Goal: Task Accomplishment & Management: Use online tool/utility

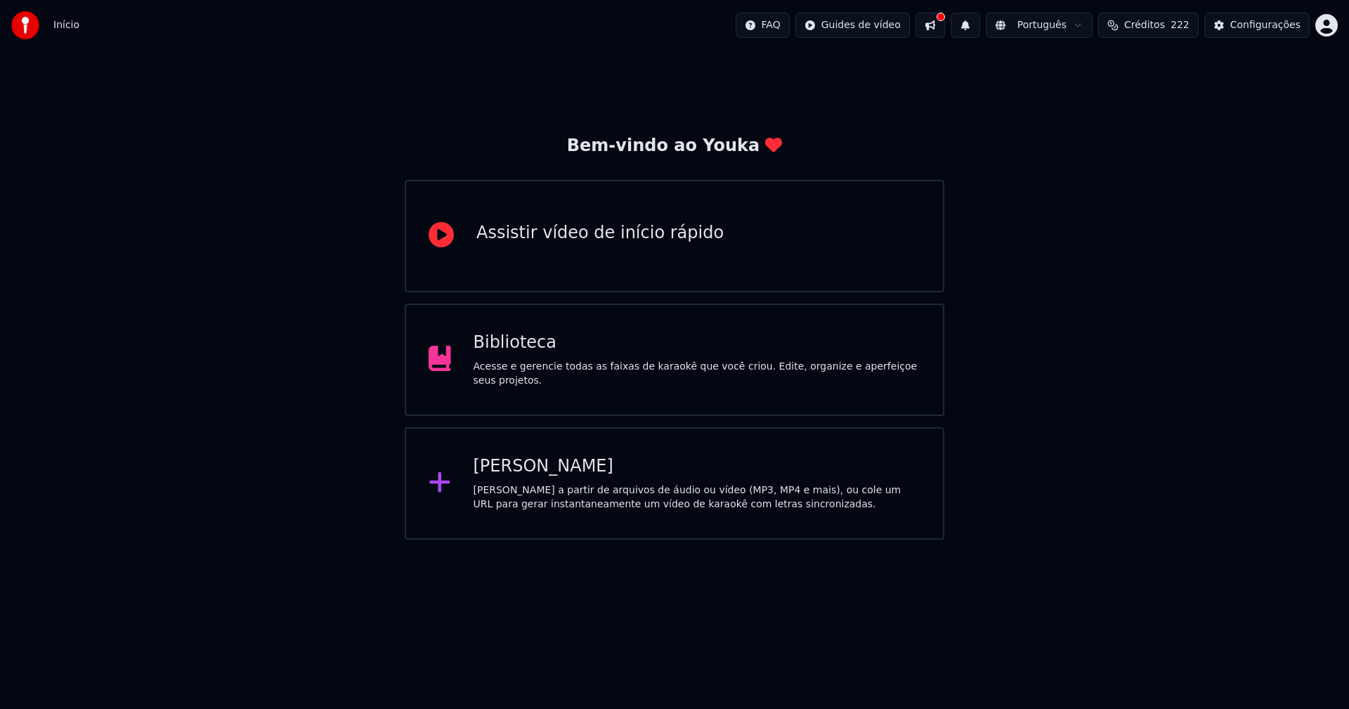
click at [535, 354] on div "Biblioteca" at bounding box center [696, 343] width 447 height 22
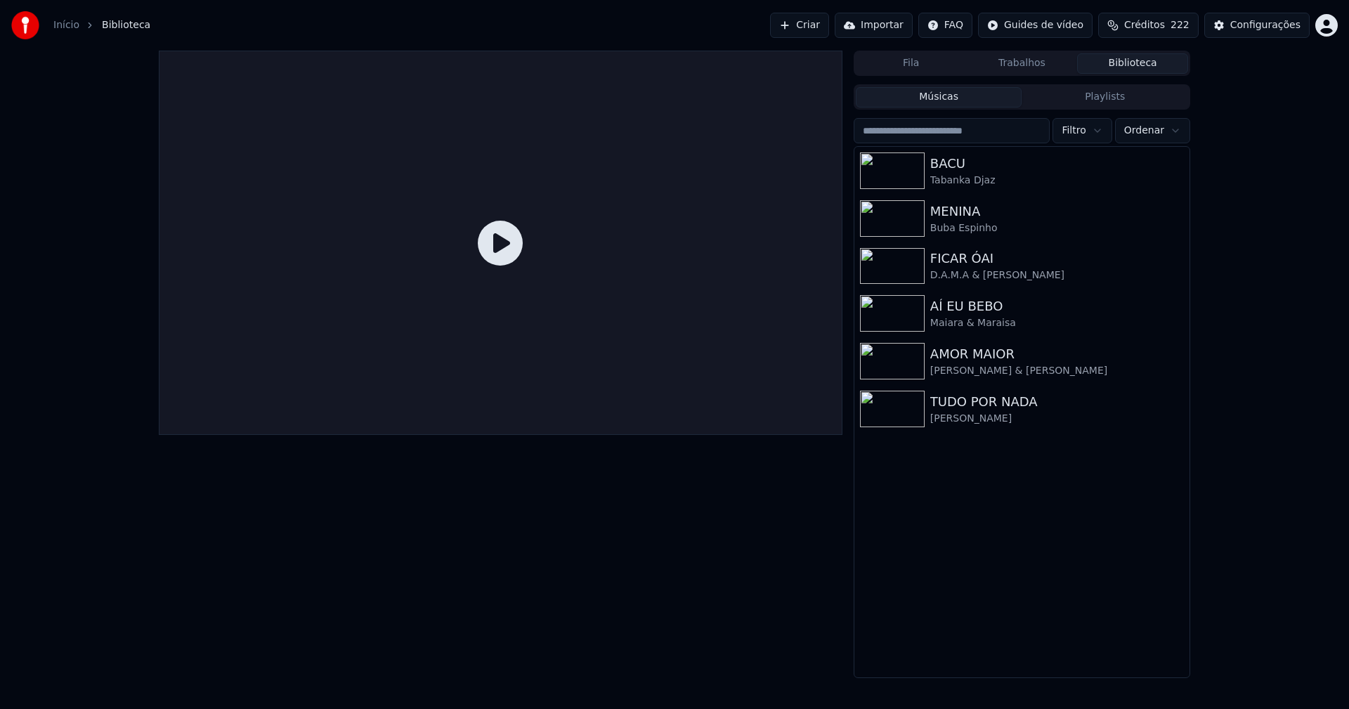
click at [967, 24] on html "Início Biblioteca Criar Importar FAQ Guides de vídeo Créditos 222 Configurações…" at bounding box center [674, 354] width 1349 height 709
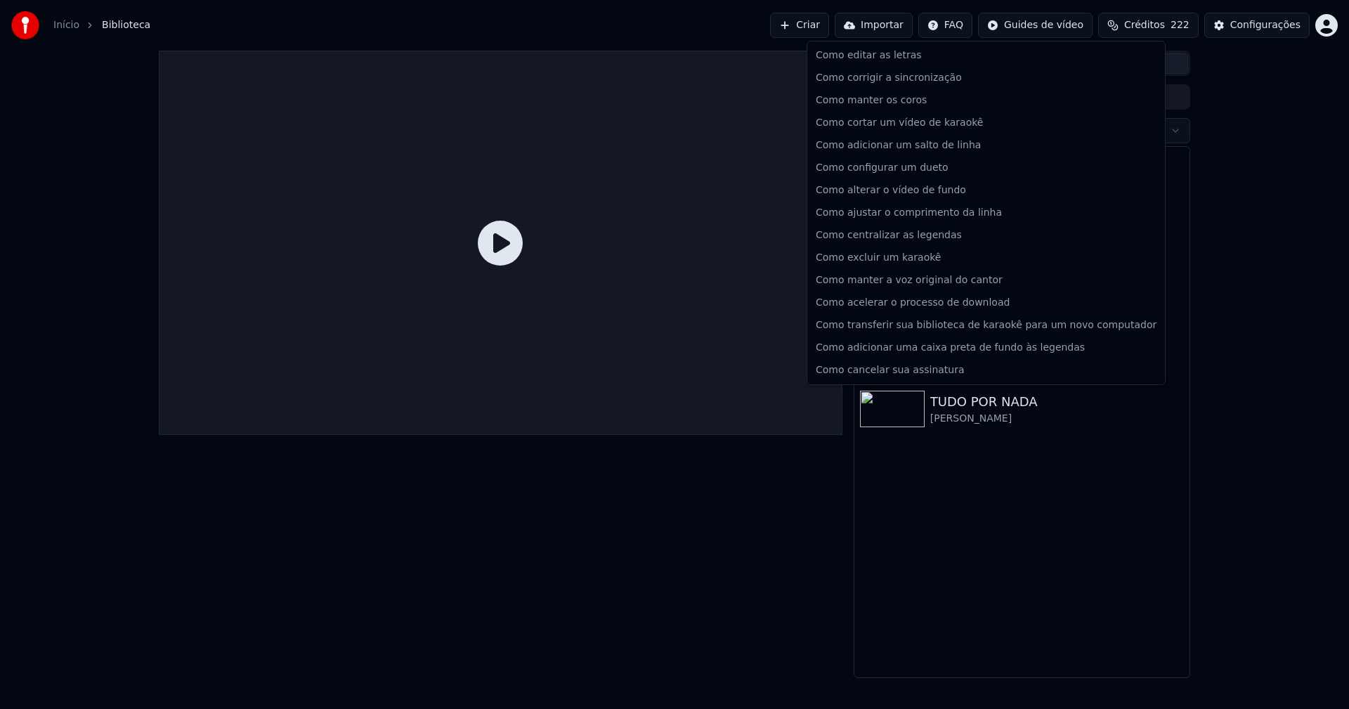
click at [967, 24] on html "Início Biblioteca Criar Importar FAQ Guides de vídeo Créditos 222 Configurações…" at bounding box center [674, 354] width 1349 height 709
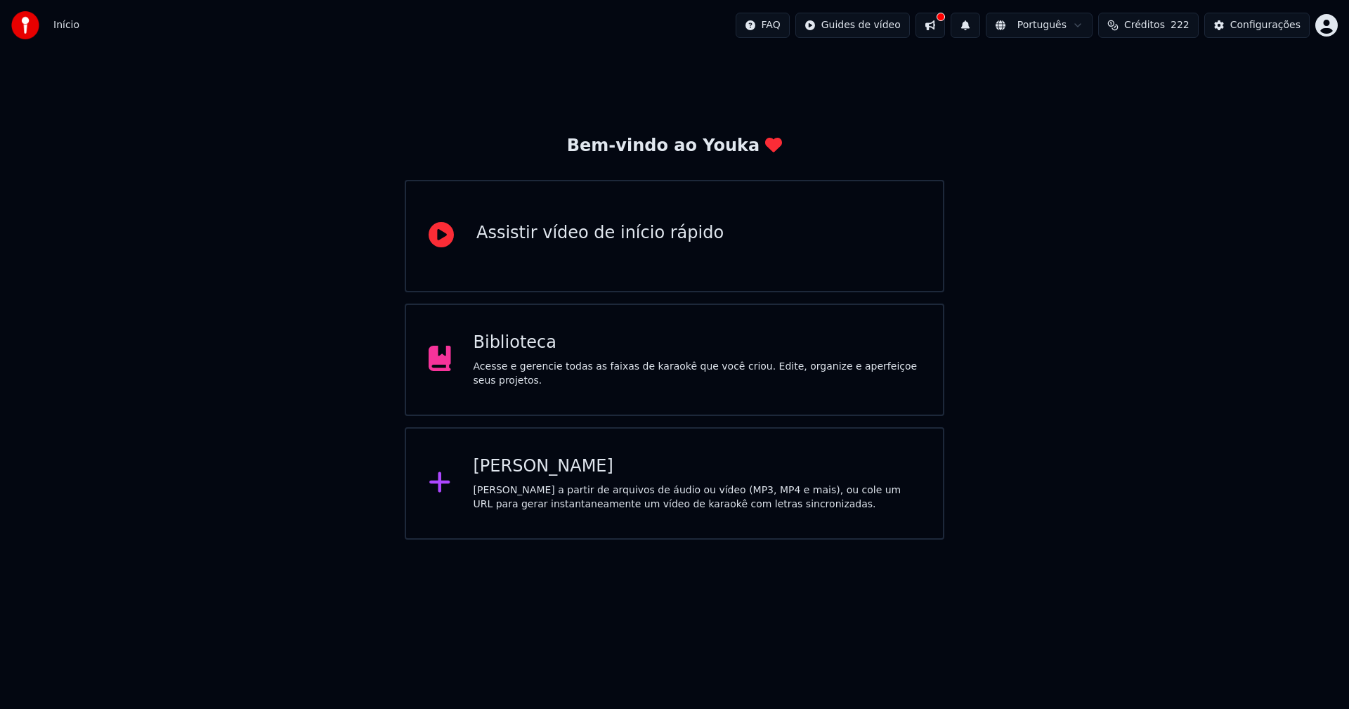
click at [945, 27] on button at bounding box center [930, 25] width 30 height 25
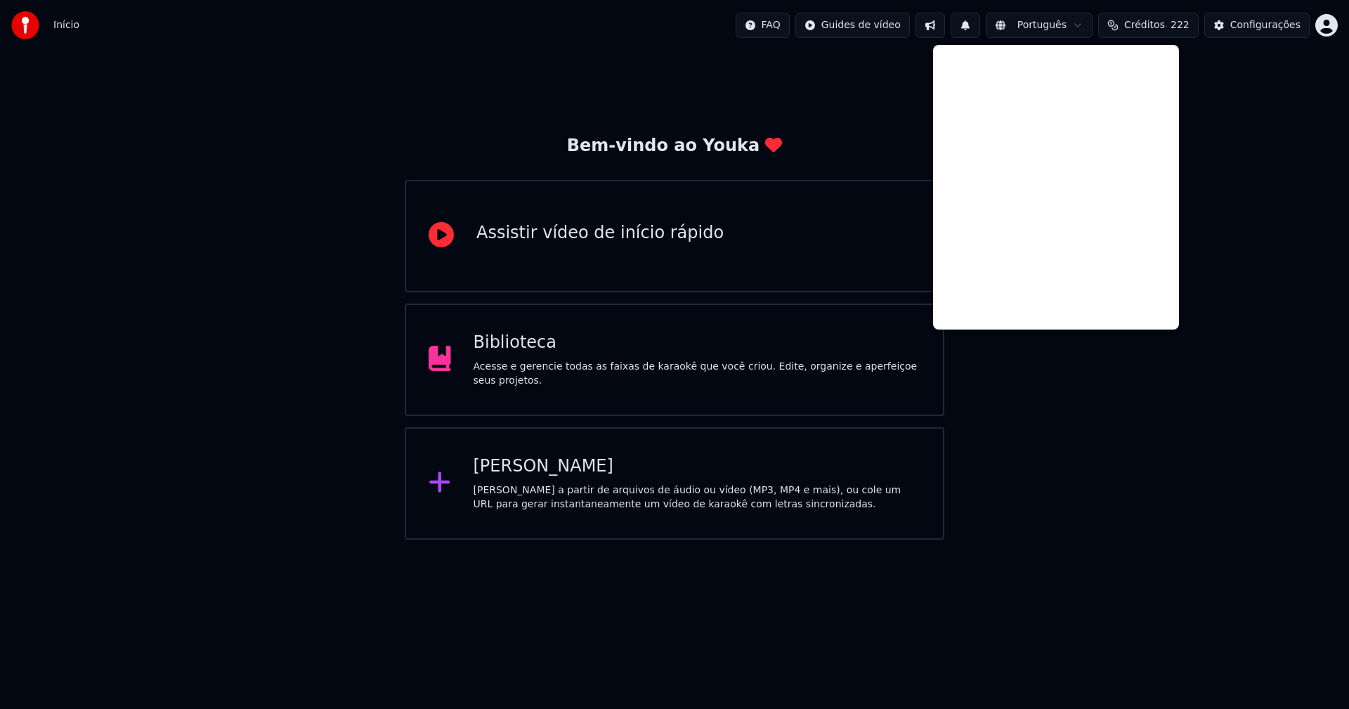
click at [945, 25] on button at bounding box center [930, 25] width 30 height 25
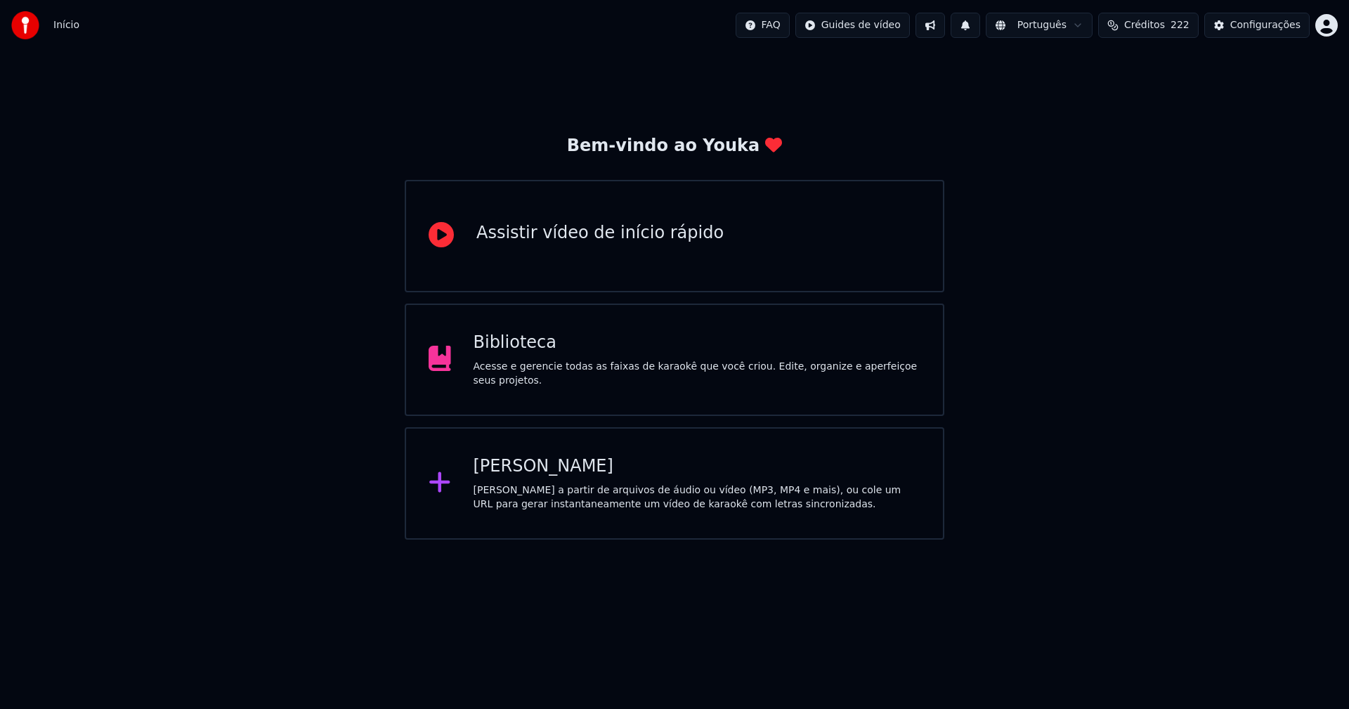
click at [520, 354] on div "Biblioteca" at bounding box center [696, 343] width 447 height 22
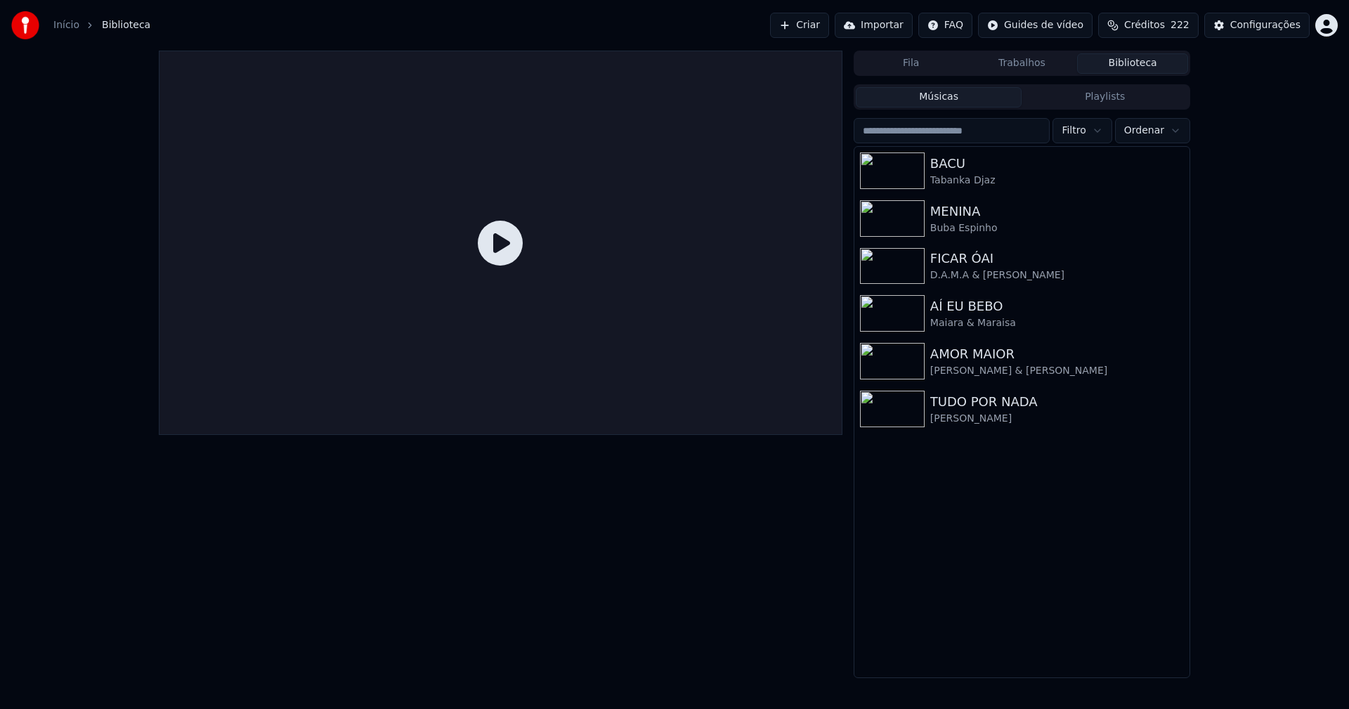
click at [70, 25] on link "Início" at bounding box center [66, 25] width 26 height 14
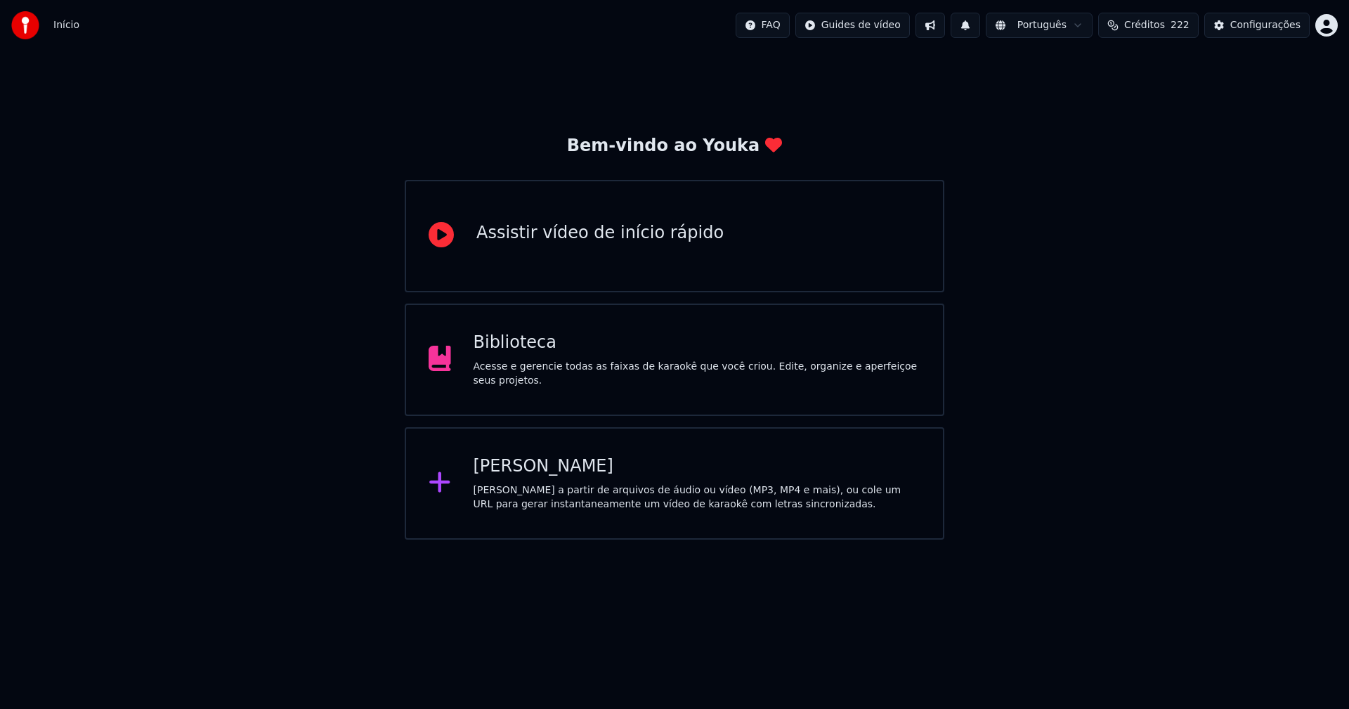
click at [544, 467] on div "[PERSON_NAME]" at bounding box center [696, 466] width 447 height 22
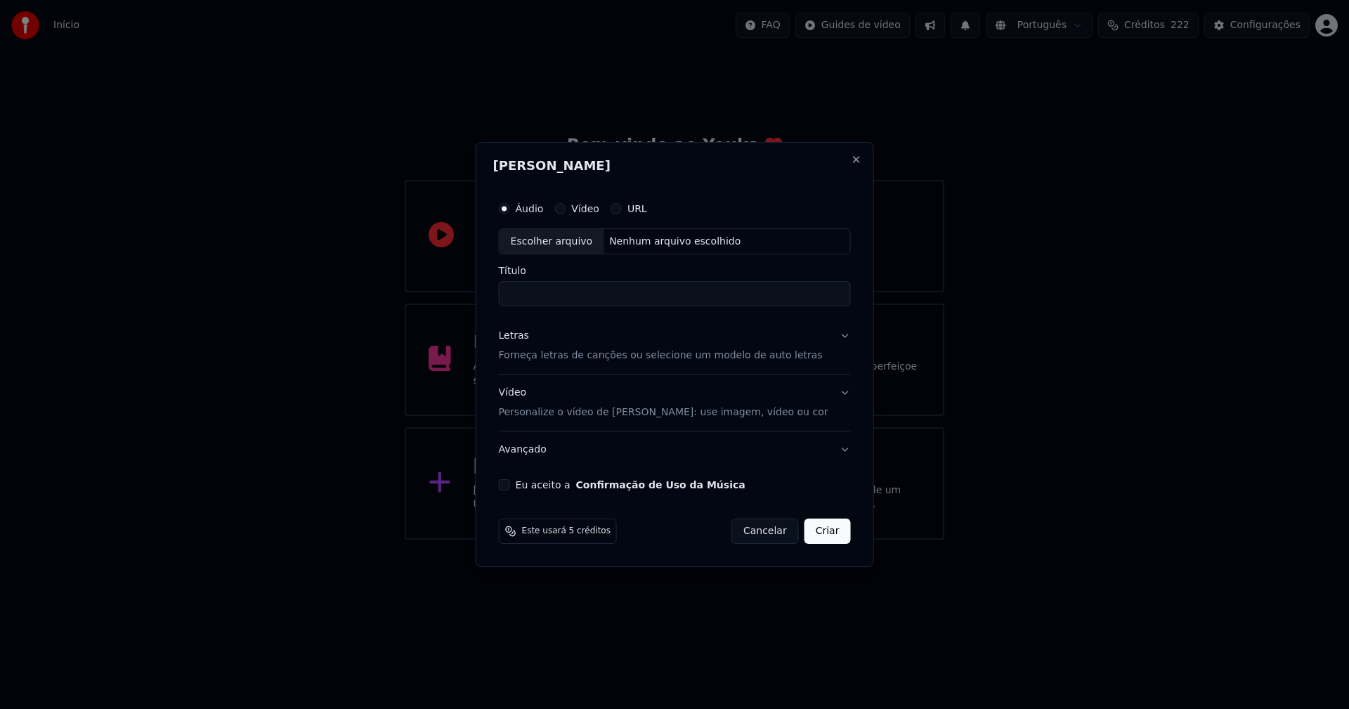
click at [547, 237] on div "Escolher arquivo" at bounding box center [551, 241] width 105 height 25
type input "**********"
click at [529, 335] on div "Letras" at bounding box center [514, 336] width 30 height 14
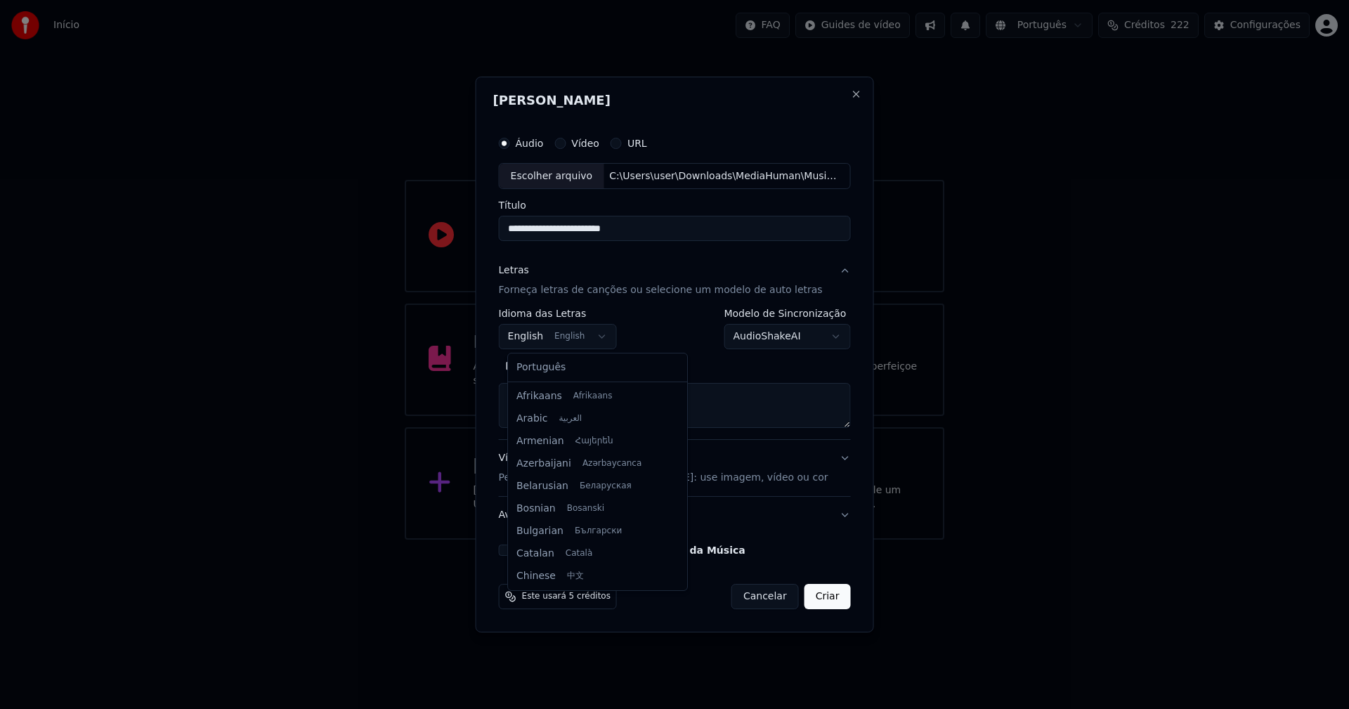
click at [552, 329] on body "**********" at bounding box center [674, 269] width 1349 height 539
select select "**"
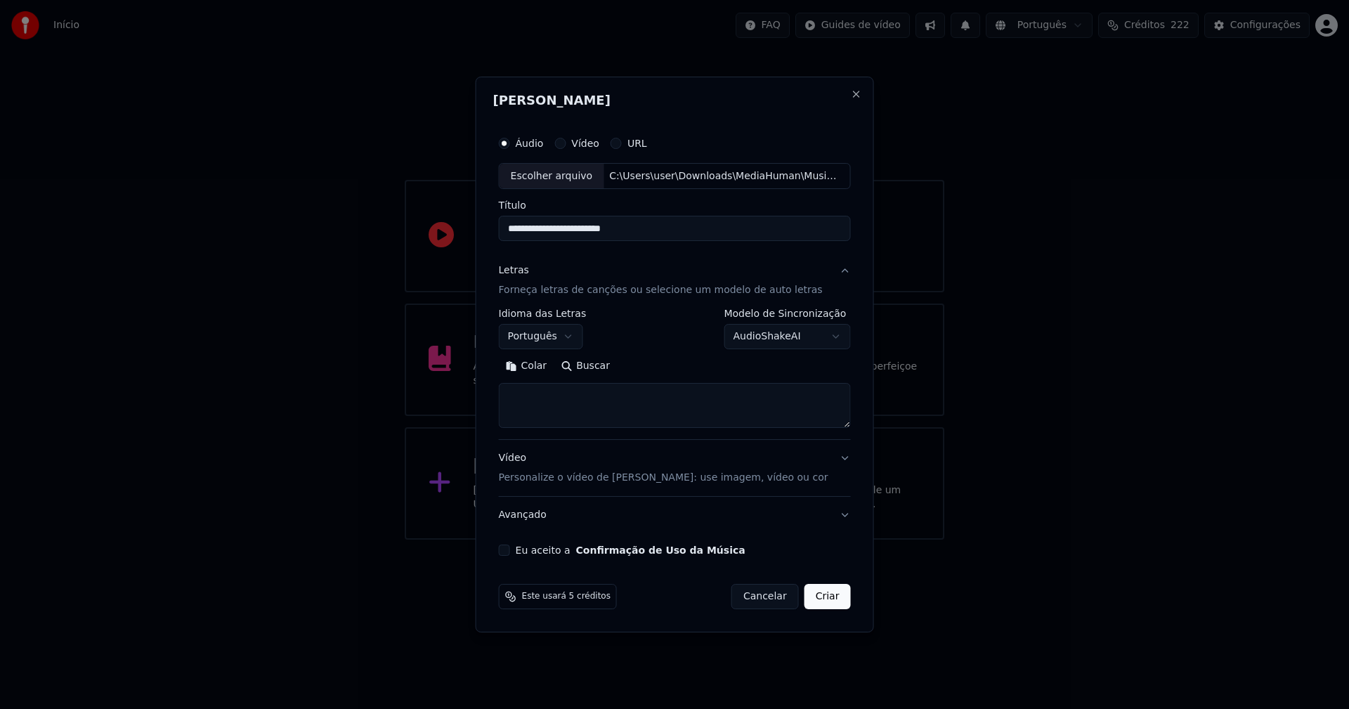
click at [537, 367] on button "Colar" at bounding box center [526, 366] width 55 height 22
click at [850, 93] on button "Close" at bounding box center [855, 94] width 11 height 11
type textarea "**********"
select select
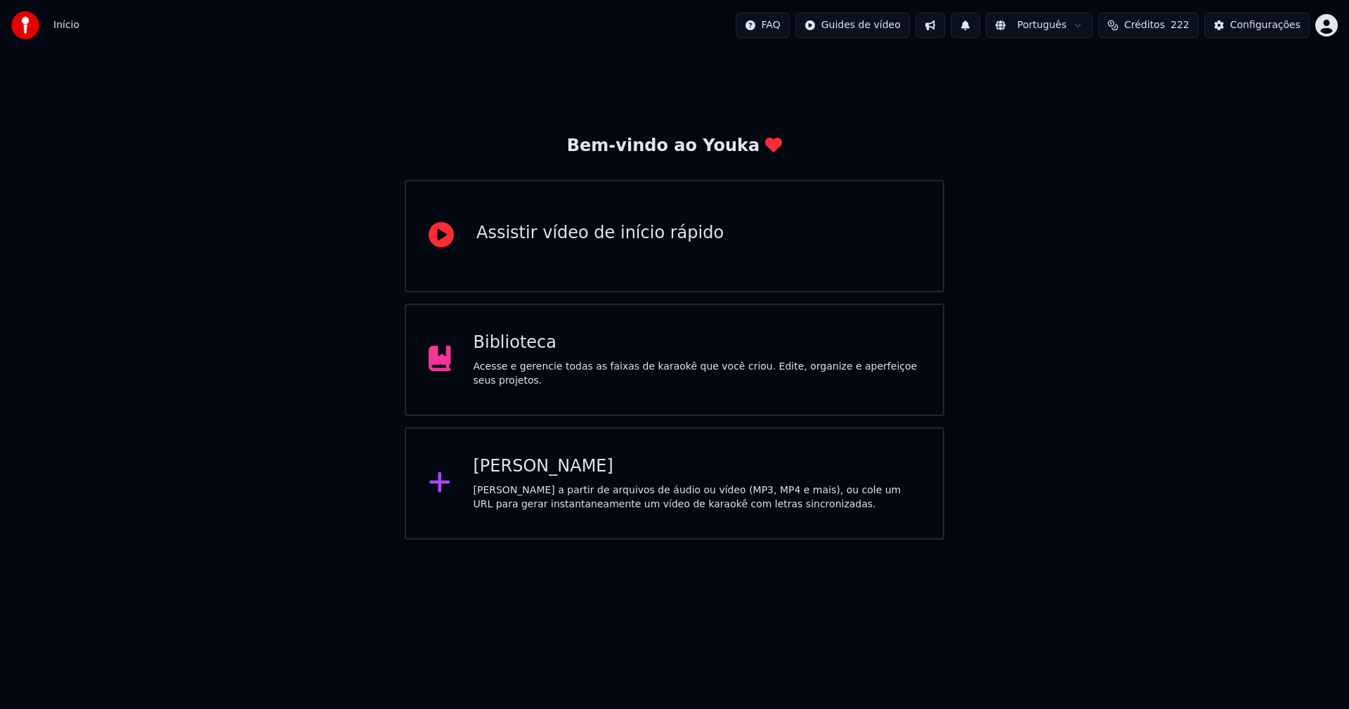
click at [517, 354] on div "Biblioteca" at bounding box center [696, 343] width 447 height 22
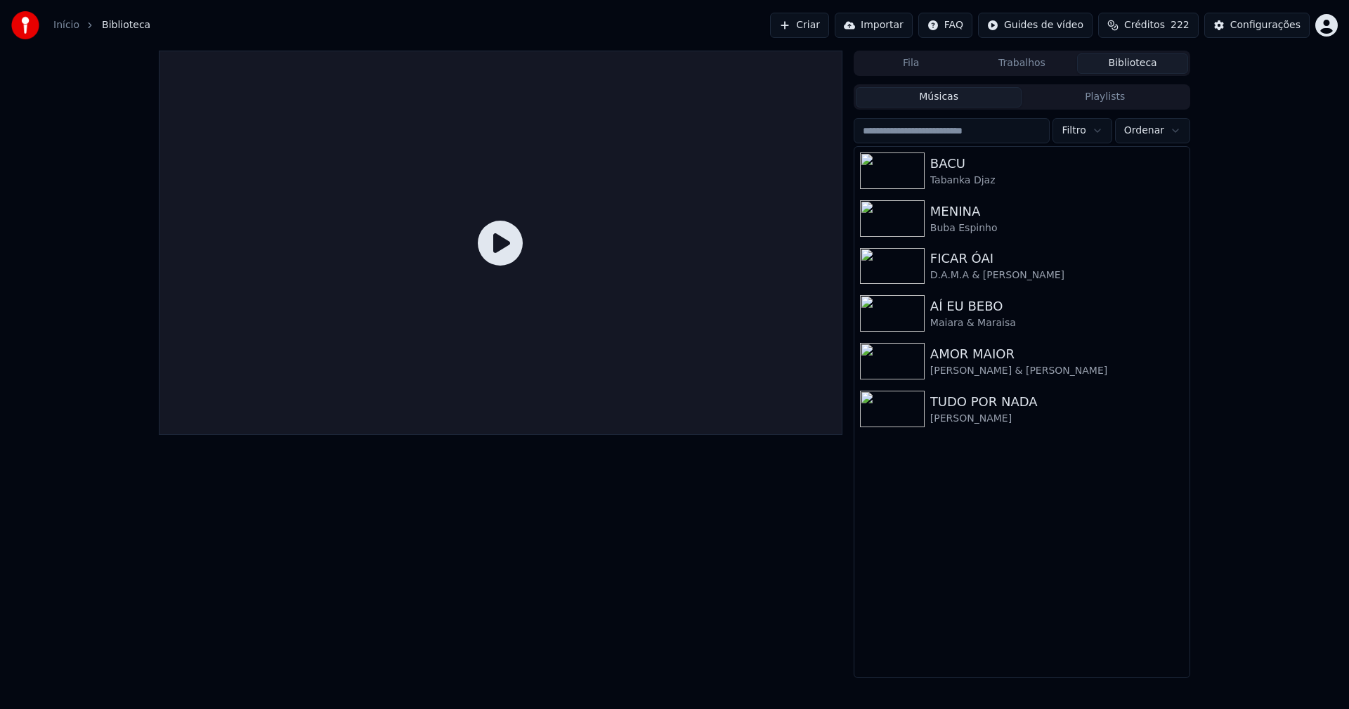
click at [63, 22] on link "Início" at bounding box center [66, 25] width 26 height 14
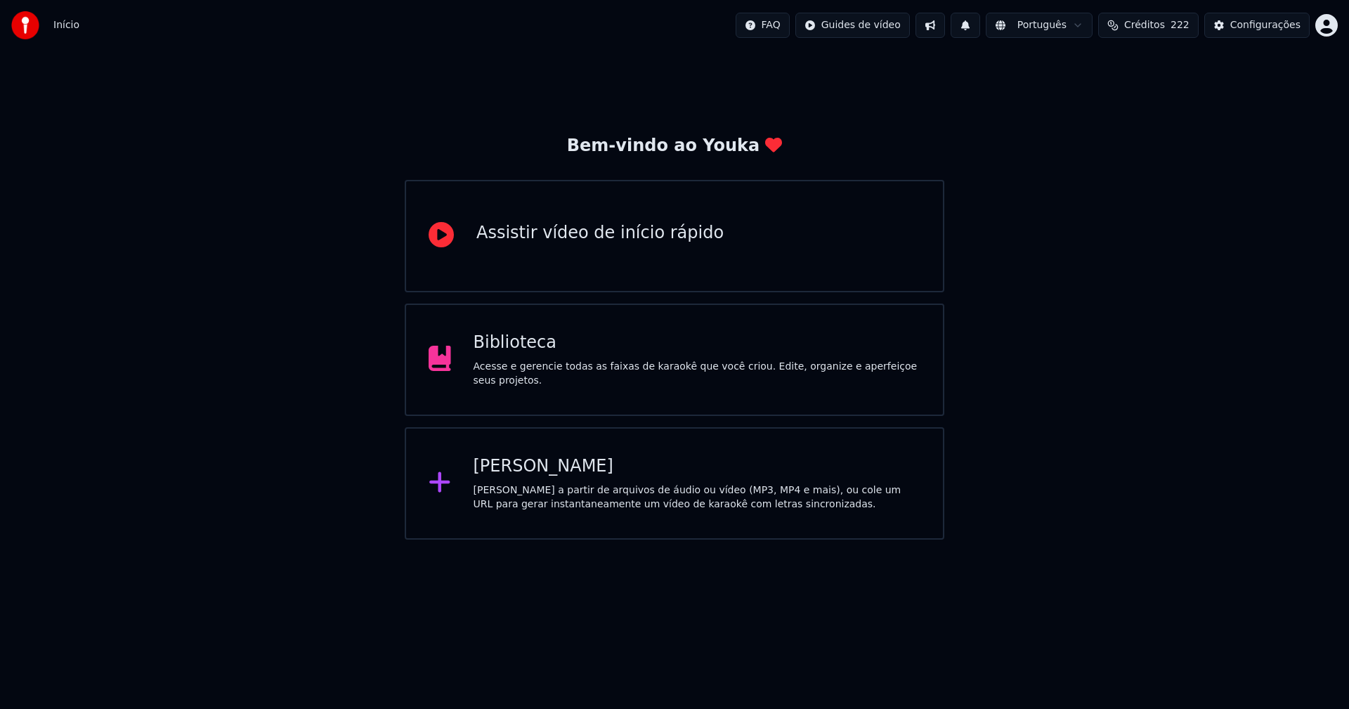
click at [522, 353] on div "Biblioteca" at bounding box center [696, 343] width 447 height 22
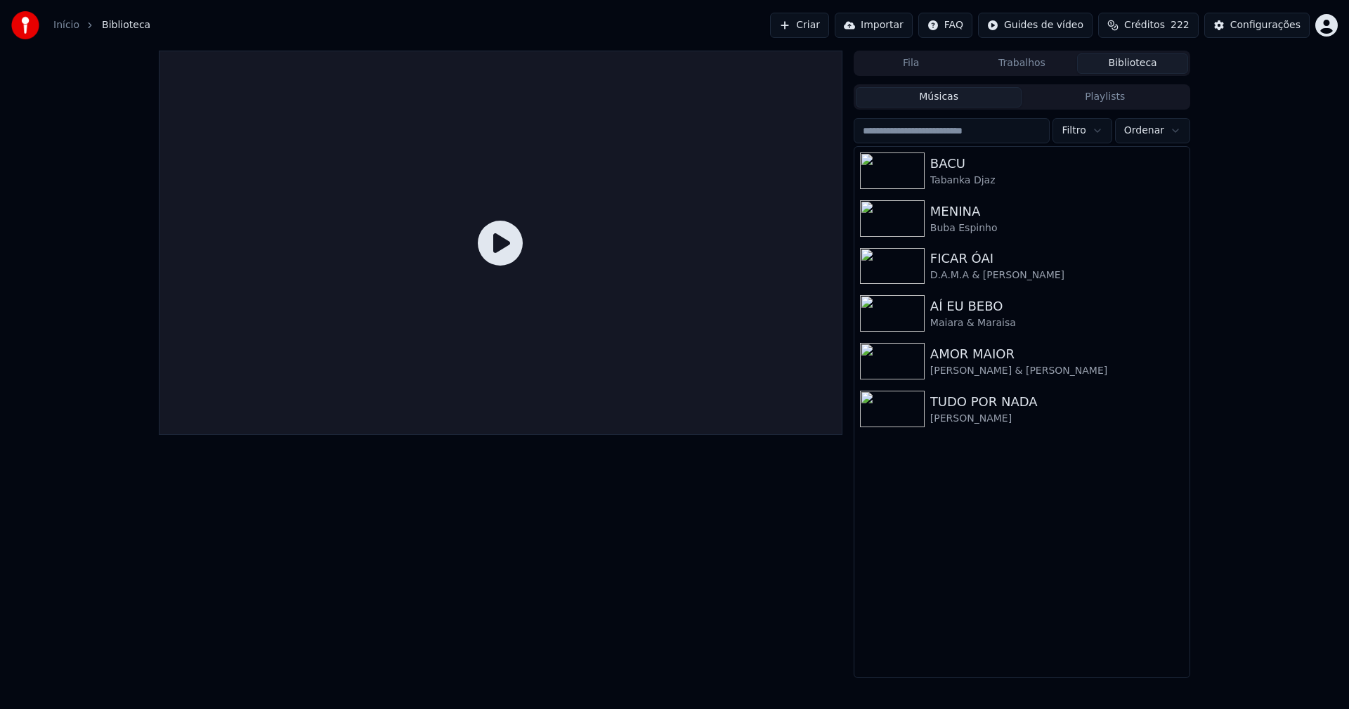
click at [59, 25] on link "Início" at bounding box center [66, 25] width 26 height 14
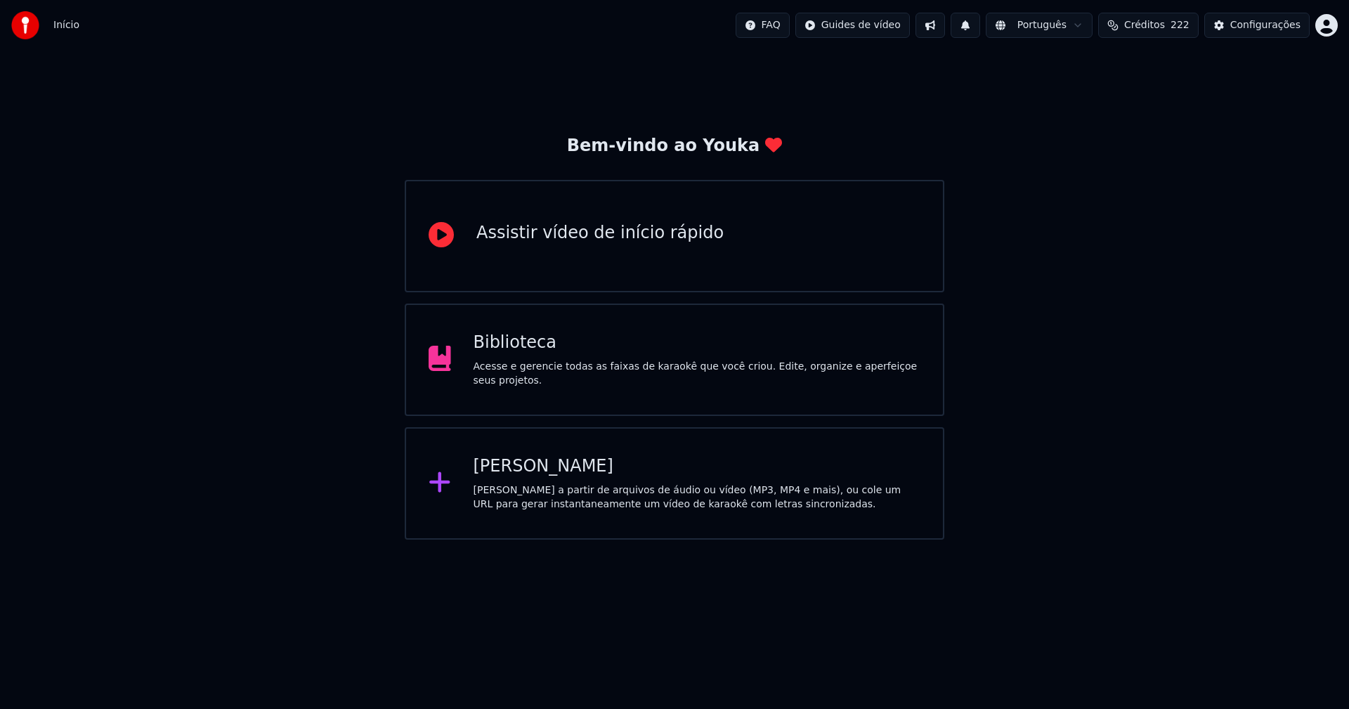
click at [529, 474] on div "[PERSON_NAME]" at bounding box center [696, 466] width 447 height 22
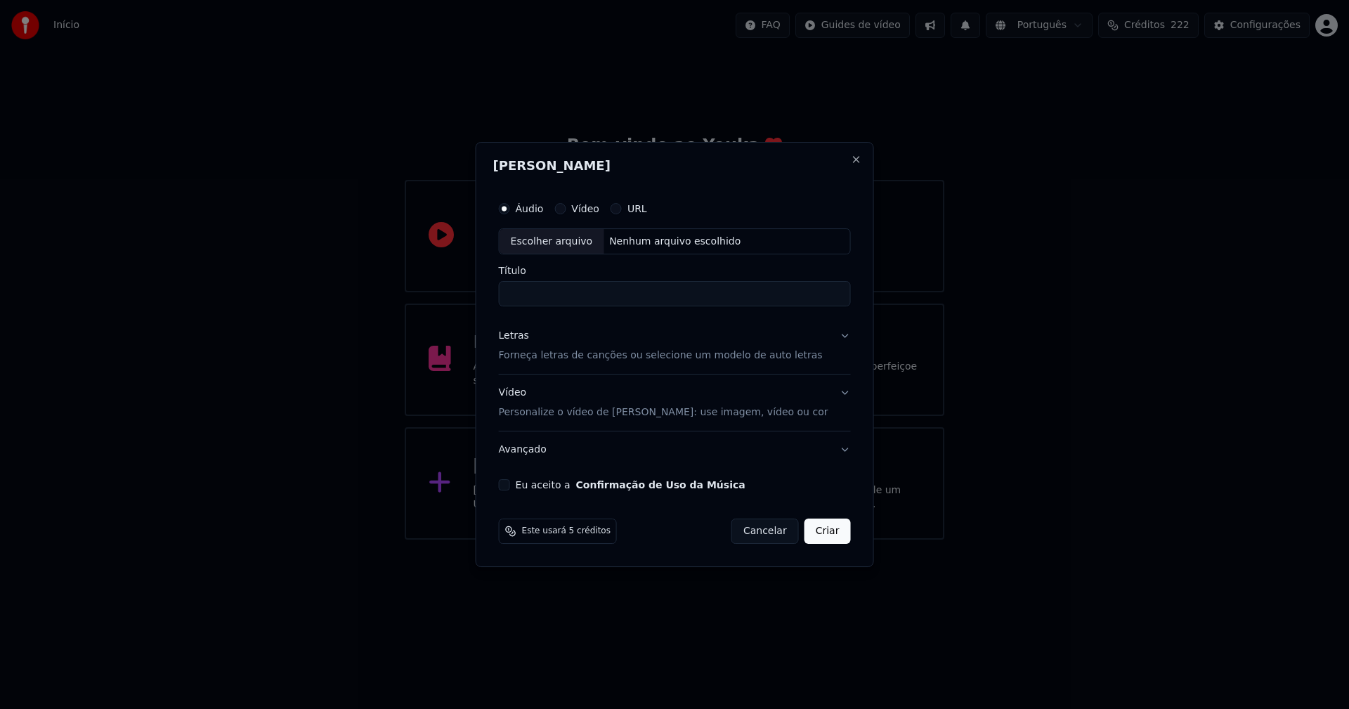
click at [562, 240] on div "Escolher arquivo" at bounding box center [551, 241] width 105 height 25
type input "**********"
click at [524, 336] on div "Letras" at bounding box center [514, 336] width 30 height 14
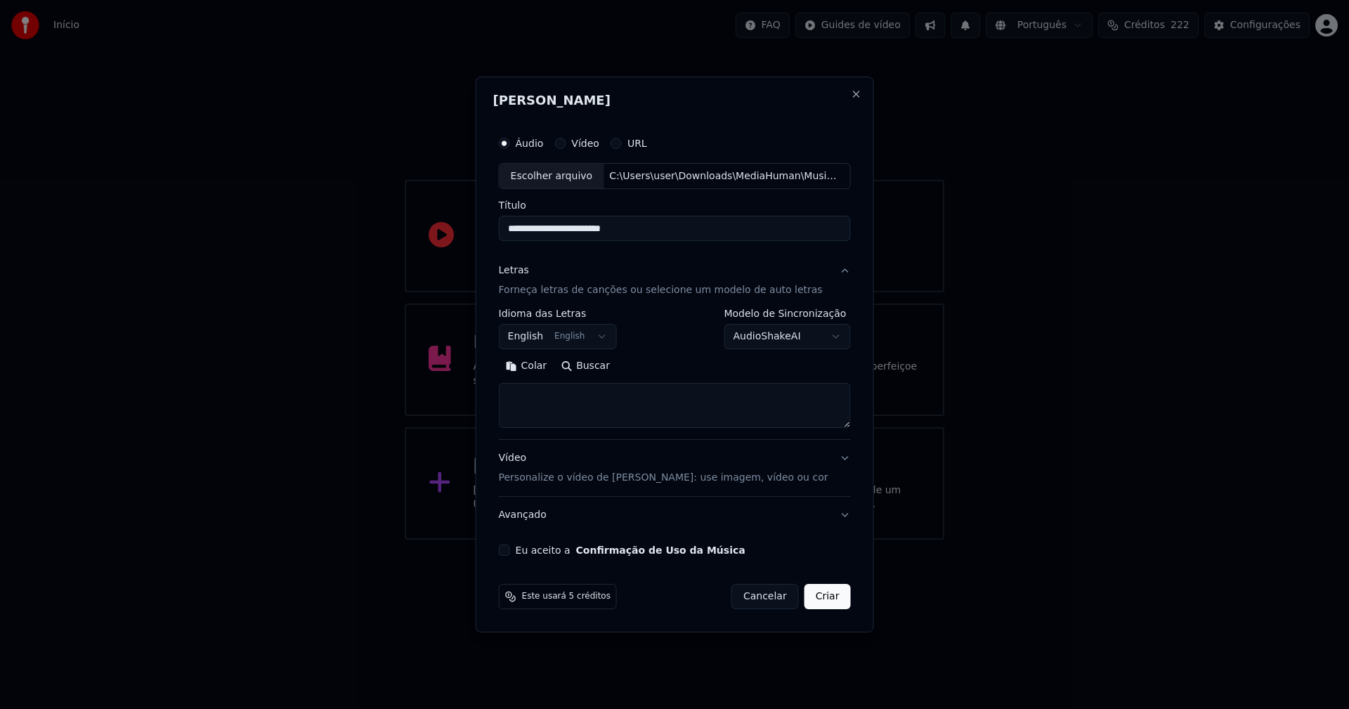
click at [555, 337] on body "**********" at bounding box center [674, 269] width 1349 height 539
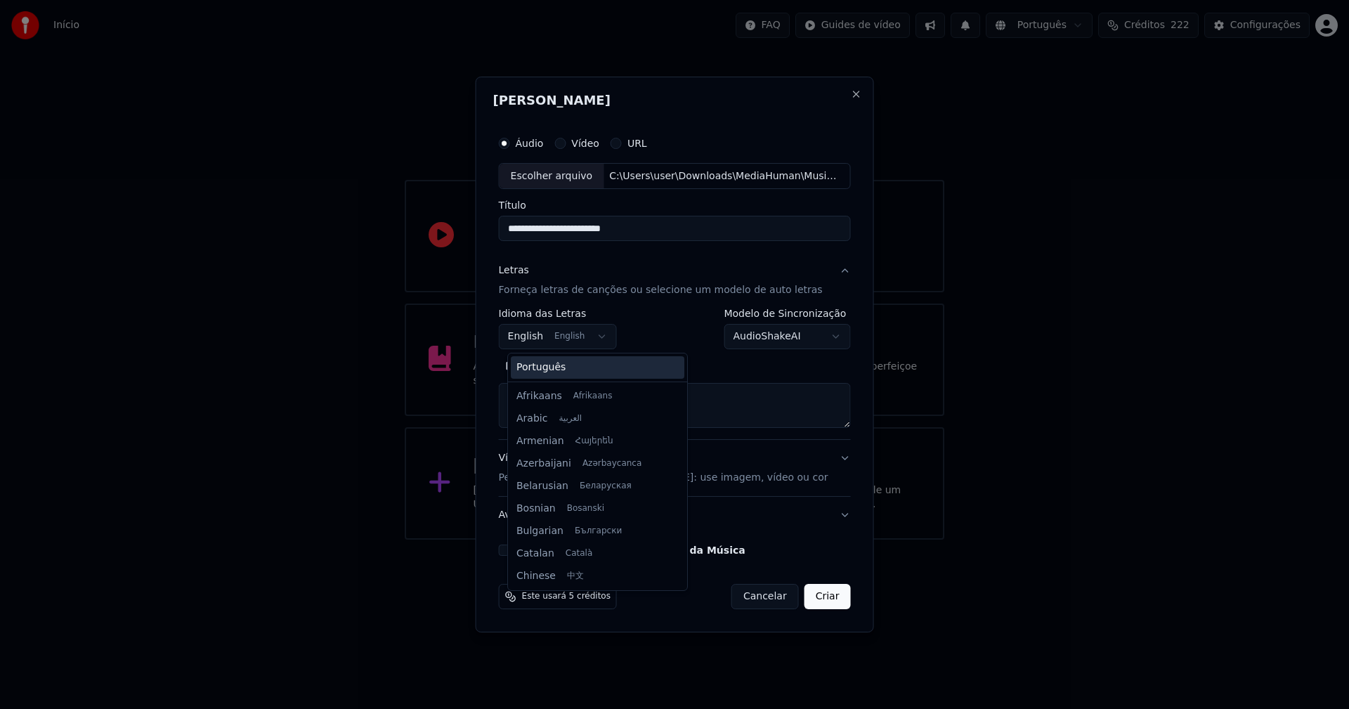
scroll to position [112, 0]
select select "**"
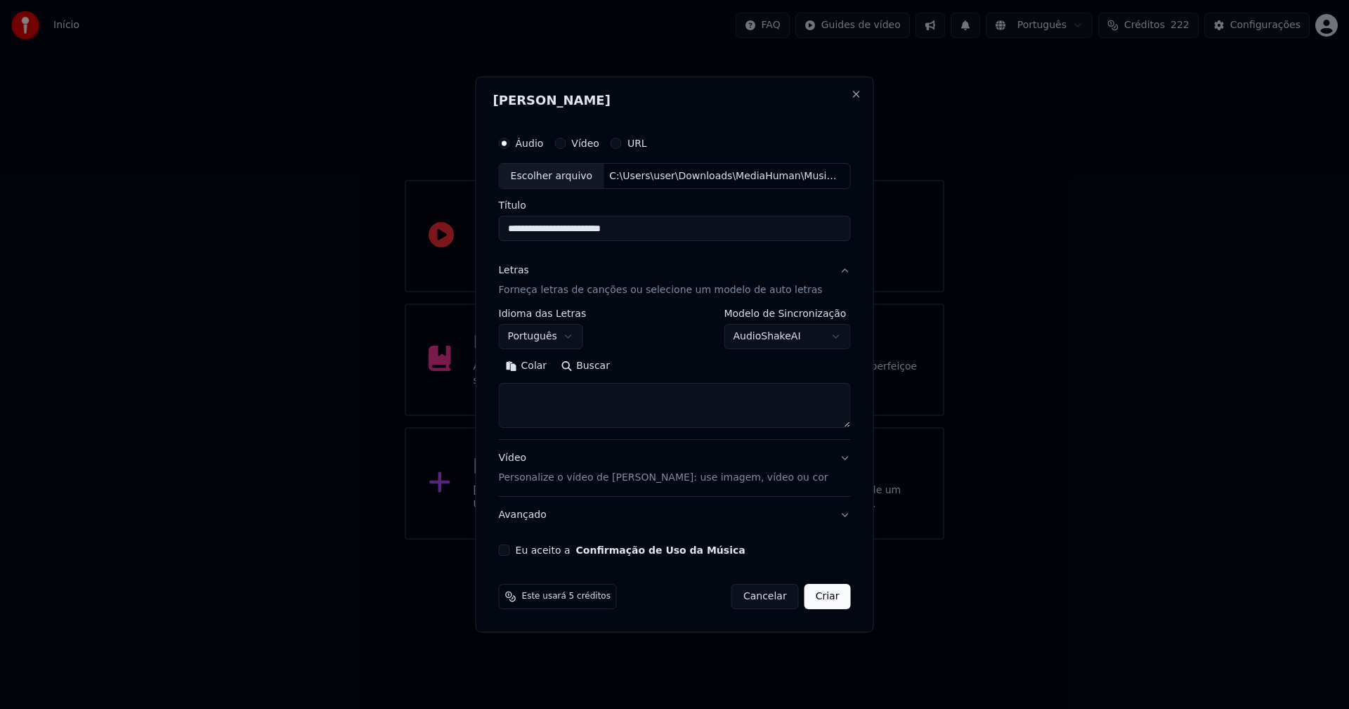
click at [544, 364] on button "Colar" at bounding box center [526, 366] width 55 height 22
click at [510, 549] on button "Eu aceito a Confirmação de Uso da Música" at bounding box center [504, 549] width 11 height 11
click at [820, 598] on button "Criar" at bounding box center [827, 596] width 46 height 25
type textarea "**********"
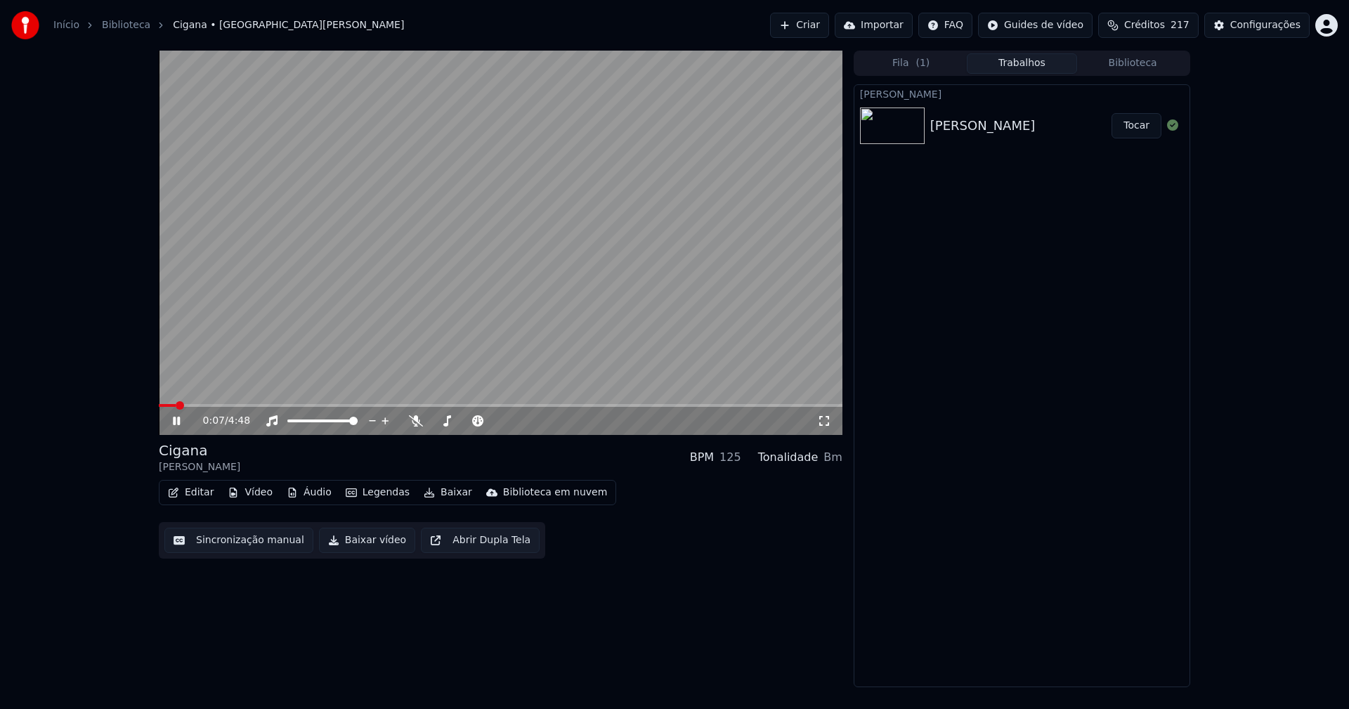
click at [178, 419] on icon at bounding box center [176, 421] width 7 height 8
click at [320, 495] on button "Áudio" at bounding box center [309, 493] width 56 height 20
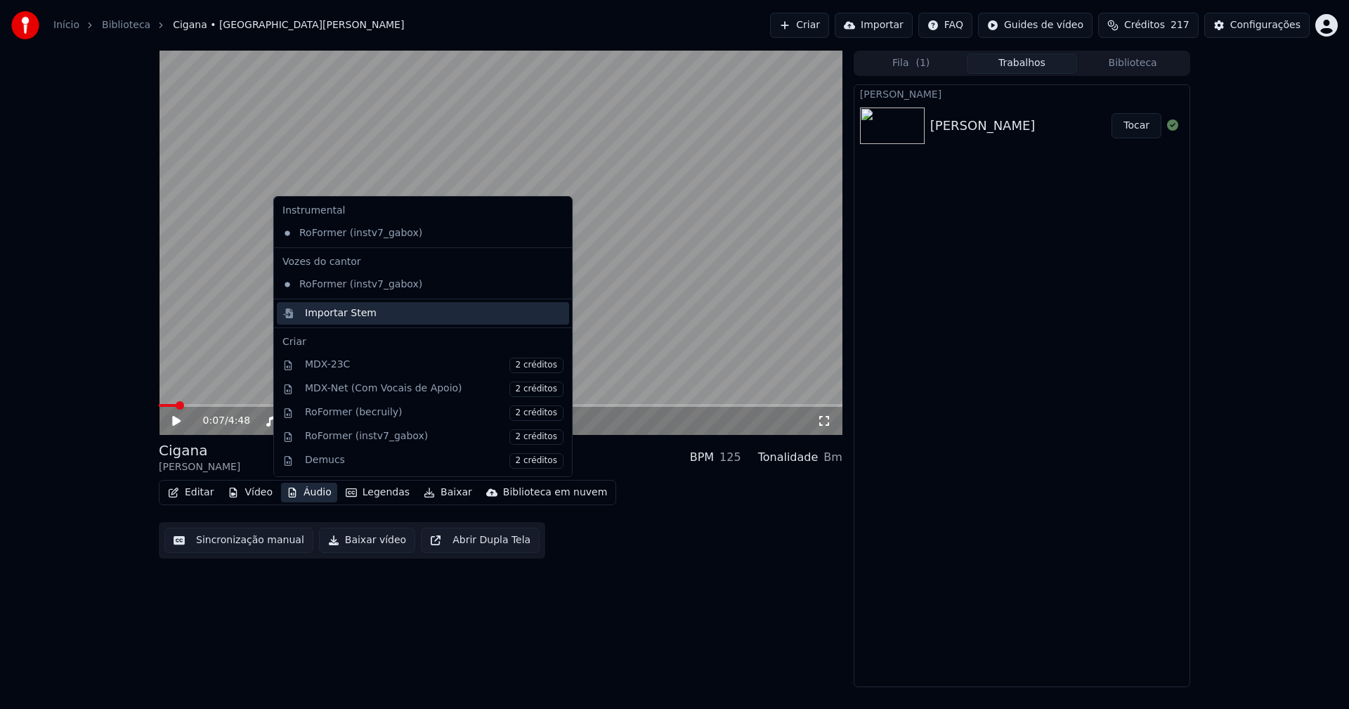
click at [326, 318] on div "Importar Stem" at bounding box center [341, 313] width 72 height 14
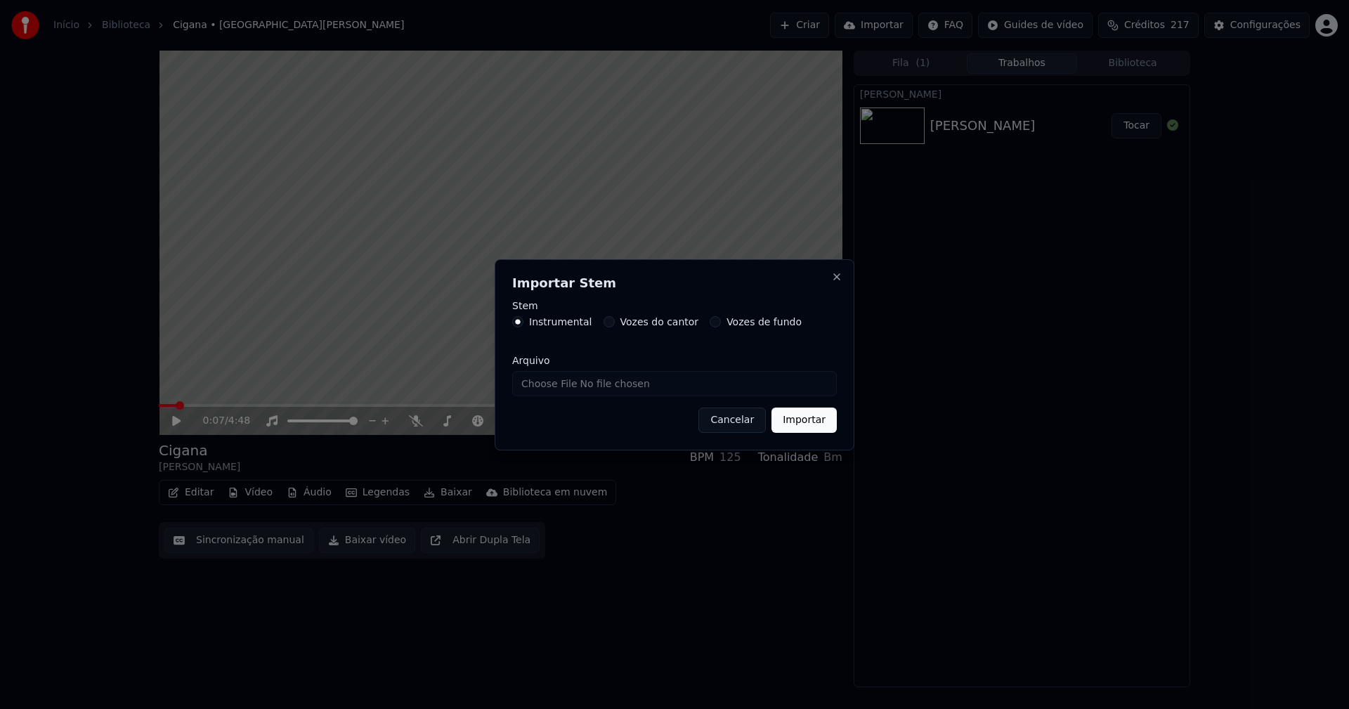
click at [563, 385] on input "Arquivo" at bounding box center [674, 383] width 325 height 25
type input "**********"
click at [825, 420] on button "Importar" at bounding box center [803, 419] width 65 height 25
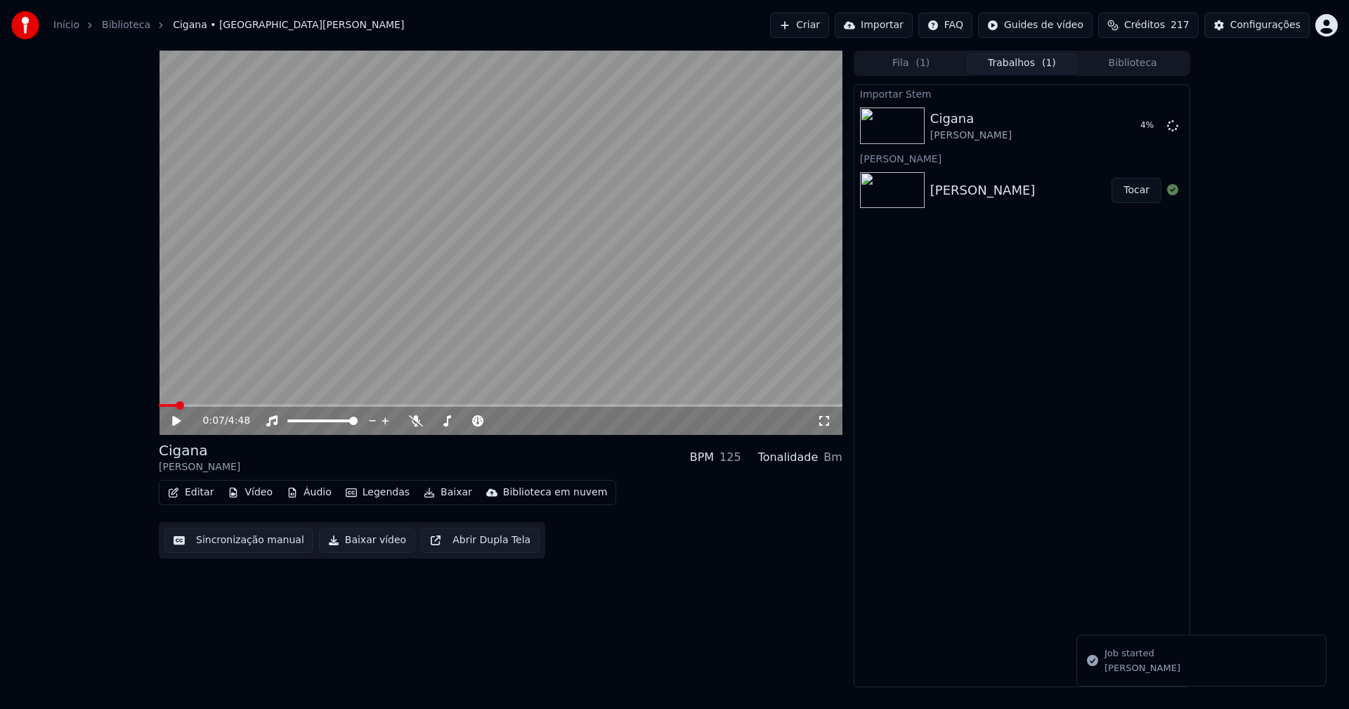
click at [254, 493] on button "Vídeo" at bounding box center [250, 493] width 56 height 20
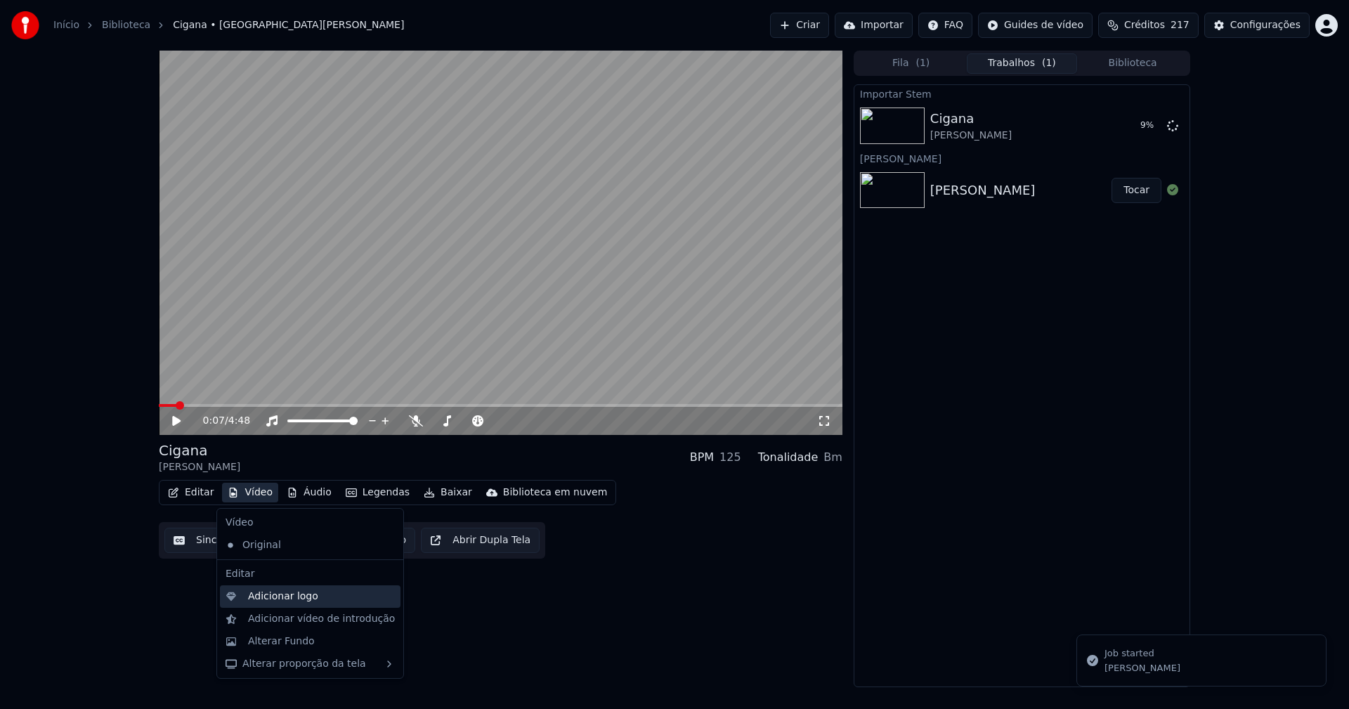
click at [282, 603] on div "Adicionar logo" at bounding box center [310, 596] width 181 height 22
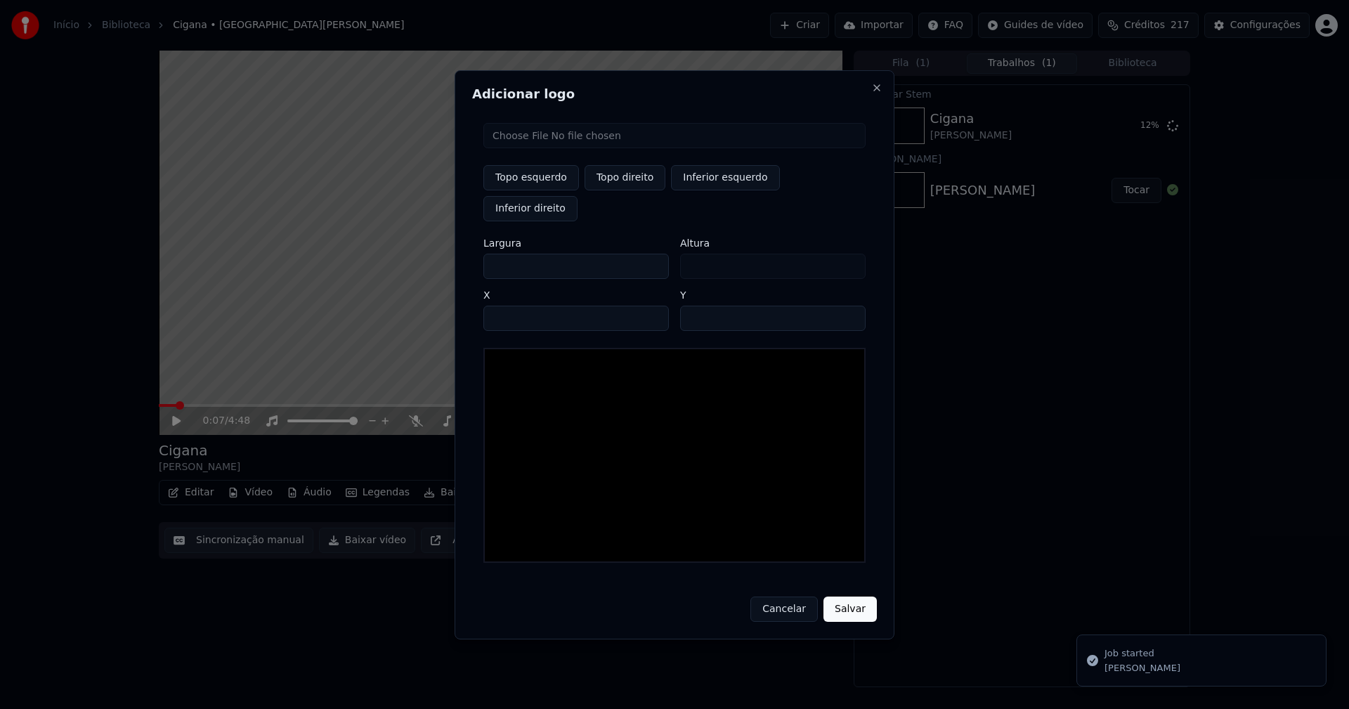
click at [536, 148] on input "file" at bounding box center [674, 135] width 382 height 25
type input "**********"
type input "***"
click at [634, 190] on button "Topo direito" at bounding box center [624, 177] width 81 height 25
type input "****"
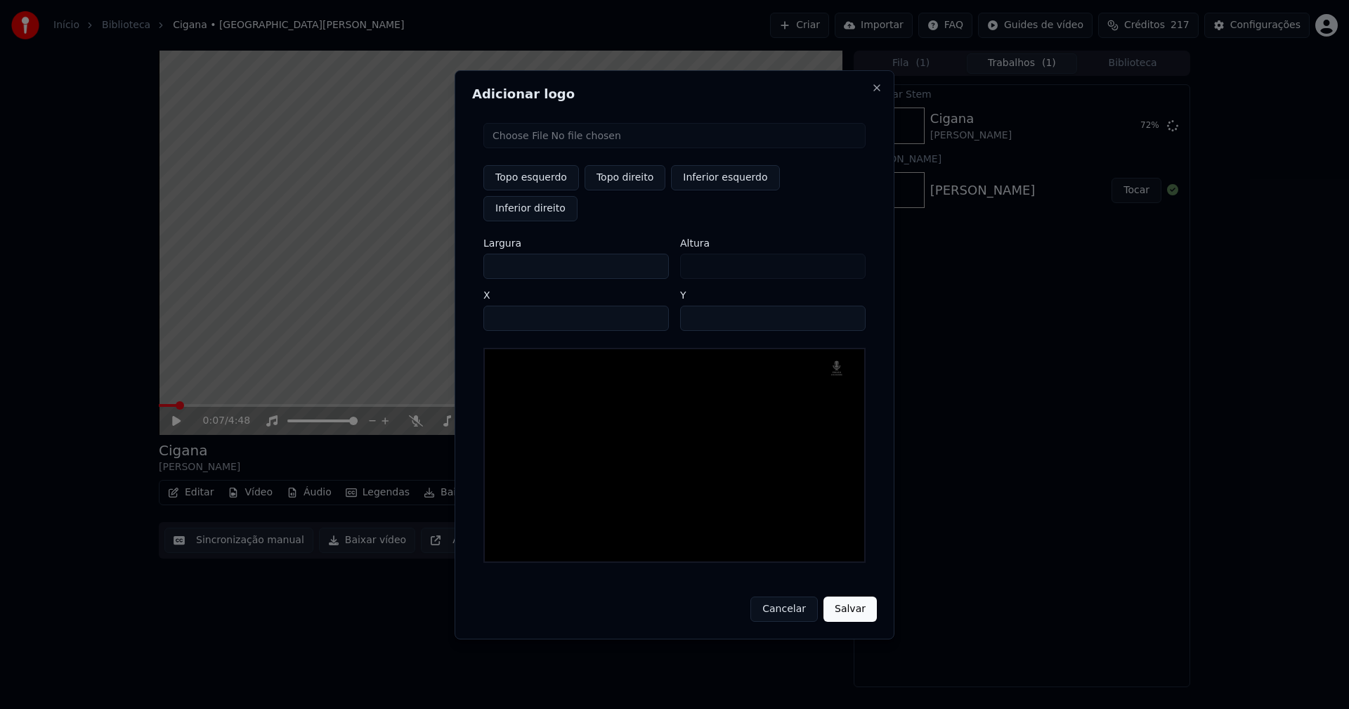
drag, startPoint x: 506, startPoint y: 253, endPoint x: 409, endPoint y: 264, distance: 97.6
click at [411, 264] on body "Início Biblioteca Cigana • [GEOGRAPHIC_DATA][PERSON_NAME] Importar FAQ Guides d…" at bounding box center [674, 354] width 1349 height 709
type input "**"
type input "***"
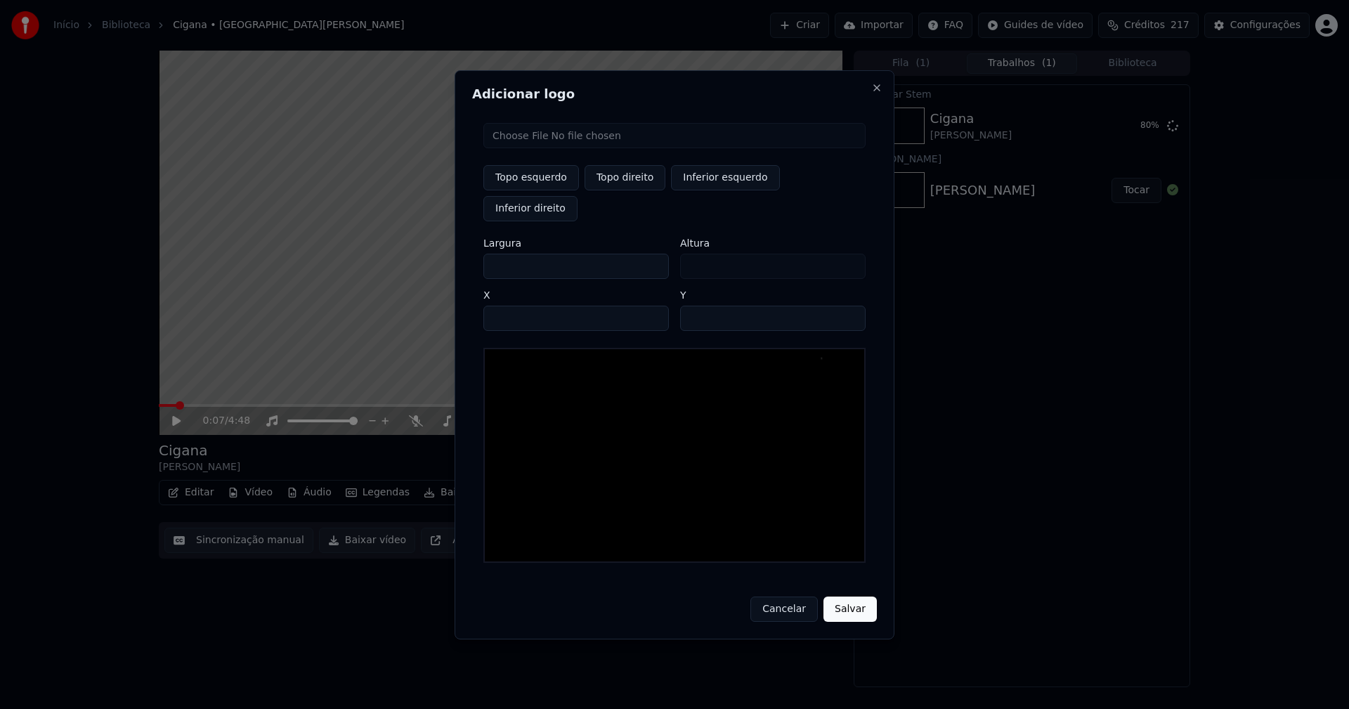
type input "***"
click at [512, 306] on input "****" at bounding box center [575, 318] width 185 height 25
type input "****"
click at [849, 306] on input "**" at bounding box center [772, 318] width 185 height 25
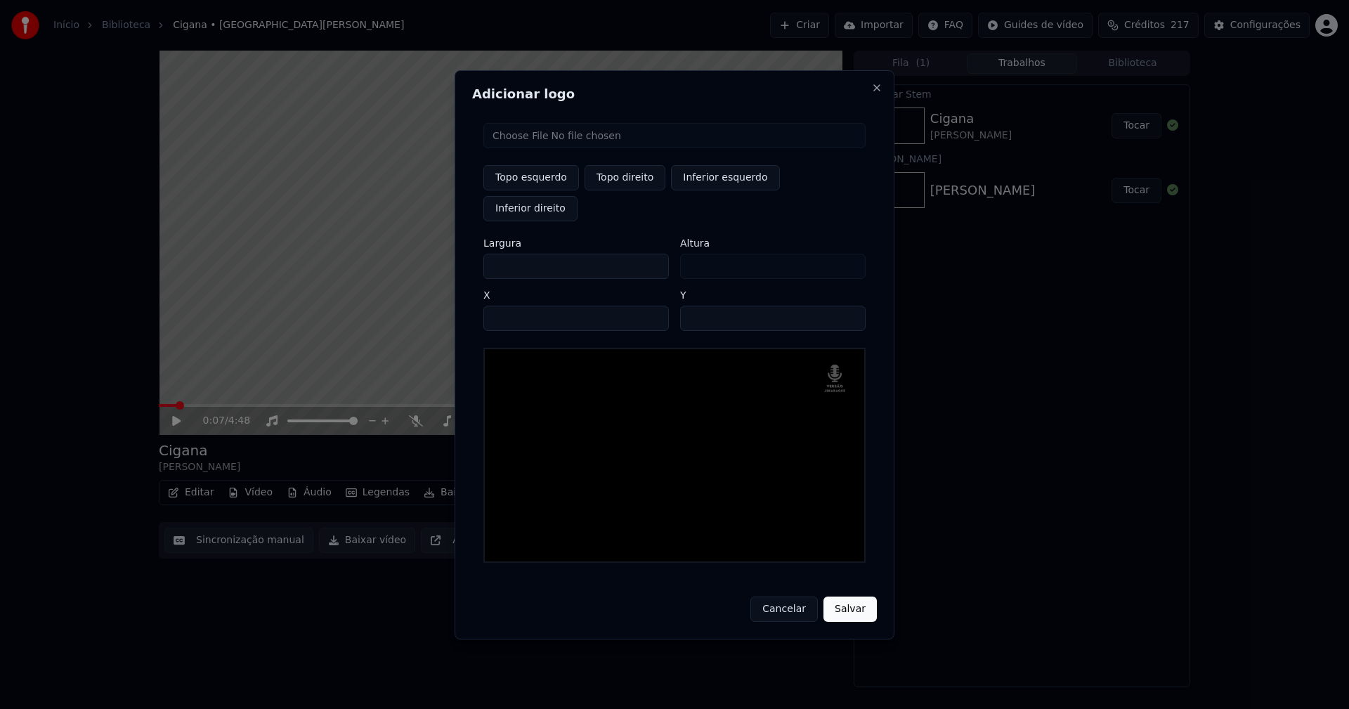
click at [849, 306] on input "**" at bounding box center [772, 318] width 185 height 25
type input "**"
click at [849, 306] on input "**" at bounding box center [772, 318] width 185 height 25
click at [853, 596] on button "Salvar" at bounding box center [849, 608] width 53 height 25
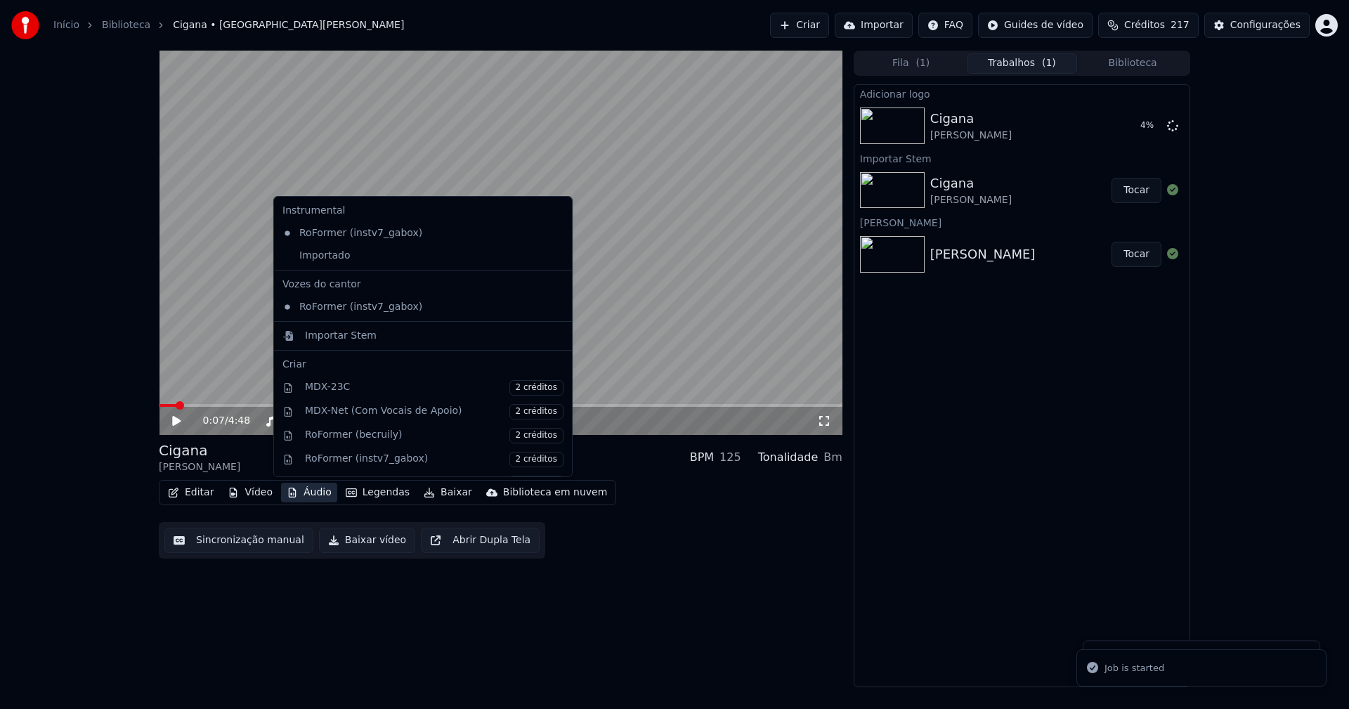
click at [318, 492] on button "Áudio" at bounding box center [309, 493] width 56 height 20
click at [319, 256] on div "Importado" at bounding box center [412, 255] width 271 height 22
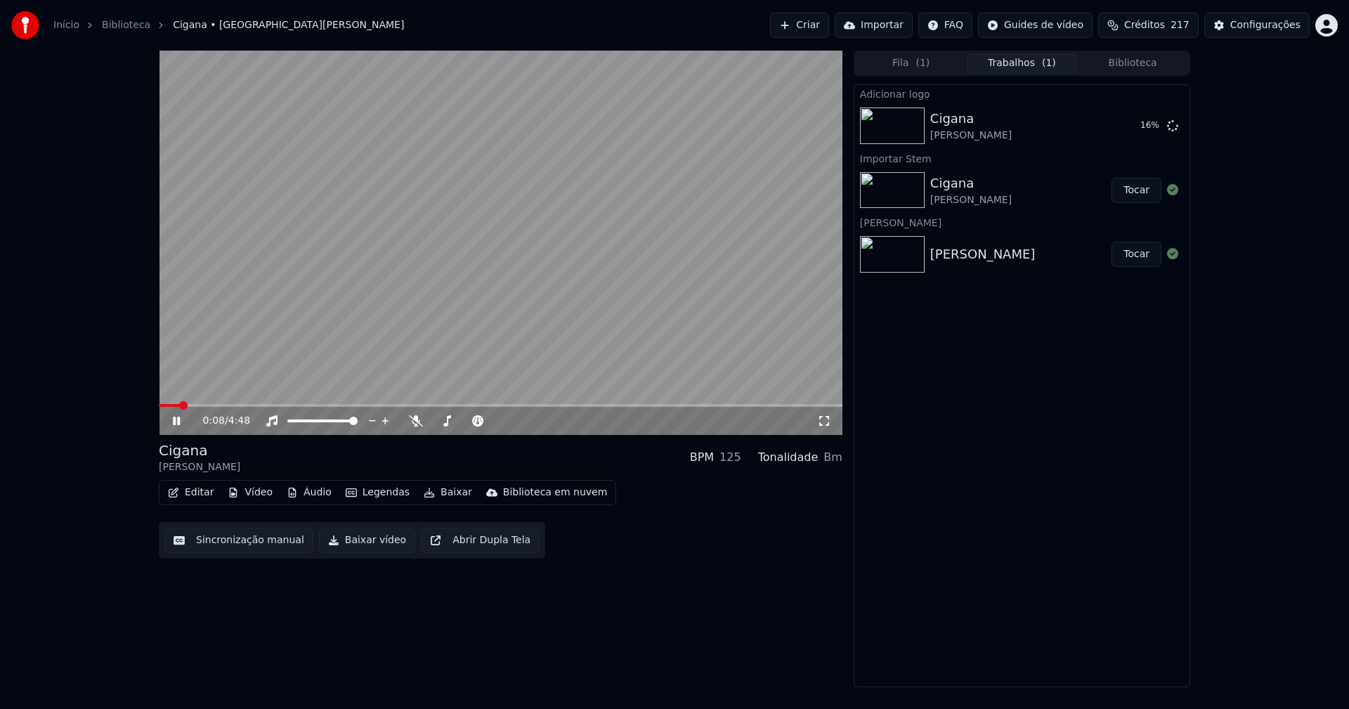
click at [175, 421] on icon at bounding box center [176, 421] width 7 height 8
drag, startPoint x: 1157, startPoint y: 121, endPoint x: 1128, endPoint y: 122, distance: 28.8
click at [1157, 123] on button "Tocar" at bounding box center [1136, 125] width 50 height 25
click at [195, 490] on button "Editar" at bounding box center [190, 493] width 57 height 20
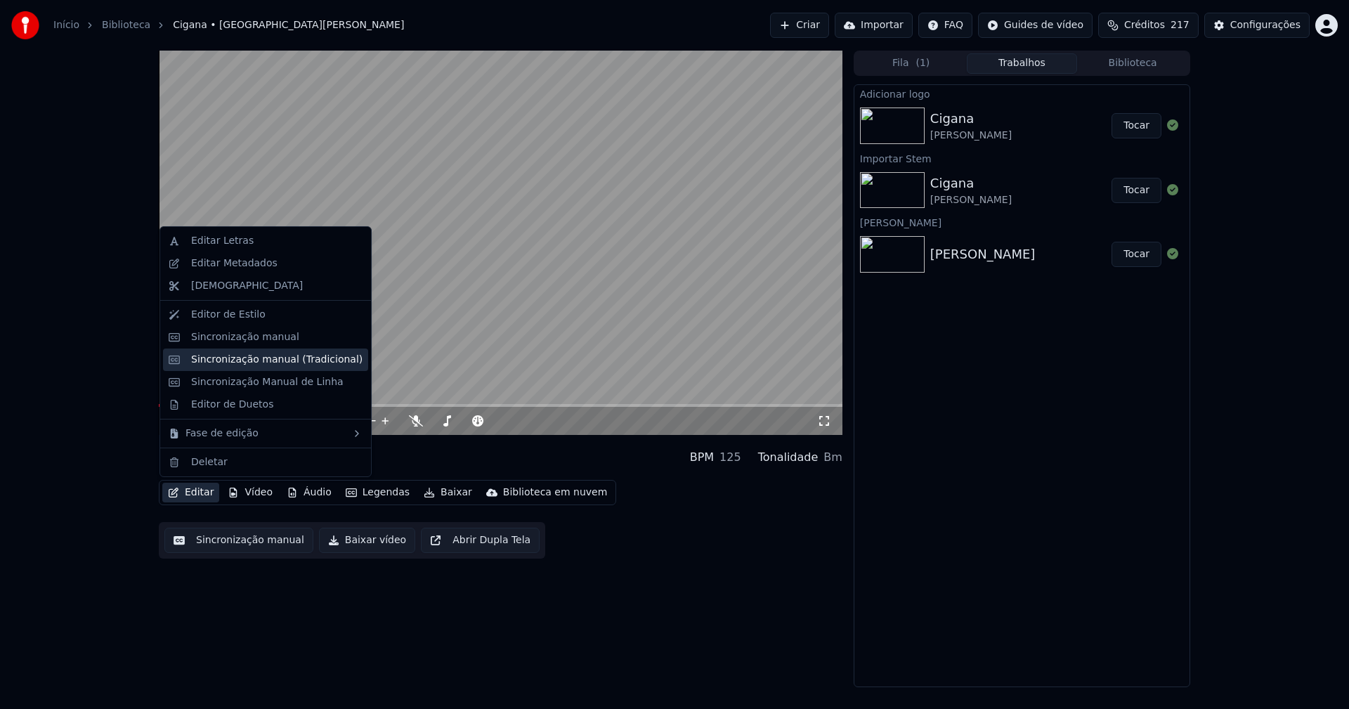
click at [252, 362] on div "Sincronização manual (Tradicional)" at bounding box center [276, 360] width 171 height 14
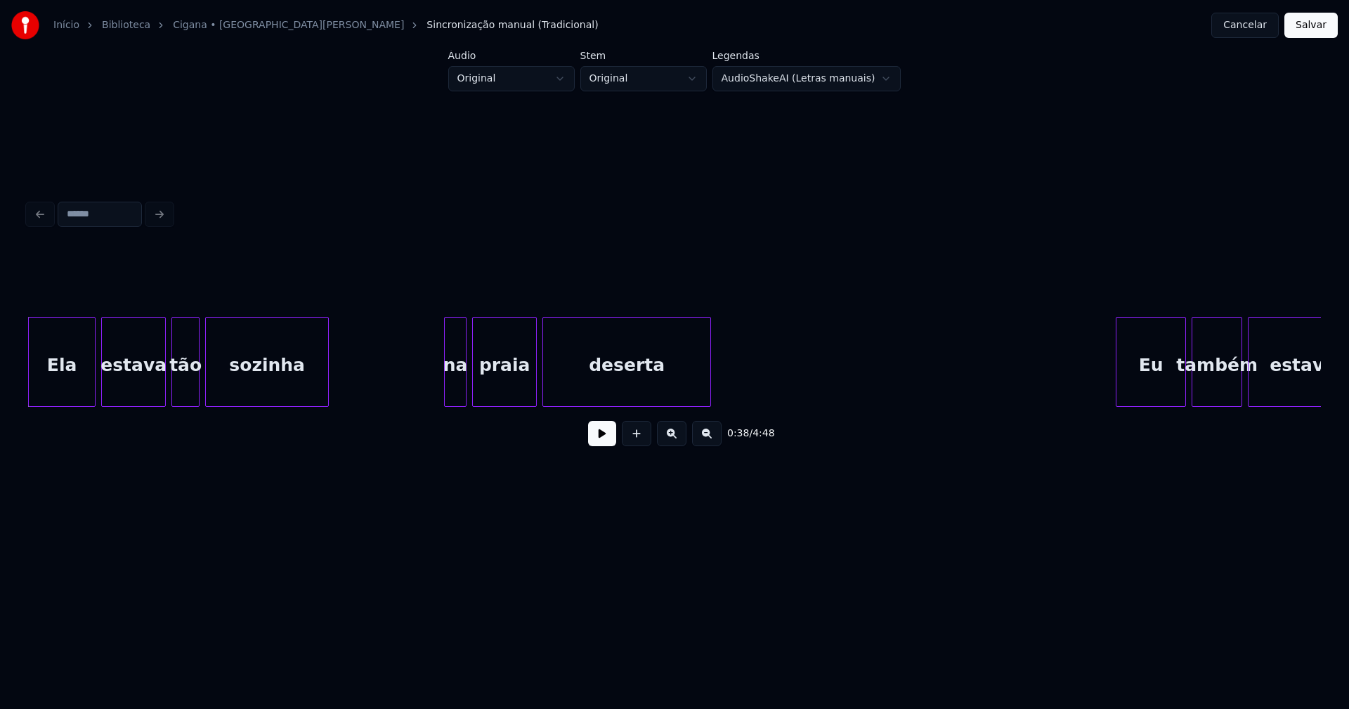
scroll to position [0, 4966]
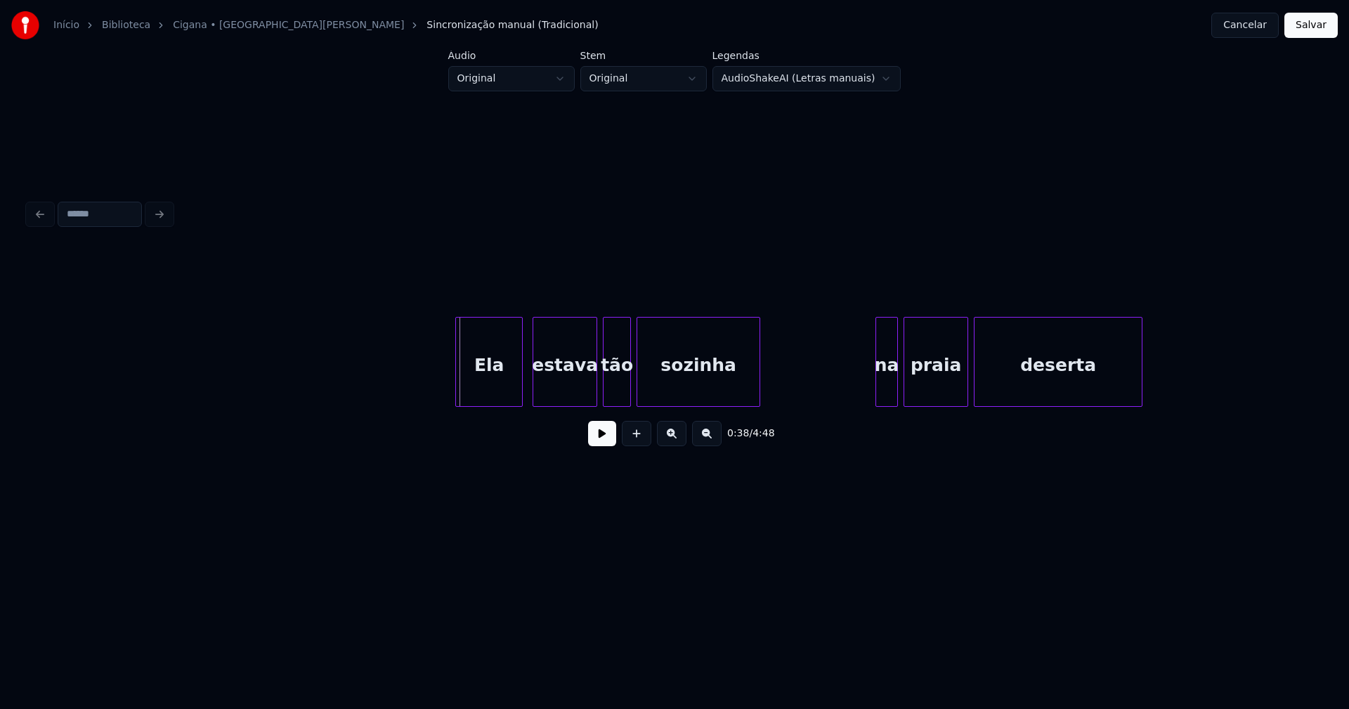
click at [495, 384] on div "Ela" at bounding box center [489, 366] width 66 height 96
click at [576, 389] on div "estava" at bounding box center [560, 366] width 63 height 96
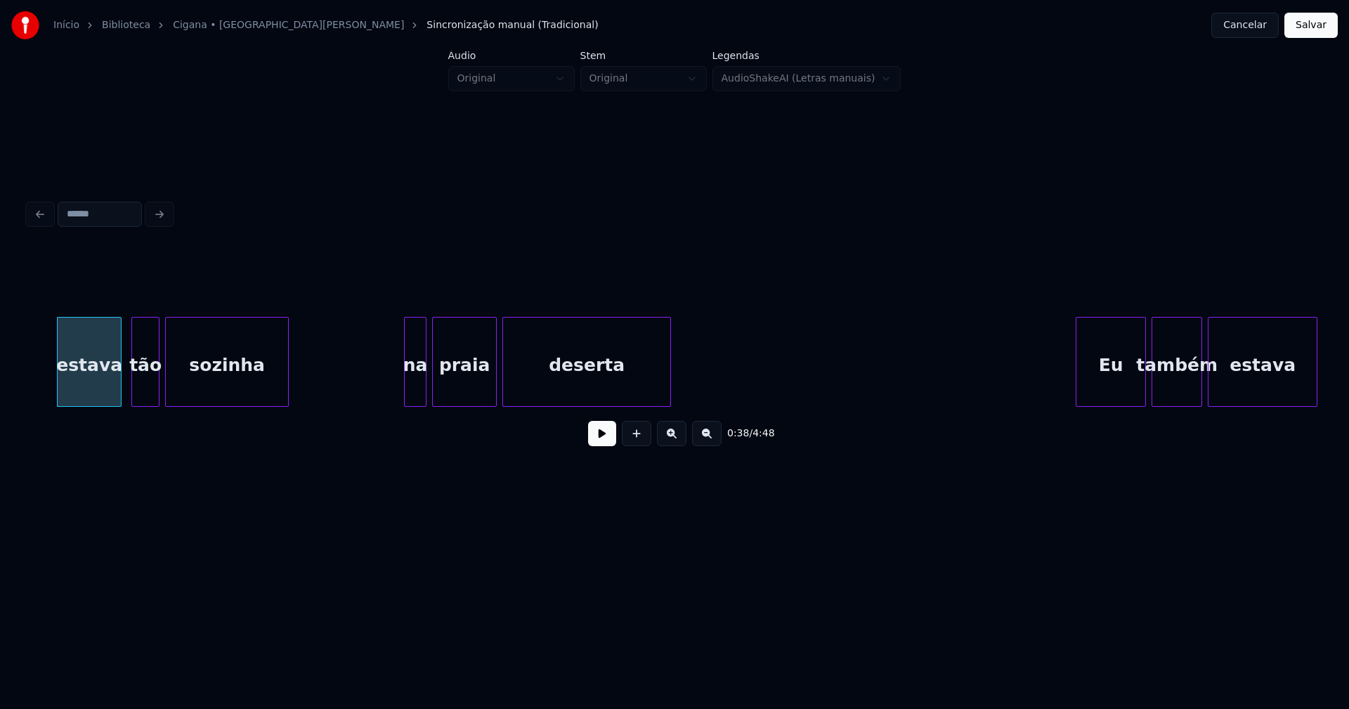
scroll to position [0, 5461]
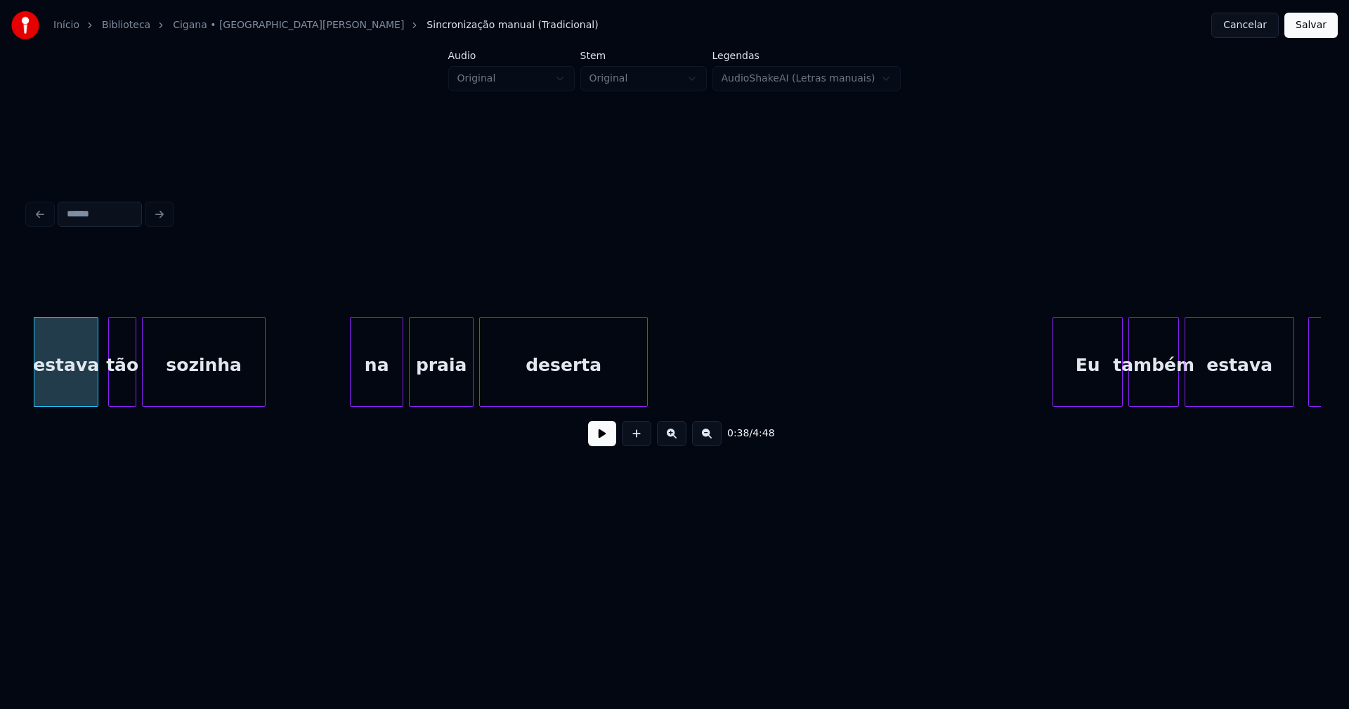
click at [352, 396] on div at bounding box center [353, 362] width 4 height 89
click at [598, 441] on button at bounding box center [602, 433] width 28 height 25
click at [372, 386] on div "na" at bounding box center [377, 366] width 52 height 96
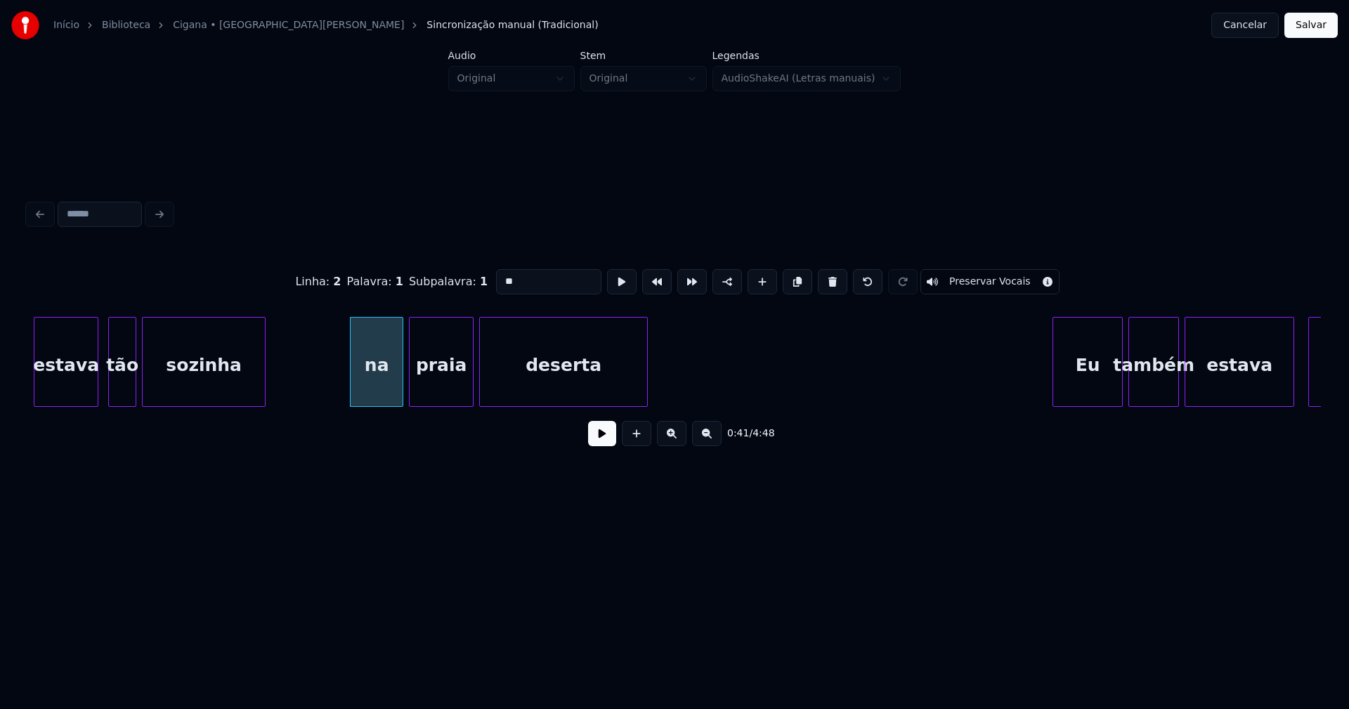
drag, startPoint x: 500, startPoint y: 275, endPoint x: 485, endPoint y: 277, distance: 15.6
click at [485, 277] on div "Linha : 2 Palavra : 1 Subpalavra : 1 ** Preservar Vocais" at bounding box center [674, 282] width 1293 height 70
type input "**"
click at [596, 440] on button at bounding box center [602, 433] width 28 height 25
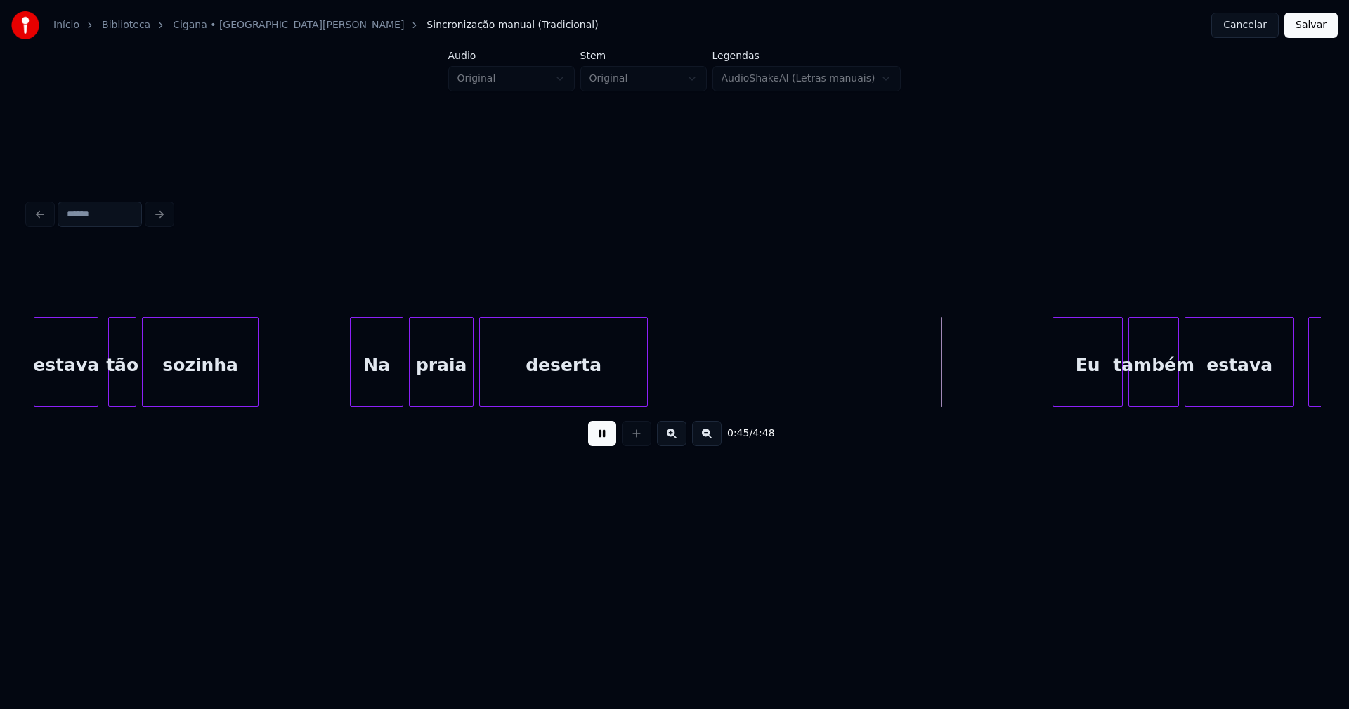
click at [256, 384] on div at bounding box center [256, 362] width 4 height 89
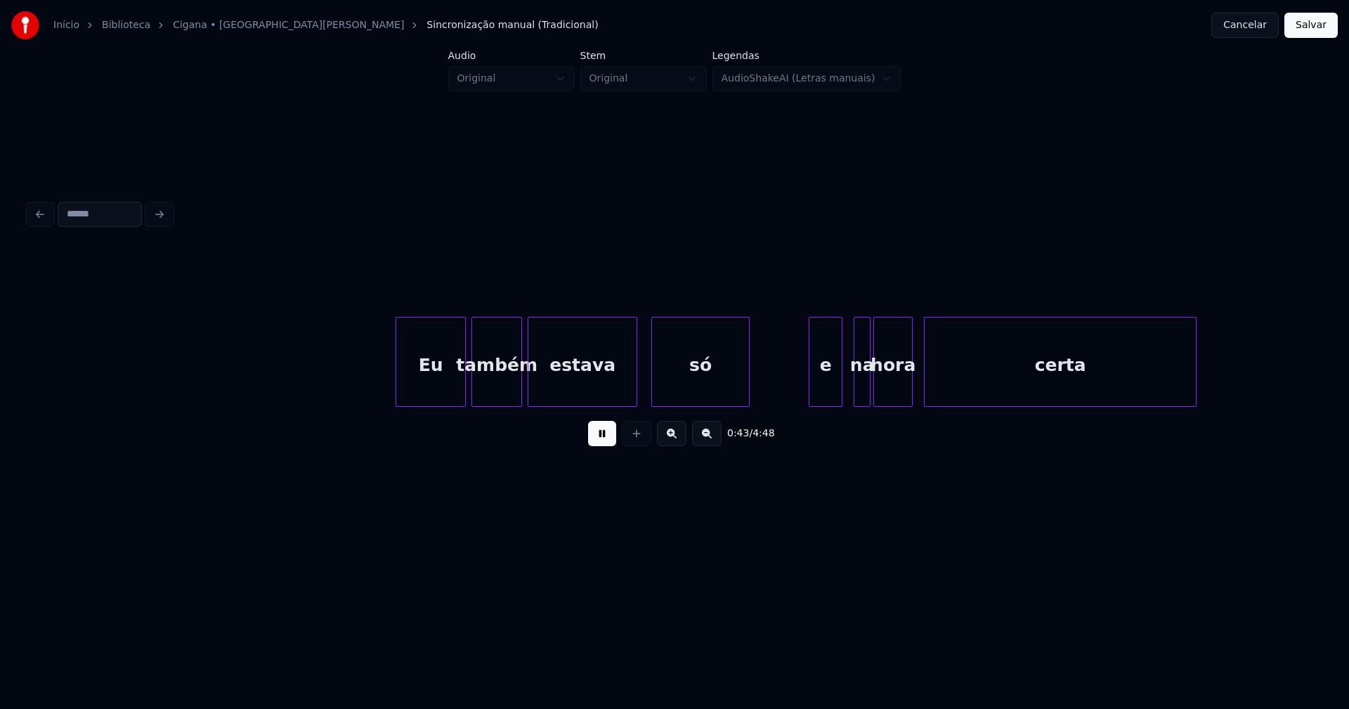
scroll to position [0, 6118]
click at [428, 386] on div "Eu" at bounding box center [420, 366] width 69 height 96
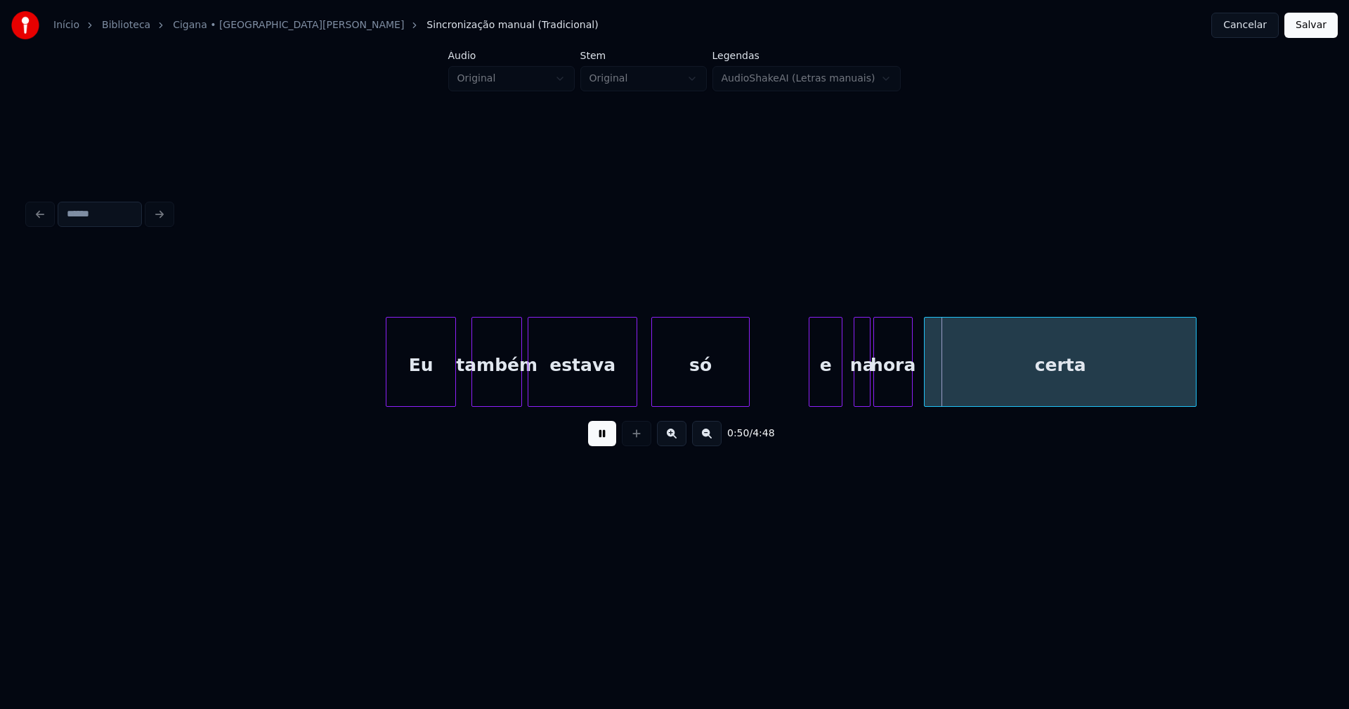
click at [543, 386] on div at bounding box center [543, 362] width 4 height 89
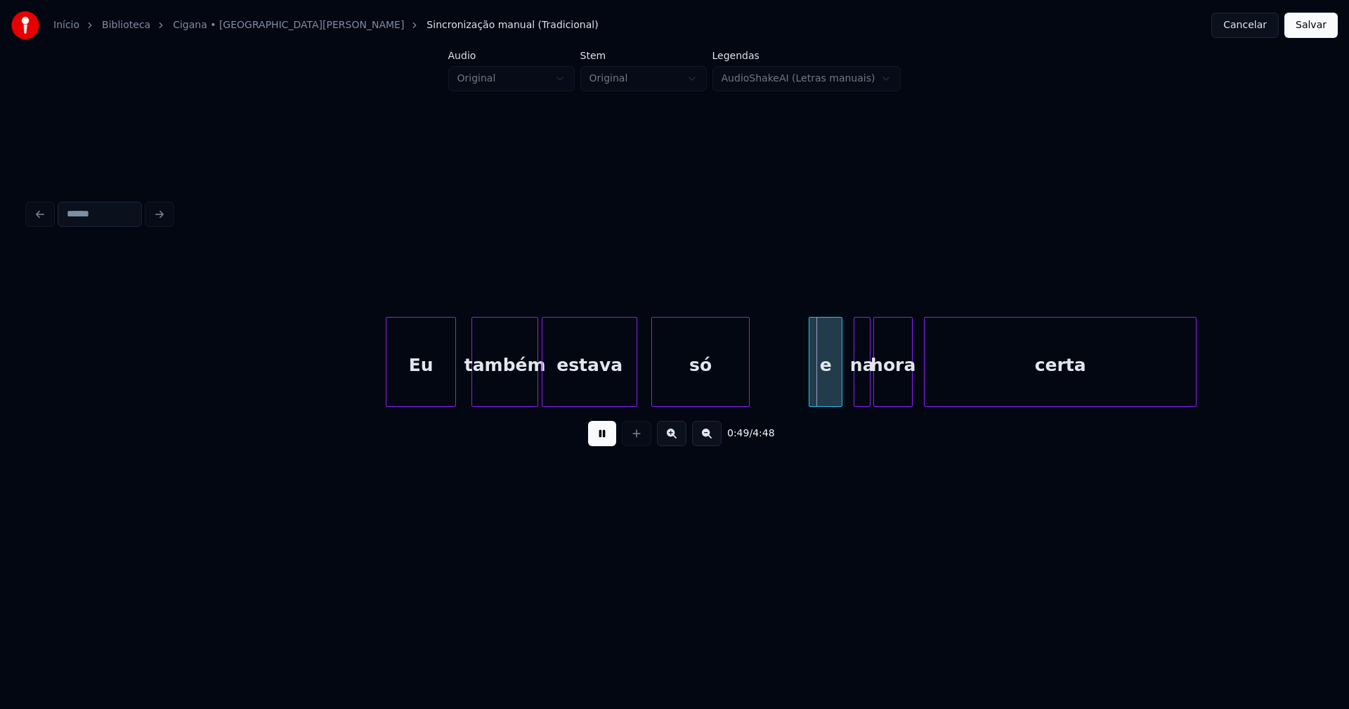
click at [535, 384] on div at bounding box center [535, 362] width 4 height 89
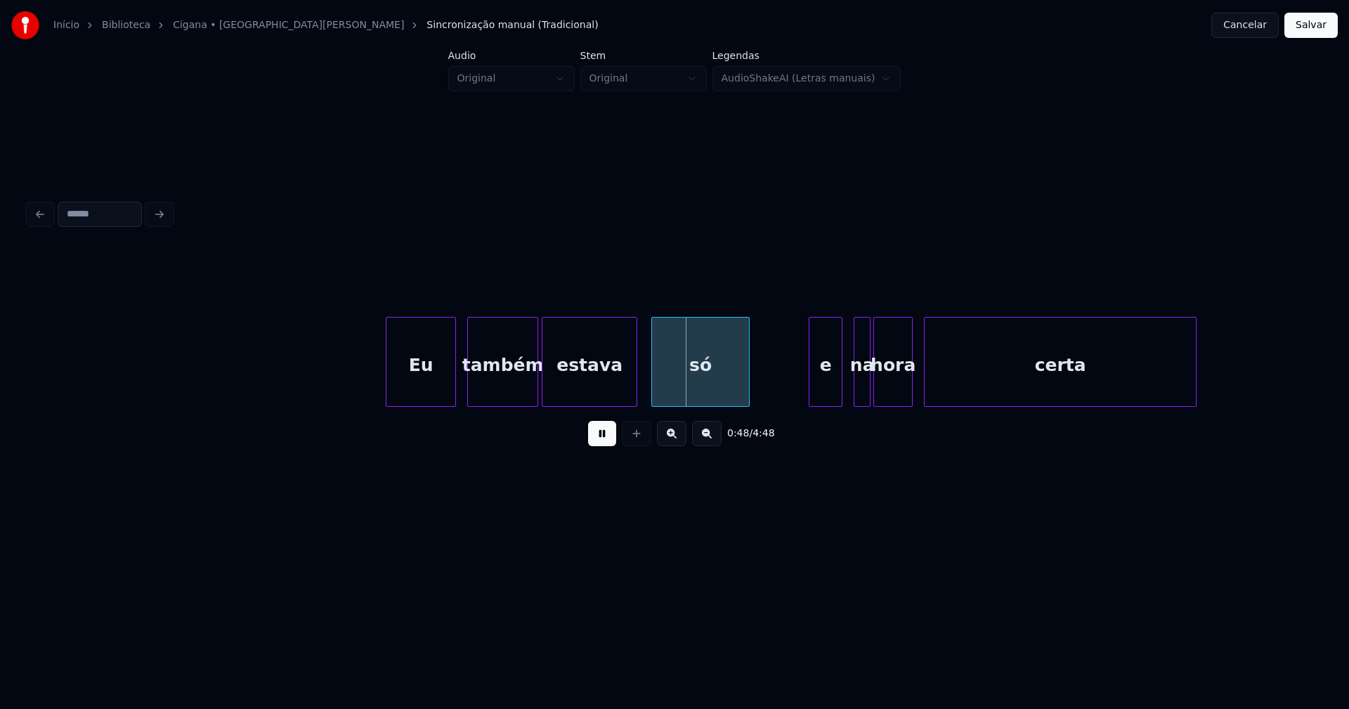
click at [470, 383] on div at bounding box center [470, 362] width 4 height 89
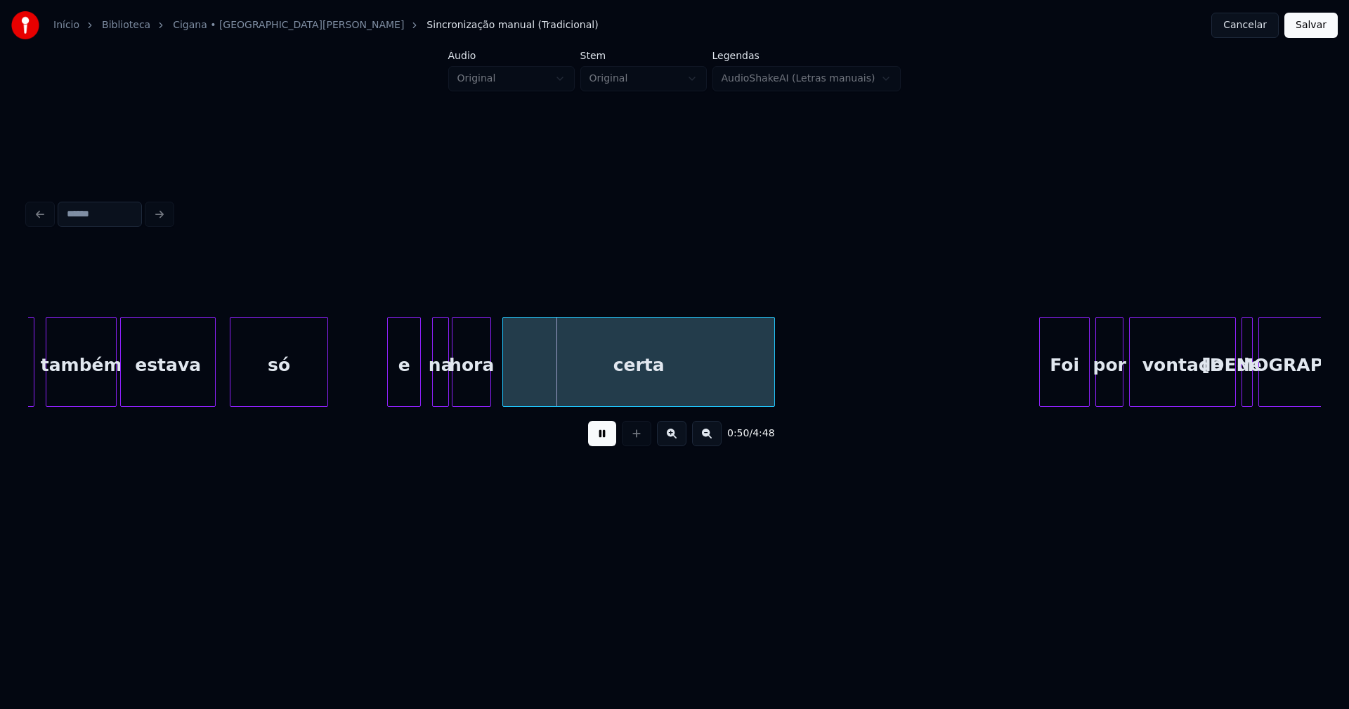
scroll to position [0, 6562]
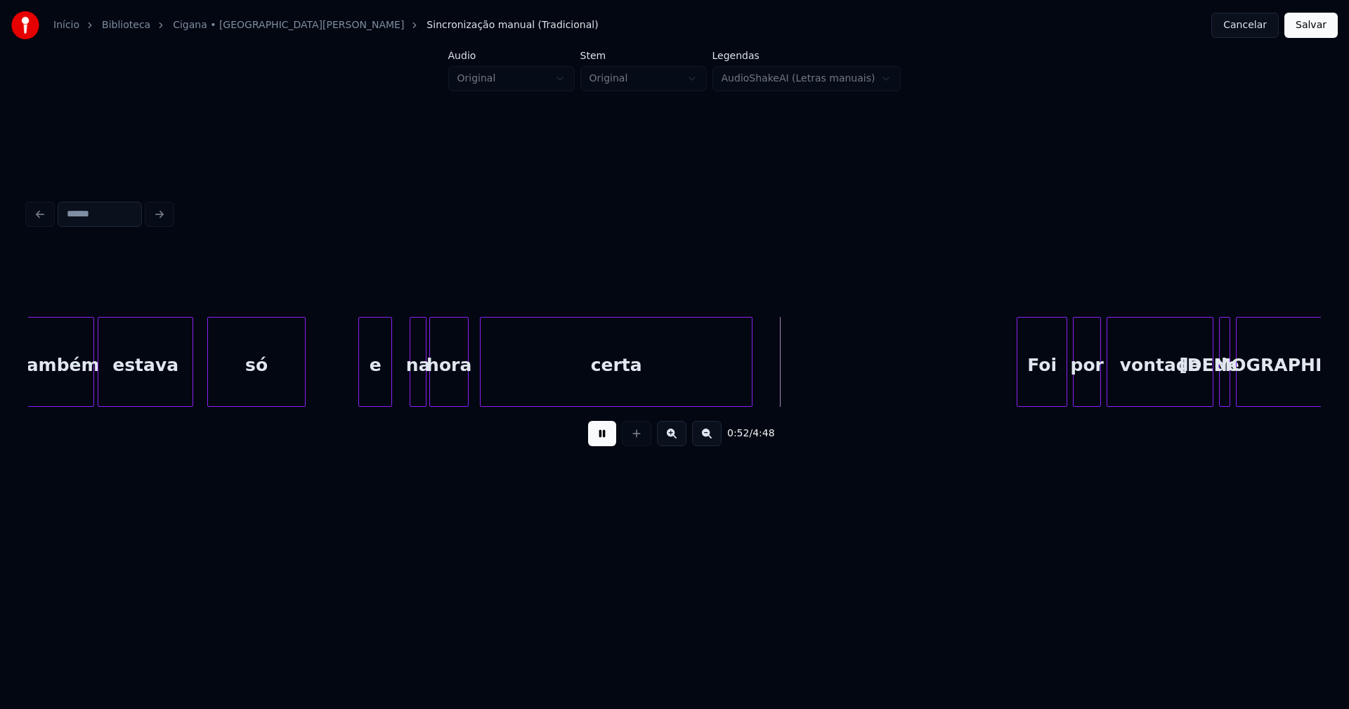
click at [379, 384] on div "e" at bounding box center [375, 366] width 32 height 96
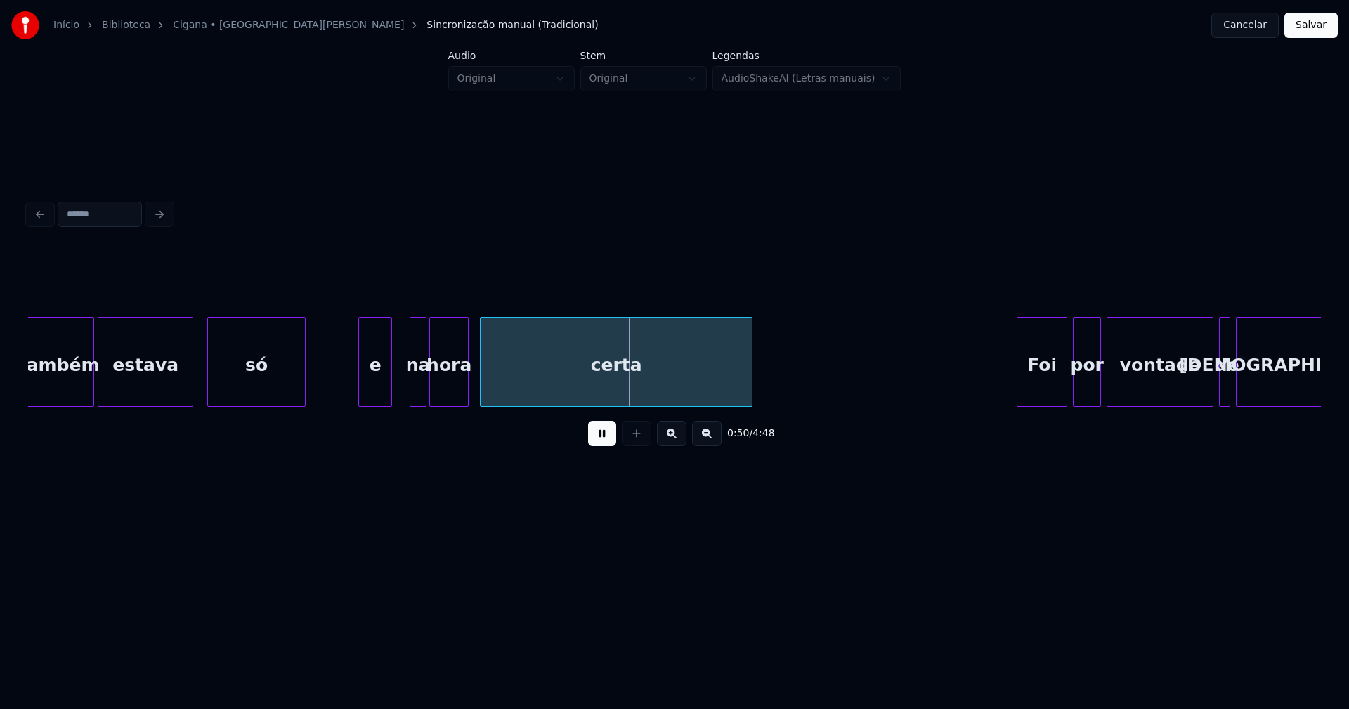
click at [379, 395] on div at bounding box center [377, 362] width 4 height 89
click at [400, 391] on div at bounding box center [401, 362] width 4 height 89
click at [400, 391] on div "na" at bounding box center [397, 366] width 27 height 96
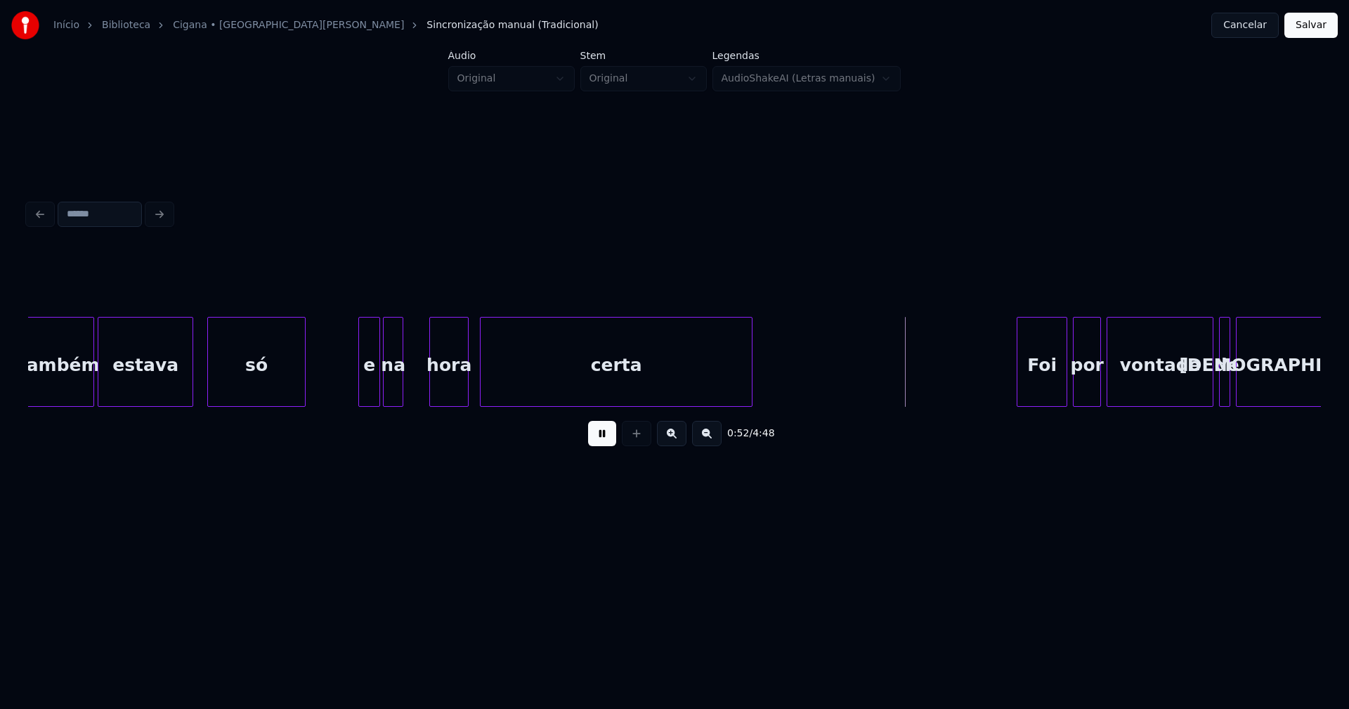
click at [399, 398] on div at bounding box center [400, 362] width 4 height 89
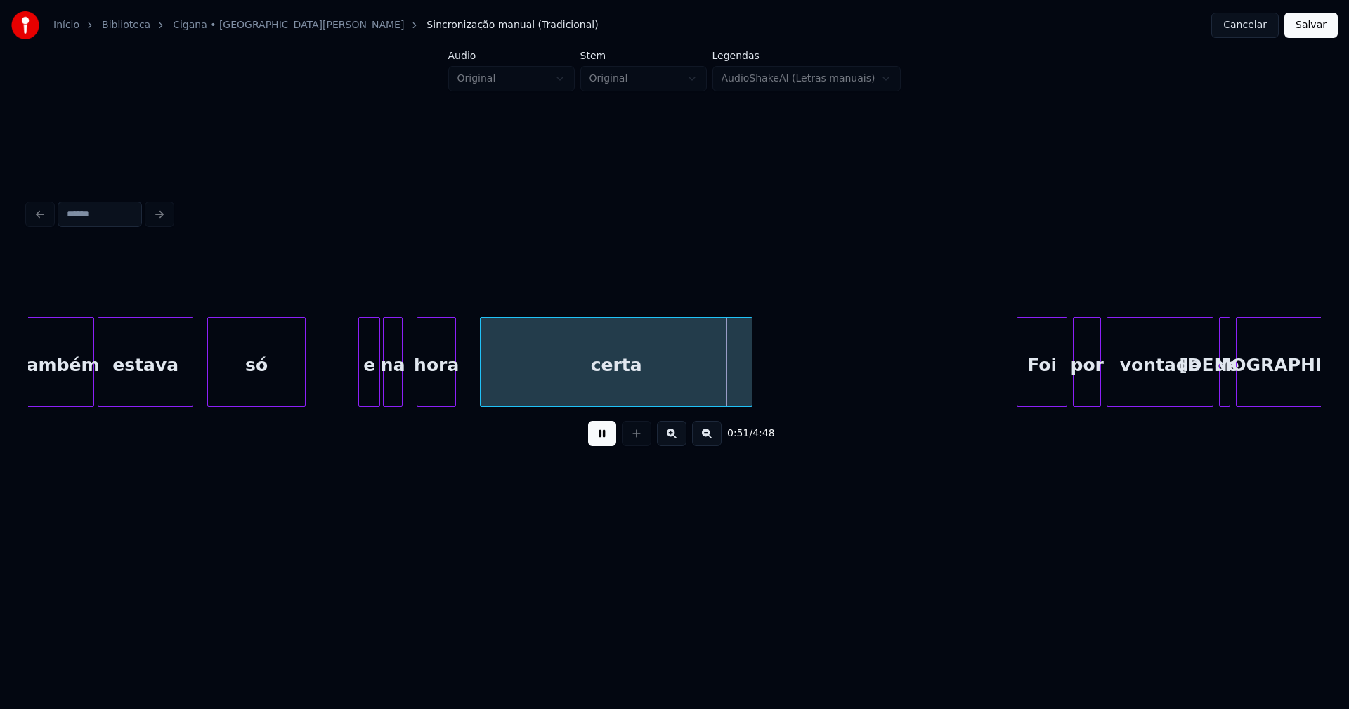
click at [437, 388] on div "hora" at bounding box center [436, 366] width 38 height 96
click at [410, 393] on div at bounding box center [411, 362] width 4 height 89
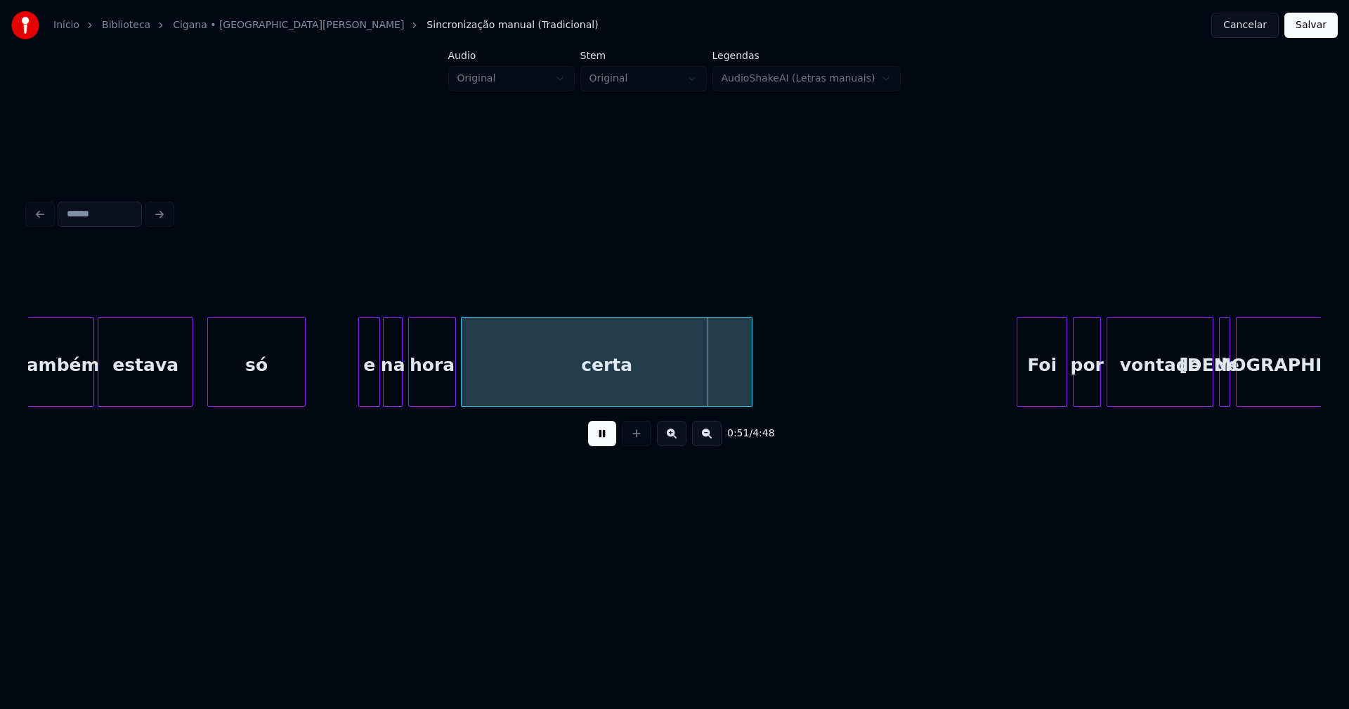
click at [462, 397] on div at bounding box center [464, 362] width 4 height 89
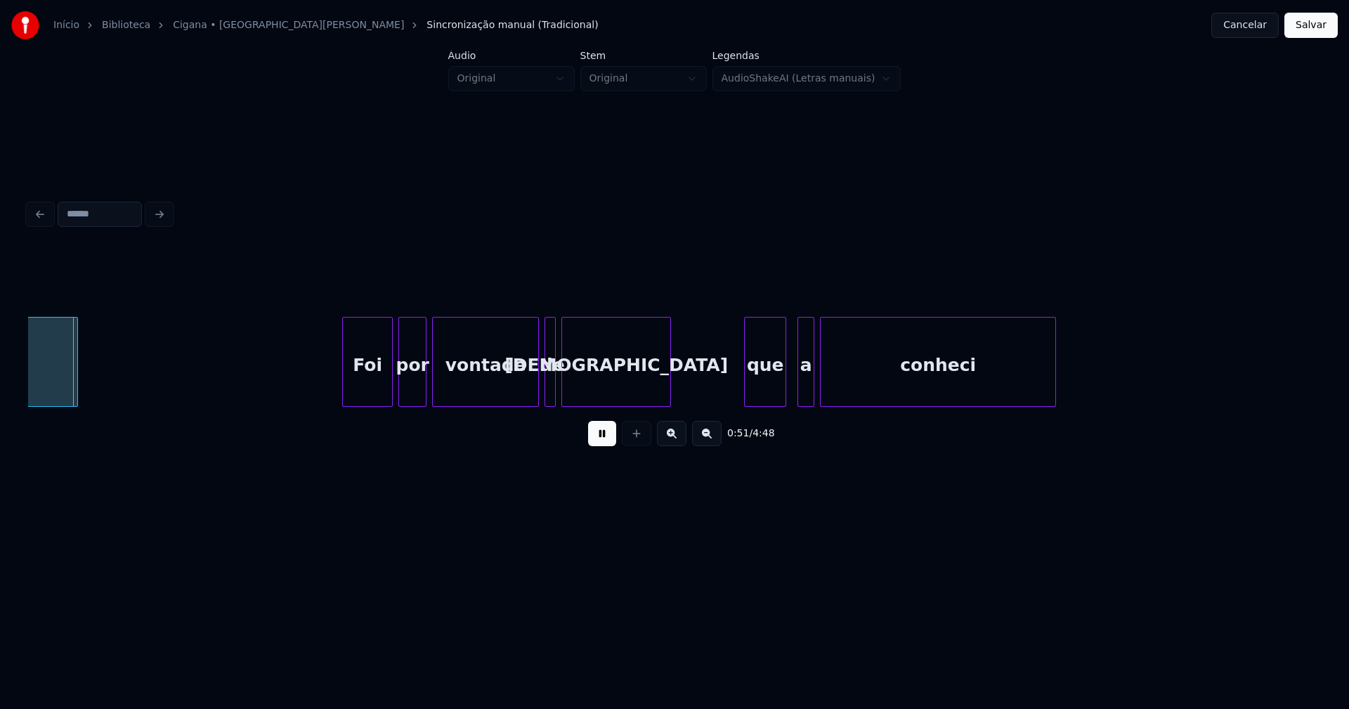
scroll to position [0, 7295]
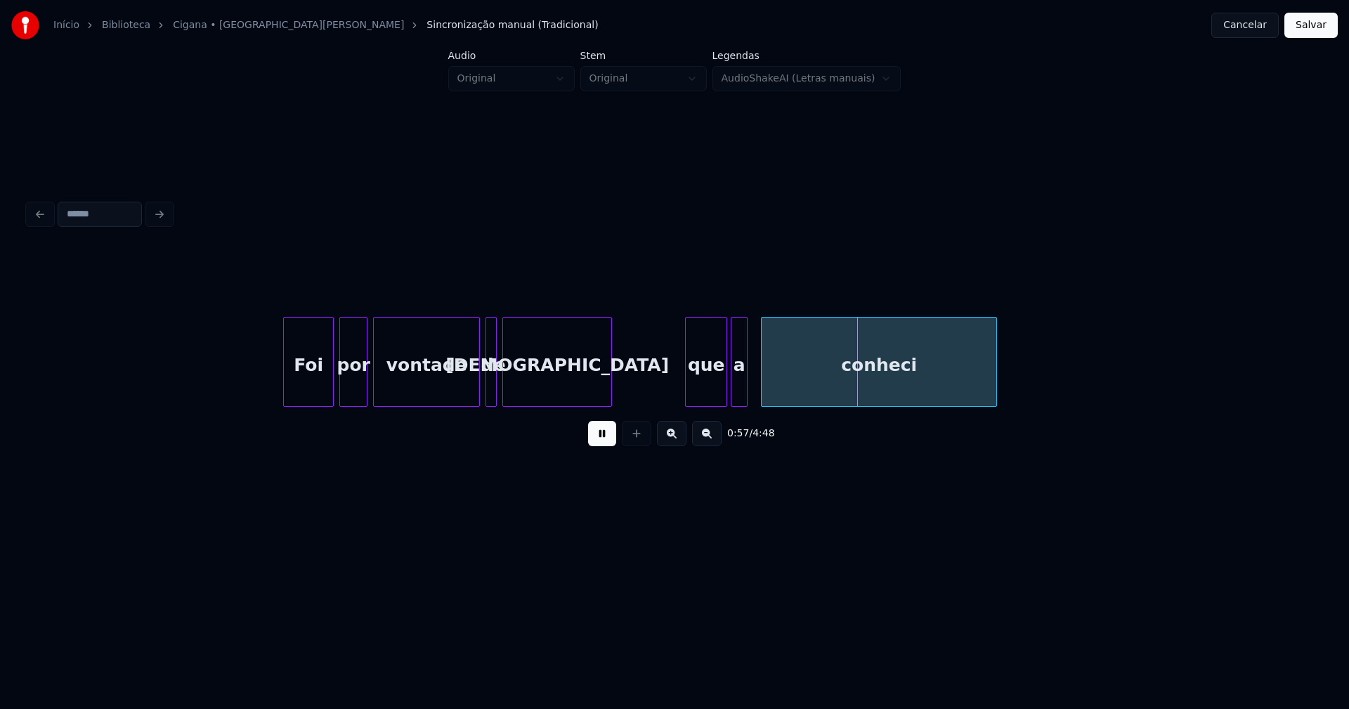
click at [740, 391] on div "a" at bounding box center [738, 366] width 15 height 96
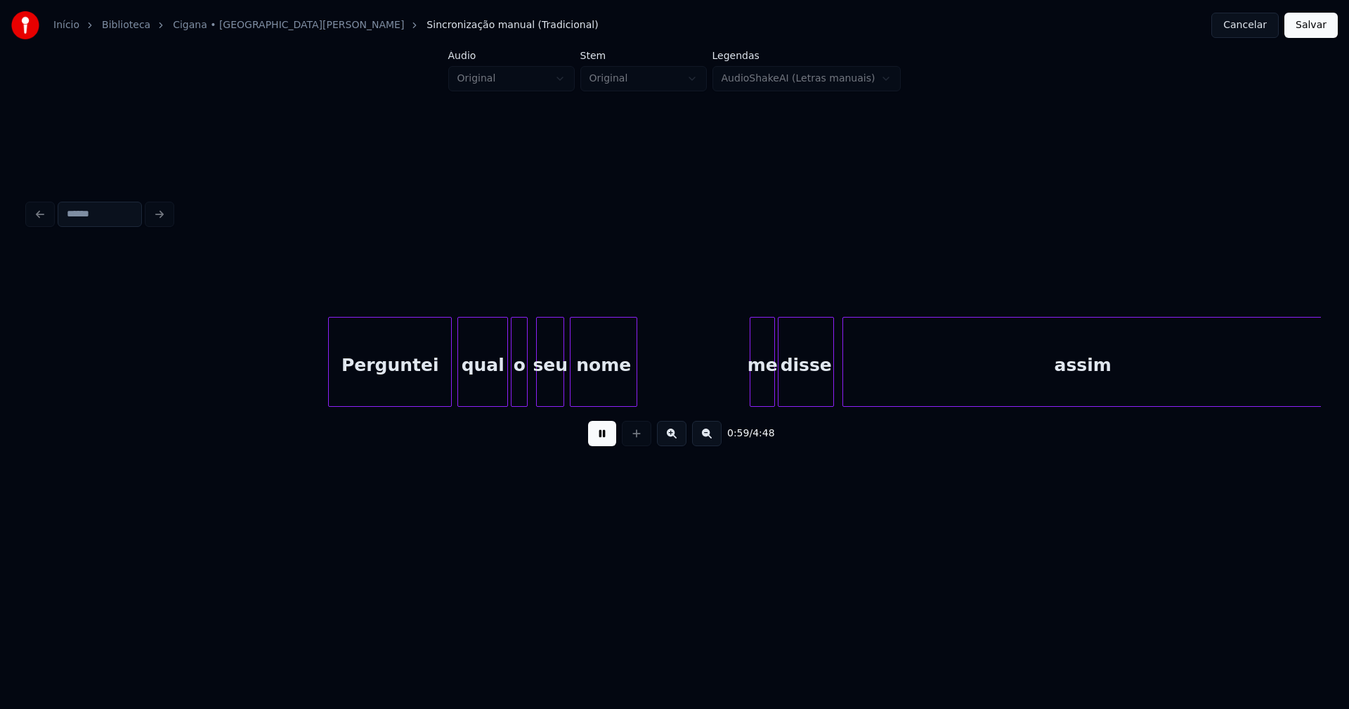
scroll to position [0, 8340]
click at [404, 386] on div "Perguntei" at bounding box center [381, 366] width 122 height 96
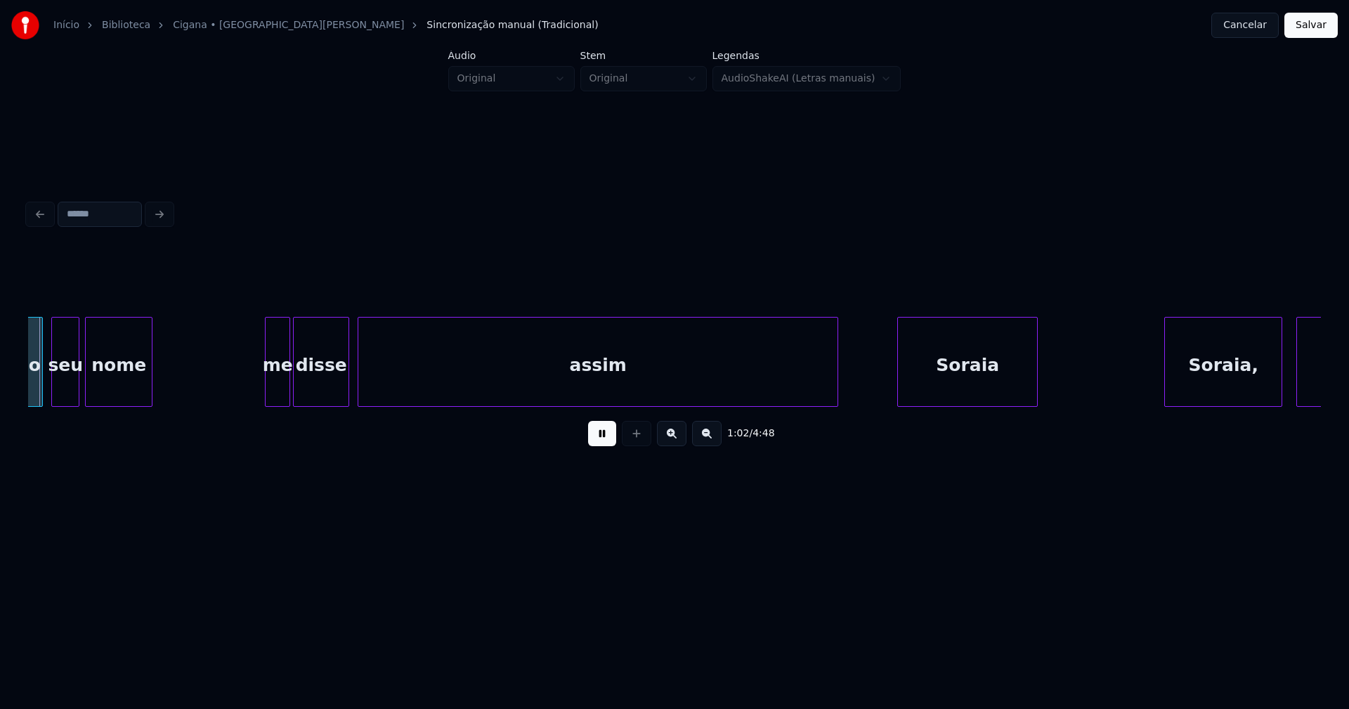
scroll to position [0, 8824]
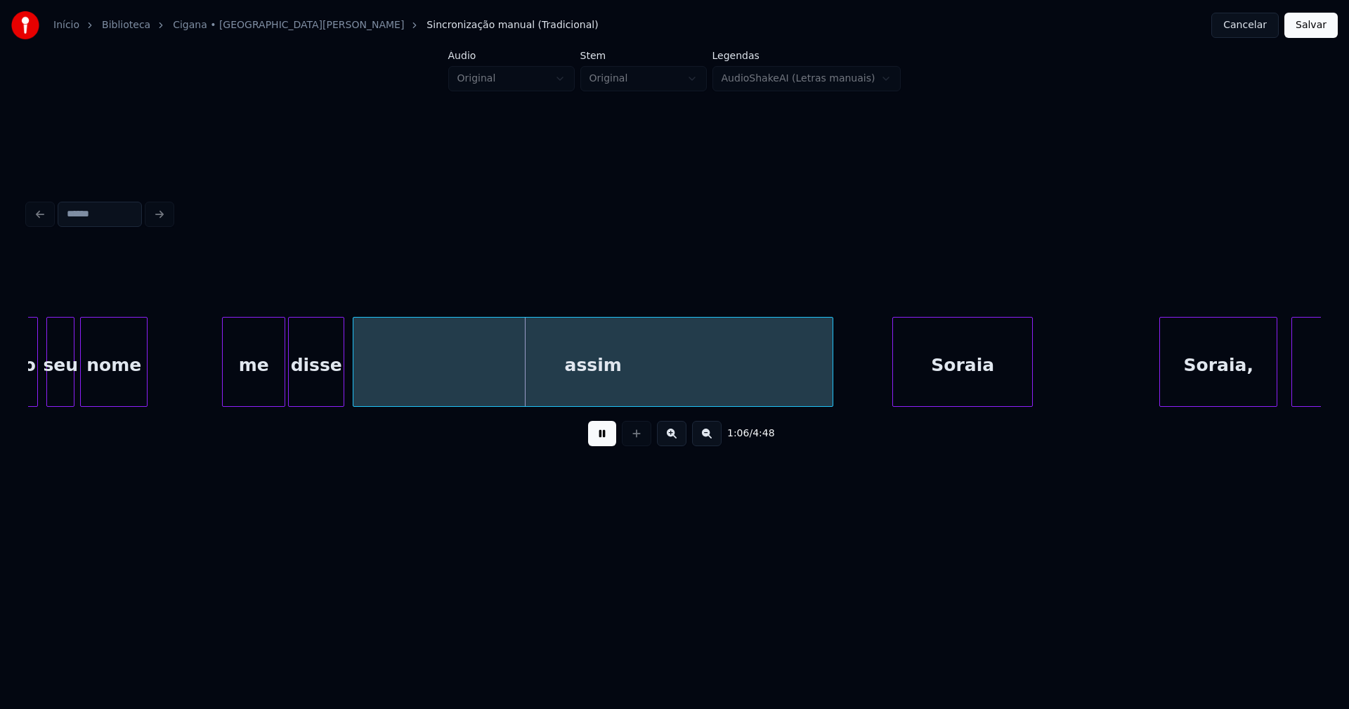
click at [225, 395] on div at bounding box center [225, 362] width 4 height 89
click at [269, 380] on div "me" at bounding box center [254, 366] width 62 height 96
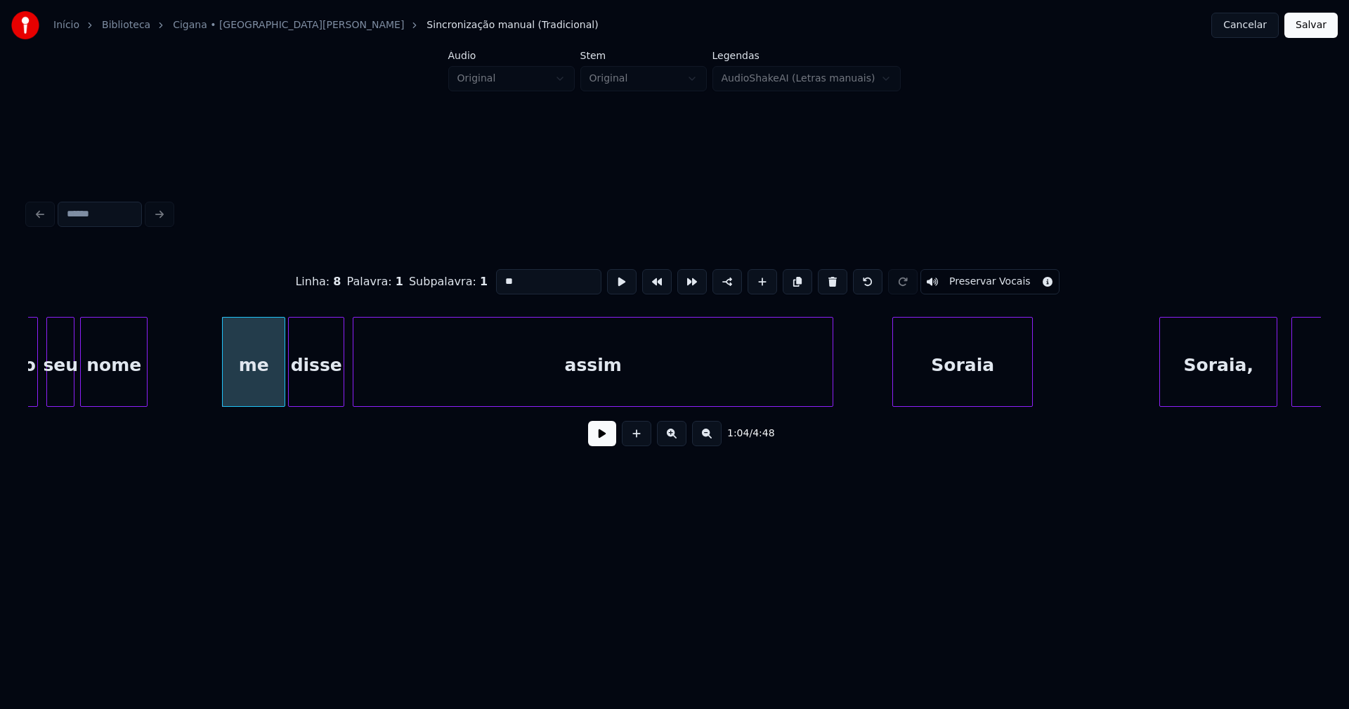
drag, startPoint x: 504, startPoint y: 278, endPoint x: 479, endPoint y: 280, distance: 24.6
click at [479, 280] on div "Linha : 8 [GEOGRAPHIC_DATA] : 1 Subpalavra : 1 ** Preservar Vocais" at bounding box center [674, 282] width 1293 height 70
type input "**"
click at [605, 440] on button at bounding box center [602, 433] width 28 height 25
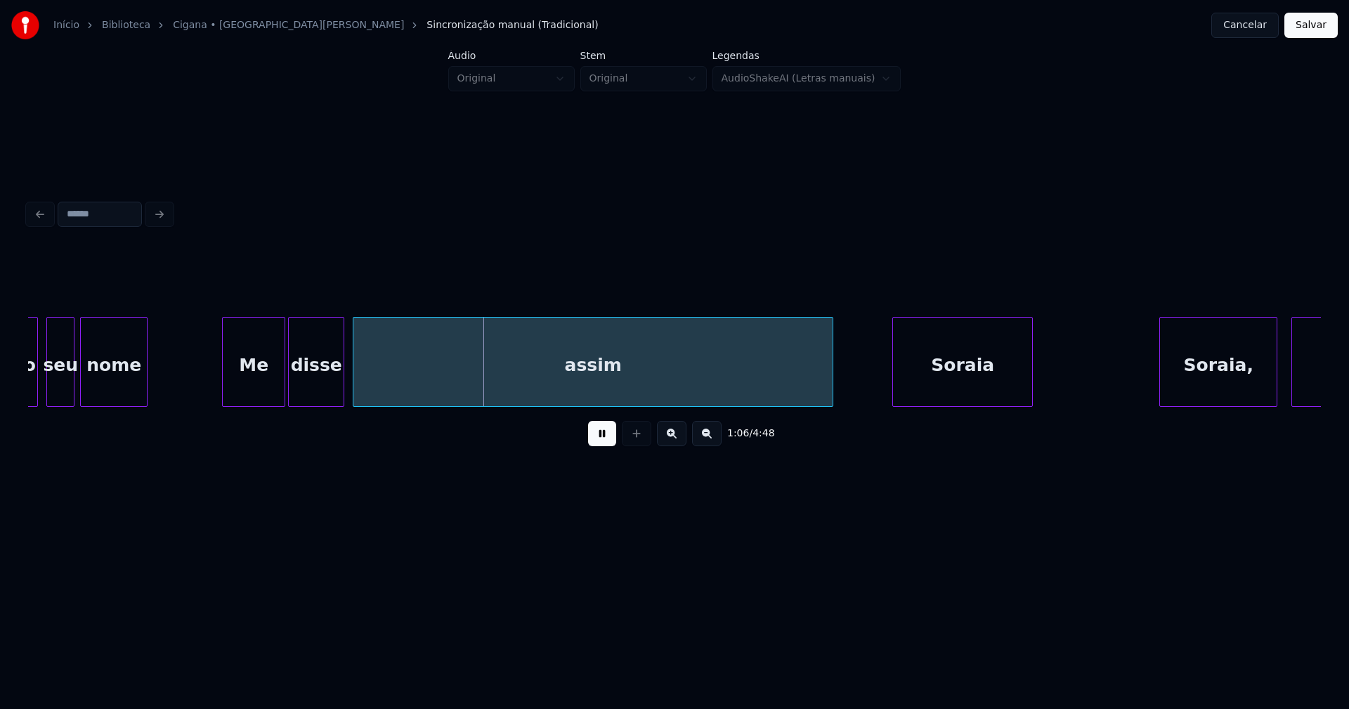
click at [339, 388] on div "disse" at bounding box center [316, 366] width 55 height 96
click at [325, 403] on div "nome Me disse assim [PERSON_NAME], [PERSON_NAME] o seu" at bounding box center [674, 362] width 1293 height 90
click at [334, 391] on div at bounding box center [335, 362] width 4 height 89
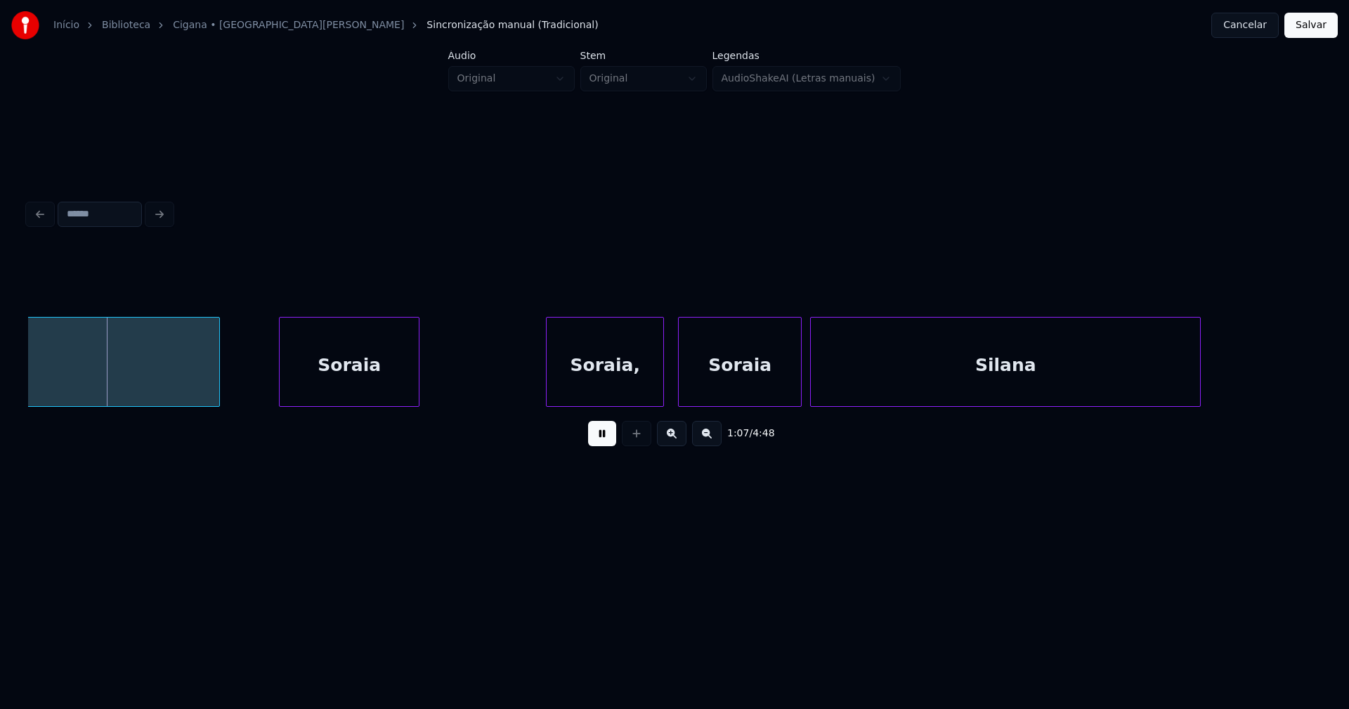
scroll to position [0, 9461]
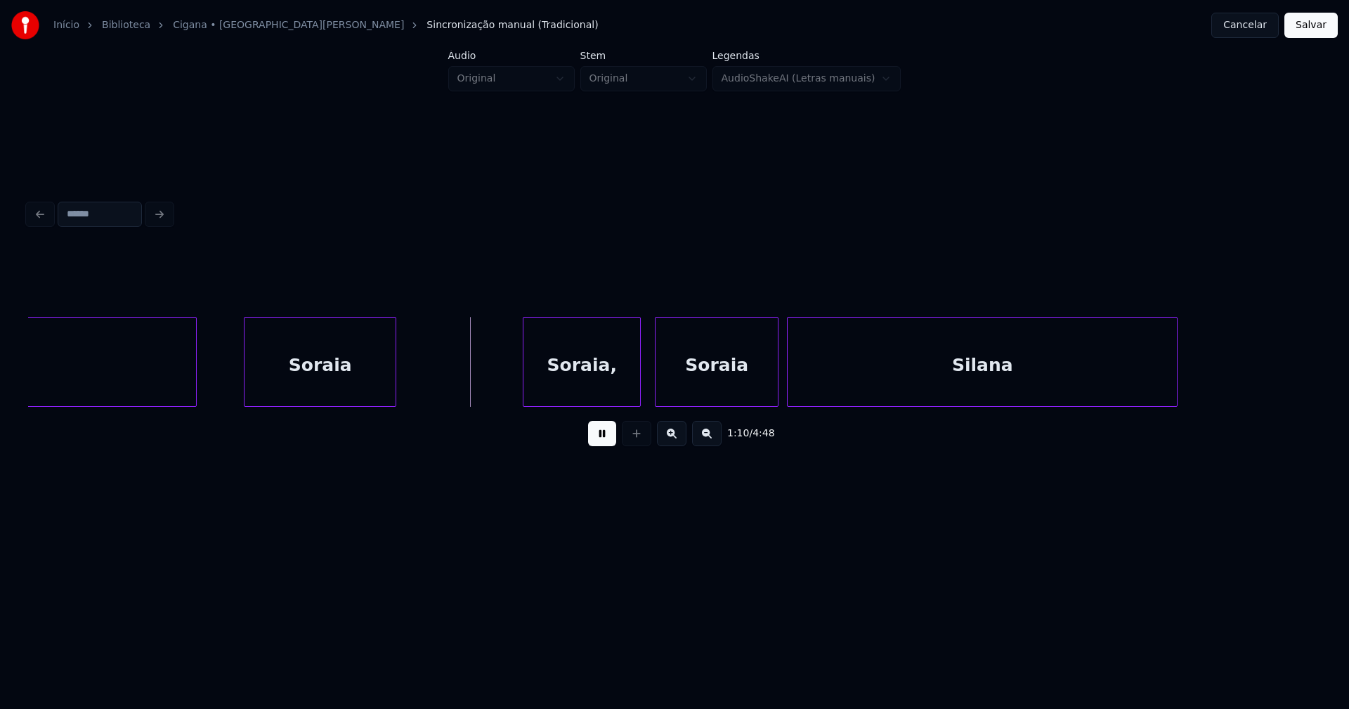
click at [247, 382] on div at bounding box center [246, 362] width 4 height 89
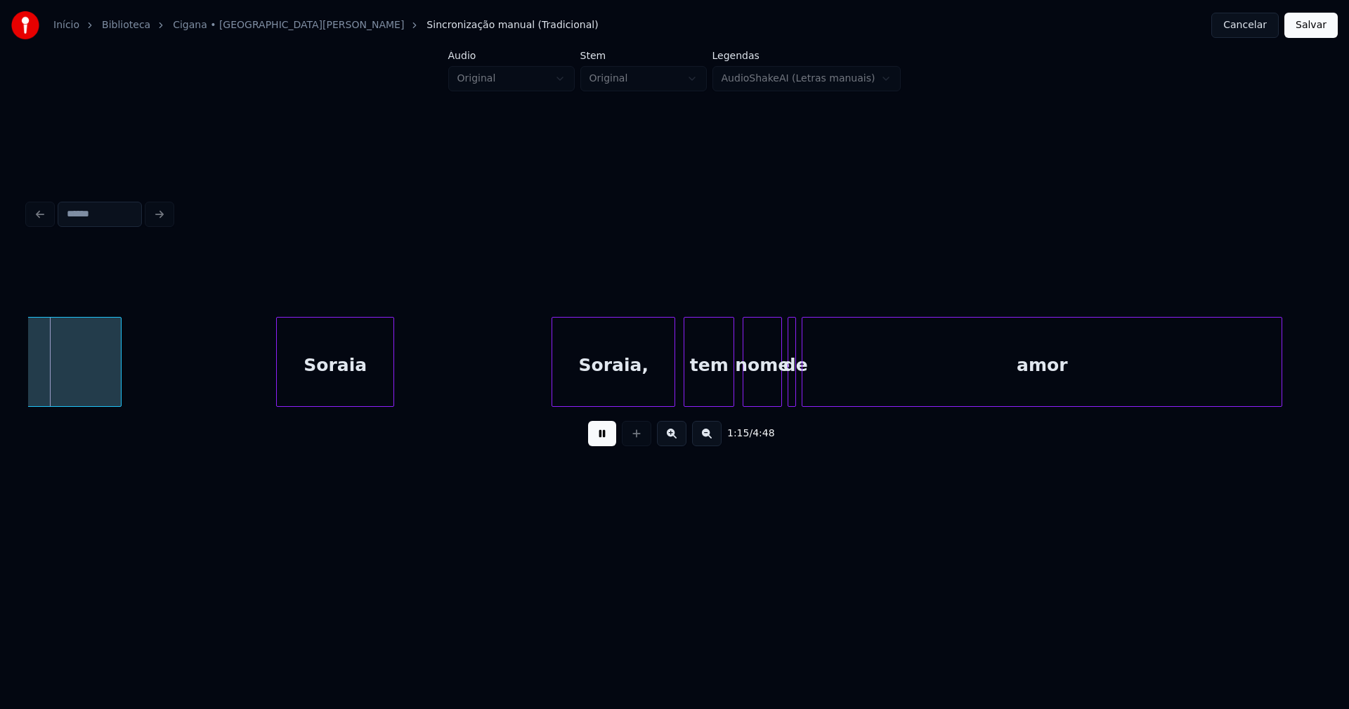
scroll to position [0, 10539]
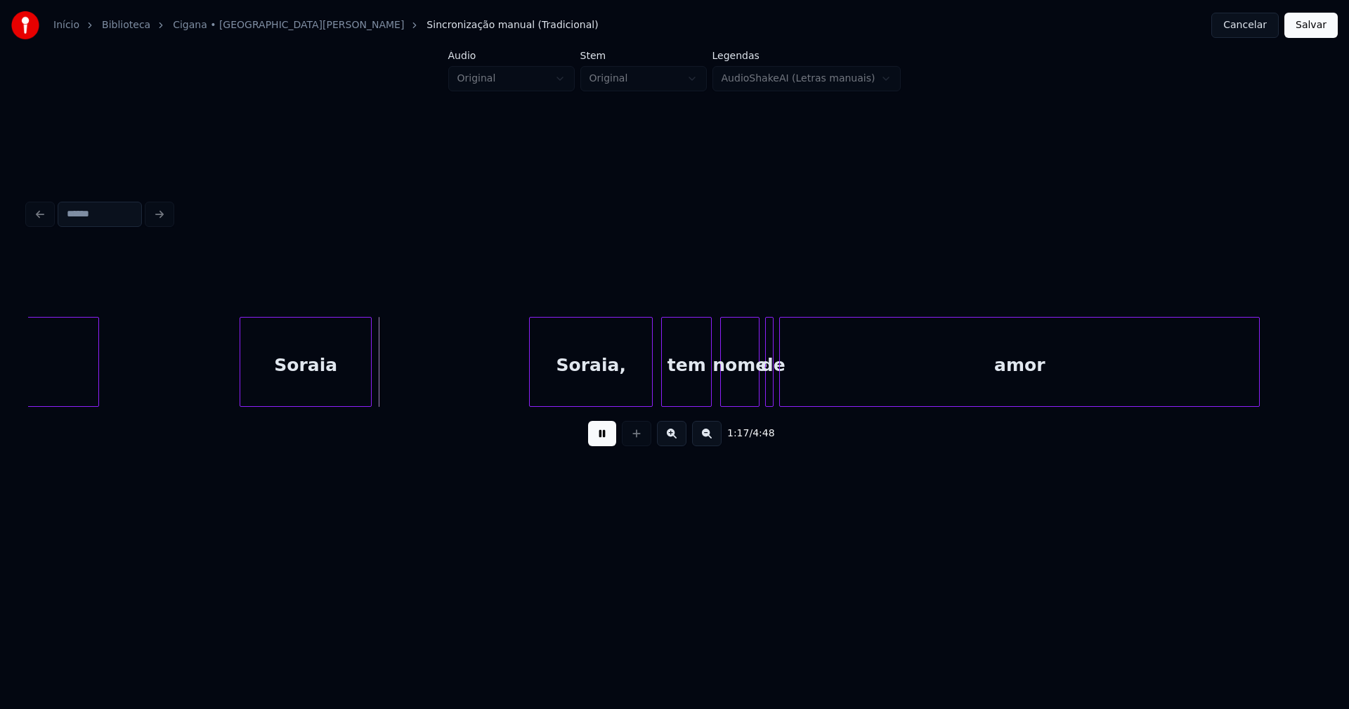
click at [242, 379] on div at bounding box center [242, 362] width 4 height 89
click at [611, 395] on div "Soraia," at bounding box center [585, 366] width 122 height 96
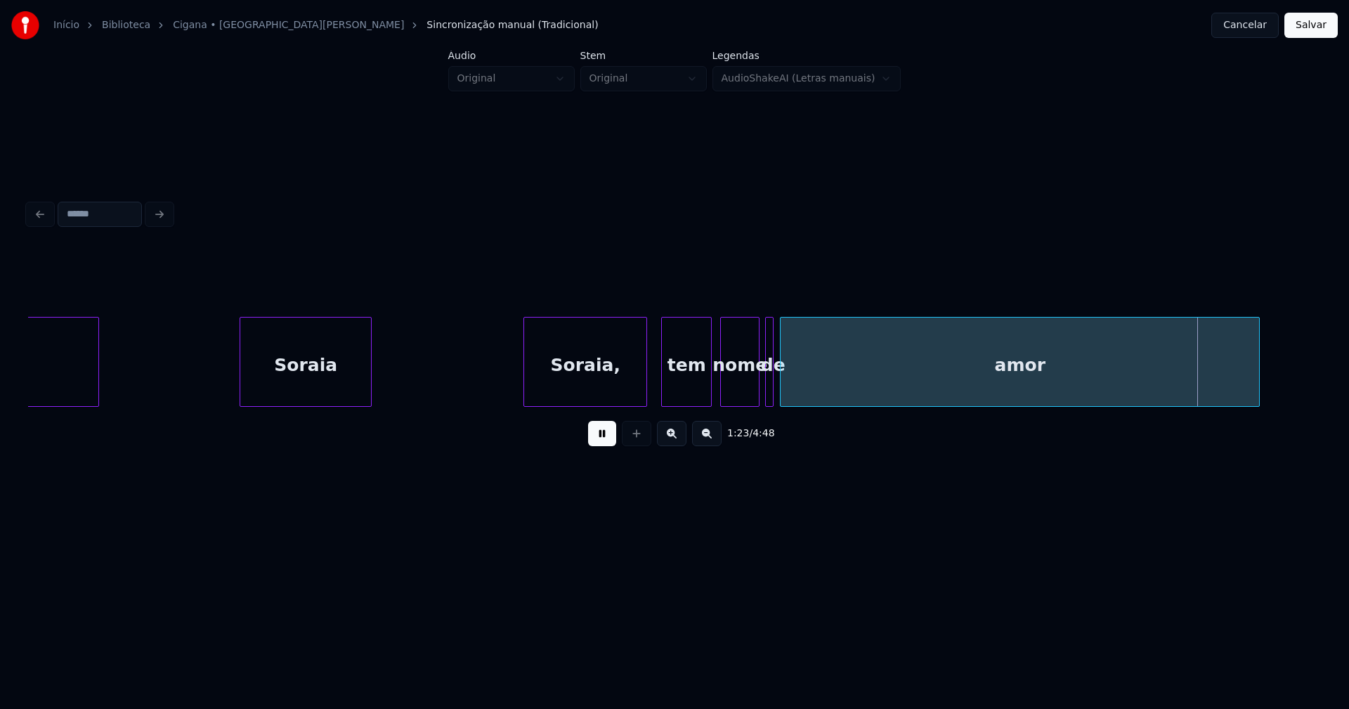
click at [783, 393] on div at bounding box center [782, 362] width 4 height 89
click at [777, 395] on div at bounding box center [776, 362] width 4 height 89
drag, startPoint x: 472, startPoint y: 388, endPoint x: 618, endPoint y: 381, distance: 146.2
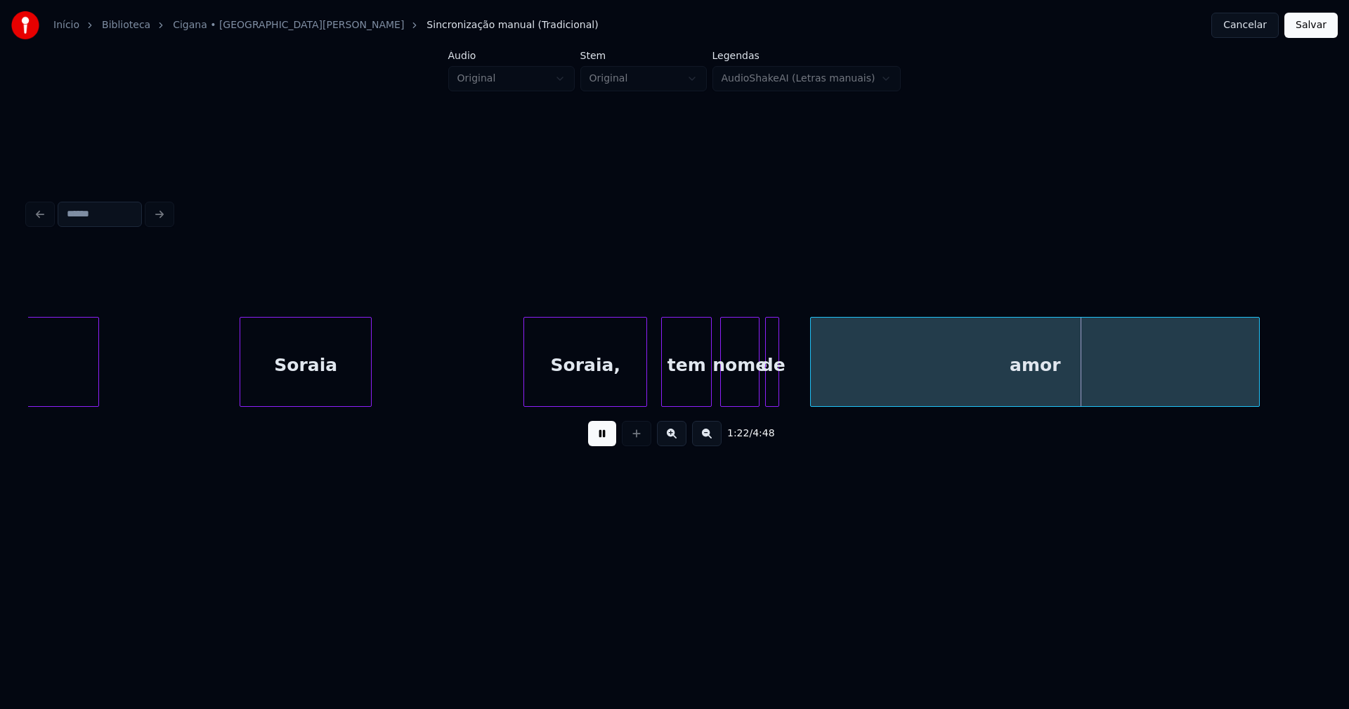
click at [814, 380] on div at bounding box center [813, 362] width 4 height 89
click at [792, 384] on div at bounding box center [790, 362] width 4 height 89
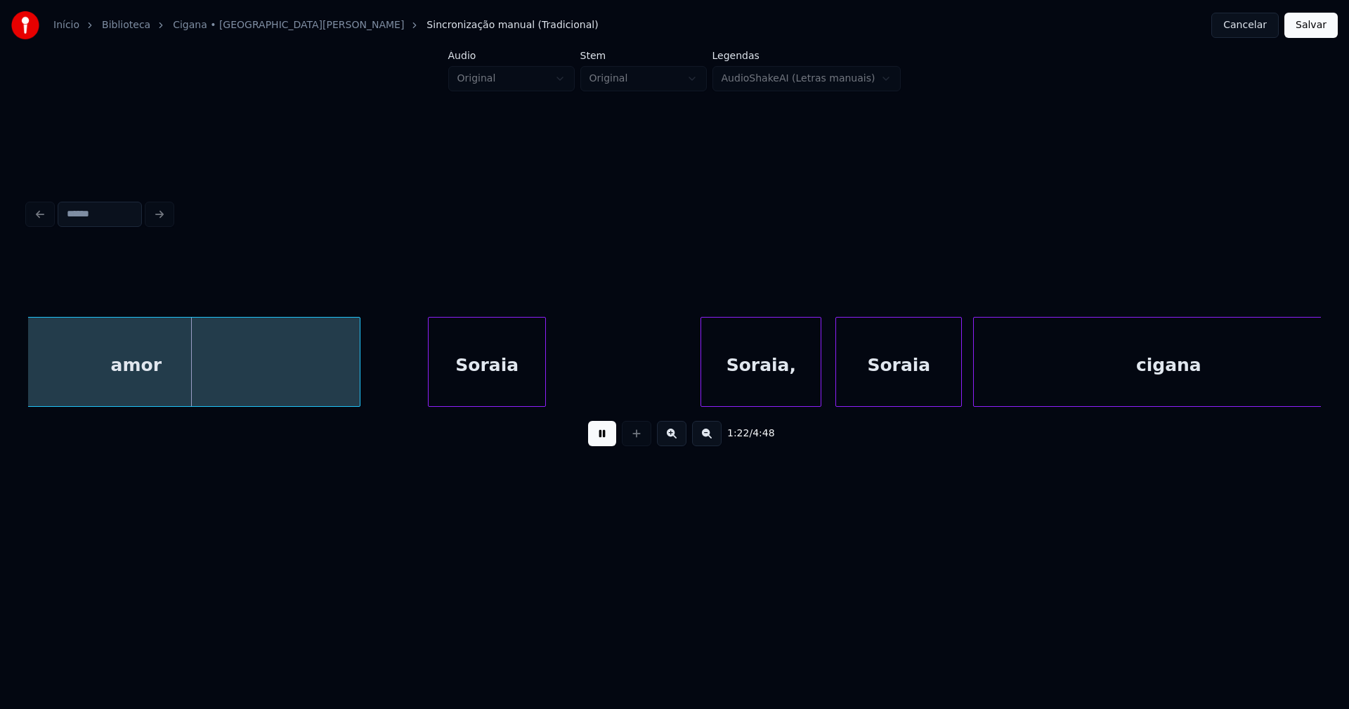
scroll to position [0, 11483]
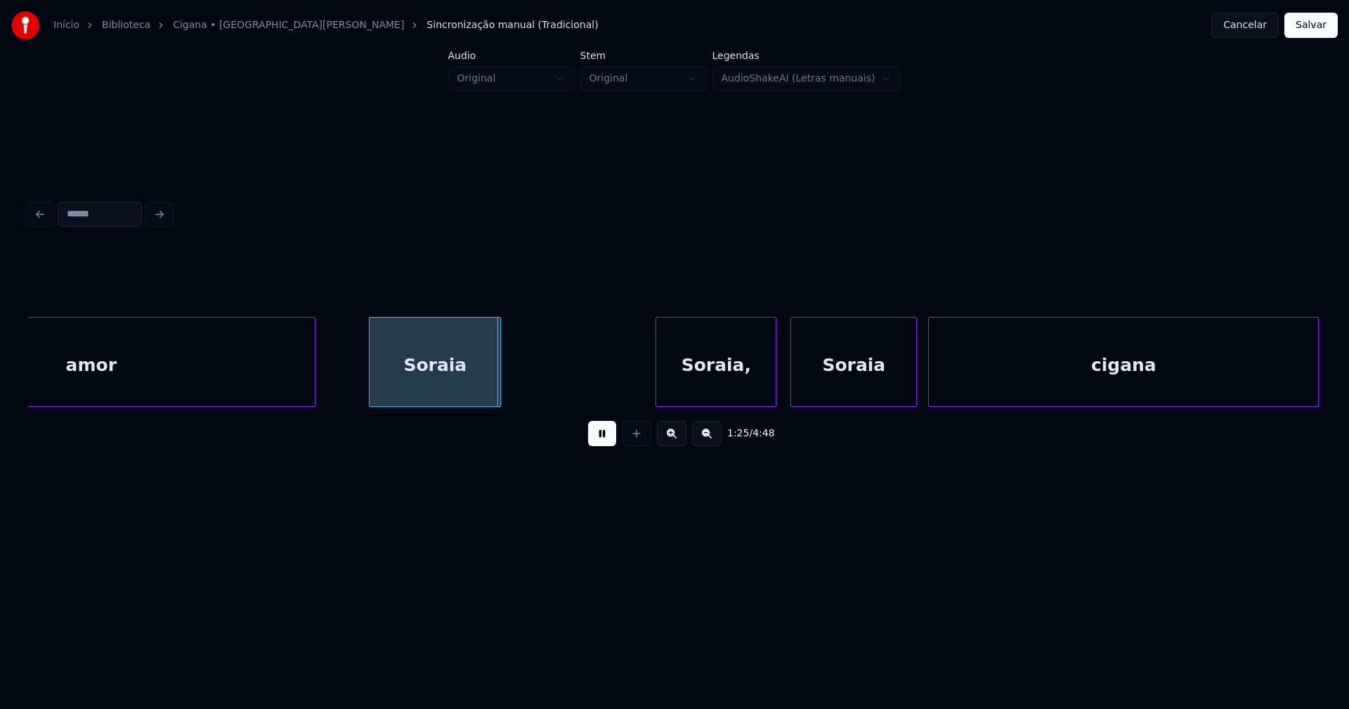
click at [371, 389] on div at bounding box center [371, 362] width 4 height 89
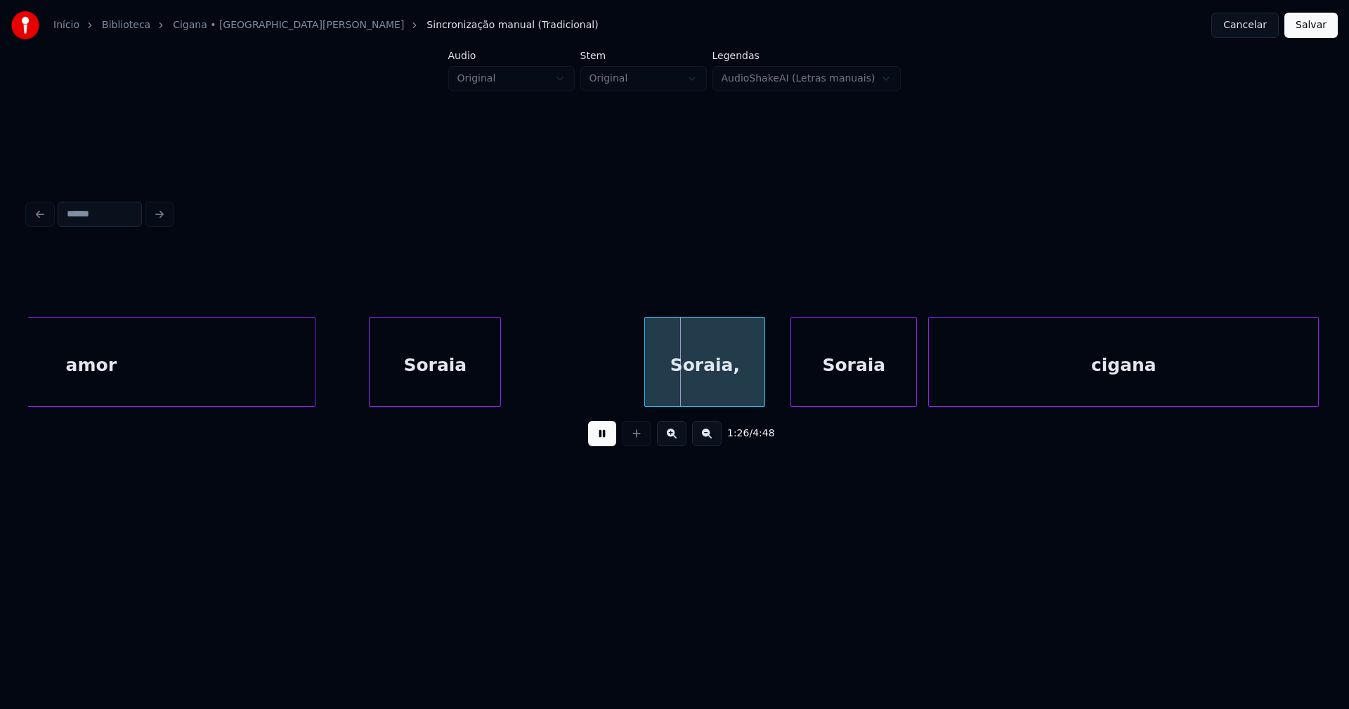
click at [713, 383] on div "Soraia," at bounding box center [704, 366] width 119 height 96
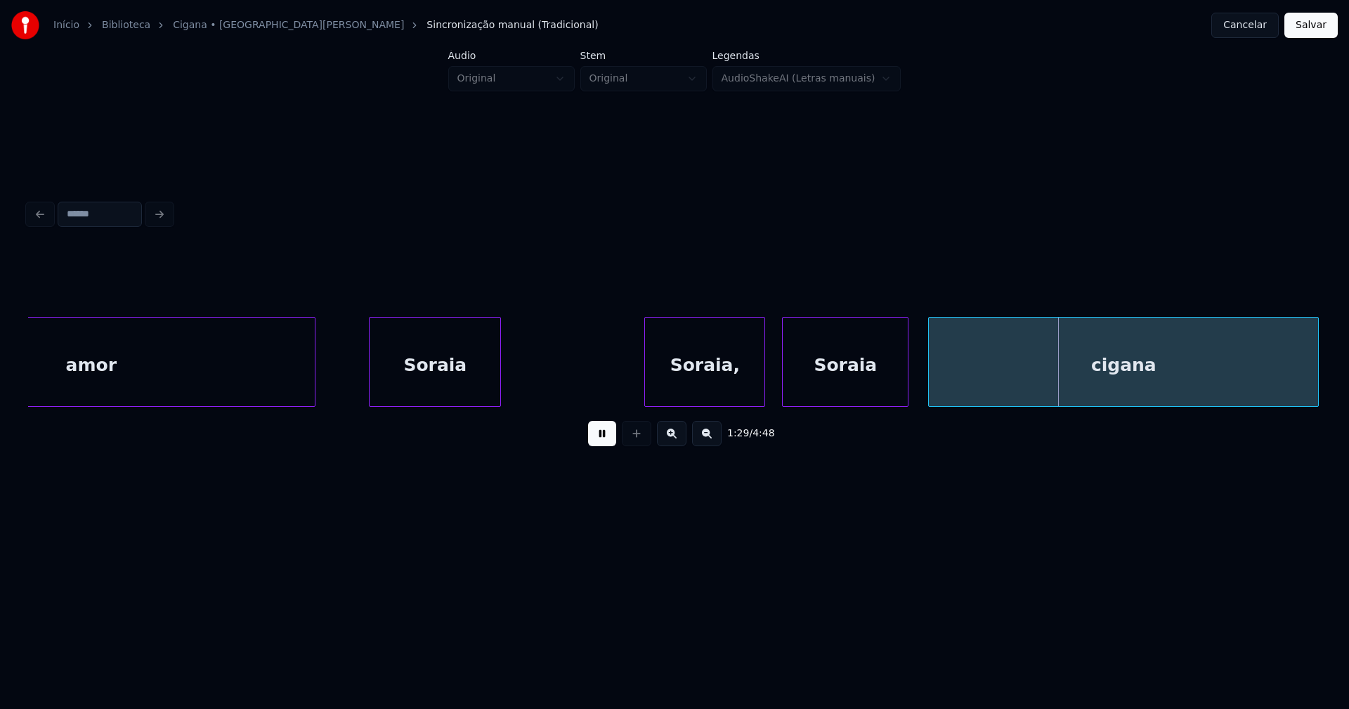
click at [884, 396] on div "Soraia" at bounding box center [845, 366] width 125 height 96
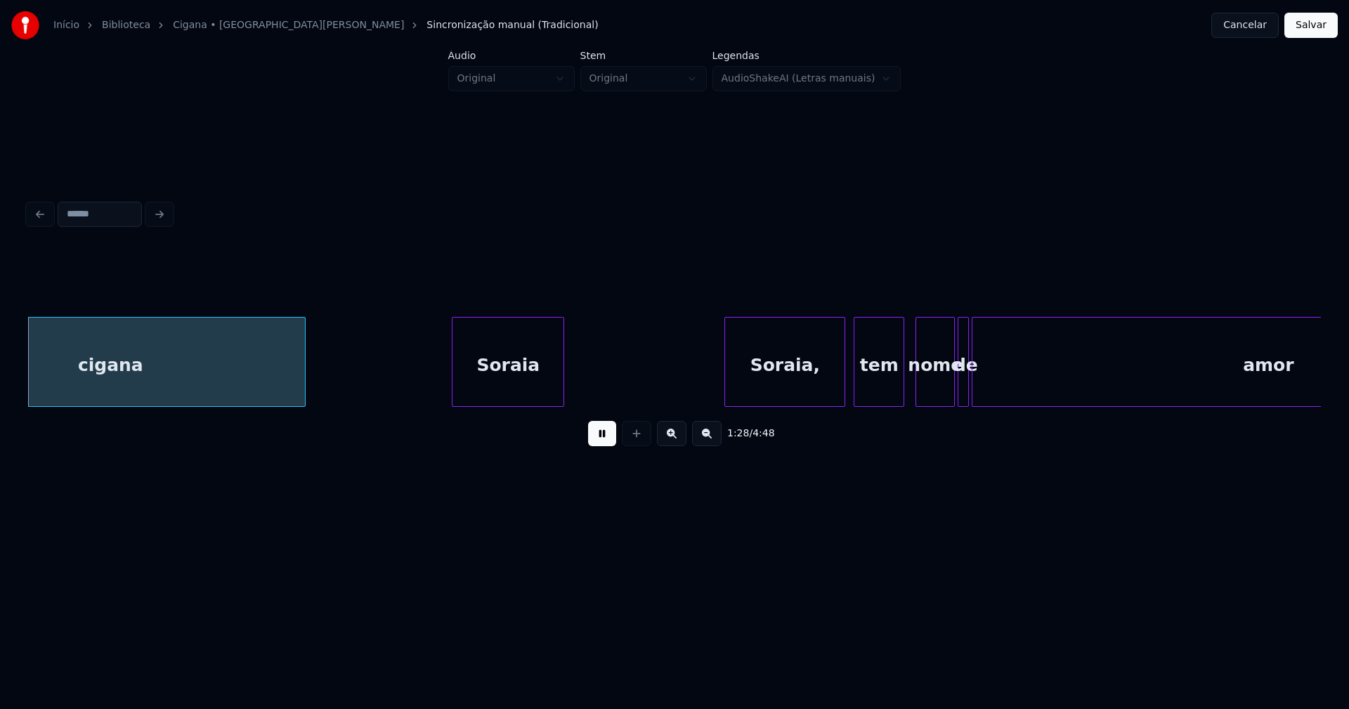
scroll to position [0, 12505]
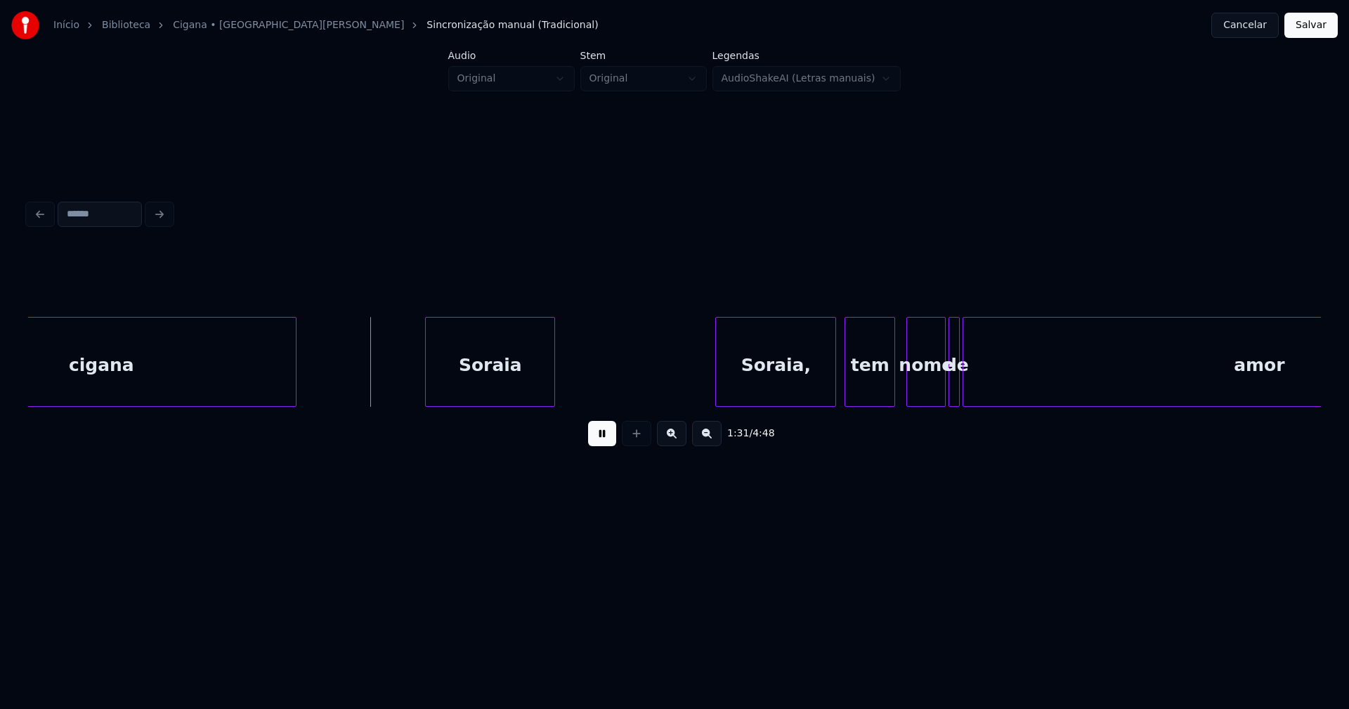
click at [428, 400] on div at bounding box center [428, 362] width 4 height 89
click at [764, 382] on div "Soraia," at bounding box center [770, 366] width 119 height 96
drag, startPoint x: 641, startPoint y: 376, endPoint x: 578, endPoint y: 421, distance: 77.6
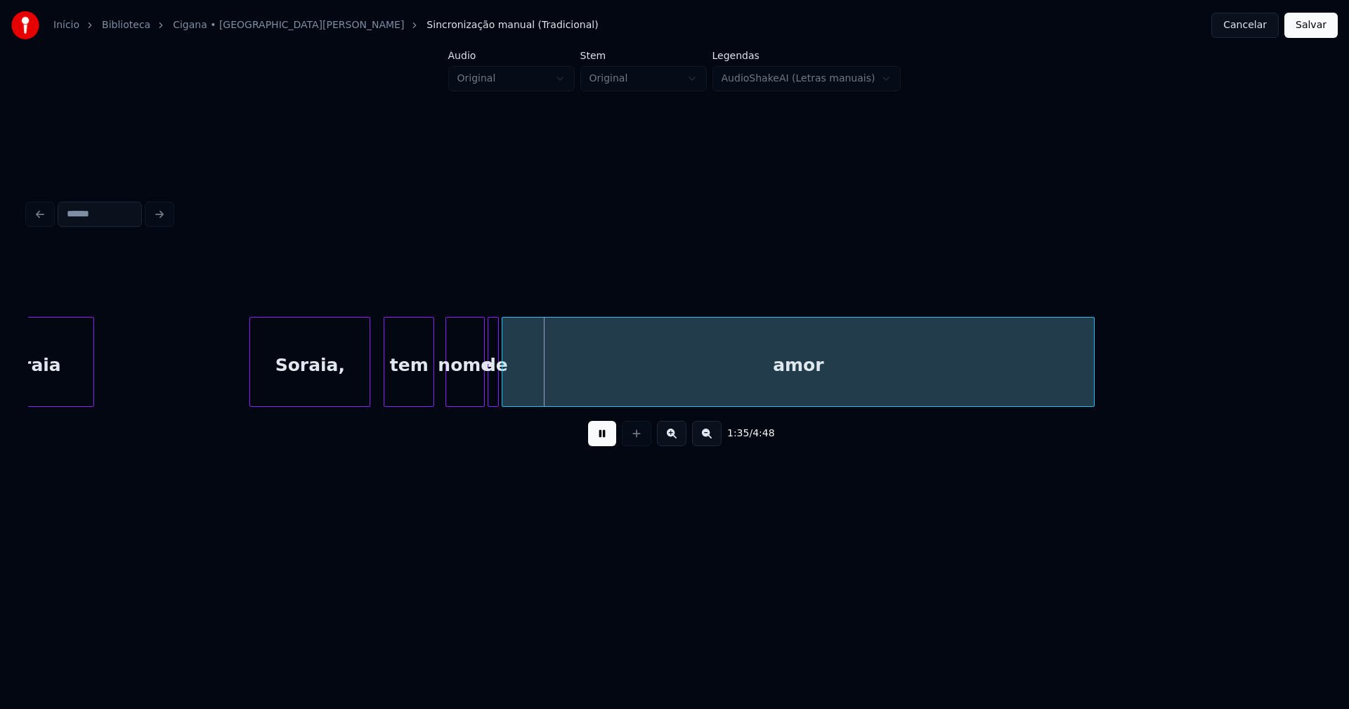
scroll to position [0, 12988]
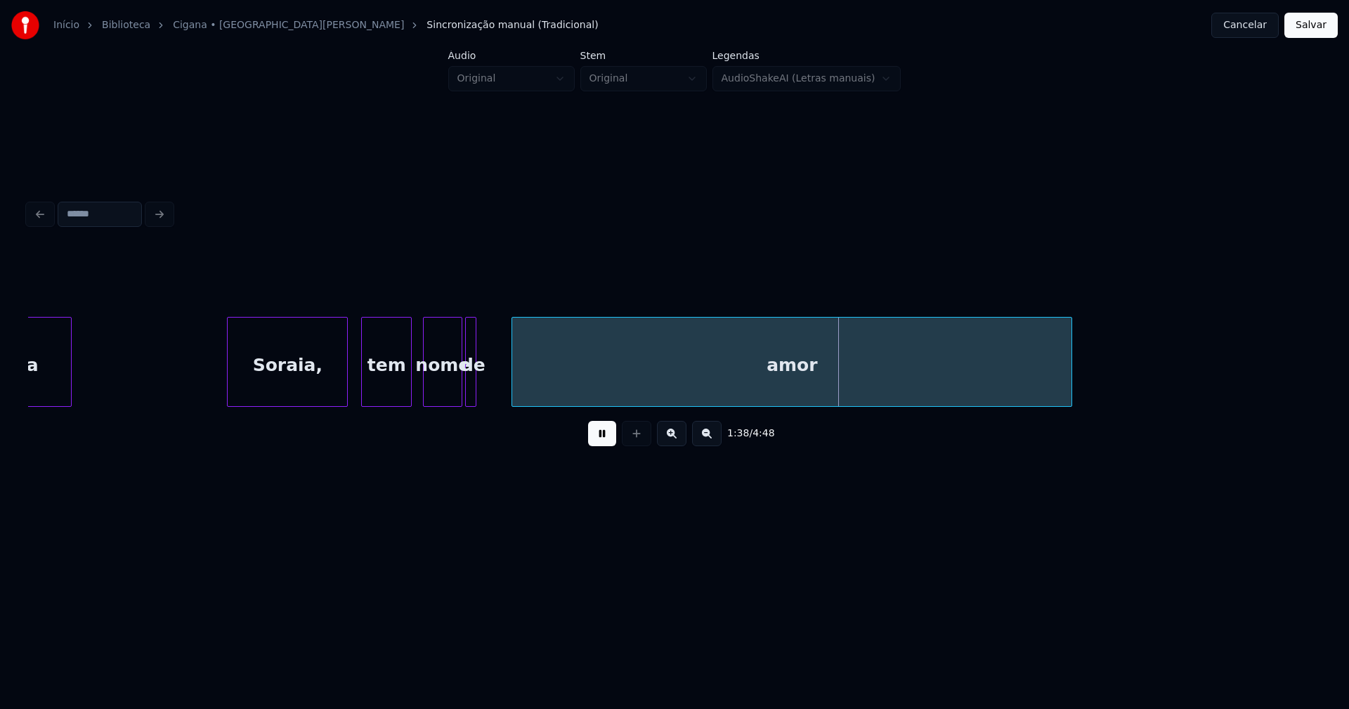
click at [513, 375] on div at bounding box center [514, 362] width 4 height 89
click at [439, 392] on div "nome" at bounding box center [439, 366] width 38 height 96
click at [488, 379] on div at bounding box center [489, 362] width 4 height 89
click at [381, 388] on div "tem" at bounding box center [384, 366] width 49 height 96
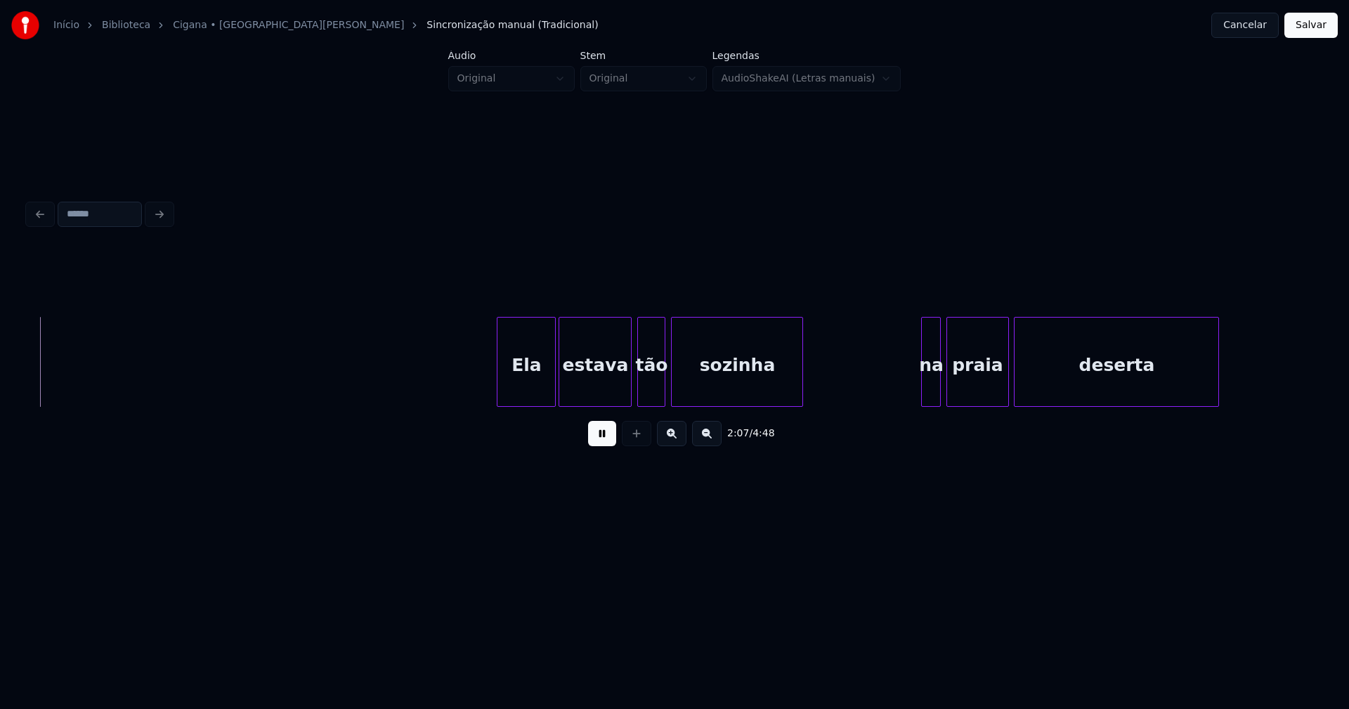
scroll to position [0, 17875]
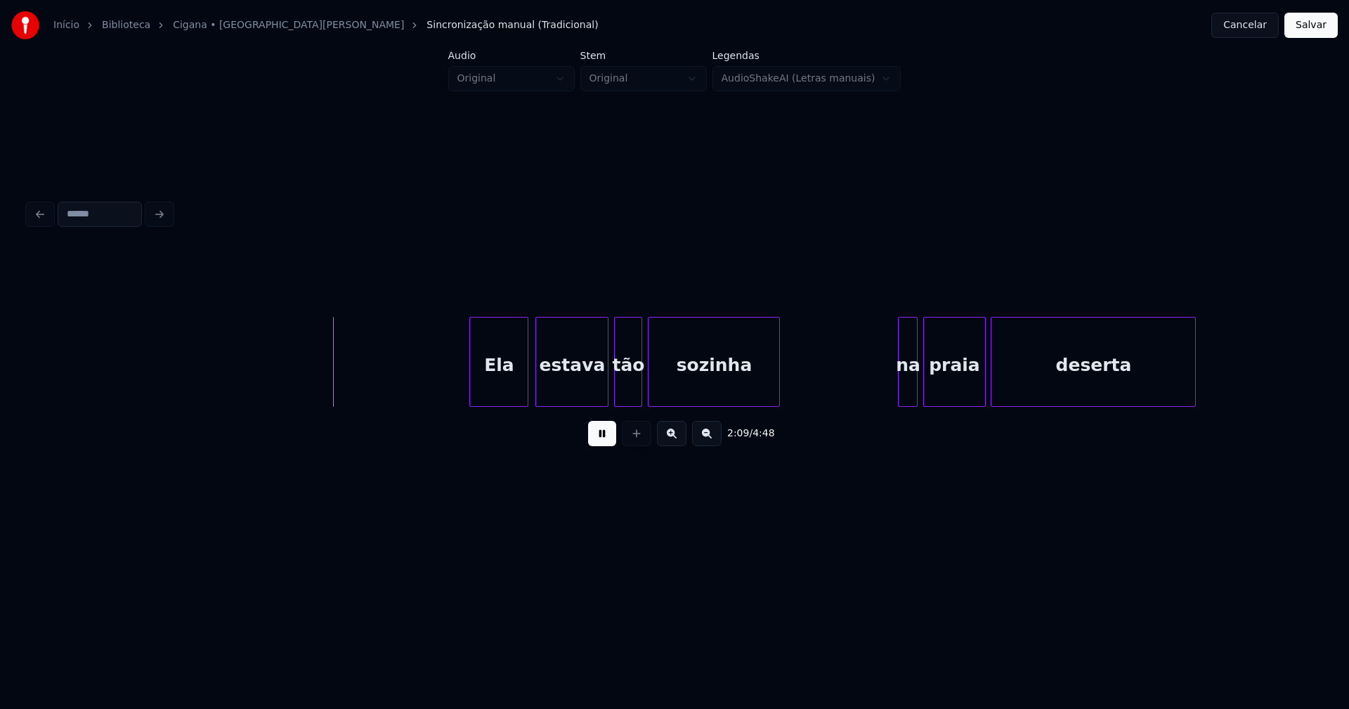
click at [514, 386] on div "Ela" at bounding box center [499, 366] width 58 height 96
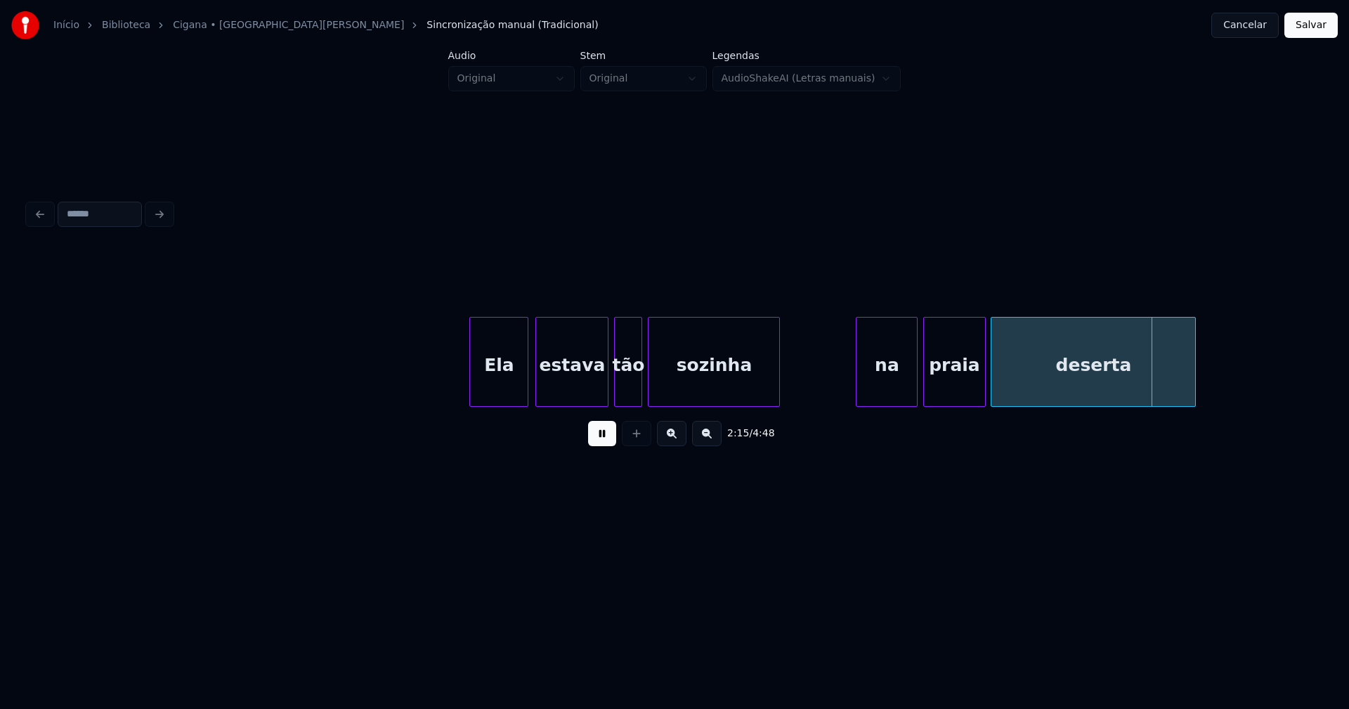
click at [856, 405] on div "Ela estava tão sozinha na [GEOGRAPHIC_DATA]" at bounding box center [674, 362] width 1293 height 90
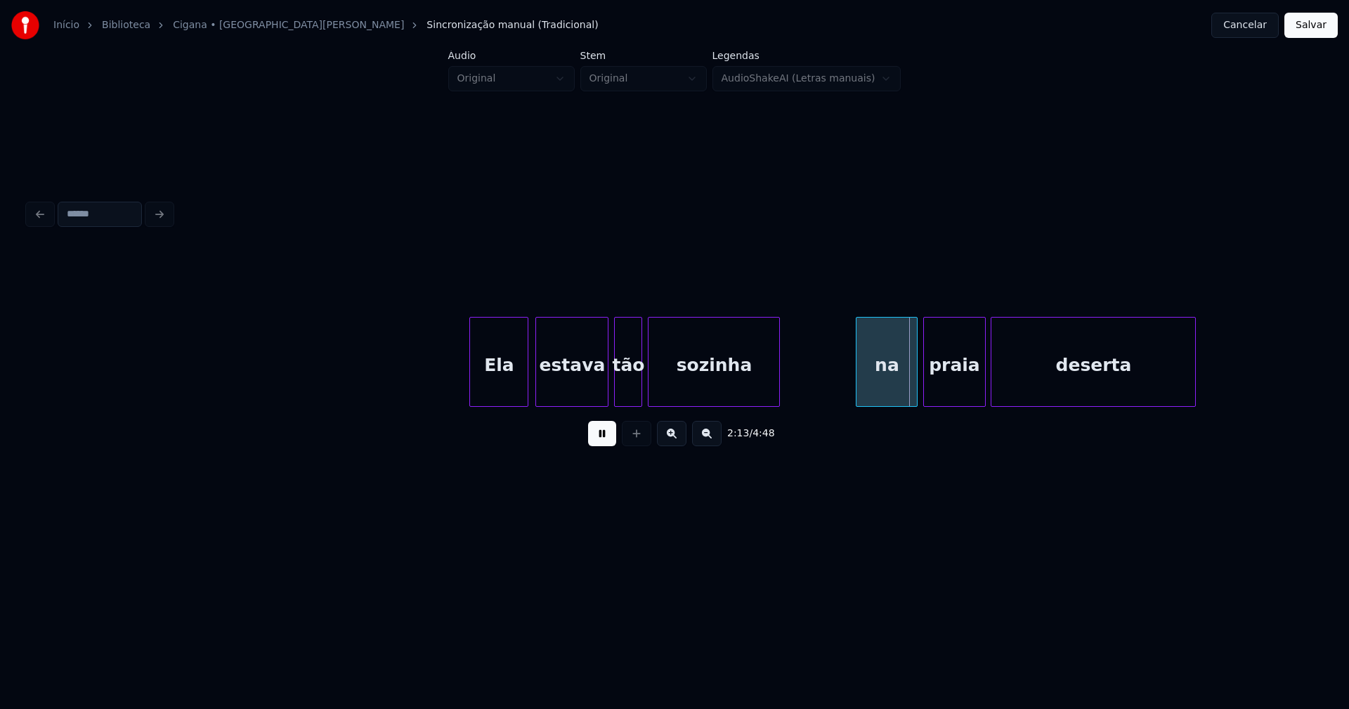
click at [871, 389] on div "na" at bounding box center [886, 366] width 60 height 96
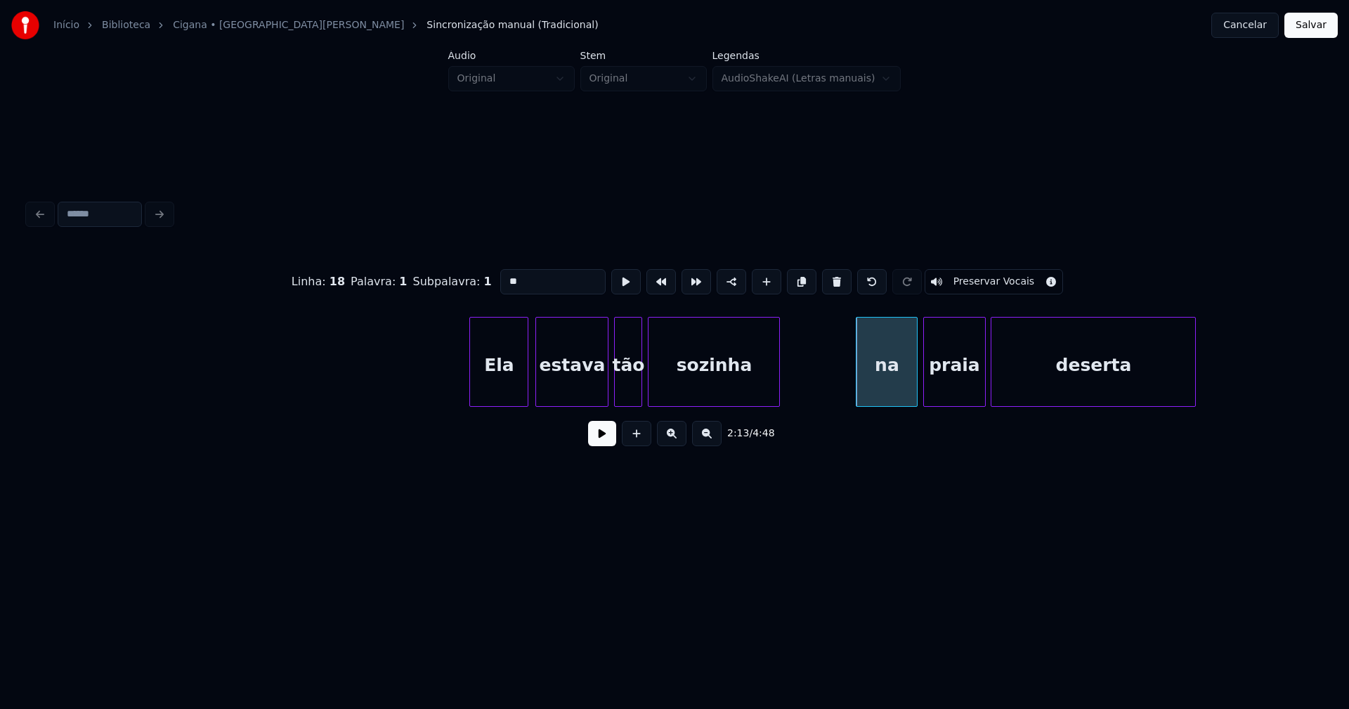
drag, startPoint x: 504, startPoint y: 277, endPoint x: 481, endPoint y: 280, distance: 23.4
click at [481, 280] on div "Linha : 18 Palavra : 1 Subpalavra : 1 ** Preservar Vocais" at bounding box center [674, 282] width 1293 height 70
type input "**"
click at [587, 440] on div "2:13 / 4:48" at bounding box center [674, 433] width 1270 height 31
drag, startPoint x: 596, startPoint y: 436, endPoint x: 618, endPoint y: 420, distance: 26.7
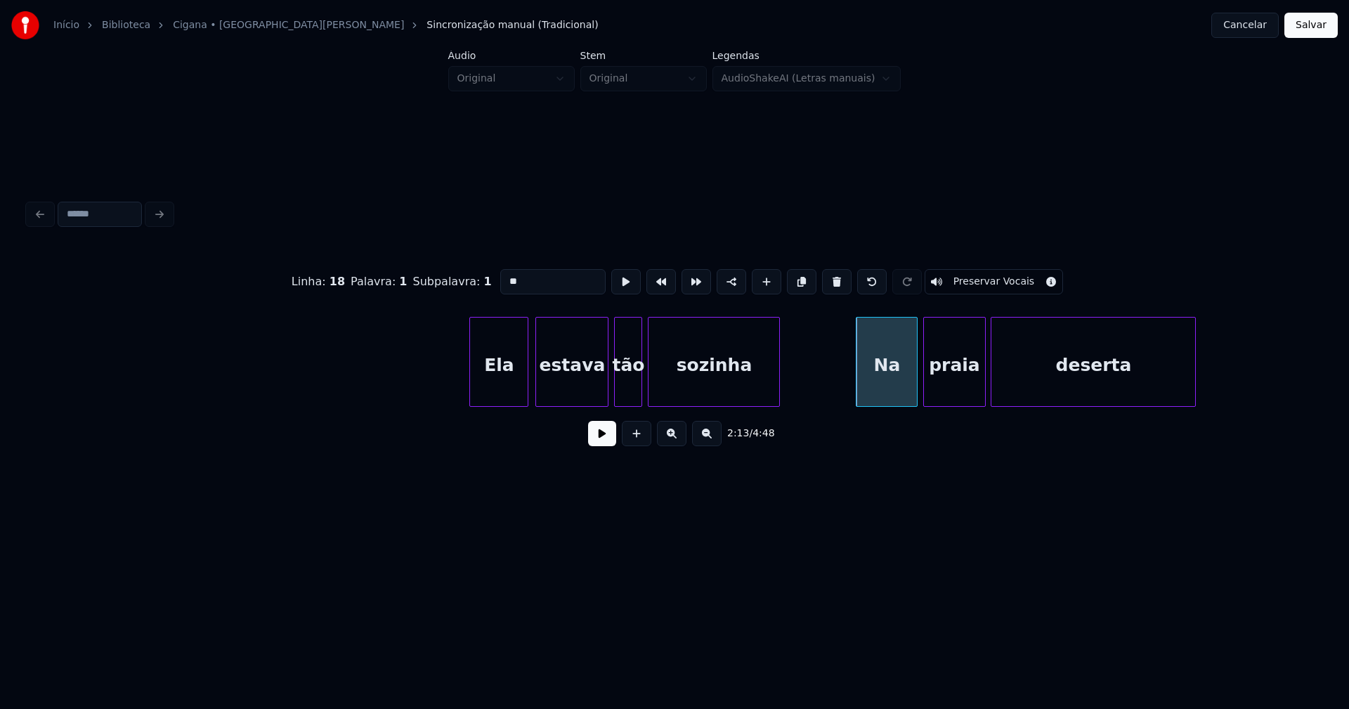
click at [599, 436] on button at bounding box center [602, 433] width 28 height 25
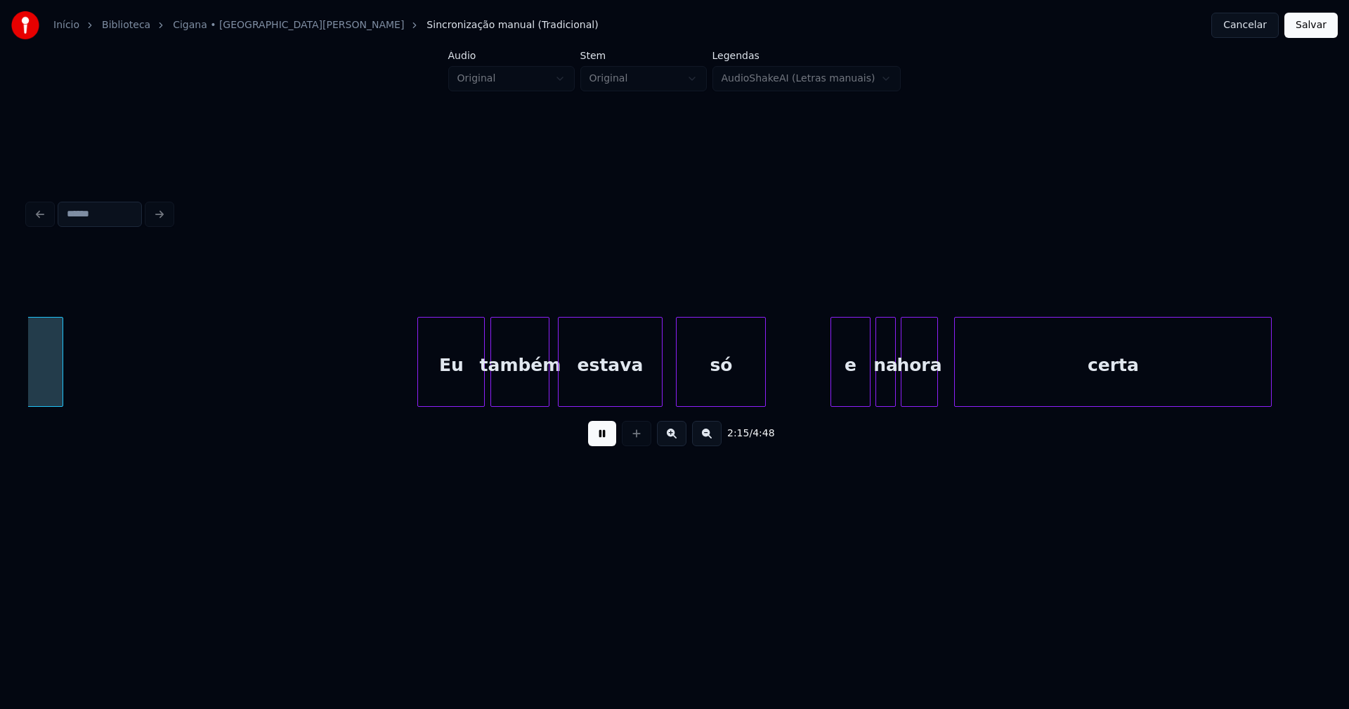
scroll to position [0, 19014]
click at [454, 394] on div "Eu" at bounding box center [440, 366] width 66 height 96
drag, startPoint x: 388, startPoint y: 377, endPoint x: 540, endPoint y: 369, distance: 152.6
click at [388, 377] on div "Eu também estava só e na hora certa deserta" at bounding box center [1300, 362] width 40572 height 90
click at [568, 381] on div at bounding box center [569, 362] width 4 height 89
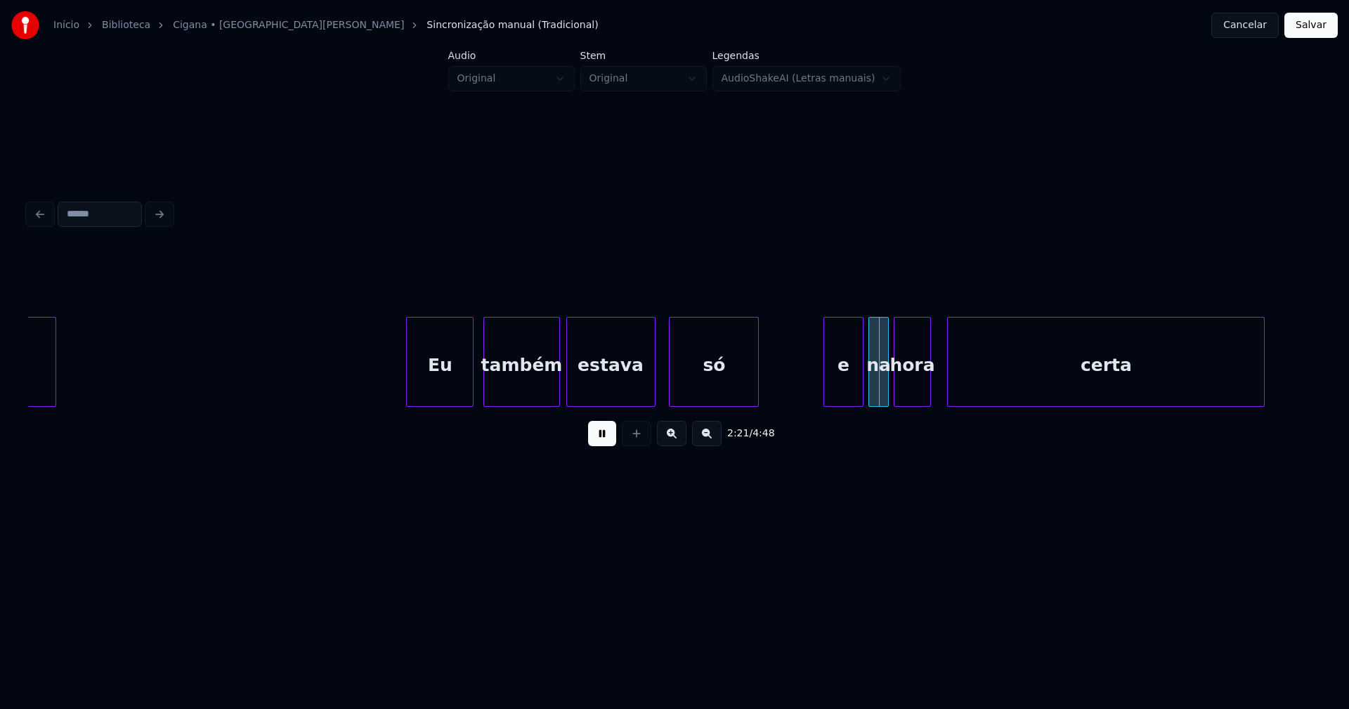
click at [558, 379] on div at bounding box center [557, 362] width 4 height 89
click at [485, 390] on div at bounding box center [484, 362] width 4 height 89
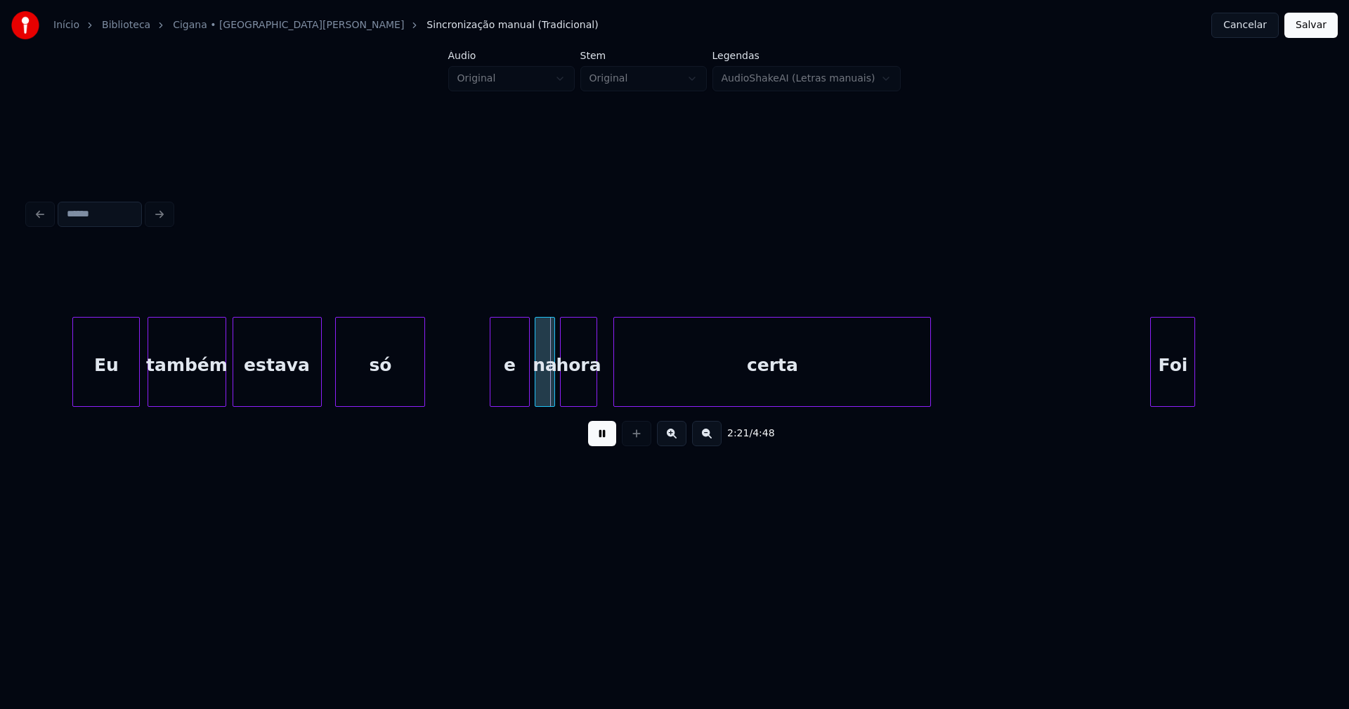
scroll to position [0, 19370]
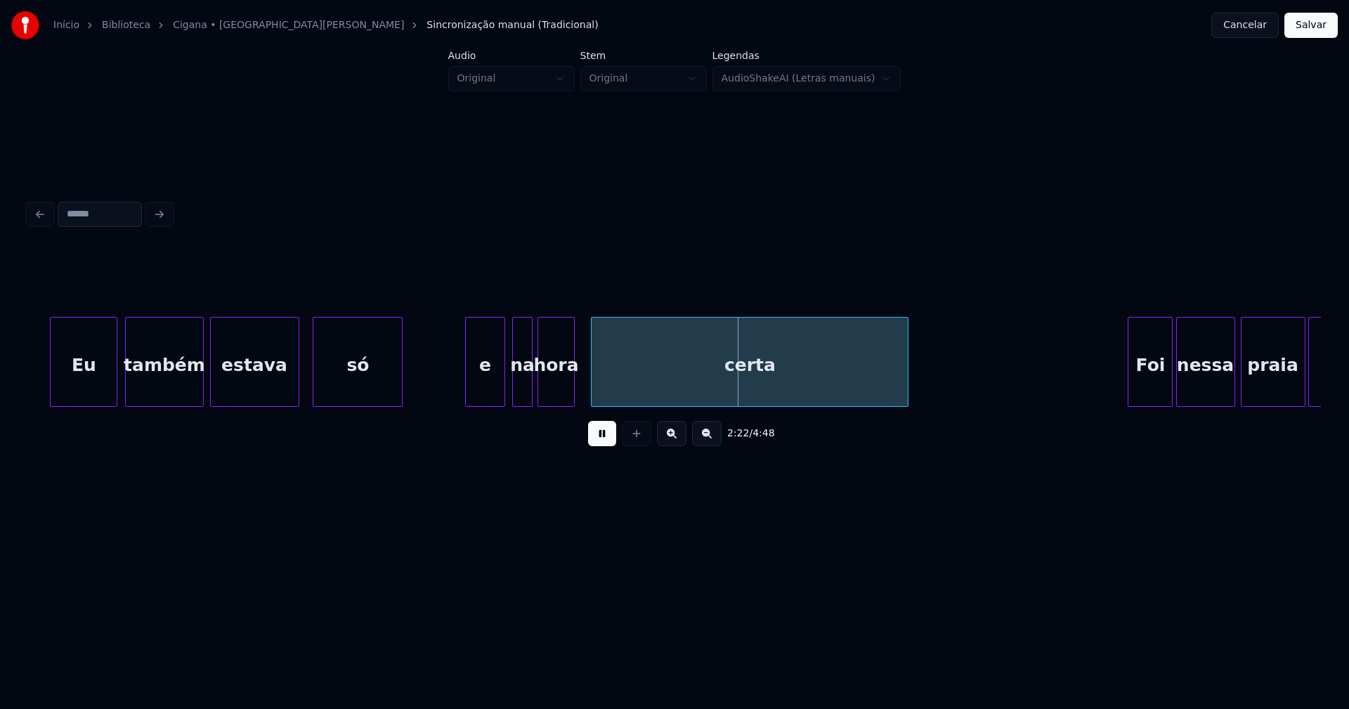
click at [486, 392] on div "e" at bounding box center [485, 366] width 38 height 96
click at [601, 400] on div "certa" at bounding box center [753, 362] width 309 height 90
click at [592, 399] on div at bounding box center [592, 362] width 4 height 89
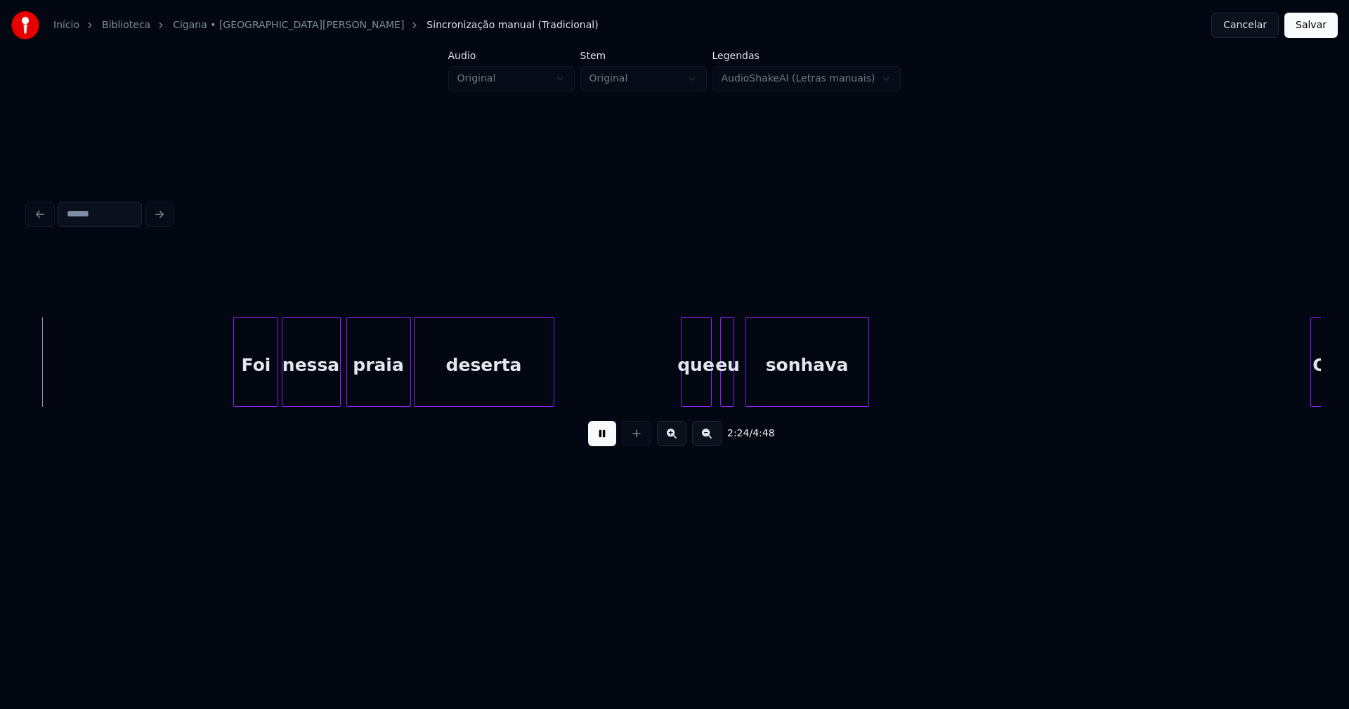
scroll to position [0, 20264]
click at [261, 389] on div "Foi" at bounding box center [255, 366] width 44 height 96
click at [716, 388] on div at bounding box center [717, 362] width 4 height 89
click at [679, 388] on div at bounding box center [678, 362] width 4 height 89
click at [691, 384] on div "que" at bounding box center [693, 366] width 34 height 96
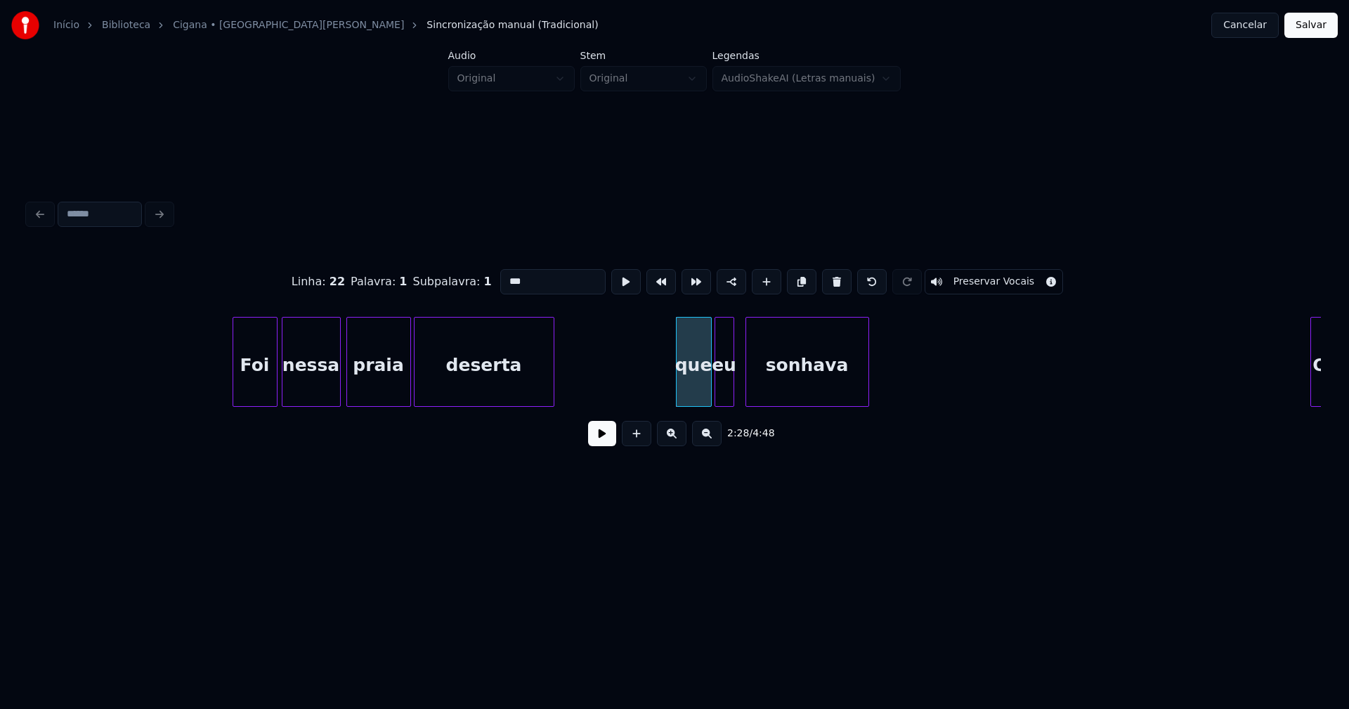
drag, startPoint x: 504, startPoint y: 274, endPoint x: 478, endPoint y: 287, distance: 28.9
click at [478, 287] on div "Linha : 22 Palavra : 1 Subpalavra : 1 *** Preservar Vocais" at bounding box center [674, 282] width 1293 height 70
type input "***"
click at [604, 443] on button at bounding box center [602, 433] width 28 height 25
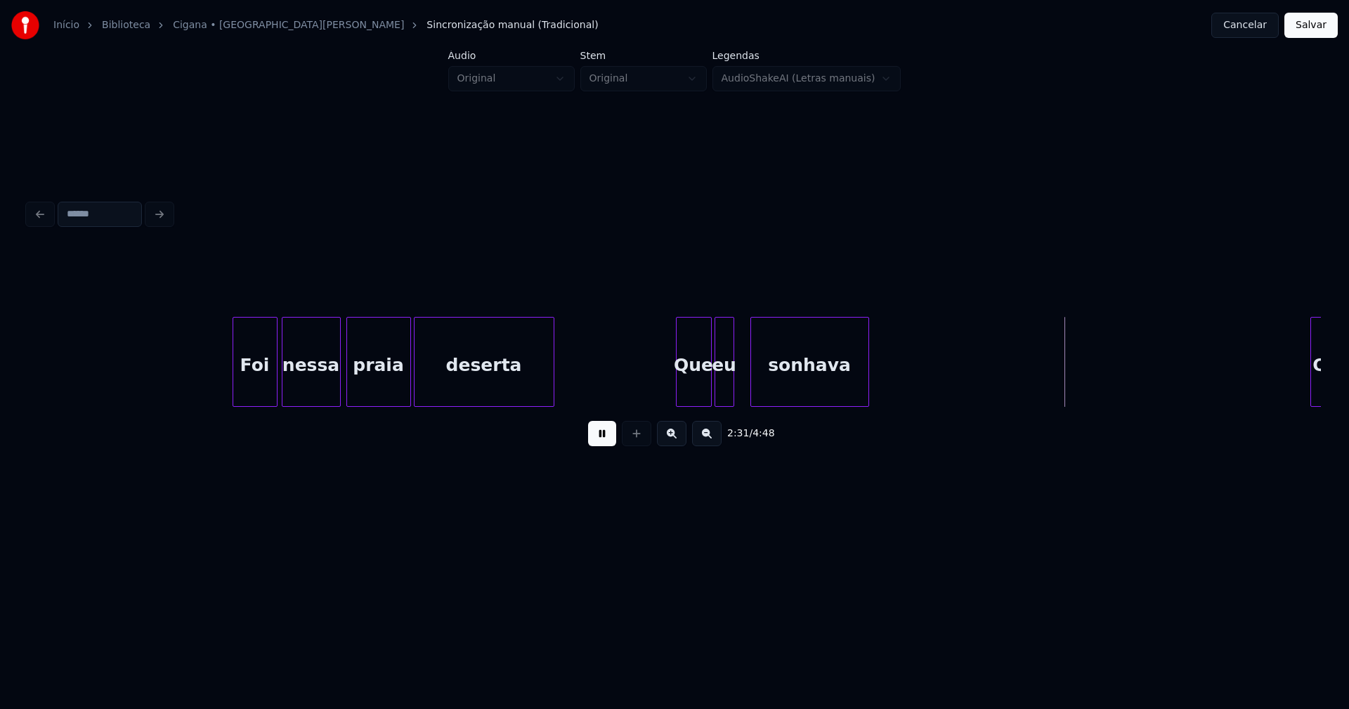
click at [754, 382] on div at bounding box center [753, 362] width 4 height 89
click at [741, 386] on div at bounding box center [740, 362] width 4 height 89
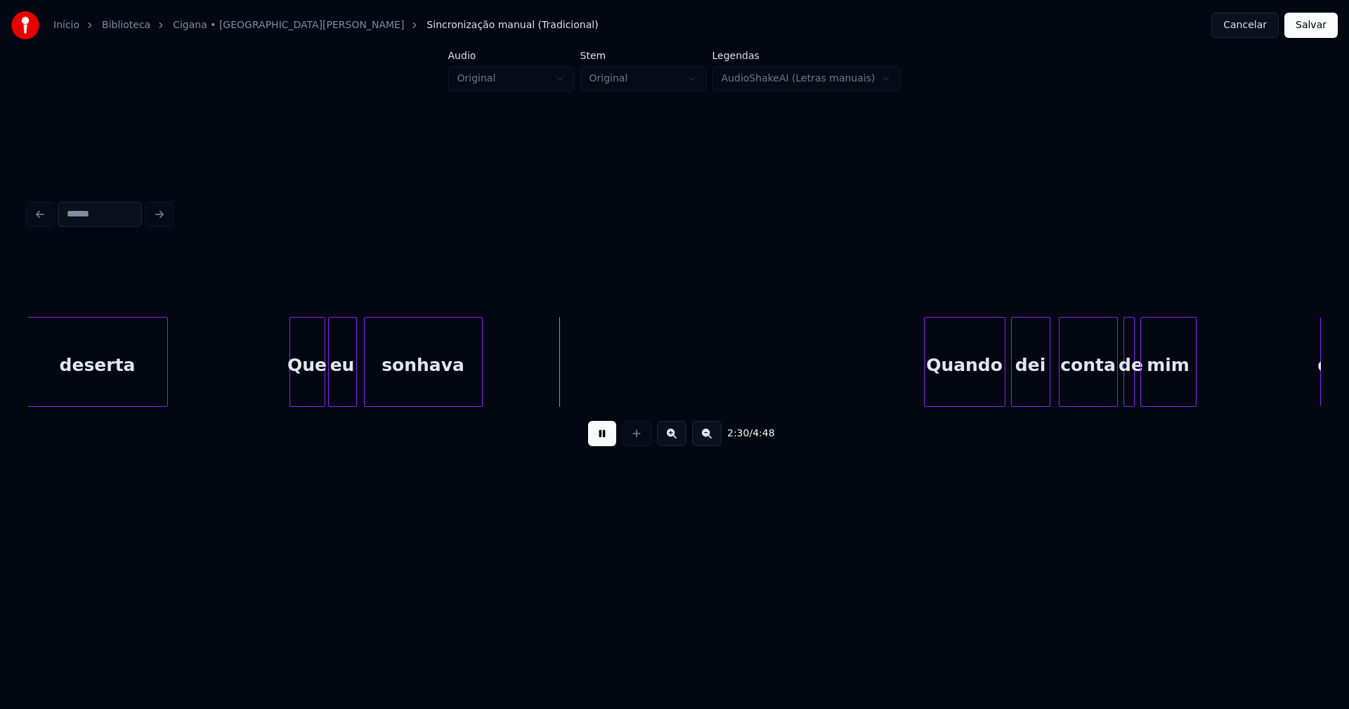
scroll to position [0, 20673]
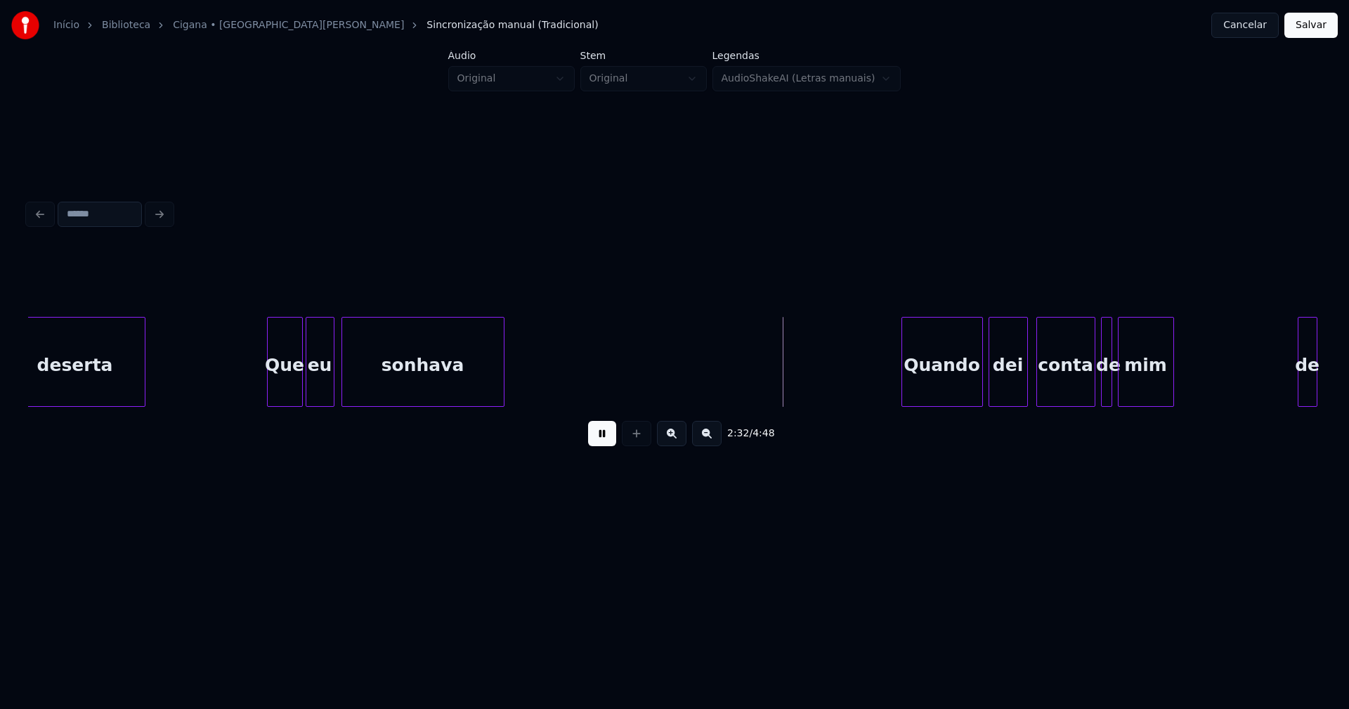
click at [504, 361] on div at bounding box center [501, 362] width 4 height 89
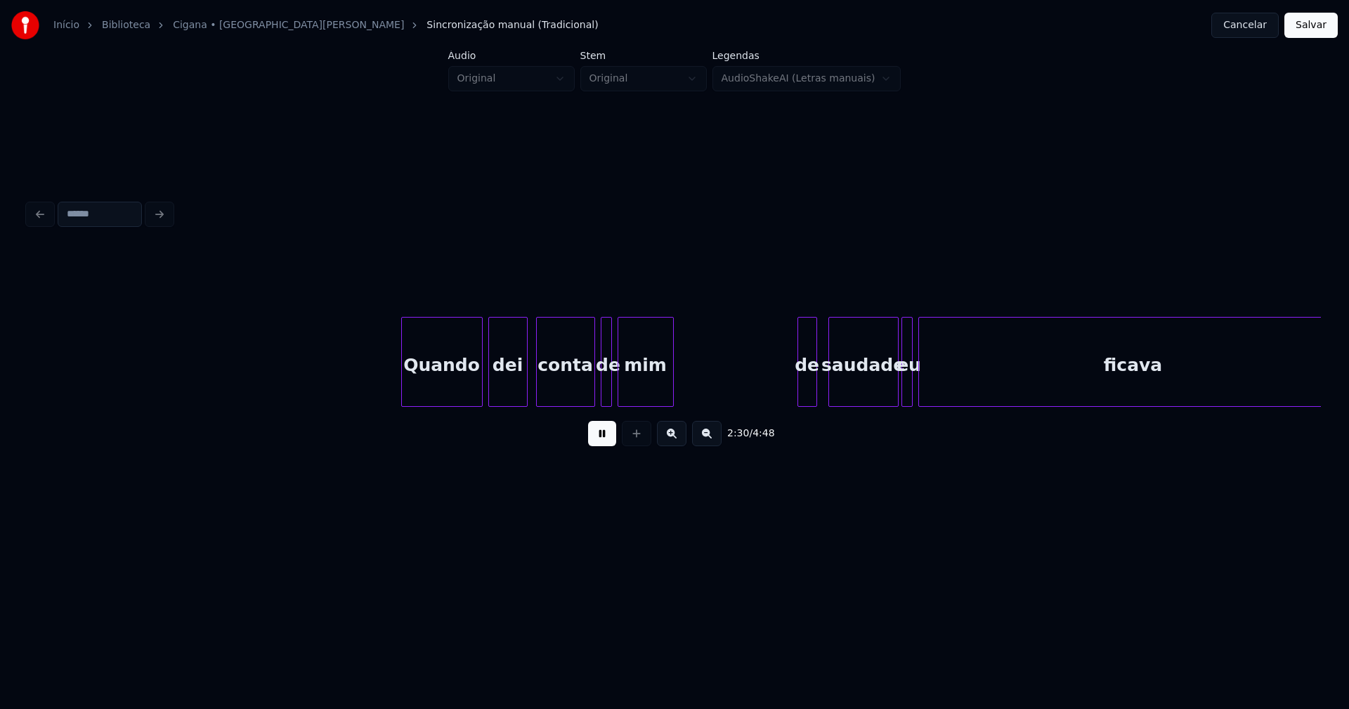
scroll to position [0, 21182]
click at [432, 381] on div "Quando" at bounding box center [429, 366] width 80 height 96
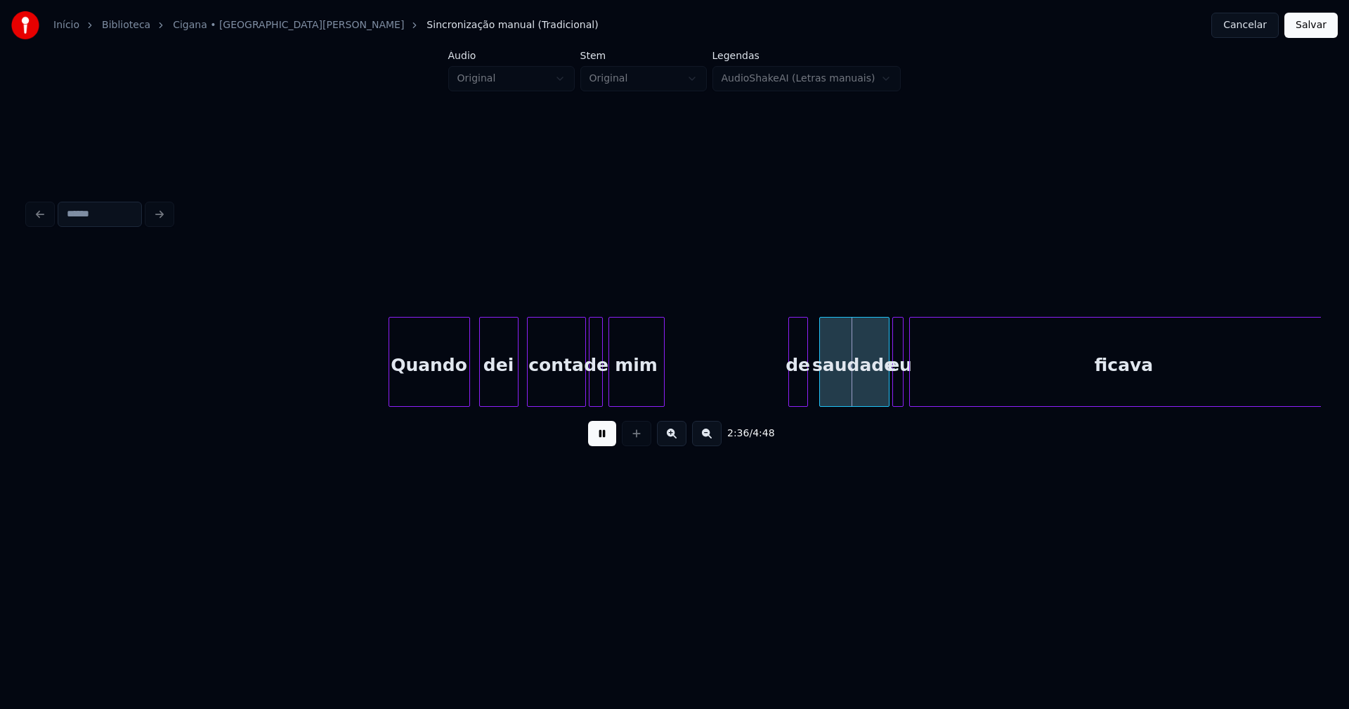
click at [592, 403] on div "Quando dei conta de mim de saudade eu ficava" at bounding box center [674, 362] width 1293 height 90
click at [694, 381] on div at bounding box center [694, 362] width 4 height 89
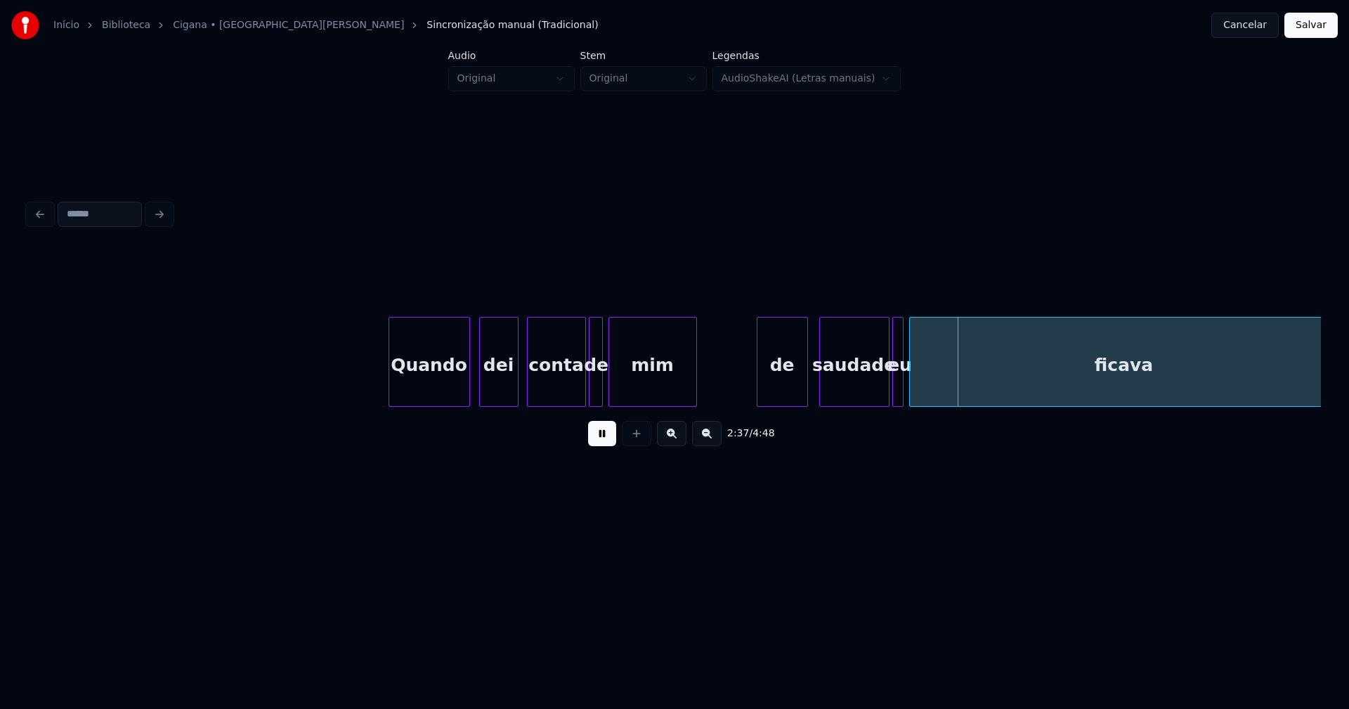
click at [759, 407] on div "Quando dei conta de mim de saudade eu ficava" at bounding box center [674, 362] width 1293 height 90
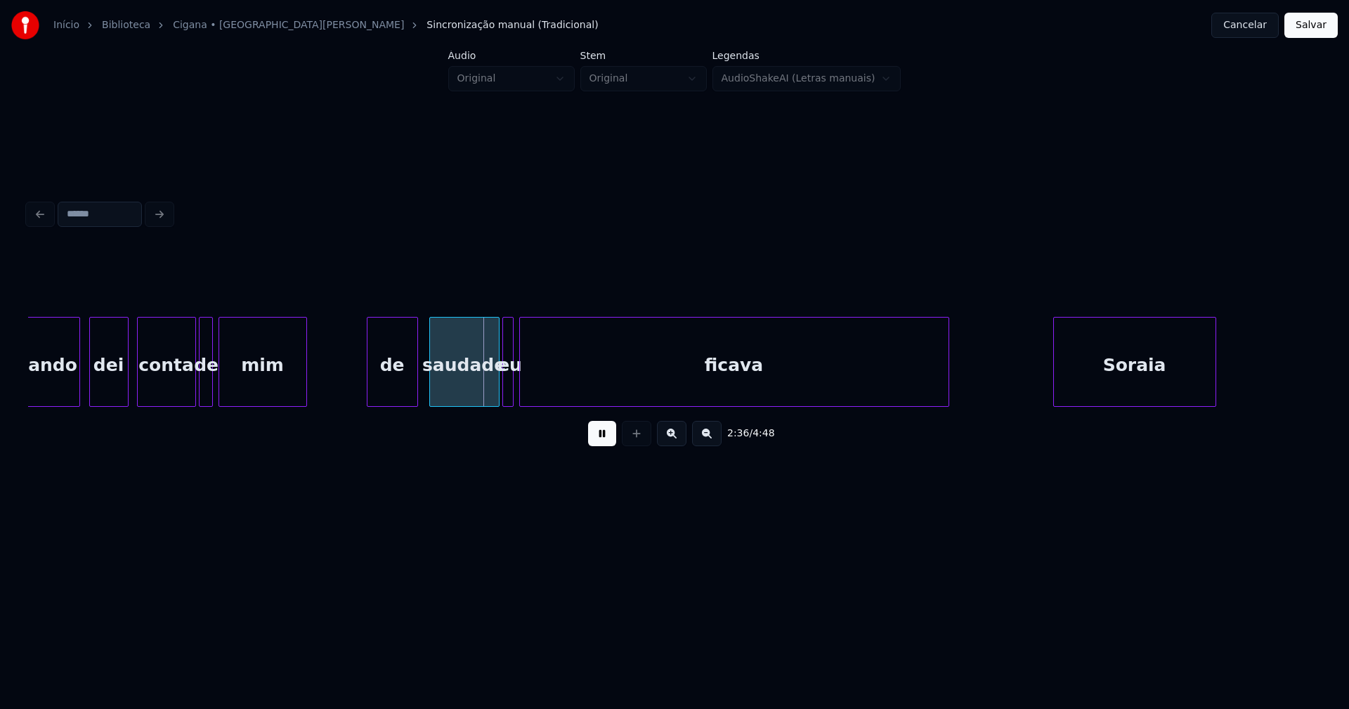
scroll to position [0, 21662]
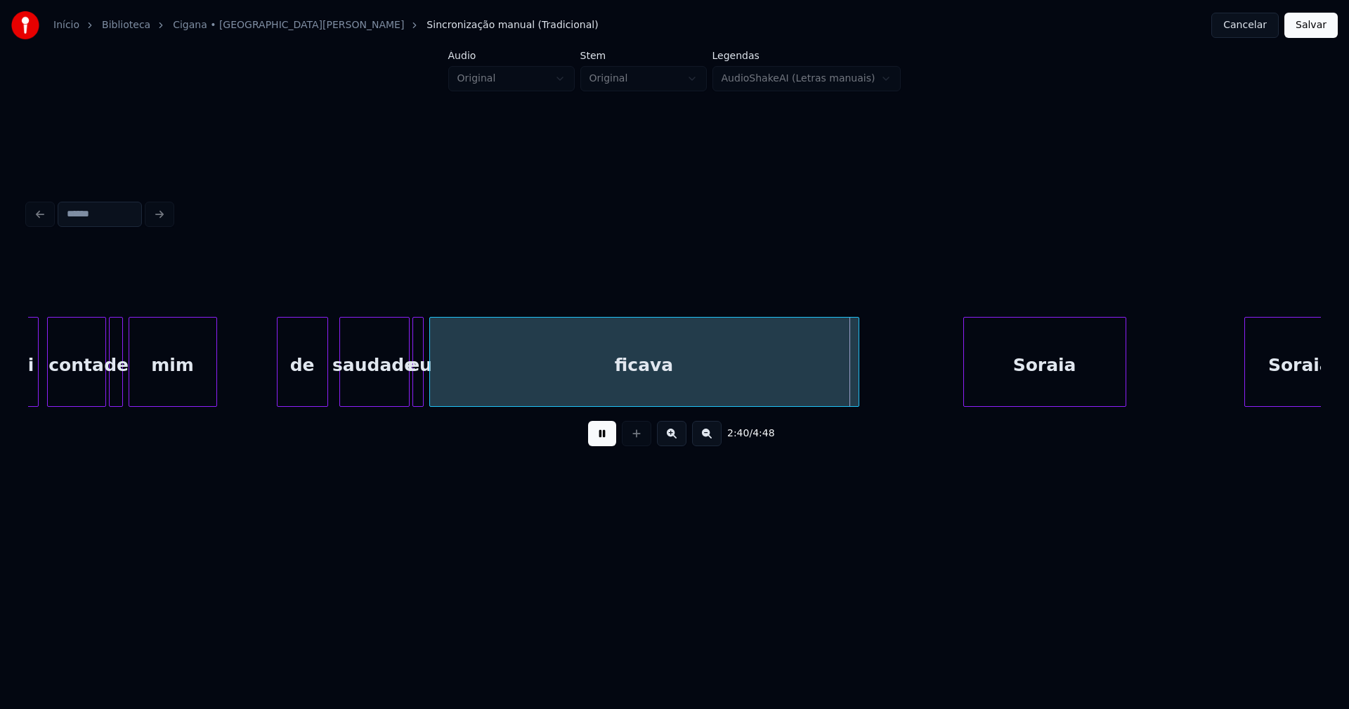
click at [368, 389] on div "saudade" at bounding box center [374, 366] width 69 height 96
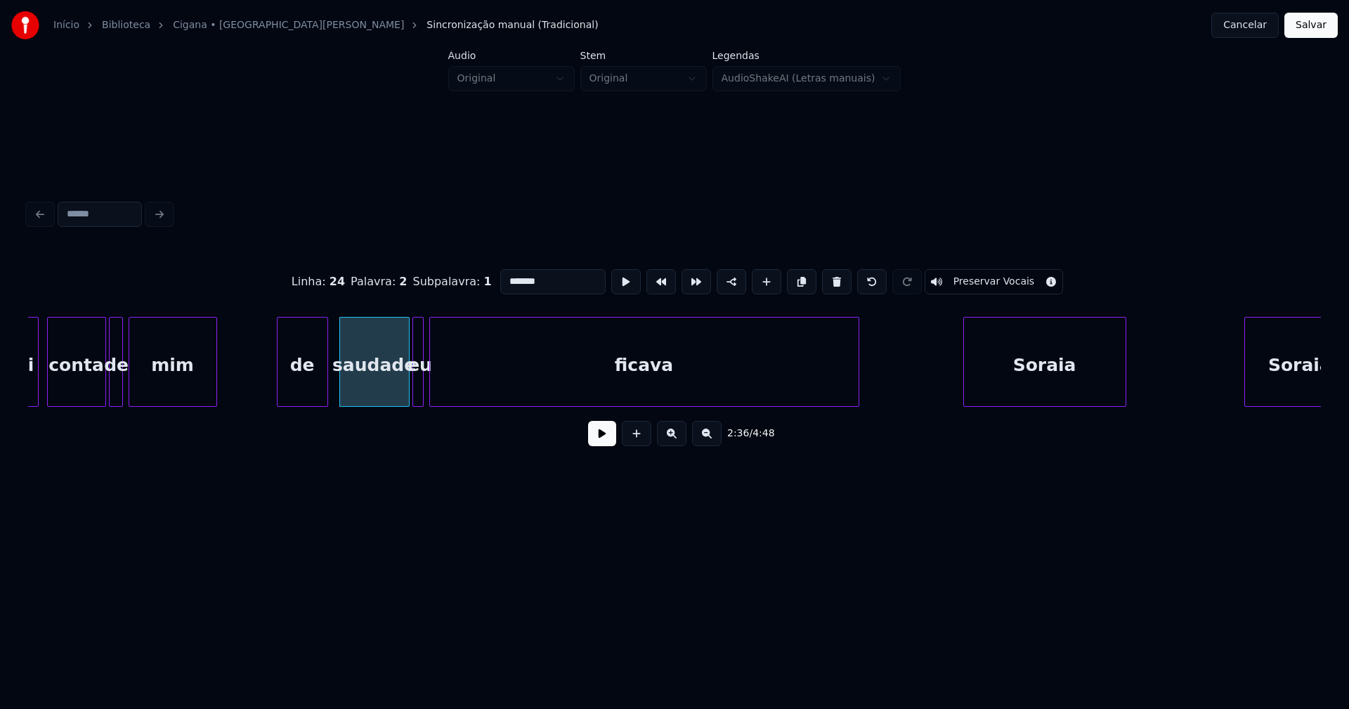
click at [605, 439] on button at bounding box center [602, 433] width 28 height 25
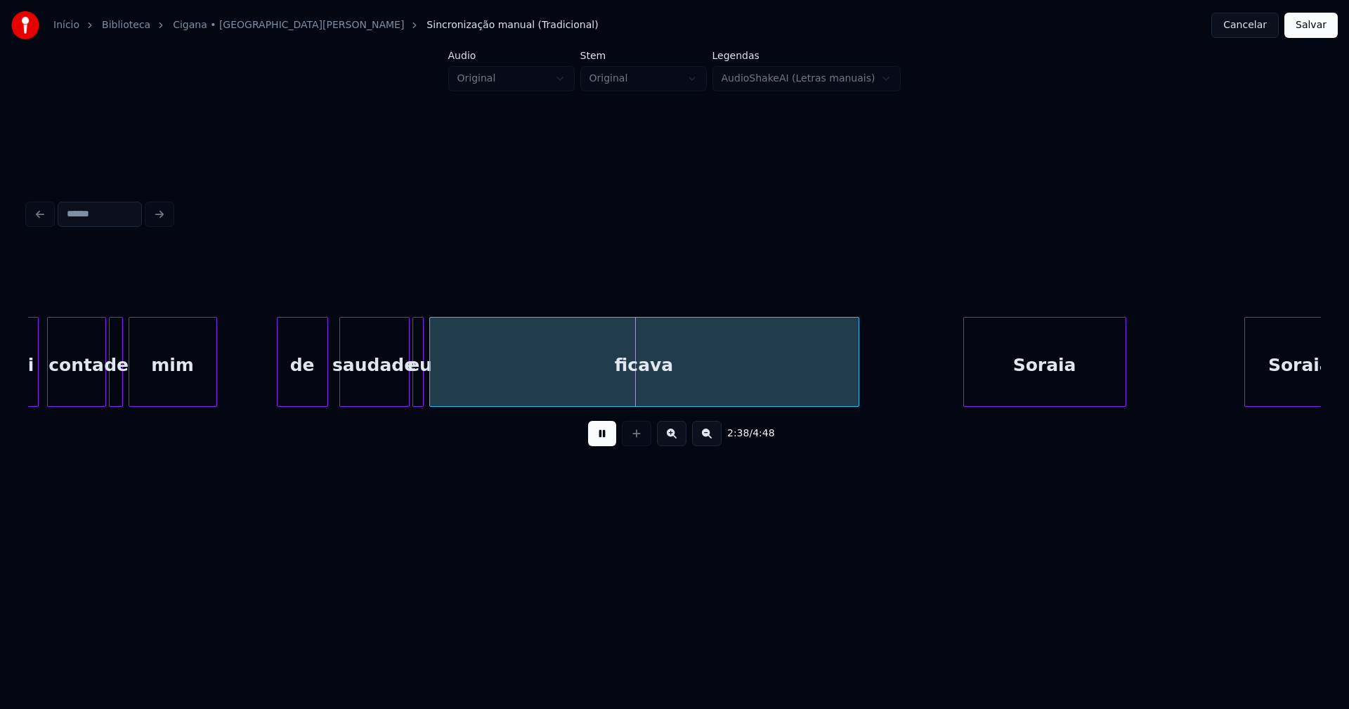
click at [397, 407] on div "dei conta de mim de saudade eu ficava [PERSON_NAME]," at bounding box center [674, 362] width 1293 height 90
click at [405, 398] on div at bounding box center [405, 362] width 4 height 89
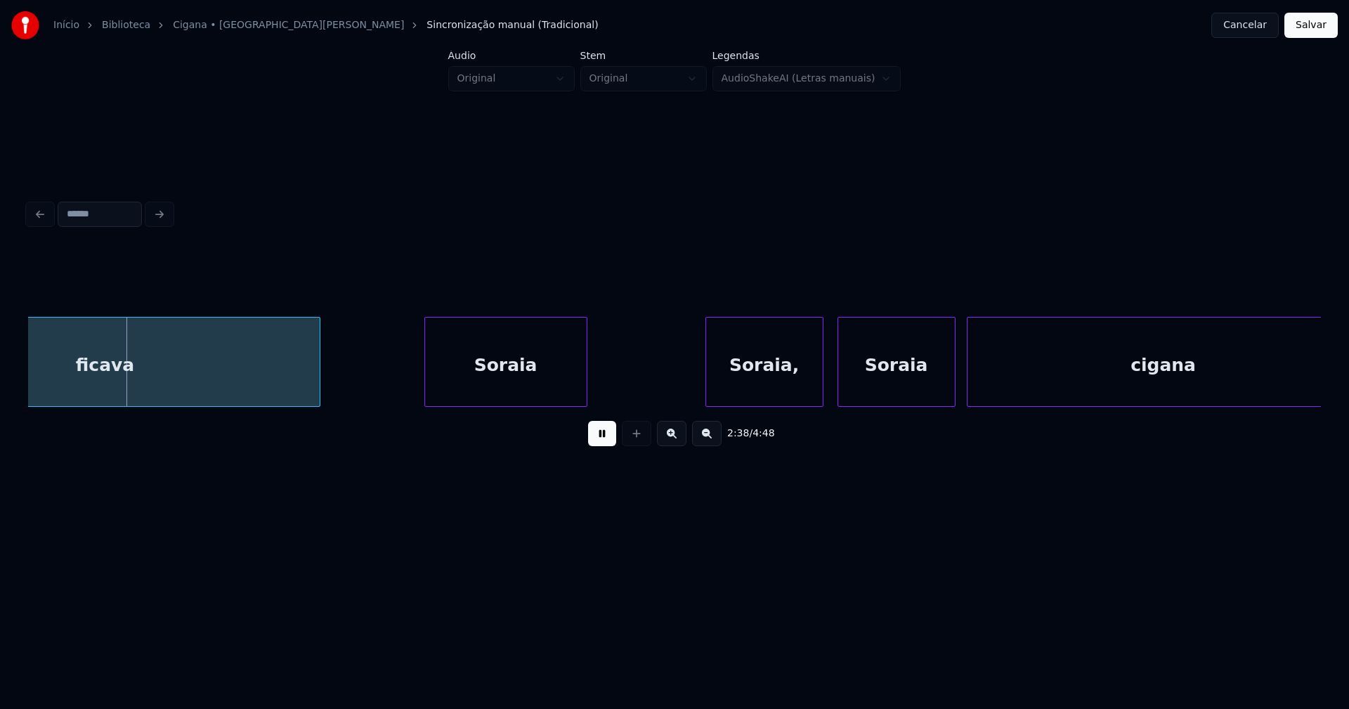
scroll to position [0, 22292]
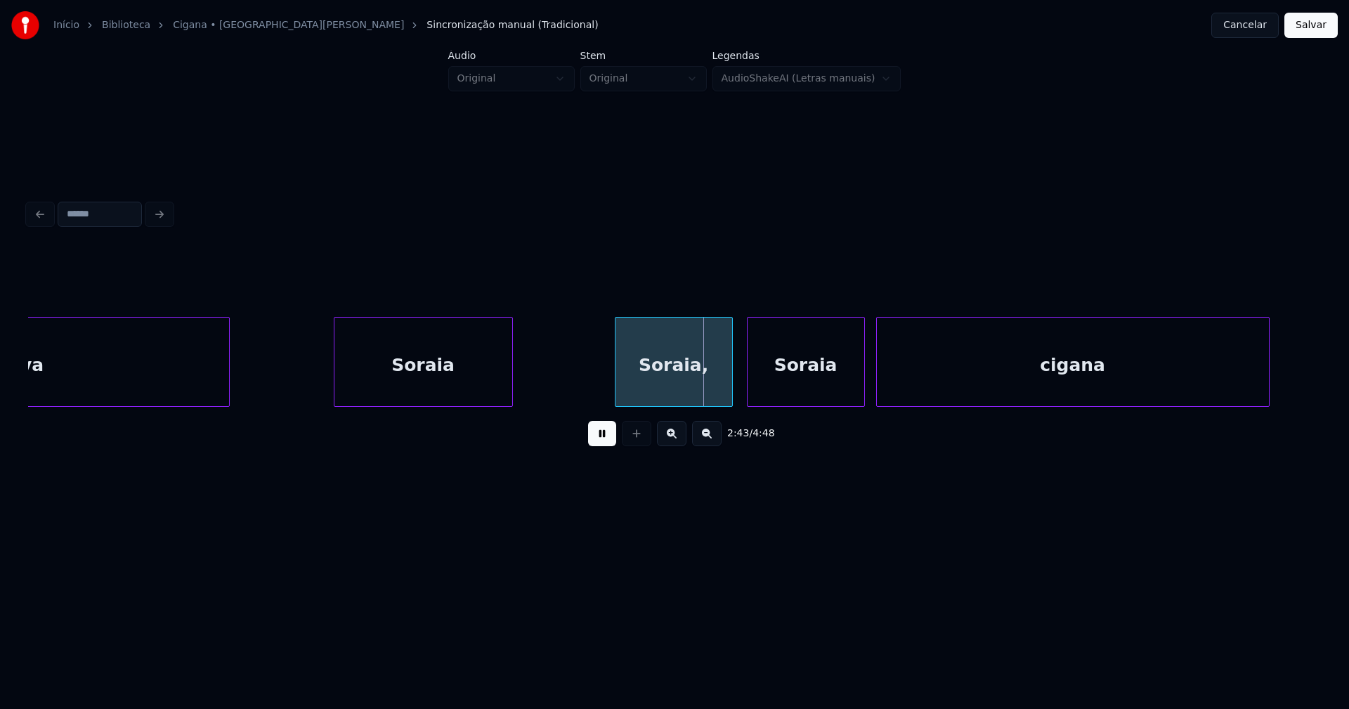
click at [511, 372] on div at bounding box center [510, 362] width 4 height 89
click at [664, 392] on div "Soraia," at bounding box center [663, 366] width 117 height 96
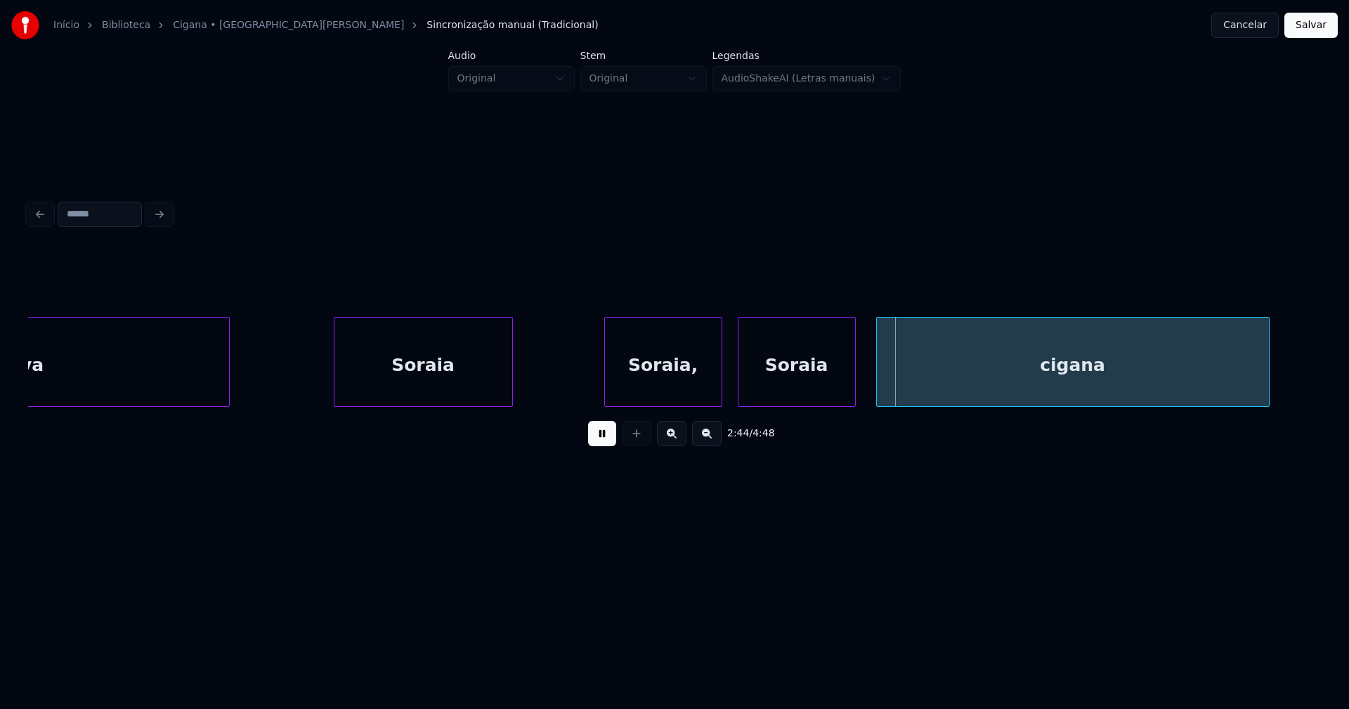
click at [781, 393] on div "Soraia" at bounding box center [796, 366] width 117 height 96
click at [742, 377] on div at bounding box center [740, 362] width 4 height 89
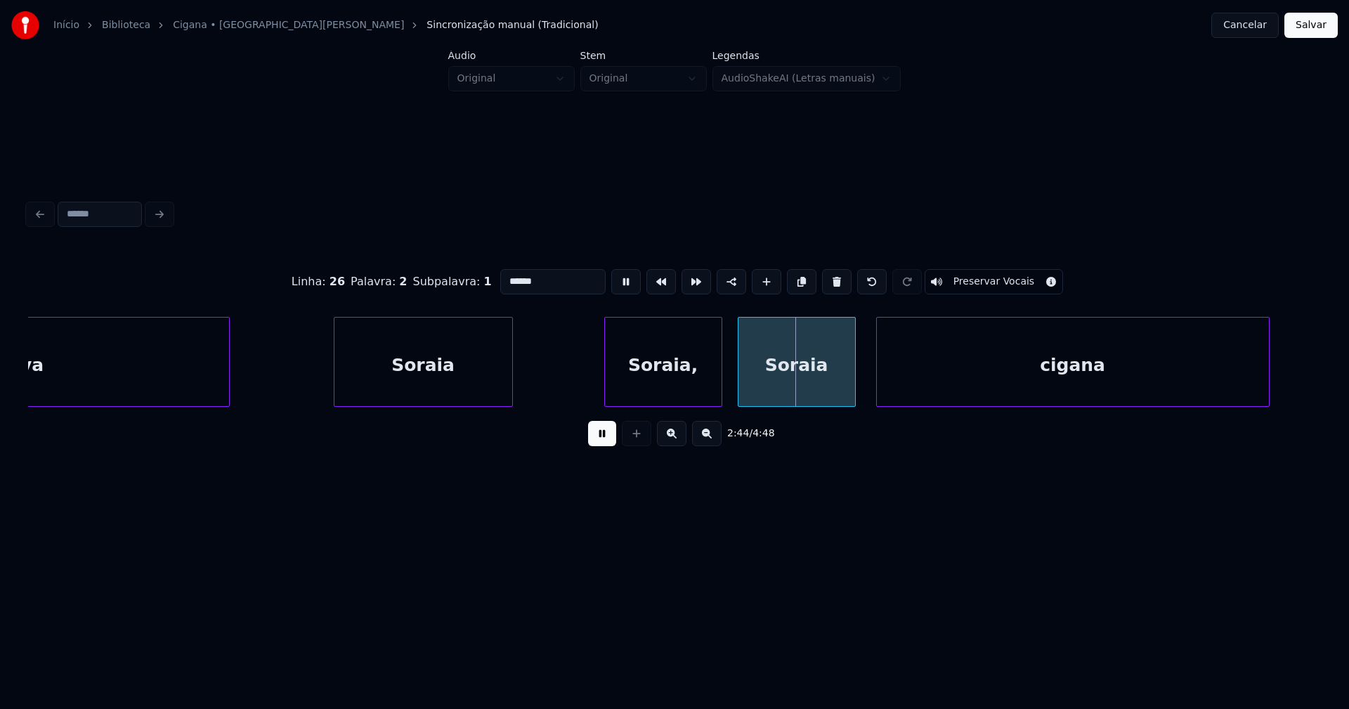
drag, startPoint x: 574, startPoint y: 379, endPoint x: 642, endPoint y: 402, distance: 71.7
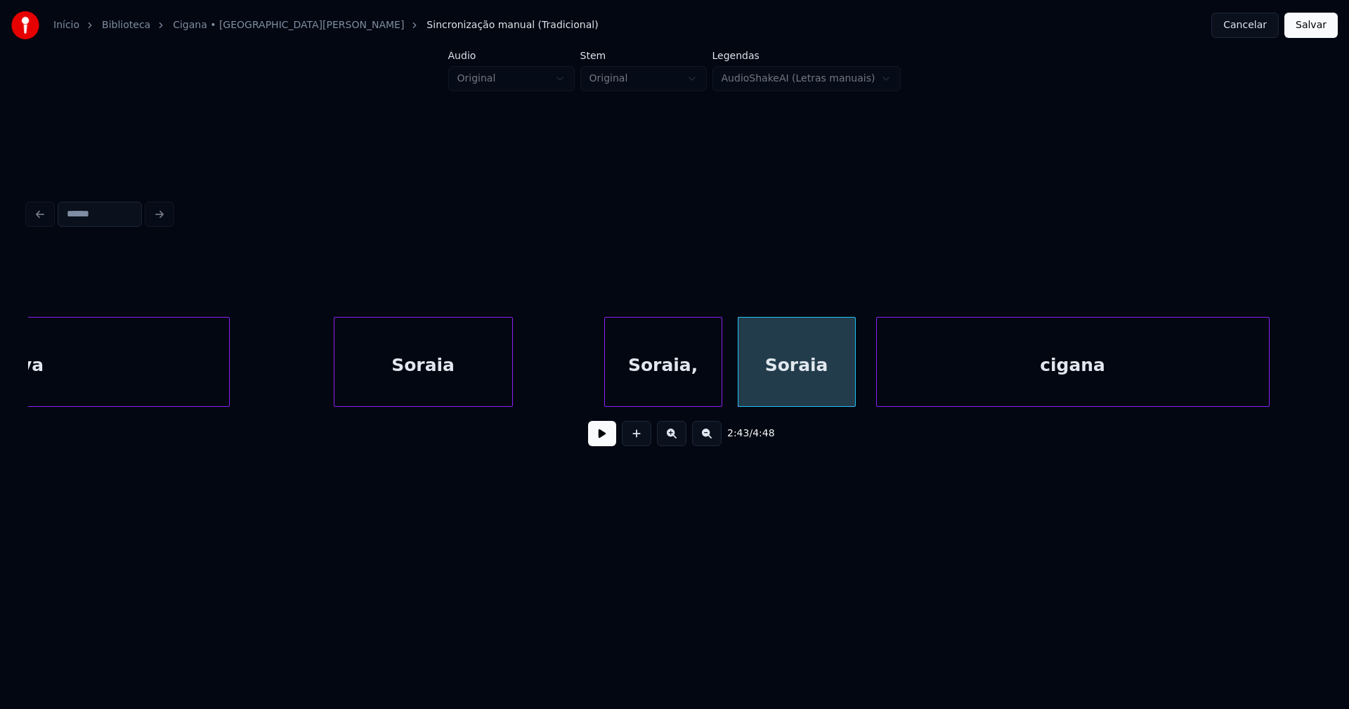
click at [603, 443] on button at bounding box center [602, 433] width 28 height 25
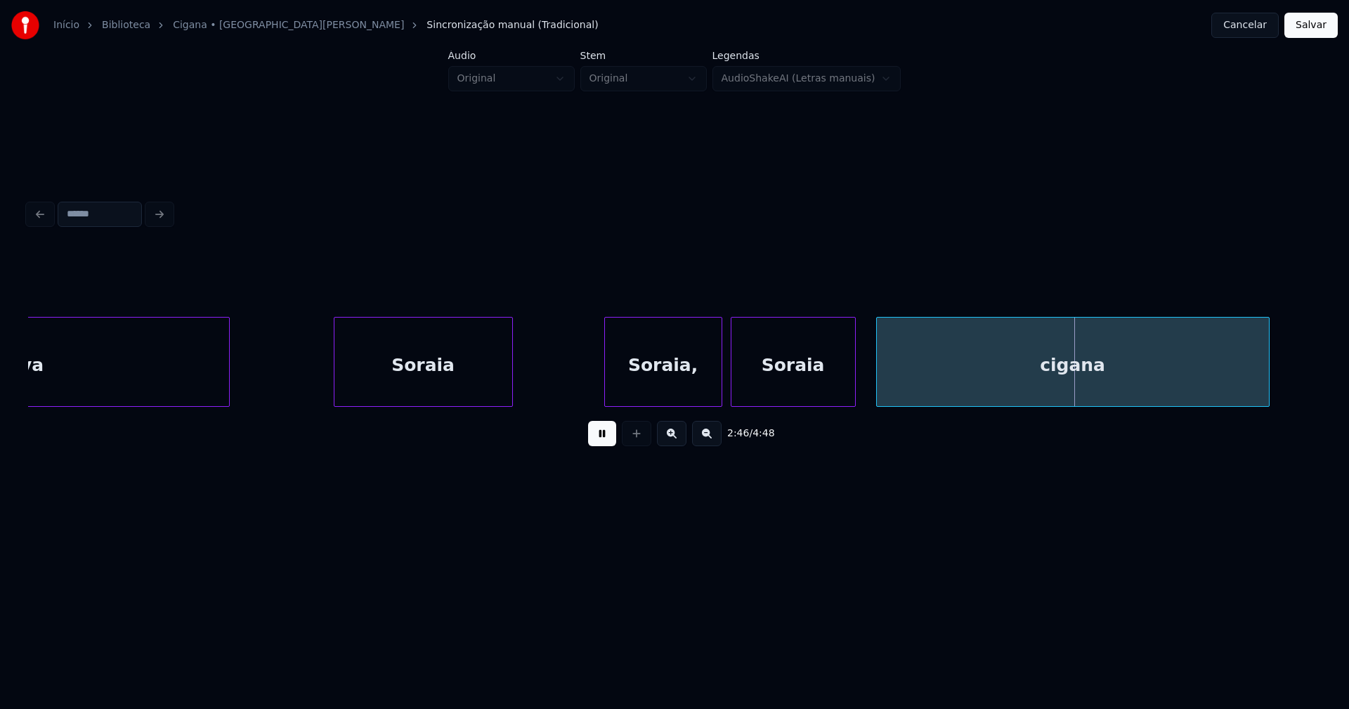
click at [733, 391] on div at bounding box center [733, 362] width 4 height 89
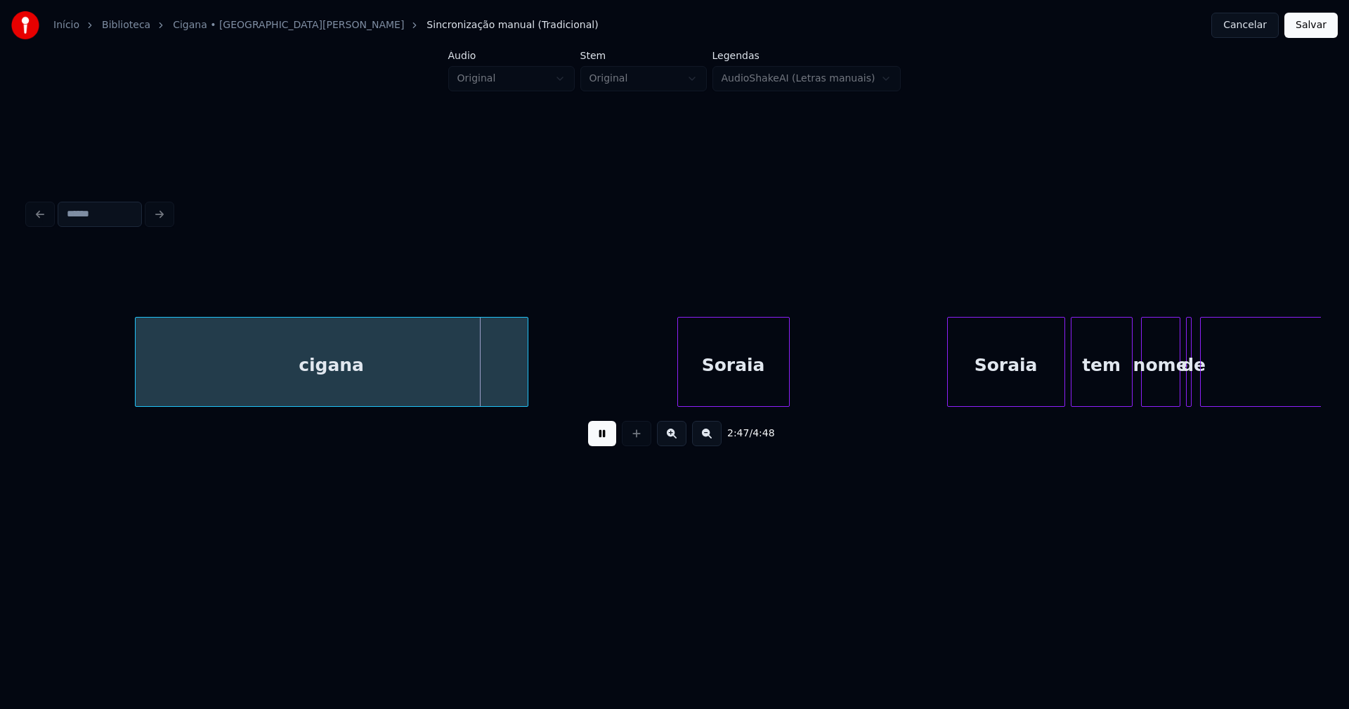
scroll to position [0, 23302]
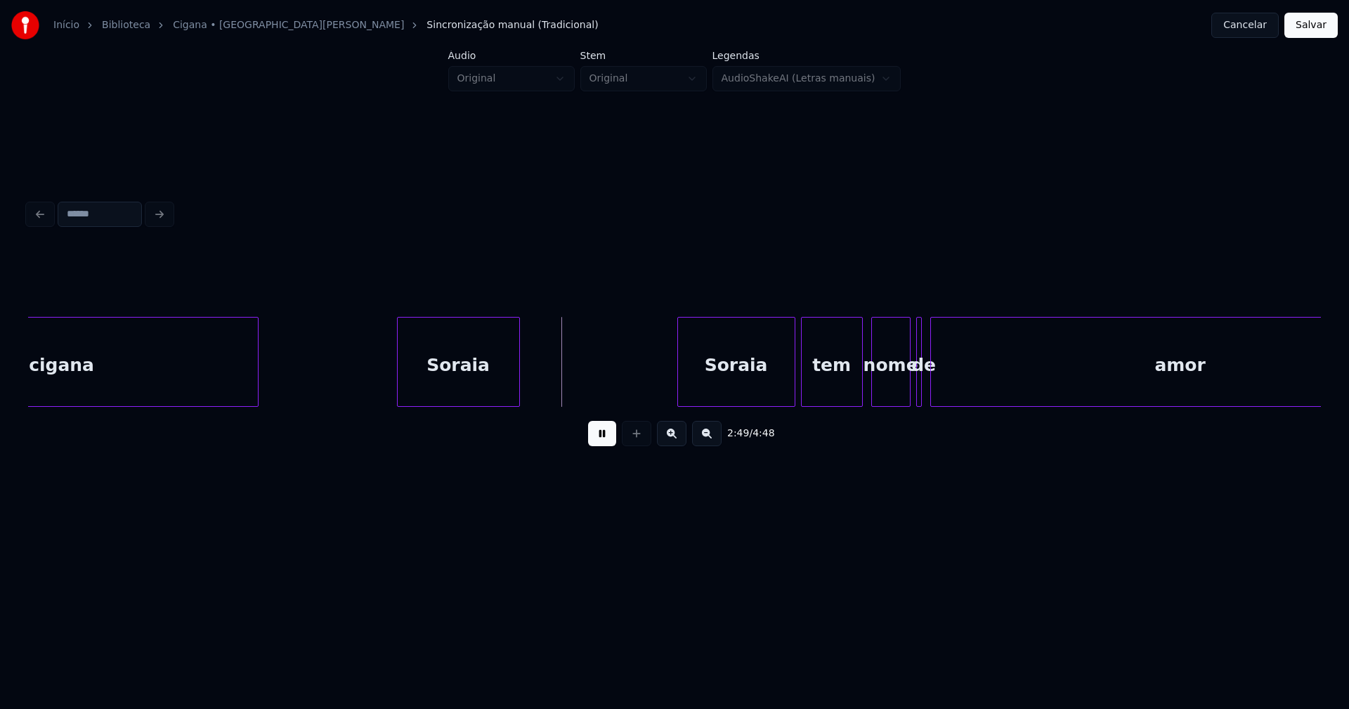
click at [400, 381] on div at bounding box center [400, 362] width 4 height 89
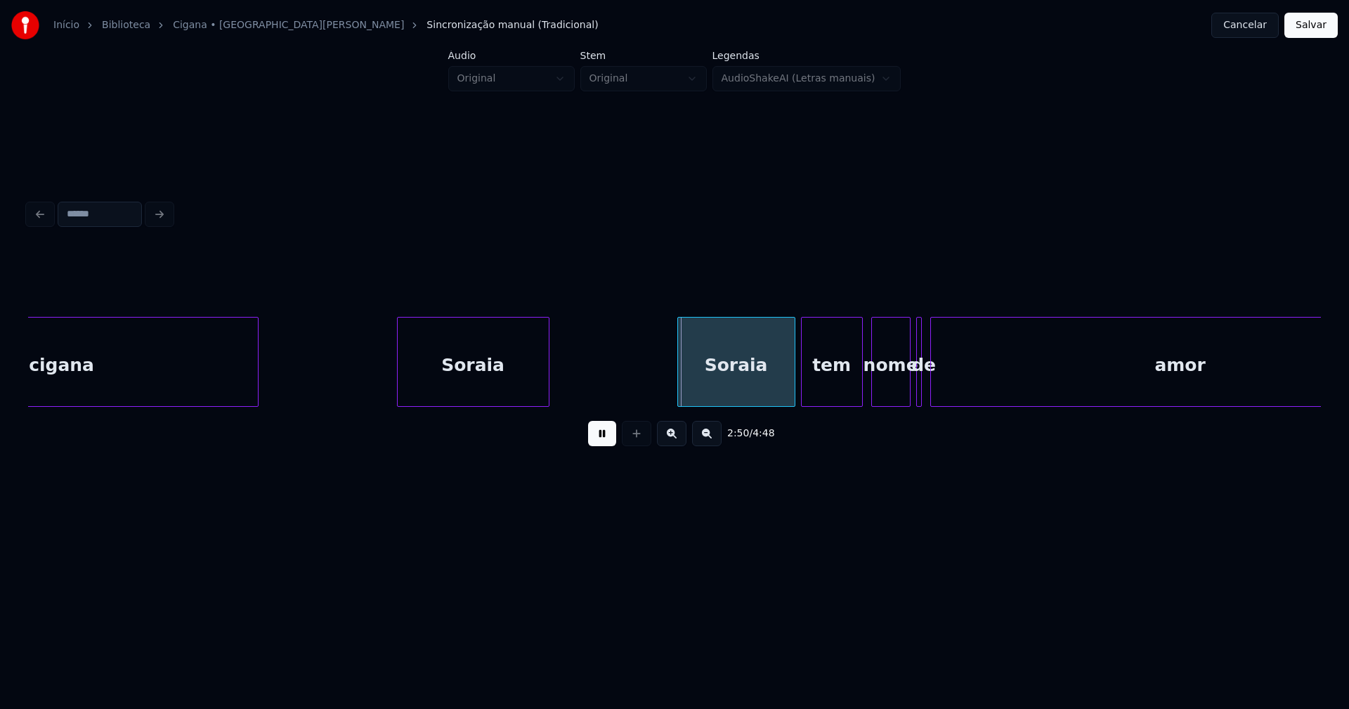
click at [547, 367] on div at bounding box center [546, 362] width 4 height 89
click at [728, 384] on div "Soraia" at bounding box center [730, 366] width 117 height 96
click at [667, 386] on div at bounding box center [667, 362] width 4 height 89
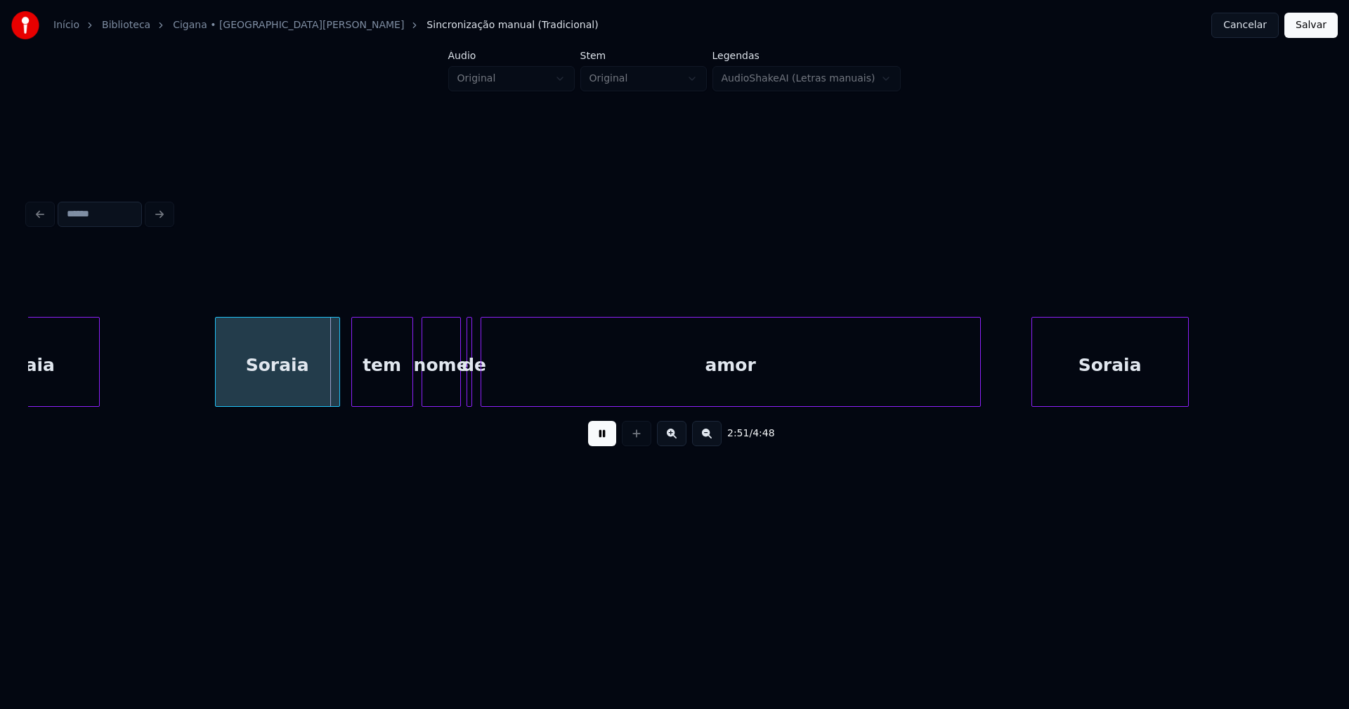
scroll to position [0, 23797]
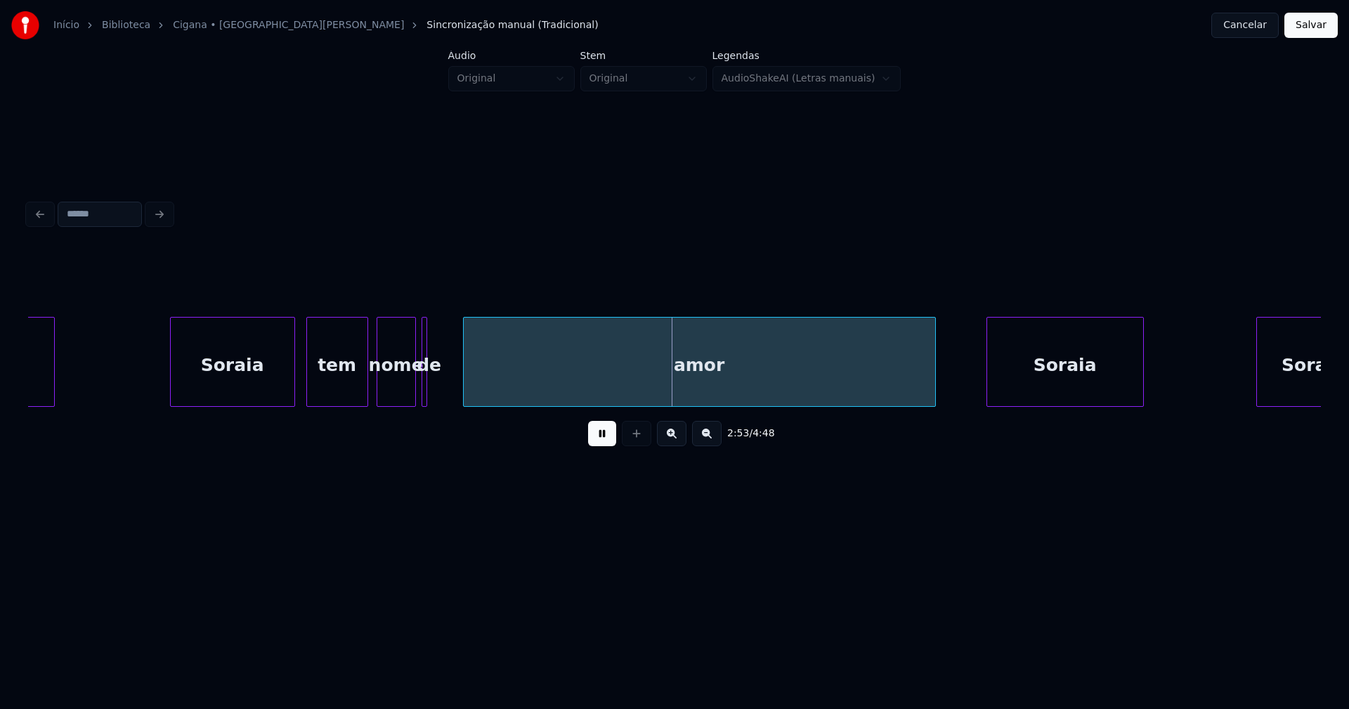
click at [464, 378] on div at bounding box center [466, 362] width 4 height 89
click at [452, 384] on div at bounding box center [451, 362] width 4 height 89
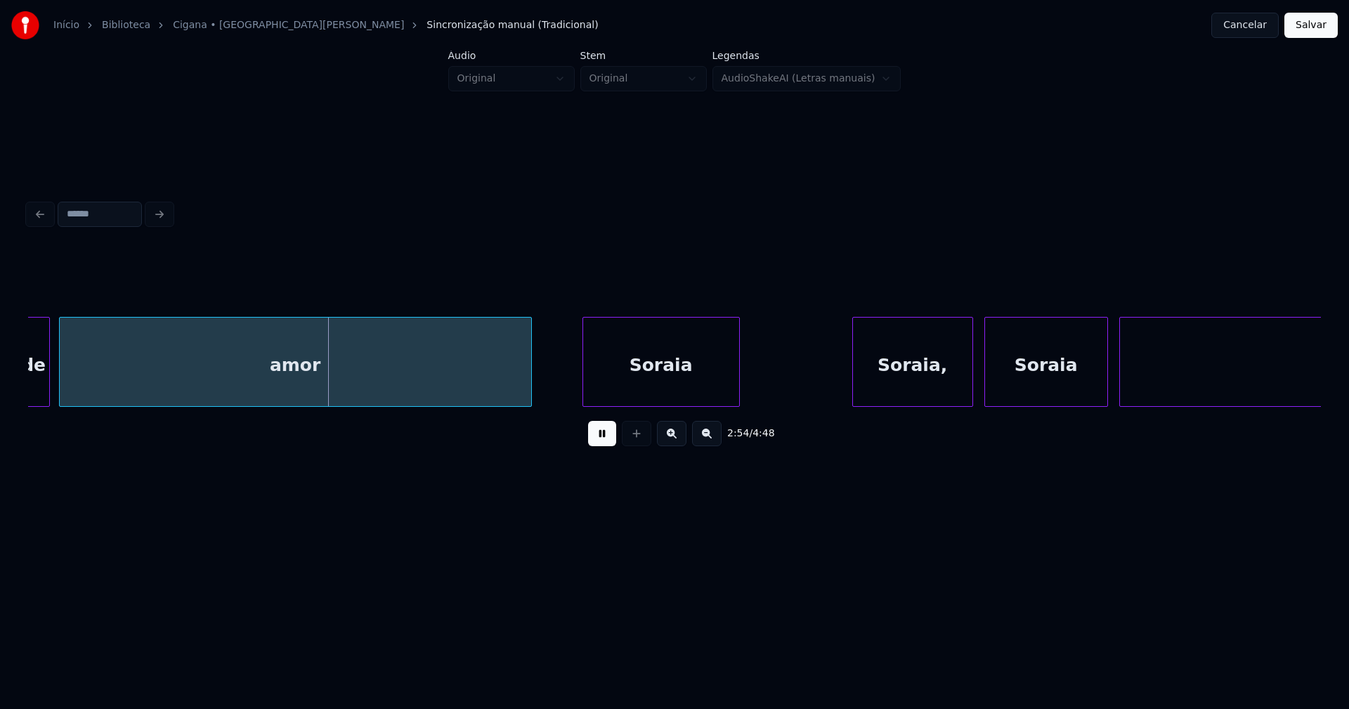
scroll to position [0, 24381]
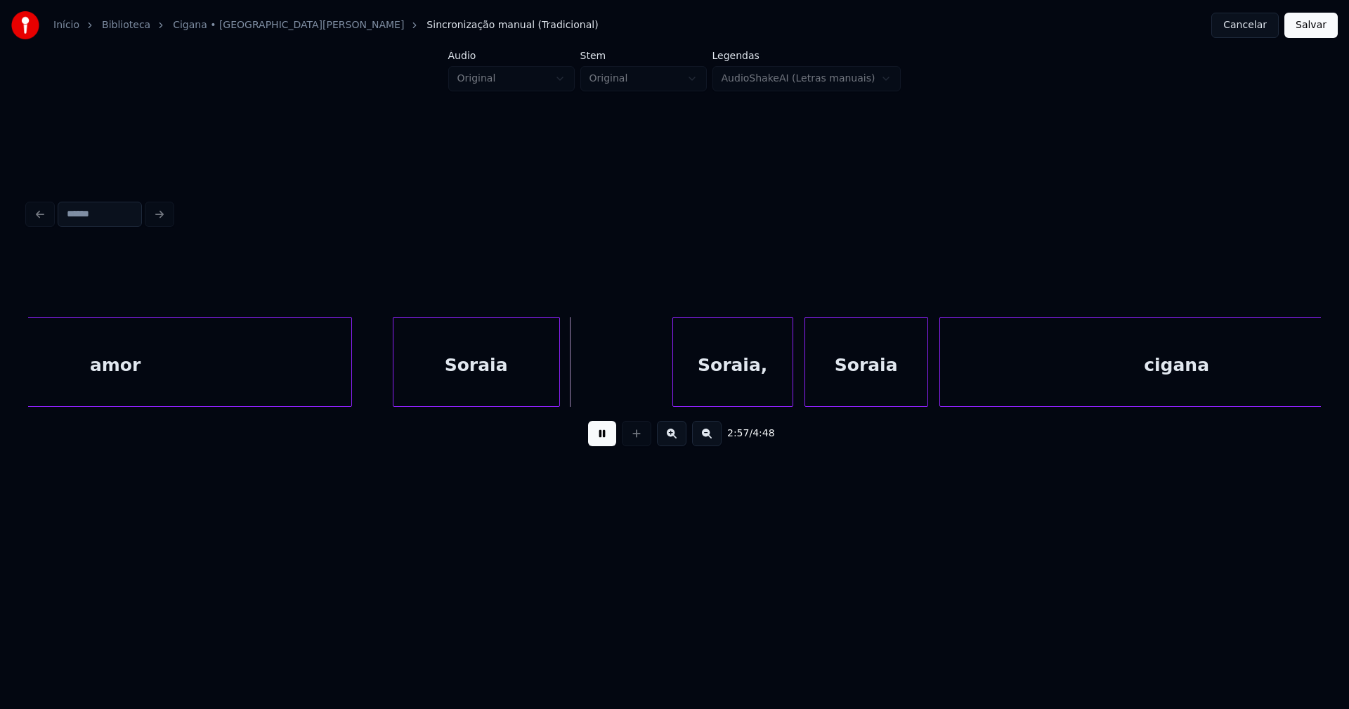
click at [395, 386] on div at bounding box center [395, 362] width 4 height 89
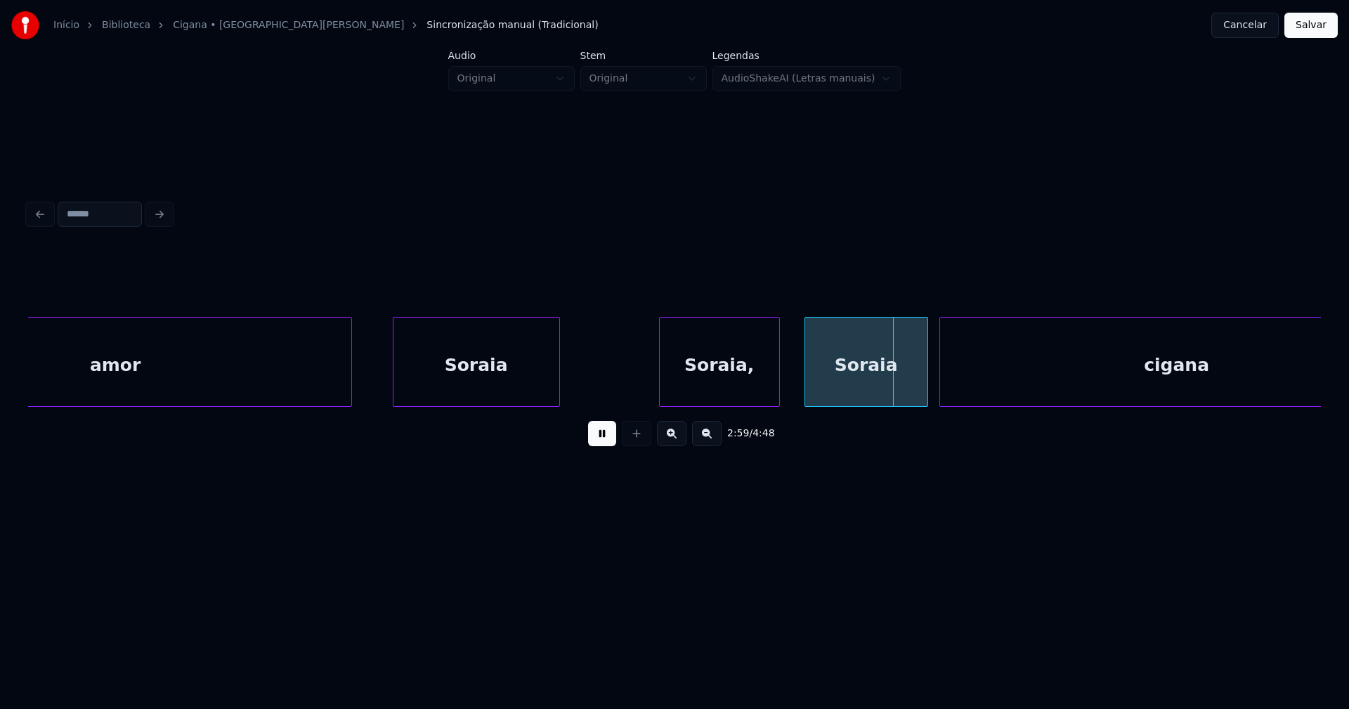
click at [710, 385] on div "Soraia," at bounding box center [719, 366] width 119 height 96
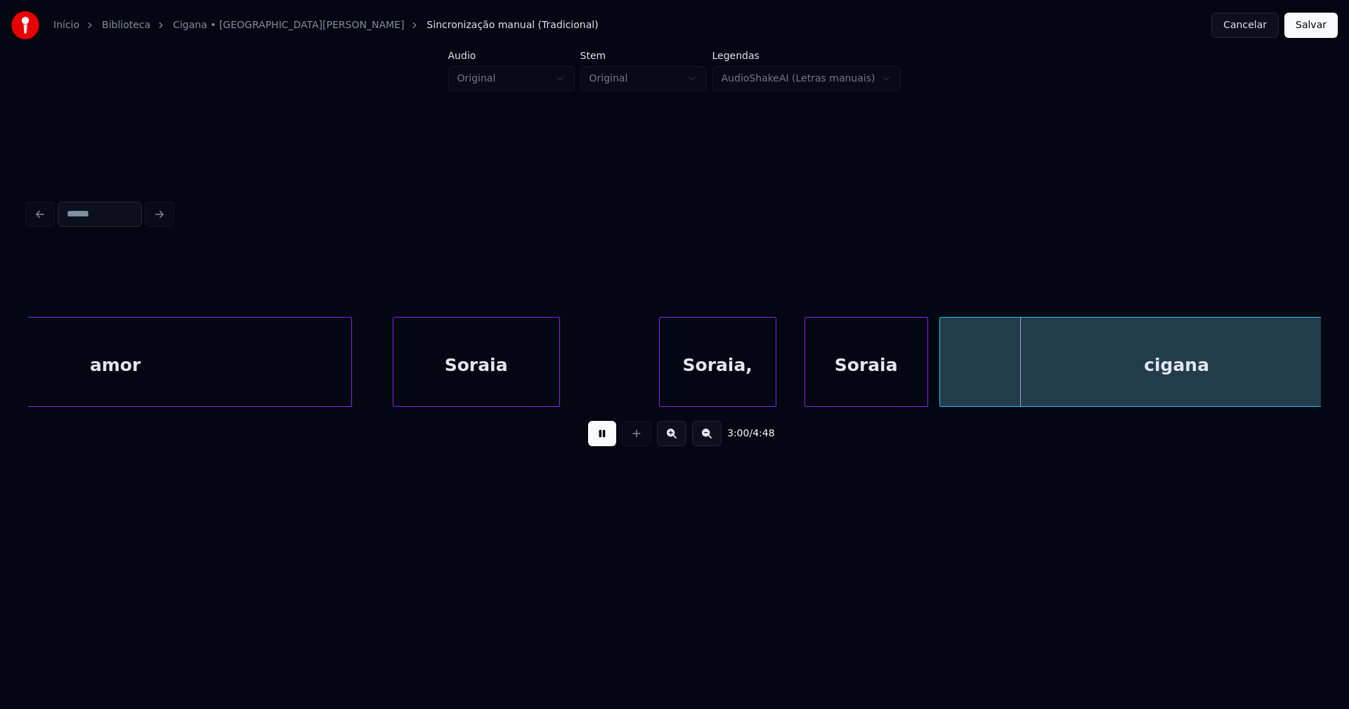
click at [773, 388] on div at bounding box center [773, 362] width 4 height 89
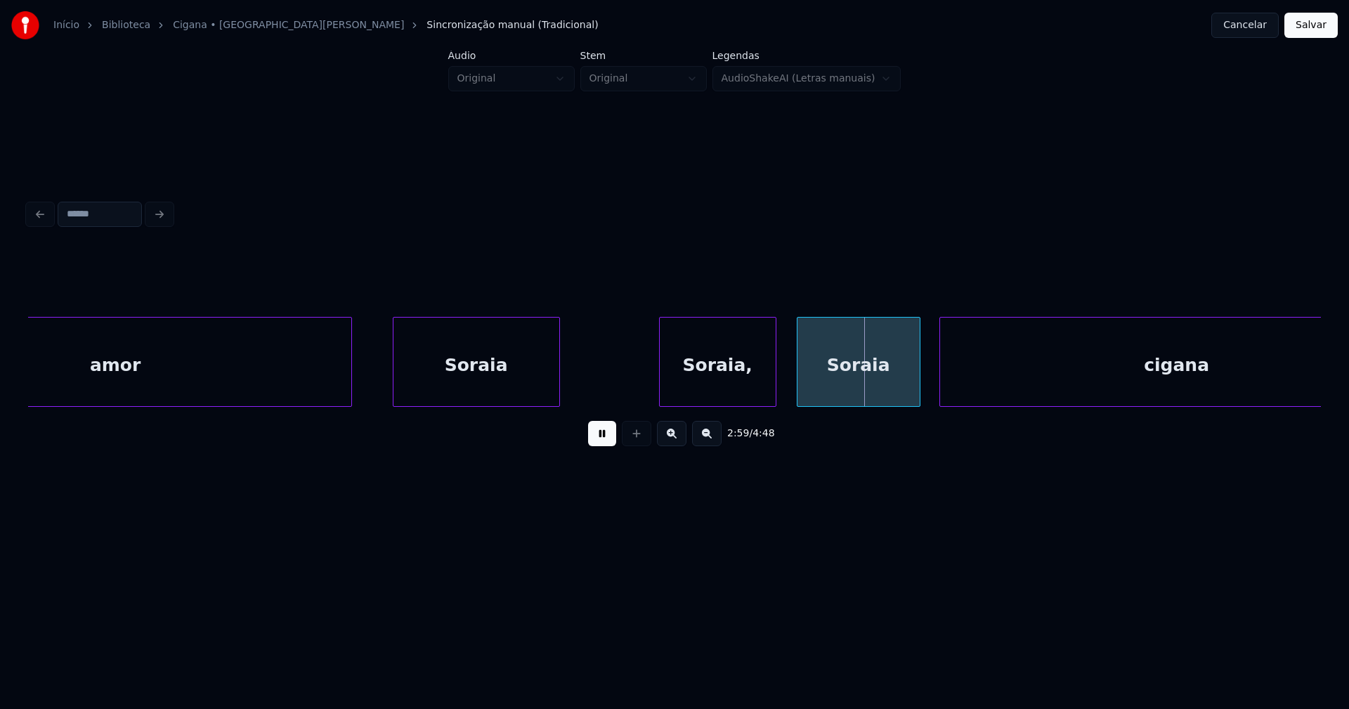
click at [837, 386] on div "Soraia" at bounding box center [858, 366] width 122 height 96
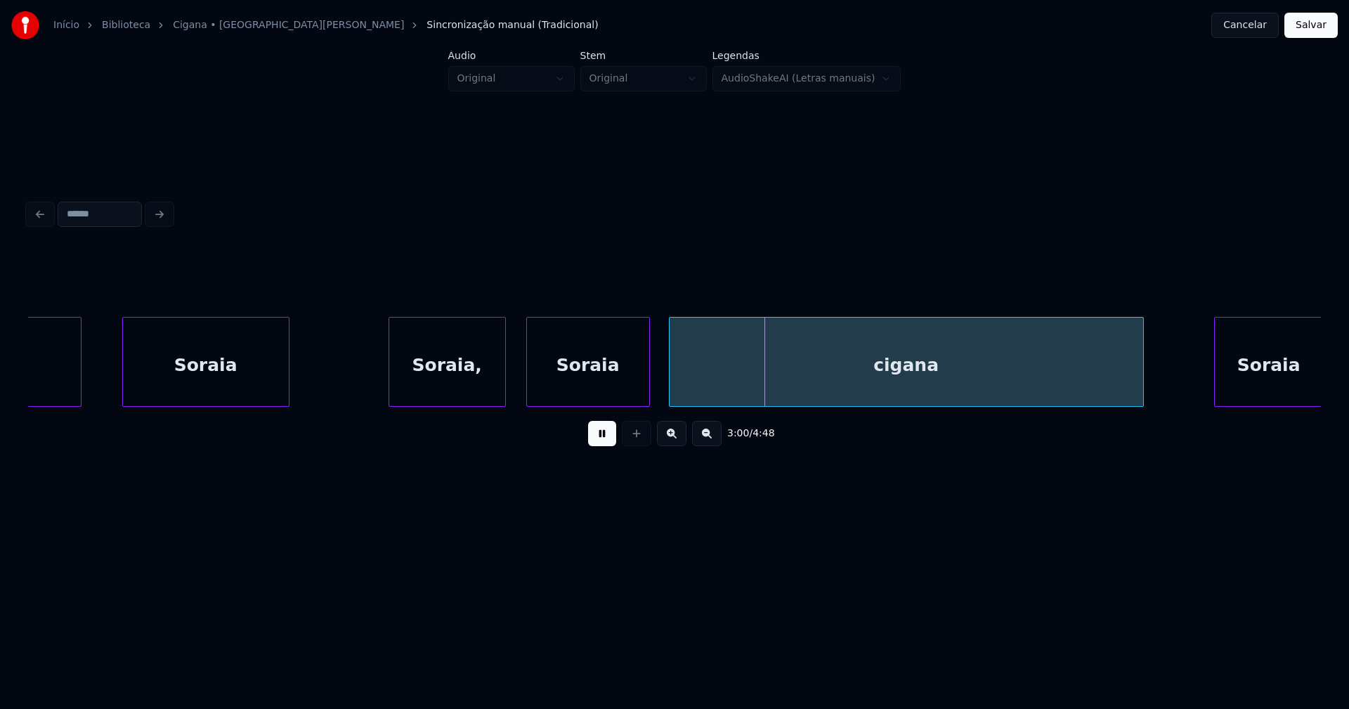
scroll to position [0, 24785]
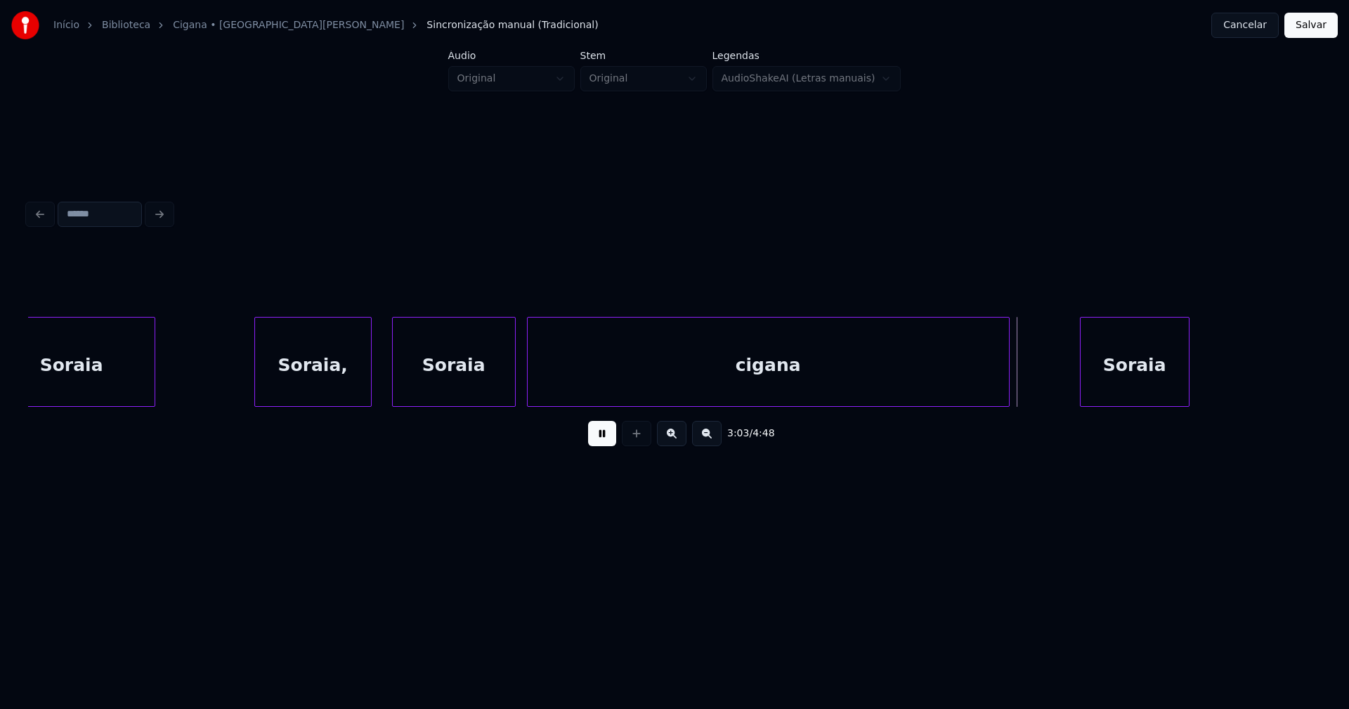
click at [530, 379] on div at bounding box center [530, 362] width 4 height 89
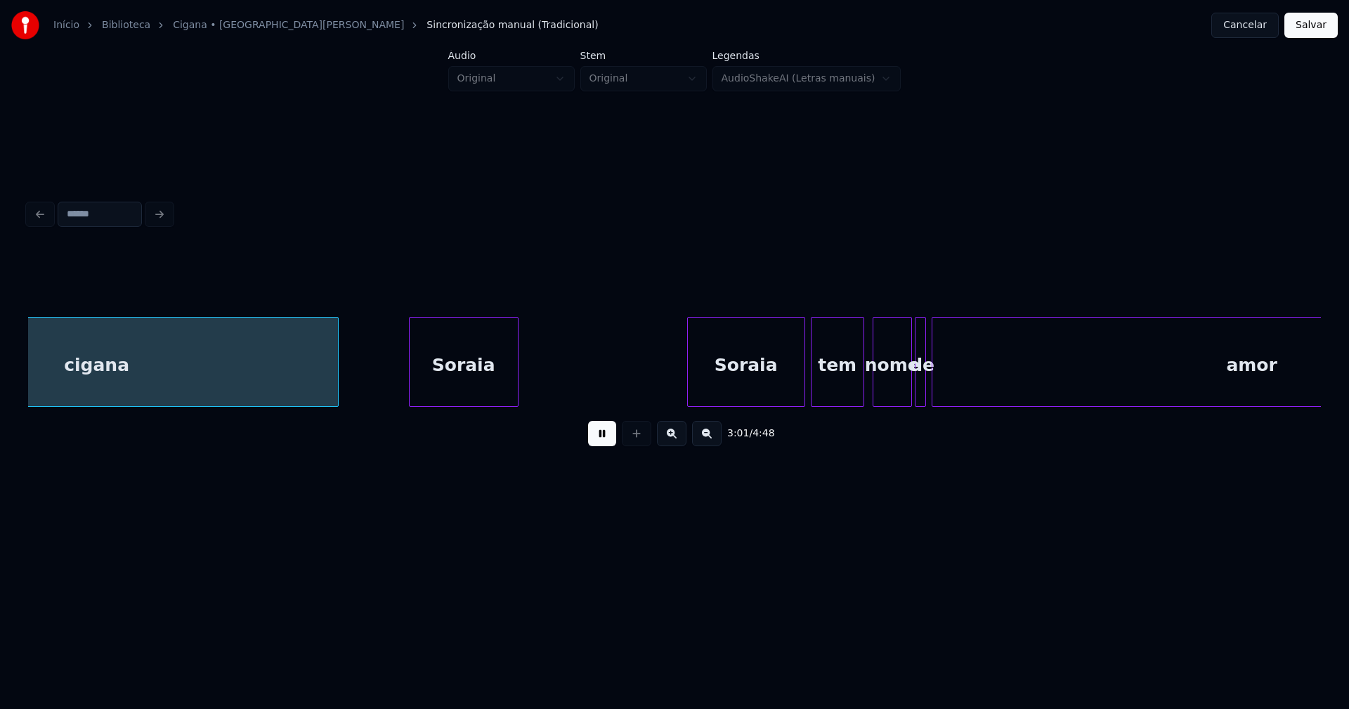
scroll to position [0, 25465]
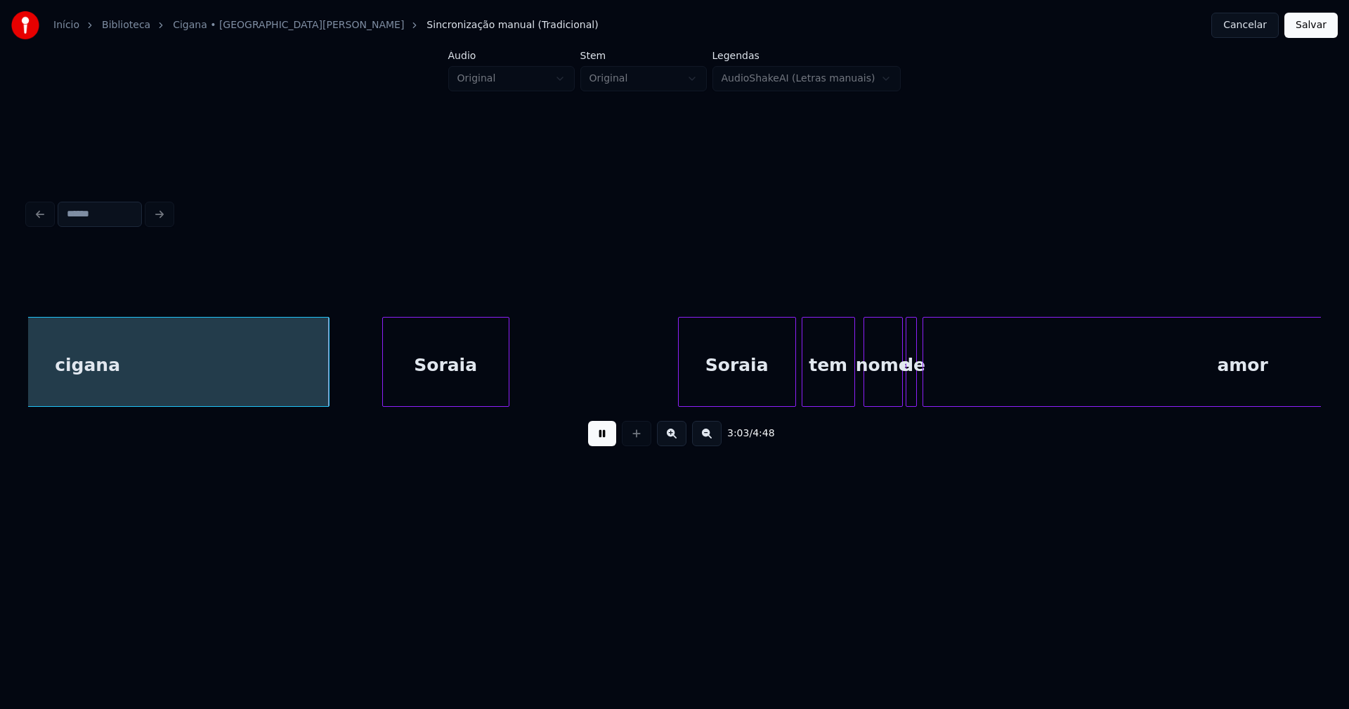
click at [385, 387] on div at bounding box center [385, 362] width 4 height 89
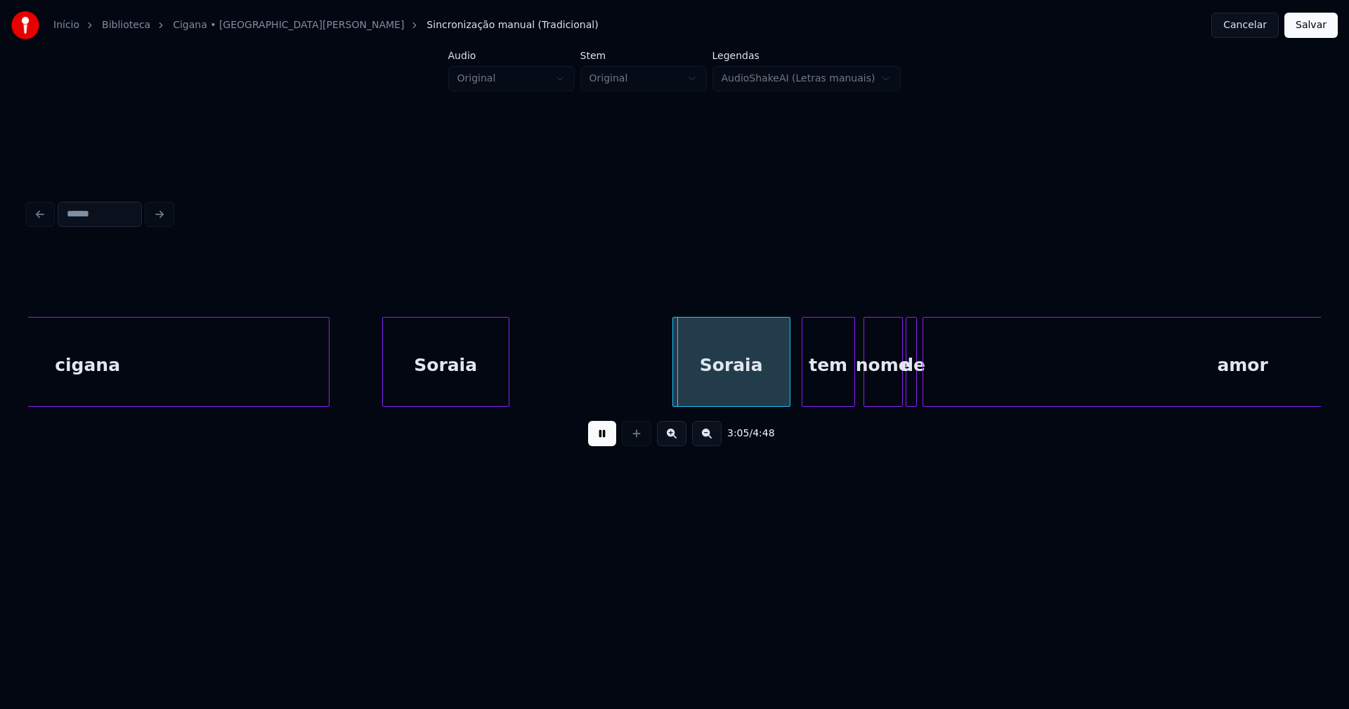
click at [730, 384] on div "Soraia" at bounding box center [731, 366] width 117 height 96
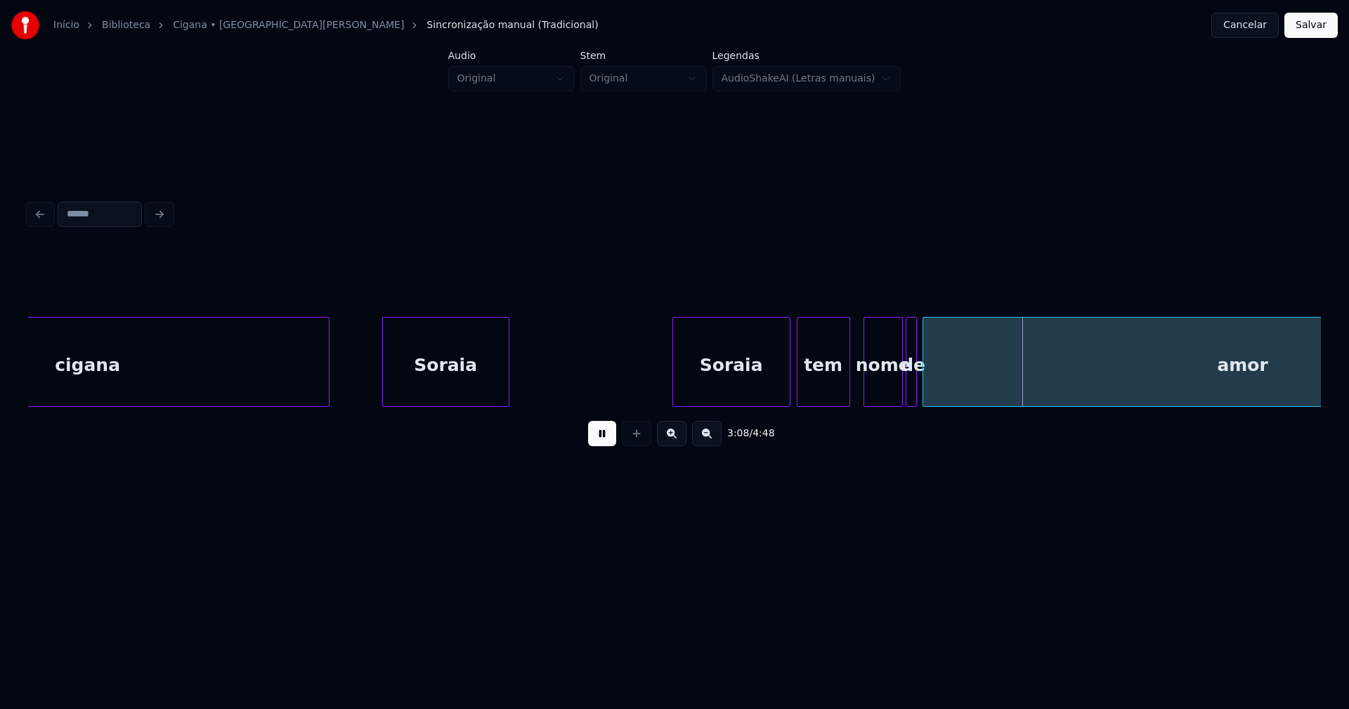
click at [827, 398] on div "tem" at bounding box center [823, 366] width 52 height 96
click at [889, 388] on div "nome" at bounding box center [880, 366] width 38 height 96
click at [951, 374] on div at bounding box center [952, 362] width 4 height 89
click at [936, 379] on div at bounding box center [934, 362] width 4 height 89
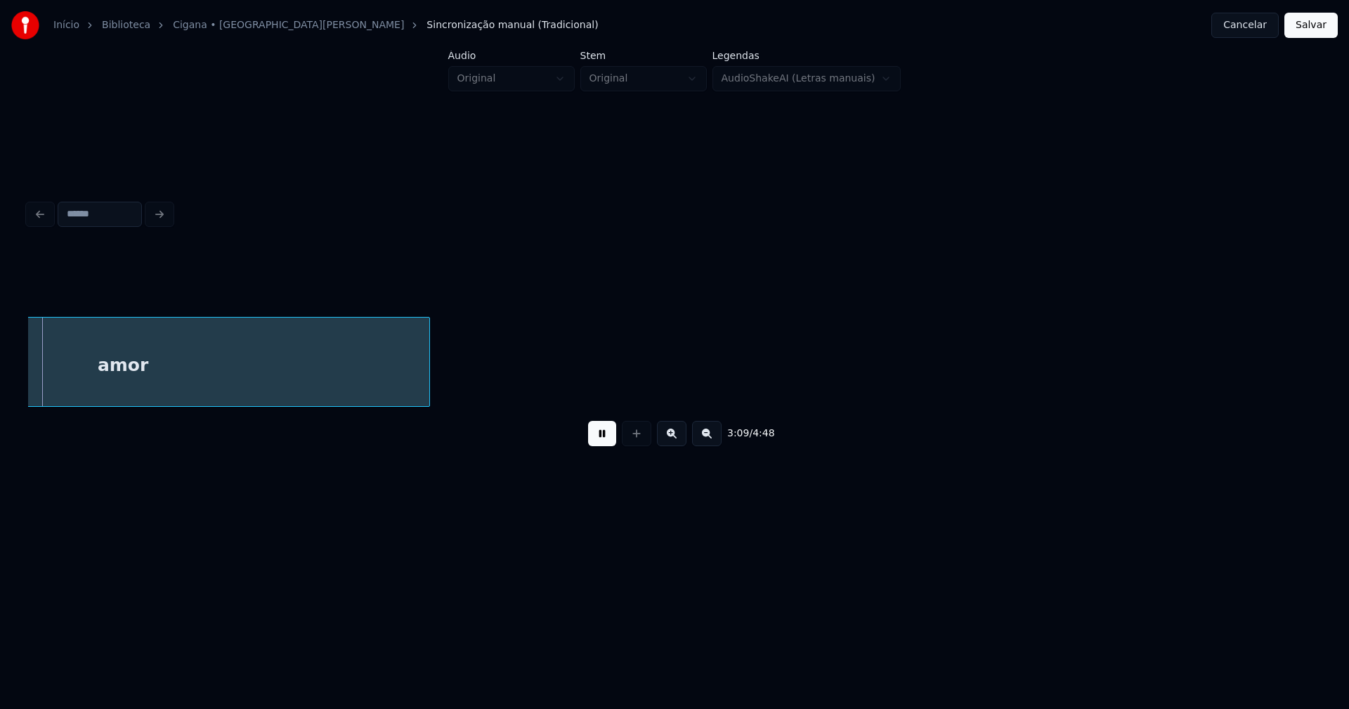
scroll to position [0, 26603]
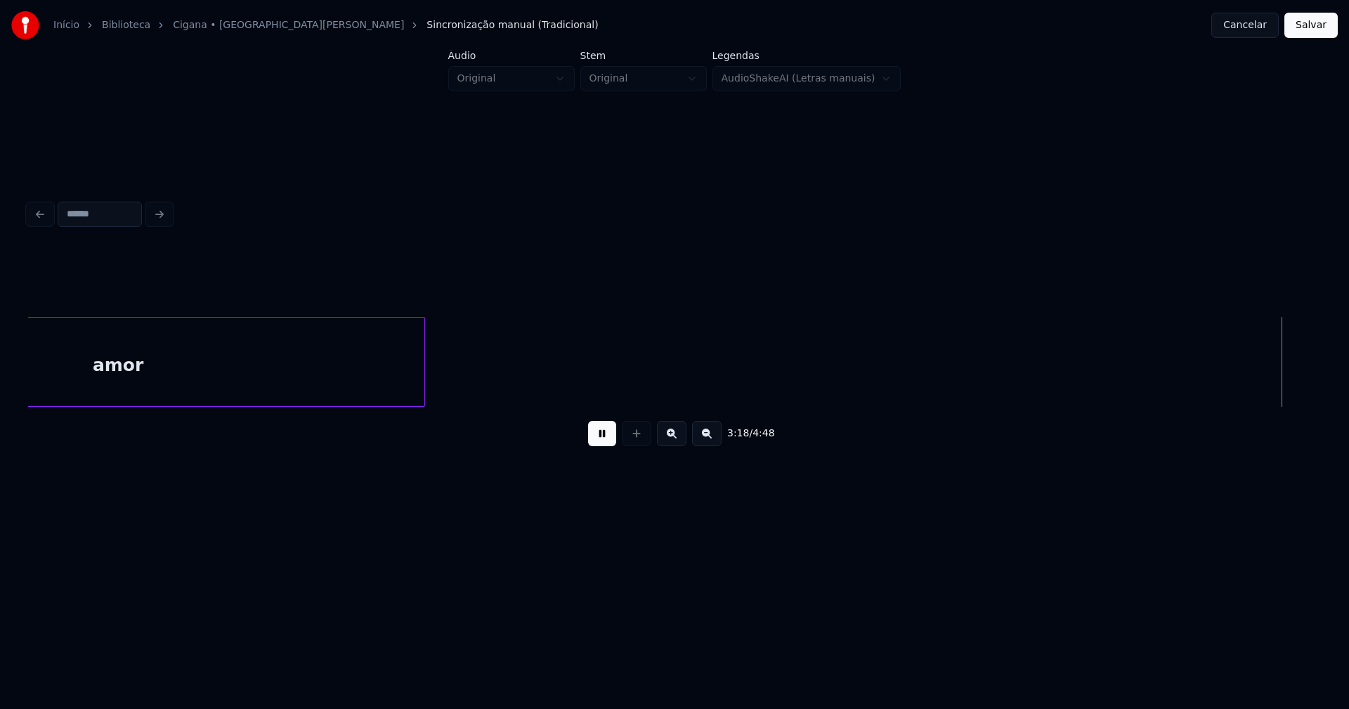
drag, startPoint x: 1309, startPoint y: 30, endPoint x: 1227, endPoint y: 23, distance: 81.8
click at [1308, 30] on button "Salvar" at bounding box center [1310, 25] width 53 height 25
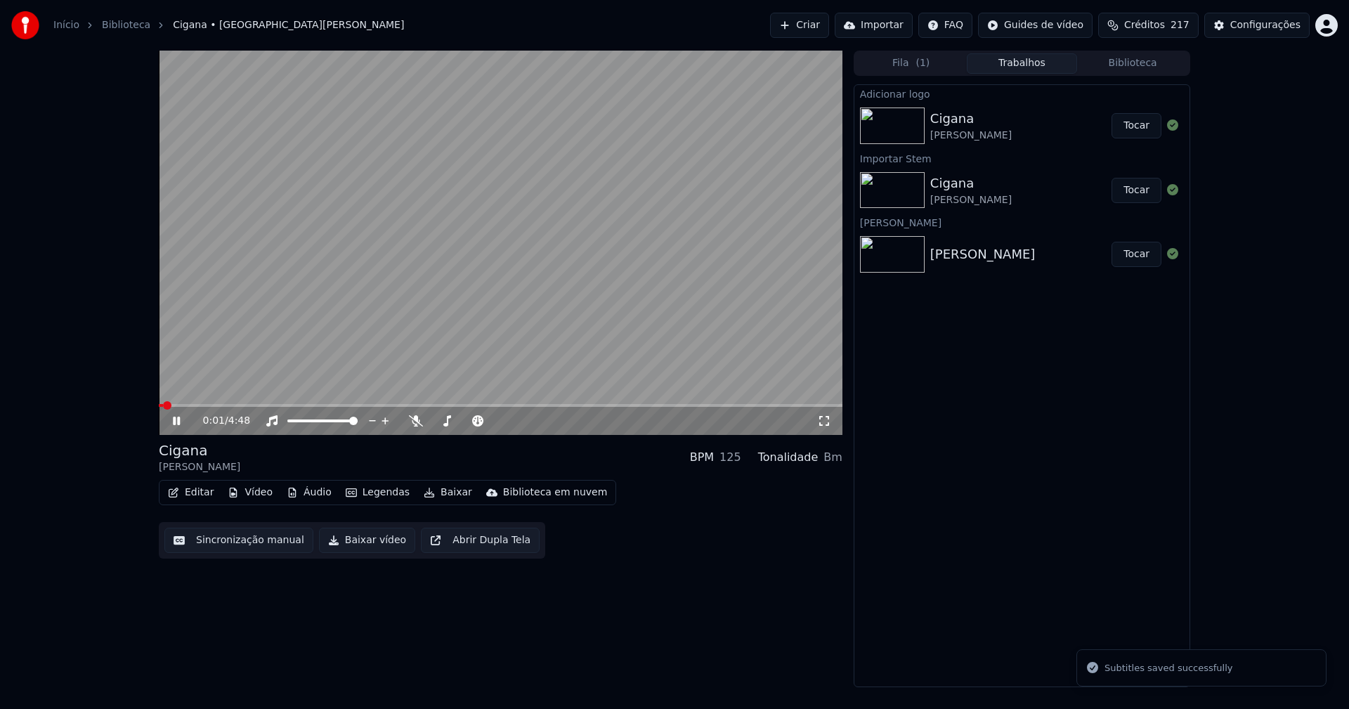
click at [179, 423] on icon at bounding box center [176, 421] width 7 height 8
click at [202, 492] on button "Editar" at bounding box center [190, 493] width 57 height 20
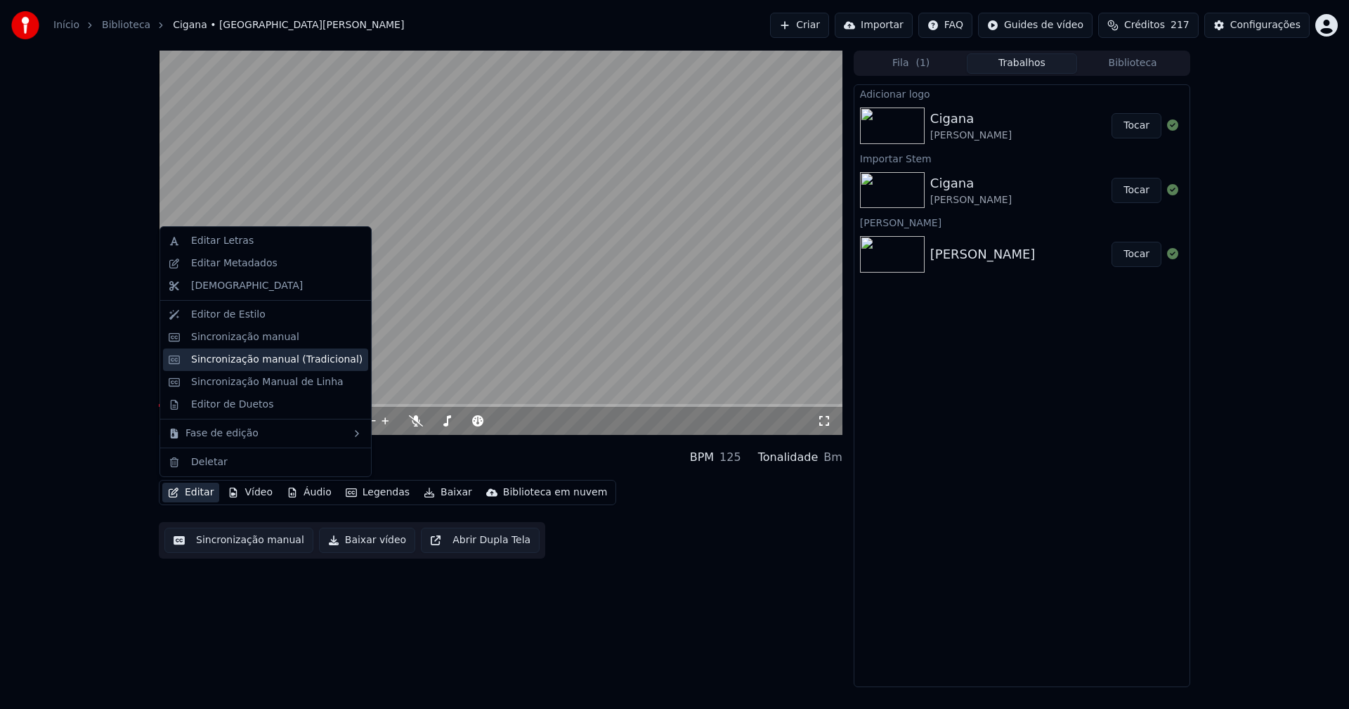
click at [231, 364] on div "Sincronização manual (Tradicional)" at bounding box center [276, 360] width 171 height 14
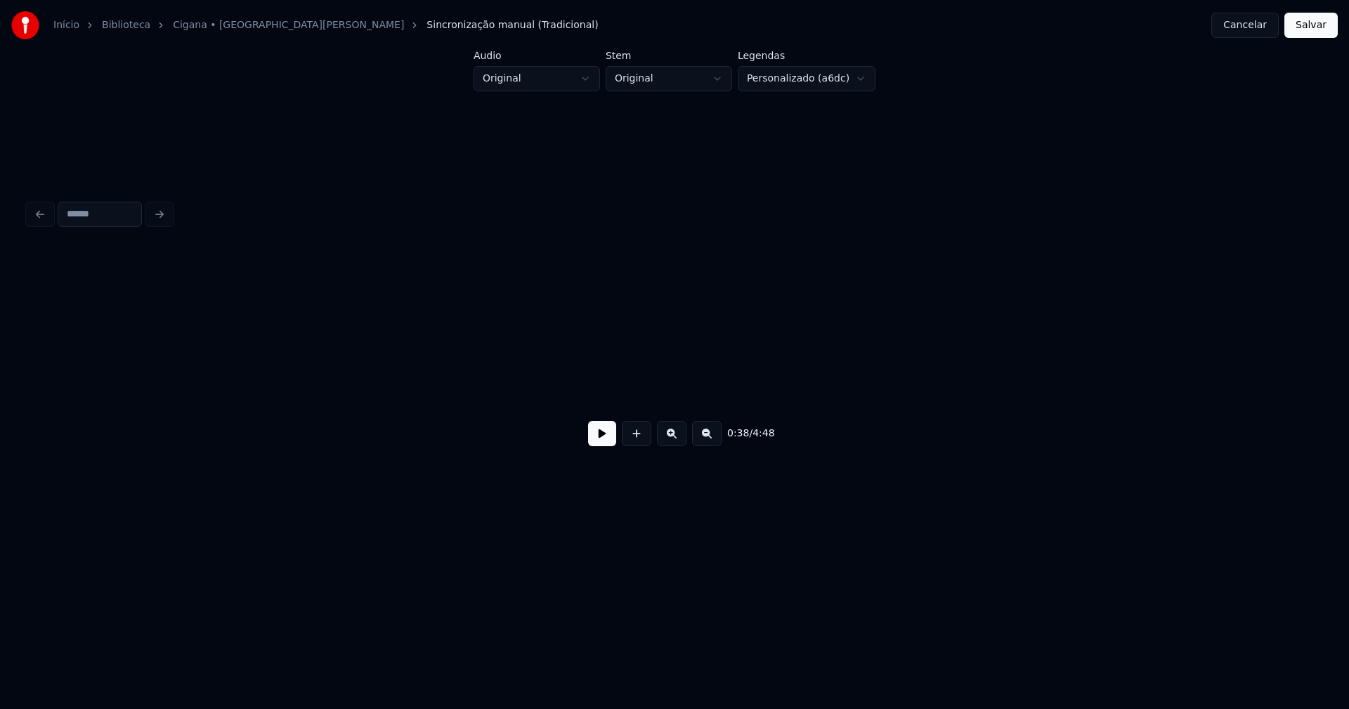
scroll to position [0, 5393]
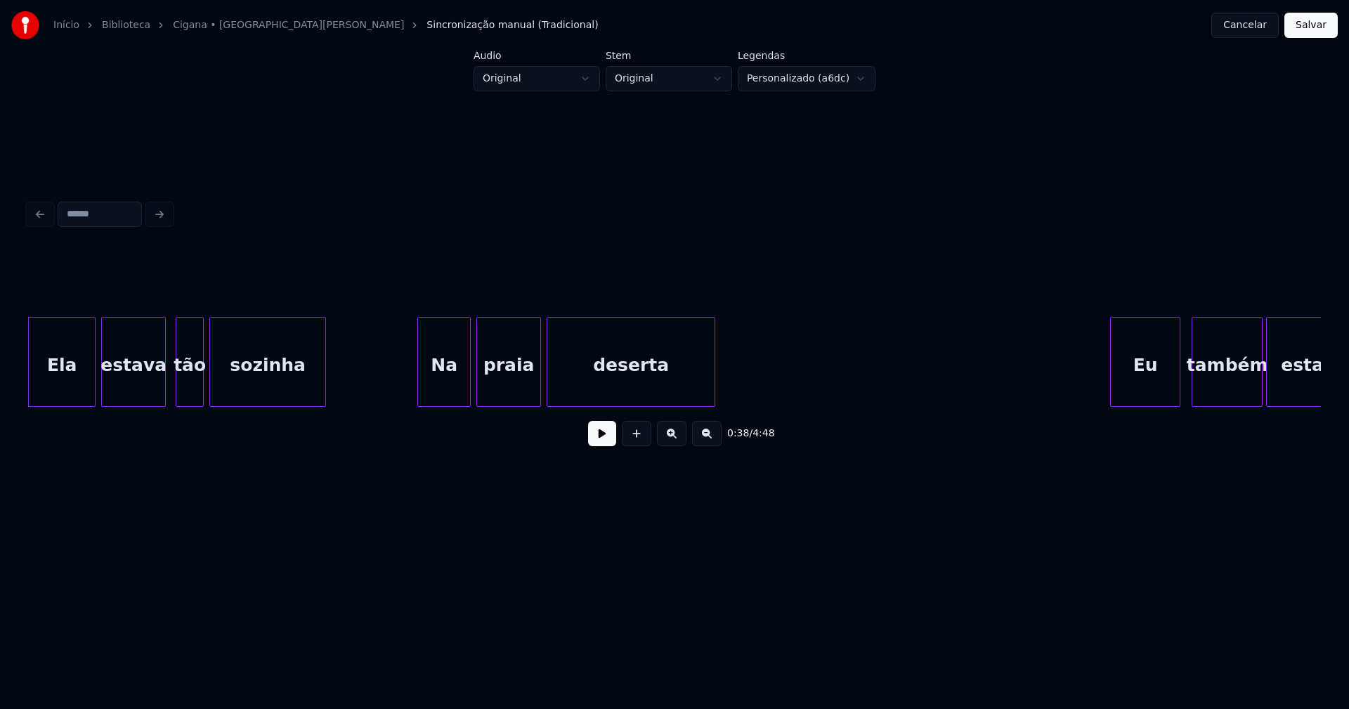
click at [1255, 30] on button "Cancelar" at bounding box center [1244, 25] width 67 height 25
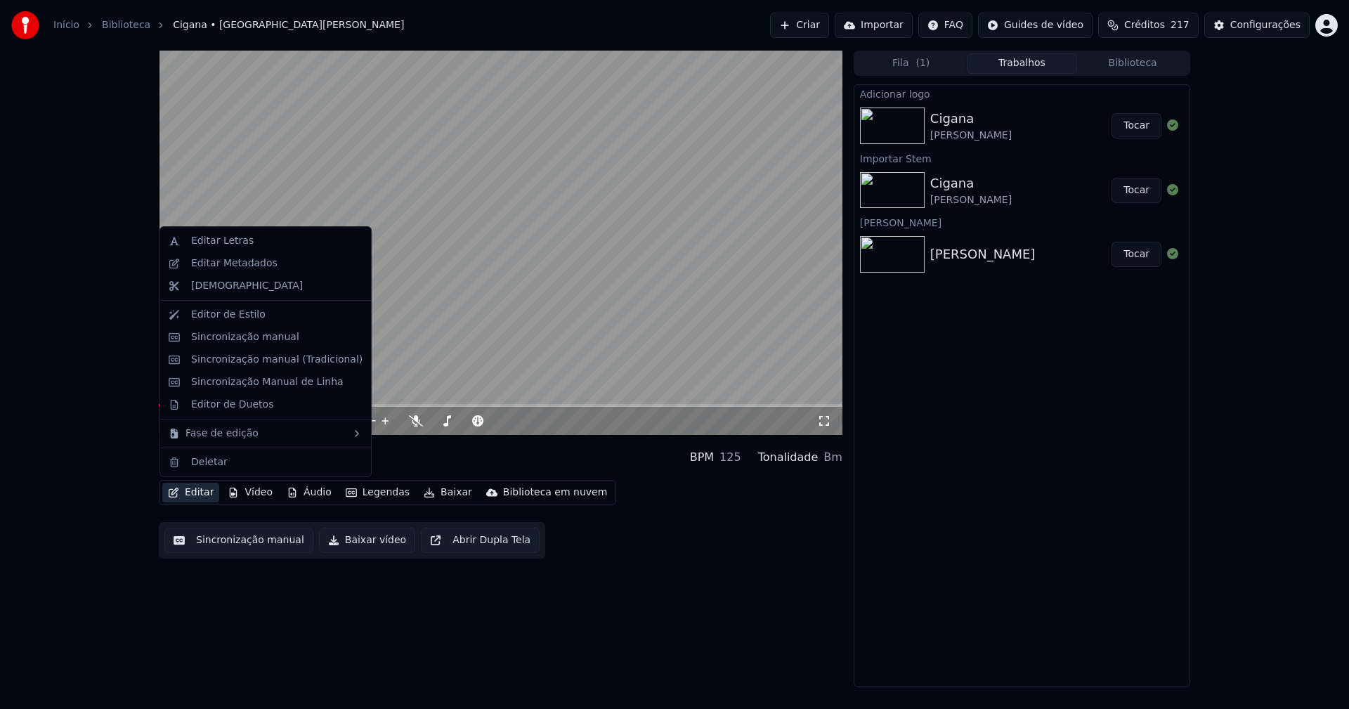
click at [206, 494] on button "Editar" at bounding box center [190, 493] width 57 height 20
click at [230, 263] on div "Editar Metadados" at bounding box center [234, 263] width 86 height 14
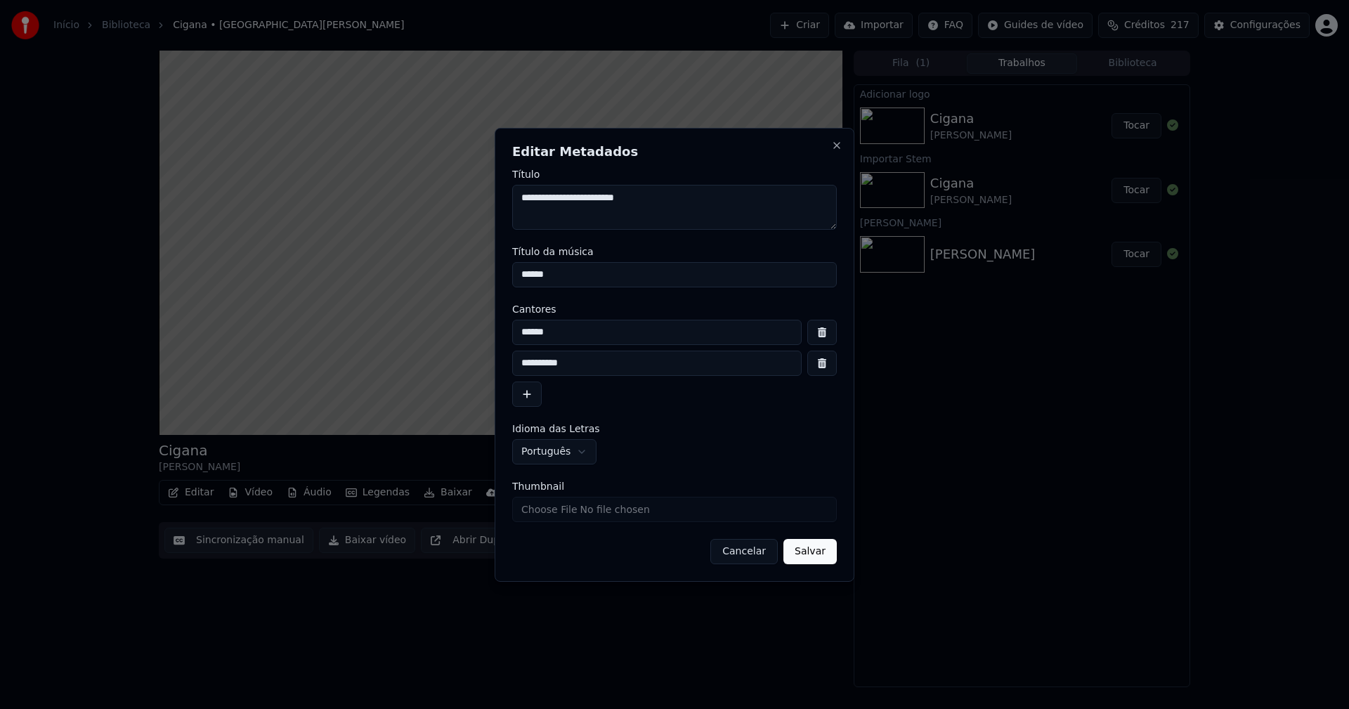
drag, startPoint x: 565, startPoint y: 276, endPoint x: 483, endPoint y: 279, distance: 82.2
click at [483, 279] on body "**********" at bounding box center [674, 354] width 1349 height 709
type input "**********"
drag, startPoint x: 560, startPoint y: 332, endPoint x: 513, endPoint y: 332, distance: 47.1
click at [513, 332] on input "******" at bounding box center [656, 332] width 289 height 25
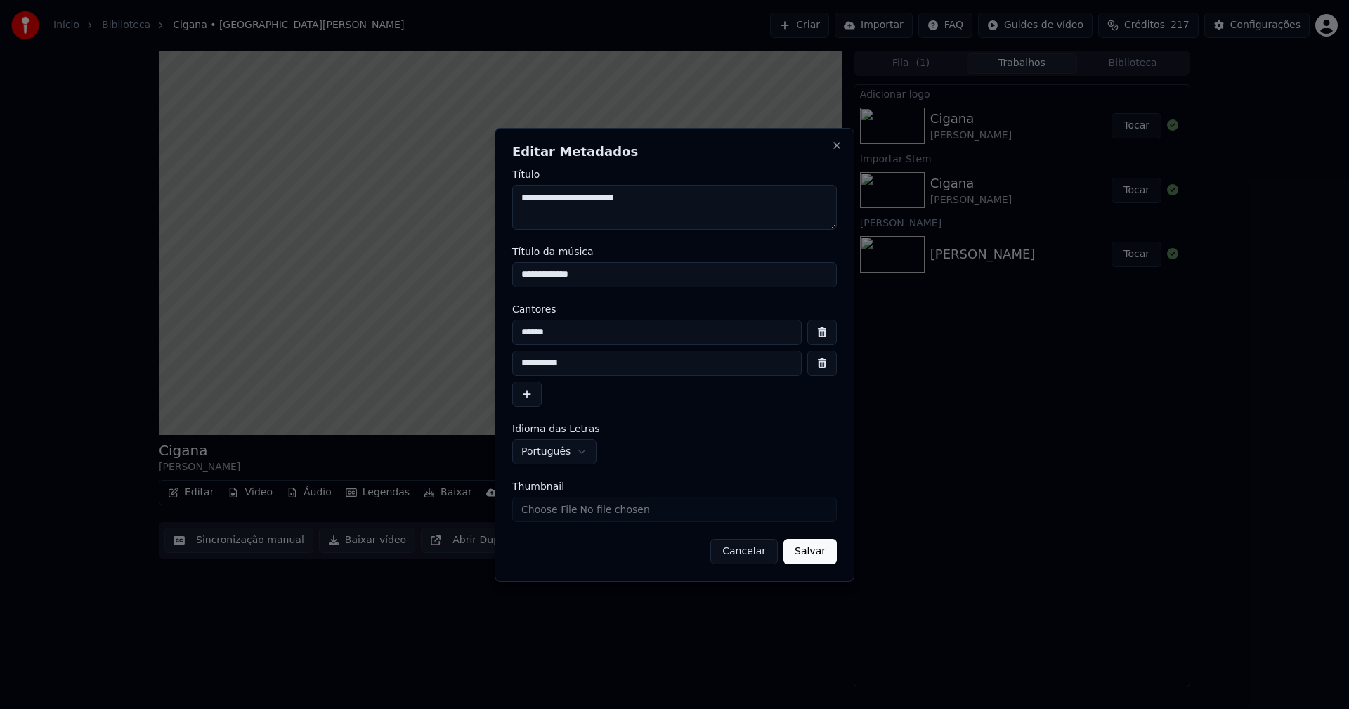
click at [823, 336] on button "button" at bounding box center [822, 332] width 30 height 25
type input "**********"
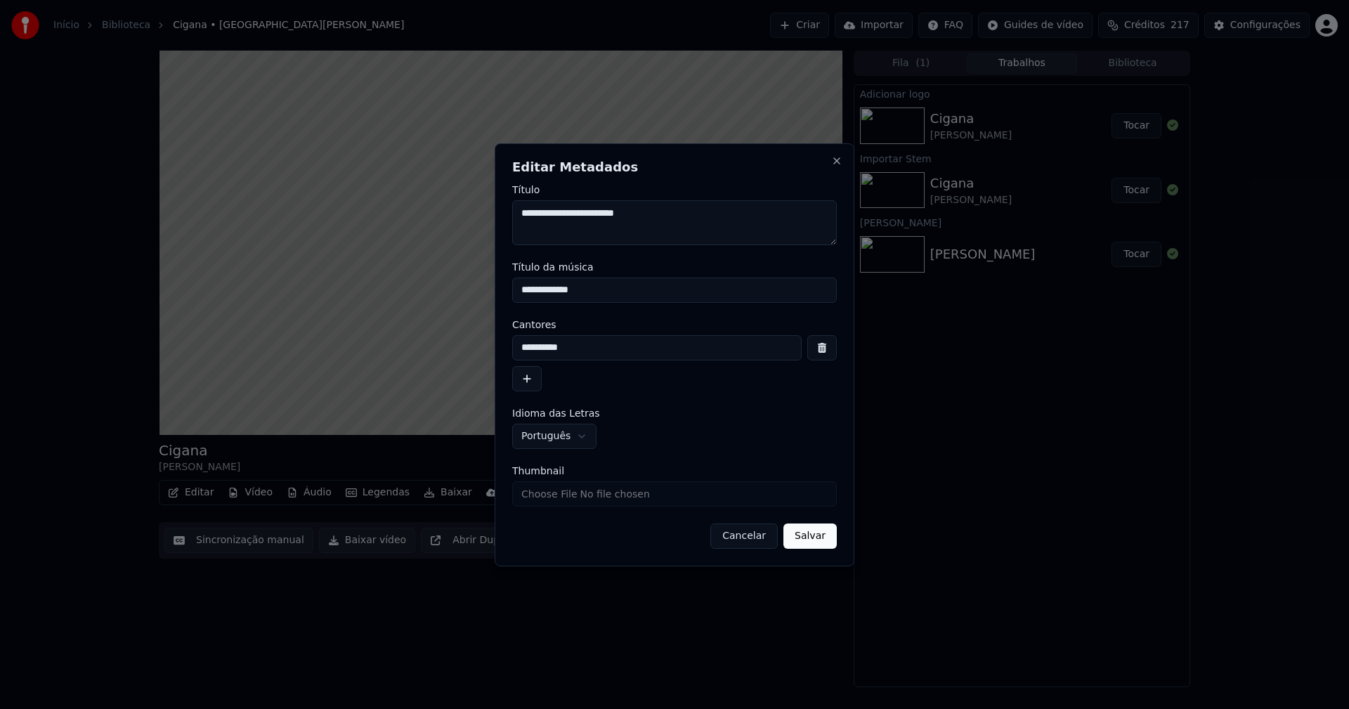
click at [821, 537] on button "Salvar" at bounding box center [809, 535] width 53 height 25
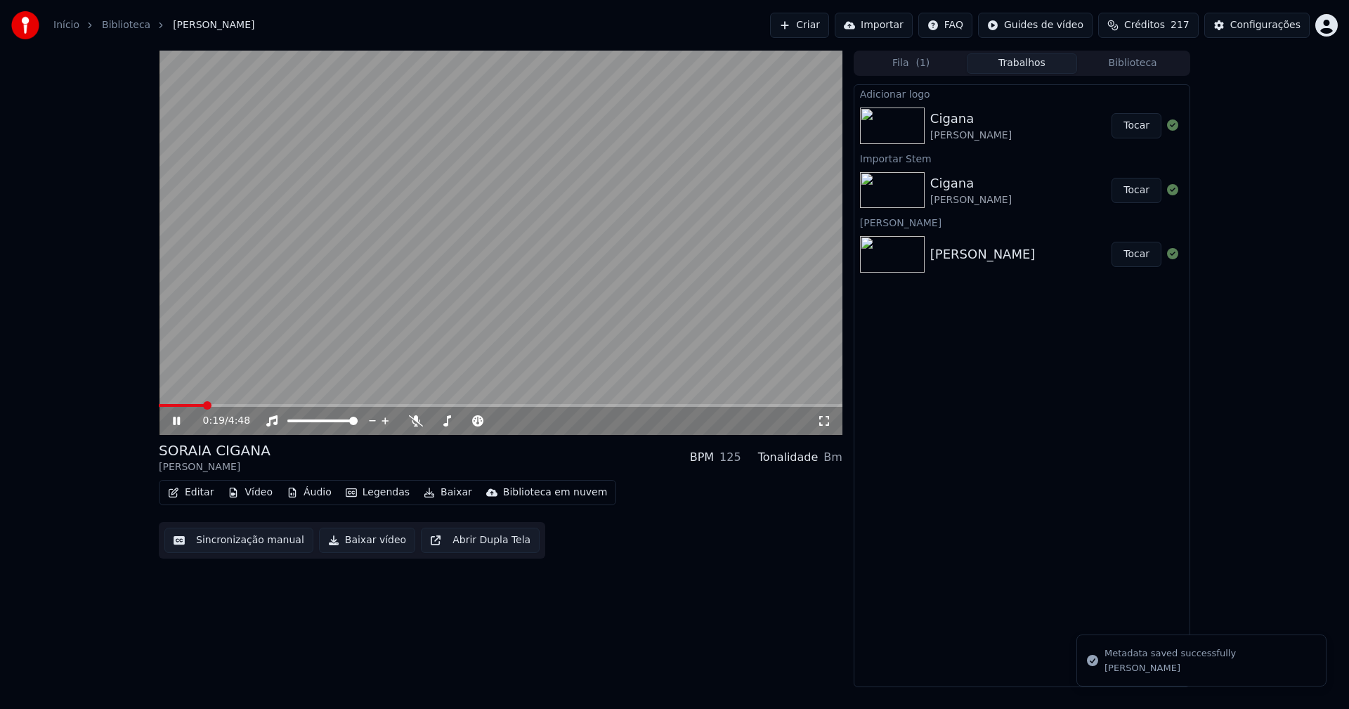
click at [159, 405] on span at bounding box center [181, 405] width 45 height 3
click at [823, 423] on icon at bounding box center [824, 420] width 14 height 11
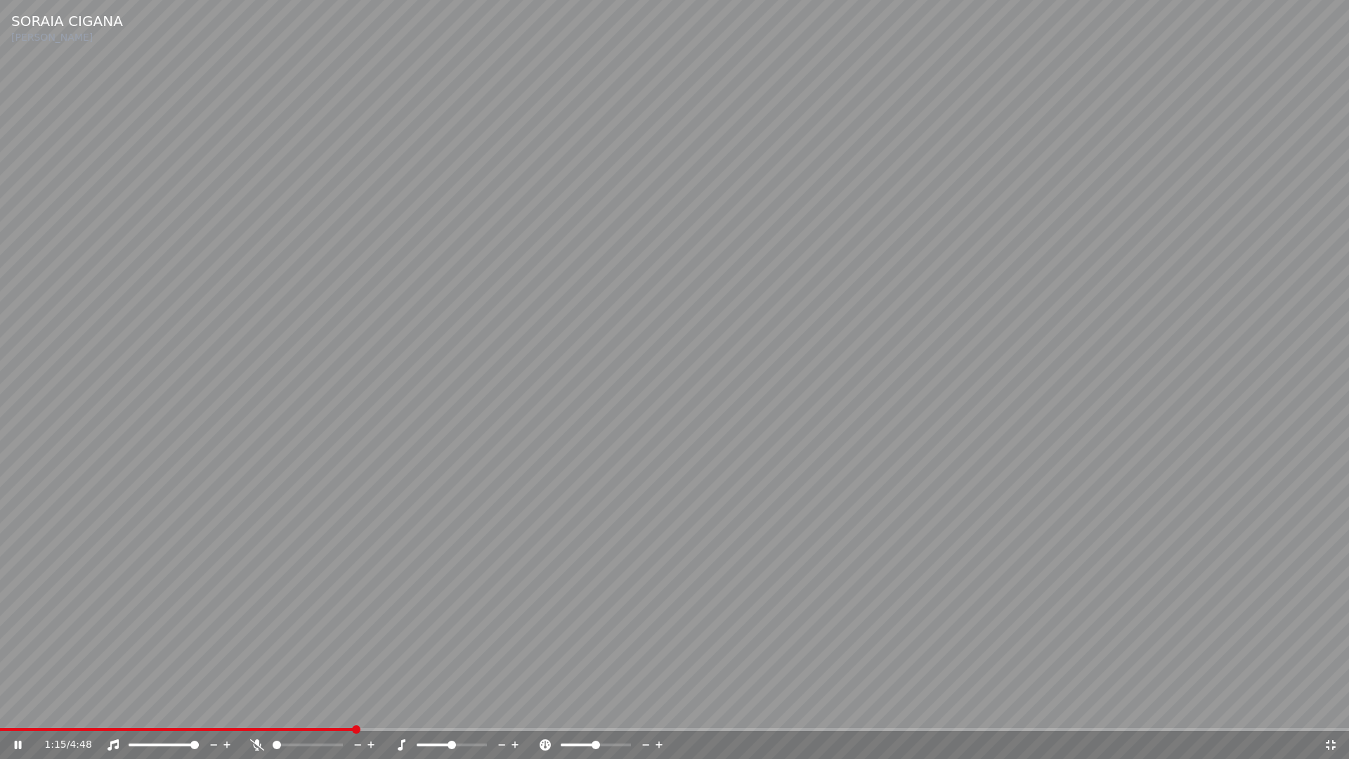
drag, startPoint x: 1333, startPoint y: 744, endPoint x: 1348, endPoint y: 683, distance: 63.0
click at [1333, 708] on icon at bounding box center [1330, 744] width 14 height 11
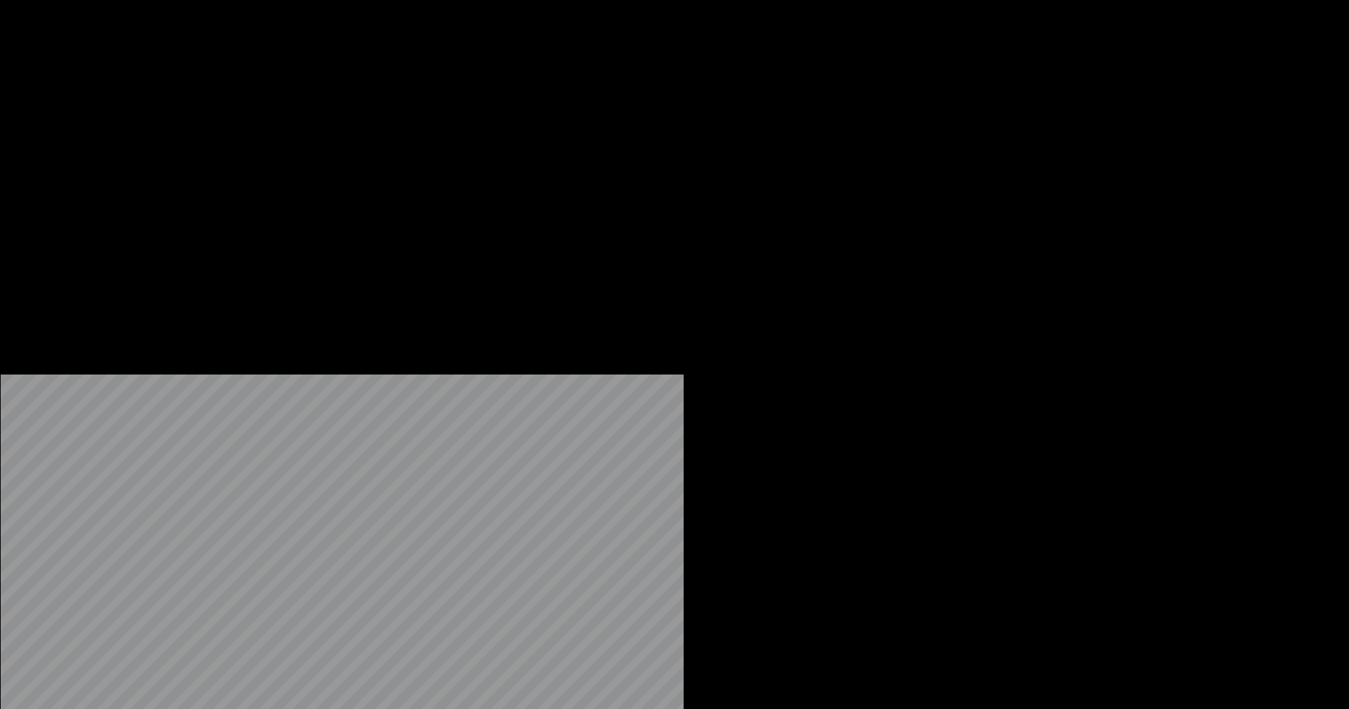
click at [192, 118] on button "Editar" at bounding box center [190, 108] width 57 height 20
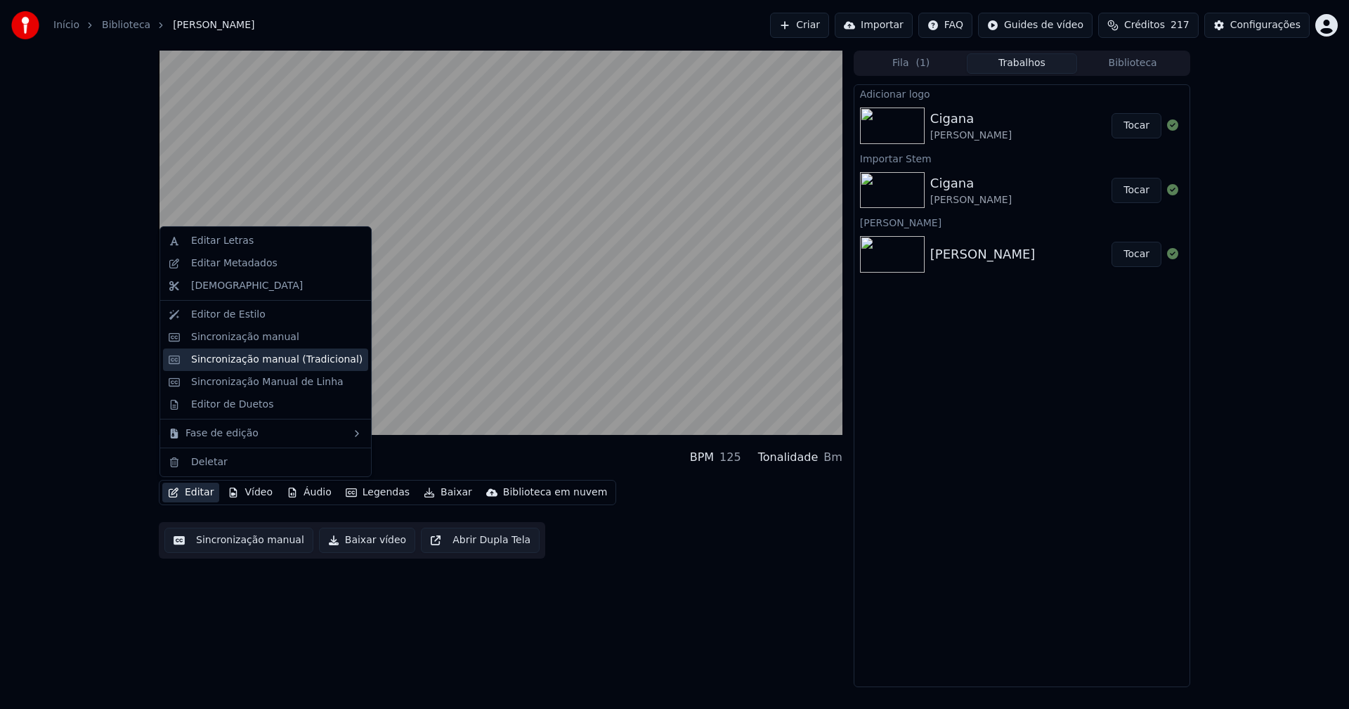
click at [277, 364] on div "Sincronização manual (Tradicional)" at bounding box center [276, 360] width 171 height 14
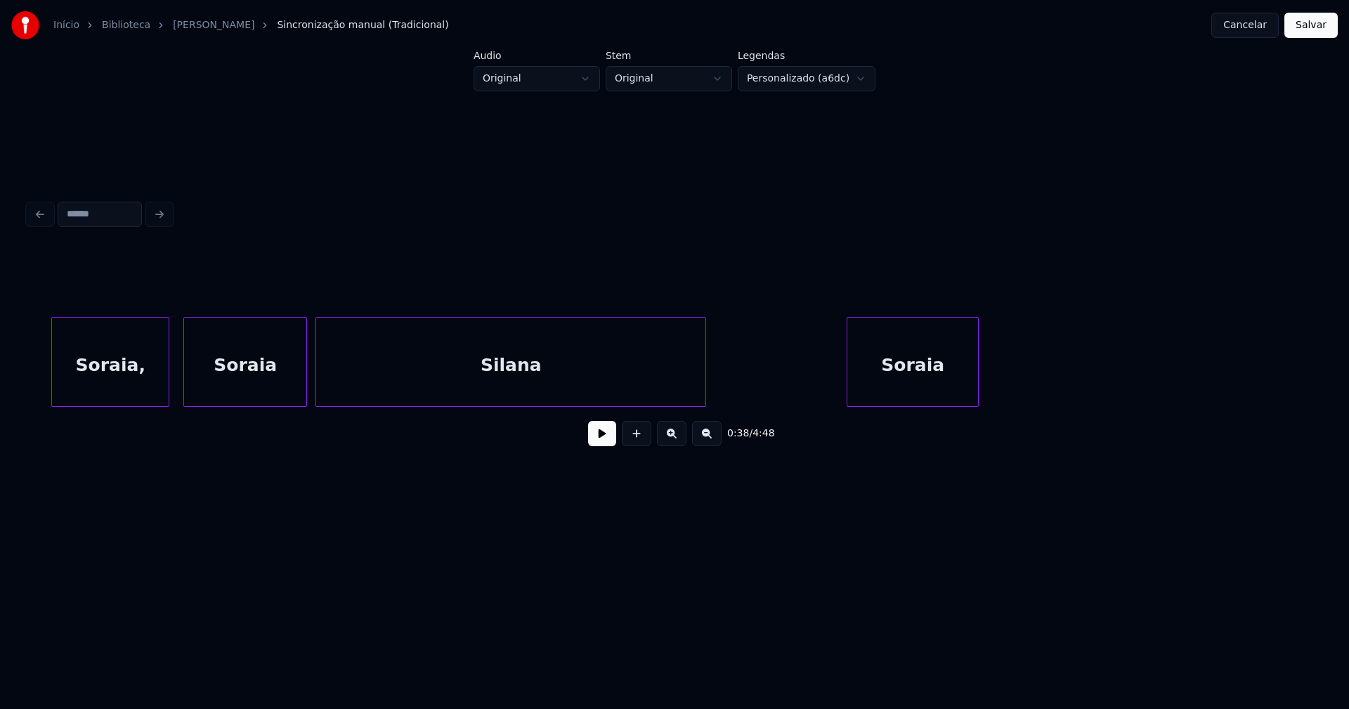
scroll to position [0, 9954]
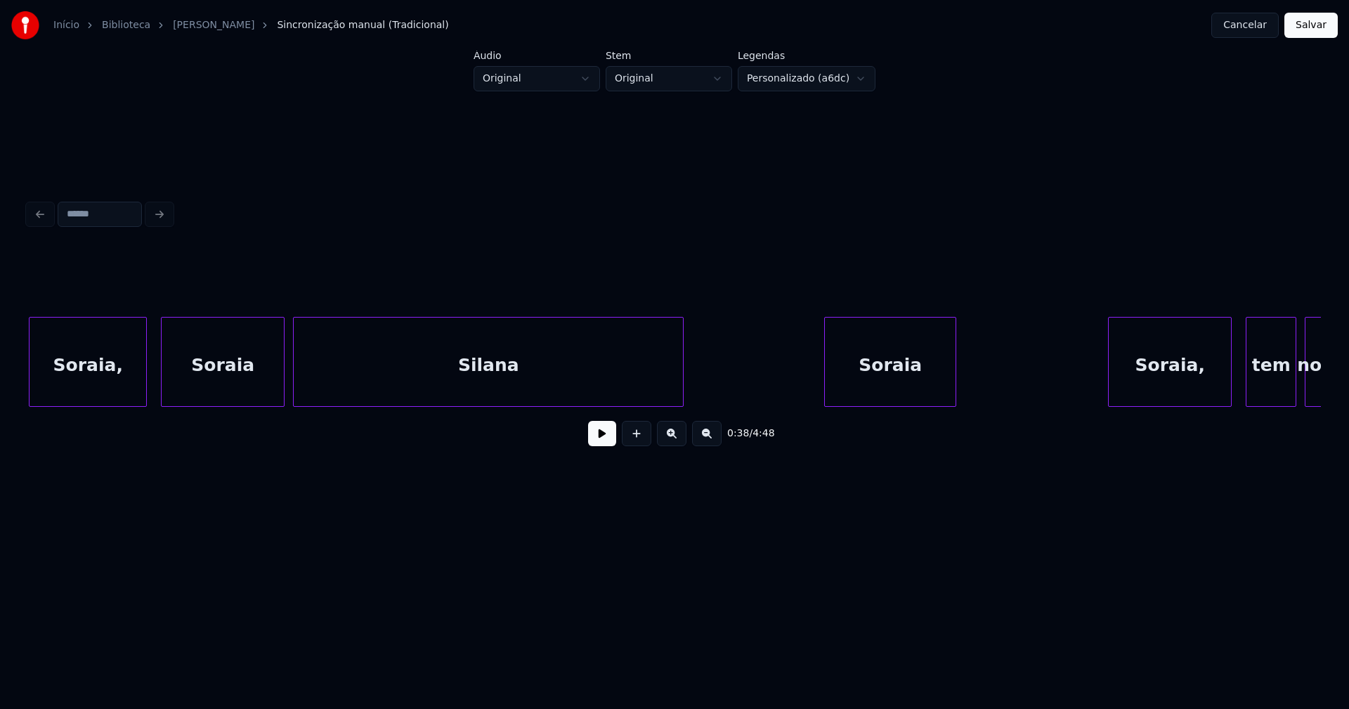
click at [485, 380] on div "Silana" at bounding box center [488, 366] width 389 height 96
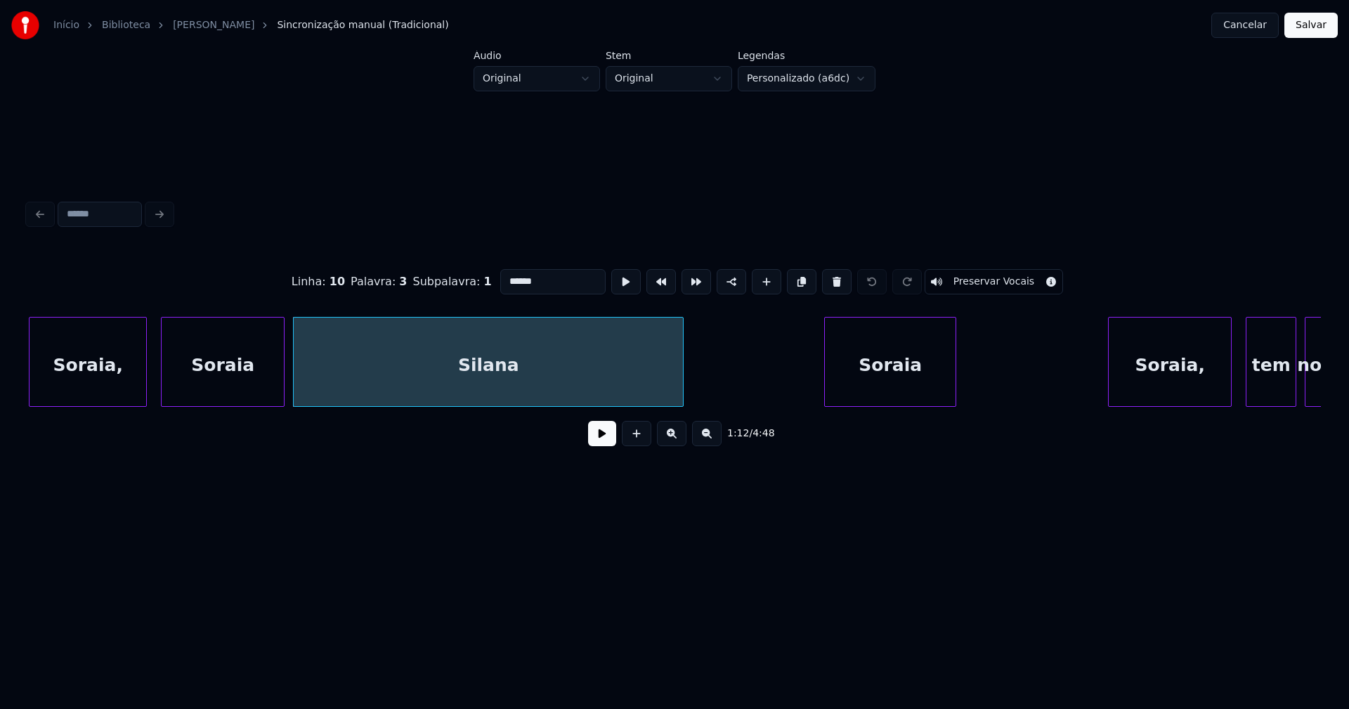
drag, startPoint x: 532, startPoint y: 273, endPoint x: 468, endPoint y: 275, distance: 64.0
click at [468, 275] on div "Linha : 10 Palavra : 3 Subpalavra : 1 ****** Preservar Vocais" at bounding box center [674, 282] width 1293 height 70
type input "******"
click at [1306, 25] on button "Salvar" at bounding box center [1310, 25] width 53 height 25
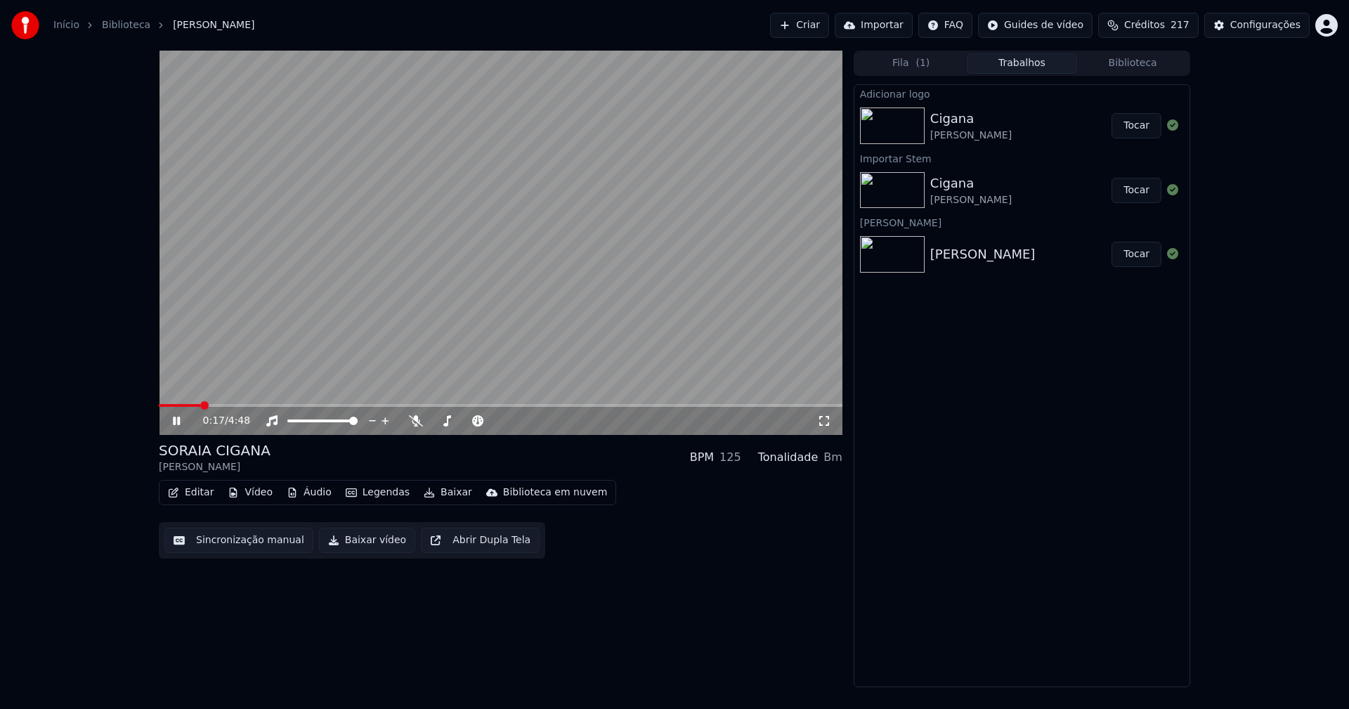
click at [181, 419] on icon at bounding box center [186, 420] width 33 height 11
click at [204, 492] on button "Editar" at bounding box center [190, 493] width 57 height 20
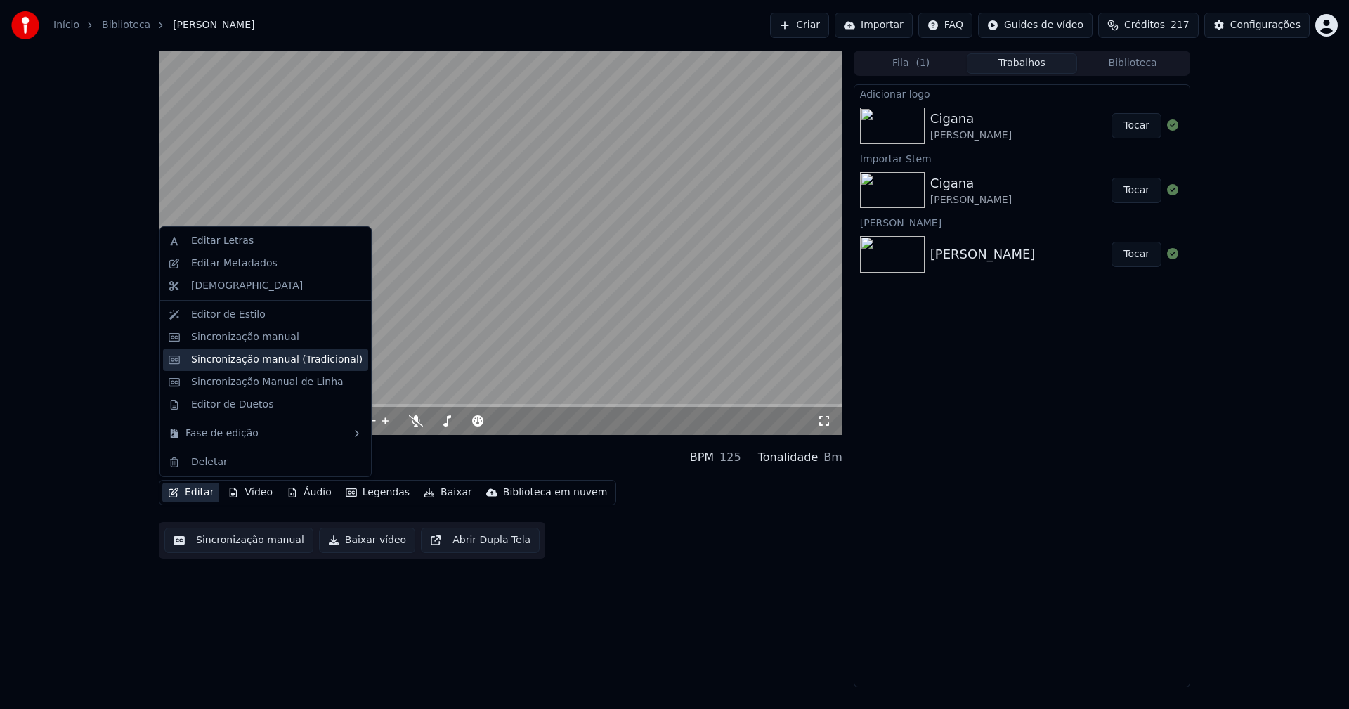
click at [296, 355] on div "Sincronização manual (Tradicional)" at bounding box center [276, 360] width 171 height 14
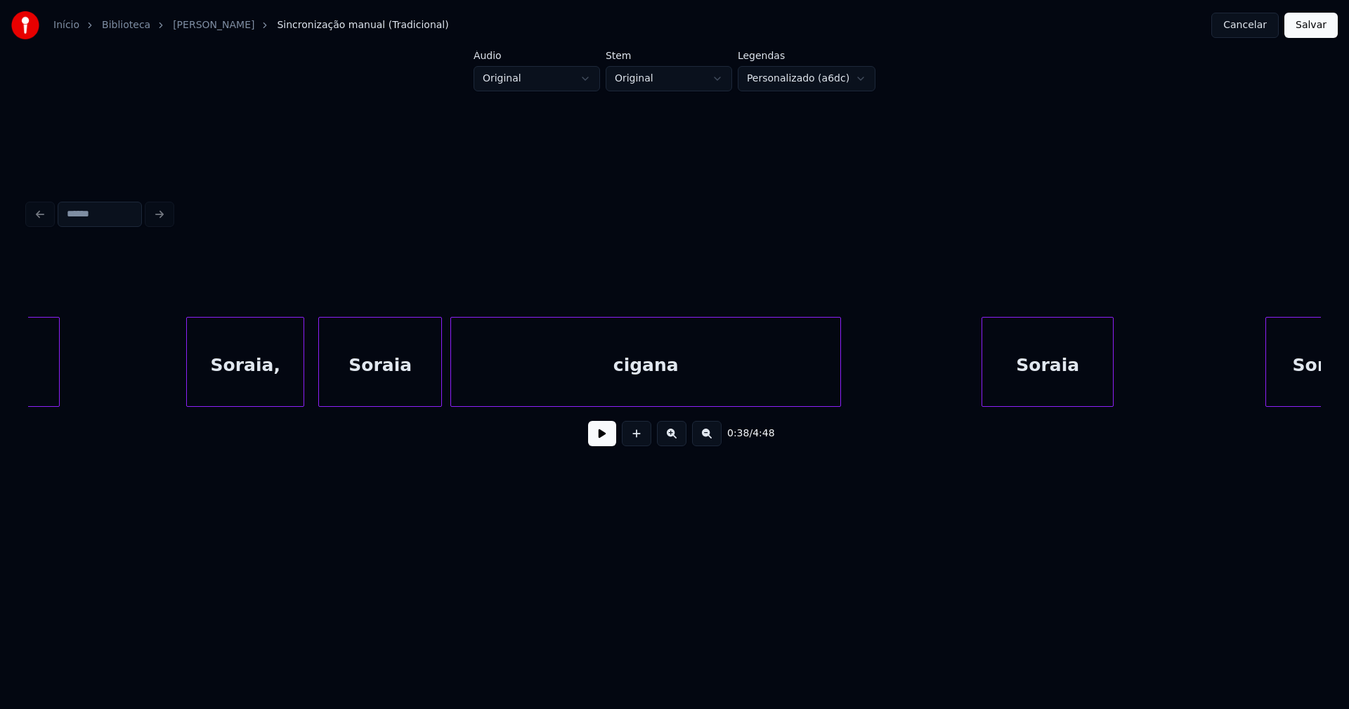
scroll to position [0, 9820]
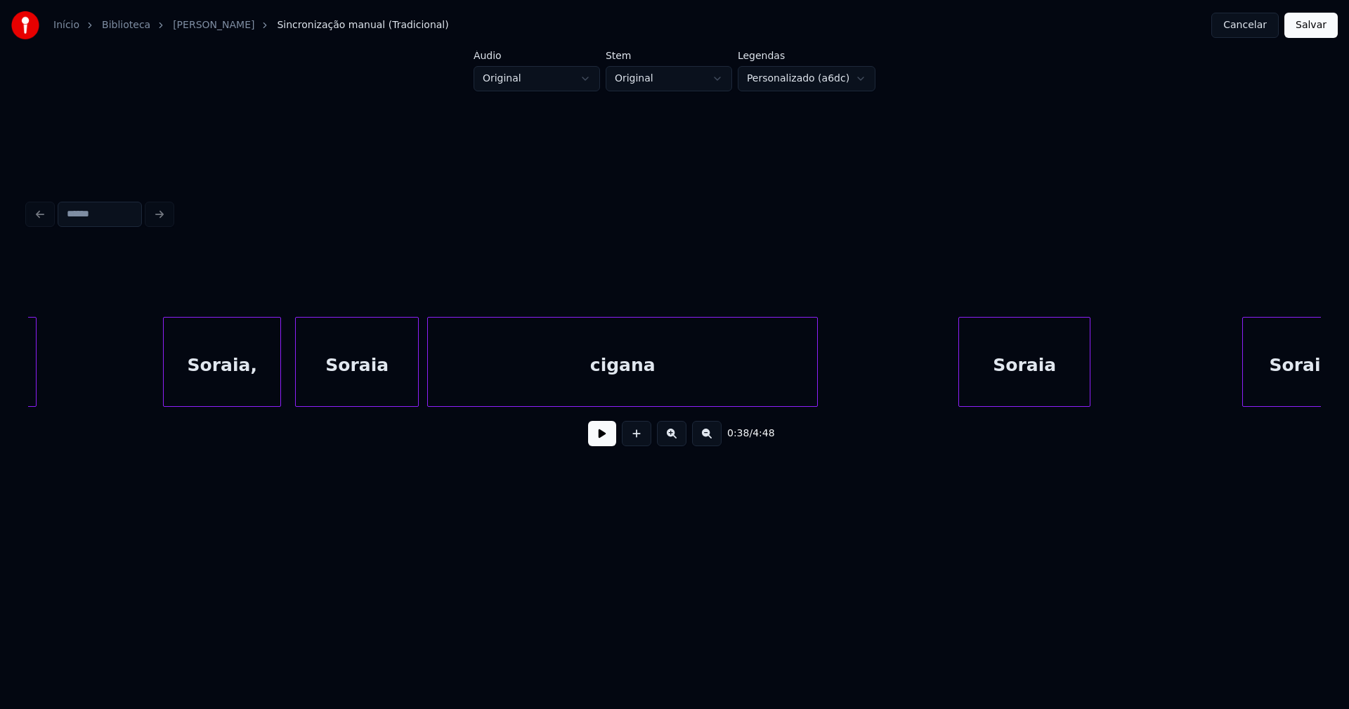
click at [649, 369] on div "cigana" at bounding box center [622, 366] width 389 height 96
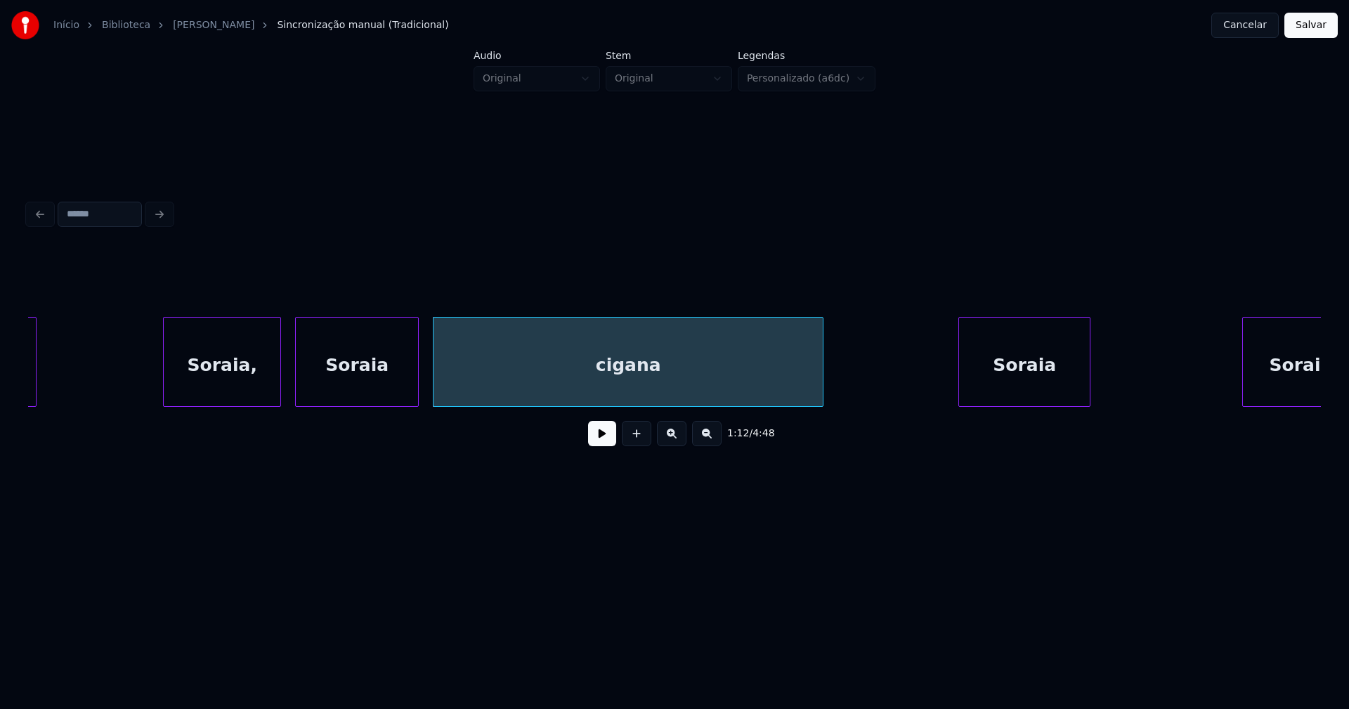
click at [613, 368] on div "cigana" at bounding box center [627, 366] width 389 height 96
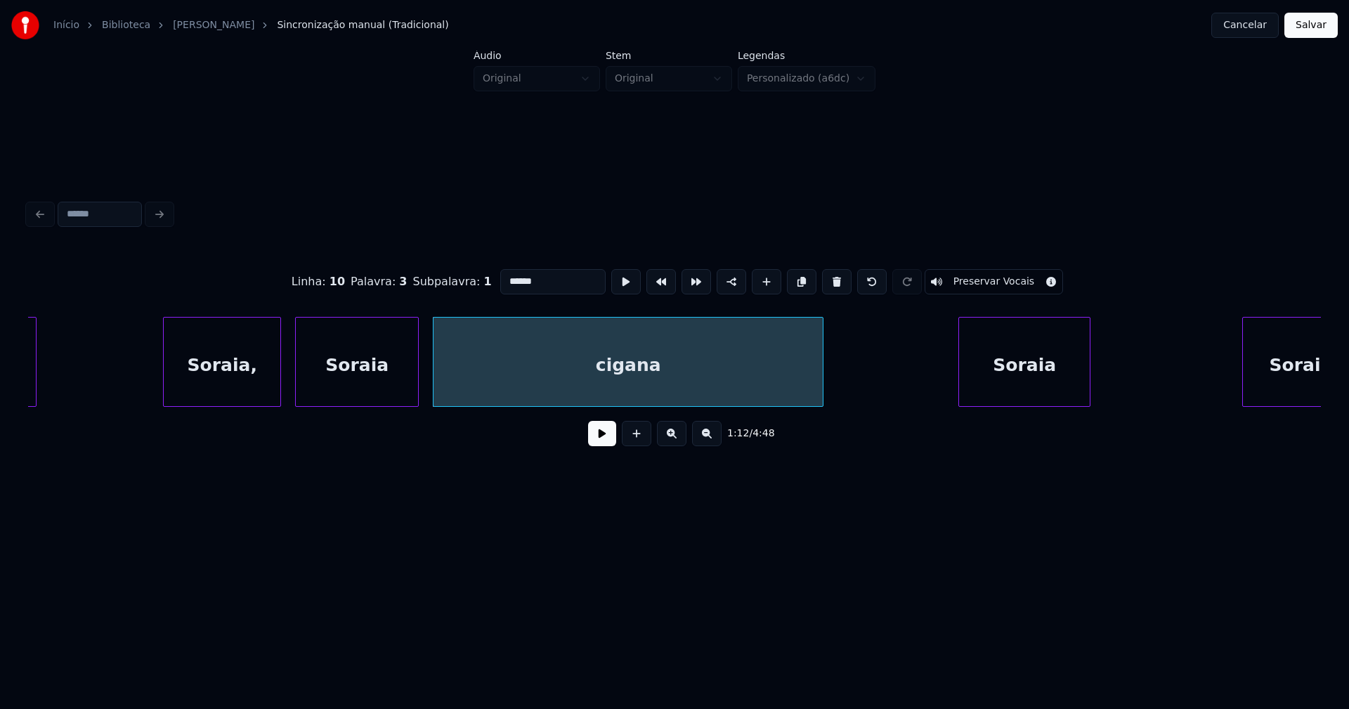
click at [503, 274] on input "******" at bounding box center [552, 281] width 105 height 25
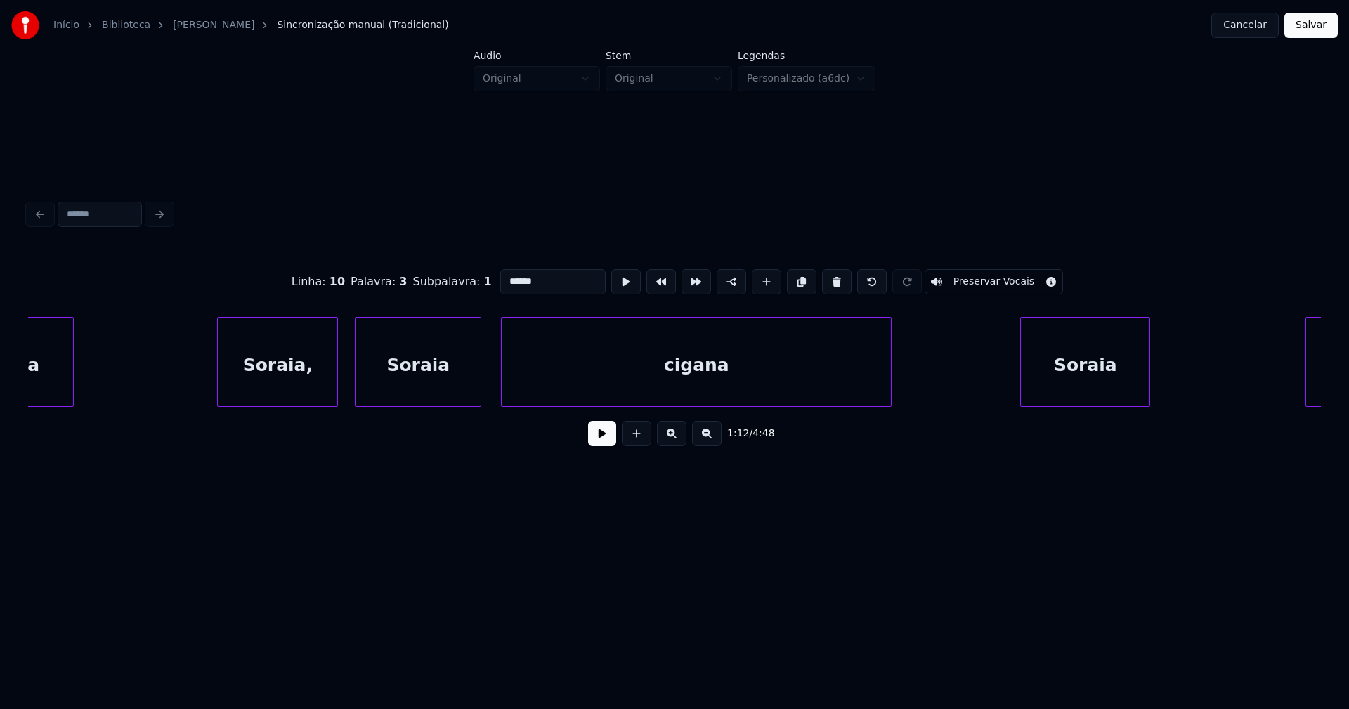
scroll to position [0, 11932]
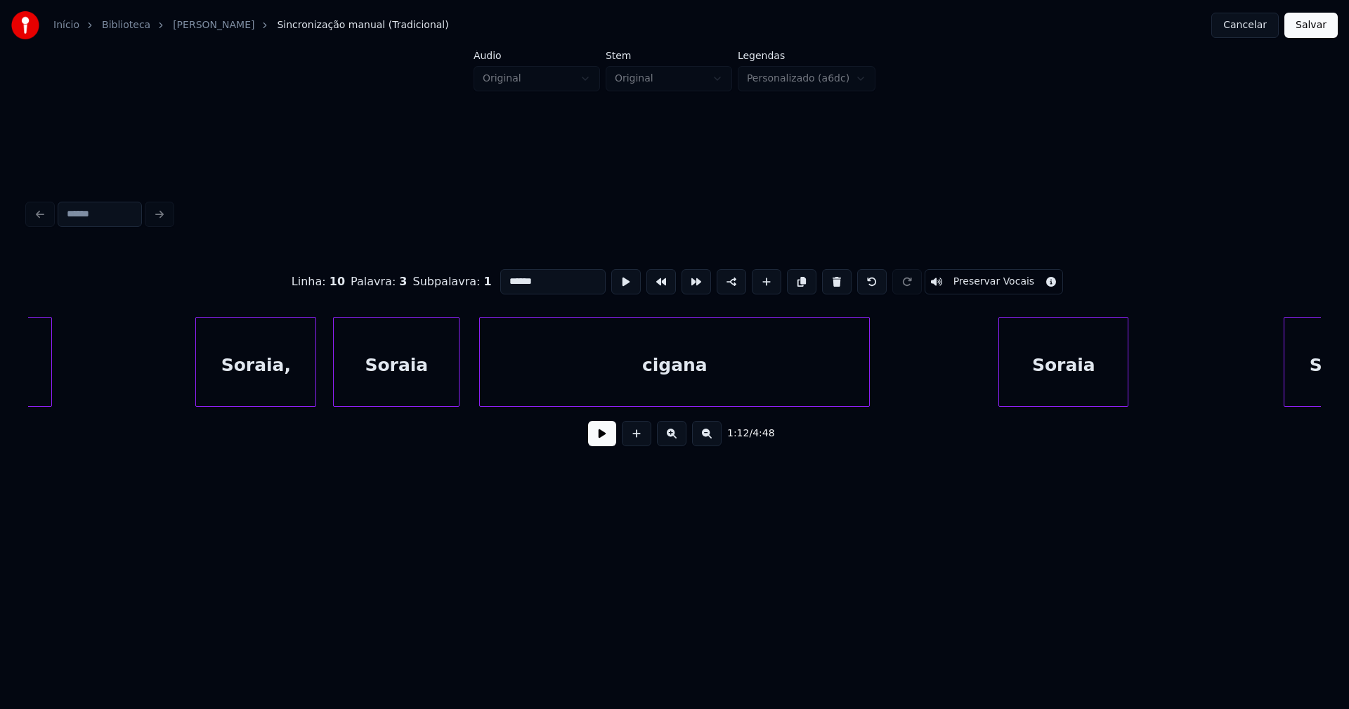
click at [610, 371] on div "cigana" at bounding box center [674, 366] width 389 height 96
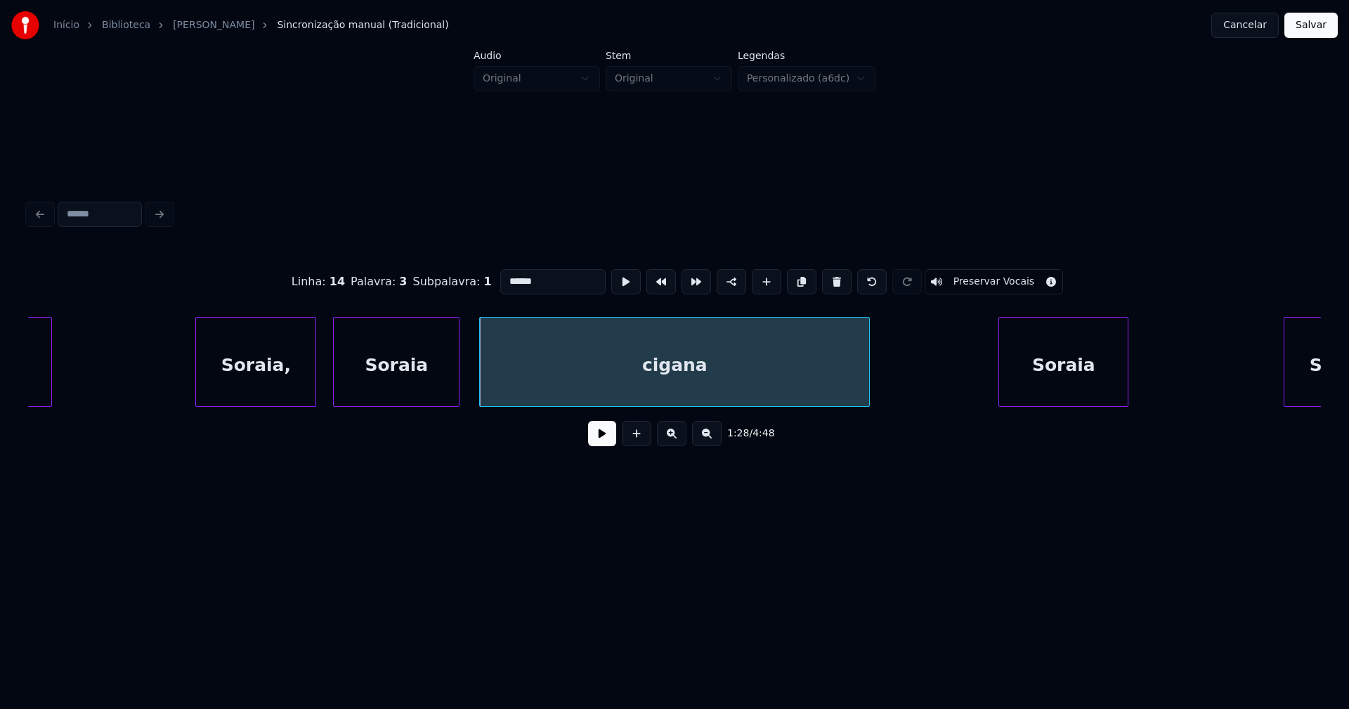
click at [502, 275] on input "******" at bounding box center [552, 281] width 105 height 25
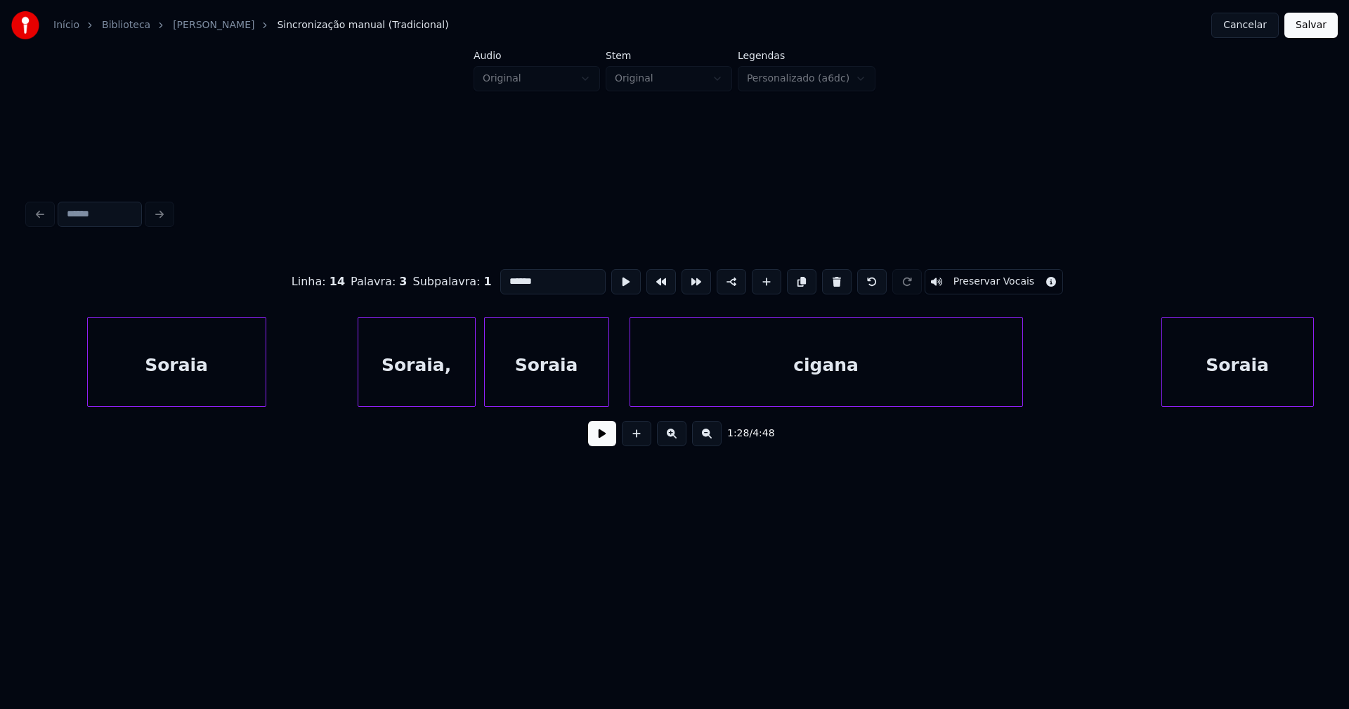
scroll to position [0, 22561]
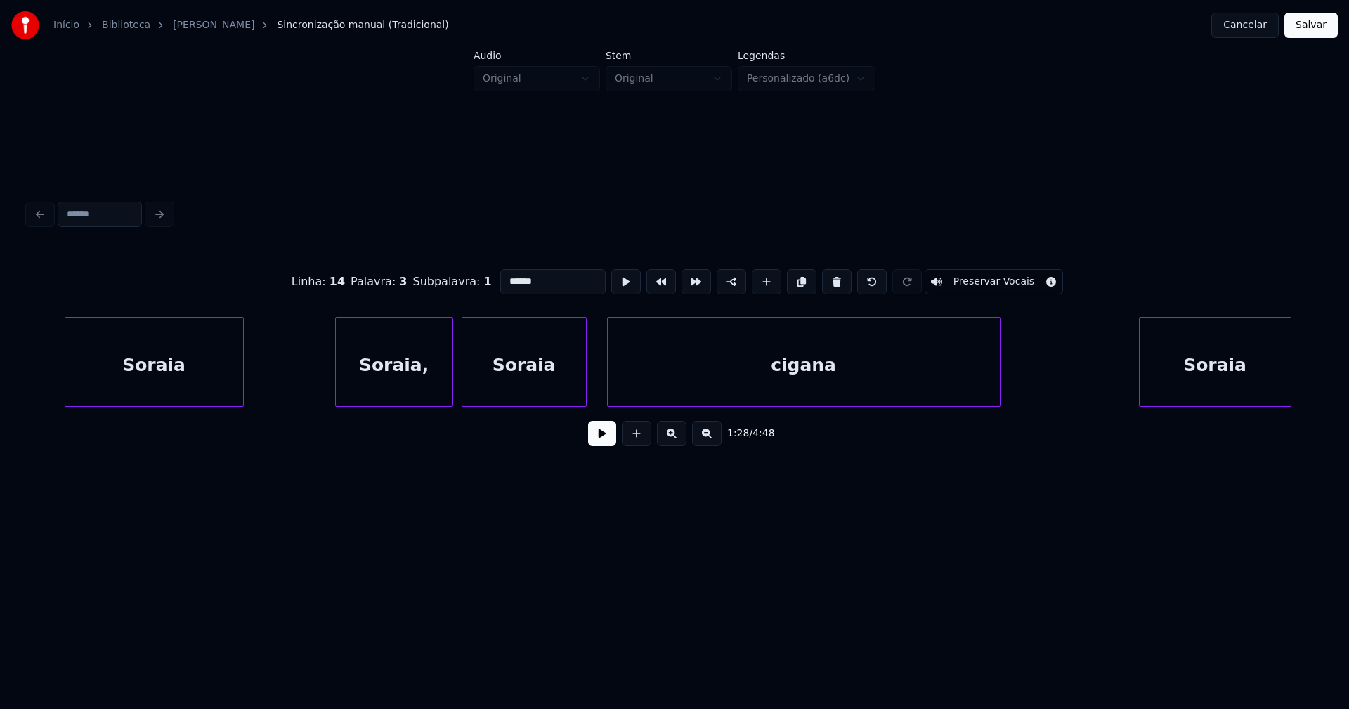
click at [779, 380] on div "cigana" at bounding box center [804, 366] width 392 height 96
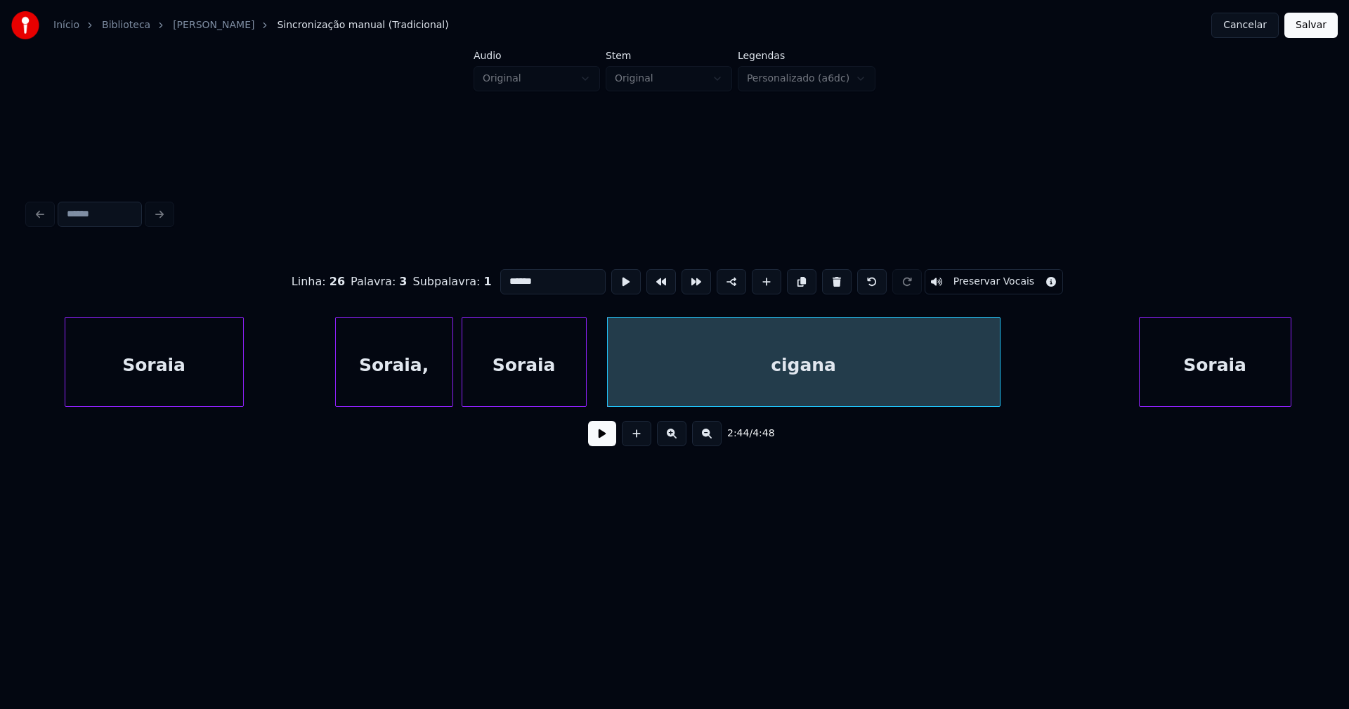
click at [502, 274] on input "******" at bounding box center [552, 281] width 105 height 25
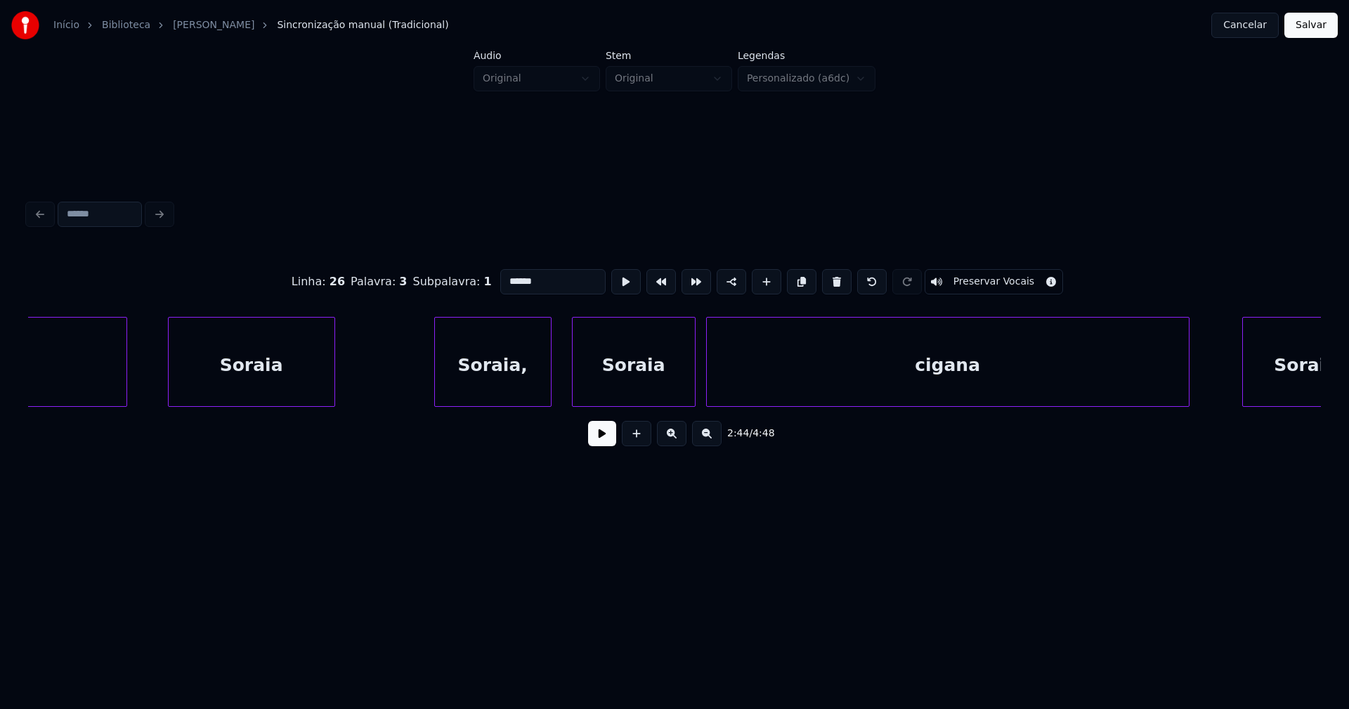
scroll to position [0, 24650]
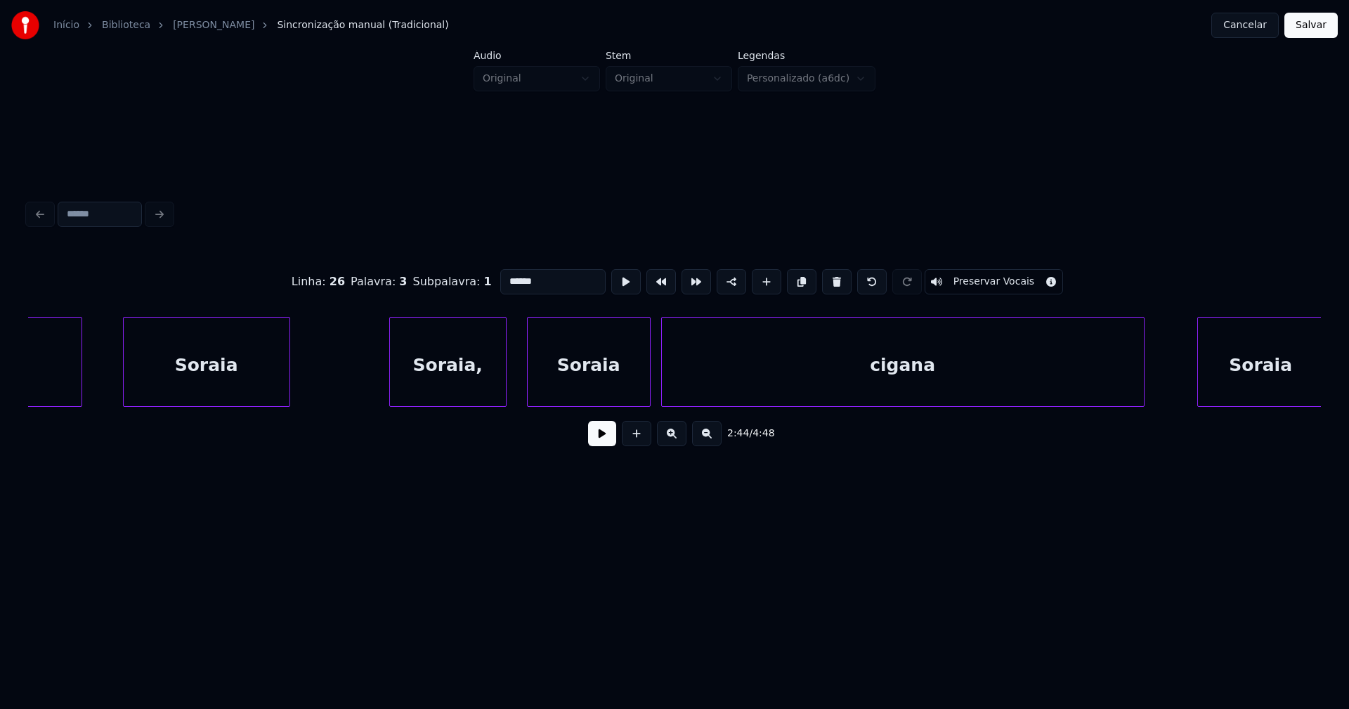
click at [835, 386] on div "cigana" at bounding box center [903, 366] width 482 height 96
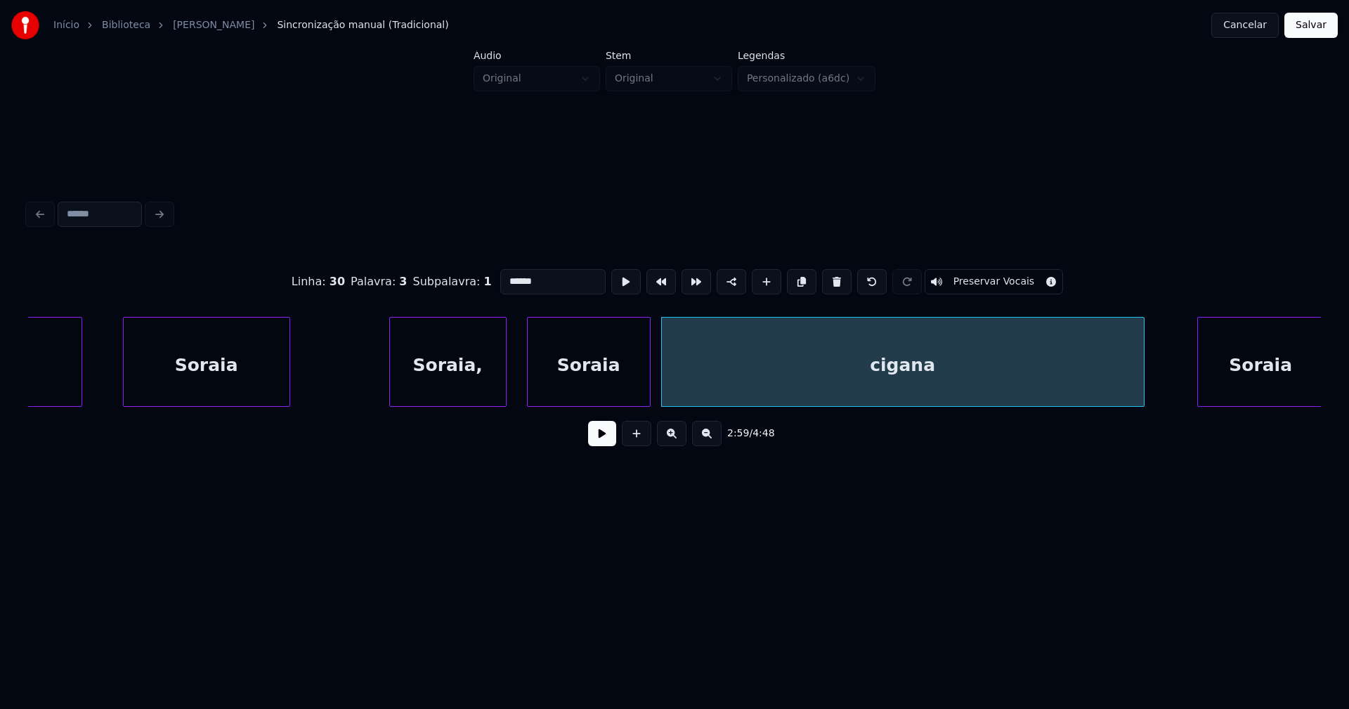
click at [502, 276] on input "******" at bounding box center [552, 281] width 105 height 25
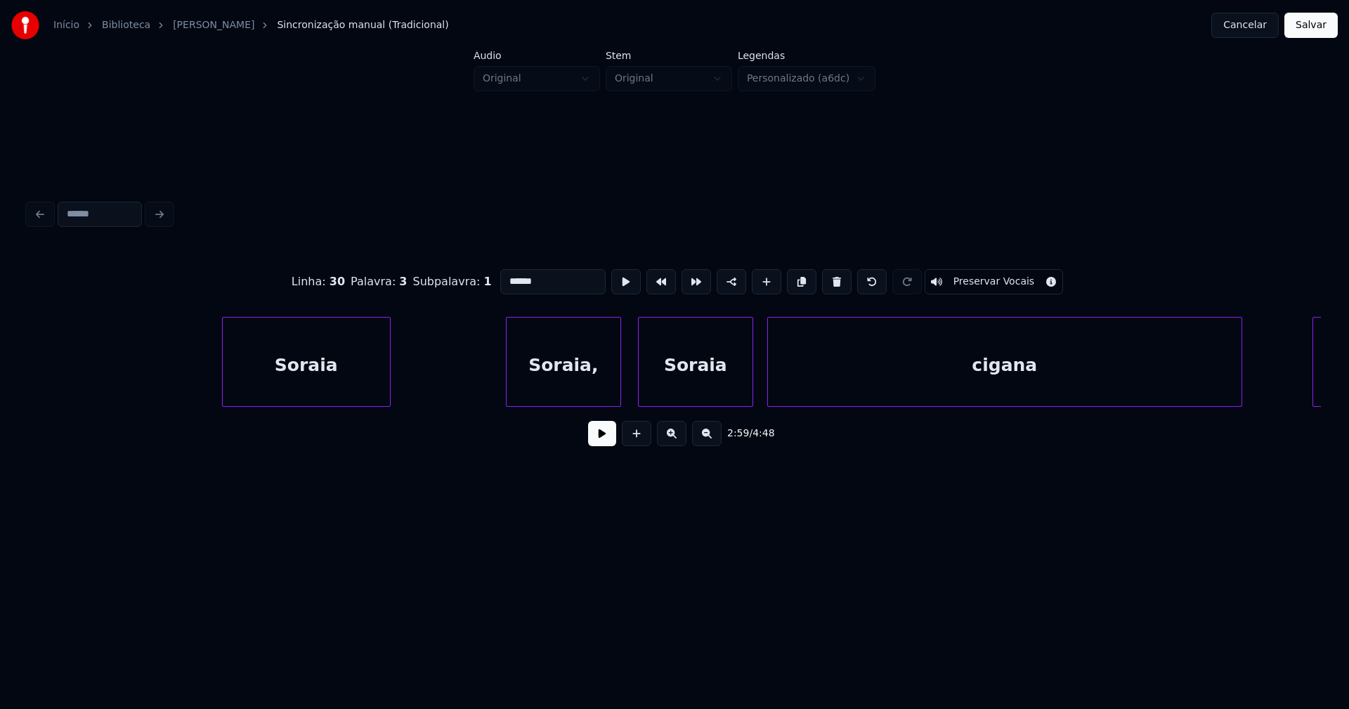
scroll to position [0, 31077]
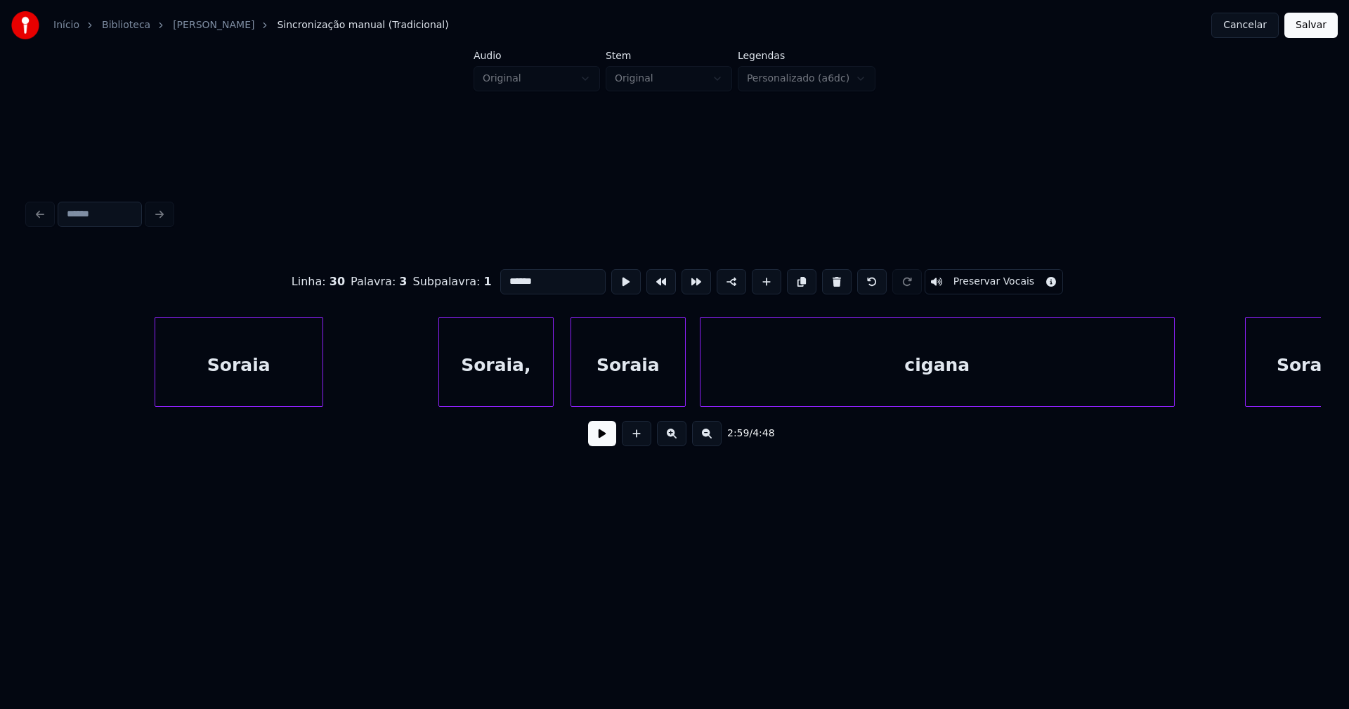
click at [856, 386] on div "cigana" at bounding box center [936, 366] width 473 height 96
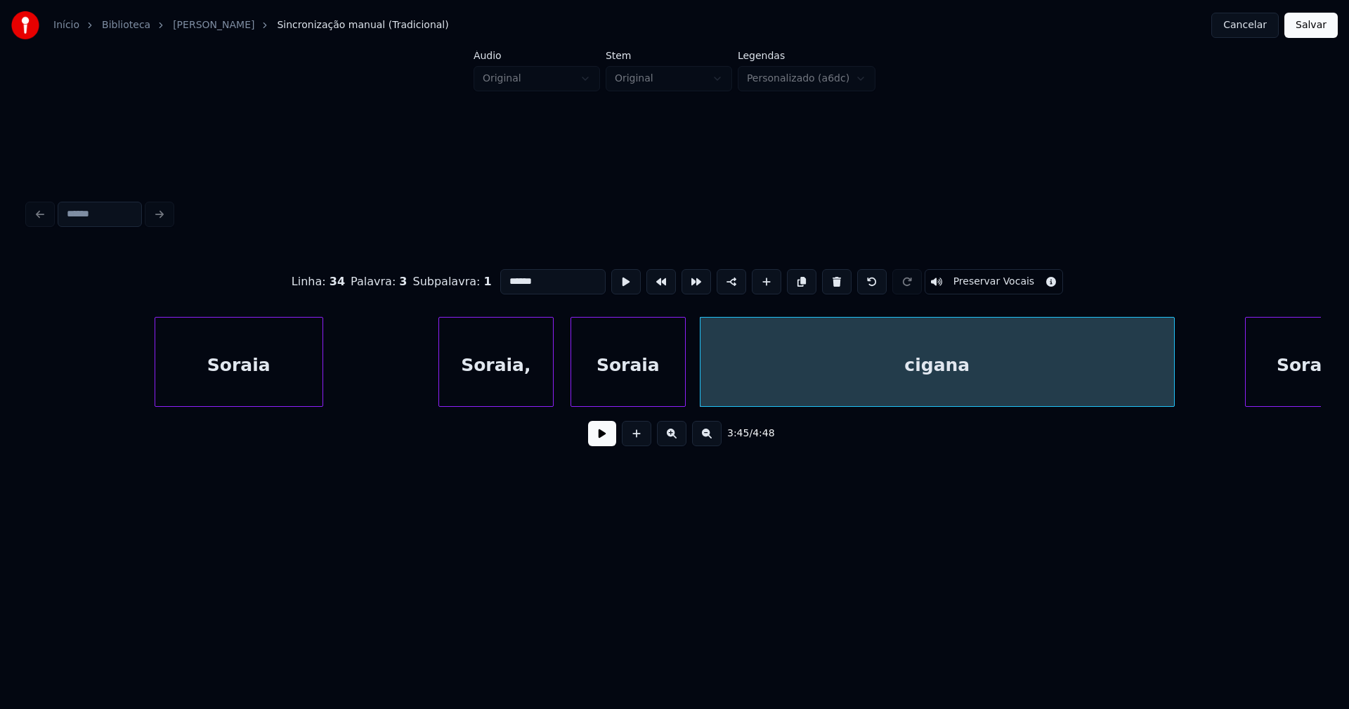
click at [502, 275] on input "******" at bounding box center [552, 281] width 105 height 25
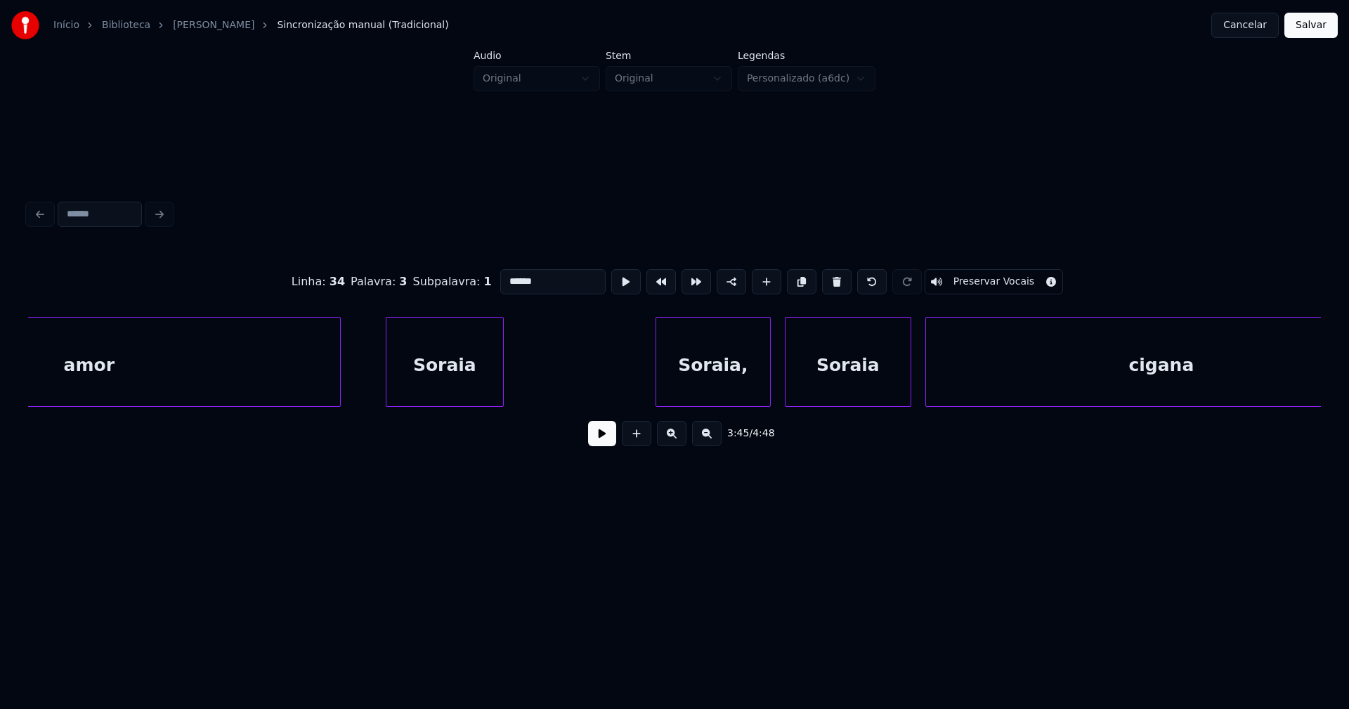
scroll to position [0, 33167]
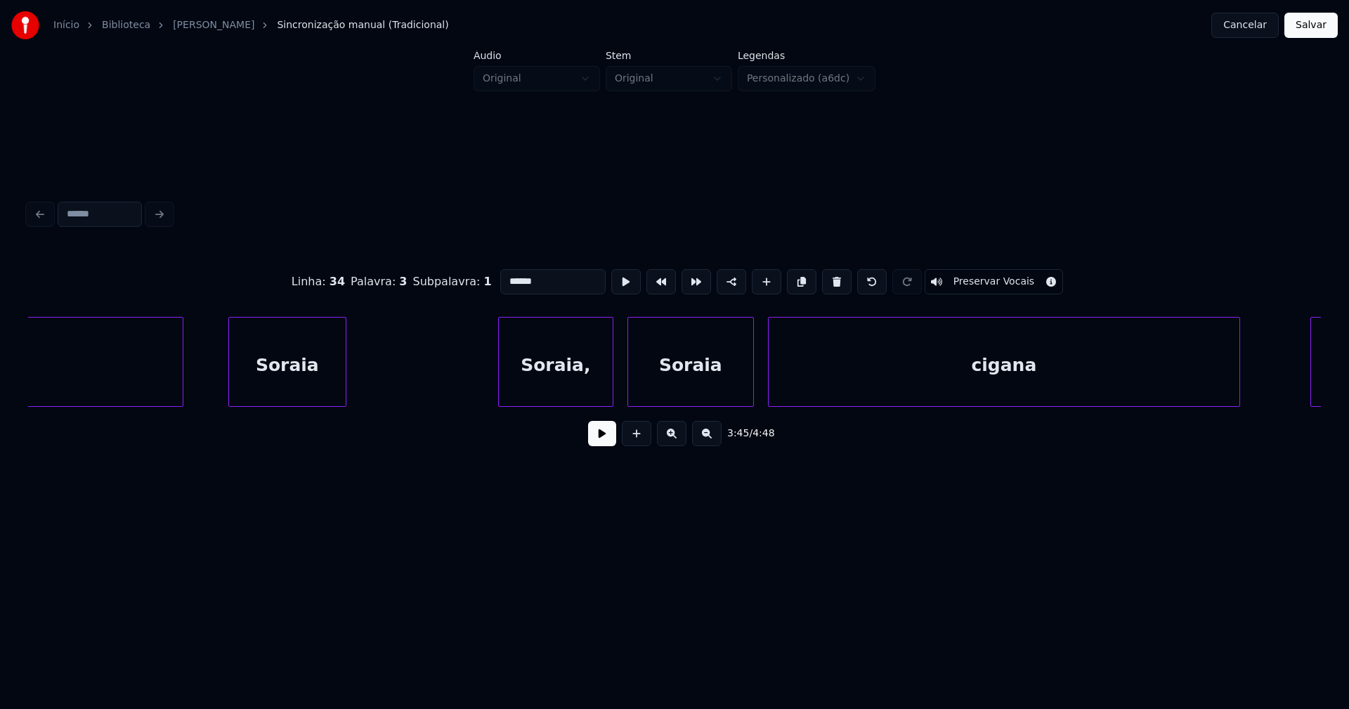
click at [931, 392] on div "cigana" at bounding box center [1003, 366] width 471 height 96
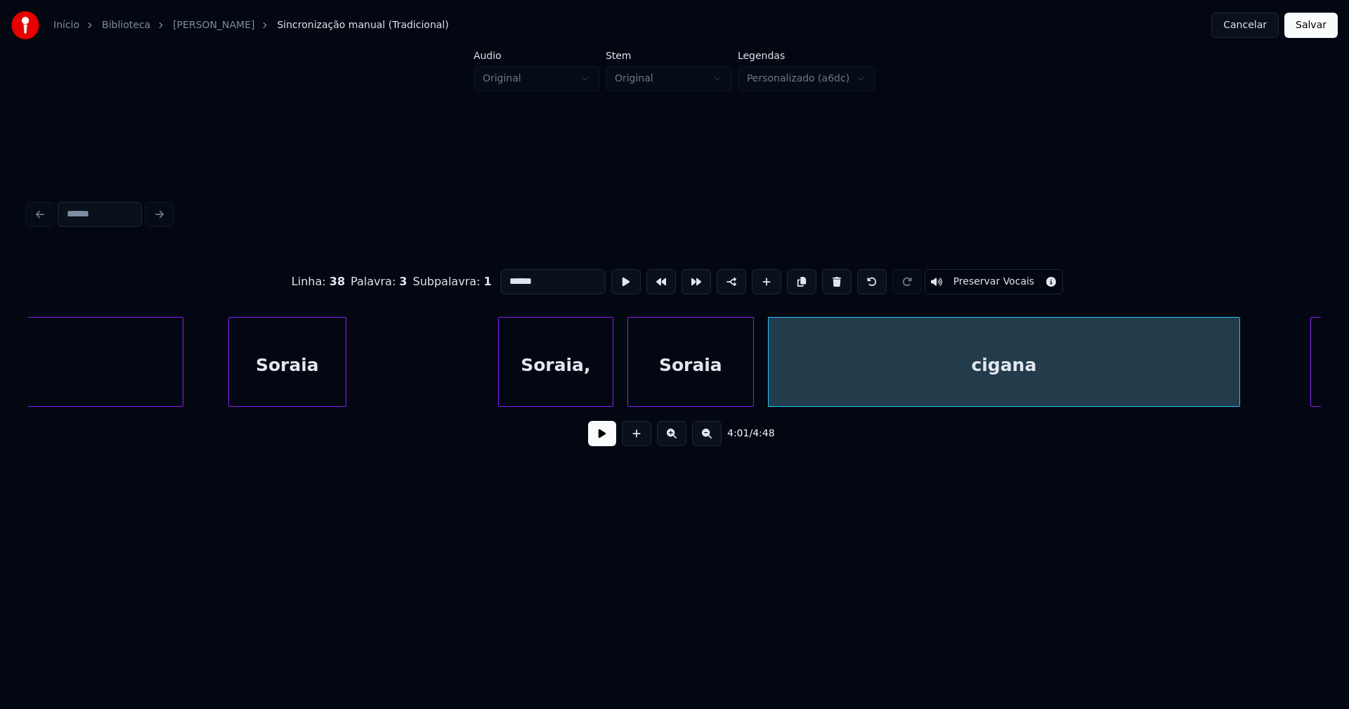
click at [502, 273] on input "******" at bounding box center [552, 281] width 105 height 25
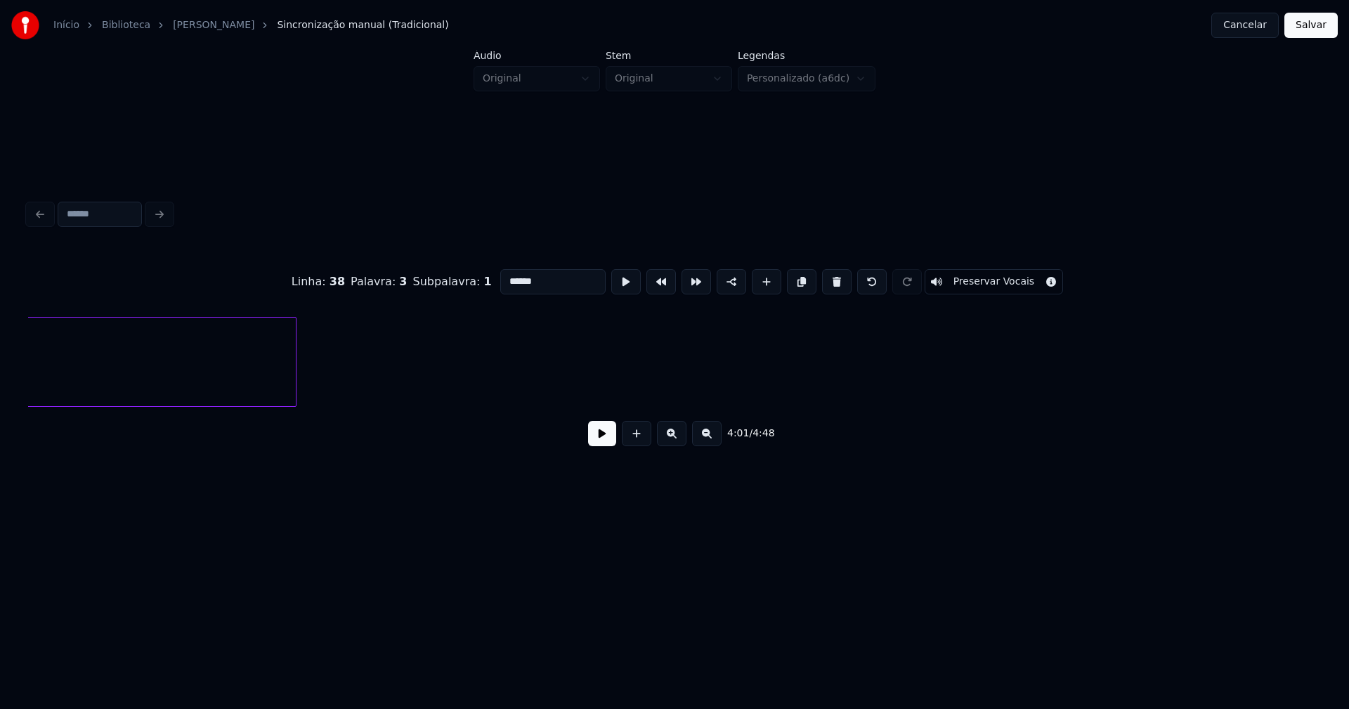
scroll to position [0, 35482]
type input "******"
click at [1317, 32] on button "Salvar" at bounding box center [1310, 25] width 53 height 25
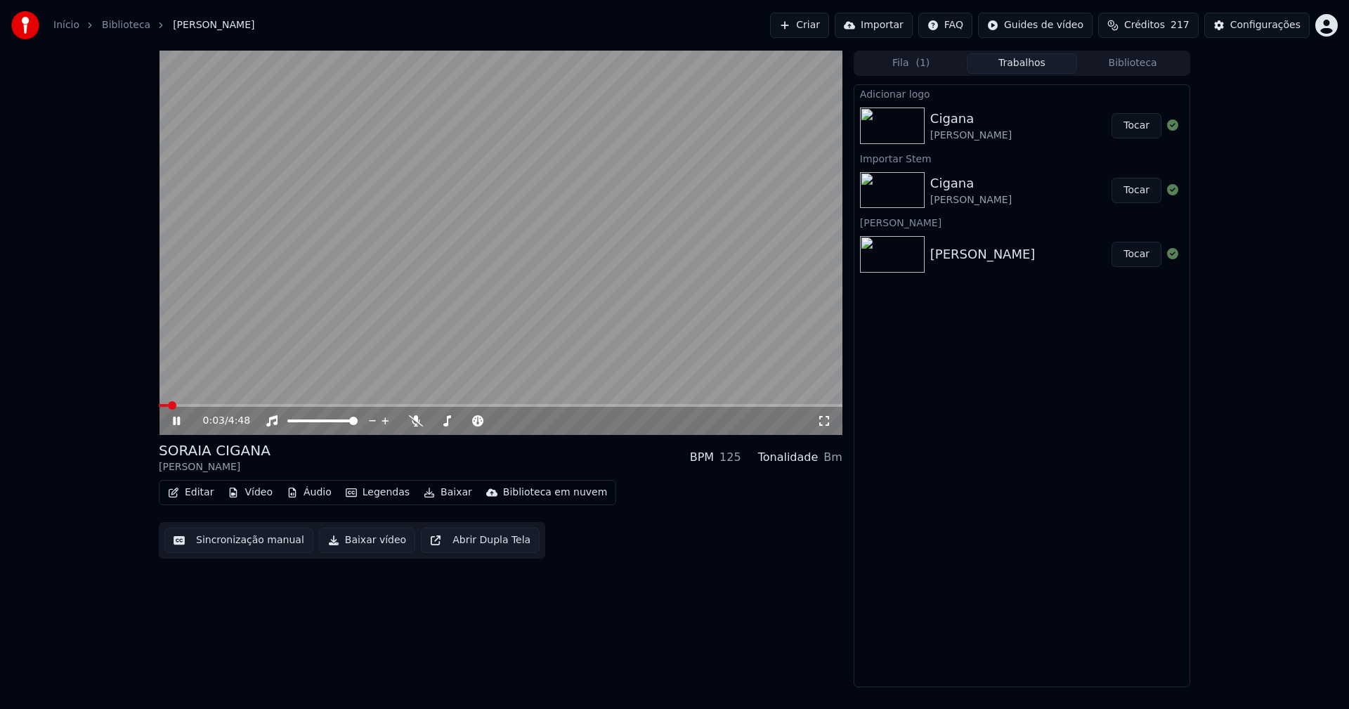
click at [355, 404] on span at bounding box center [500, 405] width 683 height 3
drag, startPoint x: 820, startPoint y: 422, endPoint x: 841, endPoint y: 457, distance: 40.0
click at [821, 421] on icon at bounding box center [824, 420] width 14 height 11
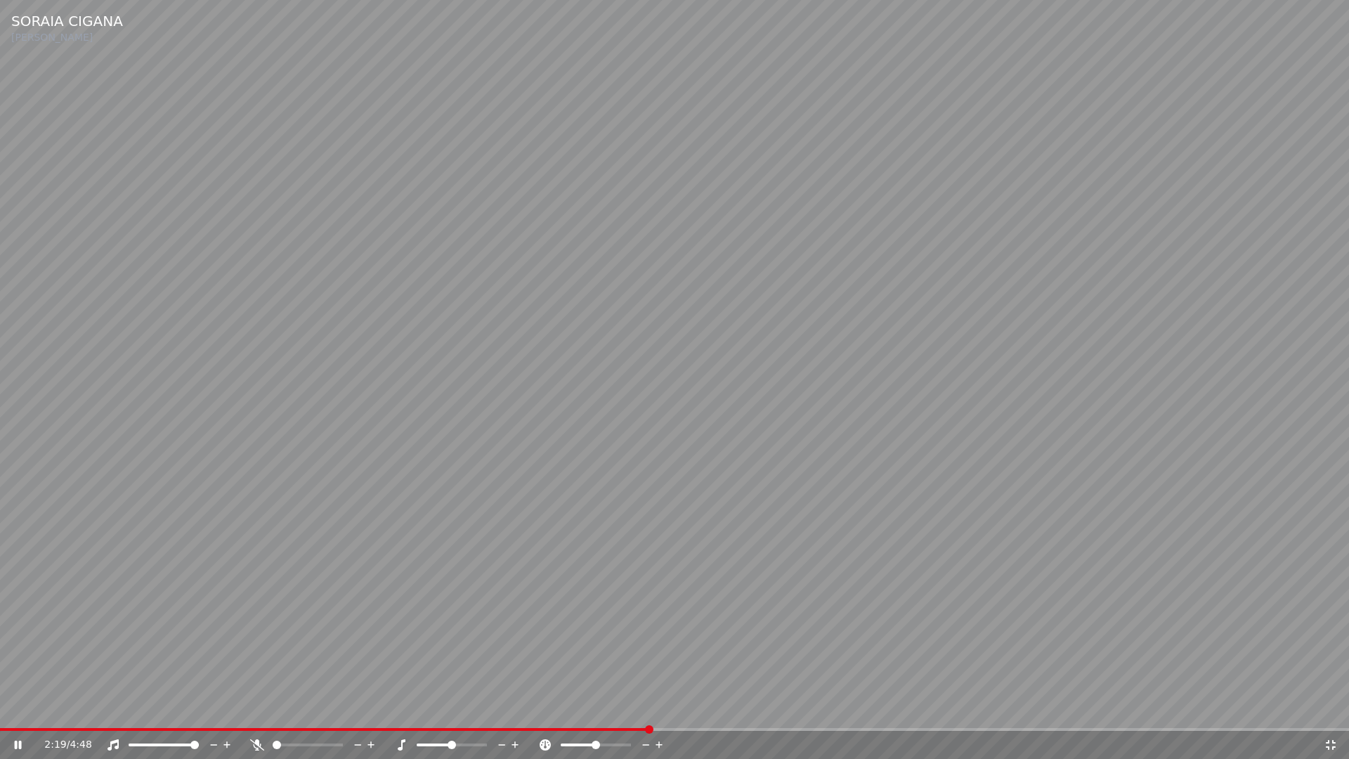
click at [650, 708] on span at bounding box center [674, 729] width 1349 height 3
click at [1331, 708] on icon at bounding box center [1330, 744] width 14 height 11
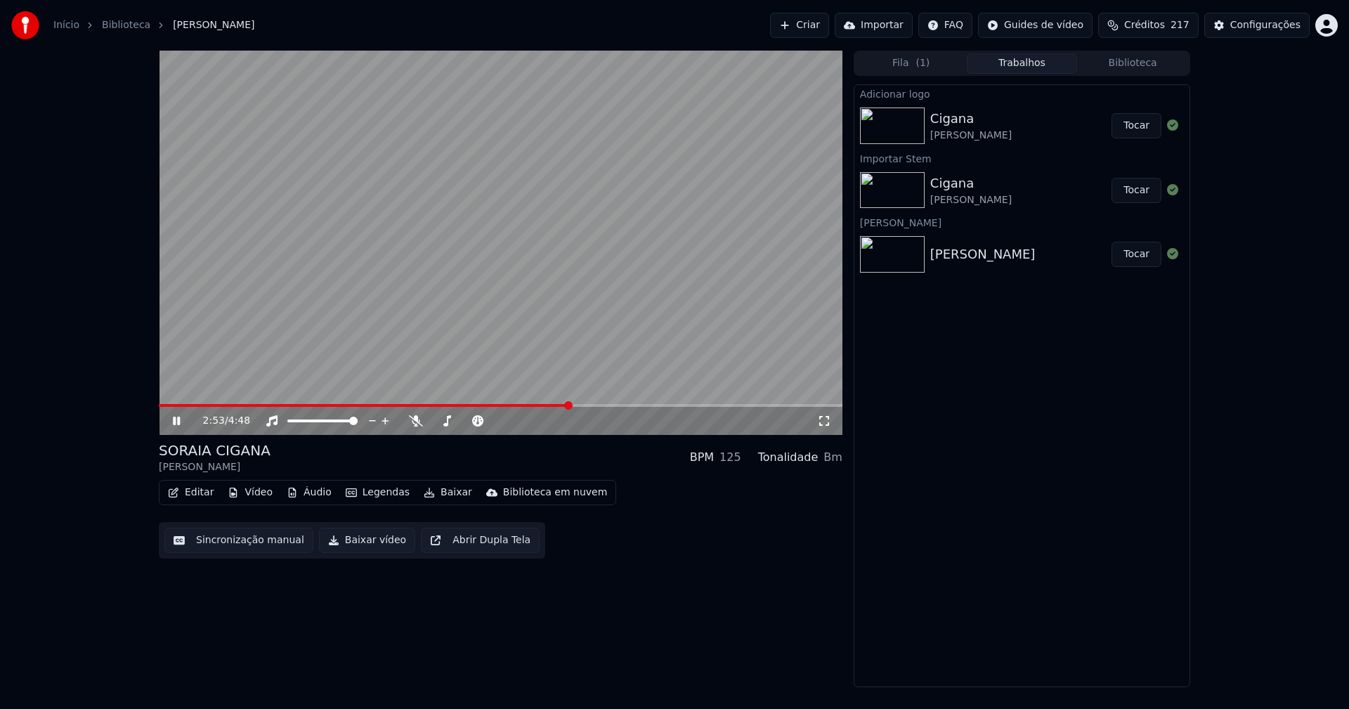
click at [173, 422] on icon at bounding box center [186, 420] width 33 height 11
click at [354, 540] on button "Baixar vídeo" at bounding box center [367, 540] width 96 height 25
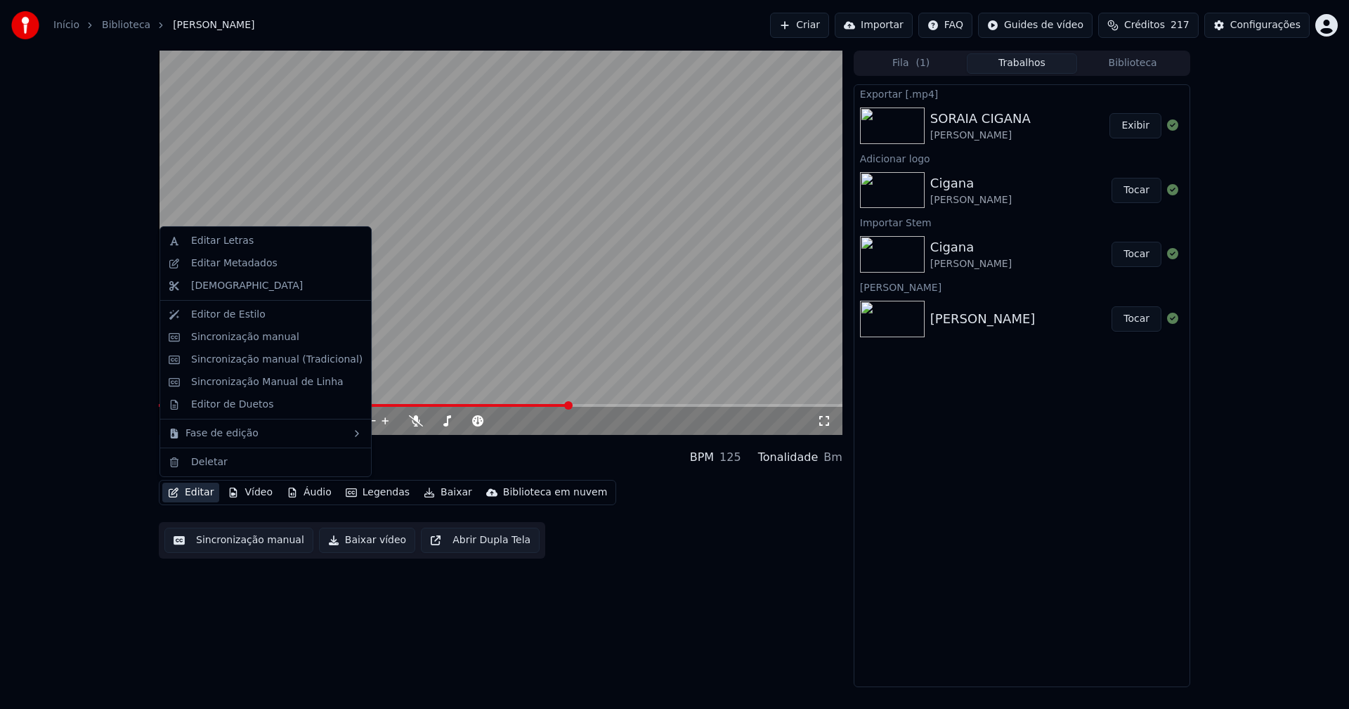
click at [197, 495] on button "Editar" at bounding box center [190, 493] width 57 height 20
click at [230, 268] on div "Editar Metadados" at bounding box center [234, 263] width 86 height 14
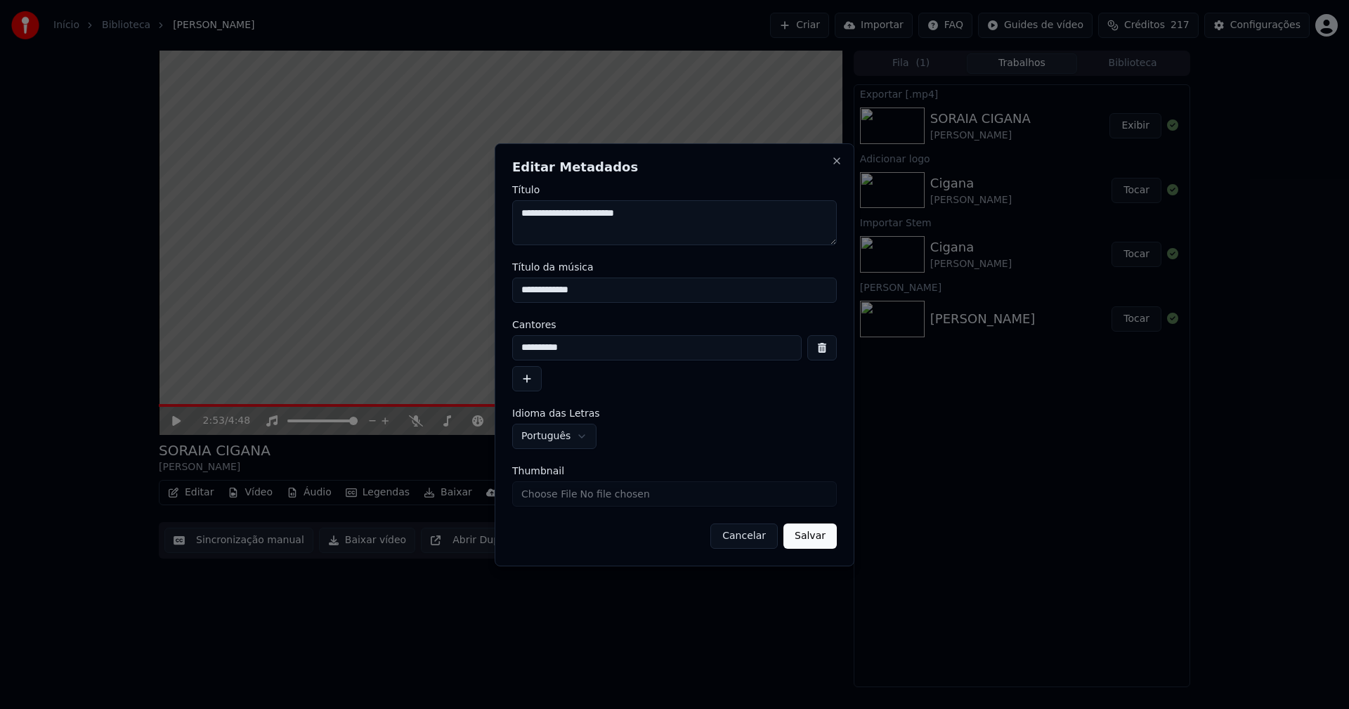
click at [561, 494] on input "Thumbnail" at bounding box center [674, 493] width 325 height 25
type input "**********"
click at [818, 538] on button "Salvar" at bounding box center [809, 535] width 53 height 25
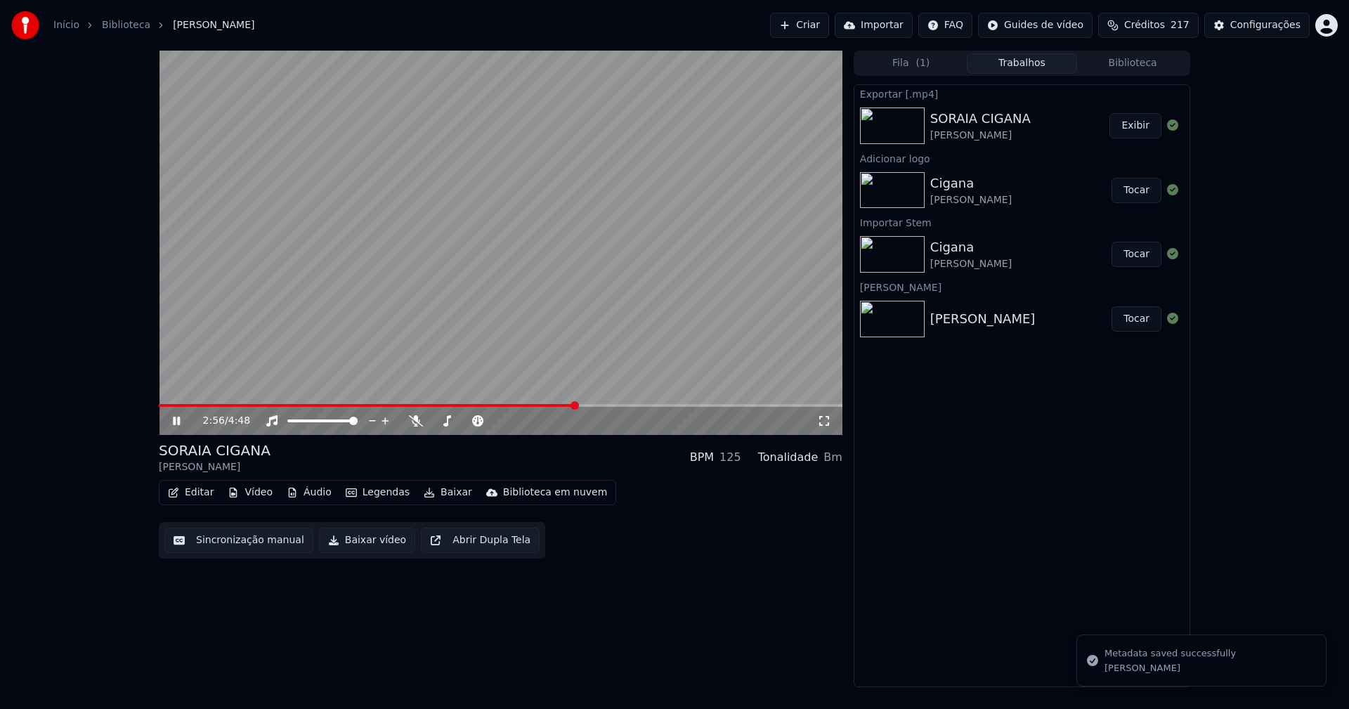
drag, startPoint x: 1151, startPoint y: 65, endPoint x: 1054, endPoint y: 54, distance: 97.5
click at [1151, 65] on button "Biblioteca" at bounding box center [1132, 63] width 111 height 20
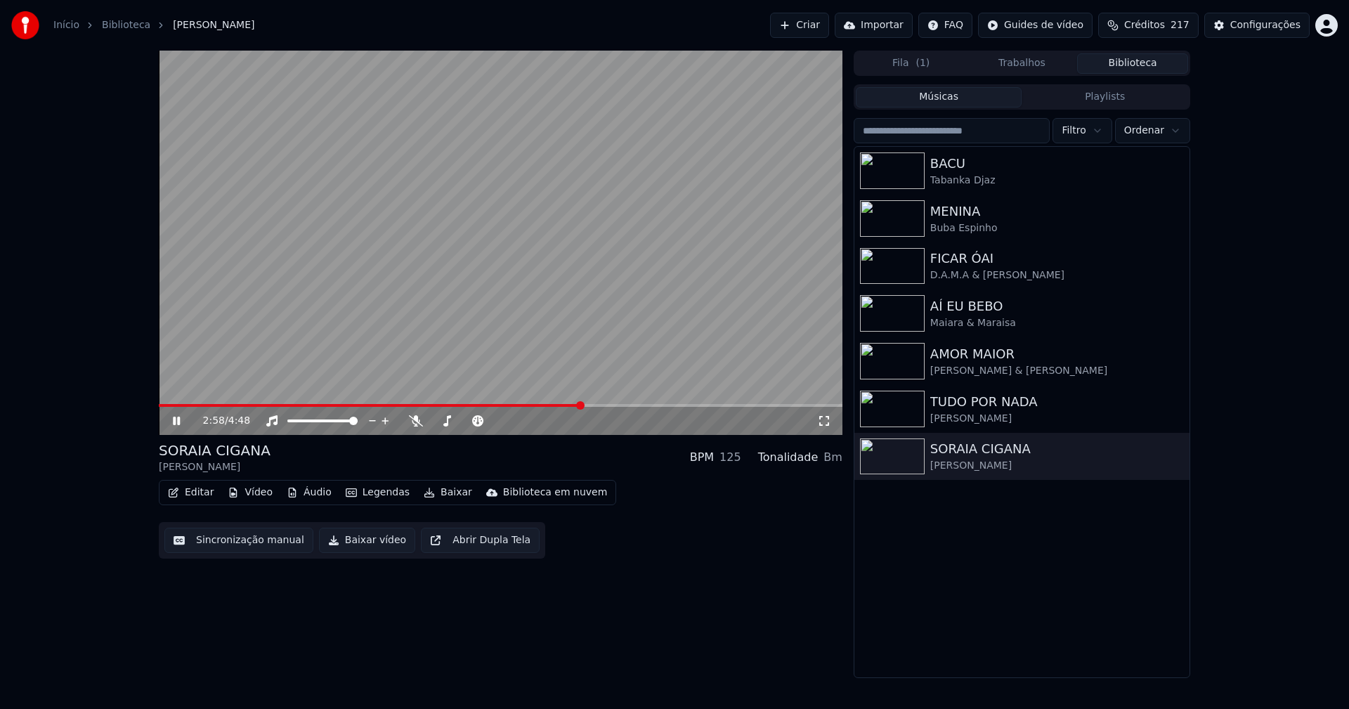
click at [177, 421] on icon at bounding box center [186, 420] width 33 height 11
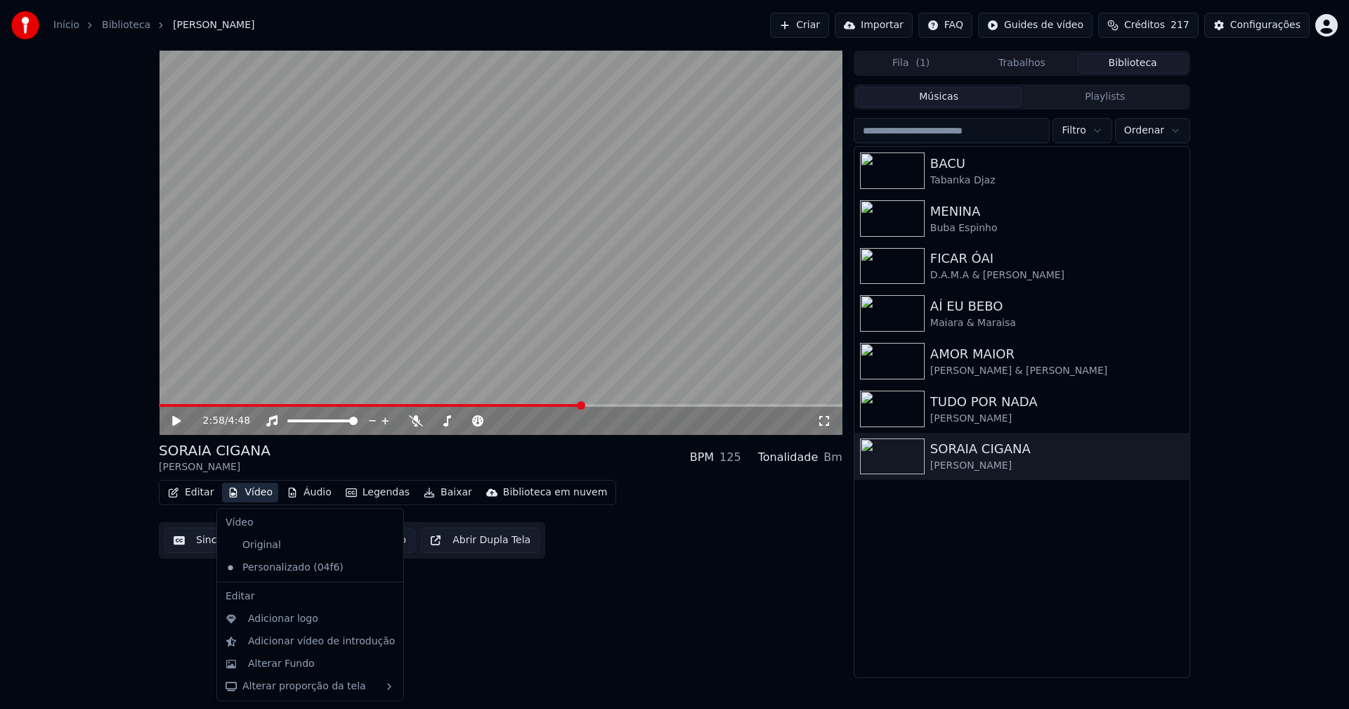
click at [255, 492] on button "Vídeo" at bounding box center [250, 493] width 56 height 20
click at [292, 662] on div "Alterar Fundo" at bounding box center [281, 664] width 67 height 14
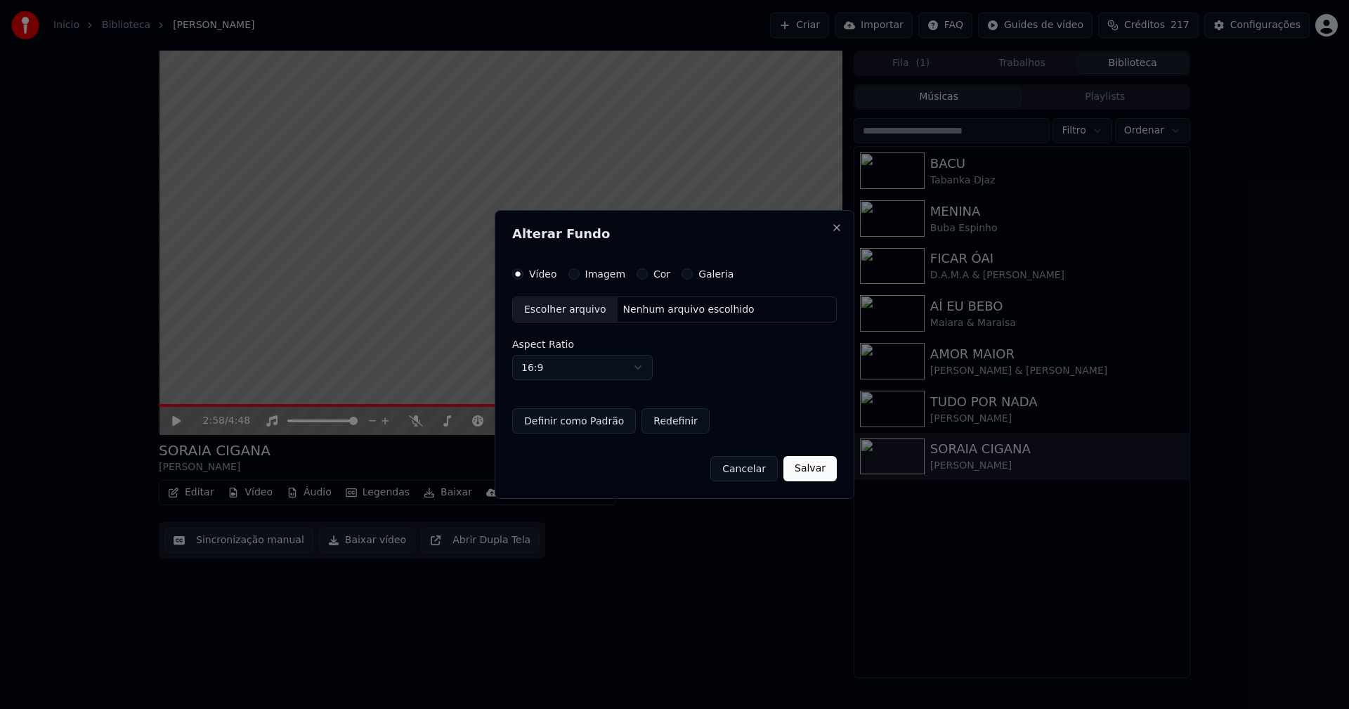
click at [558, 307] on div "Escolher arquivo" at bounding box center [565, 309] width 105 height 25
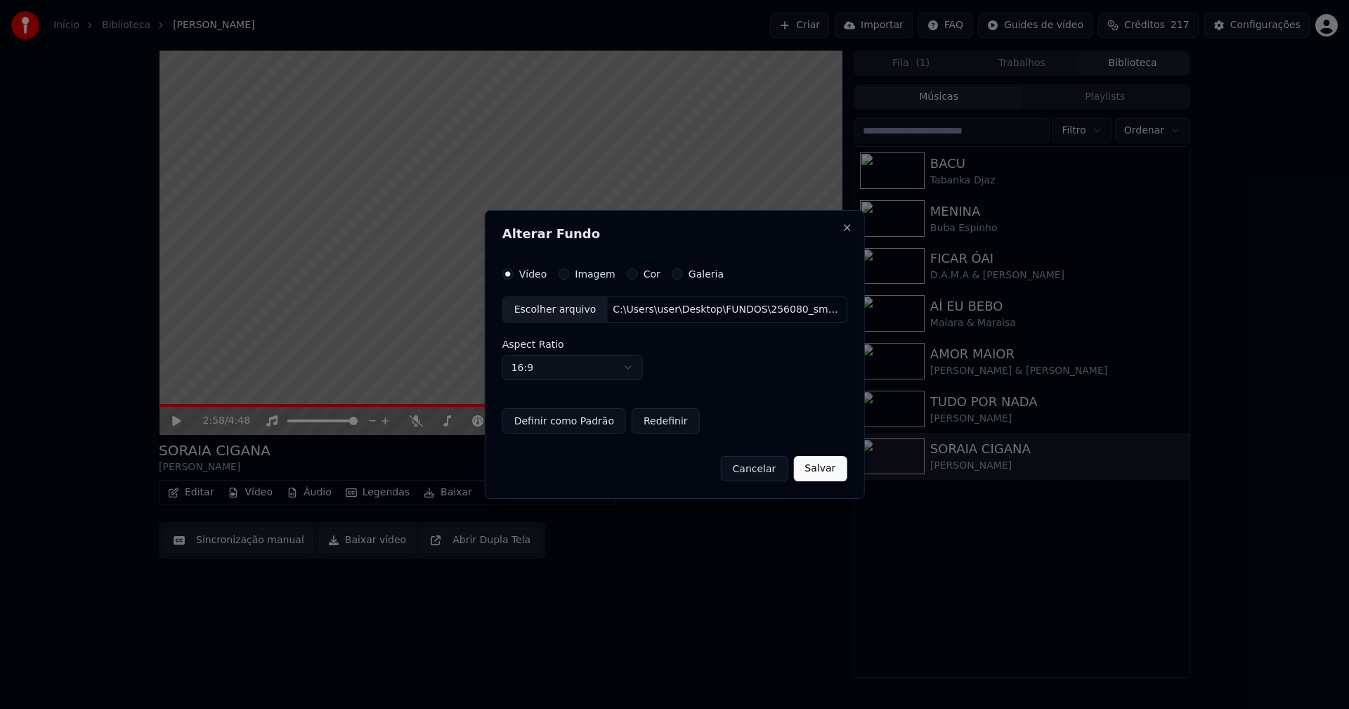
click at [806, 466] on button "Salvar" at bounding box center [819, 468] width 53 height 25
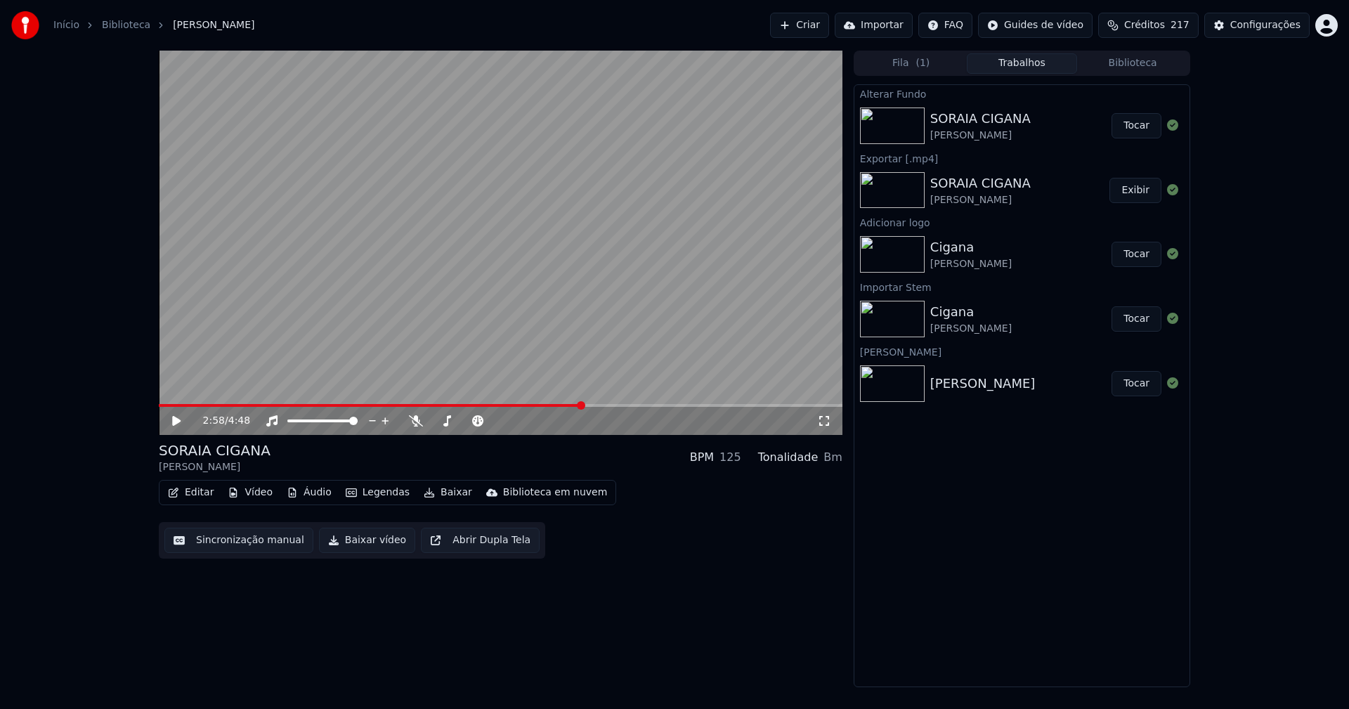
click at [1141, 129] on button "Tocar" at bounding box center [1136, 125] width 50 height 25
click at [178, 417] on icon at bounding box center [176, 421] width 7 height 8
click at [358, 542] on button "Baixar vídeo" at bounding box center [367, 540] width 96 height 25
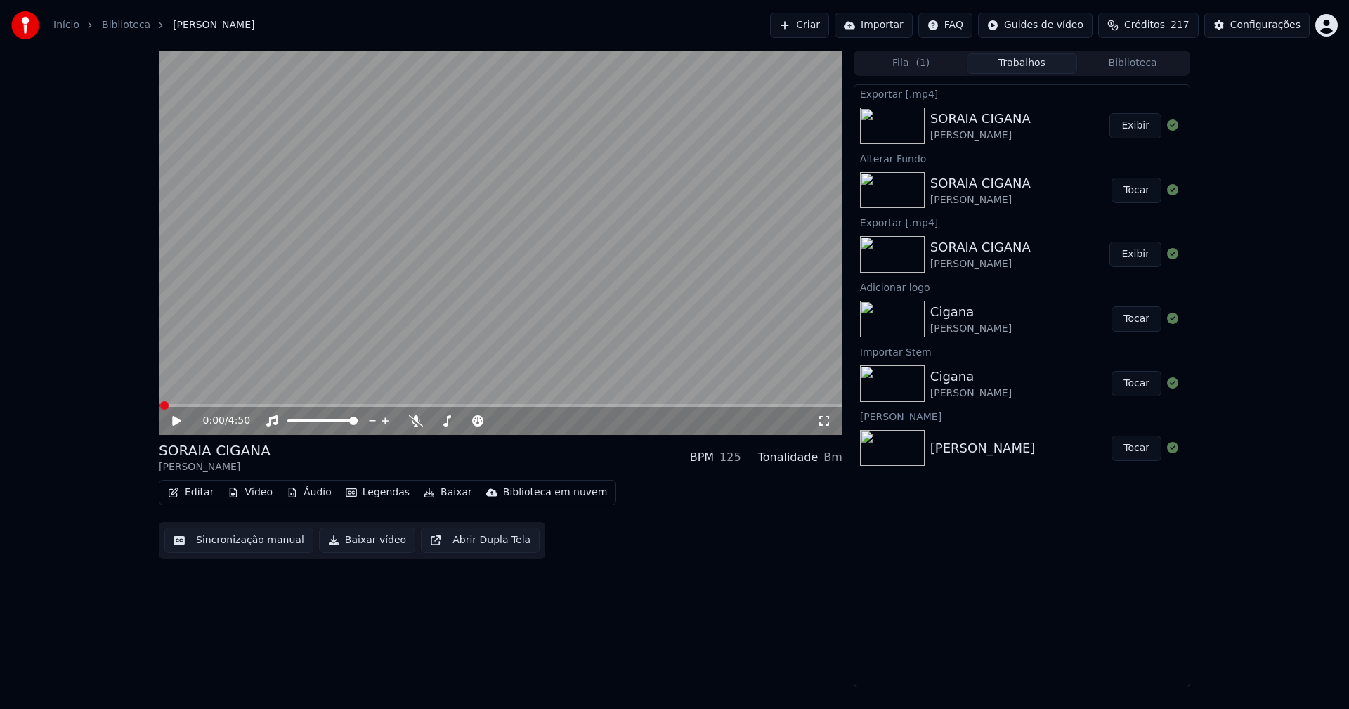
click at [246, 493] on button "Vídeo" at bounding box center [250, 493] width 56 height 20
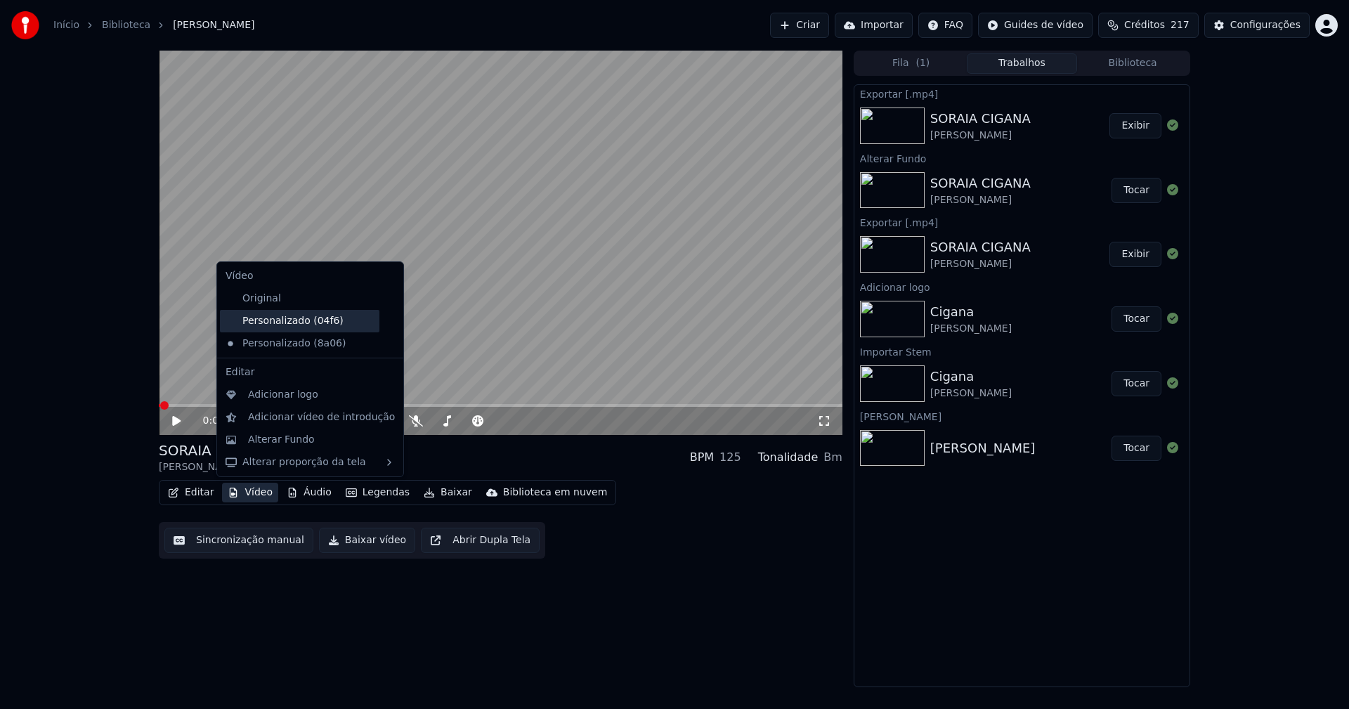
click at [284, 322] on div "Personalizado (04f6)" at bounding box center [299, 321] width 159 height 22
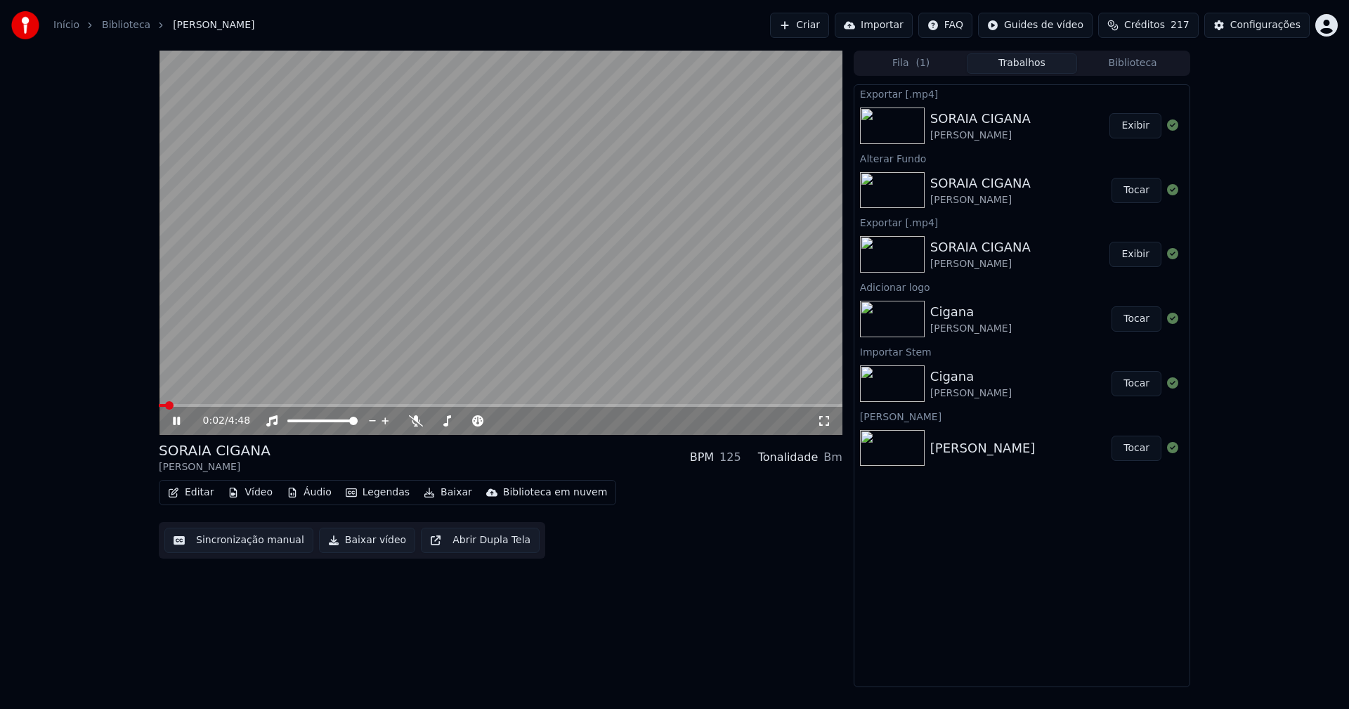
click at [67, 22] on link "Início" at bounding box center [66, 25] width 26 height 14
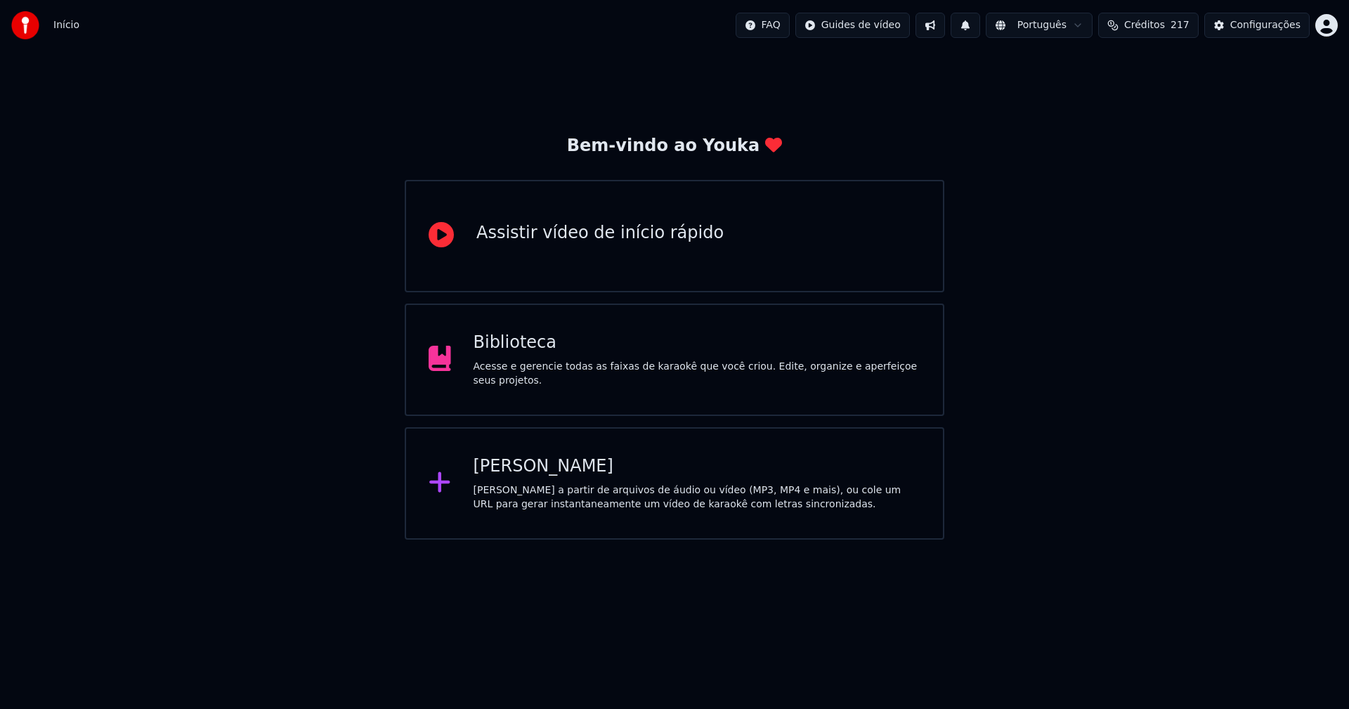
click at [539, 470] on div "[PERSON_NAME]" at bounding box center [696, 466] width 447 height 22
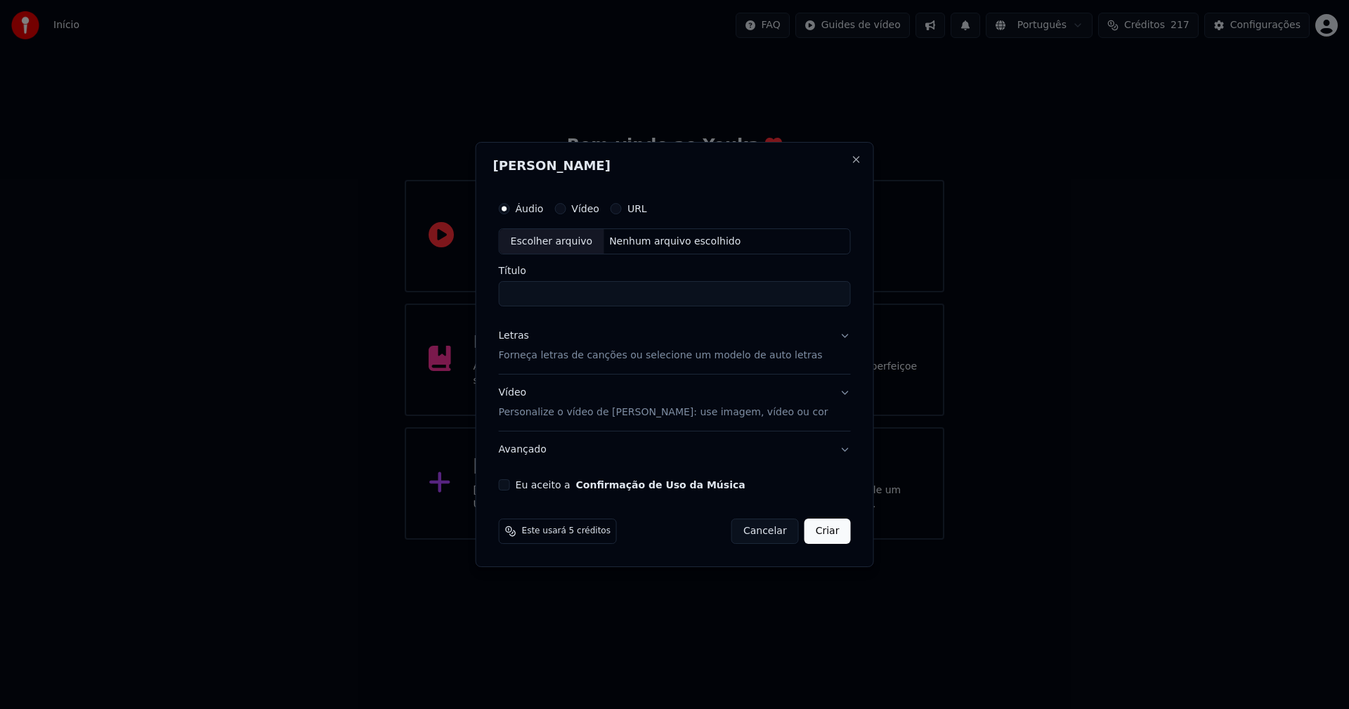
click at [571, 234] on div "Escolher arquivo" at bounding box center [551, 241] width 105 height 25
type input "**********"
click at [524, 337] on div "Letras" at bounding box center [514, 336] width 30 height 14
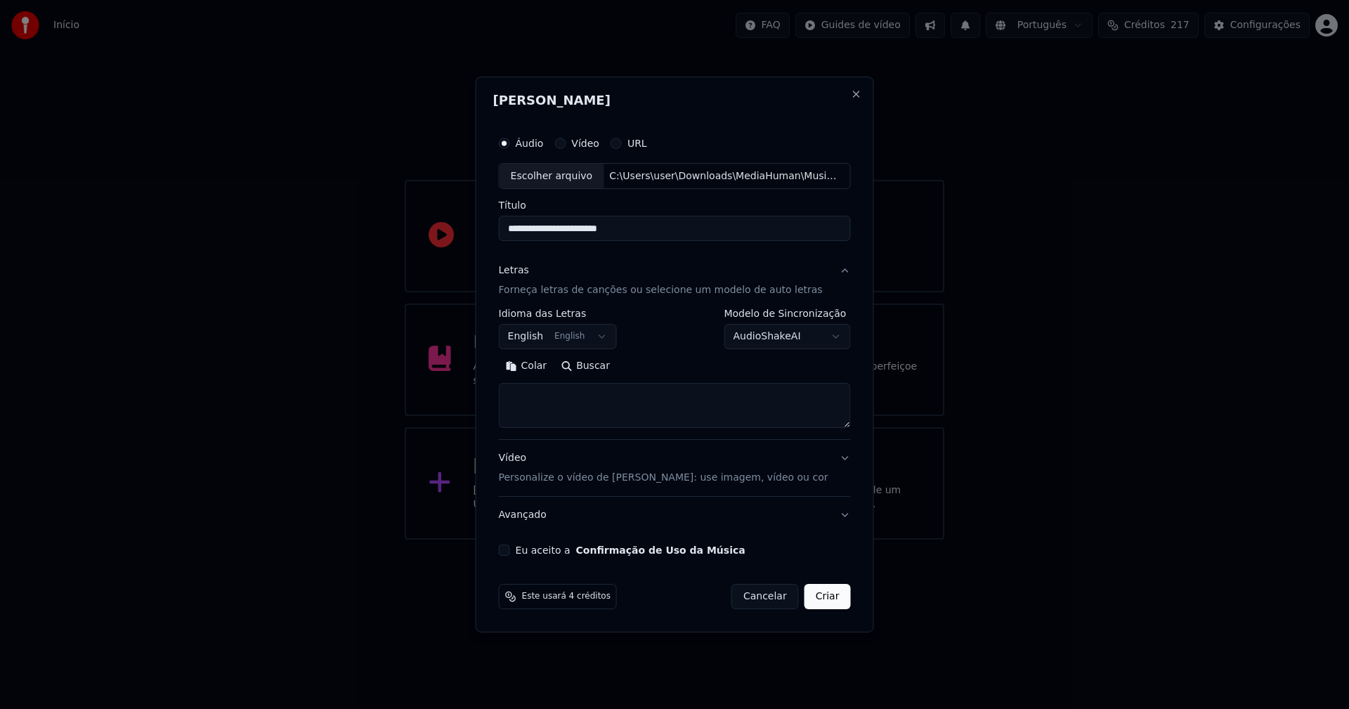
click at [534, 336] on body "**********" at bounding box center [674, 269] width 1349 height 539
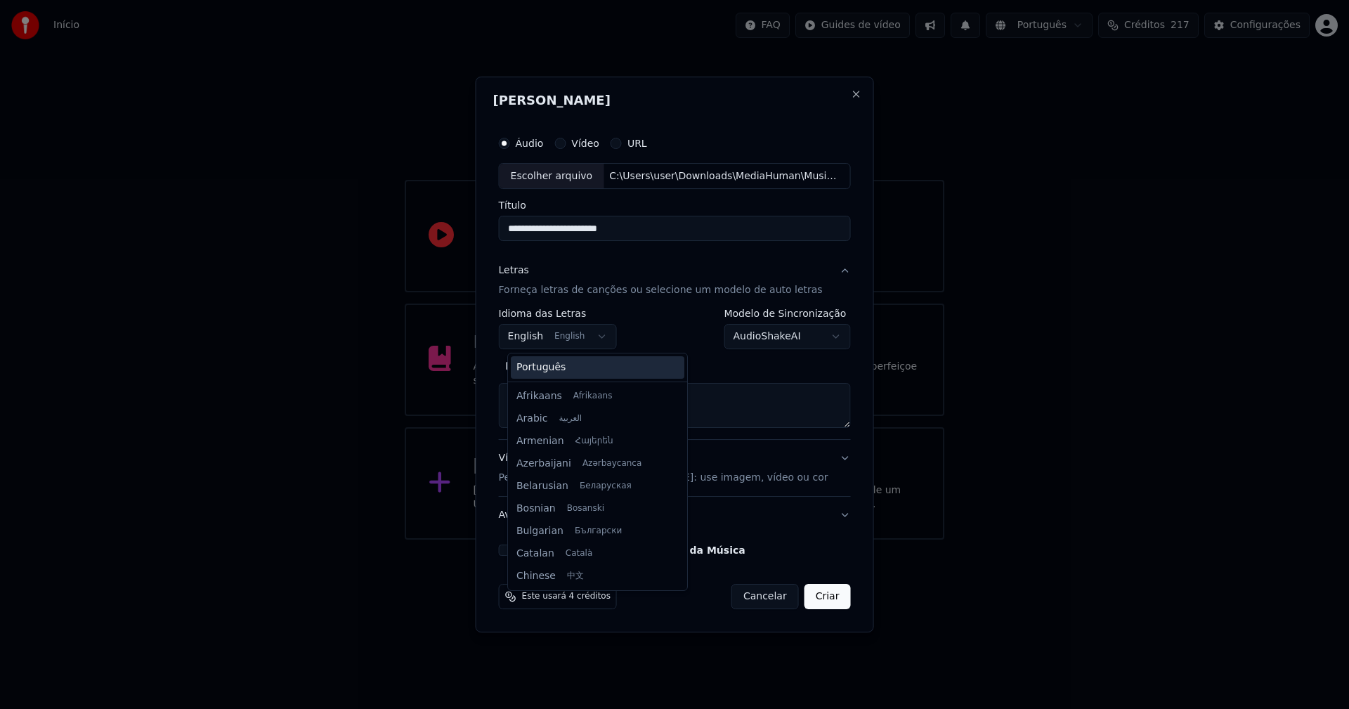
scroll to position [112, 0]
select select "**"
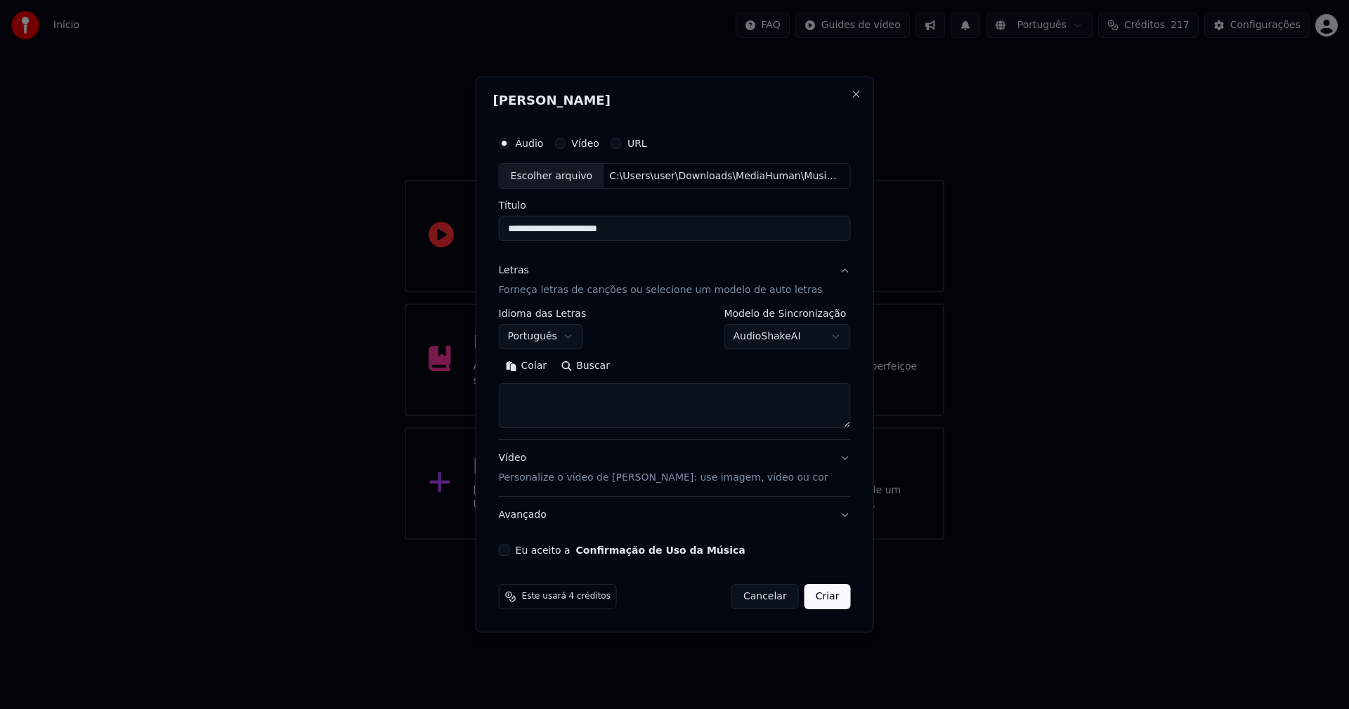
click at [544, 367] on button "Colar" at bounding box center [526, 366] width 55 height 22
click at [510, 551] on button "Eu aceito a Confirmação de Uso da Música" at bounding box center [504, 549] width 11 height 11
drag, startPoint x: 813, startPoint y: 598, endPoint x: 825, endPoint y: 596, distance: 12.3
click at [816, 598] on button "Criar" at bounding box center [827, 596] width 46 height 25
type textarea "**********"
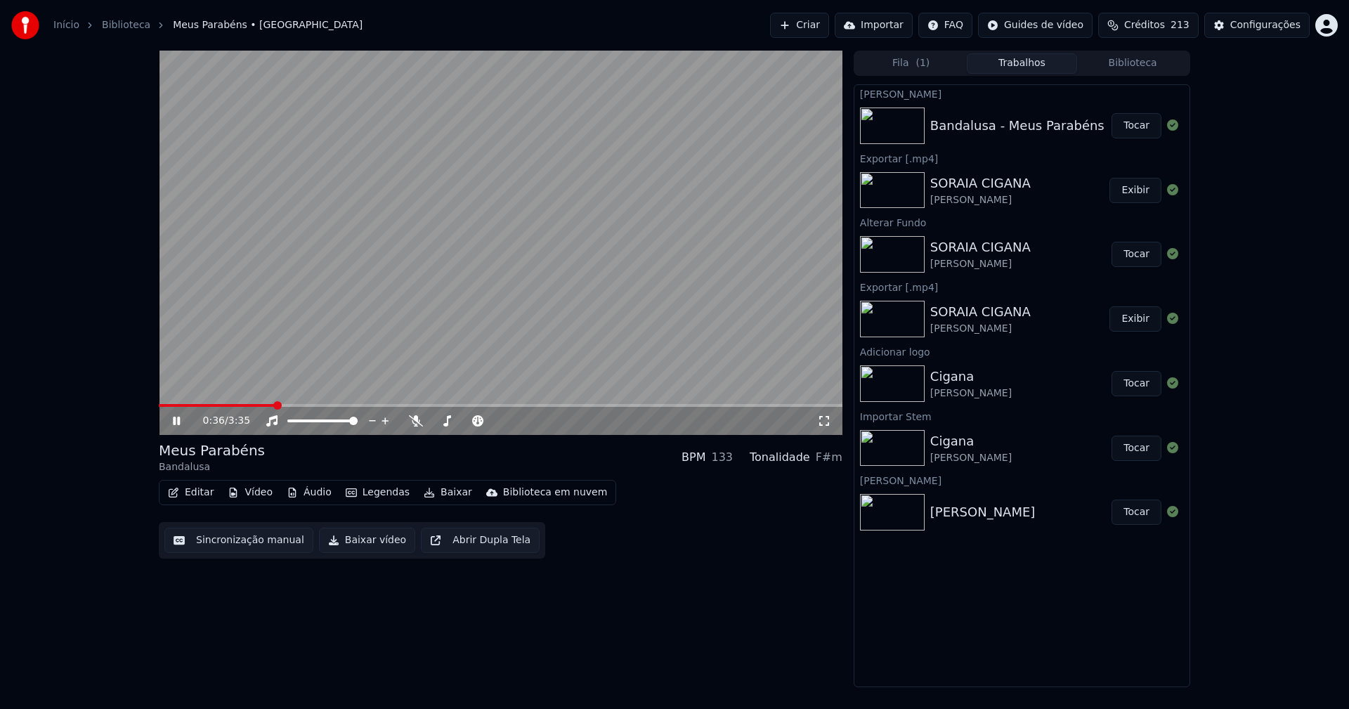
click at [182, 421] on icon at bounding box center [186, 420] width 33 height 11
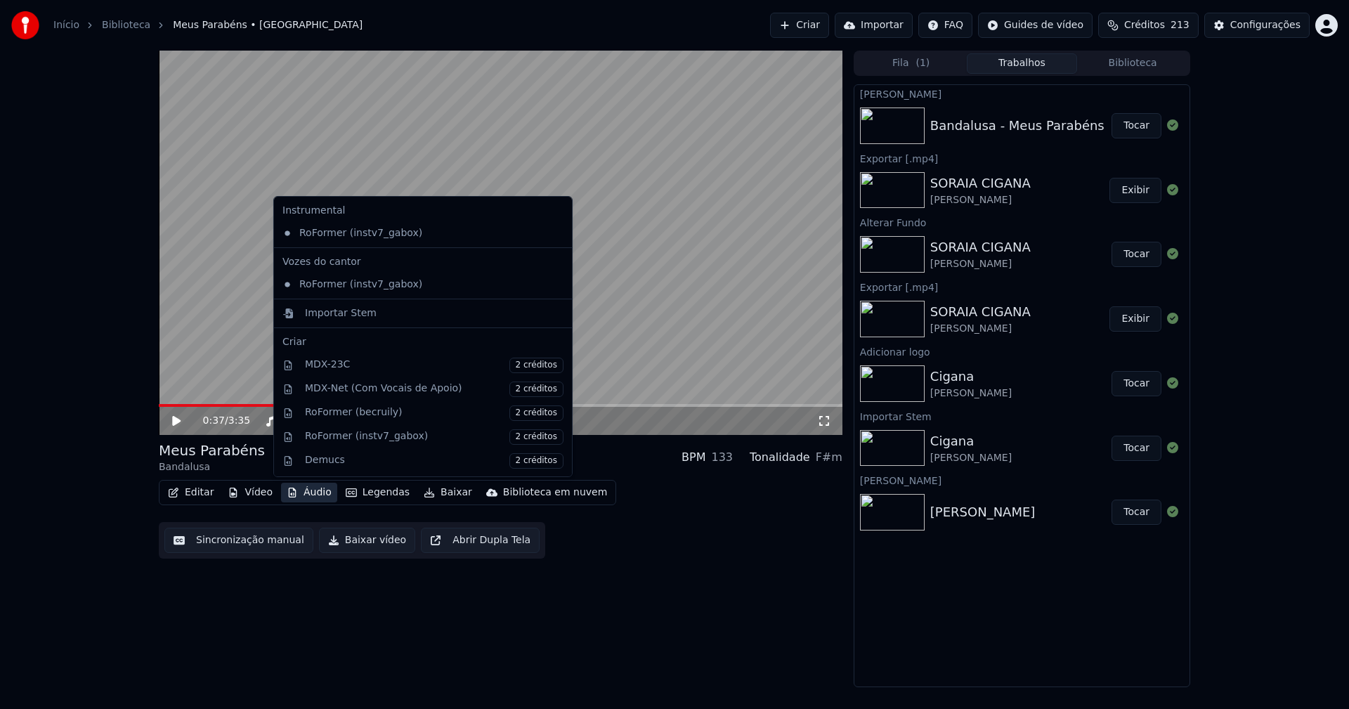
click at [308, 488] on button "Áudio" at bounding box center [309, 493] width 56 height 20
click at [331, 316] on div "Importar Stem" at bounding box center [341, 313] width 72 height 14
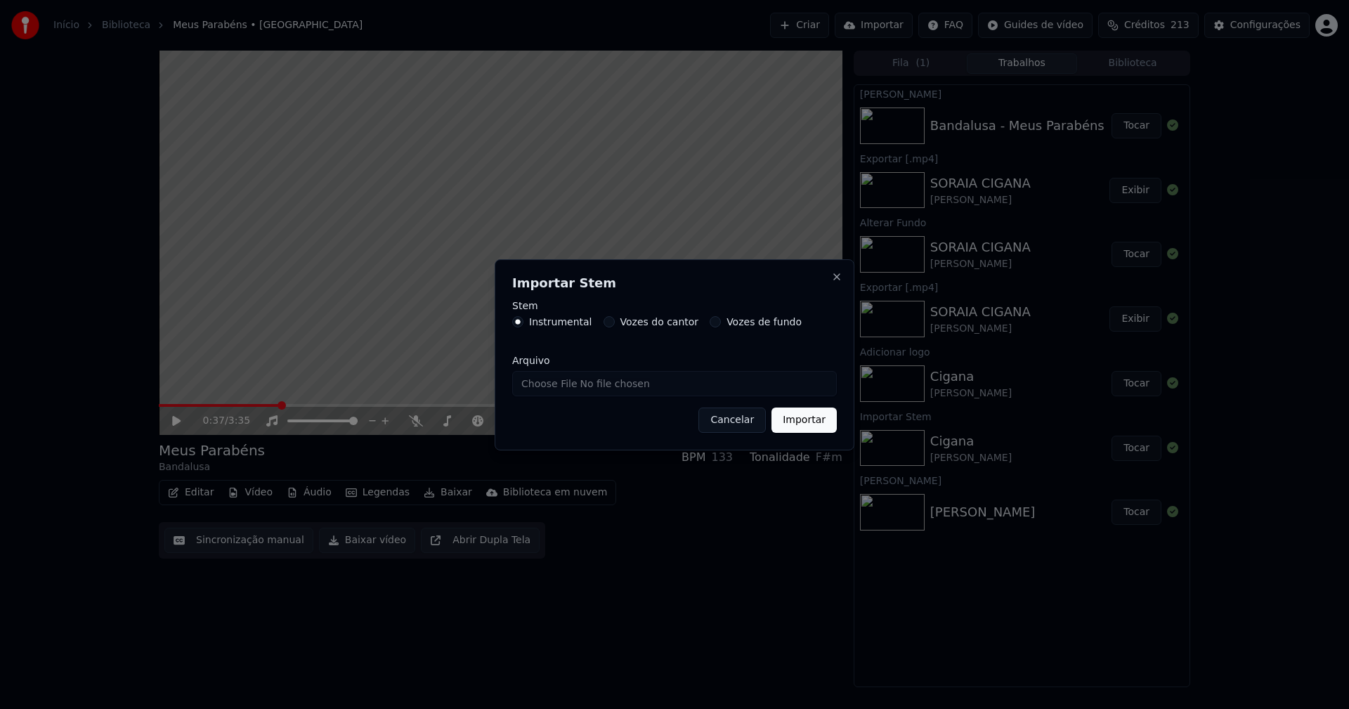
click at [559, 390] on input "Arquivo" at bounding box center [674, 383] width 325 height 25
type input "**********"
click at [809, 417] on button "Importar" at bounding box center [803, 419] width 65 height 25
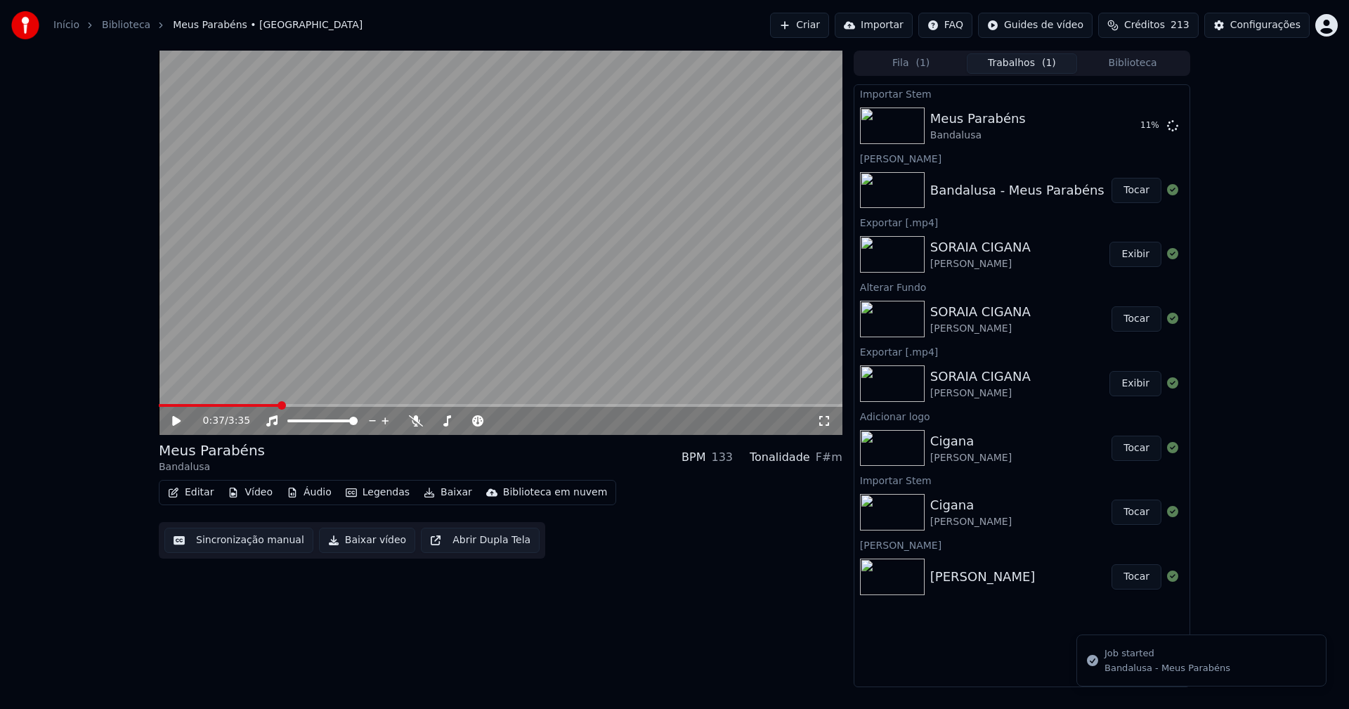
click at [250, 493] on button "Vídeo" at bounding box center [250, 493] width 56 height 20
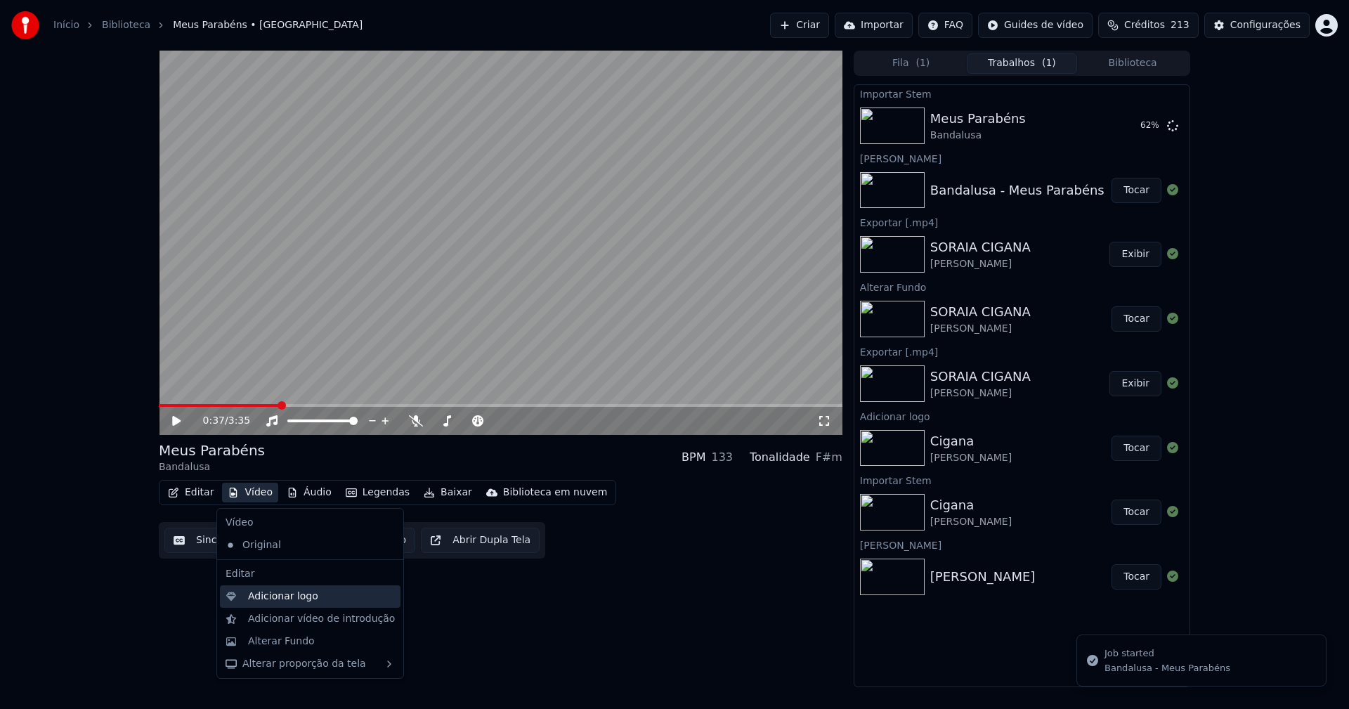
click at [273, 601] on div "Adicionar logo" at bounding box center [283, 596] width 70 height 14
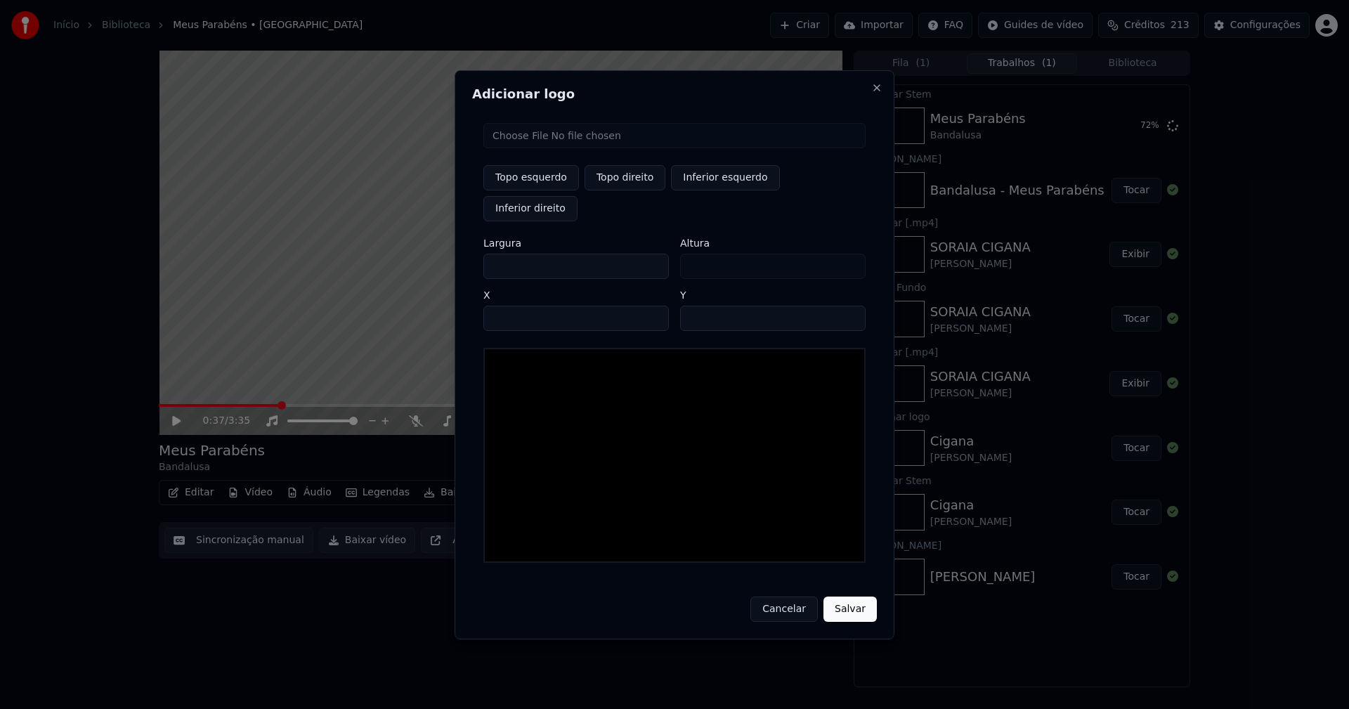
click at [532, 148] on input "file" at bounding box center [674, 135] width 382 height 25
type input "**********"
type input "***"
click at [637, 190] on button "Topo direito" at bounding box center [624, 177] width 81 height 25
type input "****"
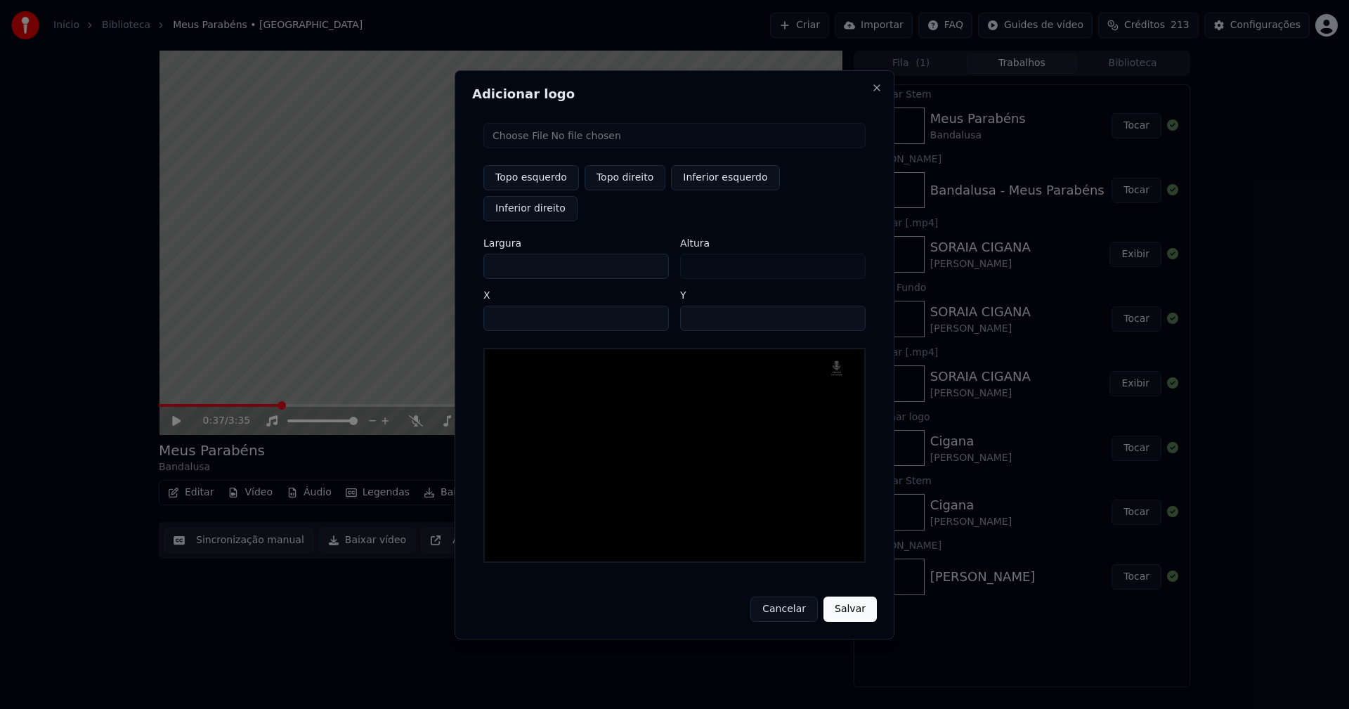
drag, startPoint x: 506, startPoint y: 249, endPoint x: 494, endPoint y: 253, distance: 13.3
click at [494, 254] on input "***" at bounding box center [575, 266] width 185 height 25
type input "**"
type input "***"
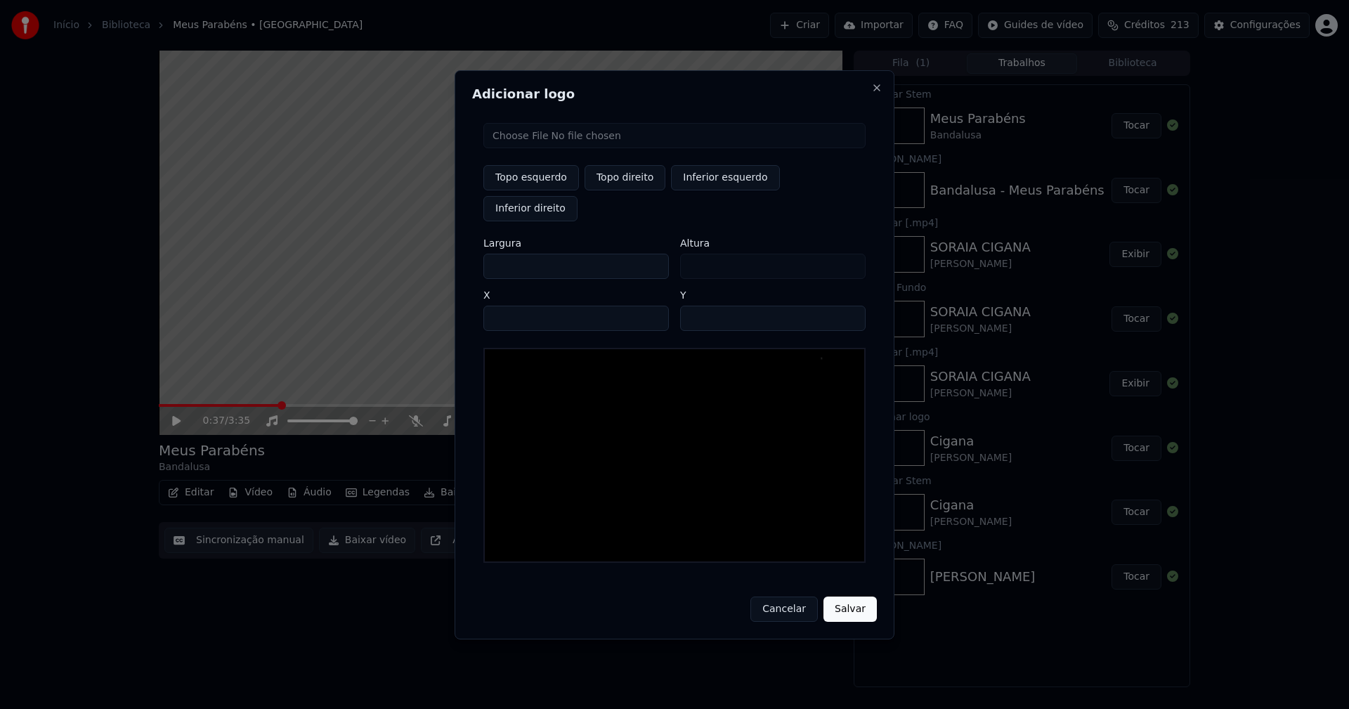
type input "***"
click at [511, 306] on input "****" at bounding box center [575, 318] width 185 height 25
type input "****"
click at [847, 306] on input "**" at bounding box center [772, 318] width 185 height 25
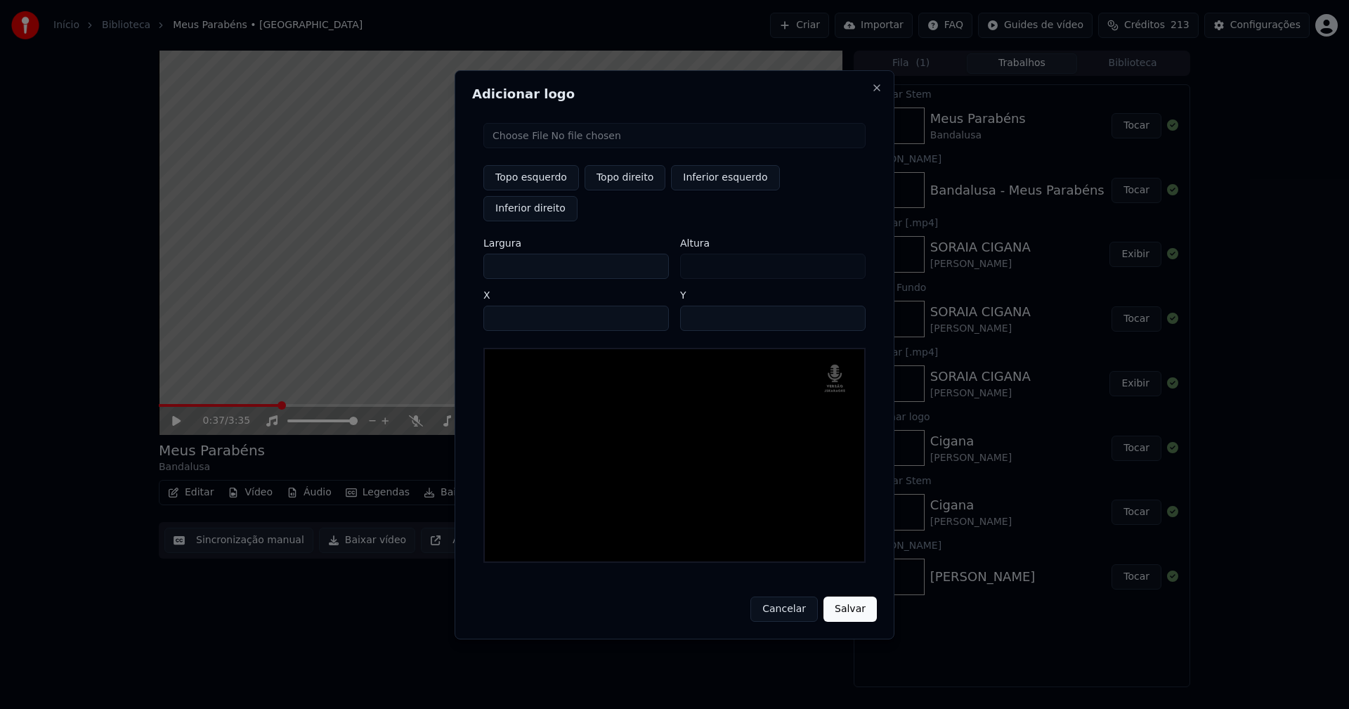
click at [847, 306] on input "**" at bounding box center [772, 318] width 185 height 25
type input "**"
click at [847, 306] on input "**" at bounding box center [772, 318] width 185 height 25
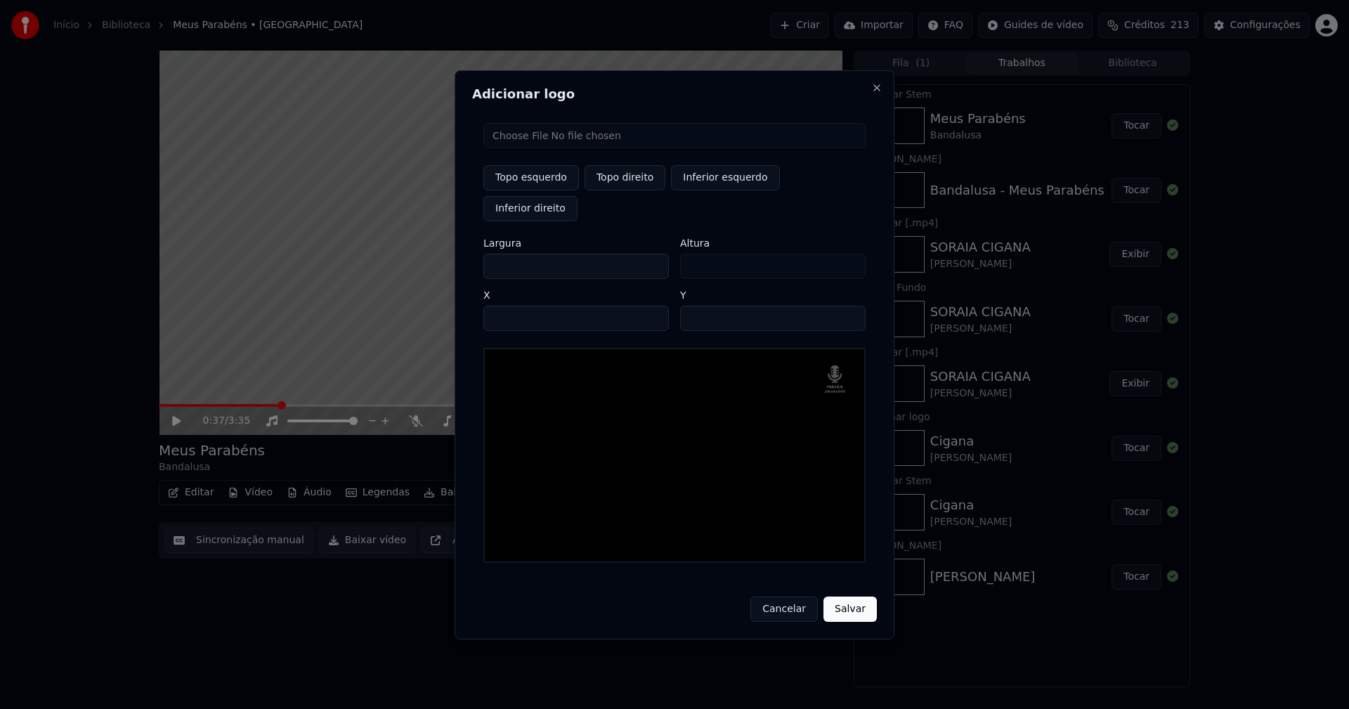
click at [856, 596] on button "Salvar" at bounding box center [849, 608] width 53 height 25
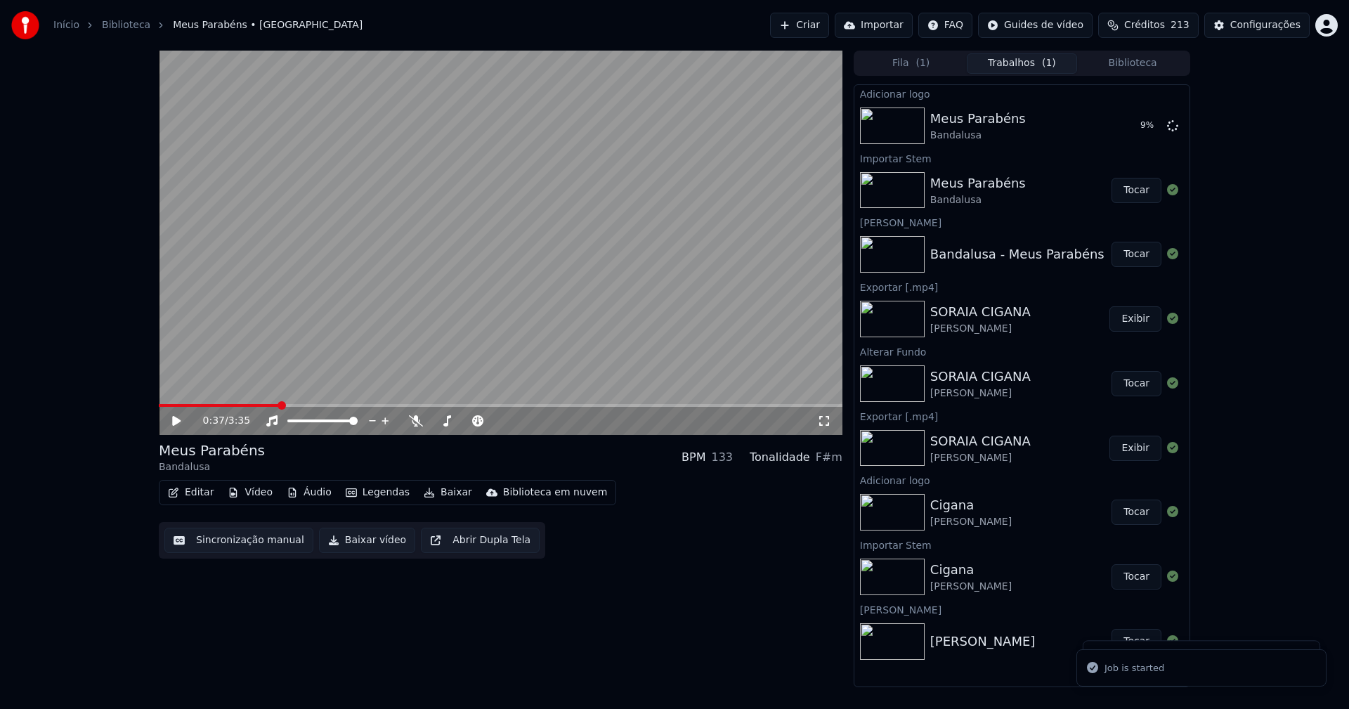
click at [192, 499] on button "Editar" at bounding box center [190, 493] width 57 height 20
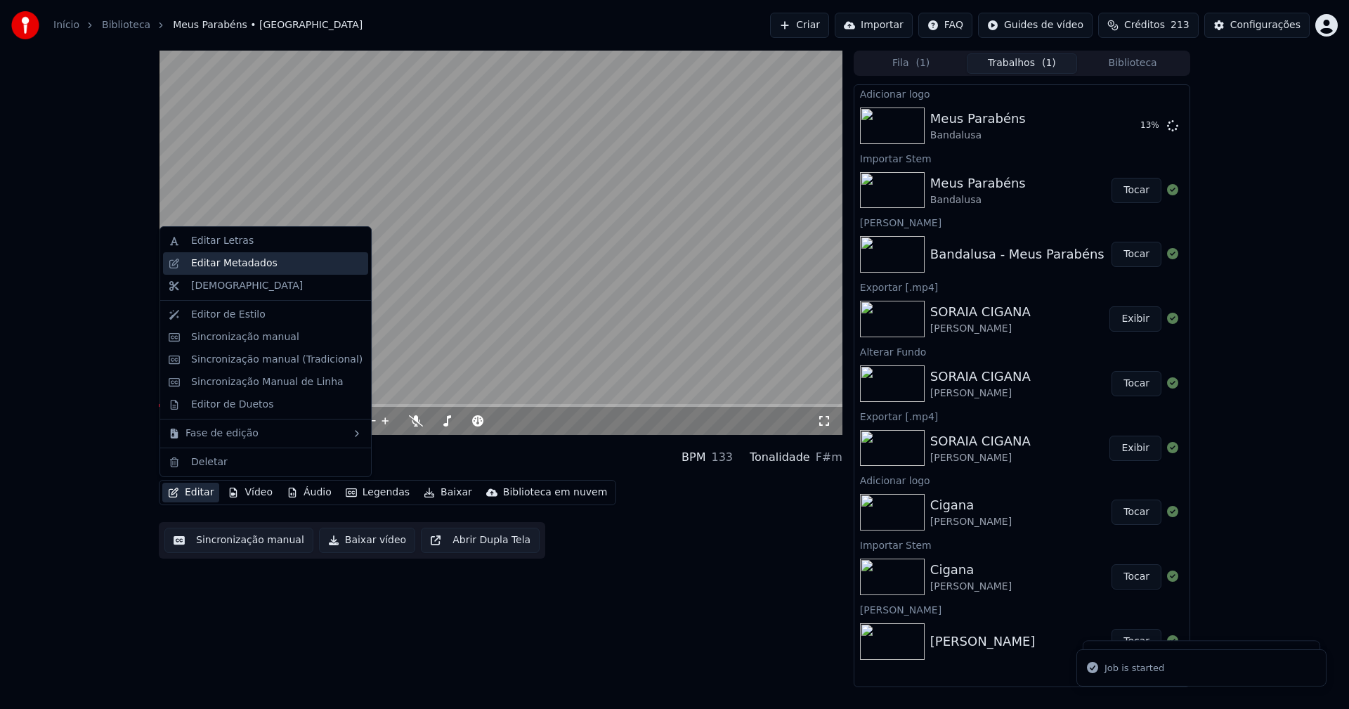
click at [224, 265] on div "Editar Metadados" at bounding box center [234, 263] width 86 height 14
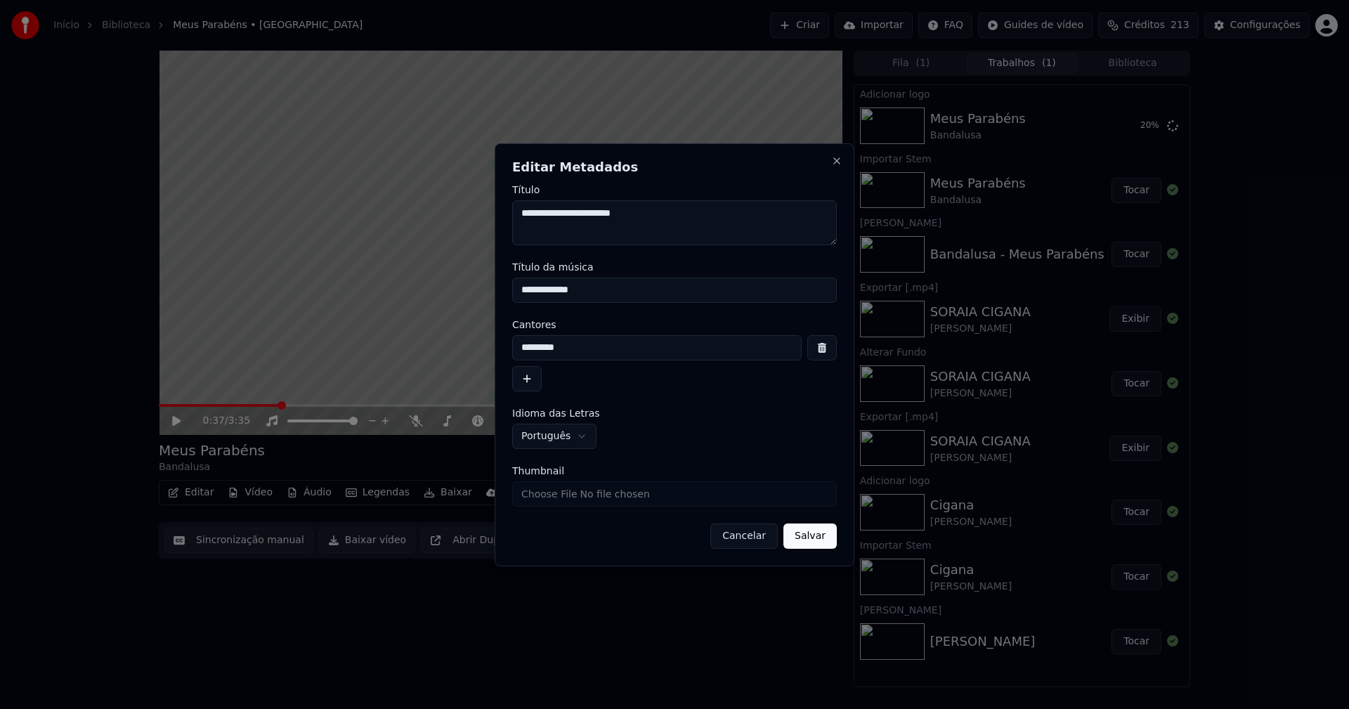
drag, startPoint x: 594, startPoint y: 292, endPoint x: 393, endPoint y: 293, distance: 200.9
click at [394, 293] on body "**********" at bounding box center [674, 354] width 1349 height 709
type input "**********"
click at [818, 535] on button "Salvar" at bounding box center [809, 535] width 53 height 25
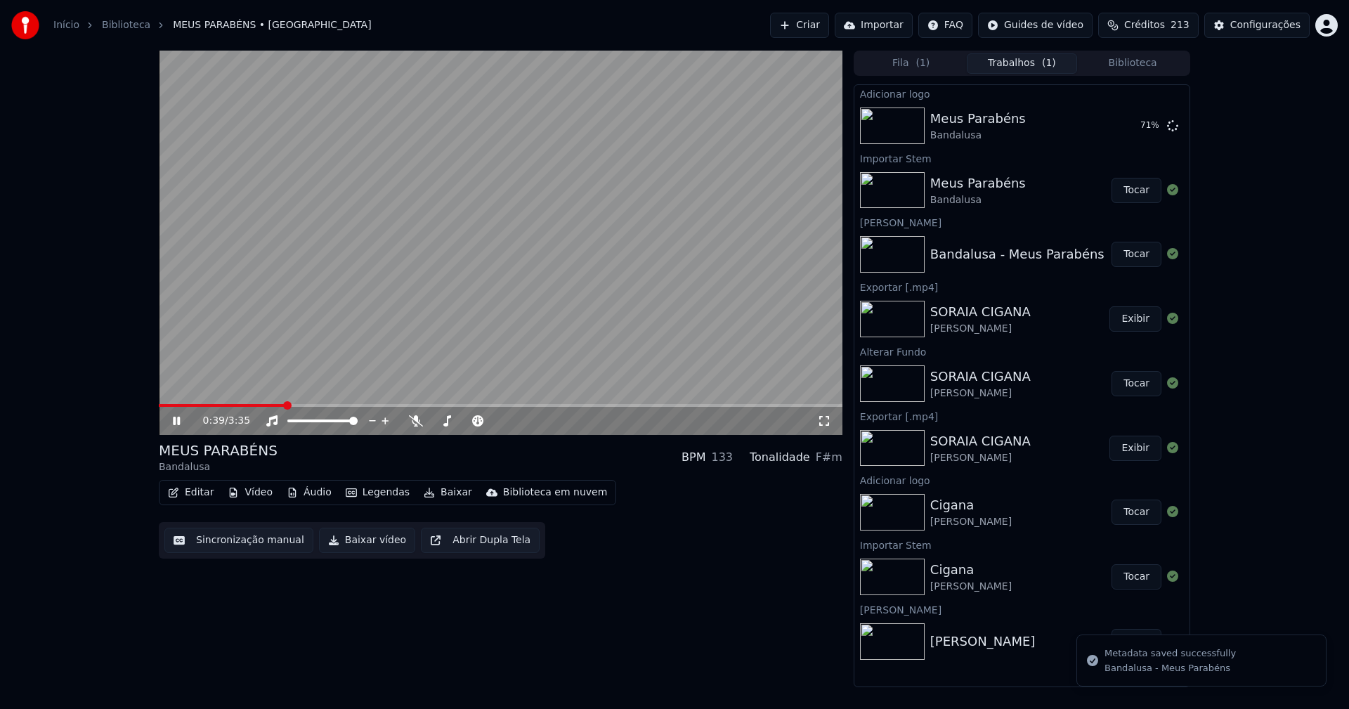
click at [203, 492] on button "Editar" at bounding box center [190, 493] width 57 height 20
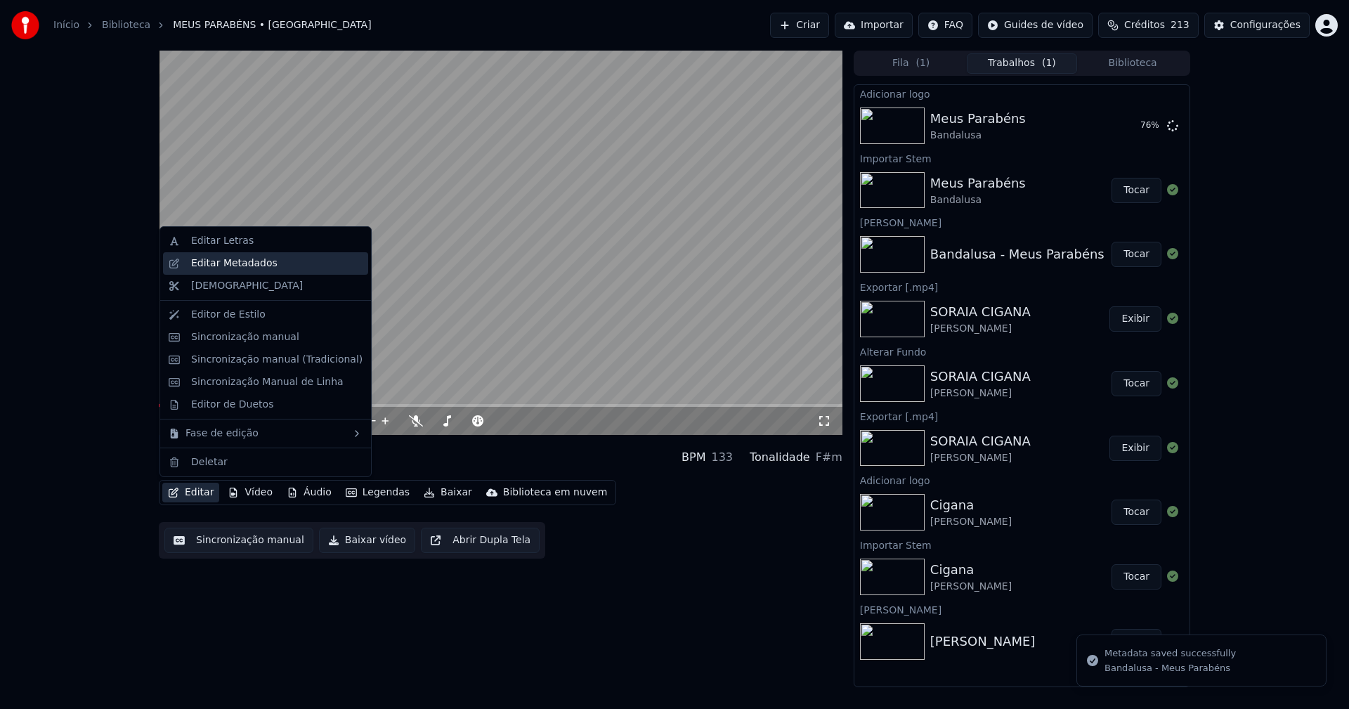
click at [239, 266] on div "Editar Metadados" at bounding box center [234, 263] width 86 height 14
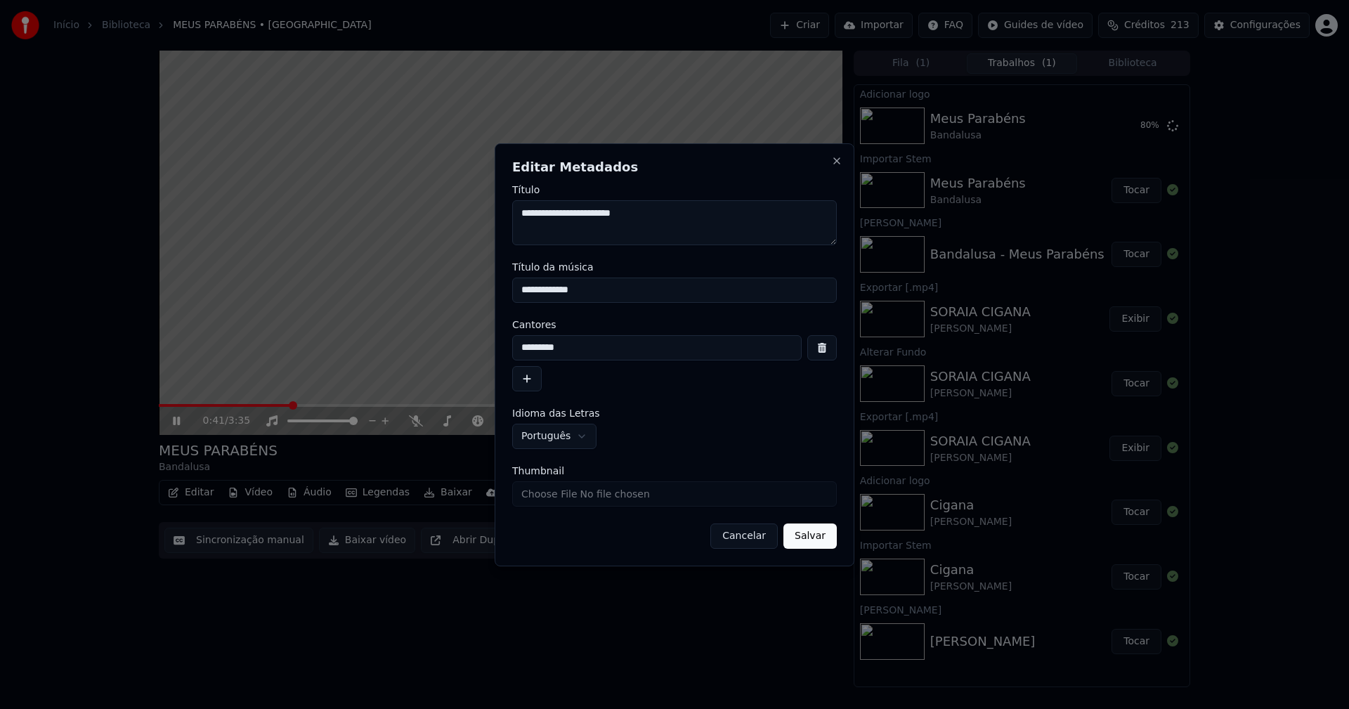
click at [554, 499] on input "Thumbnail" at bounding box center [674, 493] width 325 height 25
type input "**********"
click at [792, 534] on button "Salvar" at bounding box center [809, 535] width 53 height 25
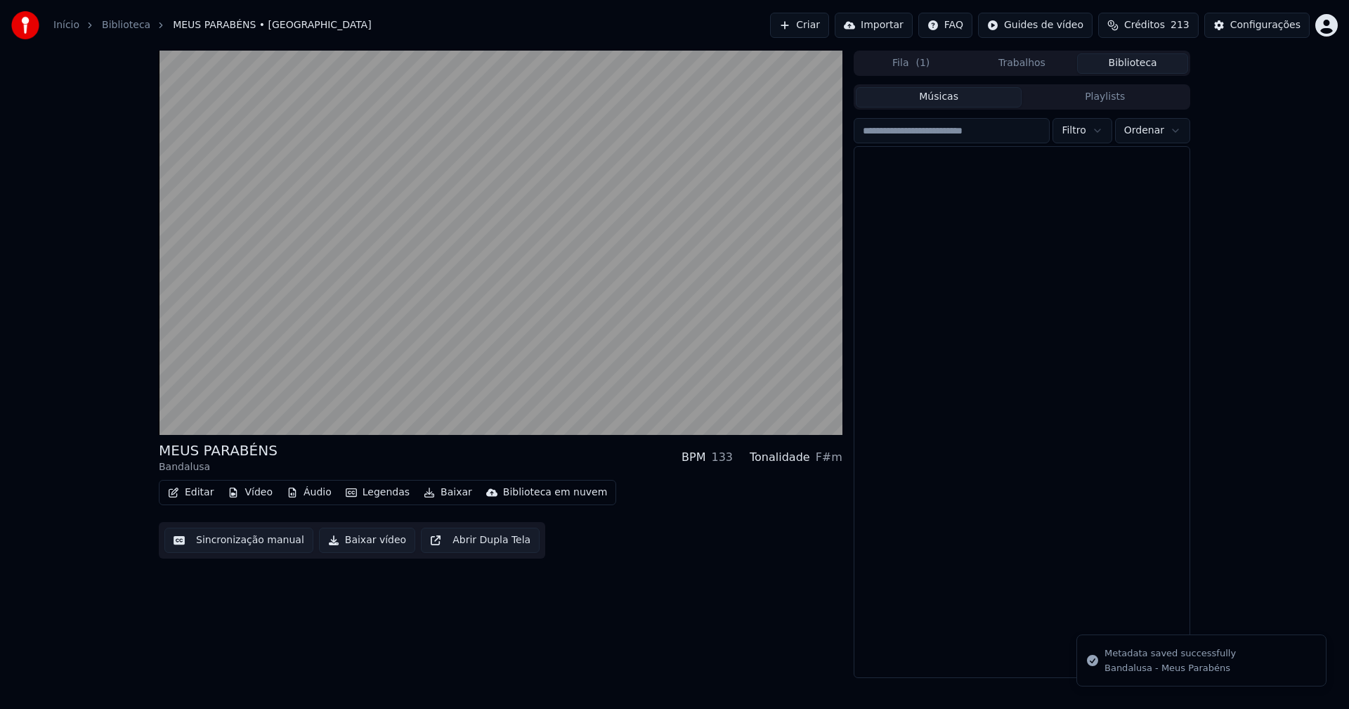
click at [1149, 59] on button "Biblioteca" at bounding box center [1132, 63] width 111 height 20
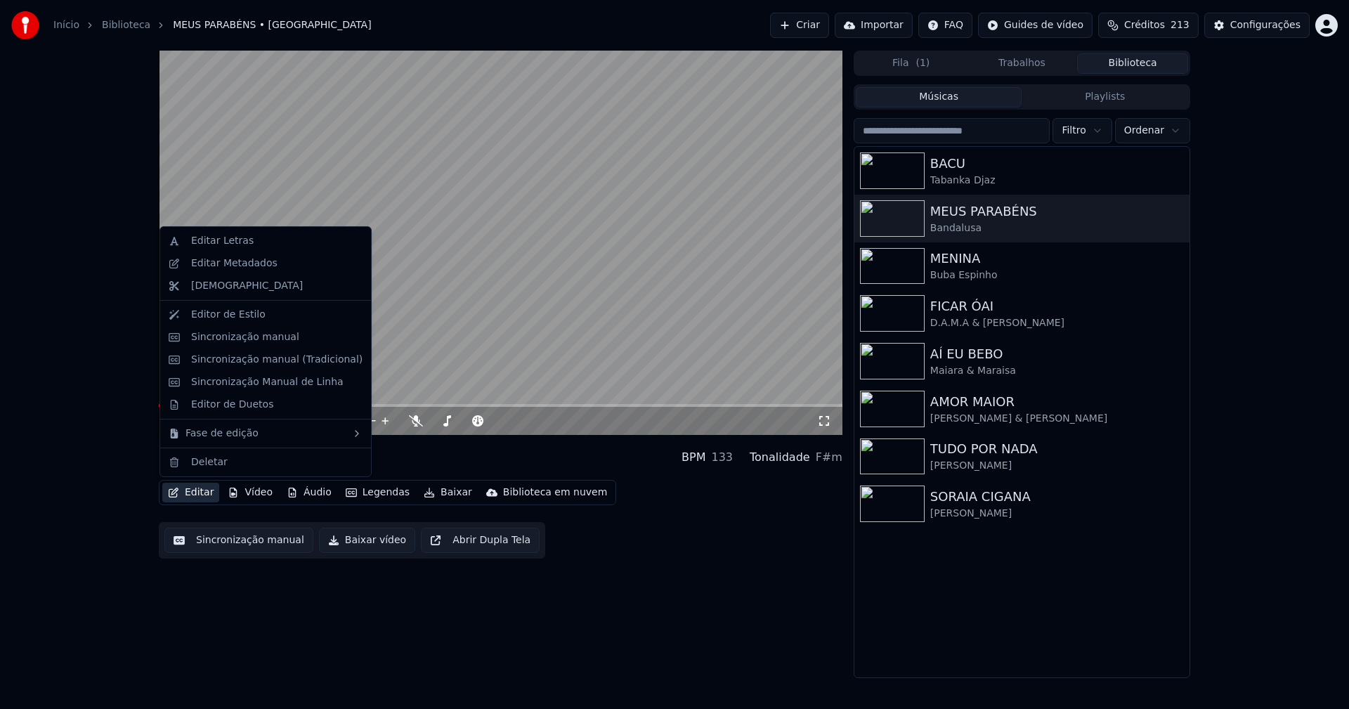
click at [196, 495] on button "Editar" at bounding box center [190, 493] width 57 height 20
click at [239, 268] on div "Editar Metadados" at bounding box center [234, 263] width 86 height 14
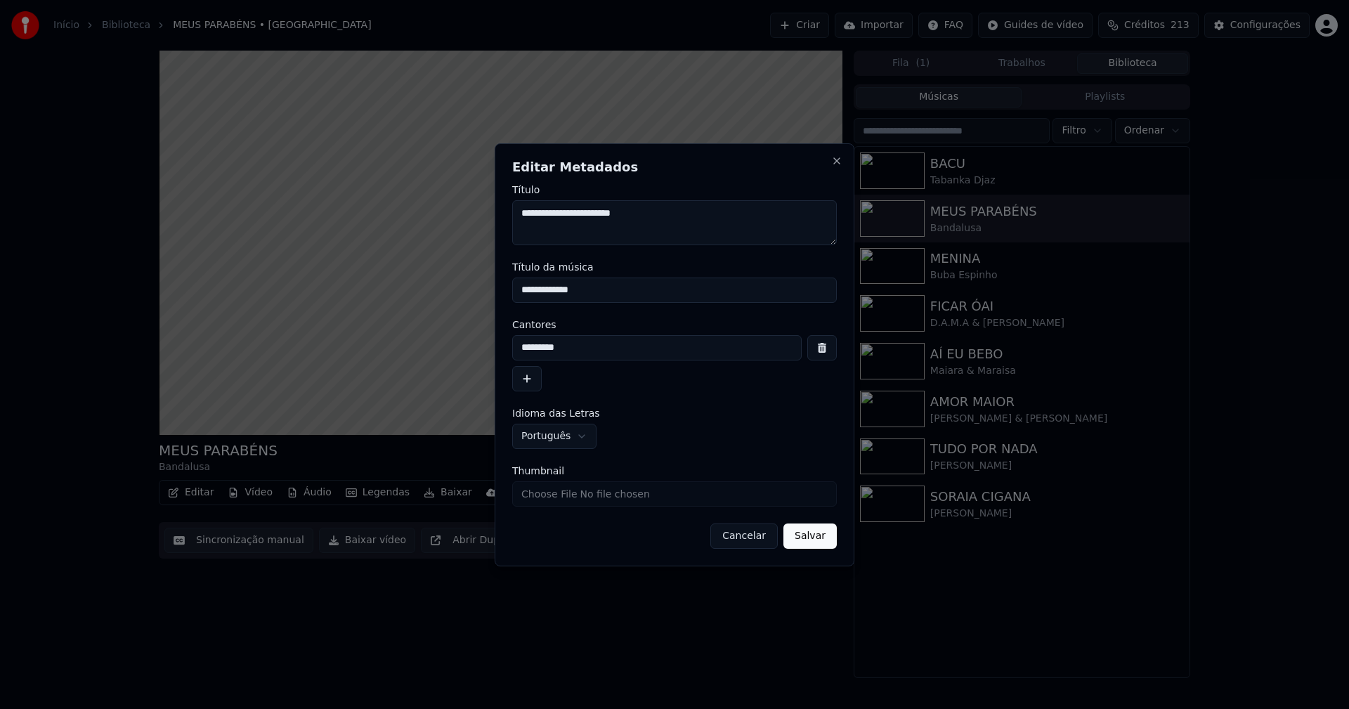
click at [551, 493] on input "Thumbnail" at bounding box center [674, 493] width 325 height 25
type input "**********"
click at [819, 539] on button "Salvar" at bounding box center [809, 535] width 53 height 25
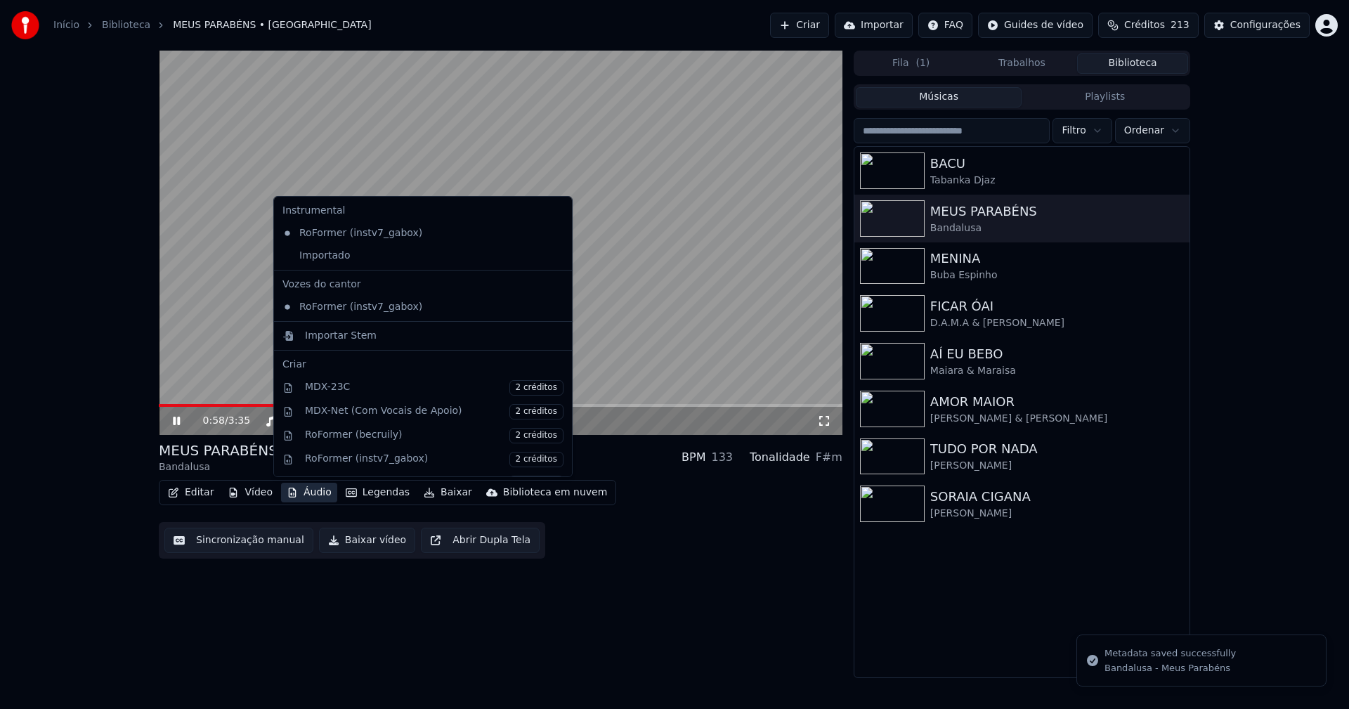
click at [300, 488] on button "Áudio" at bounding box center [309, 493] width 56 height 20
click at [321, 259] on div "Importado" at bounding box center [412, 255] width 271 height 22
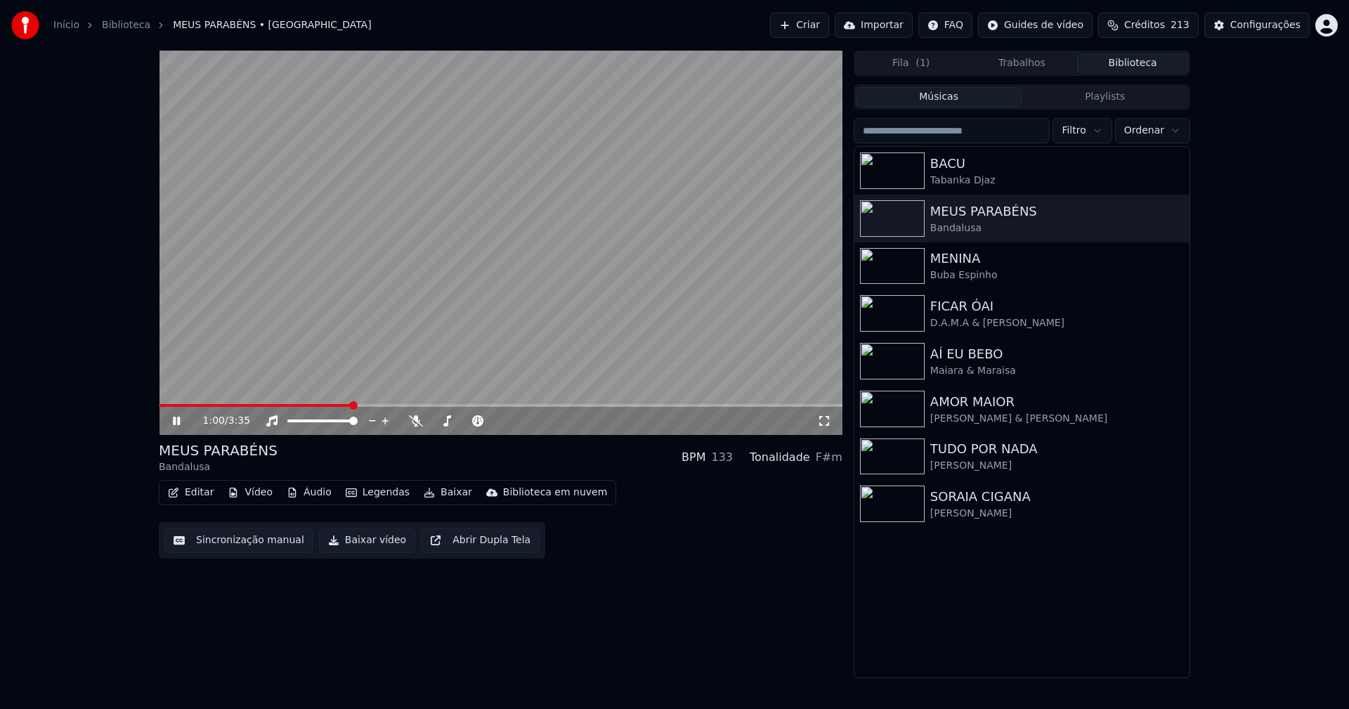
click at [178, 423] on icon at bounding box center [176, 421] width 7 height 8
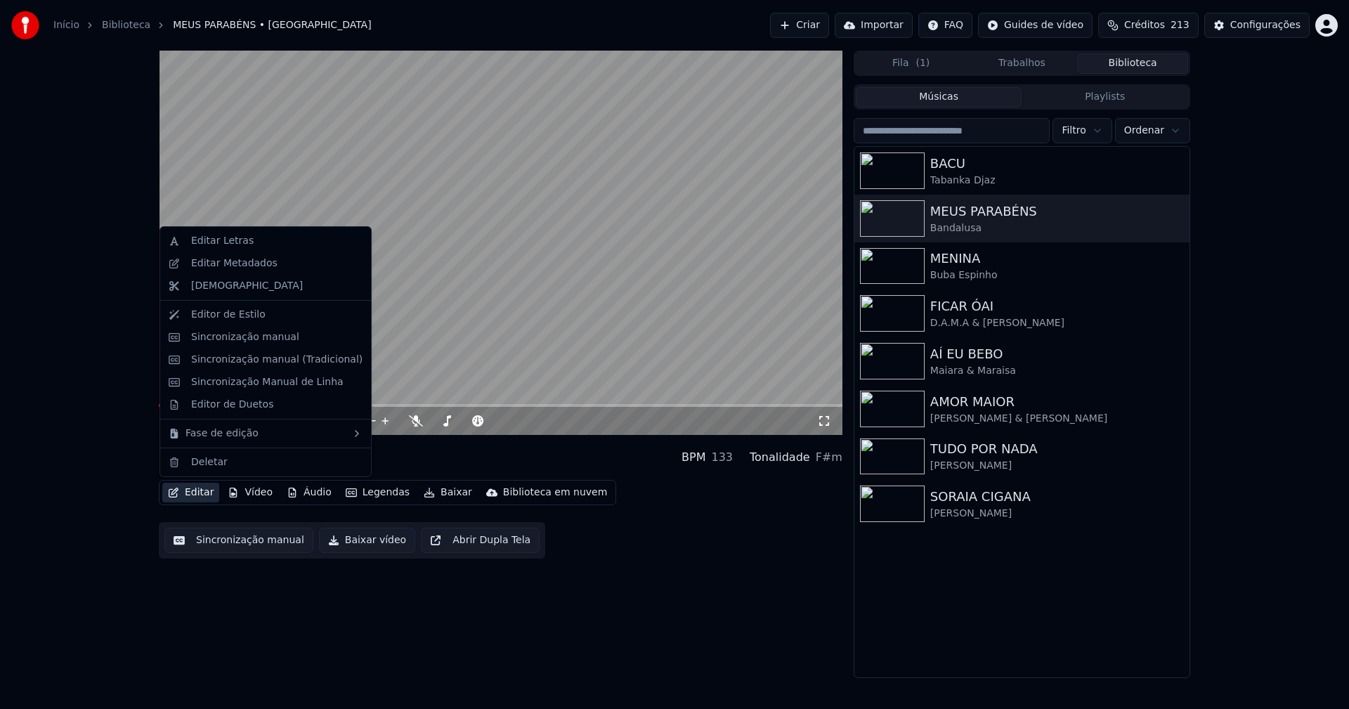
click at [202, 496] on button "Editar" at bounding box center [190, 493] width 57 height 20
click at [242, 365] on div "Sincronização manual (Tradicional)" at bounding box center [276, 360] width 171 height 14
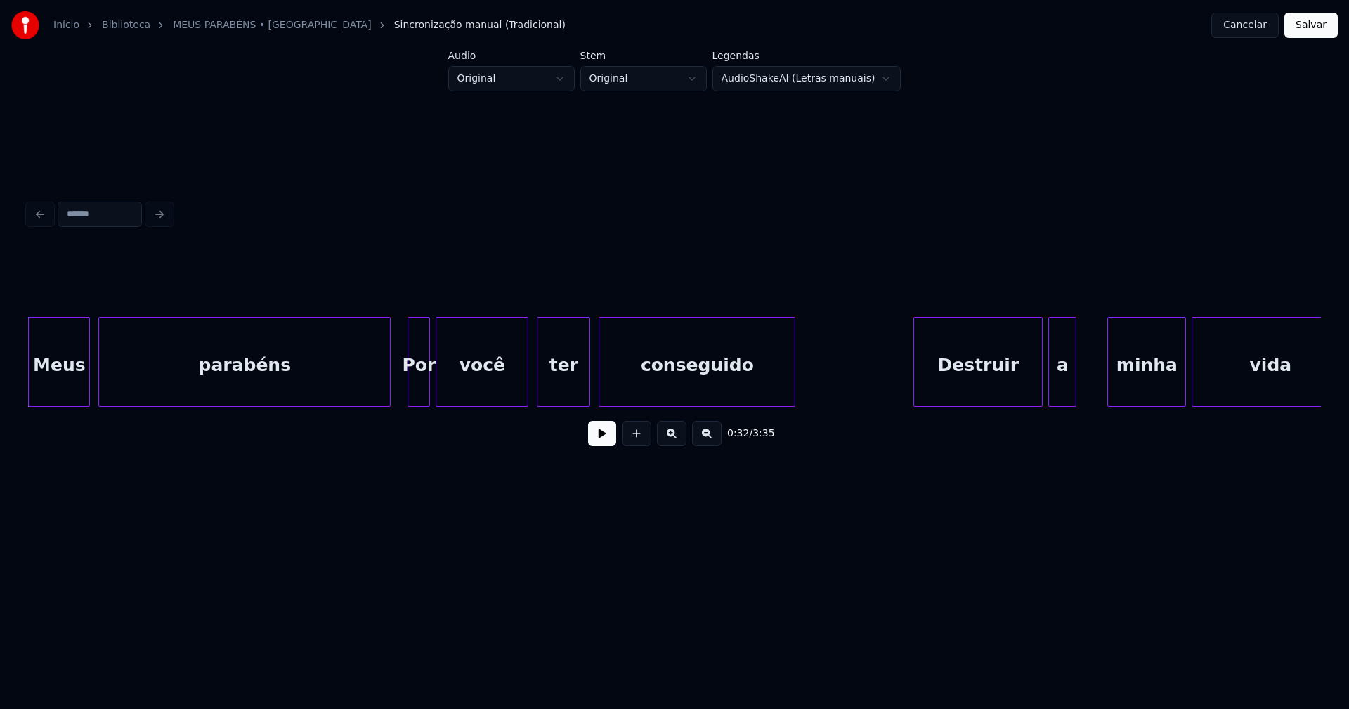
scroll to position [0, 4411]
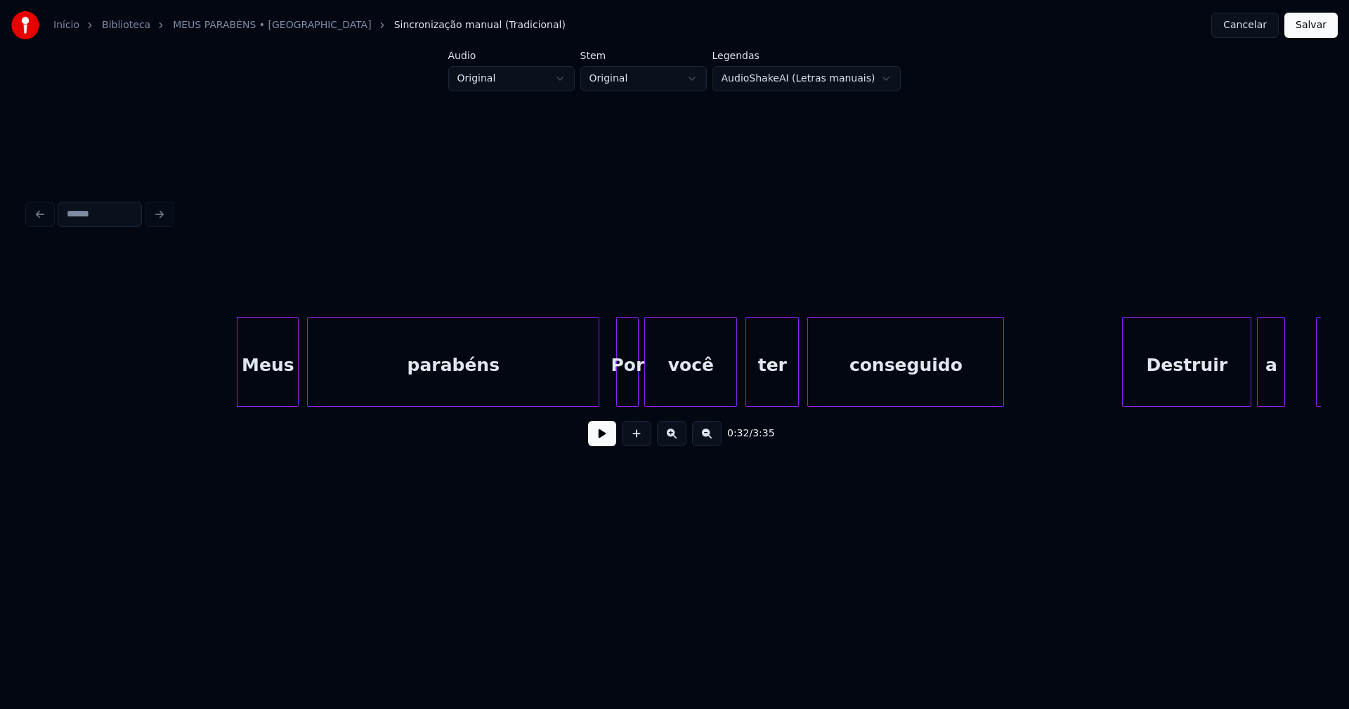
click at [601, 442] on button at bounding box center [602, 433] width 28 height 25
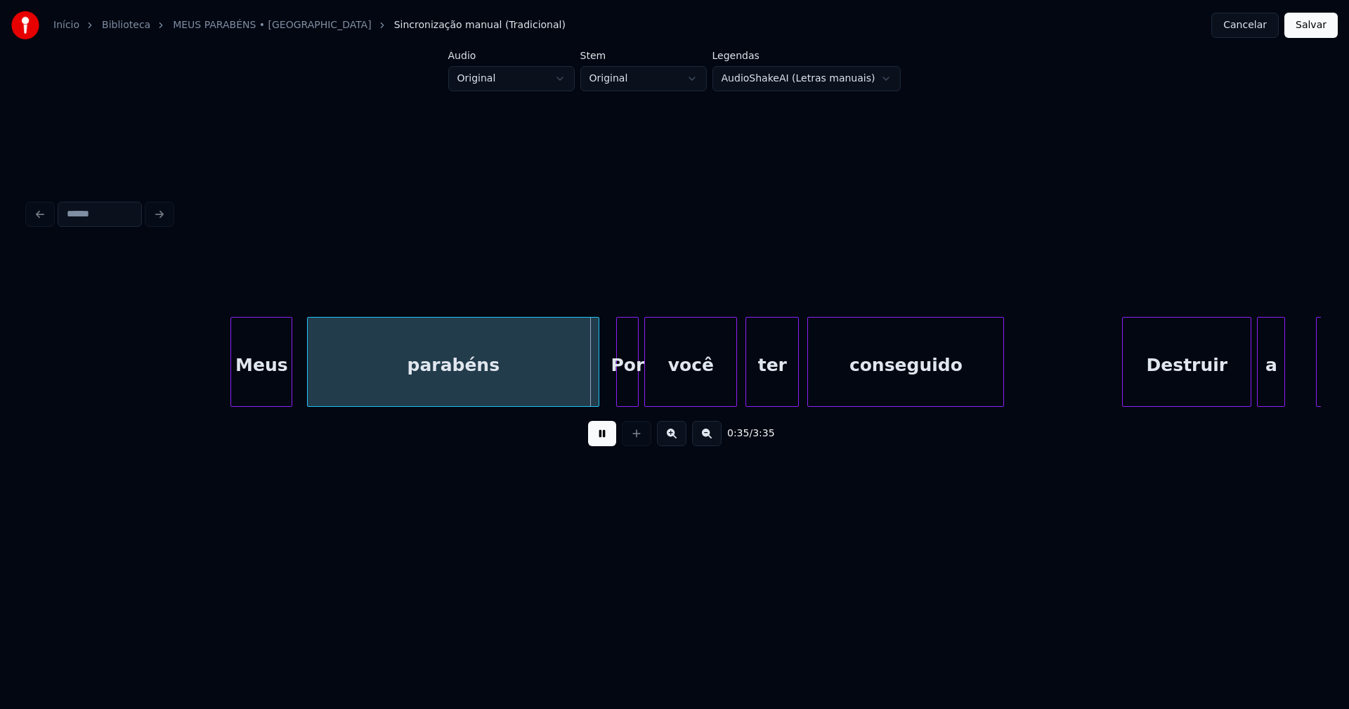
click at [267, 386] on div "Meus" at bounding box center [261, 366] width 60 height 96
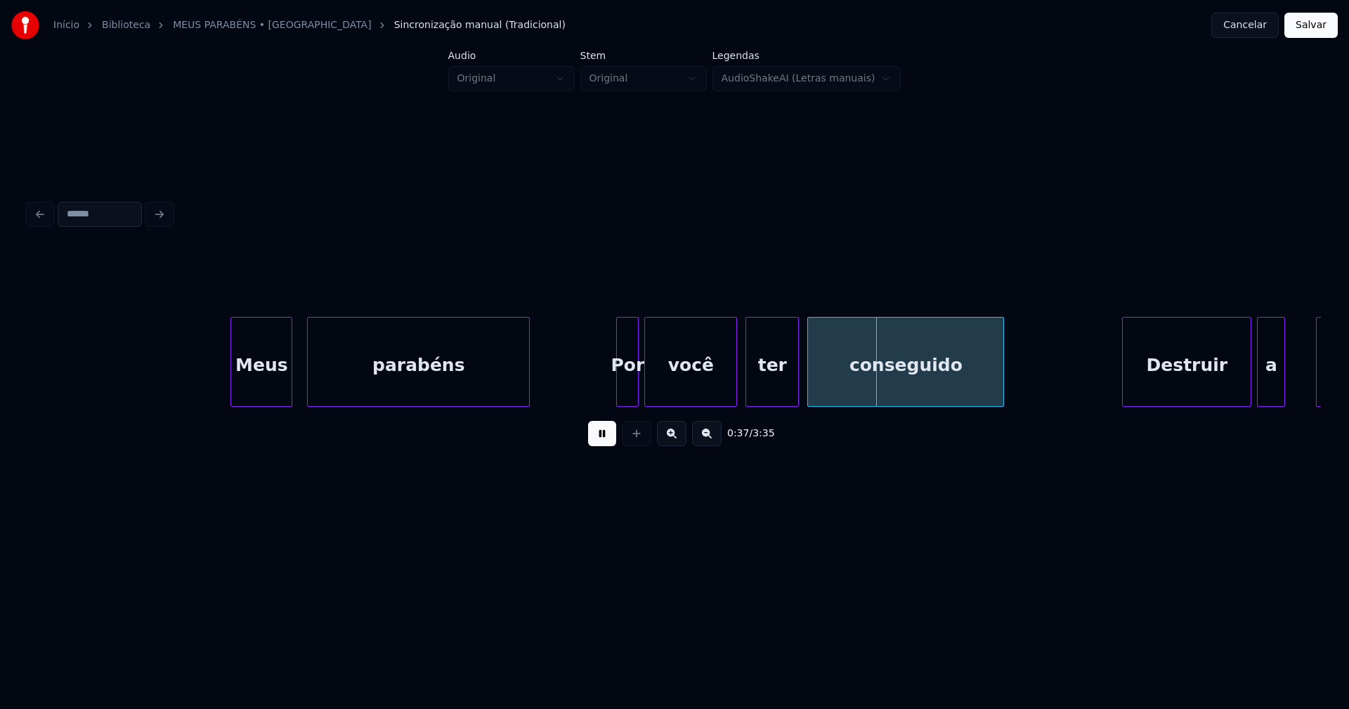
click at [526, 422] on div "0:37 / 3:35" at bounding box center [674, 354] width 1293 height 214
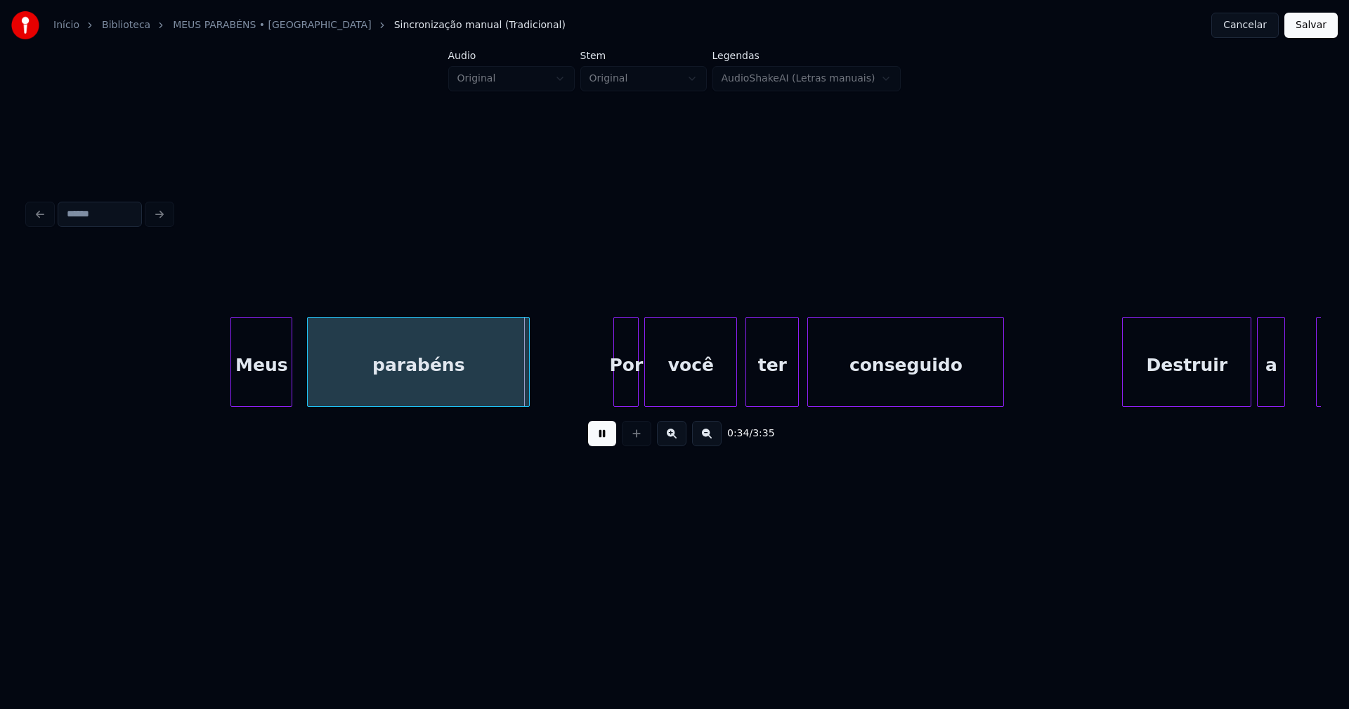
click at [616, 388] on div at bounding box center [616, 362] width 4 height 89
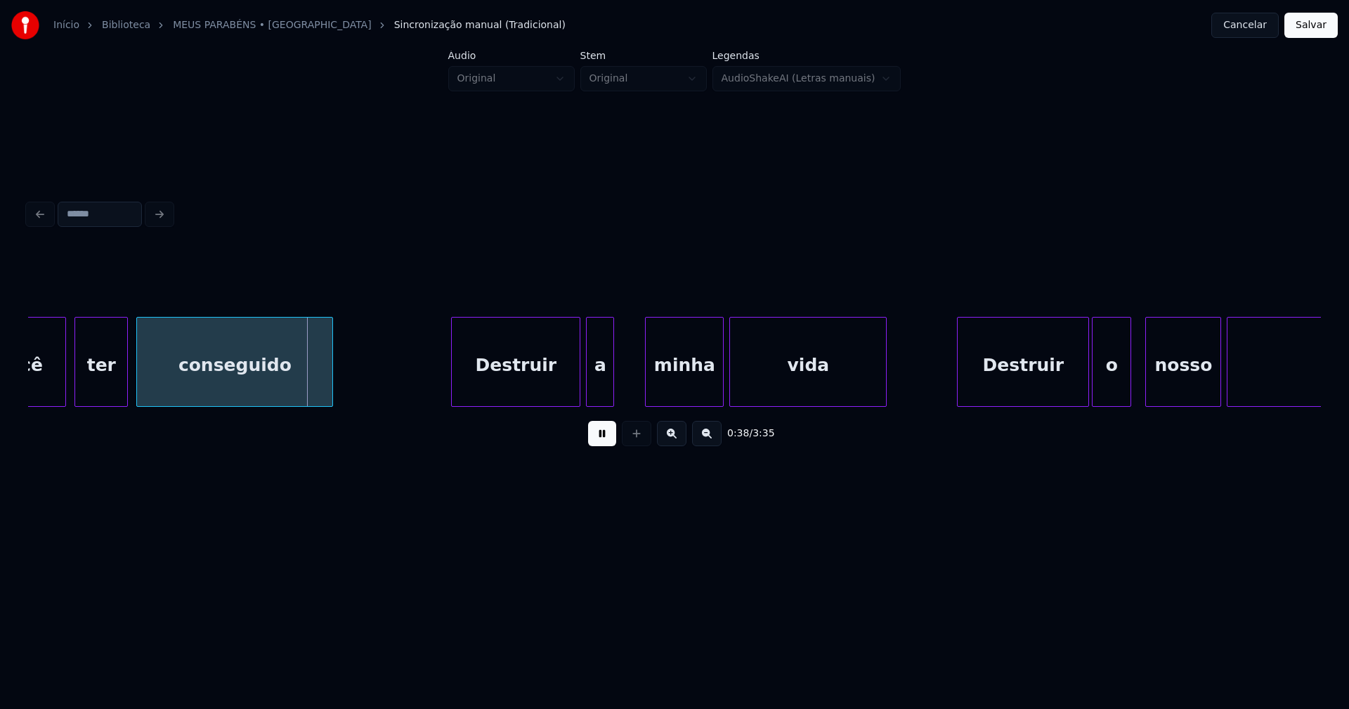
scroll to position [0, 5115]
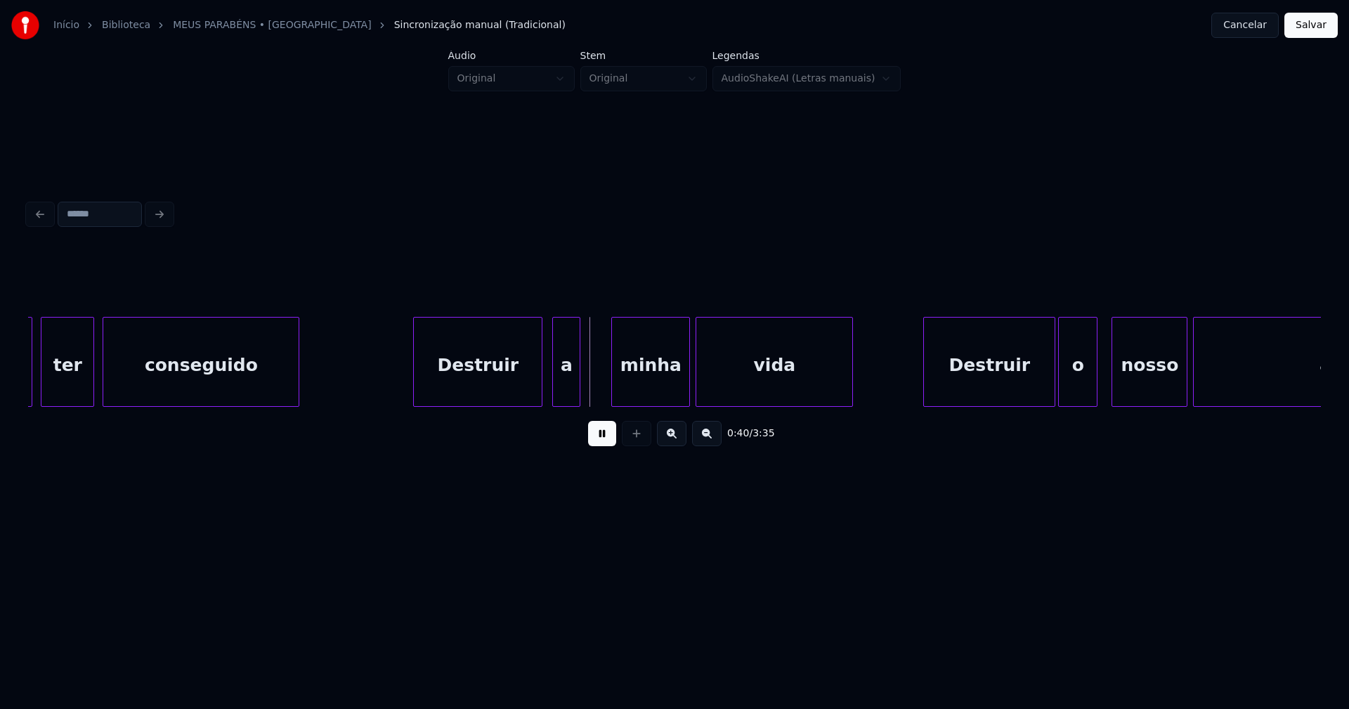
click at [502, 379] on div "Destruir" at bounding box center [478, 366] width 128 height 96
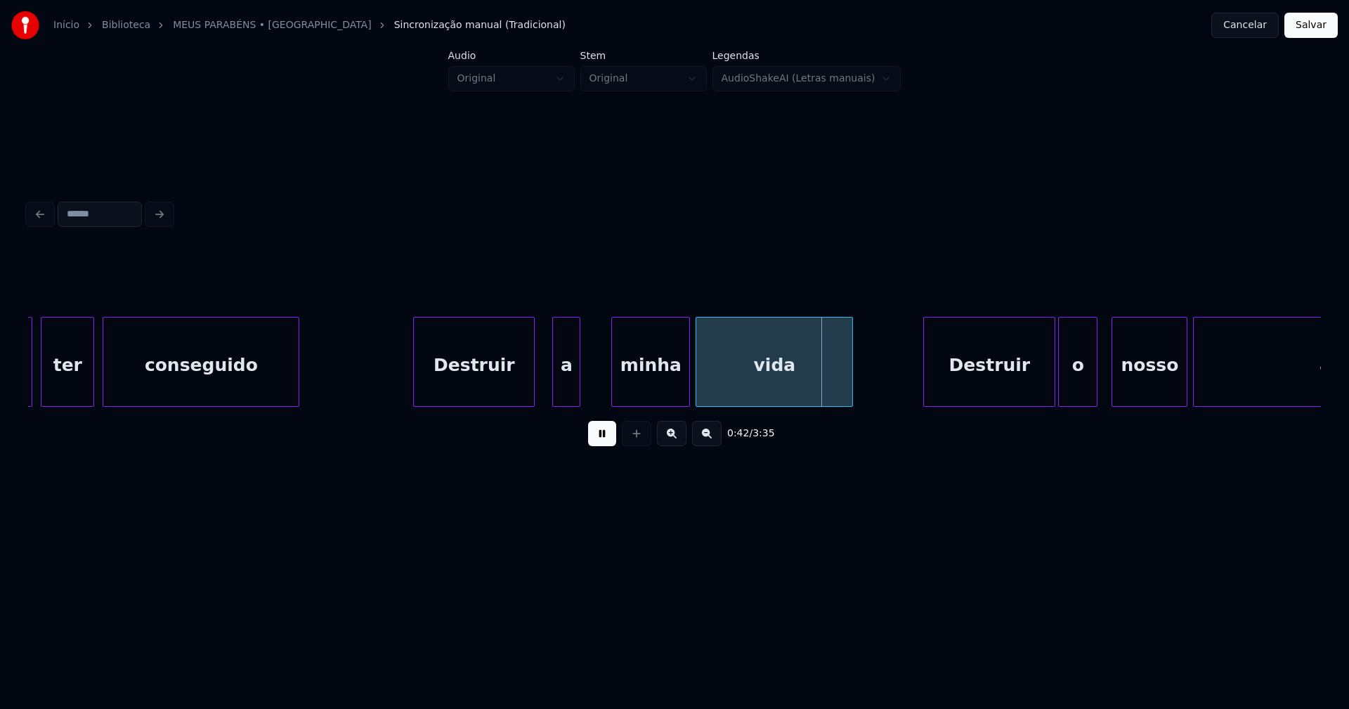
click at [532, 388] on div at bounding box center [532, 362] width 4 height 89
click at [554, 388] on div "a" at bounding box center [556, 366] width 27 height 96
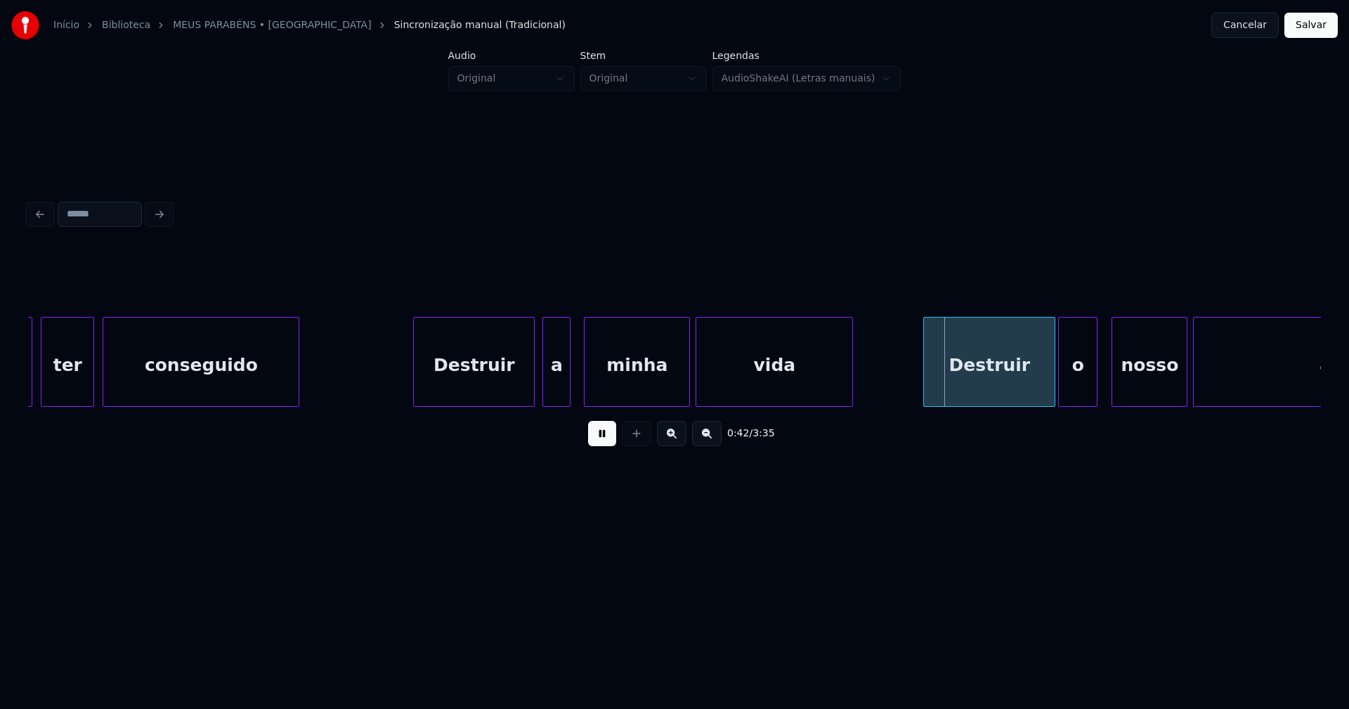
click at [586, 392] on div at bounding box center [586, 362] width 4 height 89
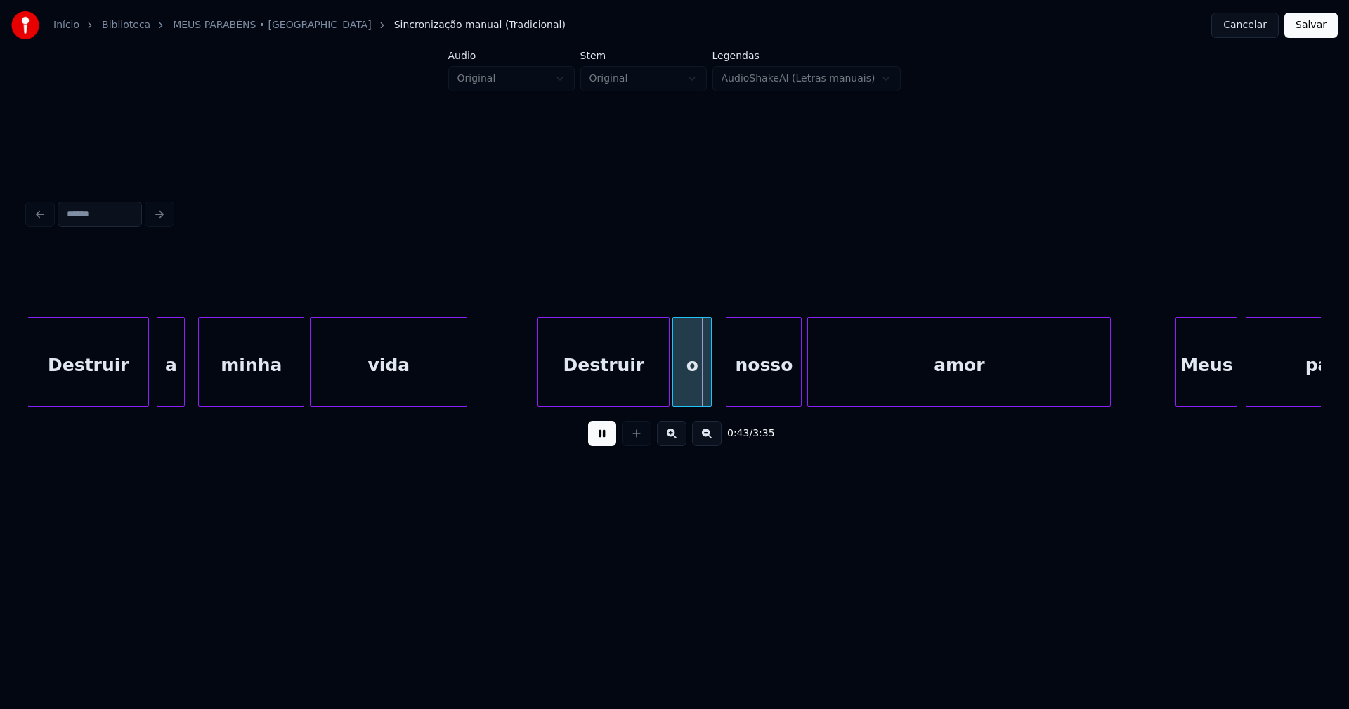
scroll to position [0, 5534]
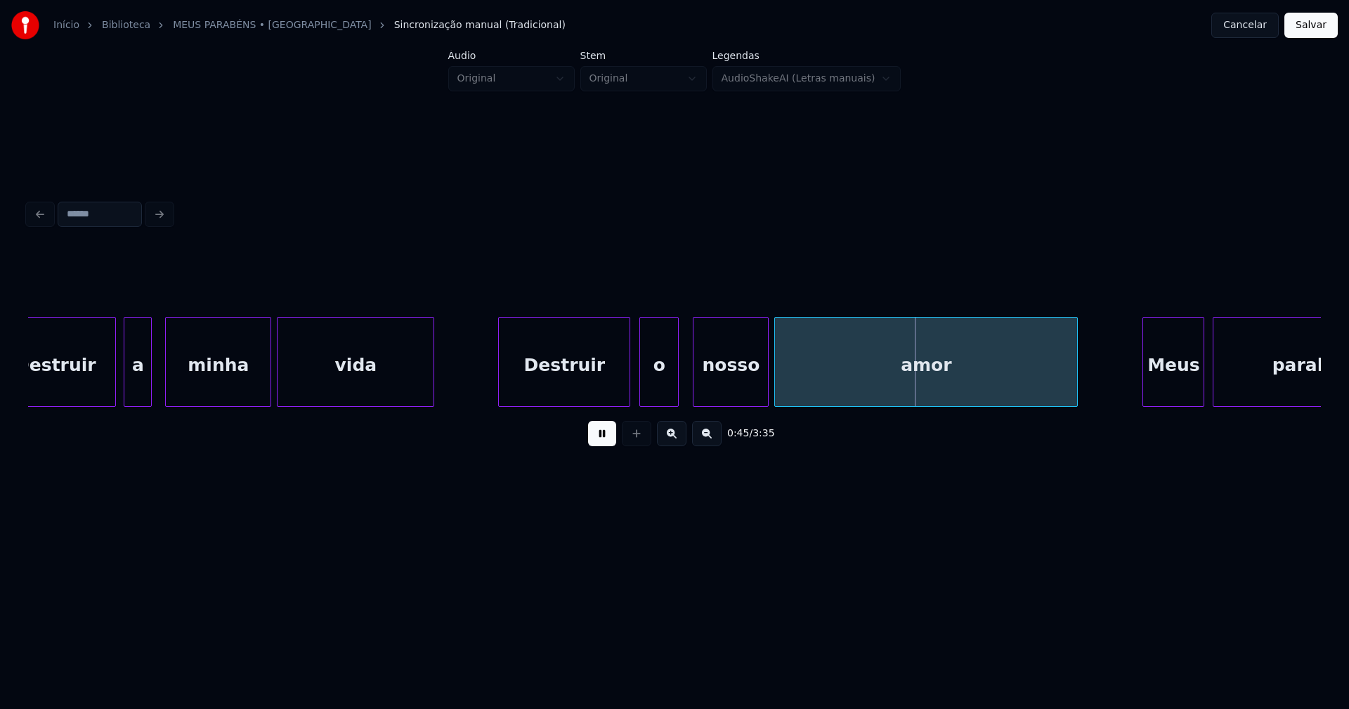
click at [615, 390] on div "Destruir" at bounding box center [564, 366] width 131 height 96
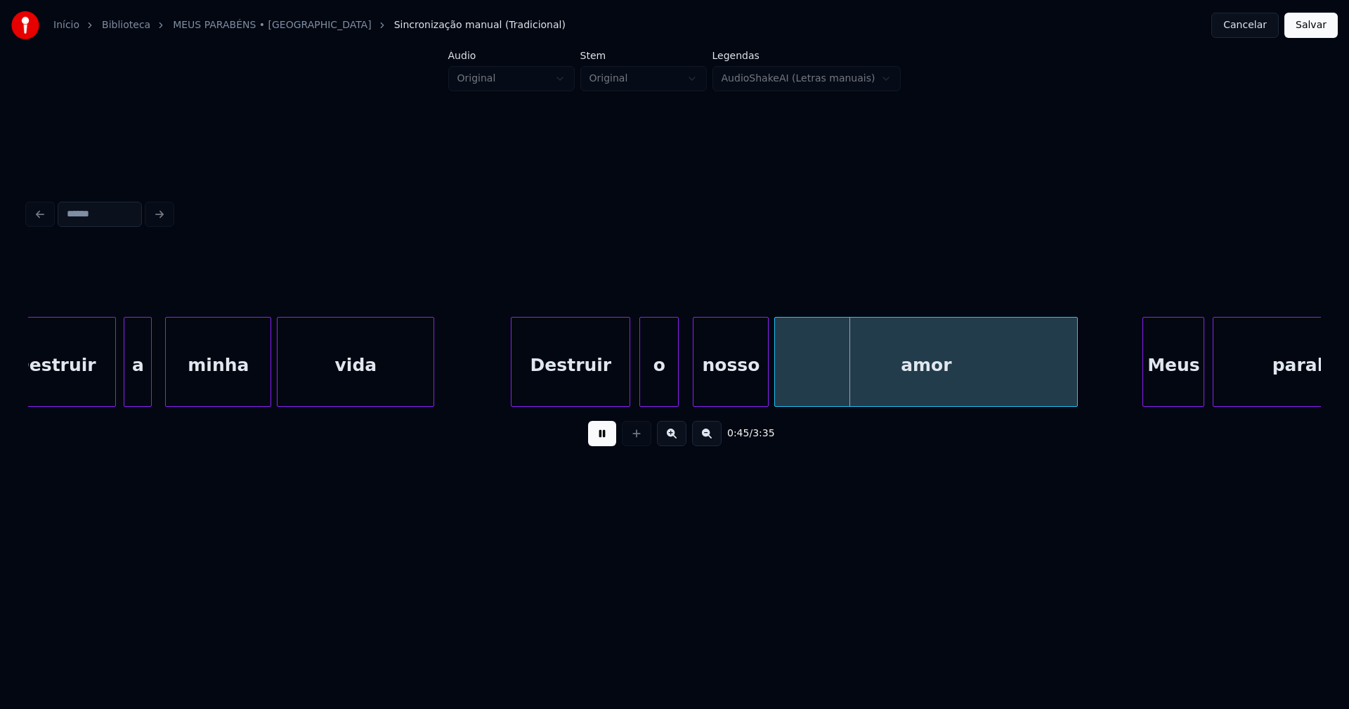
click at [513, 384] on div at bounding box center [513, 362] width 4 height 89
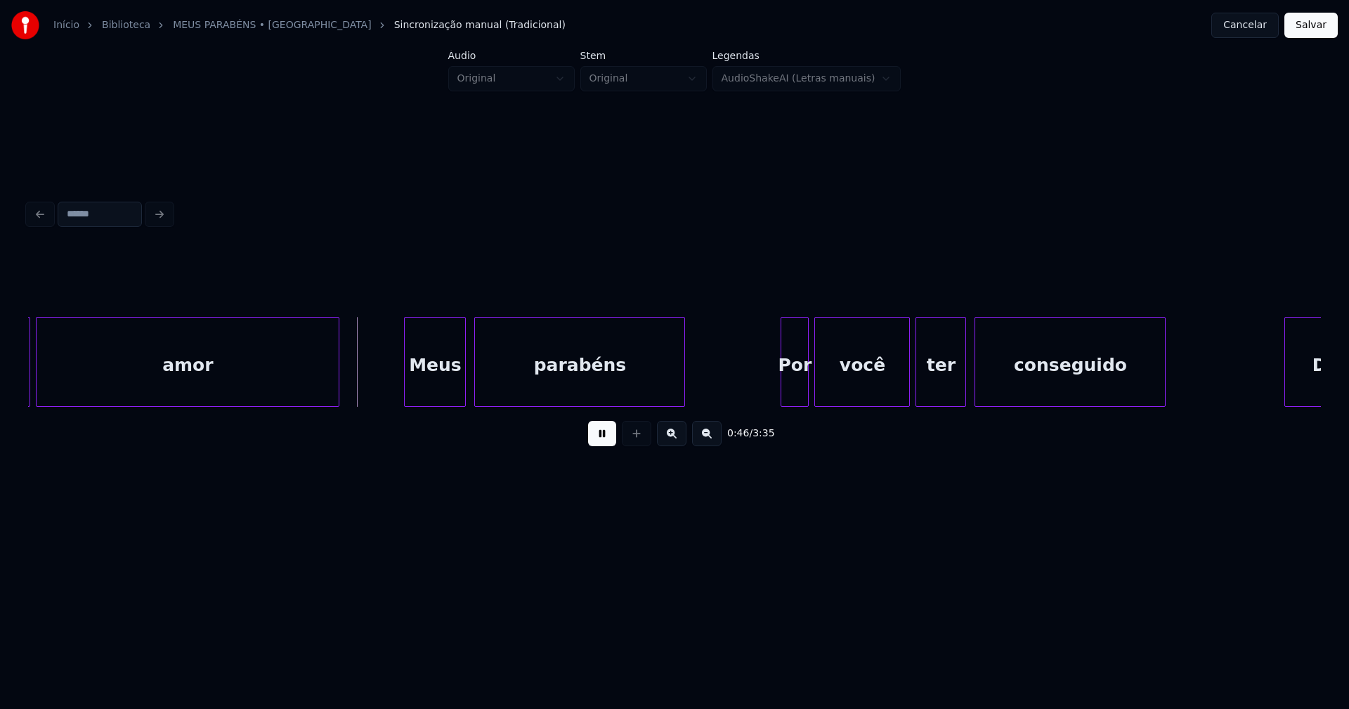
scroll to position [0, 6289]
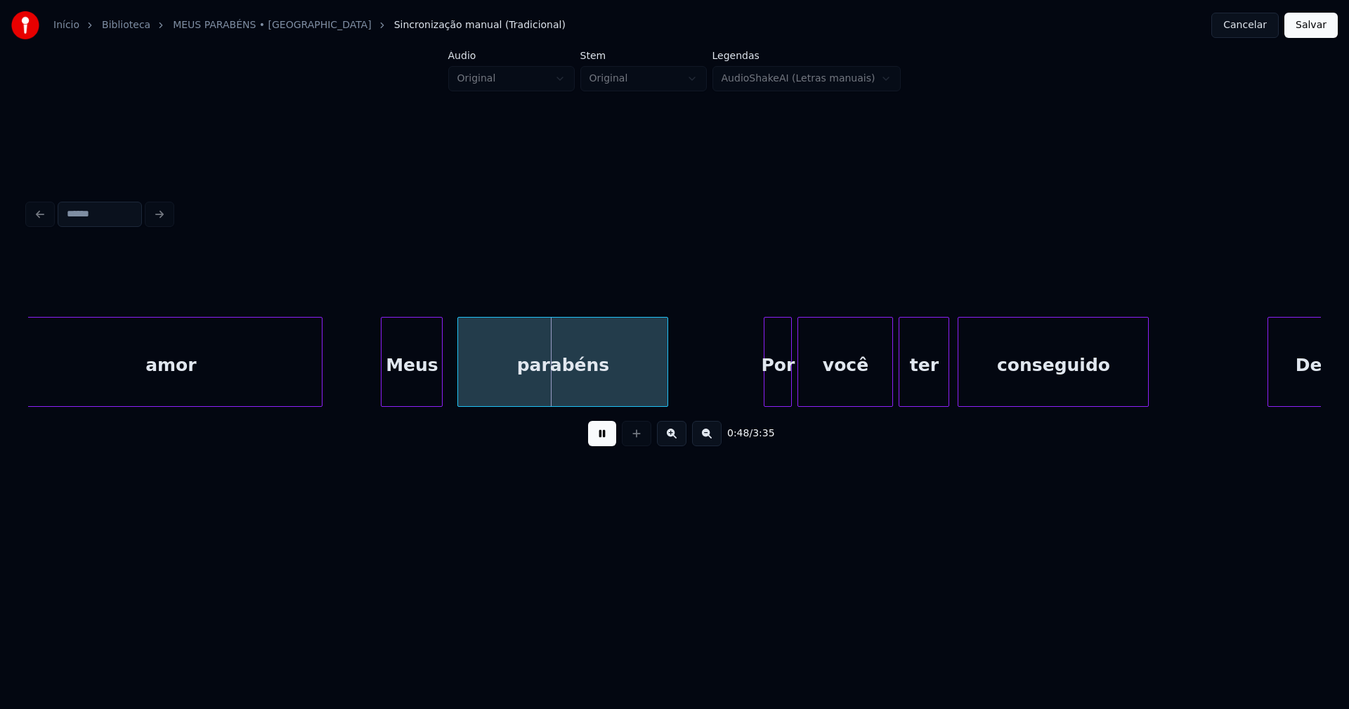
click at [403, 381] on div "Meus" at bounding box center [411, 366] width 60 height 96
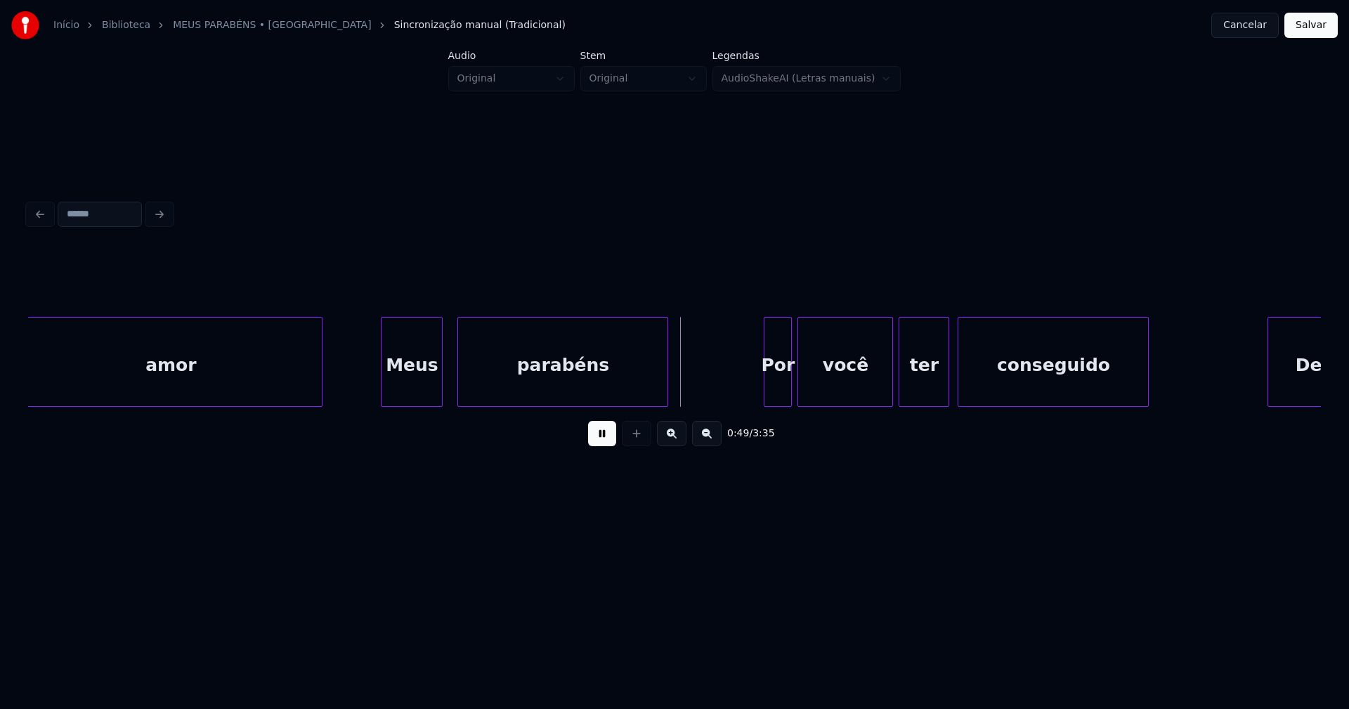
scroll to position [0, 6373]
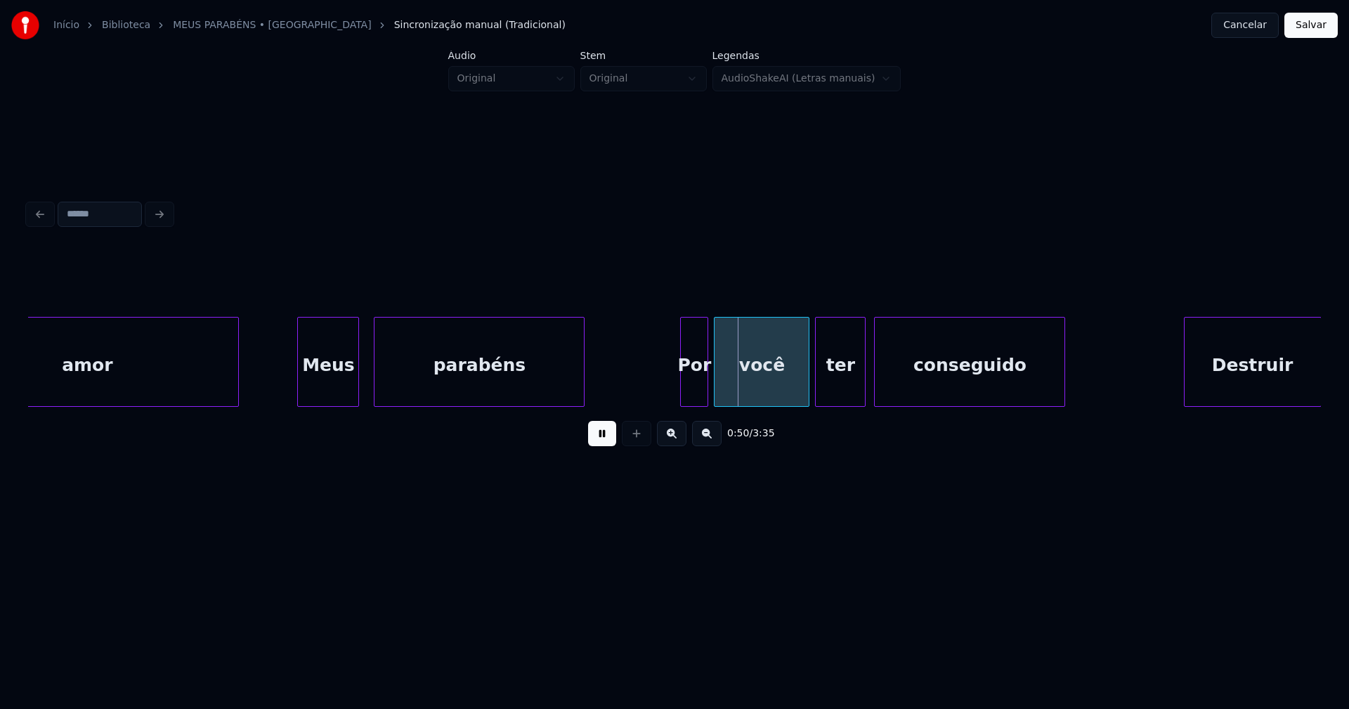
click at [608, 444] on button at bounding box center [602, 433] width 28 height 25
click at [440, 386] on div "parabéns" at bounding box center [478, 366] width 209 height 96
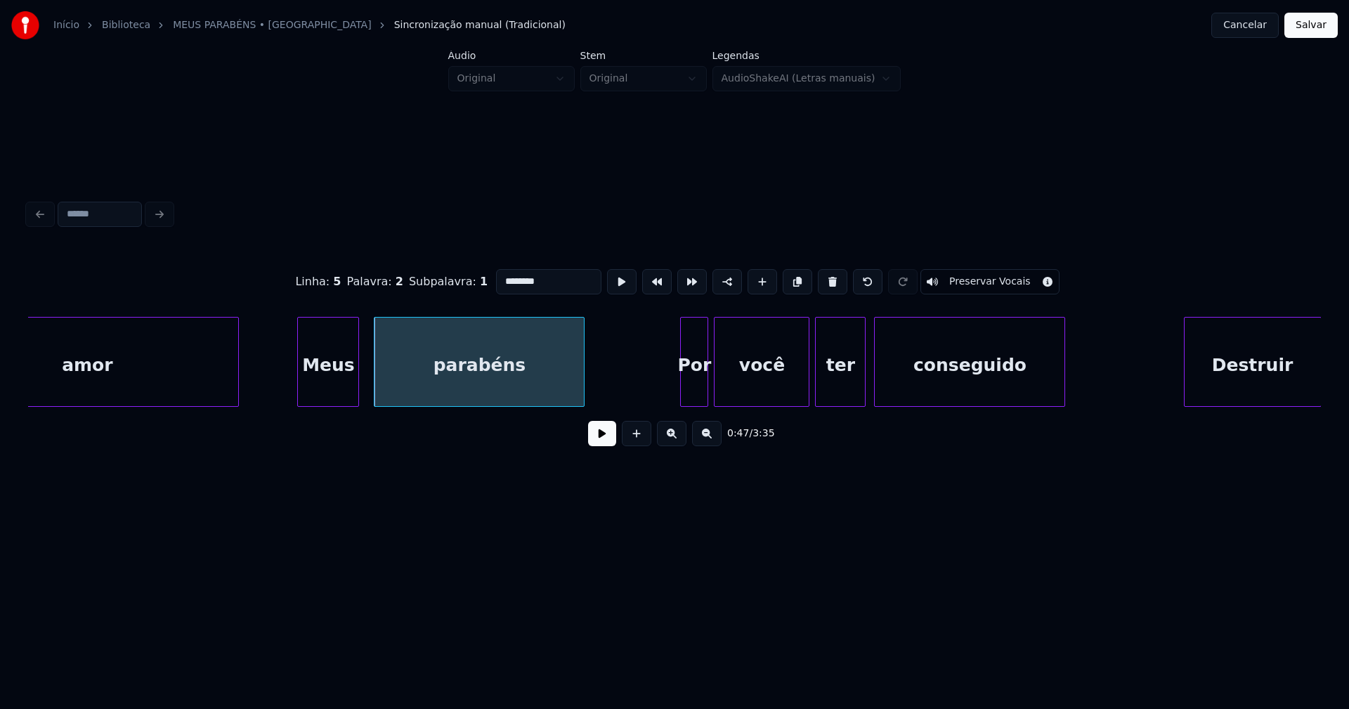
click at [500, 275] on input "********" at bounding box center [548, 281] width 105 height 25
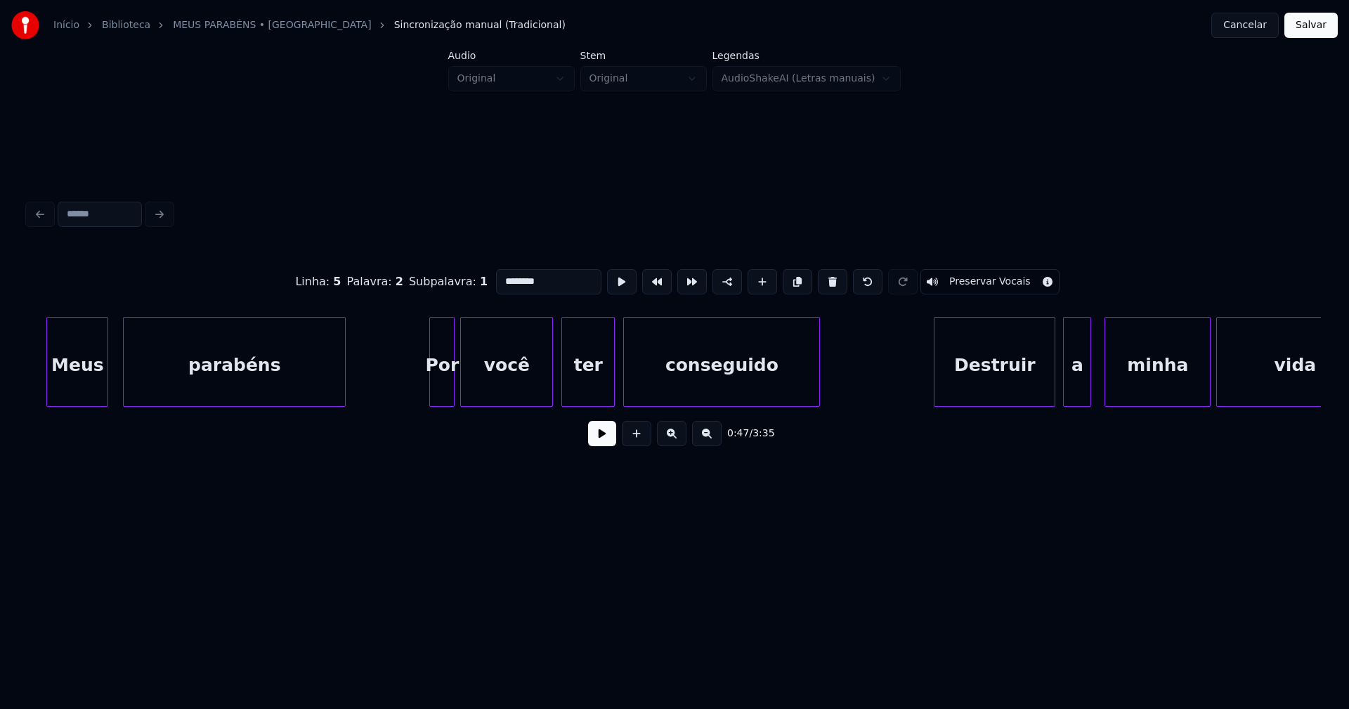
scroll to position [0, 4545]
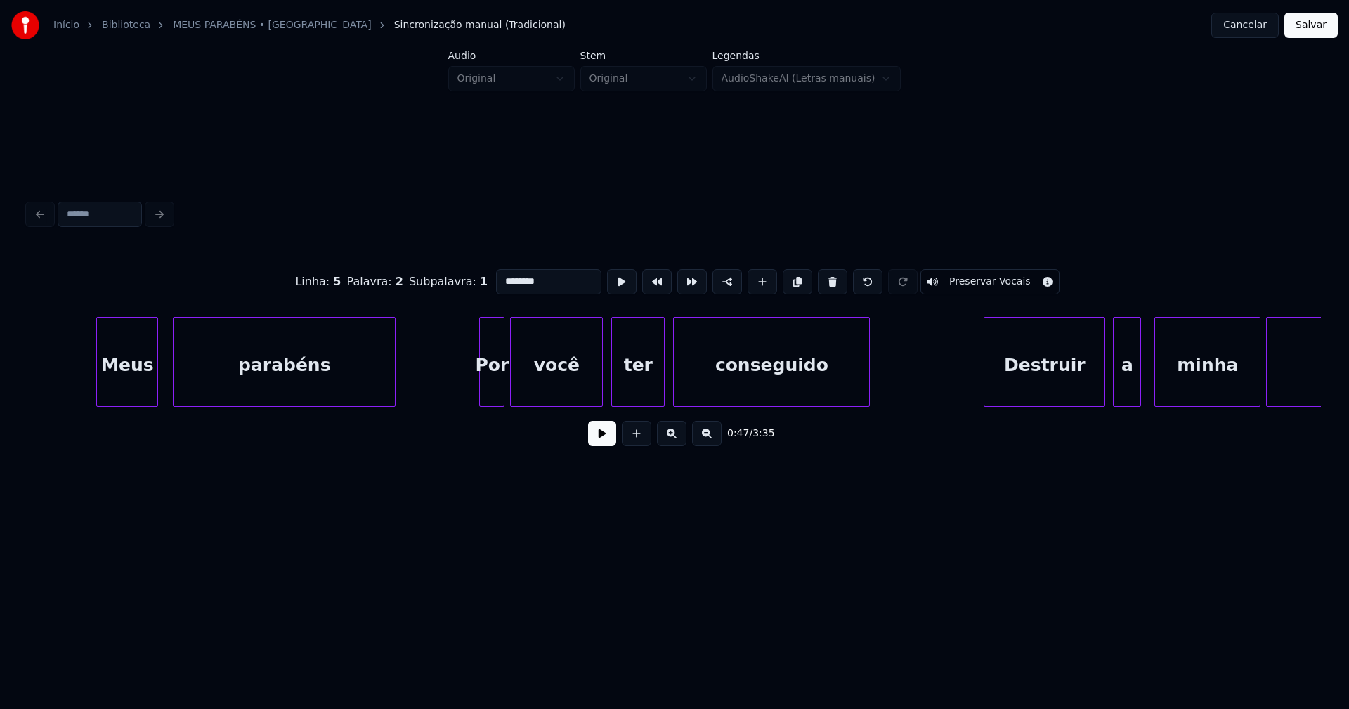
click at [252, 380] on div "parabéns" at bounding box center [284, 366] width 221 height 96
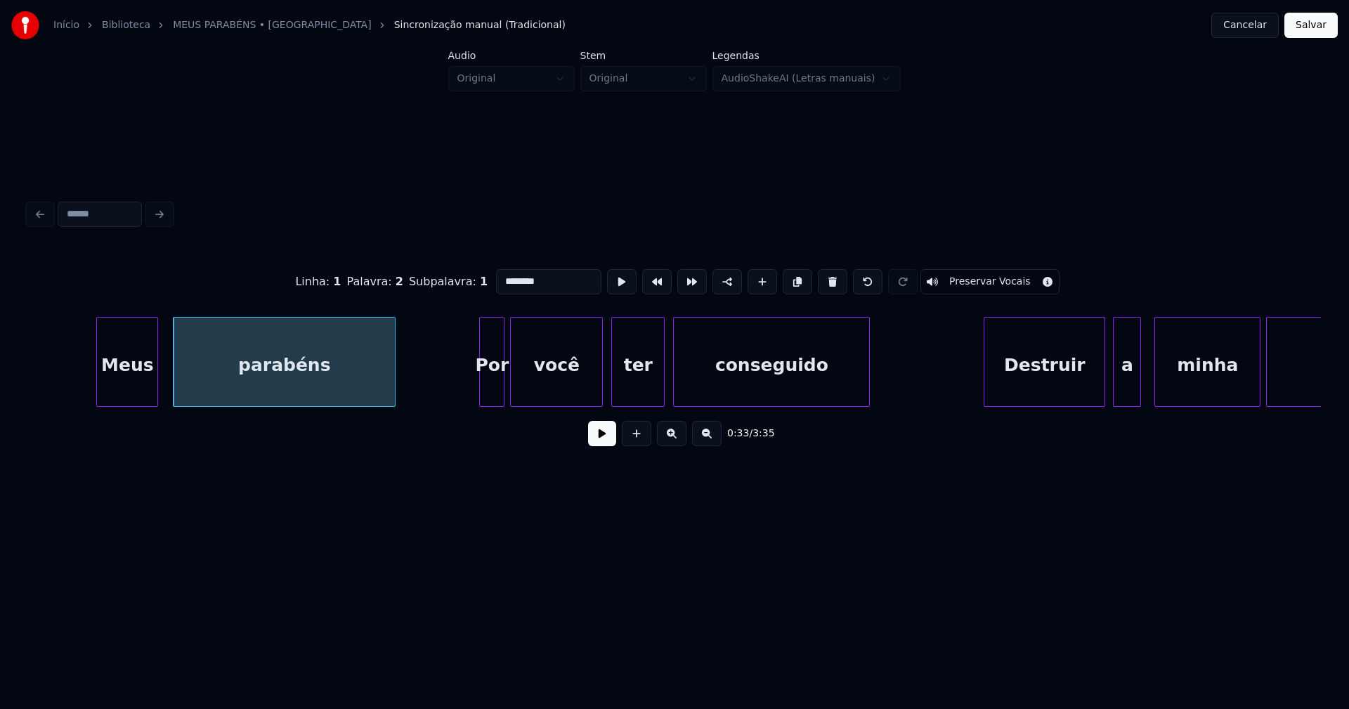
click at [500, 275] on input "********" at bounding box center [548, 281] width 105 height 25
click at [268, 377] on div "Parabéns" at bounding box center [284, 366] width 221 height 96
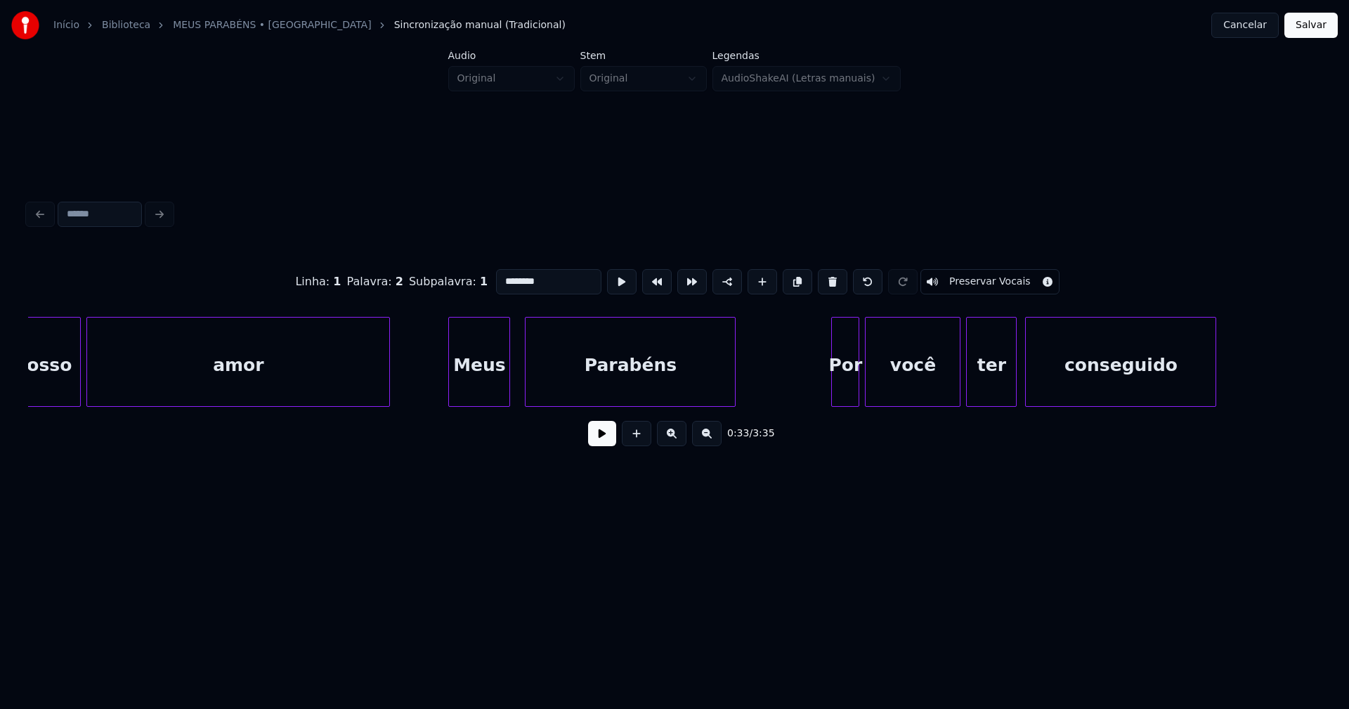
scroll to position [0, 6255]
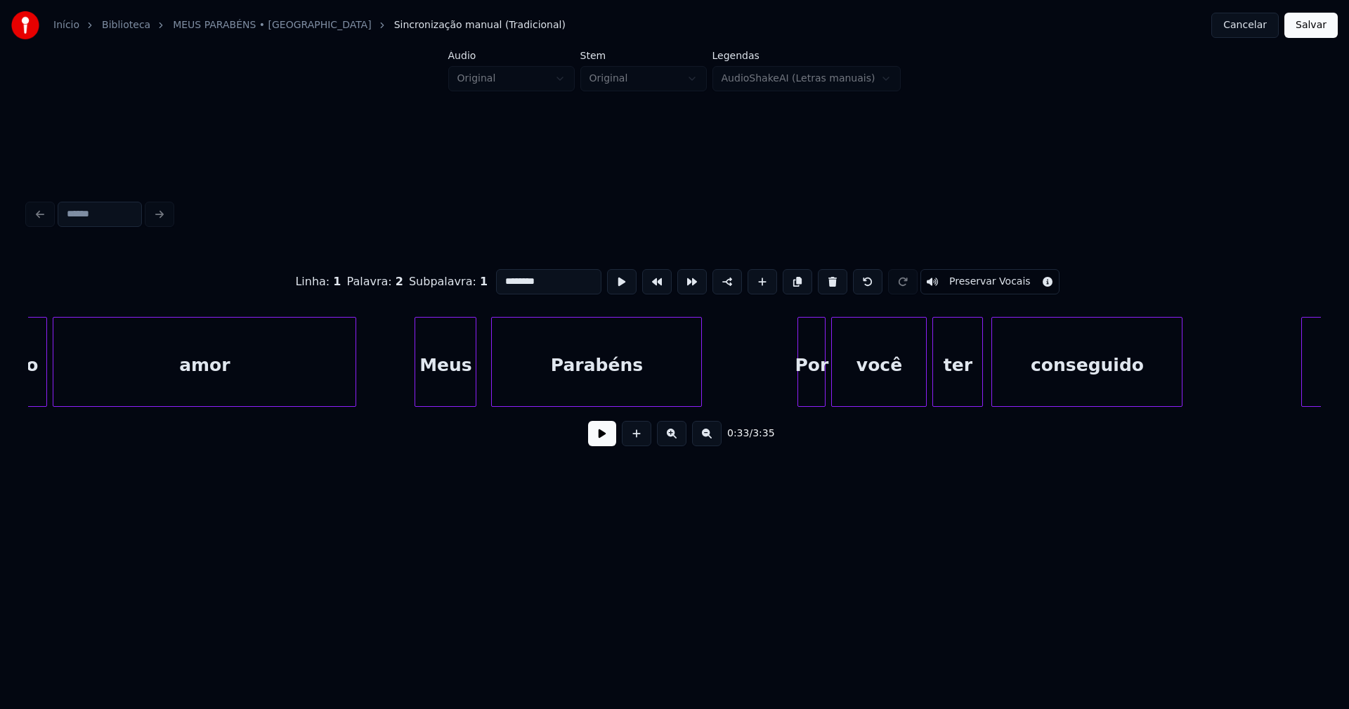
click at [586, 391] on div "Parabéns" at bounding box center [596, 366] width 209 height 96
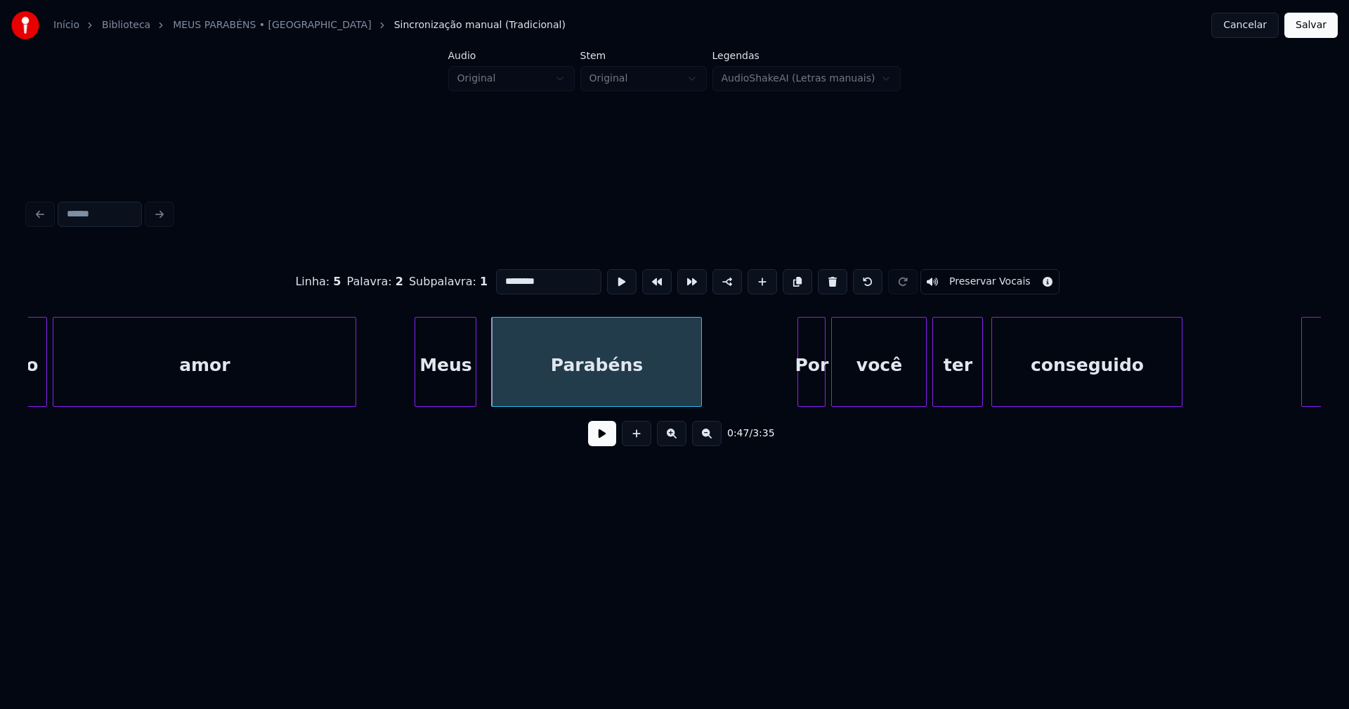
click at [499, 272] on input "********" at bounding box center [548, 281] width 105 height 25
type input "********"
click at [607, 431] on button at bounding box center [602, 433] width 28 height 25
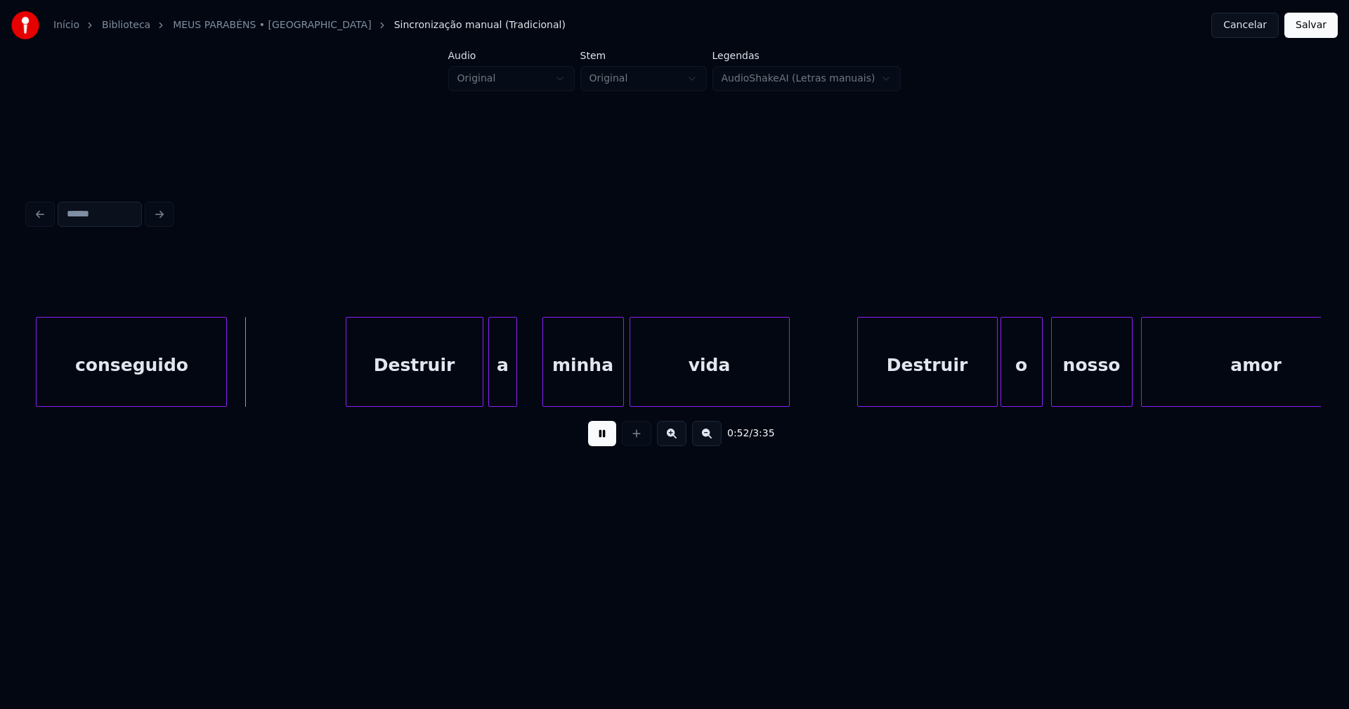
scroll to position [0, 7211]
click at [474, 388] on div at bounding box center [473, 362] width 4 height 89
click at [495, 391] on div "a" at bounding box center [494, 366] width 27 height 96
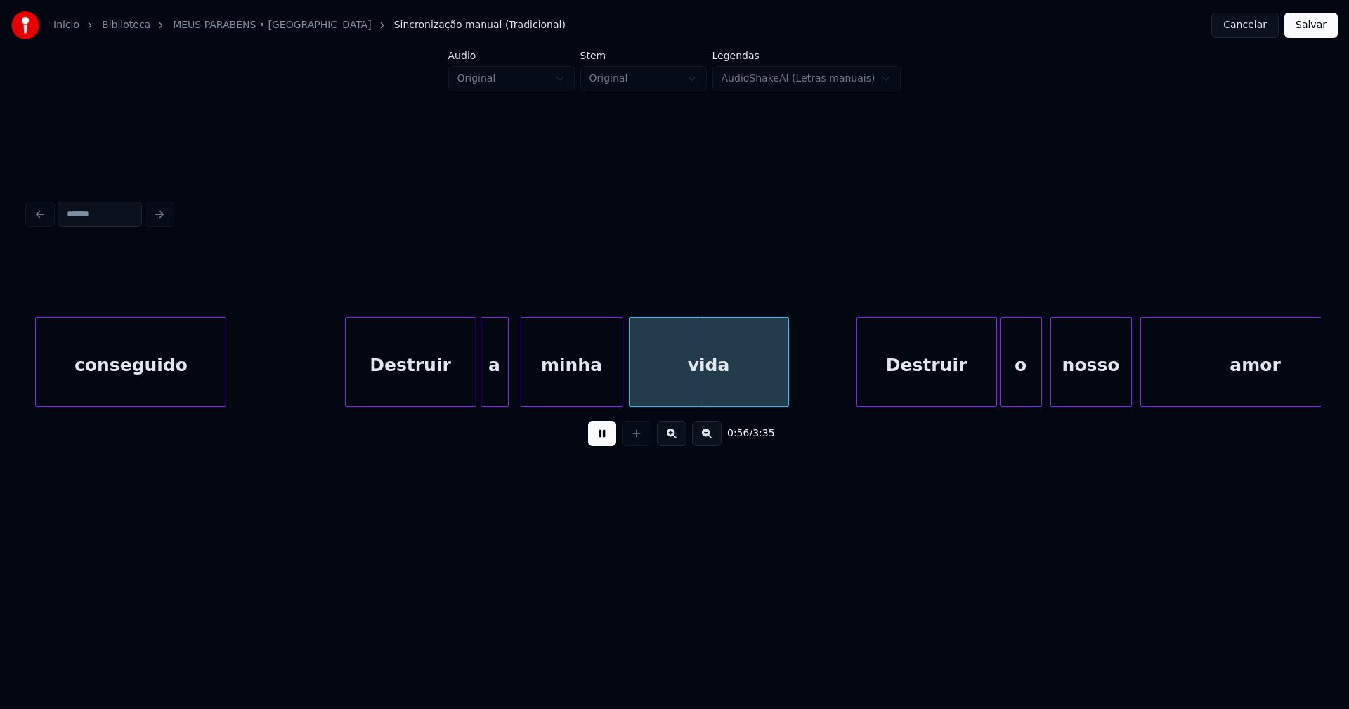
click at [521, 389] on div at bounding box center [523, 362] width 4 height 89
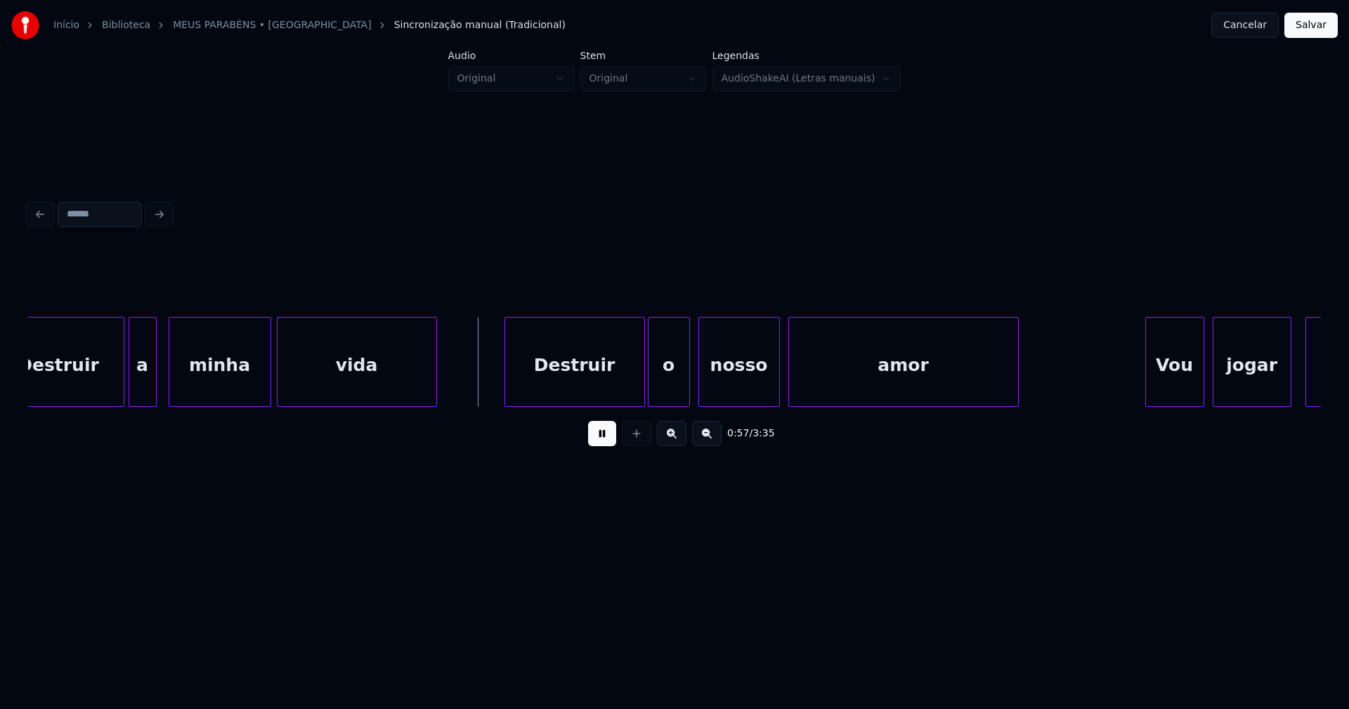
scroll to position [0, 7648]
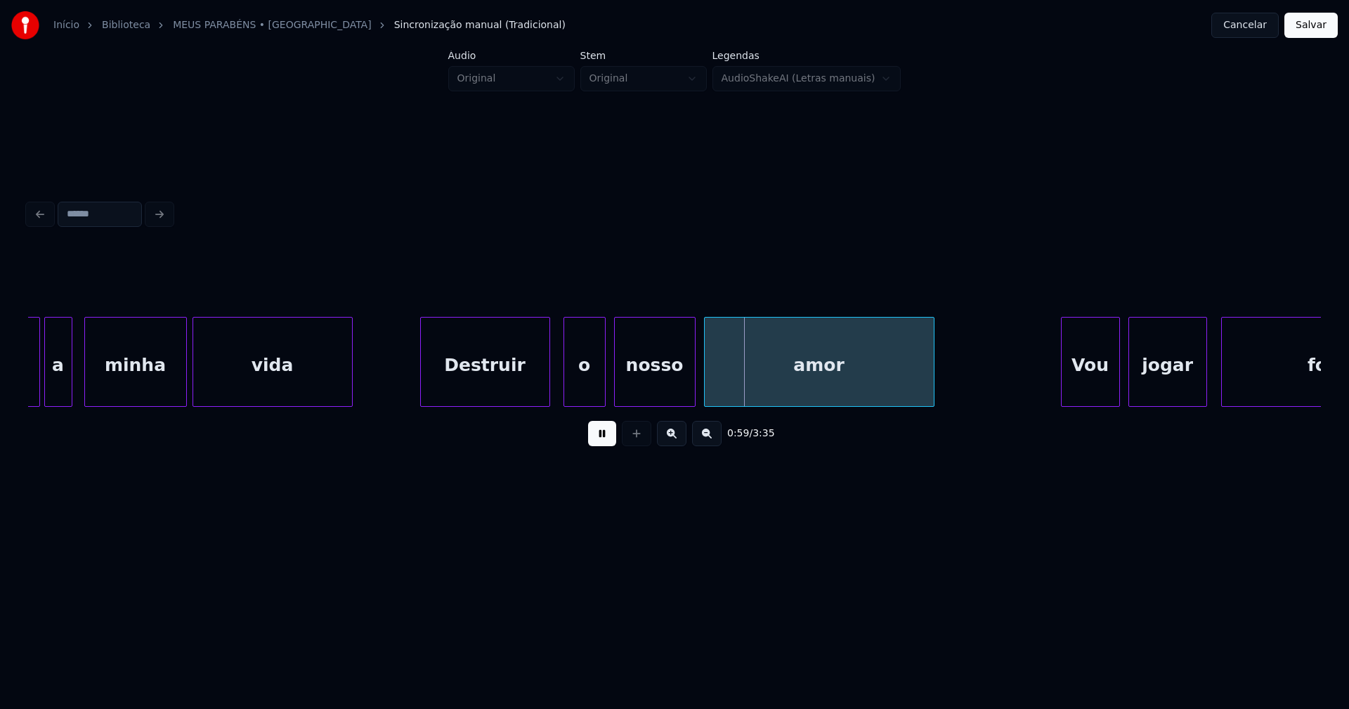
click at [548, 398] on div at bounding box center [547, 362] width 4 height 89
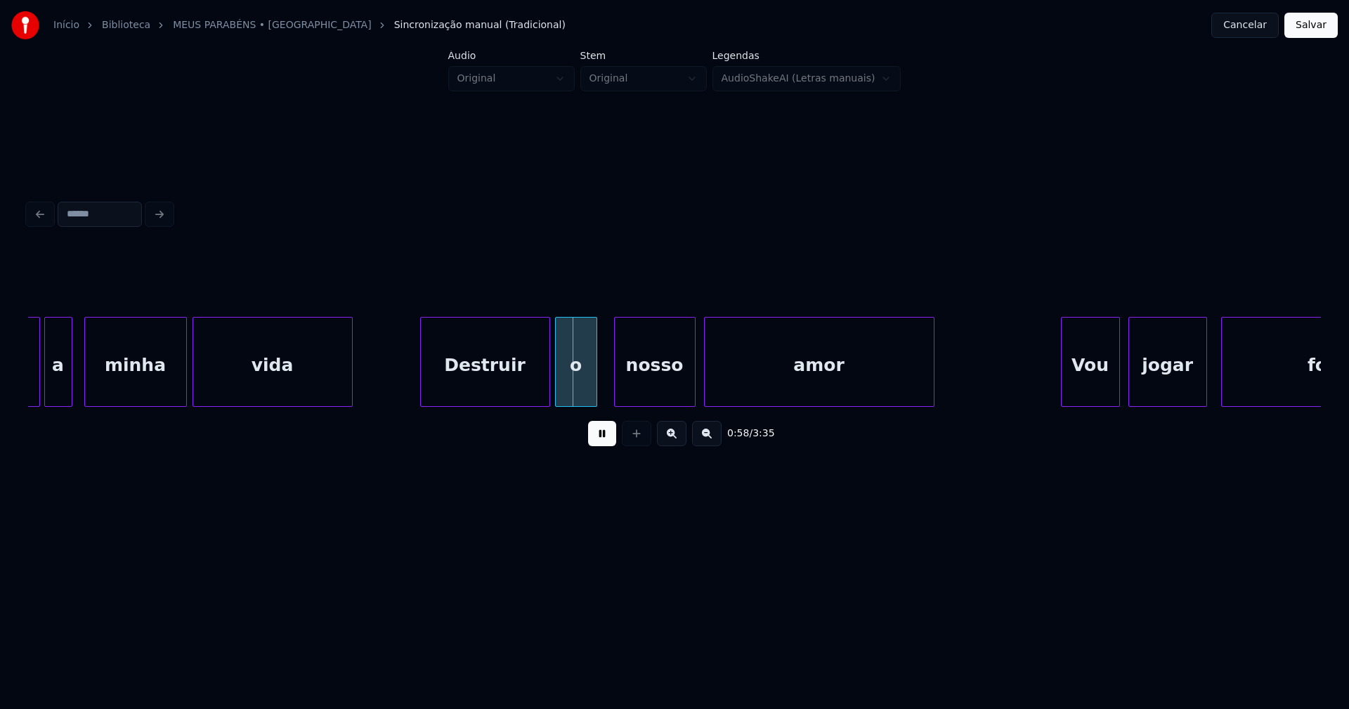
click at [574, 393] on div "o" at bounding box center [576, 366] width 41 height 96
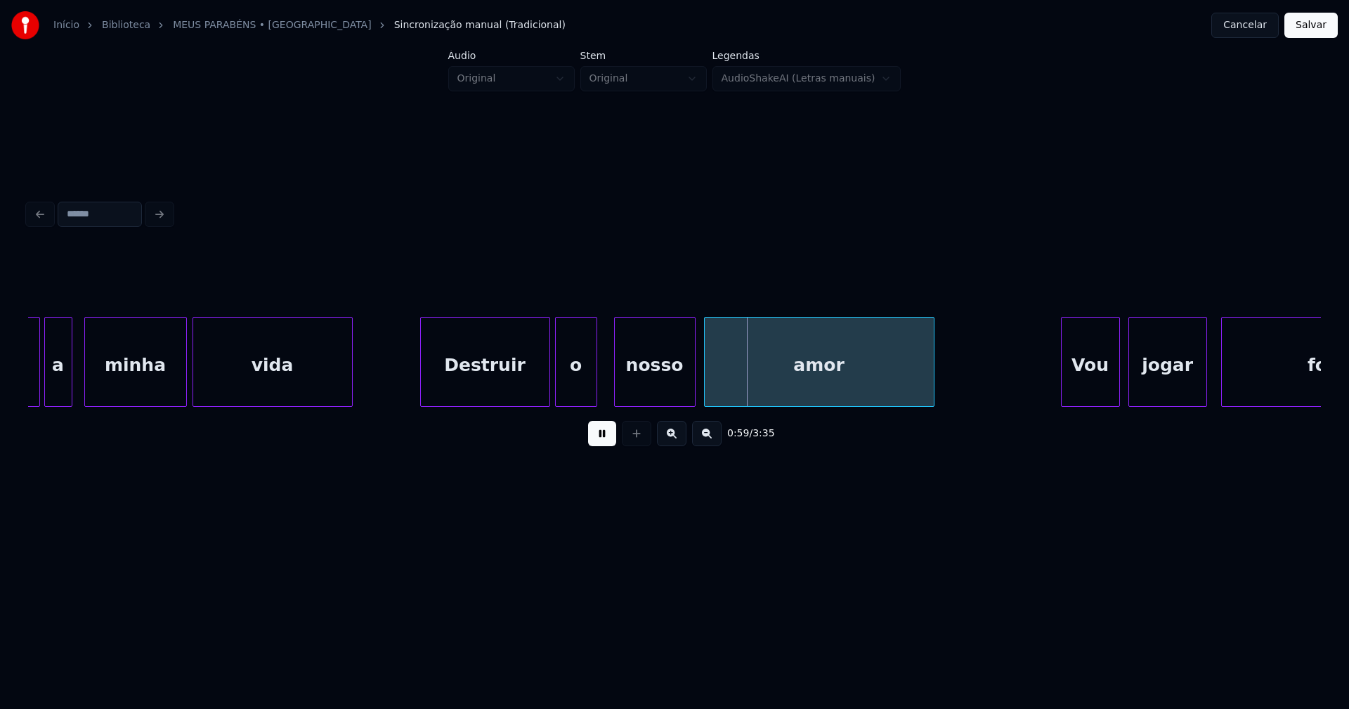
drag, startPoint x: 405, startPoint y: 379, endPoint x: 395, endPoint y: 380, distance: 9.9
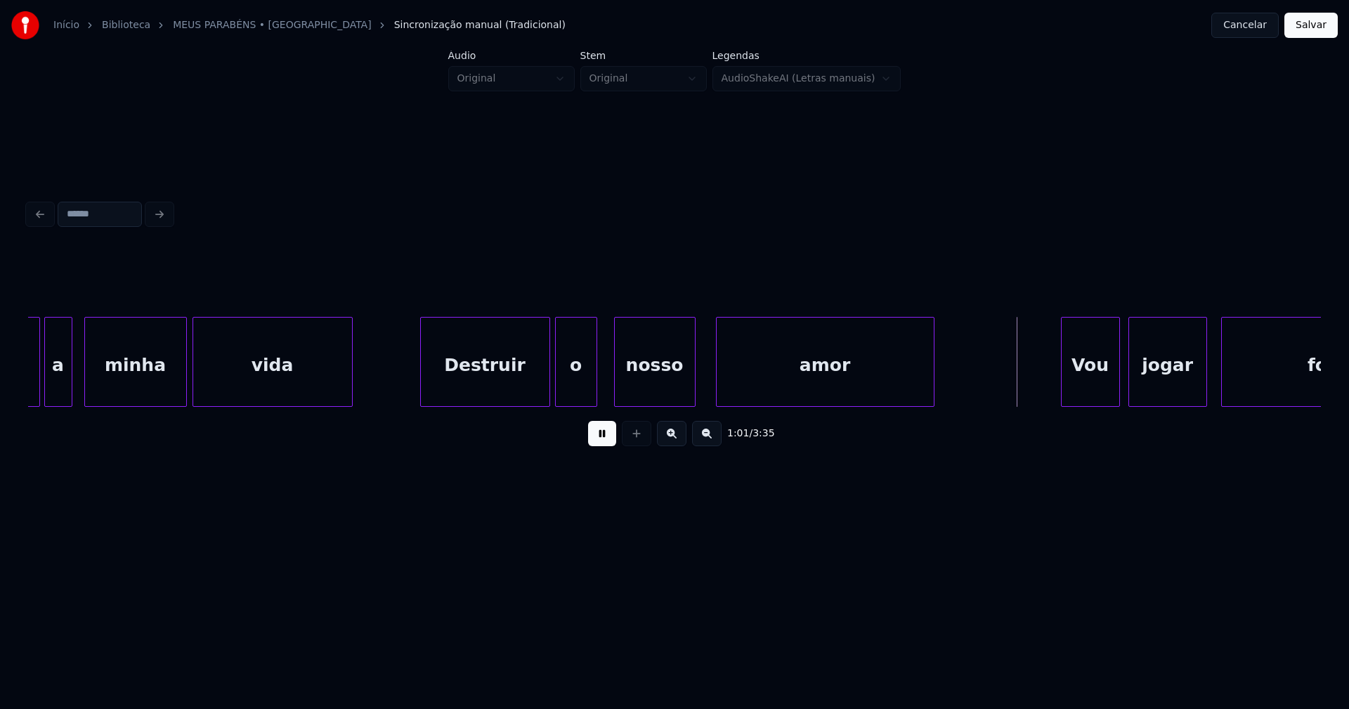
click at [719, 395] on div at bounding box center [719, 362] width 4 height 89
click at [686, 397] on div at bounding box center [685, 362] width 4 height 89
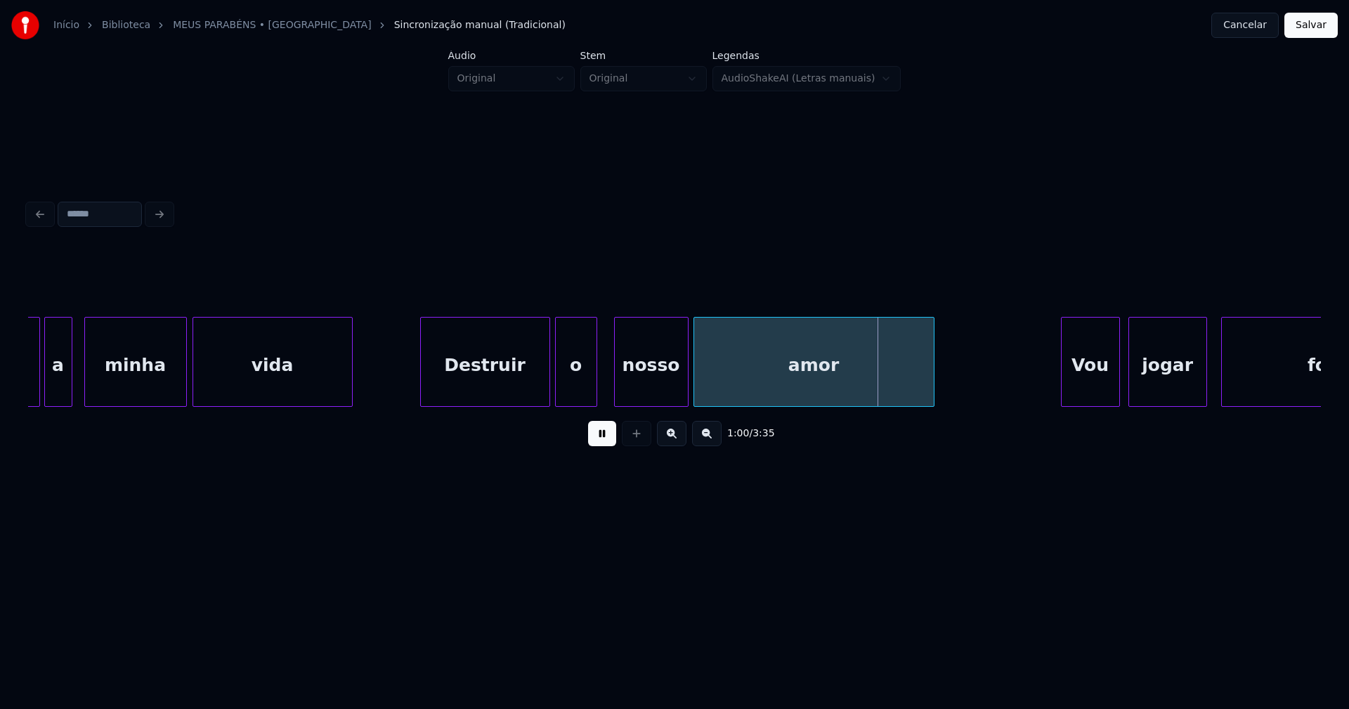
click at [697, 391] on div at bounding box center [696, 362] width 4 height 89
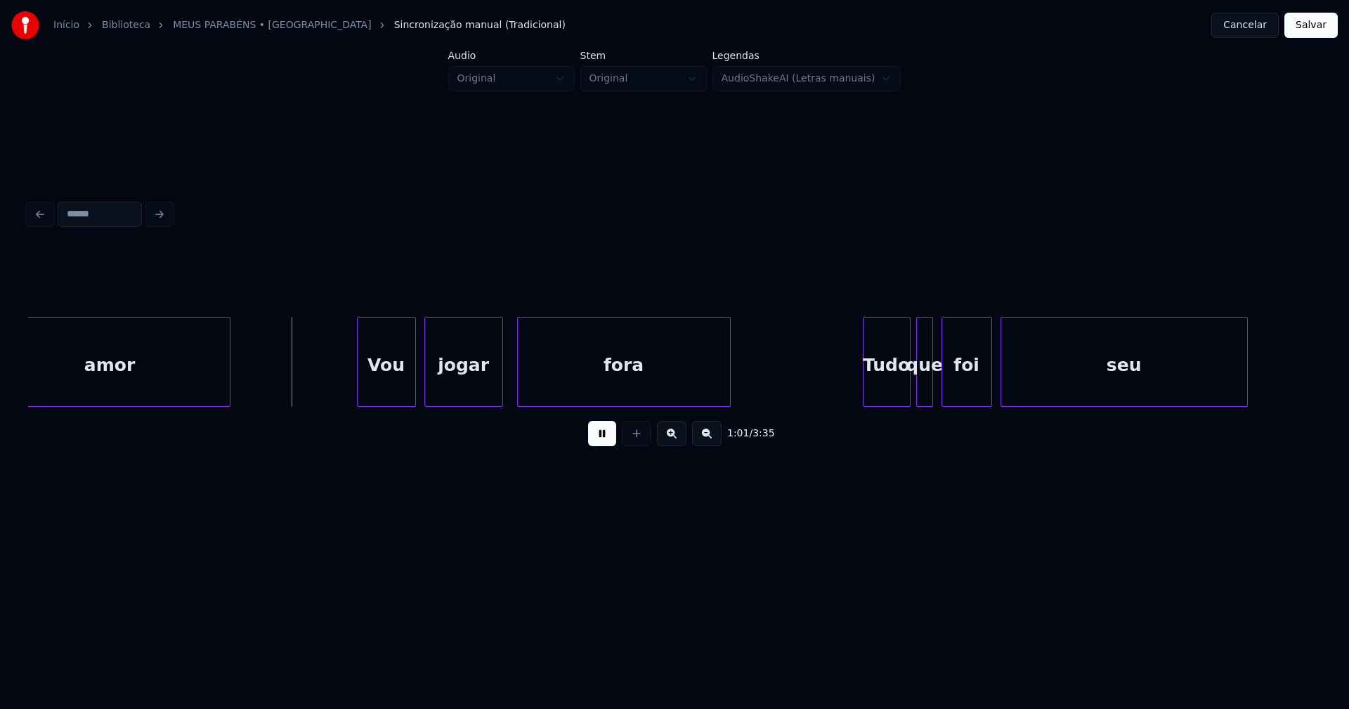
scroll to position [0, 8368]
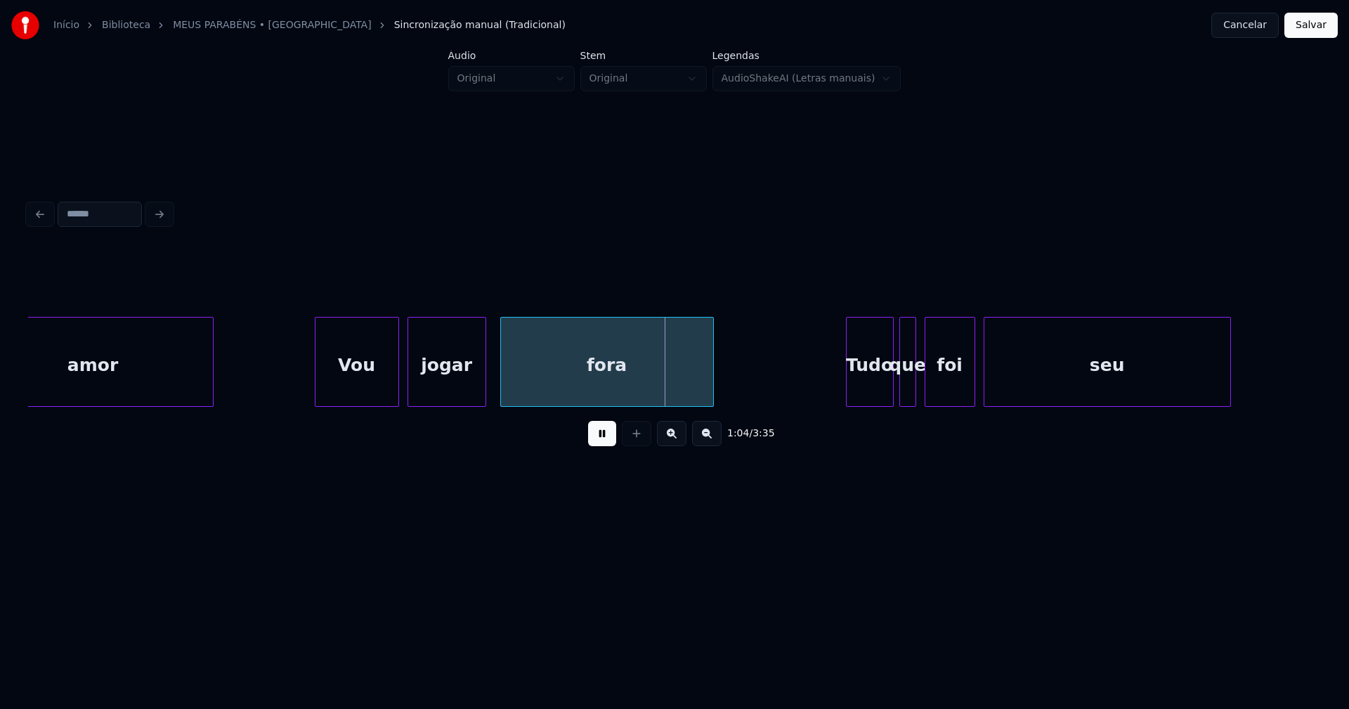
click at [316, 382] on div at bounding box center [317, 362] width 4 height 89
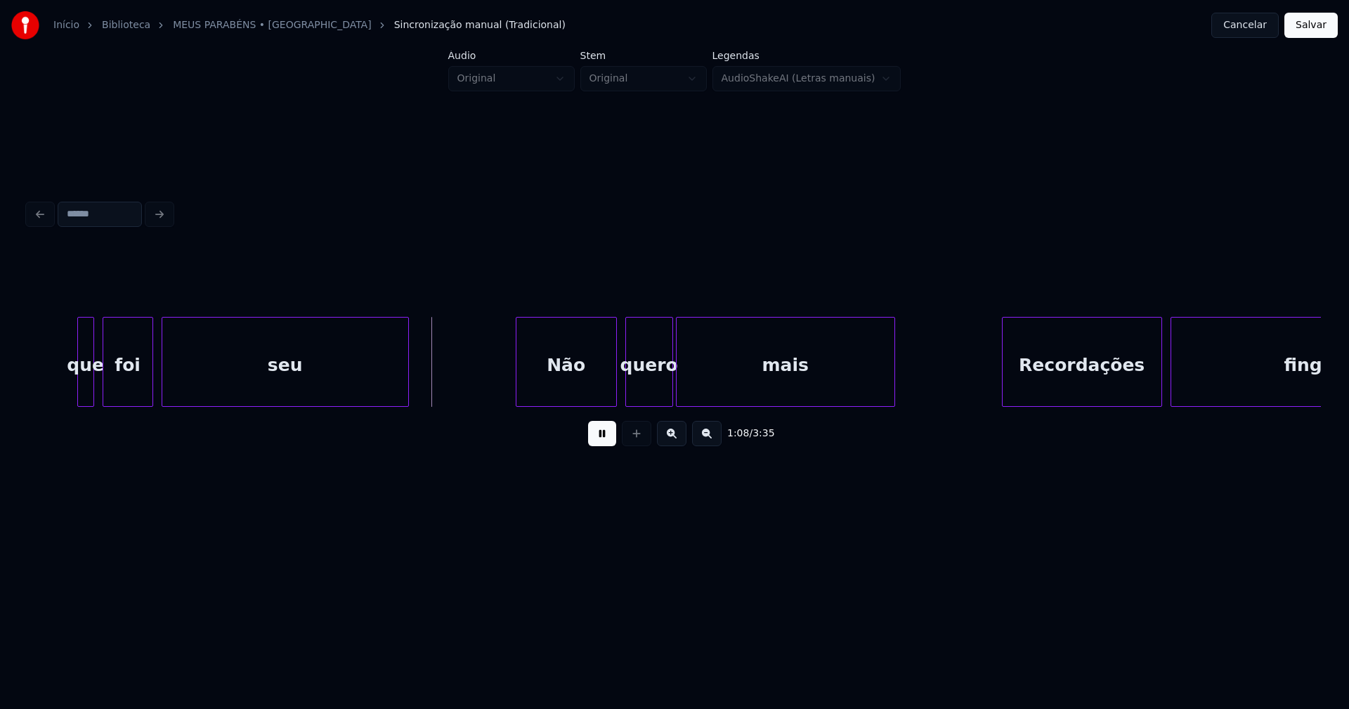
scroll to position [0, 9307]
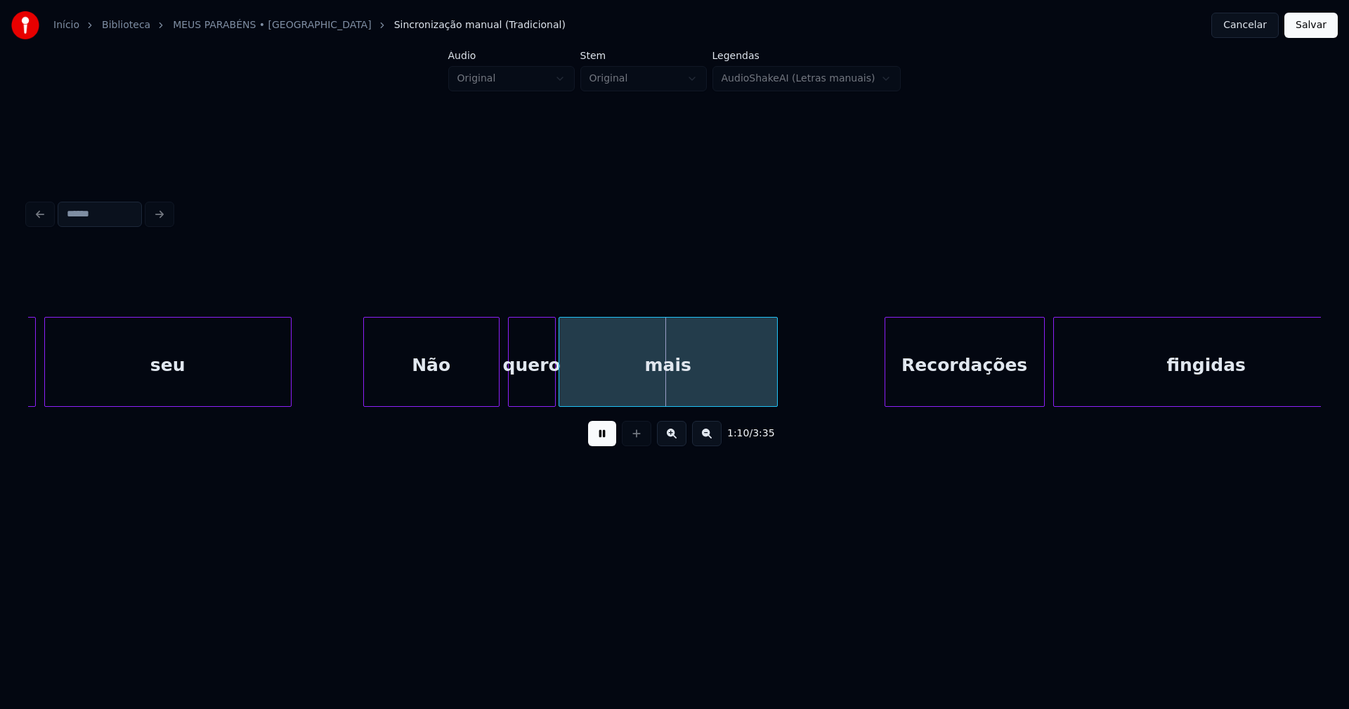
click at [365, 388] on div at bounding box center [366, 362] width 4 height 89
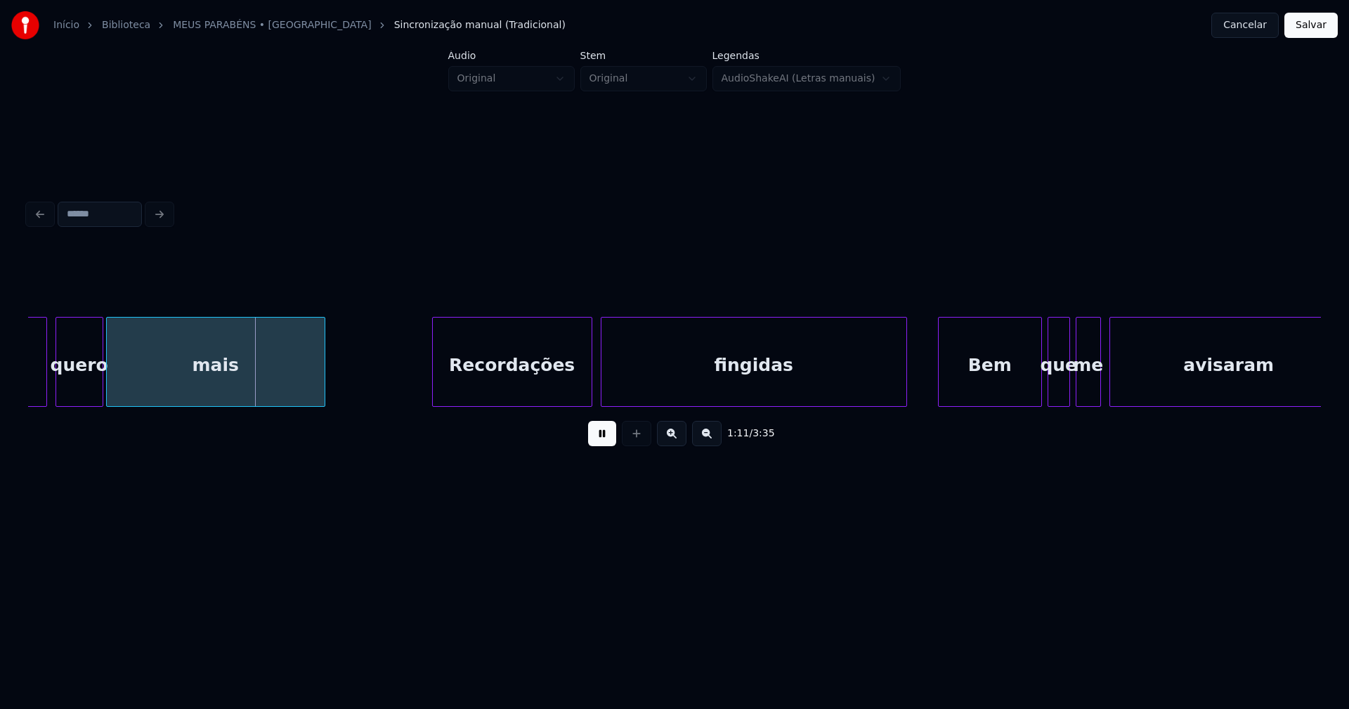
scroll to position [0, 9827]
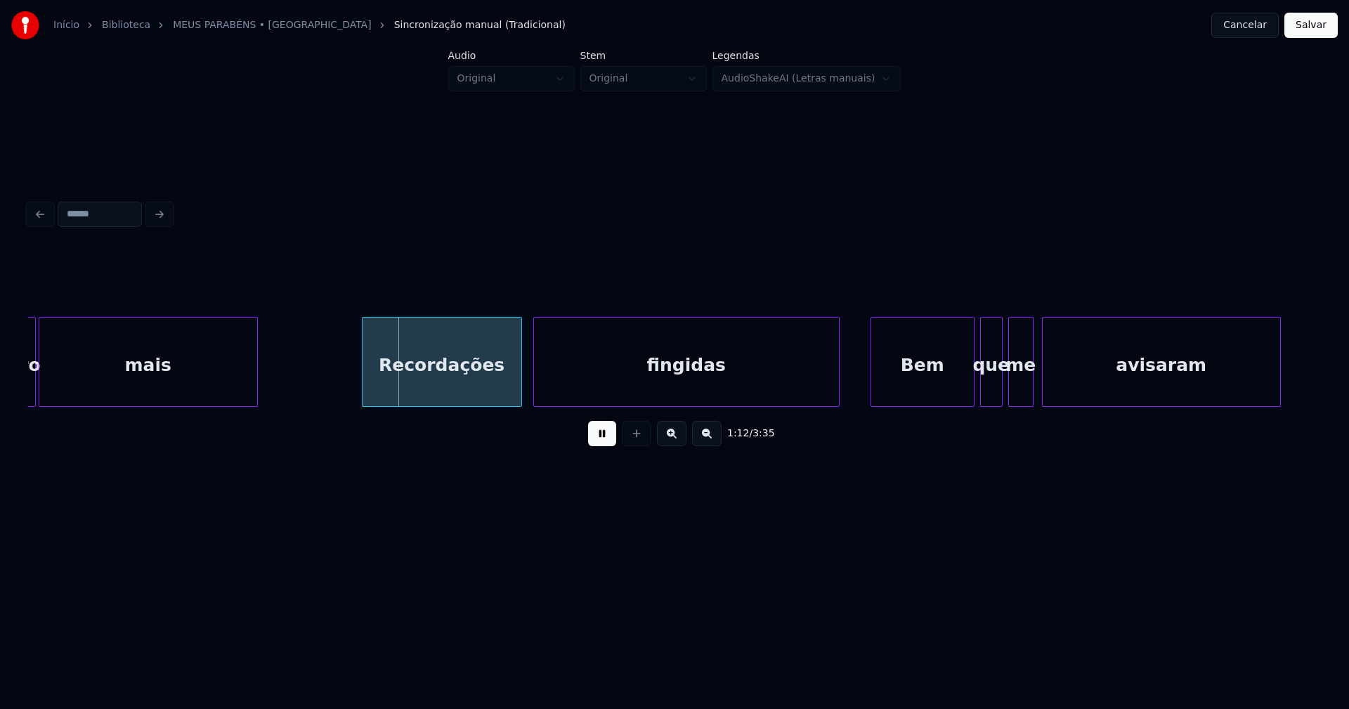
click at [472, 381] on div "Recordações" at bounding box center [441, 366] width 159 height 96
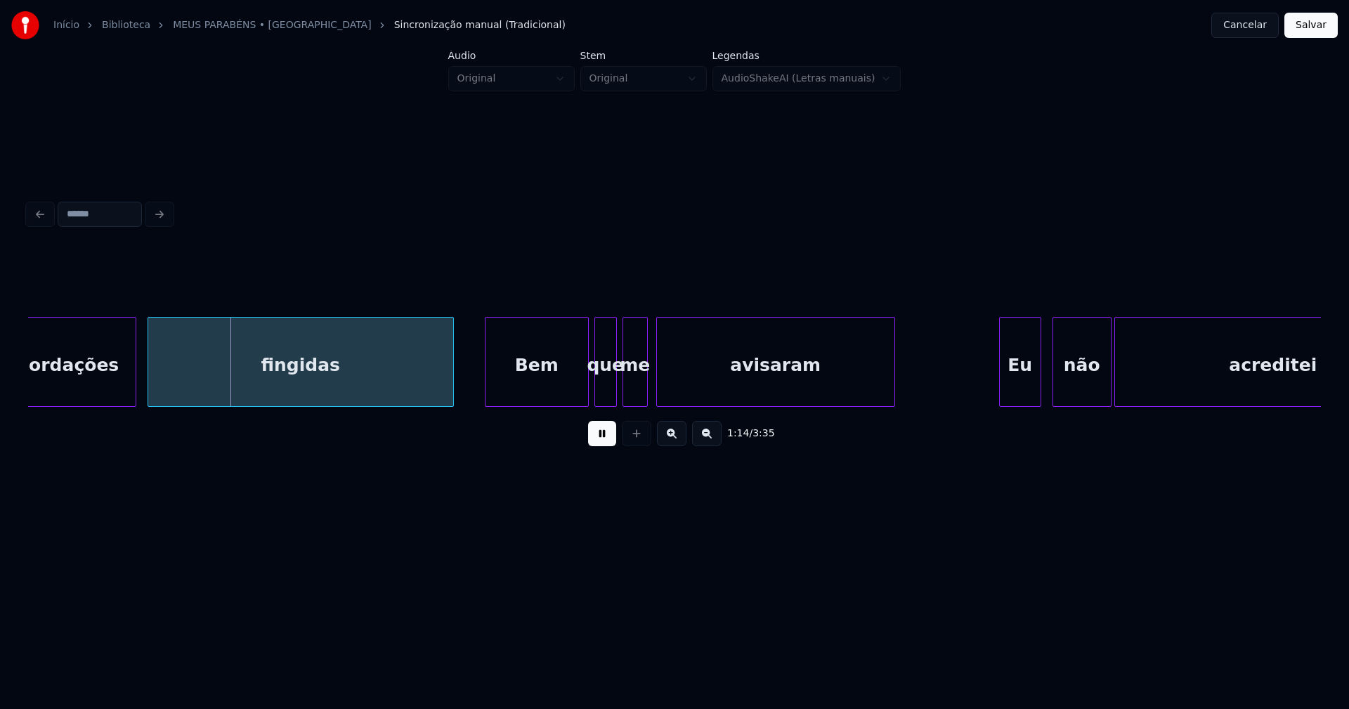
scroll to position [0, 10264]
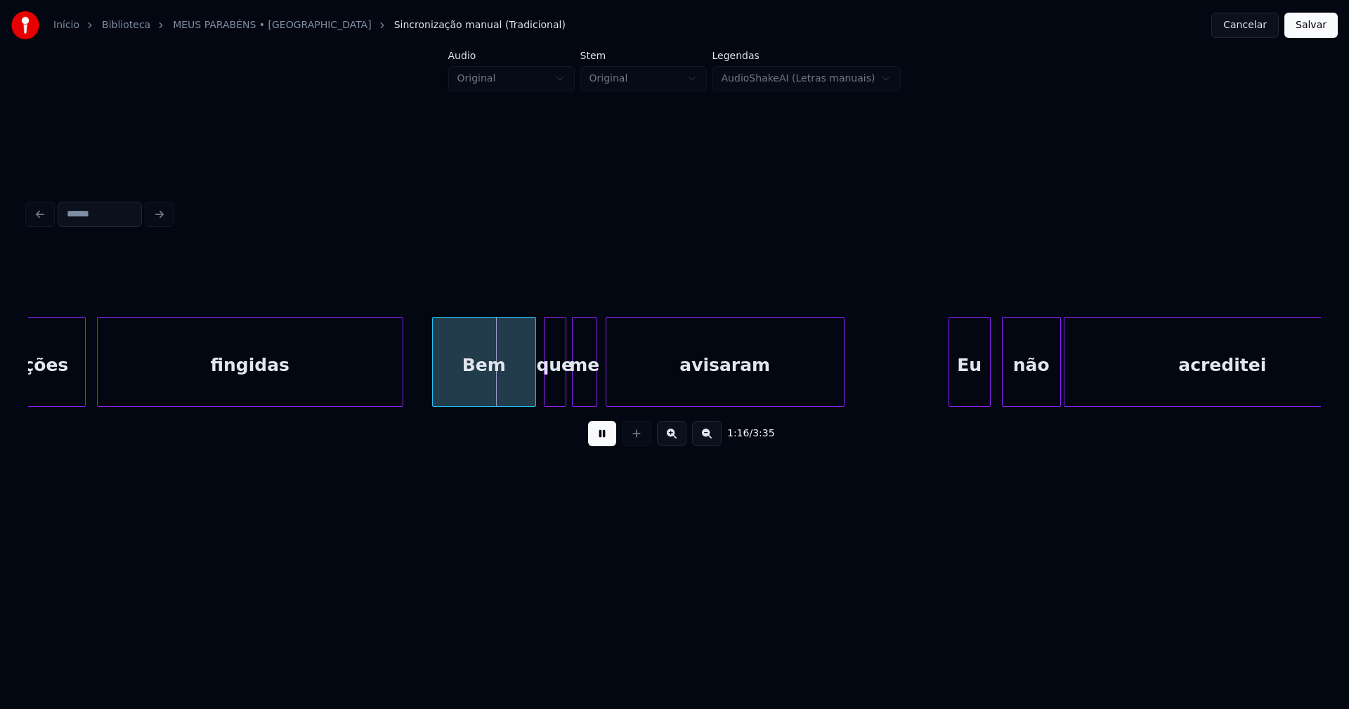
click at [488, 374] on div "Bem" at bounding box center [484, 366] width 103 height 96
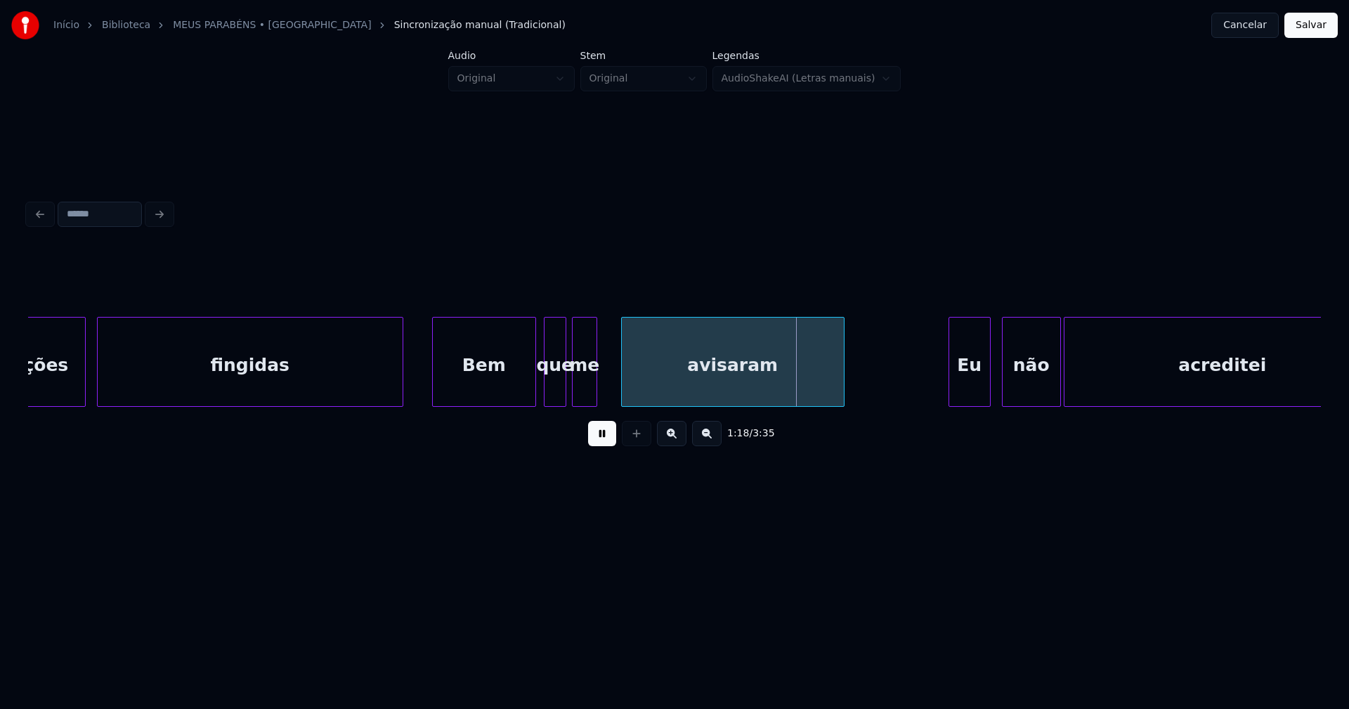
click at [623, 375] on div at bounding box center [624, 362] width 4 height 89
click at [610, 379] on div at bounding box center [610, 362] width 4 height 89
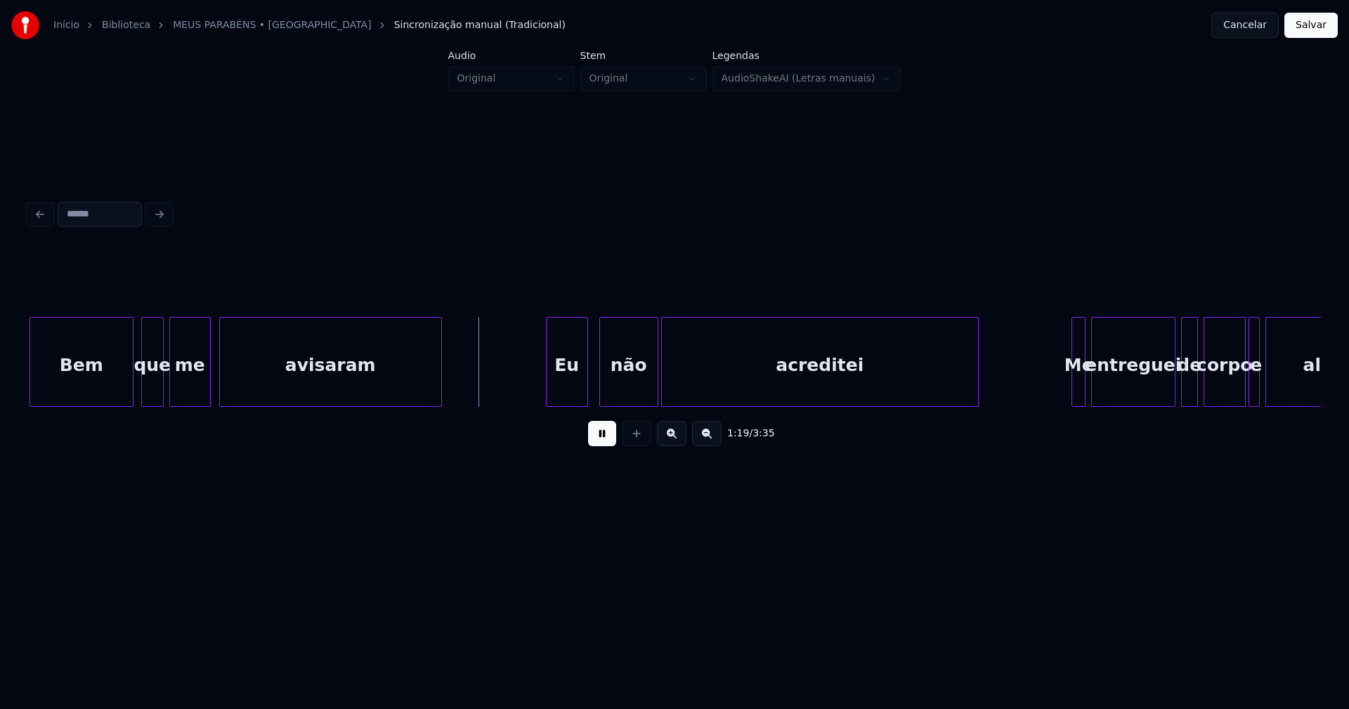
scroll to position [0, 10717]
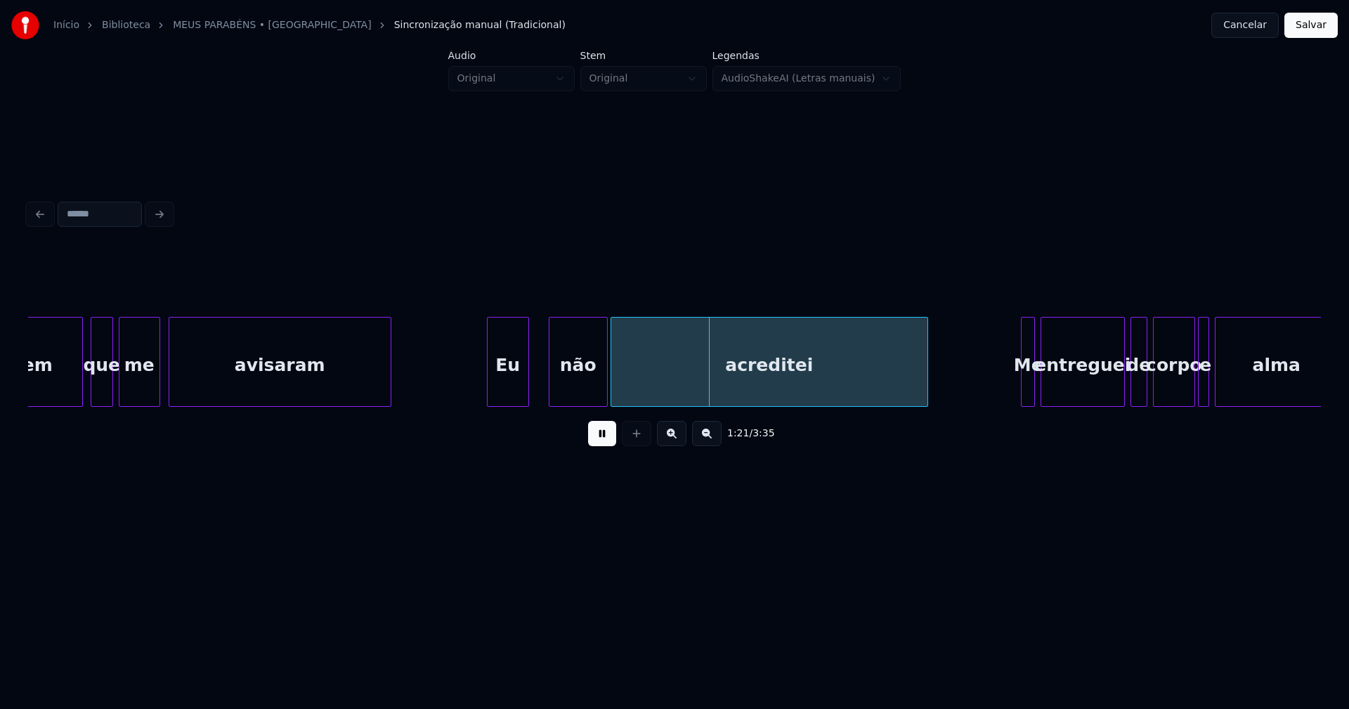
click at [504, 395] on div "Eu" at bounding box center [508, 366] width 41 height 96
click at [573, 393] on div "não" at bounding box center [576, 366] width 58 height 96
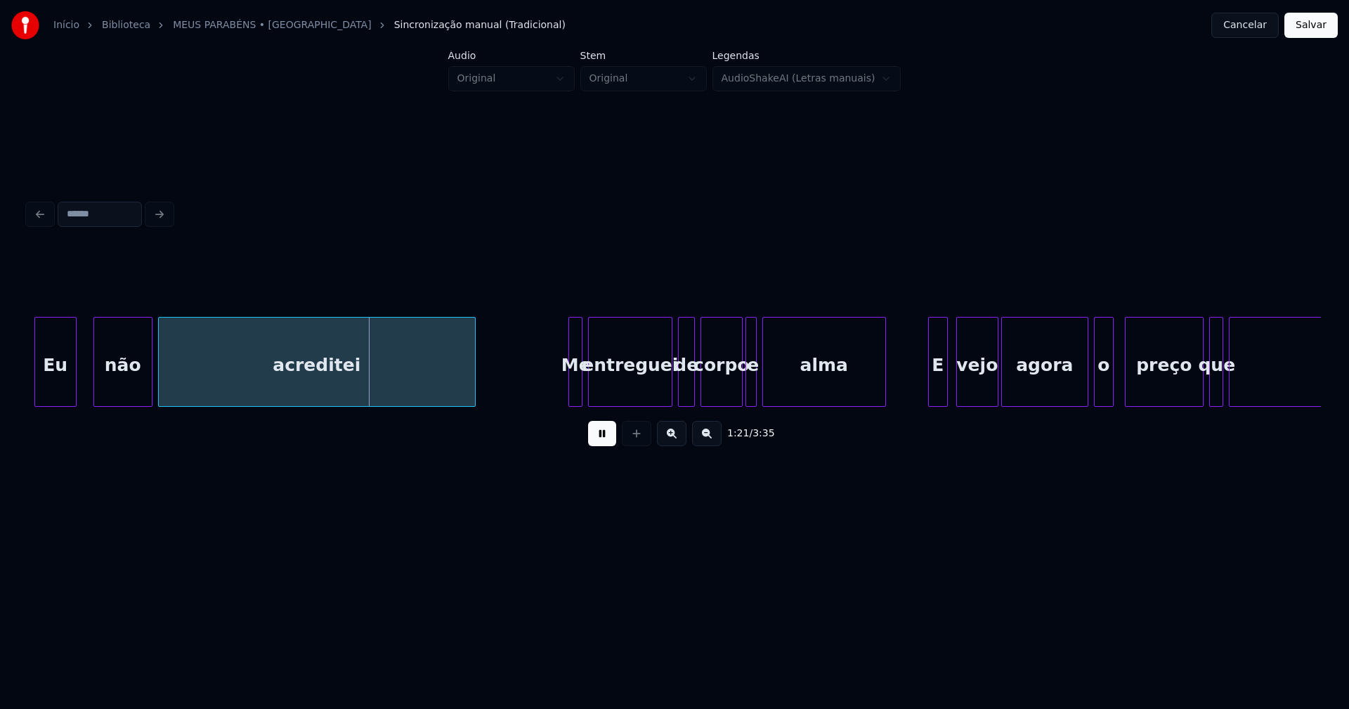
scroll to position [0, 11387]
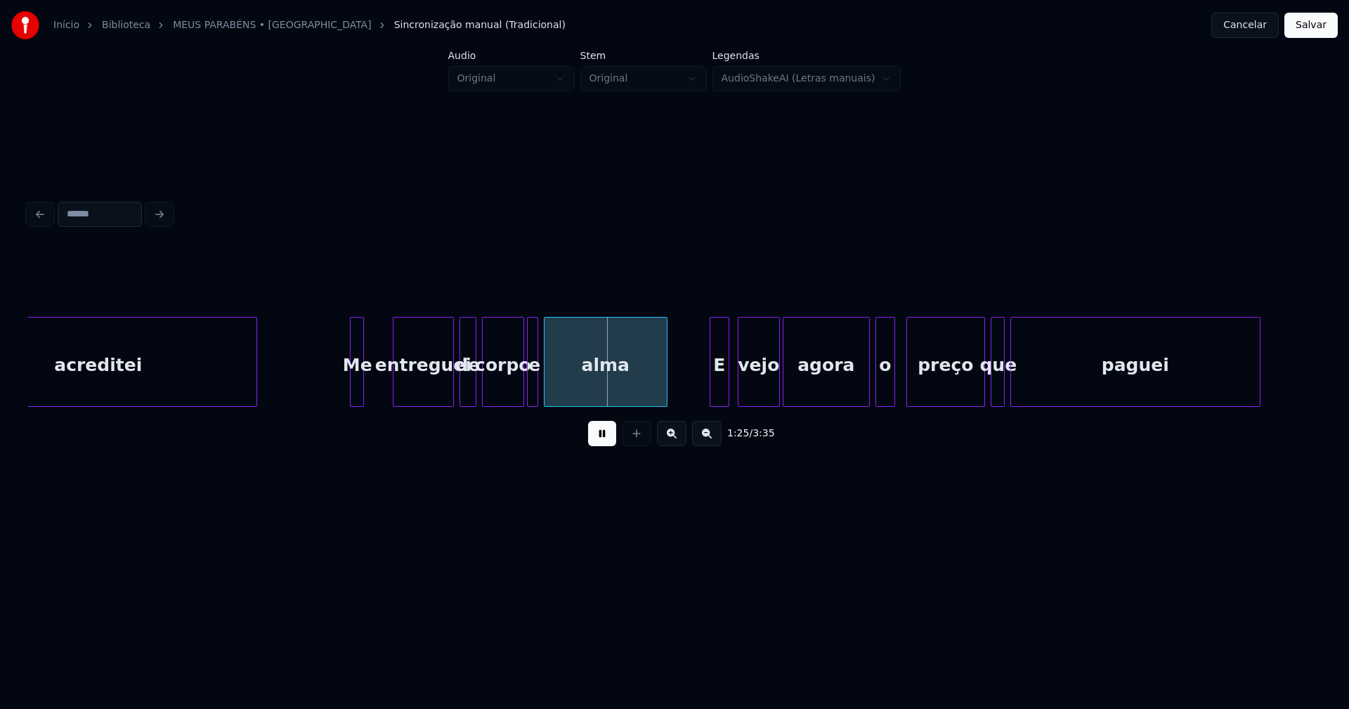
click at [396, 374] on div at bounding box center [395, 362] width 4 height 89
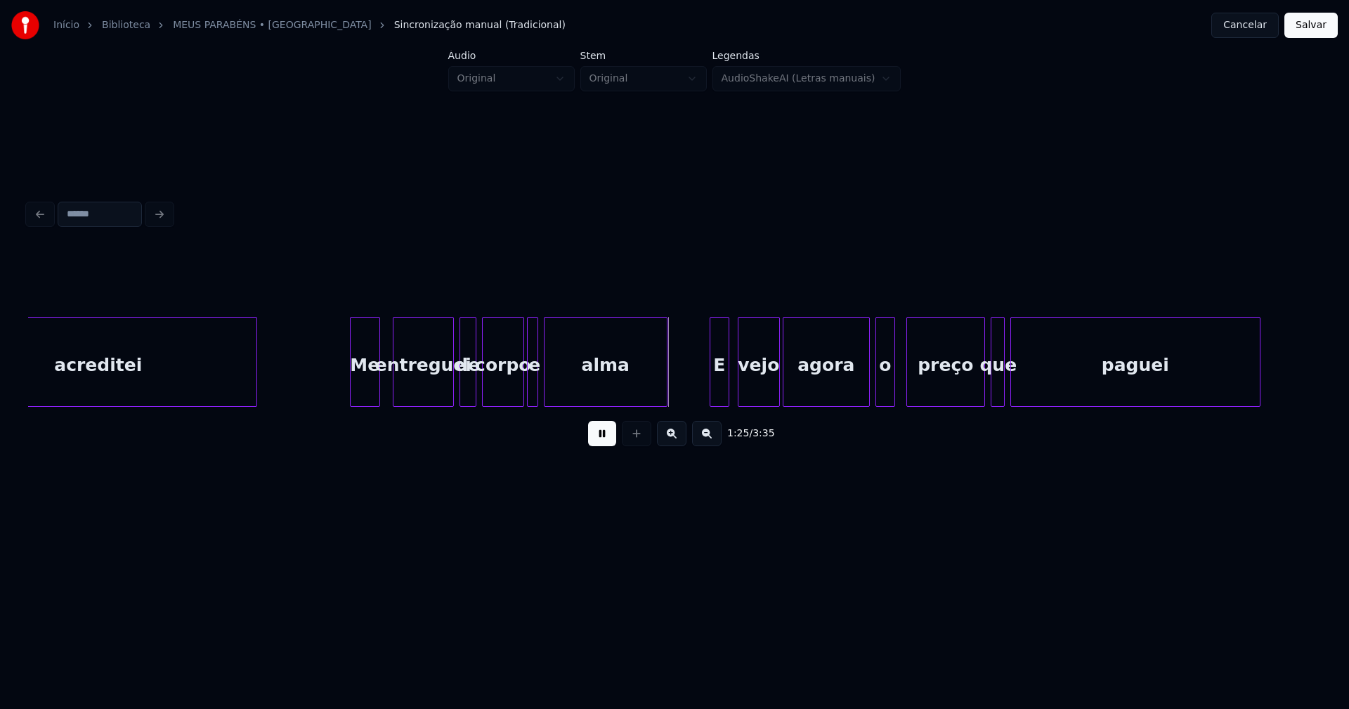
click at [377, 377] on div at bounding box center [377, 362] width 4 height 89
click at [341, 391] on div at bounding box center [341, 362] width 4 height 89
click at [452, 387] on div "entreguei" at bounding box center [423, 362] width 61 height 90
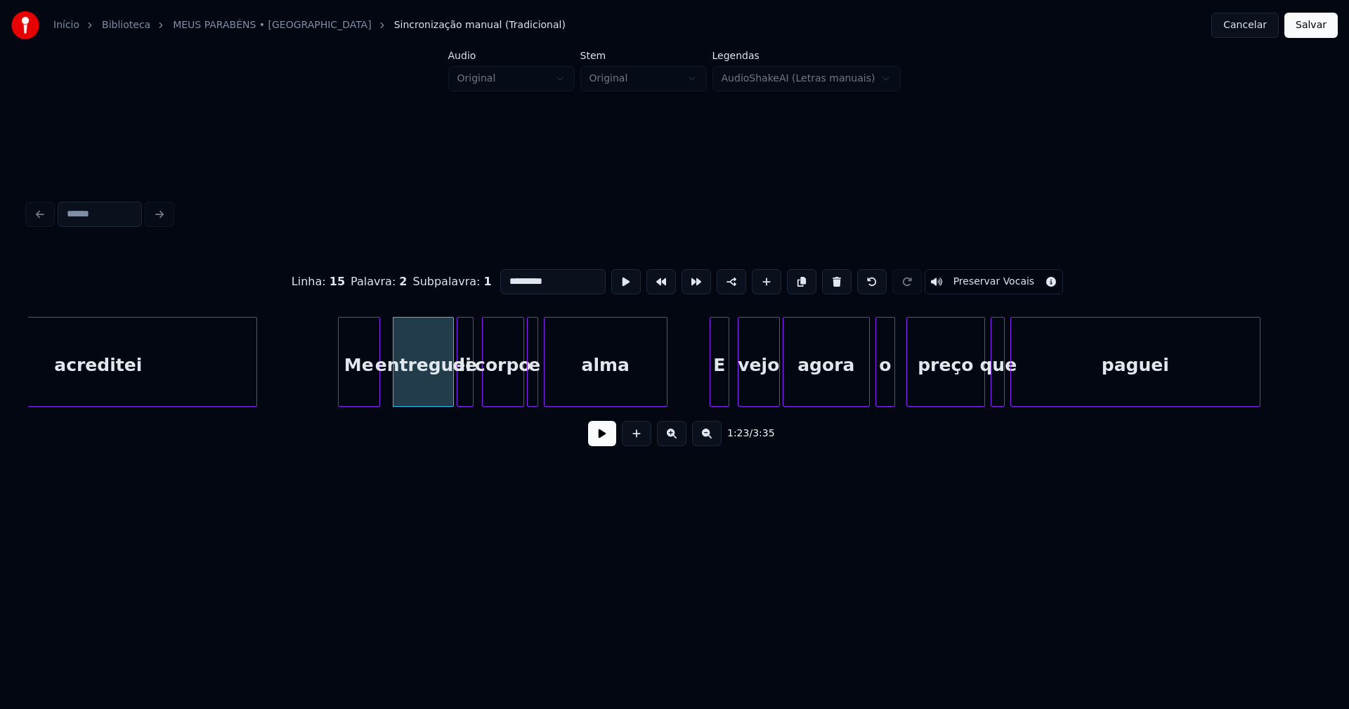
click at [466, 389] on div "de" at bounding box center [464, 366] width 15 height 96
click at [603, 441] on button at bounding box center [602, 433] width 28 height 25
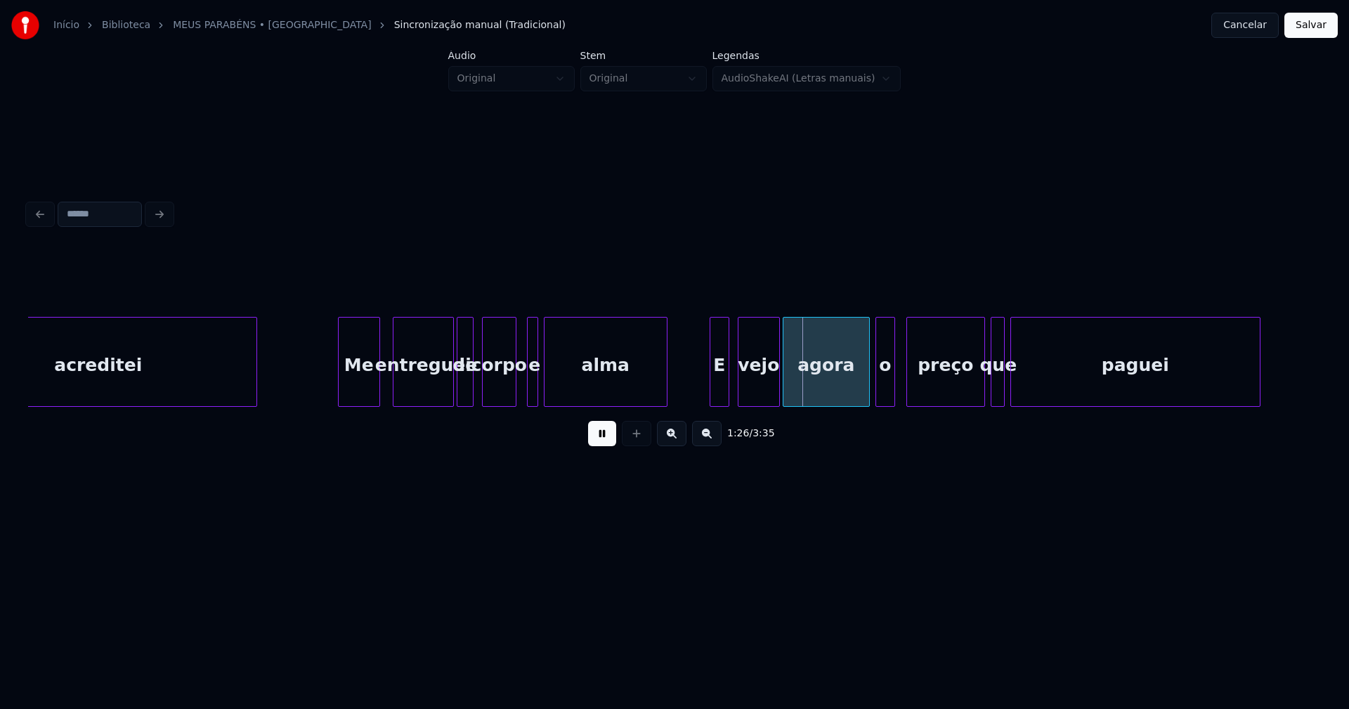
click at [513, 402] on div "acreditei Me entreguei de corpo e alma E vejo agora o preço que paguei" at bounding box center [674, 362] width 1293 height 90
click at [523, 386] on div at bounding box center [523, 362] width 4 height 89
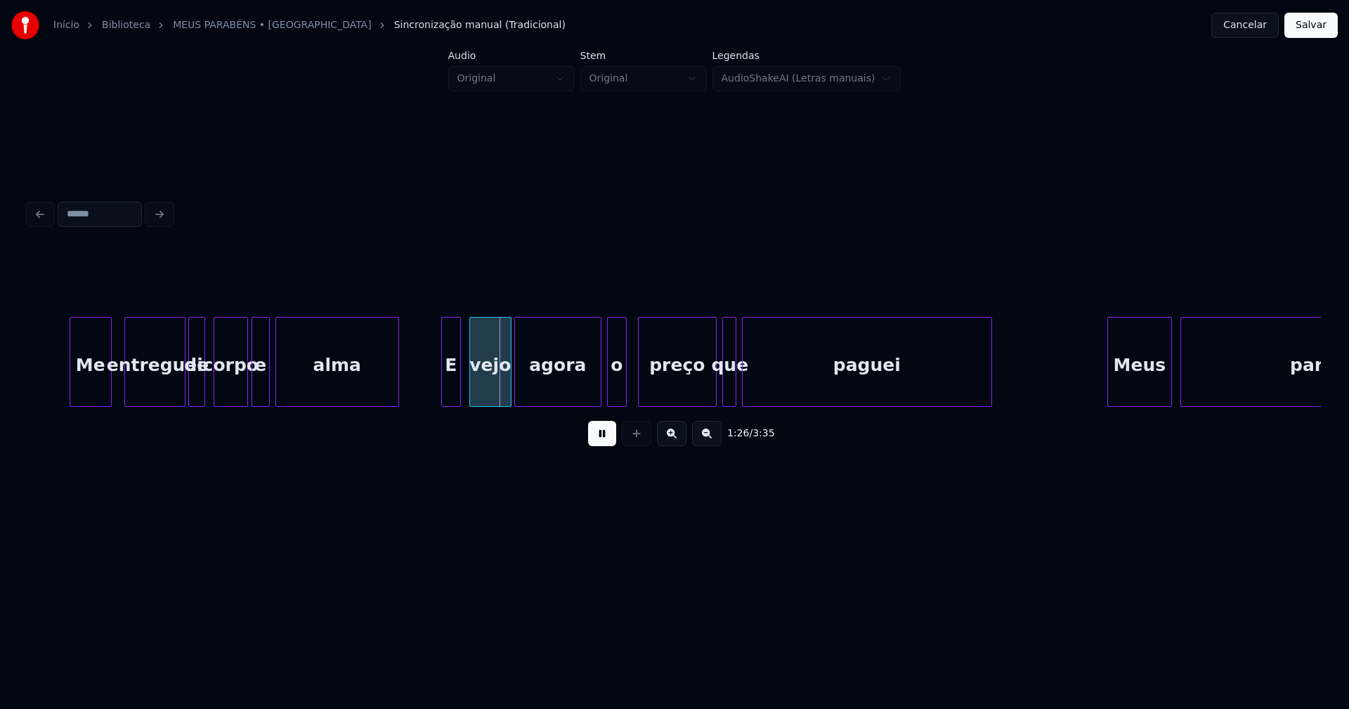
scroll to position [0, 11706]
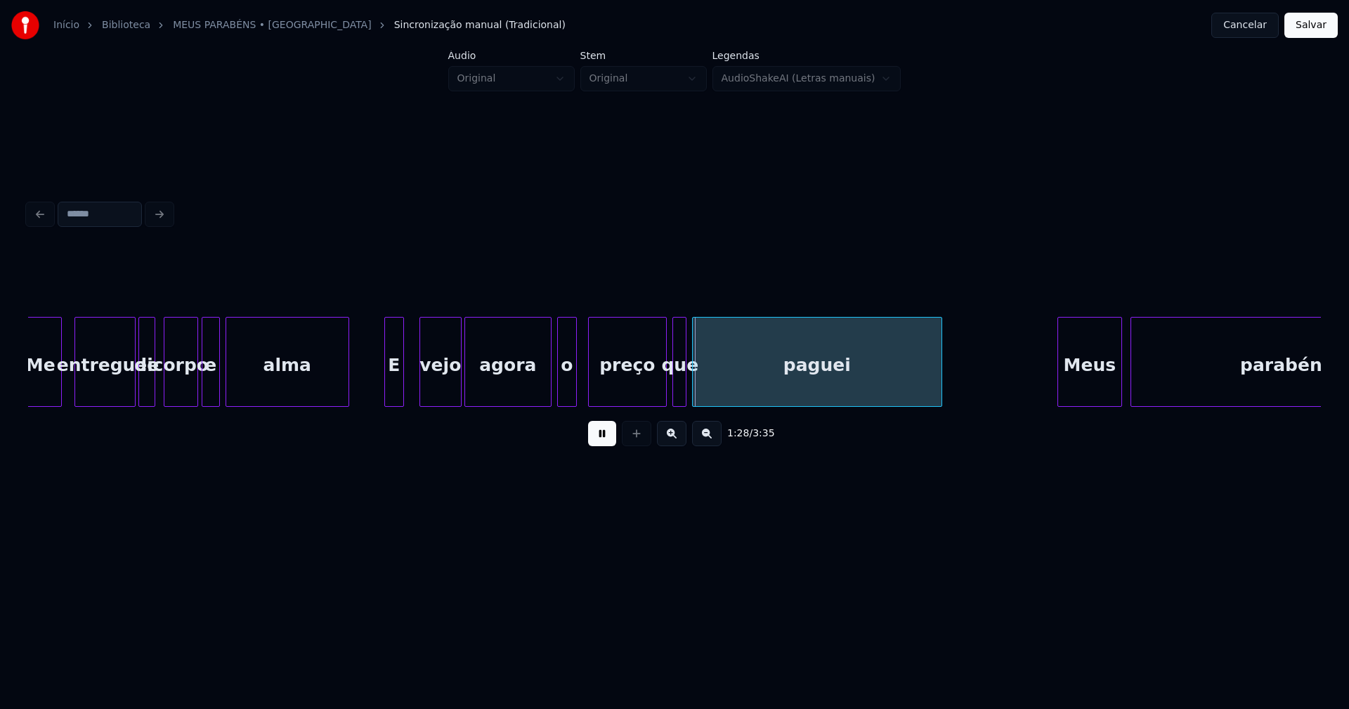
click at [395, 405] on div "Me entreguei de corpo e alma E vejo agora o preço que paguei Meus parabéns" at bounding box center [674, 362] width 1293 height 90
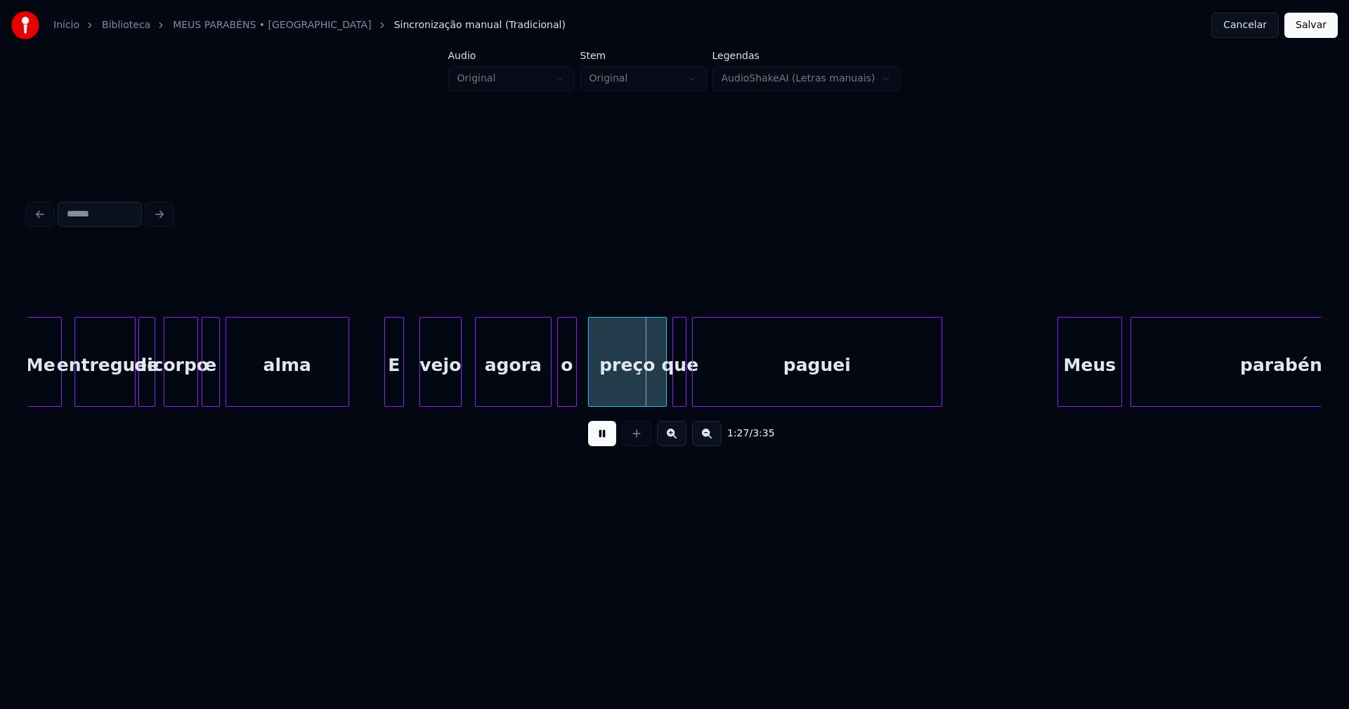
click at [479, 372] on div at bounding box center [478, 362] width 4 height 89
click at [466, 376] on div at bounding box center [466, 362] width 4 height 89
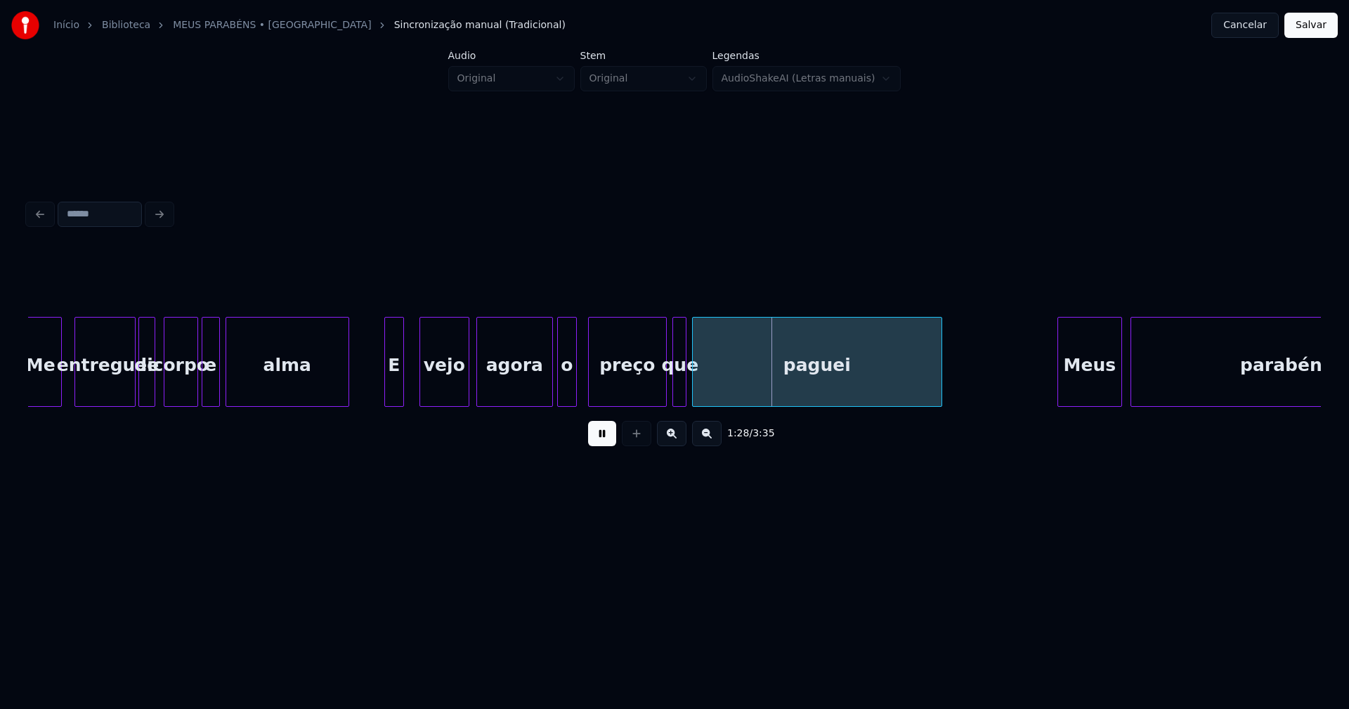
click at [552, 393] on div "agora" at bounding box center [514, 362] width 77 height 90
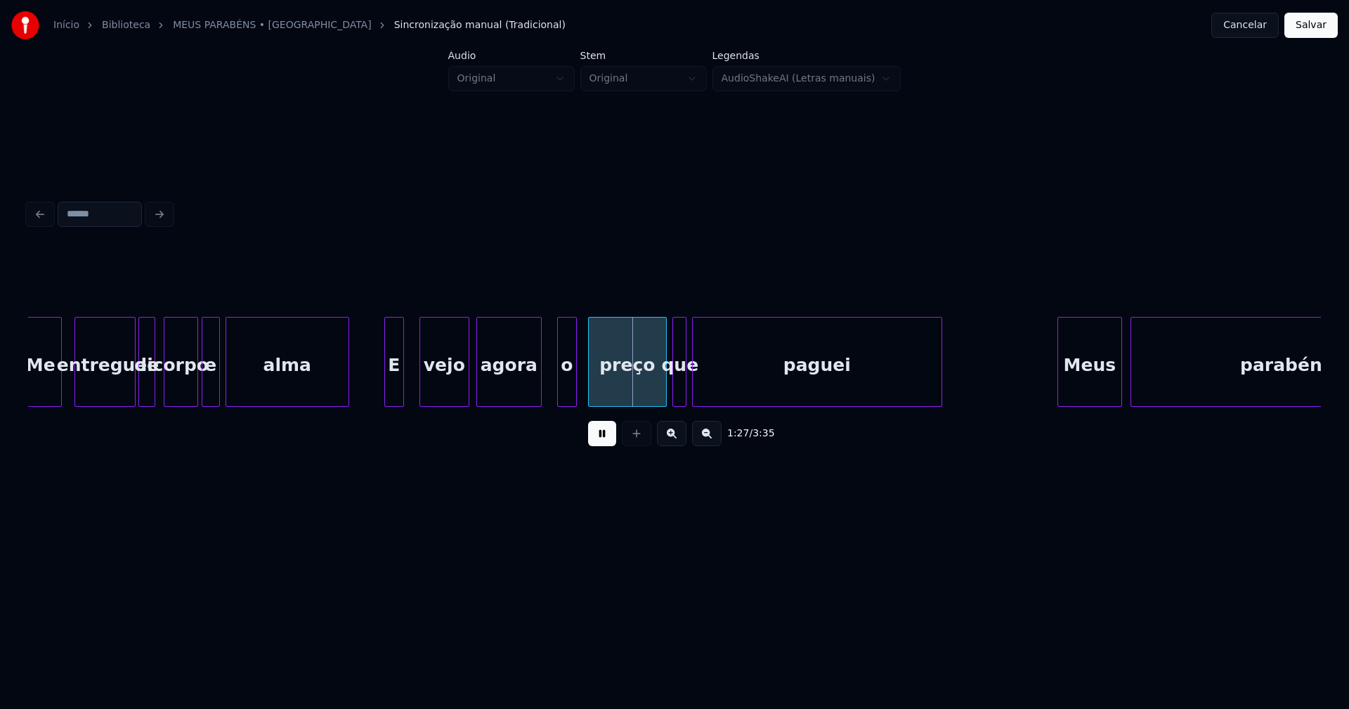
click at [539, 400] on div "agora" at bounding box center [508, 362] width 65 height 90
click at [558, 395] on div "o" at bounding box center [557, 366] width 18 height 96
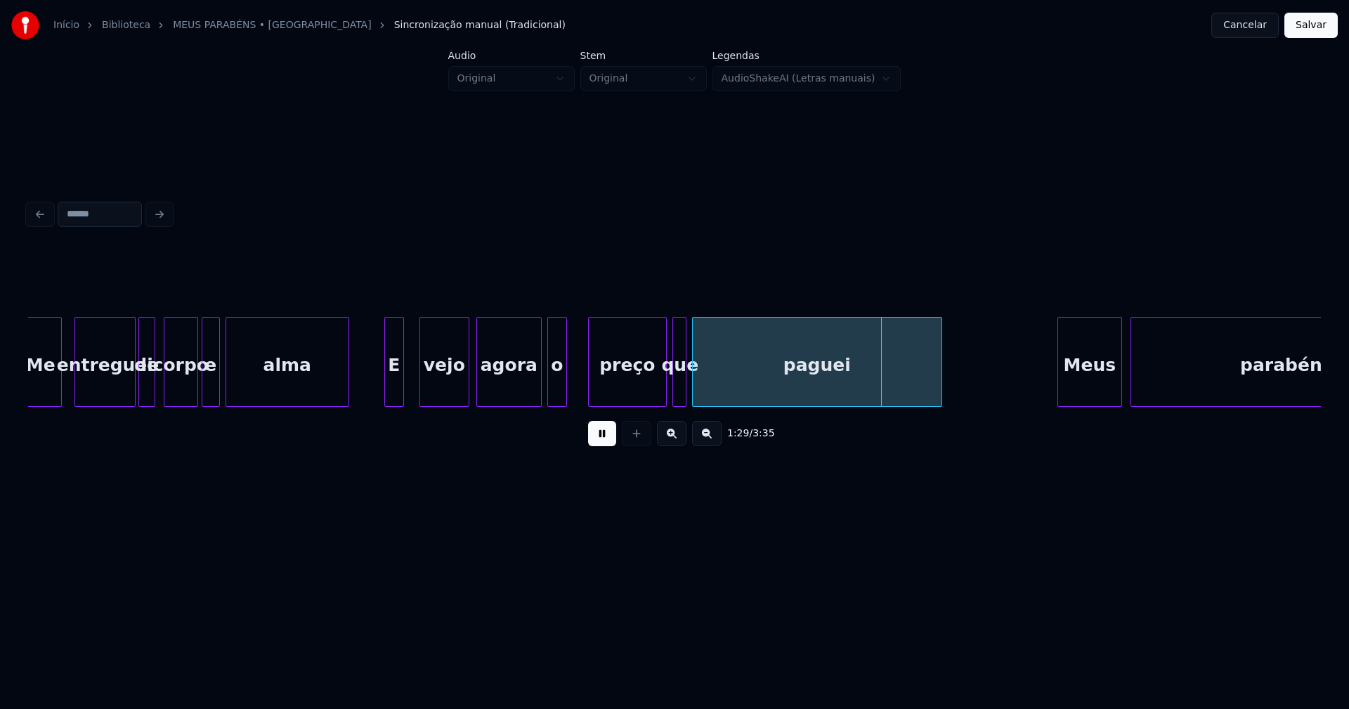
drag, startPoint x: 577, startPoint y: 391, endPoint x: 641, endPoint y: 379, distance: 64.5
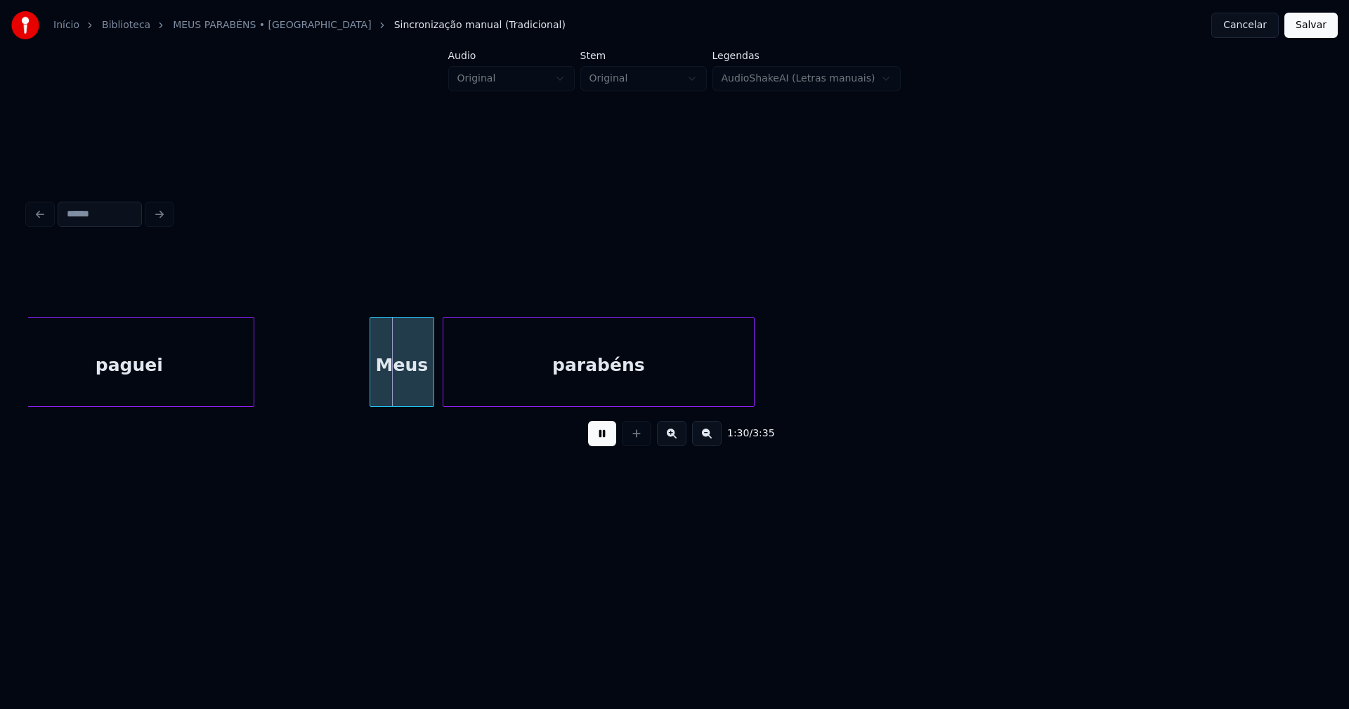
scroll to position [0, 12427]
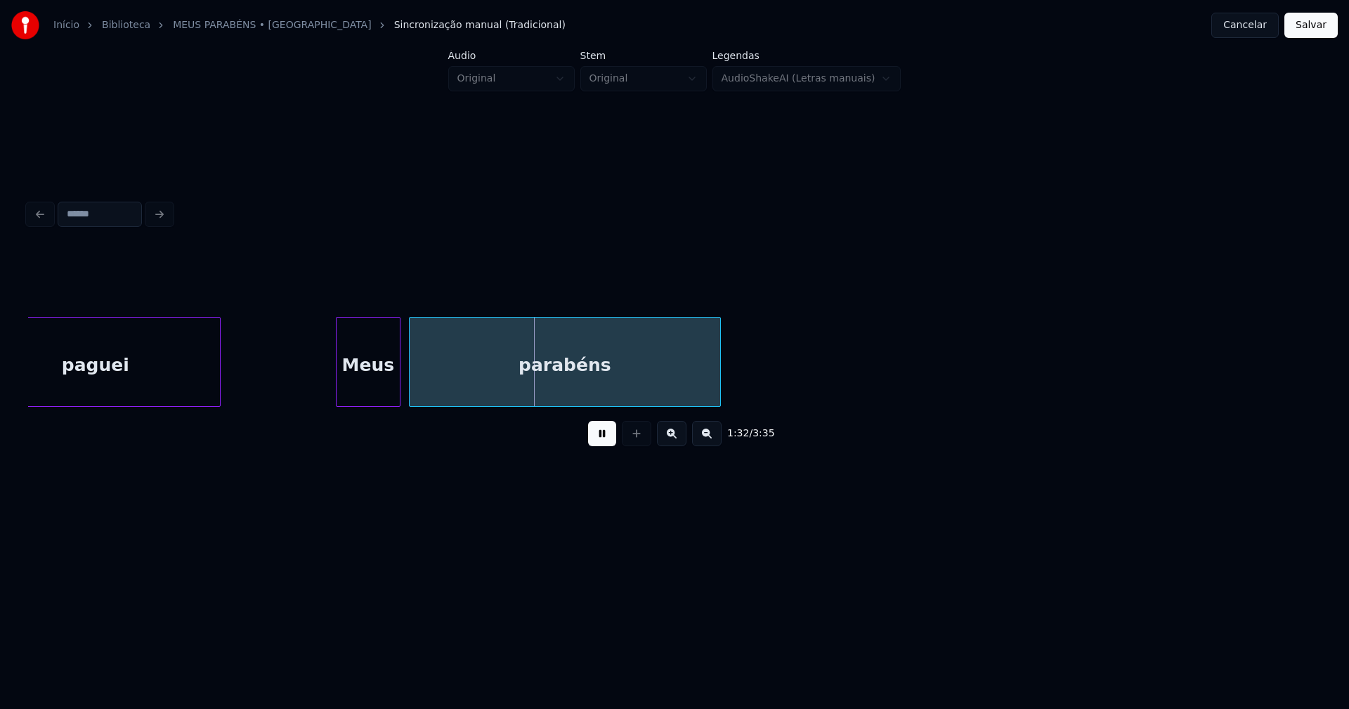
click at [329, 381] on div at bounding box center [330, 362] width 4 height 89
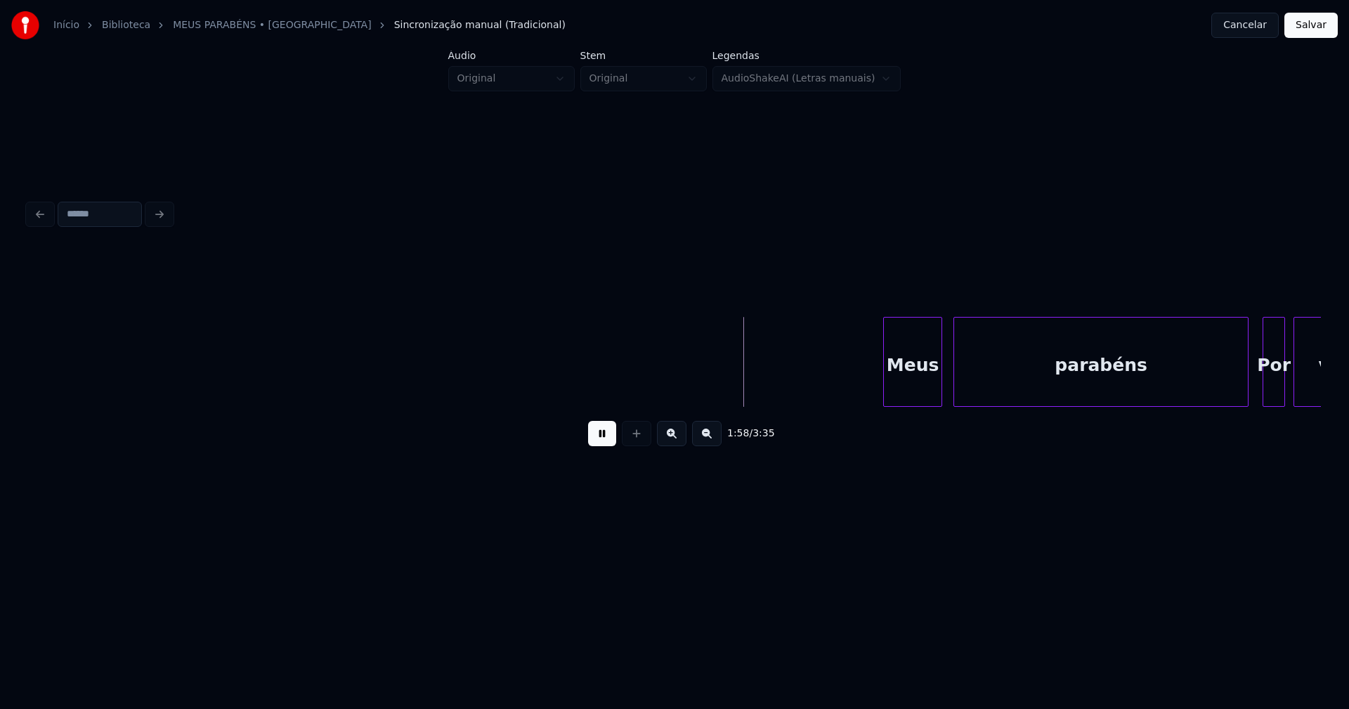
scroll to position [0, 16167]
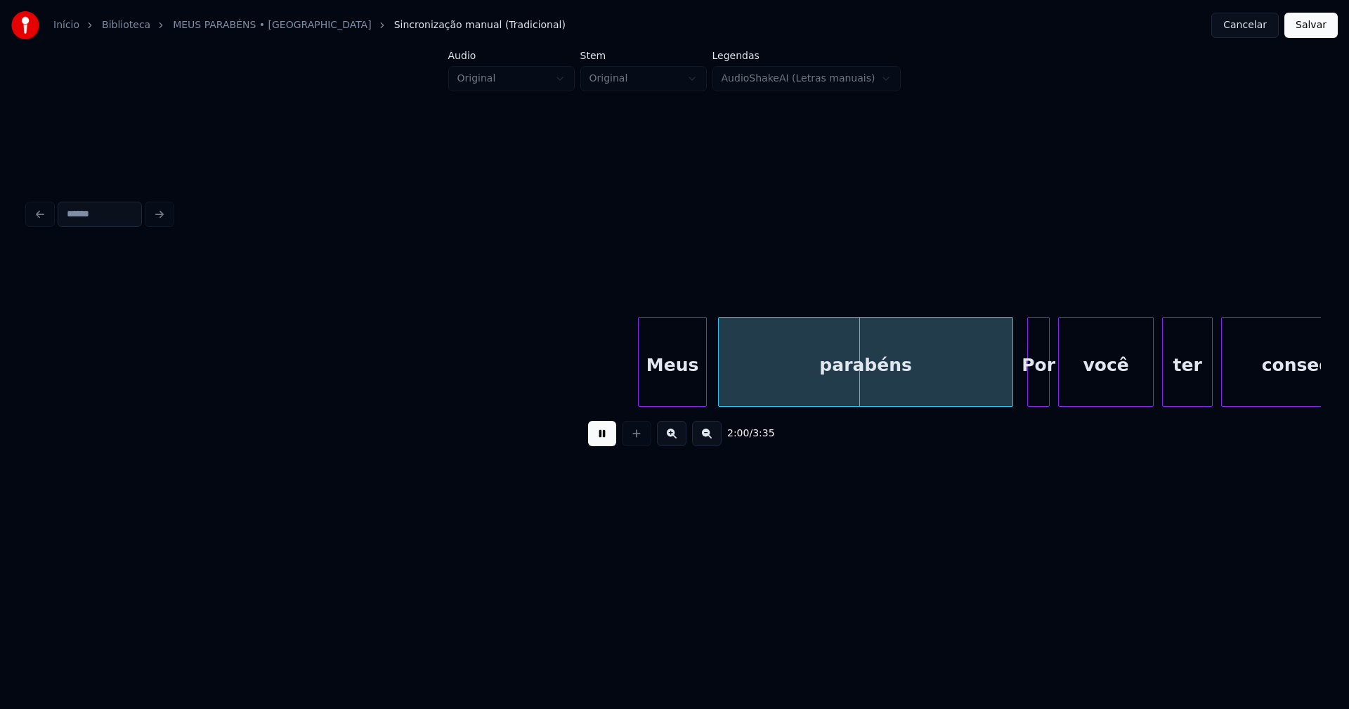
click at [643, 389] on div at bounding box center [641, 362] width 4 height 89
click at [743, 384] on div "parabéns" at bounding box center [861, 366] width 294 height 96
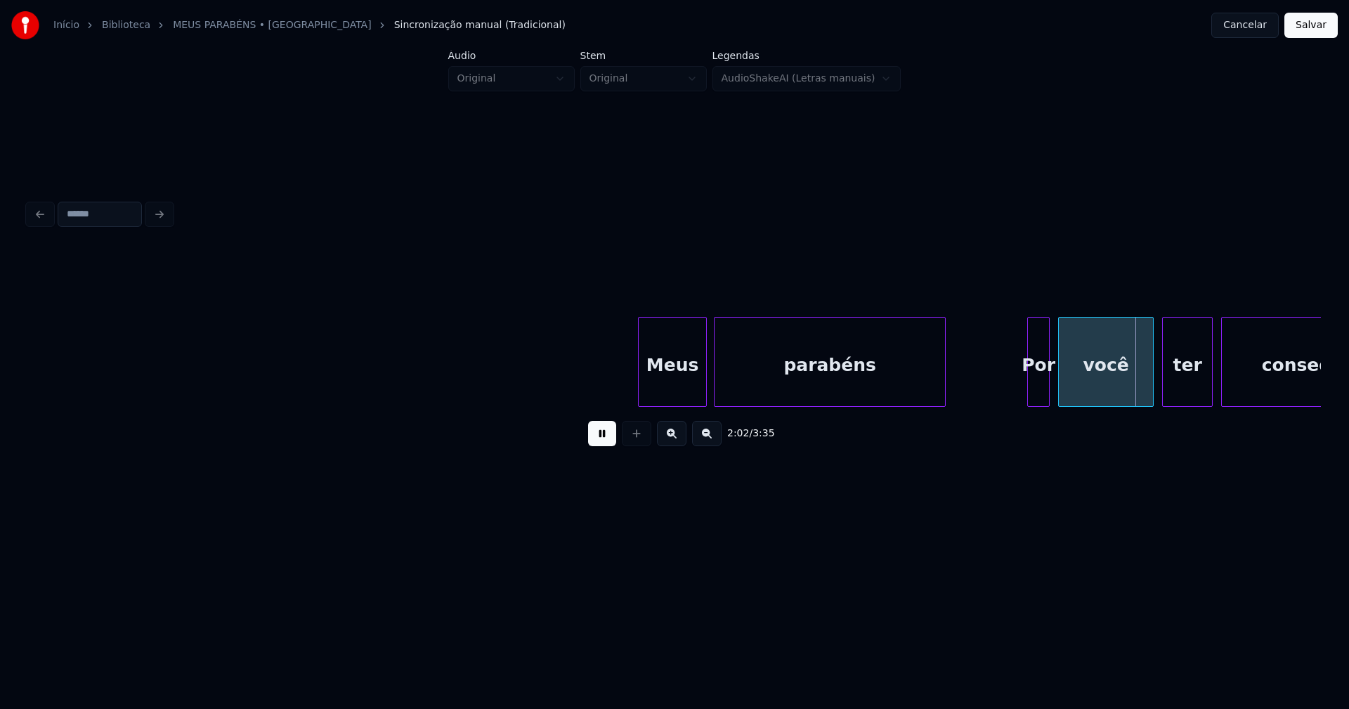
click at [942, 402] on div "Meus parabéns Por você ter conseguido" at bounding box center [674, 362] width 1293 height 90
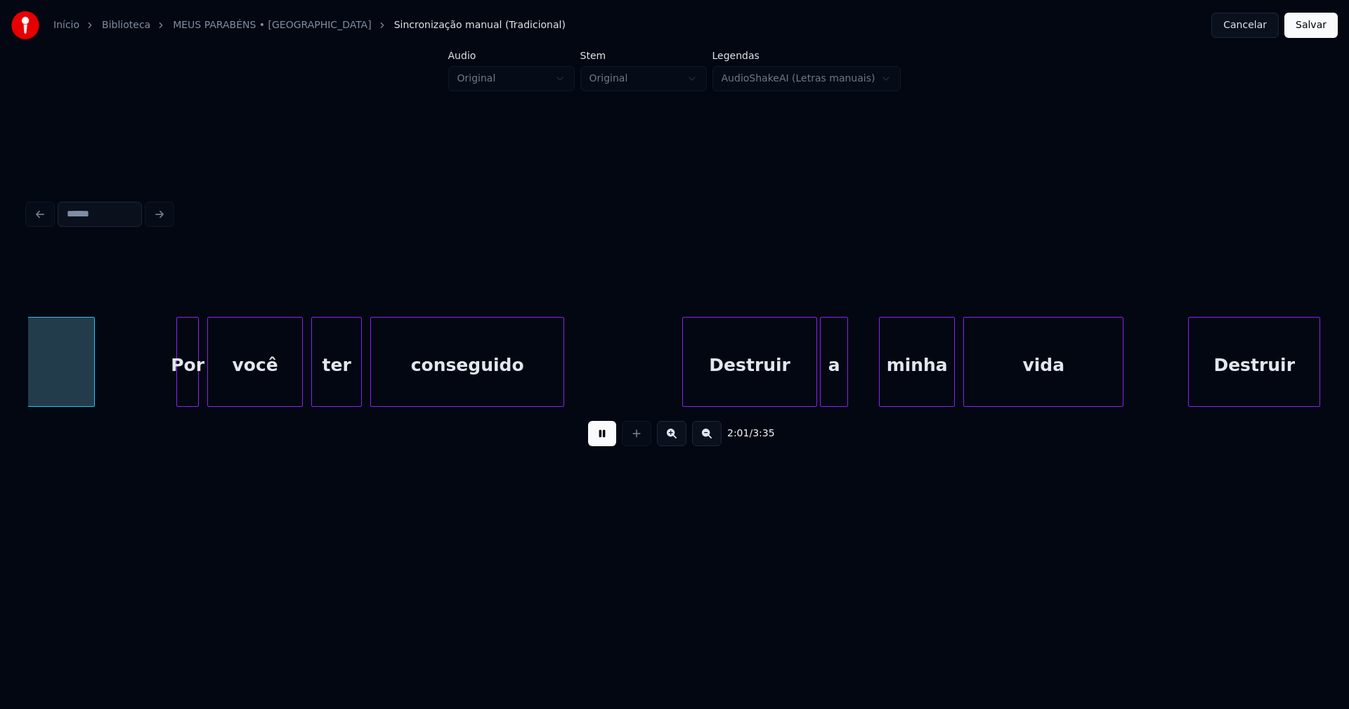
scroll to position [0, 17025]
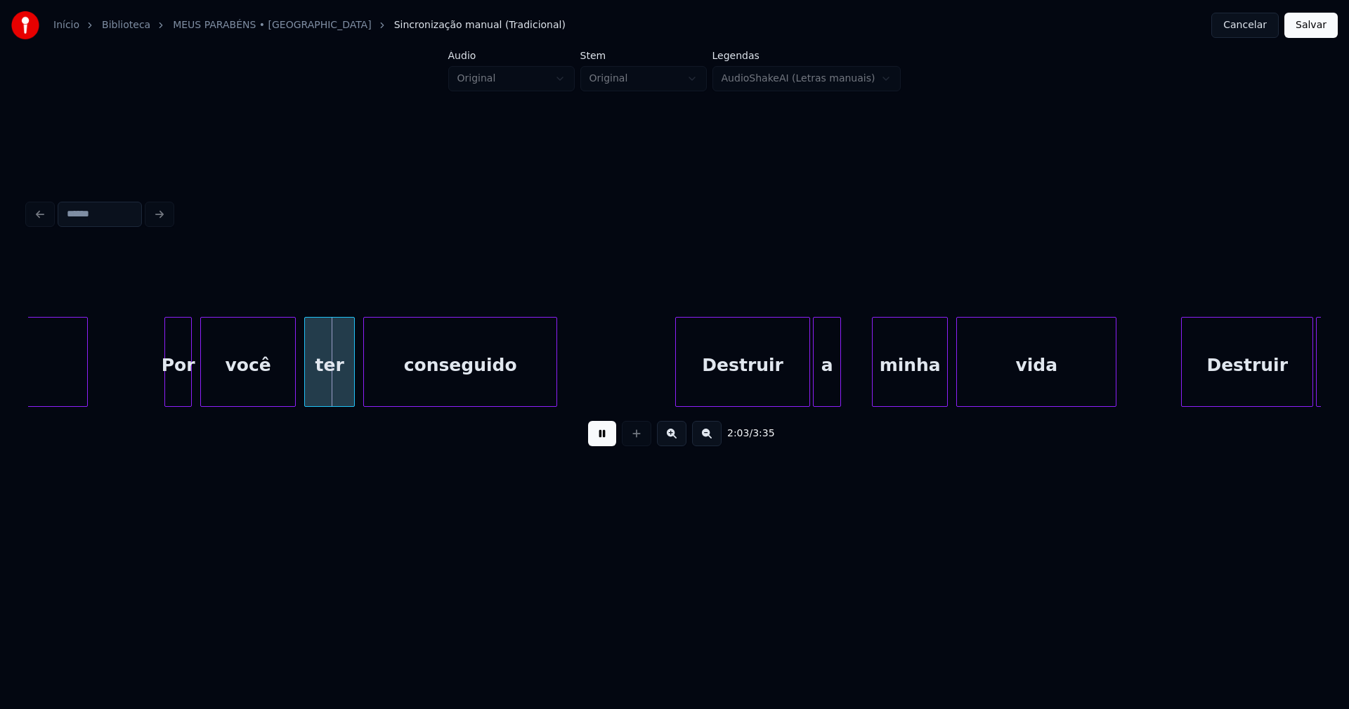
click at [167, 398] on div at bounding box center [167, 362] width 4 height 89
click at [742, 391] on div "Destruir" at bounding box center [734, 366] width 133 height 96
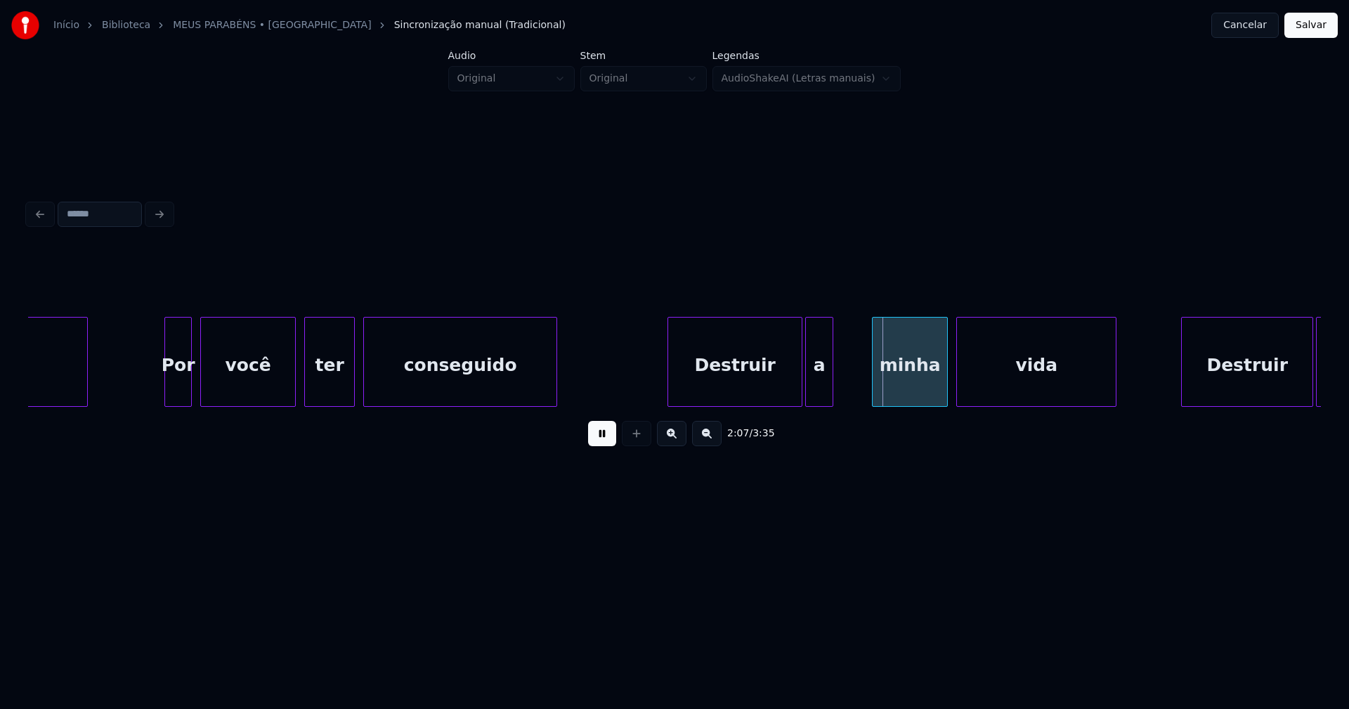
click at [817, 395] on div "a" at bounding box center [819, 366] width 27 height 96
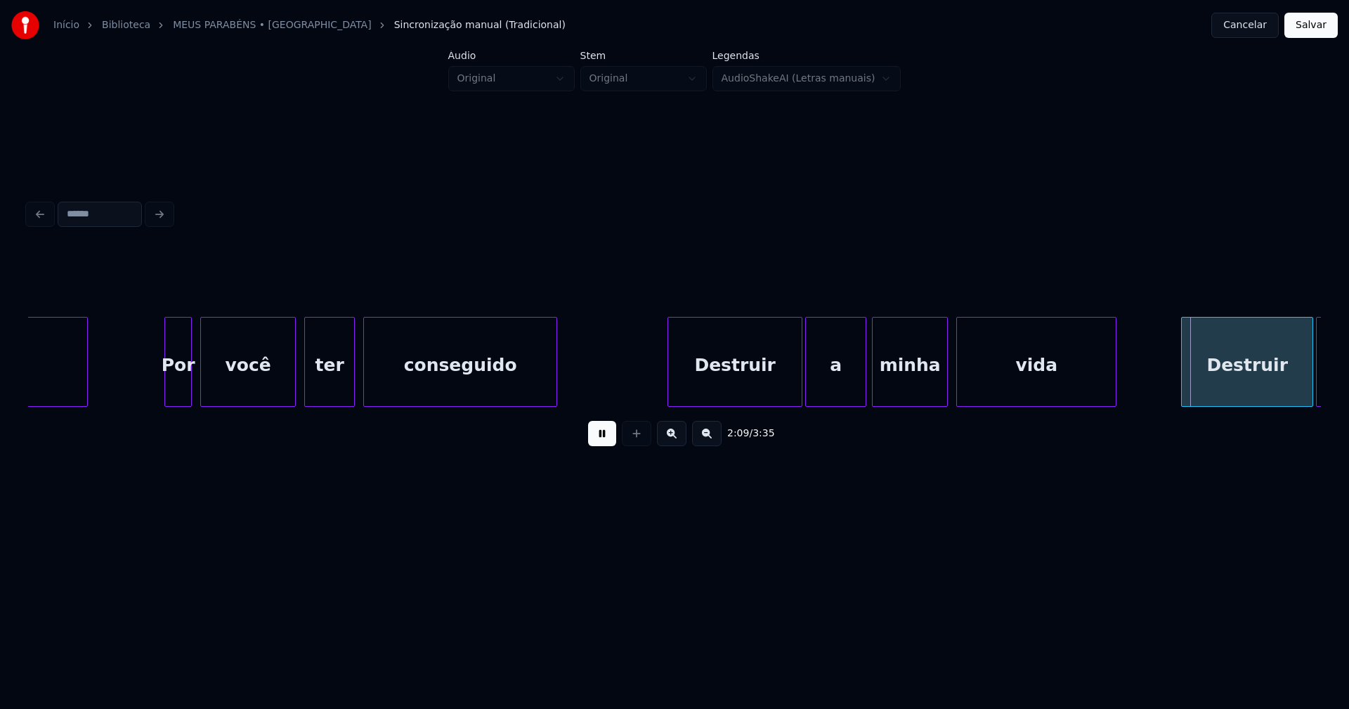
click at [862, 369] on div at bounding box center [863, 362] width 4 height 89
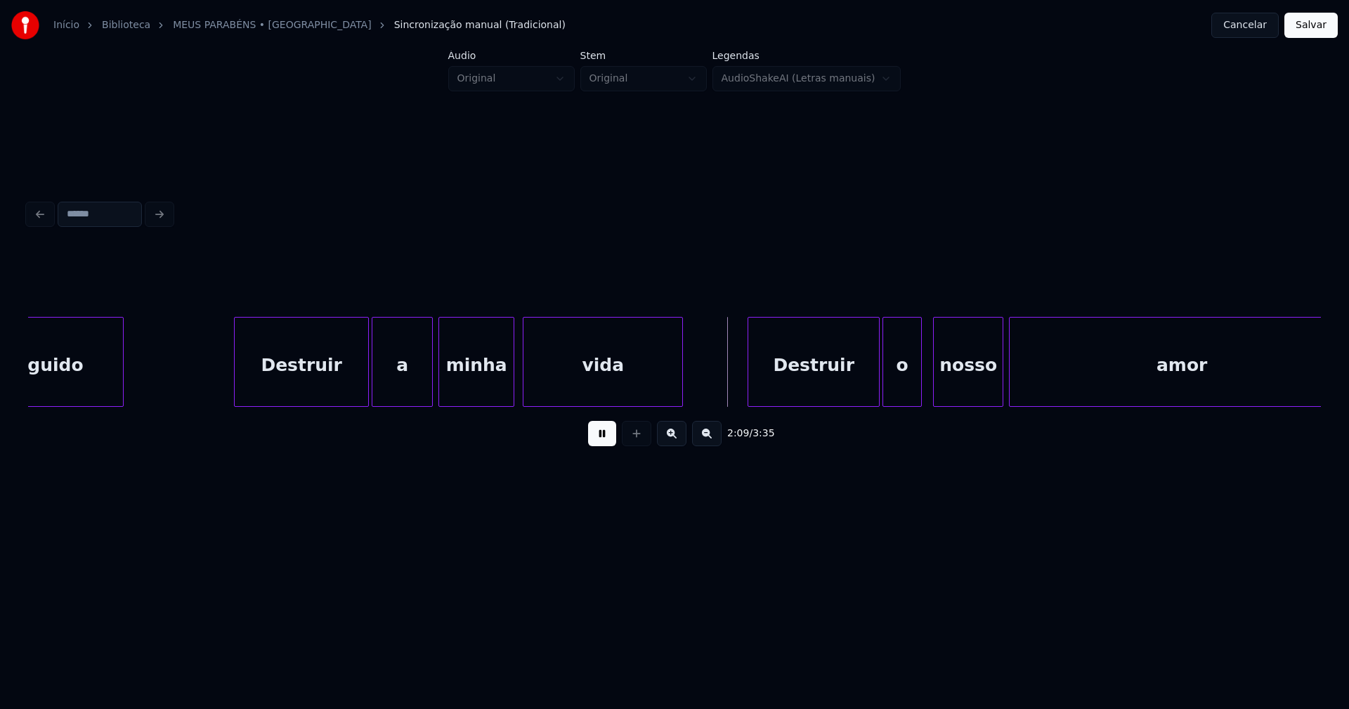
scroll to position [0, 17844]
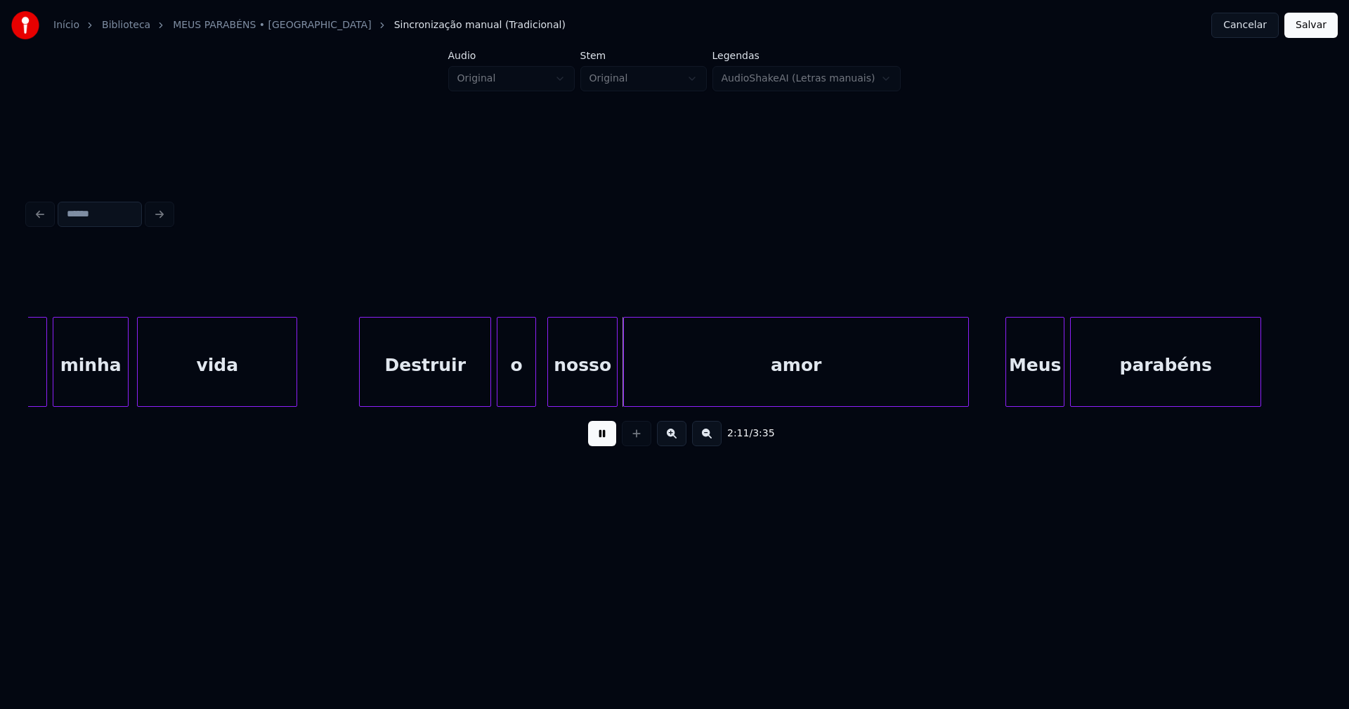
click at [462, 388] on div "Destruir" at bounding box center [425, 366] width 131 height 96
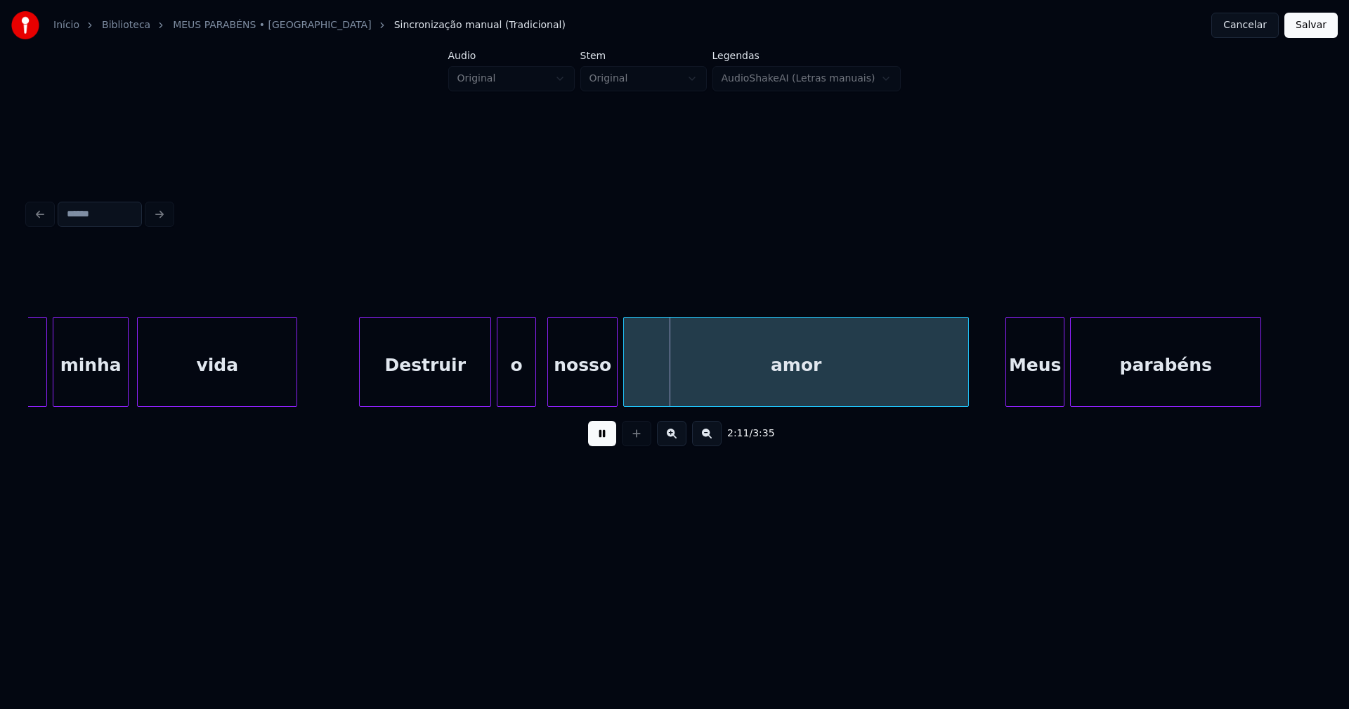
click at [472, 381] on div "Destruir" at bounding box center [425, 366] width 131 height 96
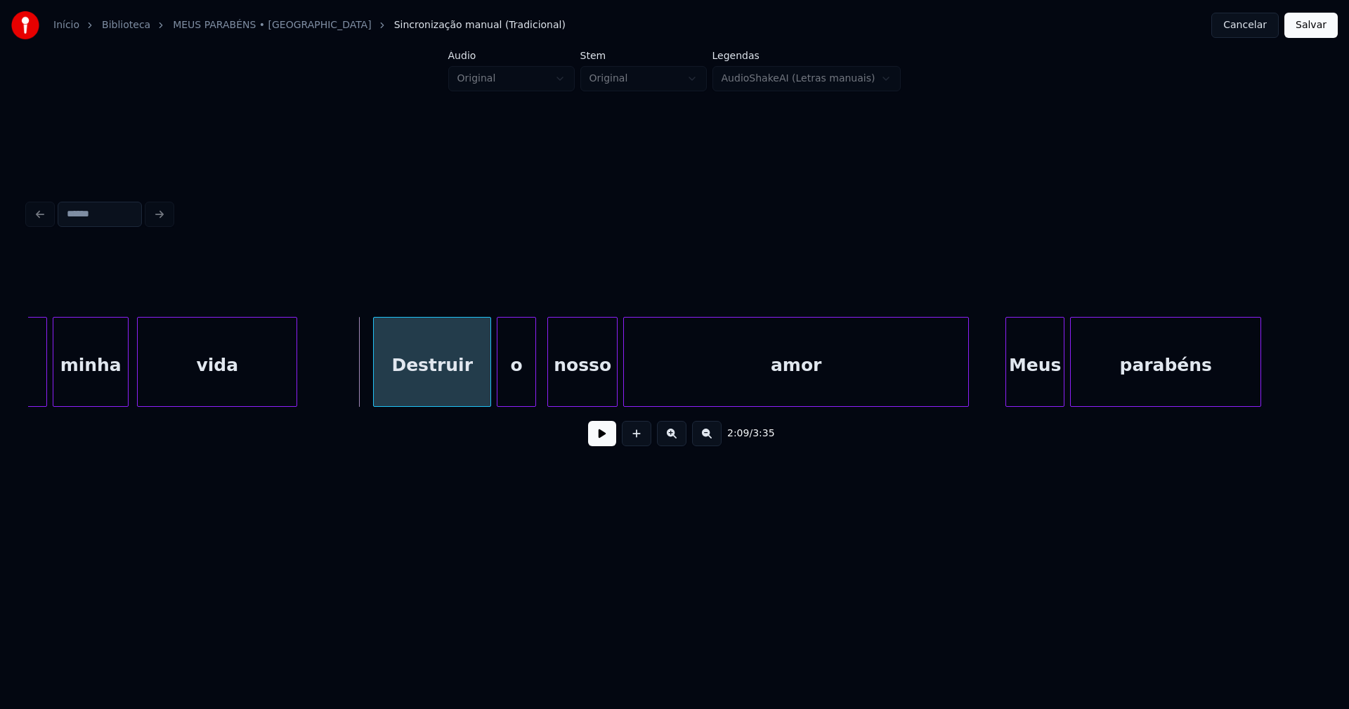
click at [374, 379] on div at bounding box center [376, 362] width 4 height 89
click at [612, 441] on button at bounding box center [602, 433] width 28 height 25
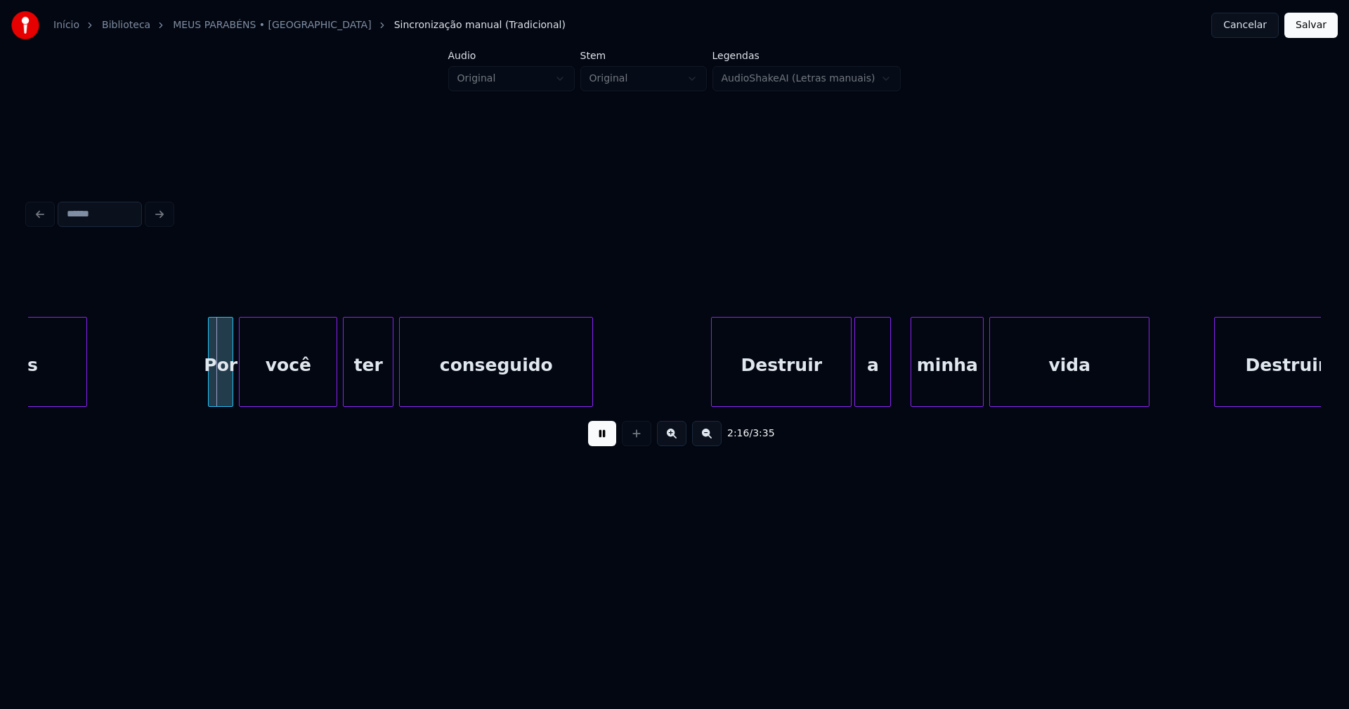
scroll to position [0, 19085]
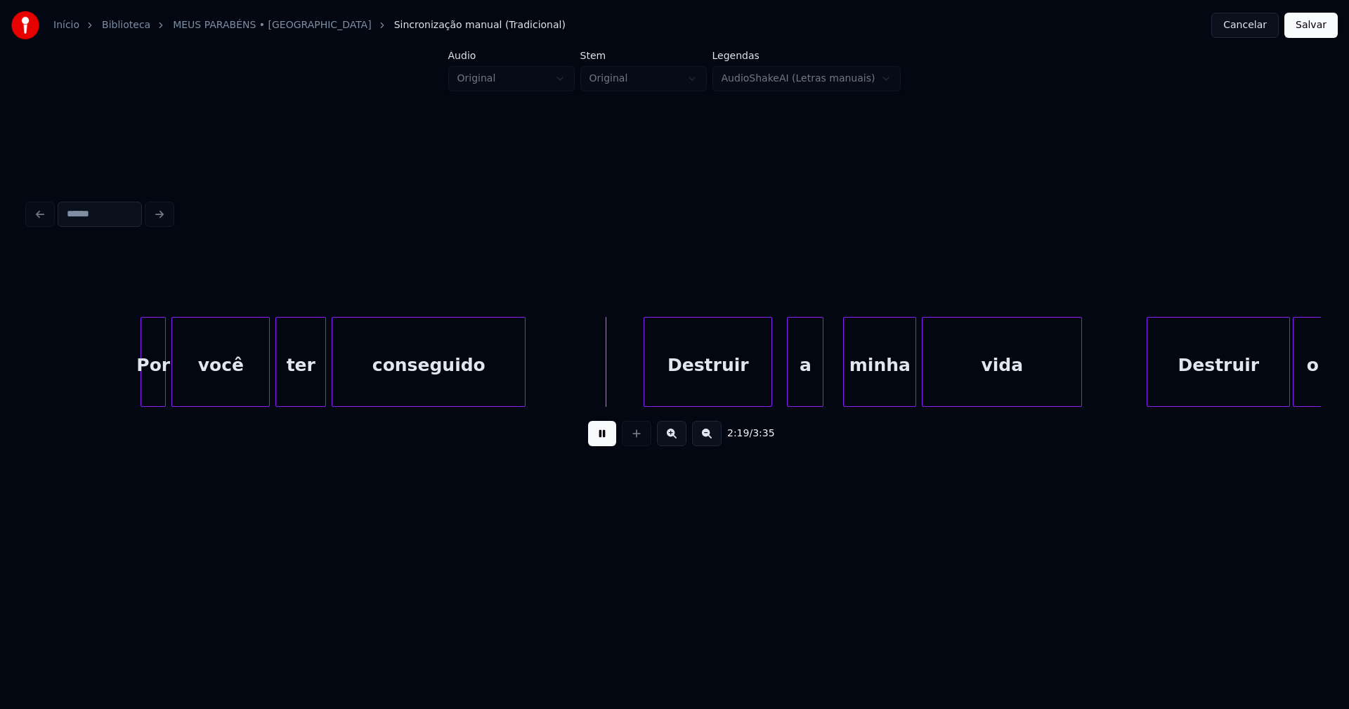
click at [771, 399] on div at bounding box center [769, 362] width 4 height 89
click at [792, 400] on div "a" at bounding box center [795, 366] width 35 height 96
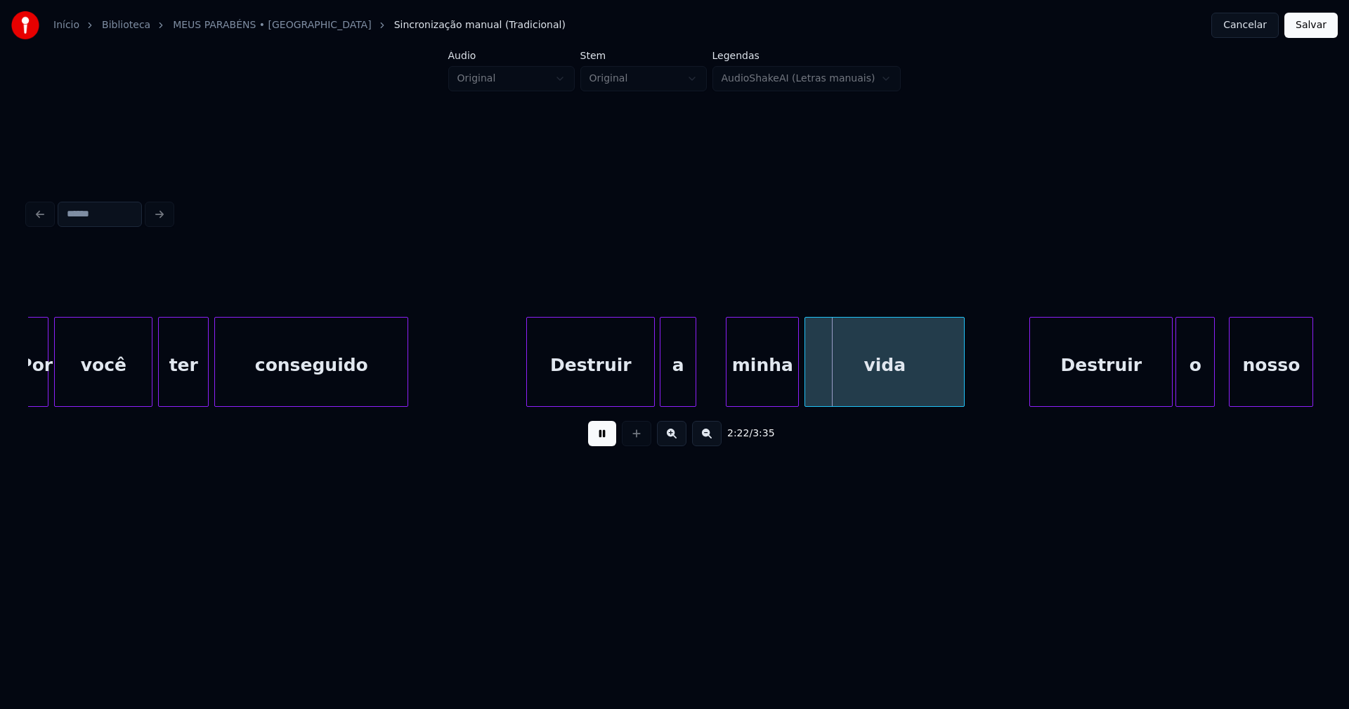
scroll to position [0, 19219]
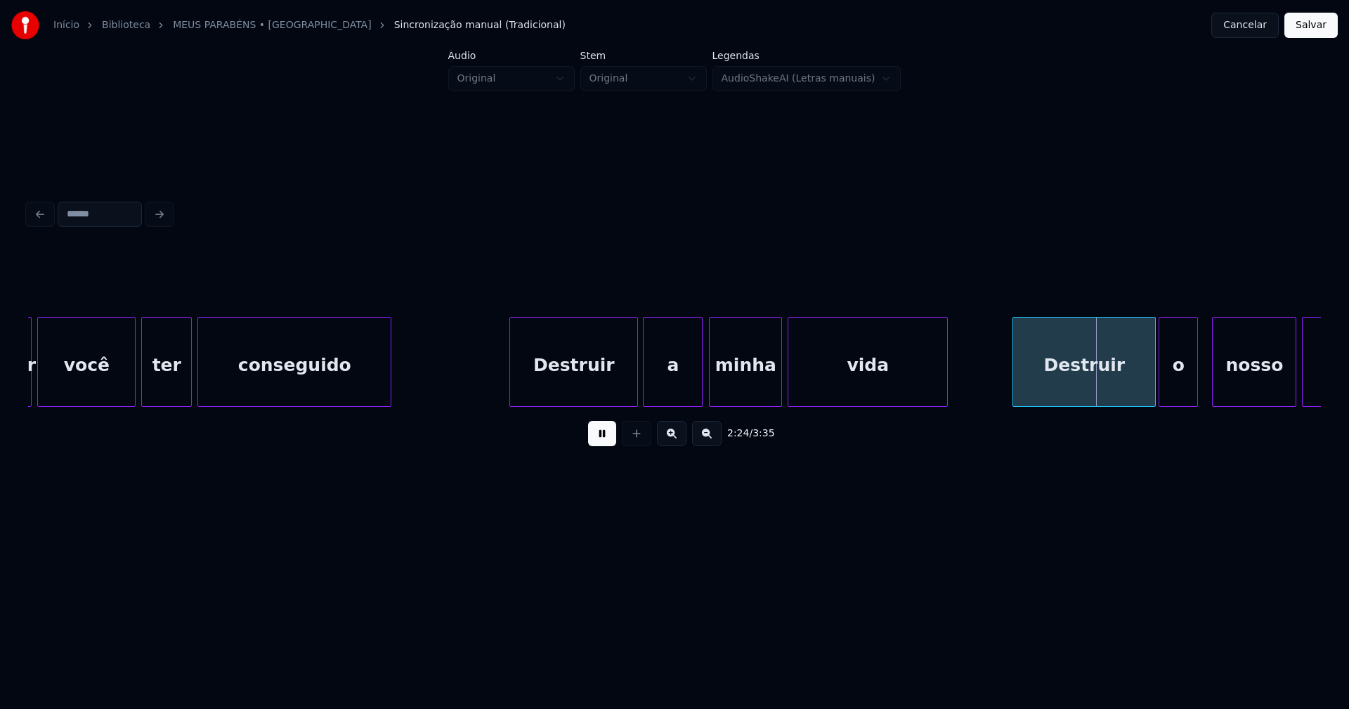
click at [700, 376] on div at bounding box center [700, 362] width 4 height 89
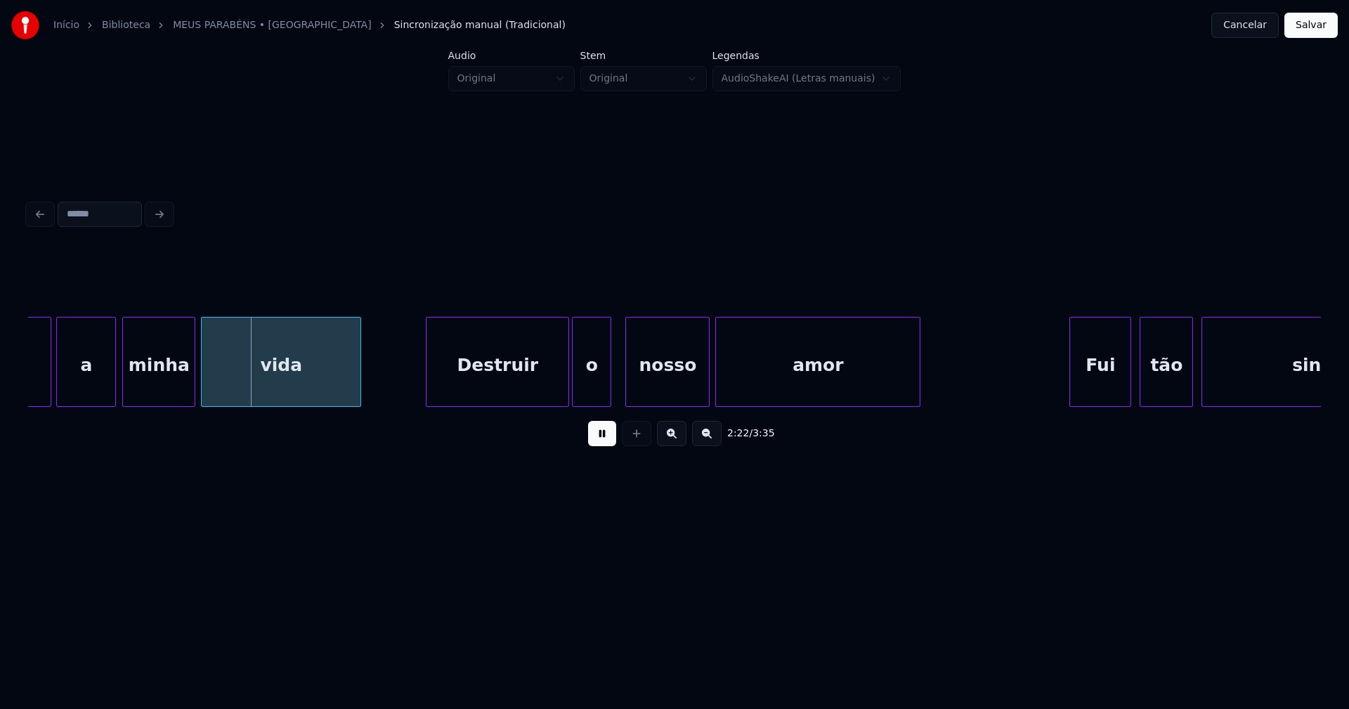
scroll to position [0, 19890]
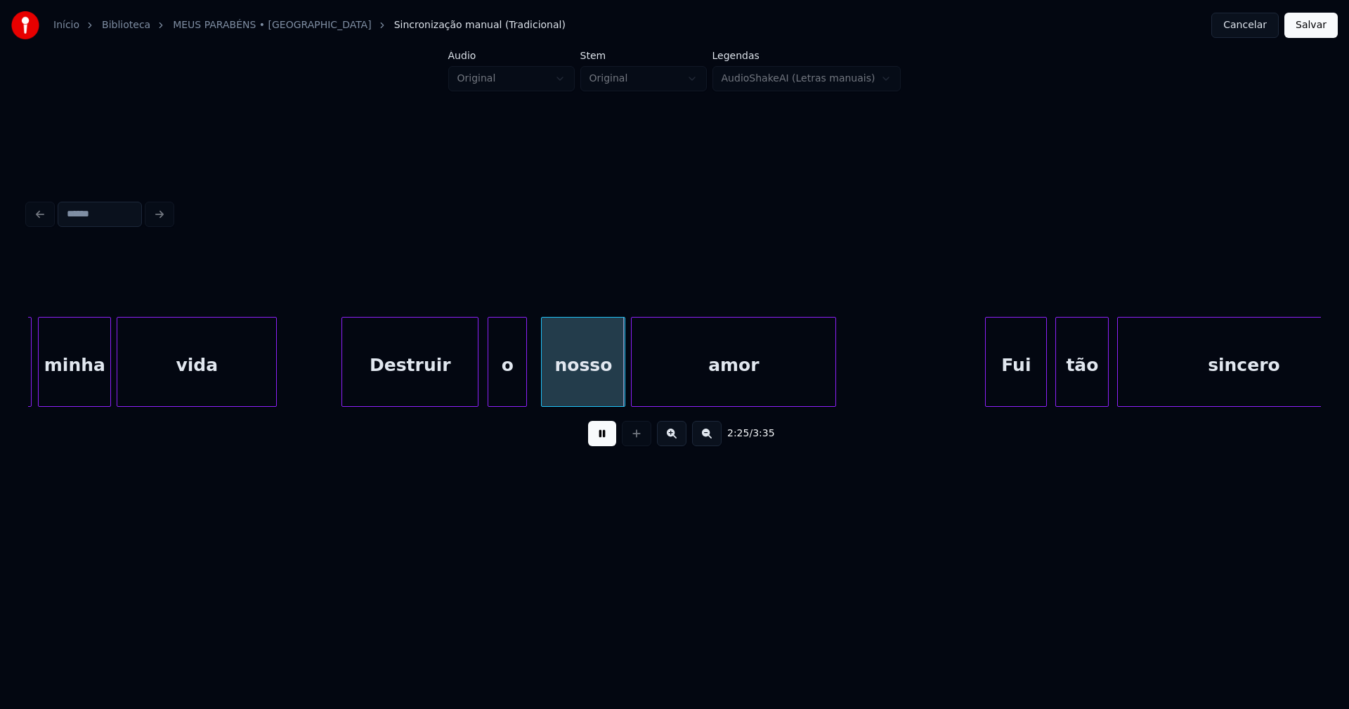
click at [477, 400] on div "Destruir" at bounding box center [409, 362] width 137 height 90
click at [645, 383] on div at bounding box center [645, 362] width 4 height 89
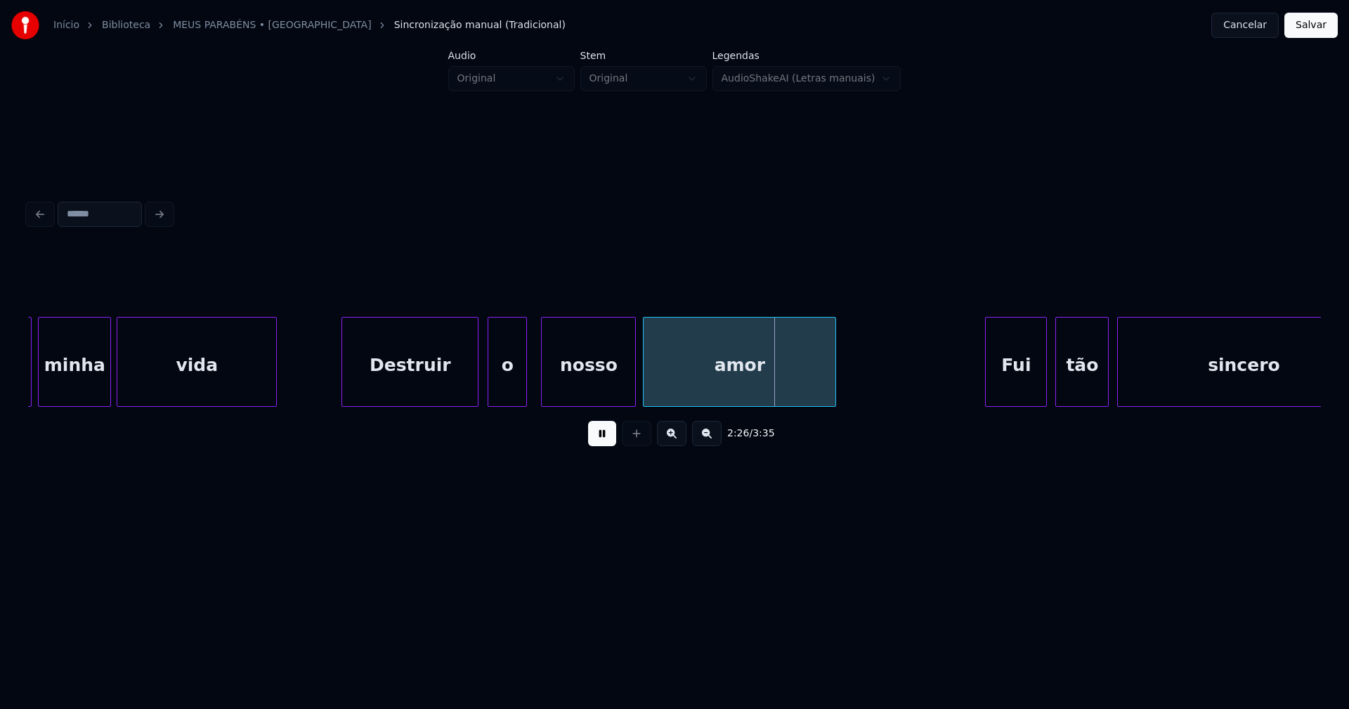
click at [632, 377] on div at bounding box center [633, 362] width 4 height 89
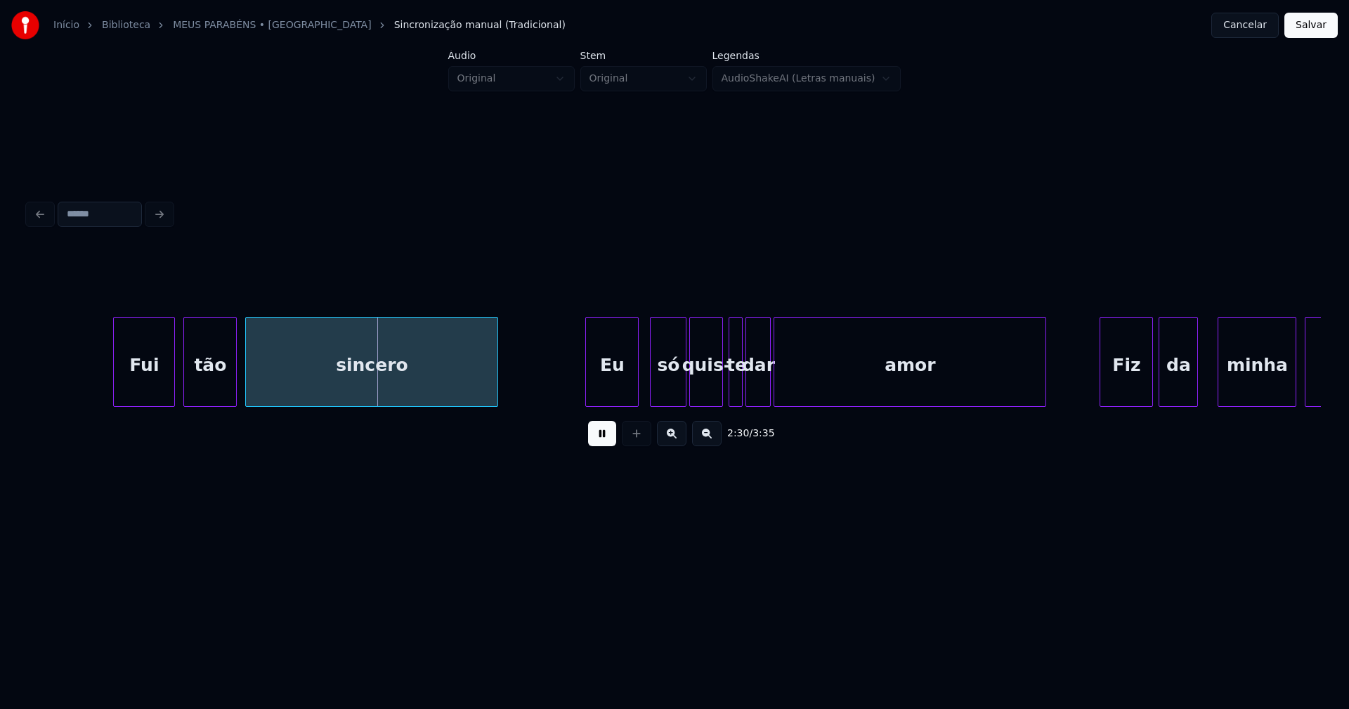
scroll to position [0, 20828]
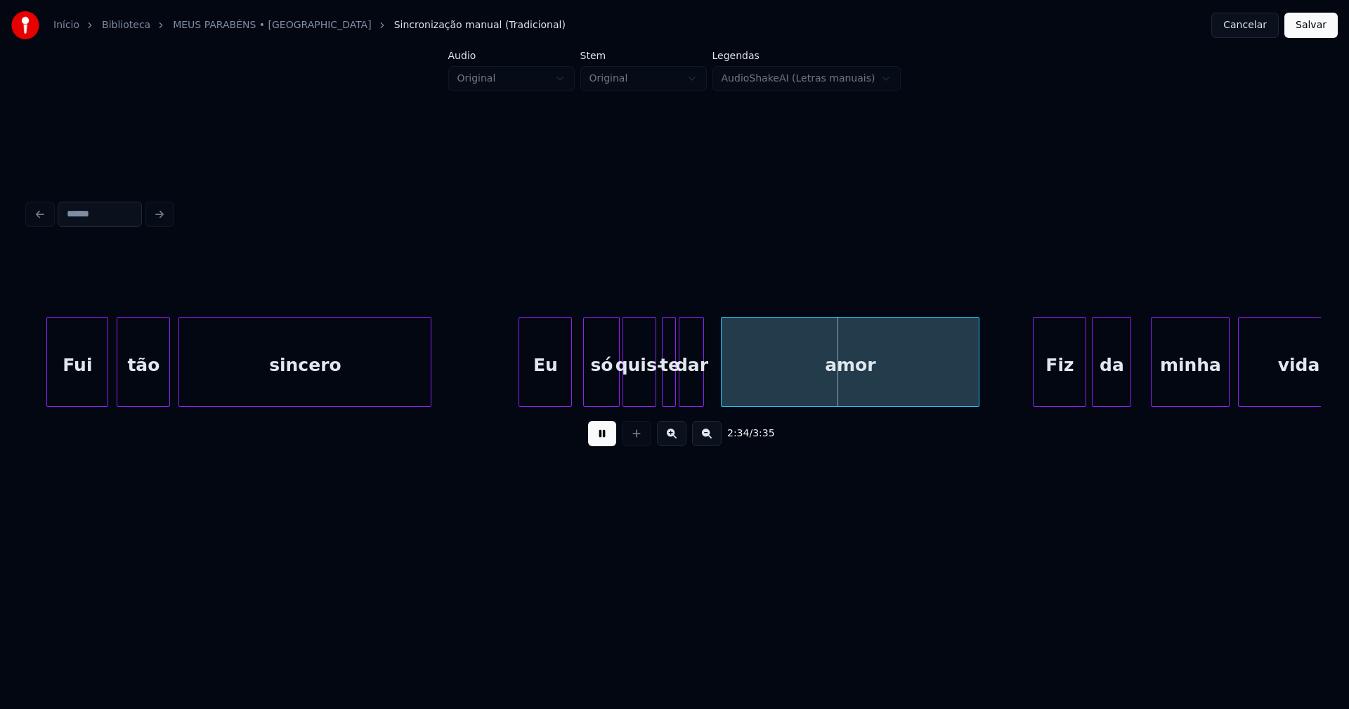
click at [722, 382] on div at bounding box center [723, 362] width 4 height 89
click at [713, 381] on div at bounding box center [711, 362] width 4 height 89
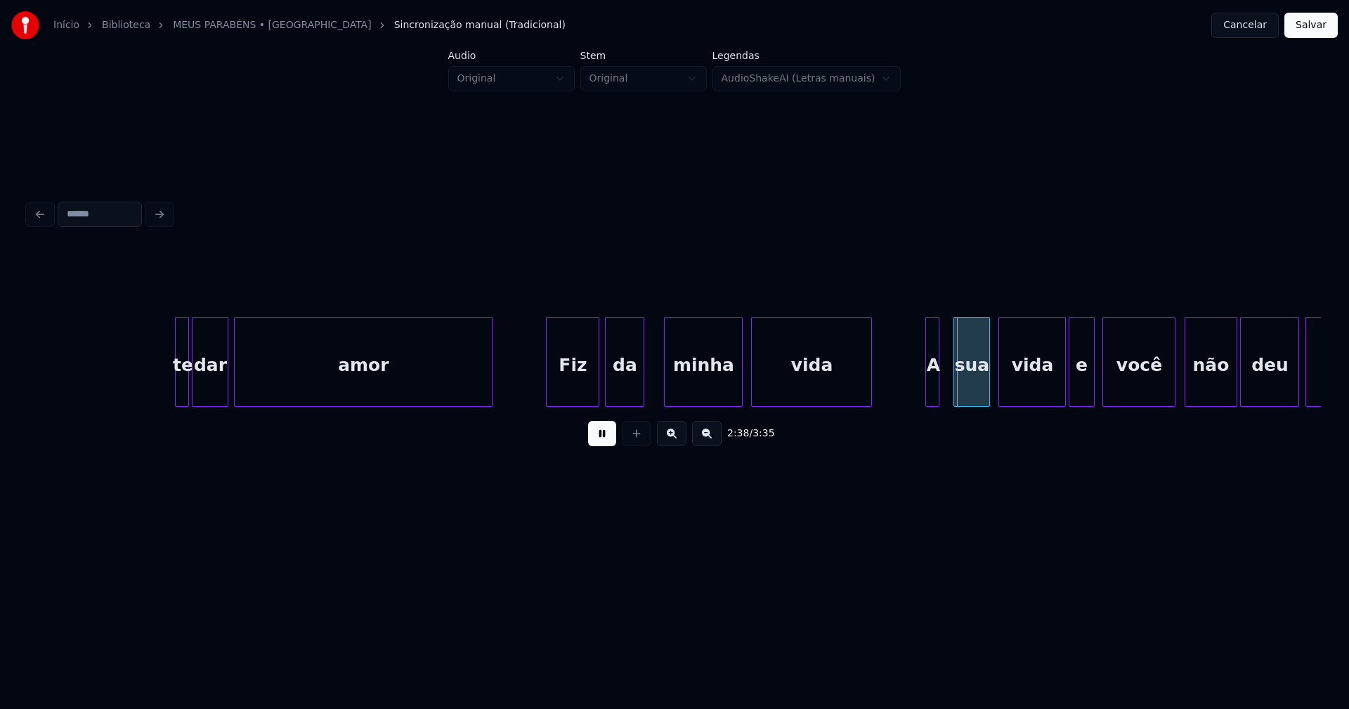
scroll to position [0, 21634]
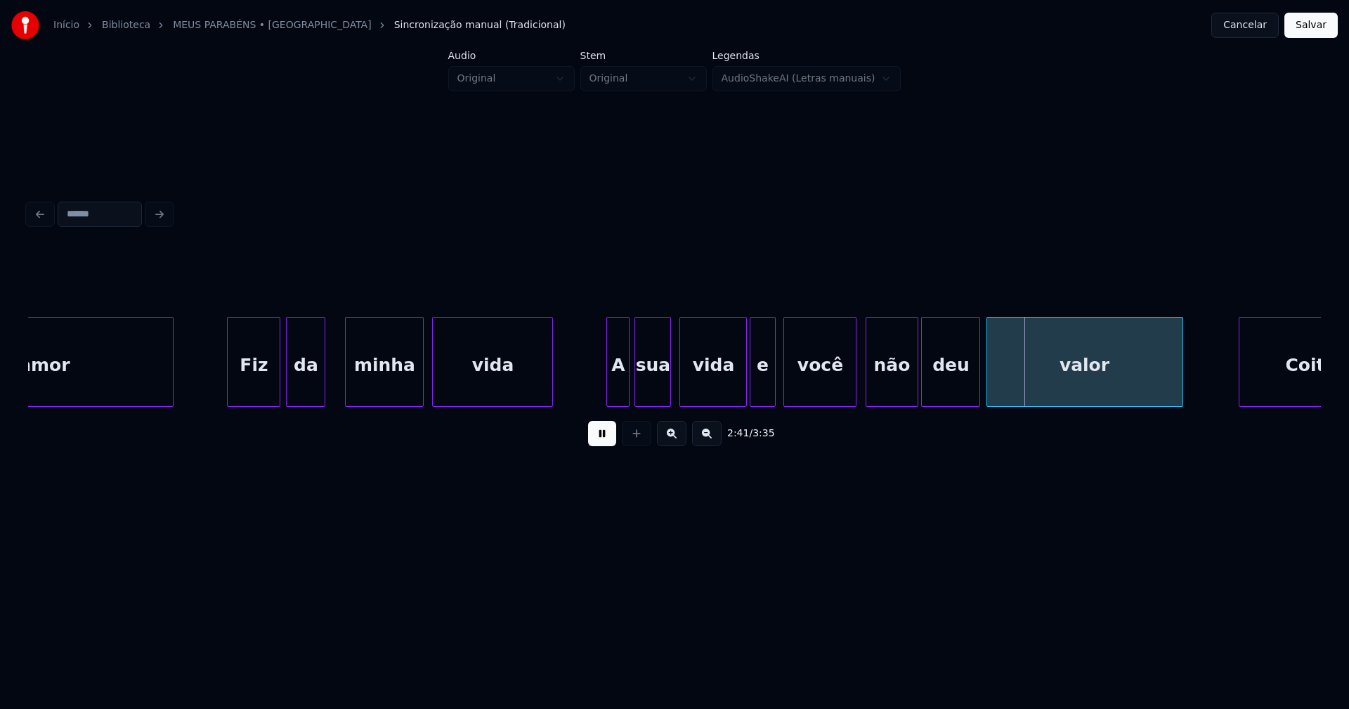
click at [625, 380] on div at bounding box center [626, 362] width 4 height 89
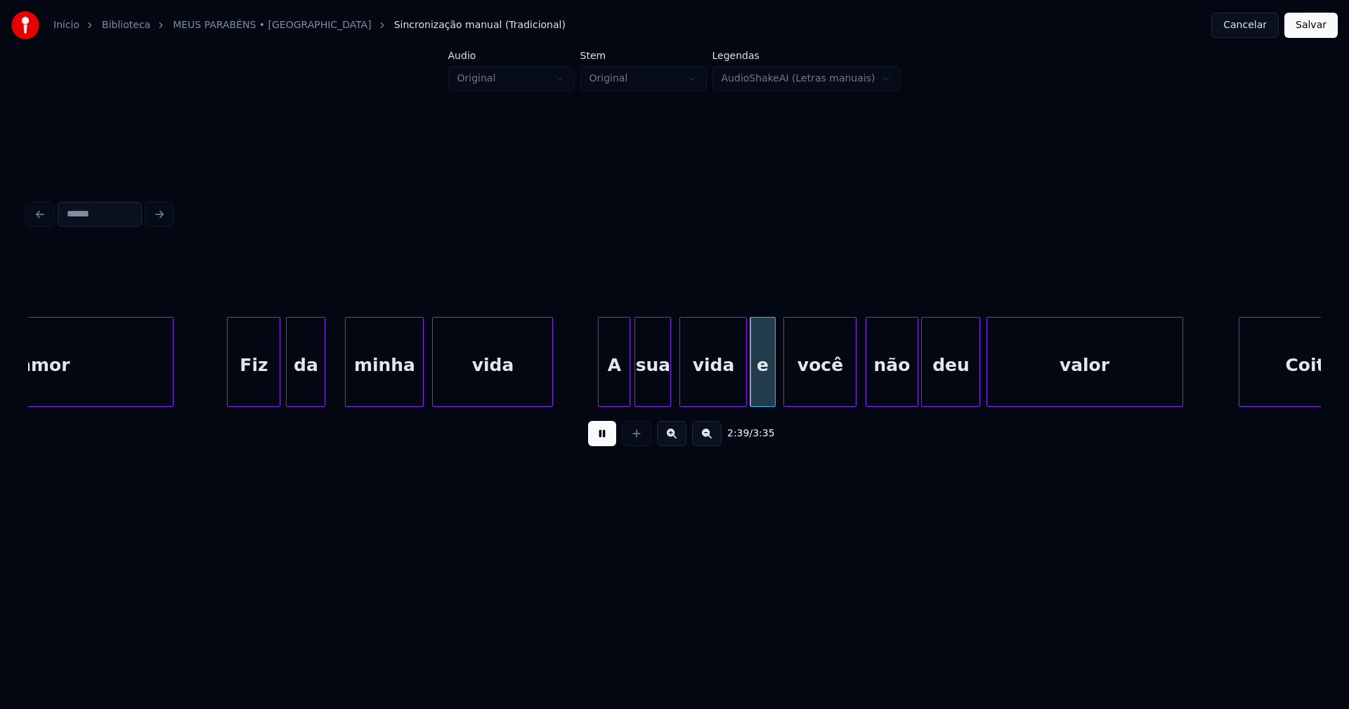
click at [601, 386] on div at bounding box center [600, 362] width 4 height 89
click at [736, 401] on div "amor Fiz da minha vida A sua vida e você não deu valor Coitado" at bounding box center [674, 362] width 1293 height 90
click at [752, 395] on div "e" at bounding box center [755, 366] width 24 height 96
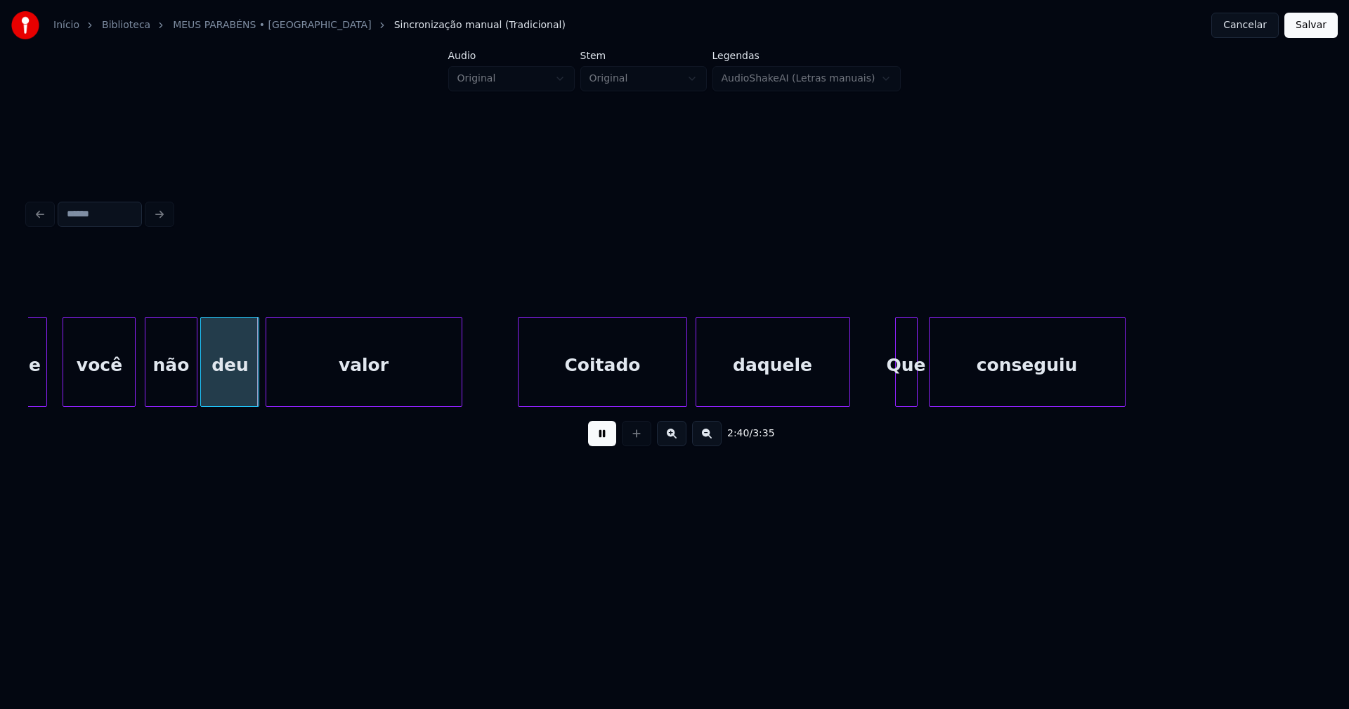
scroll to position [0, 22438]
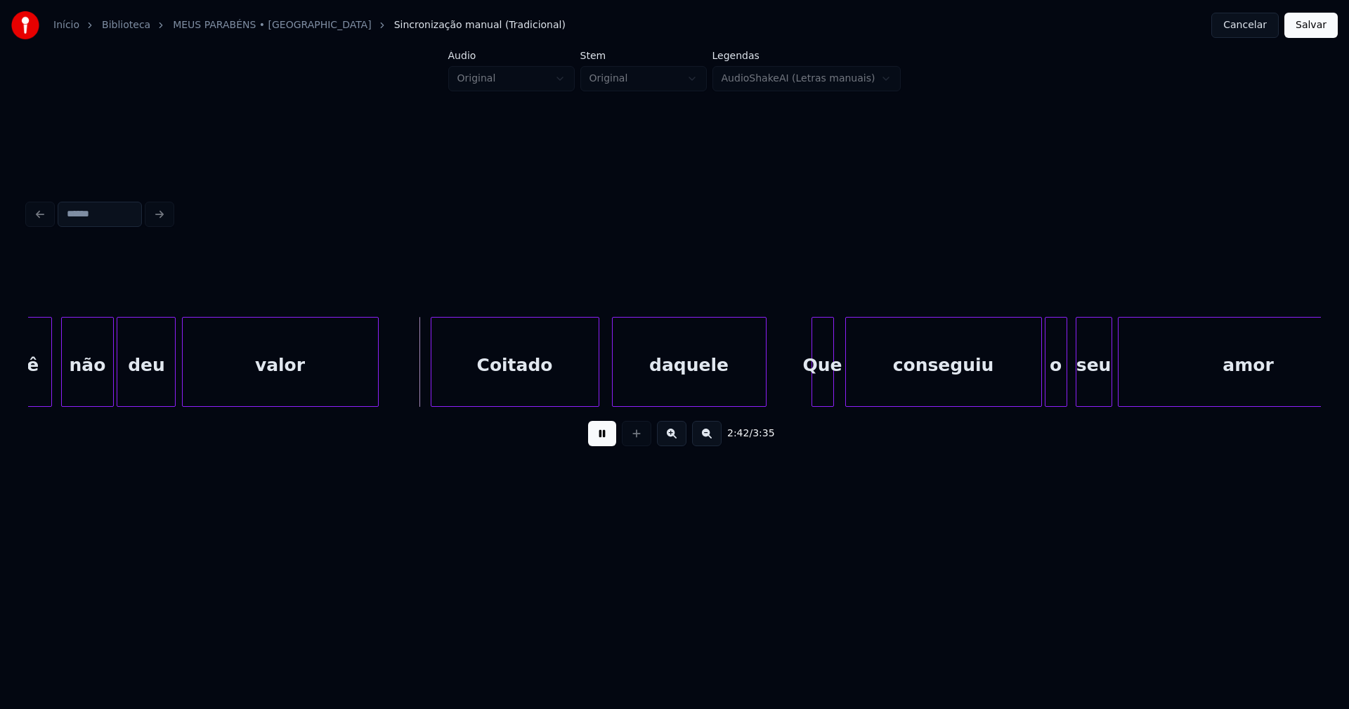
click at [554, 388] on div "Coitado" at bounding box center [514, 366] width 167 height 96
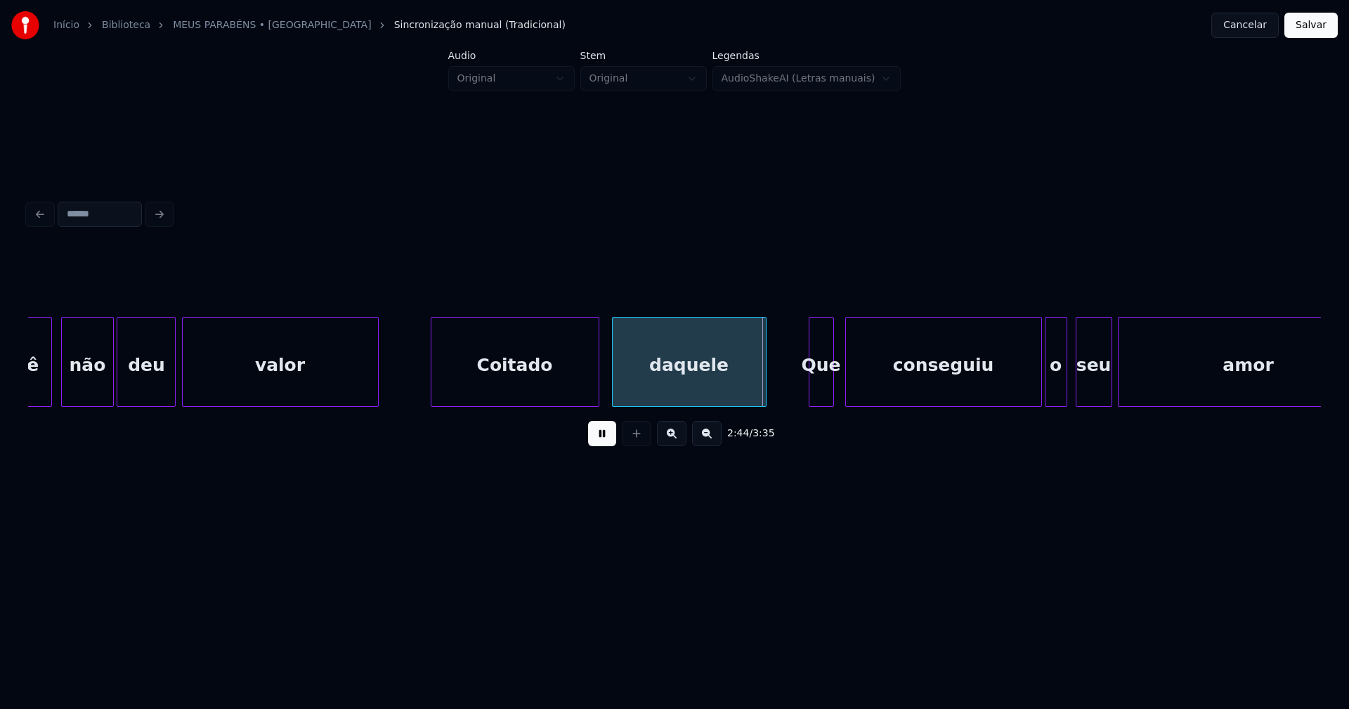
click at [811, 396] on div at bounding box center [811, 362] width 4 height 89
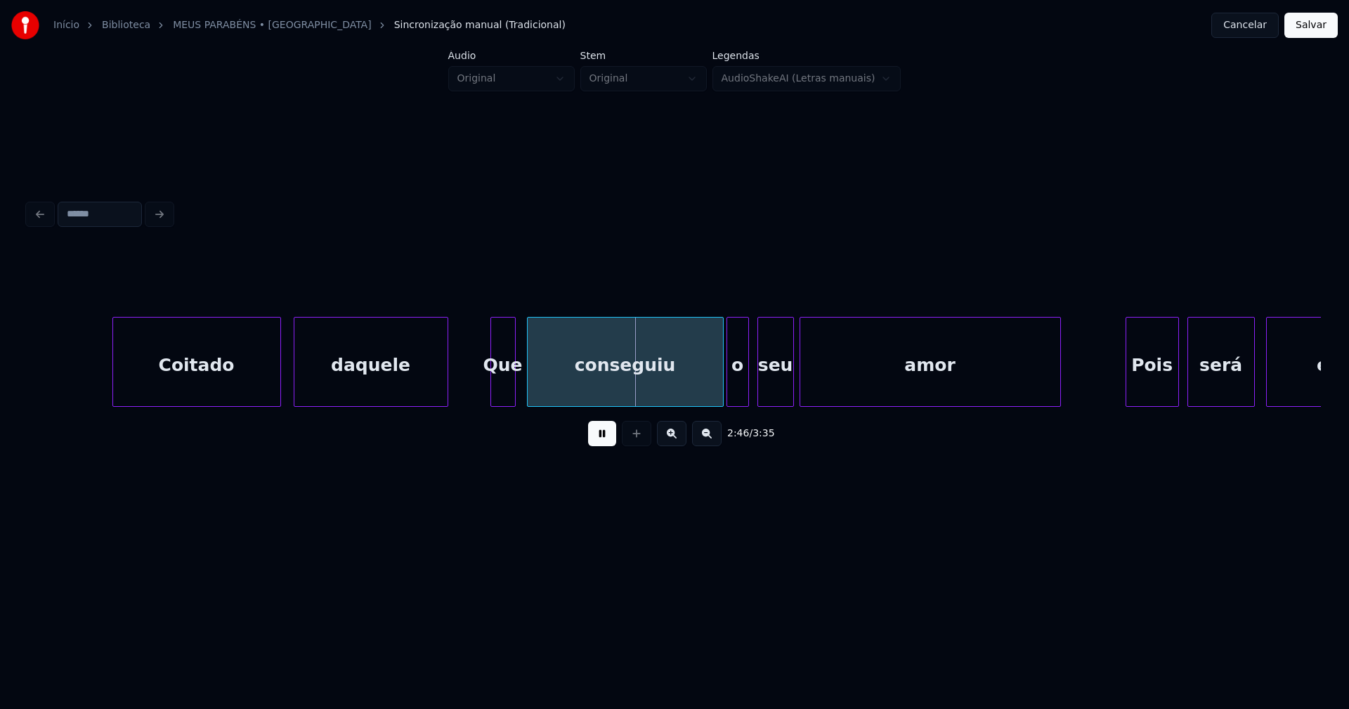
scroll to position [0, 22892]
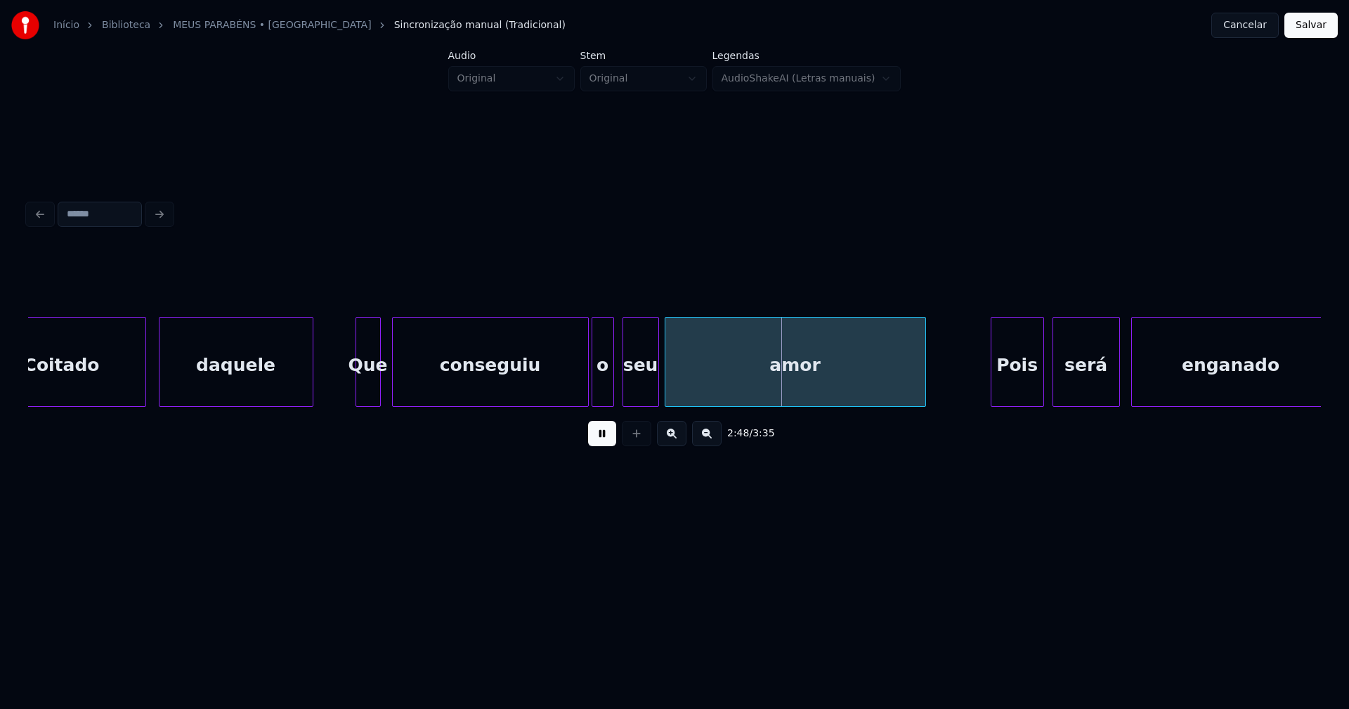
click at [447, 391] on div "conseguiu" at bounding box center [490, 366] width 195 height 96
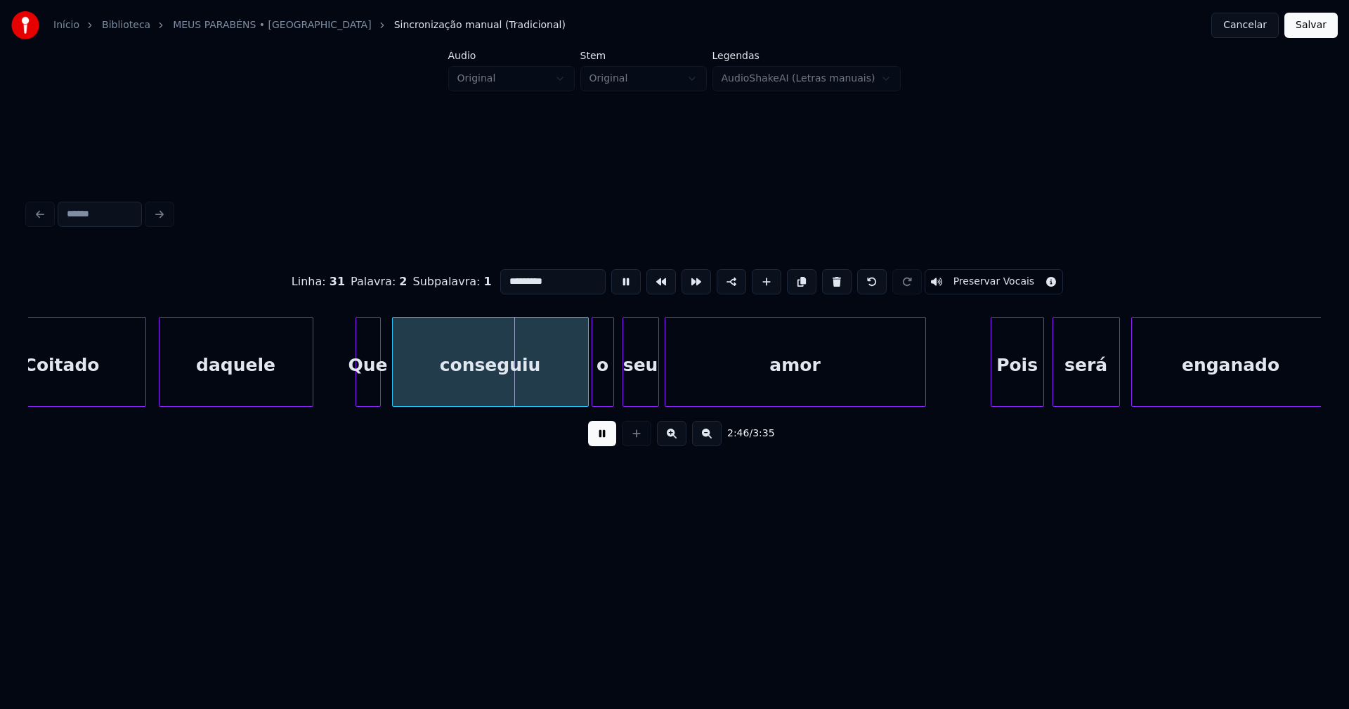
click at [554, 281] on input "*********" at bounding box center [552, 281] width 105 height 25
type input "*********"
click at [601, 443] on button at bounding box center [602, 433] width 28 height 25
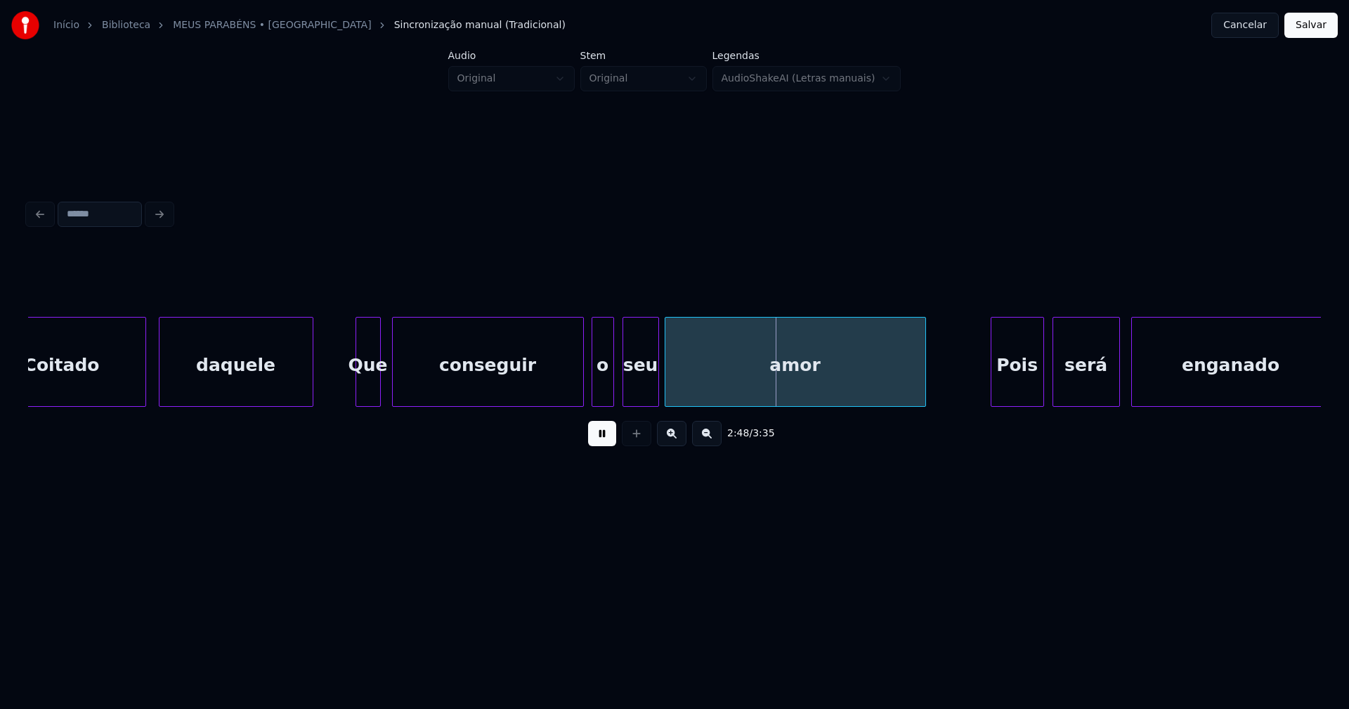
click at [582, 400] on div at bounding box center [581, 362] width 4 height 89
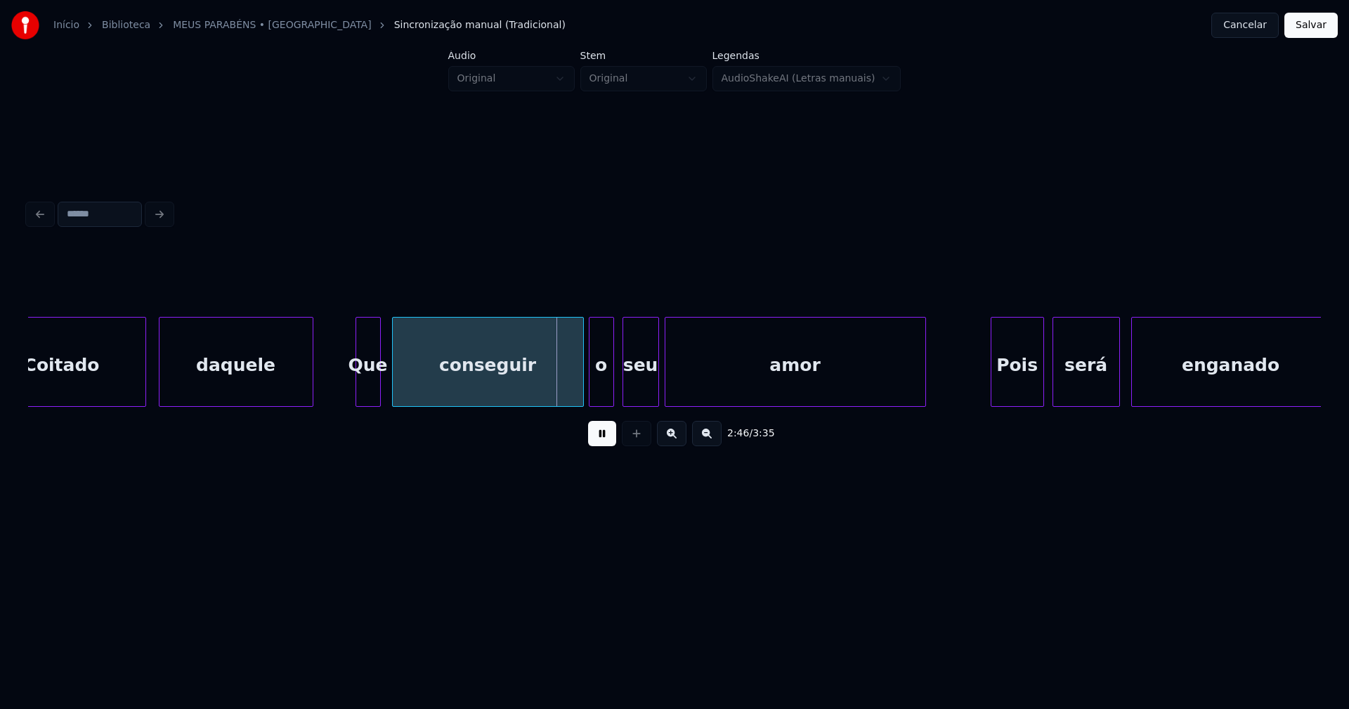
click at [593, 395] on div at bounding box center [591, 362] width 4 height 89
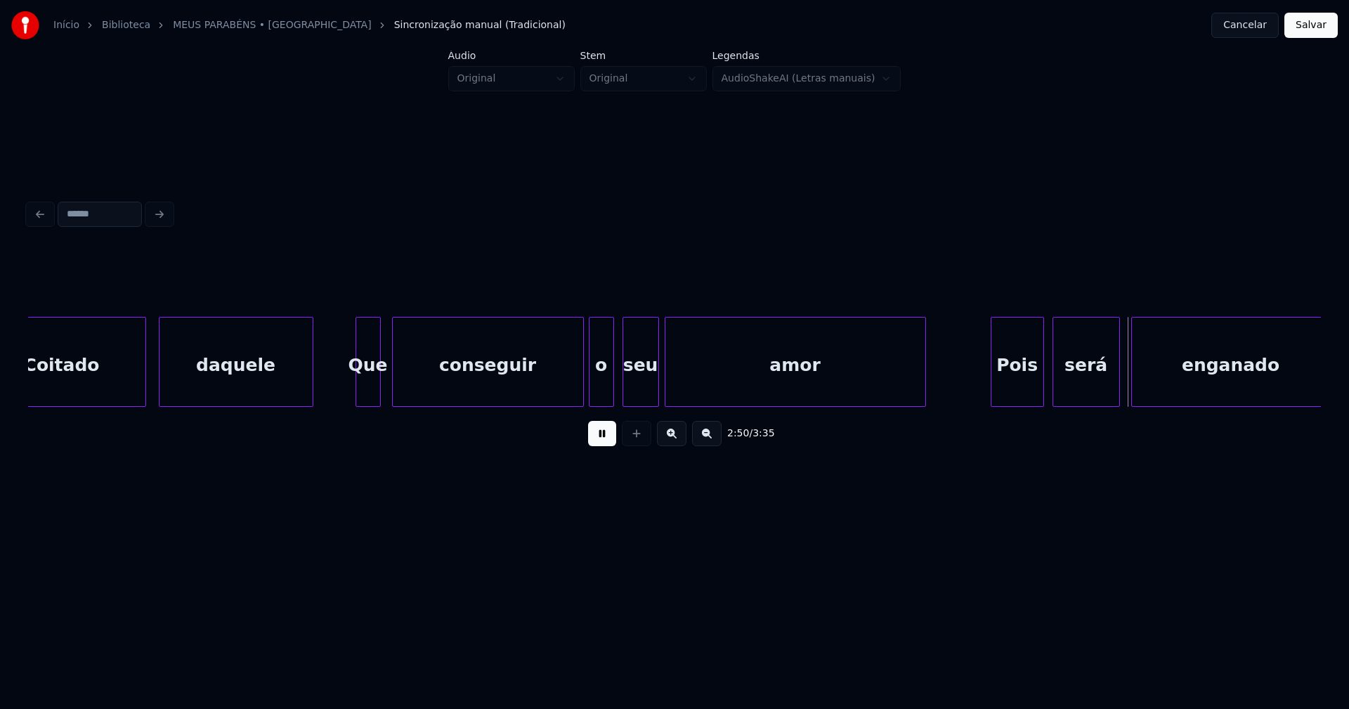
click at [664, 390] on div at bounding box center [666, 362] width 4 height 89
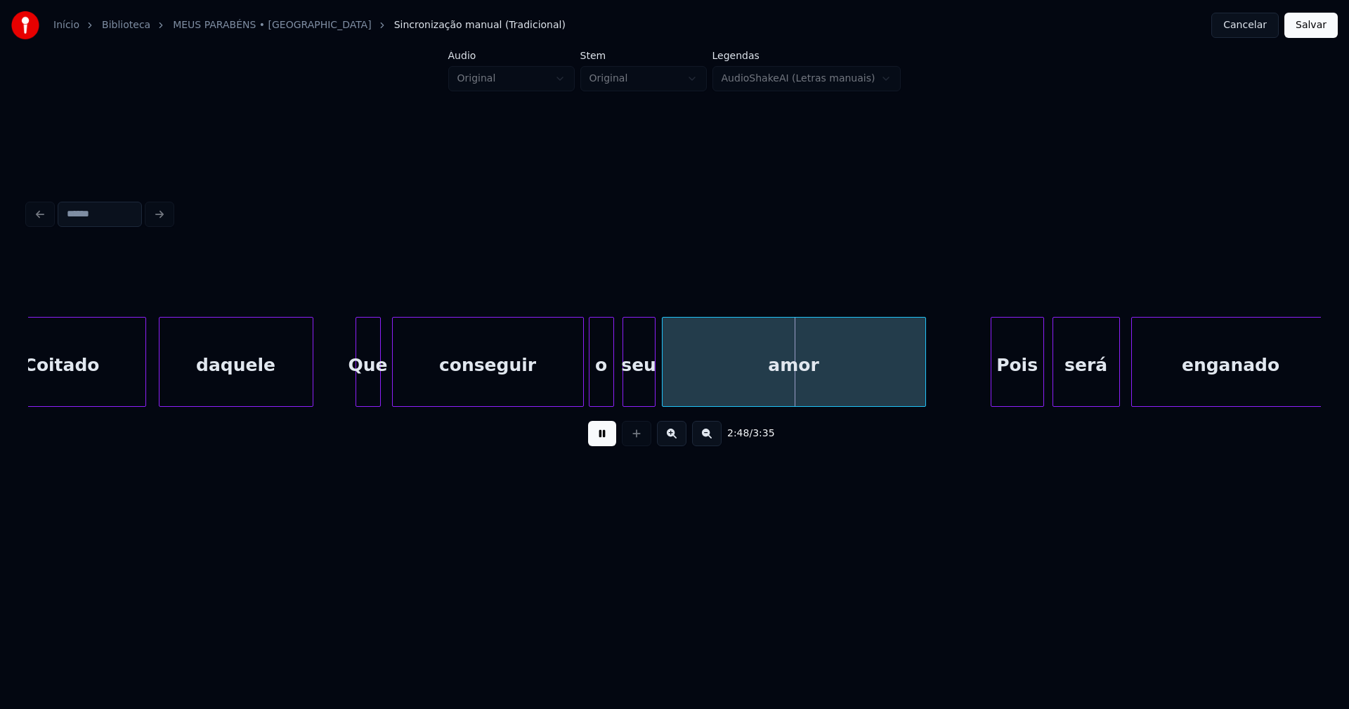
click at [650, 394] on div at bounding box center [652, 362] width 4 height 89
click at [661, 388] on div at bounding box center [662, 362] width 4 height 89
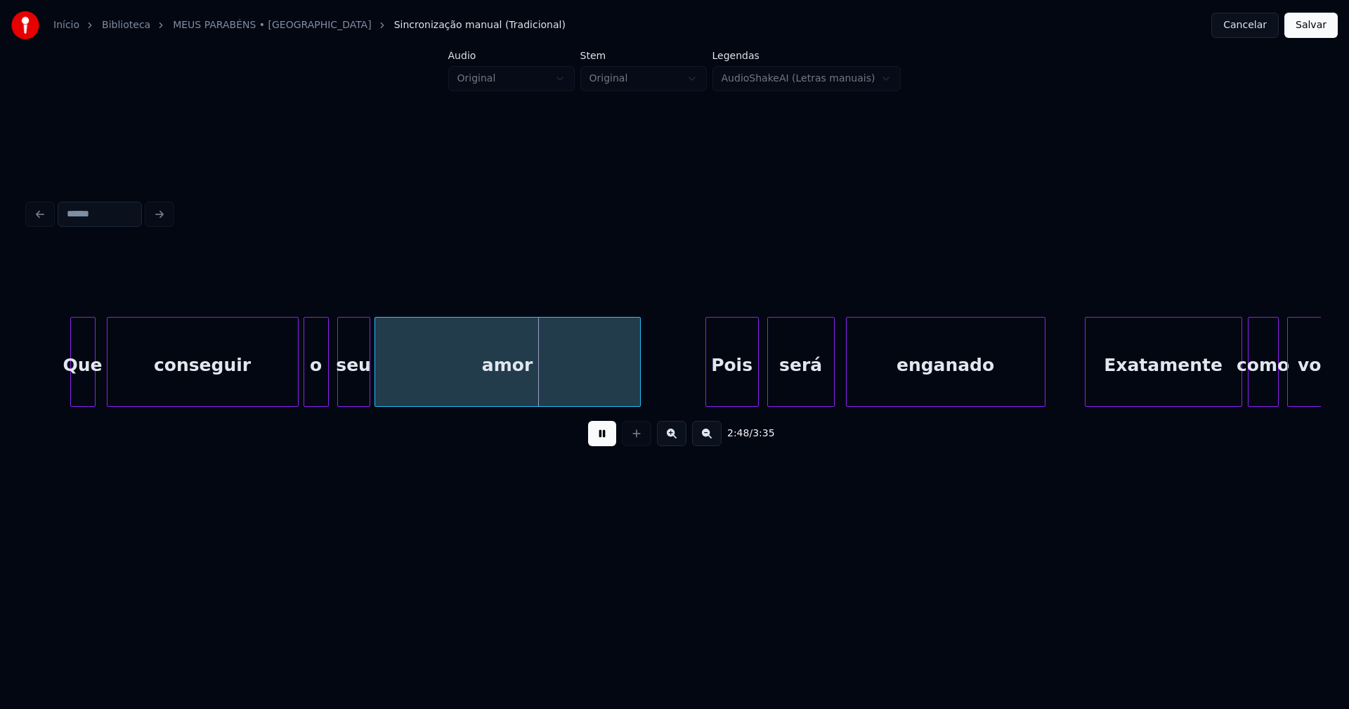
scroll to position [0, 23411]
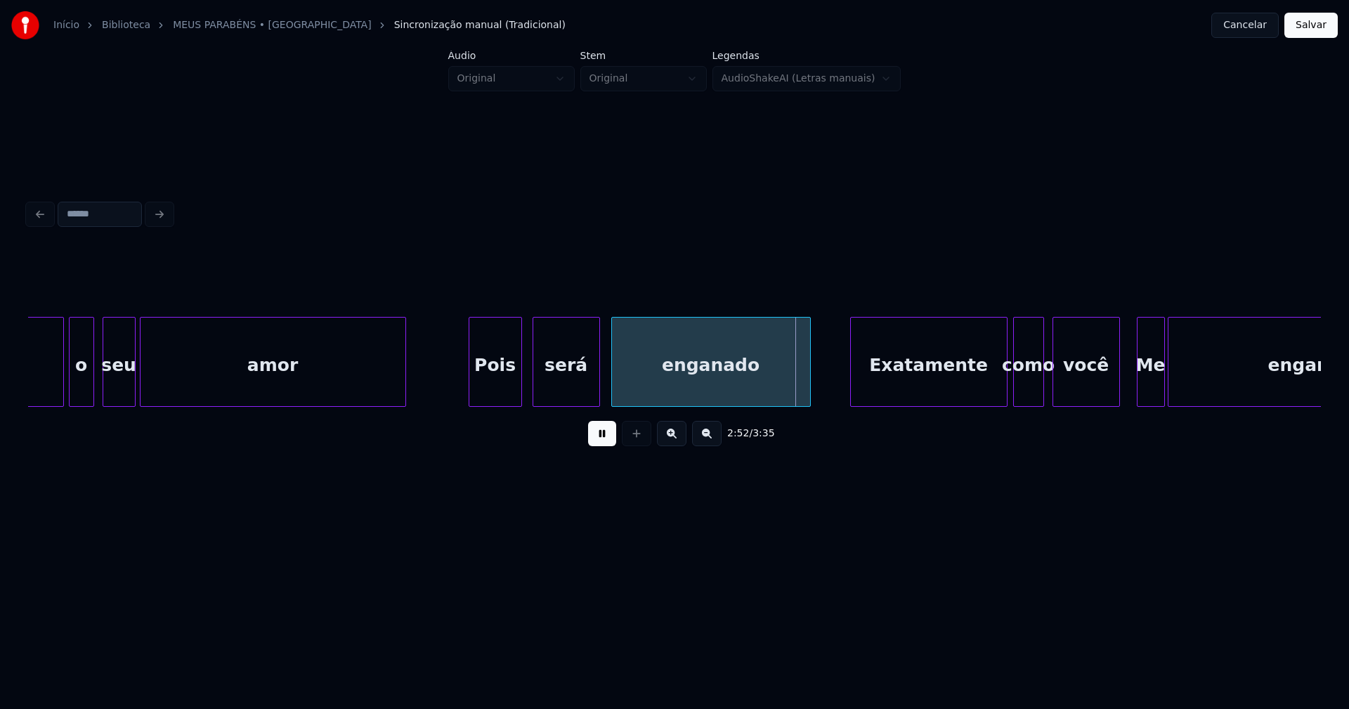
click at [502, 385] on div "Pois" at bounding box center [495, 366] width 52 height 96
click at [520, 370] on div at bounding box center [519, 362] width 4 height 89
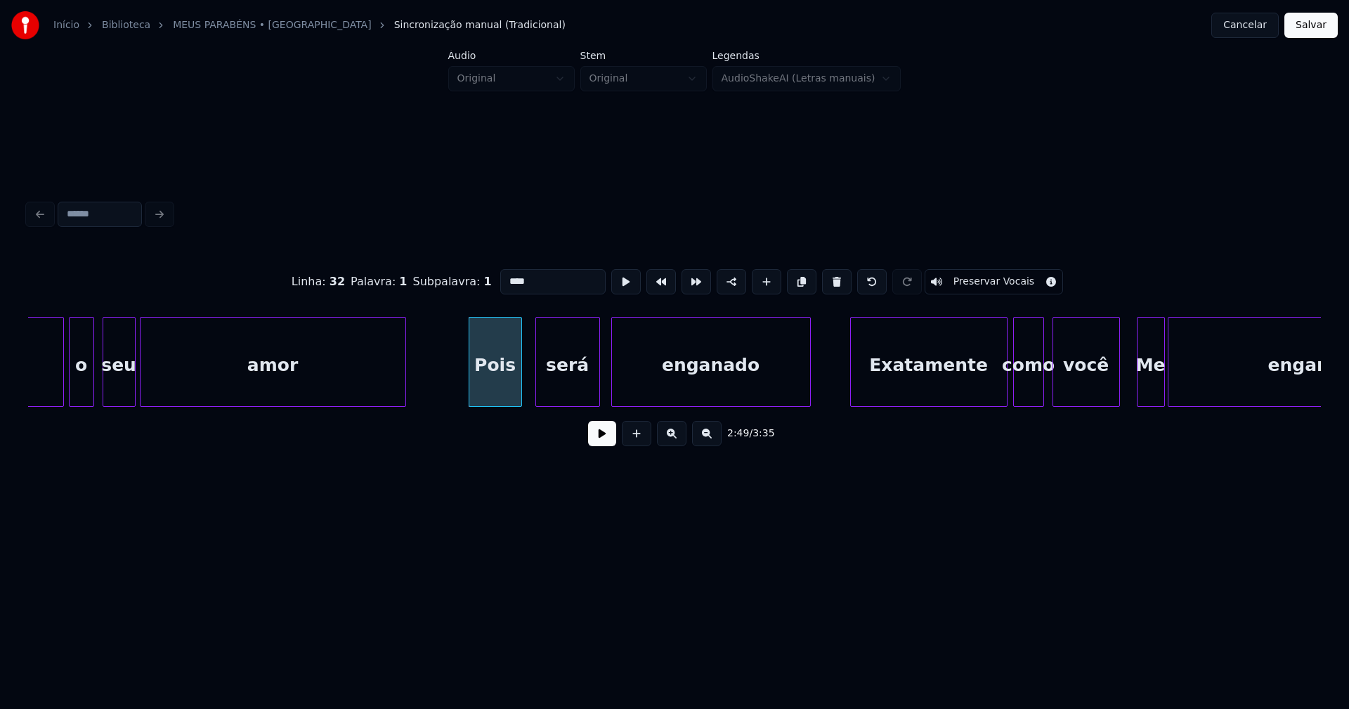
click at [537, 375] on div at bounding box center [538, 362] width 4 height 89
click at [526, 384] on div at bounding box center [526, 362] width 4 height 89
click at [608, 438] on button at bounding box center [602, 433] width 28 height 25
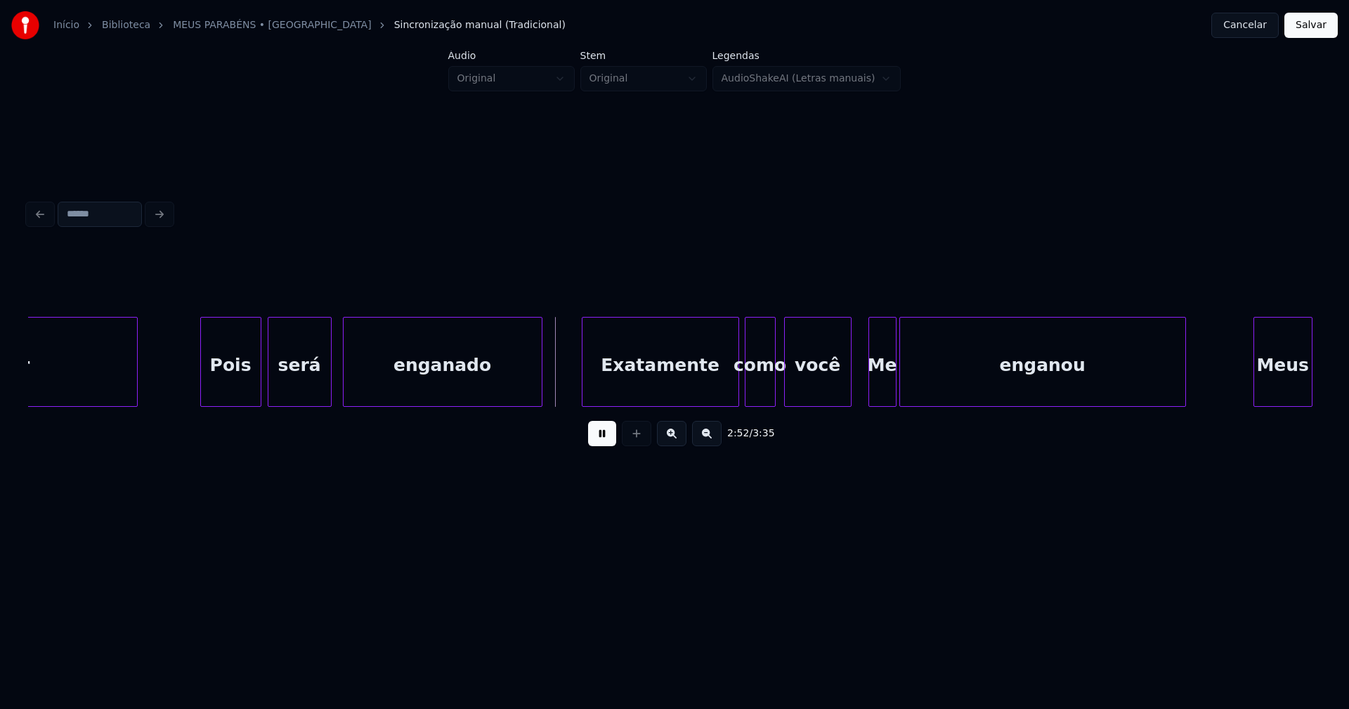
scroll to position [0, 23697]
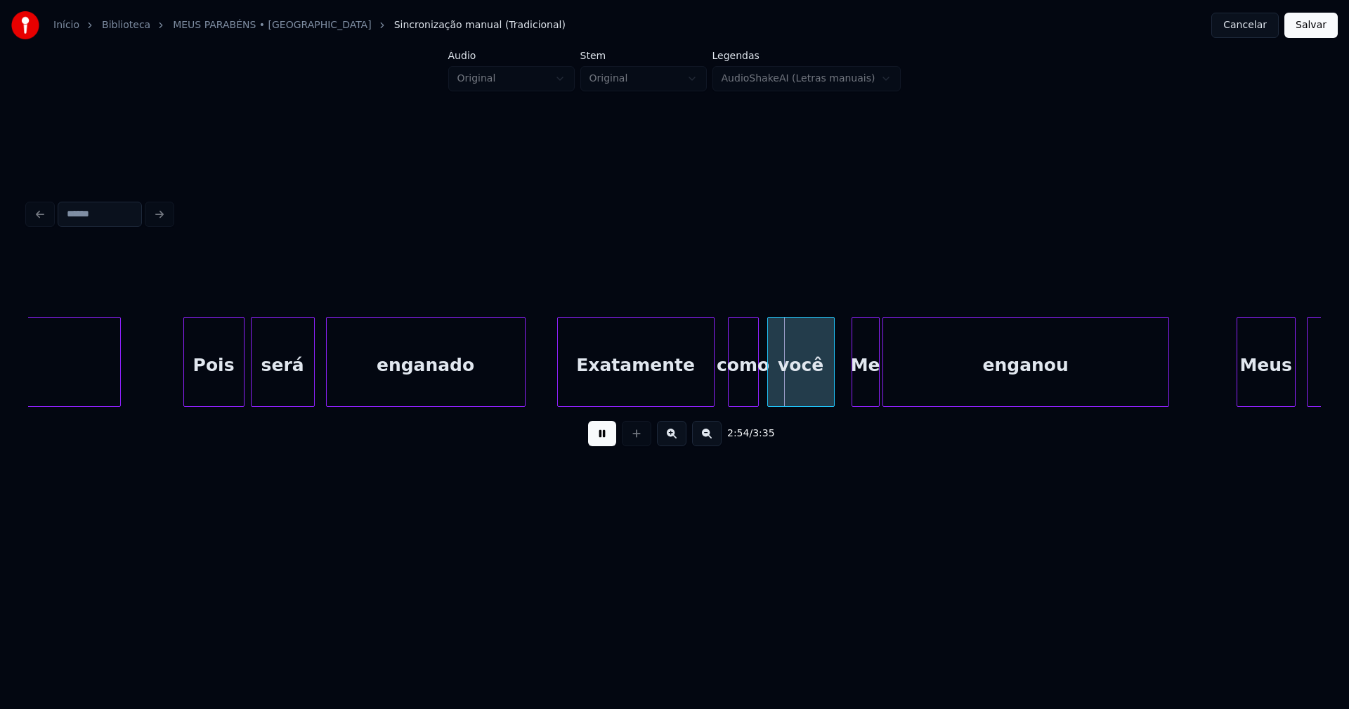
click at [679, 393] on div "Exatamente" at bounding box center [636, 366] width 156 height 96
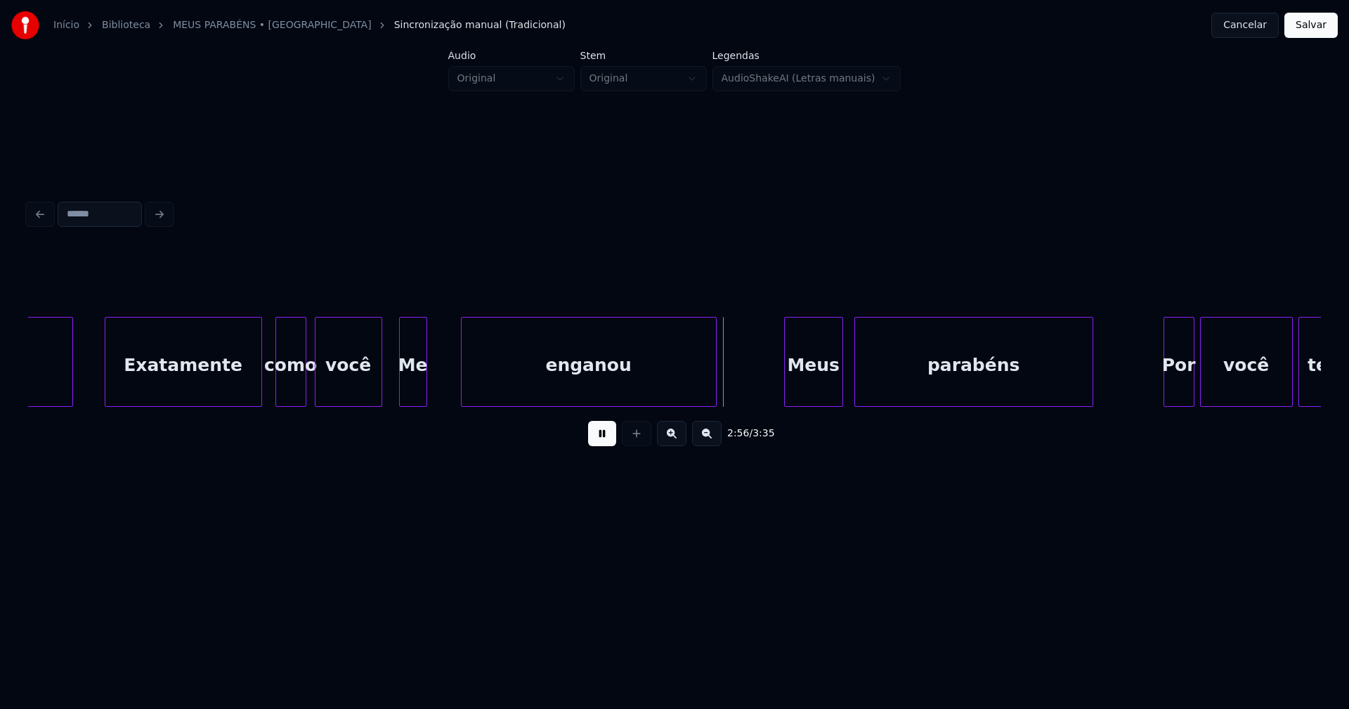
scroll to position [0, 24099]
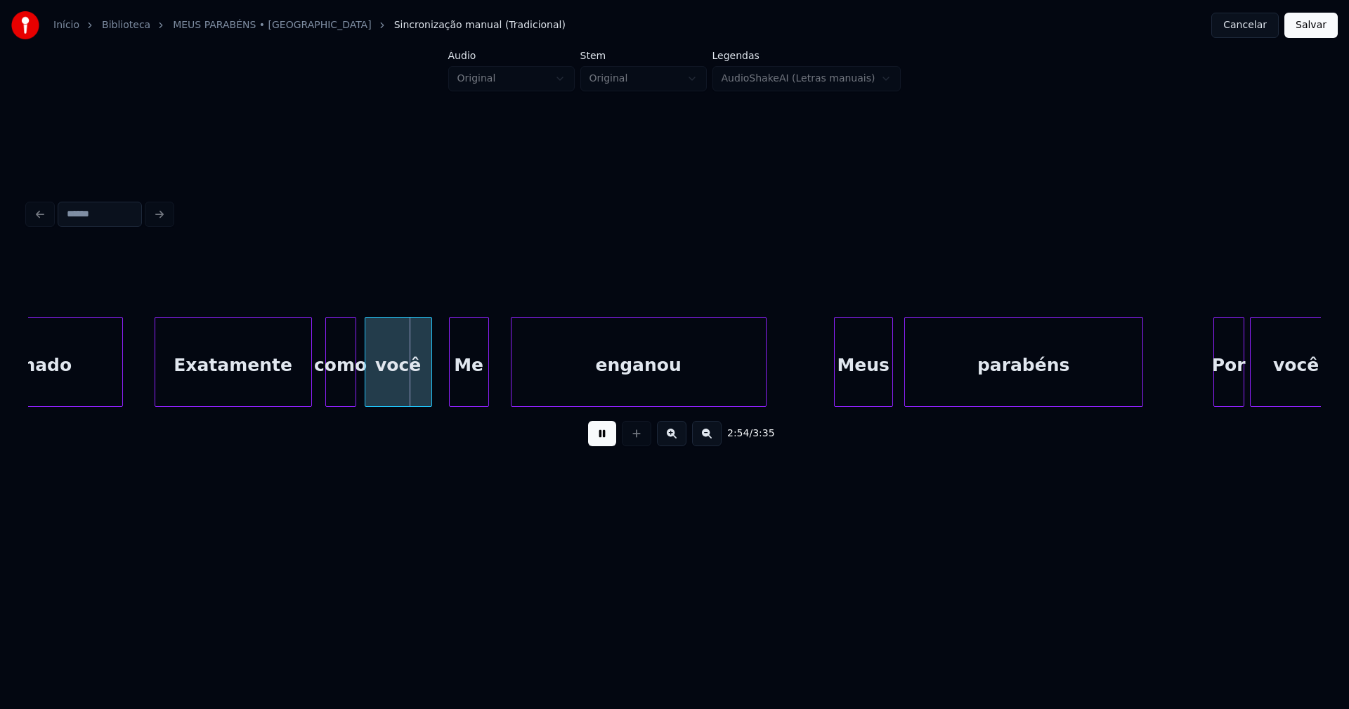
click at [486, 384] on div at bounding box center [486, 362] width 4 height 89
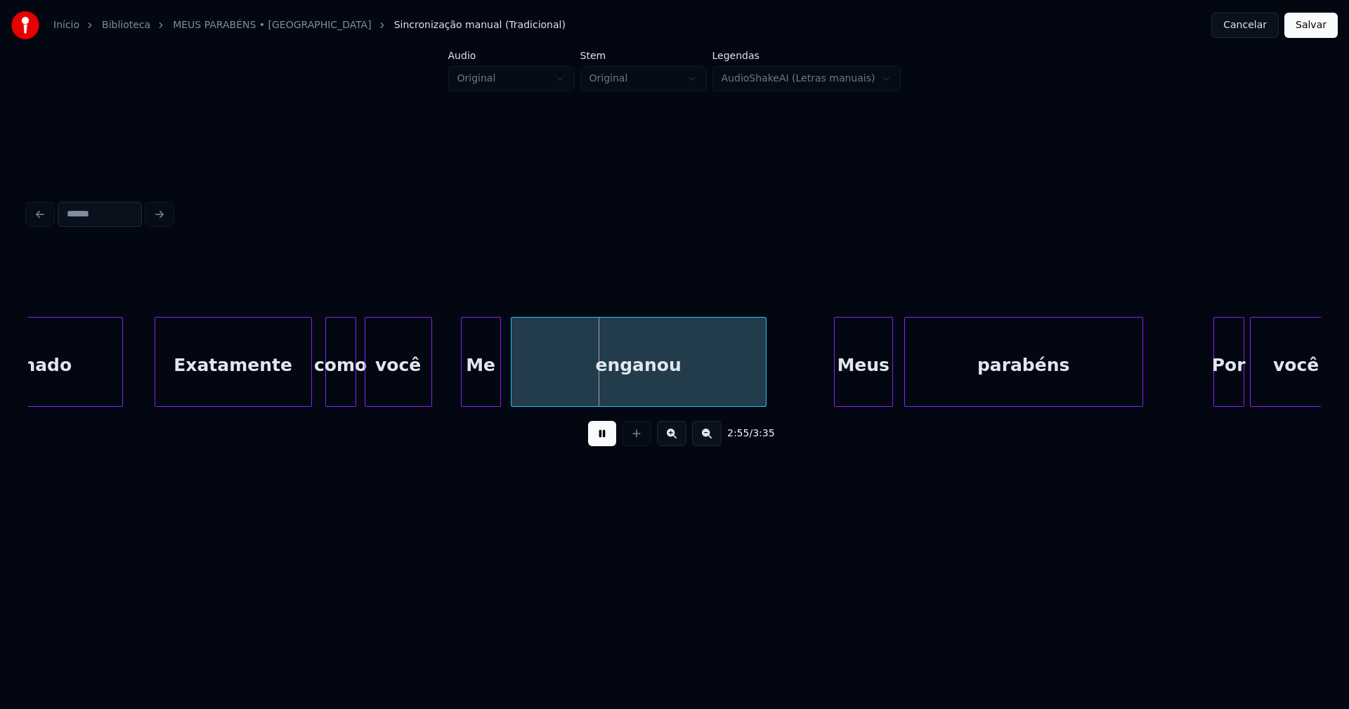
click at [471, 390] on div "Me" at bounding box center [481, 366] width 39 height 96
click at [438, 384] on div at bounding box center [438, 362] width 4 height 89
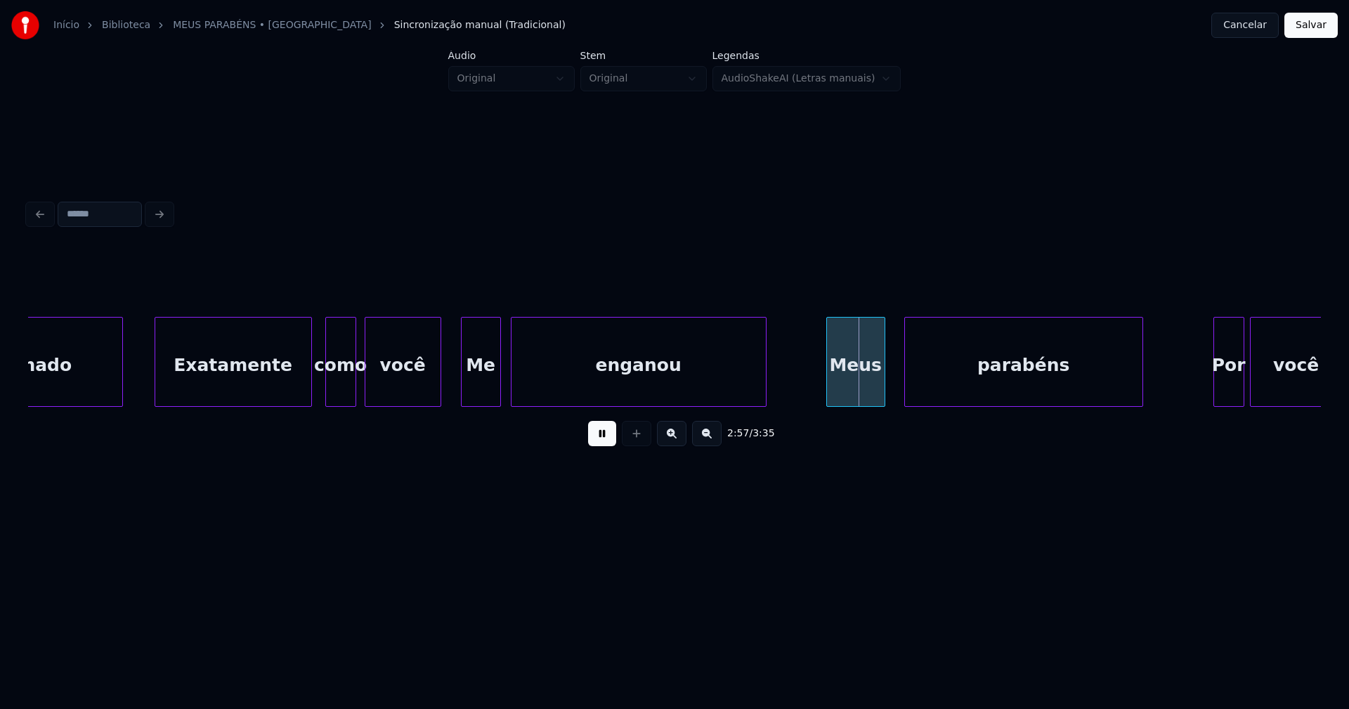
click at [860, 386] on div "Meus" at bounding box center [856, 366] width 58 height 96
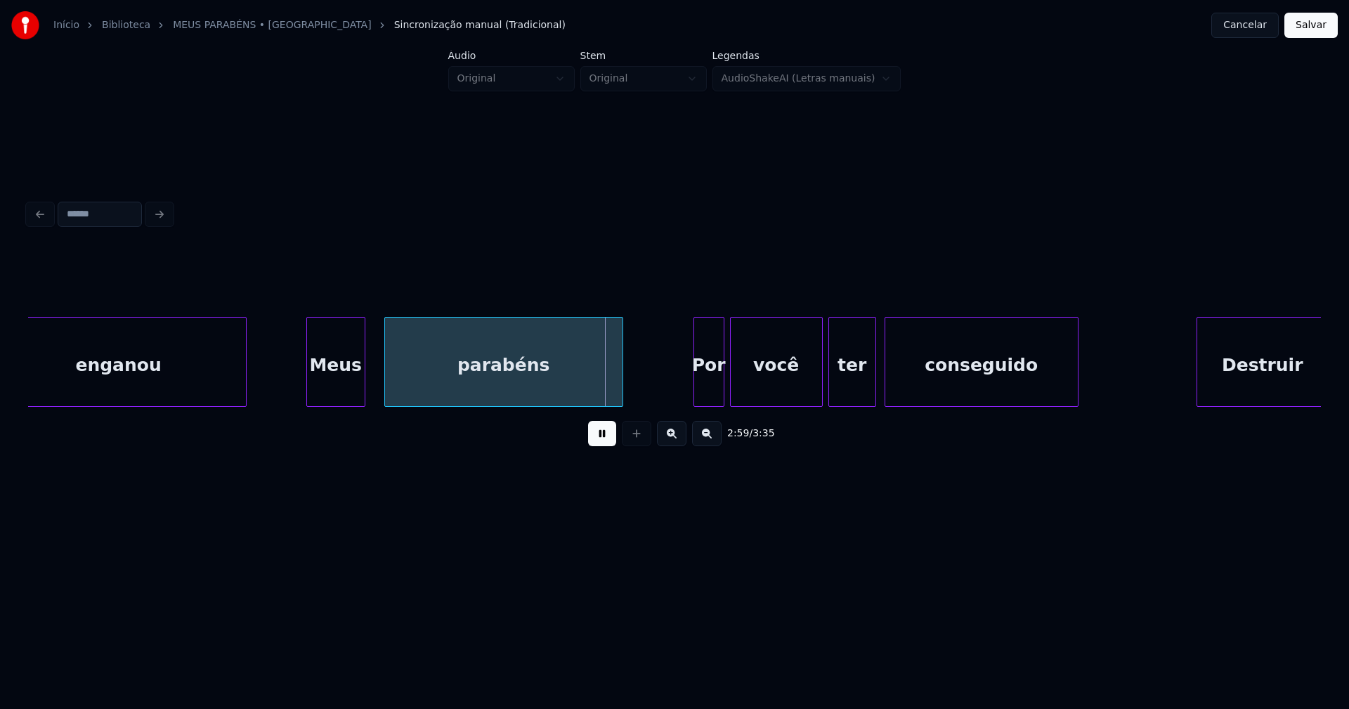
scroll to position [0, 24669]
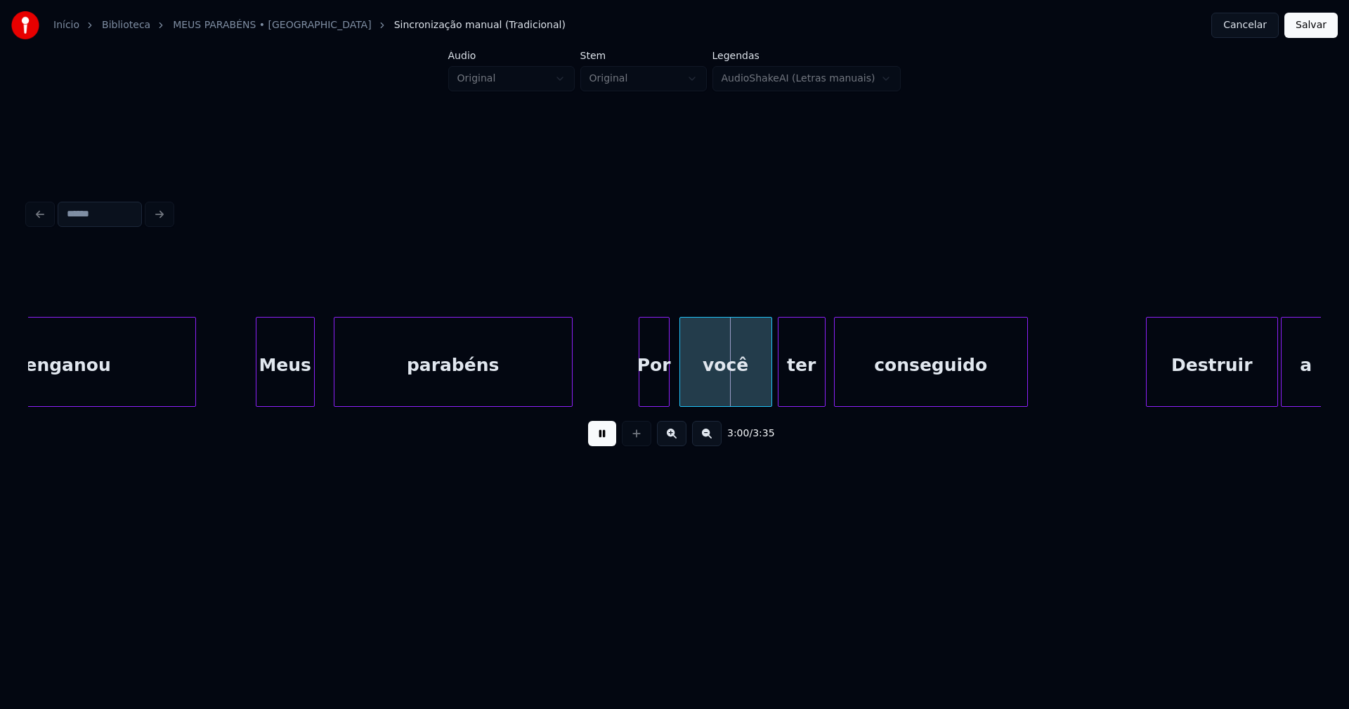
click at [651, 393] on div "Por" at bounding box center [654, 366] width 30 height 96
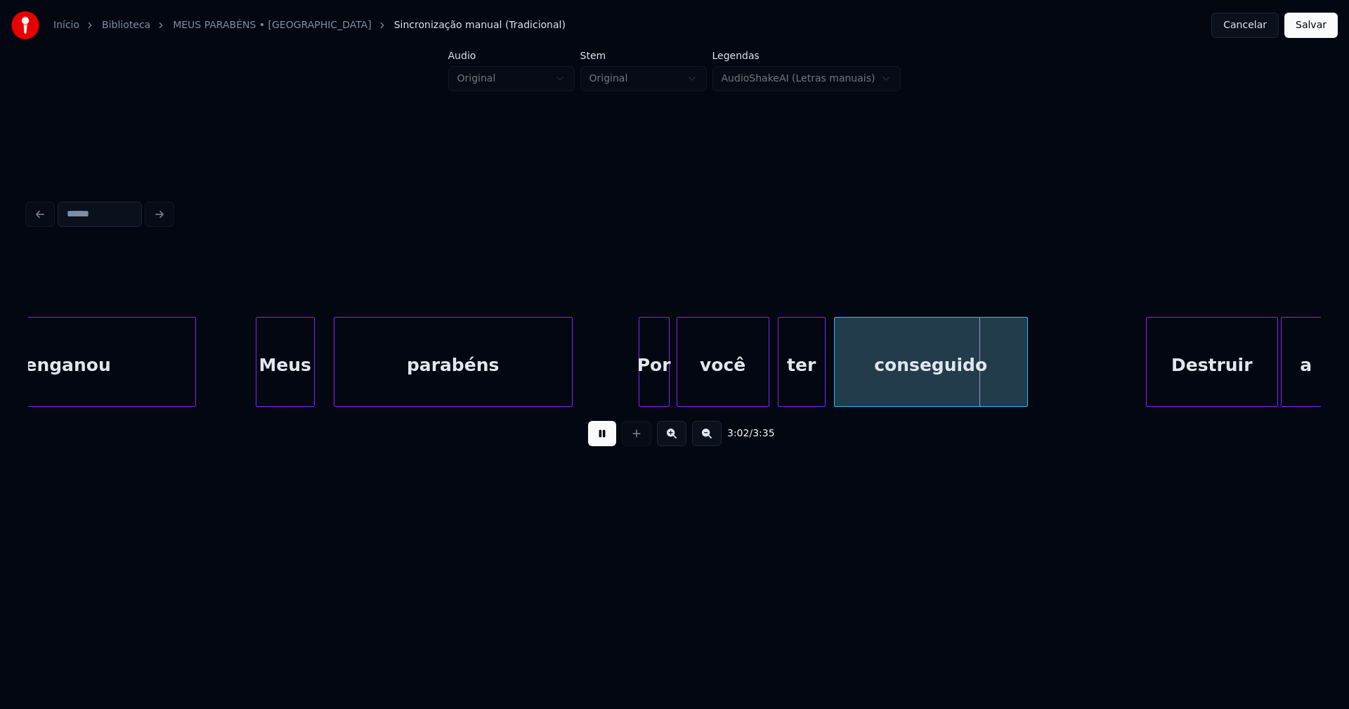
click at [744, 393] on div "você" at bounding box center [722, 366] width 91 height 96
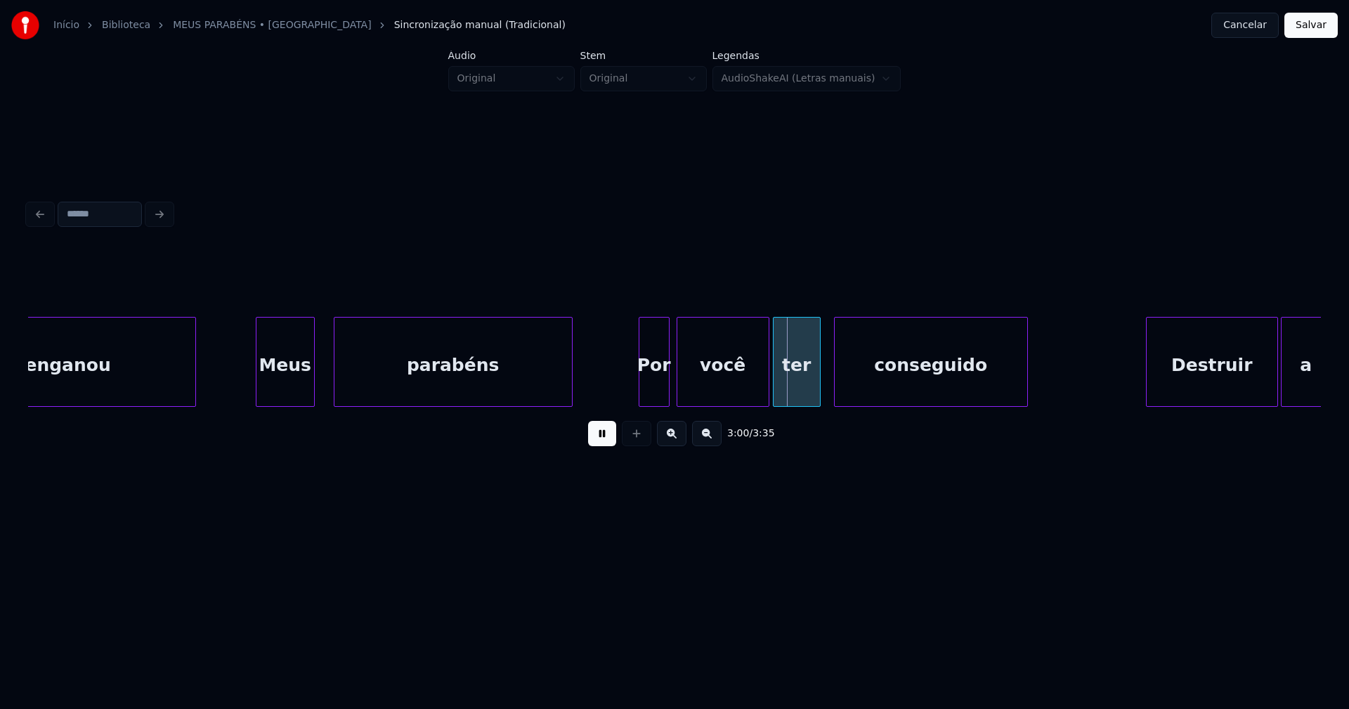
click at [806, 384] on div "ter" at bounding box center [796, 366] width 46 height 96
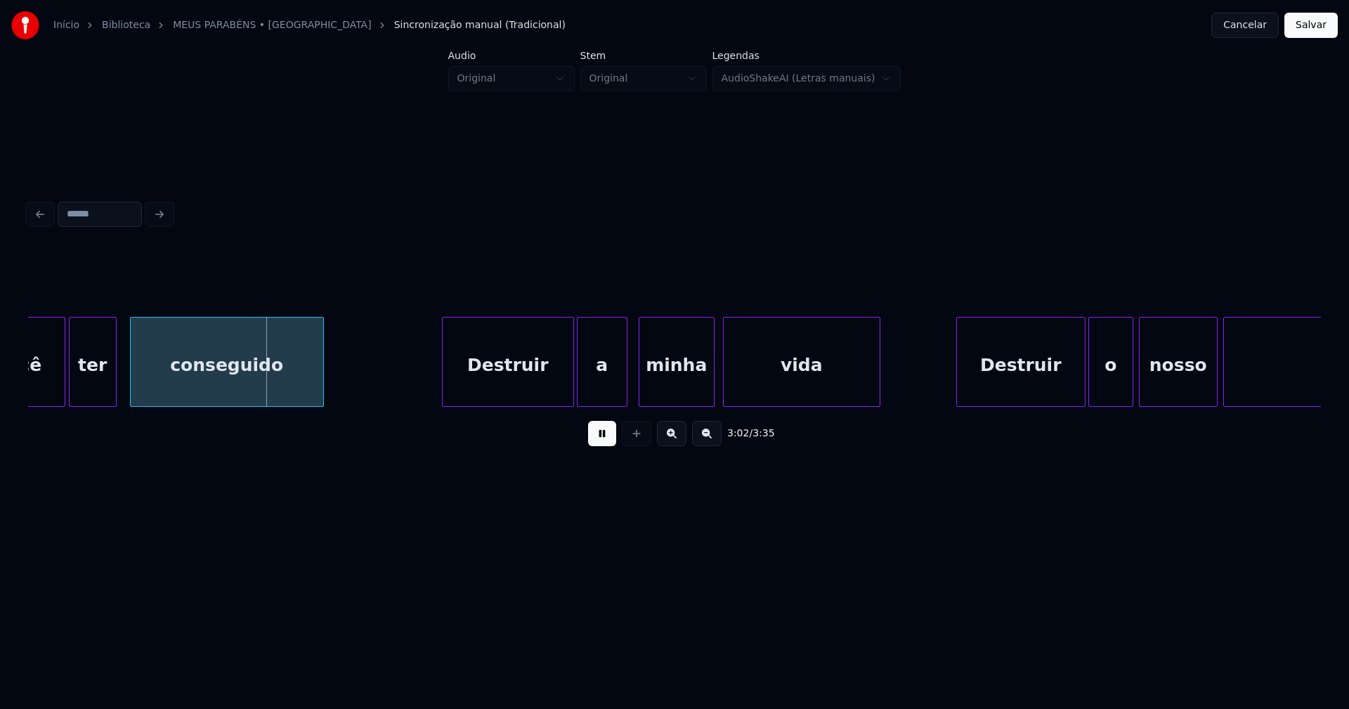
scroll to position [0, 25390]
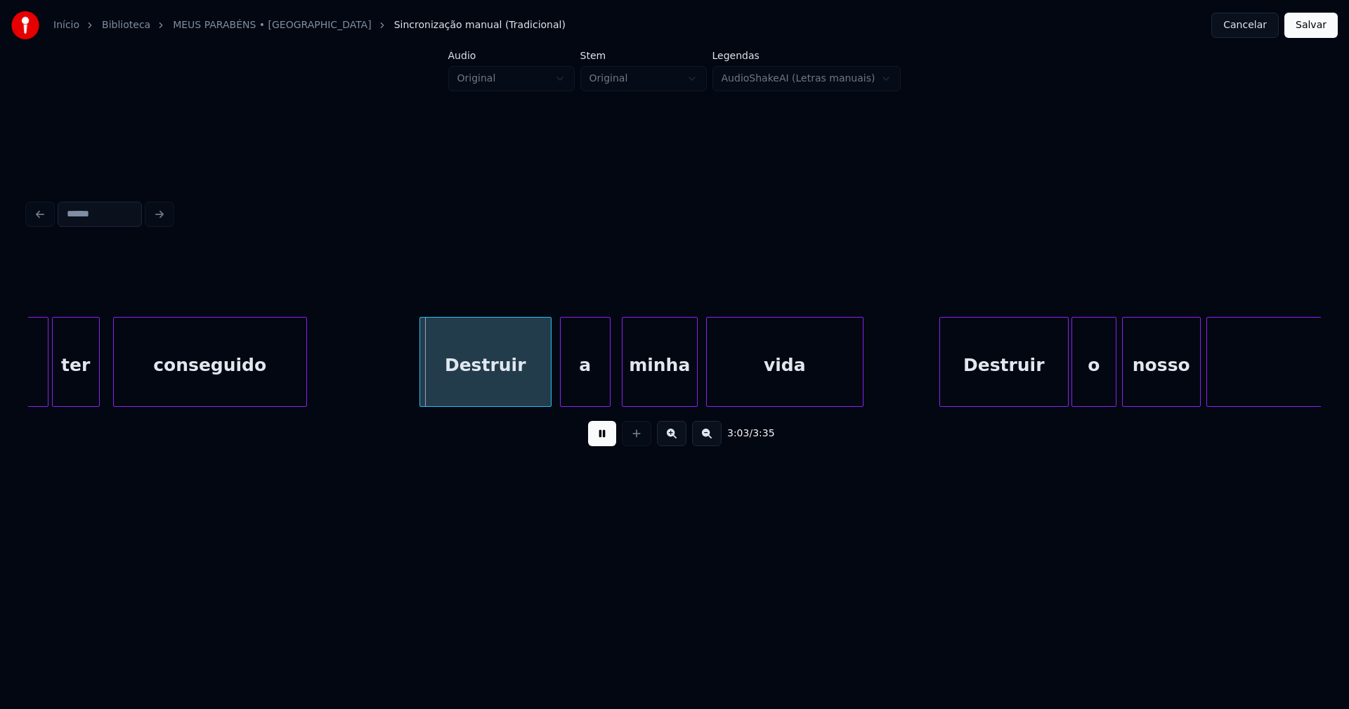
click at [476, 379] on div "Destruir" at bounding box center [485, 366] width 131 height 96
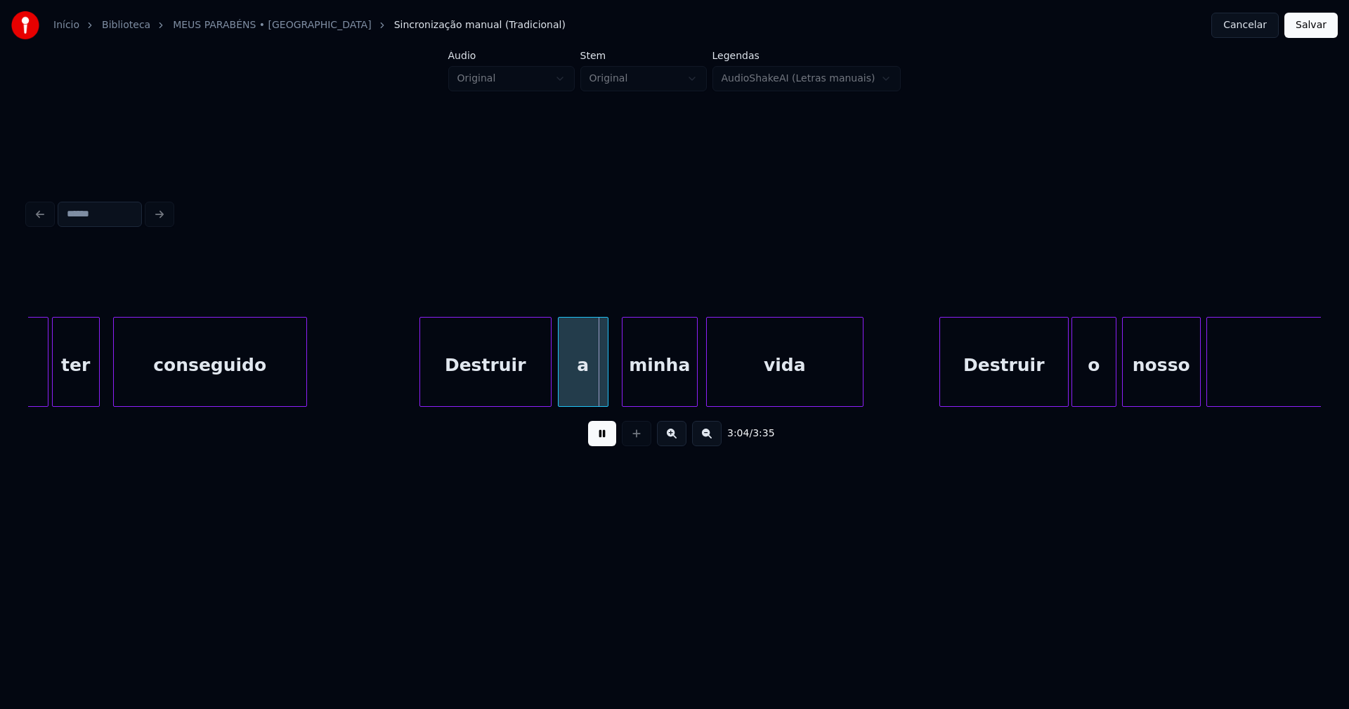
click at [578, 385] on div "a" at bounding box center [582, 366] width 49 height 96
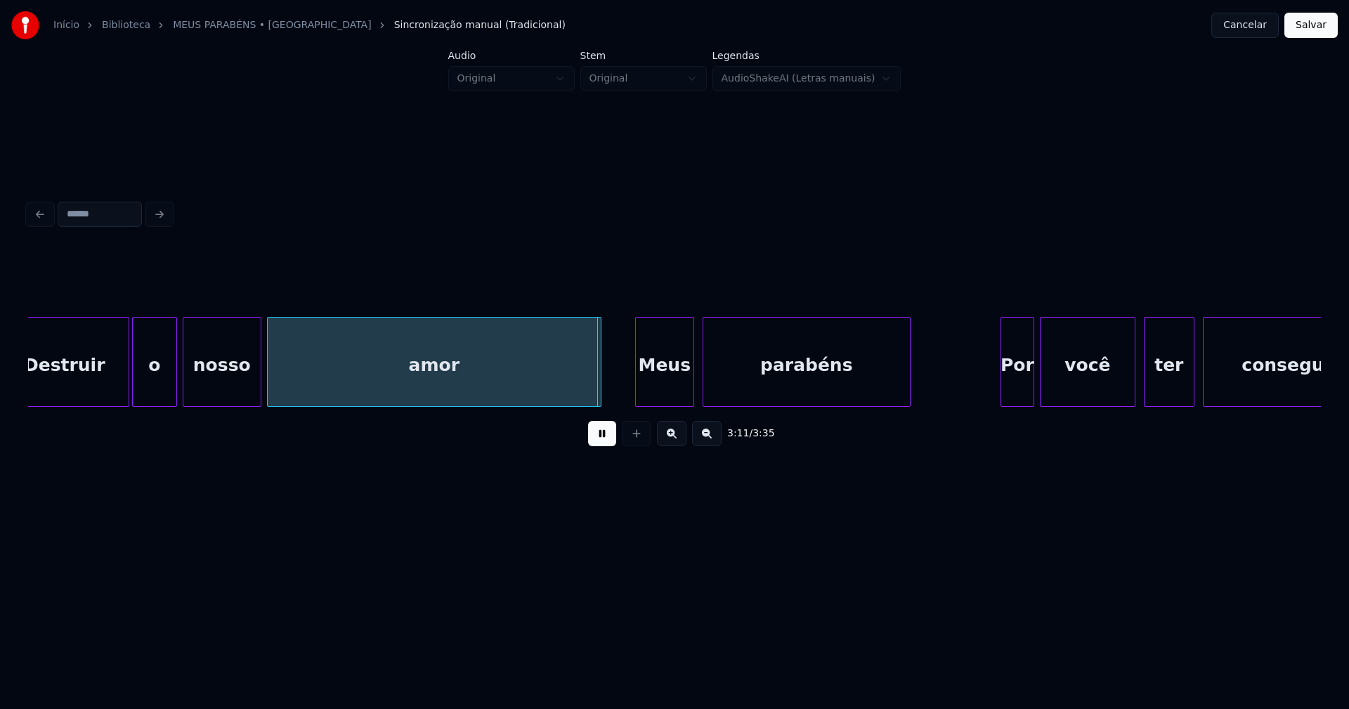
scroll to position [0, 26380]
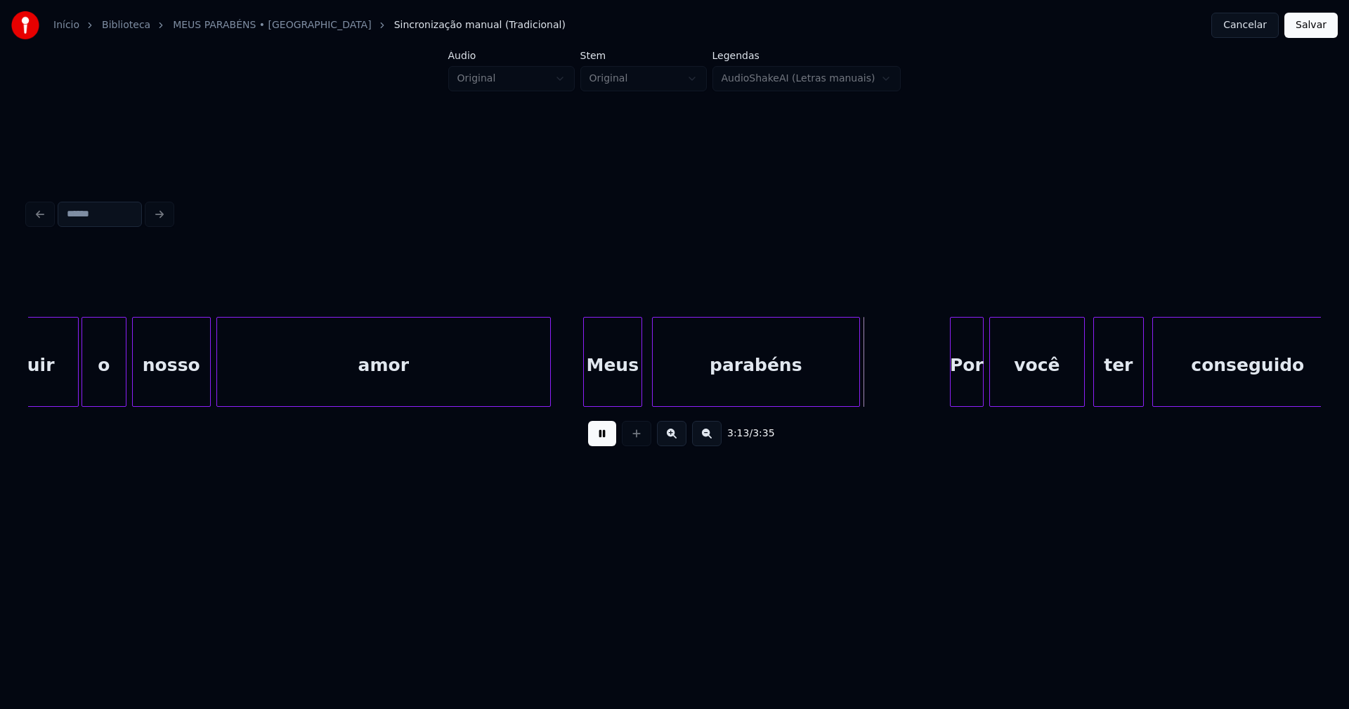
click at [614, 388] on div "Meus" at bounding box center [613, 366] width 58 height 96
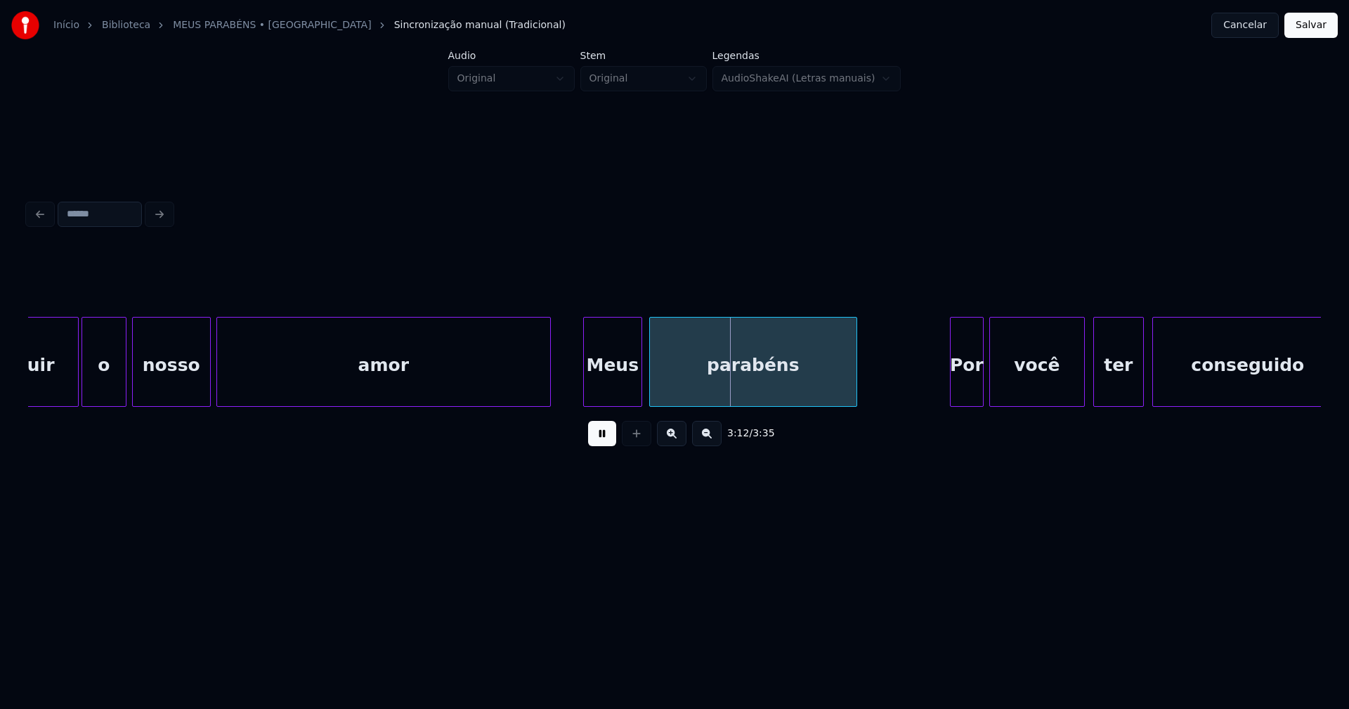
click at [722, 383] on div "parabéns" at bounding box center [753, 366] width 207 height 96
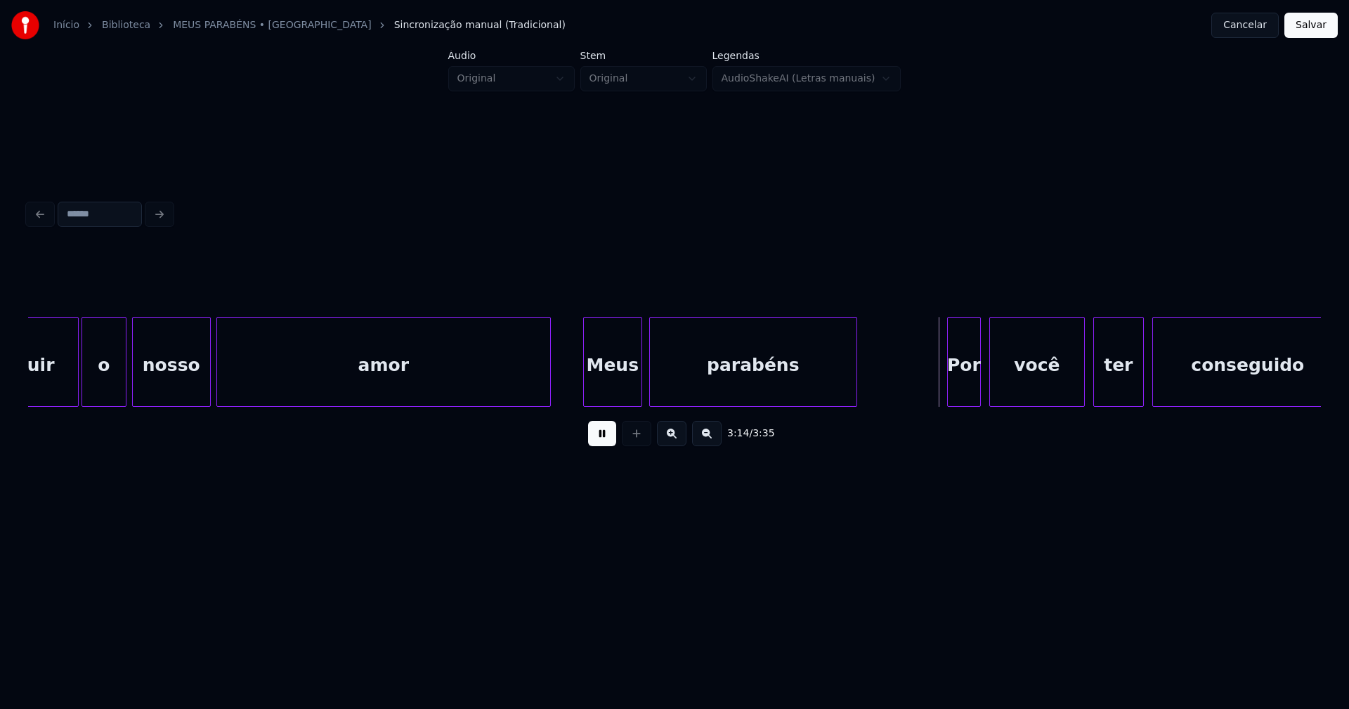
click at [972, 393] on div "Por" at bounding box center [964, 366] width 32 height 96
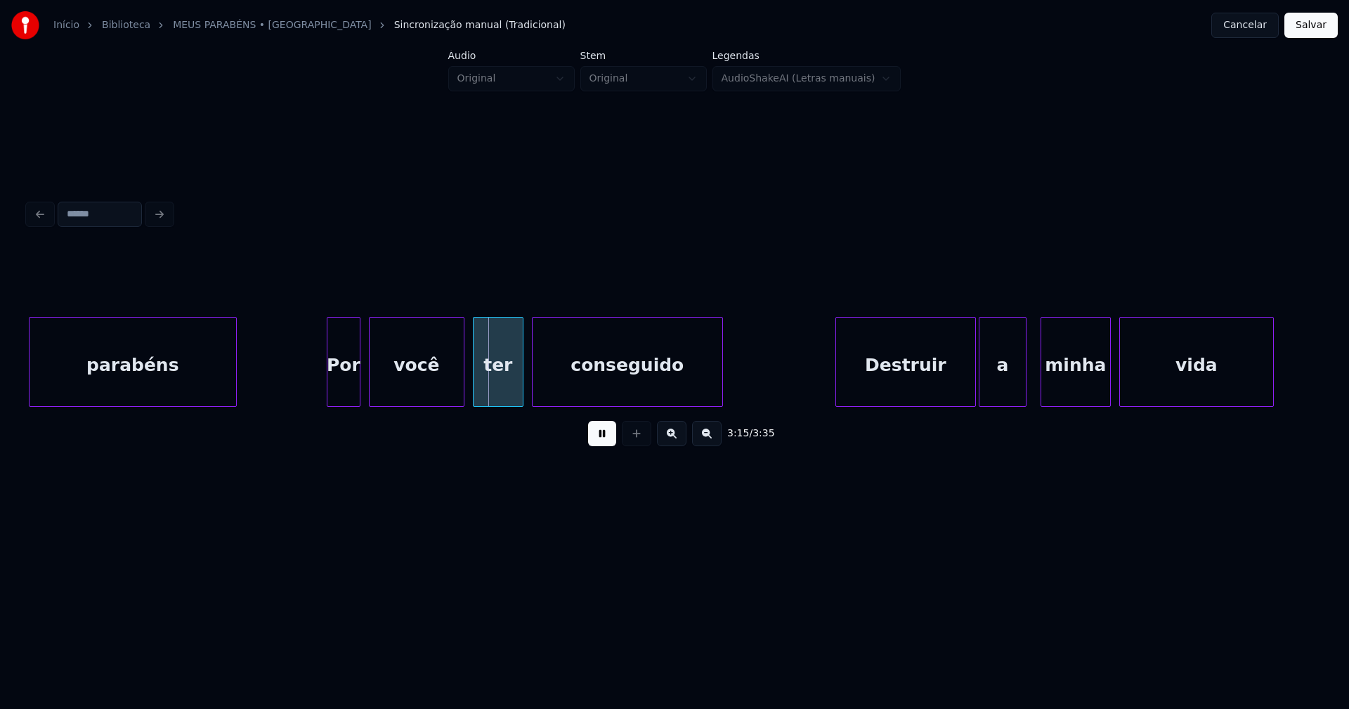
scroll to position [0, 27185]
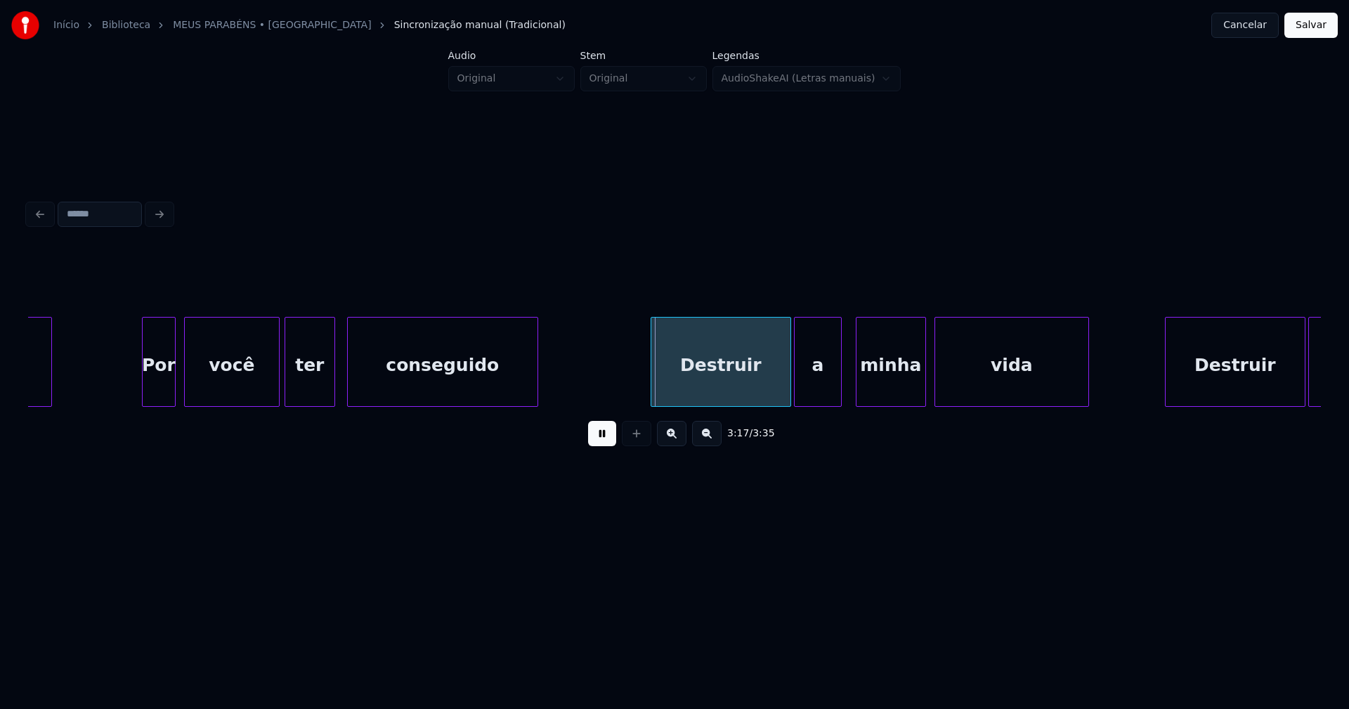
click at [313, 388] on div "ter" at bounding box center [309, 366] width 49 height 96
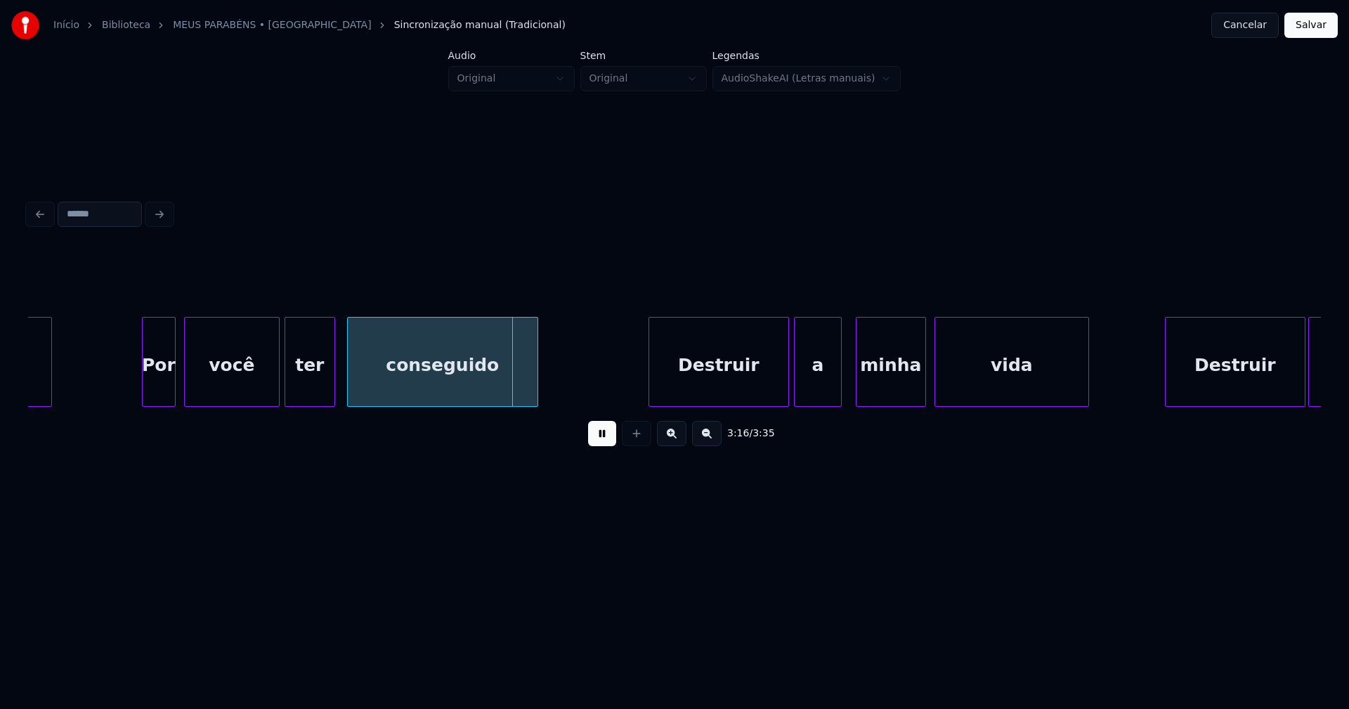
click at [754, 382] on div "Destruir" at bounding box center [718, 366] width 139 height 96
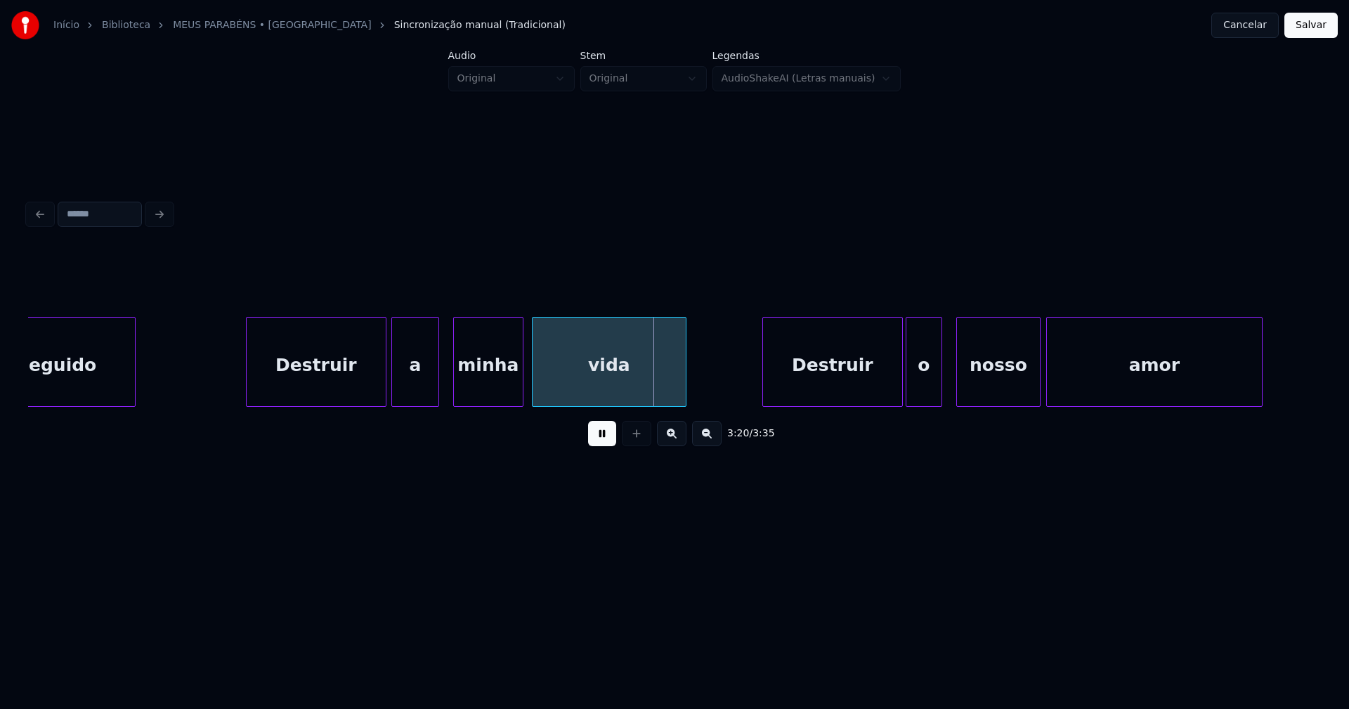
scroll to position [0, 27654]
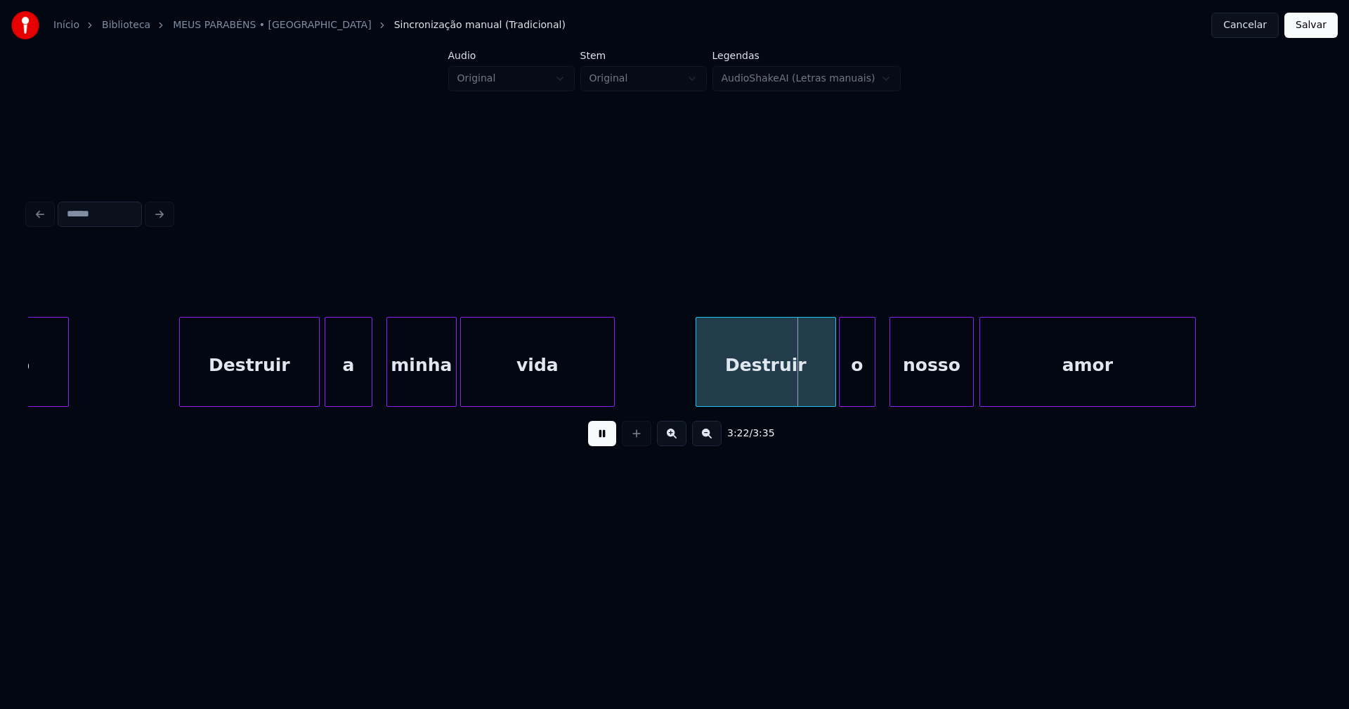
click at [513, 390] on div "vida" at bounding box center [537, 366] width 153 height 96
click at [793, 391] on div "Destruir" at bounding box center [760, 366] width 139 height 96
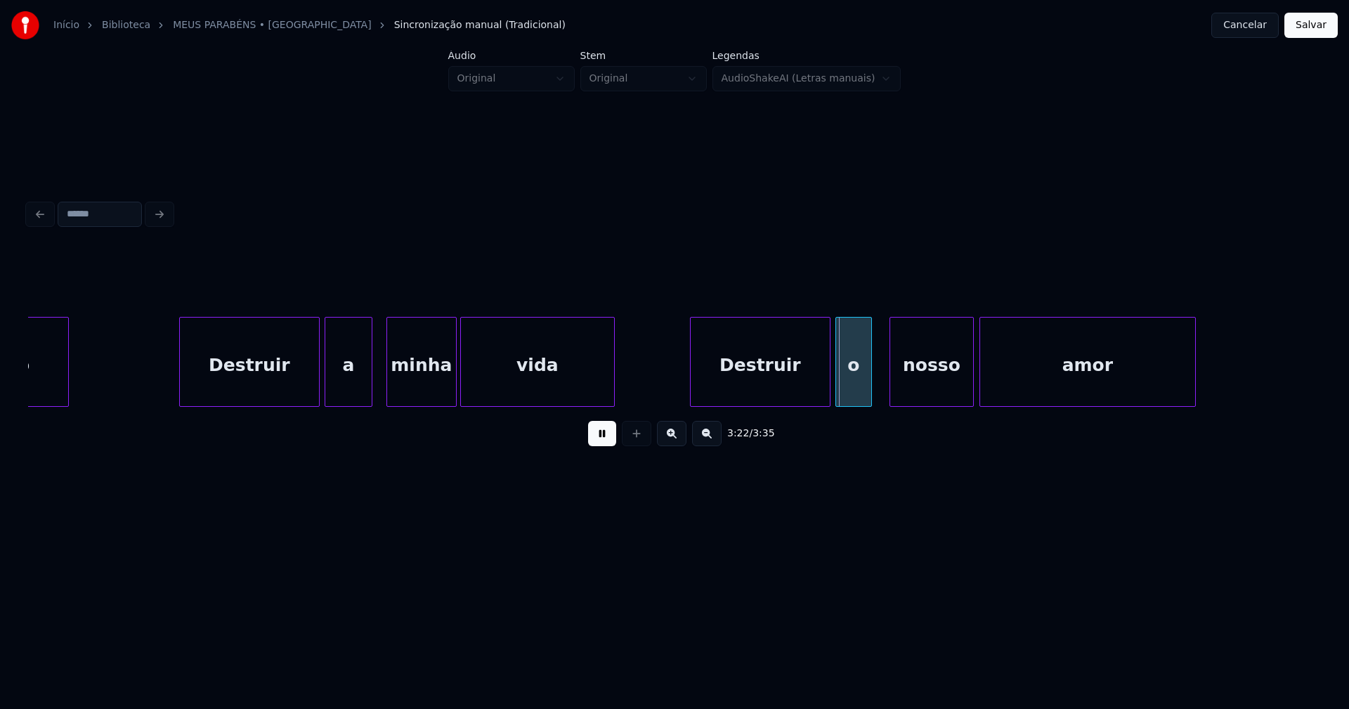
click at [853, 391] on div "o" at bounding box center [853, 366] width 35 height 96
click at [993, 379] on div at bounding box center [993, 362] width 4 height 89
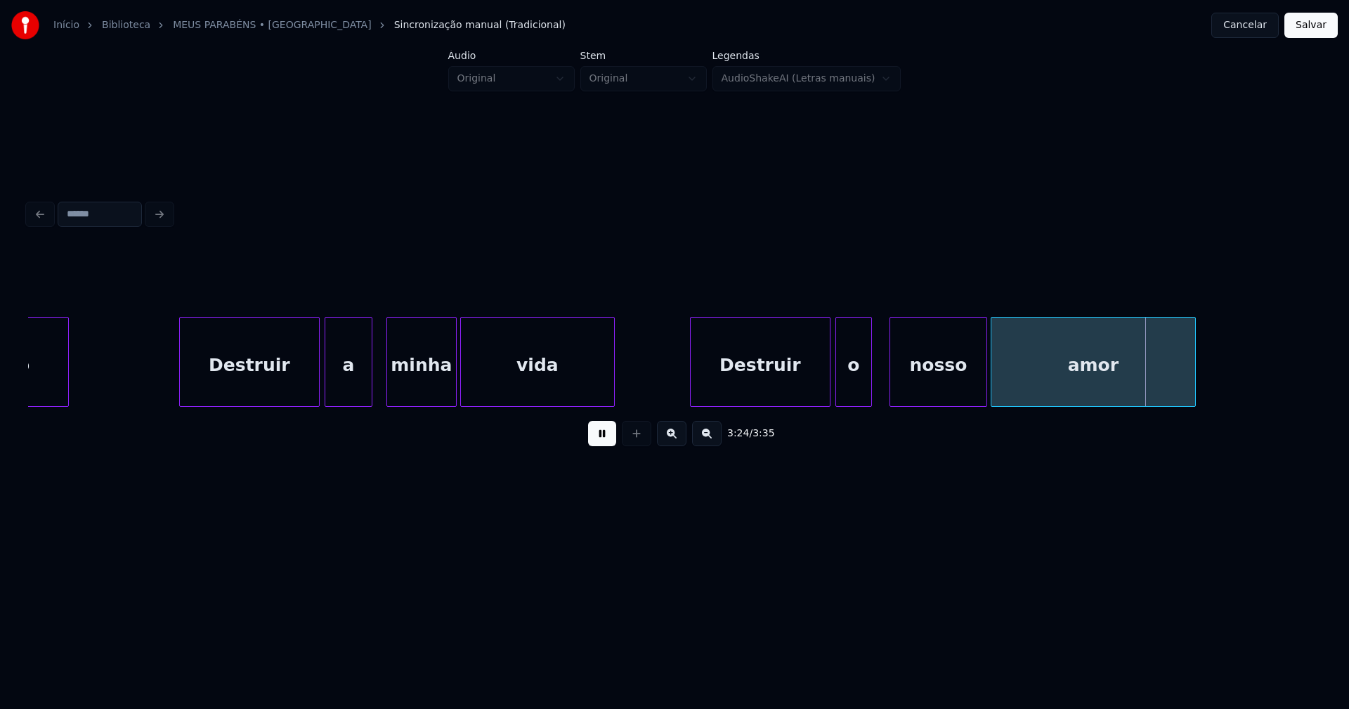
click at [985, 377] on div at bounding box center [984, 362] width 4 height 89
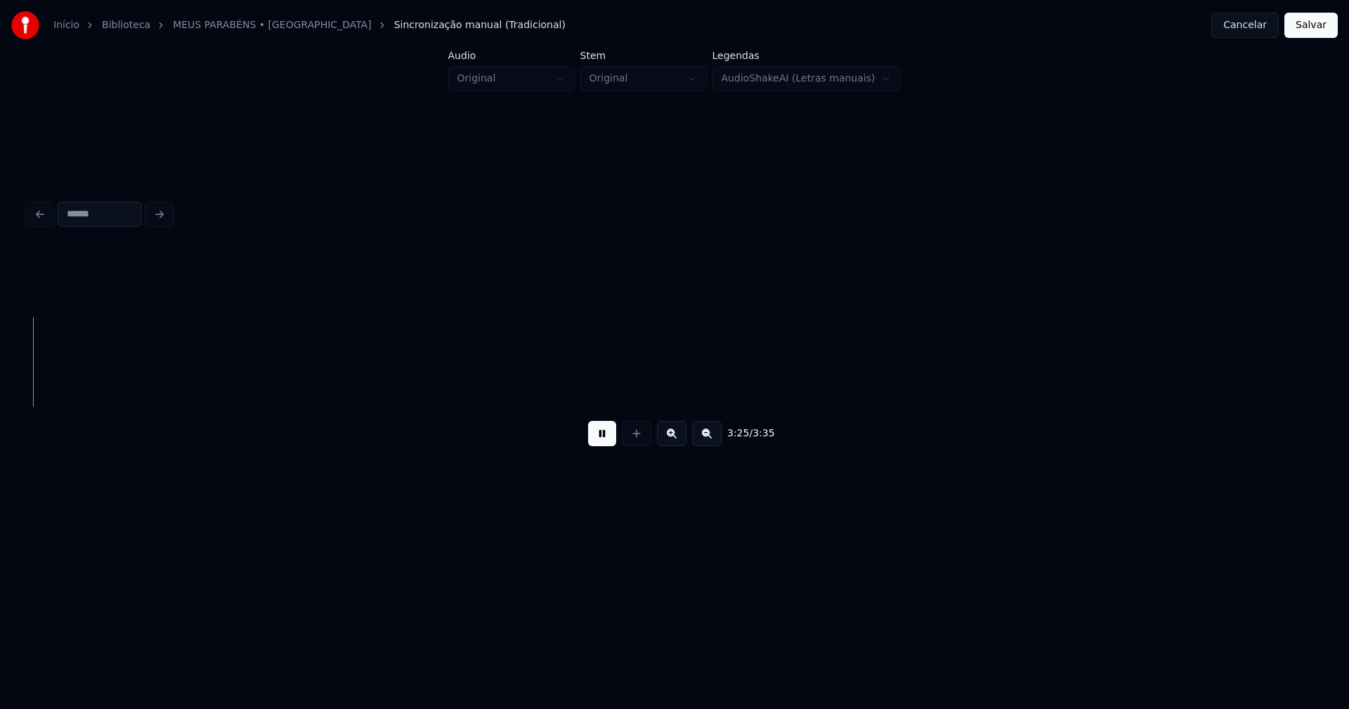
scroll to position [0, 28952]
drag, startPoint x: 596, startPoint y: 446, endPoint x: 902, endPoint y: 434, distance: 305.8
click at [608, 445] on button at bounding box center [602, 433] width 28 height 25
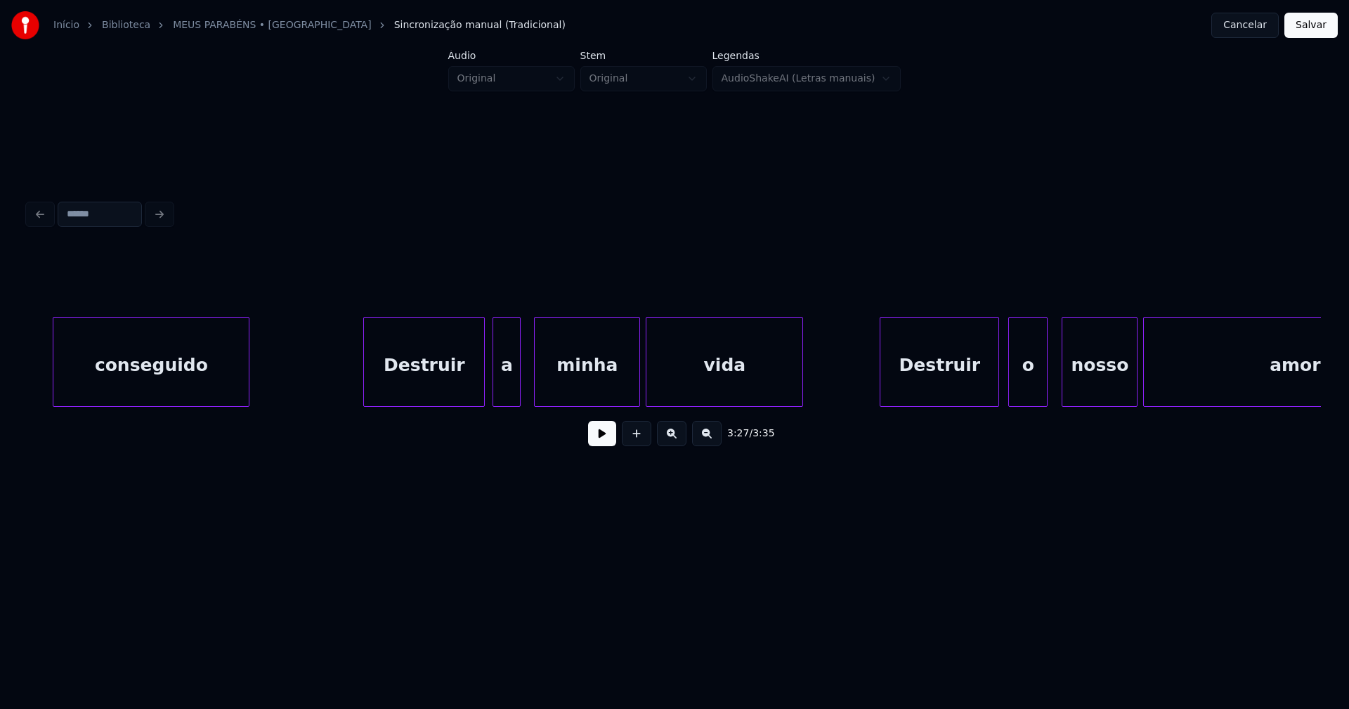
scroll to position [0, 5182]
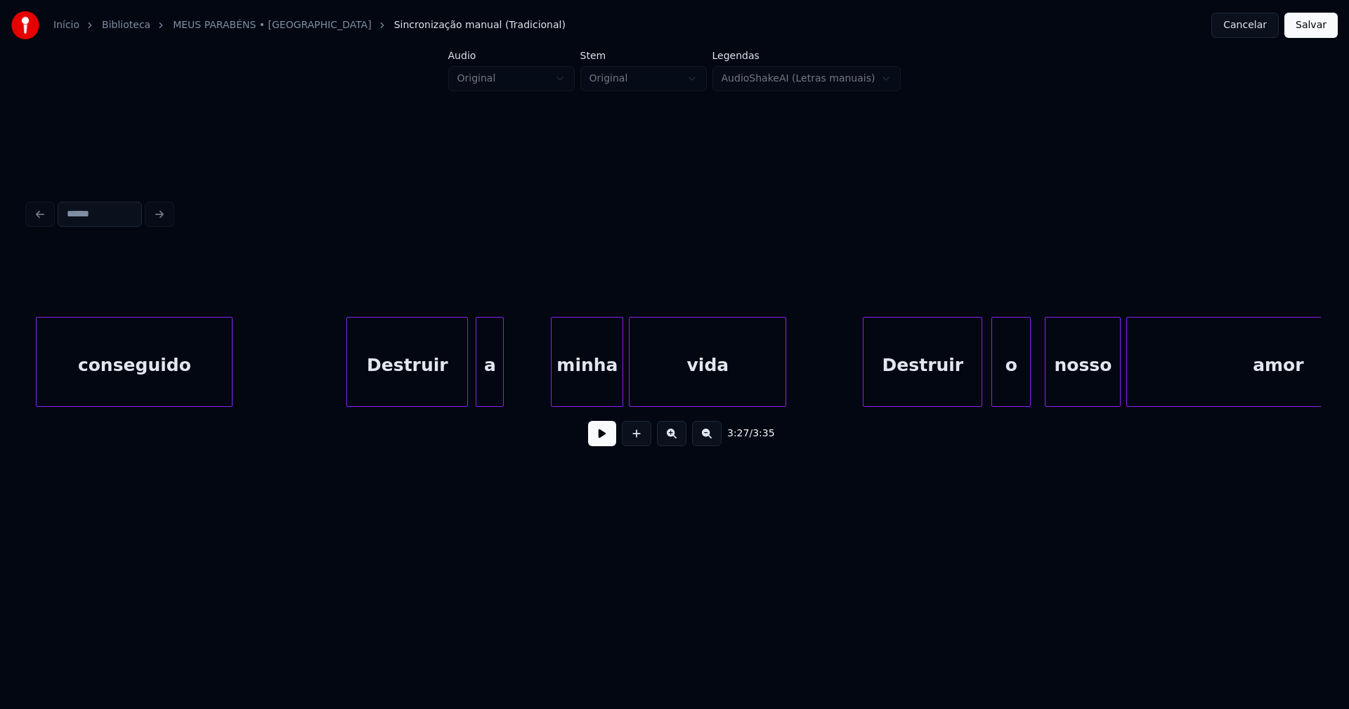
click at [552, 400] on div "minha" at bounding box center [587, 362] width 72 height 90
click at [538, 381] on div at bounding box center [539, 362] width 4 height 89
click at [594, 439] on button at bounding box center [602, 433] width 28 height 25
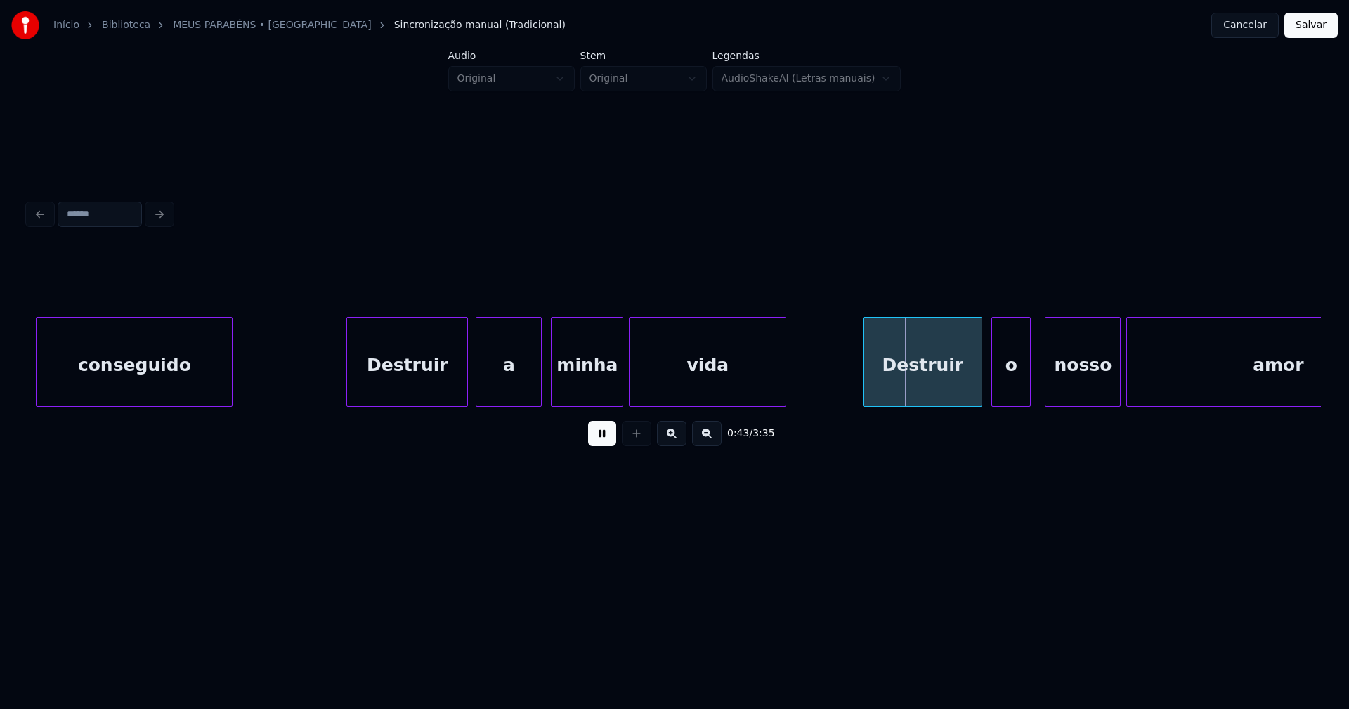
drag, startPoint x: 272, startPoint y: 412, endPoint x: 292, endPoint y: 410, distance: 20.5
click at [292, 407] on div "conseguido Destruir a minha vida Destruir o nosso amor" at bounding box center [674, 362] width 1293 height 90
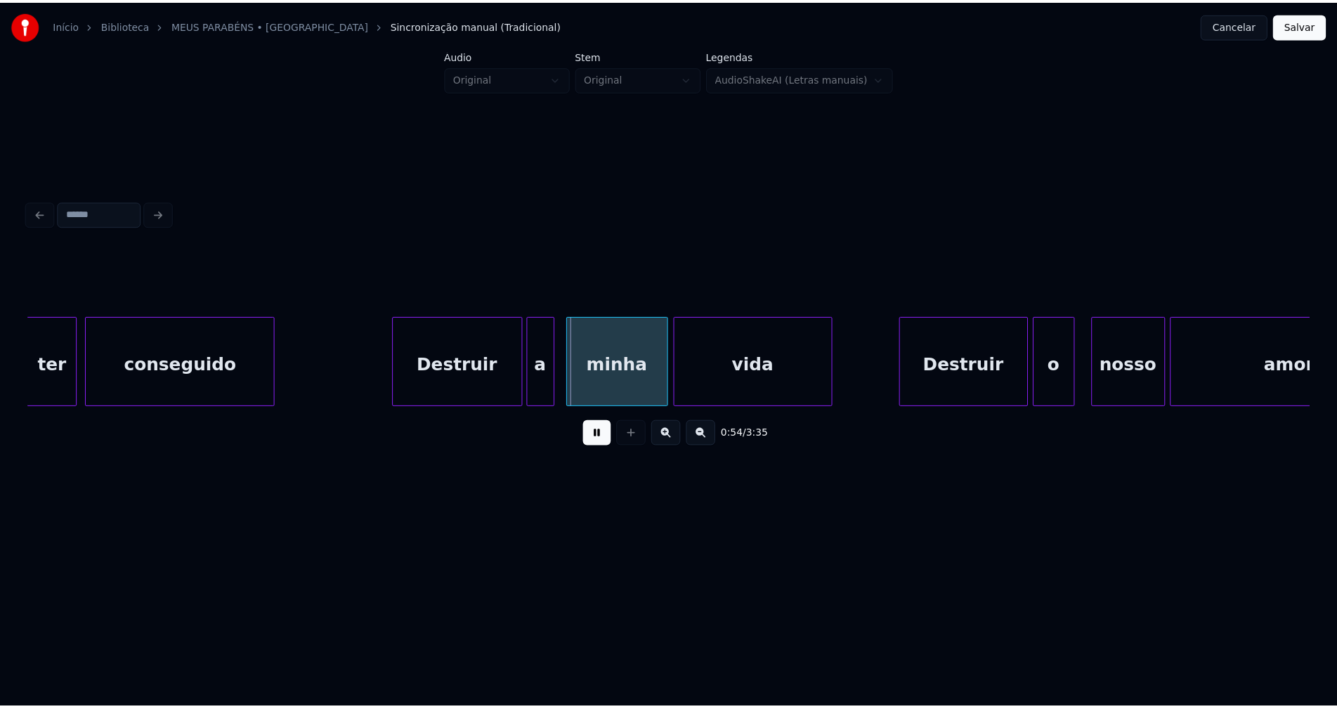
scroll to position [0, 7178]
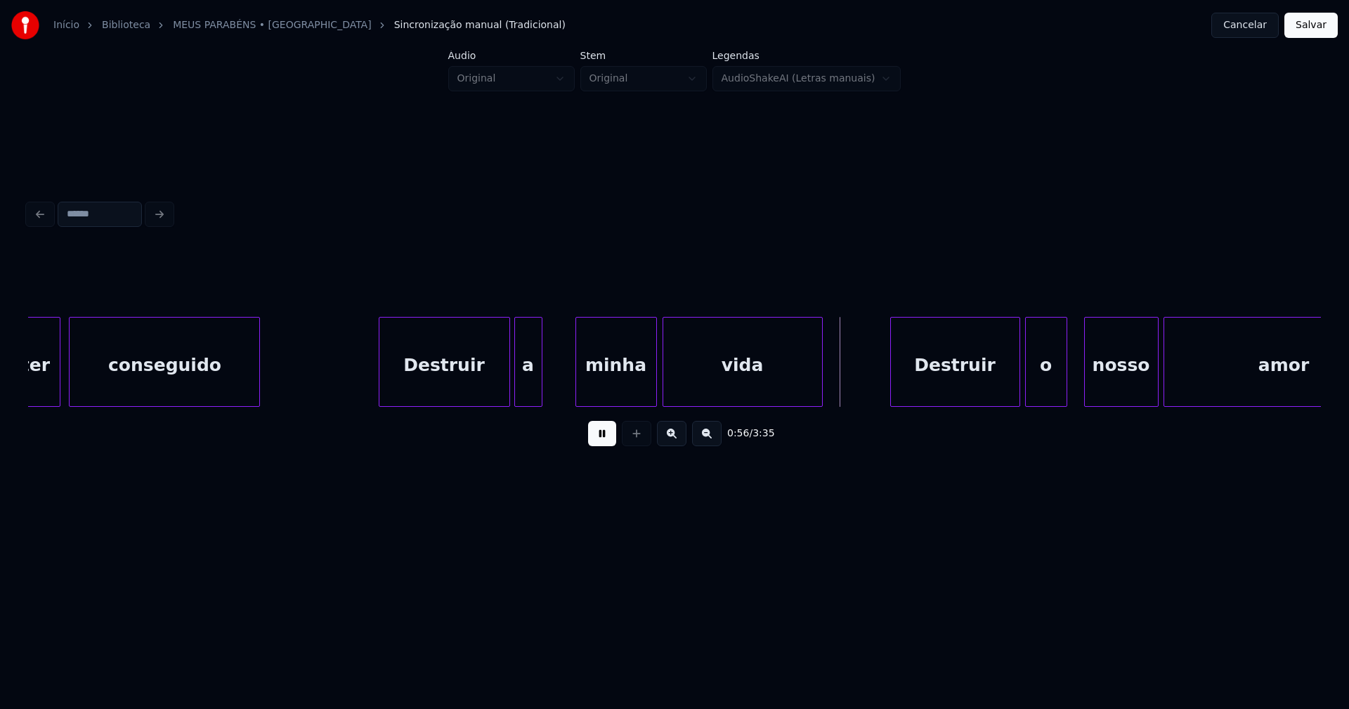
click at [577, 388] on div at bounding box center [578, 362] width 4 height 89
click at [566, 386] on div at bounding box center [567, 362] width 4 height 89
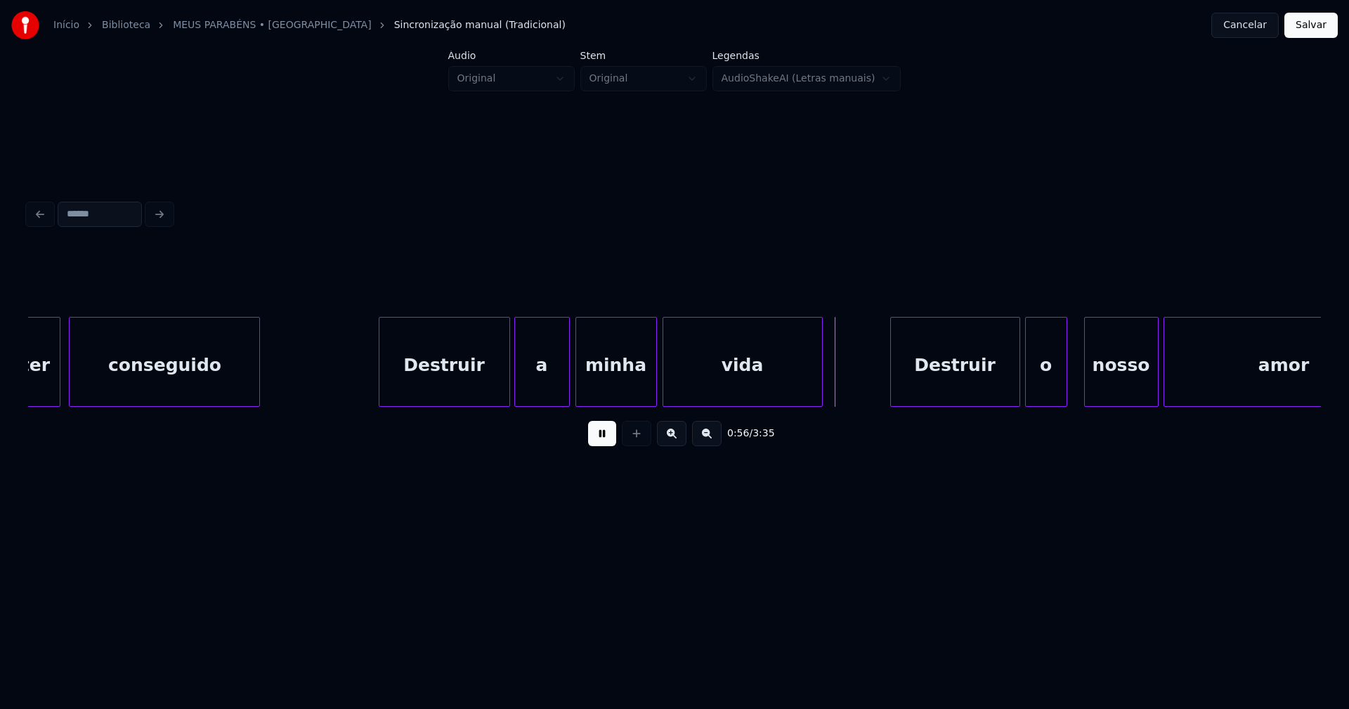
click at [1311, 27] on button "Salvar" at bounding box center [1310, 25] width 53 height 25
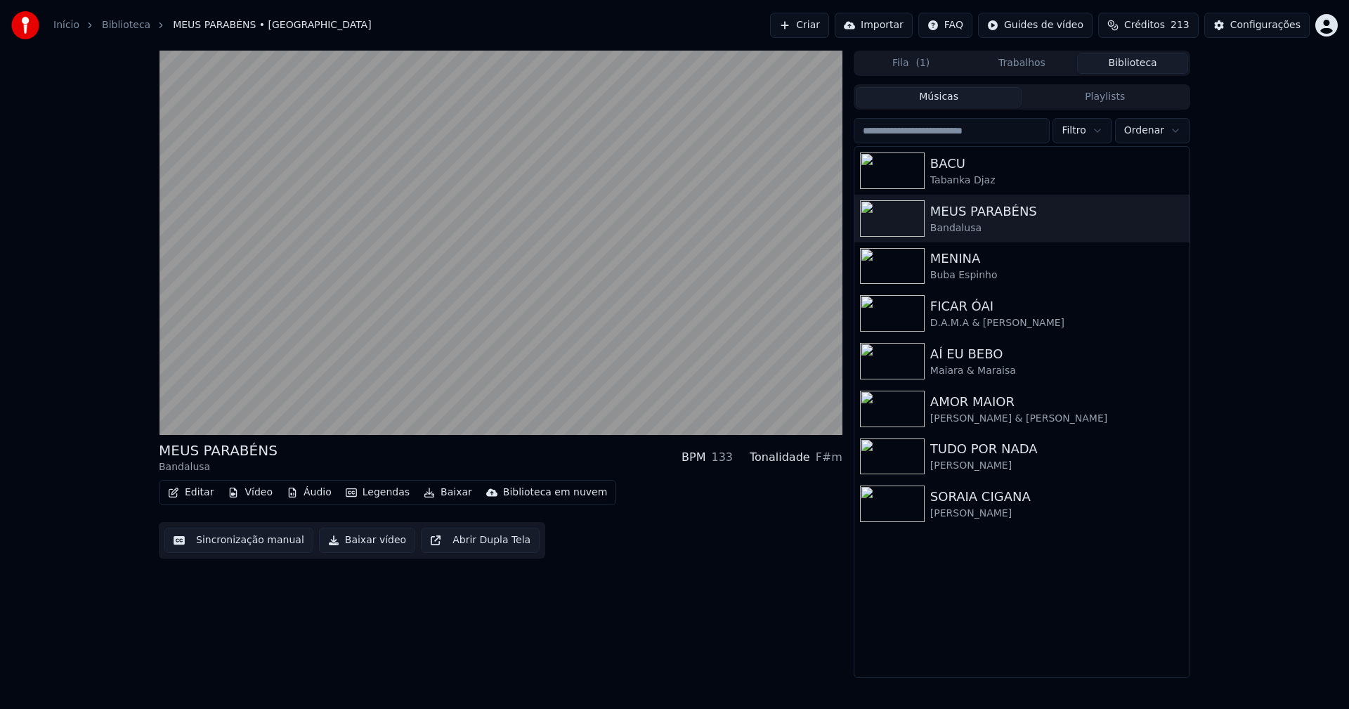
click at [313, 491] on button "Áudio" at bounding box center [309, 493] width 56 height 20
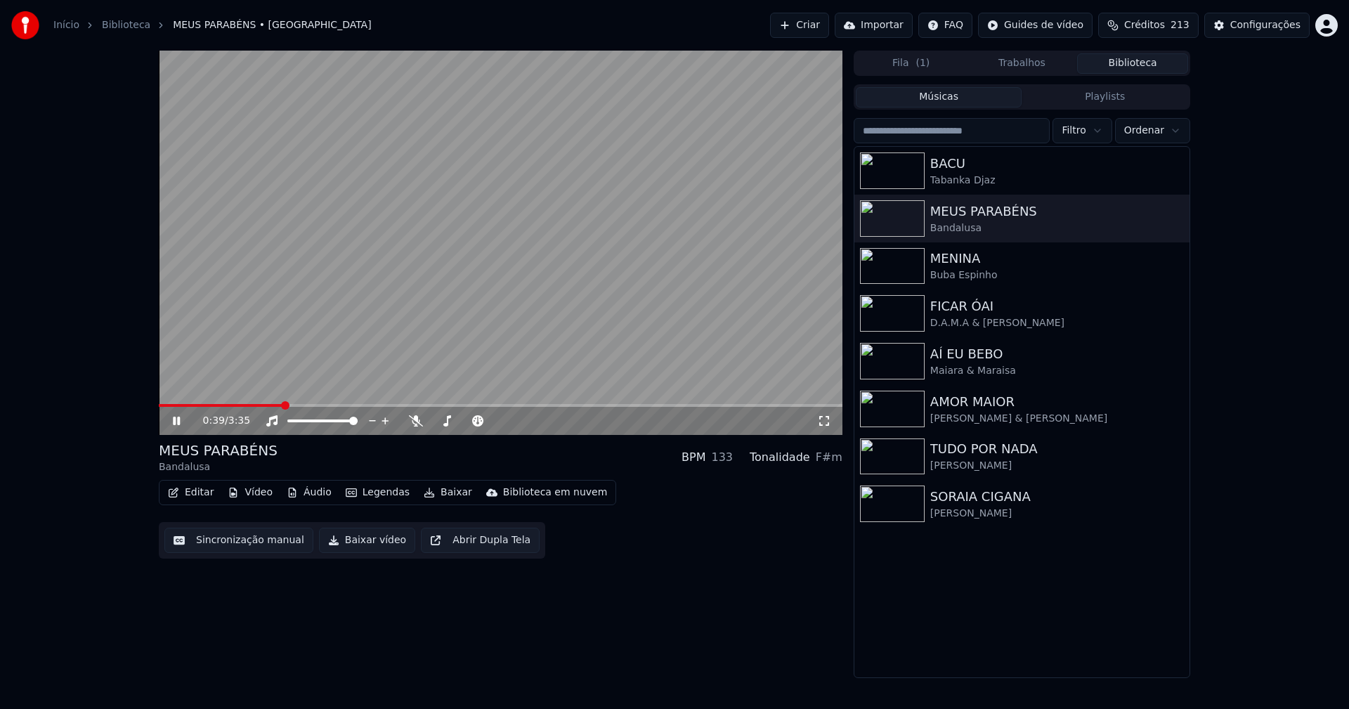
click at [800, 565] on div "0:39 / 3:35 MEUS PARABÉNS Bandalusa BPM 133 Tonalidade F#m Editar Vídeo Áudio L…" at bounding box center [500, 364] width 683 height 627
click at [826, 421] on icon at bounding box center [824, 420] width 14 height 11
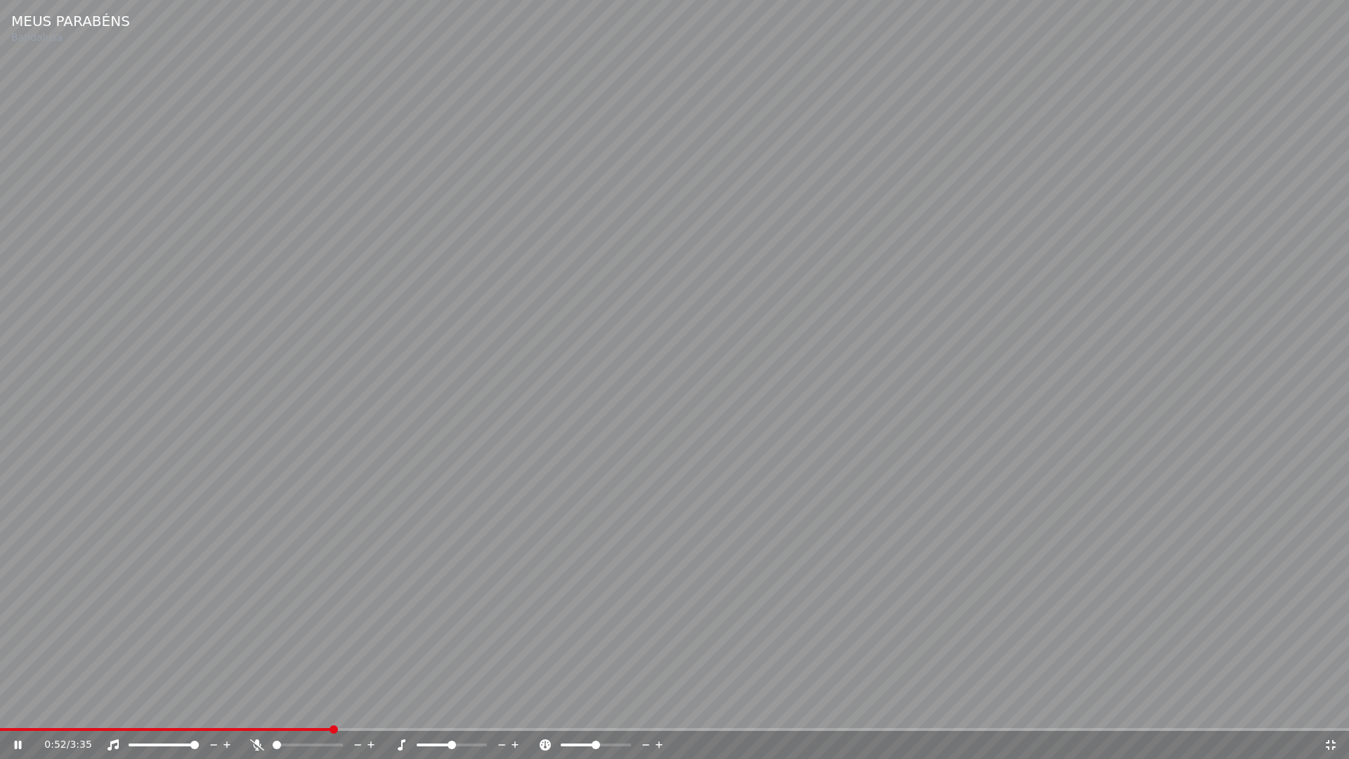
click at [1328, 708] on icon at bounding box center [1330, 744] width 14 height 11
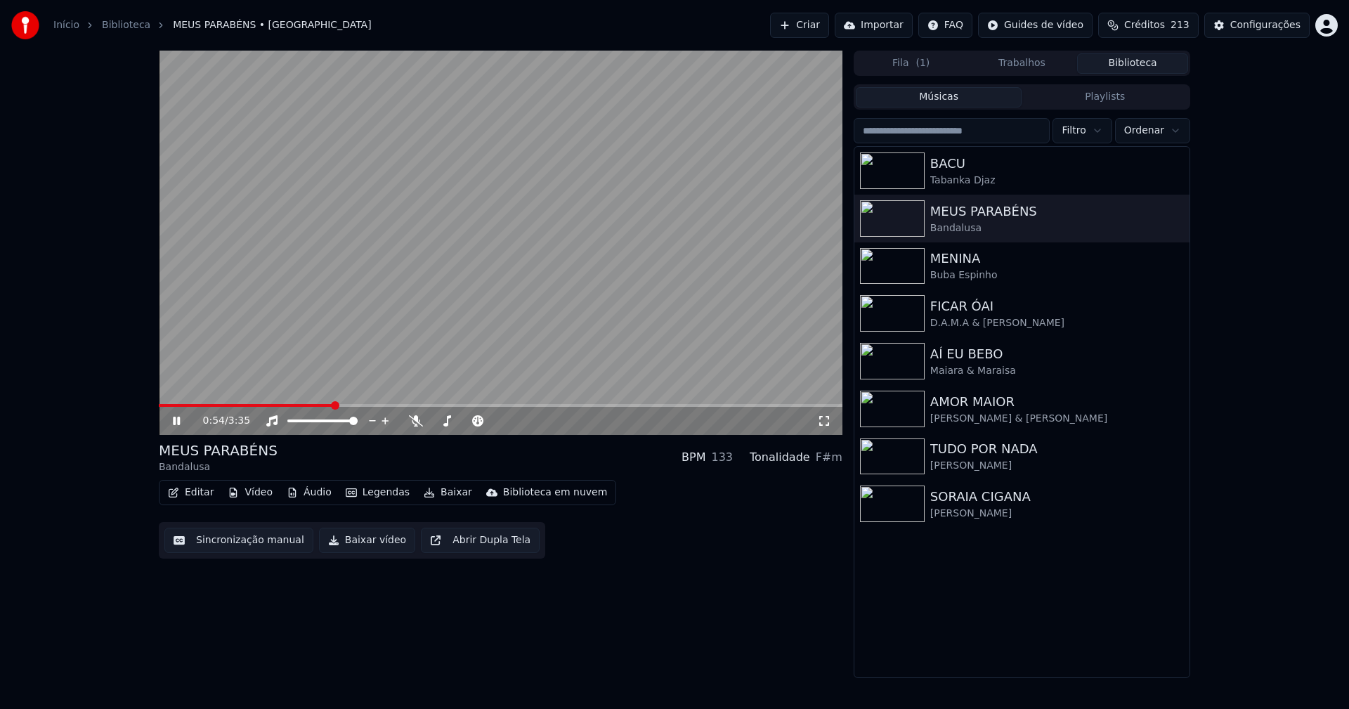
drag, startPoint x: 176, startPoint y: 422, endPoint x: 936, endPoint y: 15, distance: 862.4
click at [181, 421] on icon at bounding box center [186, 420] width 33 height 11
click at [312, 492] on button "Áudio" at bounding box center [309, 493] width 56 height 20
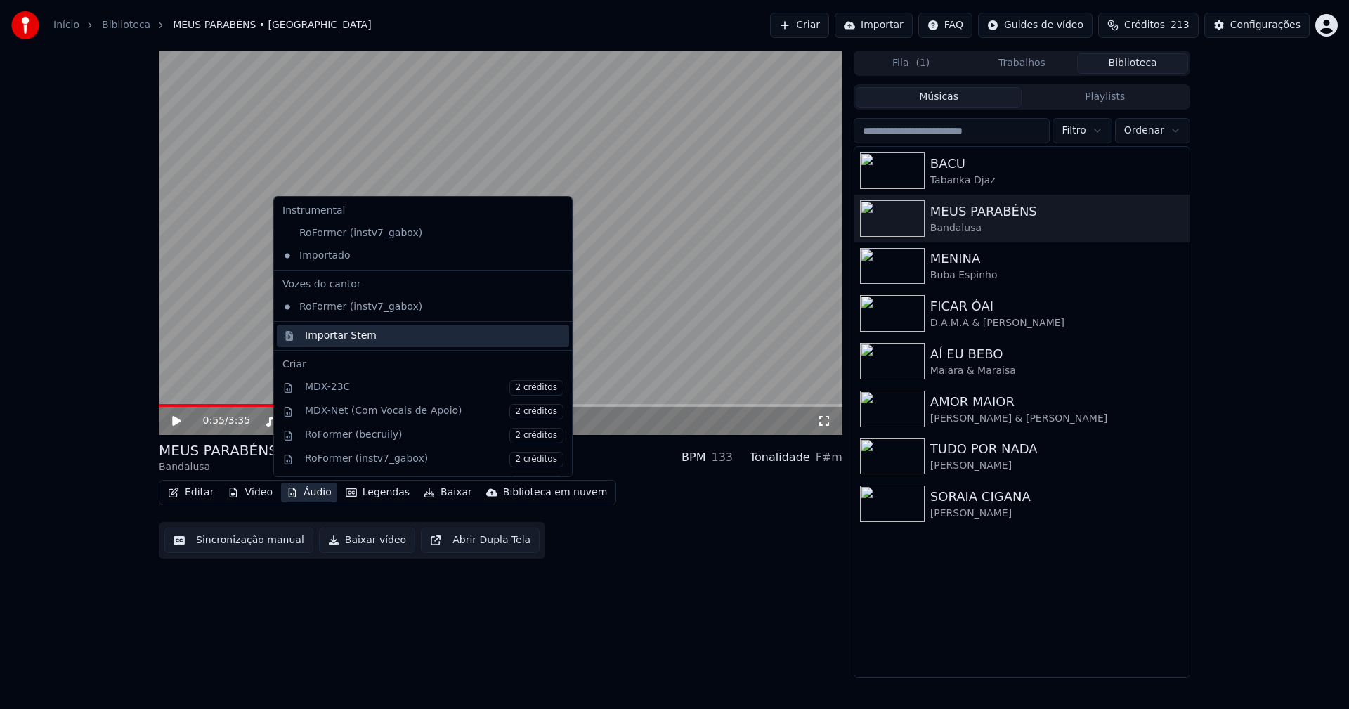
click at [347, 339] on div "Importar Stem" at bounding box center [341, 336] width 72 height 14
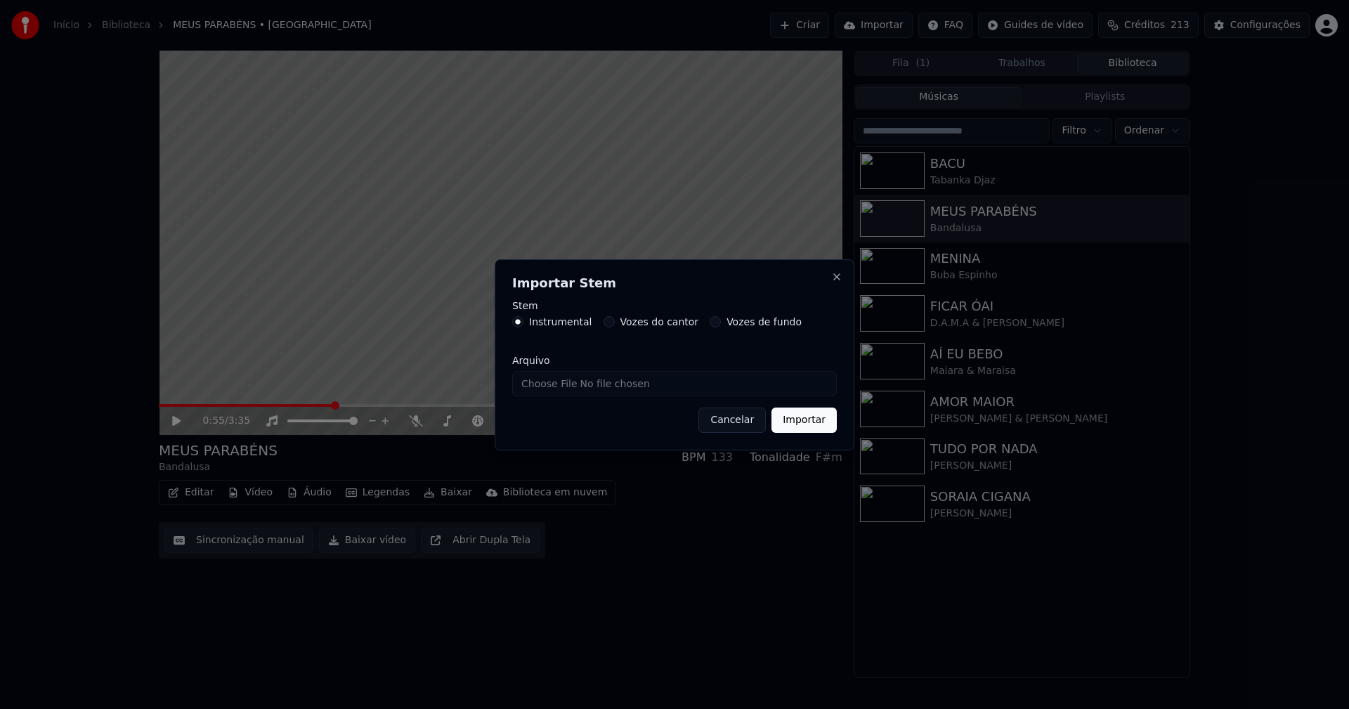
click at [565, 386] on input "Arquivo" at bounding box center [674, 383] width 325 height 25
type input "**********"
click at [830, 424] on button "Importar" at bounding box center [803, 419] width 65 height 25
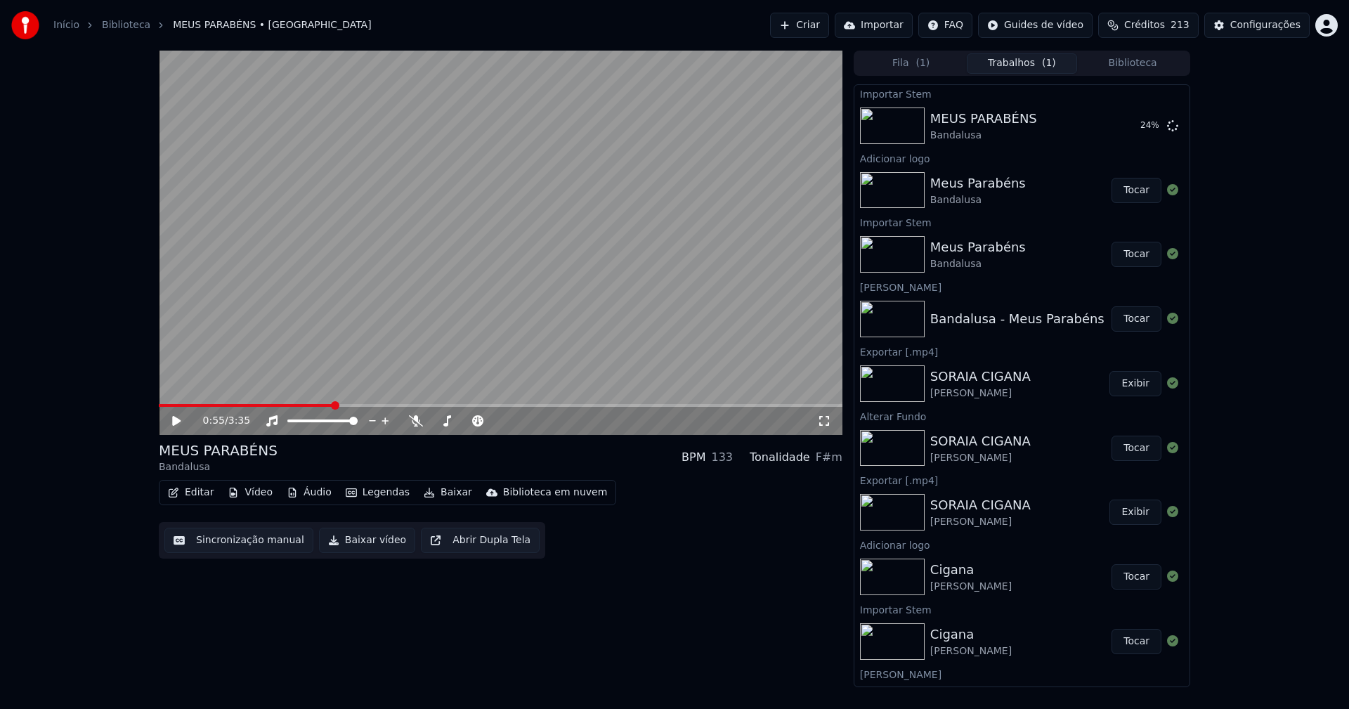
click at [178, 421] on icon at bounding box center [176, 421] width 8 height 10
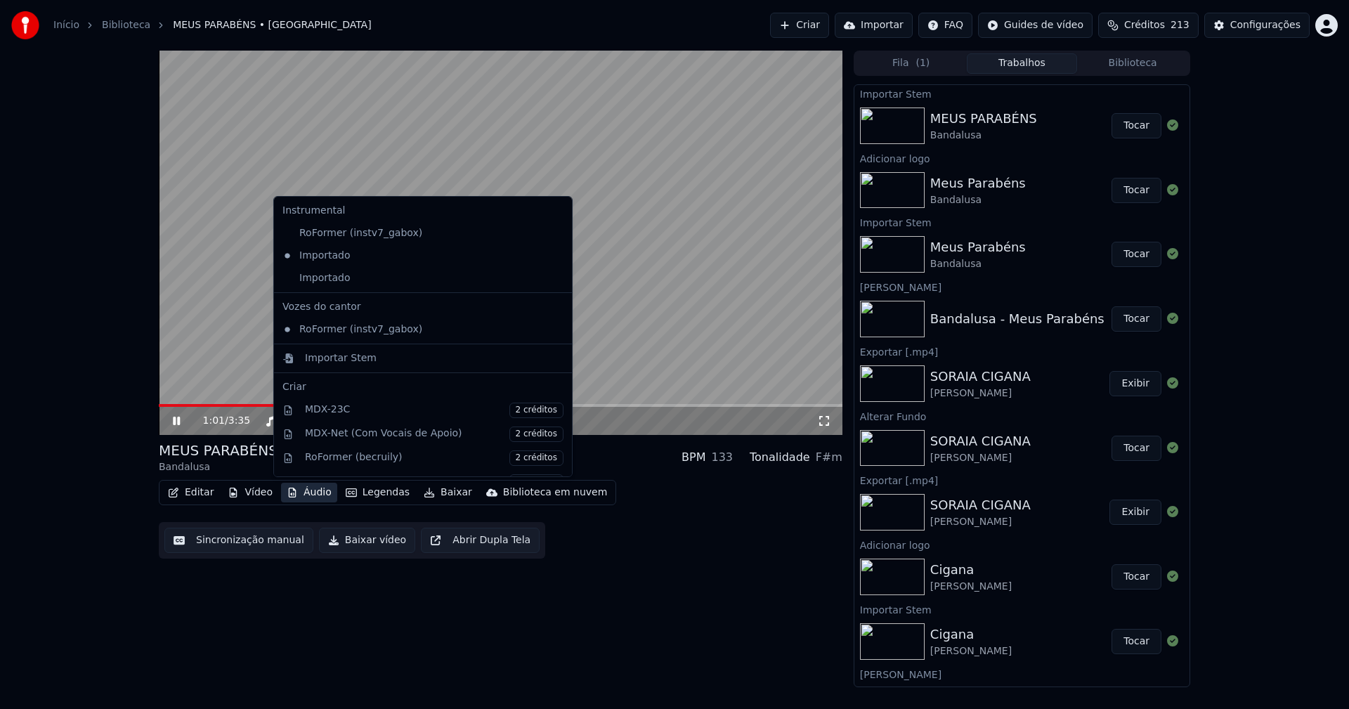
click at [309, 492] on button "Áudio" at bounding box center [309, 493] width 56 height 20
click at [300, 277] on div "Importado" at bounding box center [412, 278] width 271 height 22
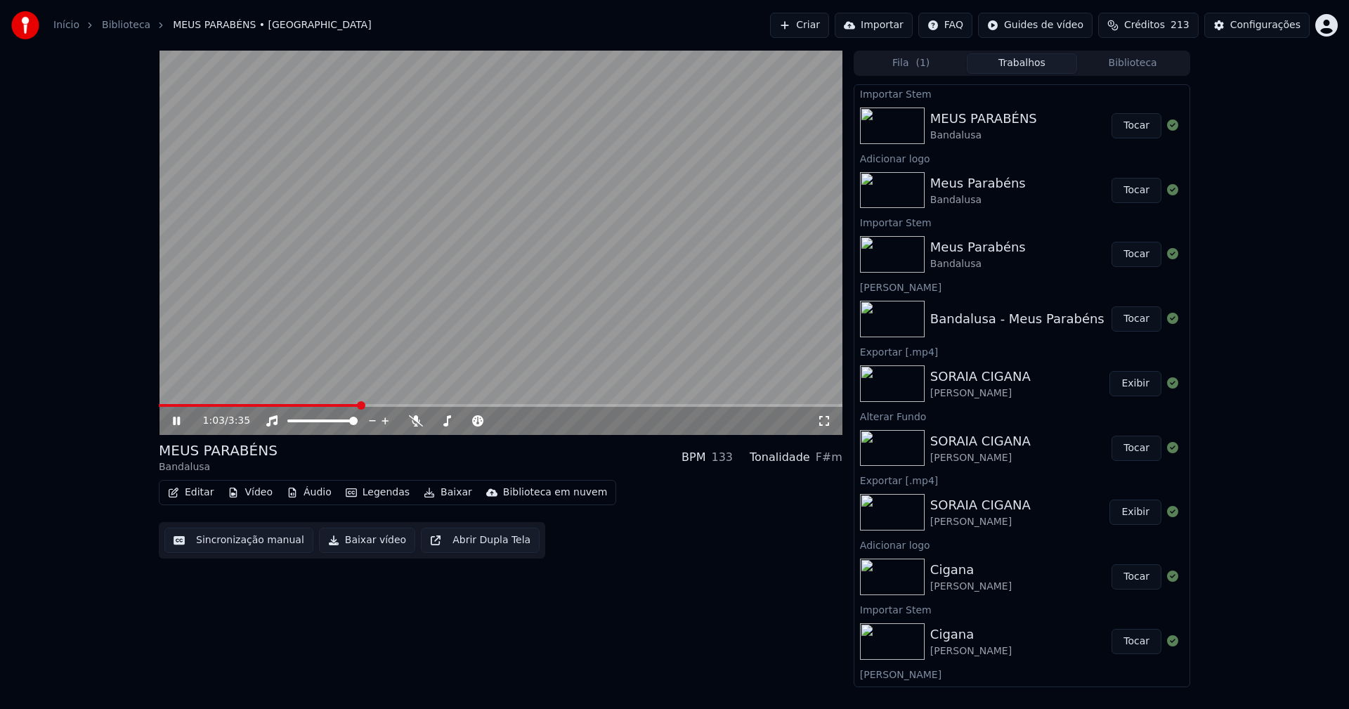
click at [175, 403] on video at bounding box center [500, 243] width 683 height 384
click at [200, 403] on video at bounding box center [500, 243] width 683 height 384
click at [197, 405] on span at bounding box center [178, 405] width 38 height 3
click at [825, 419] on icon at bounding box center [824, 420] width 14 height 11
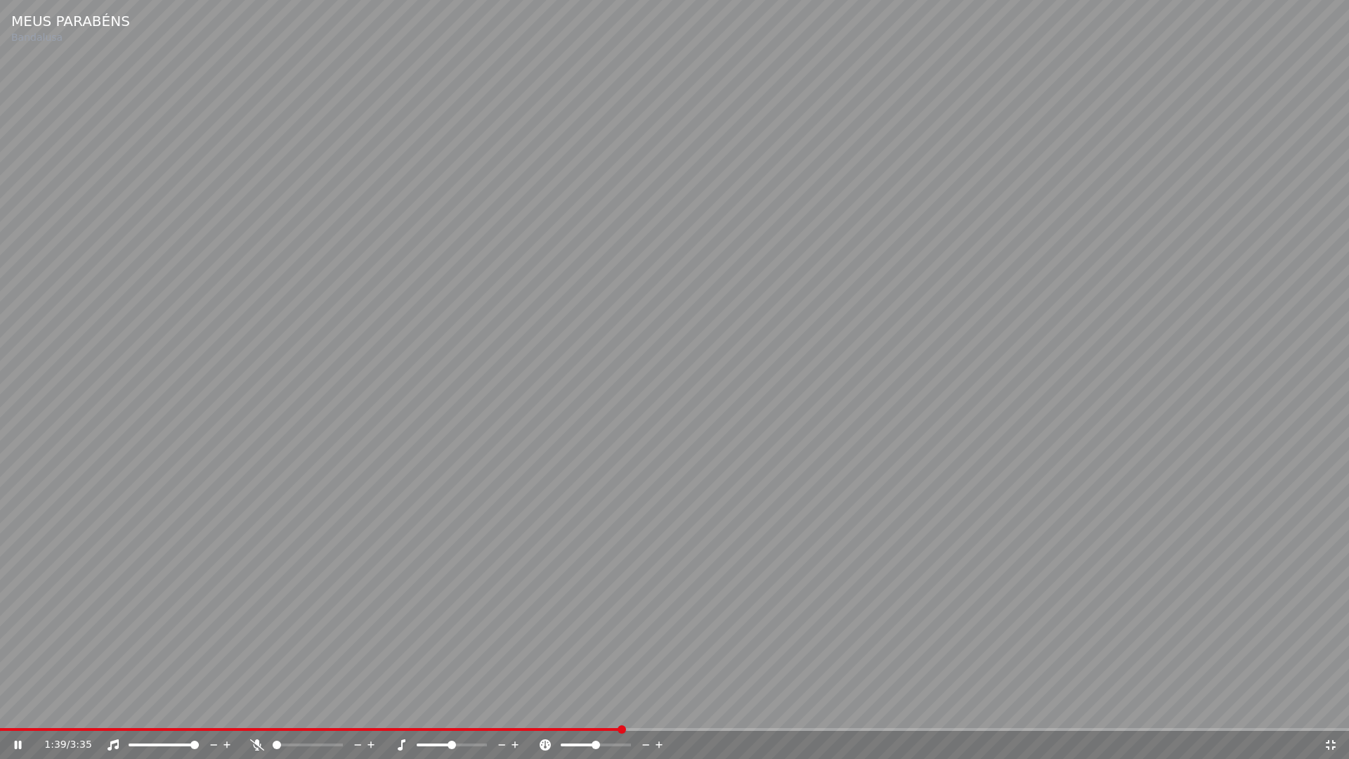
click at [1330, 708] on div "1:39 / 3:35" at bounding box center [674, 745] width 1337 height 14
click at [1330, 708] on icon at bounding box center [1330, 744] width 14 height 11
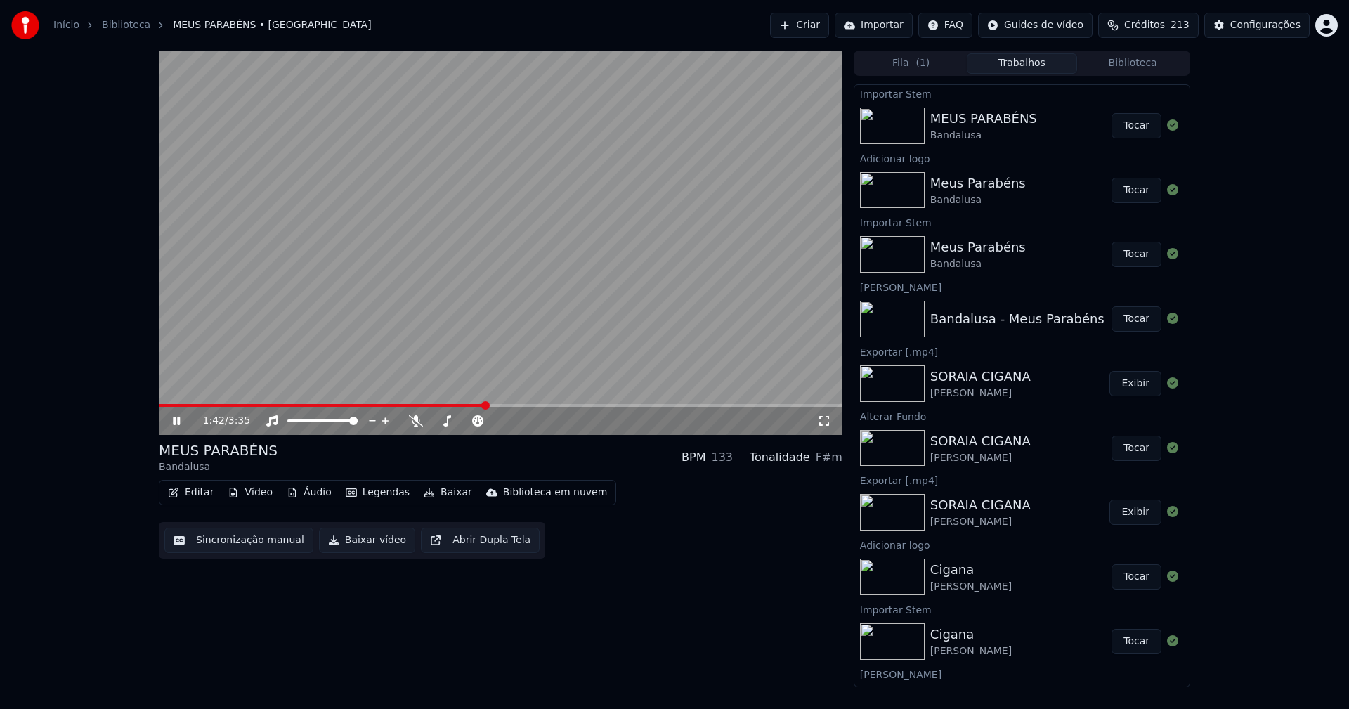
click at [174, 424] on icon at bounding box center [176, 421] width 7 height 8
click at [203, 493] on button "Editar" at bounding box center [190, 493] width 57 height 20
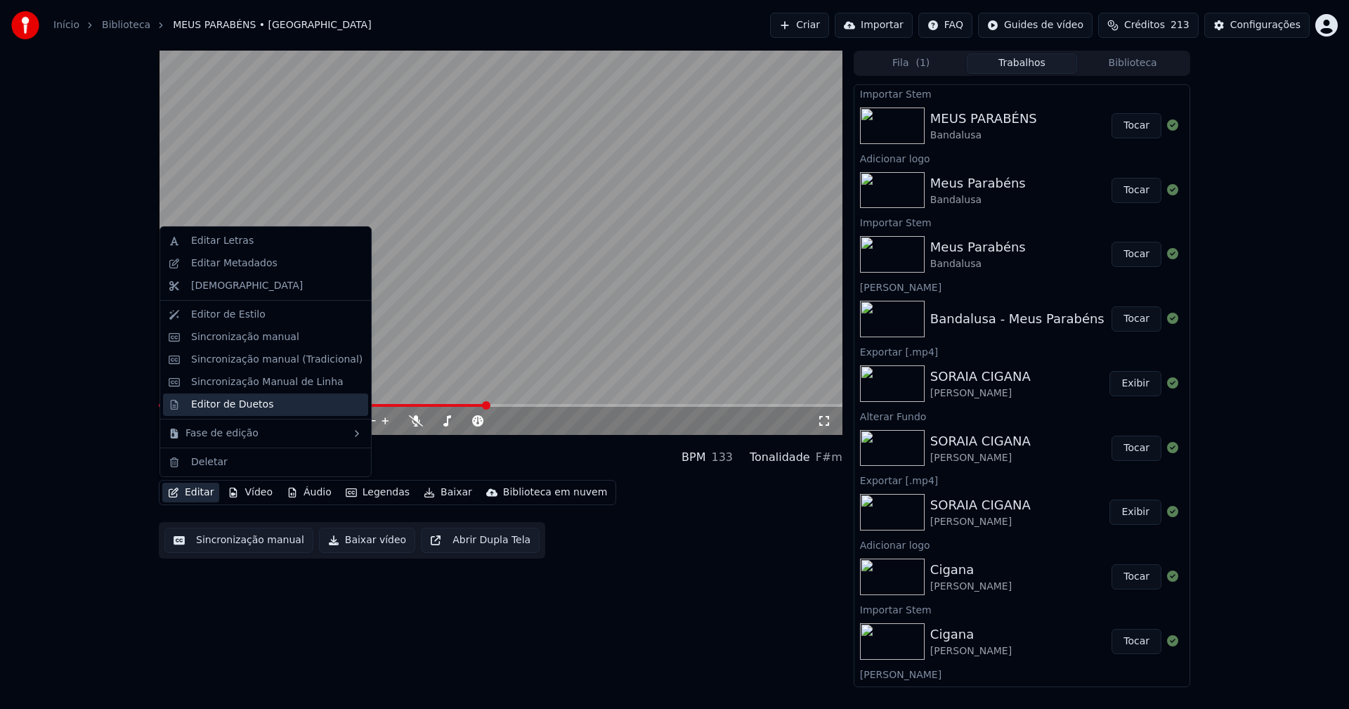
click at [218, 407] on div "Editor de Duetos" at bounding box center [232, 405] width 82 height 14
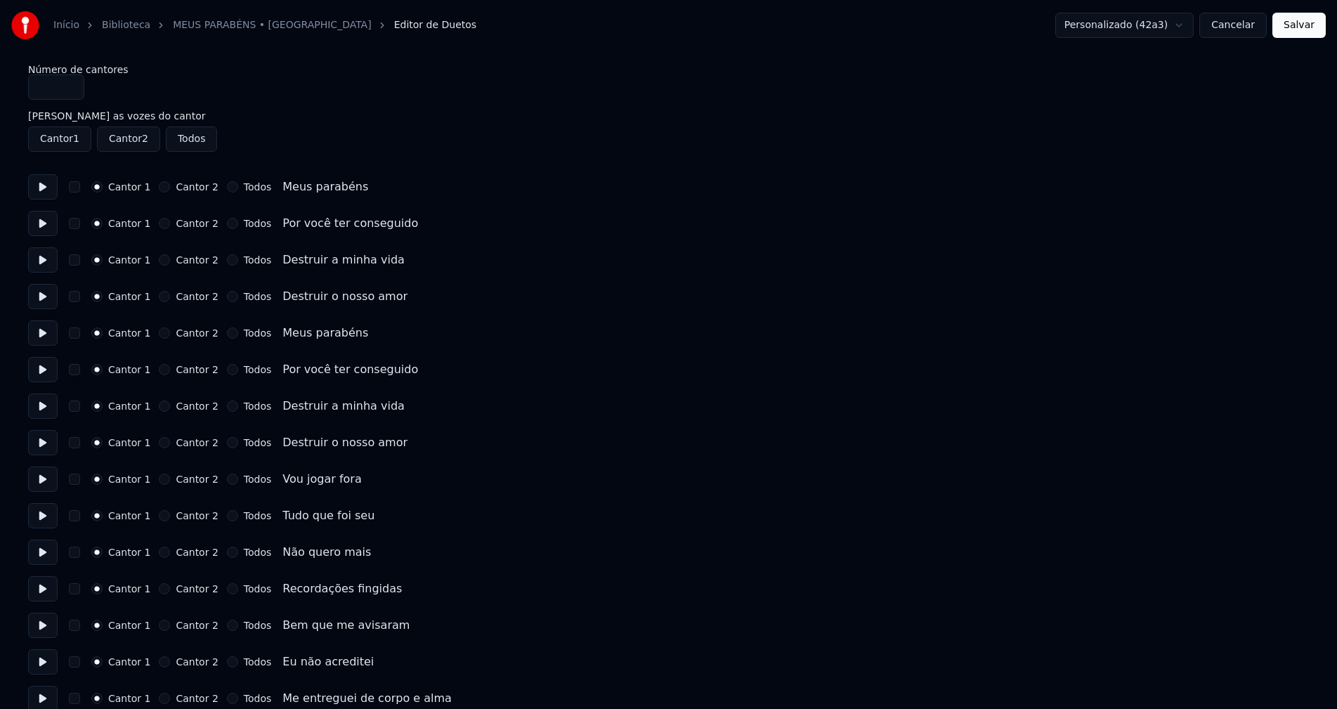
click at [227, 187] on button "Todos" at bounding box center [232, 186] width 11 height 11
click at [227, 221] on button "Todos" at bounding box center [232, 223] width 11 height 11
click at [227, 260] on button "Todos" at bounding box center [232, 259] width 11 height 11
click at [227, 299] on button "Todos" at bounding box center [232, 296] width 11 height 11
click at [227, 333] on button "Todos" at bounding box center [232, 332] width 11 height 11
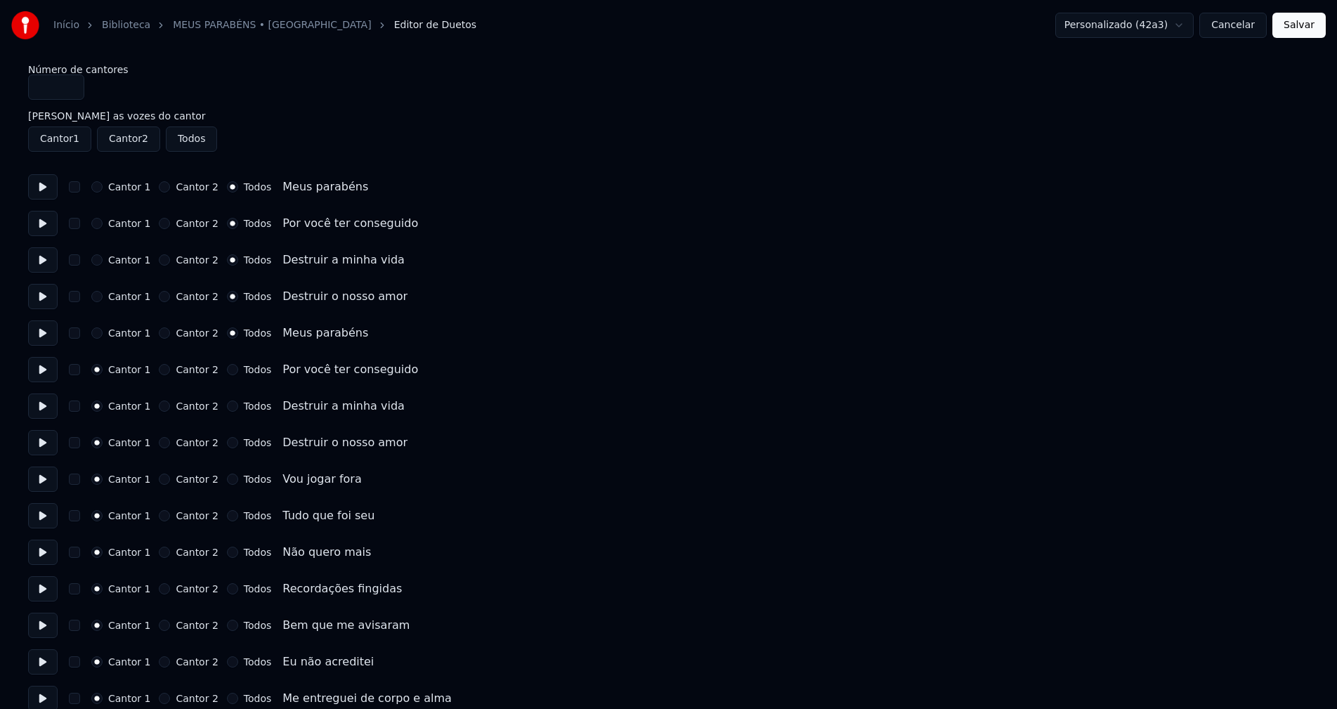
click at [227, 367] on button "Todos" at bounding box center [232, 369] width 11 height 11
click at [227, 405] on button "Todos" at bounding box center [232, 405] width 11 height 11
click at [227, 443] on button "Todos" at bounding box center [232, 442] width 11 height 11
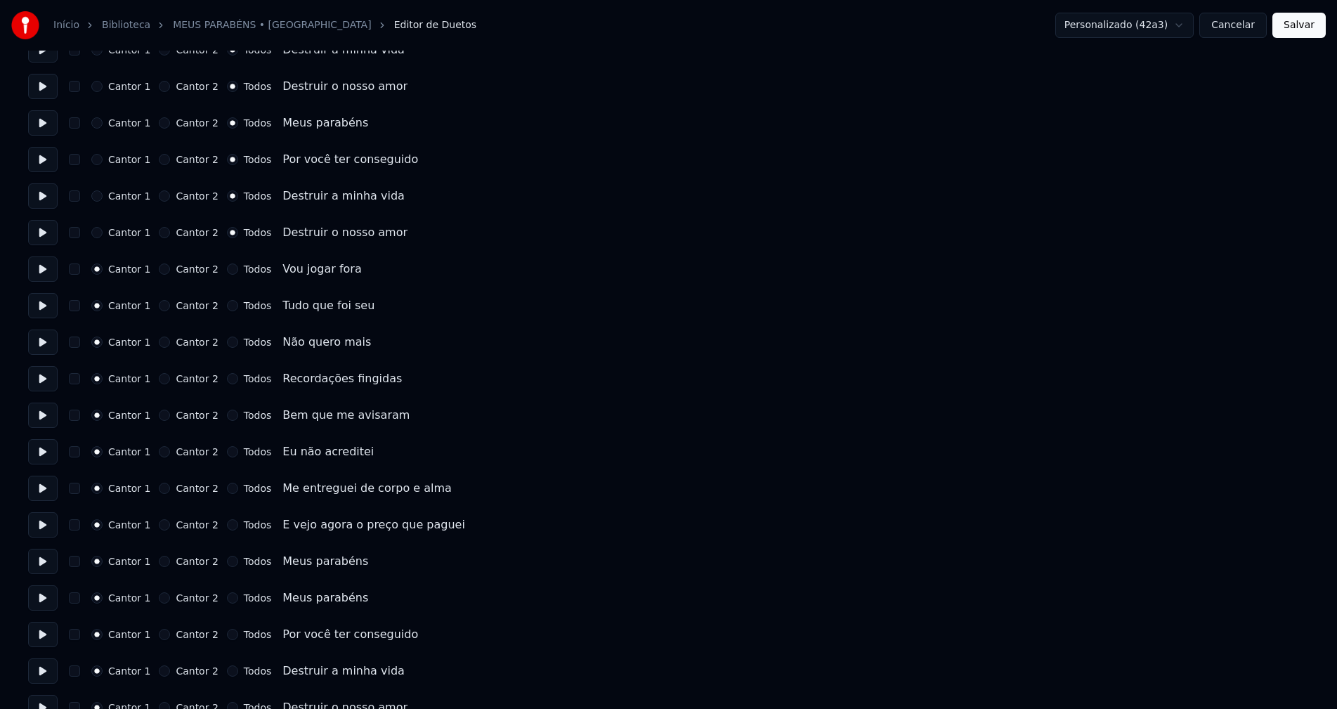
scroll to position [211, 0]
click at [227, 560] on button "Todos" at bounding box center [232, 560] width 11 height 11
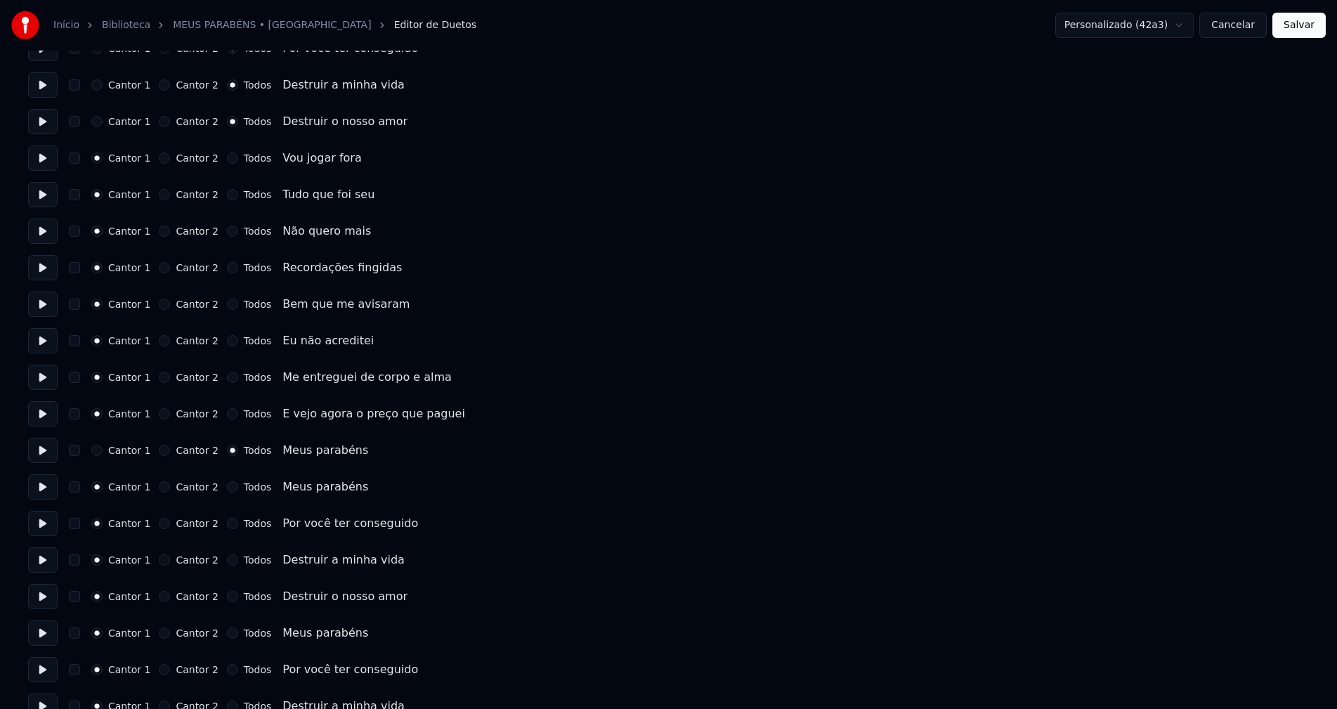
scroll to position [421, 0]
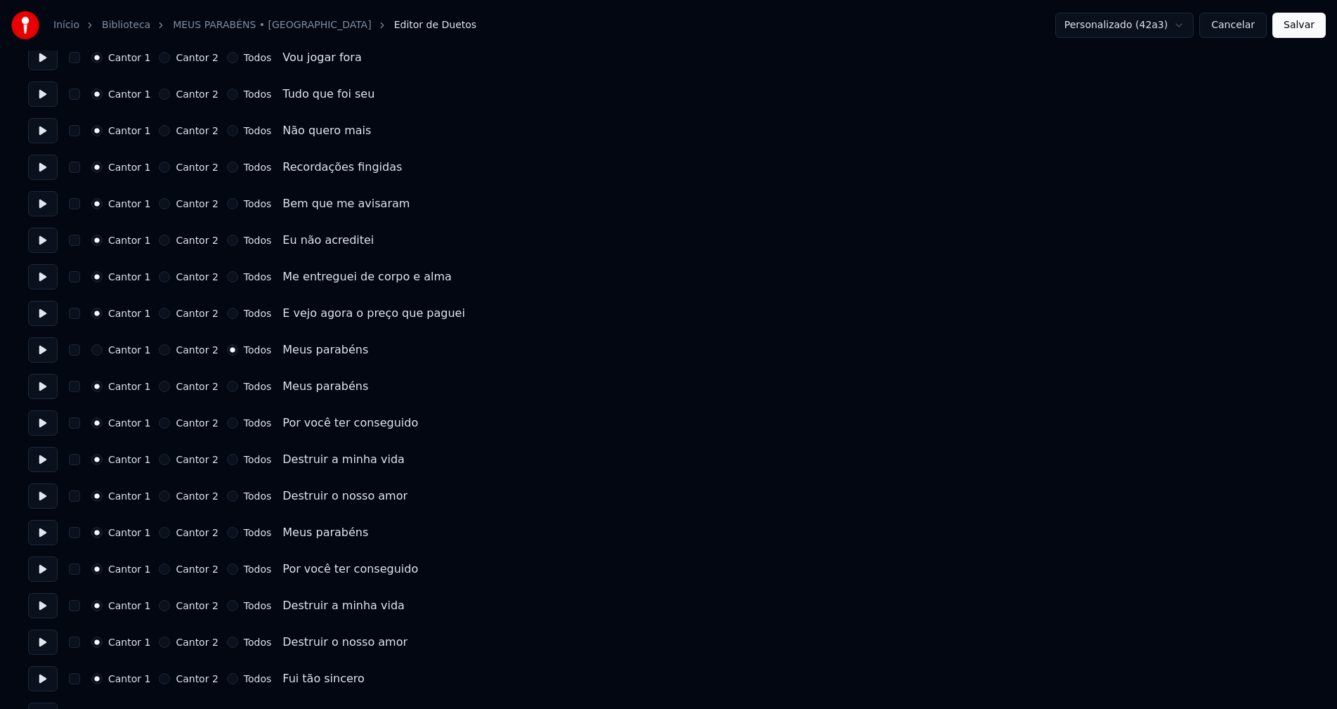
click at [227, 387] on button "Todos" at bounding box center [232, 386] width 11 height 11
click at [227, 424] on button "Todos" at bounding box center [232, 422] width 11 height 11
click at [227, 457] on button "Todos" at bounding box center [232, 459] width 11 height 11
click at [227, 497] on button "Todos" at bounding box center [232, 495] width 11 height 11
click at [227, 532] on button "Todos" at bounding box center [232, 532] width 11 height 11
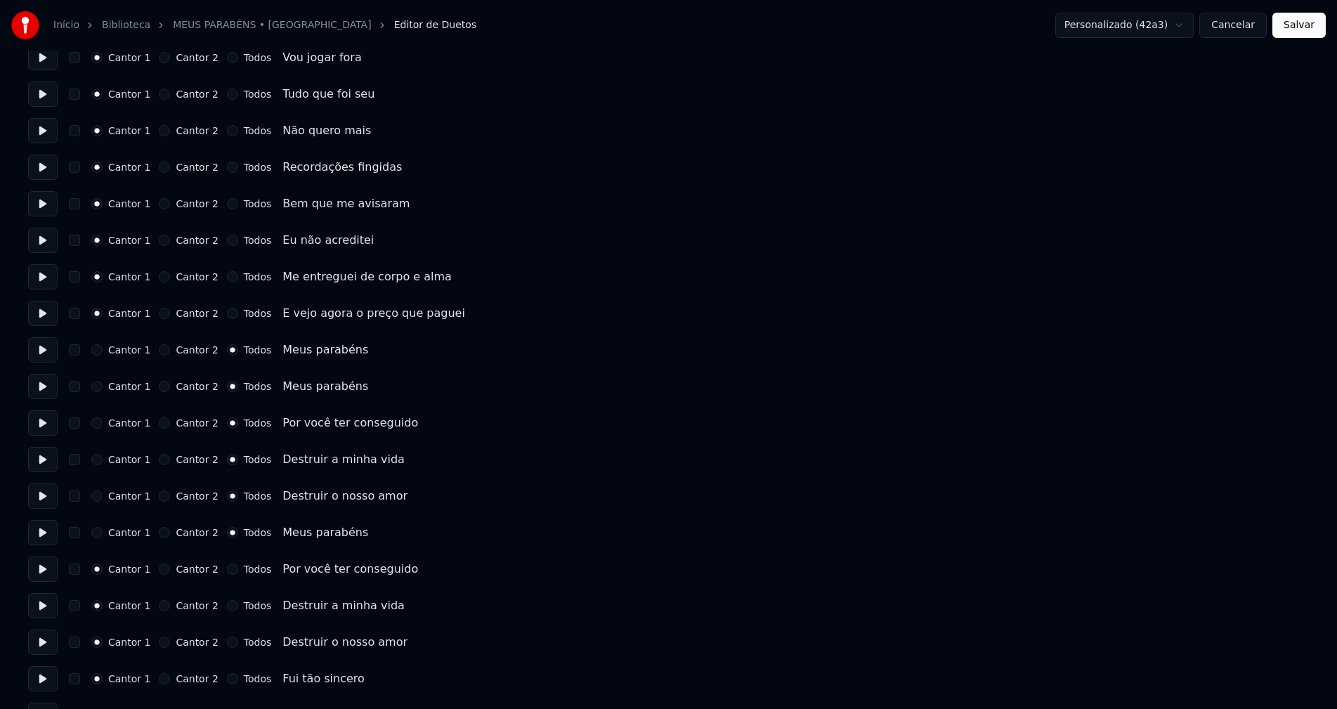
click at [227, 568] on button "Todos" at bounding box center [232, 568] width 11 height 11
click at [227, 605] on button "Todos" at bounding box center [232, 605] width 11 height 11
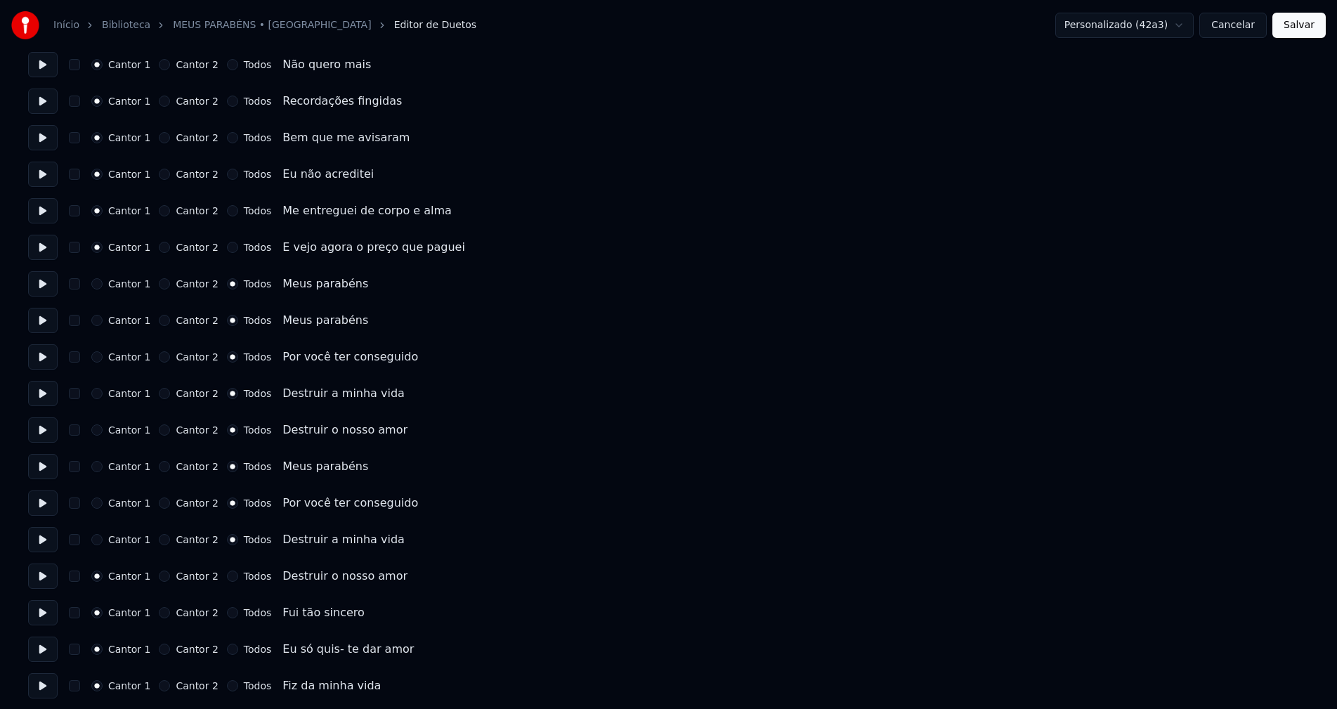
scroll to position [562, 0]
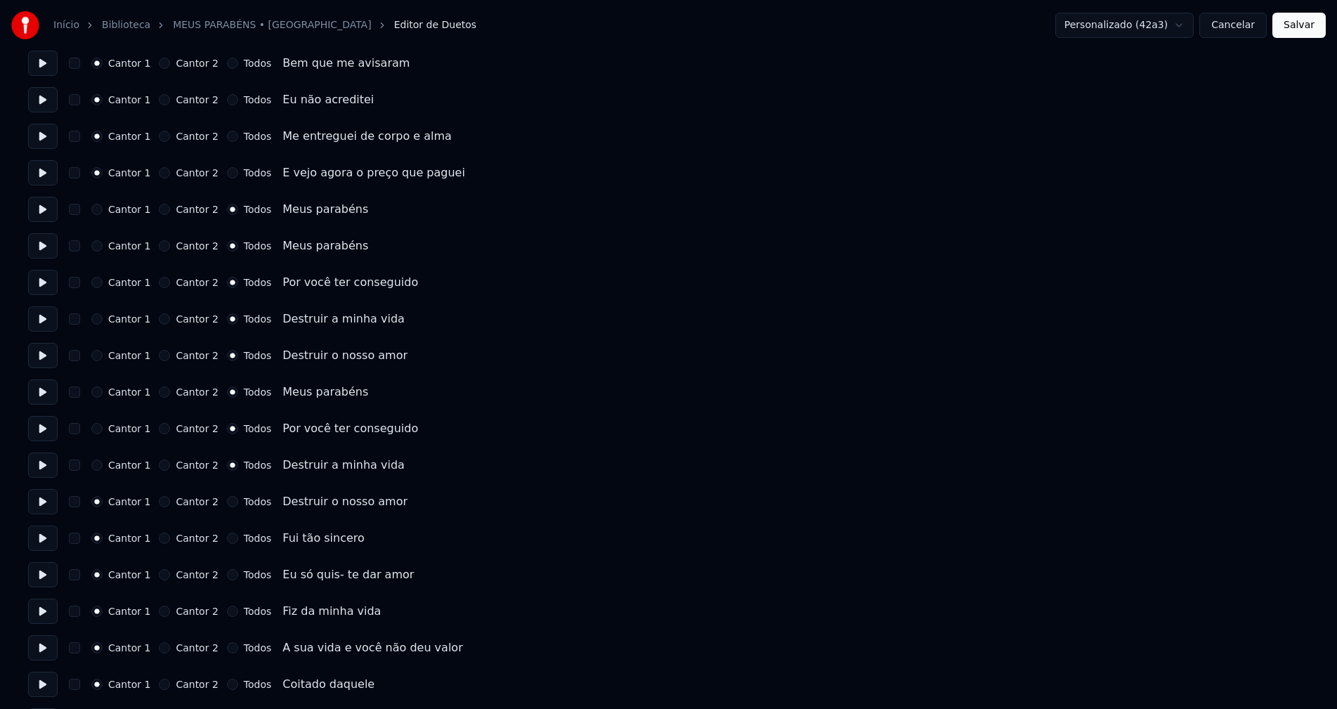
click at [227, 502] on button "Todos" at bounding box center [232, 501] width 11 height 11
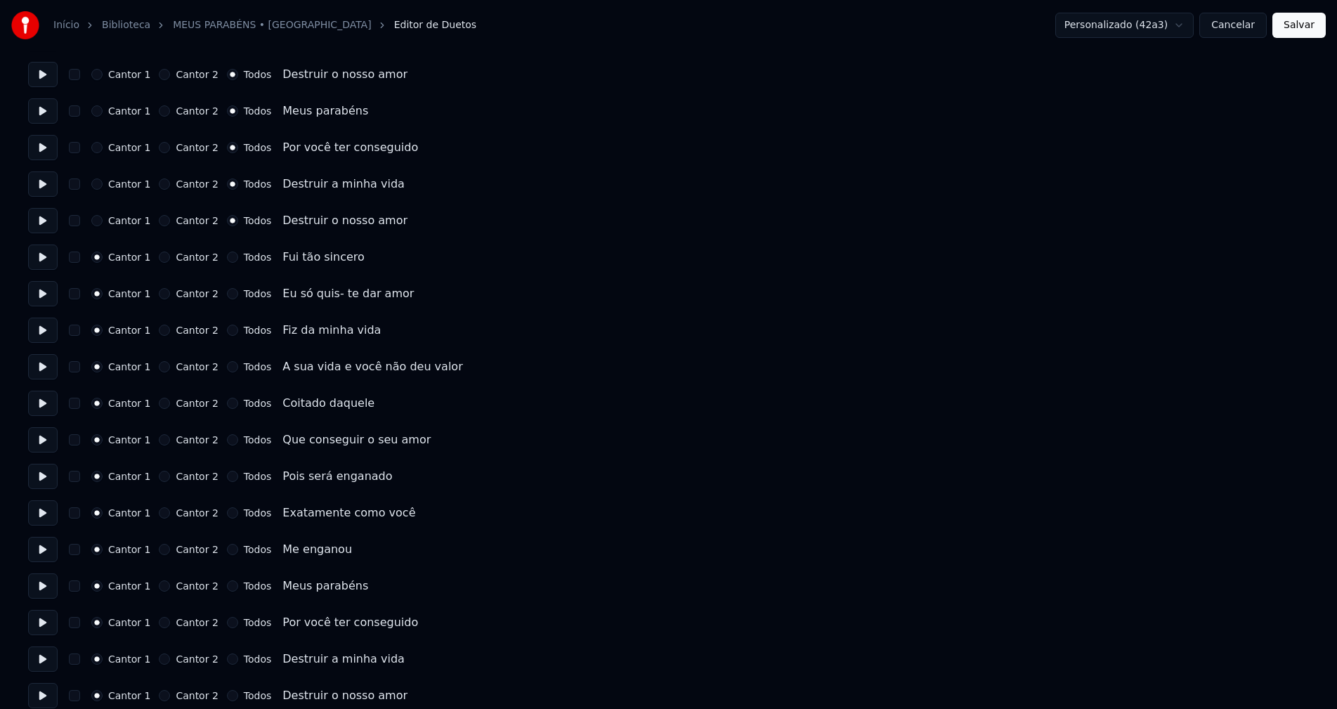
scroll to position [913, 0]
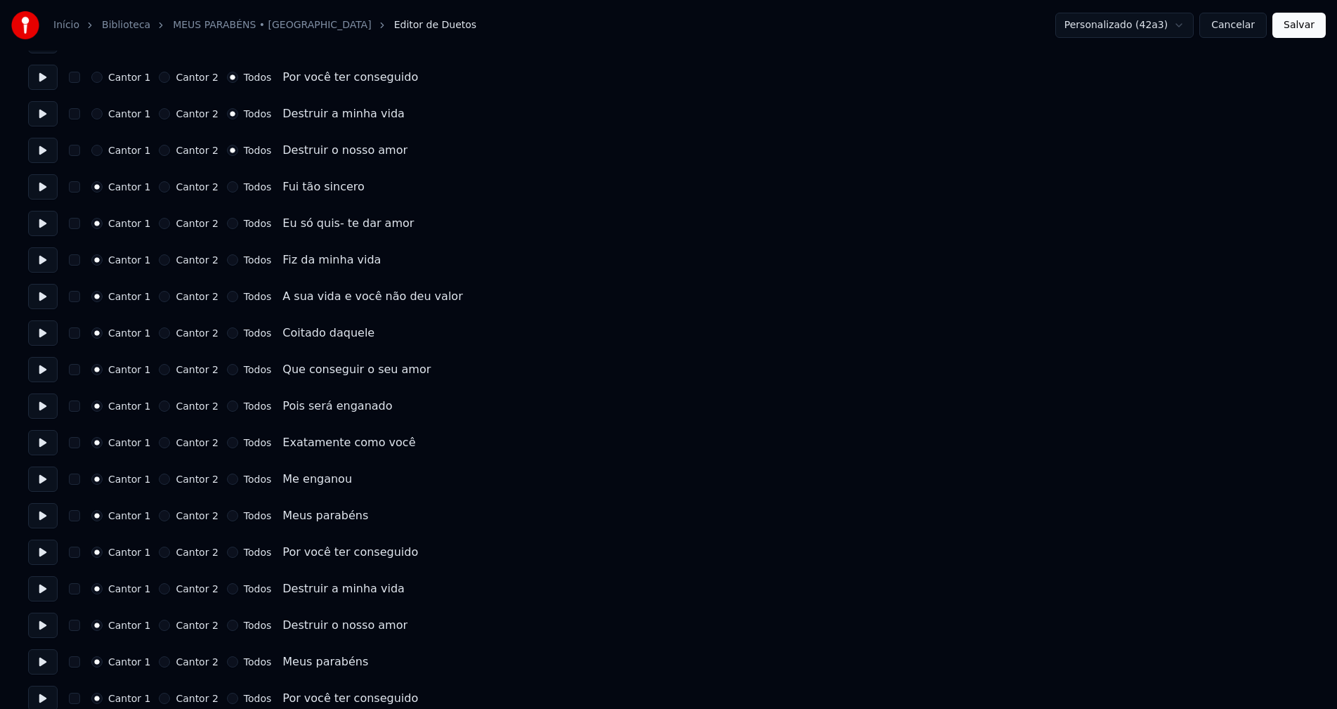
click at [227, 519] on button "Todos" at bounding box center [232, 515] width 11 height 11
click at [227, 554] on button "Todos" at bounding box center [232, 552] width 11 height 11
click at [227, 587] on button "Todos" at bounding box center [232, 588] width 11 height 11
drag, startPoint x: 221, startPoint y: 625, endPoint x: 227, endPoint y: 616, distance: 10.7
click at [227, 625] on button "Todos" at bounding box center [232, 625] width 11 height 11
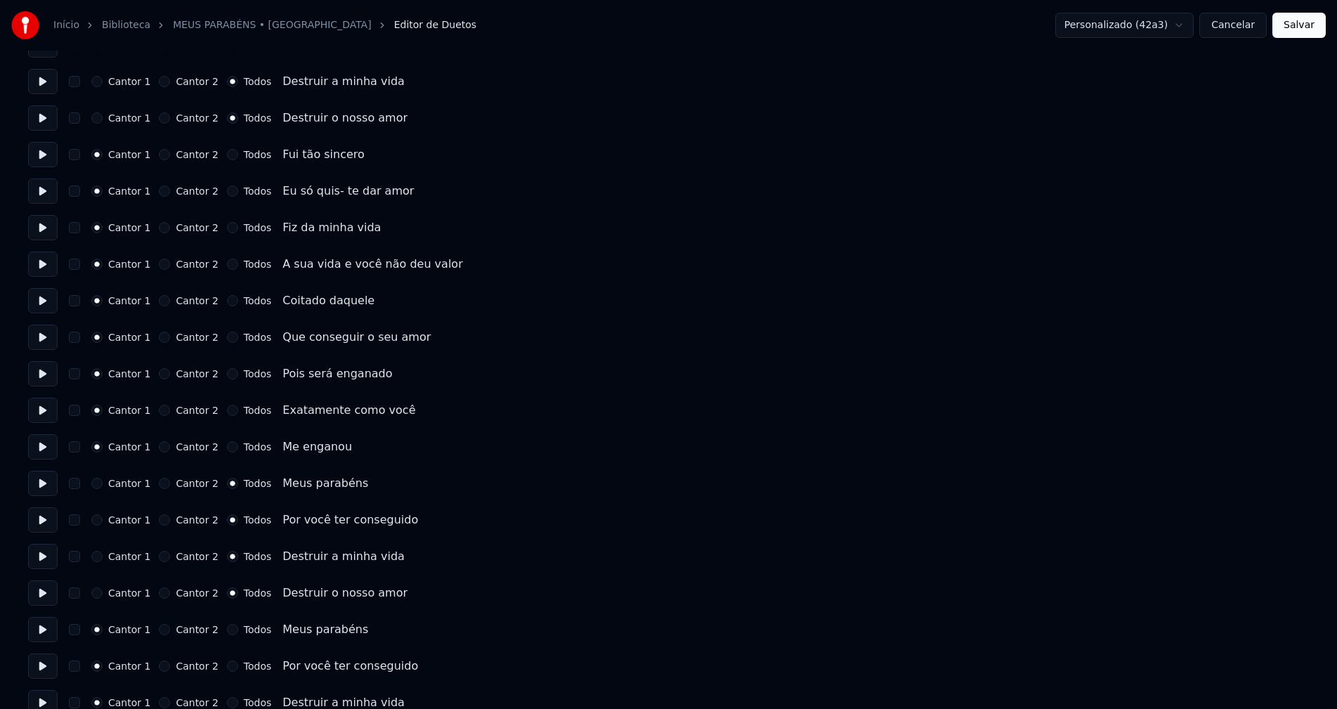
scroll to position [1002, 0]
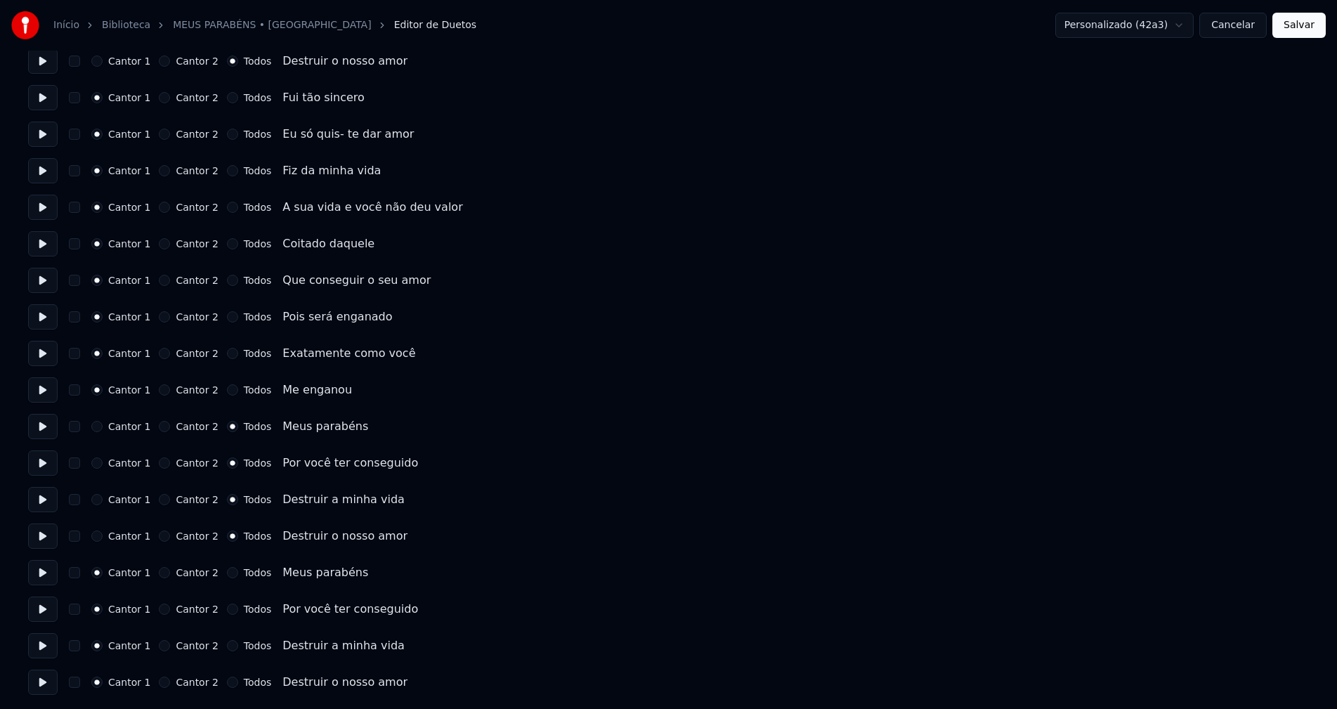
drag, startPoint x: 223, startPoint y: 572, endPoint x: 225, endPoint y: 580, distance: 8.0
click at [227, 575] on button "Todos" at bounding box center [232, 572] width 11 height 11
click at [227, 681] on button "Todos" at bounding box center [232, 681] width 11 height 11
drag, startPoint x: 223, startPoint y: 645, endPoint x: 224, endPoint y: 615, distance: 29.5
click at [227, 643] on button "Todos" at bounding box center [232, 645] width 11 height 11
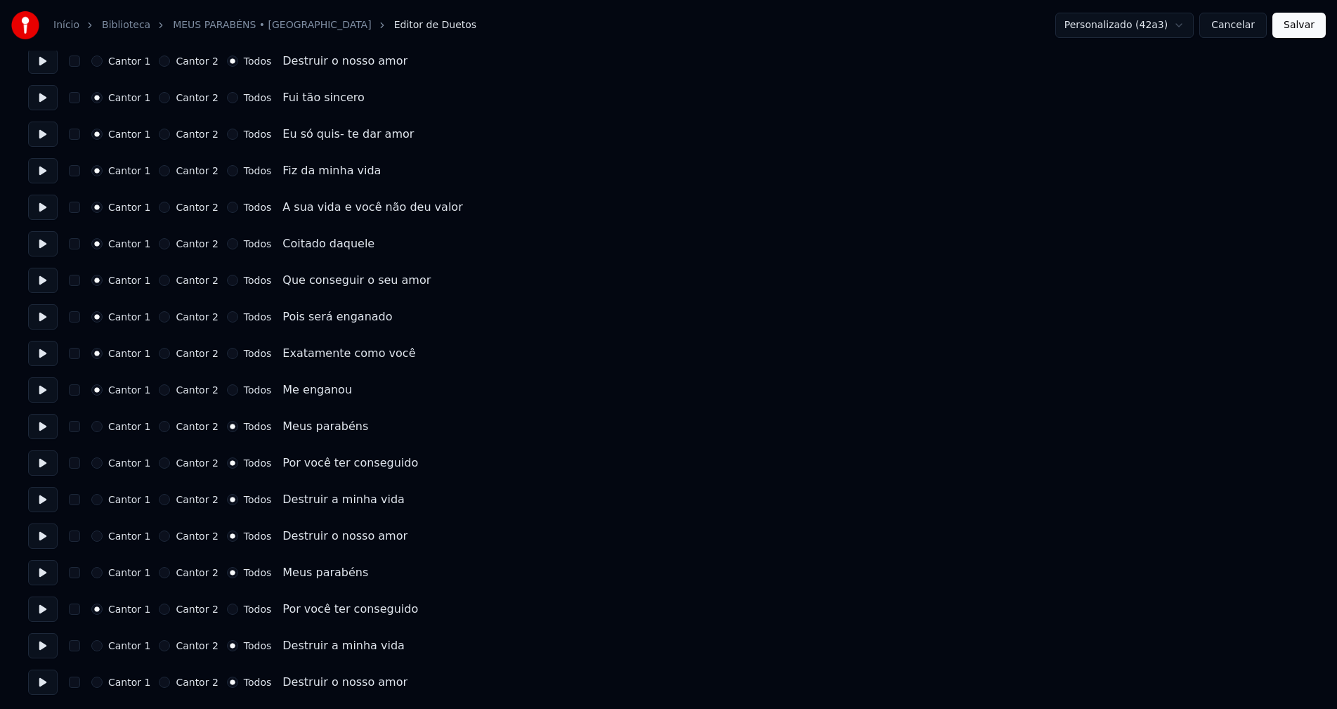
click at [227, 608] on button "Todos" at bounding box center [232, 608] width 11 height 11
click at [1300, 30] on button "Salvar" at bounding box center [1298, 25] width 53 height 25
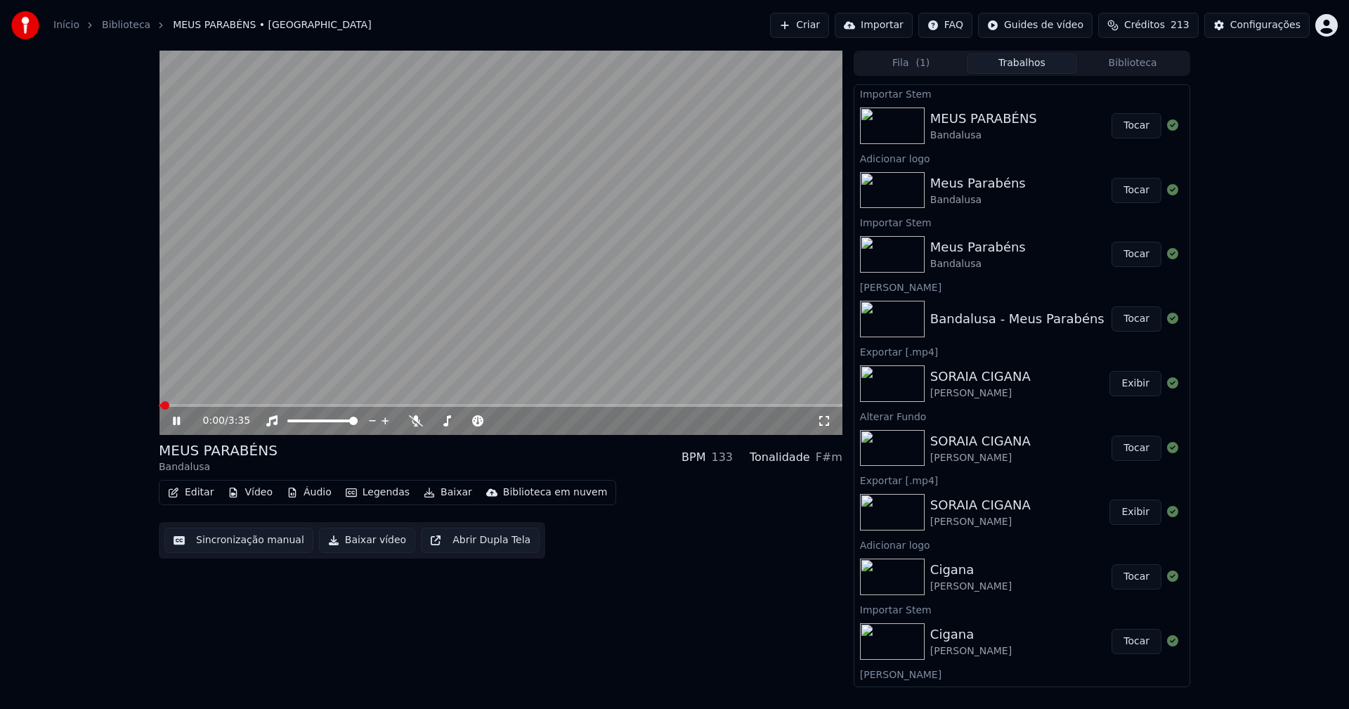
click at [827, 420] on icon at bounding box center [824, 420] width 14 height 11
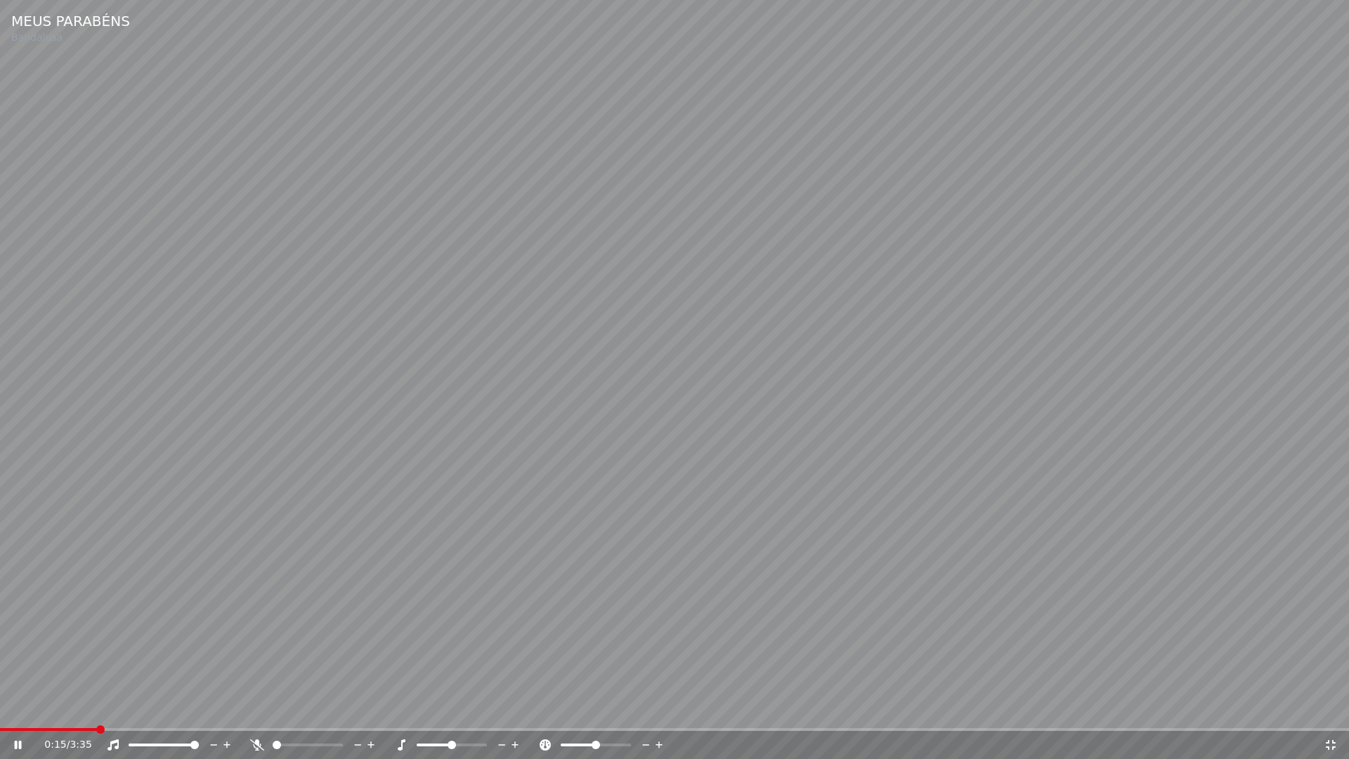
click at [154, 708] on span at bounding box center [674, 729] width 1349 height 3
click at [1333, 708] on icon at bounding box center [1331, 745] width 10 height 10
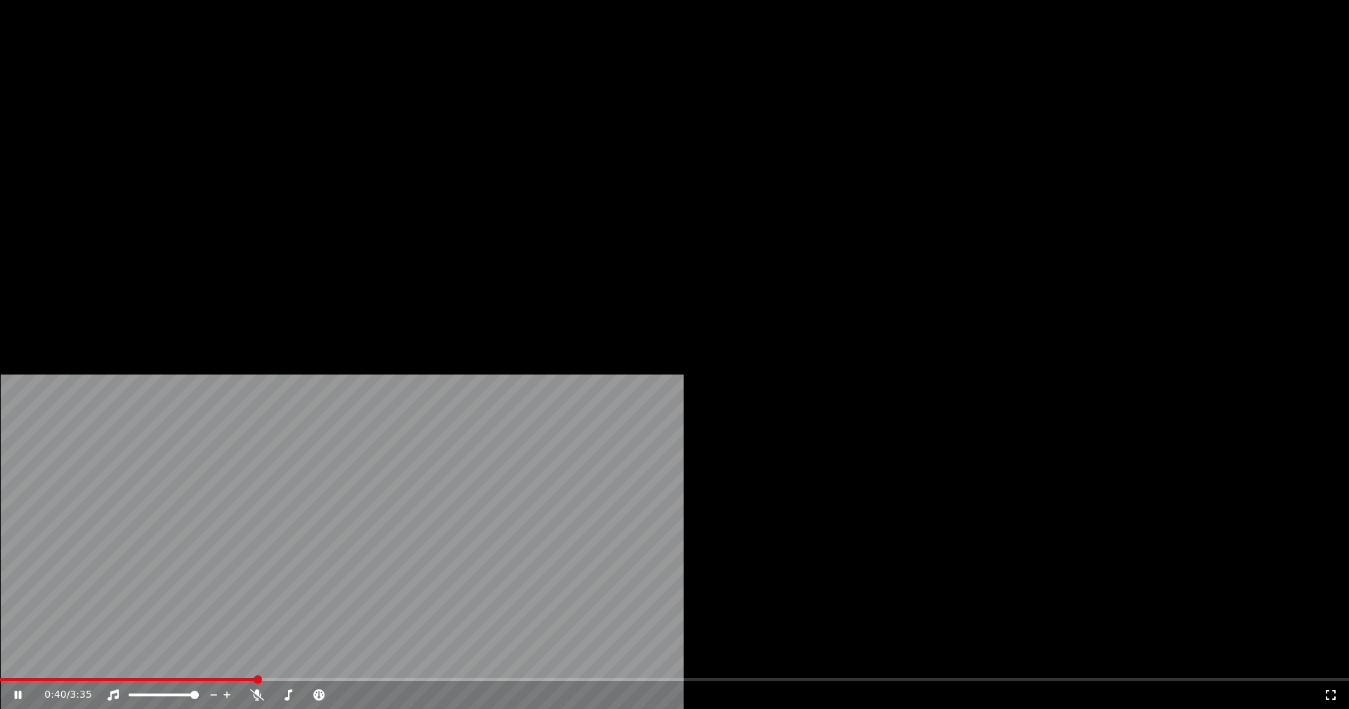
click at [44, 689] on icon at bounding box center [27, 694] width 33 height 11
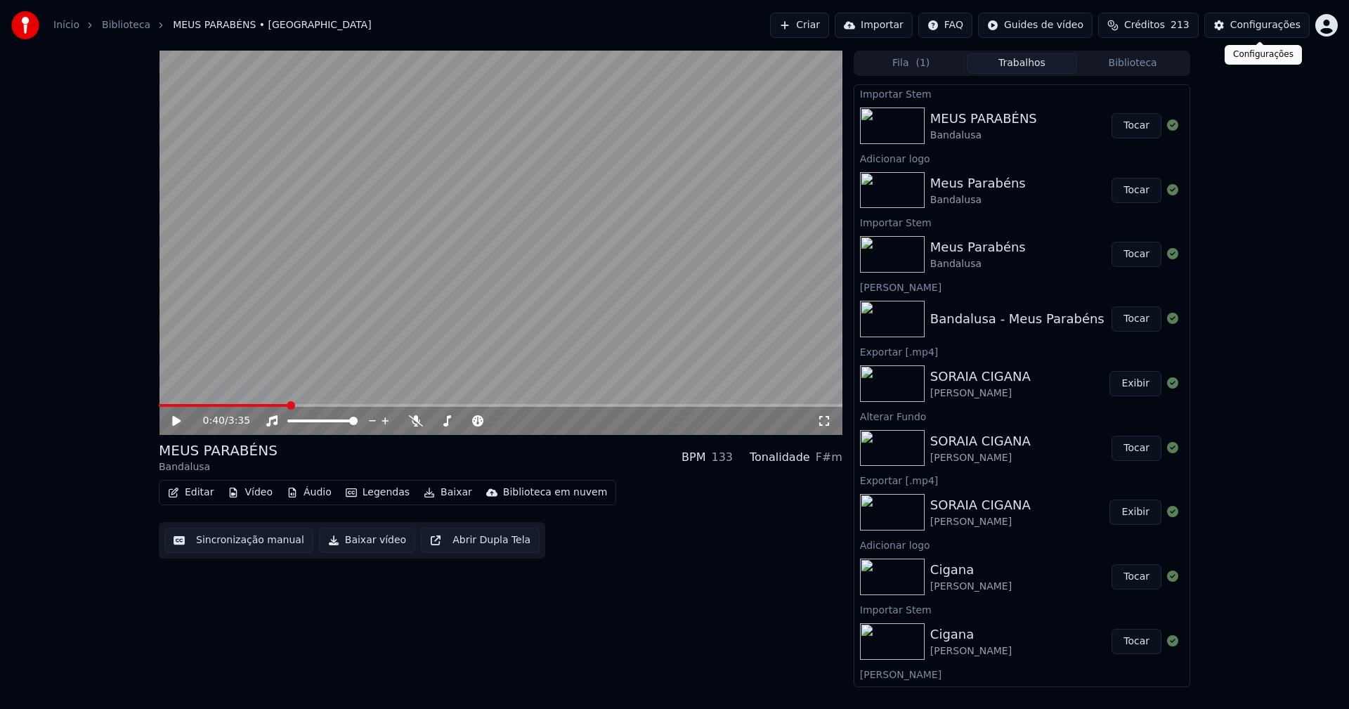
click at [1254, 31] on div "Configurações" at bounding box center [1265, 25] width 70 height 14
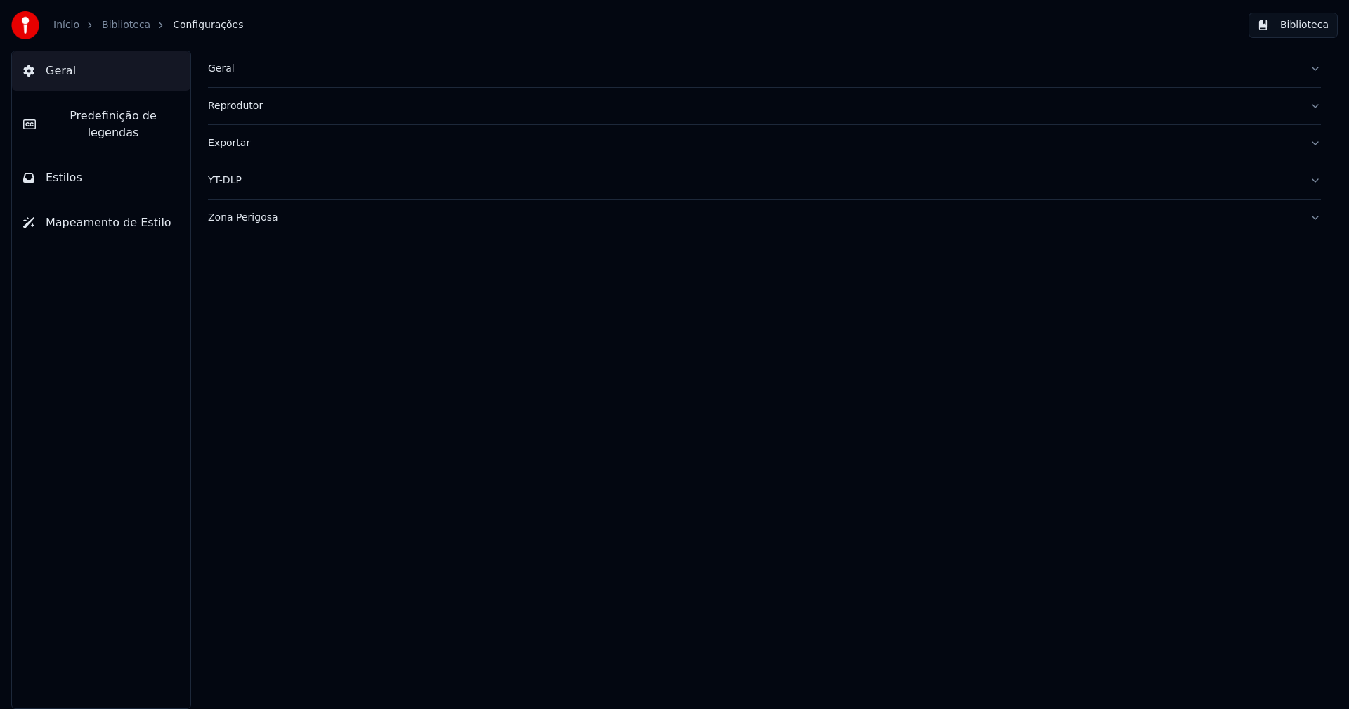
click at [106, 164] on button "Estilos" at bounding box center [101, 177] width 178 height 39
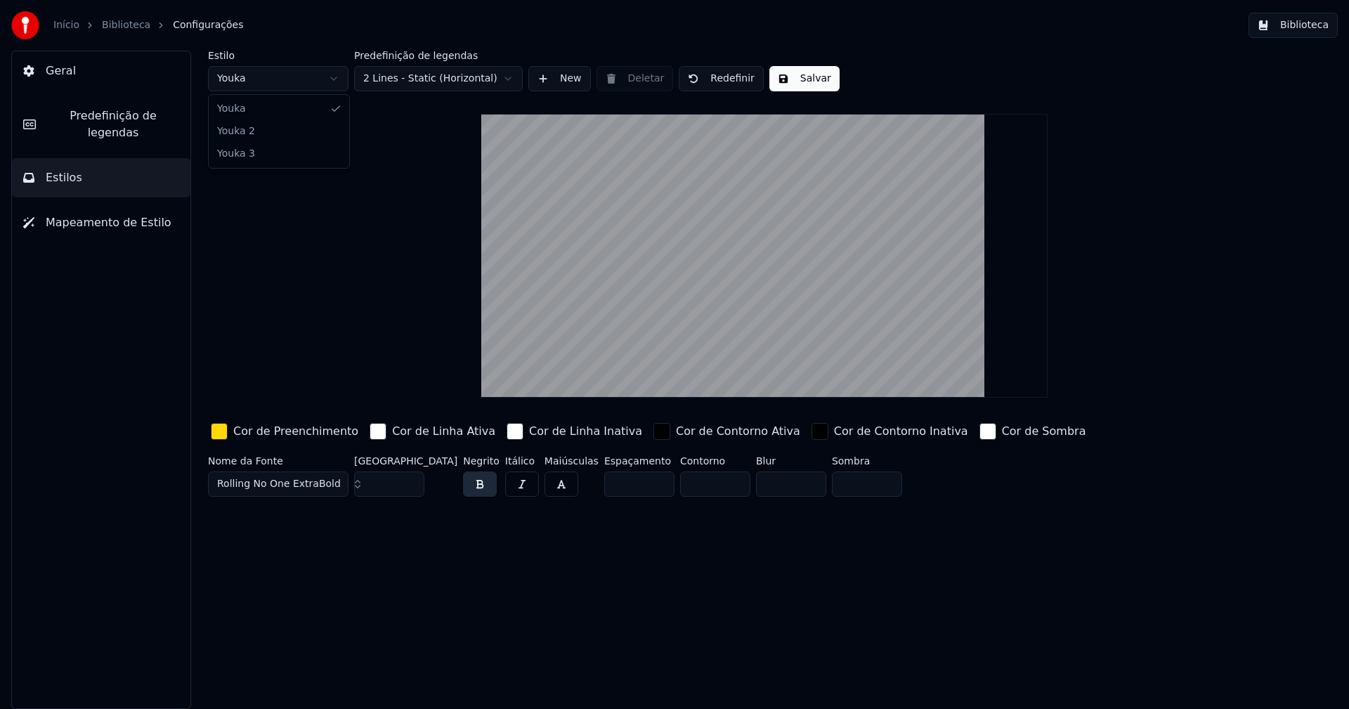
click at [278, 84] on html "Início Biblioteca Configurações Biblioteca Geral Predefinição de legendas Estil…" at bounding box center [674, 354] width 1349 height 709
click at [411, 488] on input "**" at bounding box center [389, 483] width 70 height 25
click at [410, 488] on input "**" at bounding box center [389, 483] width 70 height 25
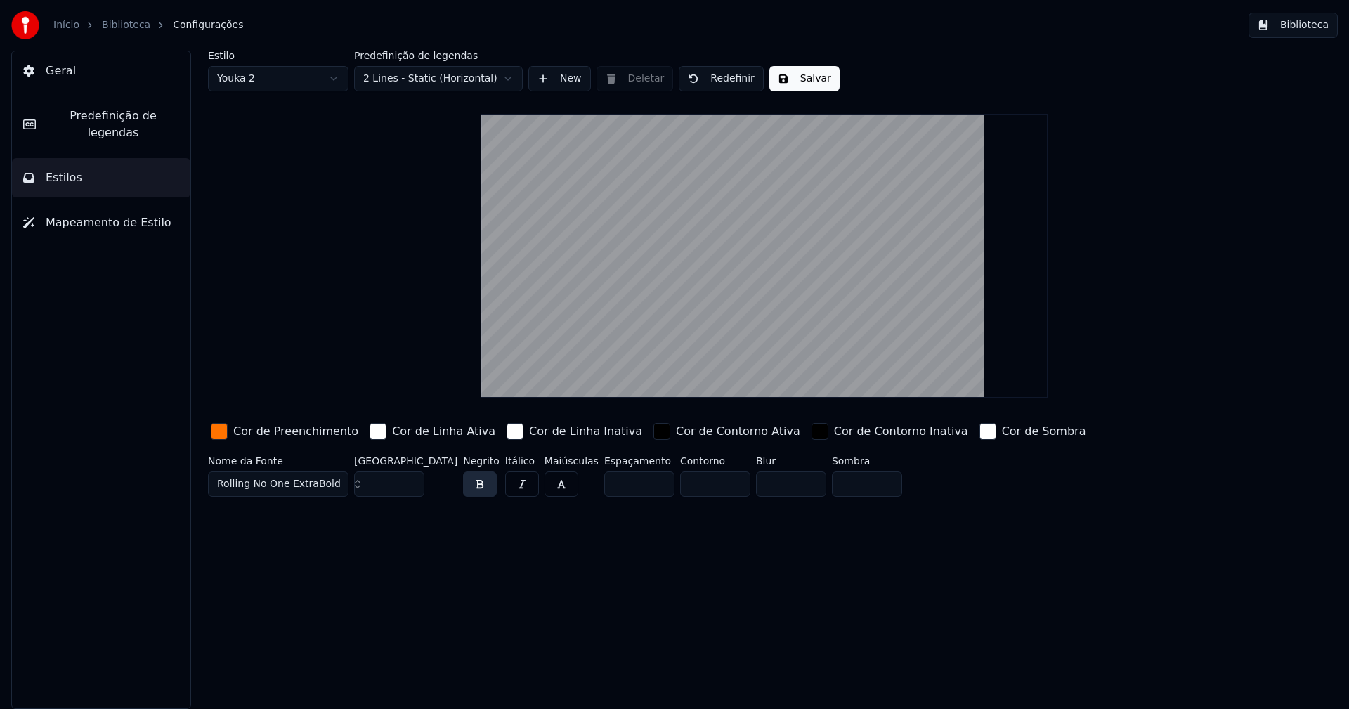
click at [410, 488] on input "**" at bounding box center [389, 483] width 70 height 25
type input "**"
click at [410, 488] on input "**" at bounding box center [389, 483] width 70 height 25
click at [808, 79] on button "Salvar" at bounding box center [804, 78] width 70 height 25
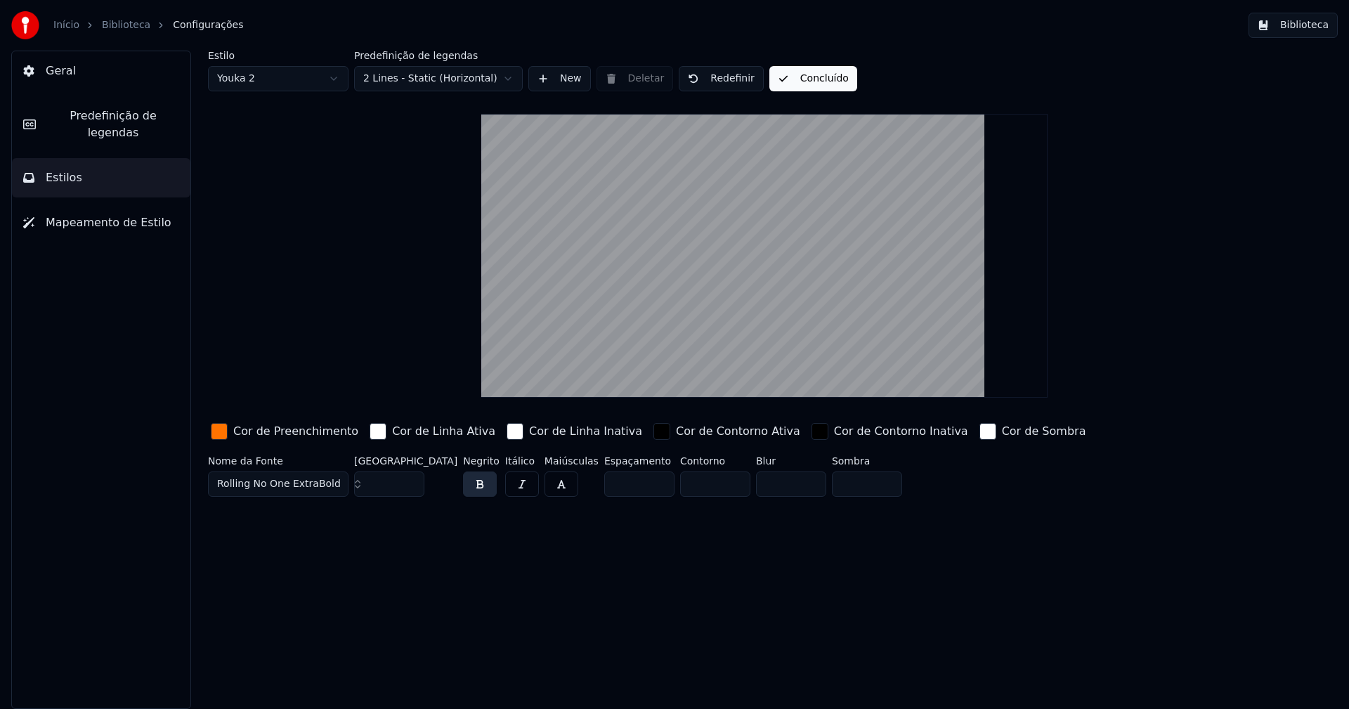
click at [1312, 25] on button "Biblioteca" at bounding box center [1292, 25] width 89 height 25
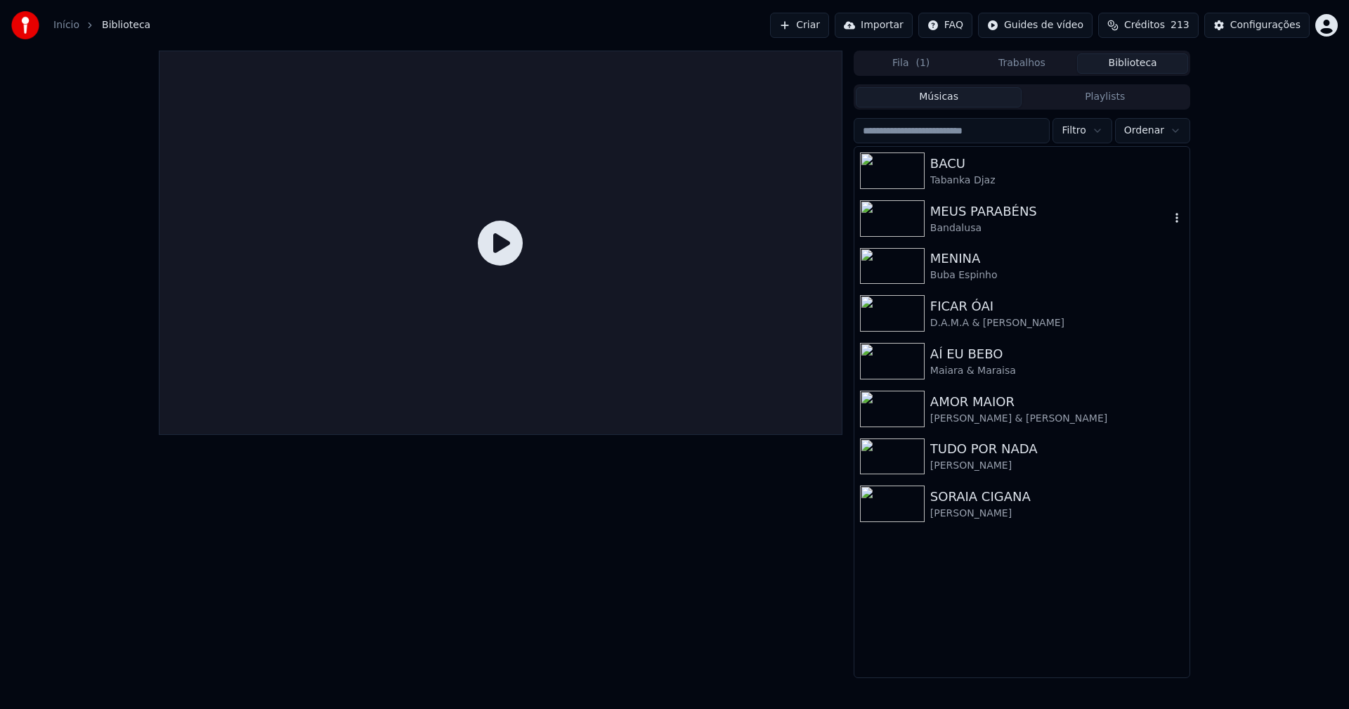
click at [949, 211] on div "MEUS PARABÉNS" at bounding box center [1050, 212] width 240 height 20
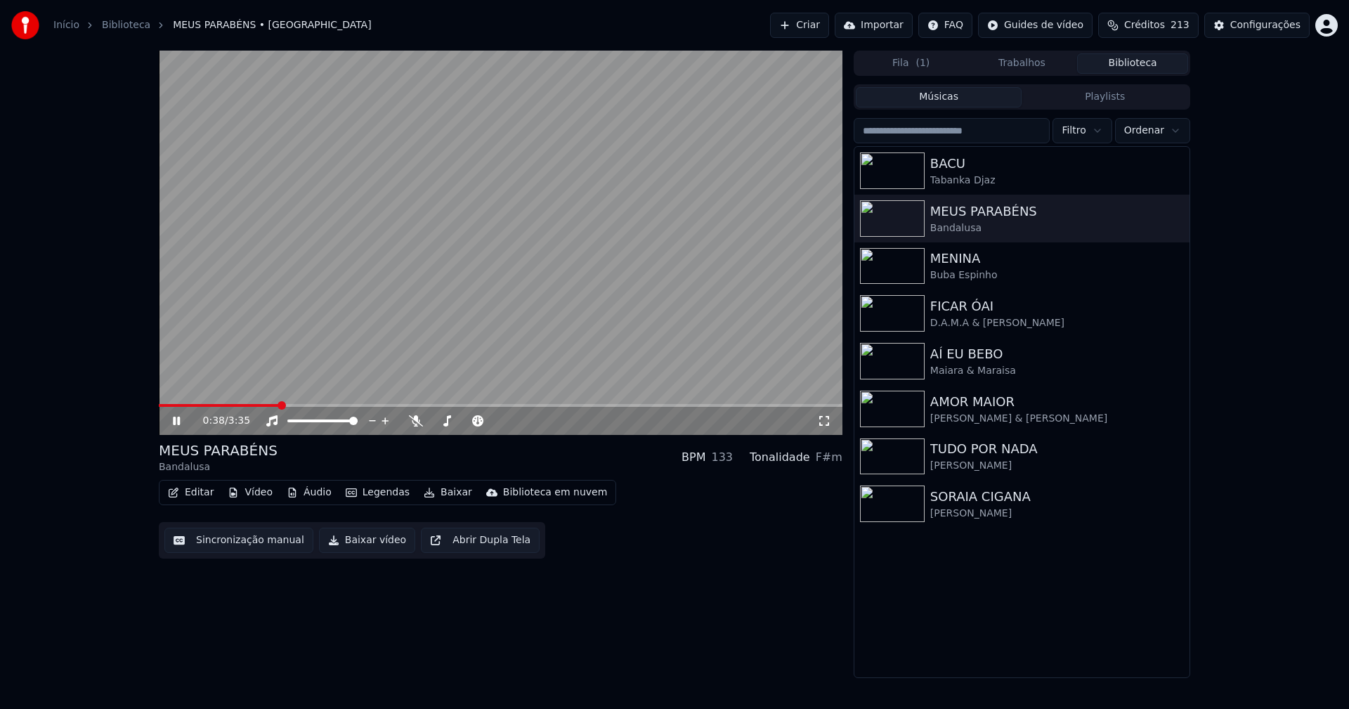
click at [280, 404] on span at bounding box center [500, 405] width 683 height 3
click at [241, 405] on span at bounding box center [200, 405] width 82 height 3
click at [820, 421] on icon at bounding box center [824, 420] width 14 height 11
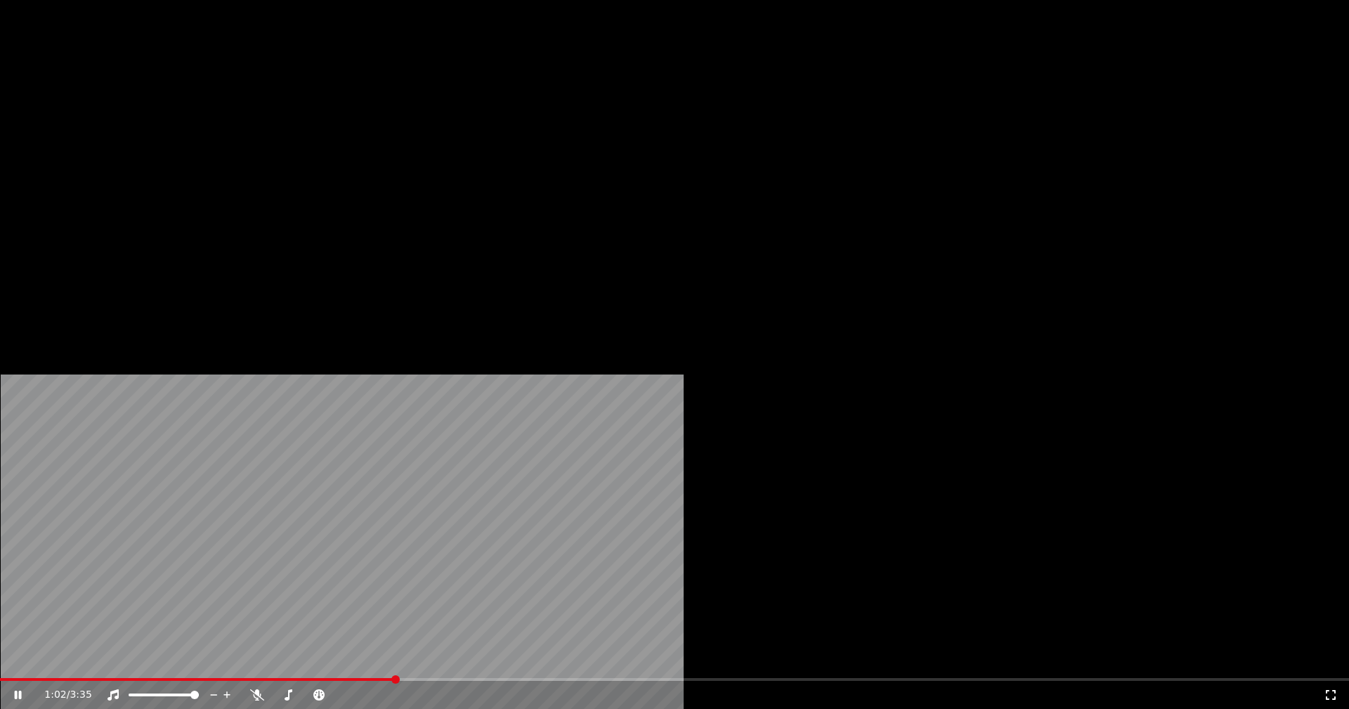
click at [44, 689] on icon at bounding box center [27, 694] width 33 height 11
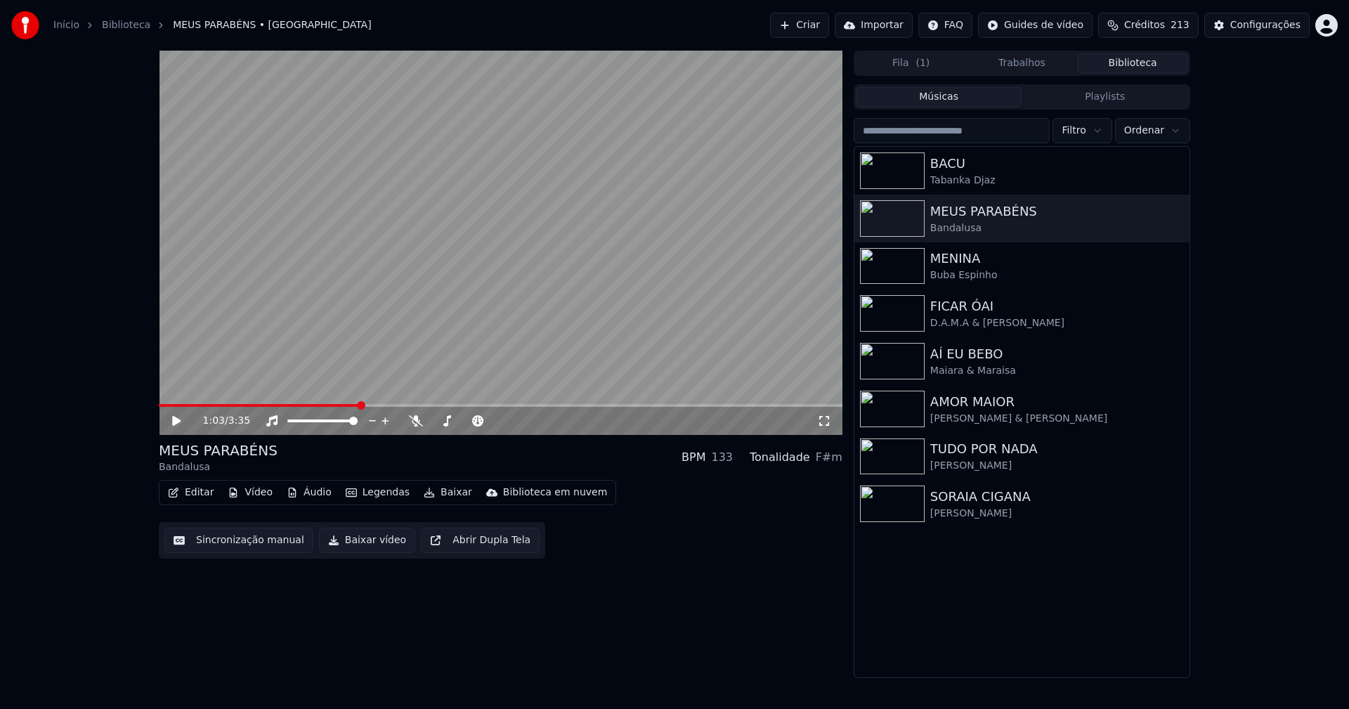
click at [355, 542] on button "Baixar vídeo" at bounding box center [367, 540] width 96 height 25
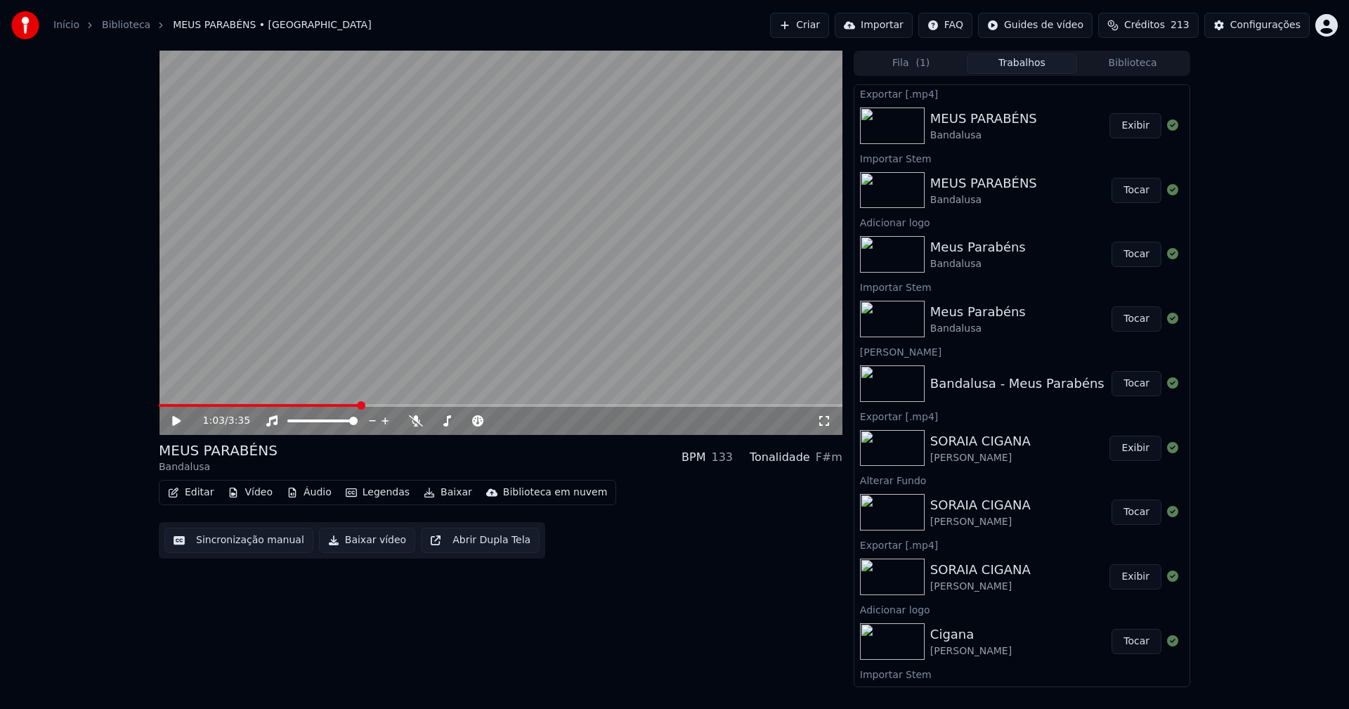
click at [258, 492] on button "Vídeo" at bounding box center [250, 493] width 56 height 20
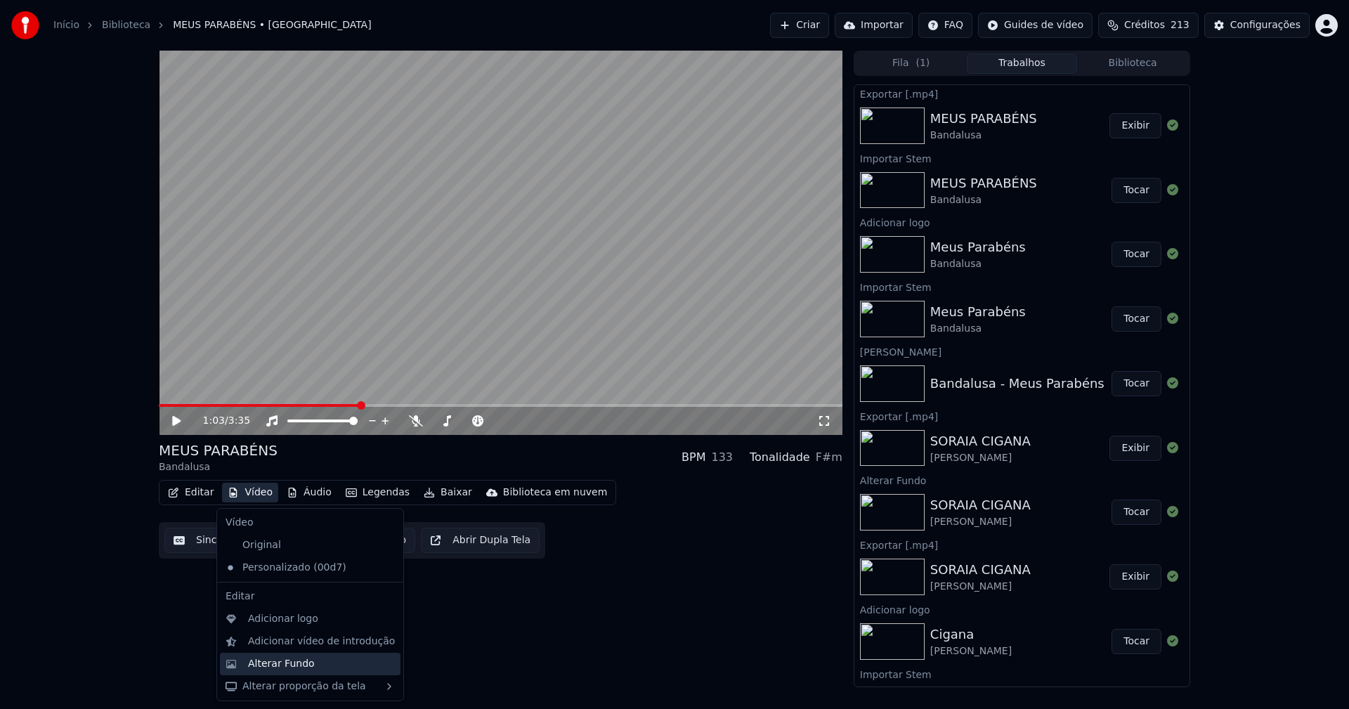
click at [291, 664] on div "Alterar Fundo" at bounding box center [281, 664] width 67 height 14
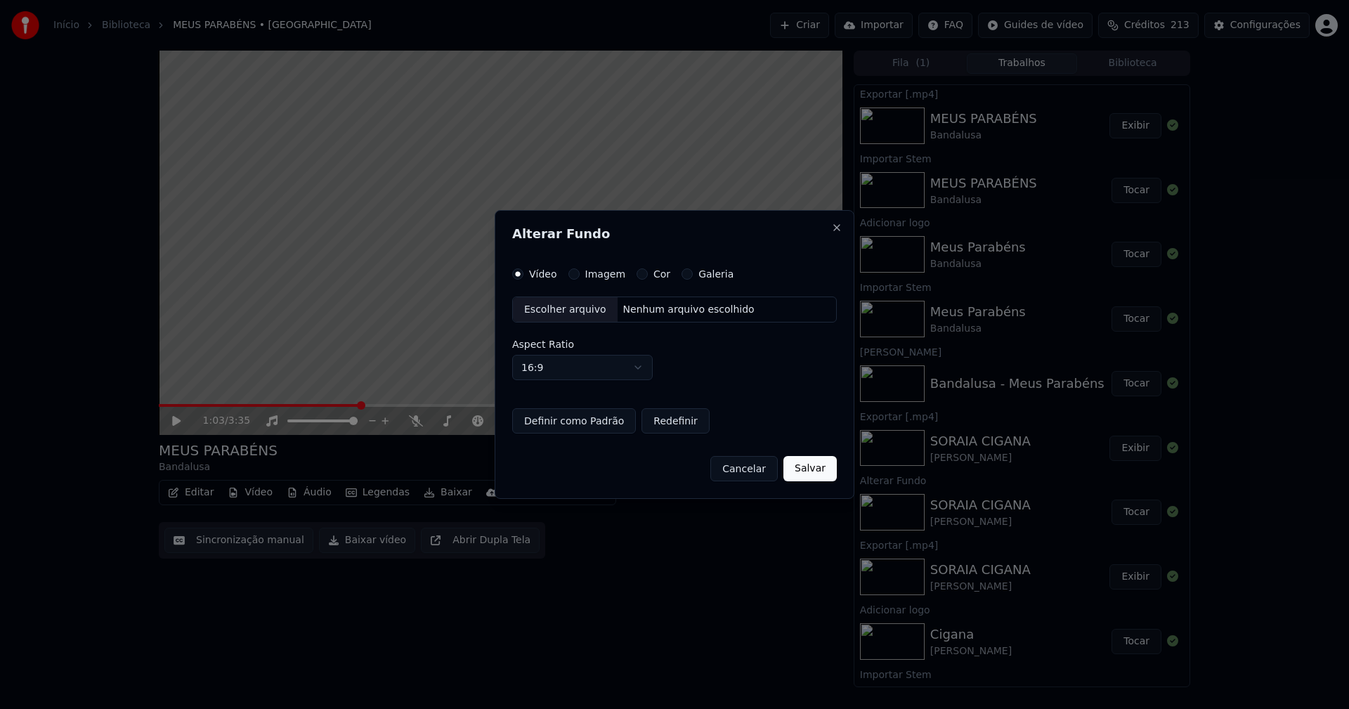
click at [551, 310] on div "Escolher arquivo" at bounding box center [565, 309] width 105 height 25
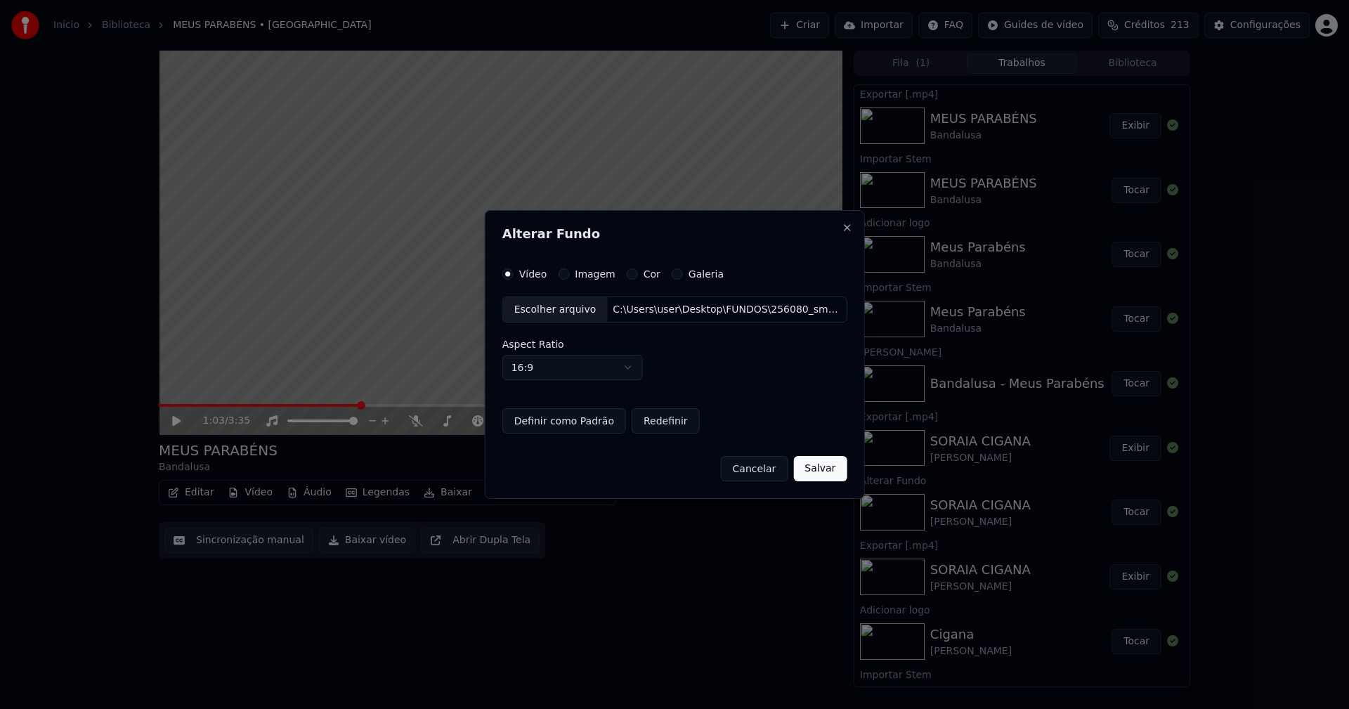
click at [810, 469] on button "Salvar" at bounding box center [819, 468] width 53 height 25
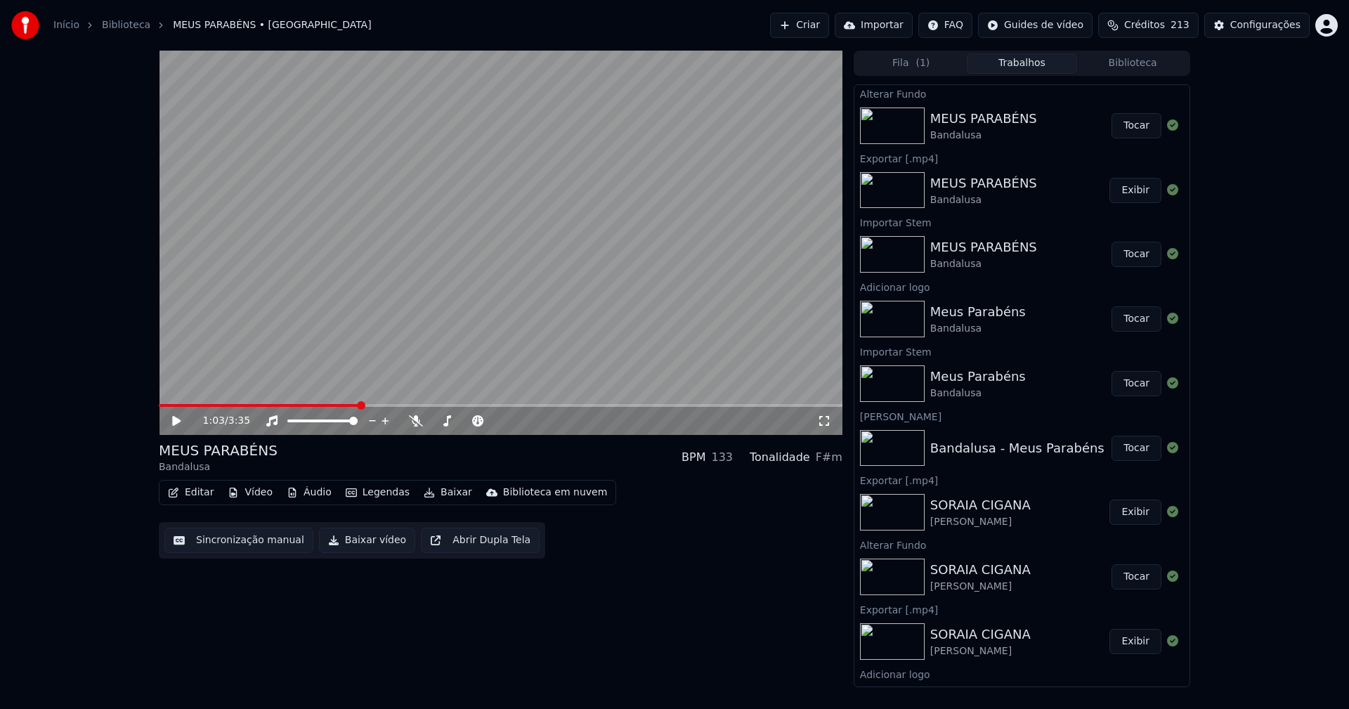
drag, startPoint x: 1132, startPoint y: 126, endPoint x: 1068, endPoint y: 137, distance: 64.2
click at [1128, 129] on button "Tocar" at bounding box center [1136, 125] width 50 height 25
click at [177, 421] on icon at bounding box center [186, 420] width 33 height 11
click at [369, 541] on button "Baixar vídeo" at bounding box center [367, 540] width 96 height 25
click at [257, 493] on button "Vídeo" at bounding box center [250, 493] width 56 height 20
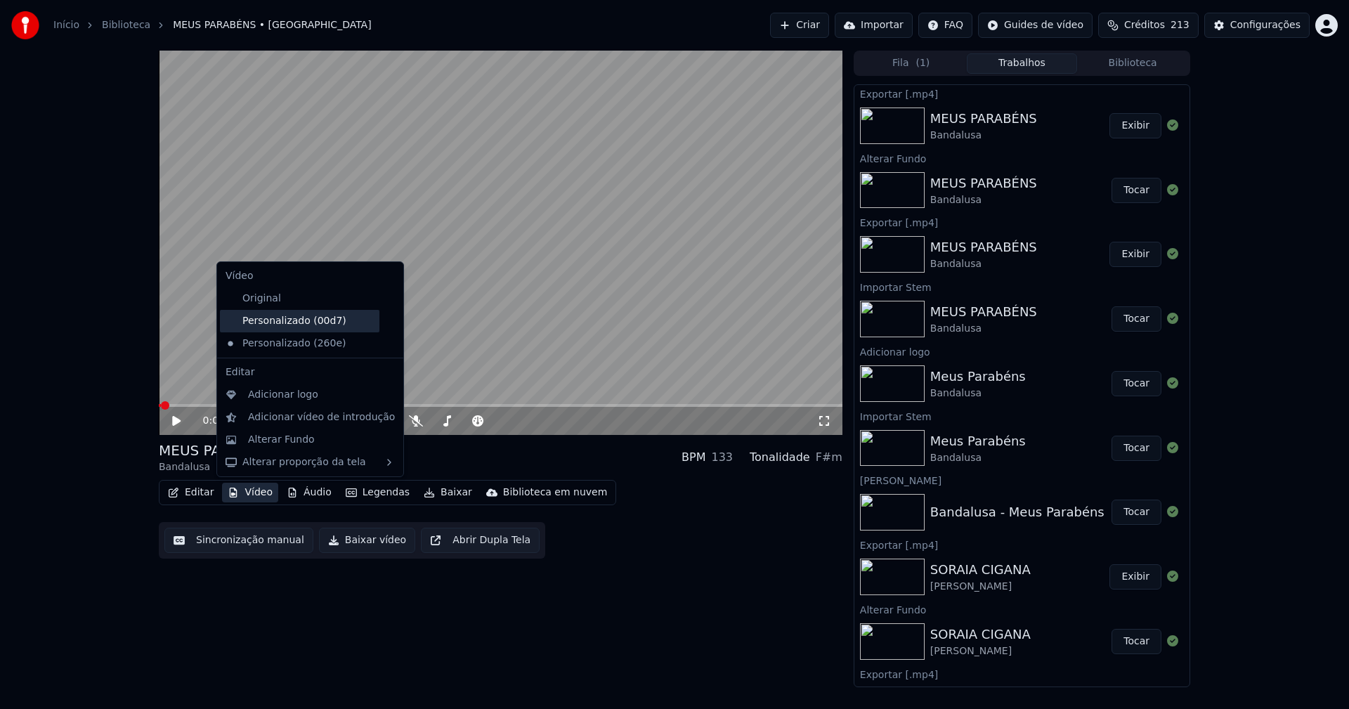
click at [296, 321] on div "Personalizado (00d7)" at bounding box center [299, 321] width 159 height 22
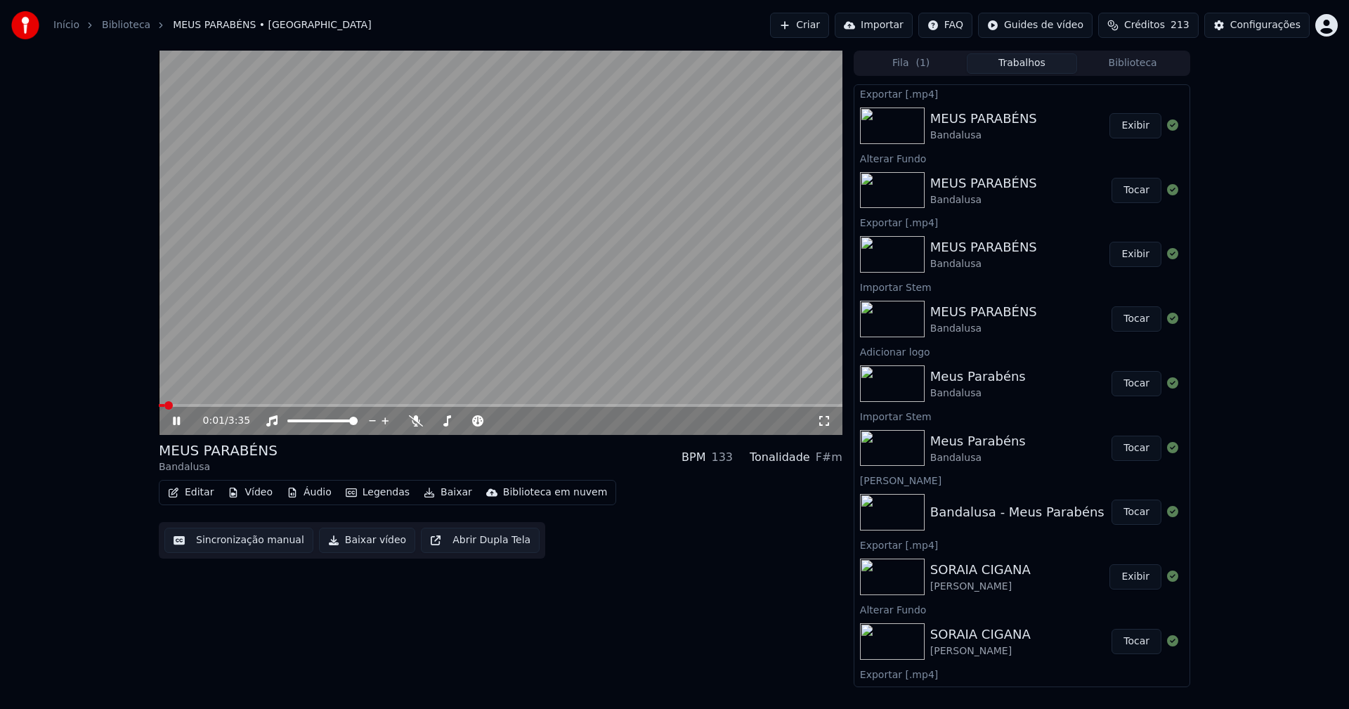
click at [179, 421] on icon at bounding box center [176, 421] width 7 height 8
click at [68, 21] on link "Início" at bounding box center [66, 25] width 26 height 14
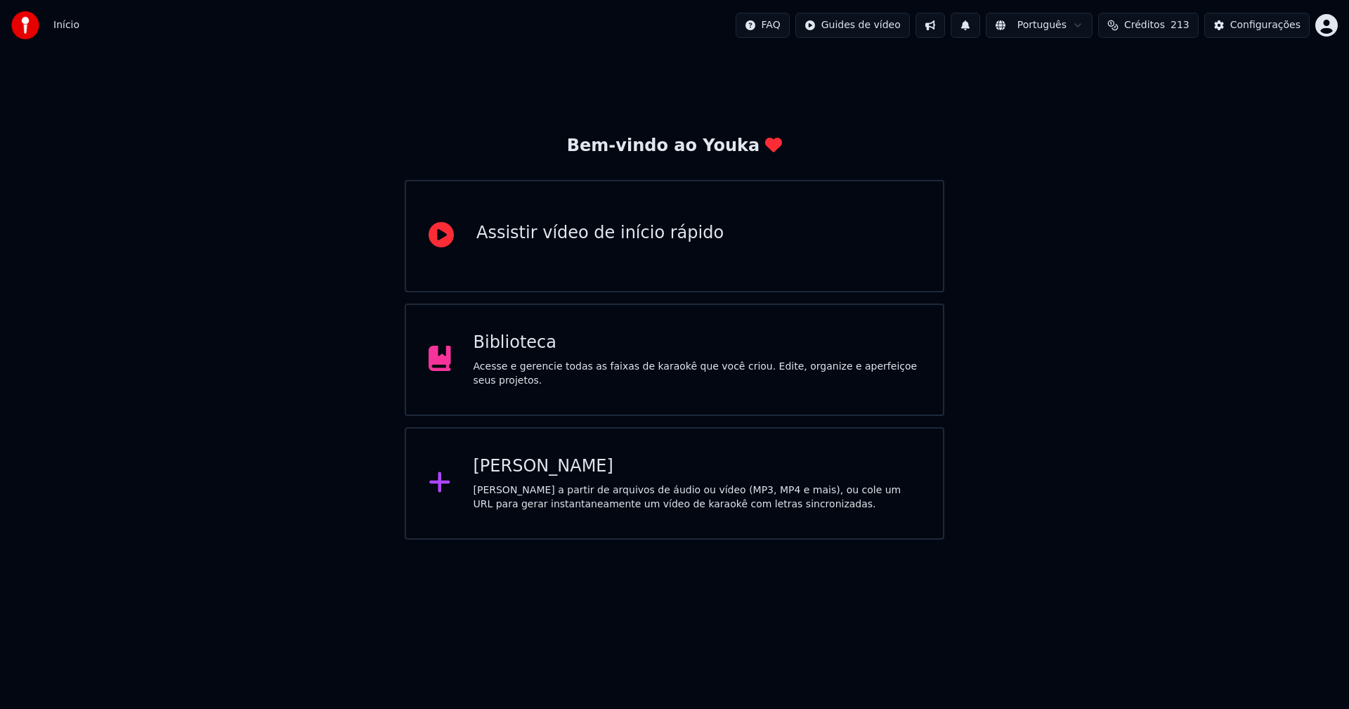
click at [511, 477] on div "[PERSON_NAME]" at bounding box center [696, 466] width 447 height 22
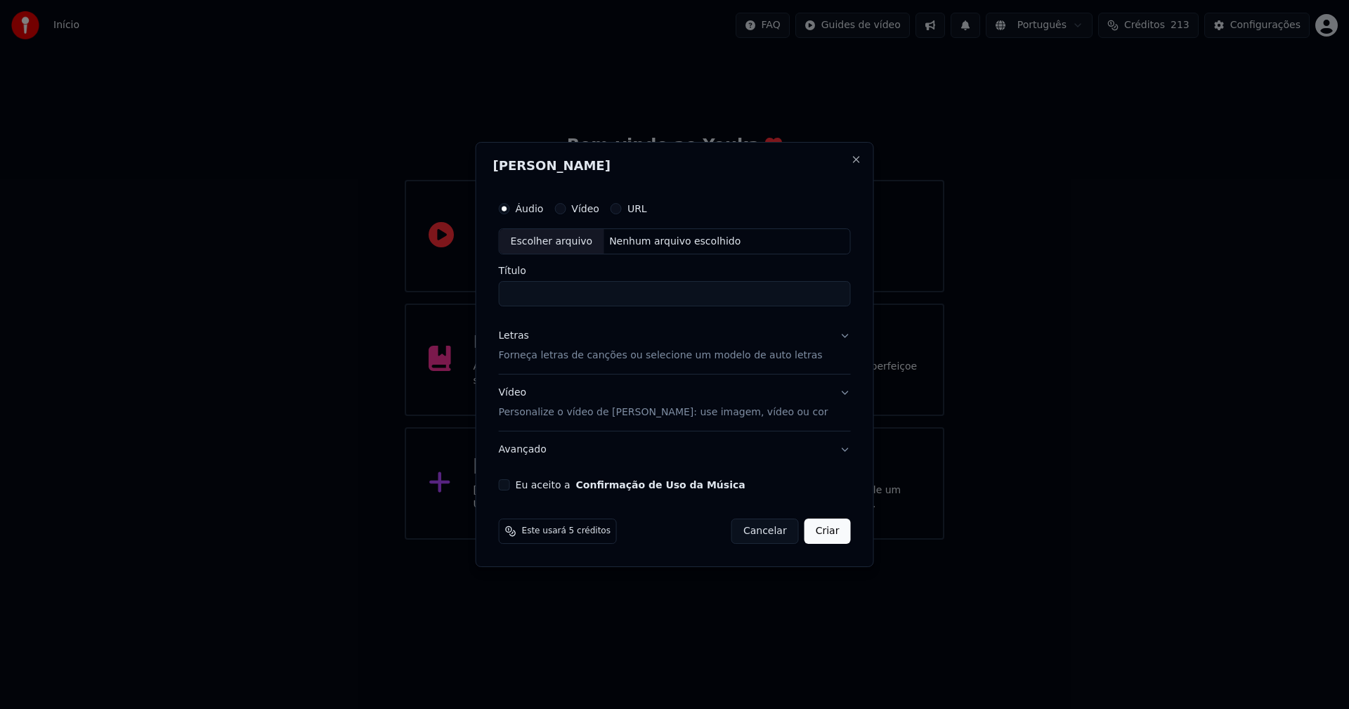
click at [551, 245] on div "Escolher arquivo" at bounding box center [551, 241] width 105 height 25
type input "**********"
click at [771, 537] on button "Cancelar" at bounding box center [764, 530] width 67 height 25
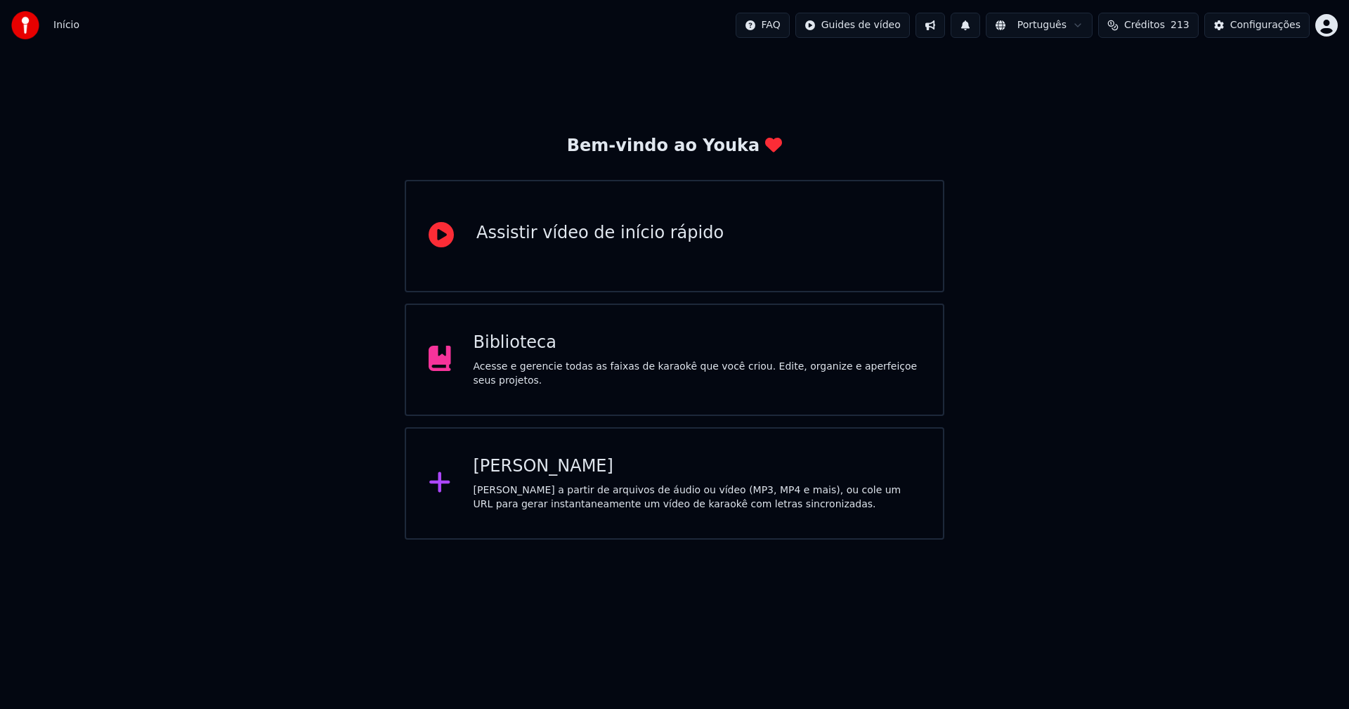
click at [529, 478] on div "Criar Karaokê Crie karaokê a partir de arquivos de áudio ou vídeo (MP3, MP4 e m…" at bounding box center [696, 483] width 447 height 56
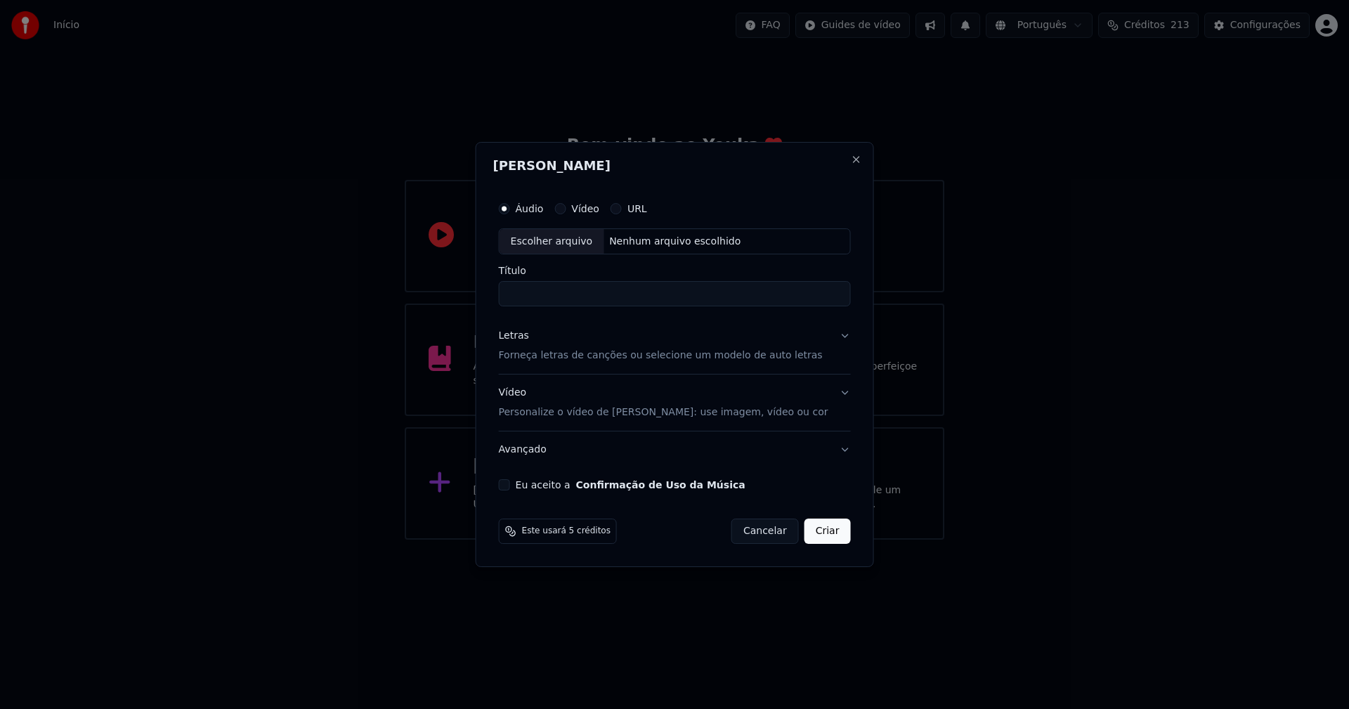
click at [568, 241] on div "Escolher arquivo" at bounding box center [551, 241] width 105 height 25
type input "**********"
click at [511, 336] on div "Letras" at bounding box center [514, 336] width 30 height 14
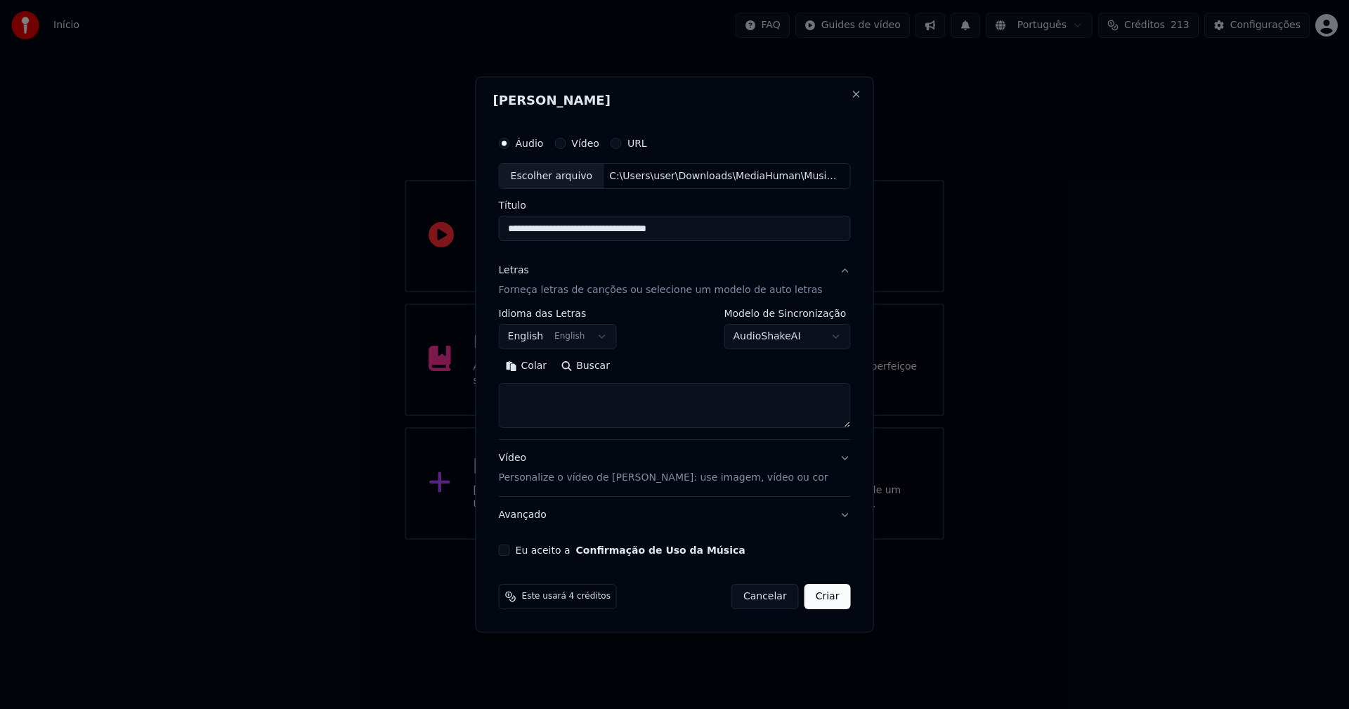
click at [568, 339] on body "**********" at bounding box center [674, 269] width 1349 height 539
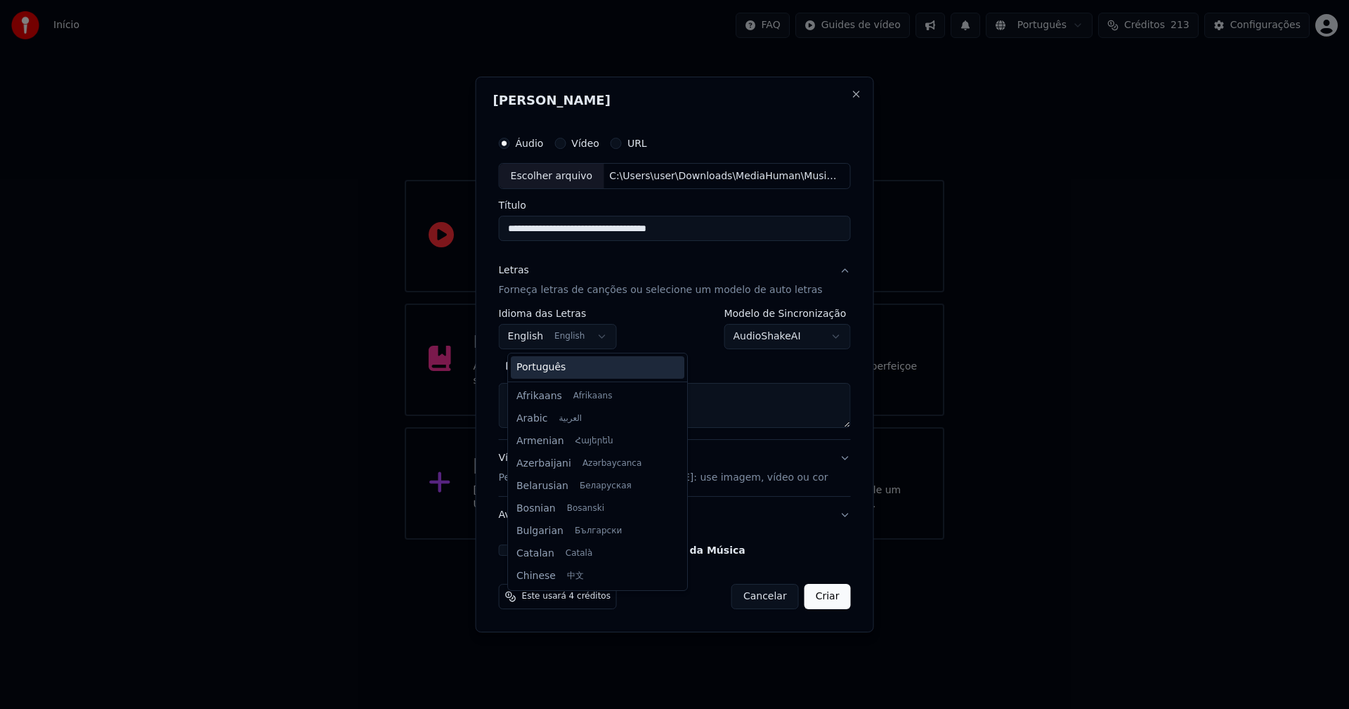
scroll to position [112, 0]
select select "**"
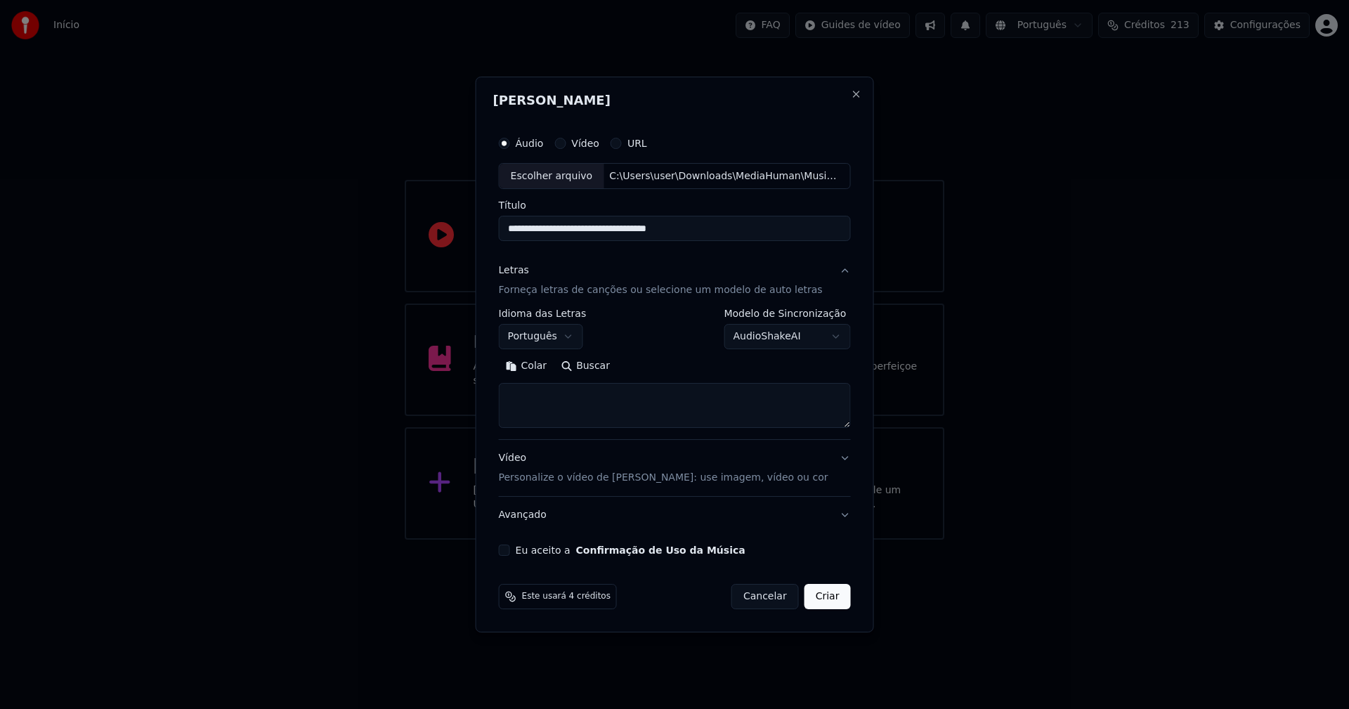
click at [542, 363] on button "Colar" at bounding box center [526, 366] width 55 height 22
click at [670, 363] on button "Expandir" at bounding box center [661, 366] width 73 height 22
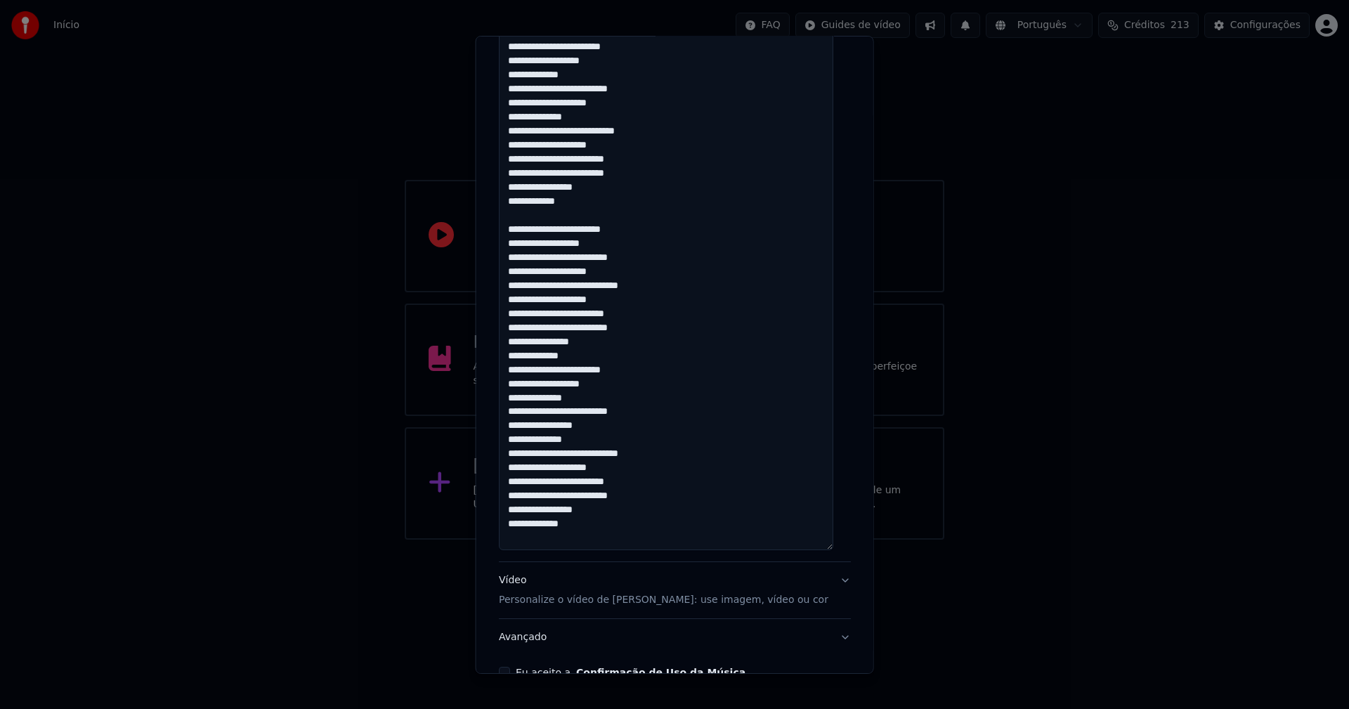
scroll to position [843, 0]
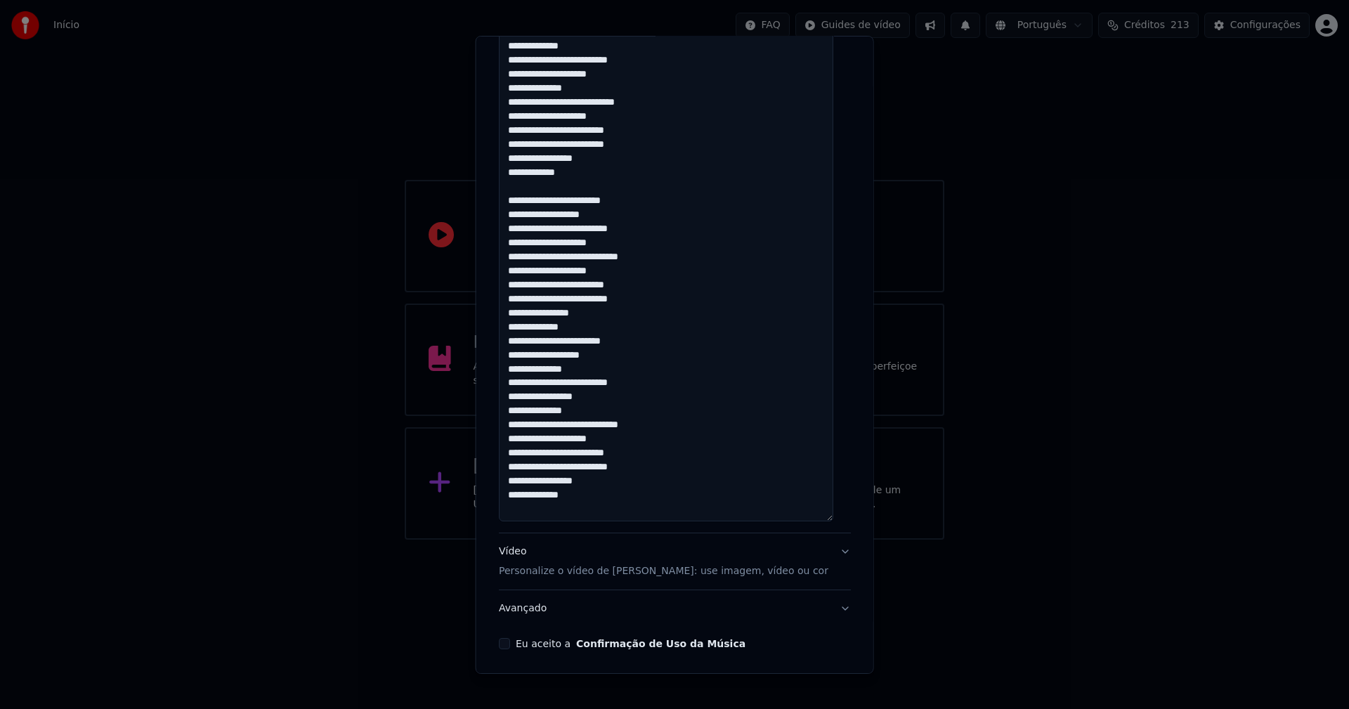
click at [721, 416] on textarea at bounding box center [666, 10] width 334 height 1022
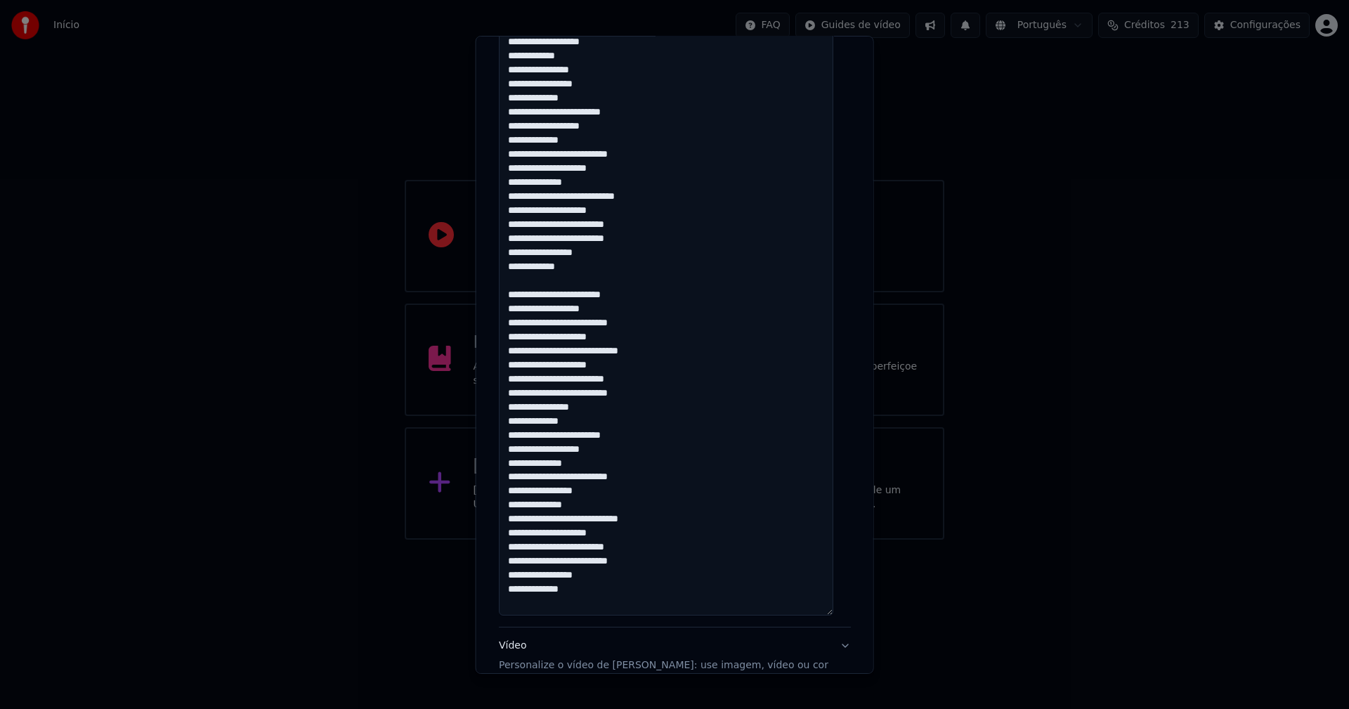
scroll to position [773, 0]
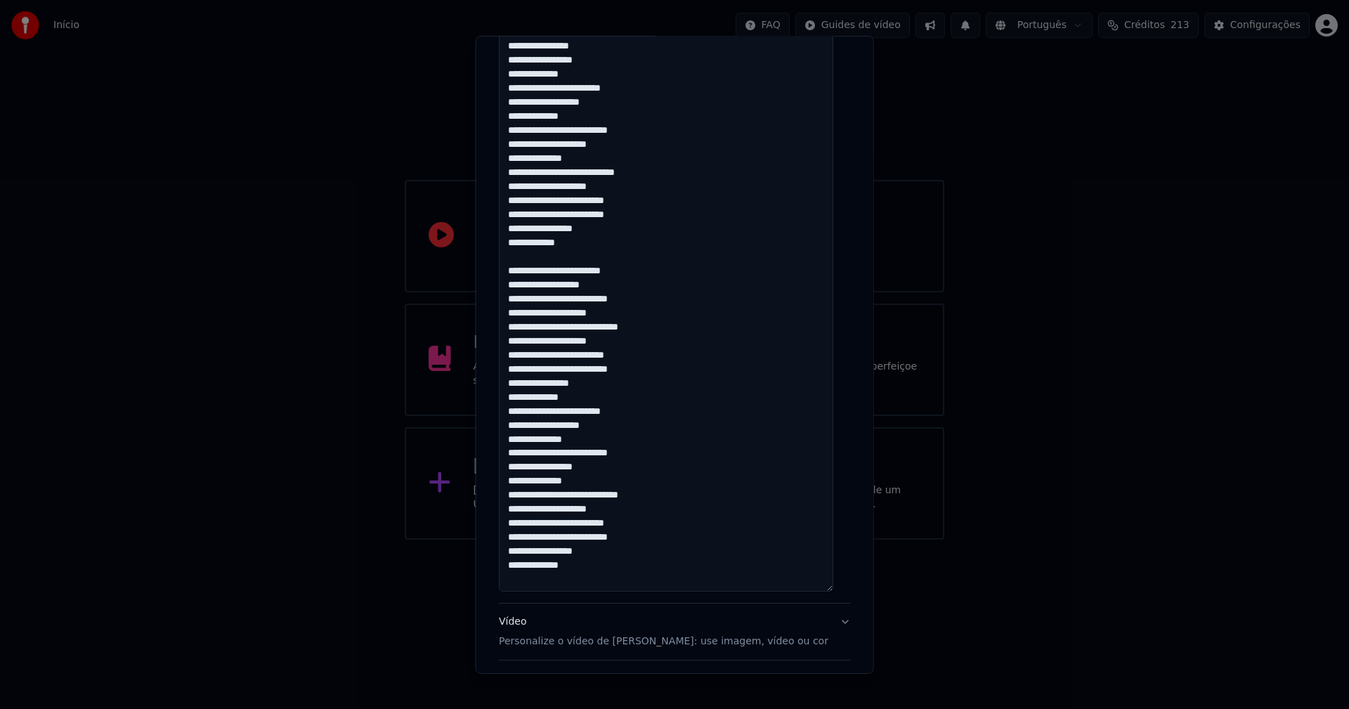
click at [593, 492] on textarea at bounding box center [666, 80] width 334 height 1022
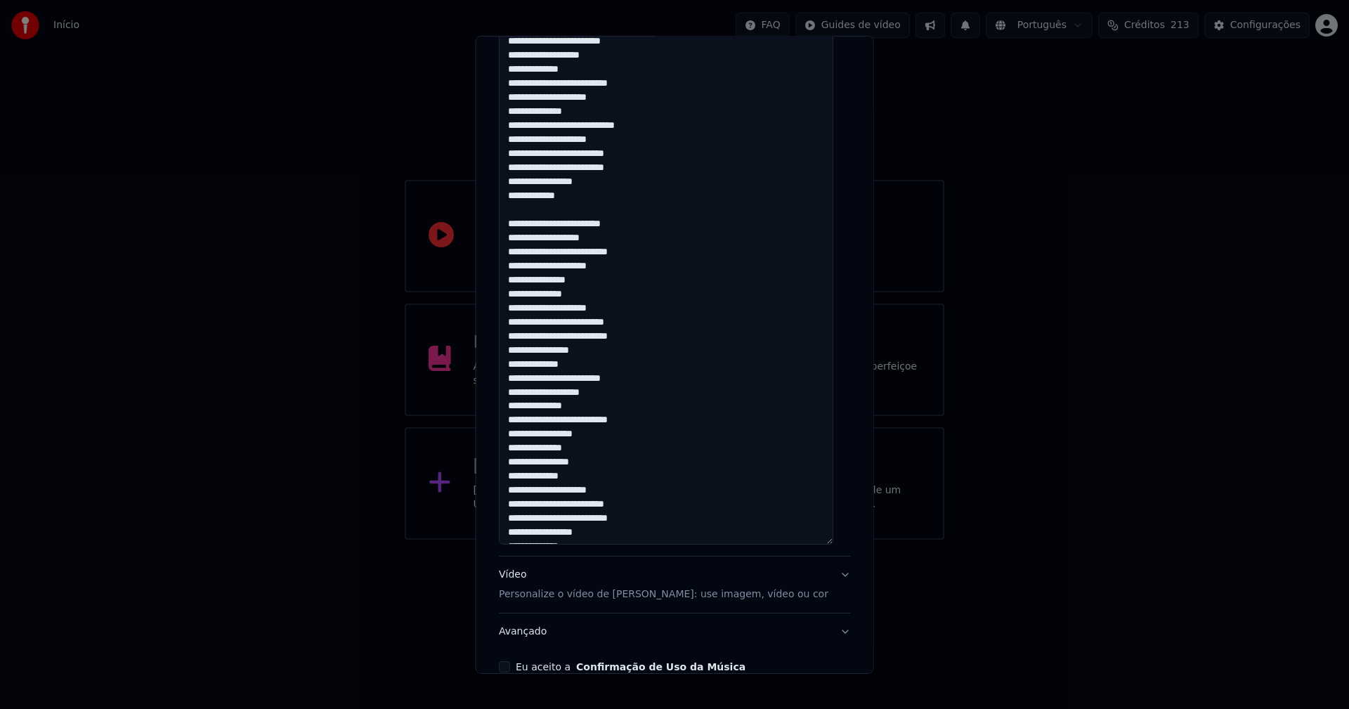
scroll to position [685, 0]
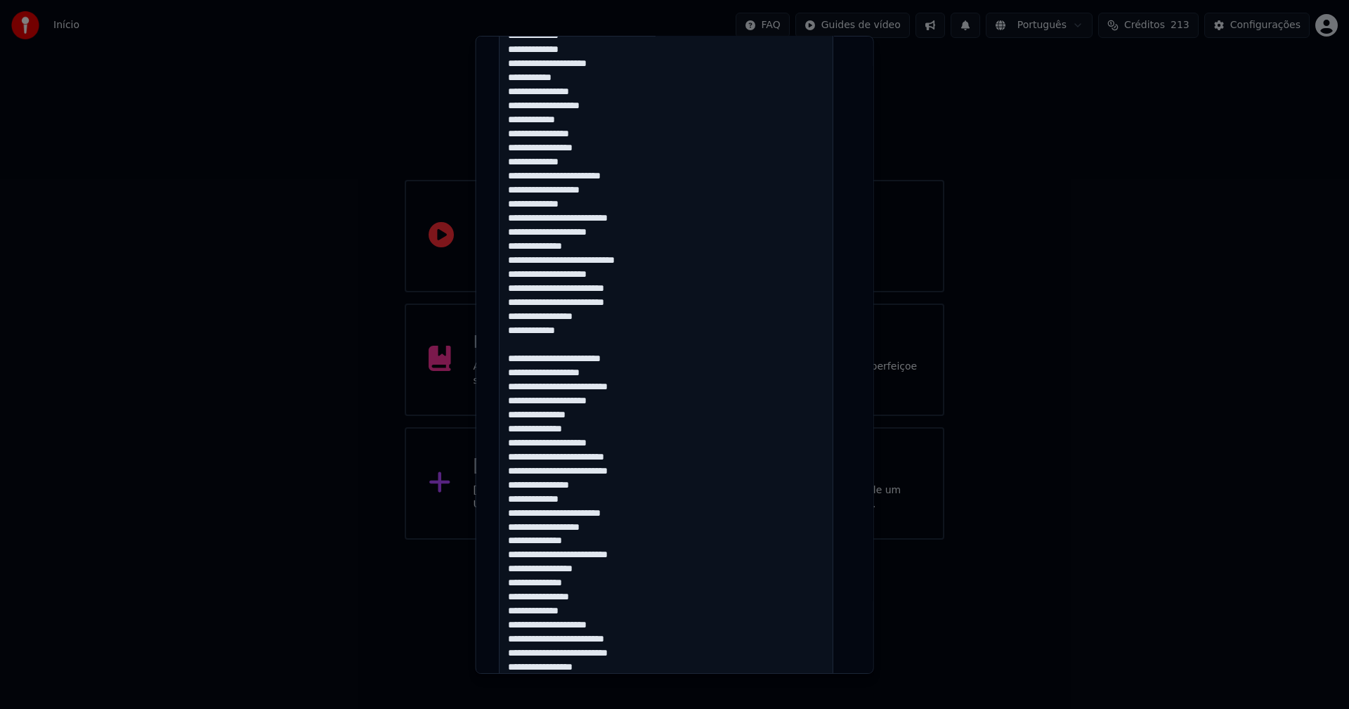
click at [592, 259] on textarea at bounding box center [666, 168] width 334 height 1022
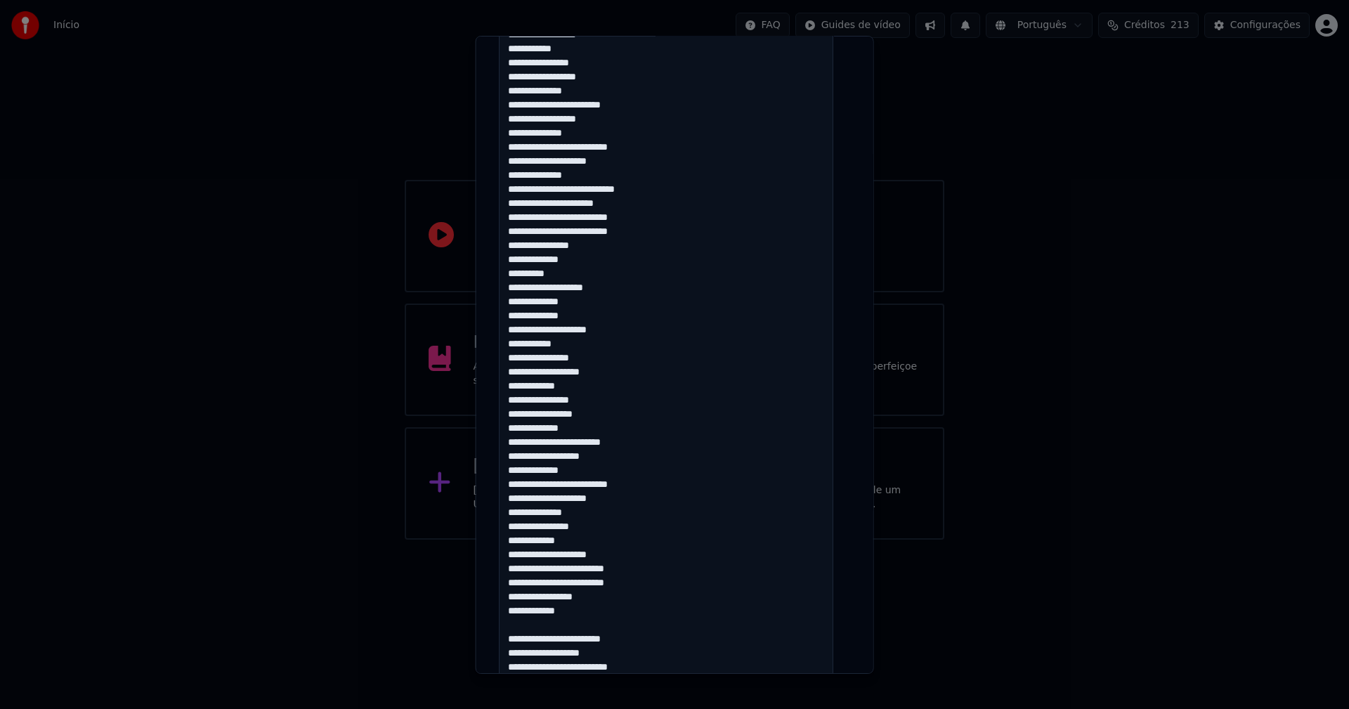
scroll to position [334, 0]
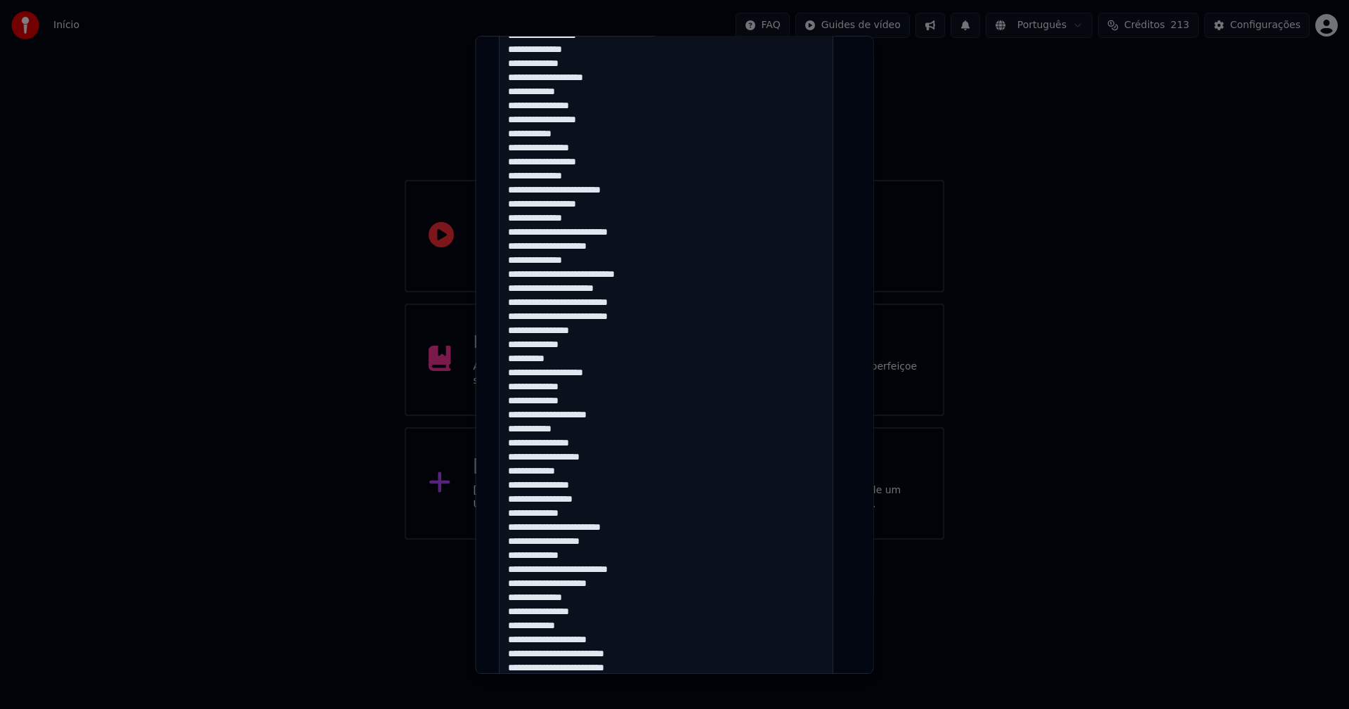
click at [594, 274] on textarea at bounding box center [666, 519] width 334 height 1022
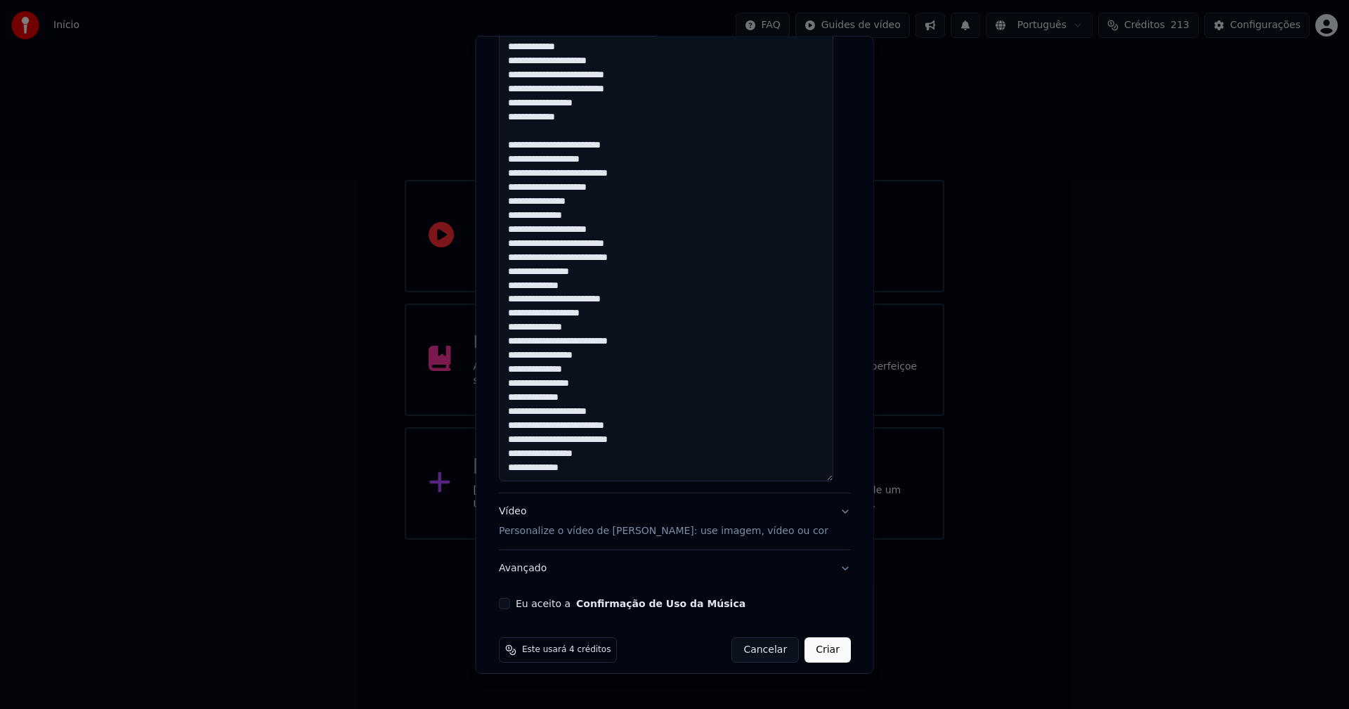
scroll to position [895, 0]
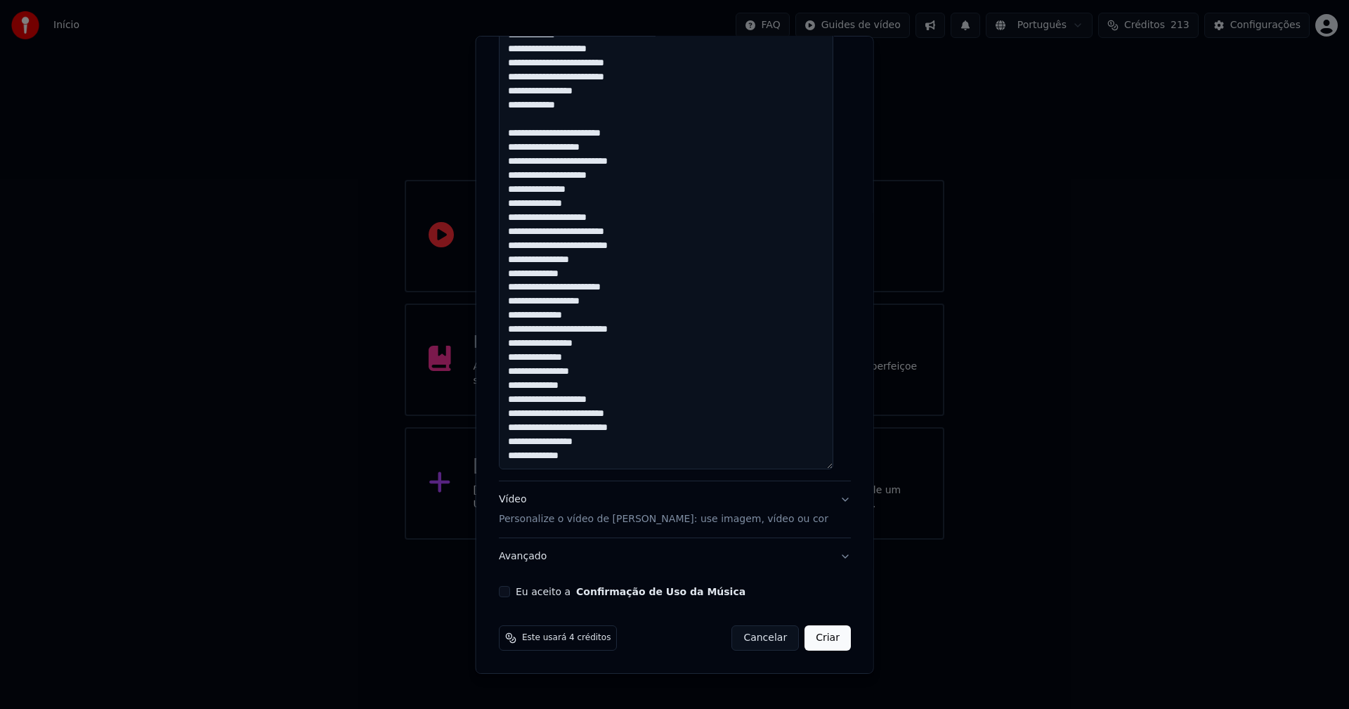
type textarea "**********"
click at [509, 594] on button "Eu aceito a Confirmação de Uso da Música" at bounding box center [504, 591] width 11 height 11
click at [818, 641] on button "Criar" at bounding box center [827, 637] width 46 height 25
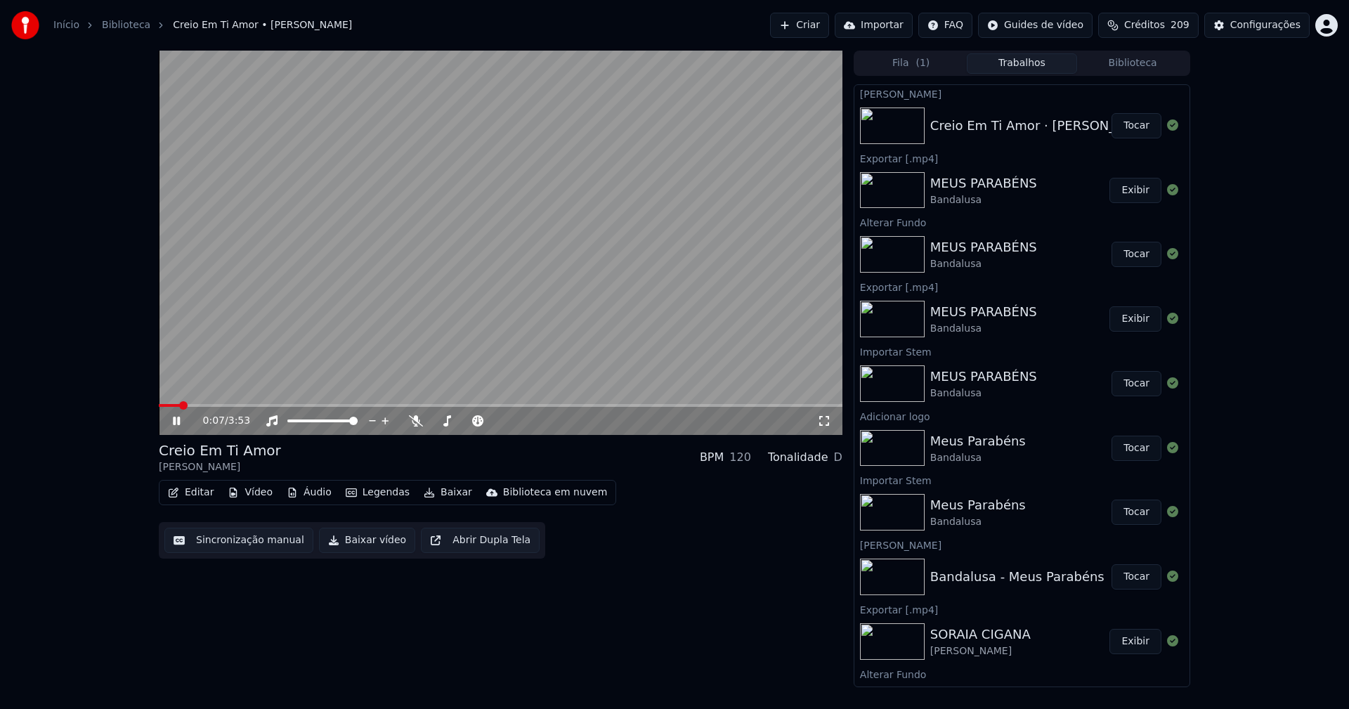
click at [175, 421] on icon at bounding box center [176, 421] width 7 height 8
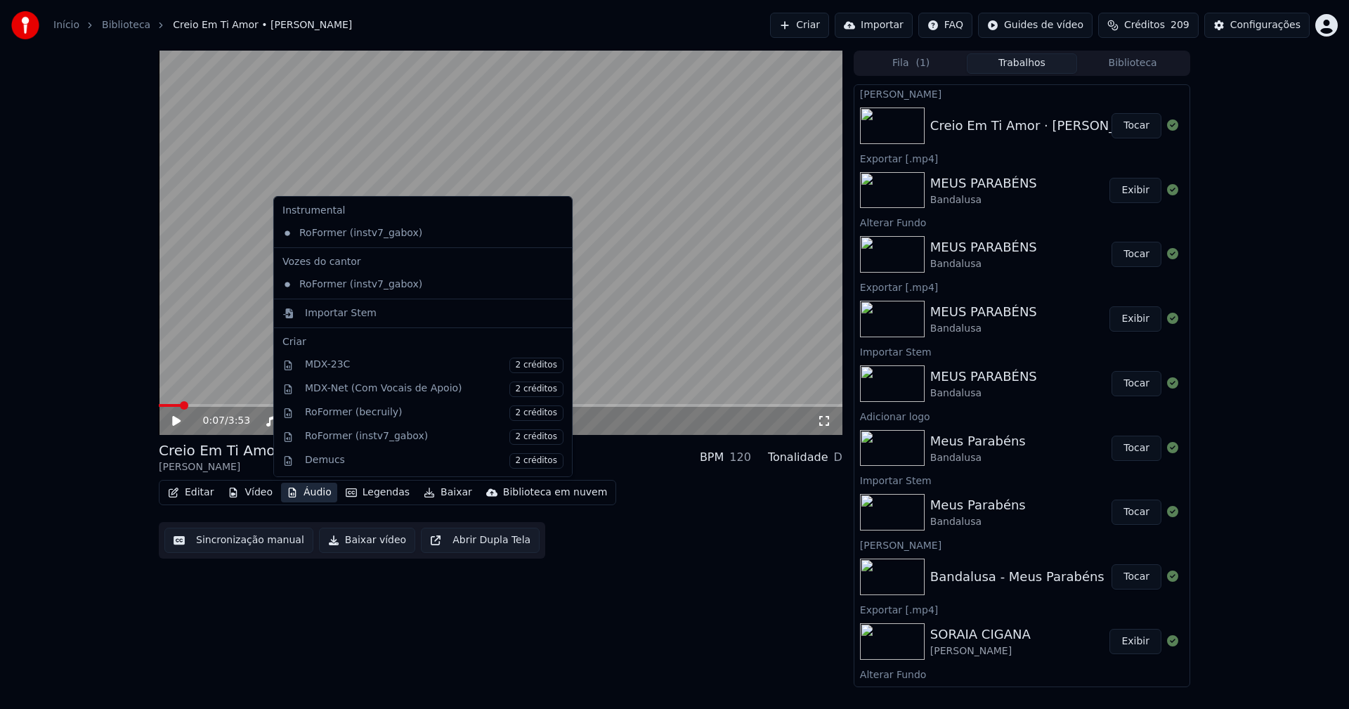
click at [317, 496] on button "Áudio" at bounding box center [309, 493] width 56 height 20
click at [345, 316] on div "Importar Stem" at bounding box center [341, 313] width 72 height 14
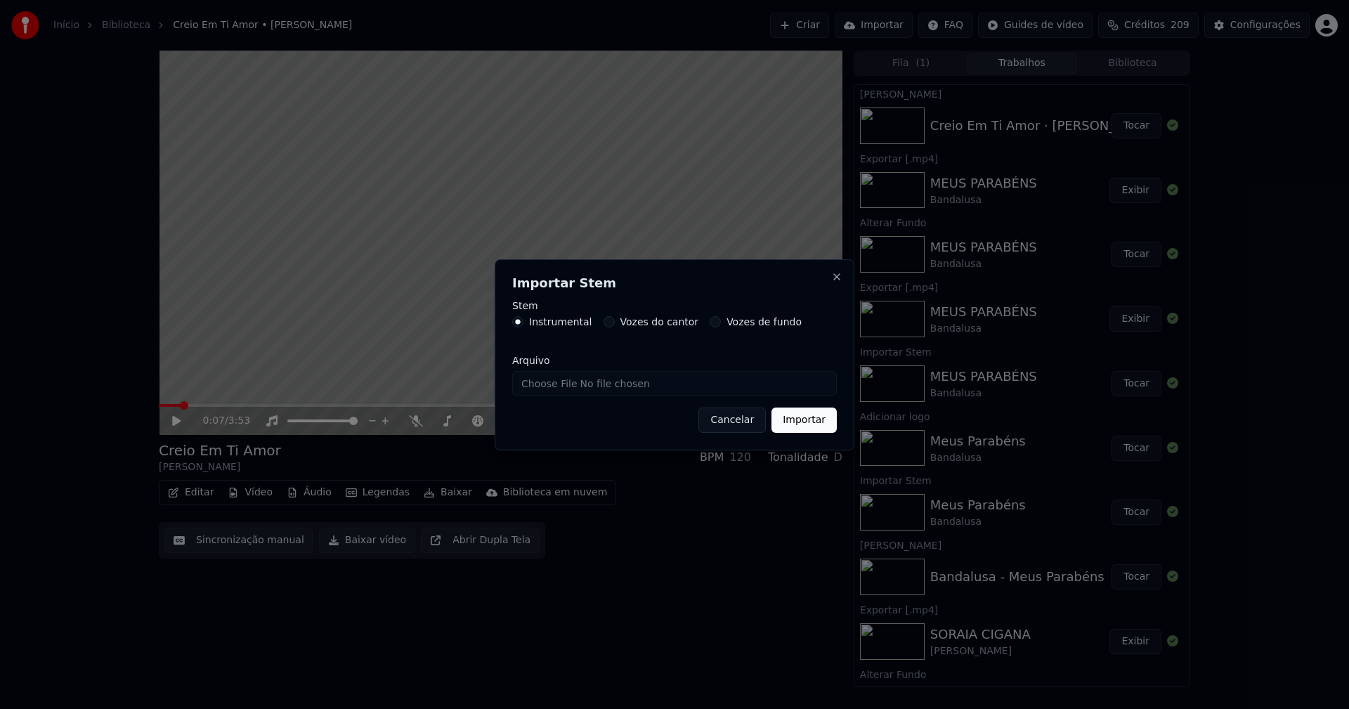
click at [569, 389] on input "Arquivo" at bounding box center [674, 383] width 325 height 25
type input "**********"
drag, startPoint x: 809, startPoint y: 425, endPoint x: 781, endPoint y: 420, distance: 27.8
click at [808, 424] on button "Importar" at bounding box center [803, 419] width 65 height 25
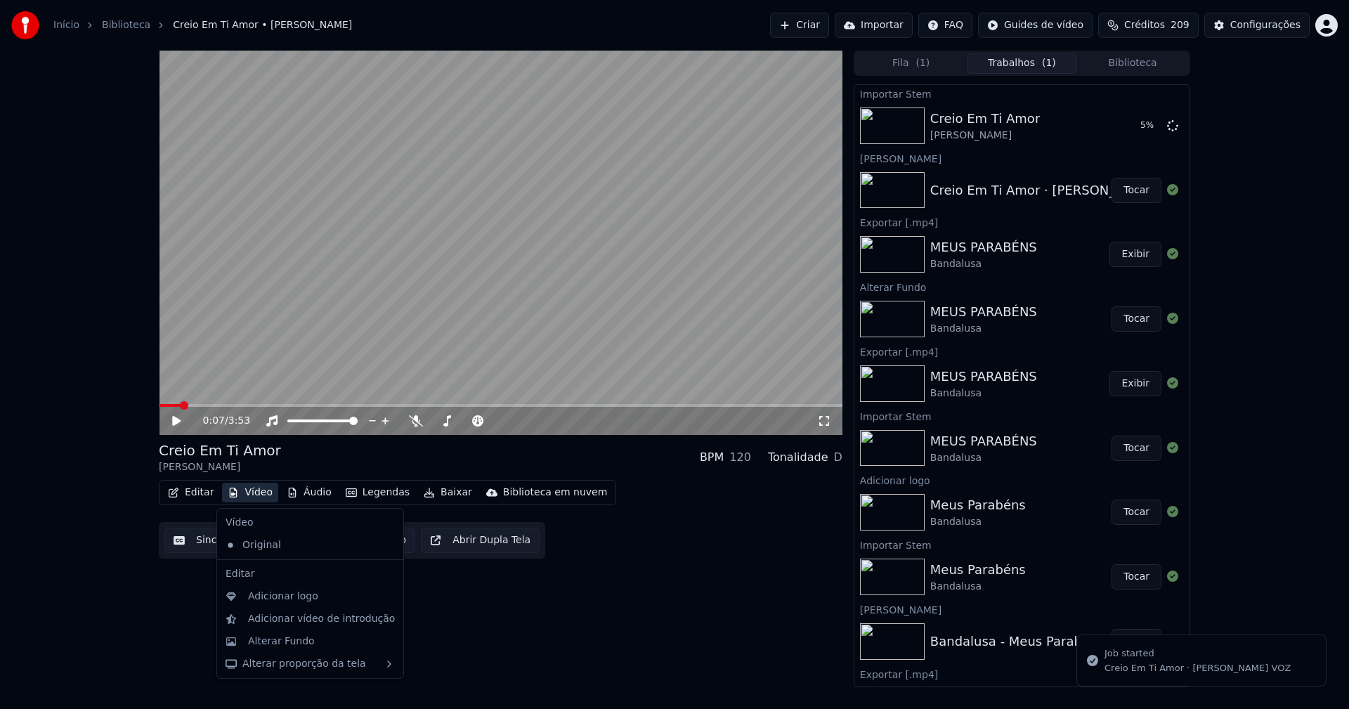
click at [250, 496] on button "Vídeo" at bounding box center [250, 493] width 56 height 20
click at [269, 598] on div "Adicionar logo" at bounding box center [283, 596] width 70 height 14
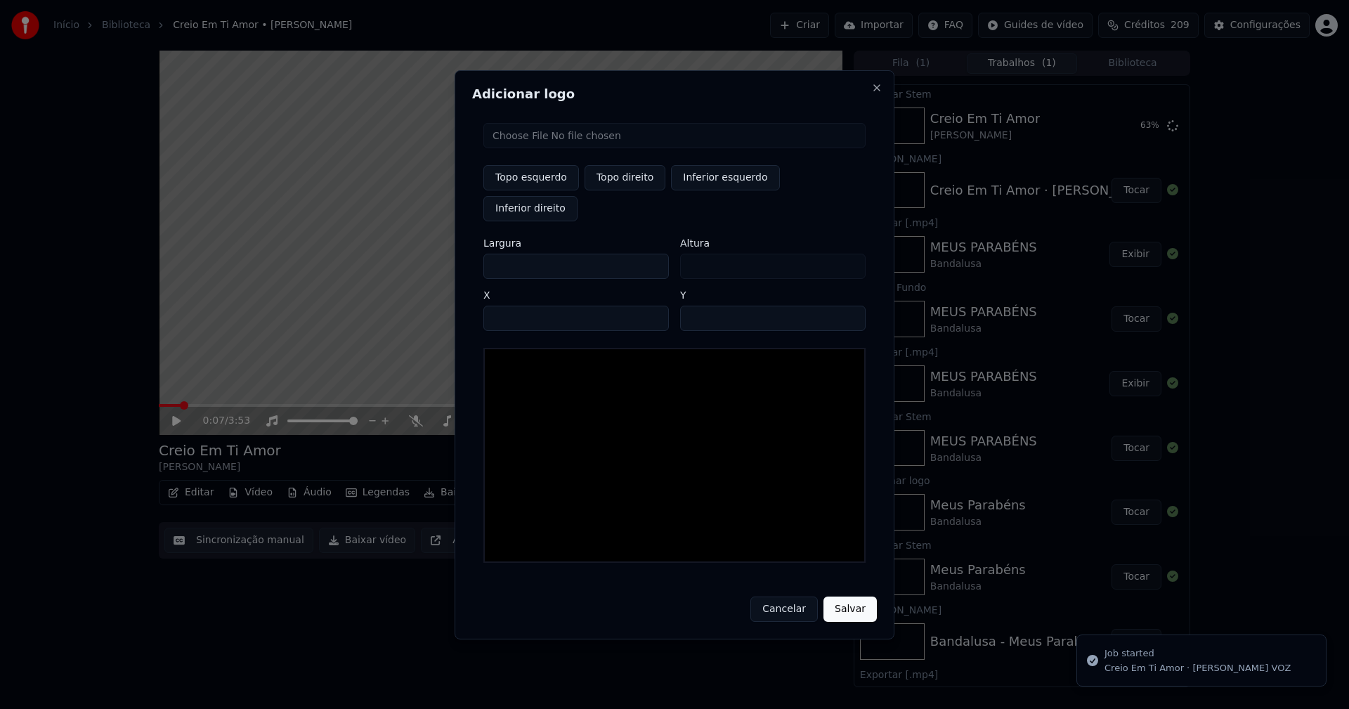
click at [530, 148] on input "file" at bounding box center [674, 135] width 382 height 25
type input "**********"
type input "***"
drag, startPoint x: 505, startPoint y: 251, endPoint x: 487, endPoint y: 251, distance: 18.3
click at [487, 254] on input "***" at bounding box center [575, 266] width 185 height 25
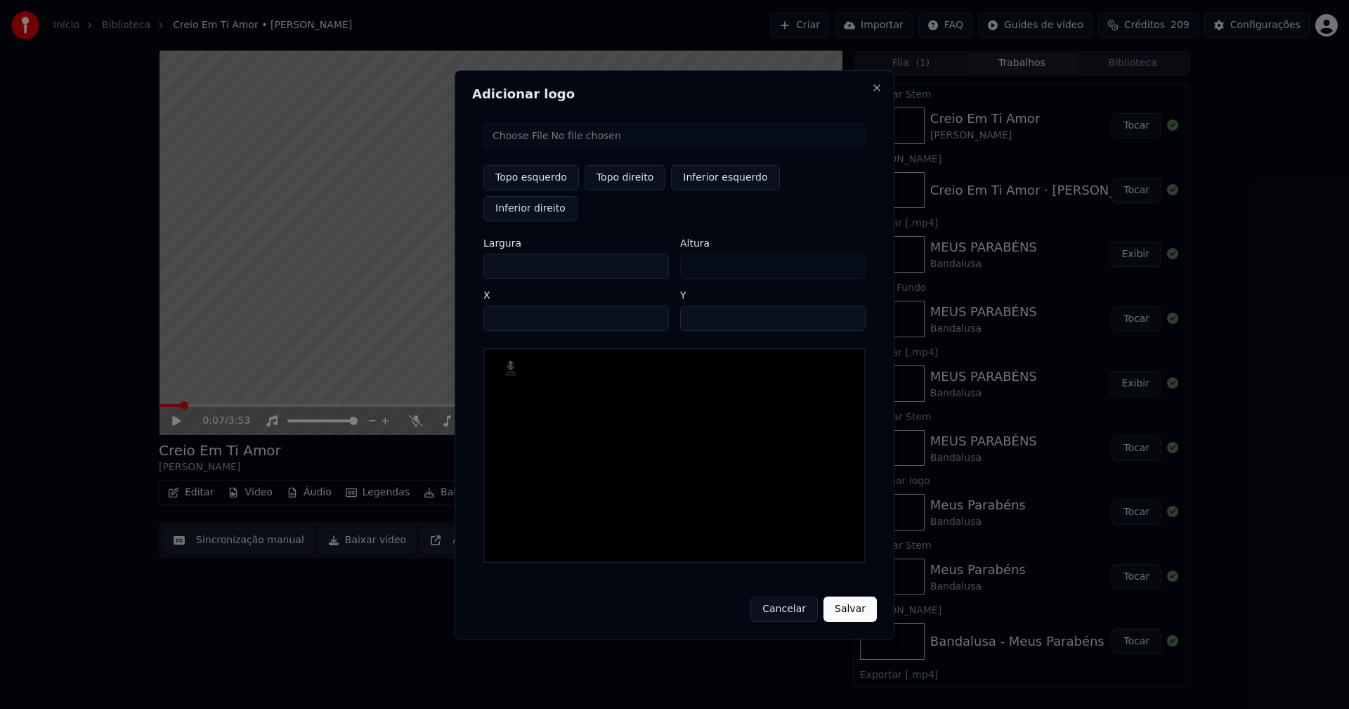
type input "**"
type input "***"
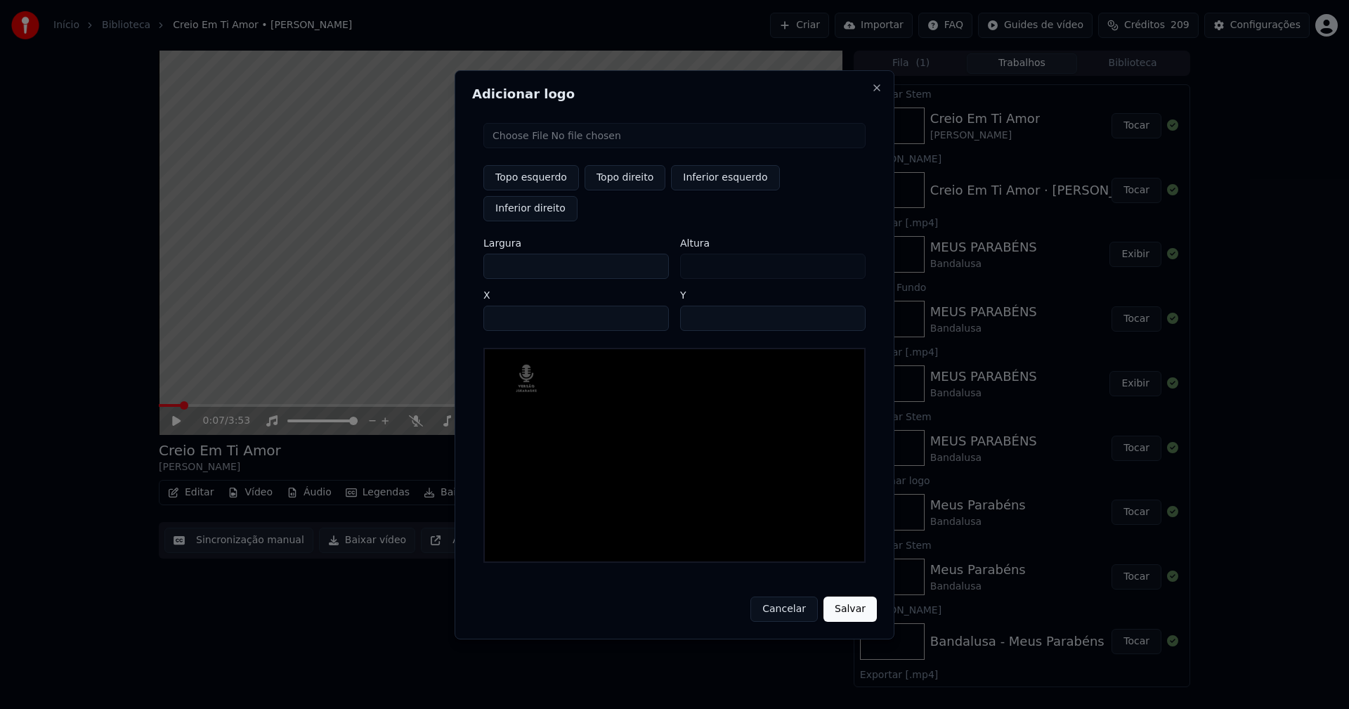
click at [615, 190] on button "Topo direito" at bounding box center [624, 177] width 81 height 25
click at [511, 306] on input "****" at bounding box center [575, 318] width 185 height 25
type input "****"
click at [844, 306] on input "**" at bounding box center [772, 318] width 185 height 25
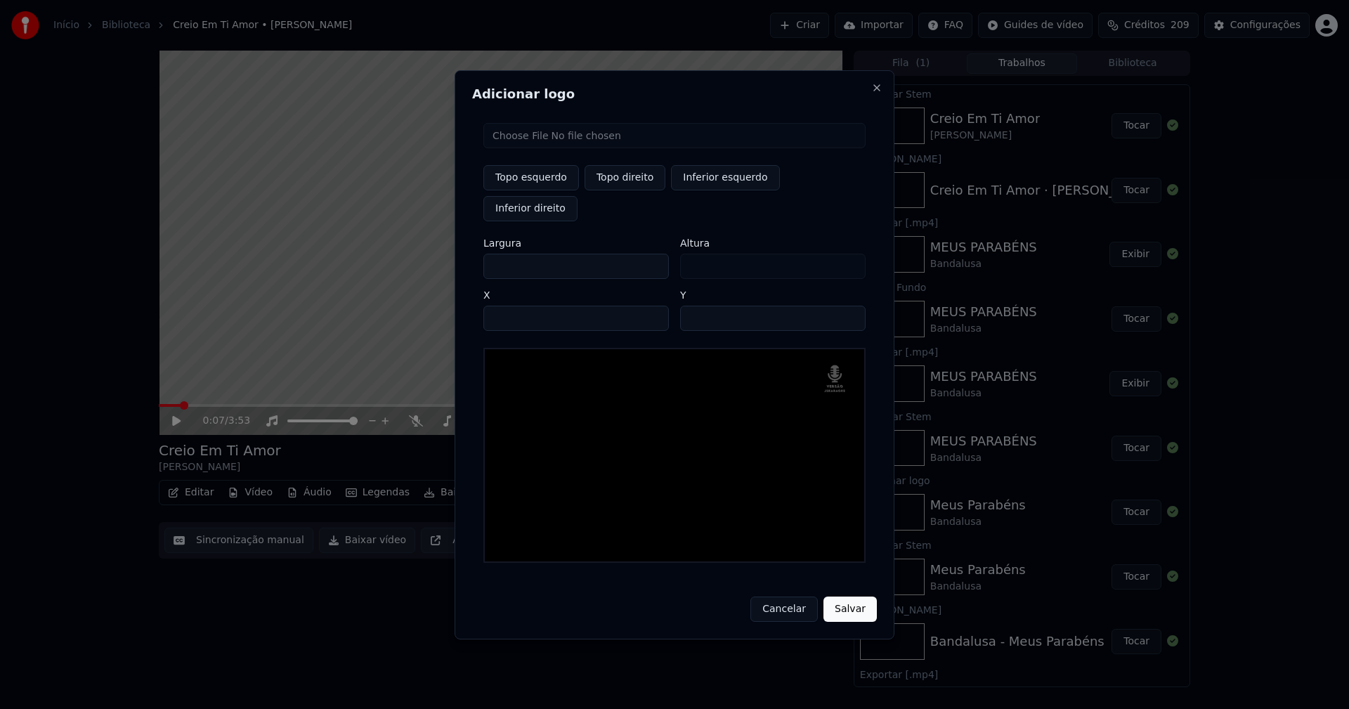
click at [844, 306] on input "**" at bounding box center [772, 318] width 185 height 25
type input "**"
click at [844, 306] on input "**" at bounding box center [772, 318] width 185 height 25
click at [856, 596] on button "Salvar" at bounding box center [849, 608] width 53 height 25
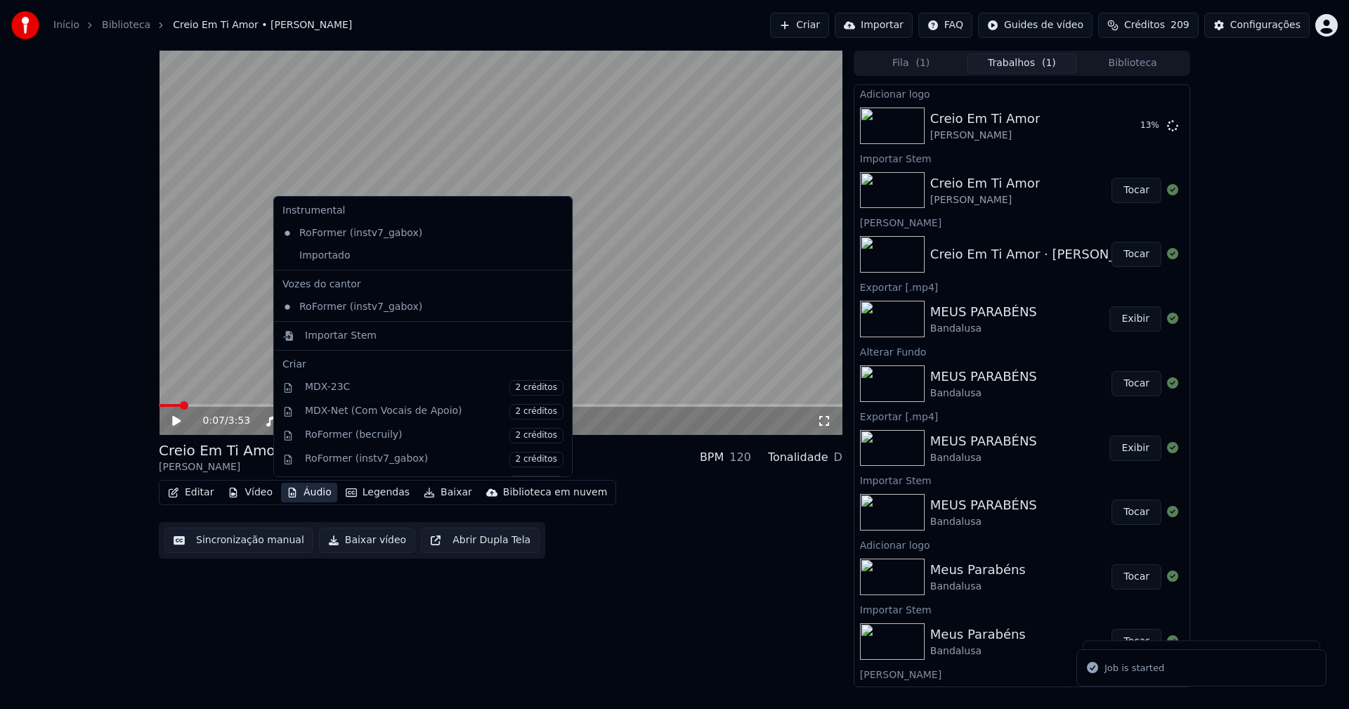
click at [319, 490] on button "Áudio" at bounding box center [309, 493] width 56 height 20
click at [328, 258] on div "Importado" at bounding box center [412, 255] width 271 height 22
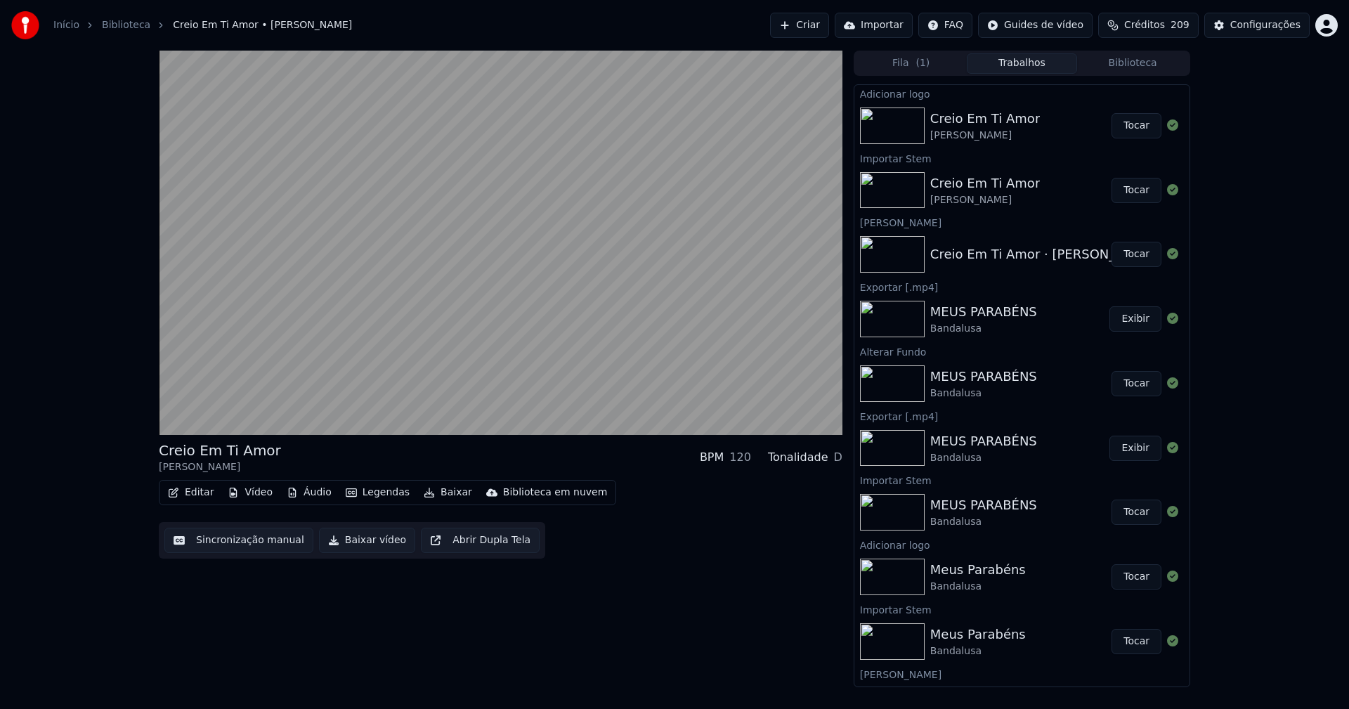
click at [1132, 126] on button "Tocar" at bounding box center [1136, 125] width 50 height 25
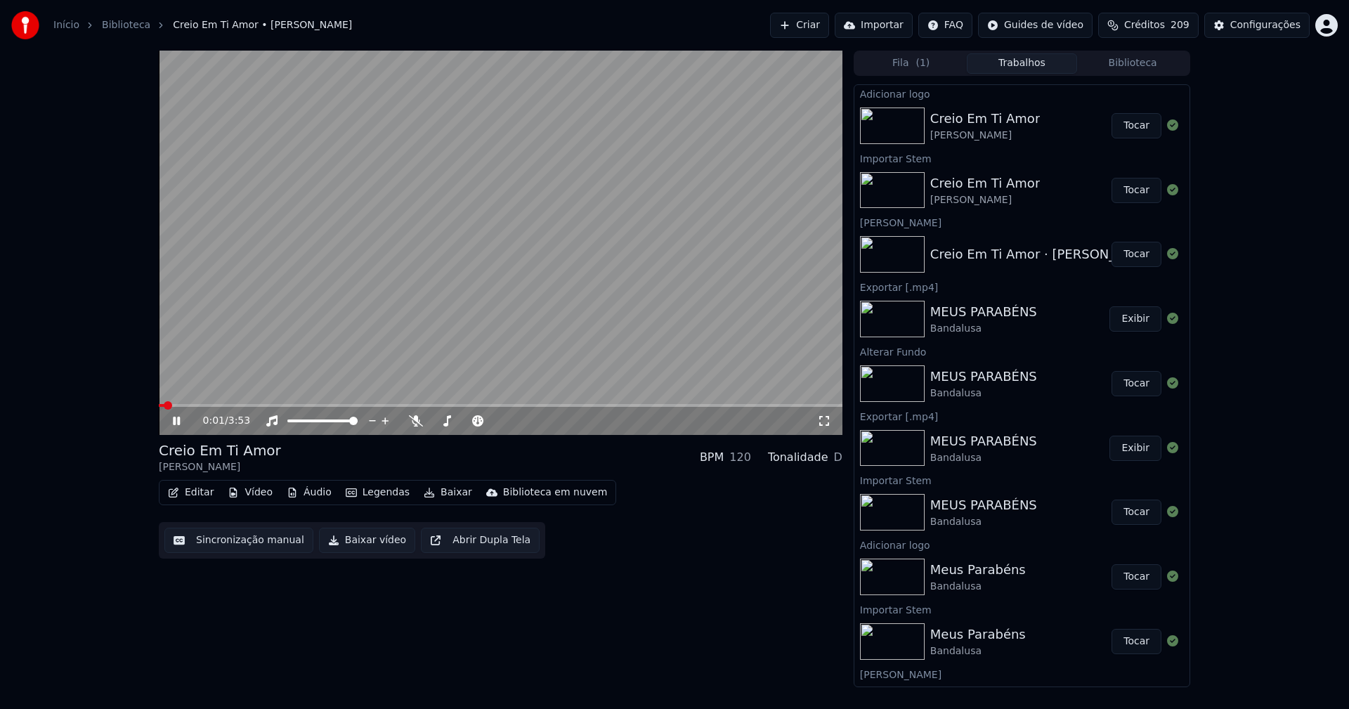
click at [173, 416] on icon at bounding box center [186, 420] width 33 height 11
click at [204, 492] on button "Editar" at bounding box center [190, 493] width 57 height 20
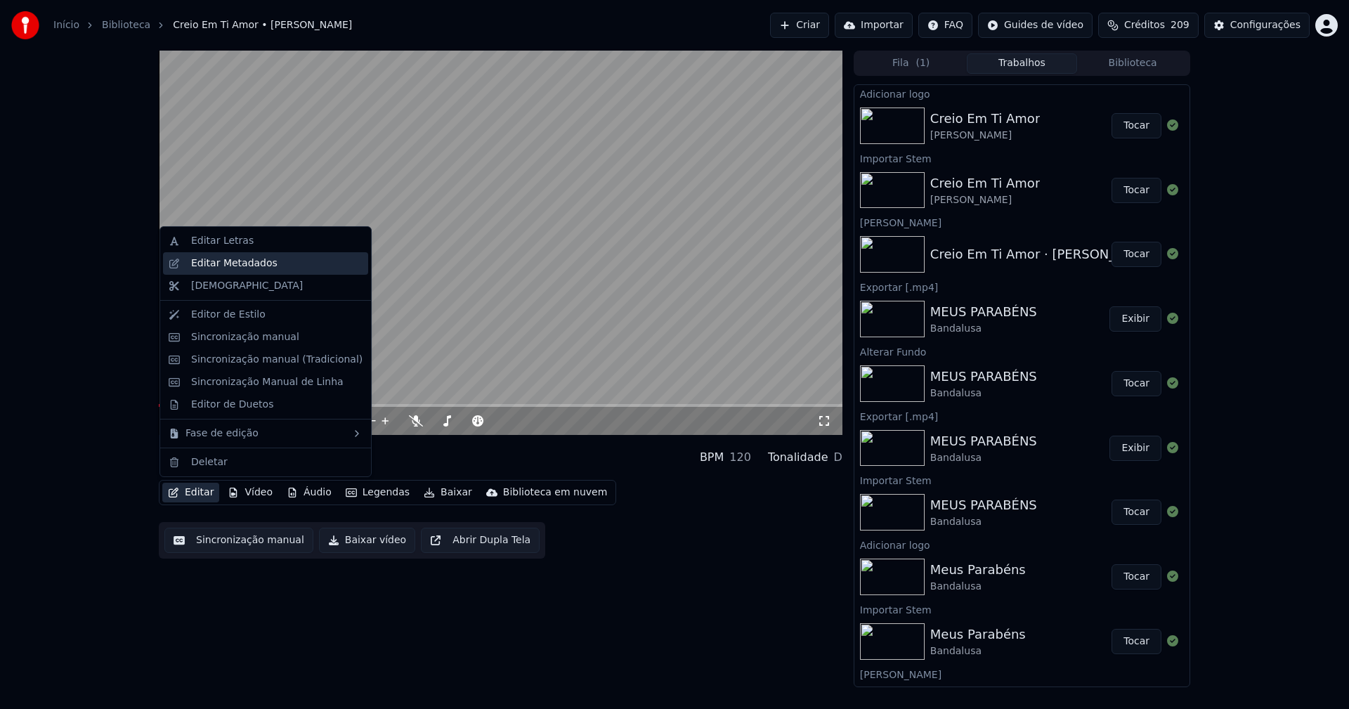
click at [242, 259] on div "Editar Metadados" at bounding box center [234, 263] width 86 height 14
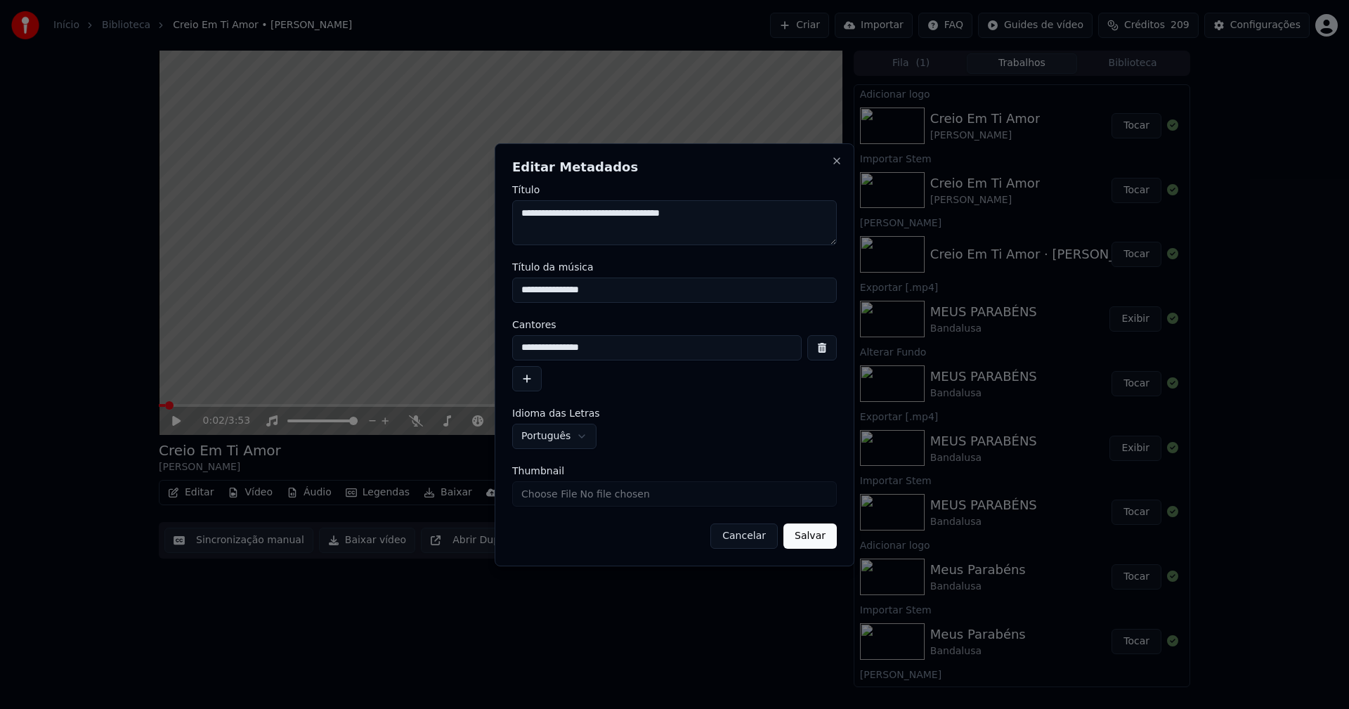
drag, startPoint x: 613, startPoint y: 288, endPoint x: 431, endPoint y: 287, distance: 181.9
click at [431, 287] on body "Início Biblioteca Creio Em Ti Amor • [PERSON_NAME] Criar Importar FAQ Guides de…" at bounding box center [674, 354] width 1349 height 709
type input "**********"
click at [573, 496] on input "Thumbnail" at bounding box center [674, 493] width 325 height 25
type input "**********"
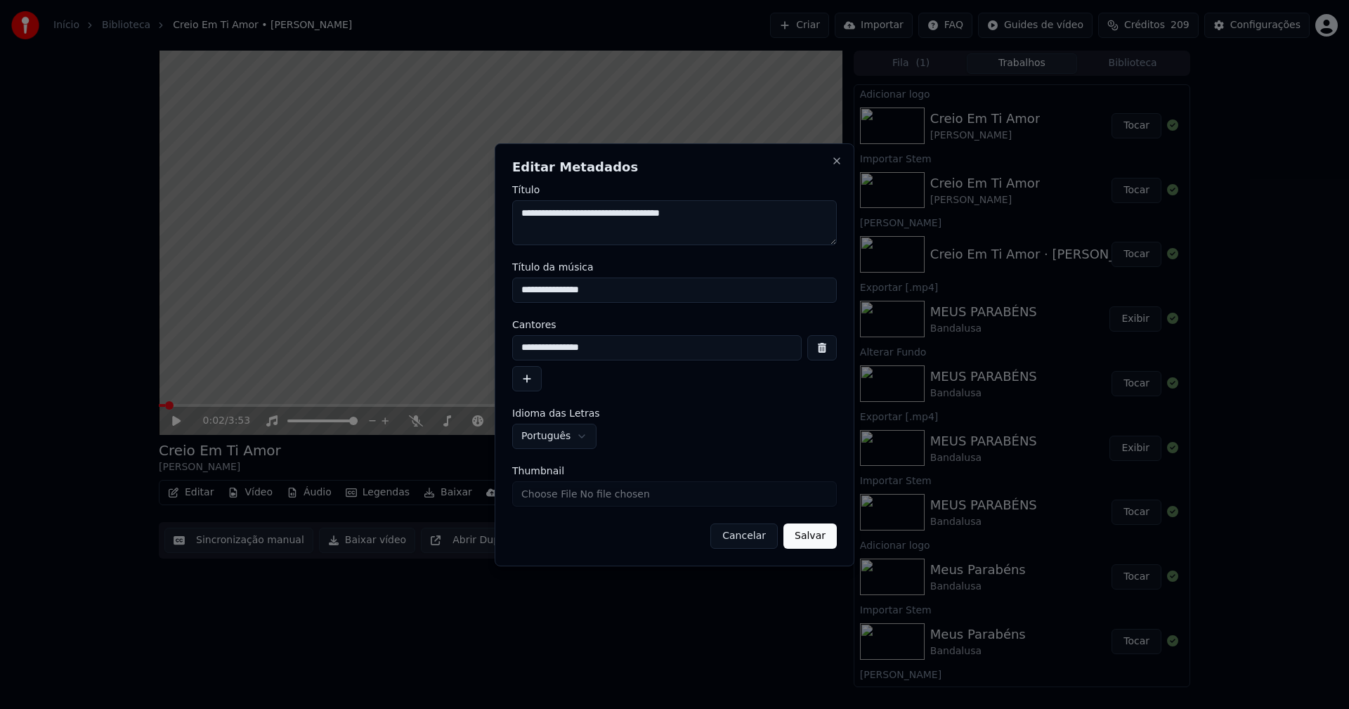
click at [811, 540] on button "Salvar" at bounding box center [809, 535] width 53 height 25
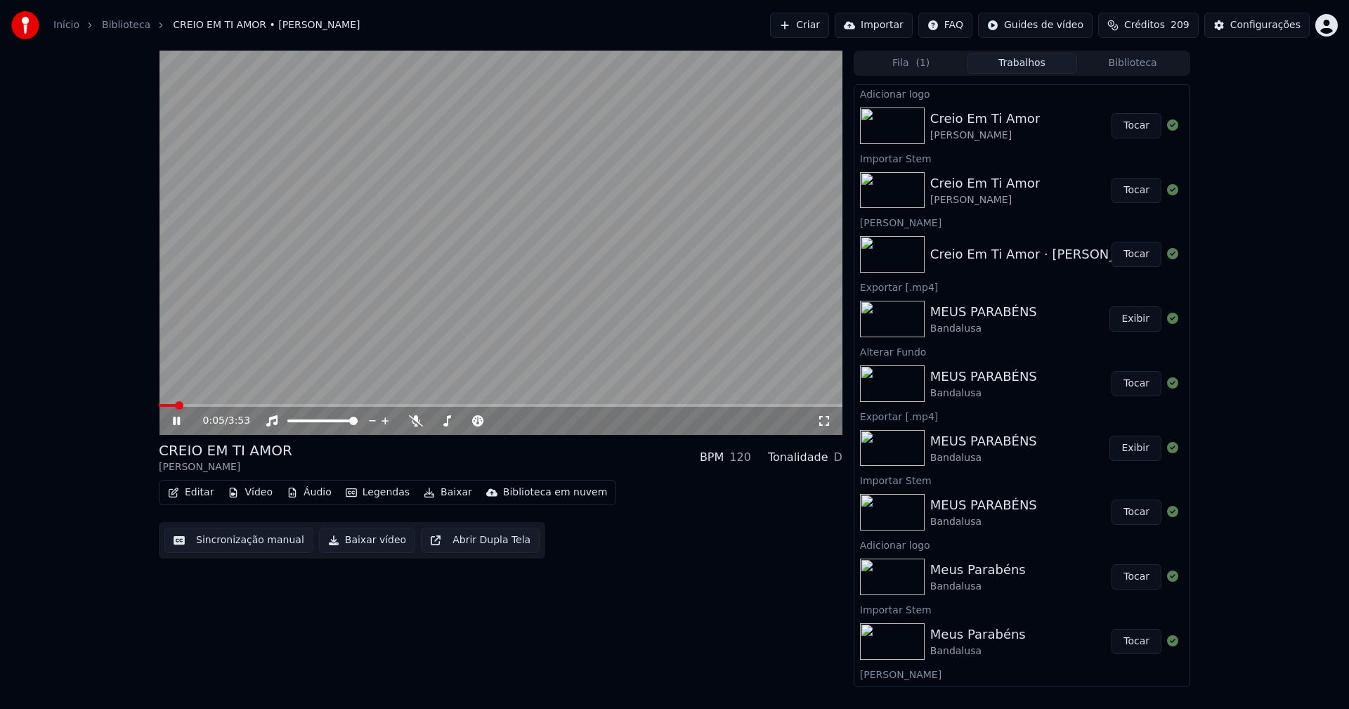
click at [176, 424] on icon at bounding box center [186, 420] width 33 height 11
click at [178, 424] on icon at bounding box center [186, 420] width 33 height 11
click at [197, 493] on button "Editar" at bounding box center [190, 493] width 57 height 20
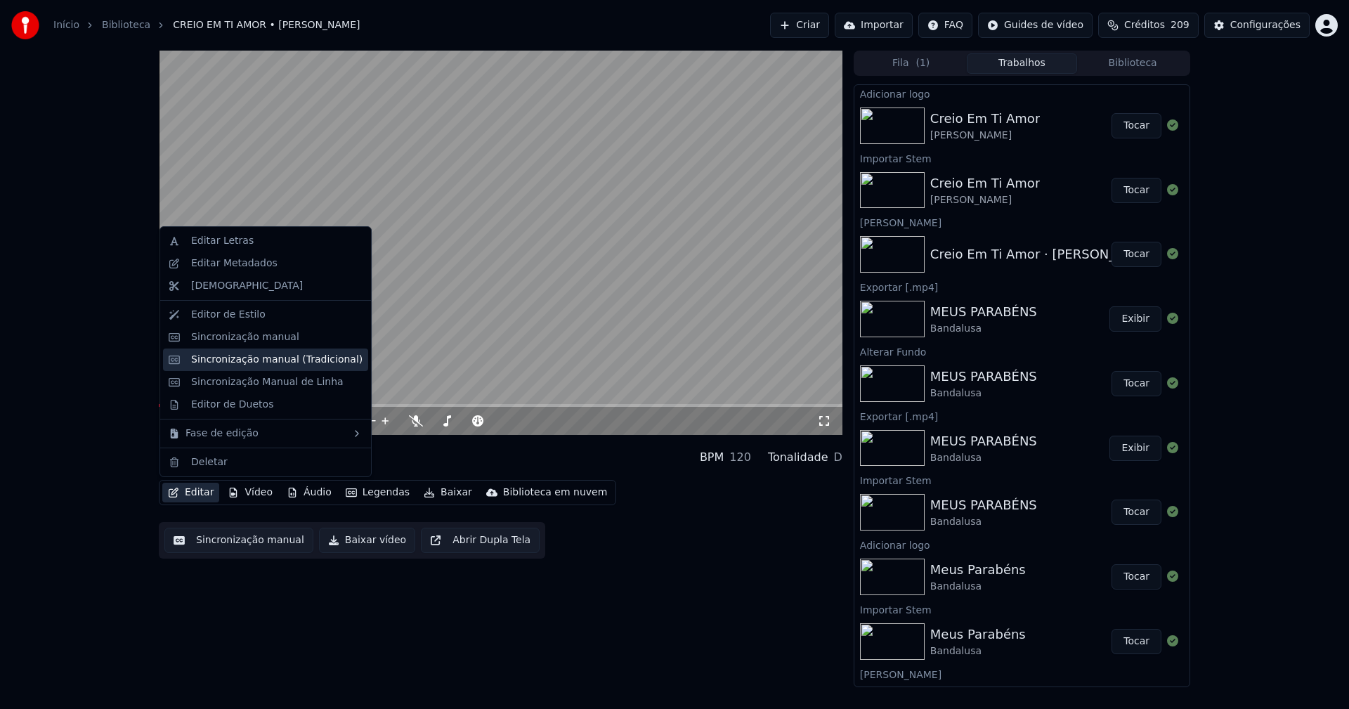
click at [298, 362] on div "Sincronização manual (Tradicional)" at bounding box center [276, 360] width 171 height 14
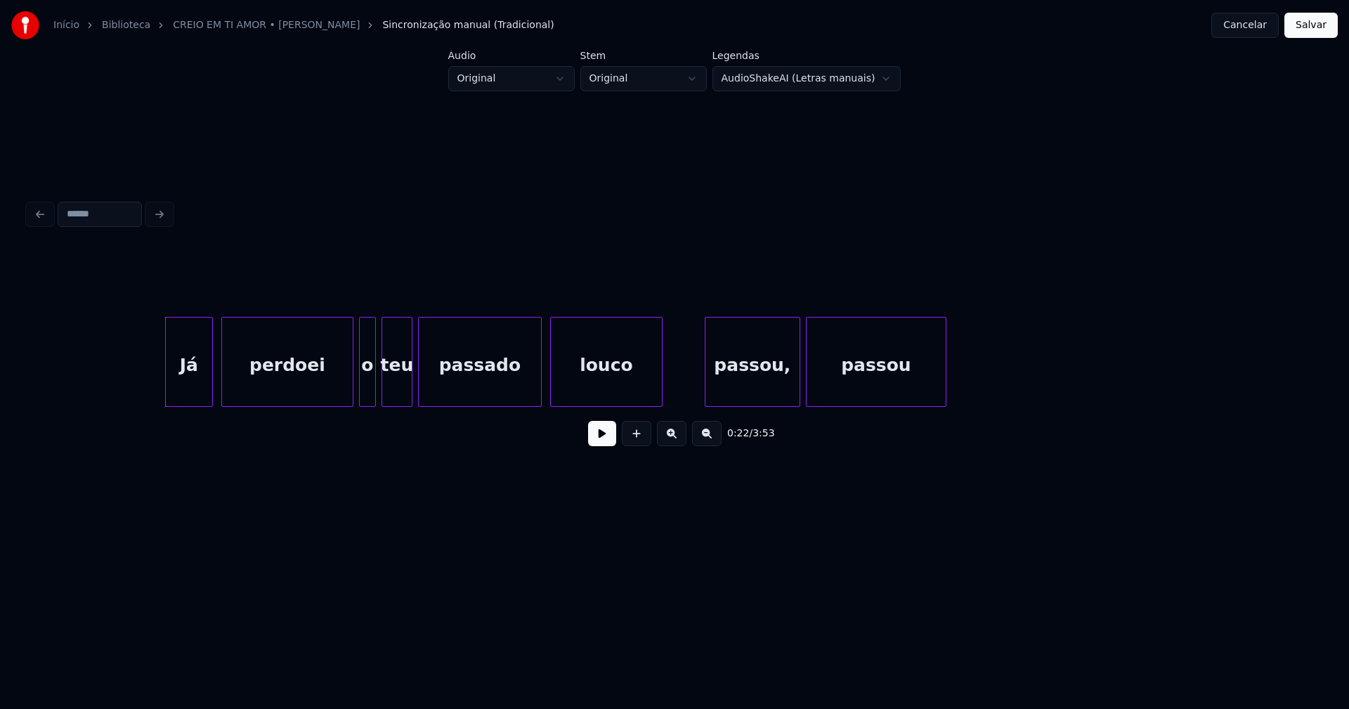
scroll to position [0, 3031]
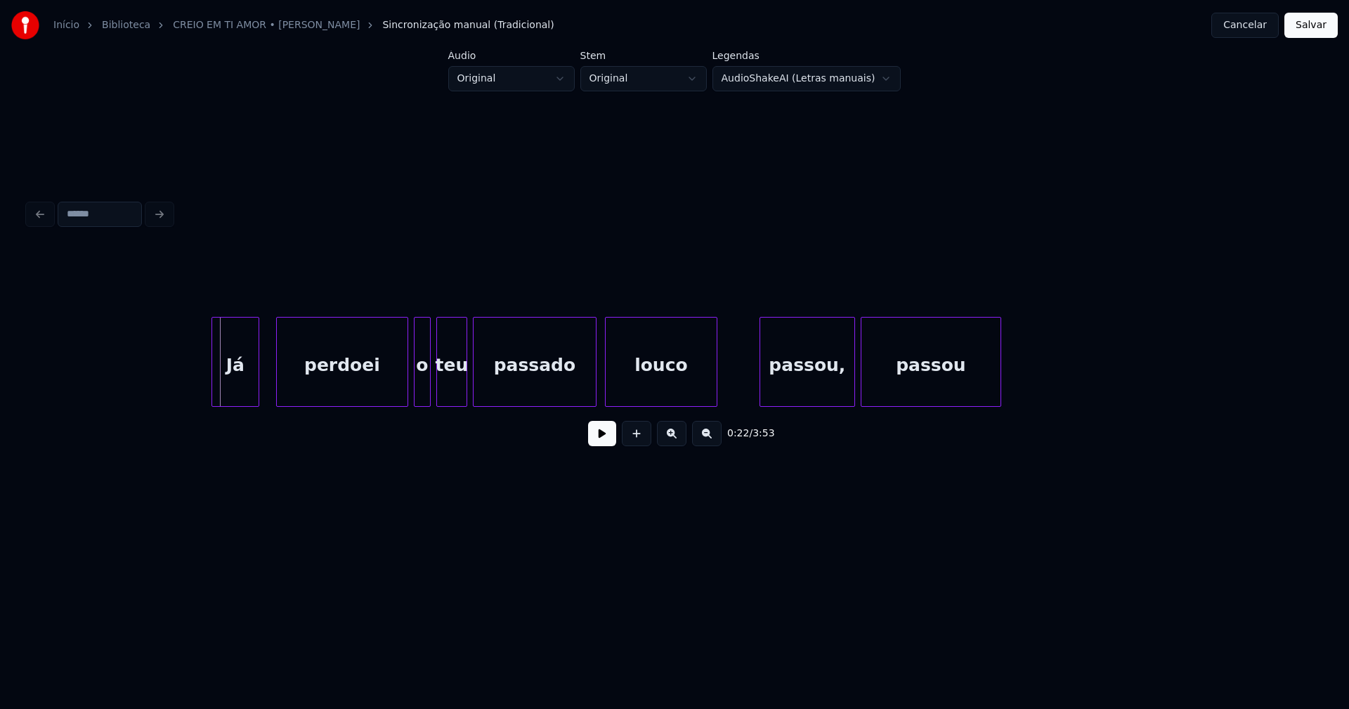
click at [236, 385] on div "Já" at bounding box center [235, 366] width 46 height 96
click at [391, 393] on div "perdoei" at bounding box center [338, 366] width 131 height 96
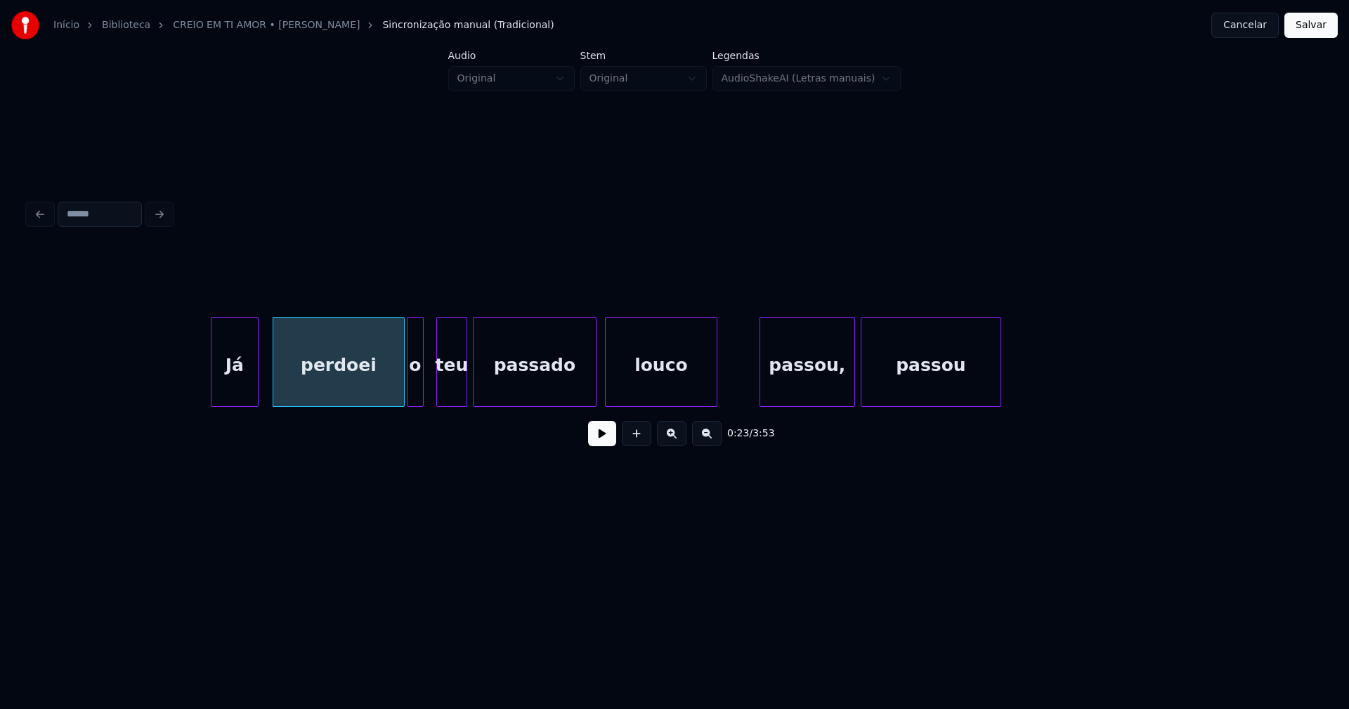
click at [414, 398] on div "o" at bounding box center [414, 366] width 15 height 96
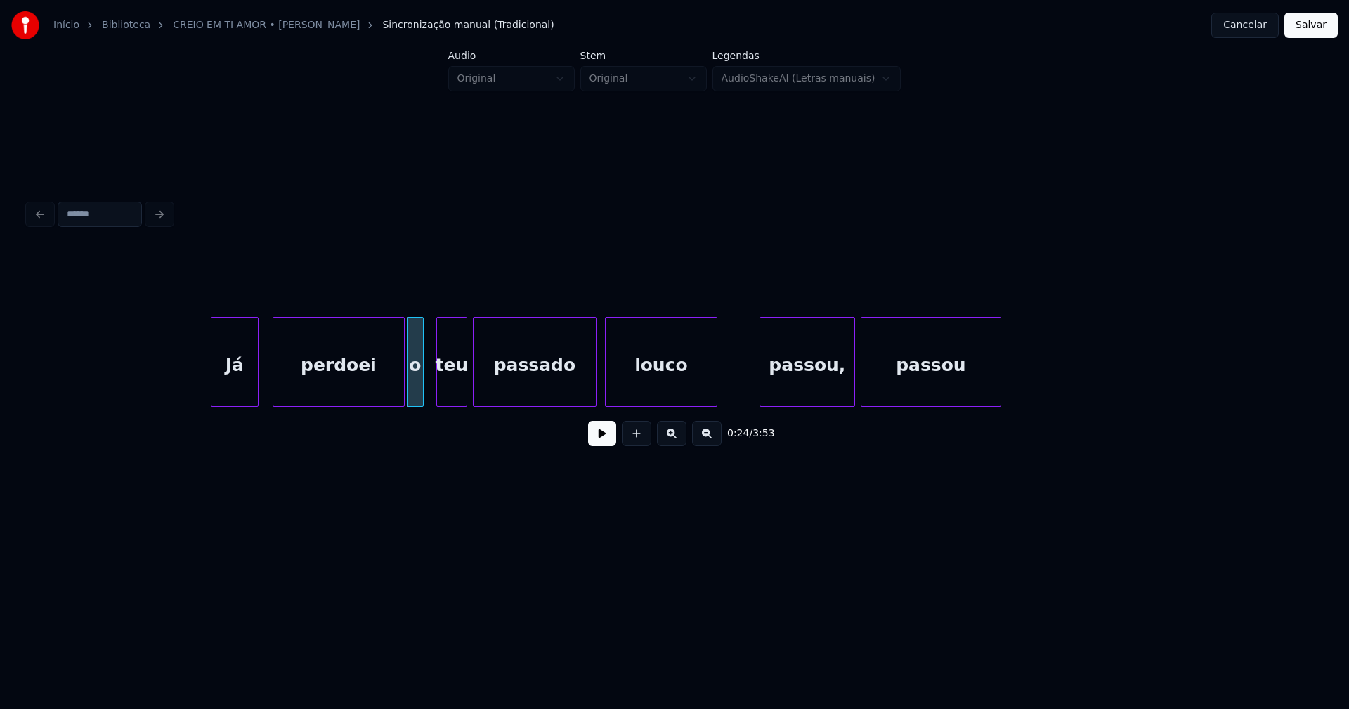
click at [595, 443] on button at bounding box center [602, 433] width 28 height 25
click at [393, 399] on div at bounding box center [394, 362] width 4 height 89
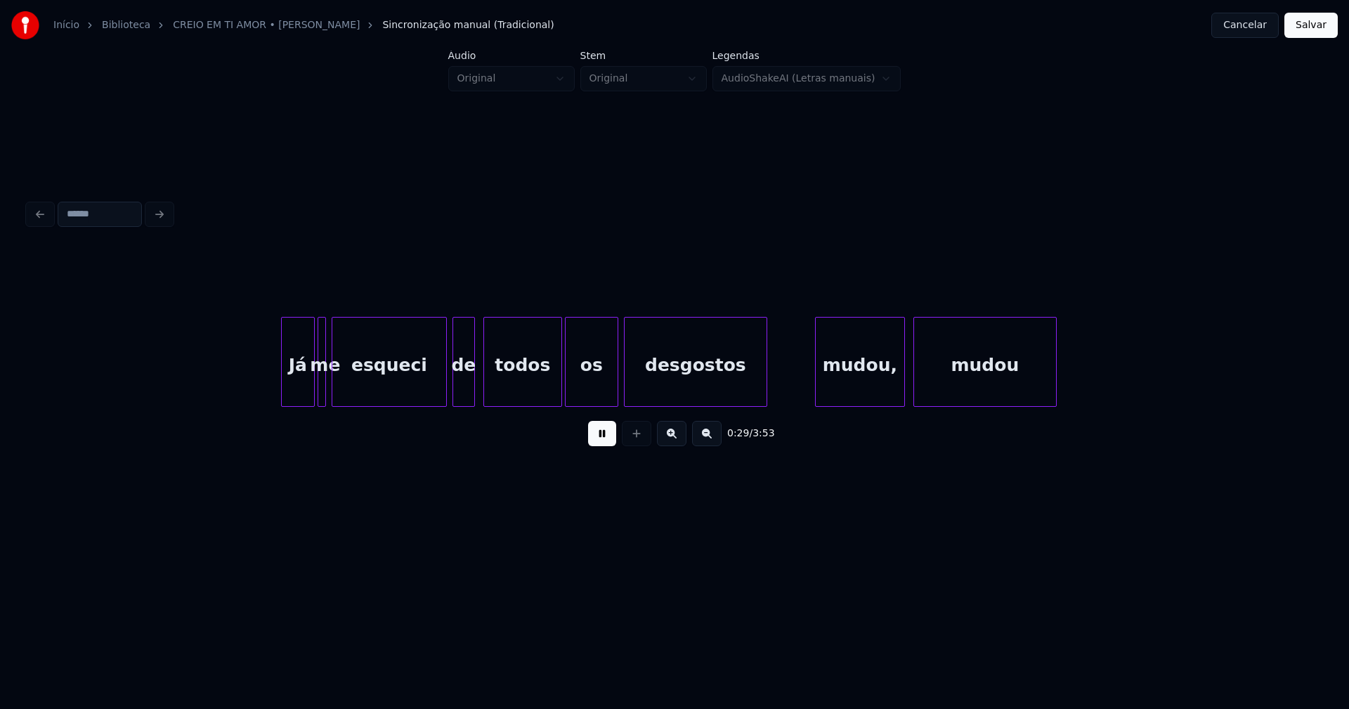
scroll to position [0, 4102]
click at [293, 381] on div "Já" at bounding box center [292, 366] width 32 height 96
click at [343, 382] on div at bounding box center [344, 362] width 4 height 89
click at [337, 385] on div at bounding box center [336, 362] width 4 height 89
click at [439, 391] on div at bounding box center [439, 362] width 4 height 89
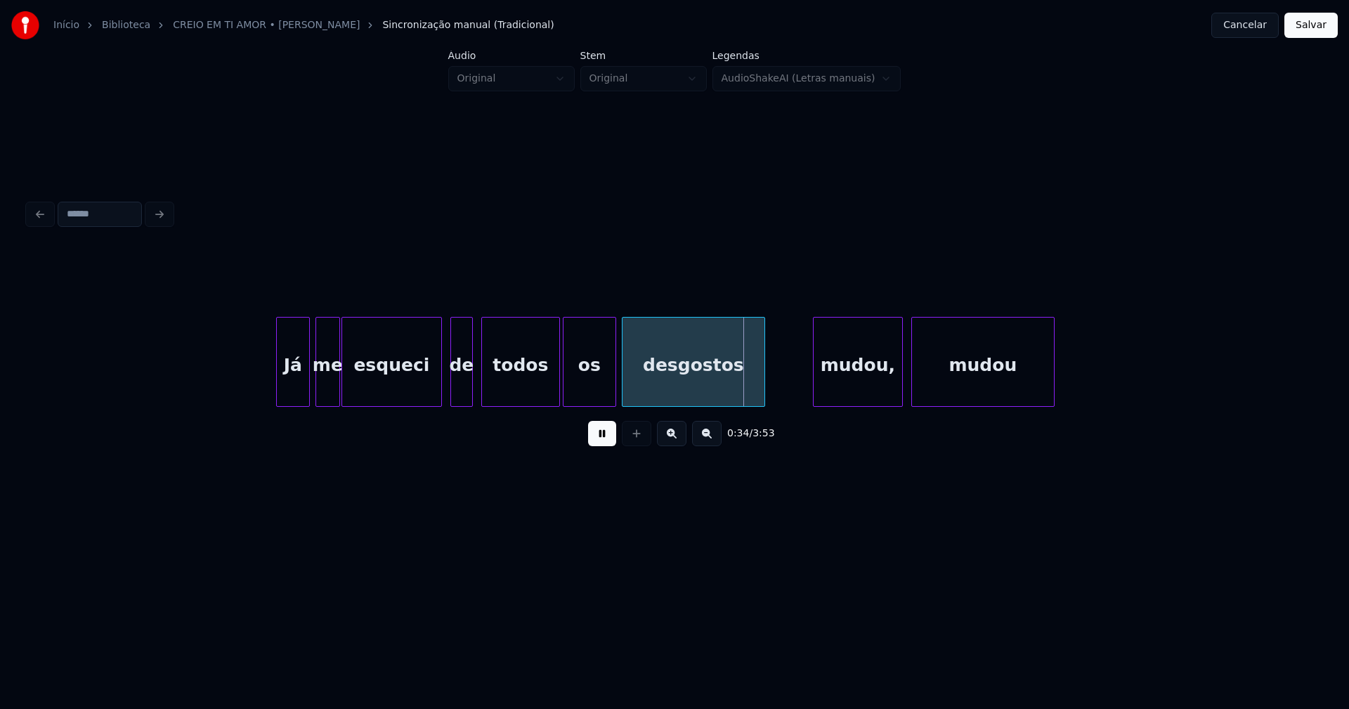
scroll to position [0, 4447]
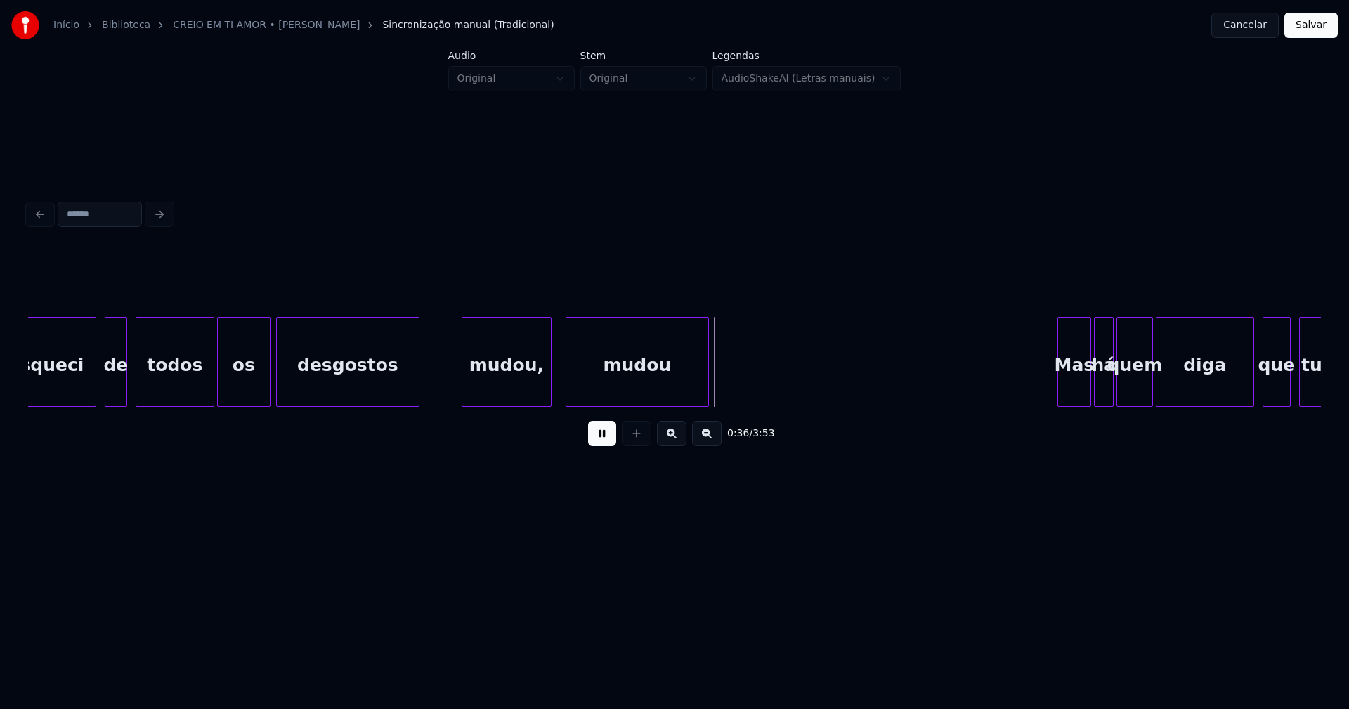
click at [513, 393] on div "mudou," at bounding box center [506, 366] width 89 height 96
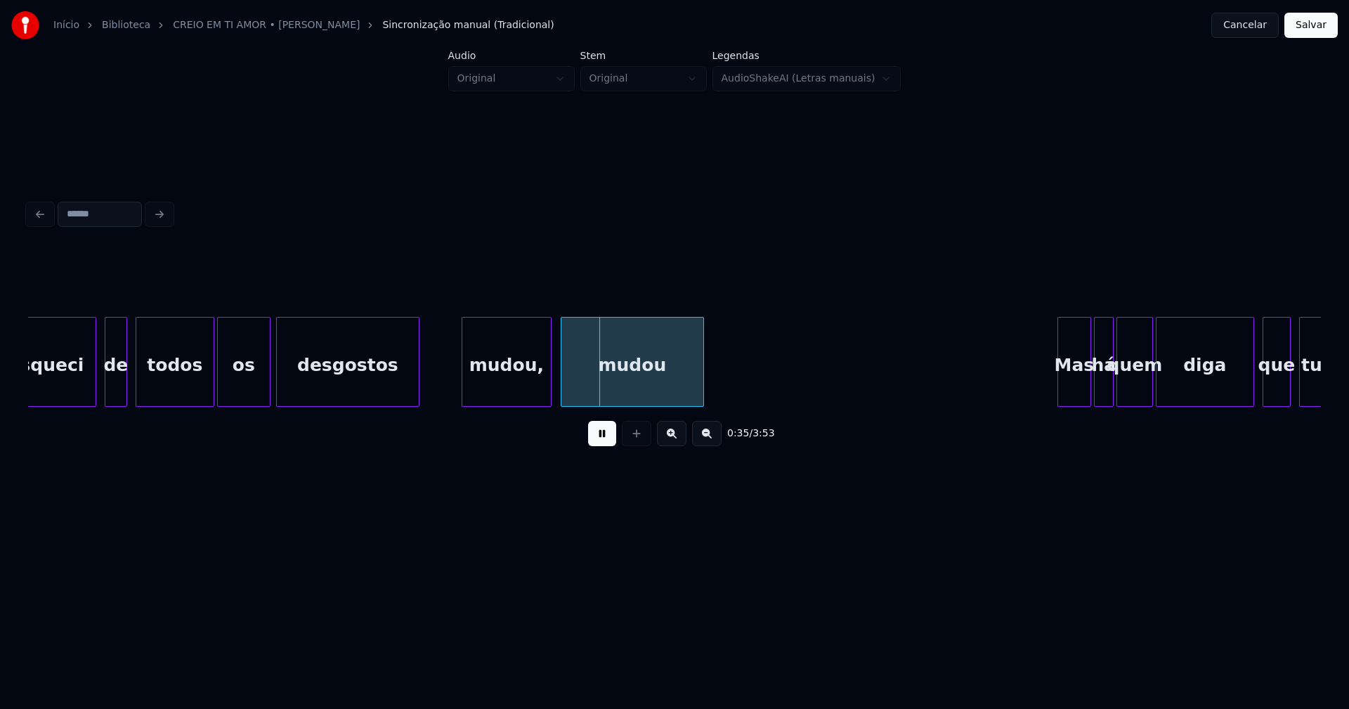
click at [598, 377] on div "mudou" at bounding box center [632, 366] width 142 height 96
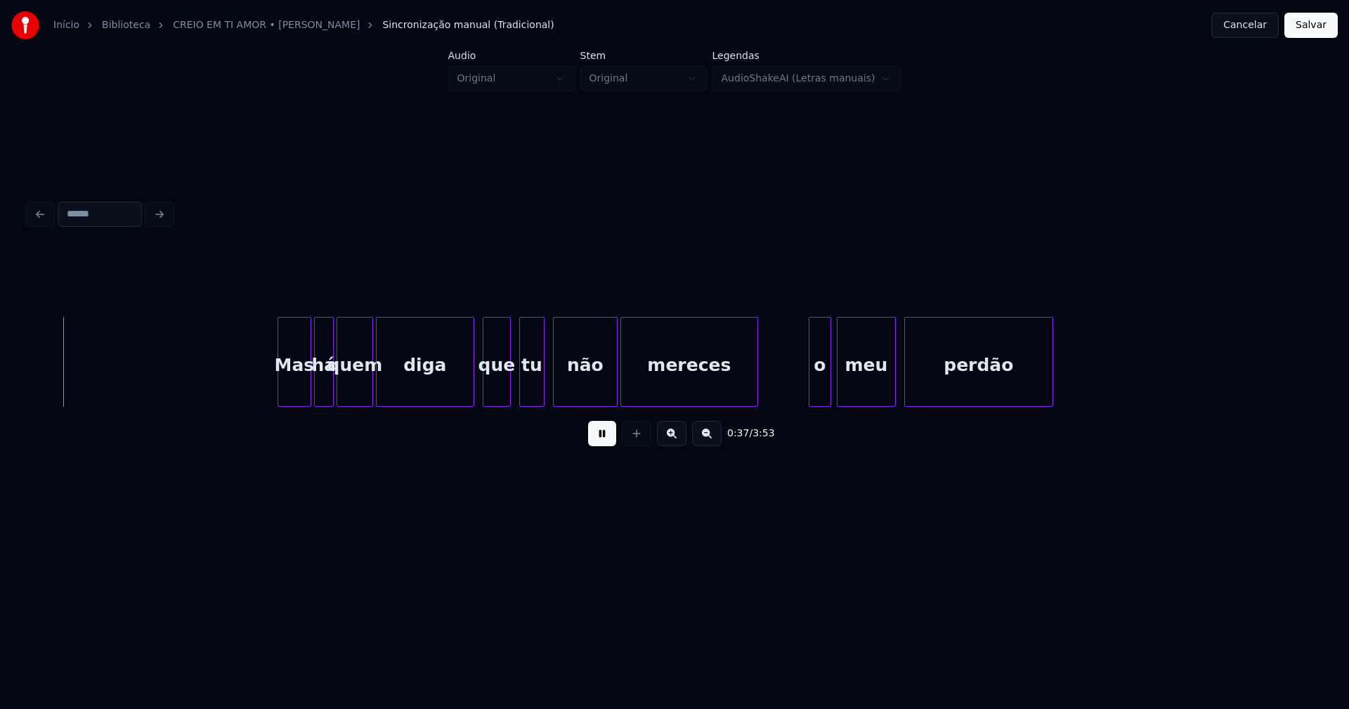
scroll to position [0, 5246]
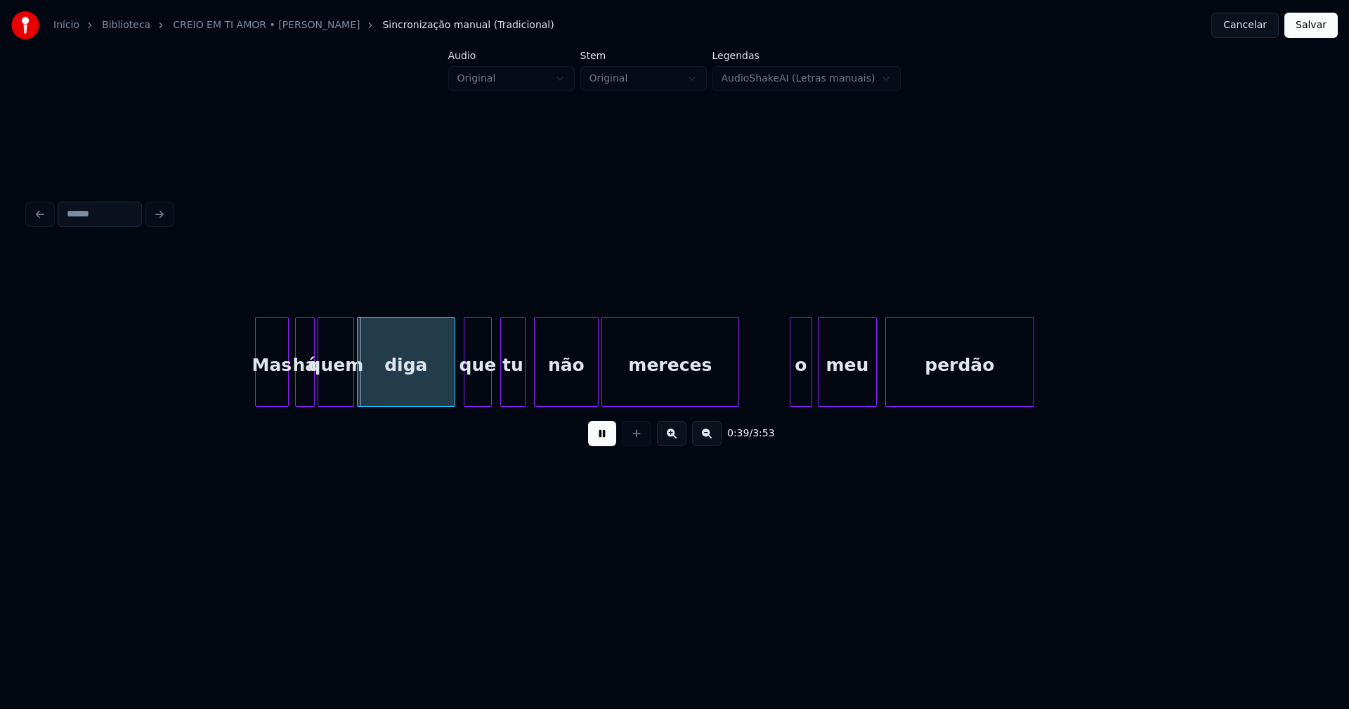
click at [272, 390] on div "Mas" at bounding box center [272, 366] width 32 height 96
click at [301, 393] on div "há" at bounding box center [301, 366] width 18 height 96
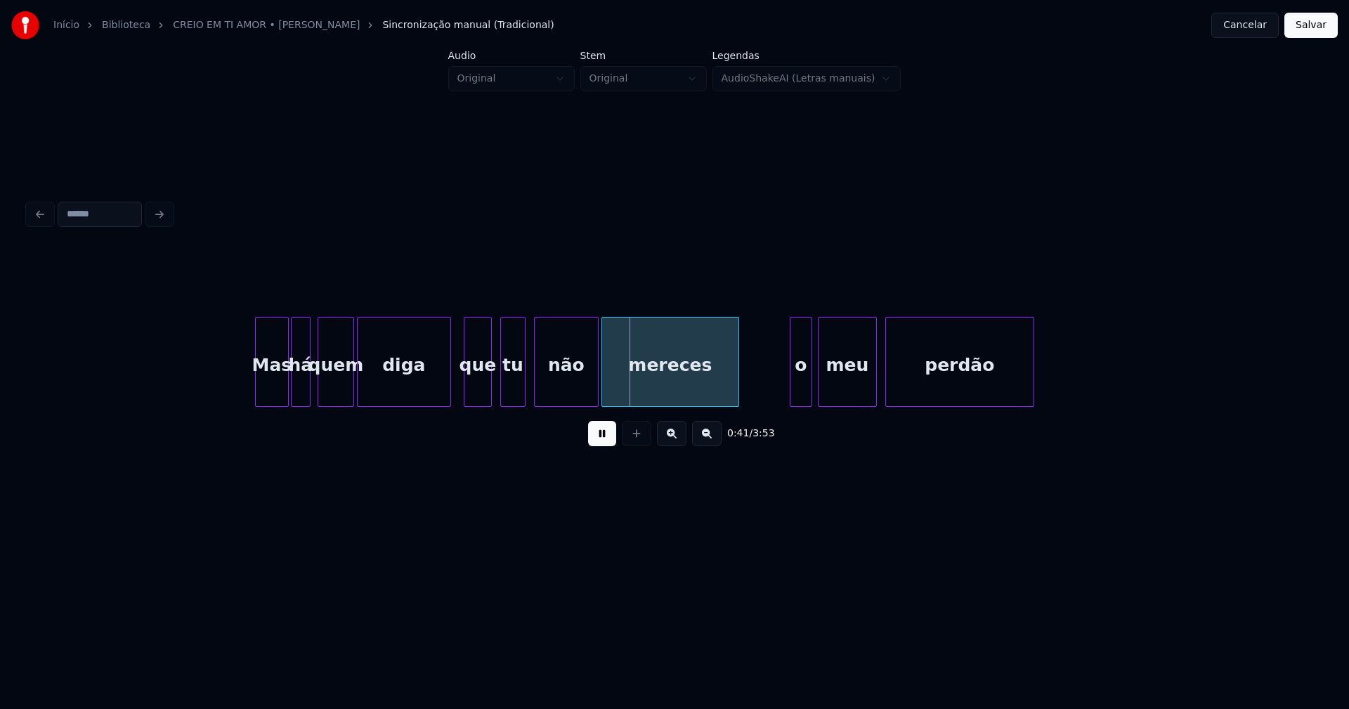
click at [450, 385] on div at bounding box center [448, 362] width 4 height 89
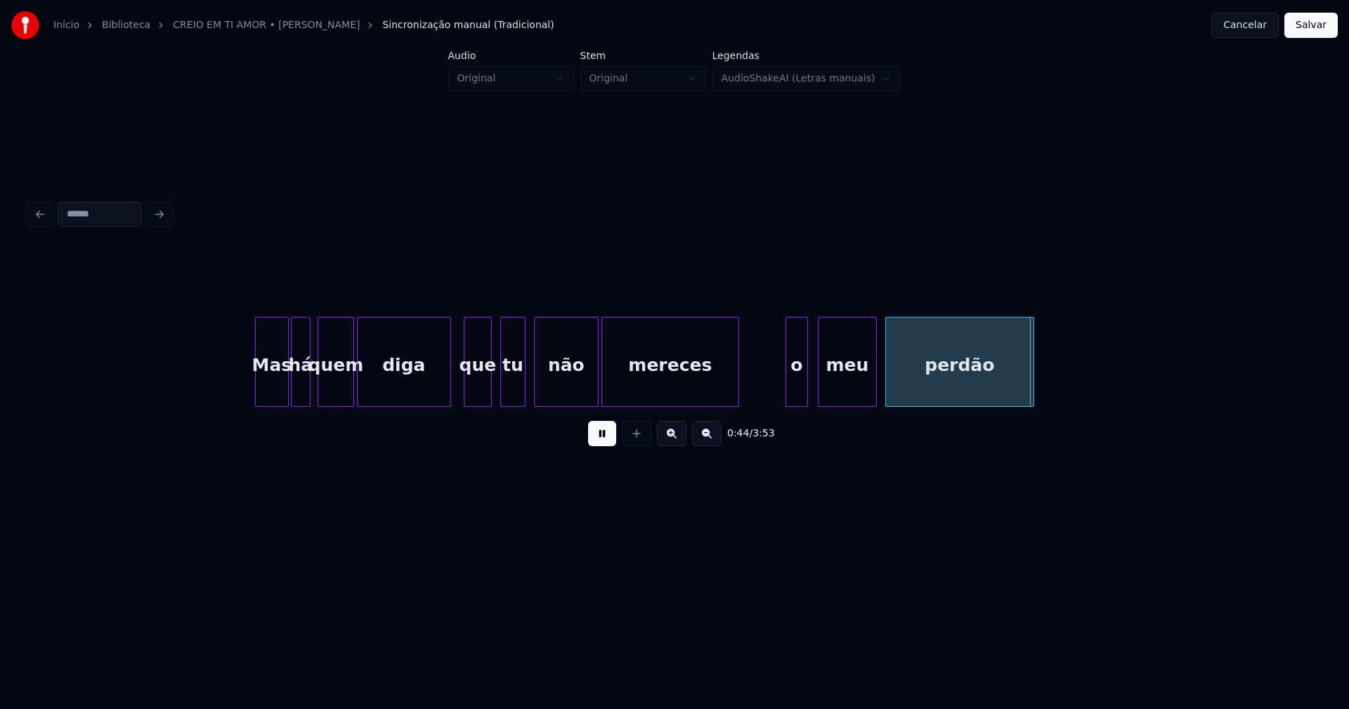
click at [796, 393] on div "o" at bounding box center [796, 366] width 21 height 96
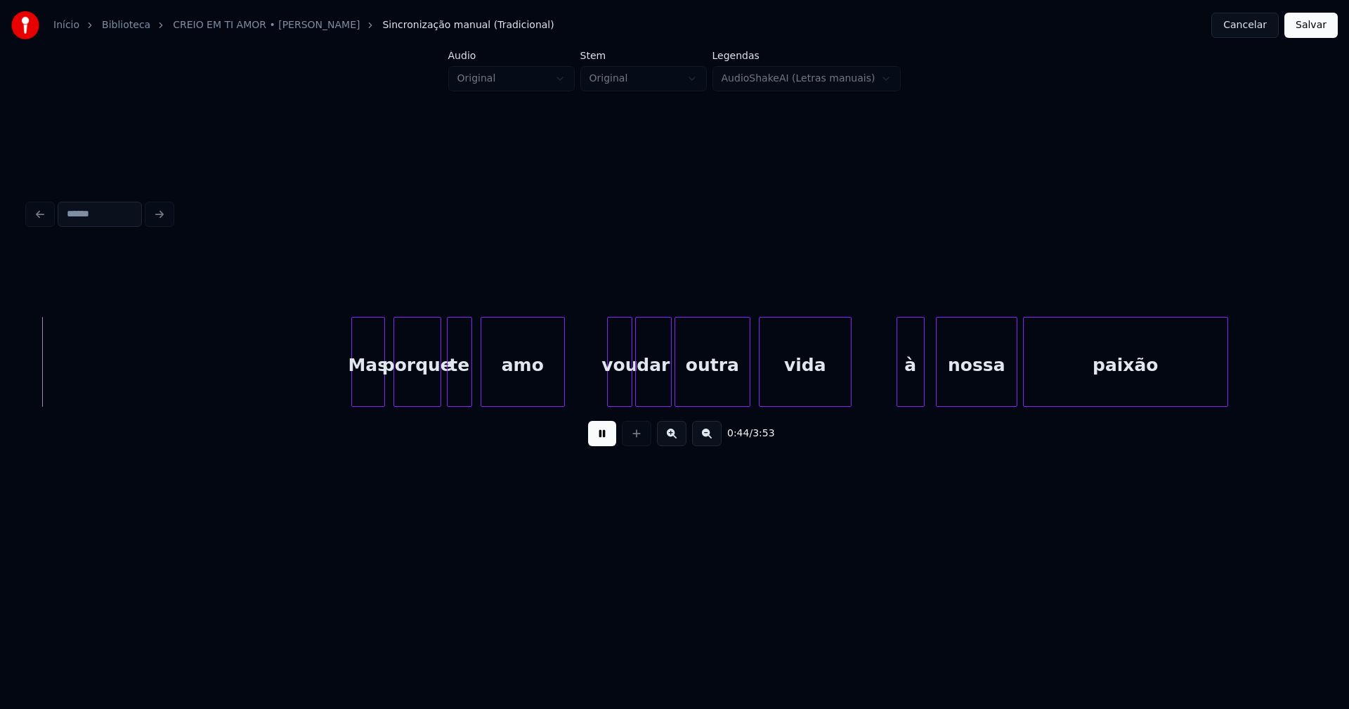
scroll to position [0, 6262]
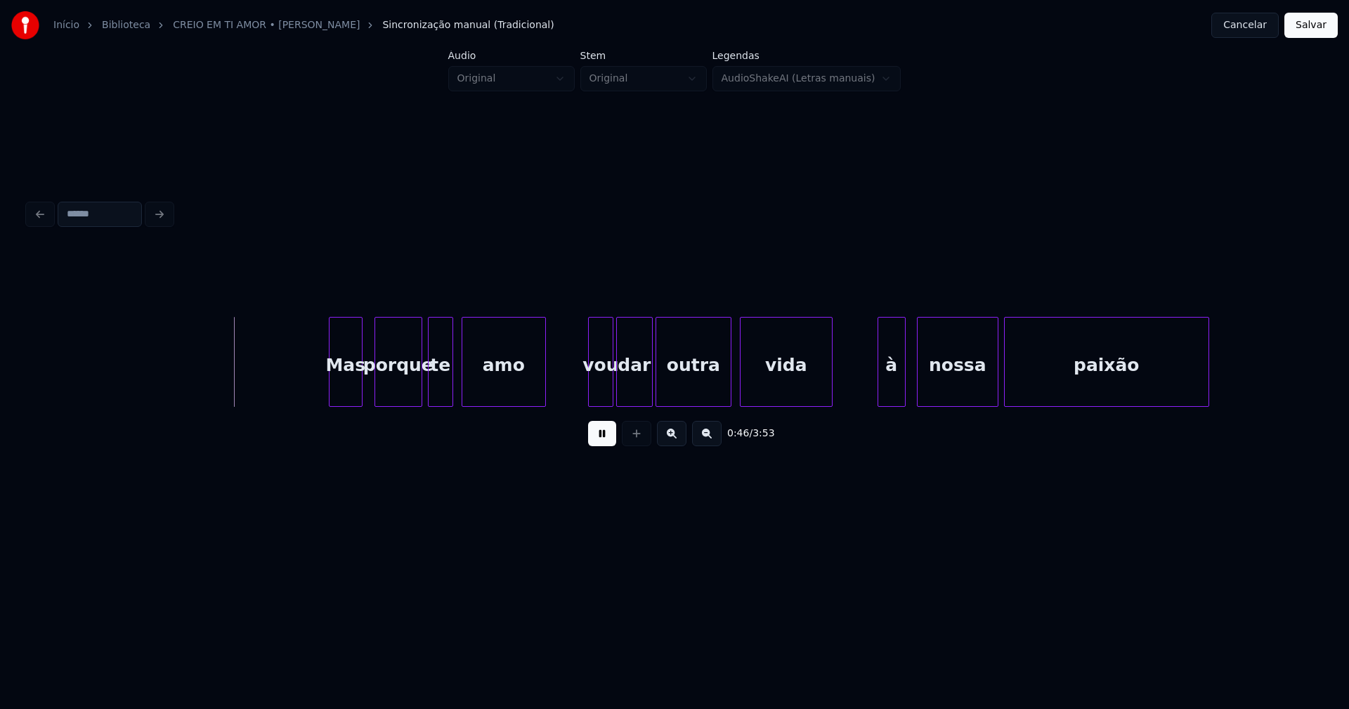
click at [346, 391] on div "Mas" at bounding box center [345, 366] width 32 height 96
click at [324, 388] on div at bounding box center [323, 362] width 4 height 89
click at [605, 390] on div "vou" at bounding box center [599, 366] width 24 height 96
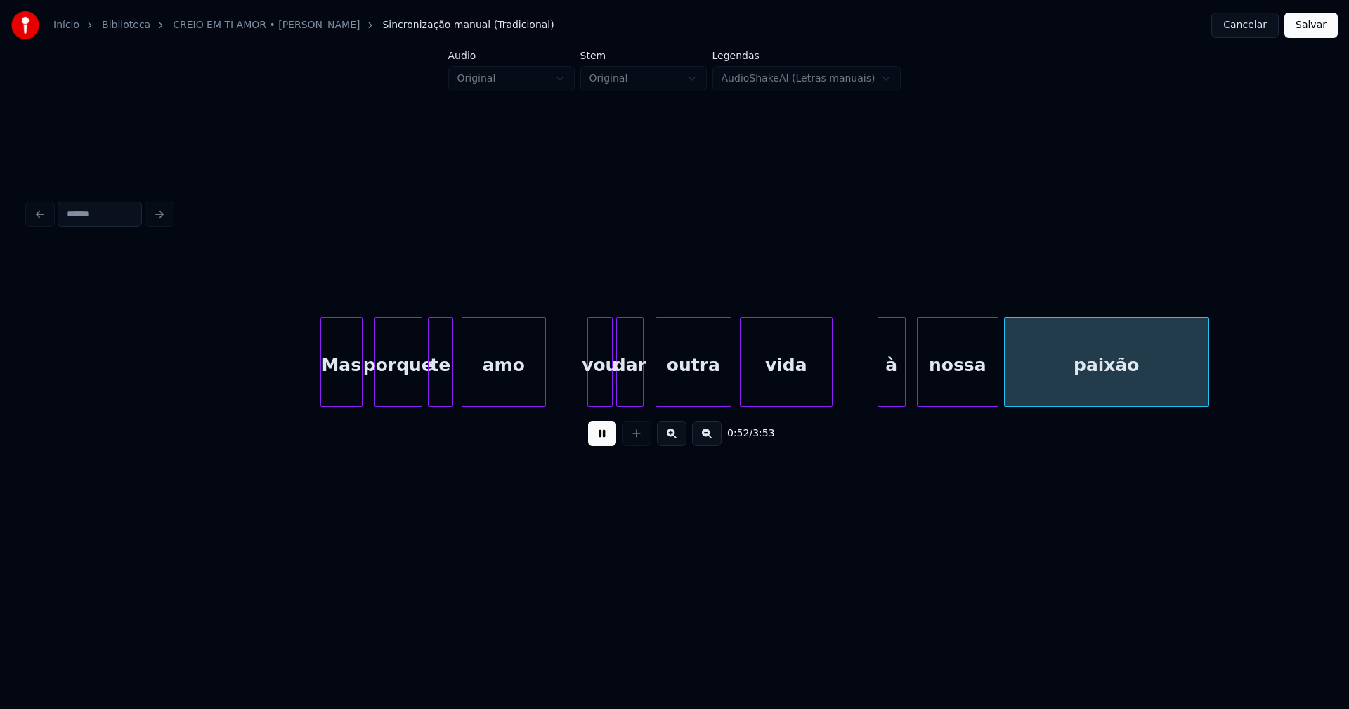
click at [641, 401] on div "Mas porque te amo vou dar outra vida à nossa paixão" at bounding box center [674, 362] width 1293 height 90
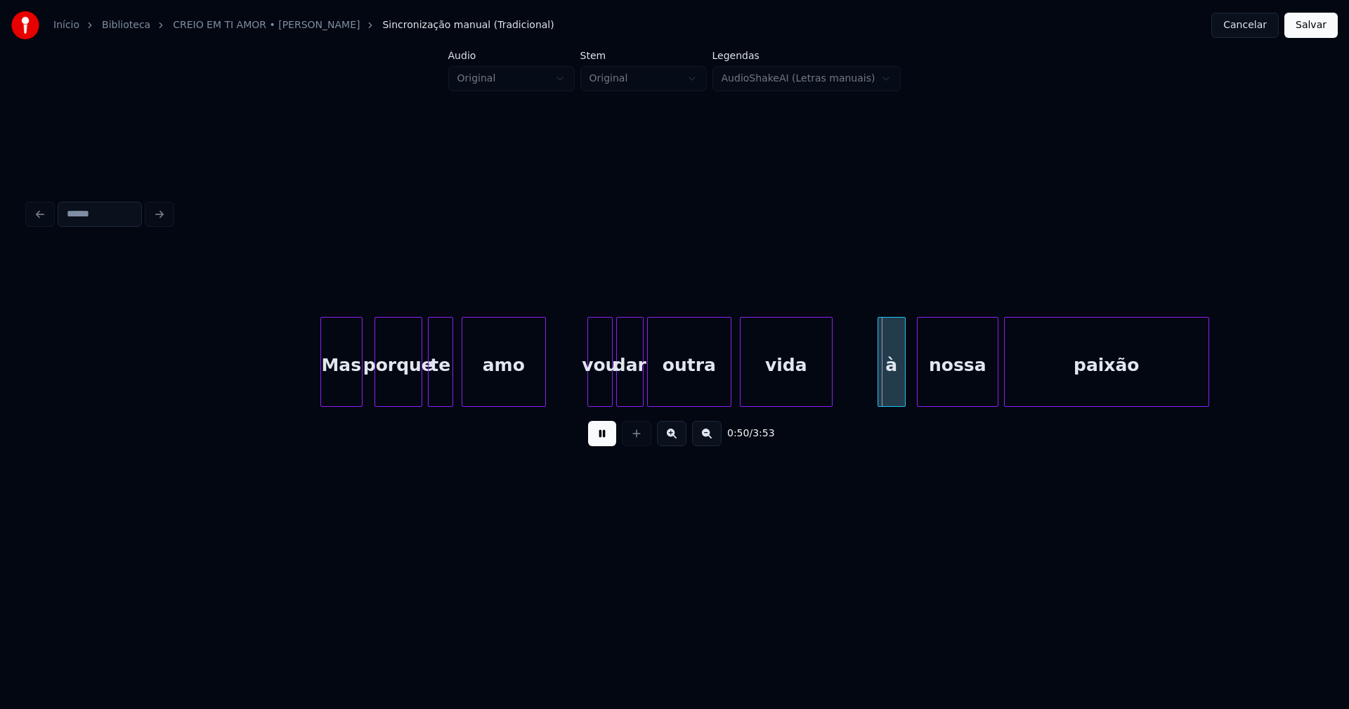
click at [648, 397] on div at bounding box center [650, 362] width 4 height 89
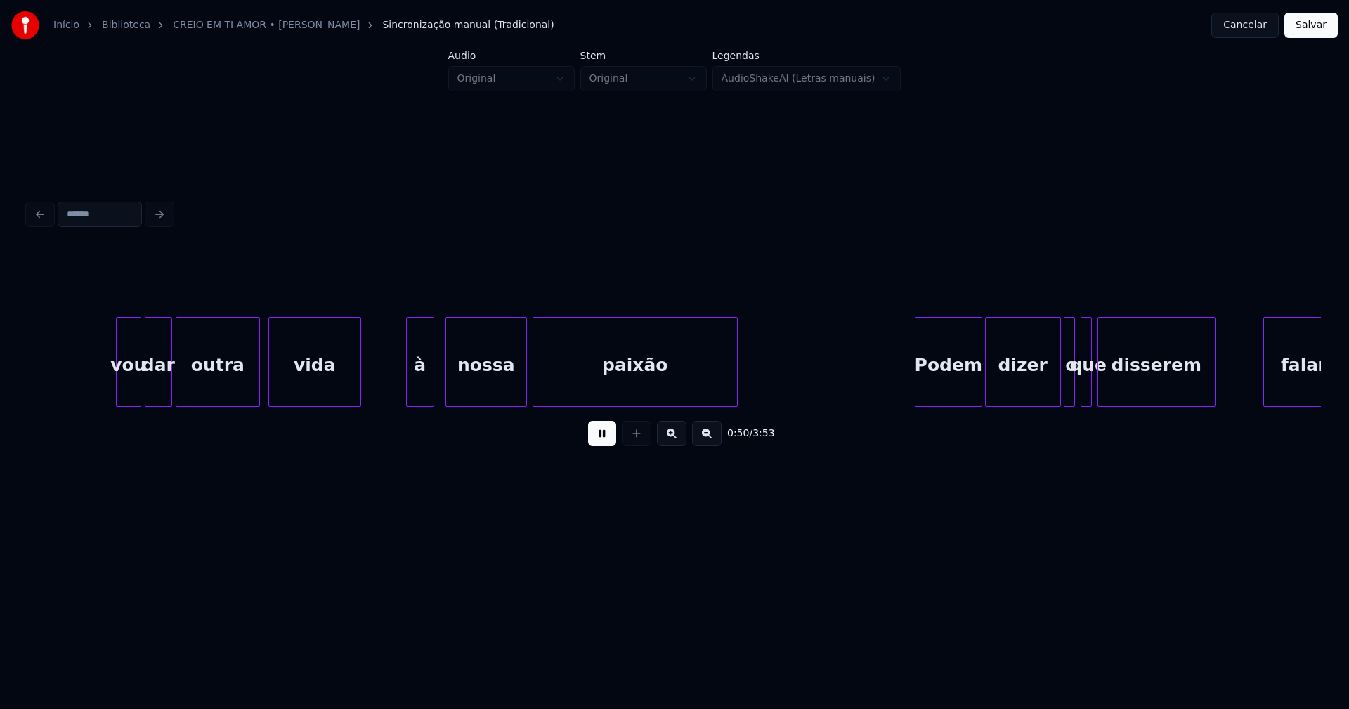
scroll to position [0, 6789]
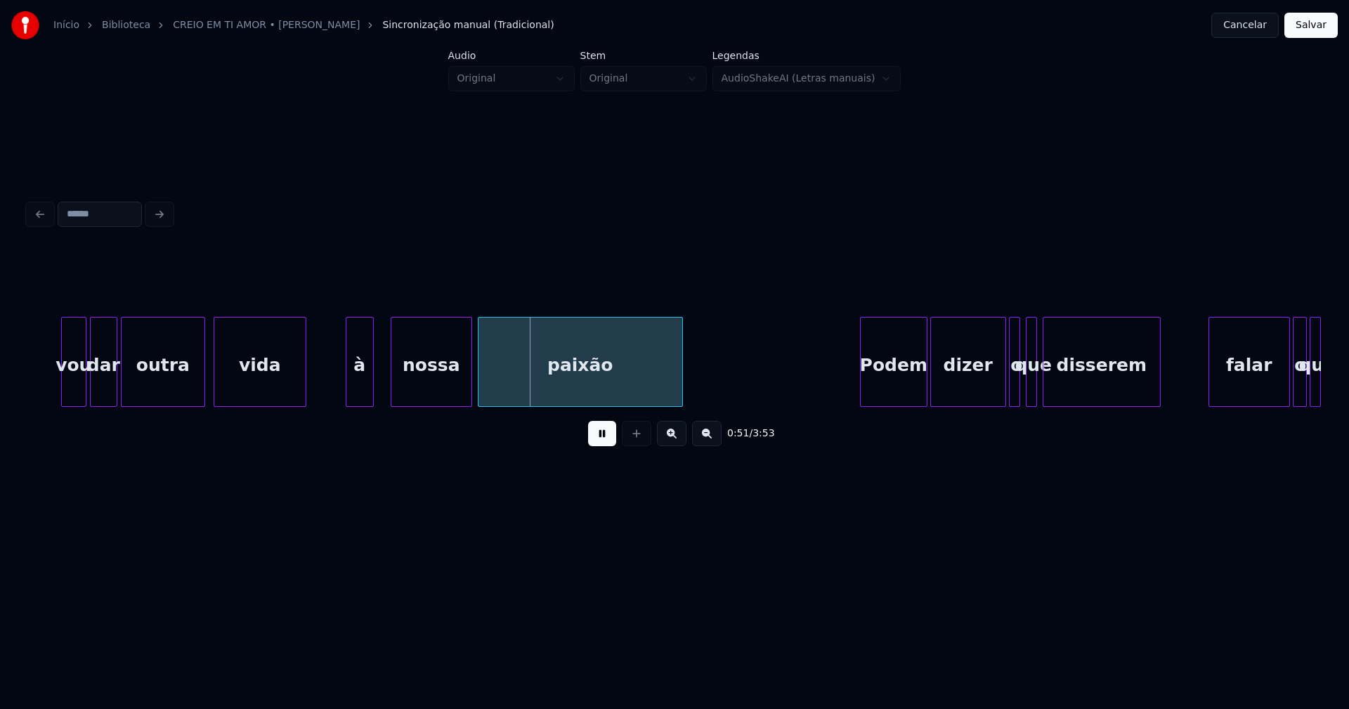
click at [356, 395] on div "à" at bounding box center [359, 366] width 27 height 96
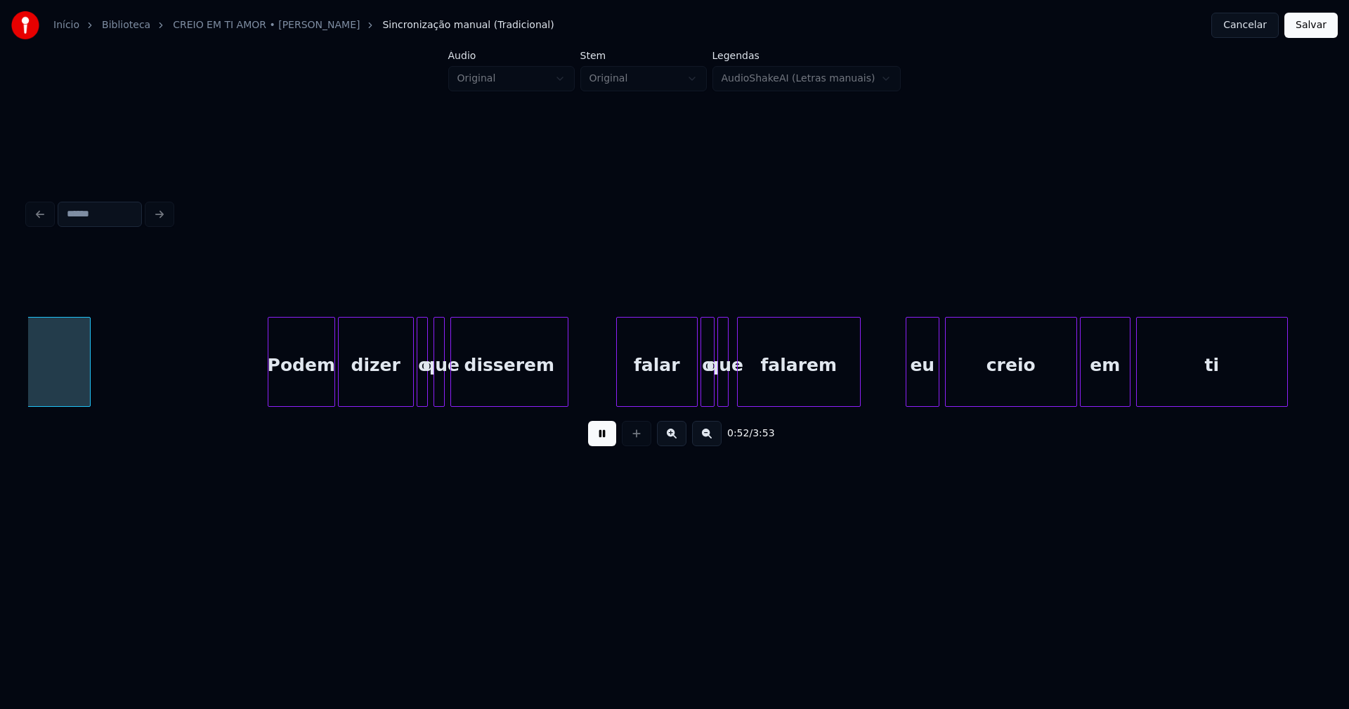
scroll to position [0, 7388]
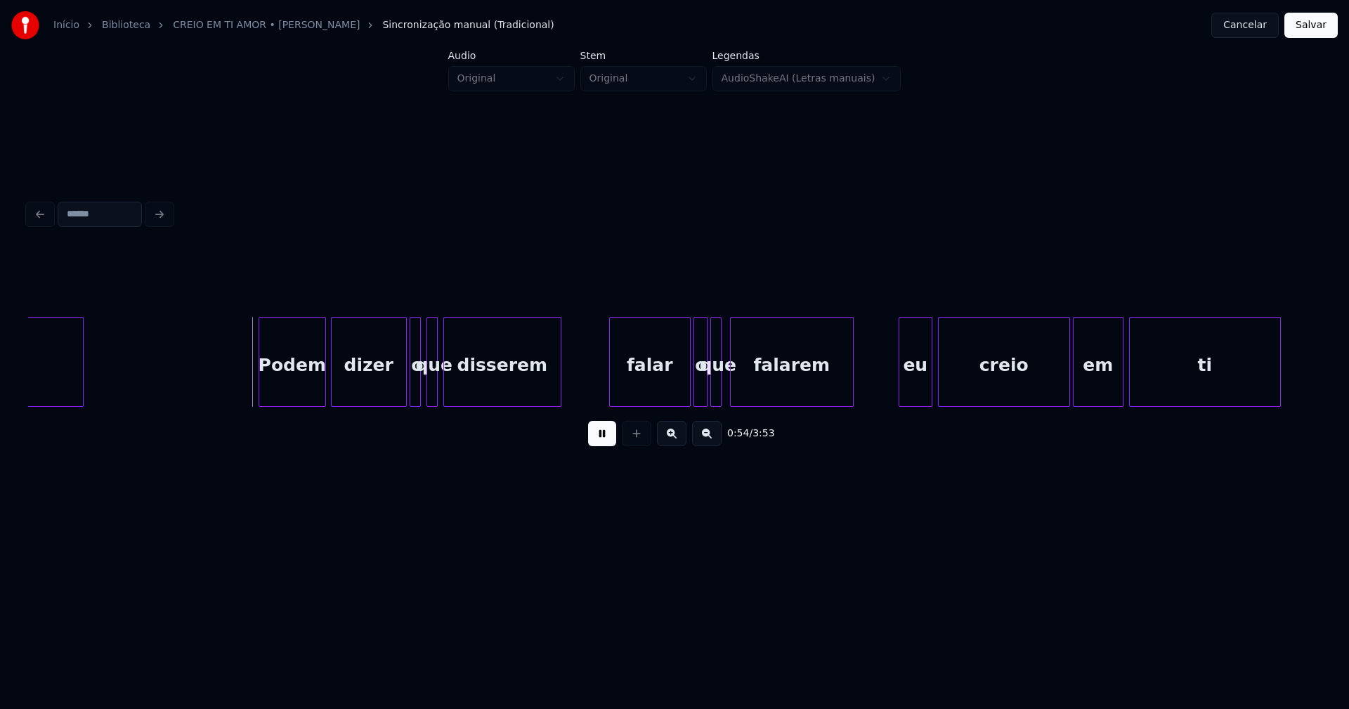
click at [299, 387] on div "Podem" at bounding box center [292, 366] width 66 height 96
click at [400, 397] on div at bounding box center [399, 362] width 4 height 89
click at [406, 392] on div at bounding box center [408, 362] width 4 height 89
click at [448, 381] on div at bounding box center [450, 362] width 4 height 89
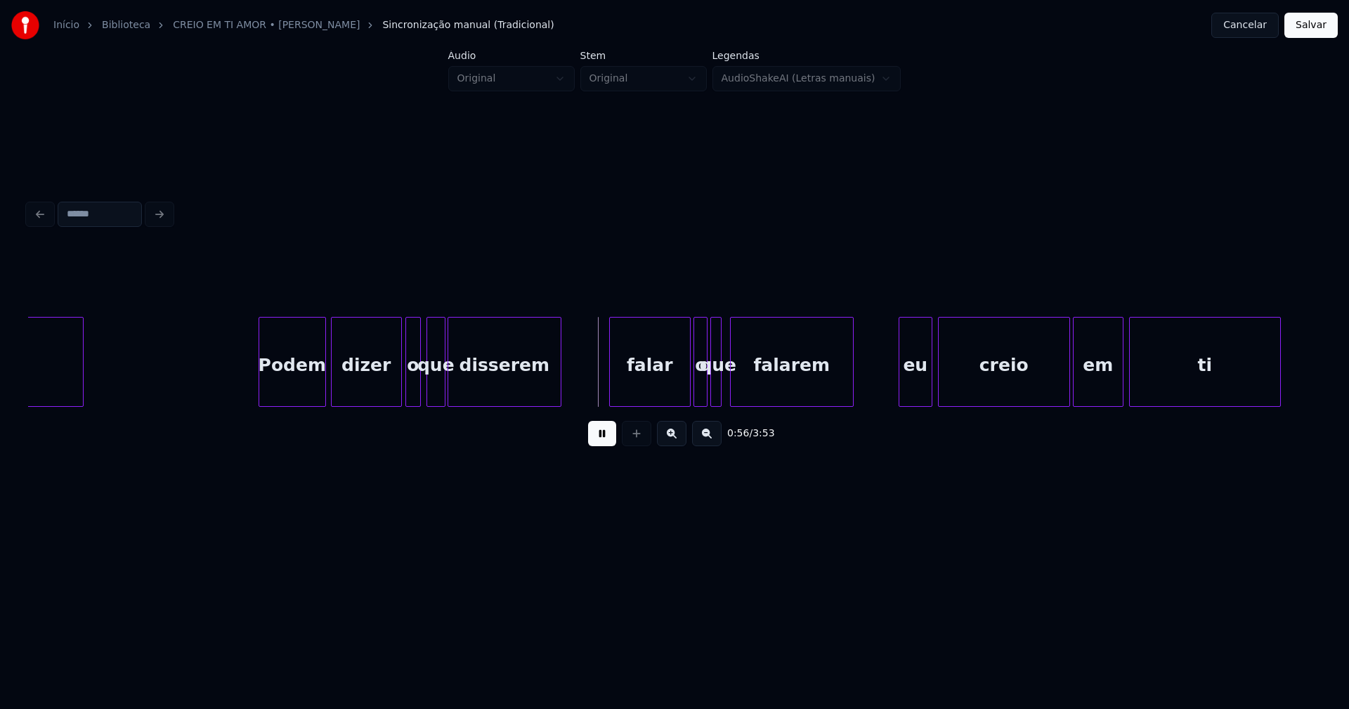
click at [441, 384] on div at bounding box center [442, 362] width 4 height 89
click at [659, 391] on div "falar" at bounding box center [646, 366] width 80 height 96
click at [693, 393] on div "o" at bounding box center [695, 366] width 14 height 96
click at [704, 391] on div at bounding box center [706, 362] width 4 height 89
click at [722, 385] on div at bounding box center [723, 362] width 4 height 89
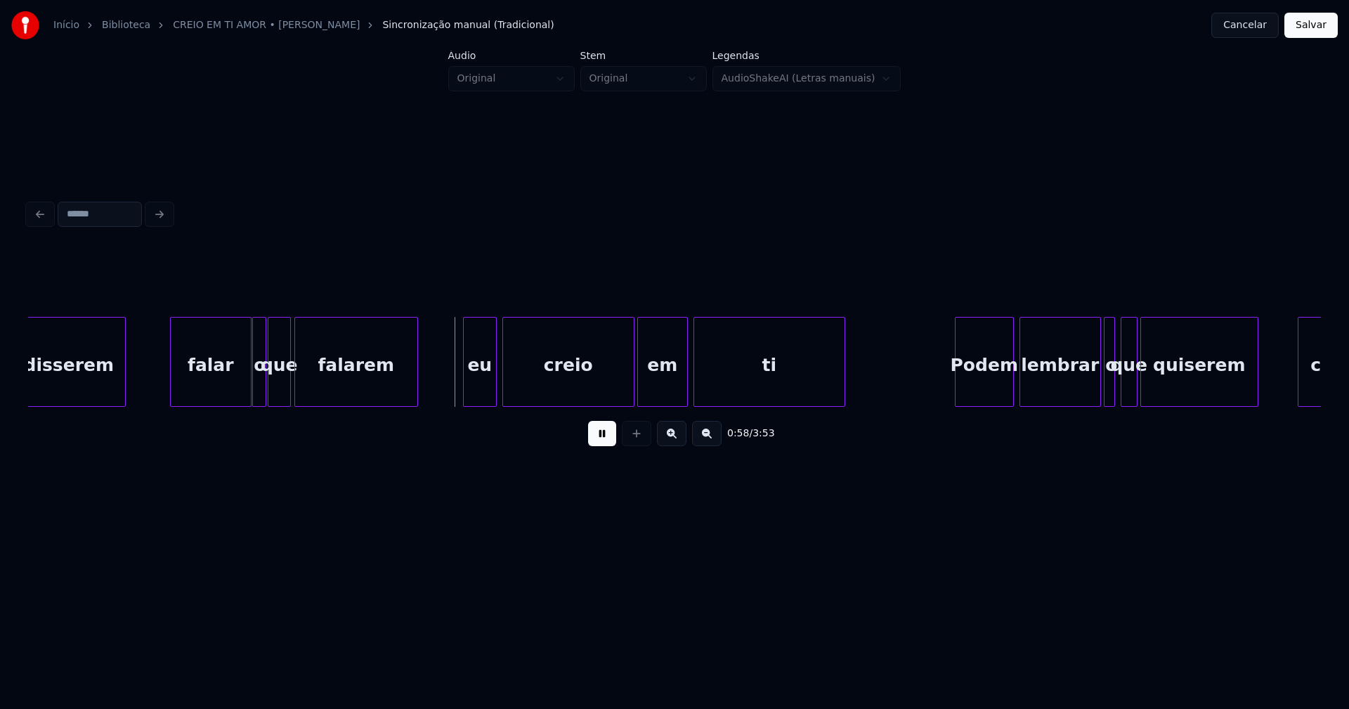
scroll to position [0, 7877]
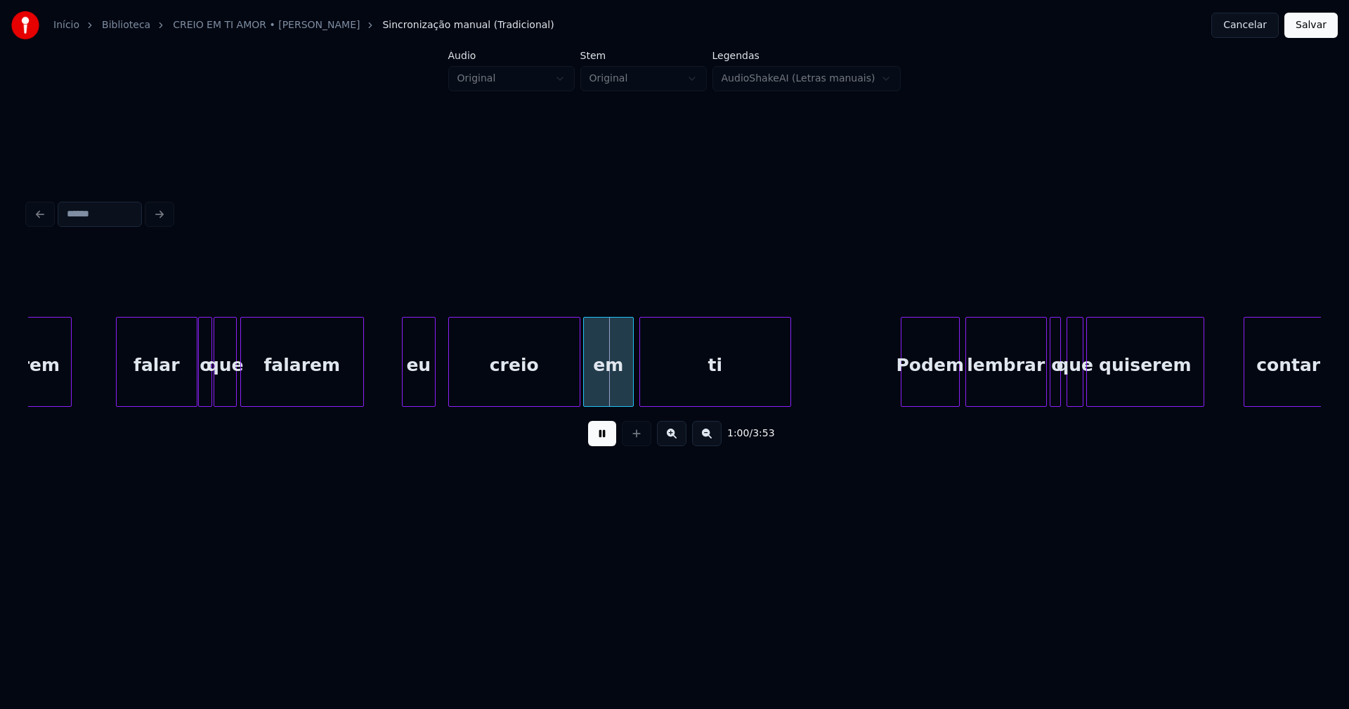
click at [421, 392] on div "eu" at bounding box center [419, 366] width 32 height 96
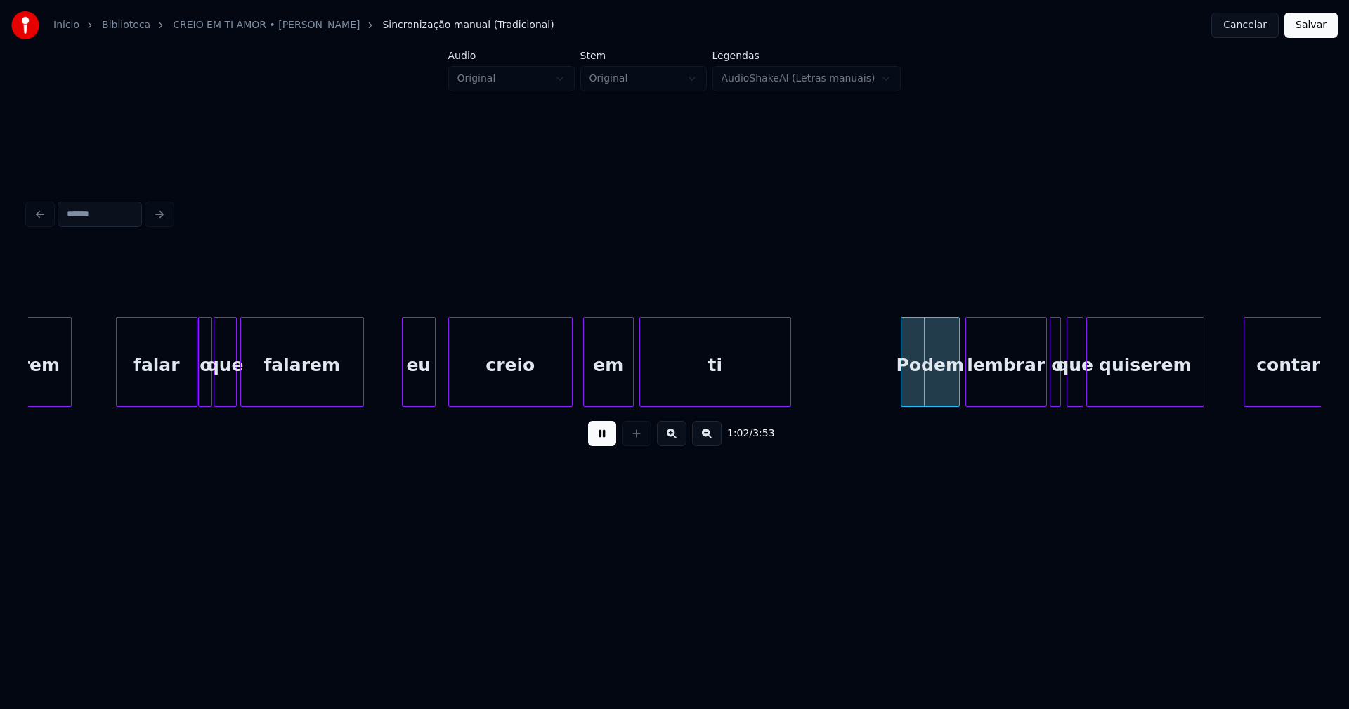
click at [570, 401] on div "disserem falar o que falarem eu creio em ti Podem lembrar o que quiserem contar" at bounding box center [674, 362] width 1293 height 90
click at [580, 391] on div at bounding box center [582, 362] width 4 height 89
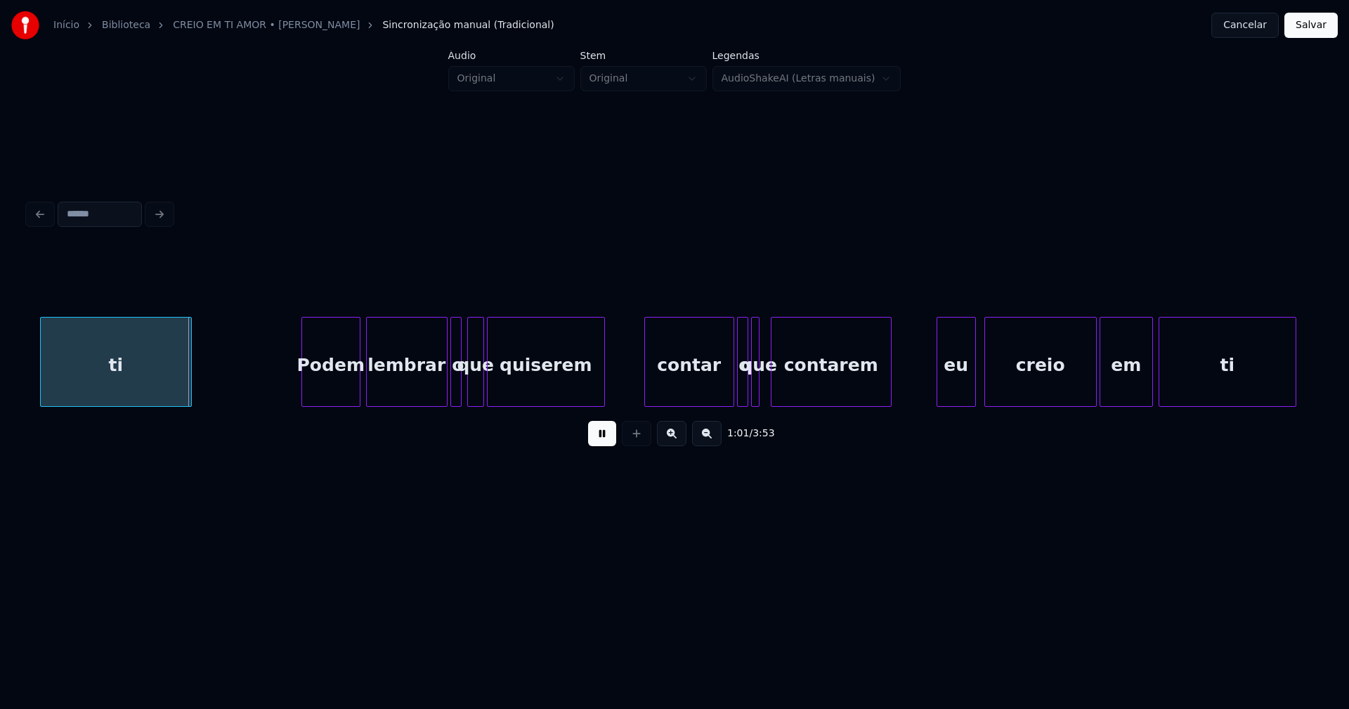
scroll to position [0, 8495]
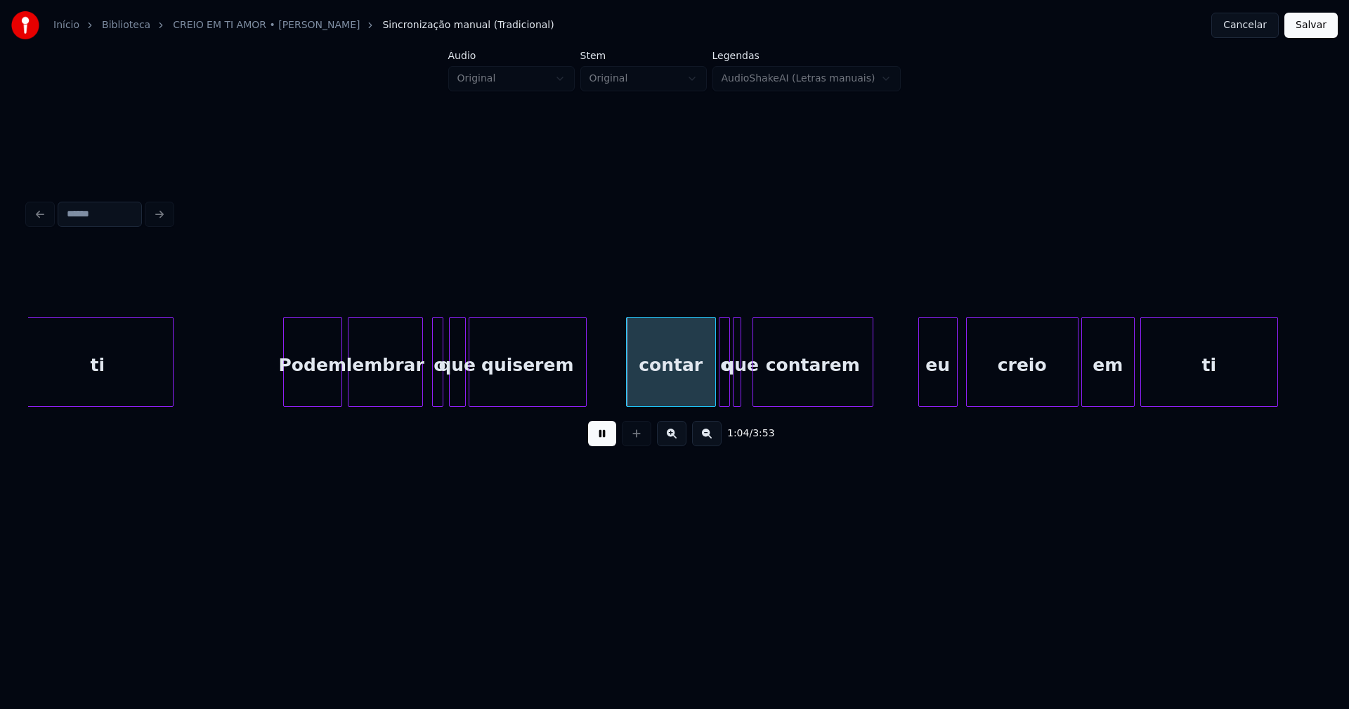
click at [419, 393] on div at bounding box center [420, 362] width 4 height 89
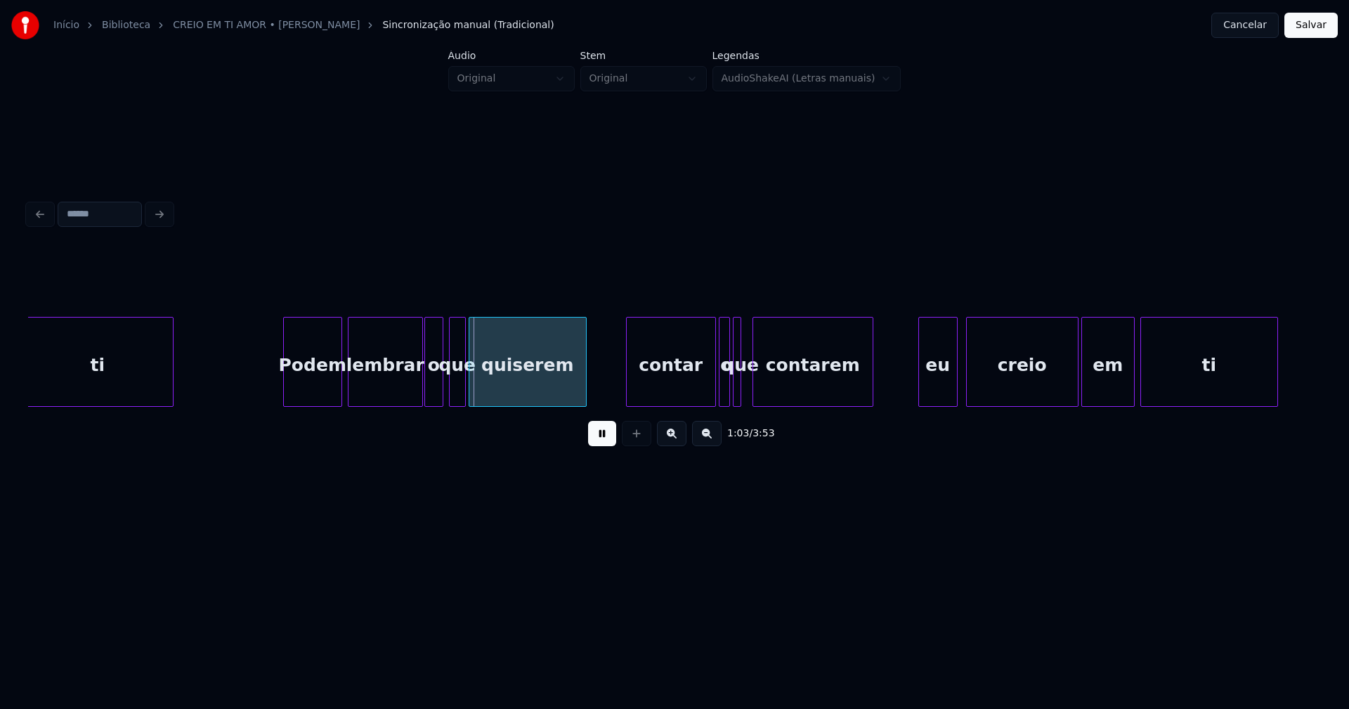
click at [426, 391] on div at bounding box center [427, 362] width 4 height 89
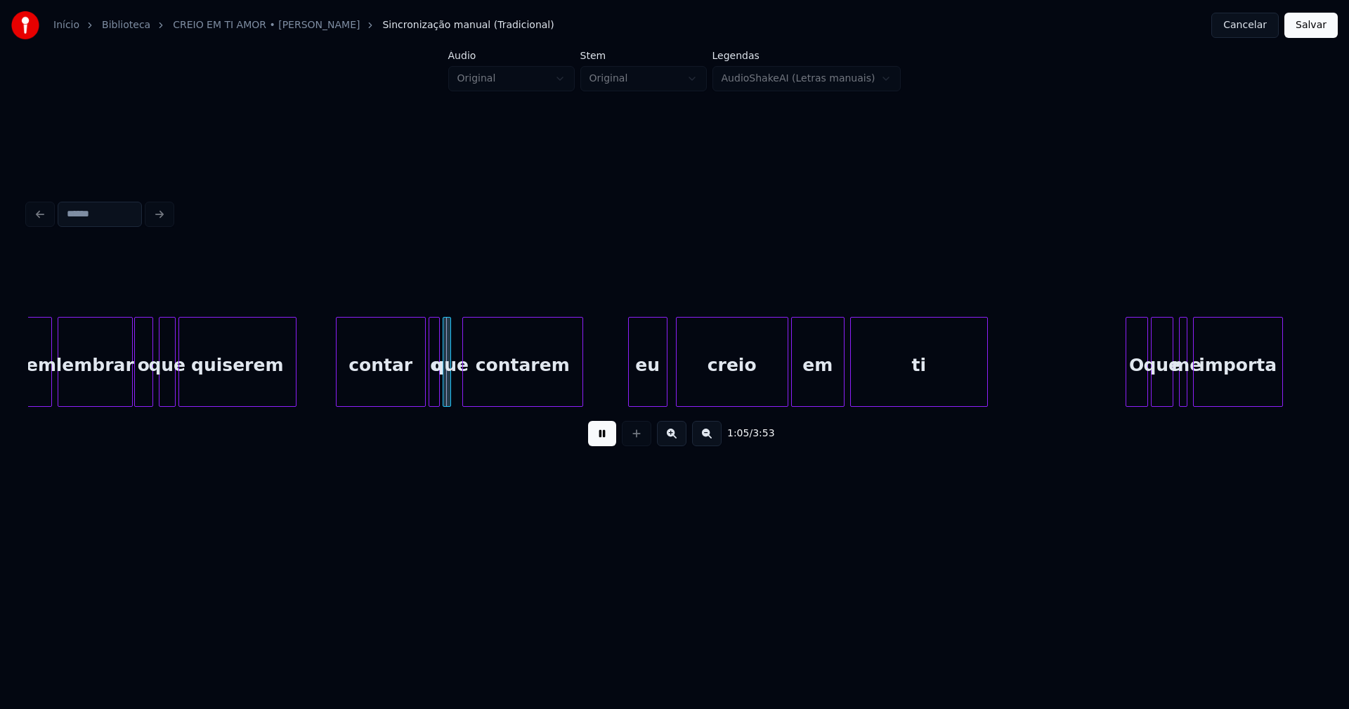
scroll to position [0, 8894]
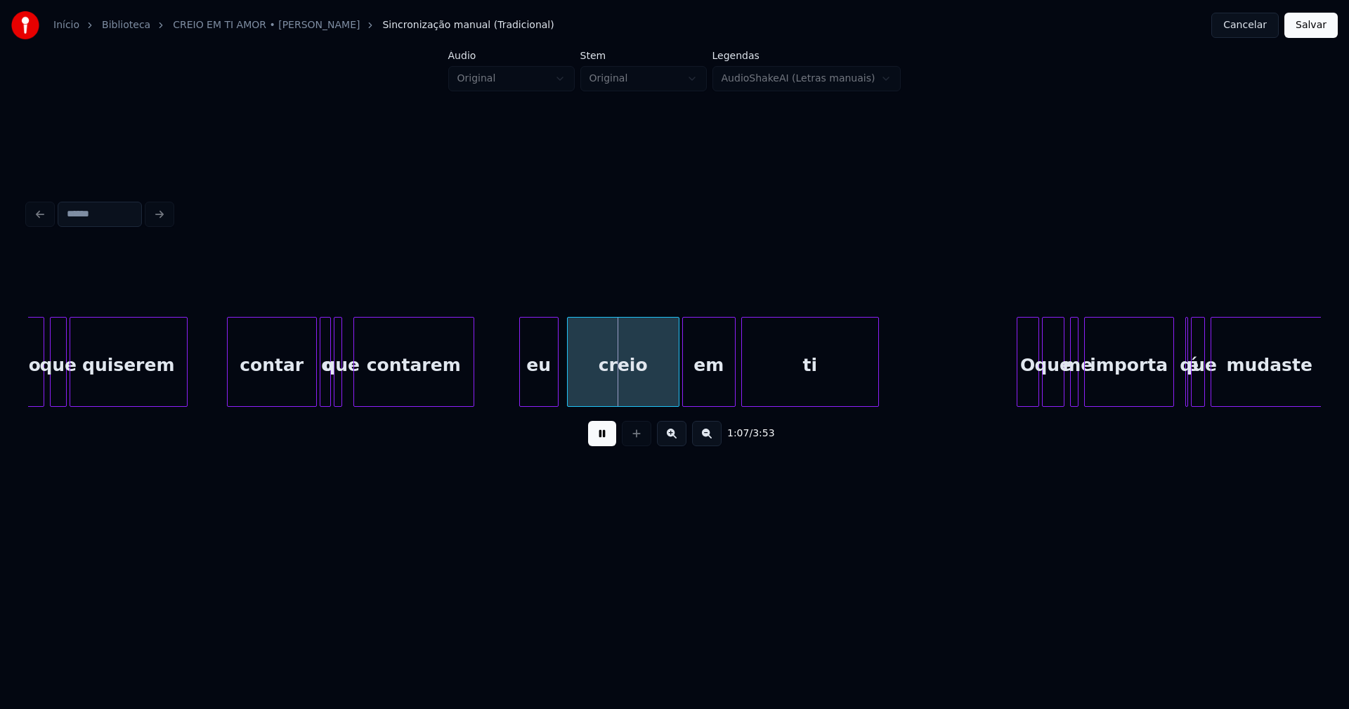
click at [343, 389] on div "que" at bounding box center [341, 366] width 14 height 96
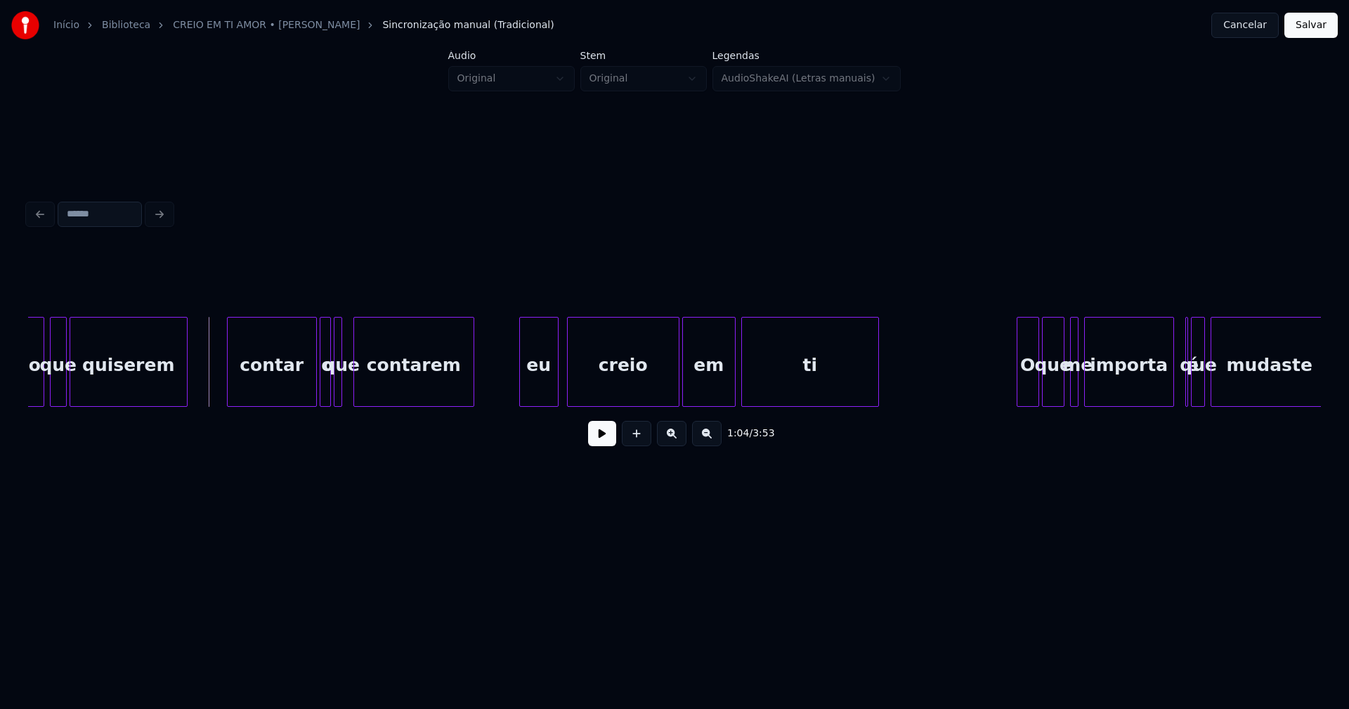
click at [600, 440] on button at bounding box center [602, 433] width 28 height 25
click at [349, 382] on div at bounding box center [348, 362] width 4 height 89
click at [532, 396] on div "eu" at bounding box center [530, 366] width 38 height 96
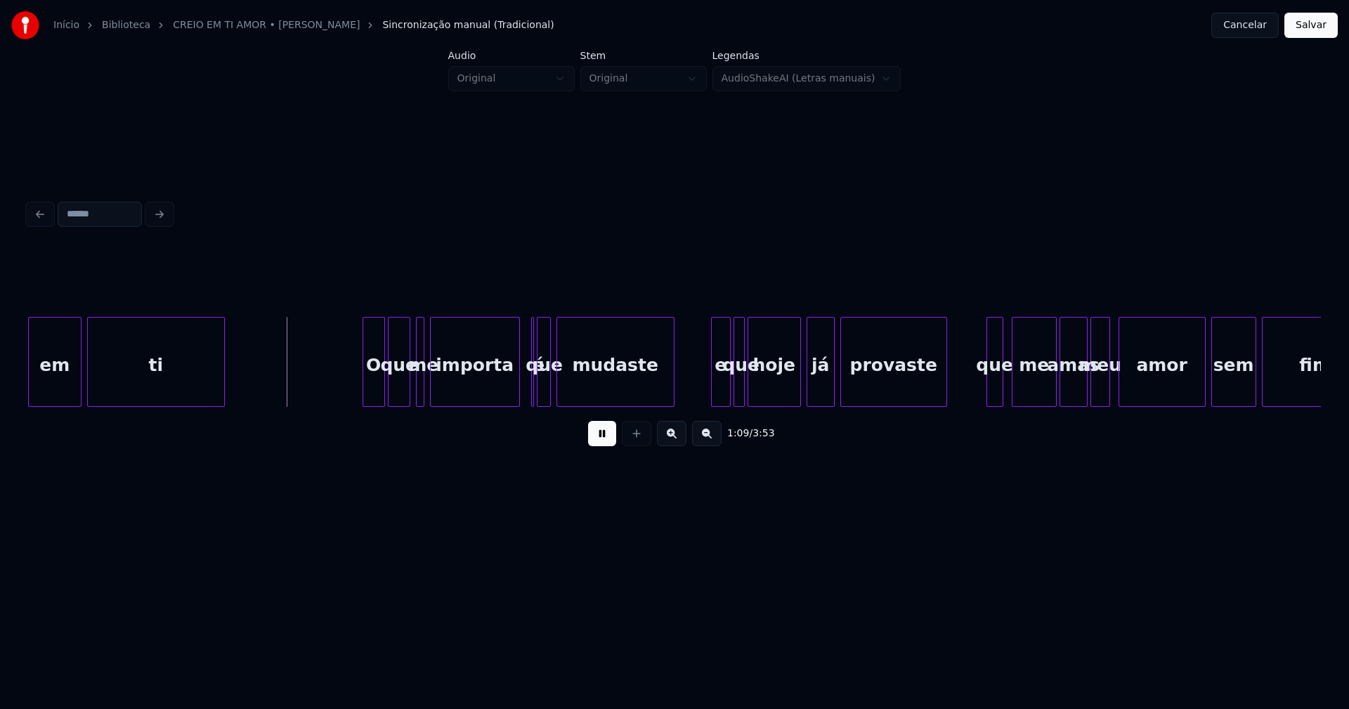
scroll to position [0, 9565]
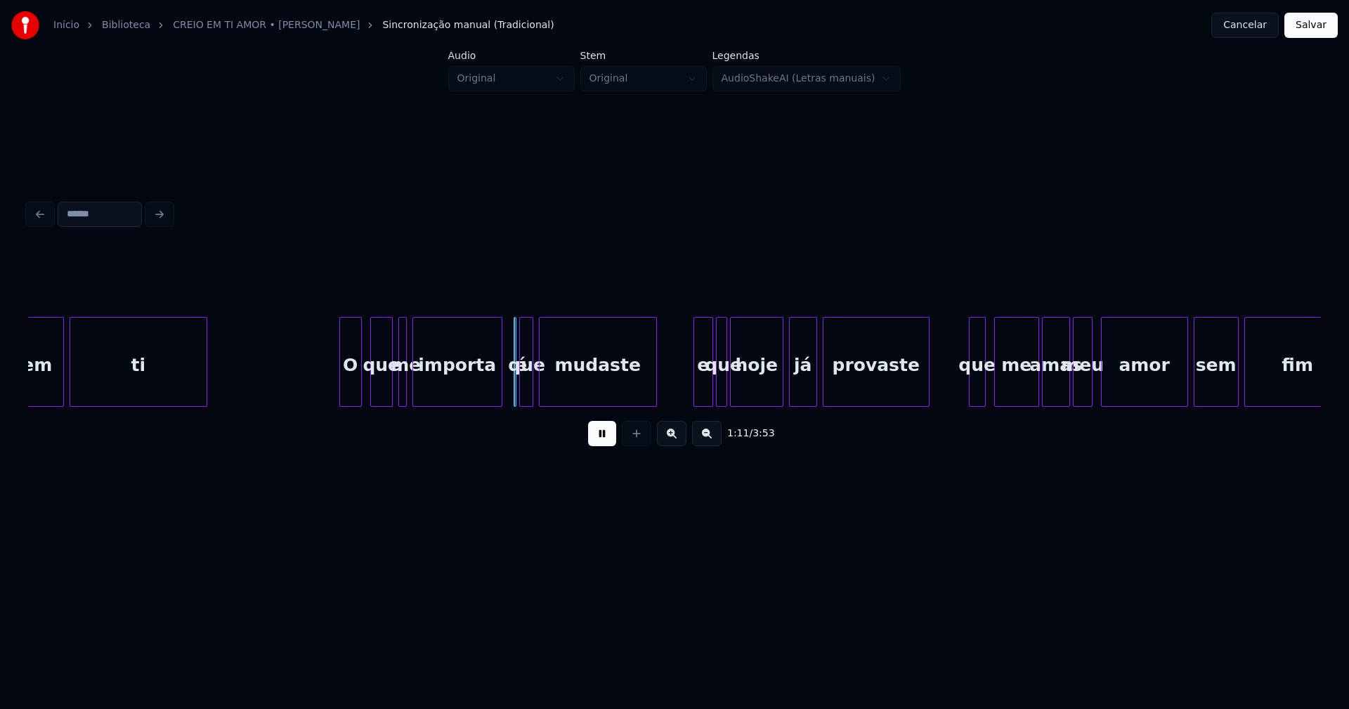
click at [351, 405] on div "em ti O que me importa é que mudaste e que hoje já provaste que me amas meu amo…" at bounding box center [674, 362] width 1293 height 90
click at [429, 386] on div at bounding box center [429, 362] width 4 height 89
click at [419, 385] on div at bounding box center [418, 362] width 4 height 89
click at [481, 401] on div "em ti O que me importa é que mudaste e que hoje já provaste que me amas meu amo…" at bounding box center [674, 362] width 1293 height 90
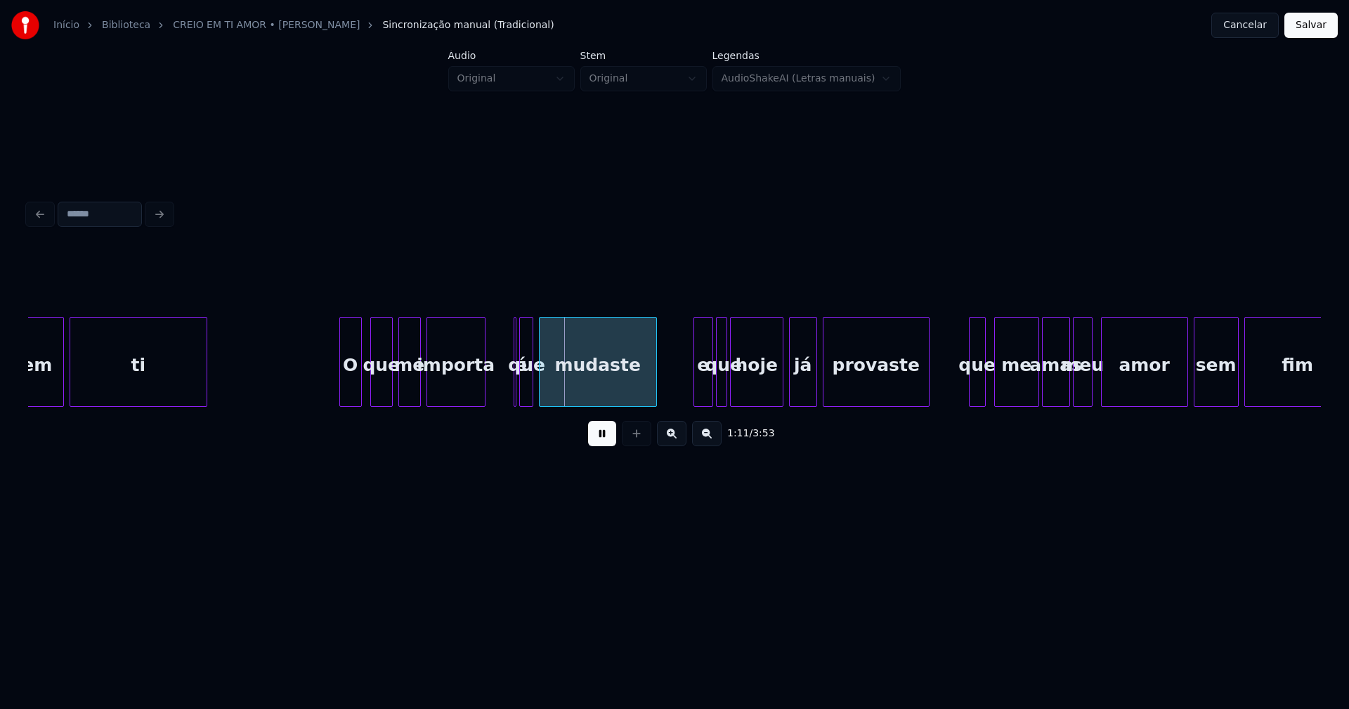
drag, startPoint x: 610, startPoint y: 443, endPoint x: 530, endPoint y: 402, distance: 89.8
click at [607, 440] on button at bounding box center [602, 433] width 28 height 25
click at [603, 444] on button at bounding box center [602, 433] width 28 height 25
click at [608, 446] on button at bounding box center [602, 433] width 28 height 25
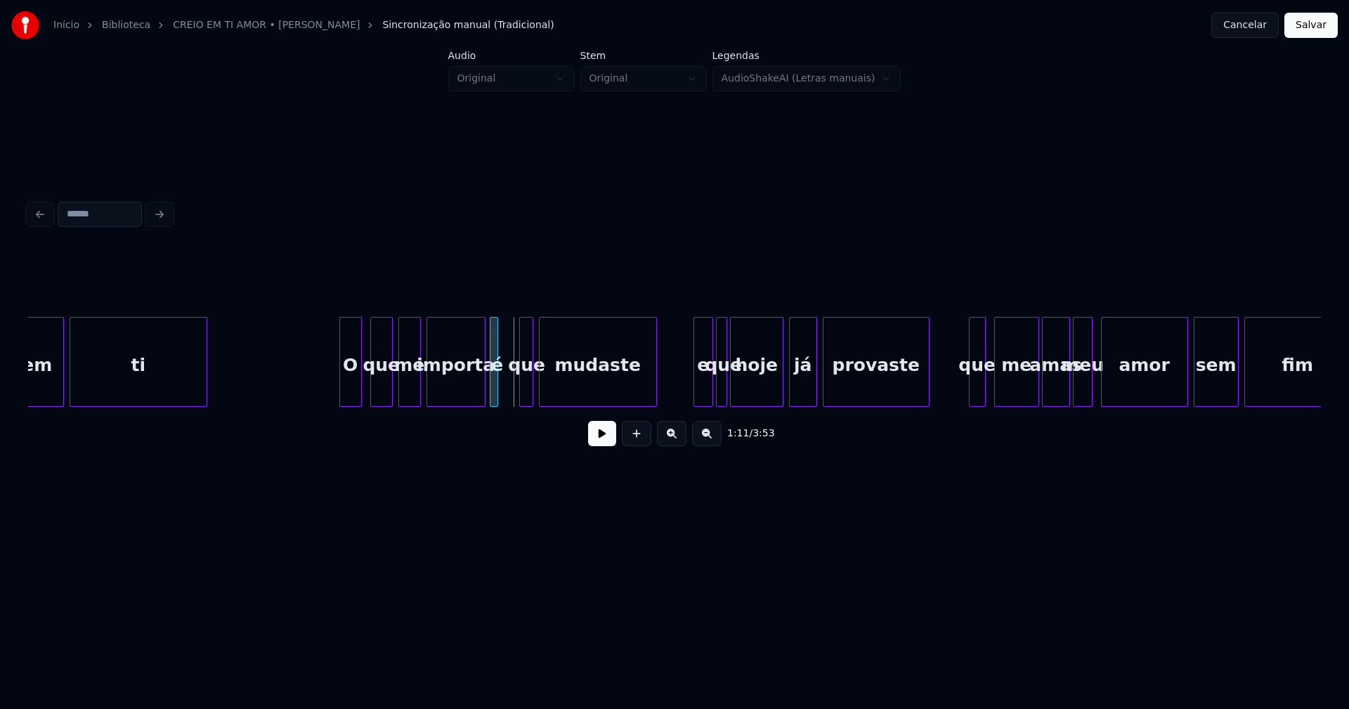
click at [490, 332] on div "é" at bounding box center [494, 362] width 8 height 90
click at [507, 387] on div at bounding box center [508, 362] width 4 height 89
click at [558, 385] on div at bounding box center [556, 362] width 4 height 89
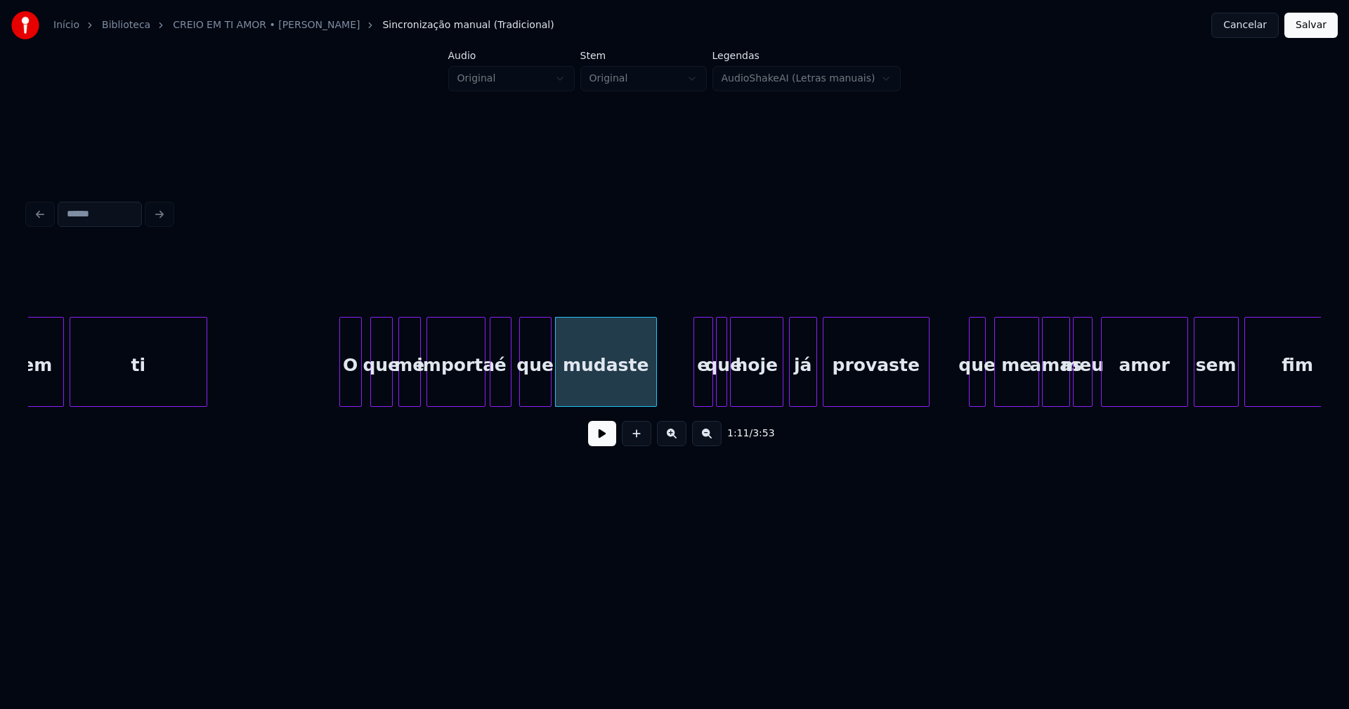
click at [549, 384] on div at bounding box center [549, 362] width 4 height 89
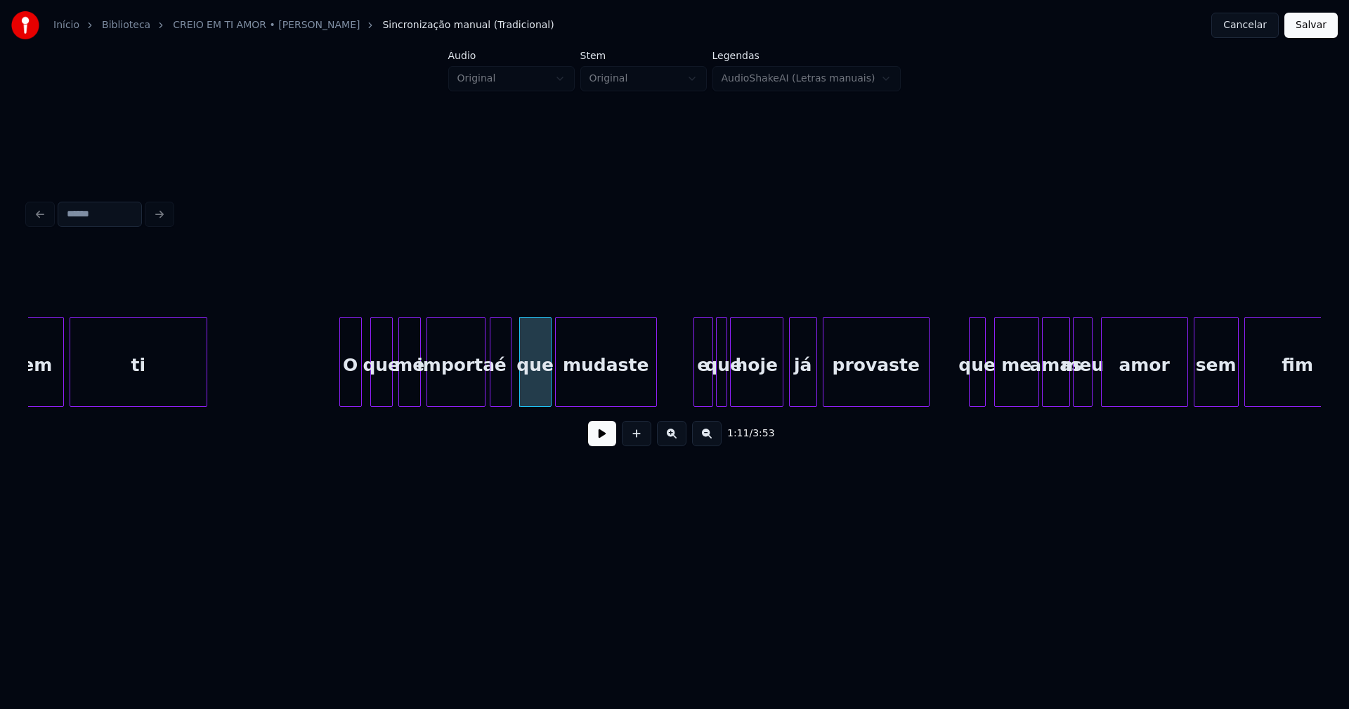
click at [596, 435] on button at bounding box center [602, 433] width 28 height 25
click at [474, 404] on div "em ti O que me importa é que mudaste e que hoje já provaste que me amas meu amo…" at bounding box center [674, 362] width 1293 height 90
click at [700, 400] on div "e" at bounding box center [699, 366] width 18 height 96
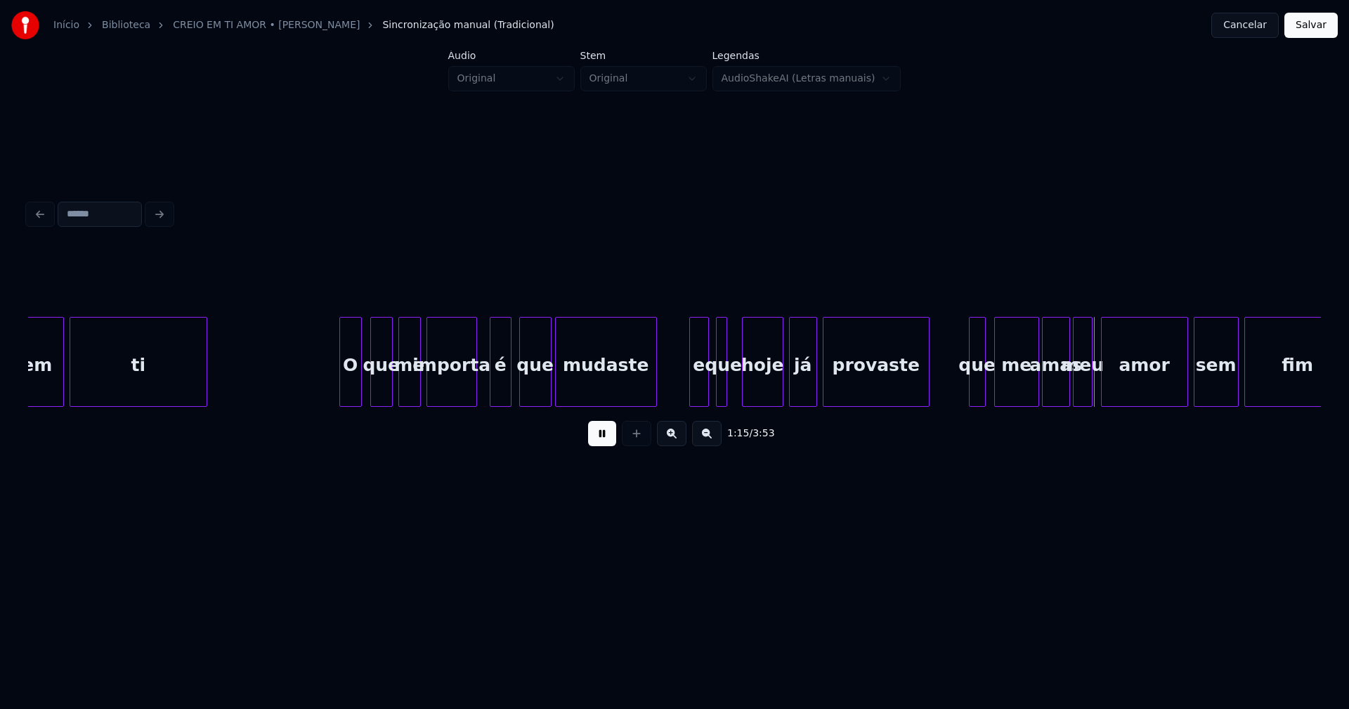
click at [743, 379] on div at bounding box center [744, 362] width 4 height 89
click at [739, 384] on div at bounding box center [737, 362] width 4 height 89
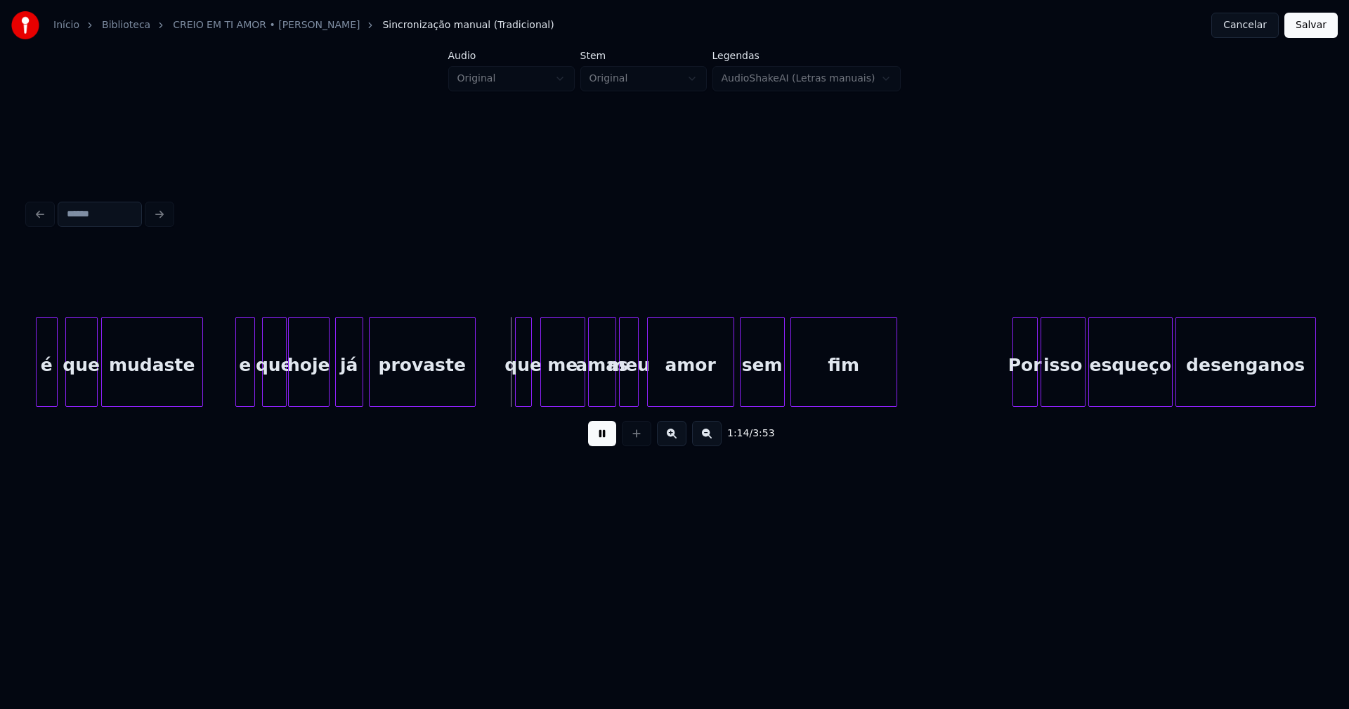
scroll to position [0, 10037]
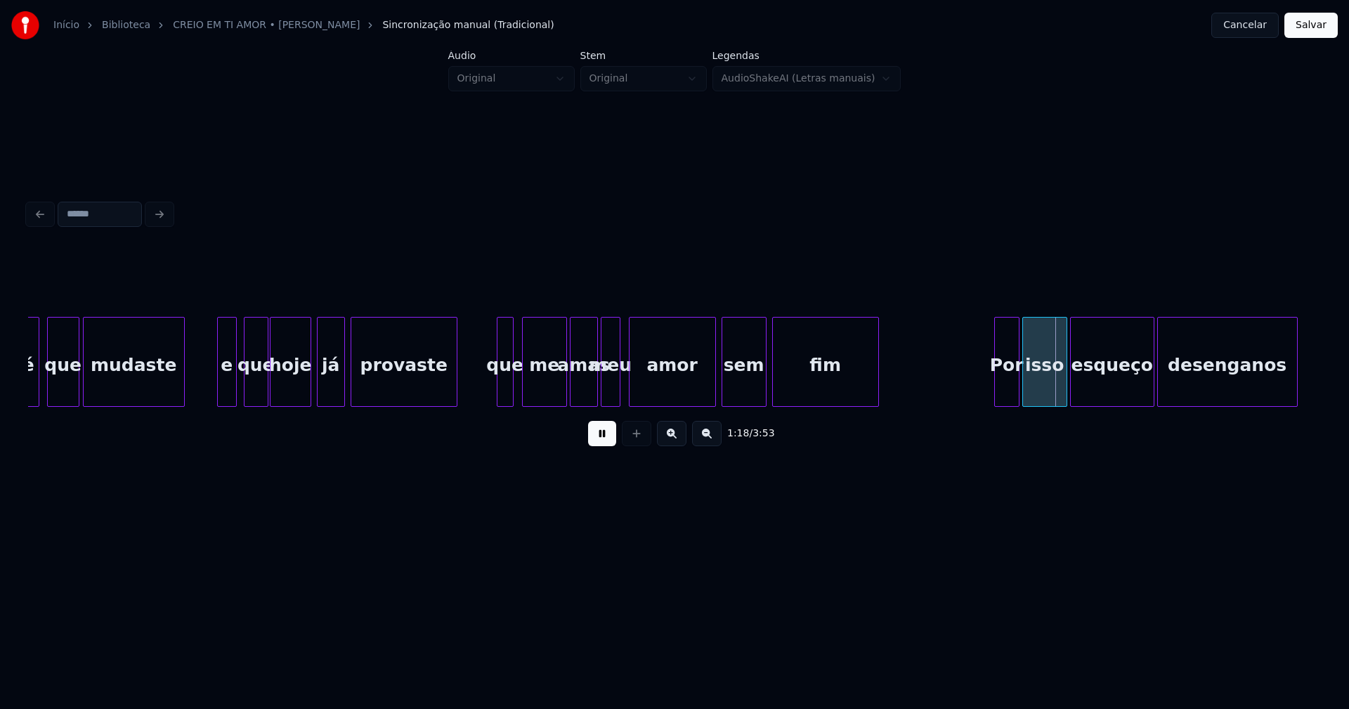
click at [599, 437] on button at bounding box center [602, 433] width 28 height 25
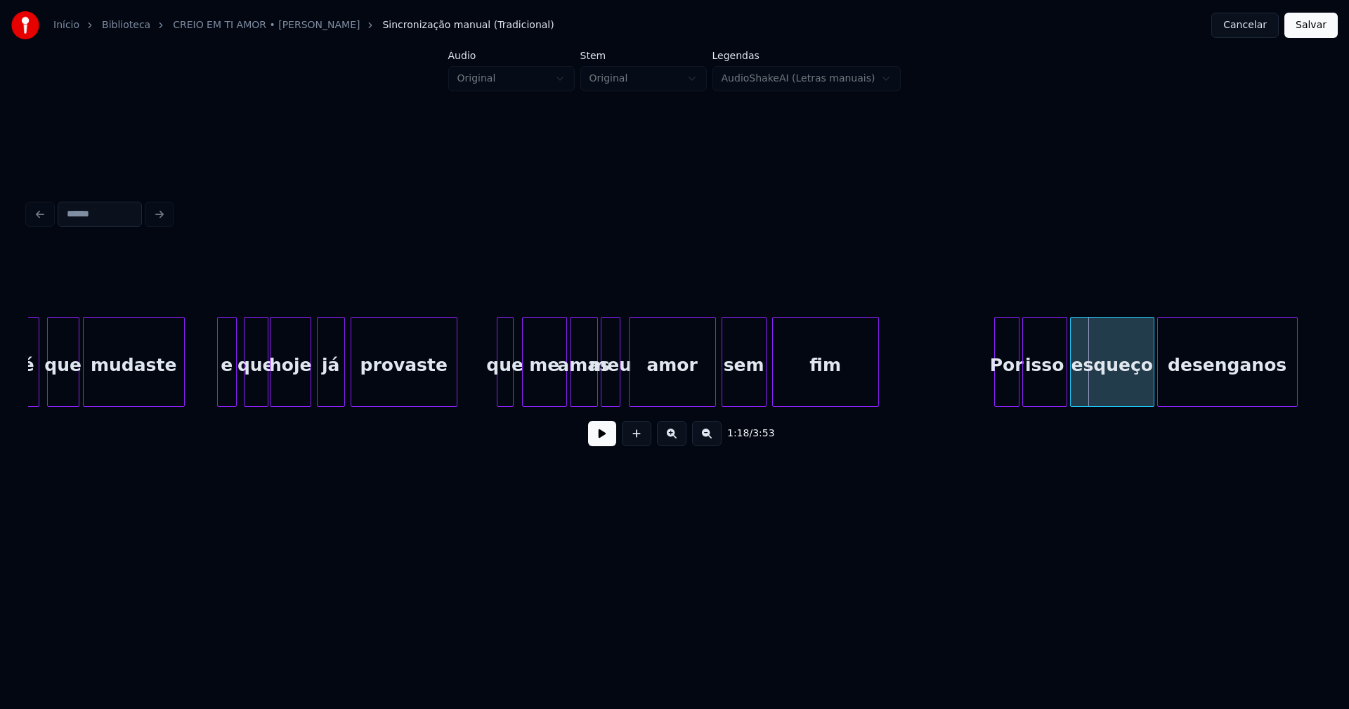
click at [597, 438] on button at bounding box center [602, 433] width 28 height 25
click at [604, 442] on button at bounding box center [602, 433] width 28 height 25
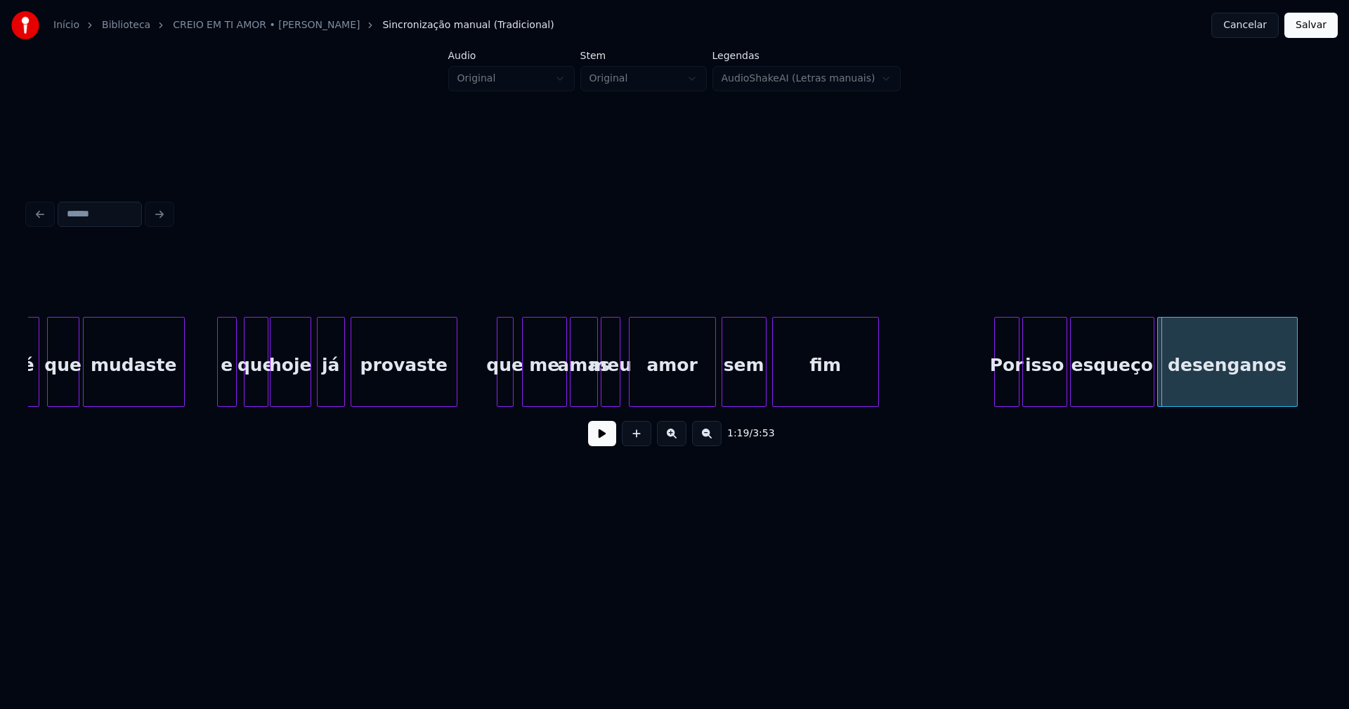
click at [506, 386] on div "que" at bounding box center [504, 366] width 15 height 96
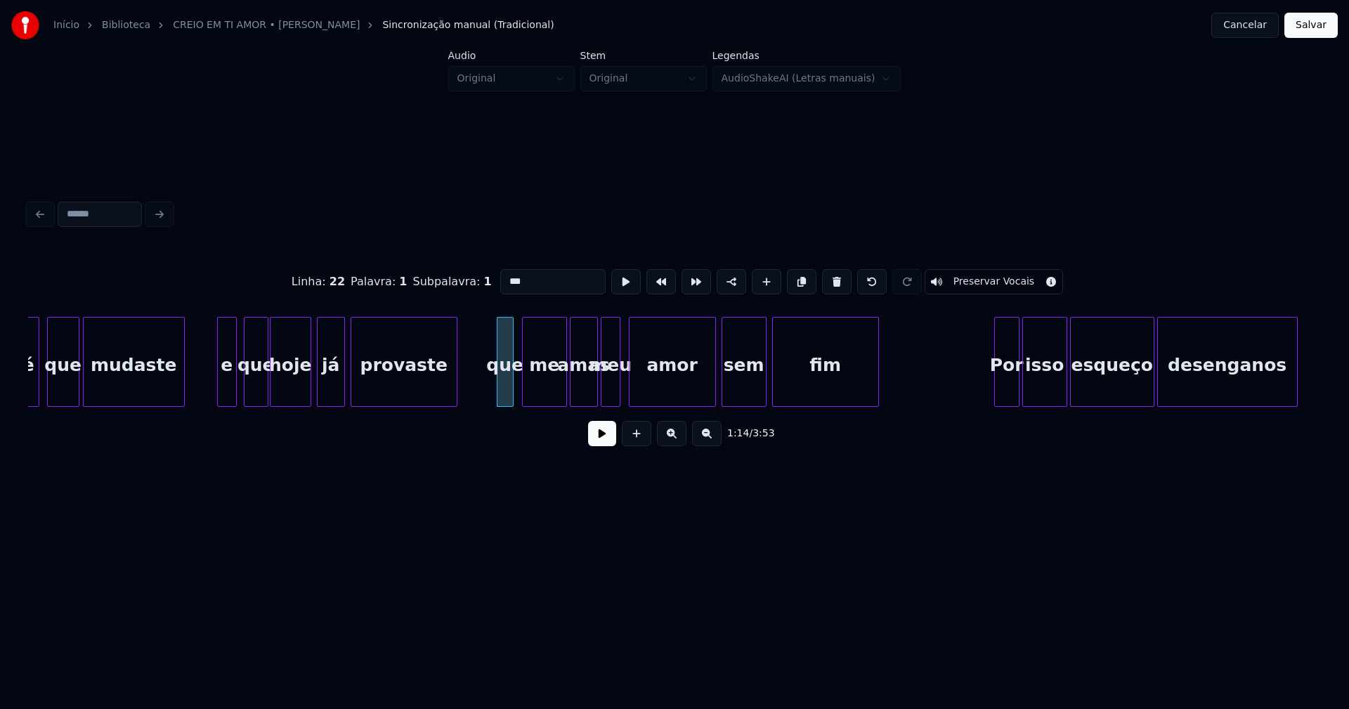
drag, startPoint x: 504, startPoint y: 273, endPoint x: 491, endPoint y: 283, distance: 16.0
click at [500, 283] on input "***" at bounding box center [552, 281] width 105 height 25
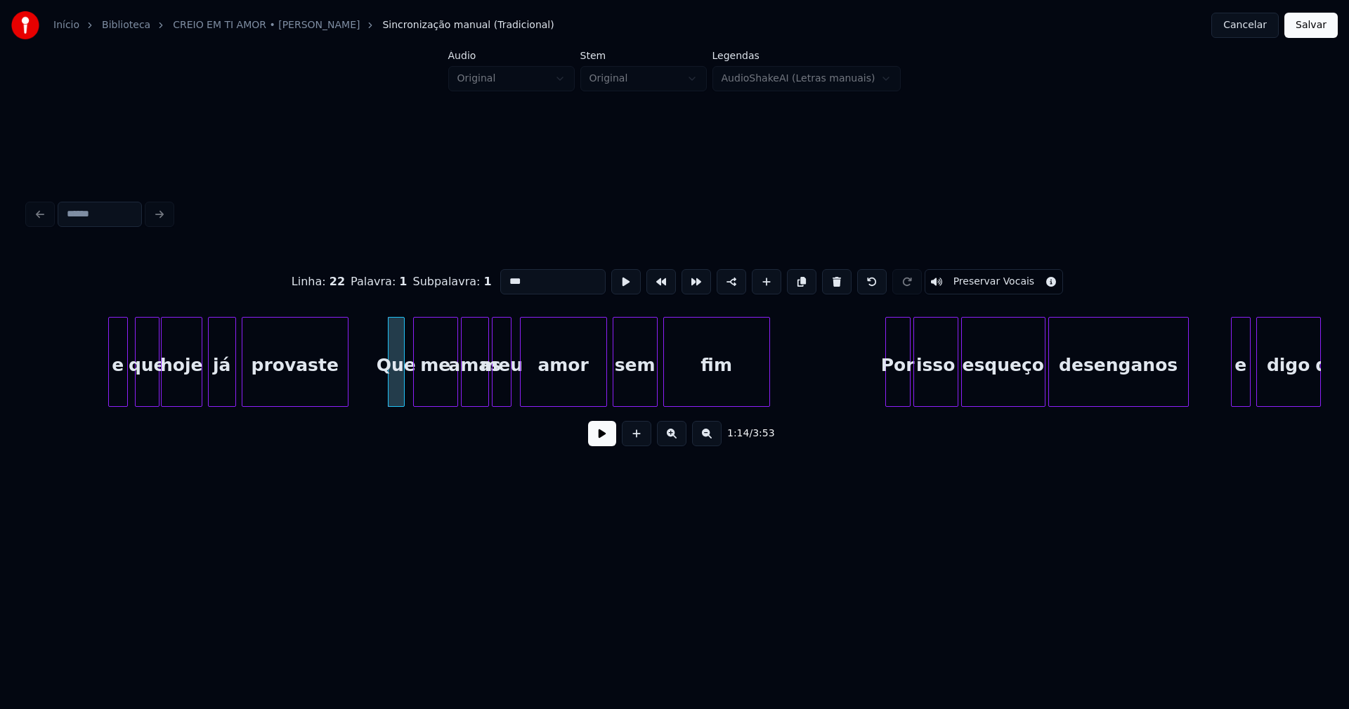
scroll to position [0, 10273]
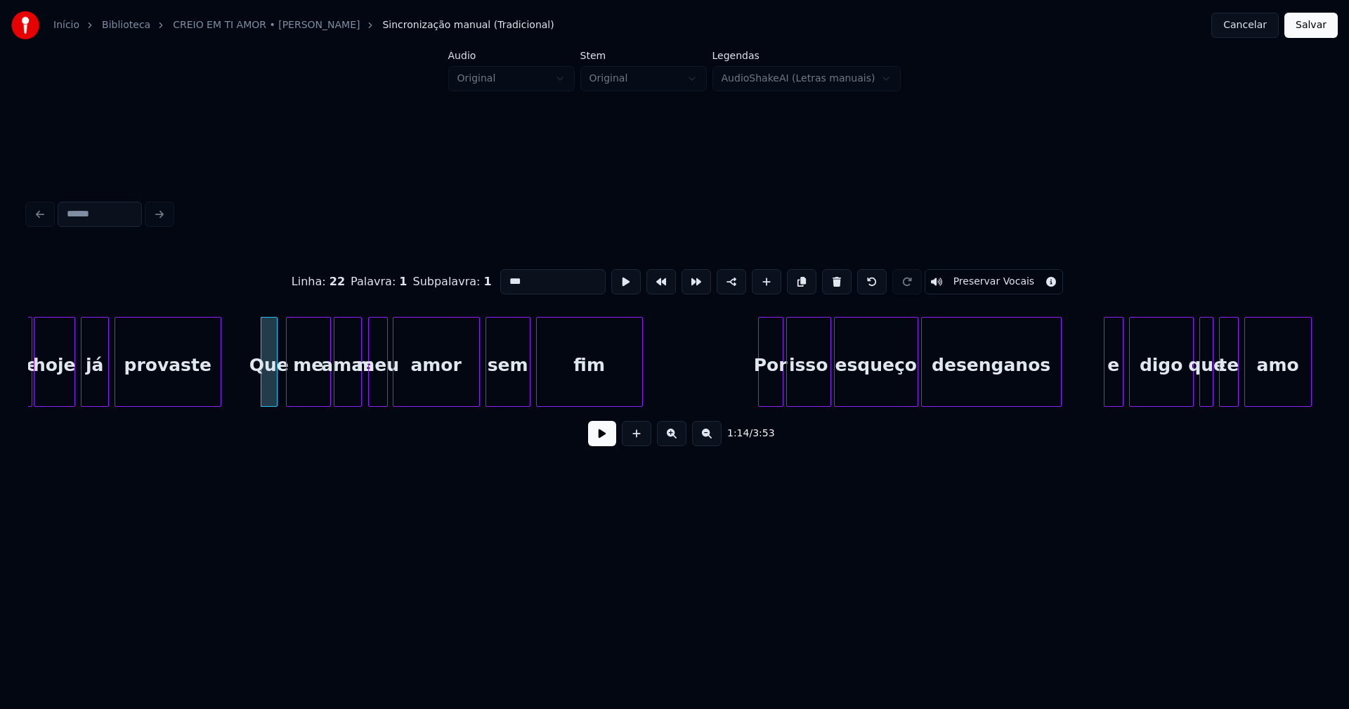
click at [377, 392] on div "meu" at bounding box center [378, 366] width 18 height 96
type input "***"
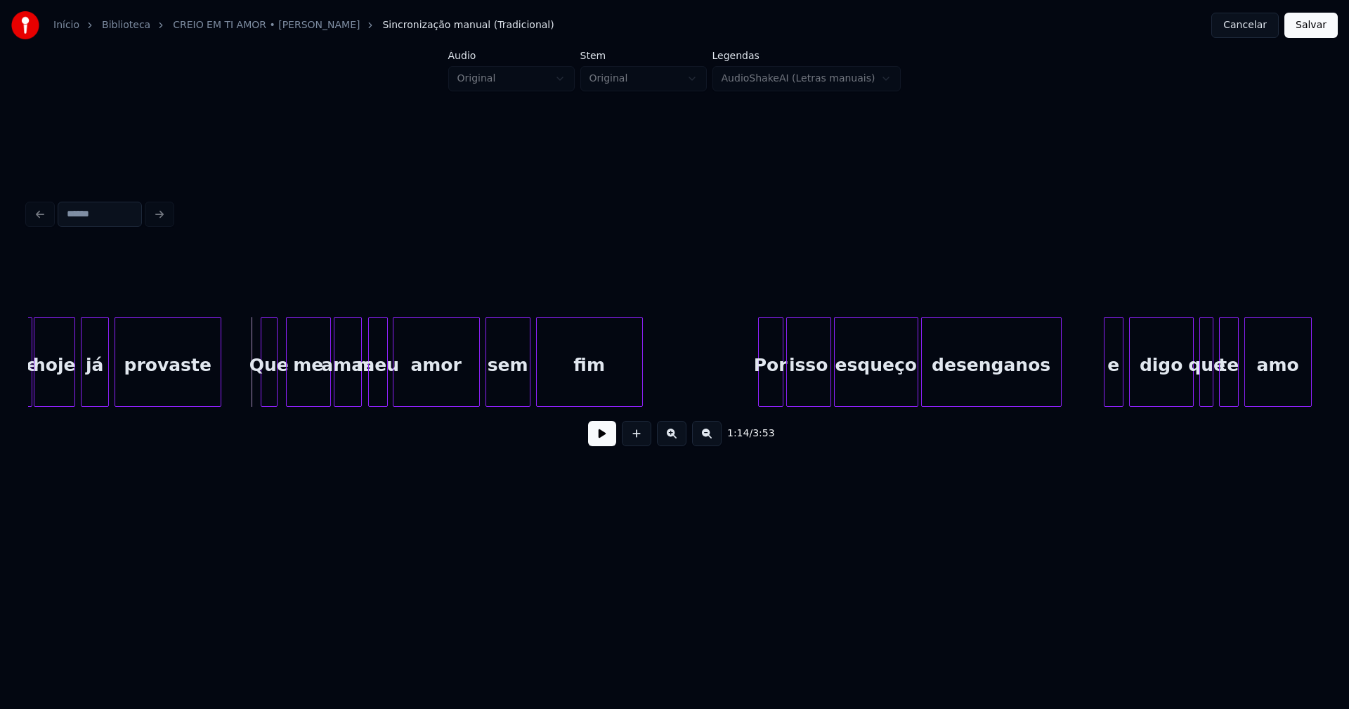
click at [591, 438] on button at bounding box center [602, 433] width 28 height 25
click at [607, 440] on button at bounding box center [602, 433] width 28 height 25
click at [379, 386] on div "meu" at bounding box center [378, 366] width 18 height 96
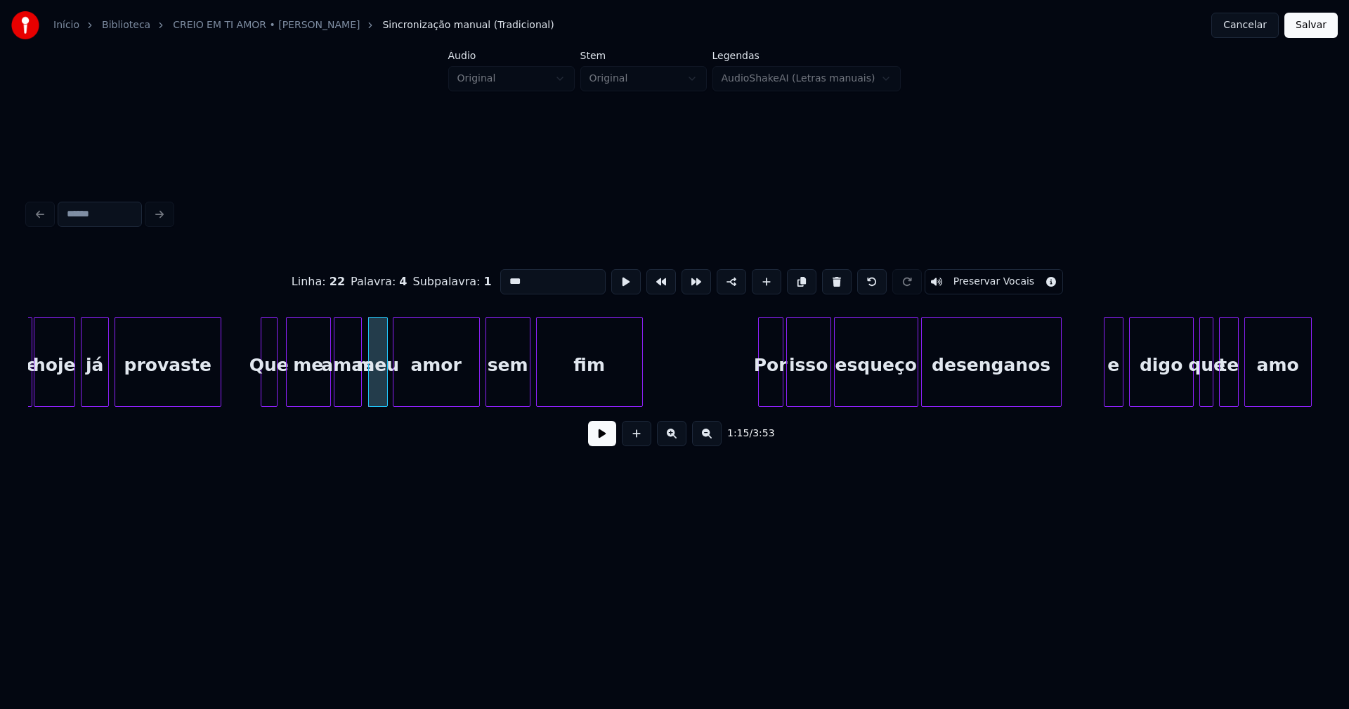
click at [522, 277] on input "***" at bounding box center [552, 281] width 105 height 25
type input "*"
type input "**"
click at [611, 440] on button at bounding box center [602, 433] width 28 height 25
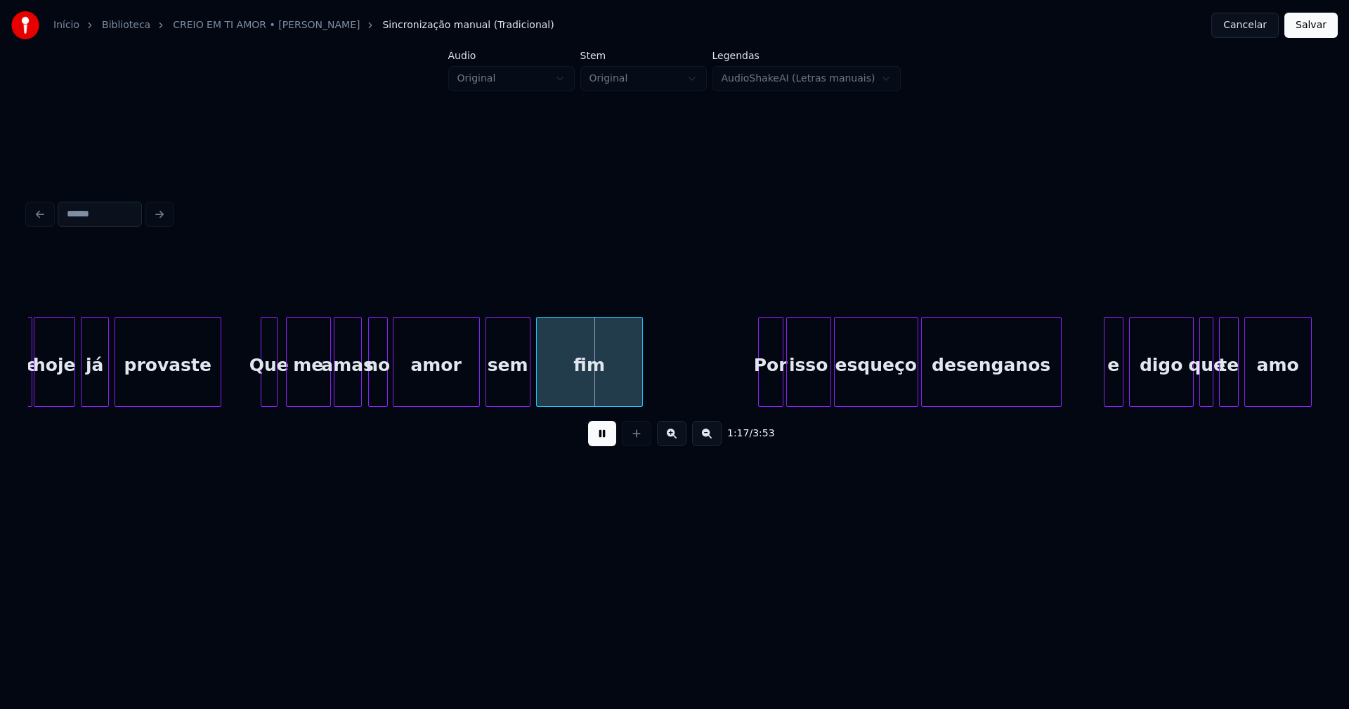
click at [381, 393] on div at bounding box center [381, 362] width 4 height 89
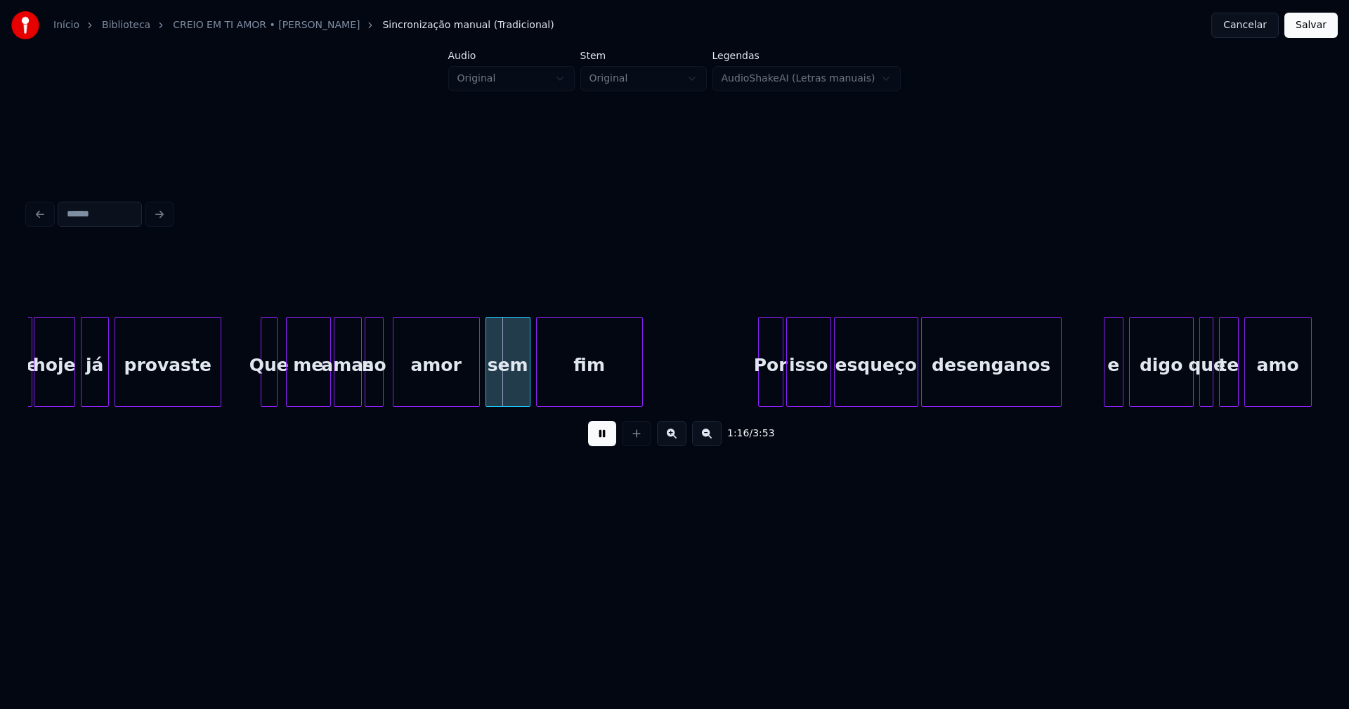
click at [365, 391] on div at bounding box center [367, 362] width 4 height 89
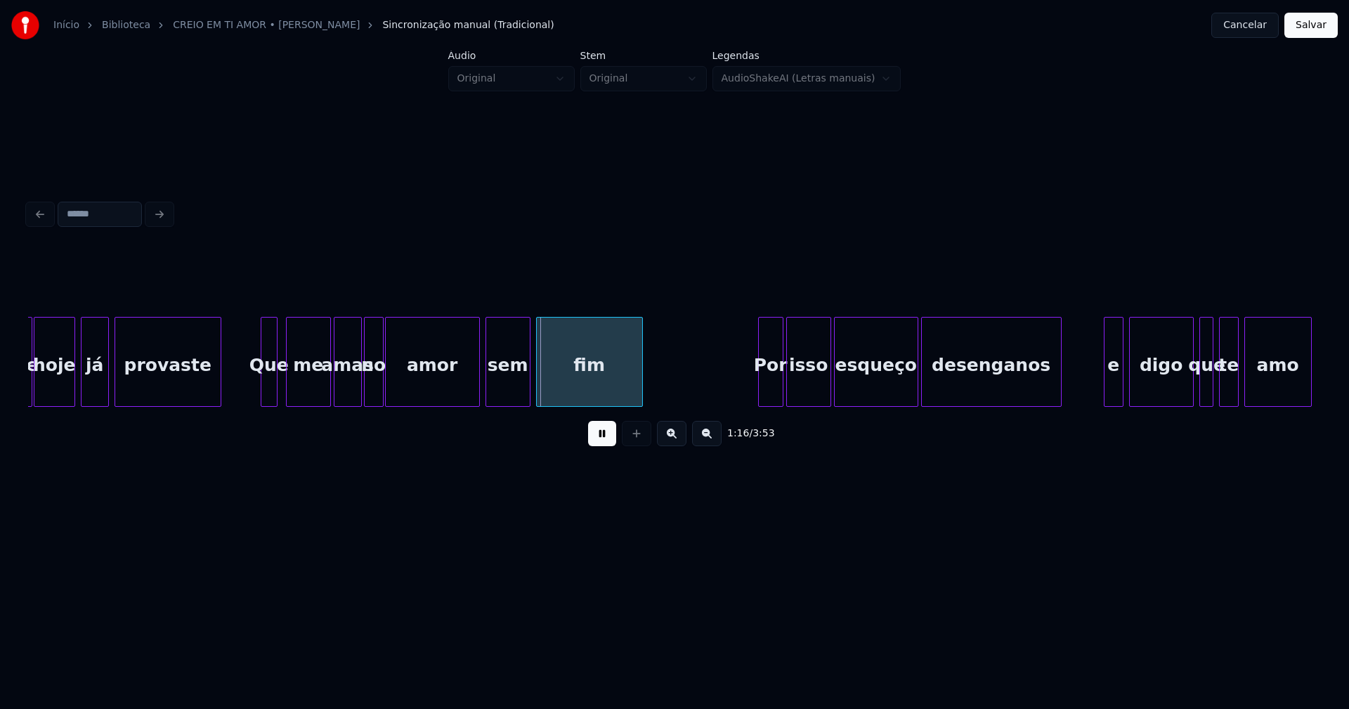
click at [386, 383] on div at bounding box center [388, 362] width 4 height 89
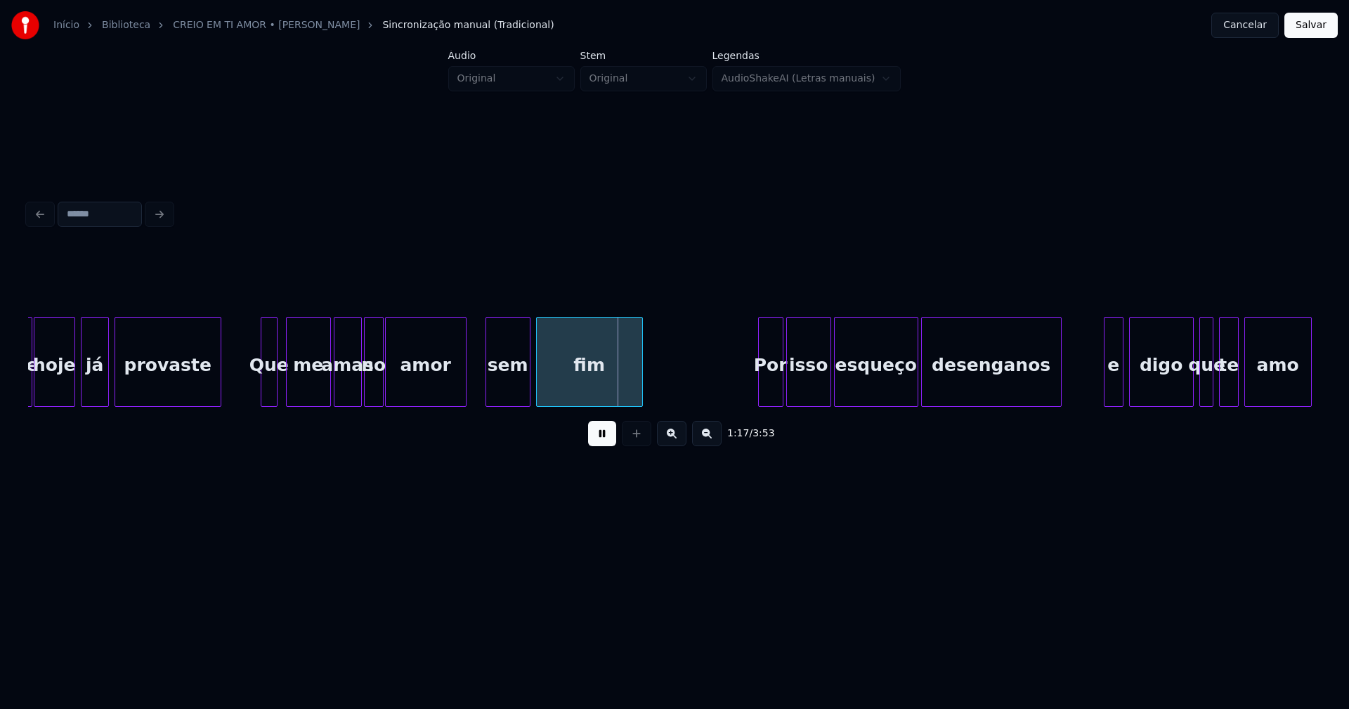
click at [464, 393] on div at bounding box center [464, 362] width 4 height 89
click at [472, 382] on div at bounding box center [474, 362] width 4 height 89
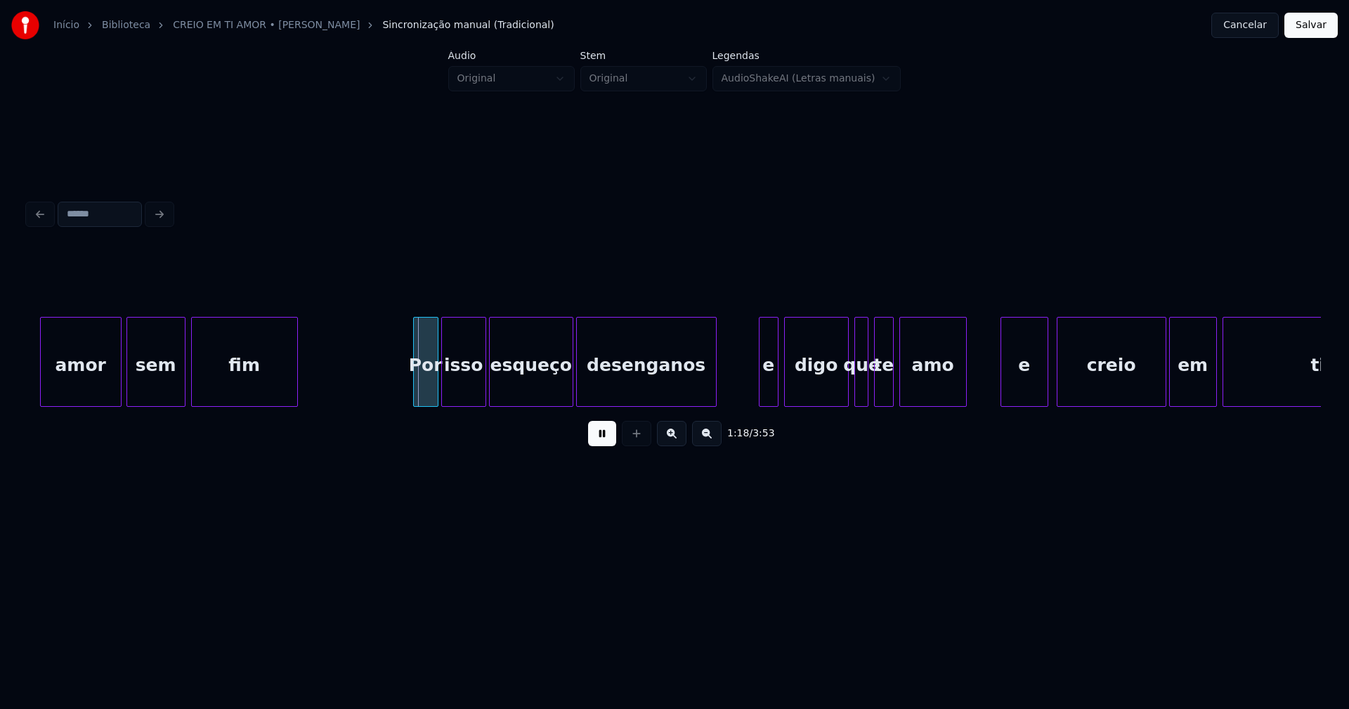
scroll to position [0, 10691]
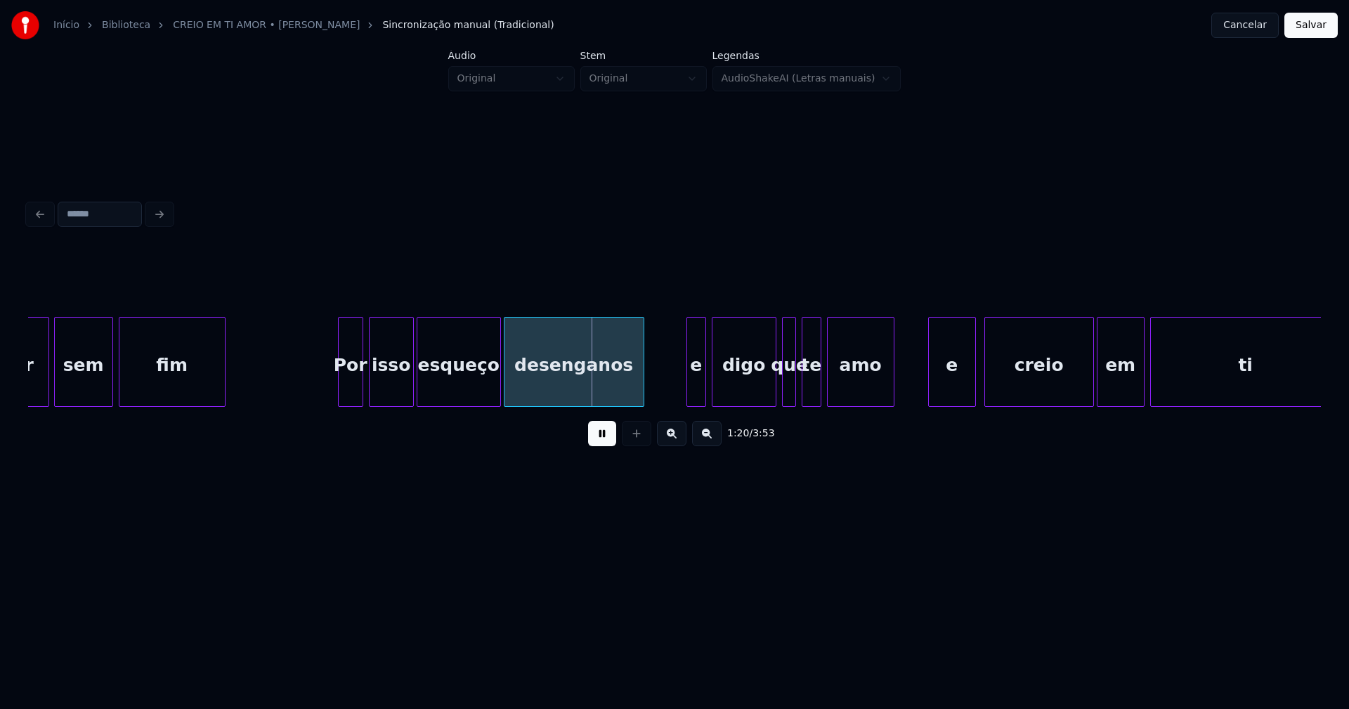
click at [349, 398] on div "Por" at bounding box center [351, 366] width 24 height 96
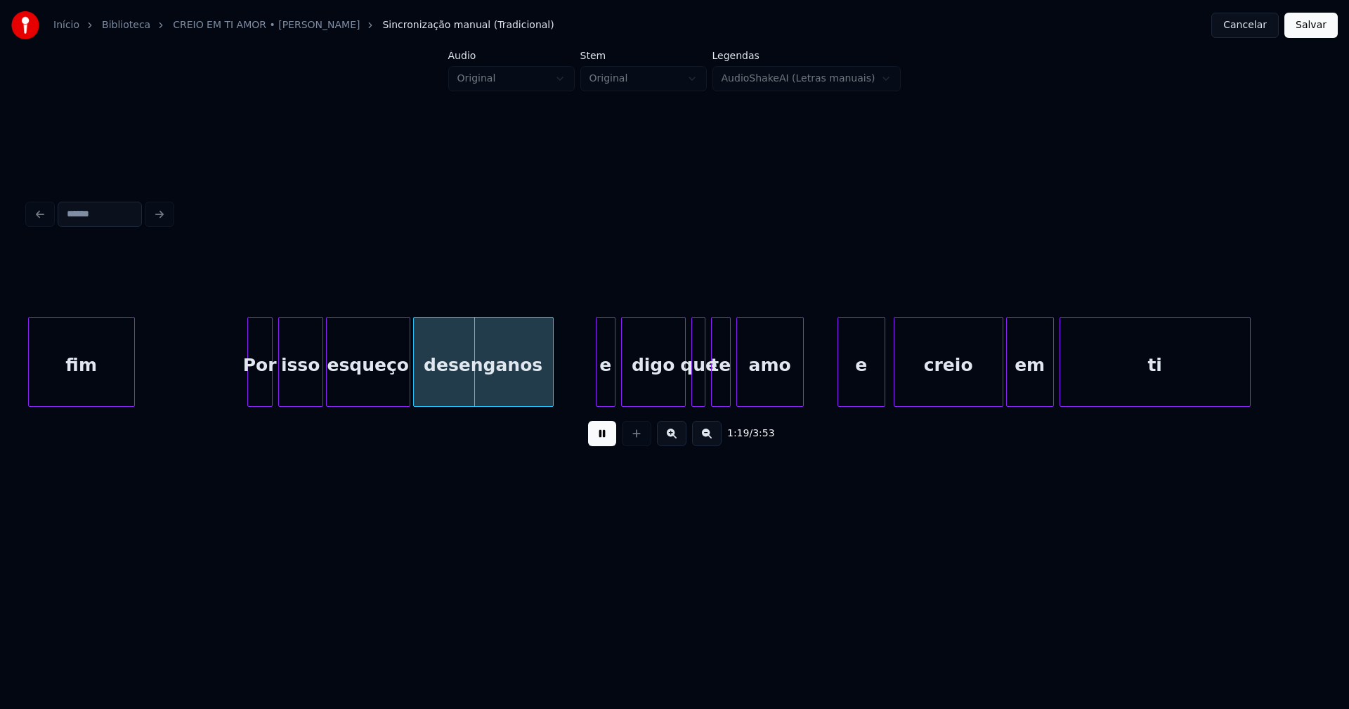
scroll to position [0, 10873]
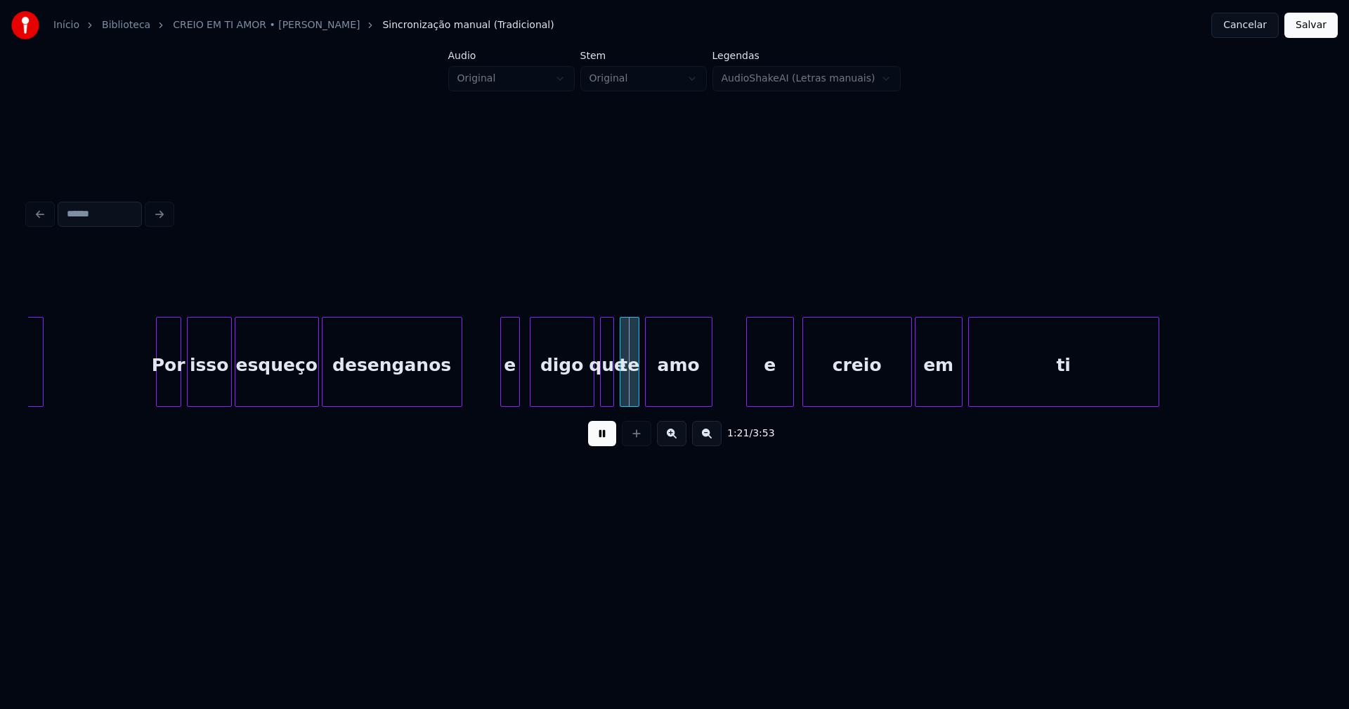
click at [511, 391] on div "e" at bounding box center [510, 366] width 18 height 96
click at [589, 393] on div at bounding box center [588, 362] width 4 height 89
click at [597, 392] on div at bounding box center [596, 362] width 4 height 89
click at [761, 385] on div "e" at bounding box center [764, 366] width 46 height 96
click at [605, 445] on button at bounding box center [602, 433] width 28 height 25
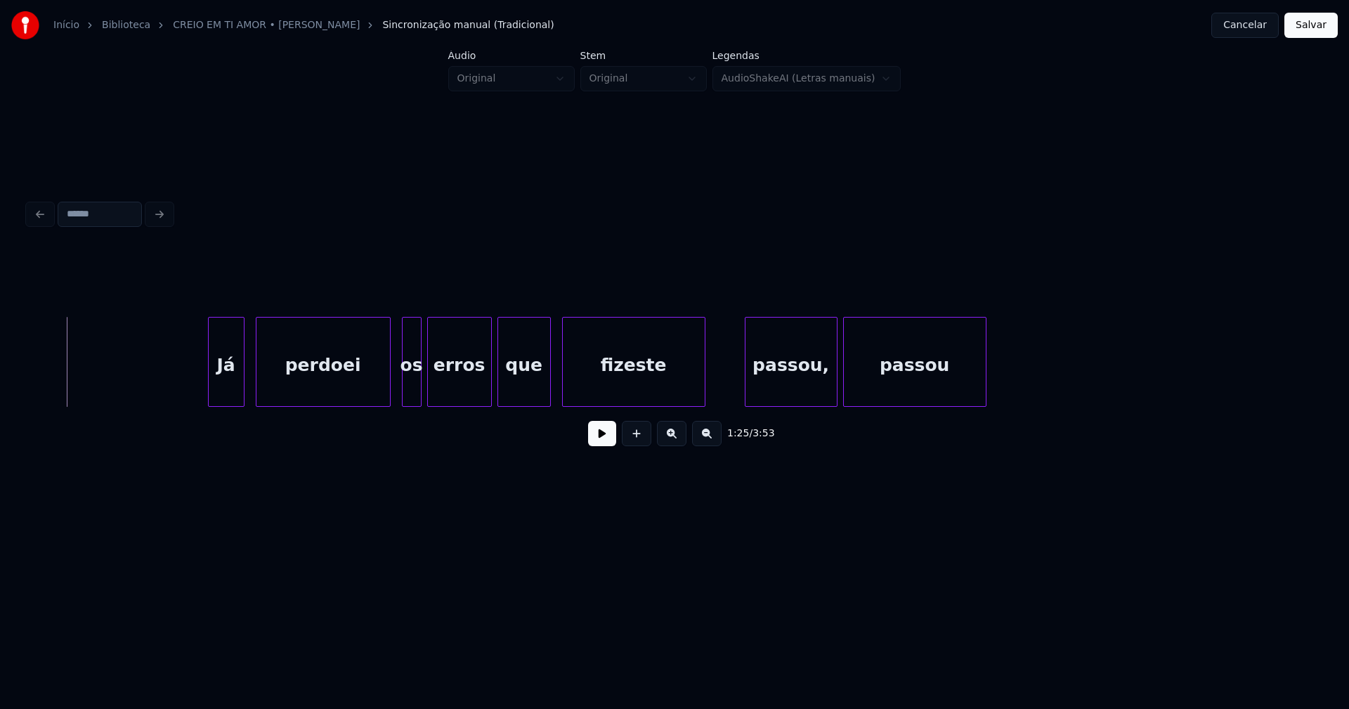
scroll to position [0, 11671]
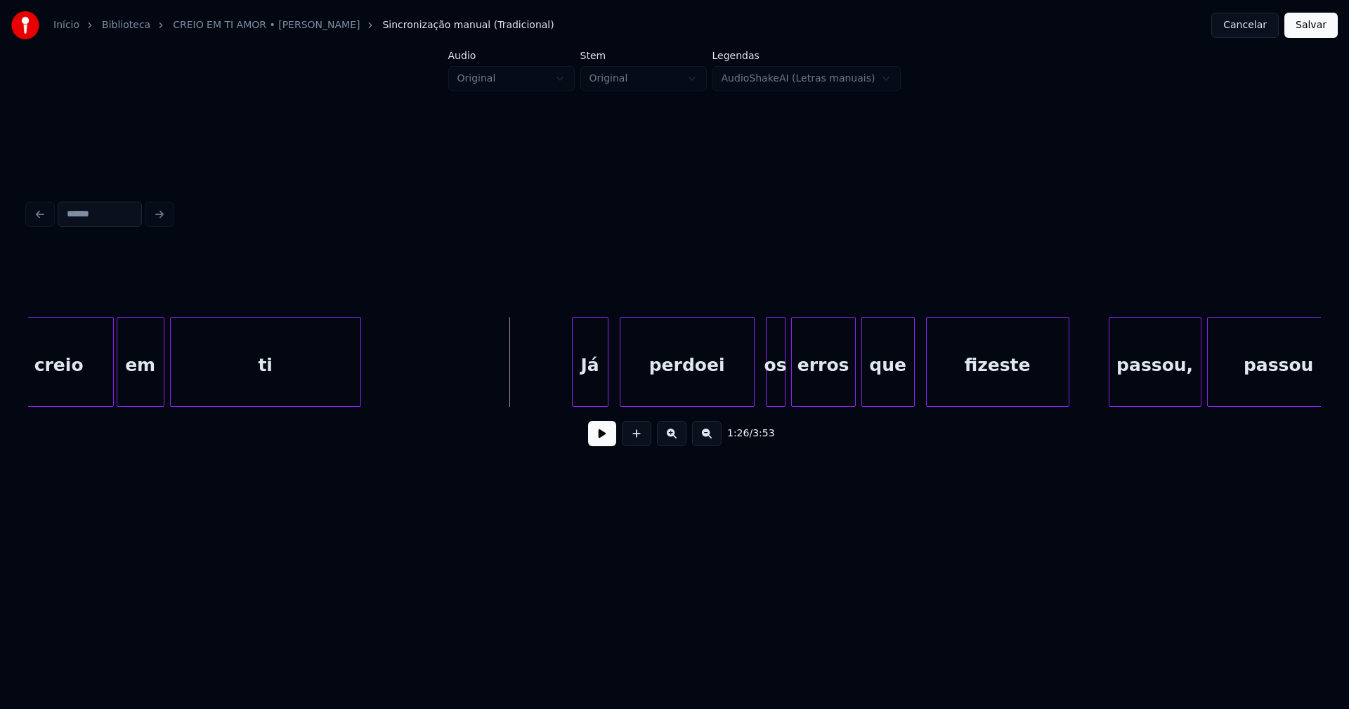
drag, startPoint x: 596, startPoint y: 435, endPoint x: 598, endPoint y: 419, distance: 16.2
click at [597, 434] on button at bounding box center [602, 433] width 28 height 25
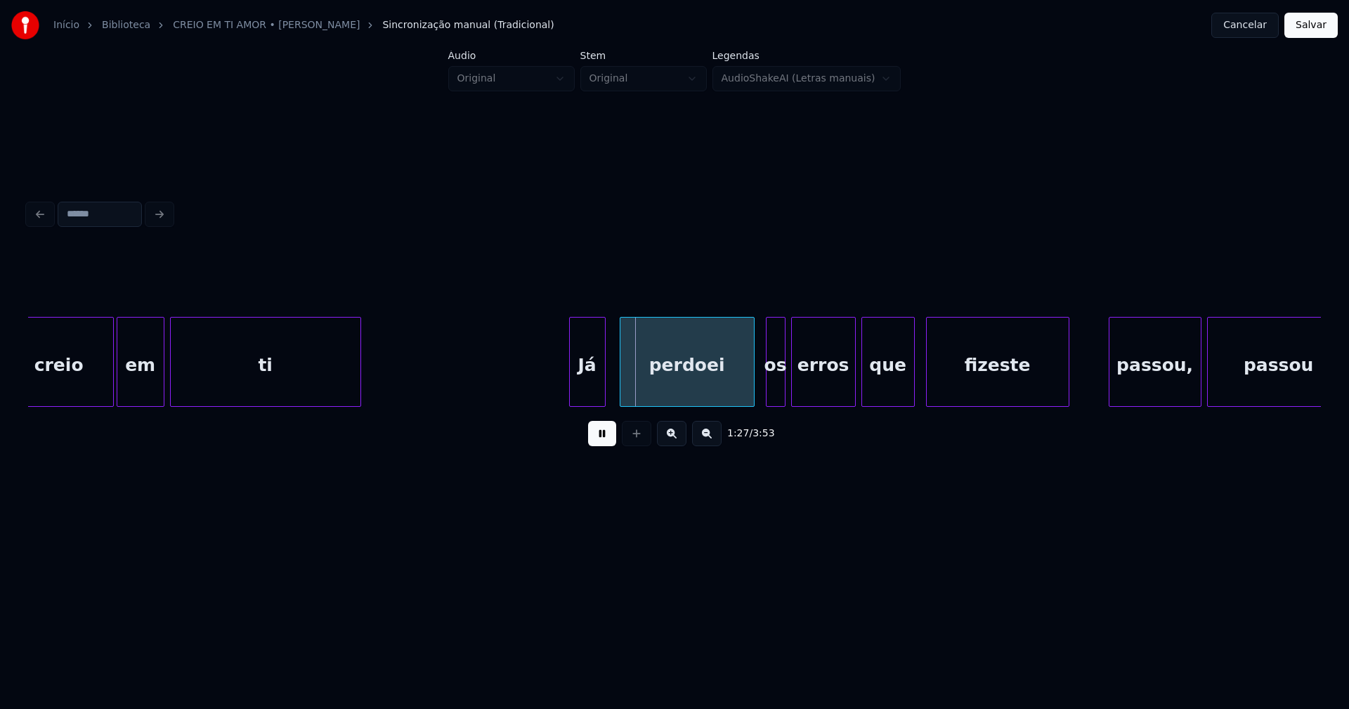
click at [594, 387] on div "Já" at bounding box center [587, 366] width 35 height 96
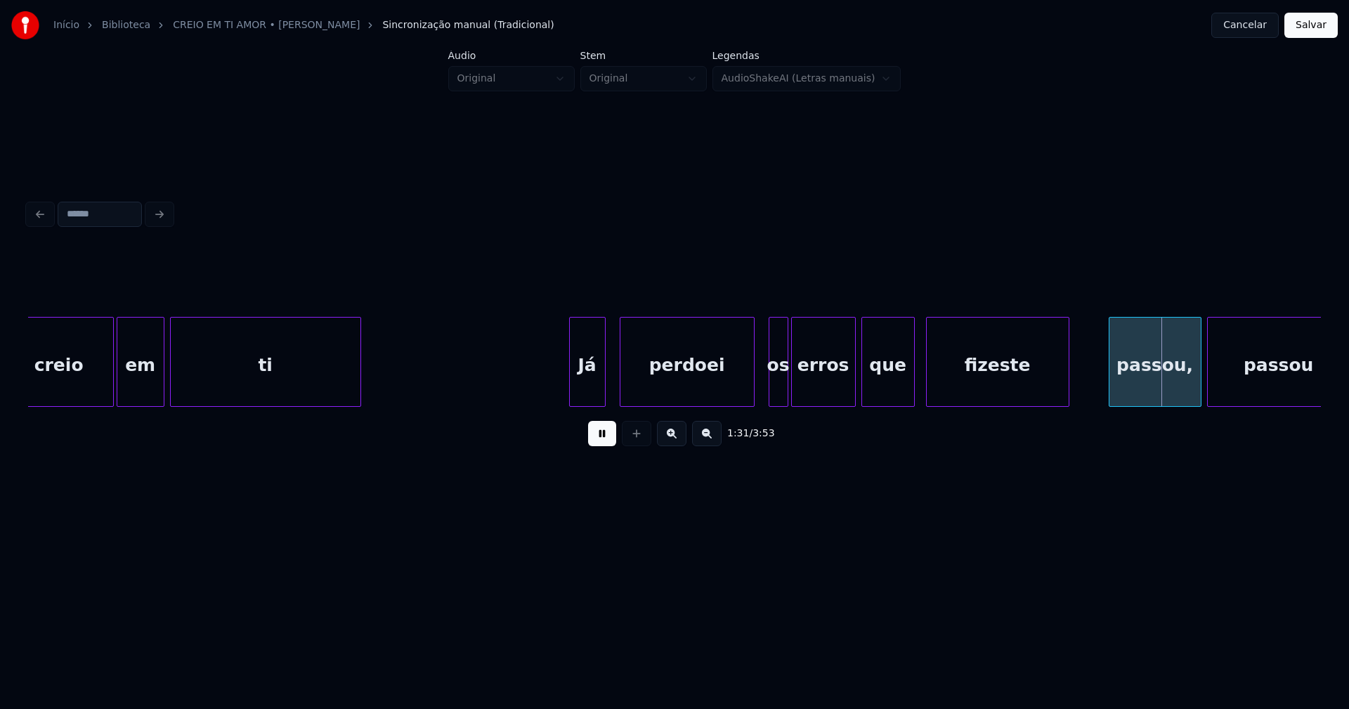
click at [780, 395] on div "os" at bounding box center [778, 366] width 18 height 96
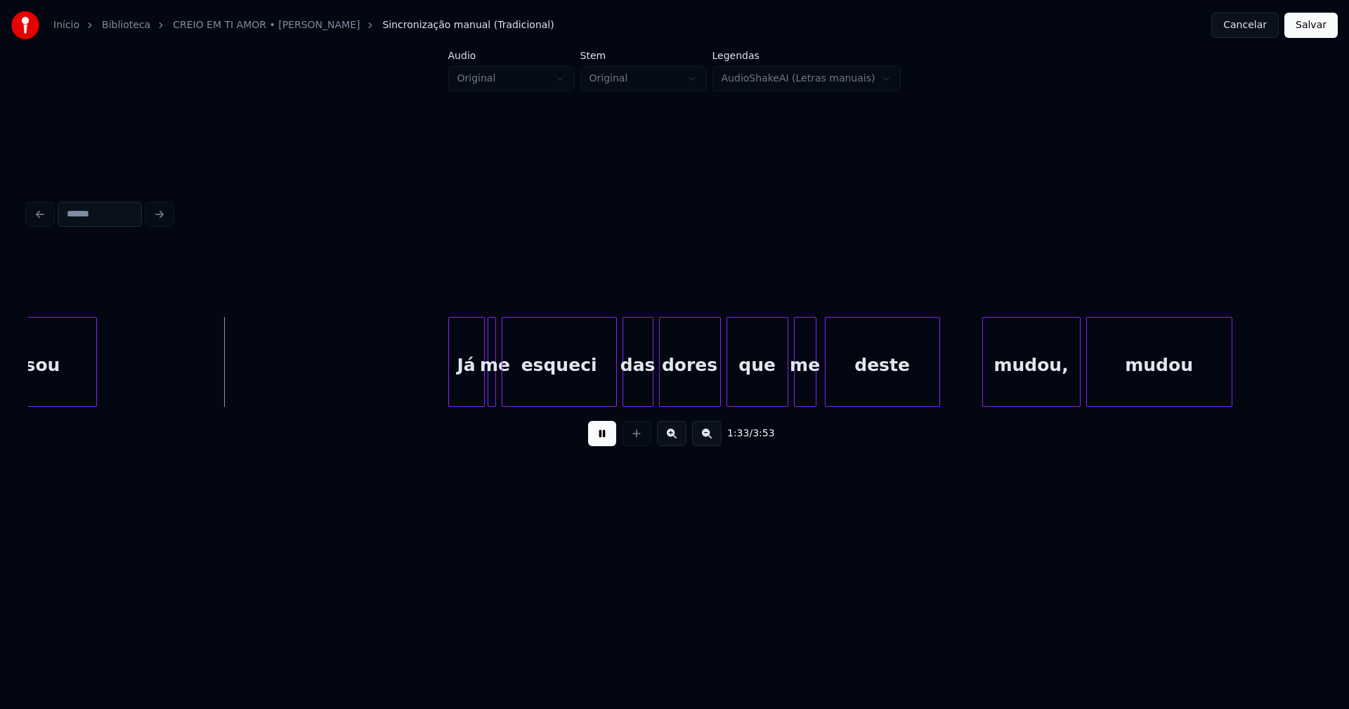
scroll to position [0, 12996]
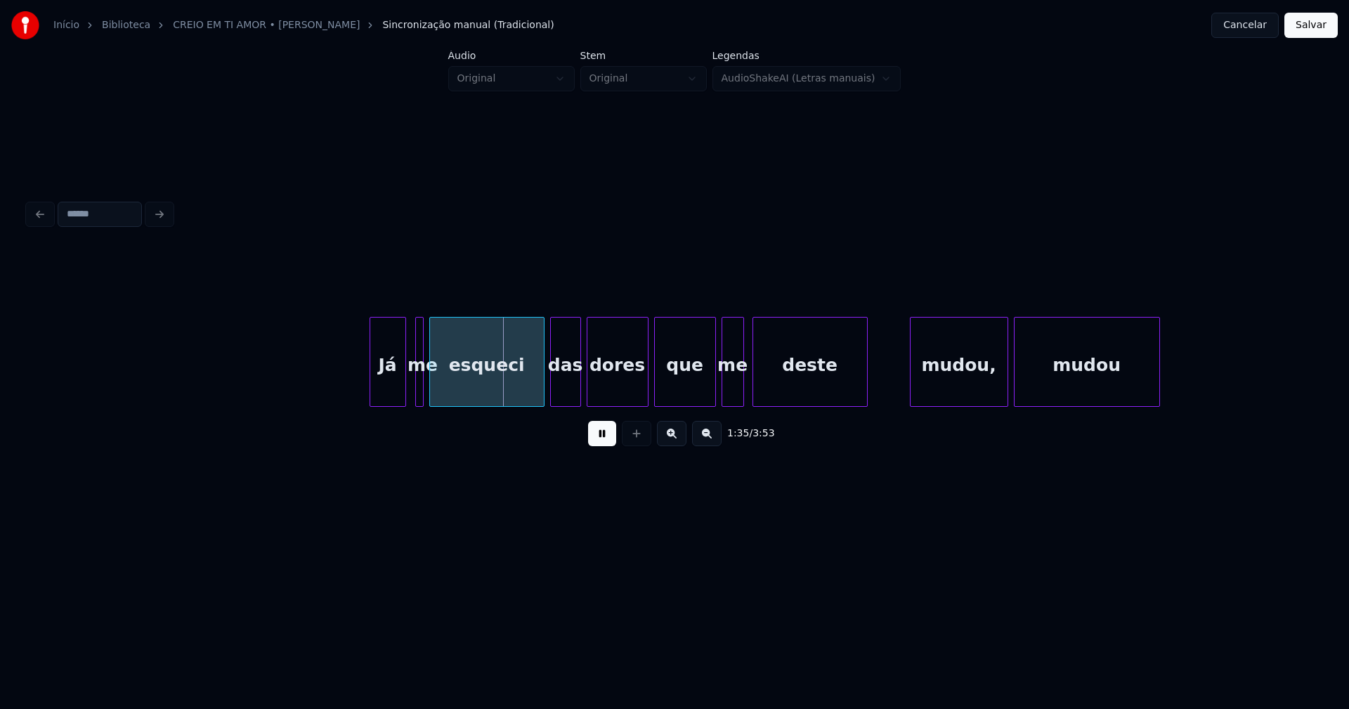
click at [386, 381] on div "Já" at bounding box center [387, 366] width 35 height 96
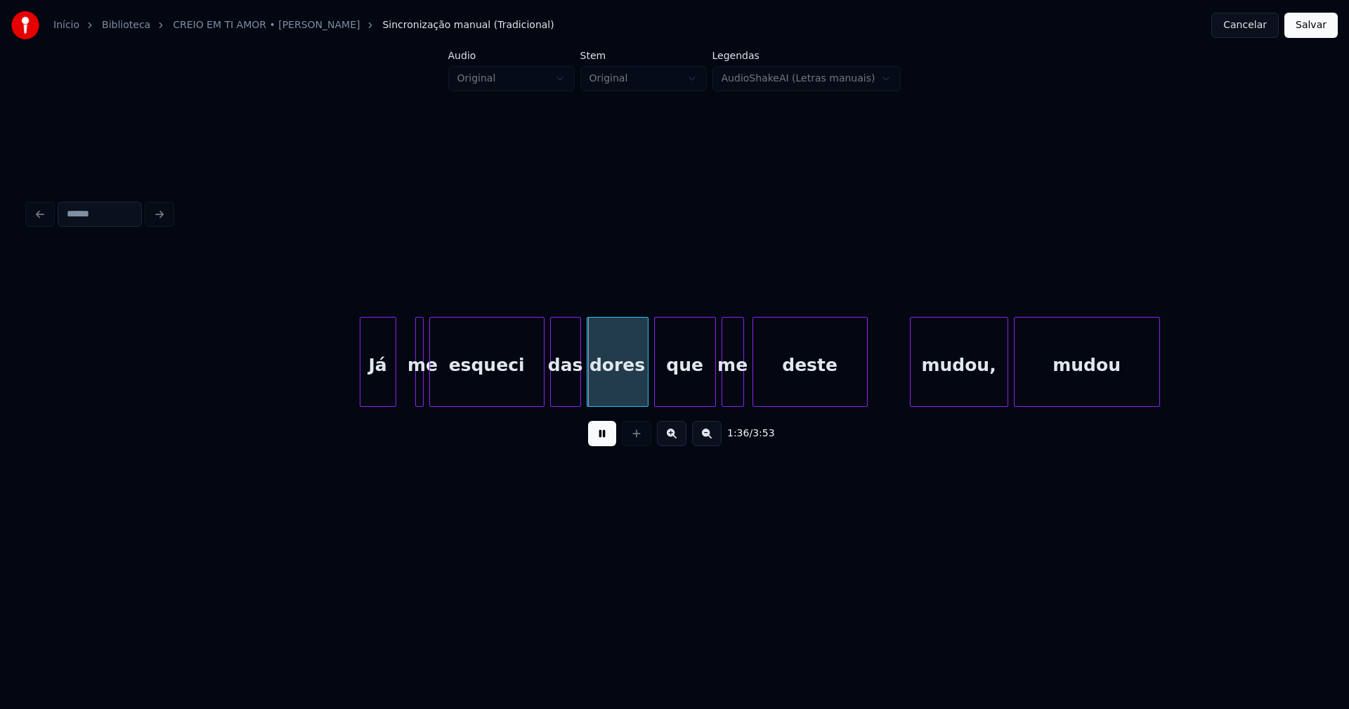
click at [381, 389] on div "Já" at bounding box center [377, 366] width 35 height 96
click at [406, 381] on div at bounding box center [405, 362] width 4 height 89
click at [445, 383] on div at bounding box center [446, 362] width 4 height 89
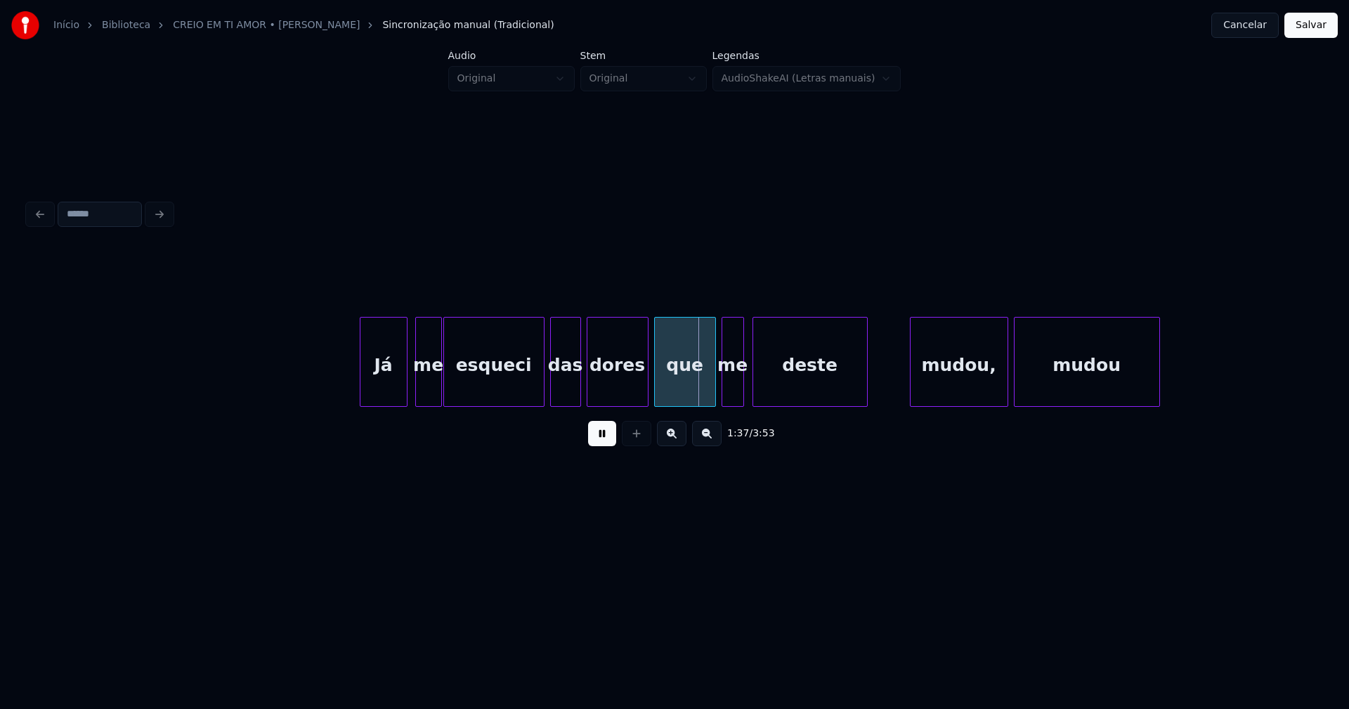
click at [440, 381] on div at bounding box center [439, 362] width 4 height 89
click at [538, 392] on div at bounding box center [537, 362] width 4 height 89
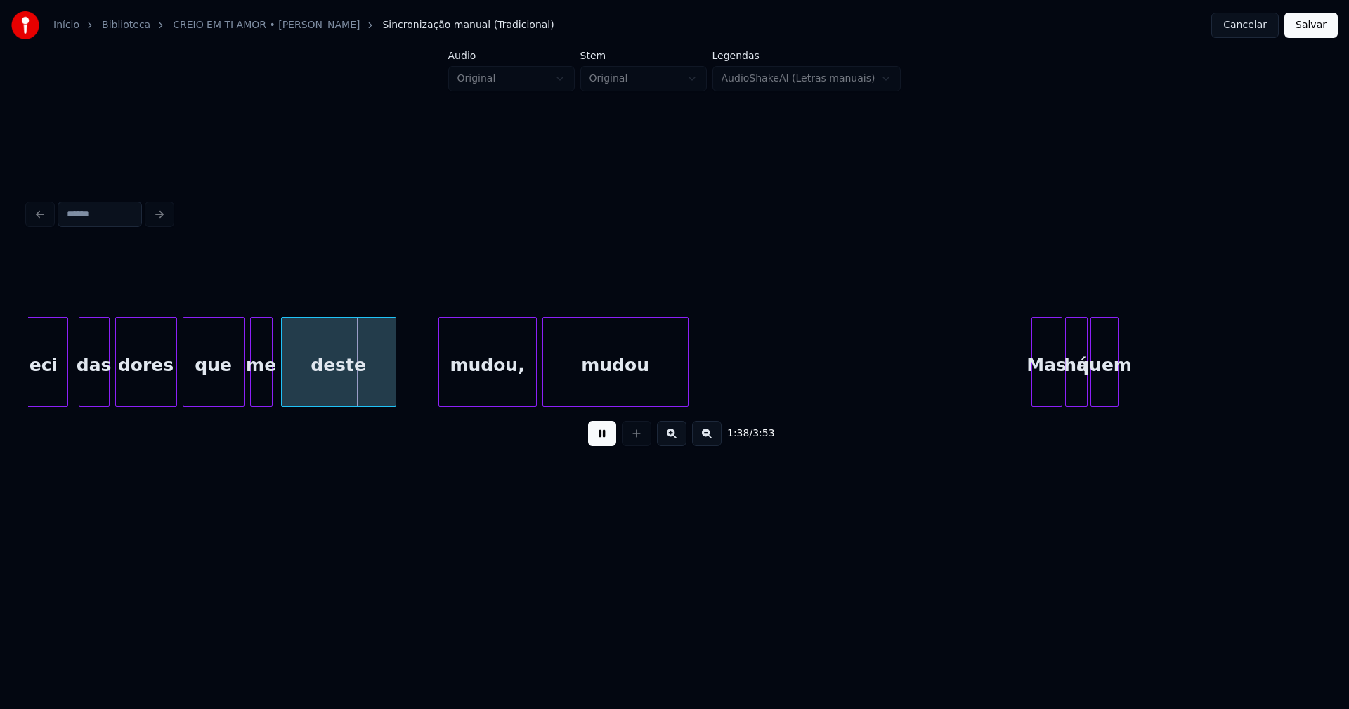
scroll to position [0, 13505]
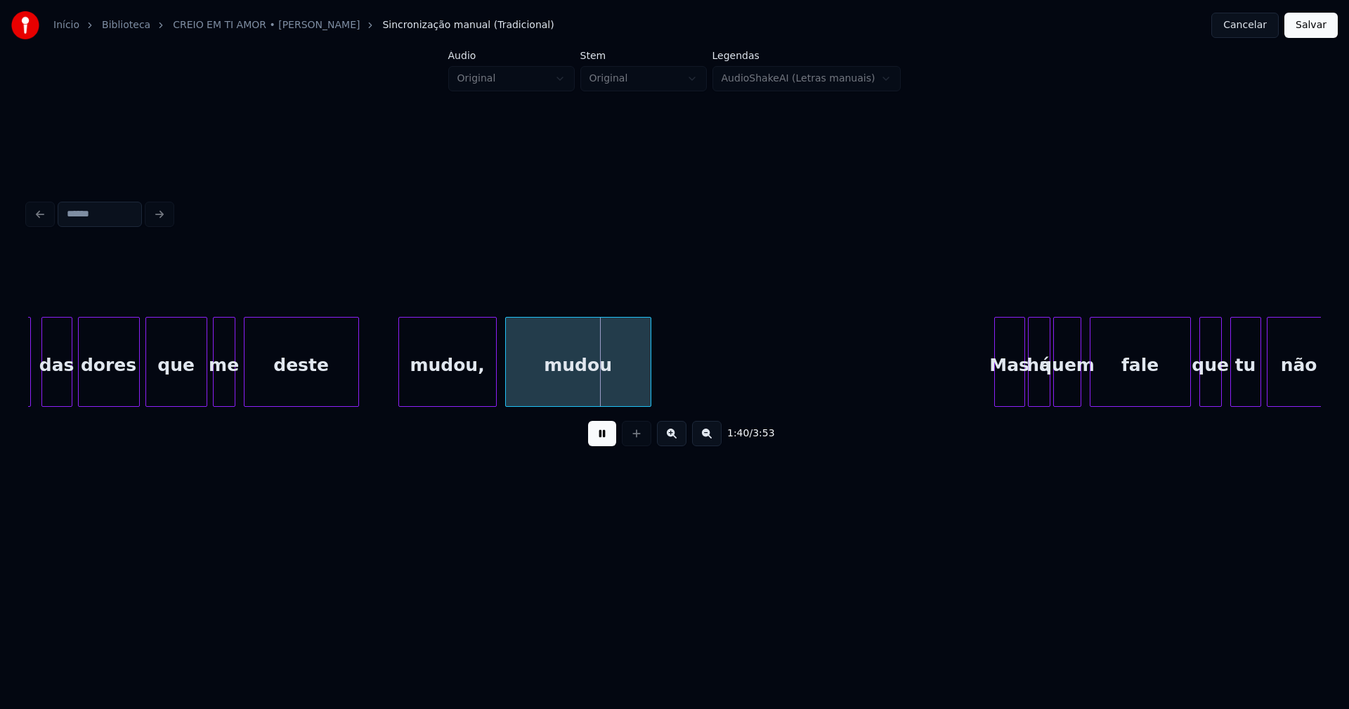
click at [452, 395] on div "mudou," at bounding box center [447, 366] width 97 height 96
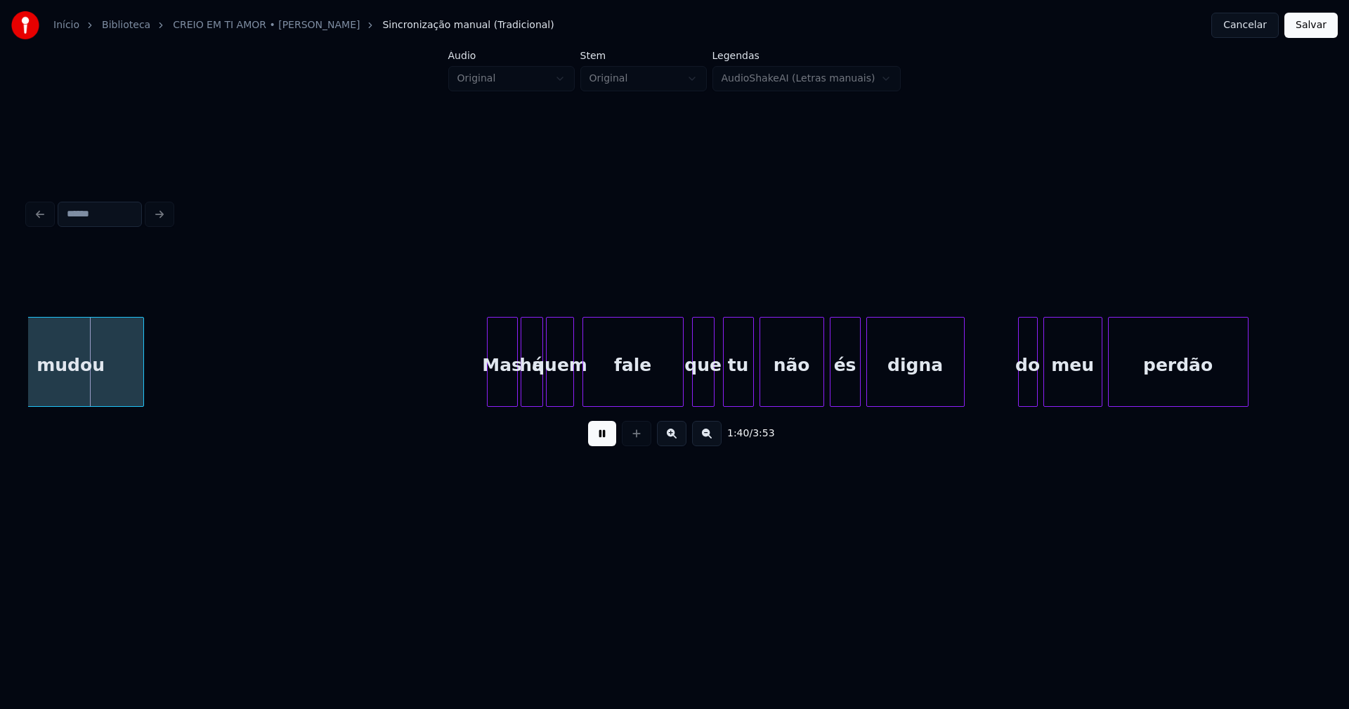
scroll to position [0, 14013]
click at [504, 400] on div "Mas" at bounding box center [500, 366] width 30 height 96
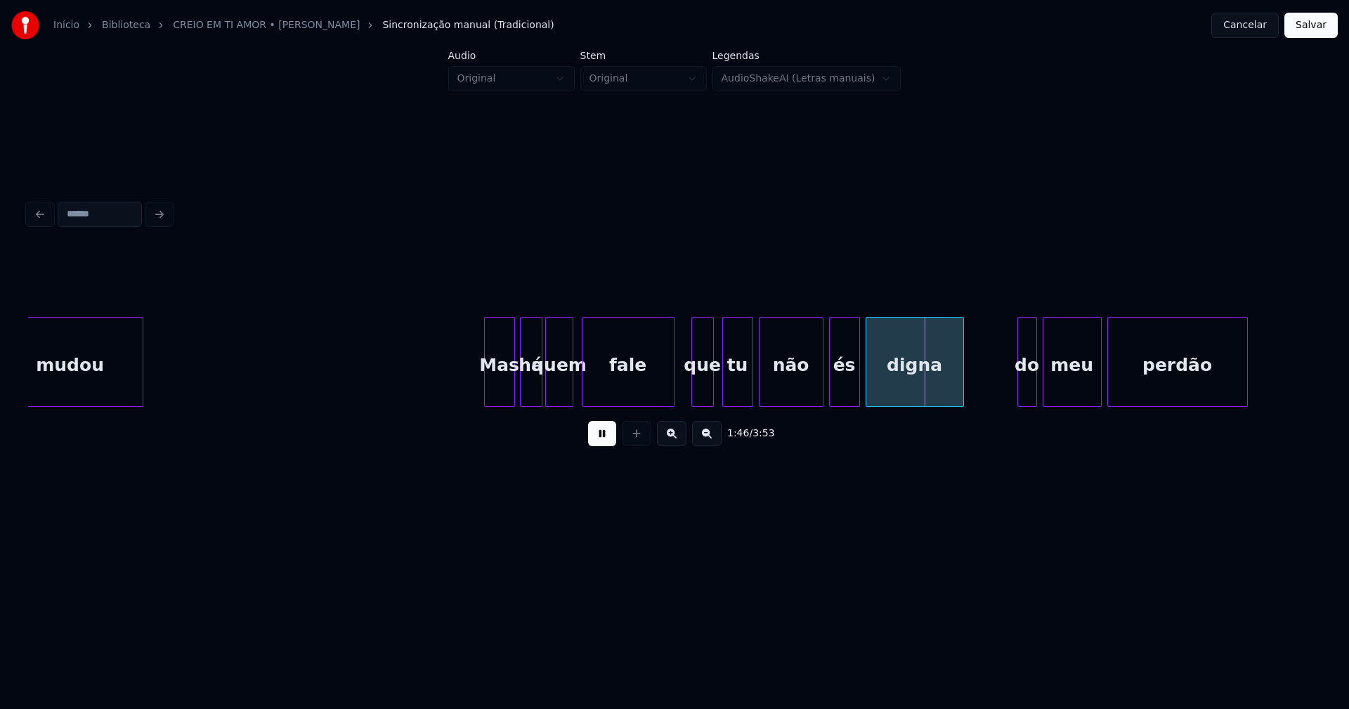
click at [669, 395] on div at bounding box center [671, 362] width 4 height 89
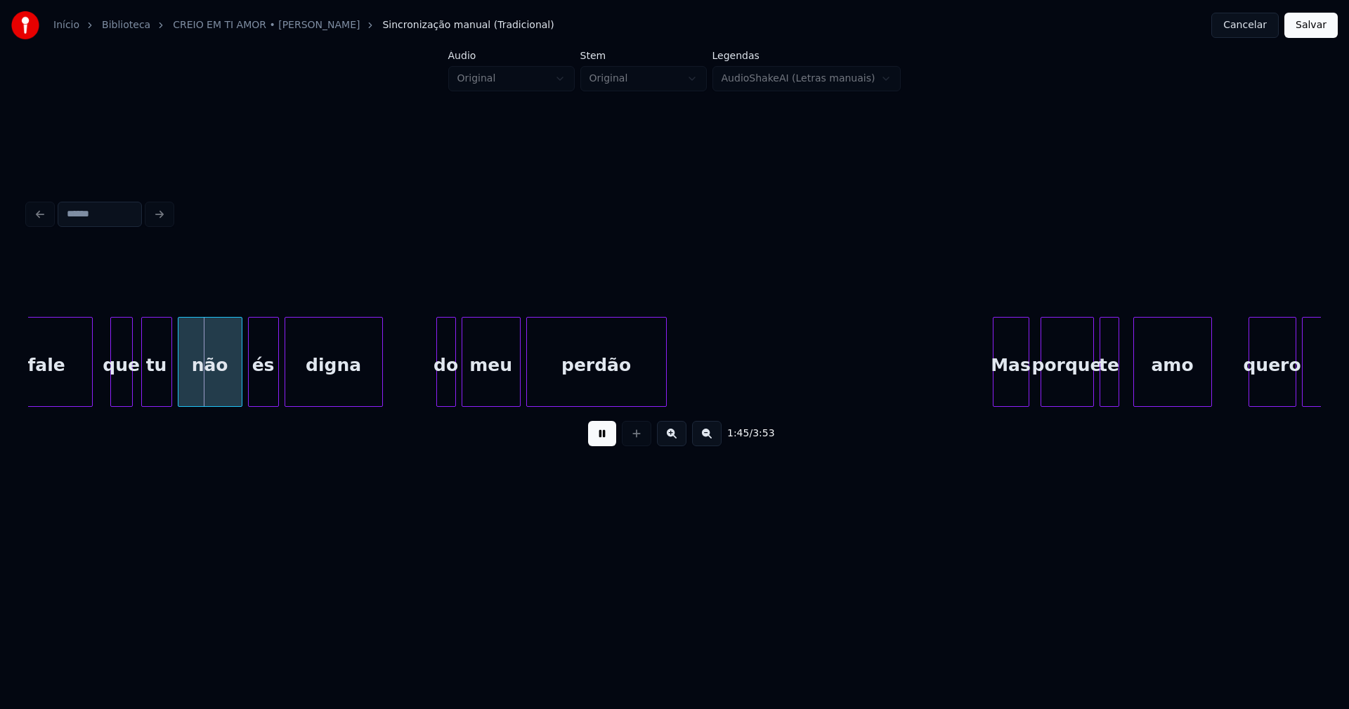
scroll to position [0, 14629]
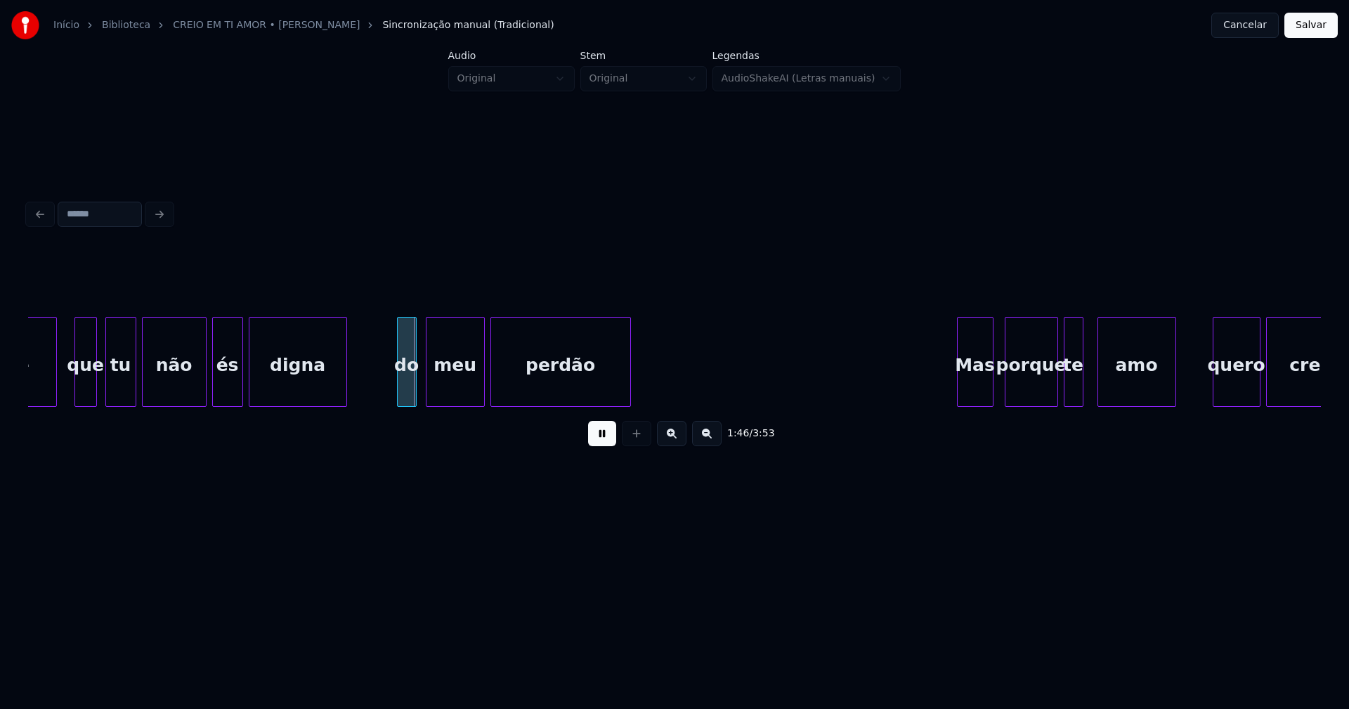
click at [406, 394] on div "do" at bounding box center [407, 366] width 18 height 96
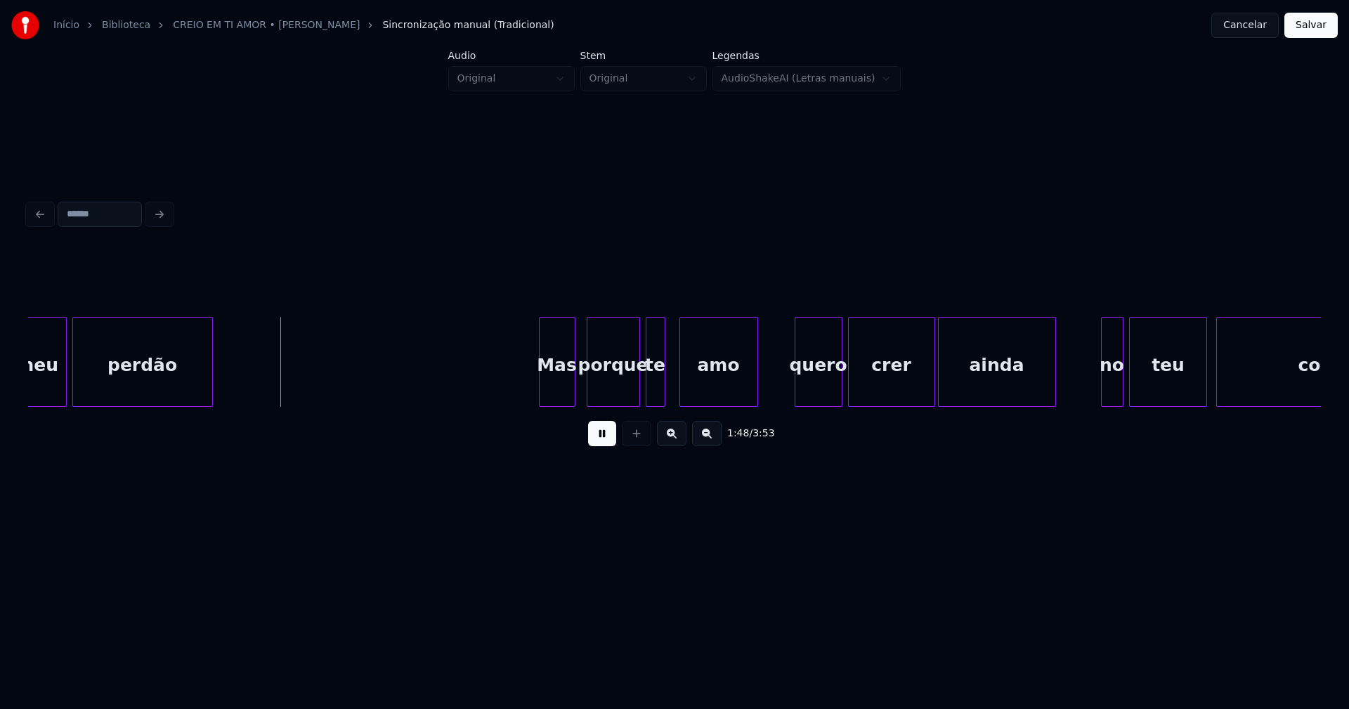
scroll to position [0, 15065]
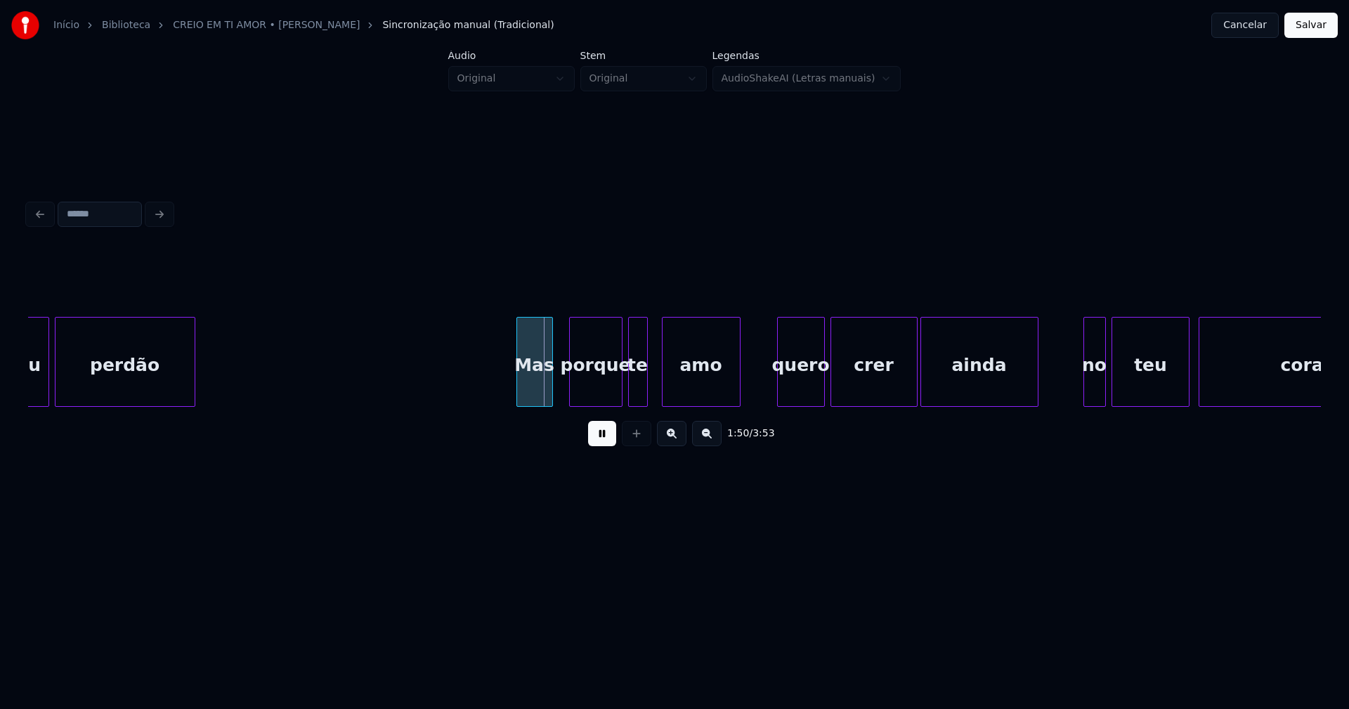
click at [532, 395] on div "Mas" at bounding box center [534, 366] width 35 height 96
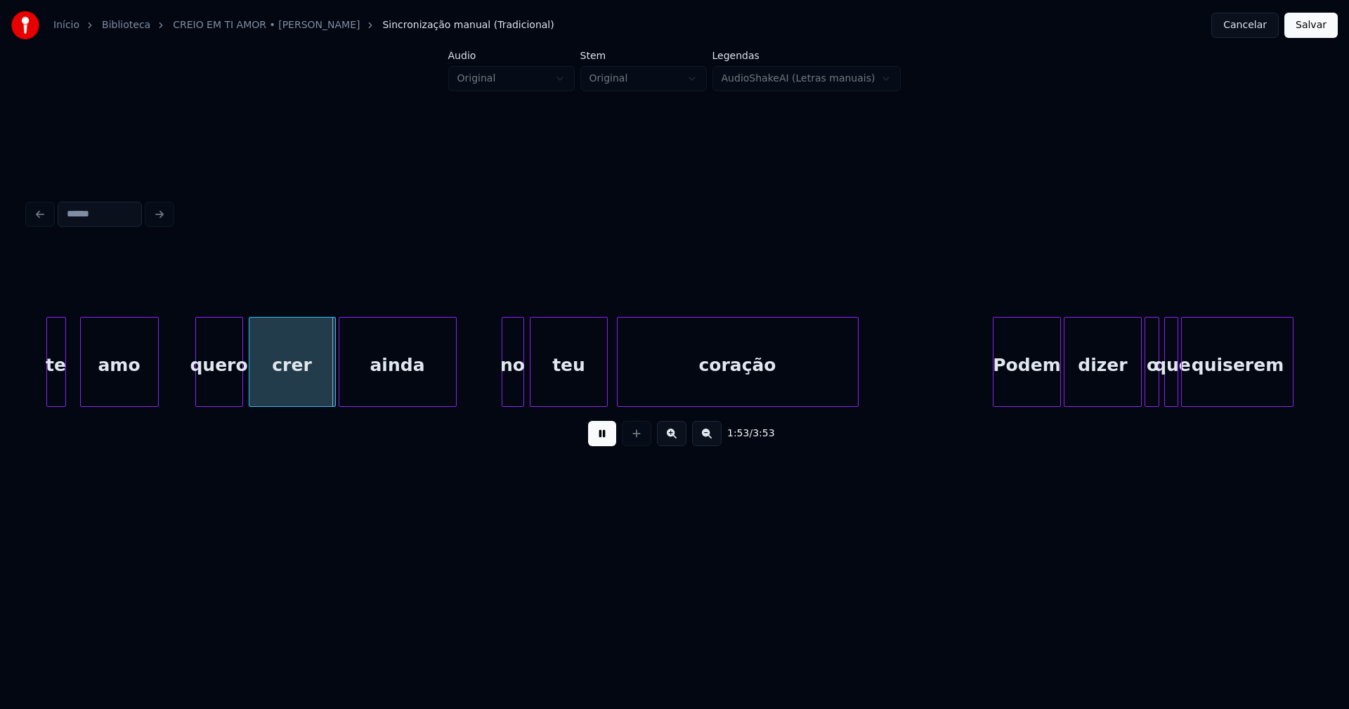
scroll to position [0, 15737]
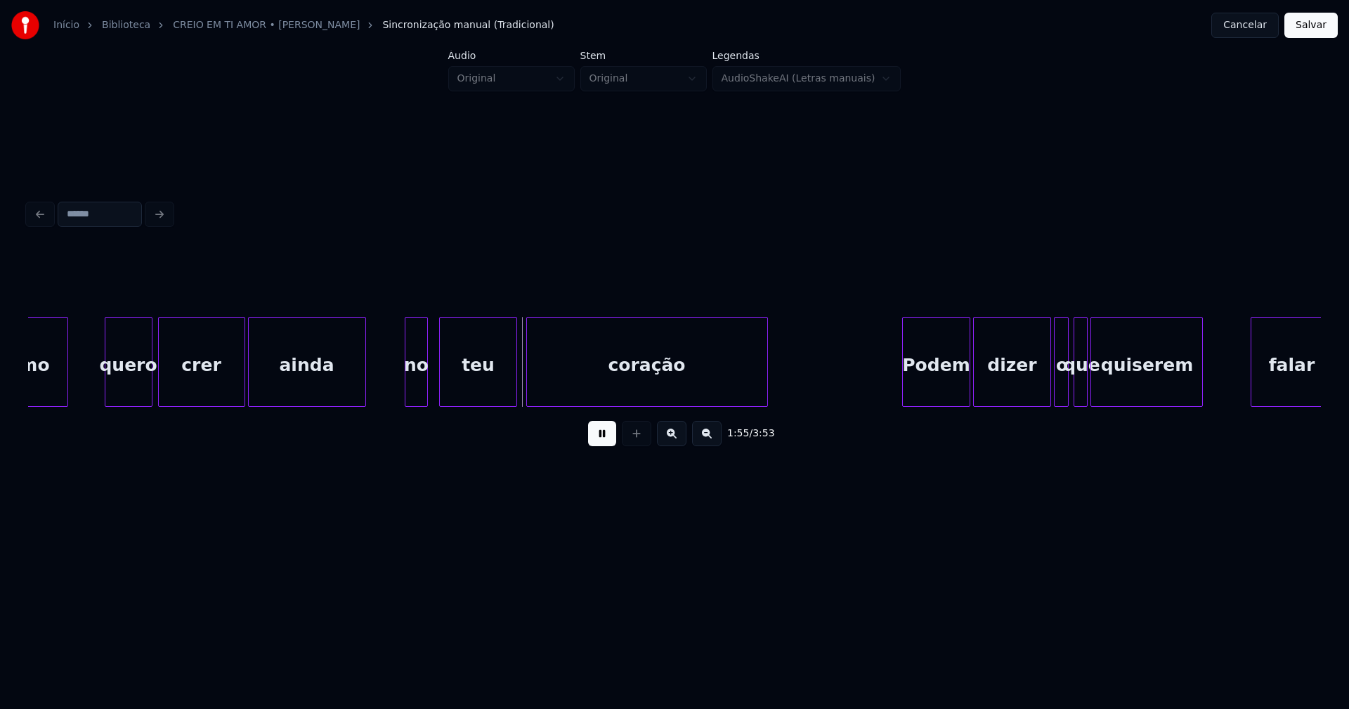
click at [412, 400] on div "no" at bounding box center [415, 366] width 21 height 96
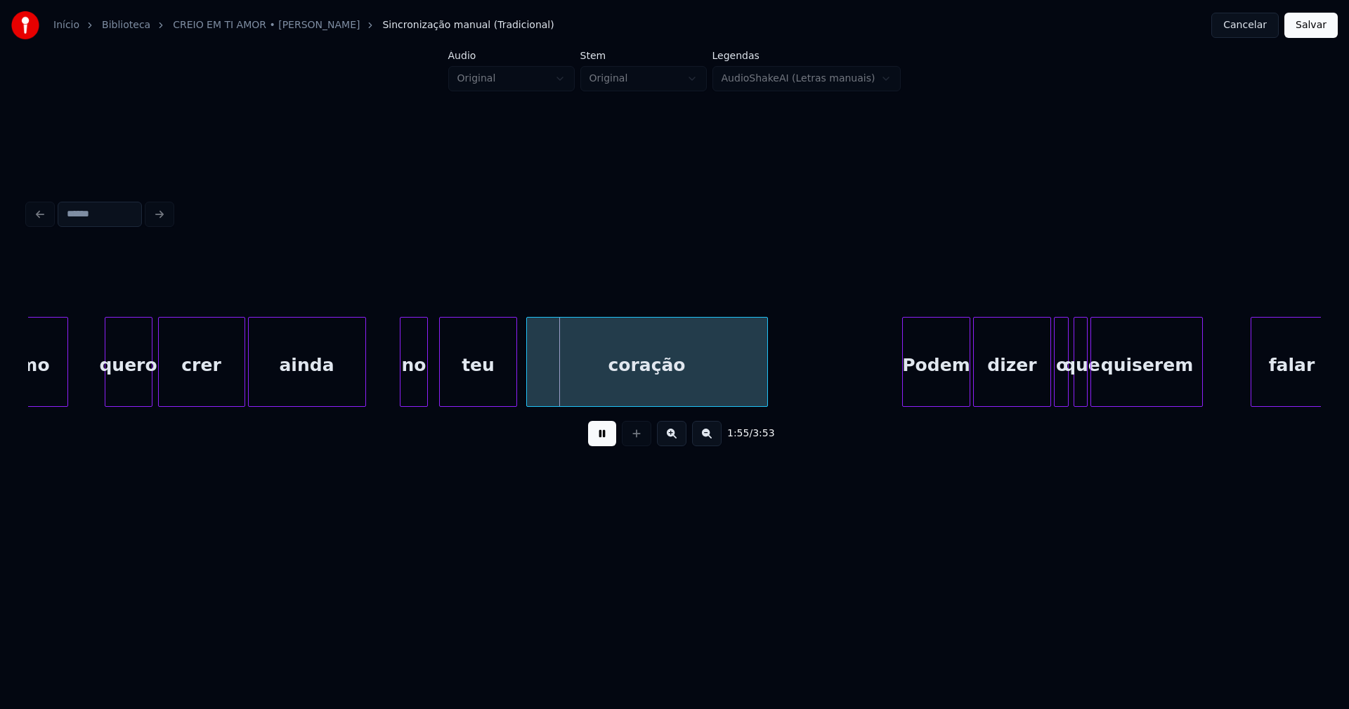
click at [400, 392] on div at bounding box center [402, 362] width 4 height 89
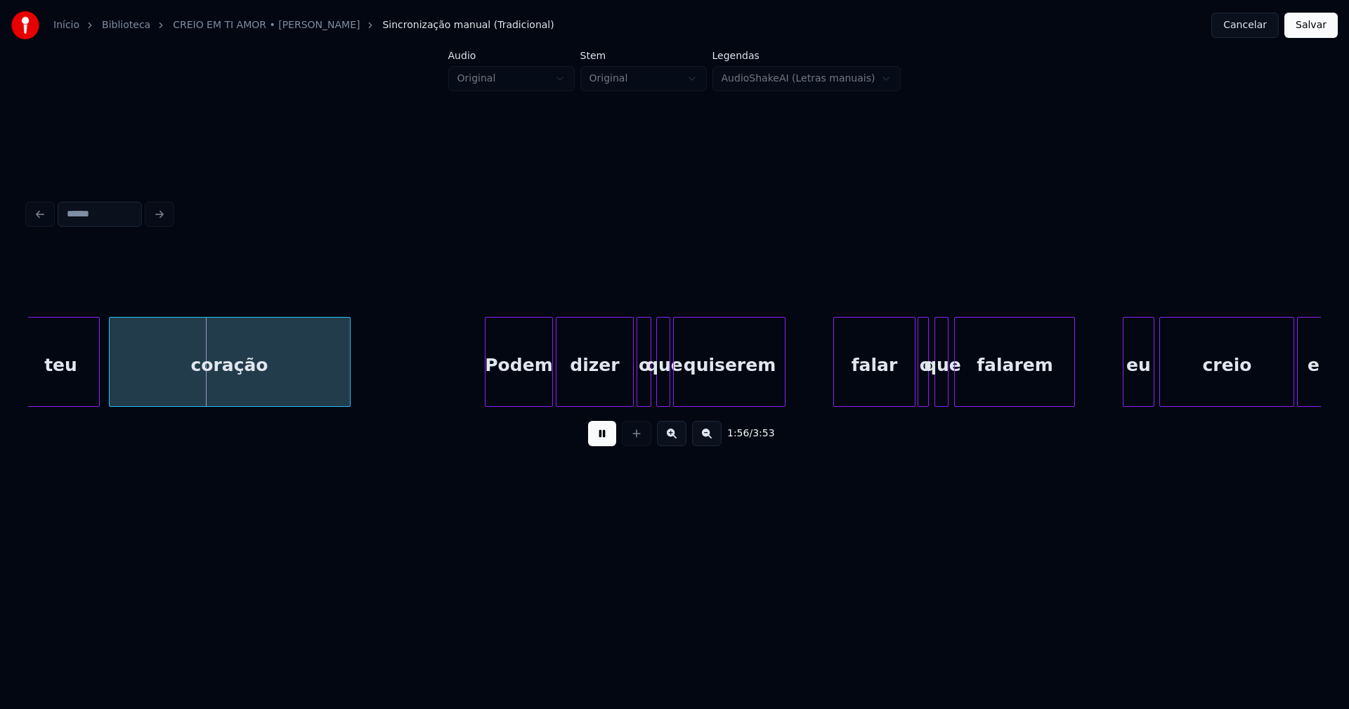
scroll to position [0, 16191]
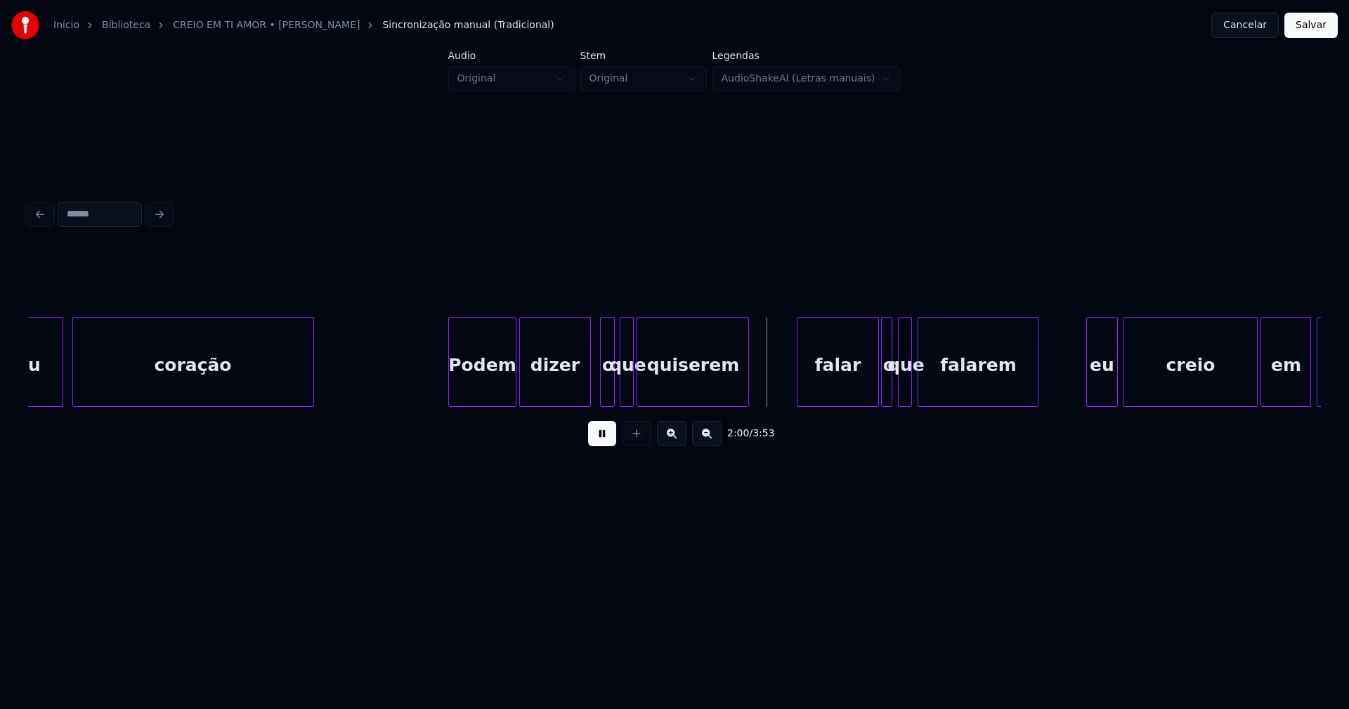
click at [587, 401] on div "teu coração Podem dizer o que quiserem falar o que falarem eu creio em ti" at bounding box center [674, 362] width 1293 height 90
click at [601, 393] on div "o" at bounding box center [603, 366] width 14 height 96
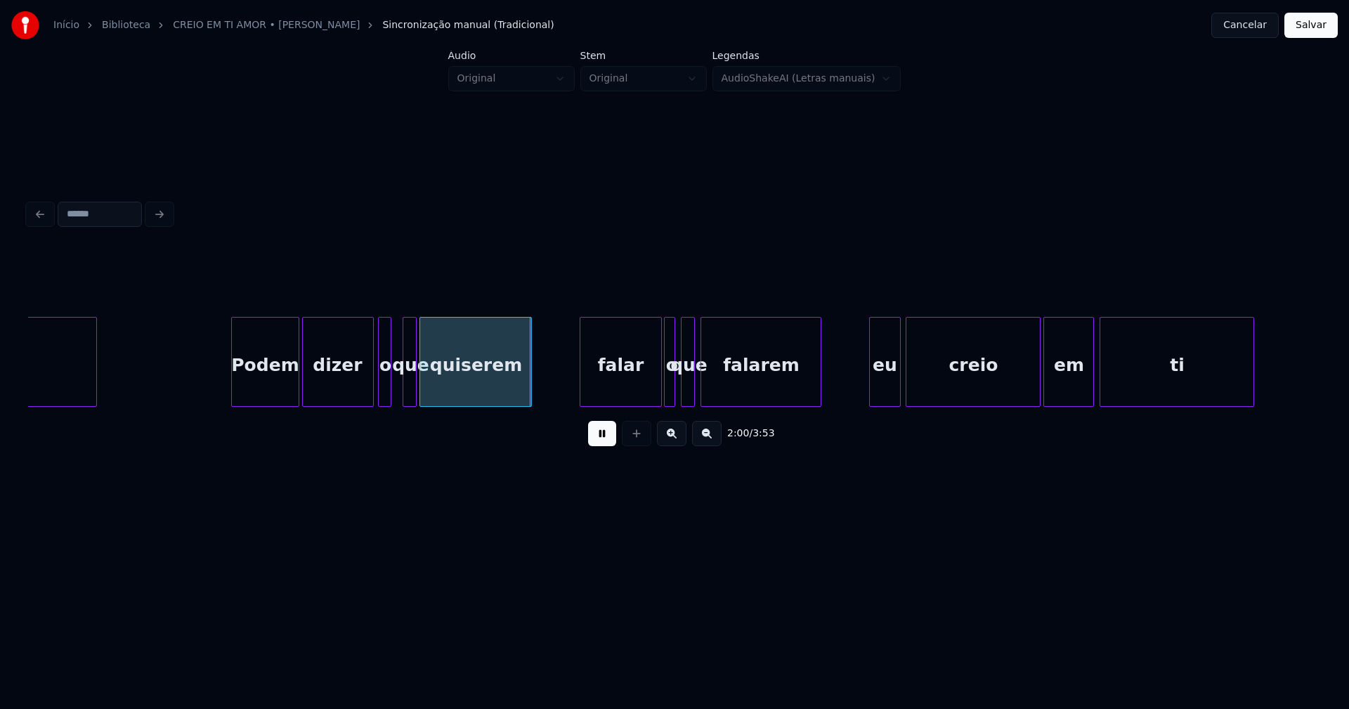
scroll to position [0, 16427]
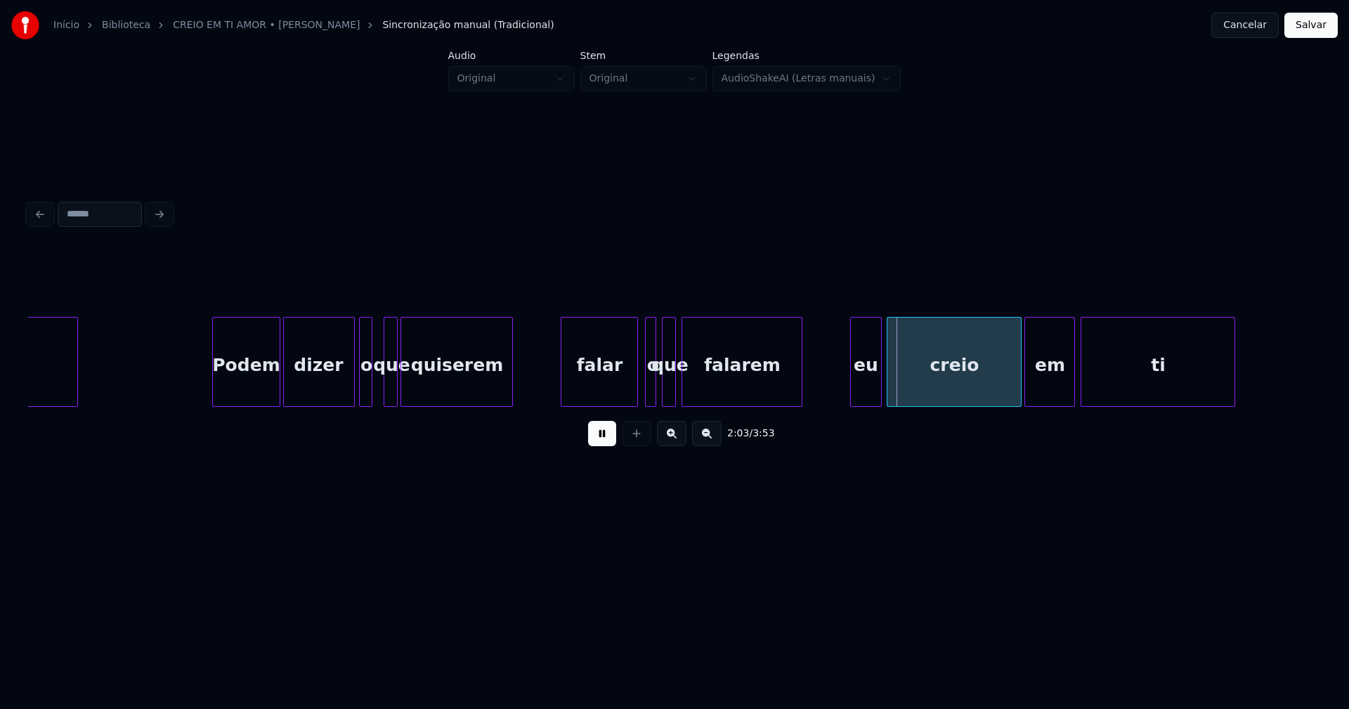
click at [634, 393] on div at bounding box center [635, 362] width 4 height 89
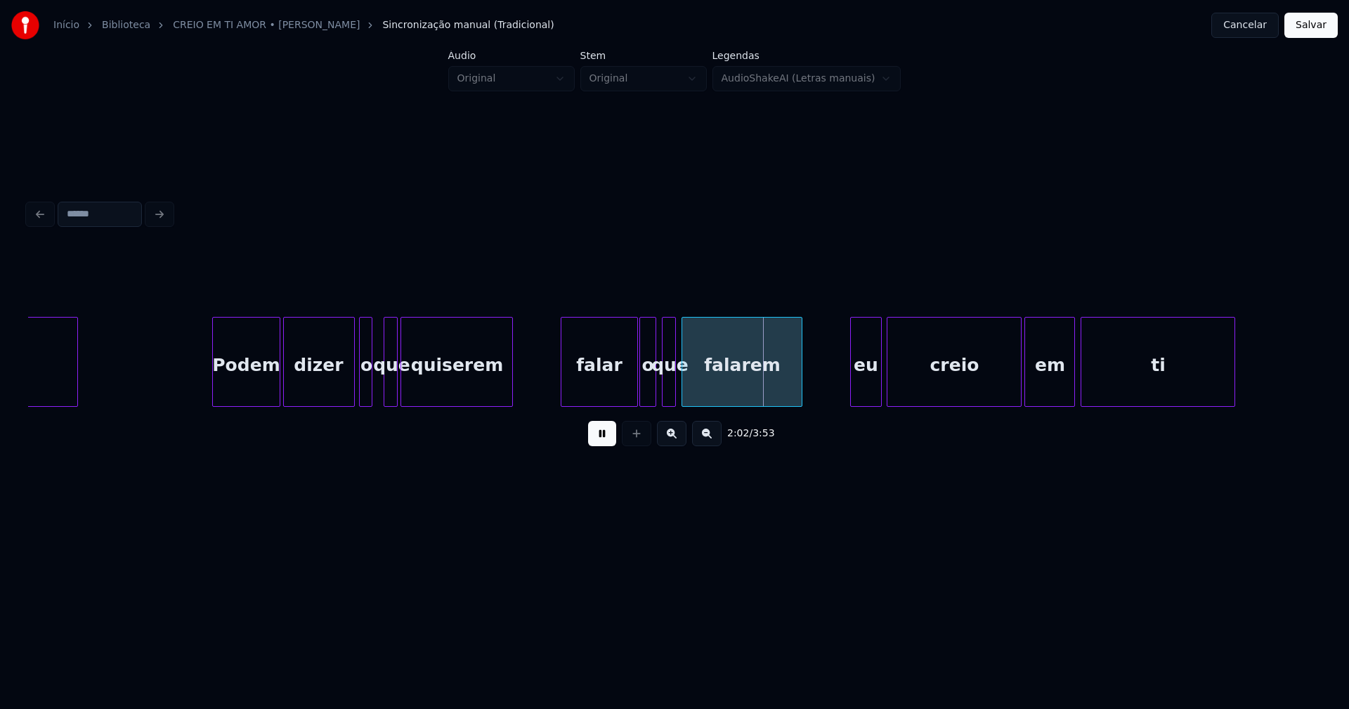
click at [640, 390] on div at bounding box center [642, 362] width 4 height 89
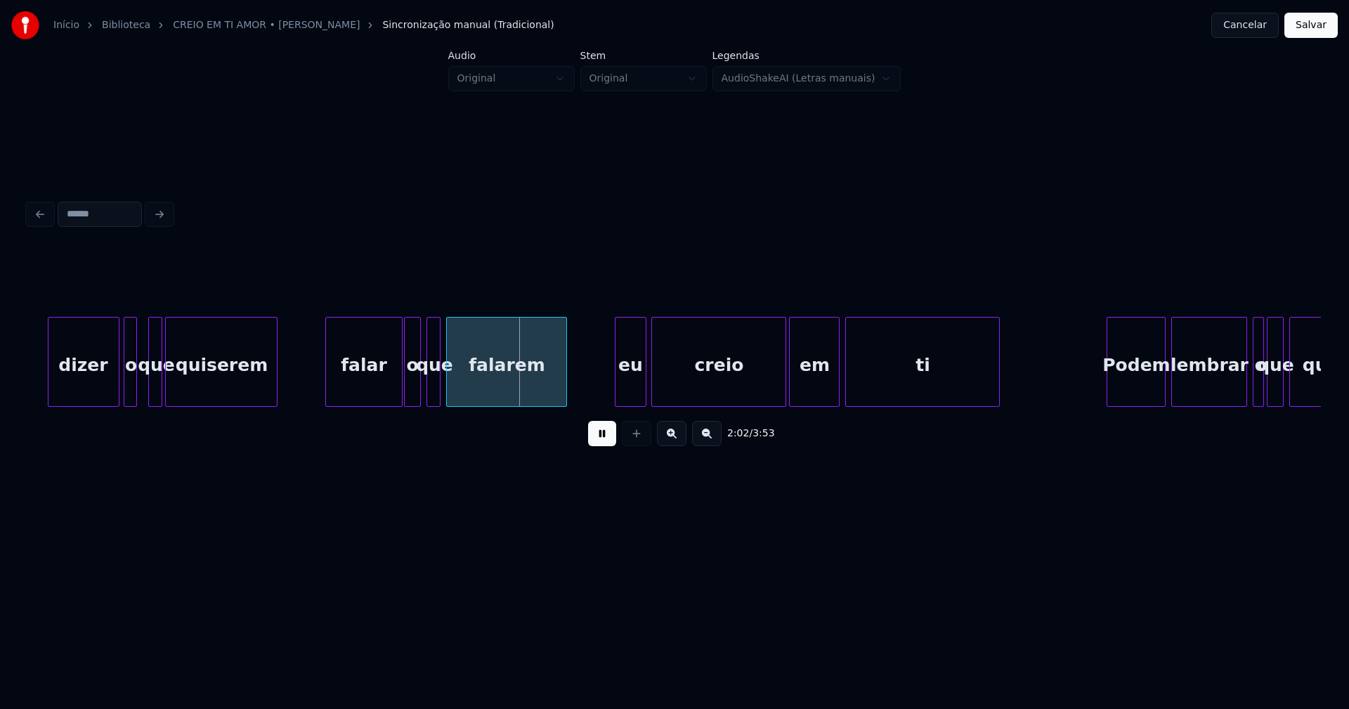
scroll to position [0, 16808]
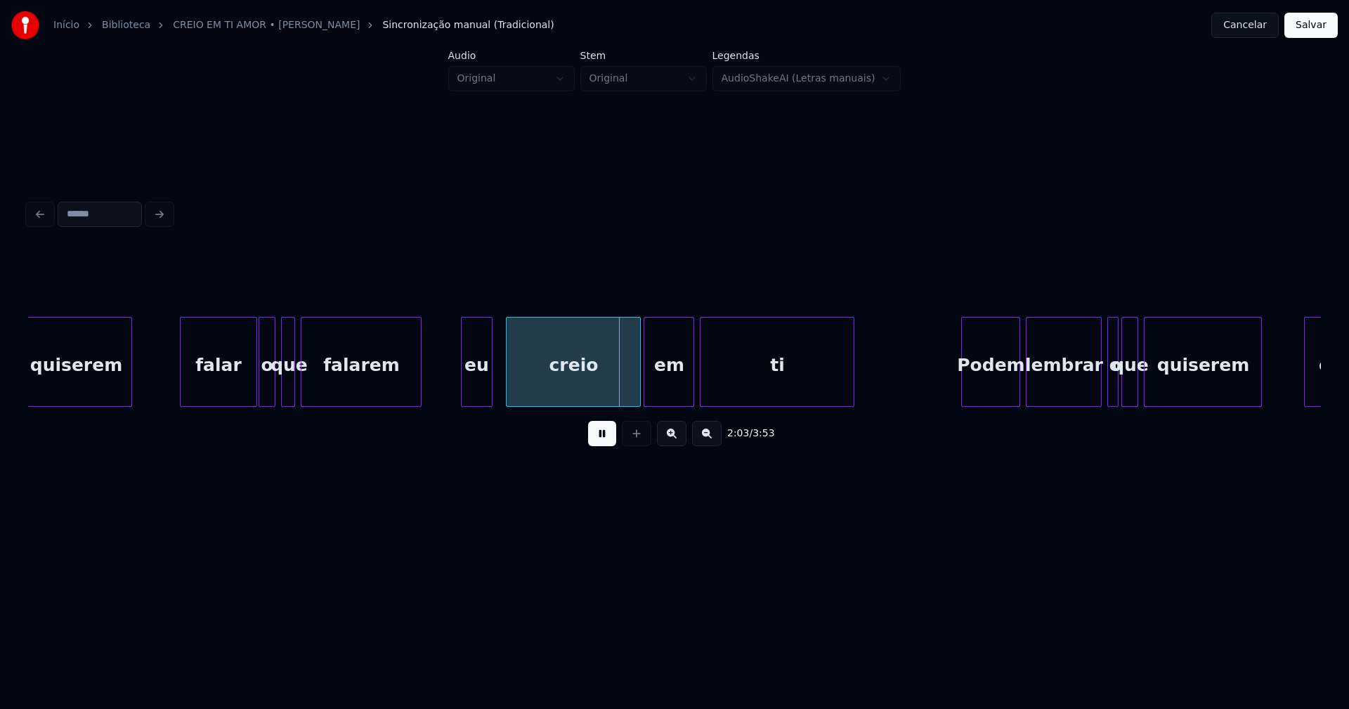
click at [481, 400] on div "eu" at bounding box center [477, 366] width 30 height 96
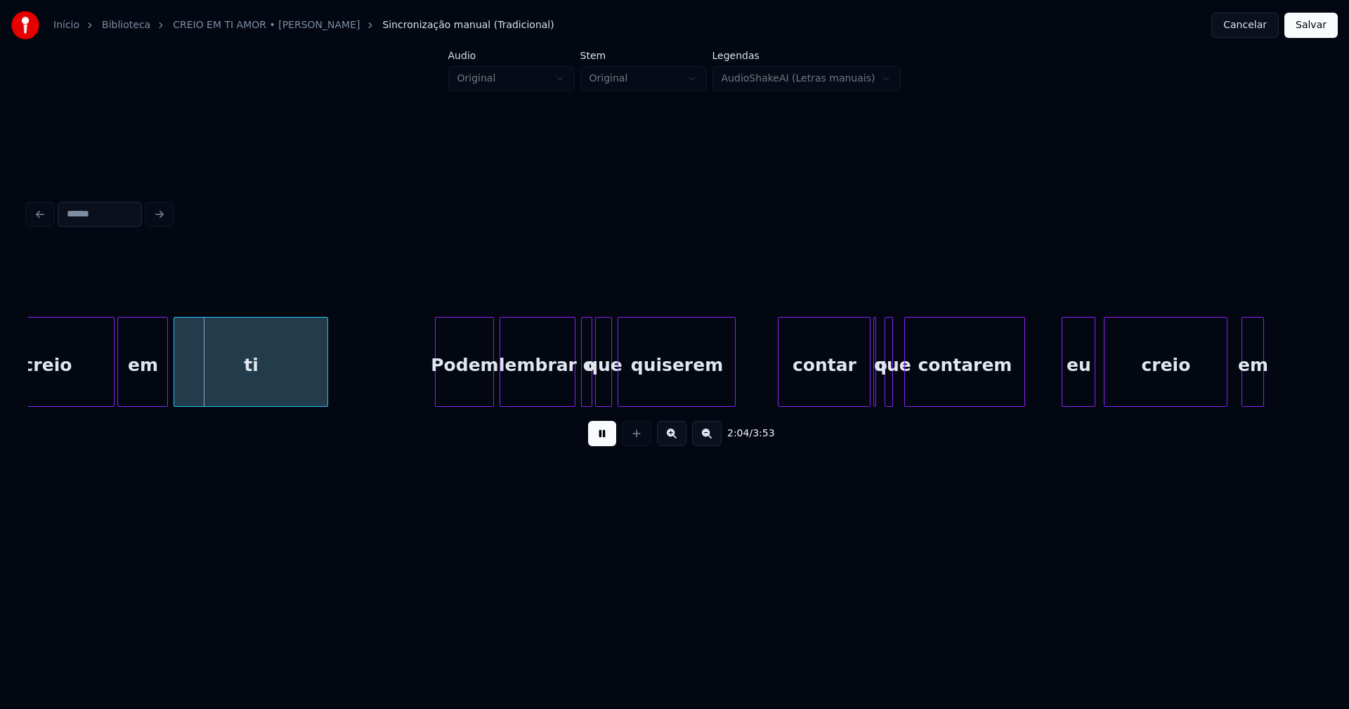
scroll to position [0, 17497]
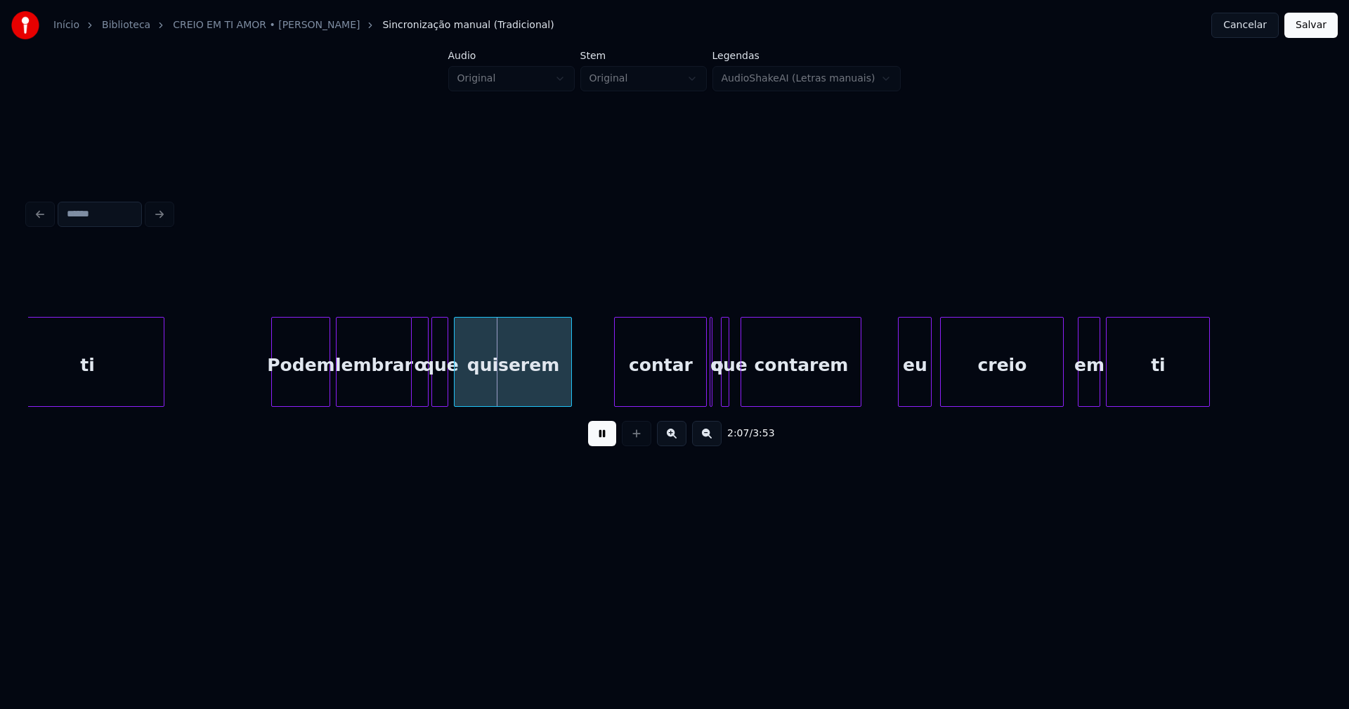
click at [412, 390] on div at bounding box center [414, 362] width 4 height 89
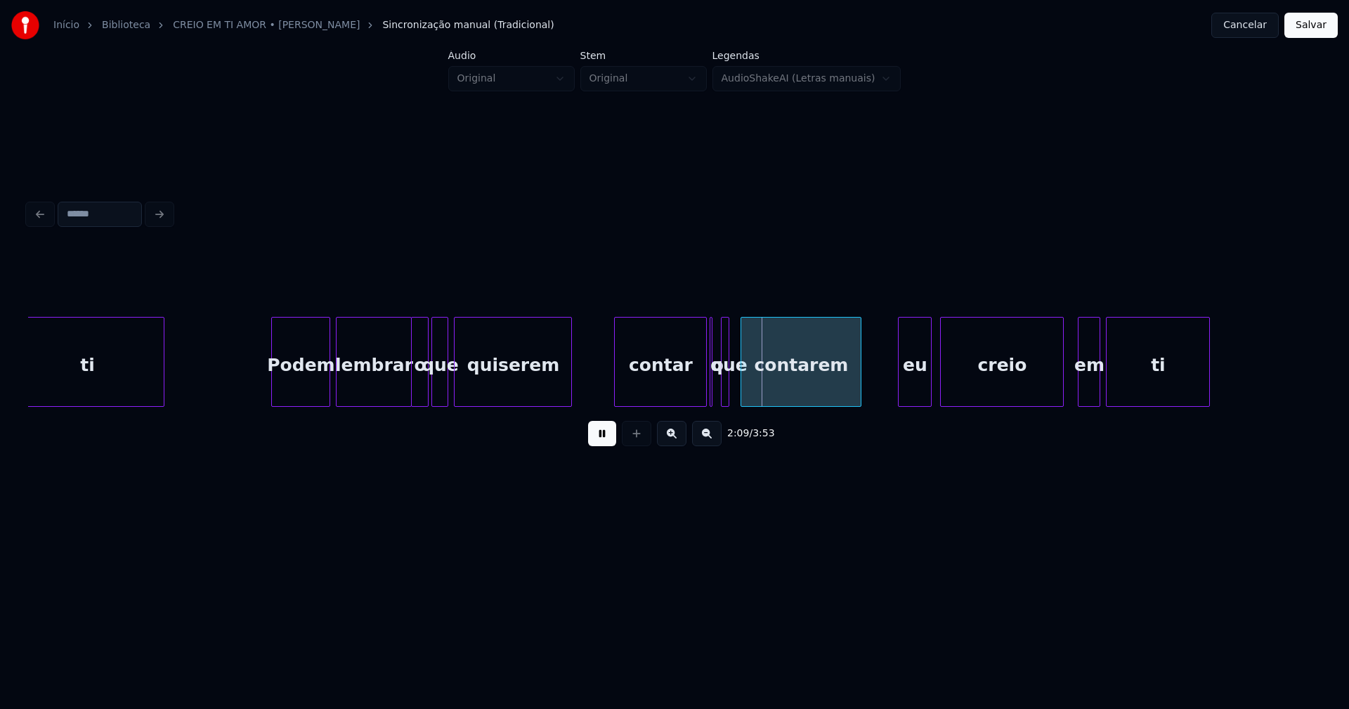
click at [607, 442] on button at bounding box center [602, 433] width 28 height 25
click at [738, 384] on div at bounding box center [737, 362] width 4 height 89
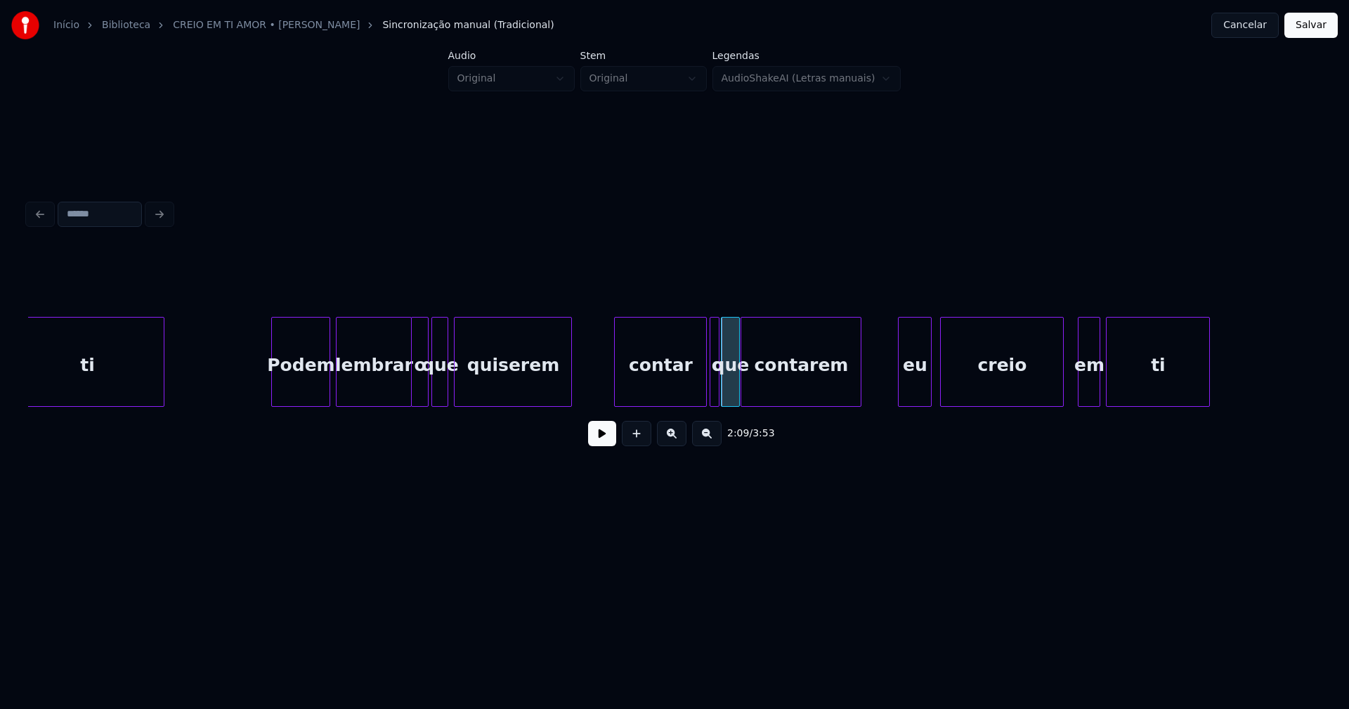
click at [717, 397] on div at bounding box center [716, 362] width 4 height 89
drag, startPoint x: 599, startPoint y: 441, endPoint x: 728, endPoint y: 418, distance: 130.6
click at [602, 441] on button at bounding box center [602, 433] width 28 height 25
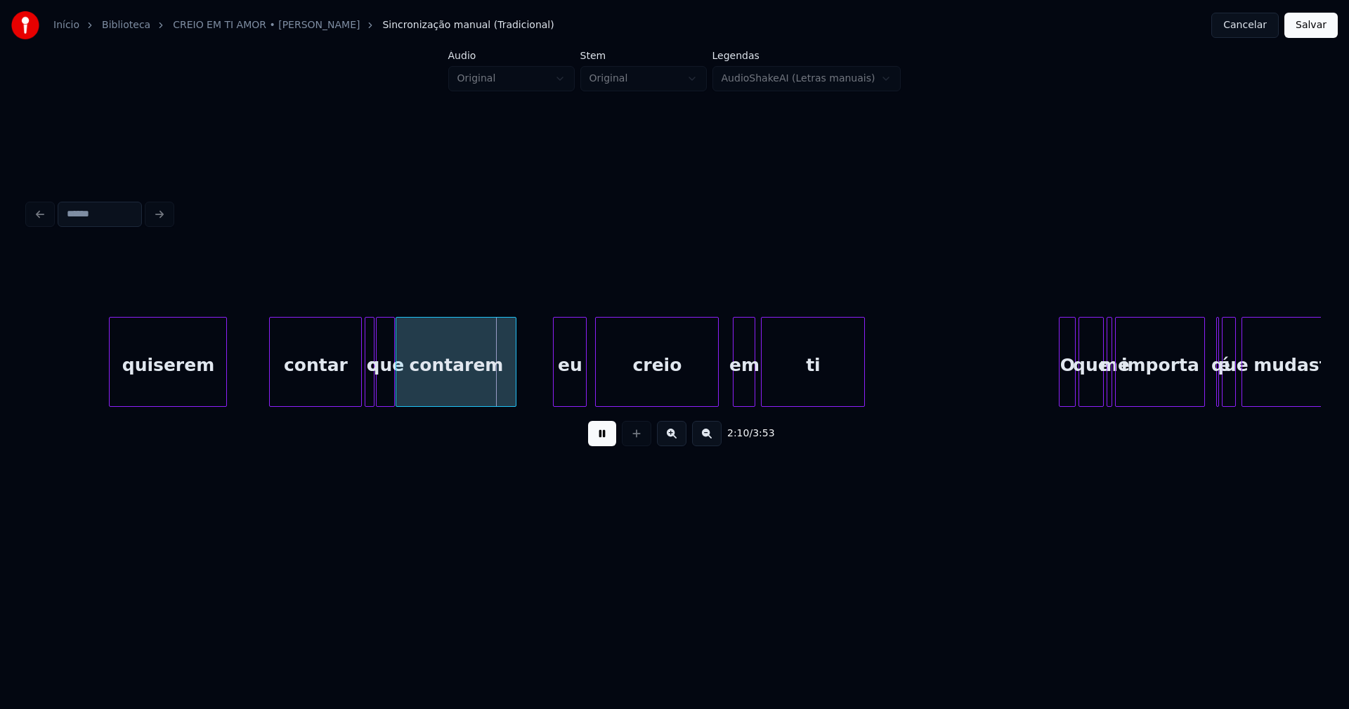
scroll to position [0, 17933]
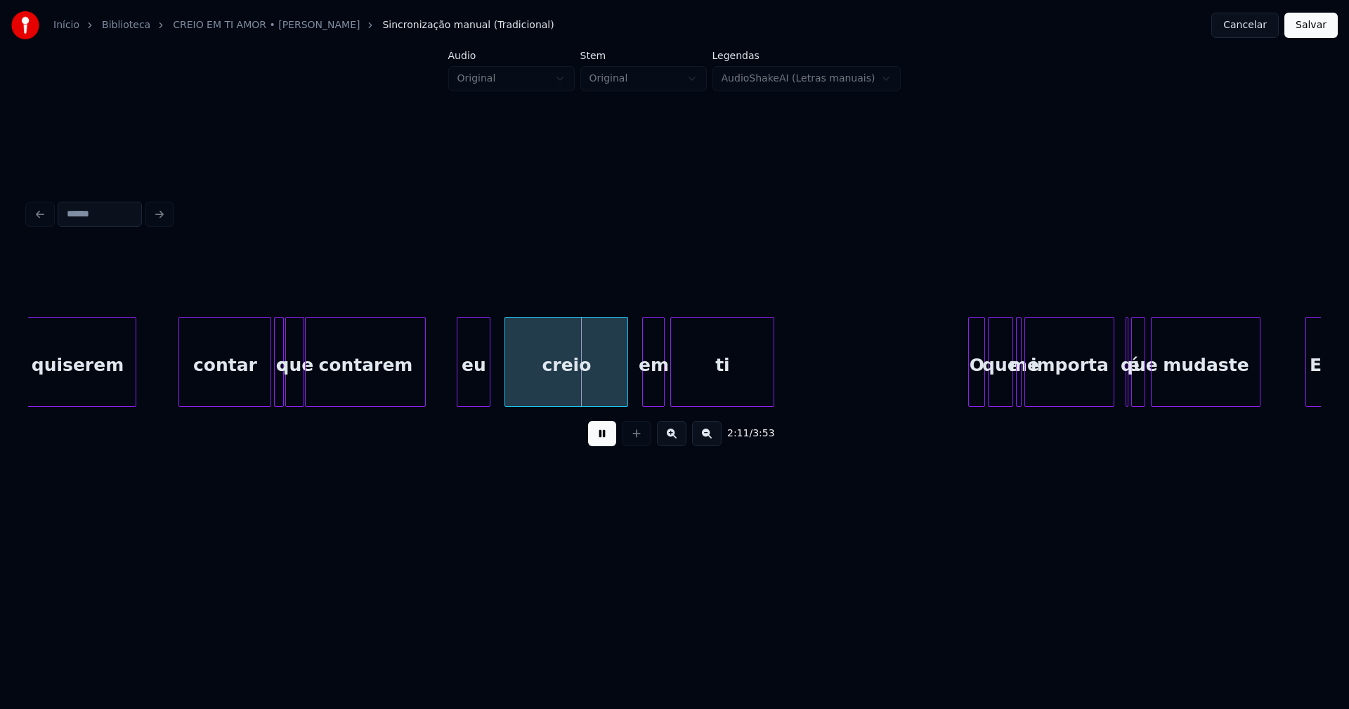
click at [466, 398] on div "eu" at bounding box center [473, 366] width 32 height 96
click at [473, 377] on div "eu" at bounding box center [473, 366] width 32 height 96
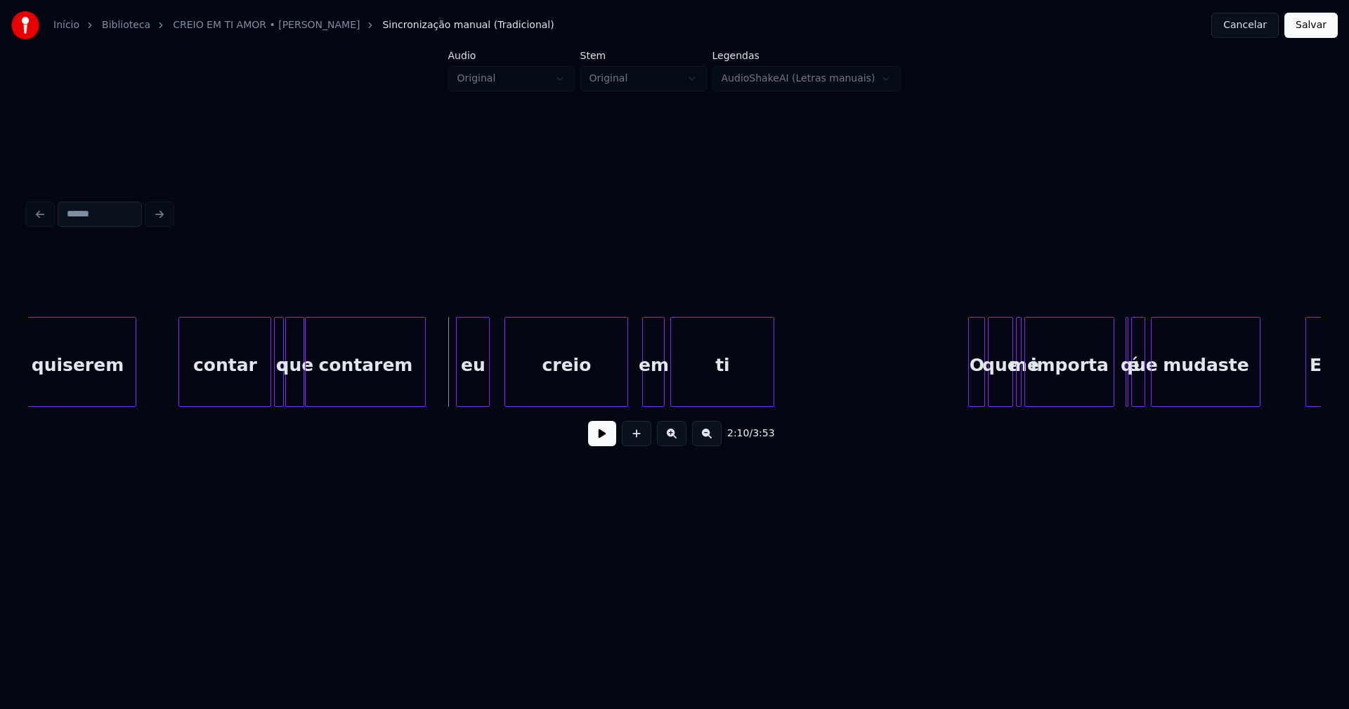
click at [595, 439] on button at bounding box center [602, 433] width 28 height 25
click at [601, 437] on button at bounding box center [602, 433] width 28 height 25
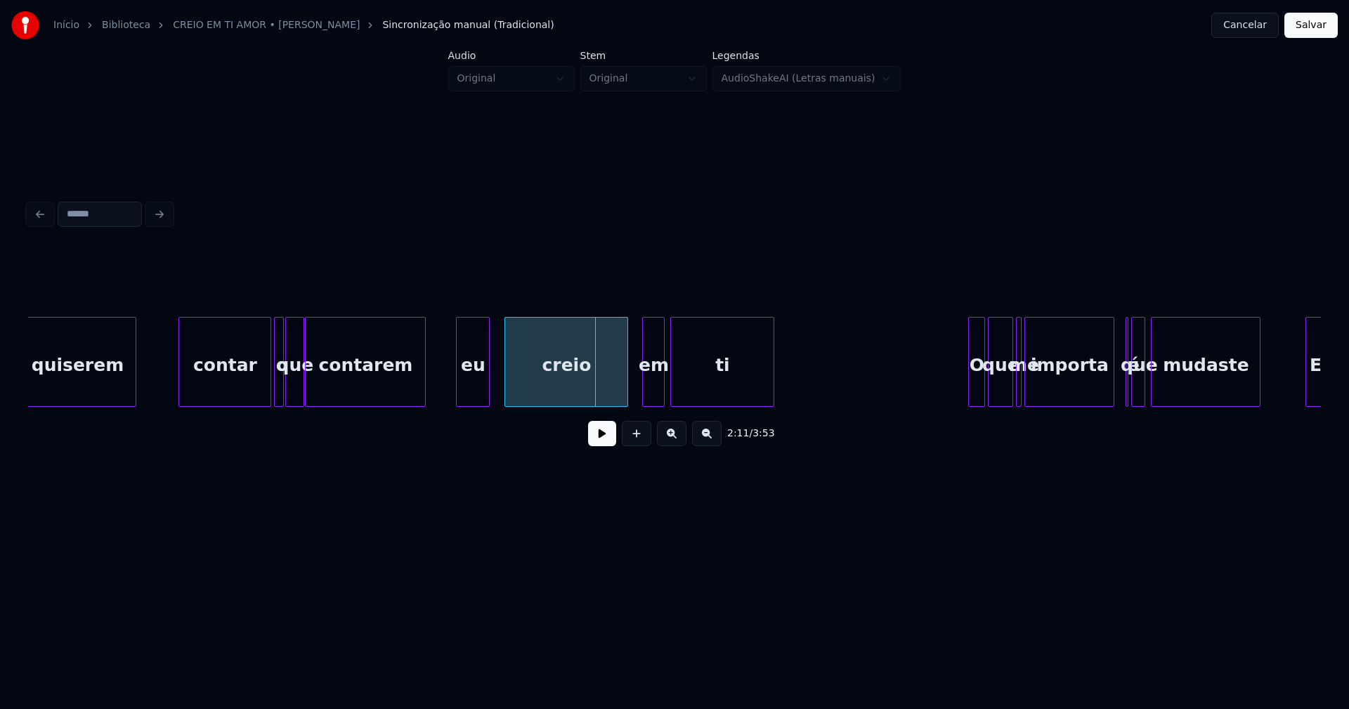
click at [609, 438] on button at bounding box center [602, 433] width 28 height 25
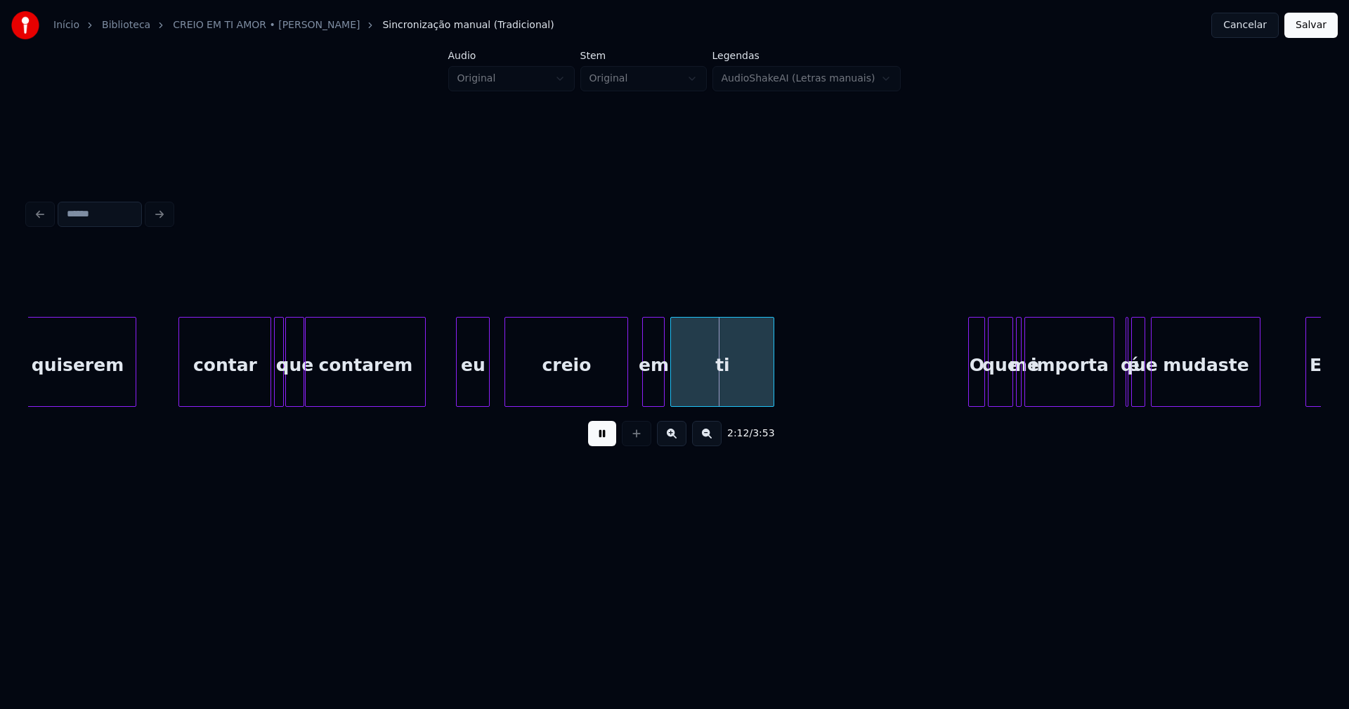
click at [608, 437] on button at bounding box center [602, 433] width 28 height 25
click at [537, 393] on div "creio" at bounding box center [570, 366] width 122 height 96
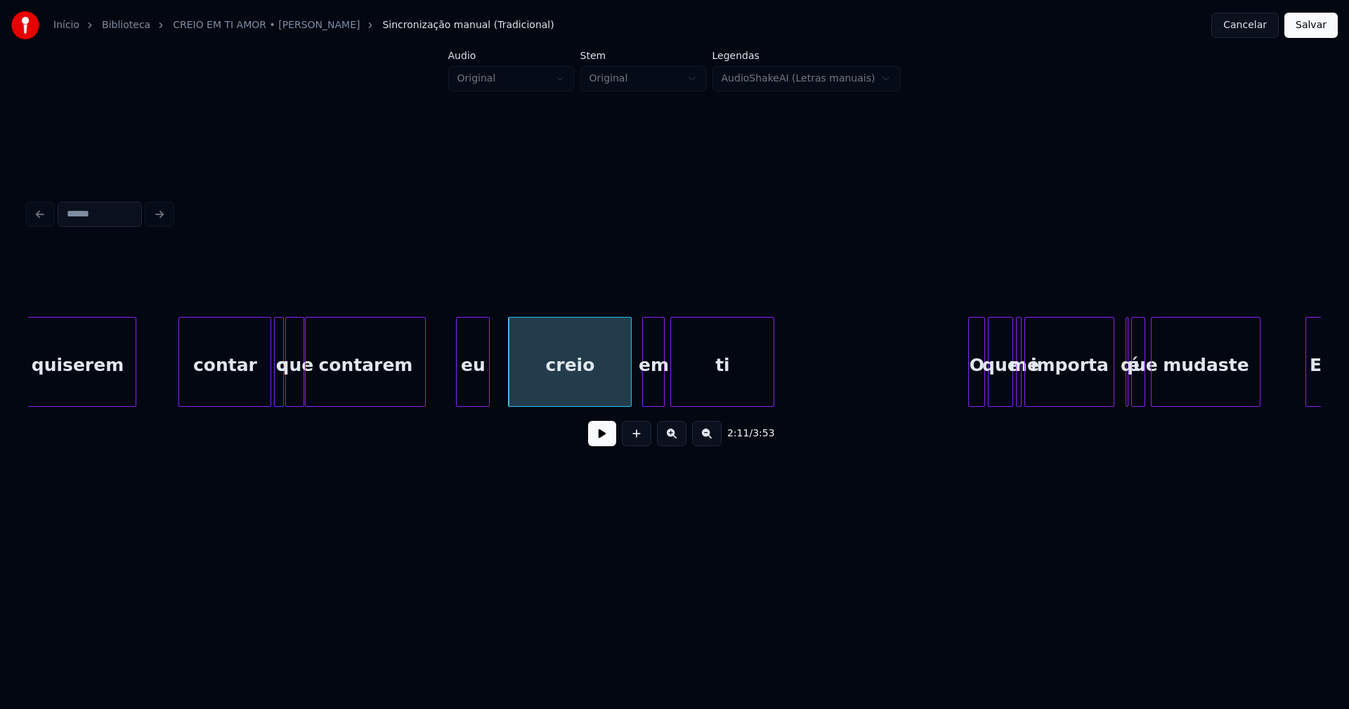
click at [476, 385] on div "eu" at bounding box center [473, 366] width 32 height 96
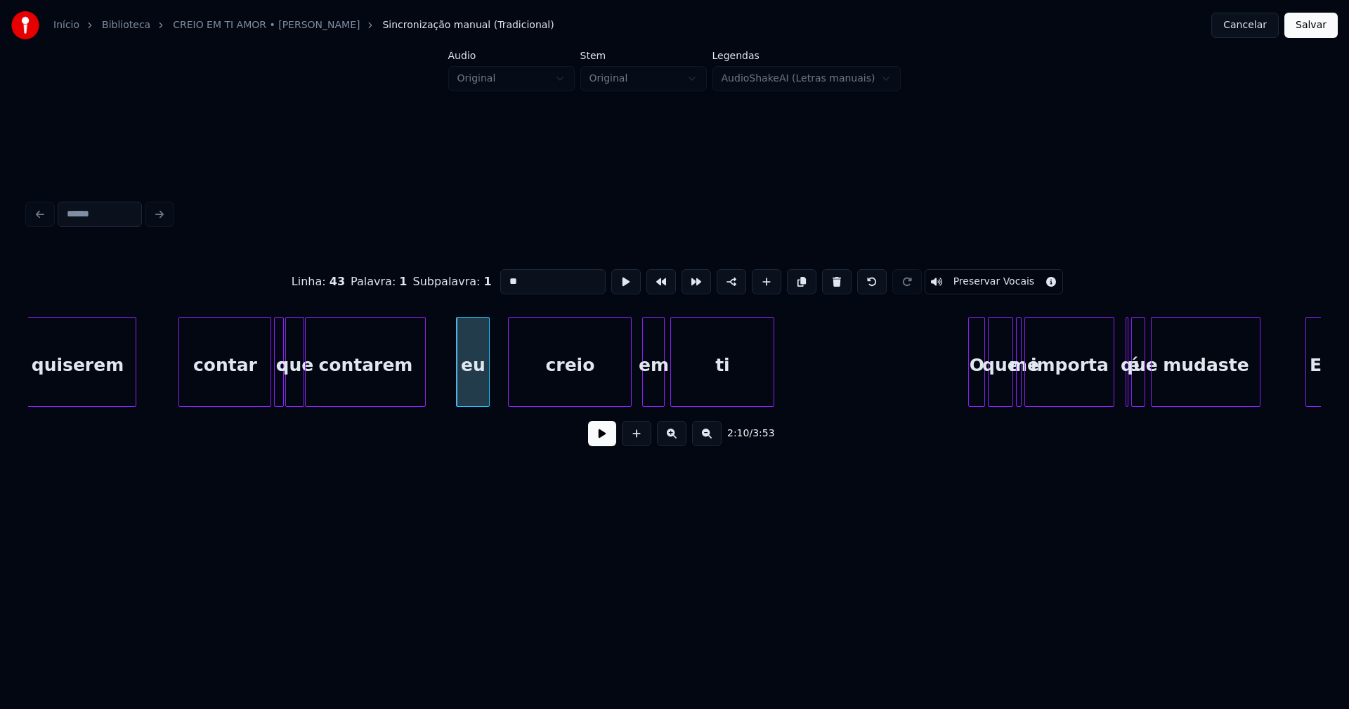
click at [500, 275] on input "**" at bounding box center [552, 281] width 105 height 25
click at [500, 369] on div at bounding box center [499, 362] width 4 height 89
type input "******"
click at [603, 443] on button at bounding box center [602, 433] width 28 height 25
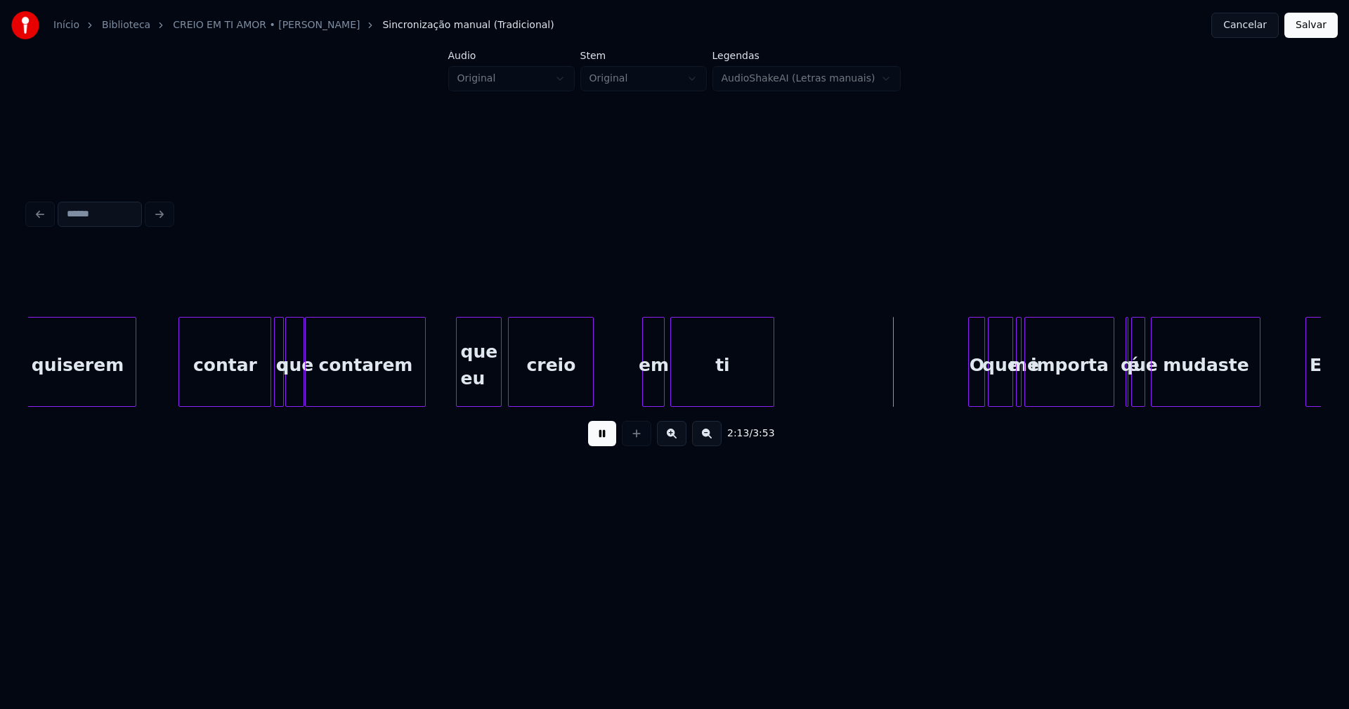
click at [591, 407] on div "quiserem contar o que contarem que eu creio em ti O que me importa é que mudast…" at bounding box center [674, 362] width 1293 height 90
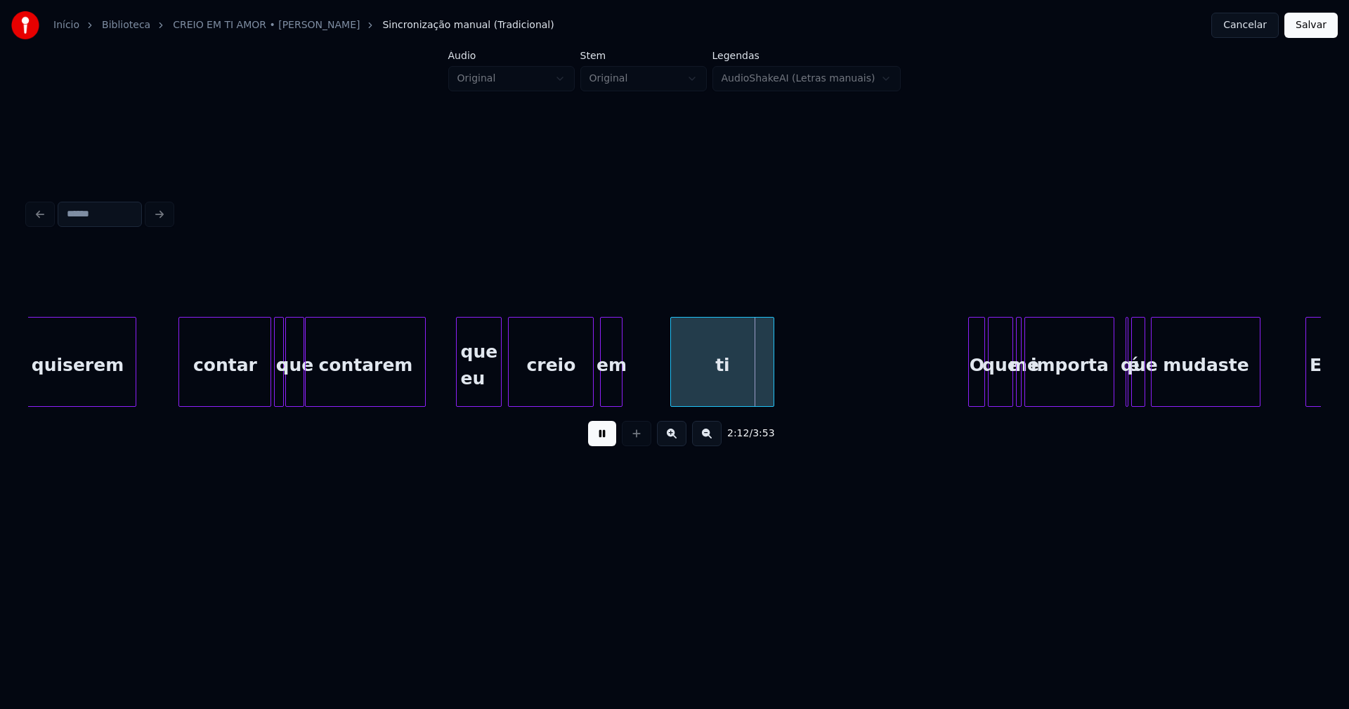
click at [600, 403] on div "quiserem contar o que contarem que eu creio em ti O que me importa é que mudast…" at bounding box center [674, 362] width 1293 height 90
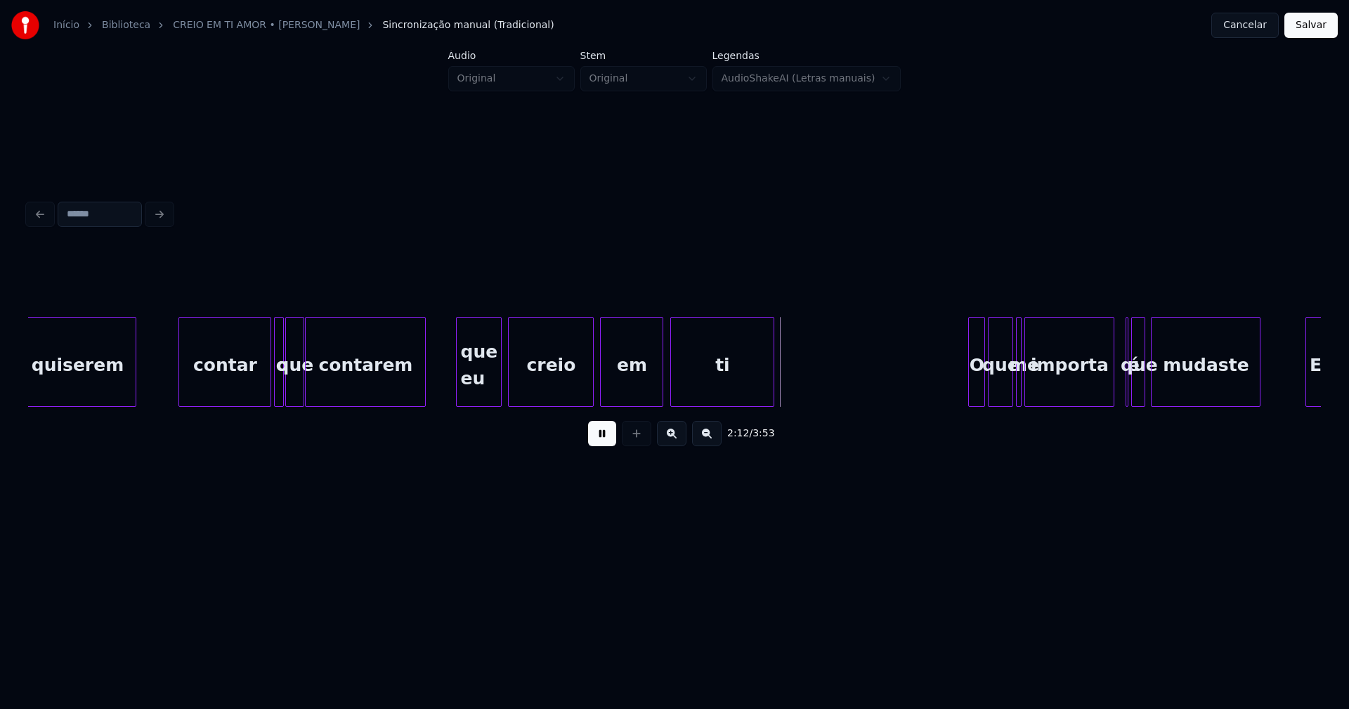
click at [660, 382] on div at bounding box center [660, 362] width 4 height 89
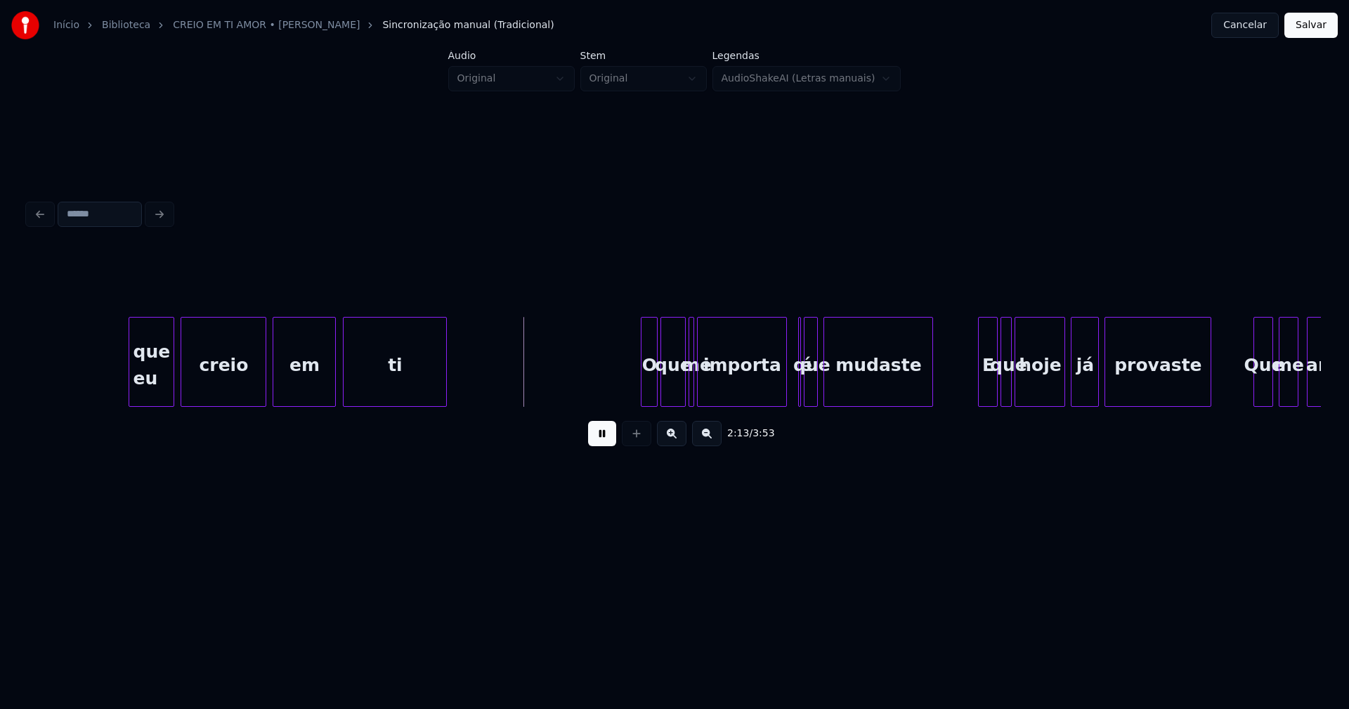
scroll to position [0, 18478]
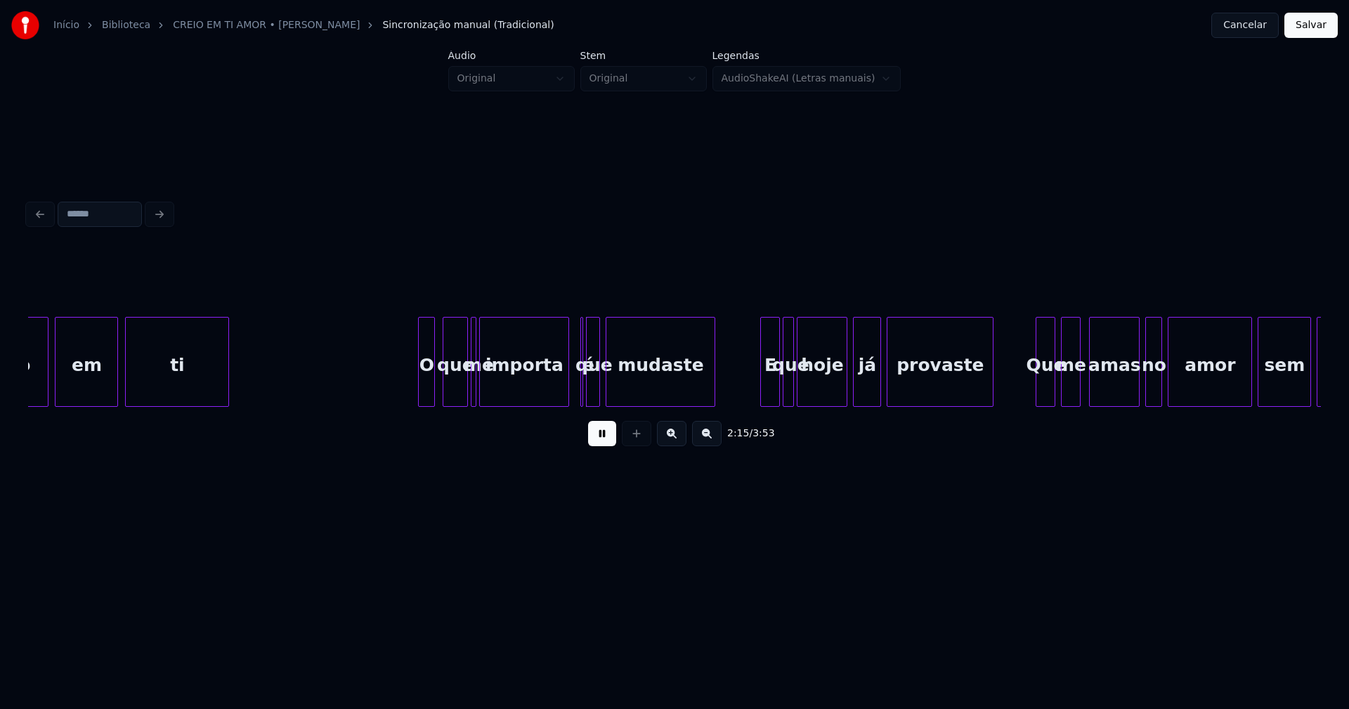
click at [425, 392] on div "O" at bounding box center [426, 366] width 15 height 96
click at [608, 436] on button at bounding box center [602, 433] width 28 height 25
click at [504, 384] on div at bounding box center [502, 362] width 4 height 89
click at [495, 386] on div at bounding box center [492, 362] width 4 height 89
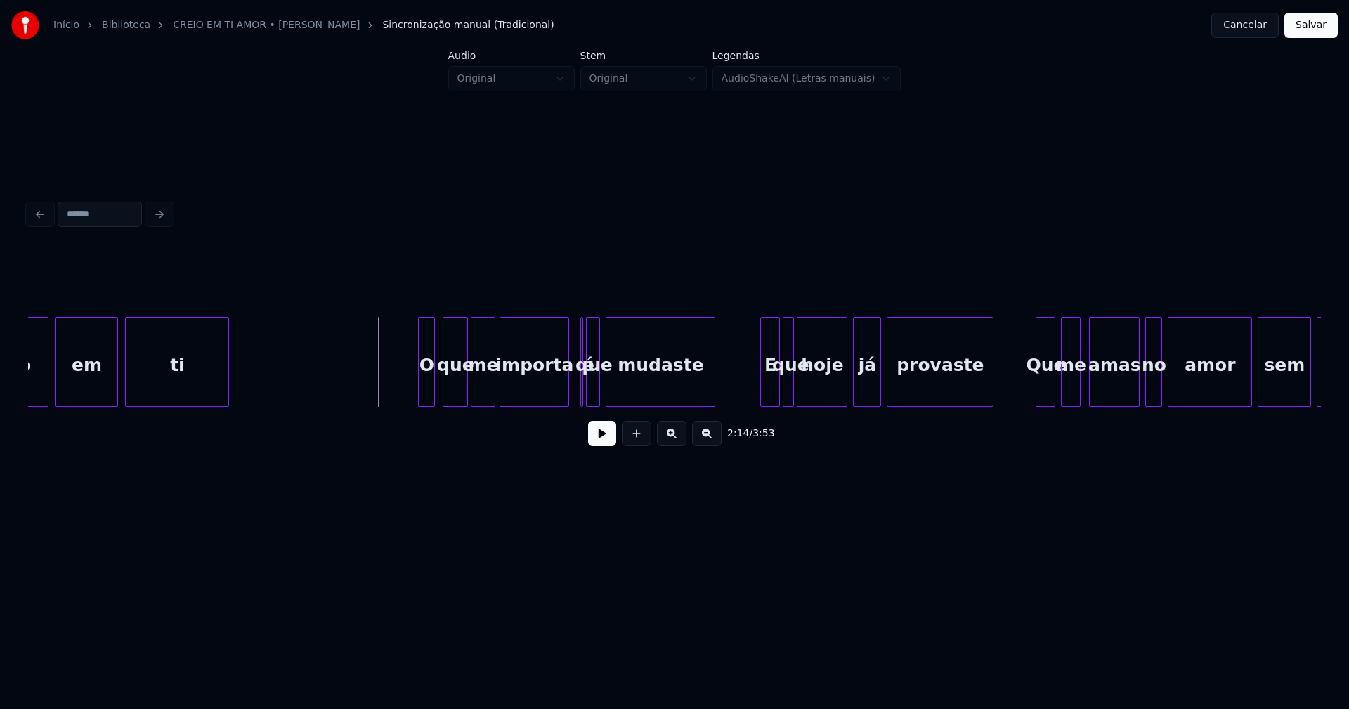
click at [598, 441] on button at bounding box center [602, 433] width 28 height 25
click at [604, 442] on button at bounding box center [602, 433] width 28 height 25
drag, startPoint x: 408, startPoint y: 381, endPoint x: 567, endPoint y: 450, distance: 173.3
click at [602, 444] on button at bounding box center [602, 433] width 28 height 25
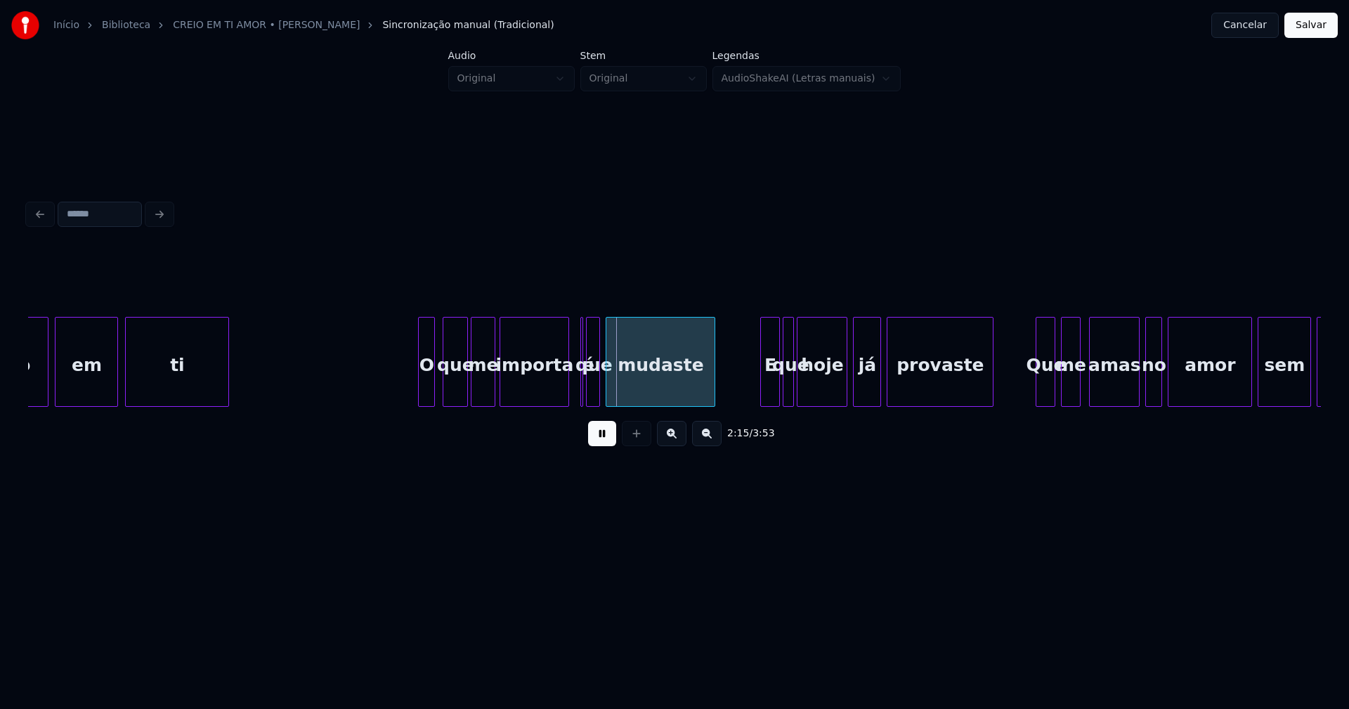
click at [584, 426] on div "2:15 / 3:53" at bounding box center [674, 433] width 1270 height 31
drag, startPoint x: 594, startPoint y: 440, endPoint x: 585, endPoint y: 423, distance: 18.8
click at [594, 439] on button at bounding box center [602, 433] width 28 height 25
click at [548, 418] on div "2:16 / 3:53" at bounding box center [674, 354] width 1293 height 214
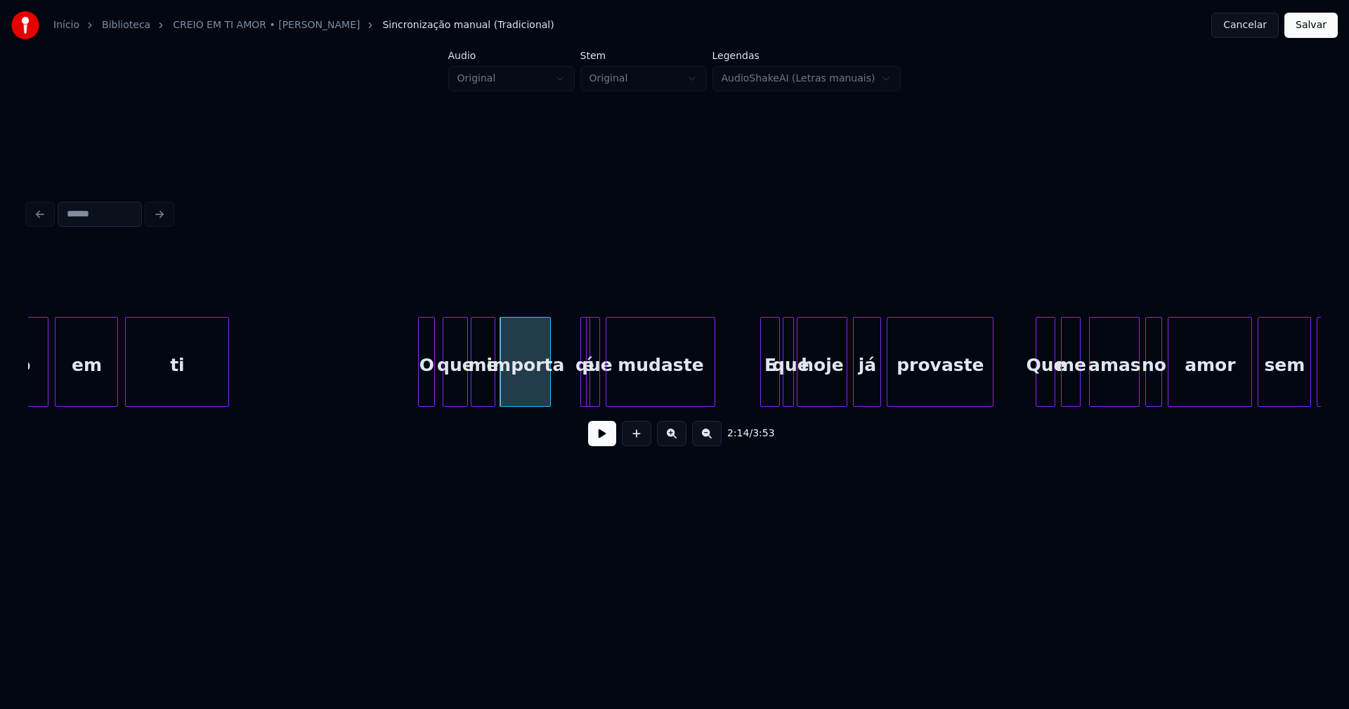
drag, startPoint x: 573, startPoint y: 325, endPoint x: 561, endPoint y: 339, distance: 18.4
click at [561, 339] on div "é" at bounding box center [566, 362] width 11 height 90
click at [580, 388] on div at bounding box center [579, 362] width 4 height 89
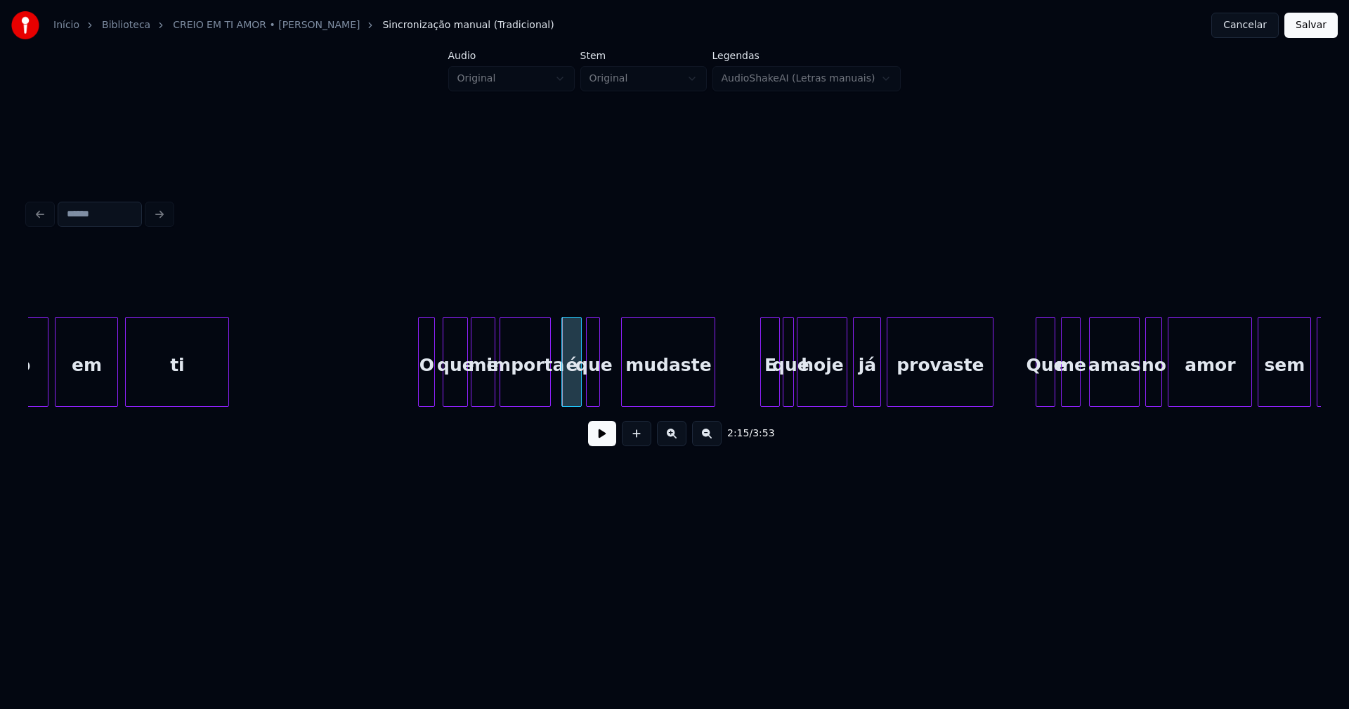
click at [622, 387] on div at bounding box center [624, 362] width 4 height 89
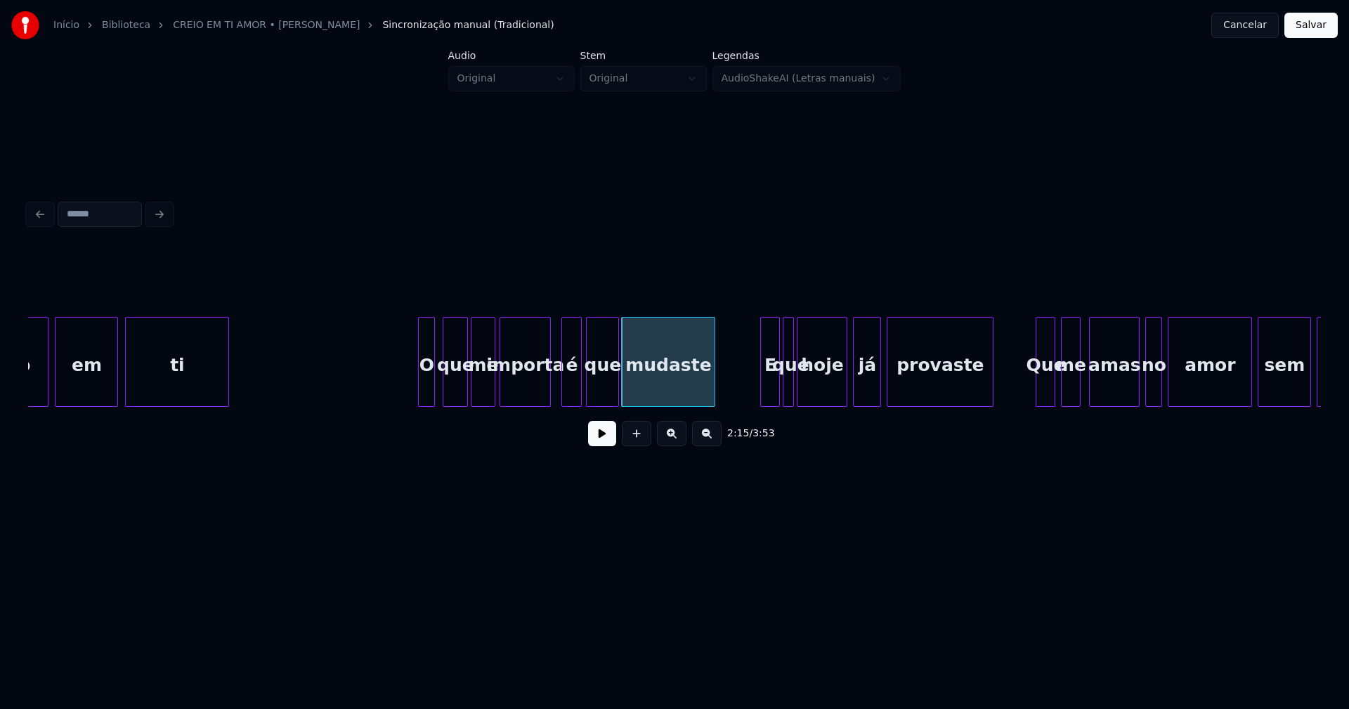
click at [616, 386] on div at bounding box center [616, 362] width 4 height 89
click at [598, 446] on button at bounding box center [602, 433] width 28 height 25
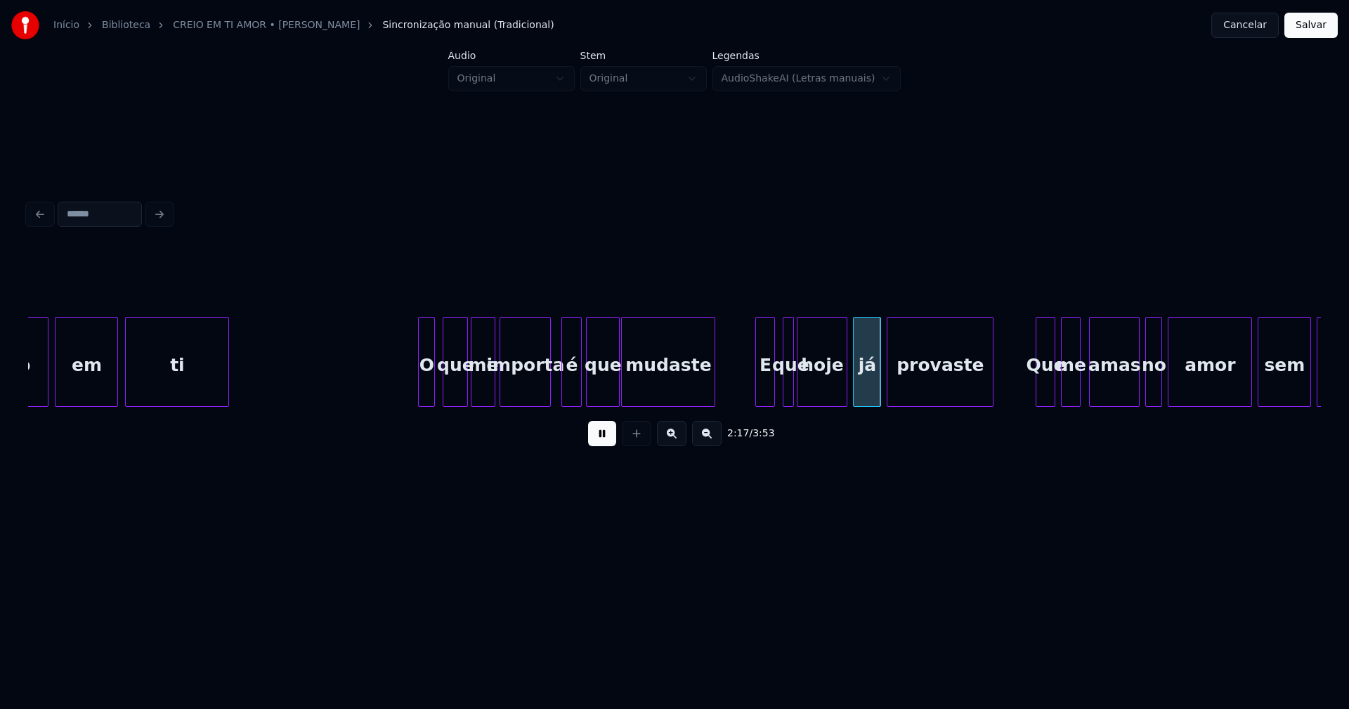
click at [768, 389] on div "E" at bounding box center [765, 366] width 18 height 96
click at [597, 446] on button at bounding box center [602, 433] width 28 height 25
click at [827, 393] on div "hoje" at bounding box center [824, 366] width 49 height 96
click at [796, 393] on div at bounding box center [794, 362] width 4 height 89
click at [598, 446] on button at bounding box center [602, 433] width 28 height 25
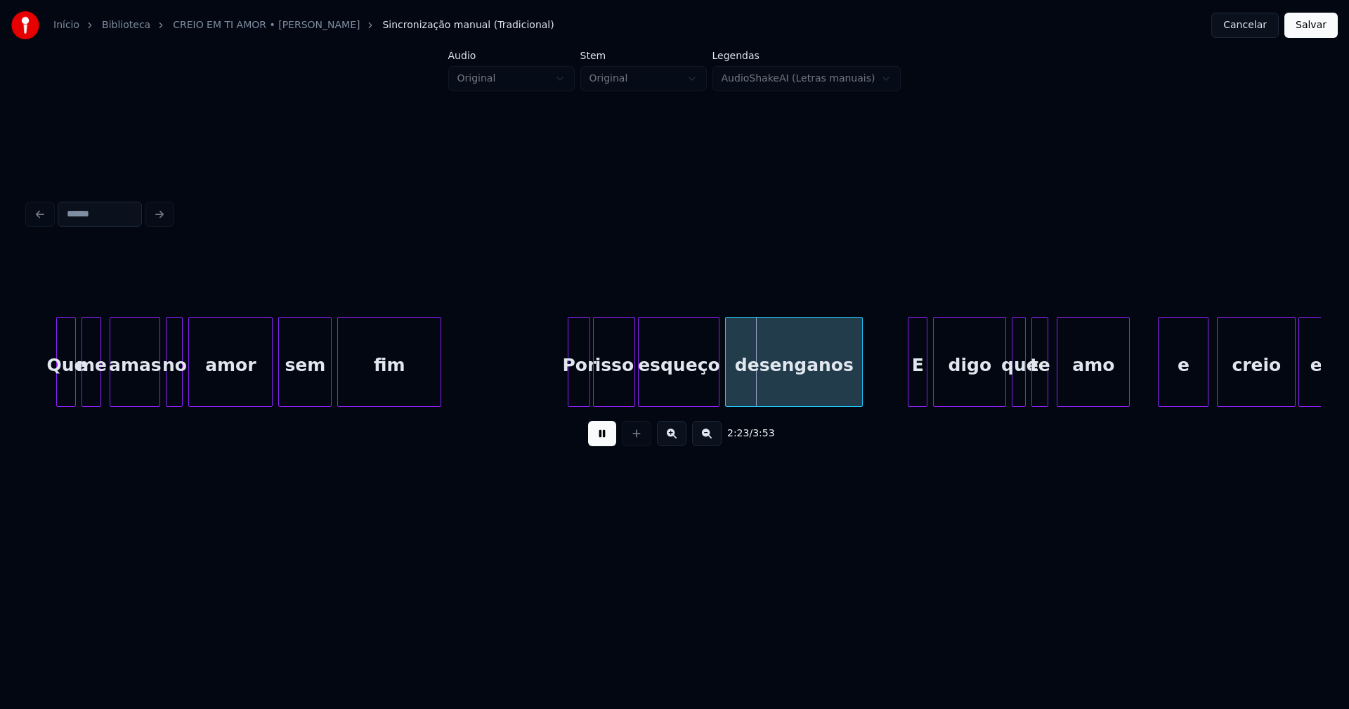
scroll to position [0, 19549]
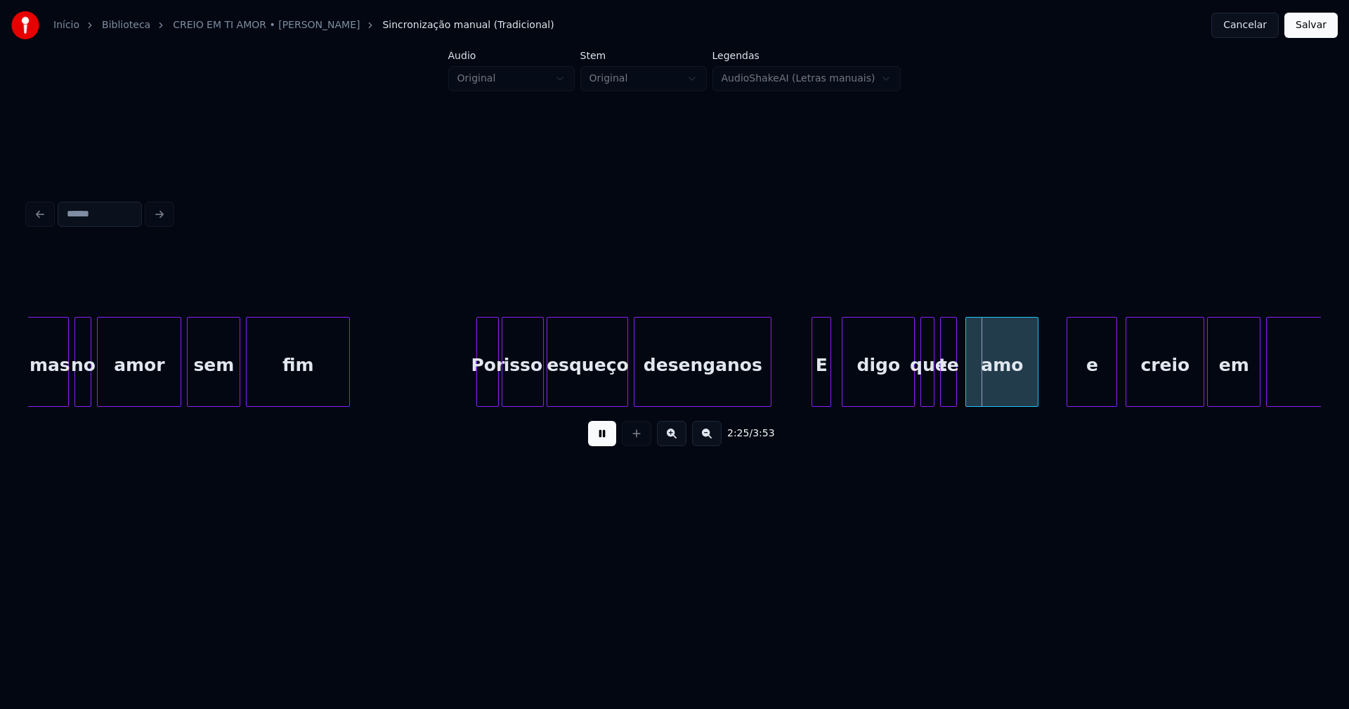
click at [820, 388] on div "E" at bounding box center [821, 366] width 18 height 96
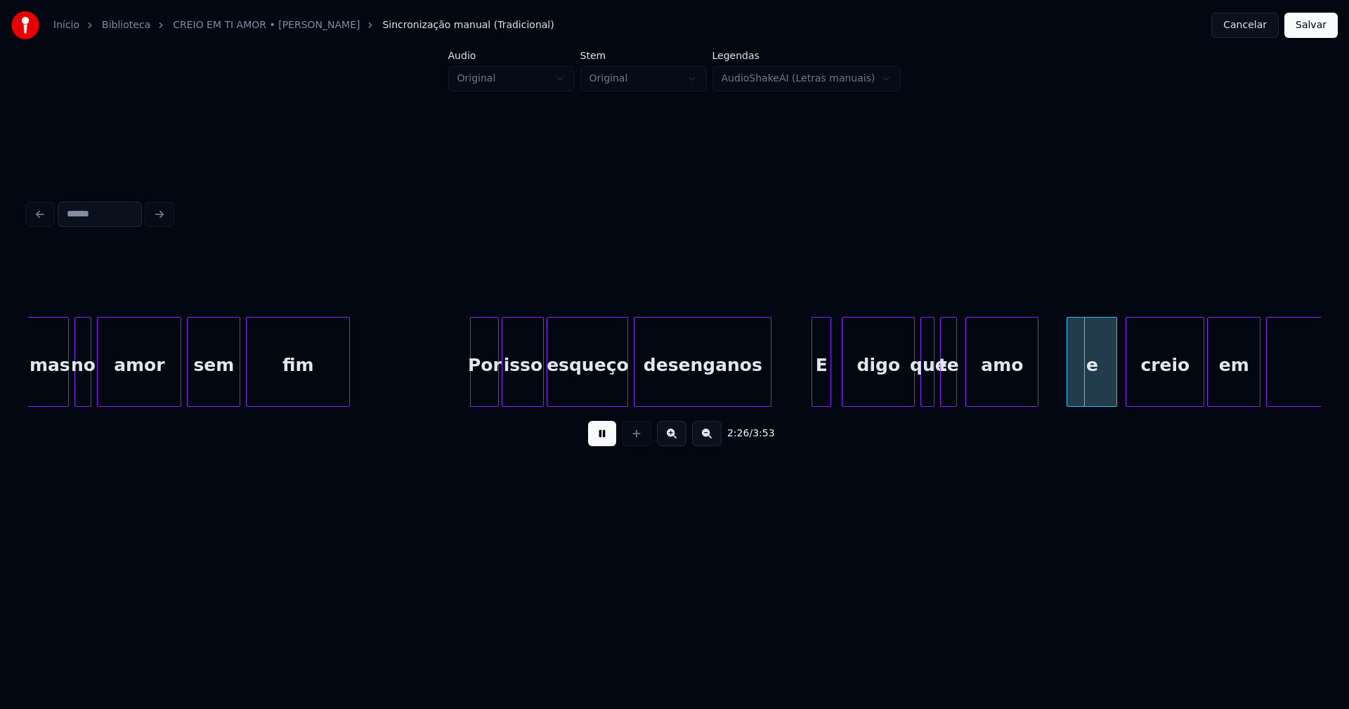
click at [471, 393] on div at bounding box center [473, 362] width 4 height 89
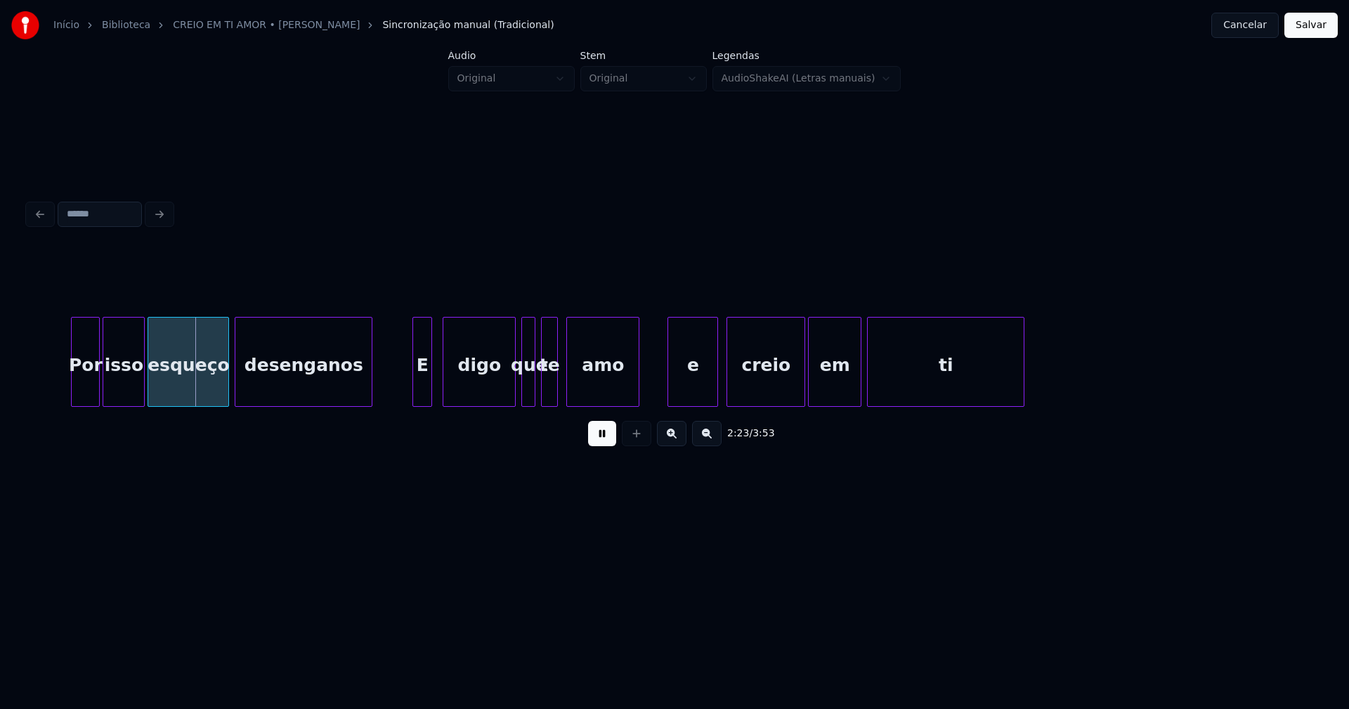
scroll to position [0, 20039]
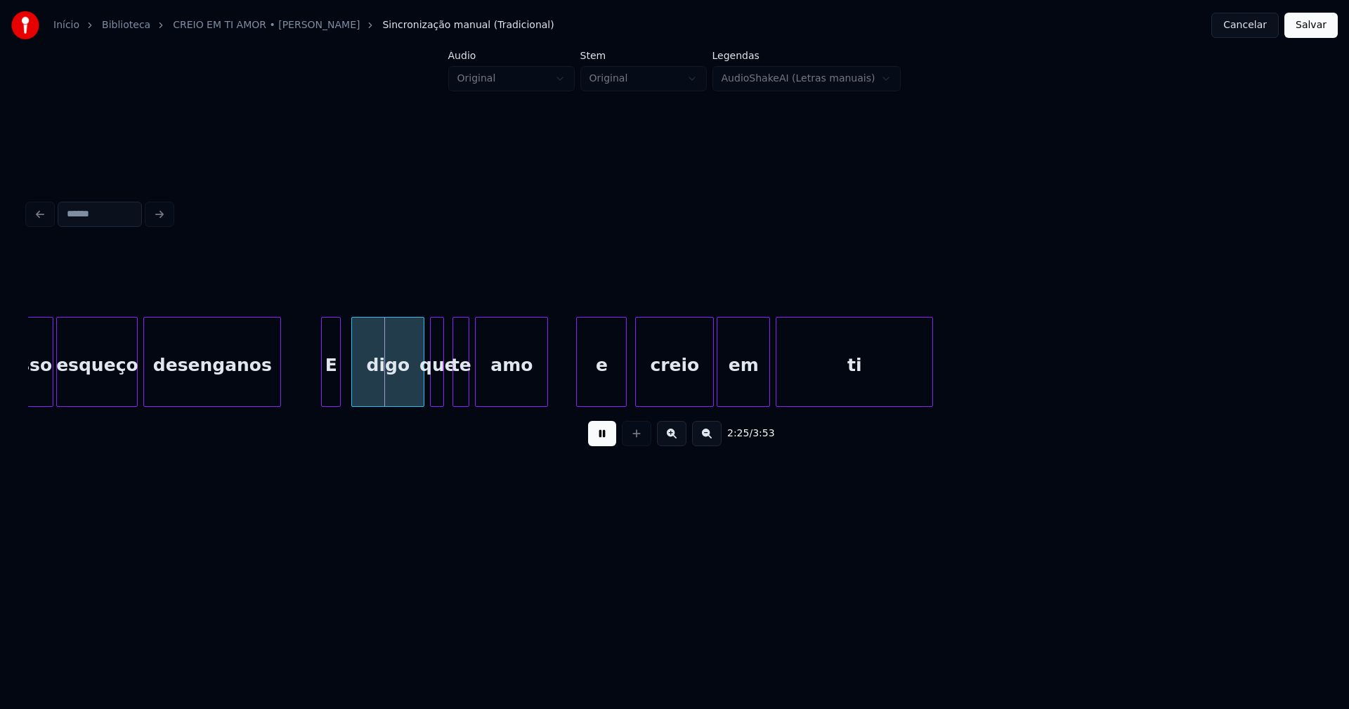
click at [463, 393] on div "te" at bounding box center [460, 366] width 15 height 96
click at [445, 392] on div at bounding box center [447, 362] width 4 height 89
click at [427, 390] on div at bounding box center [428, 362] width 4 height 89
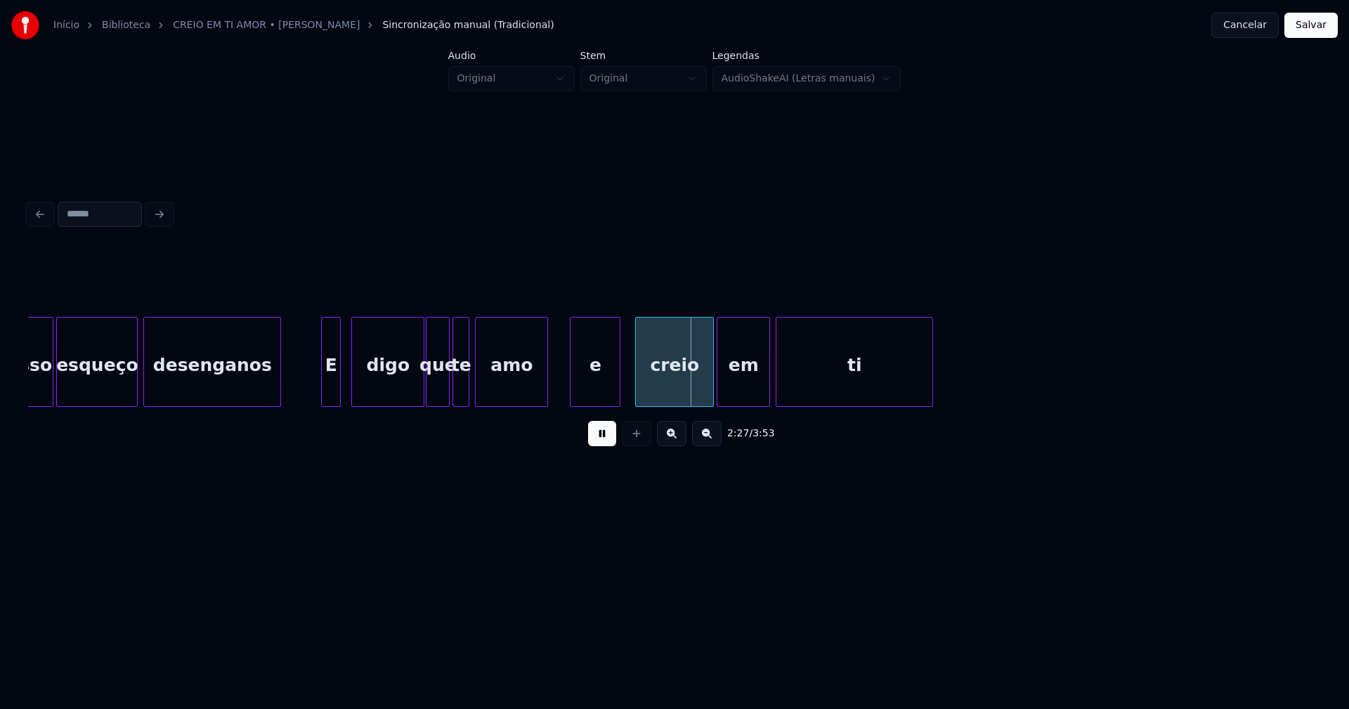
click at [595, 388] on div "e" at bounding box center [594, 366] width 49 height 96
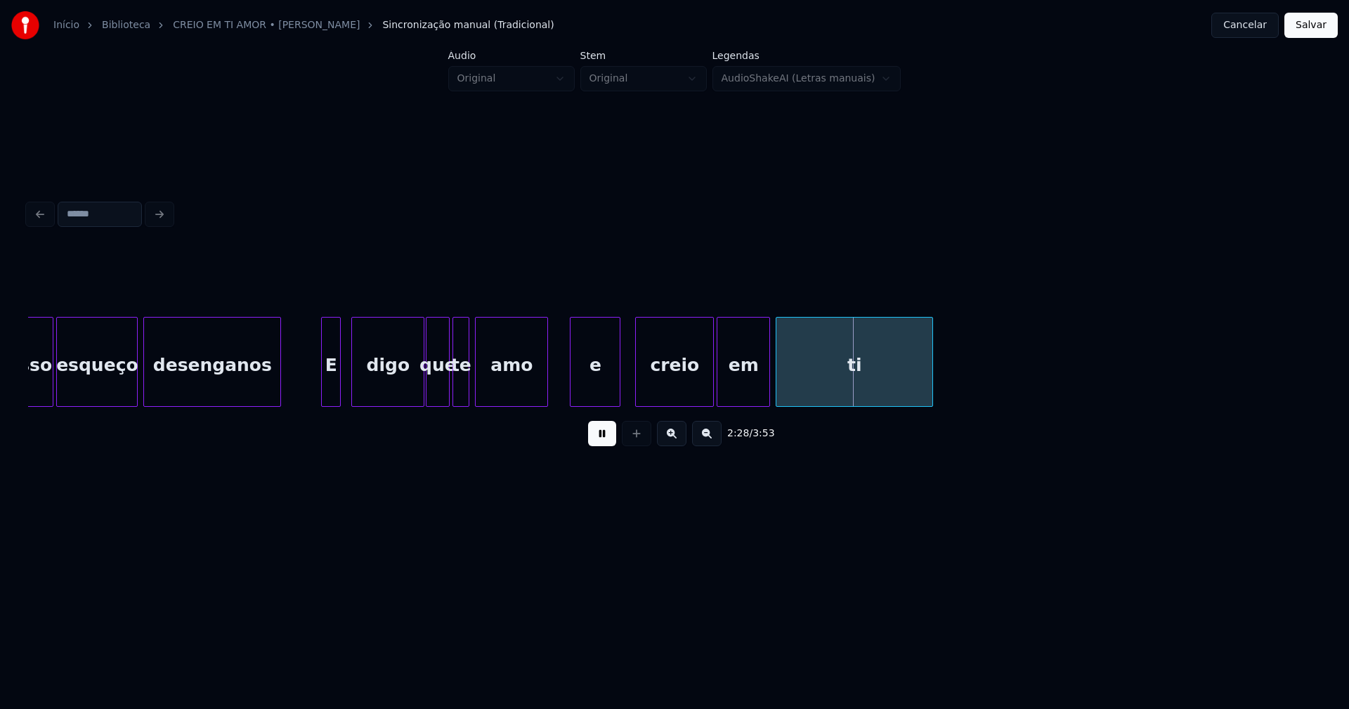
click at [595, 443] on button at bounding box center [602, 433] width 28 height 25
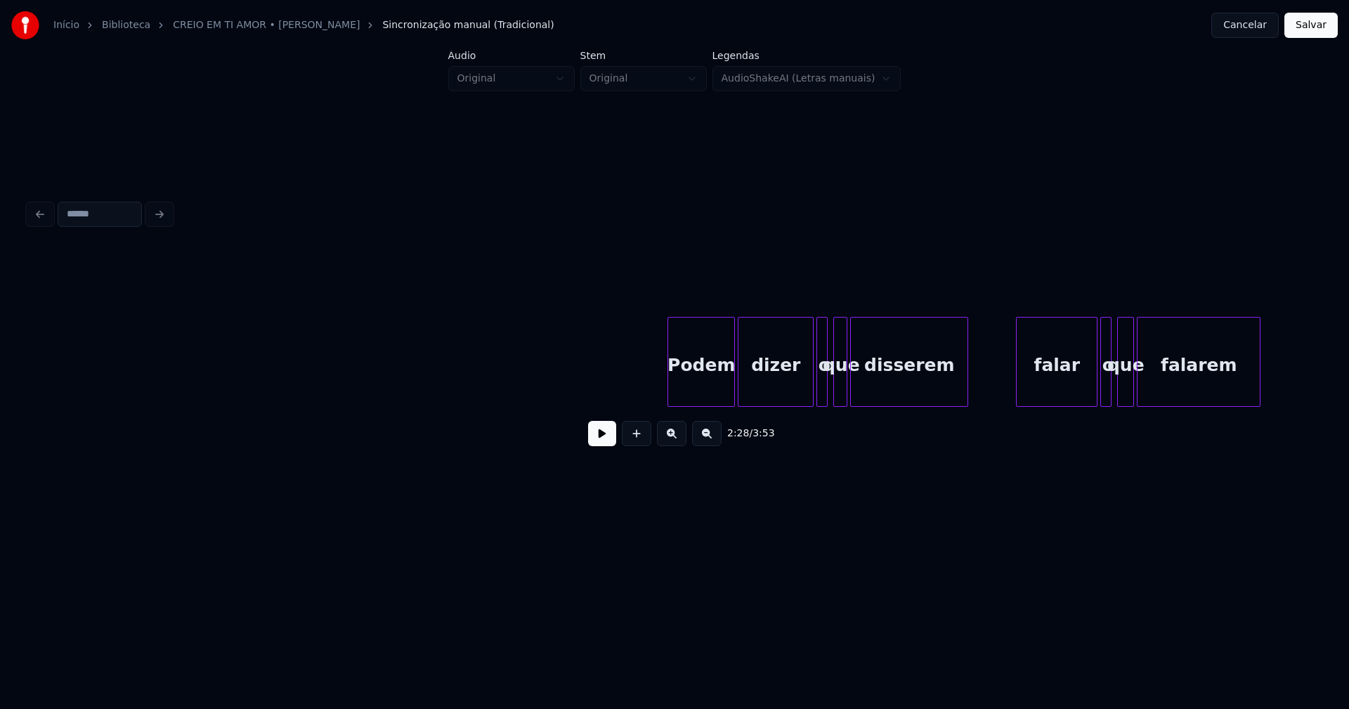
scroll to position [0, 22634]
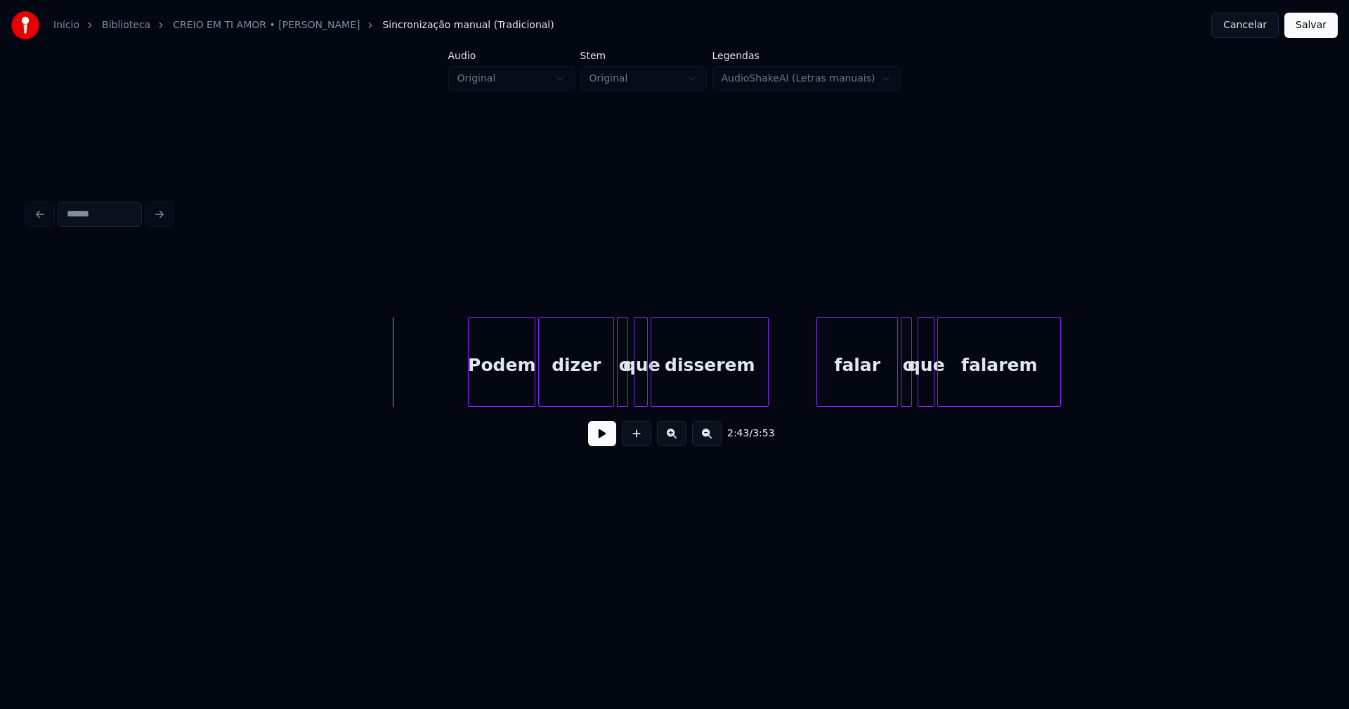
click at [606, 438] on button at bounding box center [602, 433] width 28 height 25
click at [602, 403] on div "Podem dizer o que disserem falar o que falarem" at bounding box center [674, 362] width 1293 height 90
click at [610, 390] on div at bounding box center [610, 362] width 4 height 89
click at [853, 388] on div "falar" at bounding box center [853, 366] width 80 height 96
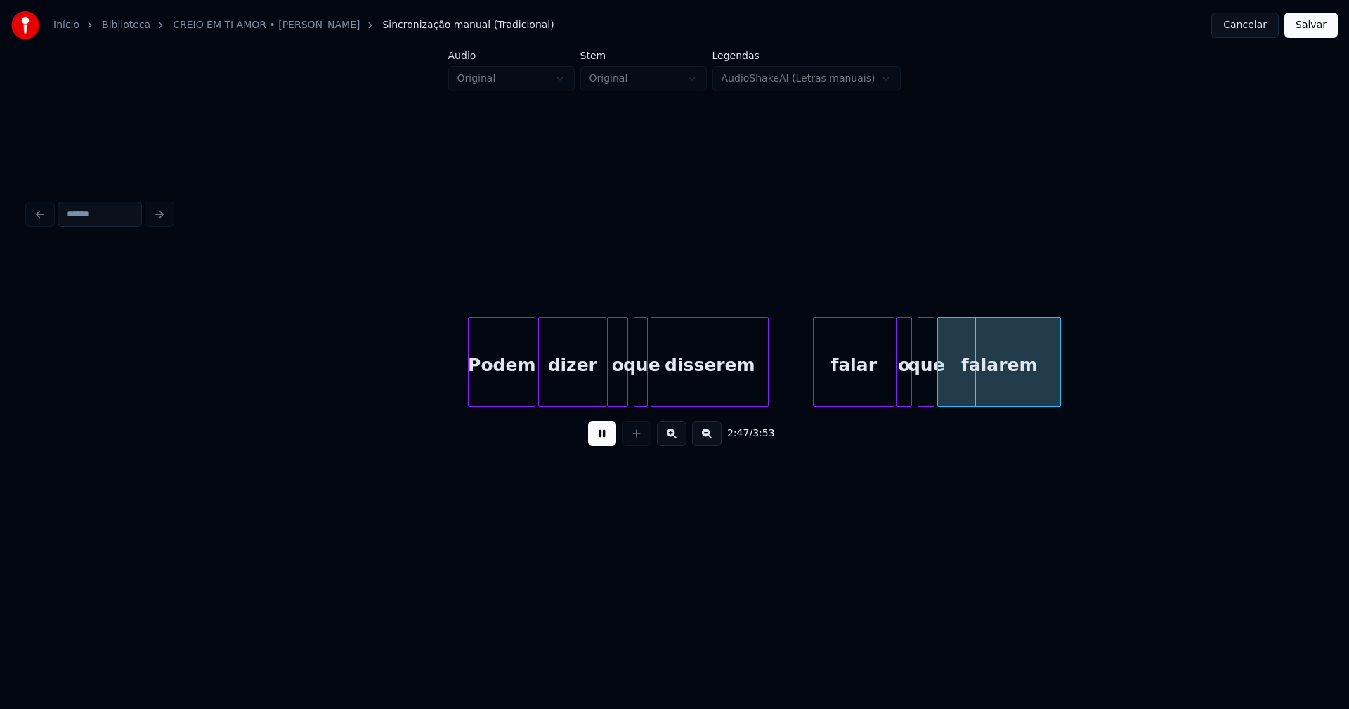
click at [896, 387] on div at bounding box center [898, 362] width 4 height 89
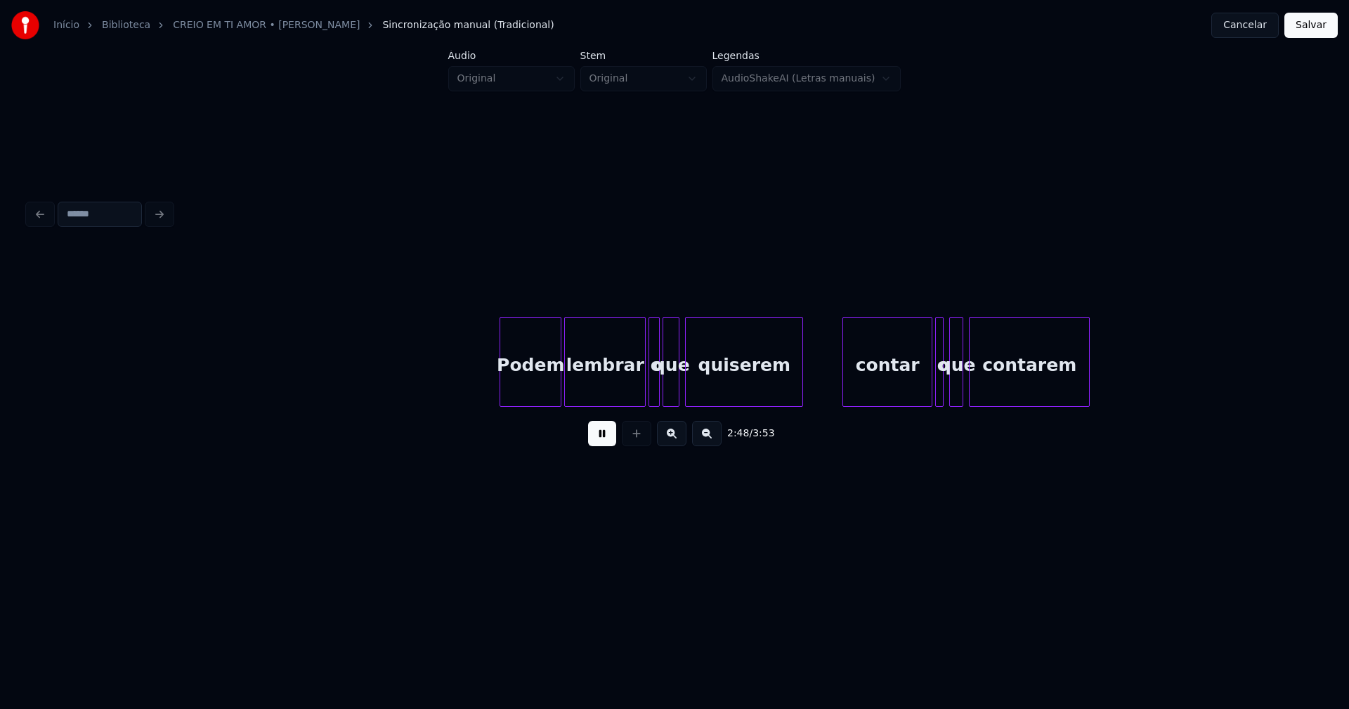
scroll to position [0, 23743]
click at [528, 390] on div "Podem" at bounding box center [517, 366] width 60 height 96
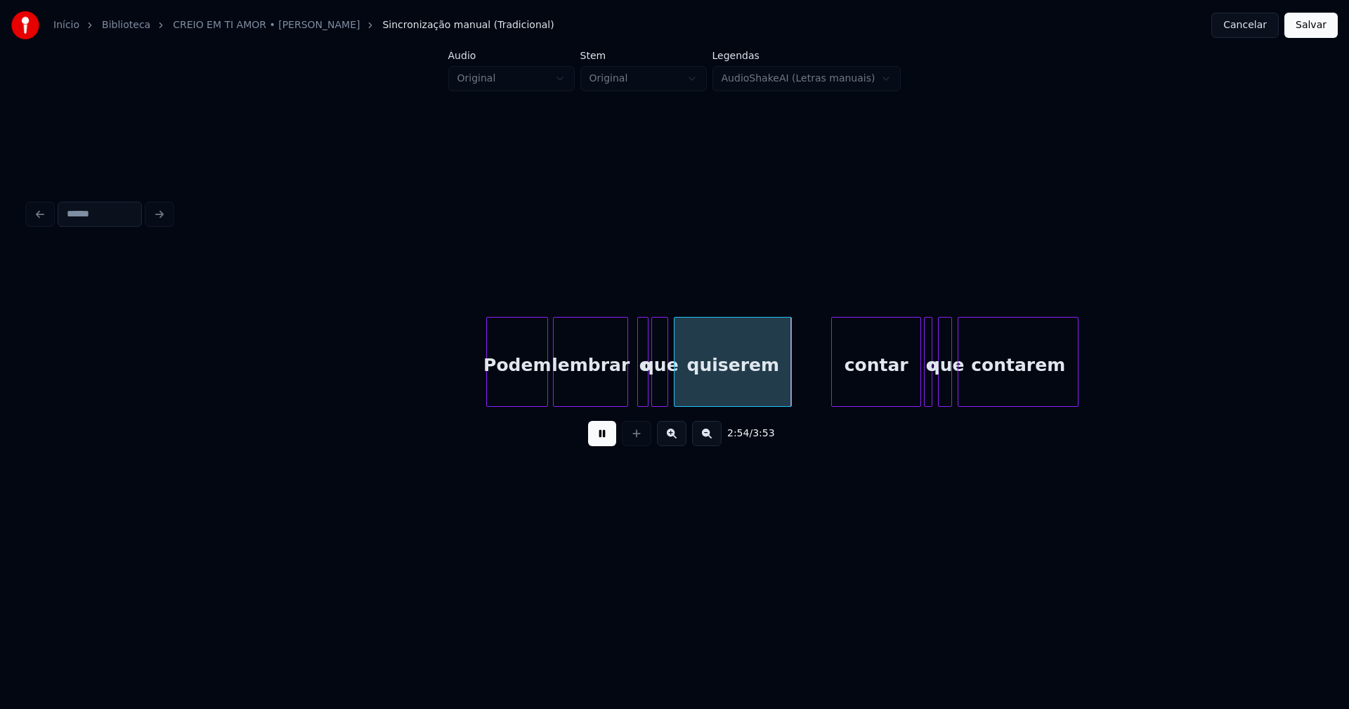
click at [626, 398] on div at bounding box center [625, 362] width 4 height 89
click at [632, 391] on div at bounding box center [631, 362] width 4 height 89
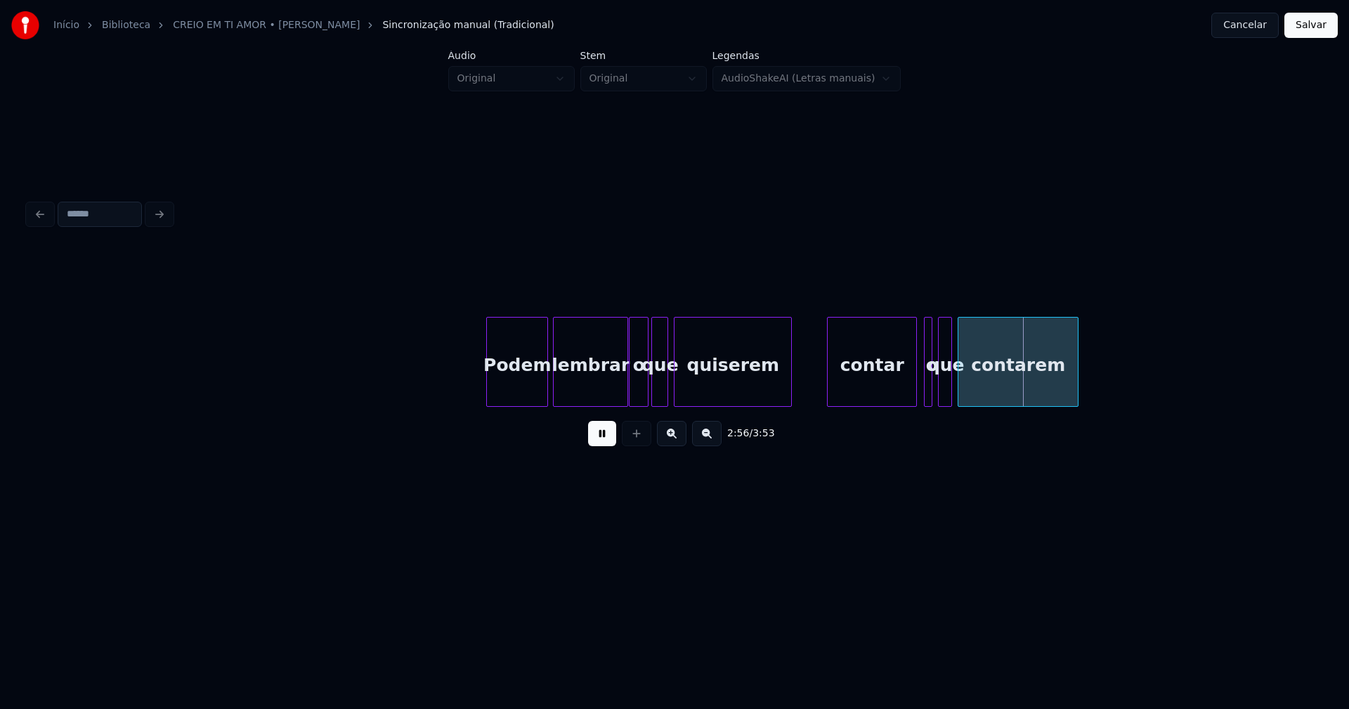
click at [886, 390] on div "contar" at bounding box center [871, 366] width 89 height 96
click at [919, 394] on div at bounding box center [920, 362] width 4 height 89
click at [955, 383] on div at bounding box center [953, 362] width 4 height 89
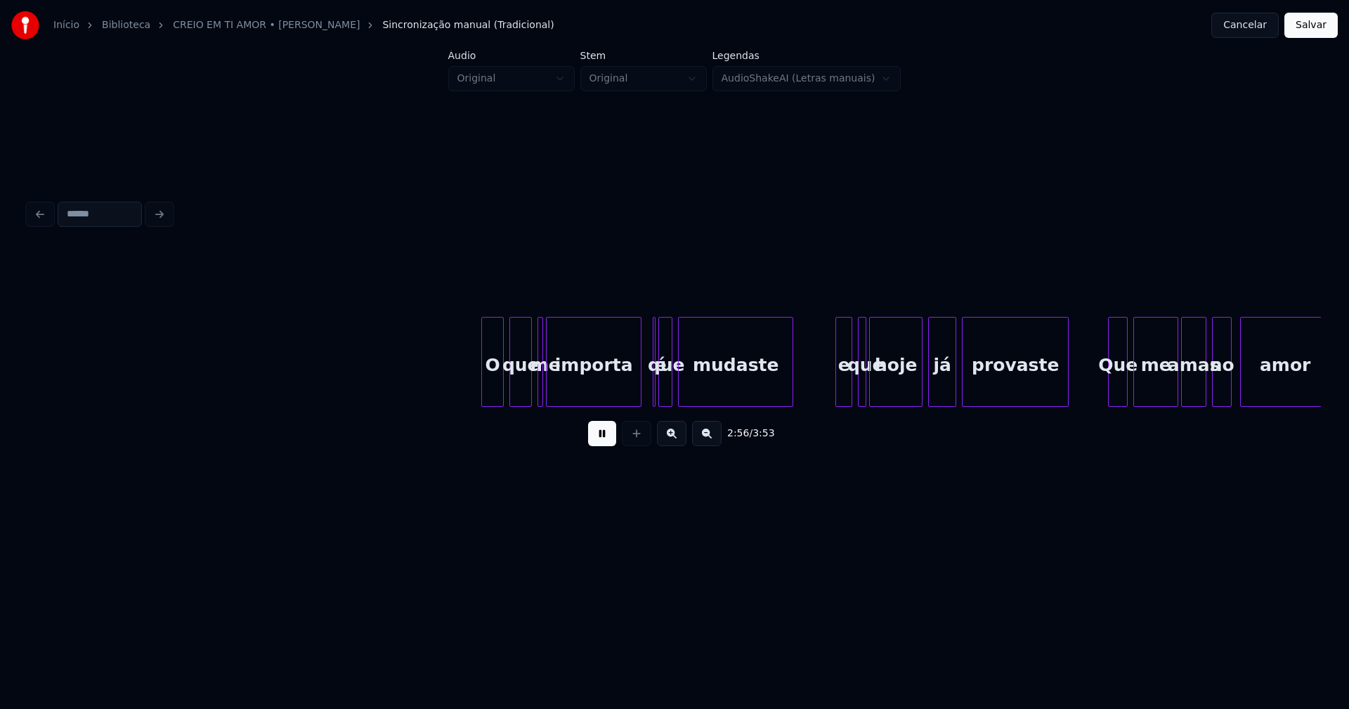
scroll to position [0, 24889]
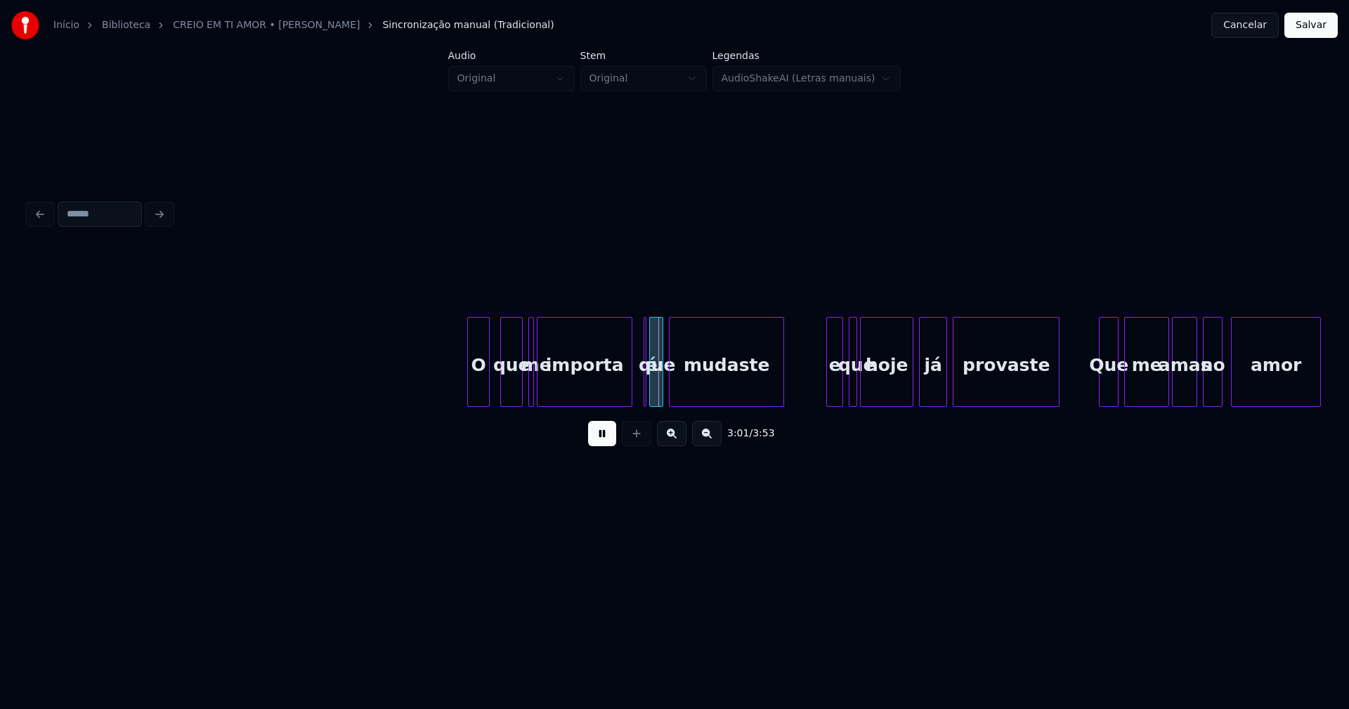
click at [481, 385] on div "O" at bounding box center [478, 366] width 21 height 96
drag, startPoint x: 611, startPoint y: 443, endPoint x: 563, endPoint y: 421, distance: 52.5
click at [611, 442] on button at bounding box center [602, 433] width 28 height 25
click at [558, 377] on div at bounding box center [558, 362] width 4 height 89
click at [549, 377] on div at bounding box center [548, 362] width 4 height 89
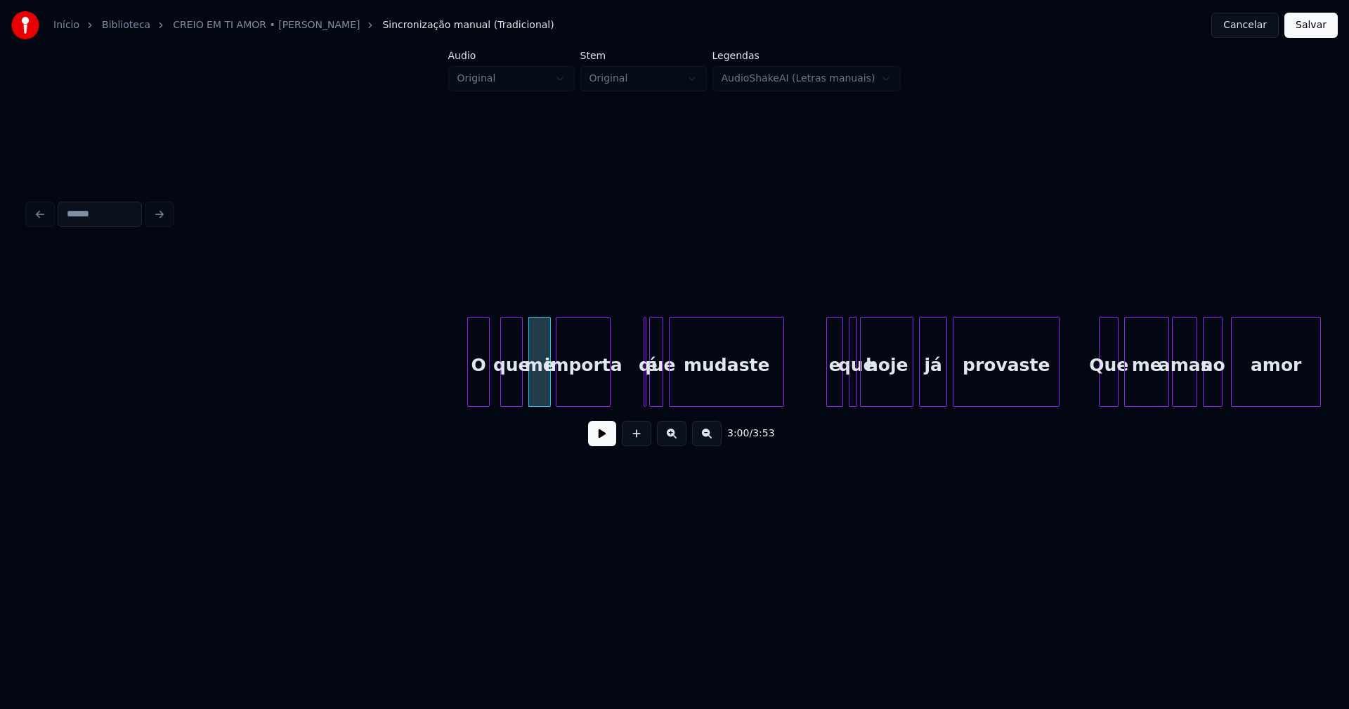
click at [608, 400] on div "importa" at bounding box center [583, 362] width 55 height 90
click at [656, 387] on div at bounding box center [656, 362] width 4 height 89
click at [622, 336] on div "é" at bounding box center [629, 362] width 15 height 90
click at [641, 386] on div at bounding box center [641, 362] width 4 height 89
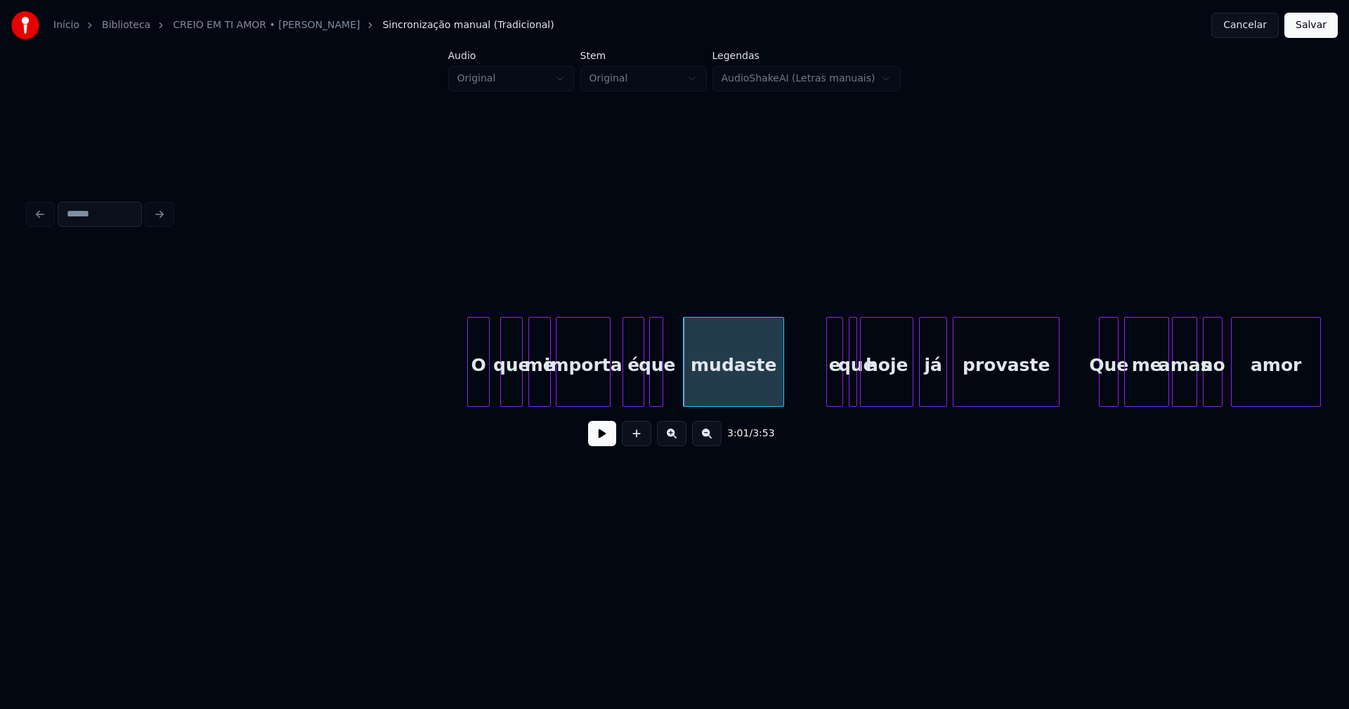
click at [686, 376] on div at bounding box center [685, 362] width 4 height 89
click at [679, 376] on div at bounding box center [678, 362] width 4 height 89
click at [603, 440] on button at bounding box center [602, 433] width 28 height 25
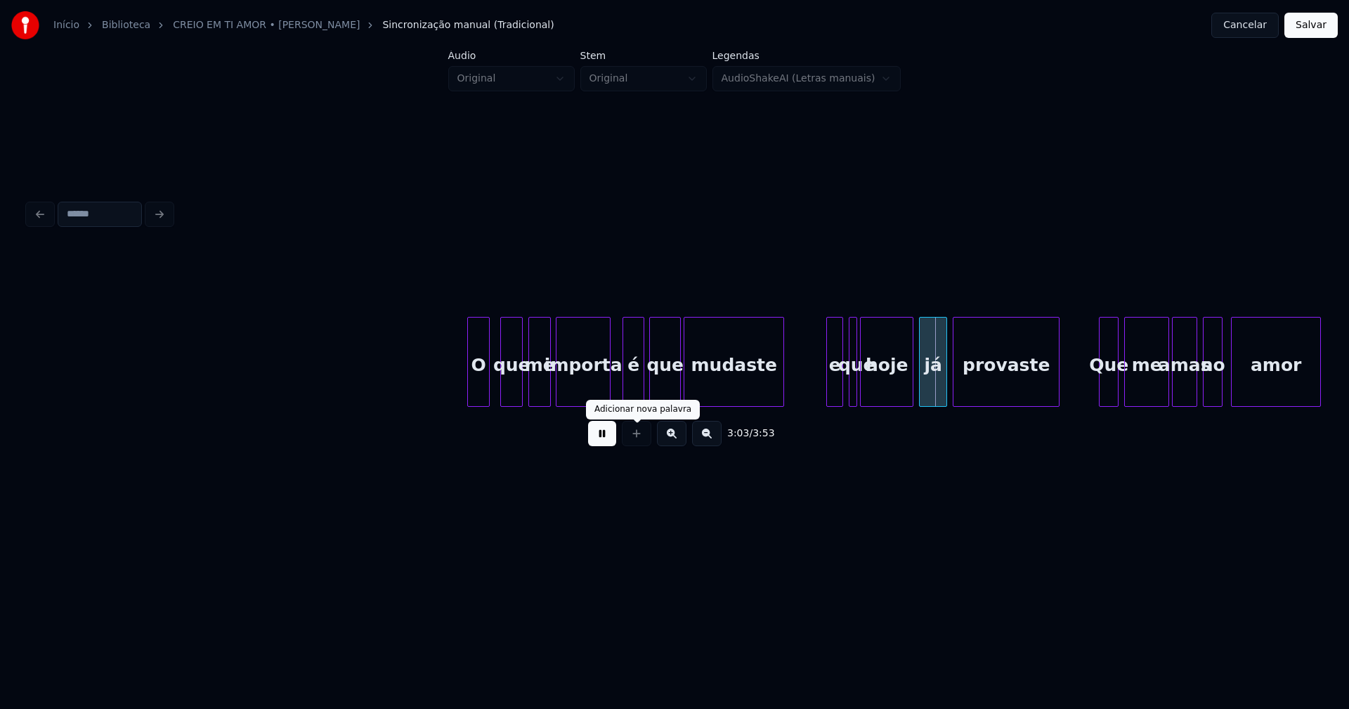
drag, startPoint x: 594, startPoint y: 438, endPoint x: 615, endPoint y: 433, distance: 21.8
click at [595, 439] on button at bounding box center [602, 433] width 28 height 25
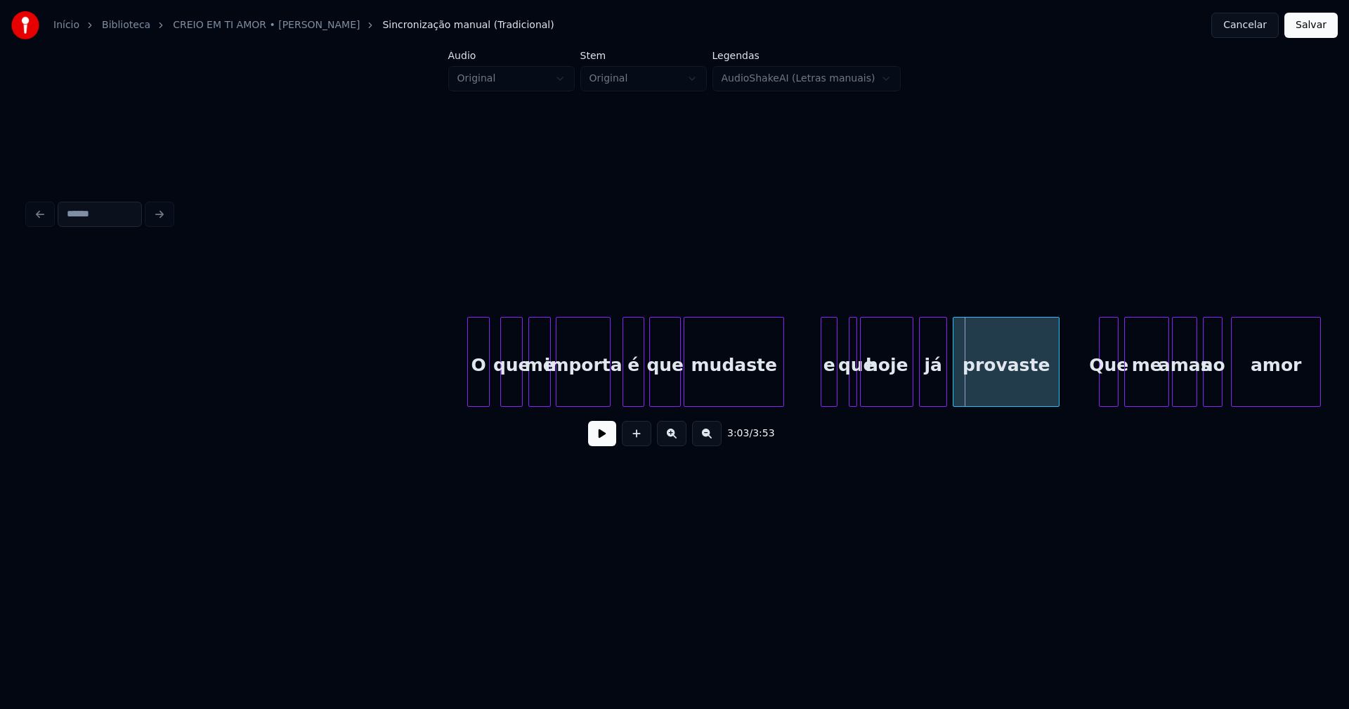
click at [830, 389] on div "e" at bounding box center [828, 366] width 15 height 96
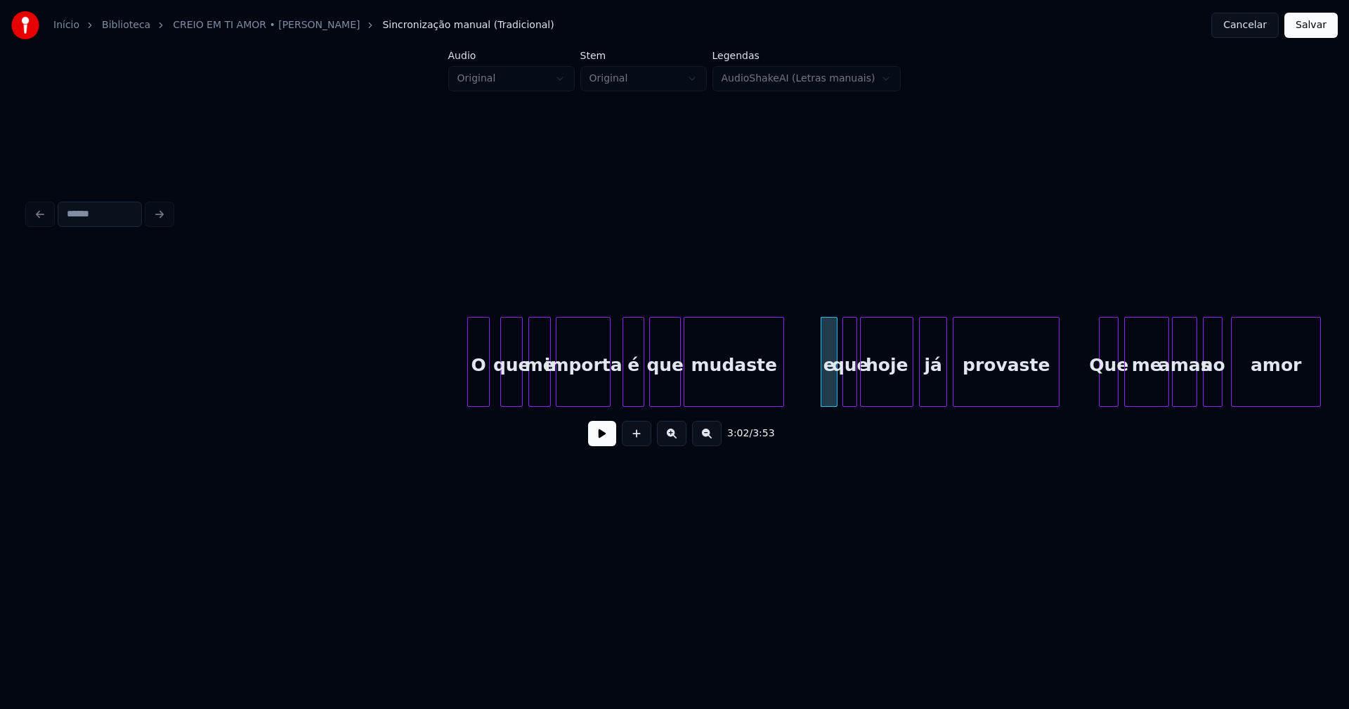
click at [844, 388] on div at bounding box center [845, 362] width 4 height 89
click at [601, 441] on button at bounding box center [602, 433] width 28 height 25
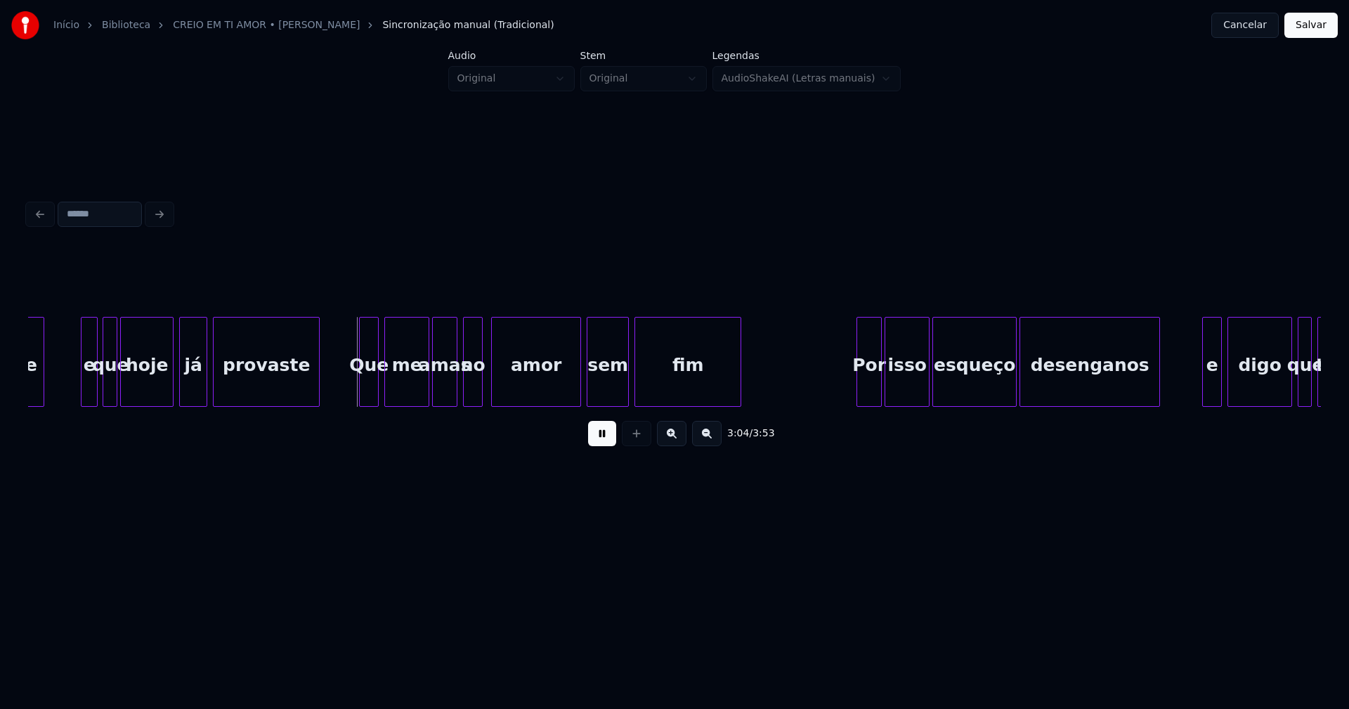
scroll to position [0, 25629]
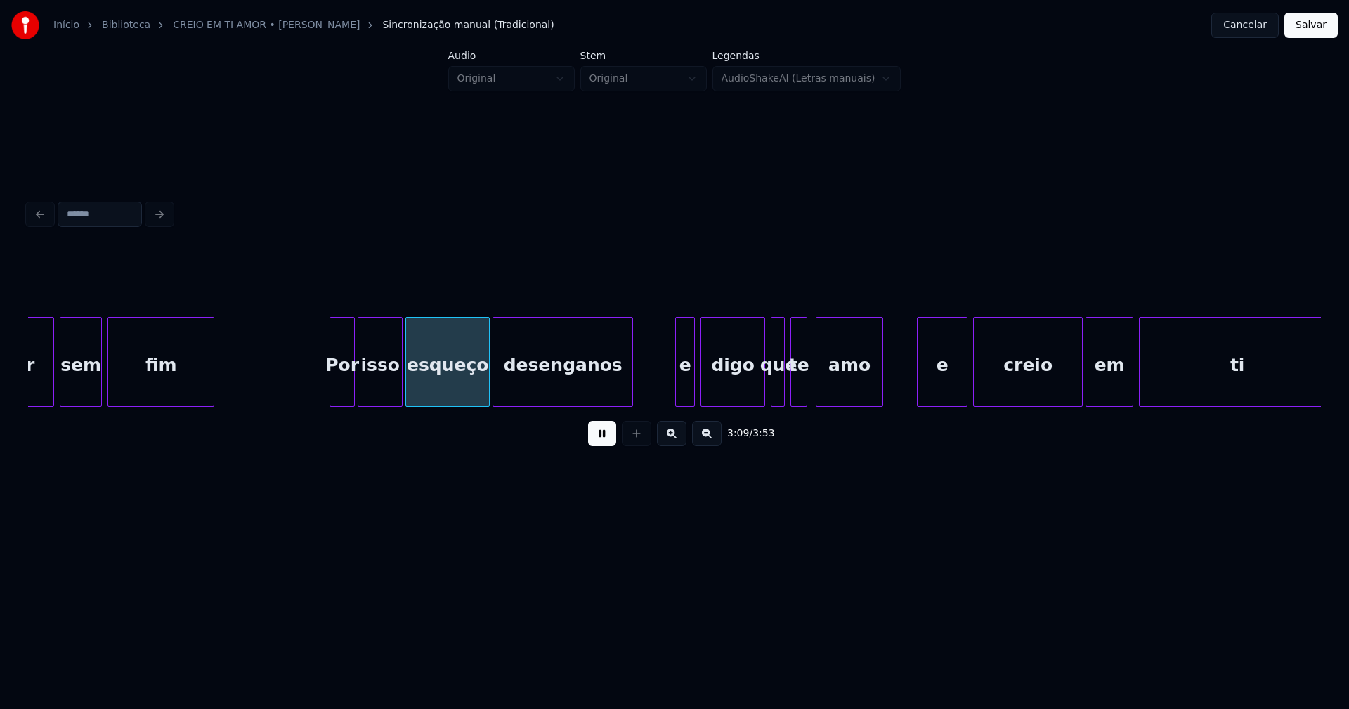
scroll to position [0, 26192]
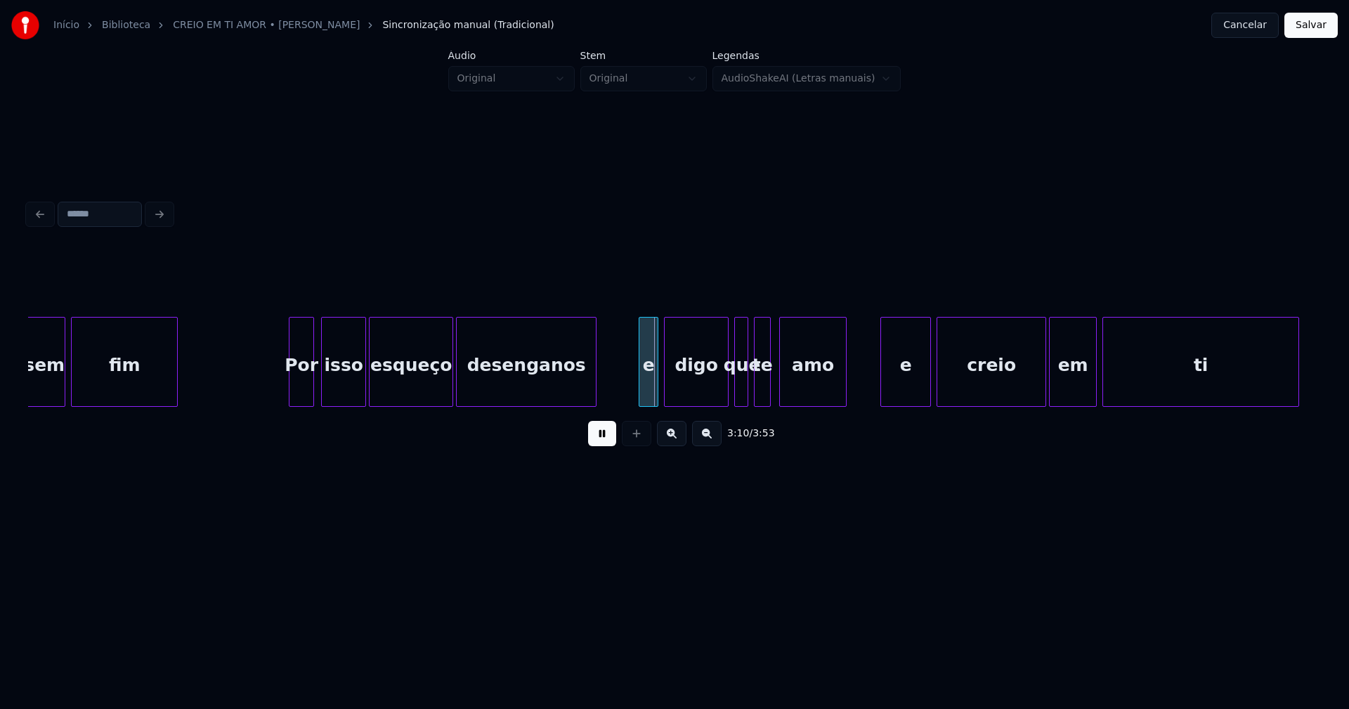
click at [303, 389] on div "Por" at bounding box center [301, 366] width 24 height 96
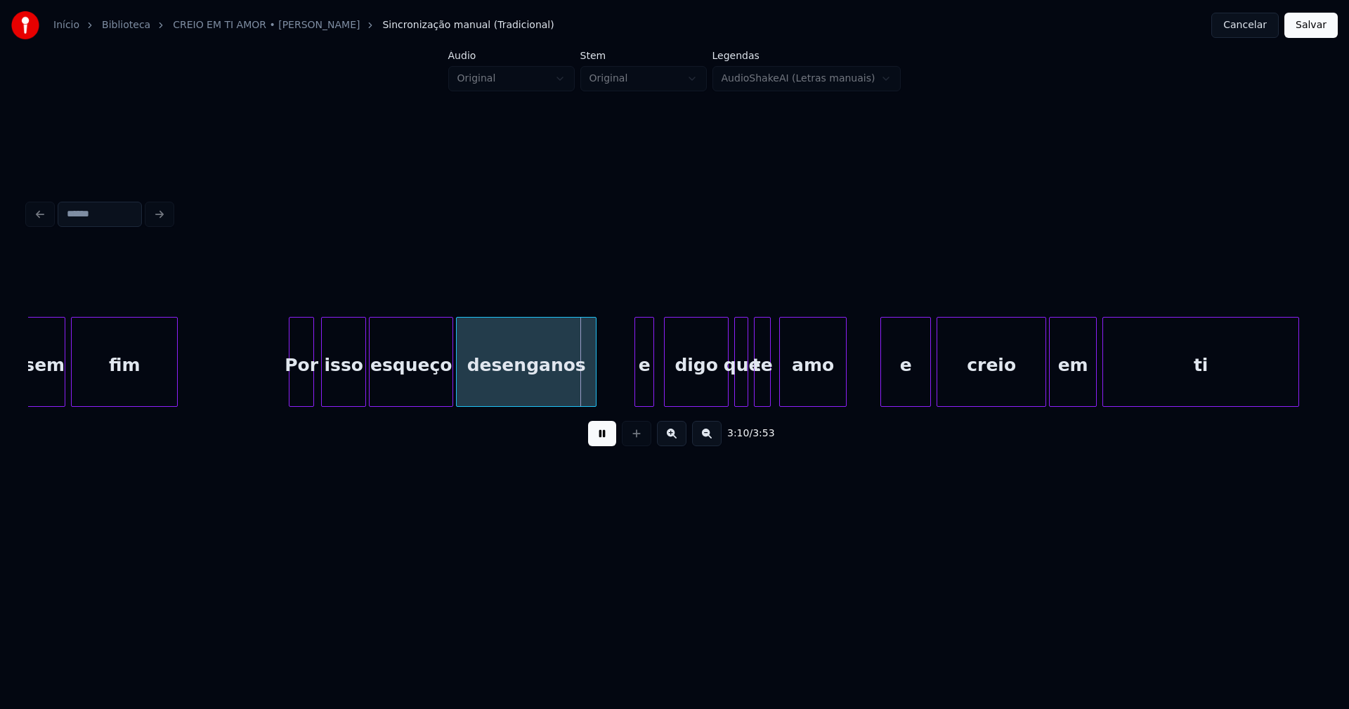
click at [644, 391] on div "e" at bounding box center [644, 366] width 18 height 96
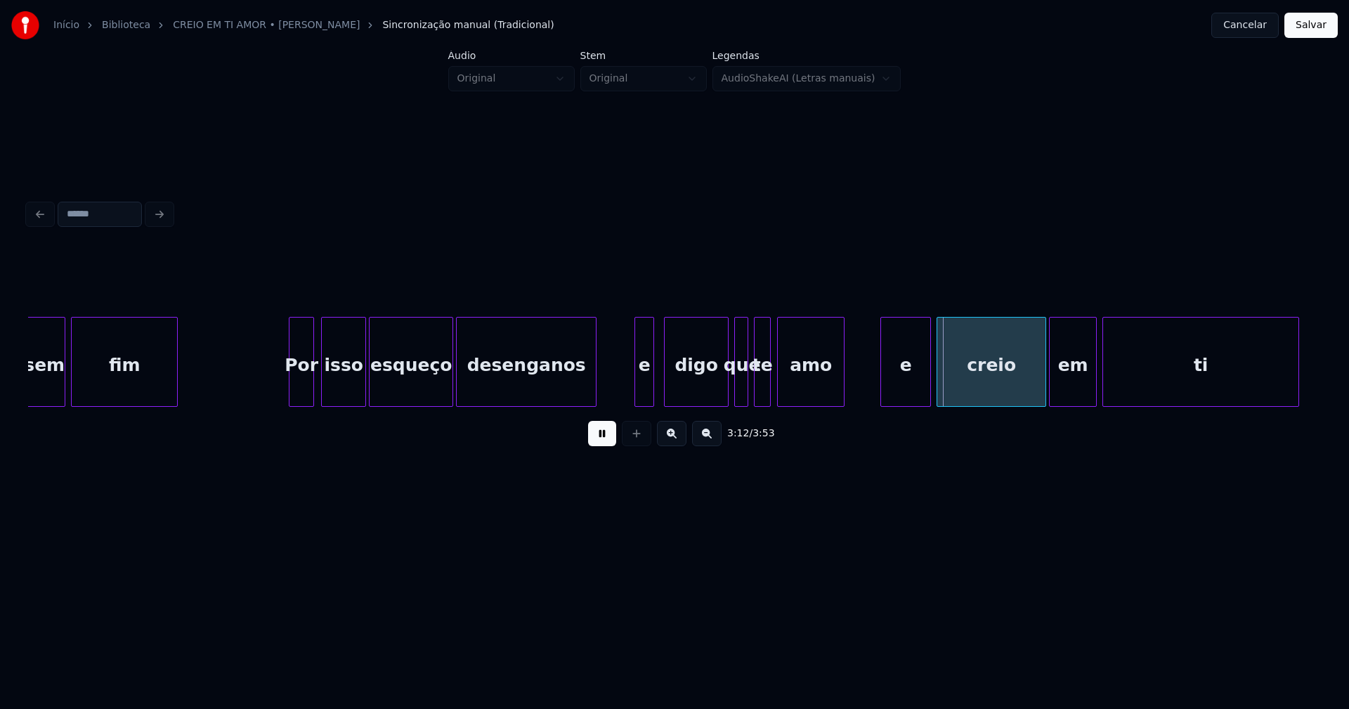
click at [789, 386] on div "amo" at bounding box center [811, 366] width 66 height 96
click at [908, 391] on div "e" at bounding box center [899, 366] width 49 height 96
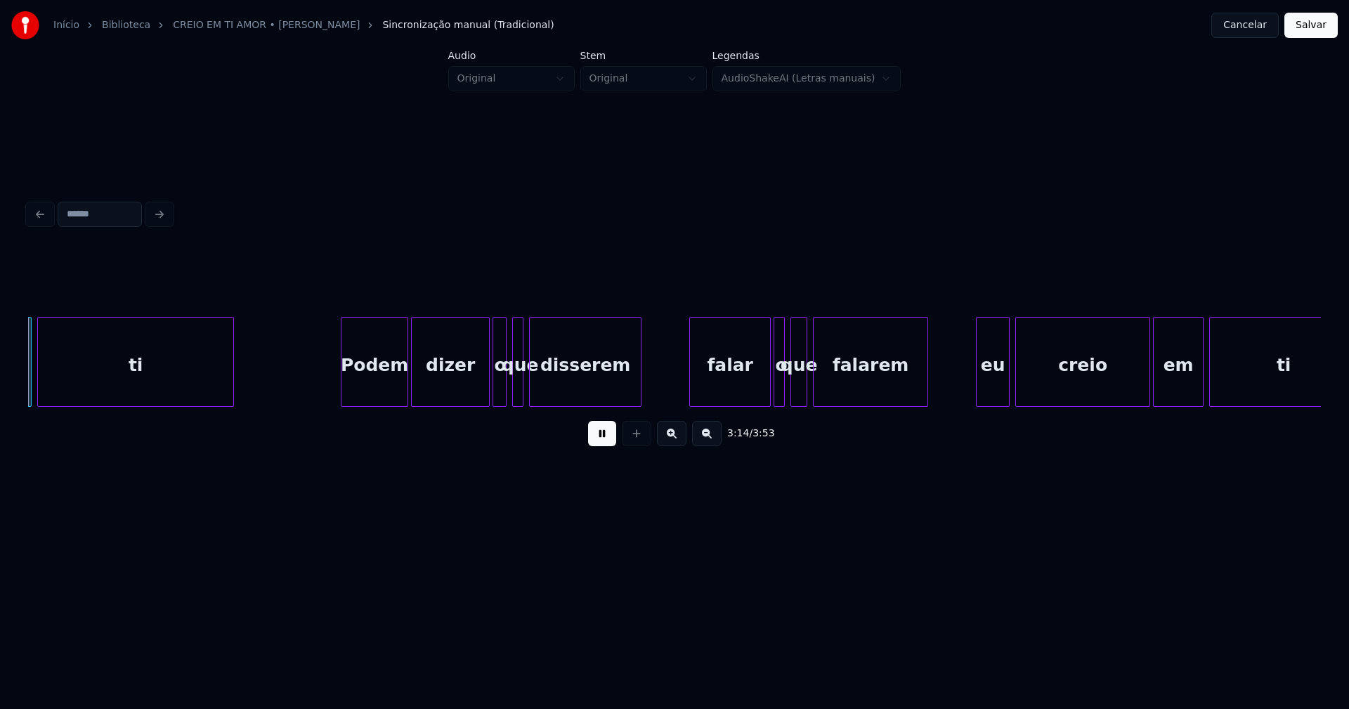
scroll to position [0, 27273]
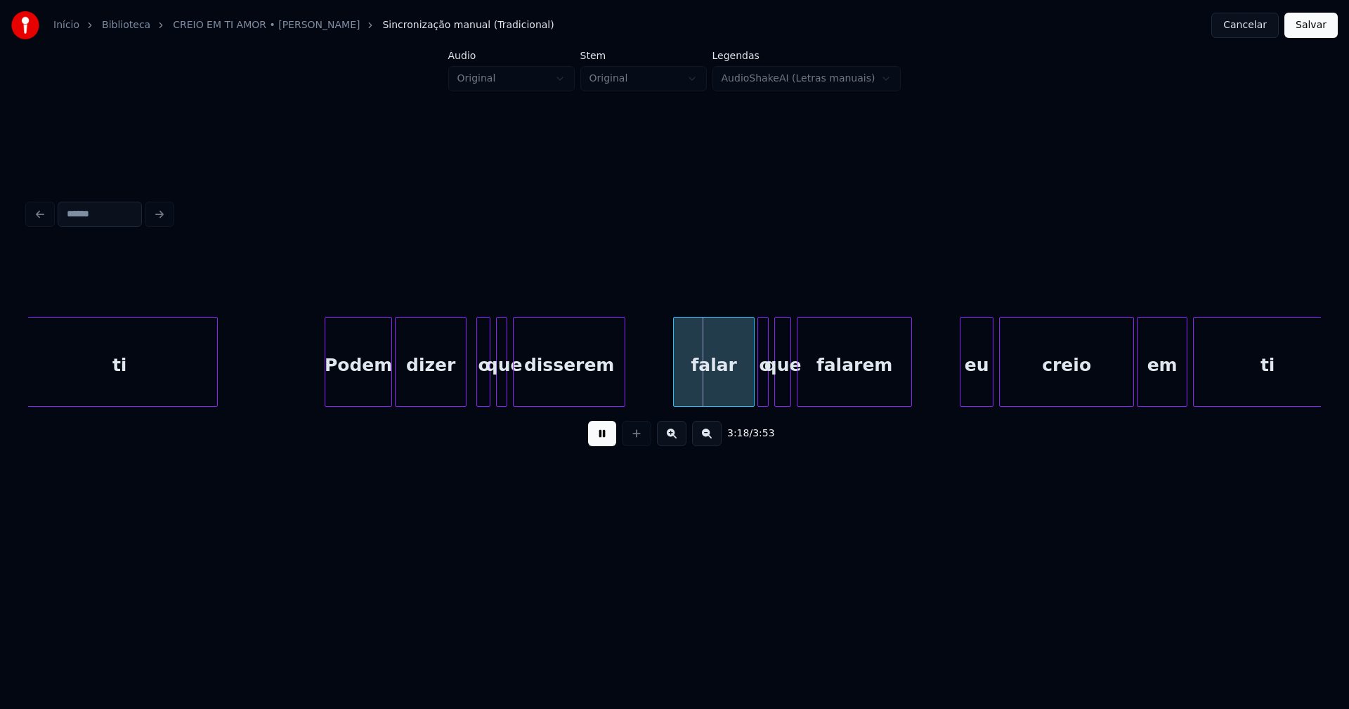
click at [463, 403] on div "ti Podem dizer o que disserem falar o que falarem eu creio em ti" at bounding box center [674, 362] width 1293 height 90
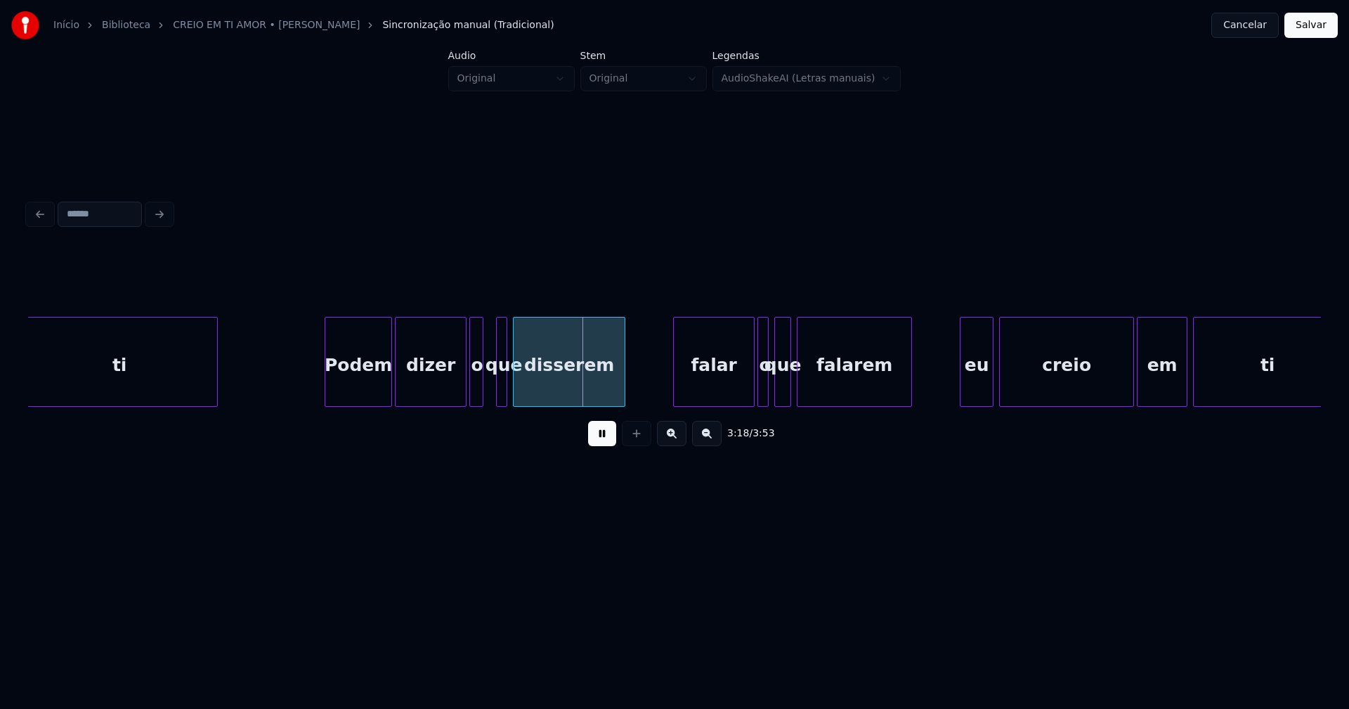
click at [476, 393] on div "o" at bounding box center [477, 366] width 14 height 96
click at [495, 388] on div at bounding box center [495, 362] width 4 height 89
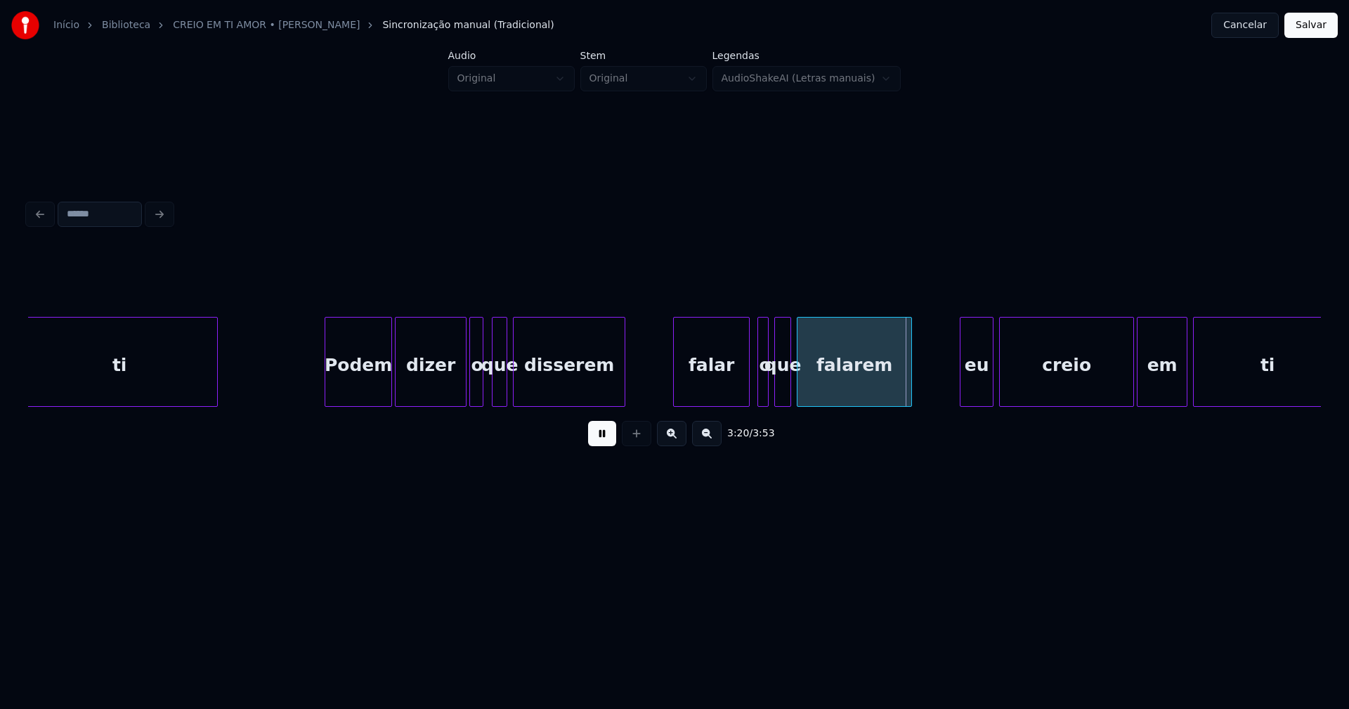
click at [749, 394] on div at bounding box center [747, 362] width 4 height 89
click at [757, 392] on div at bounding box center [755, 362] width 4 height 89
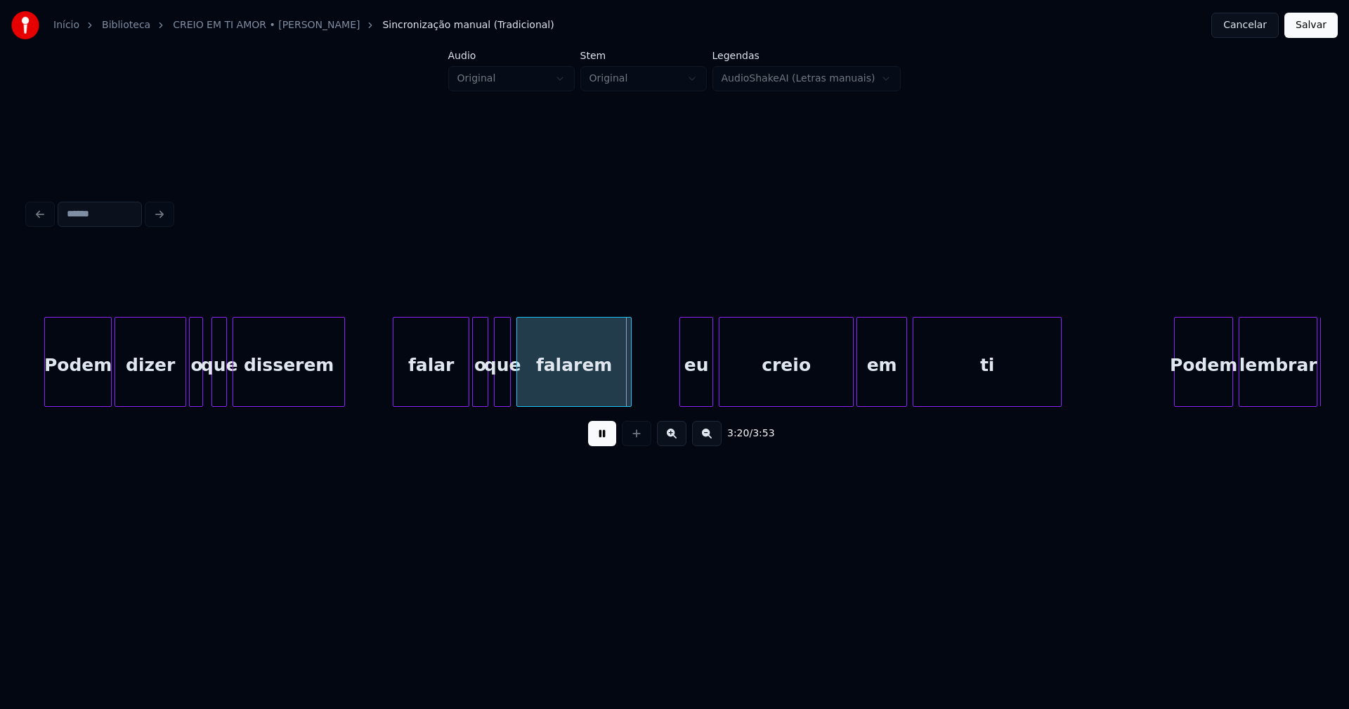
scroll to position [0, 27662]
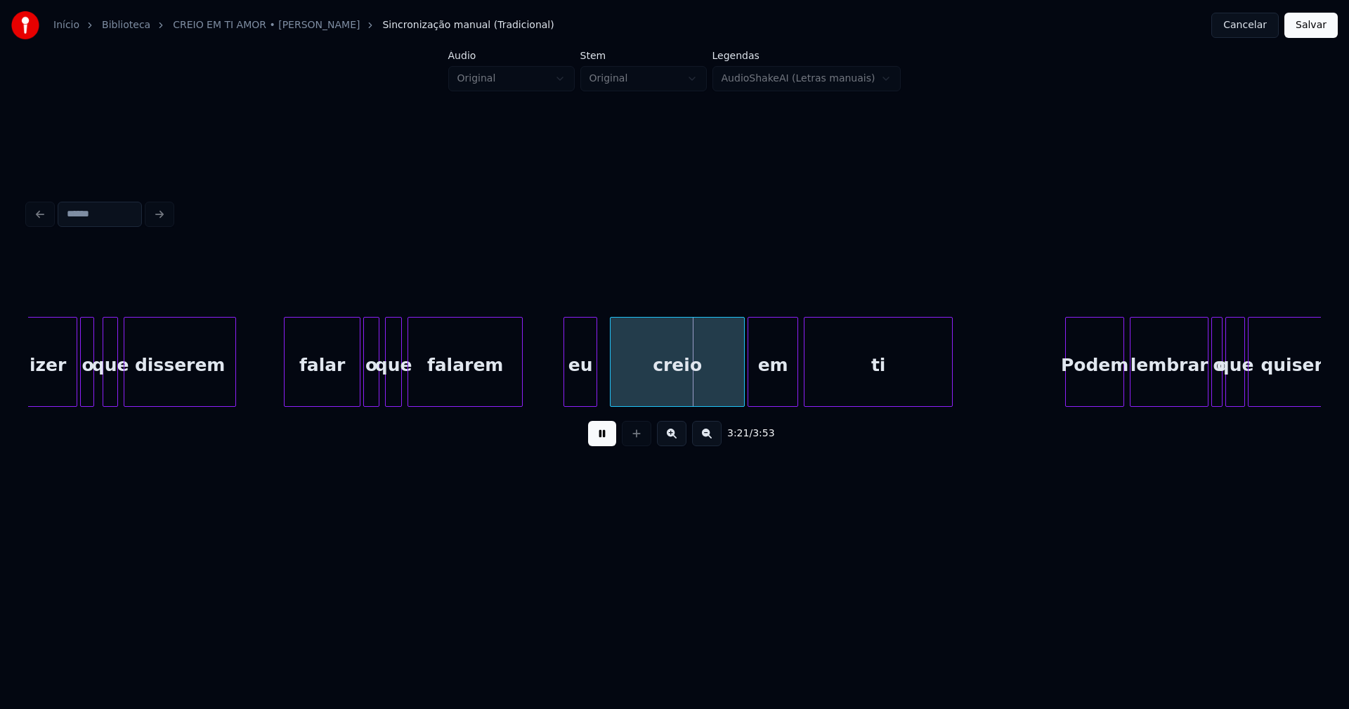
click at [577, 383] on div "eu" at bounding box center [580, 366] width 32 height 96
click at [607, 443] on button at bounding box center [602, 433] width 28 height 25
click at [606, 391] on div at bounding box center [604, 362] width 4 height 89
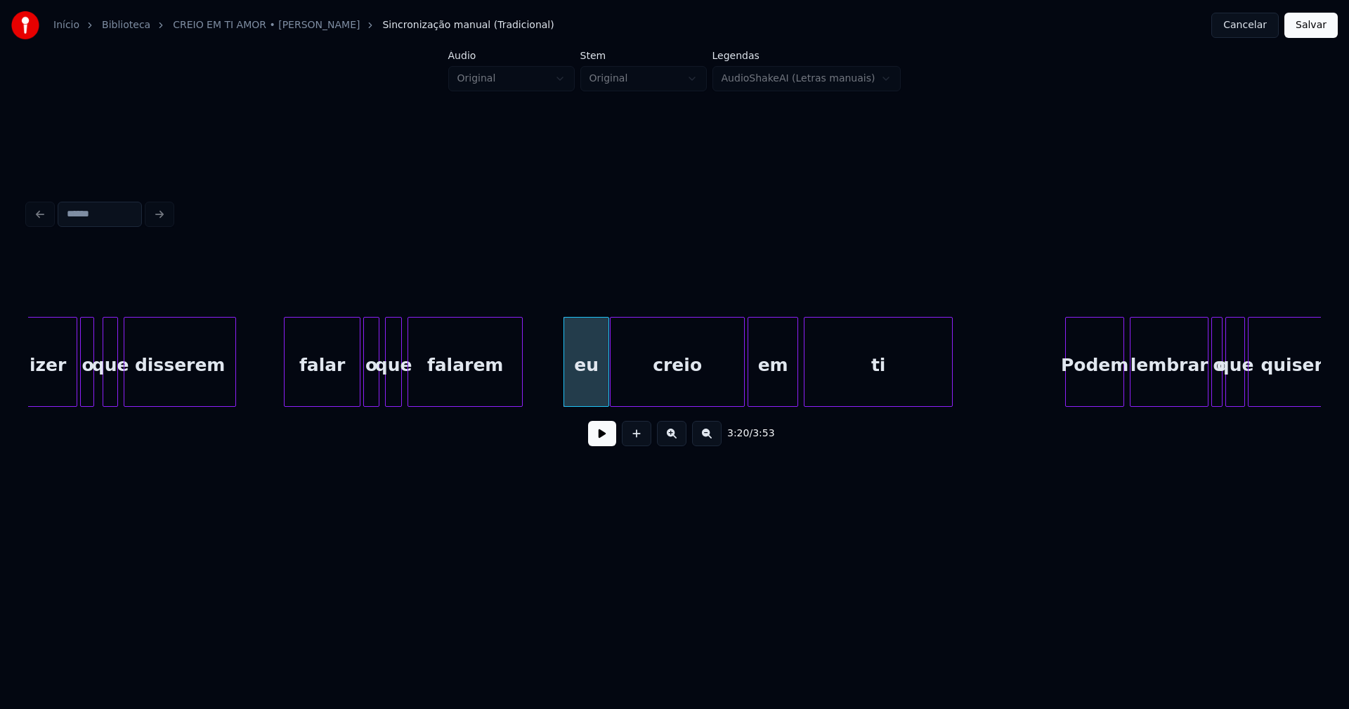
click at [583, 388] on div "eu" at bounding box center [586, 366] width 44 height 96
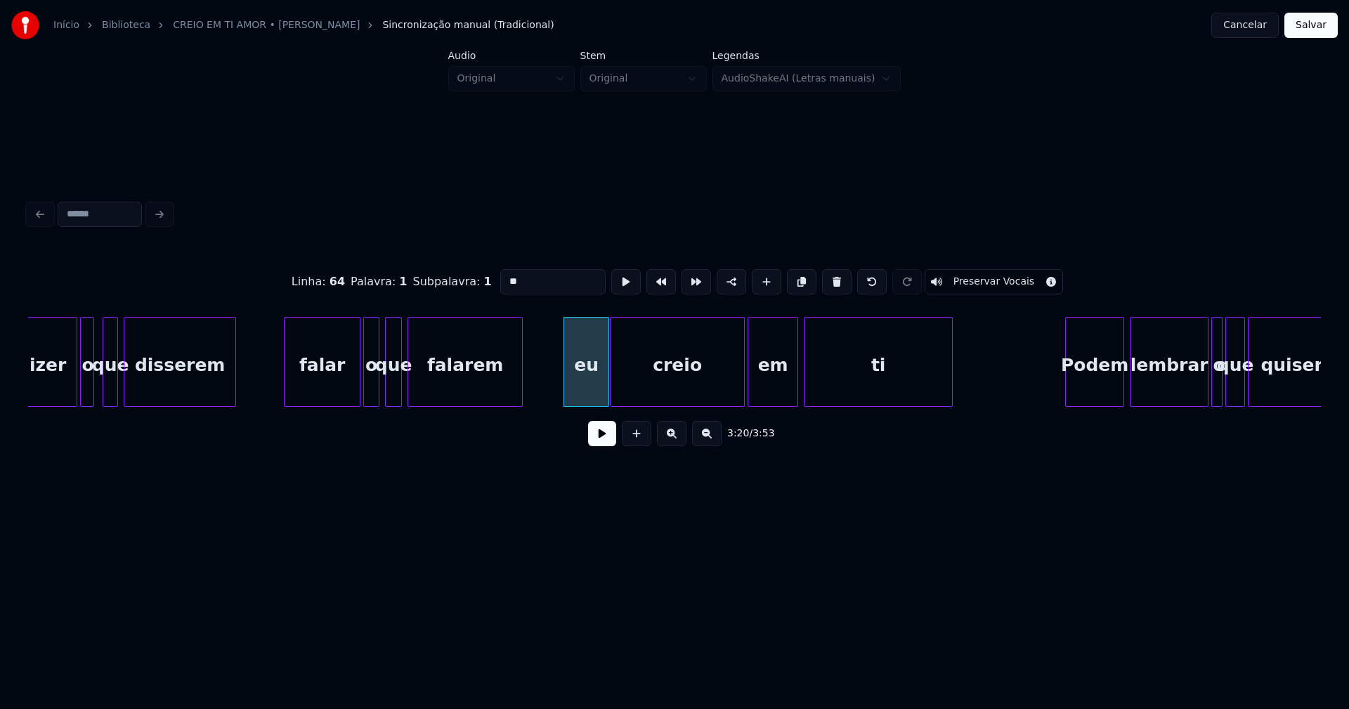
click at [500, 276] on input "**" at bounding box center [552, 281] width 105 height 25
type input "******"
click at [602, 436] on button at bounding box center [602, 433] width 28 height 25
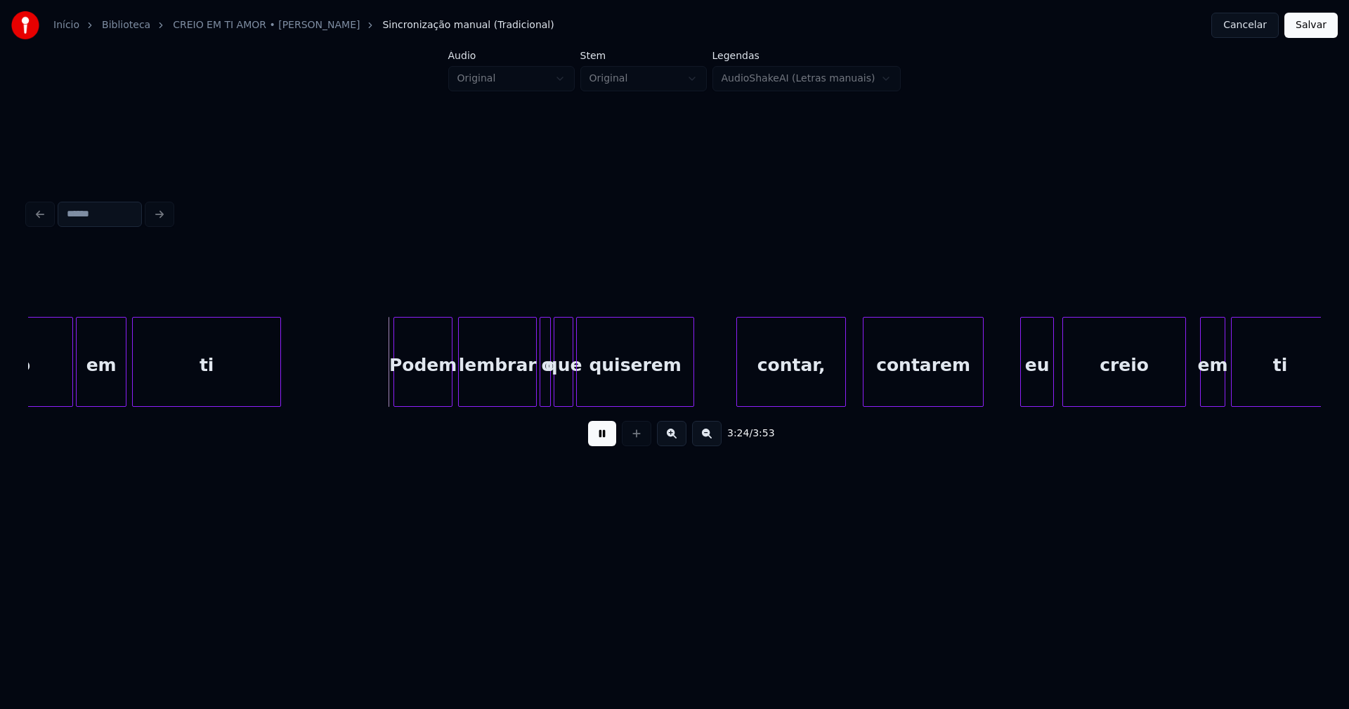
scroll to position [0, 28352]
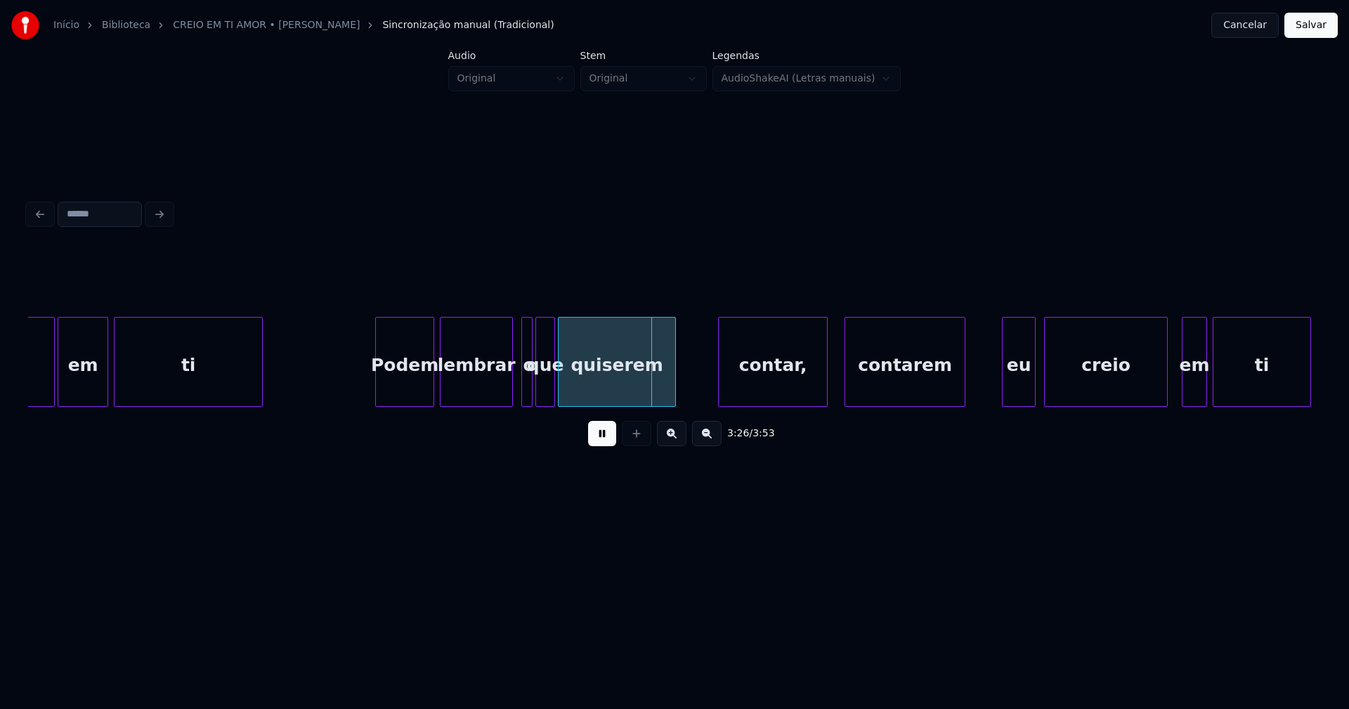
click at [510, 405] on div "creio em ti Podem lembrar o que quiserem contar, contarem eu creio em ti" at bounding box center [674, 362] width 1293 height 90
click at [516, 398] on div at bounding box center [517, 362] width 4 height 89
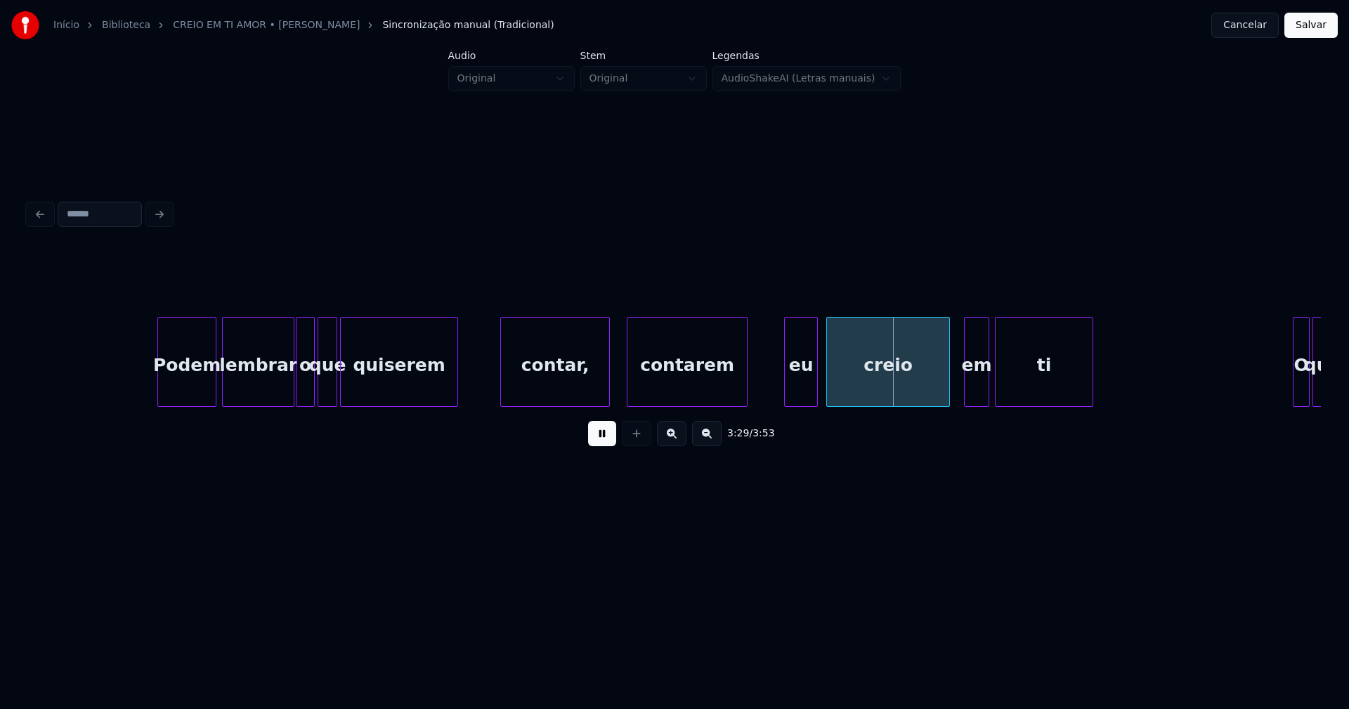
scroll to position [0, 28588]
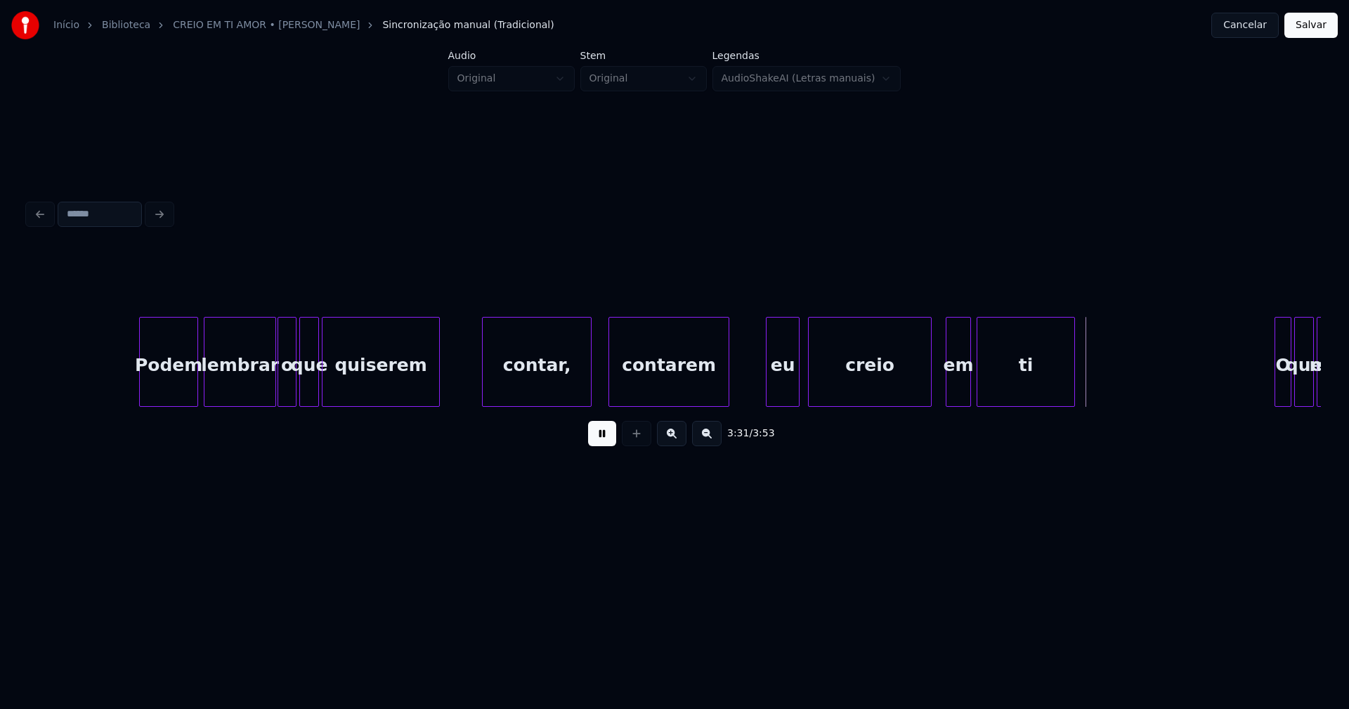
click at [604, 433] on button at bounding box center [602, 433] width 28 height 25
click at [570, 381] on div "contar," at bounding box center [537, 366] width 108 height 96
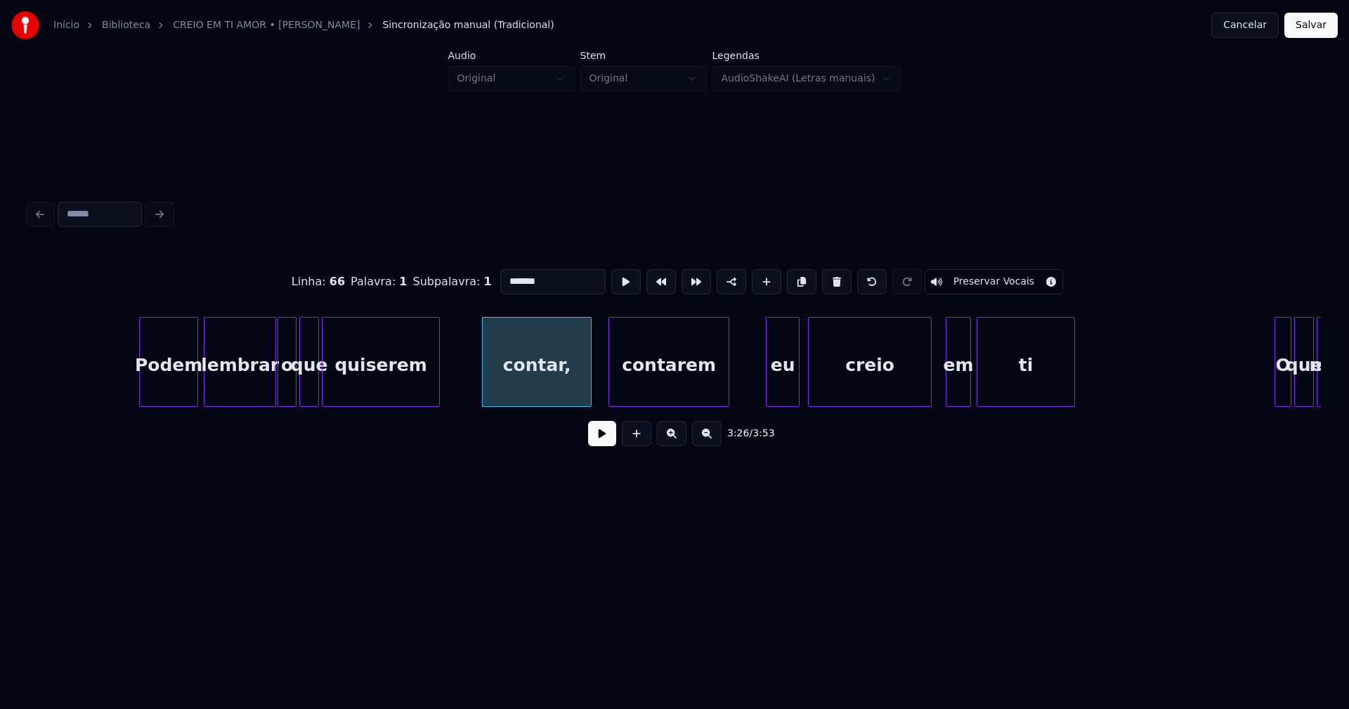
click at [535, 278] on input "*******" at bounding box center [552, 281] width 105 height 25
type input "******"
click at [598, 445] on button at bounding box center [602, 433] width 28 height 25
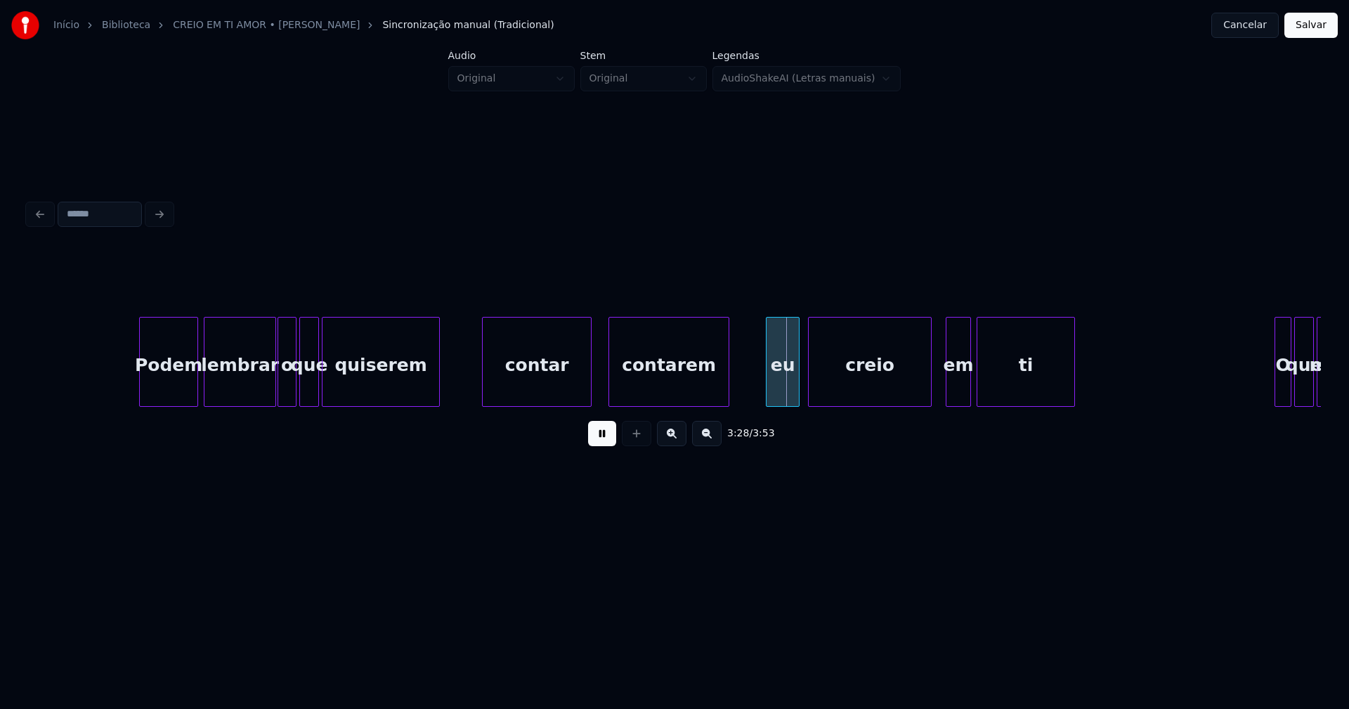
click at [601, 443] on button at bounding box center [602, 433] width 28 height 25
click at [607, 383] on div at bounding box center [609, 362] width 4 height 89
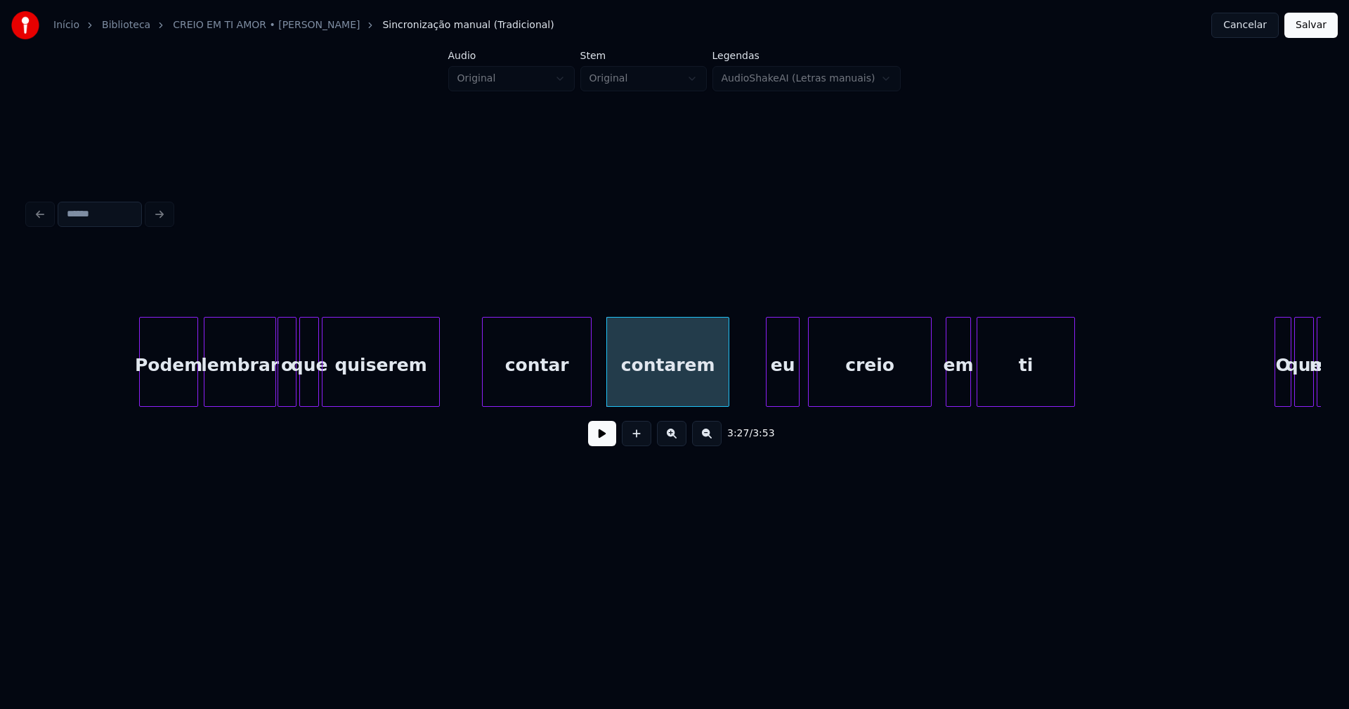
click at [630, 382] on div "contarem" at bounding box center [668, 366] width 122 height 96
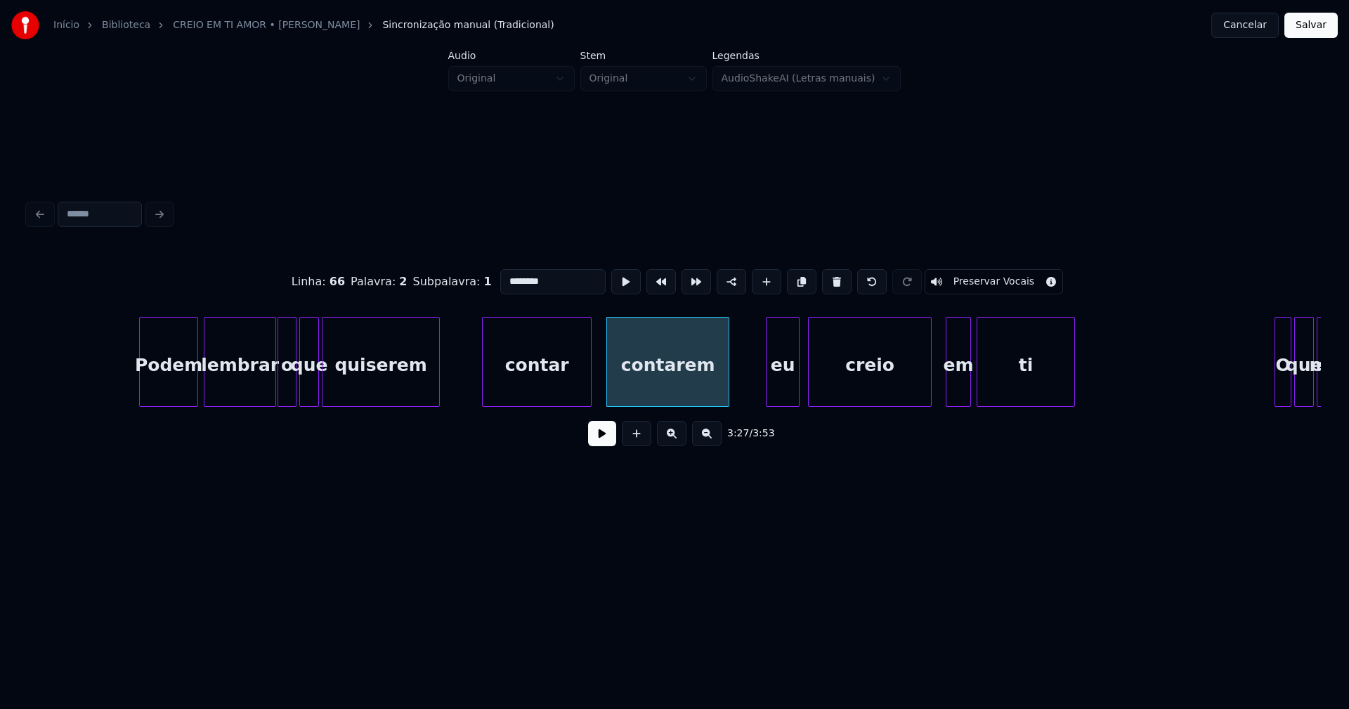
click at [500, 276] on input "********" at bounding box center [552, 281] width 105 height 25
type input "**********"
click at [599, 443] on button at bounding box center [602, 433] width 28 height 25
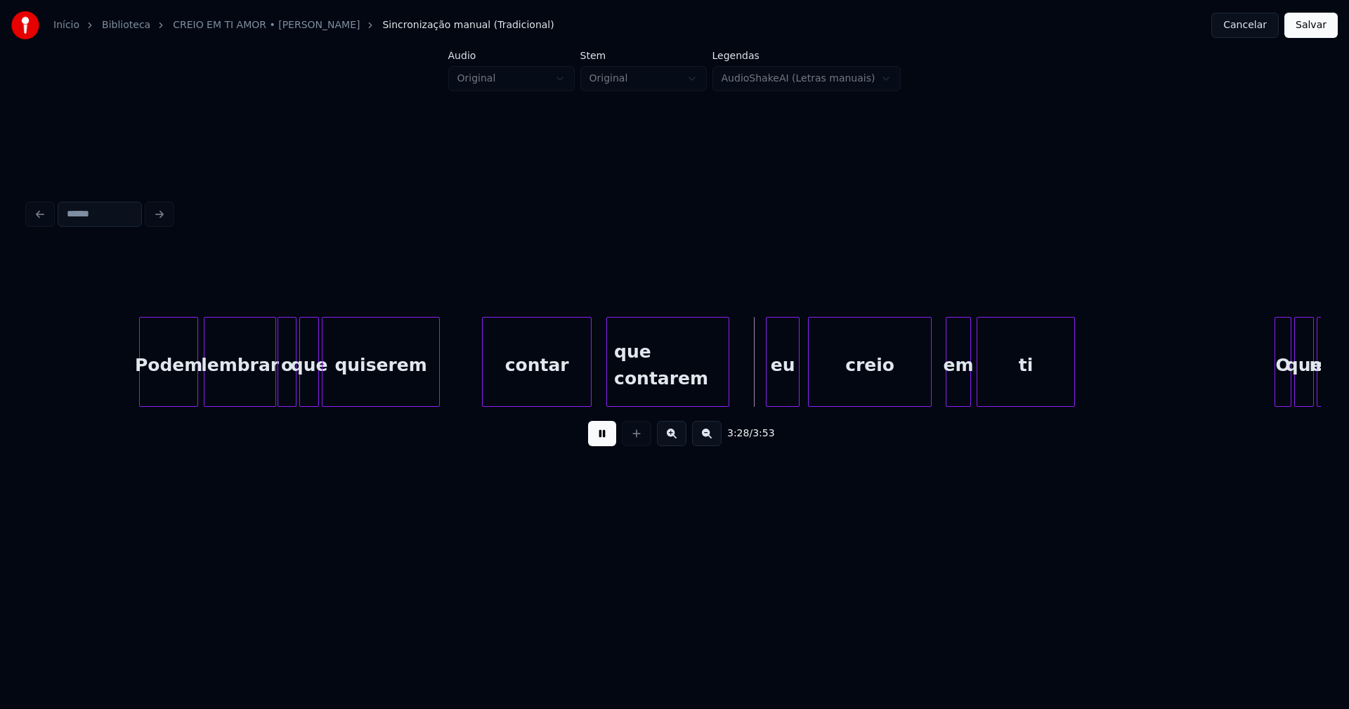
click at [604, 441] on button at bounding box center [602, 433] width 28 height 25
click at [563, 393] on div "contar" at bounding box center [537, 366] width 108 height 96
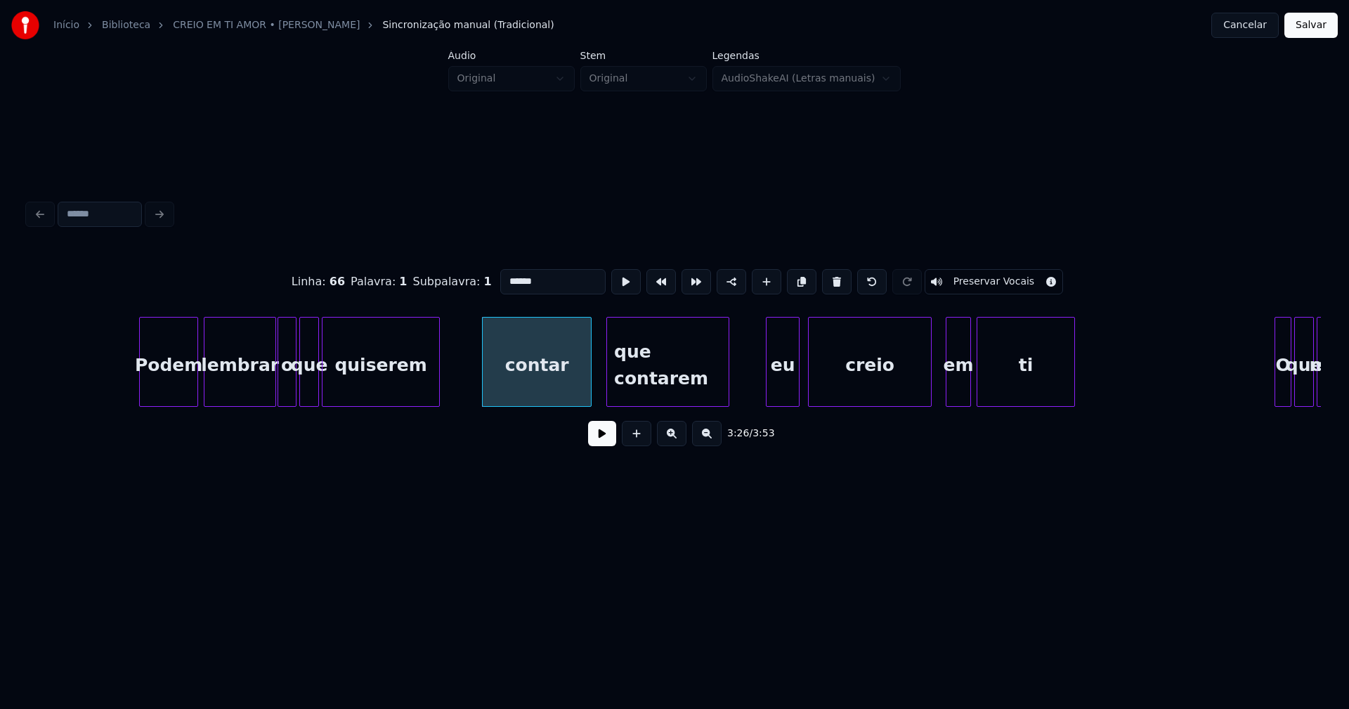
click at [536, 277] on input "******" at bounding box center [552, 281] width 105 height 25
type input "********"
click at [612, 441] on button at bounding box center [602, 433] width 28 height 25
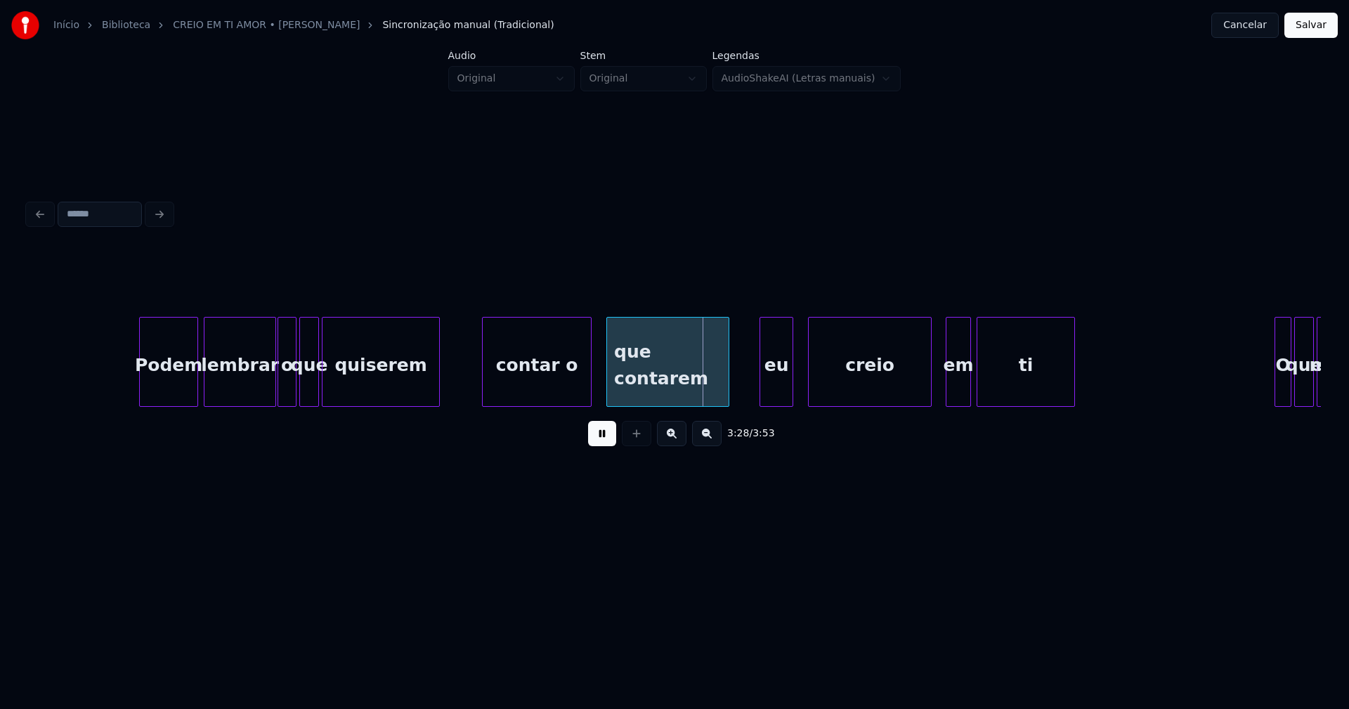
click at [776, 395] on div "eu" at bounding box center [776, 366] width 32 height 96
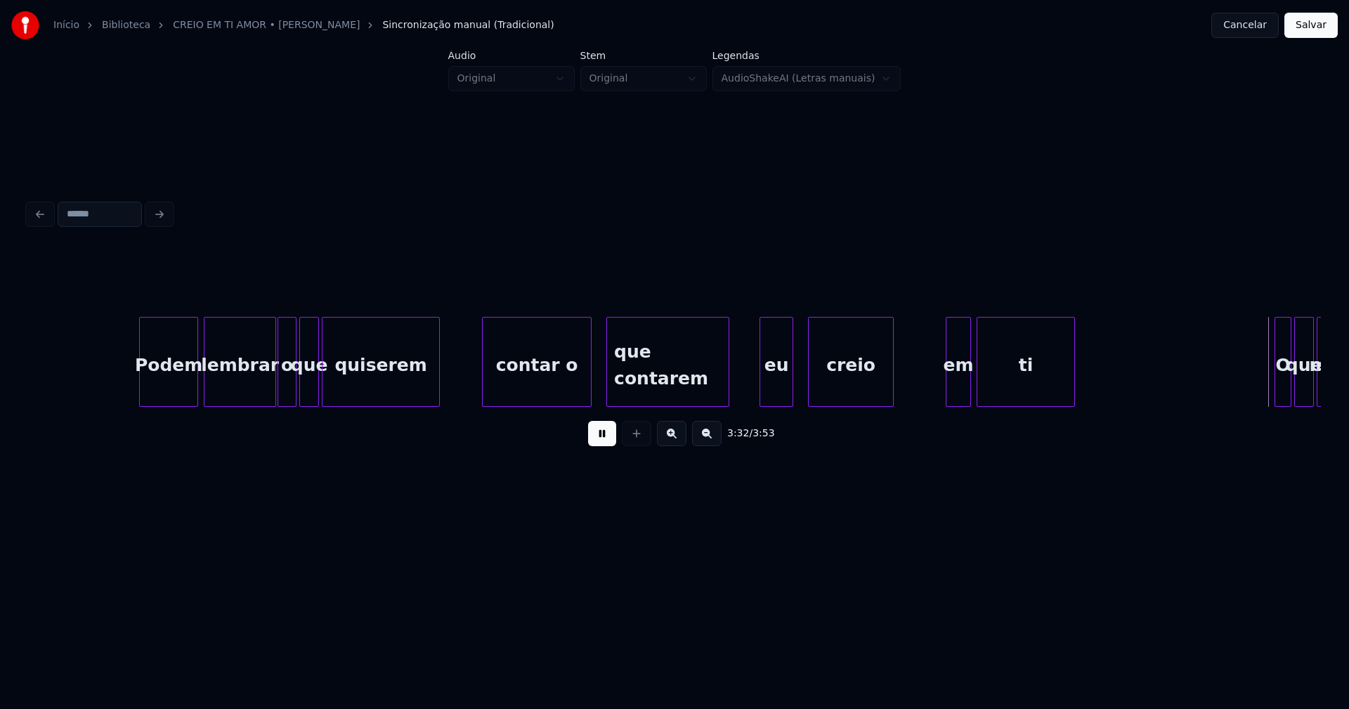
click at [891, 416] on div "3:32 / 3:53" at bounding box center [674, 354] width 1293 height 214
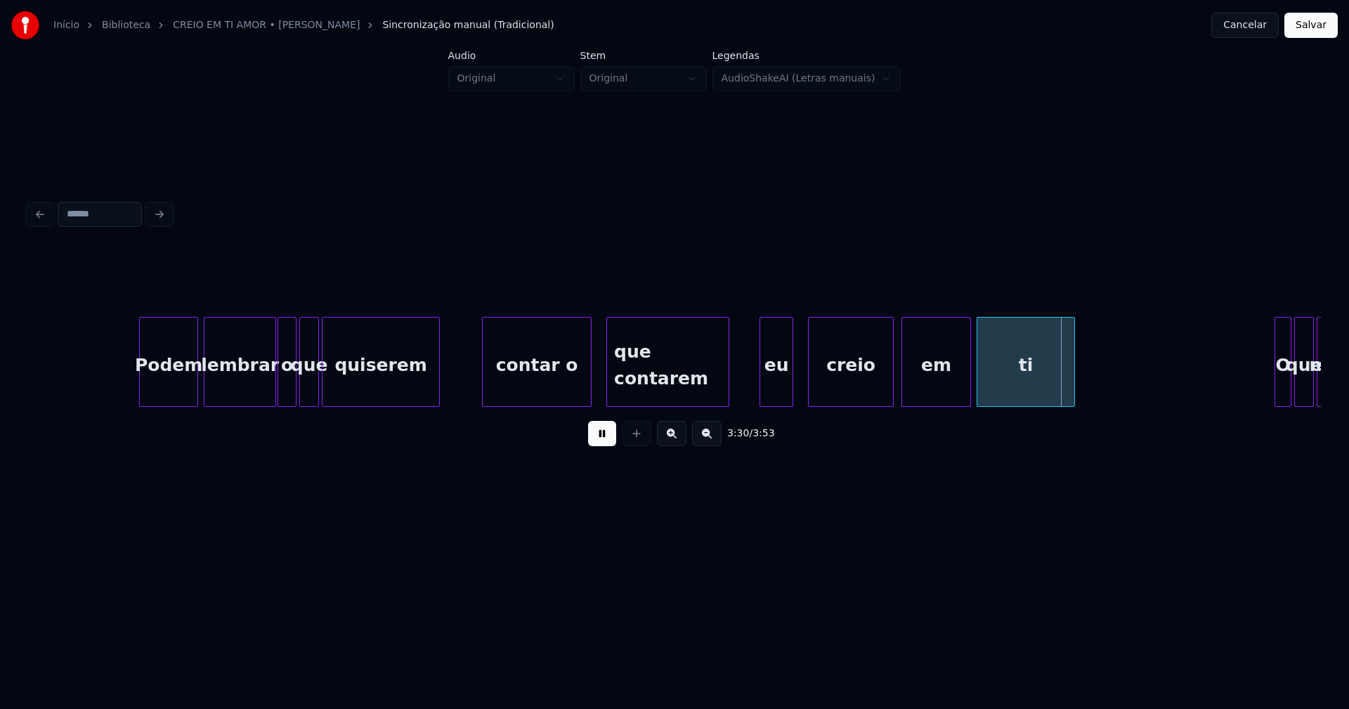
click at [904, 406] on div "Podem lembrar o que quiserem contar o que contarem eu creio em ti O que me" at bounding box center [674, 362] width 1293 height 90
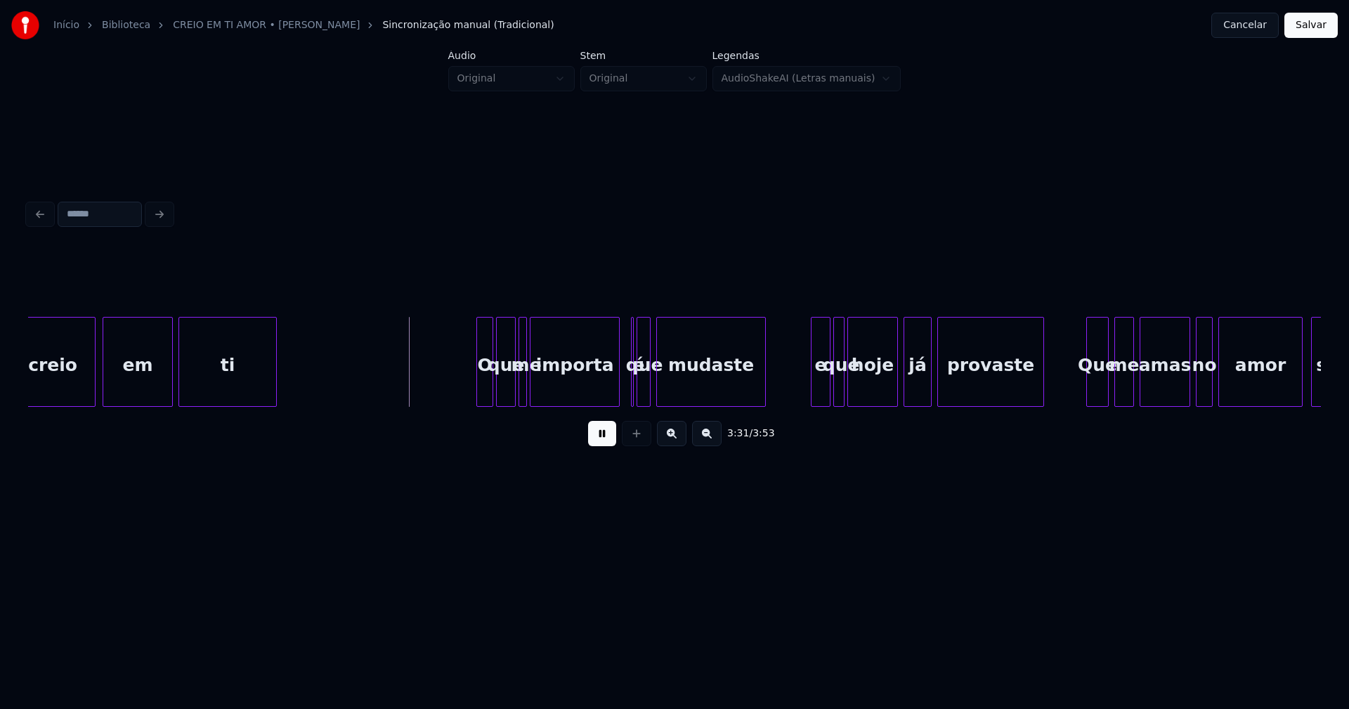
scroll to position [0, 29386]
click at [478, 395] on div "O" at bounding box center [476, 366] width 15 height 96
click at [502, 388] on div "que" at bounding box center [504, 366] width 18 height 96
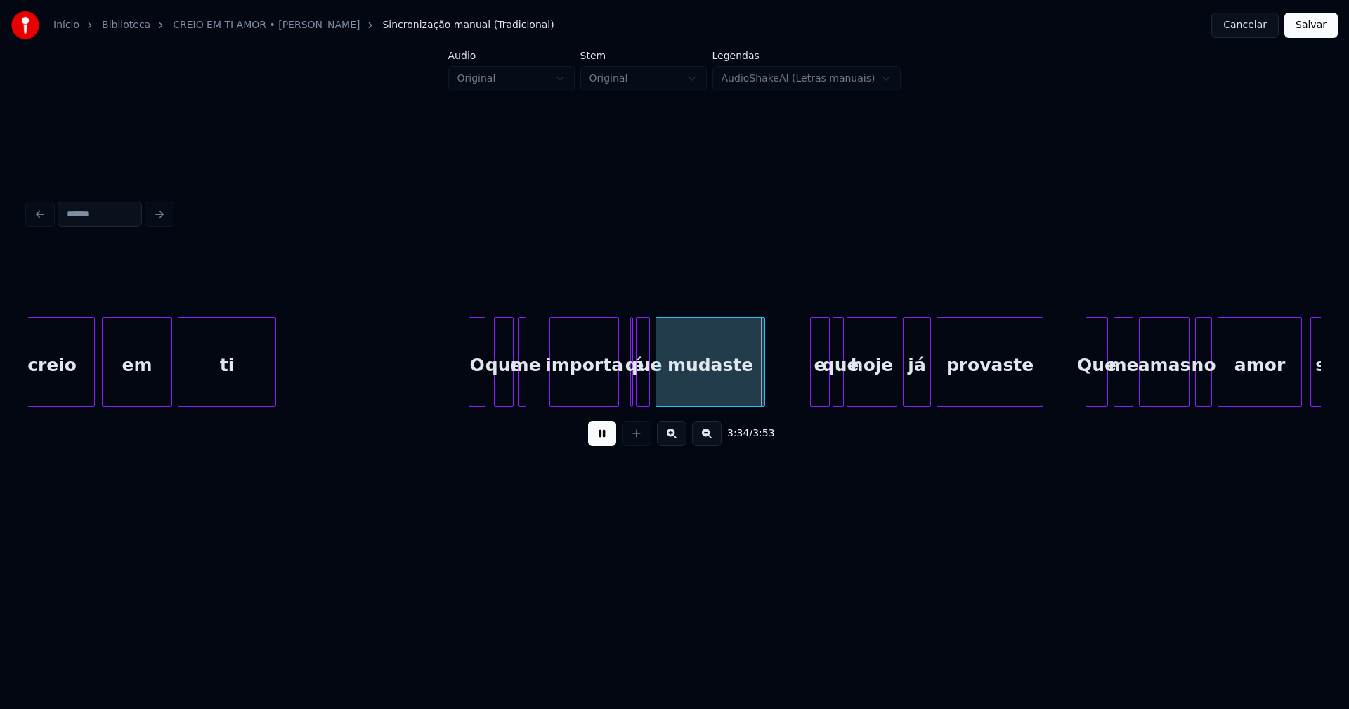
click at [553, 388] on div at bounding box center [552, 362] width 4 height 89
click at [544, 382] on div at bounding box center [543, 362] width 4 height 89
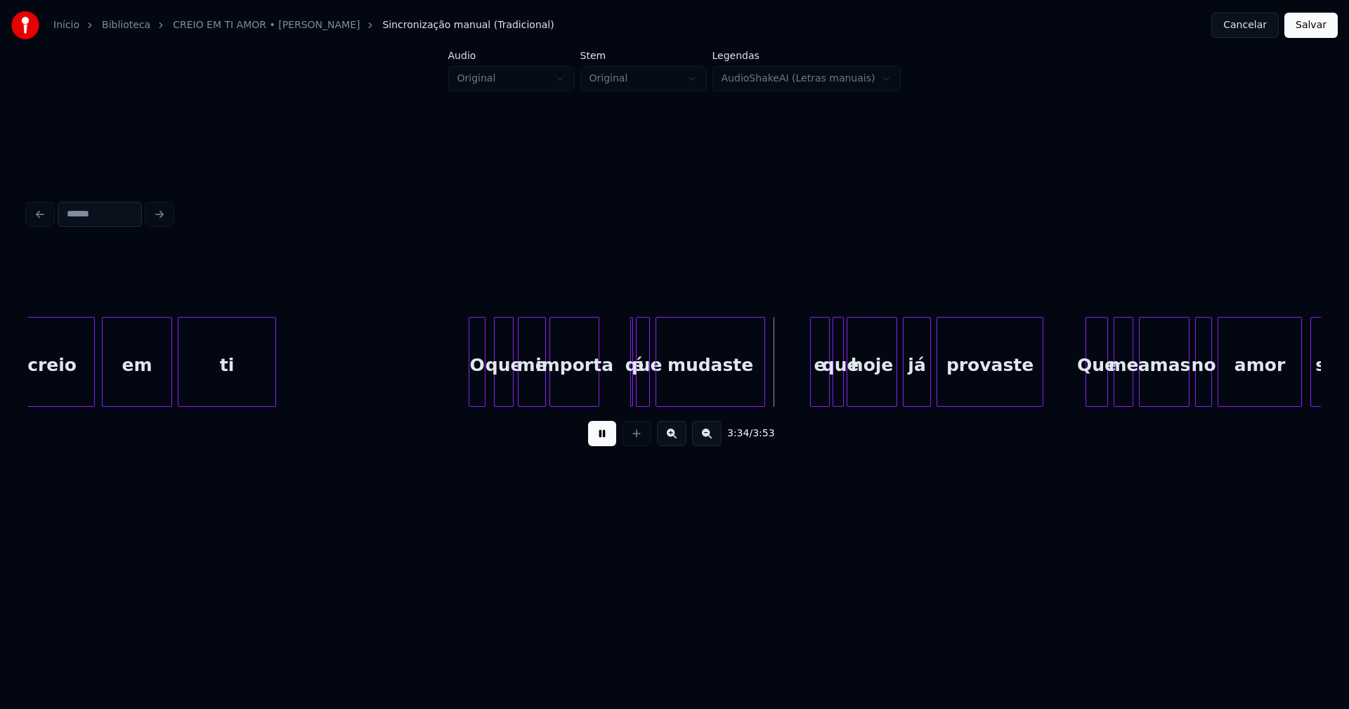
click at [597, 398] on div at bounding box center [596, 362] width 4 height 89
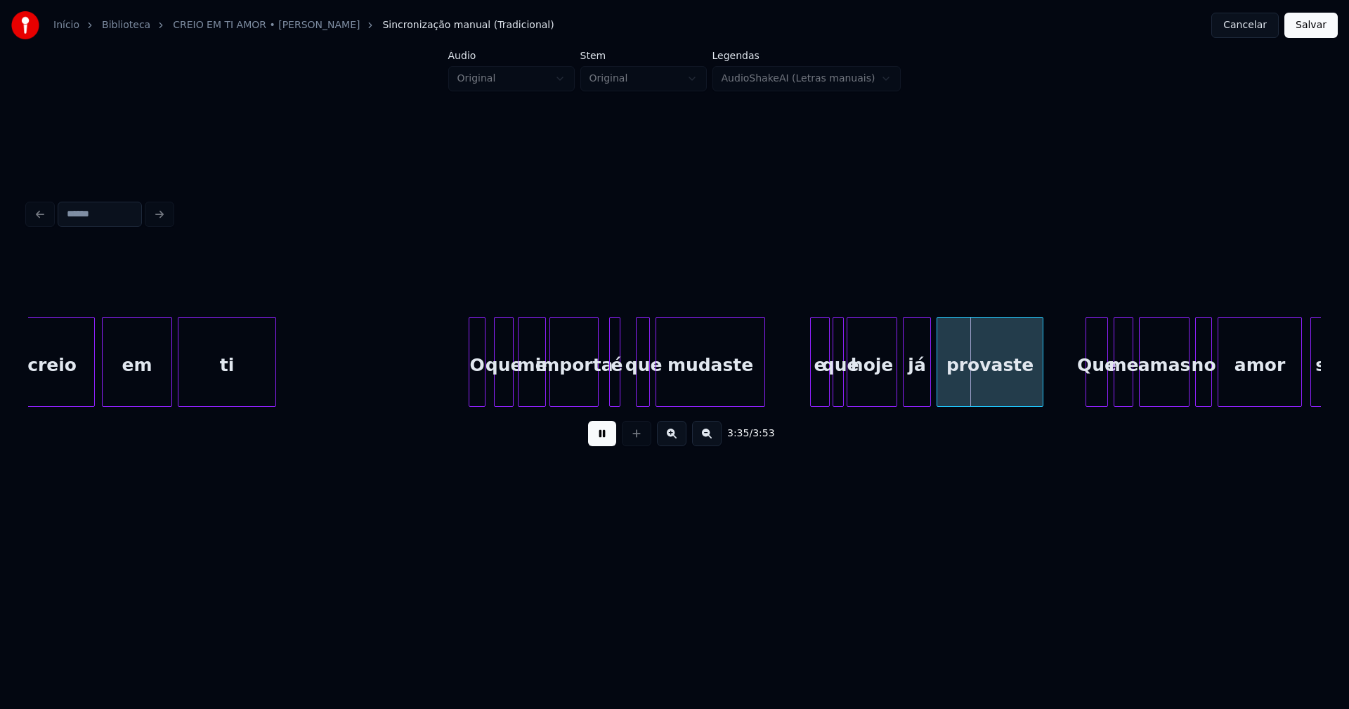
click at [609, 327] on div "é" at bounding box center [614, 362] width 11 height 90
click at [627, 384] on div at bounding box center [627, 362] width 4 height 89
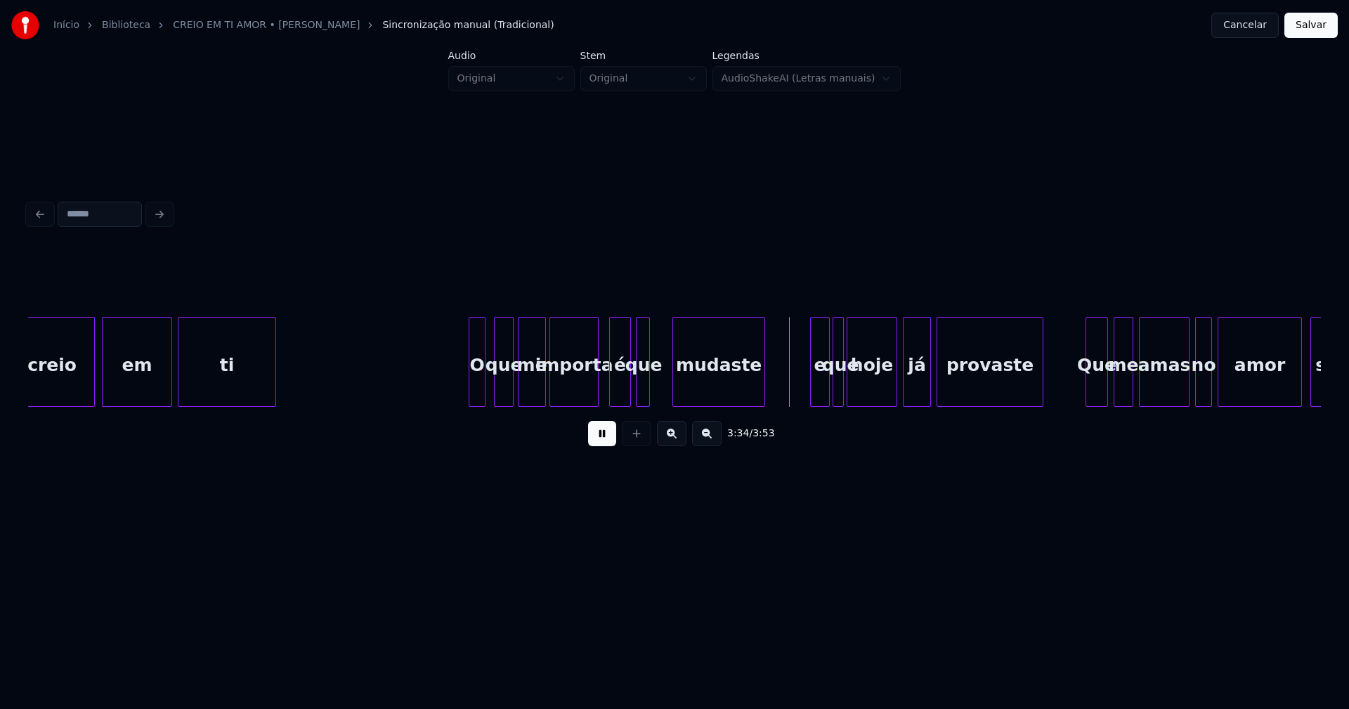
click at [674, 381] on div at bounding box center [675, 362] width 4 height 89
click at [646, 387] on div "que" at bounding box center [643, 362] width 14 height 90
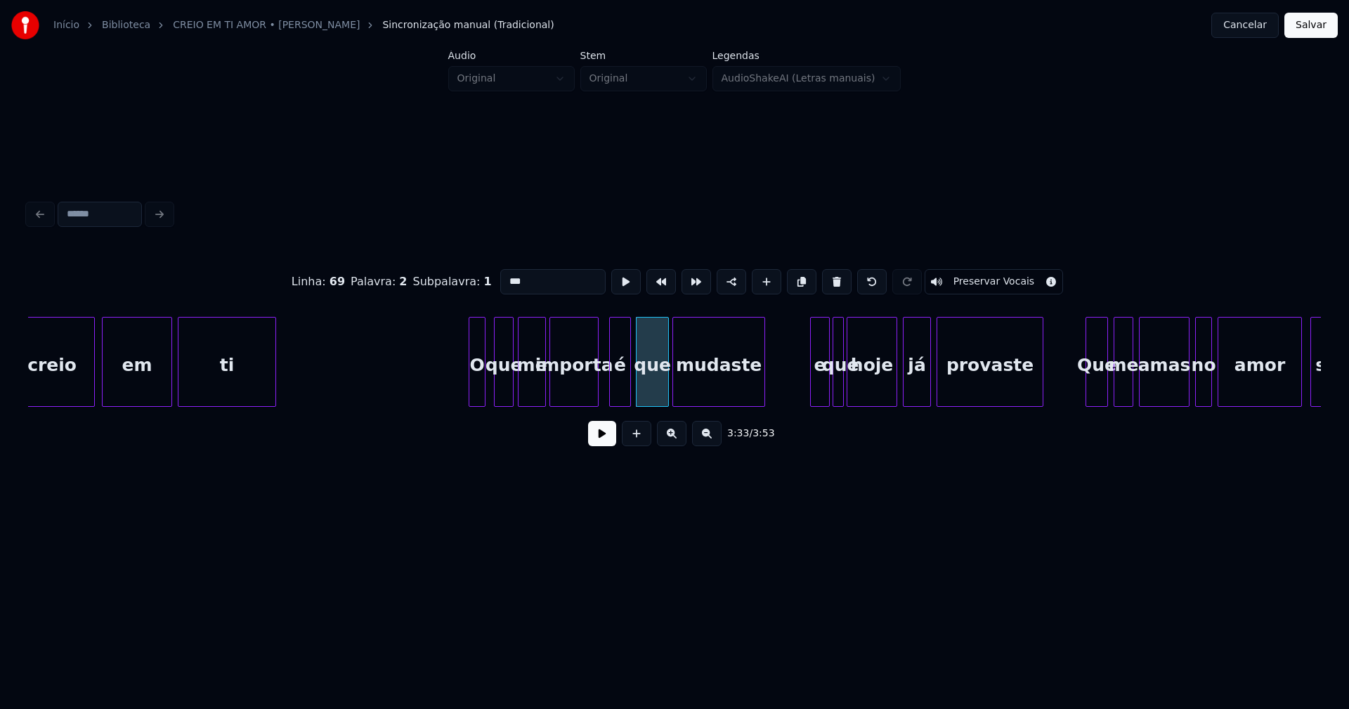
click at [665, 378] on div at bounding box center [666, 362] width 4 height 89
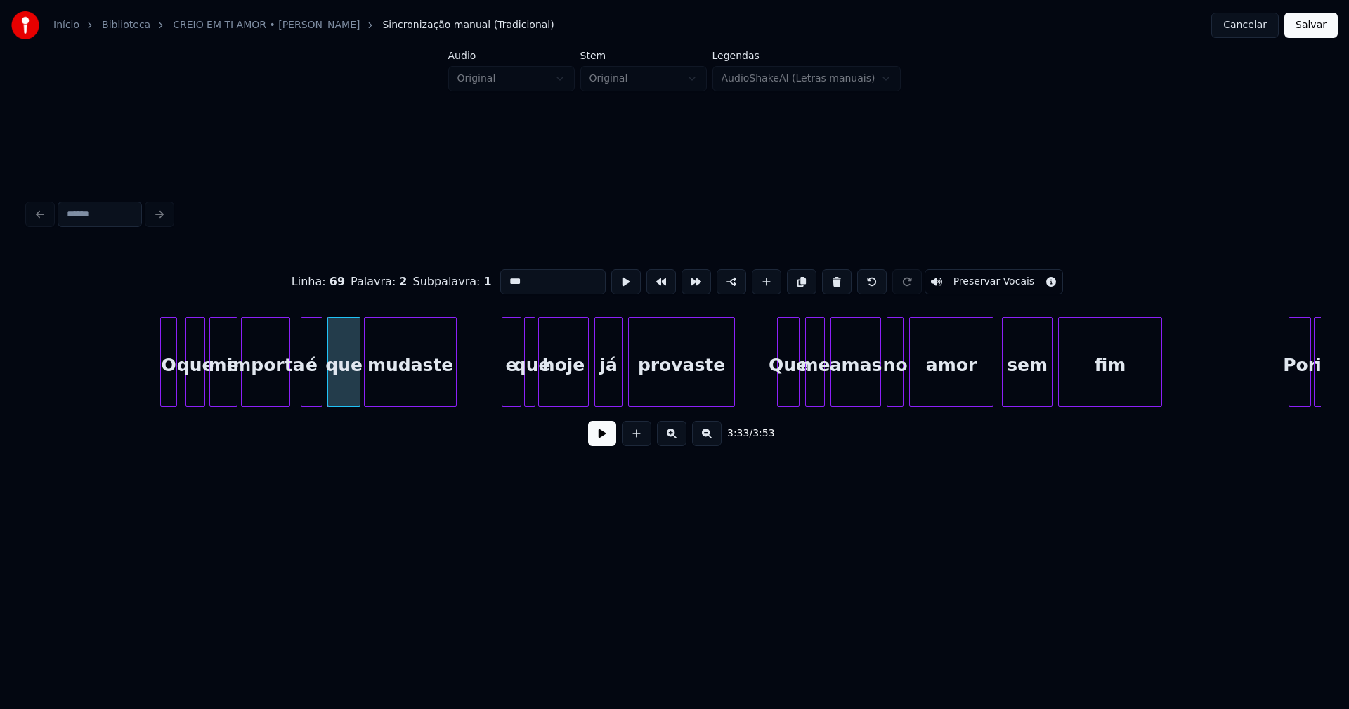
scroll to position [0, 29913]
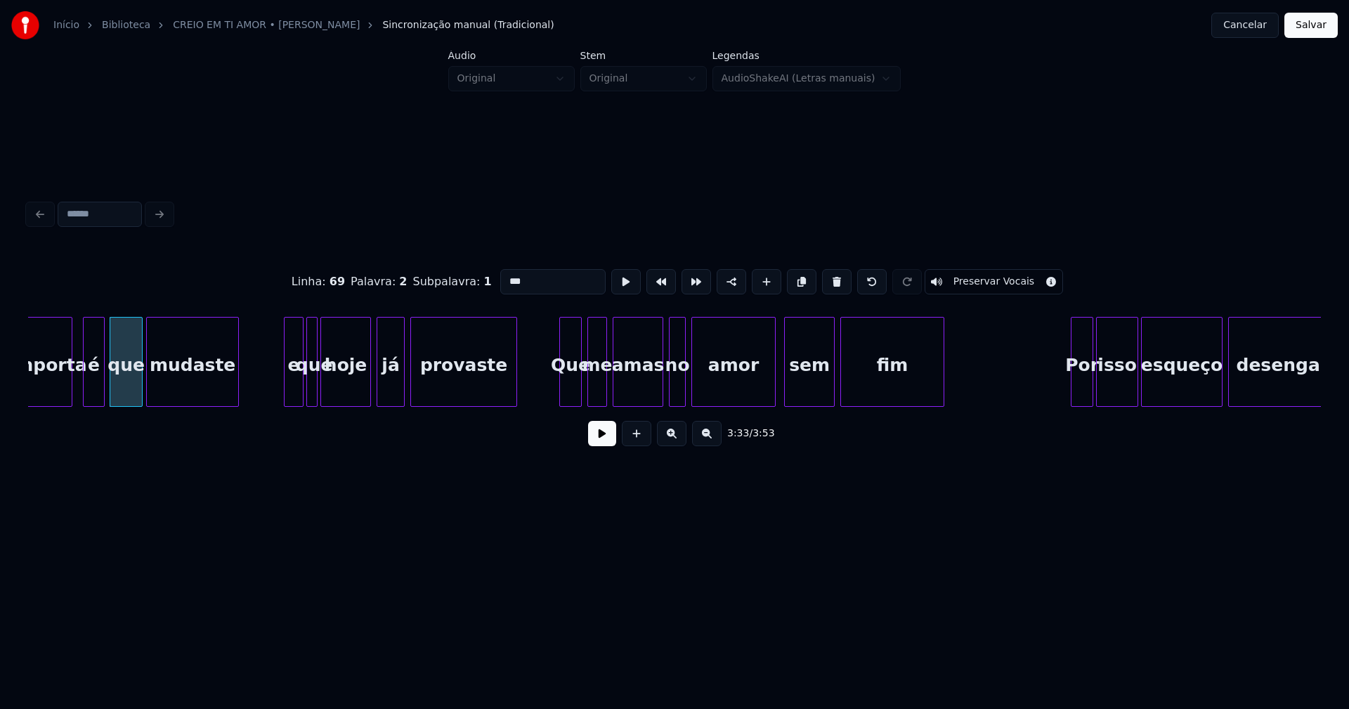
click at [289, 383] on div at bounding box center [286, 362] width 4 height 89
type input "*"
click at [285, 395] on div "e" at bounding box center [285, 366] width 18 height 96
click at [298, 392] on div "que" at bounding box center [303, 362] width 11 height 90
click at [312, 392] on div at bounding box center [311, 362] width 4 height 89
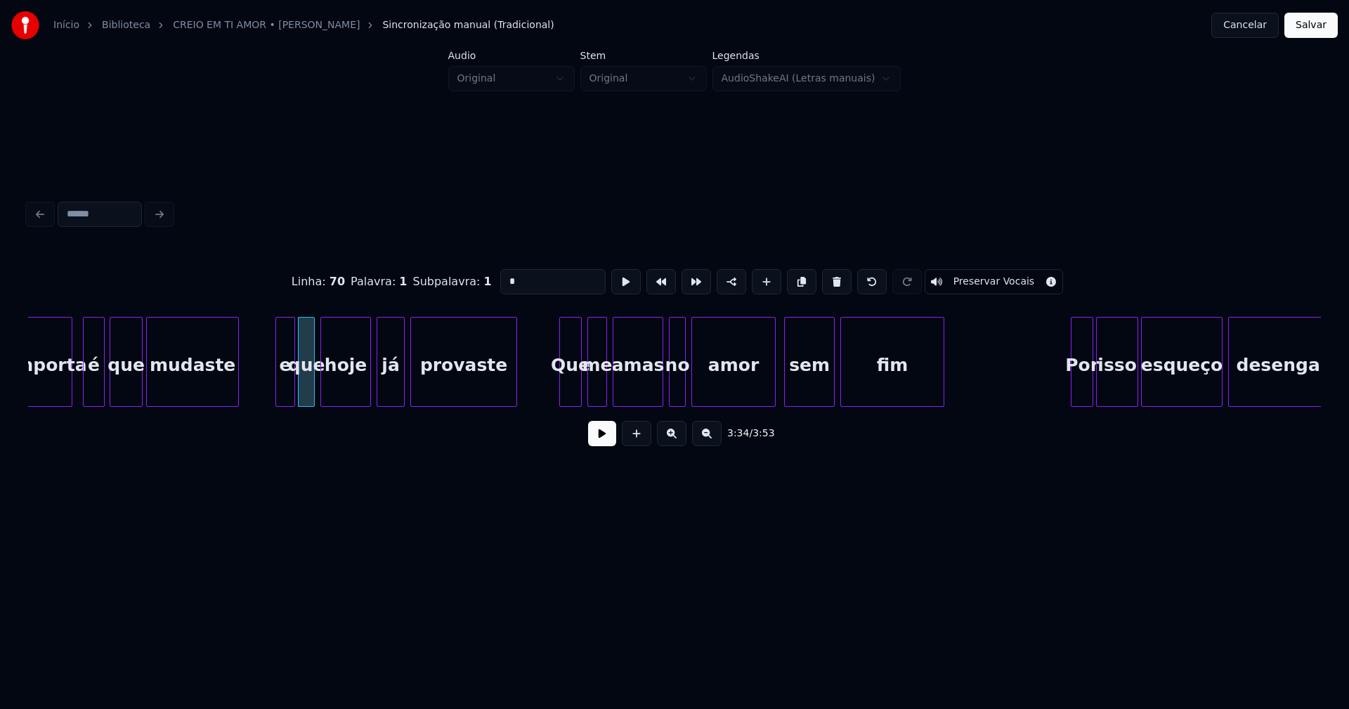
click at [609, 444] on button at bounding box center [602, 433] width 28 height 25
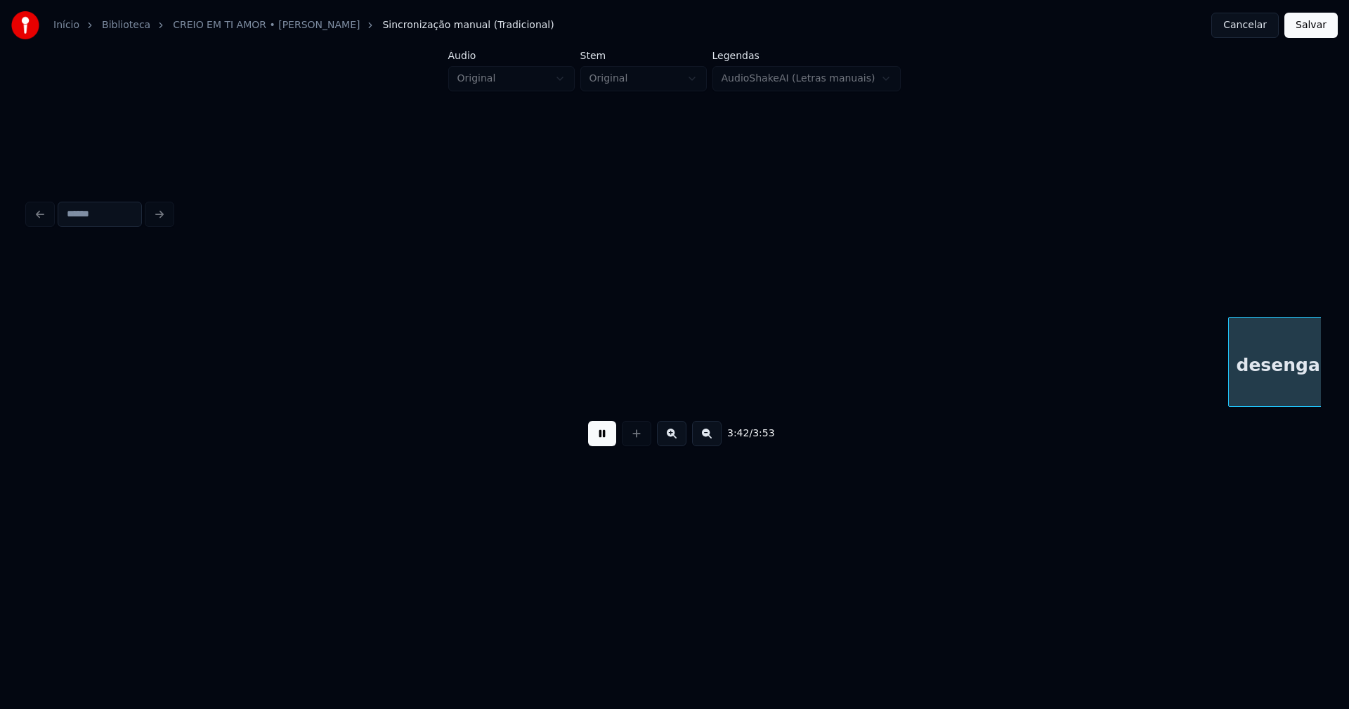
scroll to position [0, 30550]
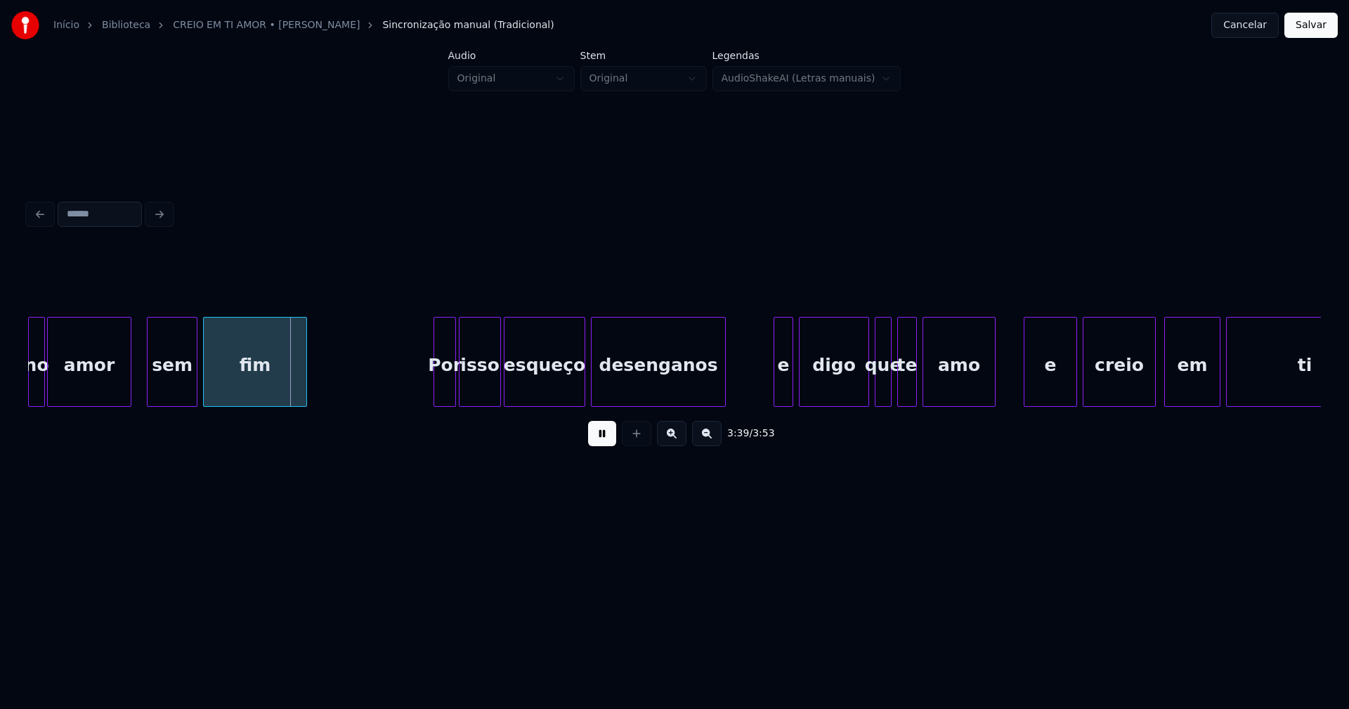
click at [91, 383] on div "amor" at bounding box center [89, 366] width 83 height 96
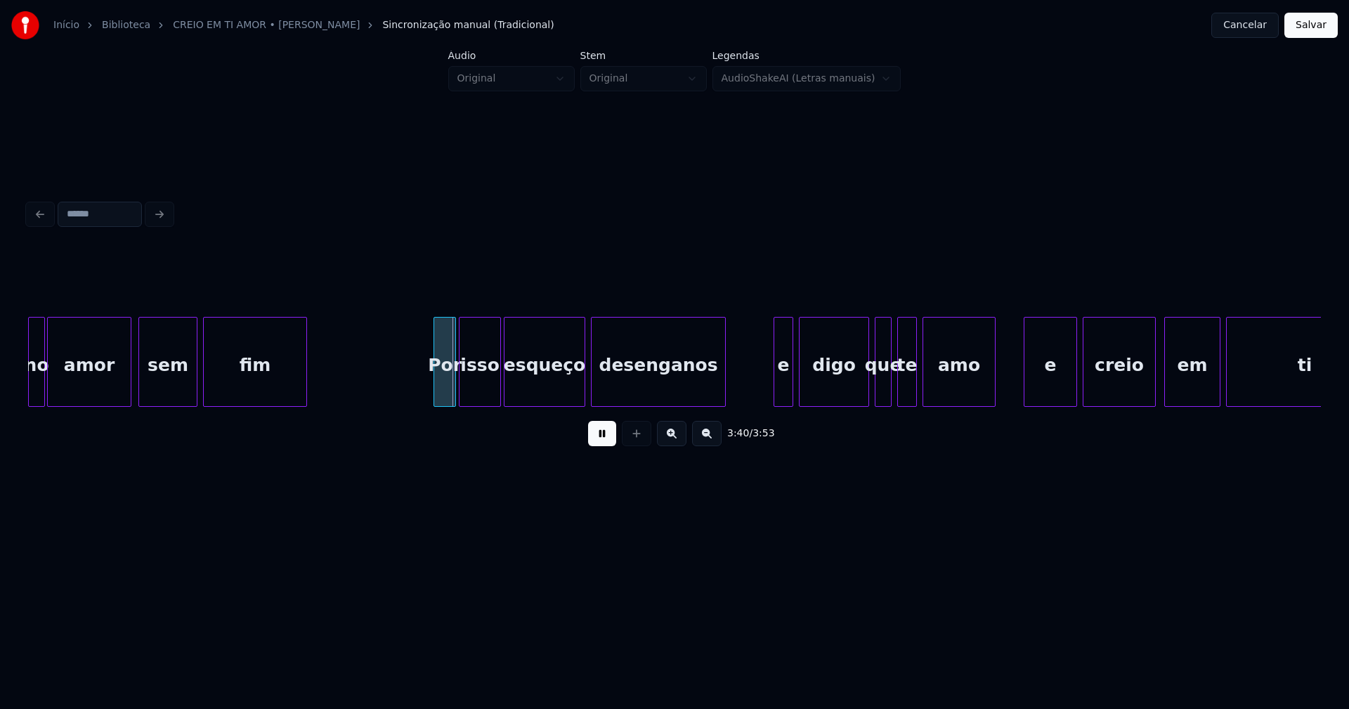
click at [141, 396] on div at bounding box center [141, 362] width 4 height 89
click at [437, 392] on div "Por" at bounding box center [440, 366] width 21 height 96
click at [778, 394] on div "e" at bounding box center [778, 366] width 18 height 96
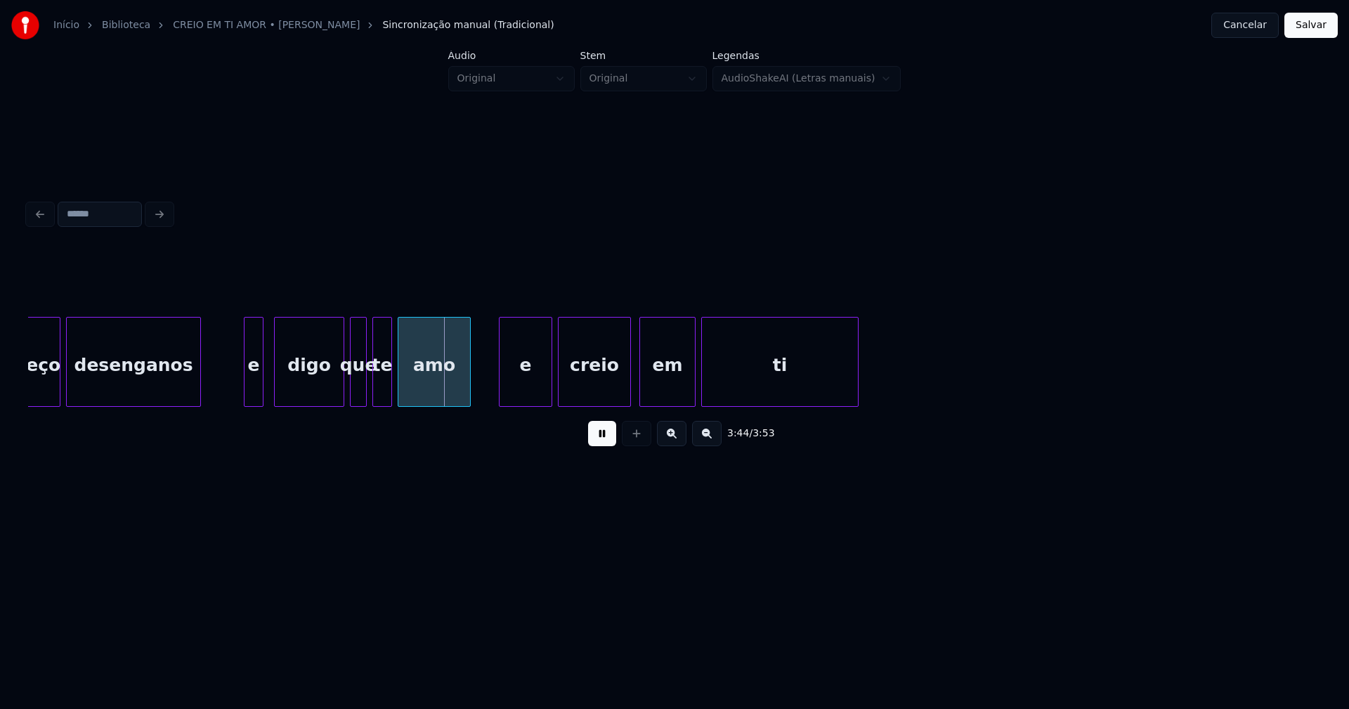
scroll to position [0, 31093]
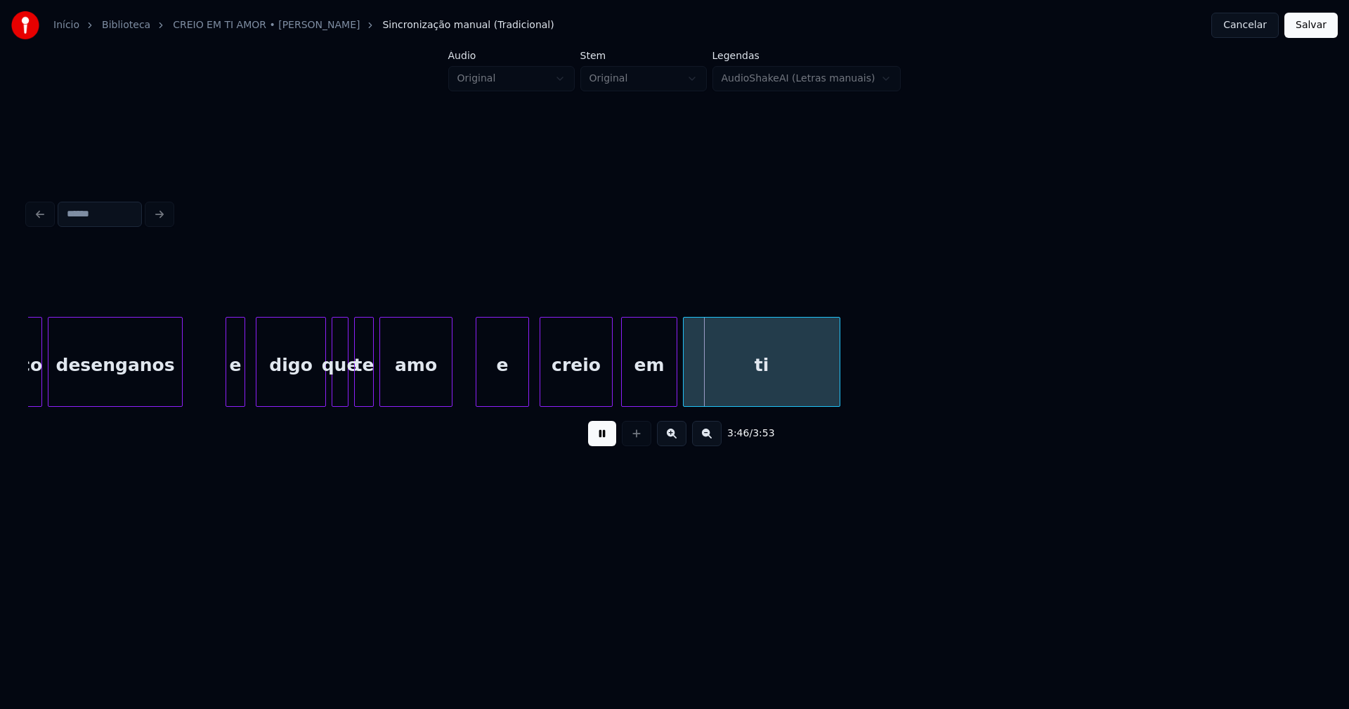
click at [500, 403] on div "desenganos e digo que te amo e creio em ti esqueço" at bounding box center [674, 362] width 1293 height 90
click at [577, 391] on div "creio" at bounding box center [571, 366] width 72 height 96
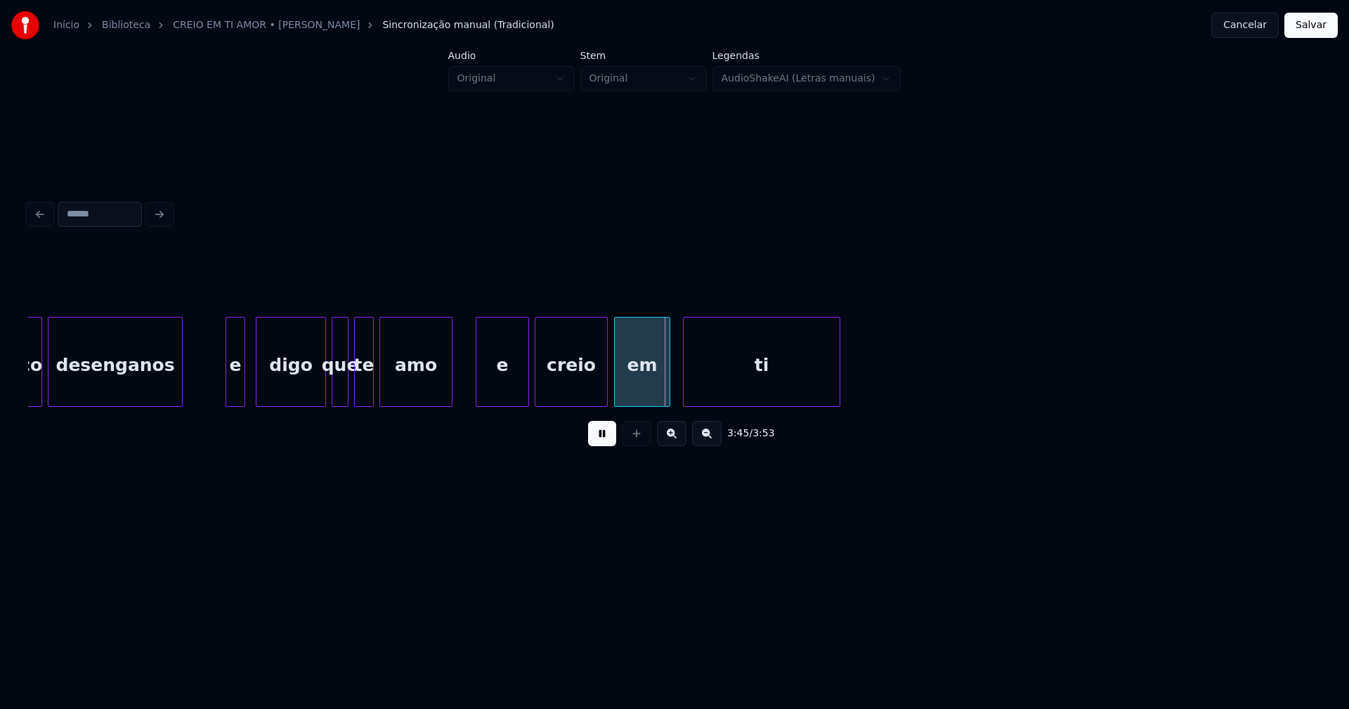
click at [632, 384] on div "em" at bounding box center [642, 366] width 55 height 96
click at [1310, 27] on button "Salvar" at bounding box center [1310, 25] width 53 height 25
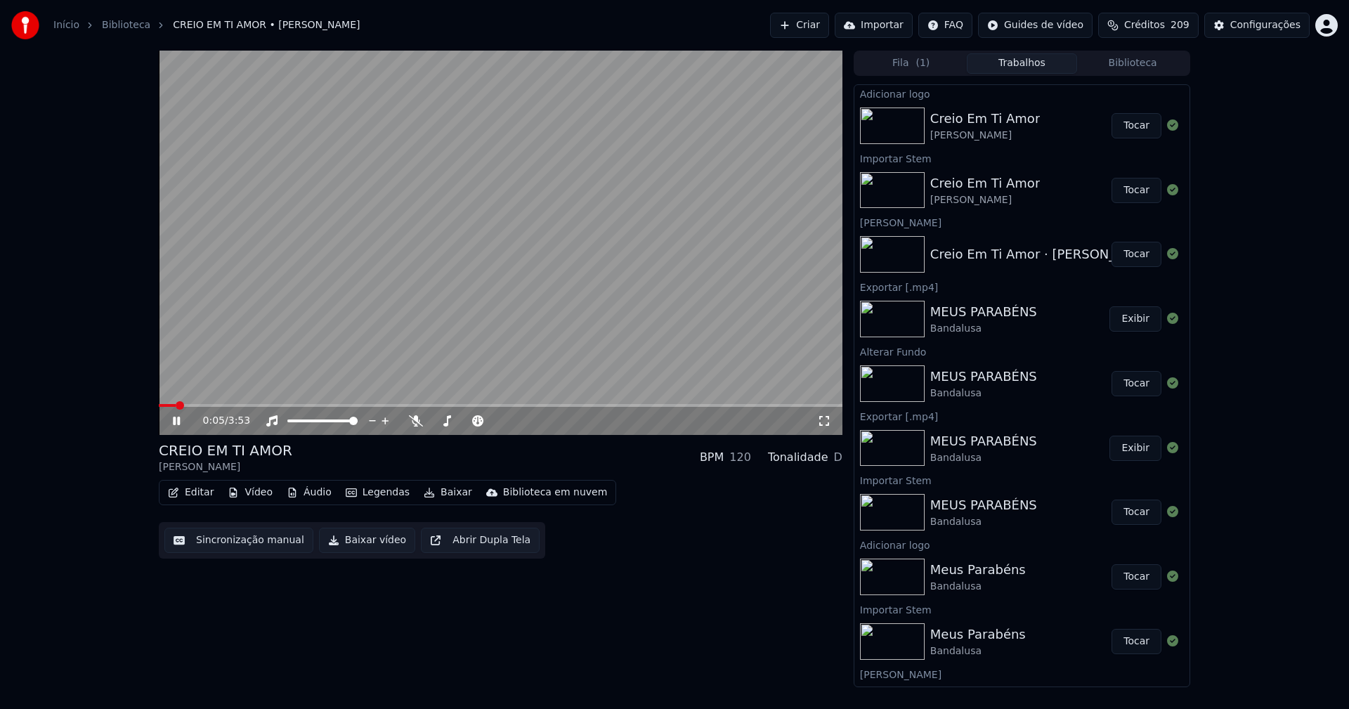
drag, startPoint x: 823, startPoint y: 423, endPoint x: 839, endPoint y: 477, distance: 56.3
click at [824, 423] on icon at bounding box center [824, 420] width 14 height 11
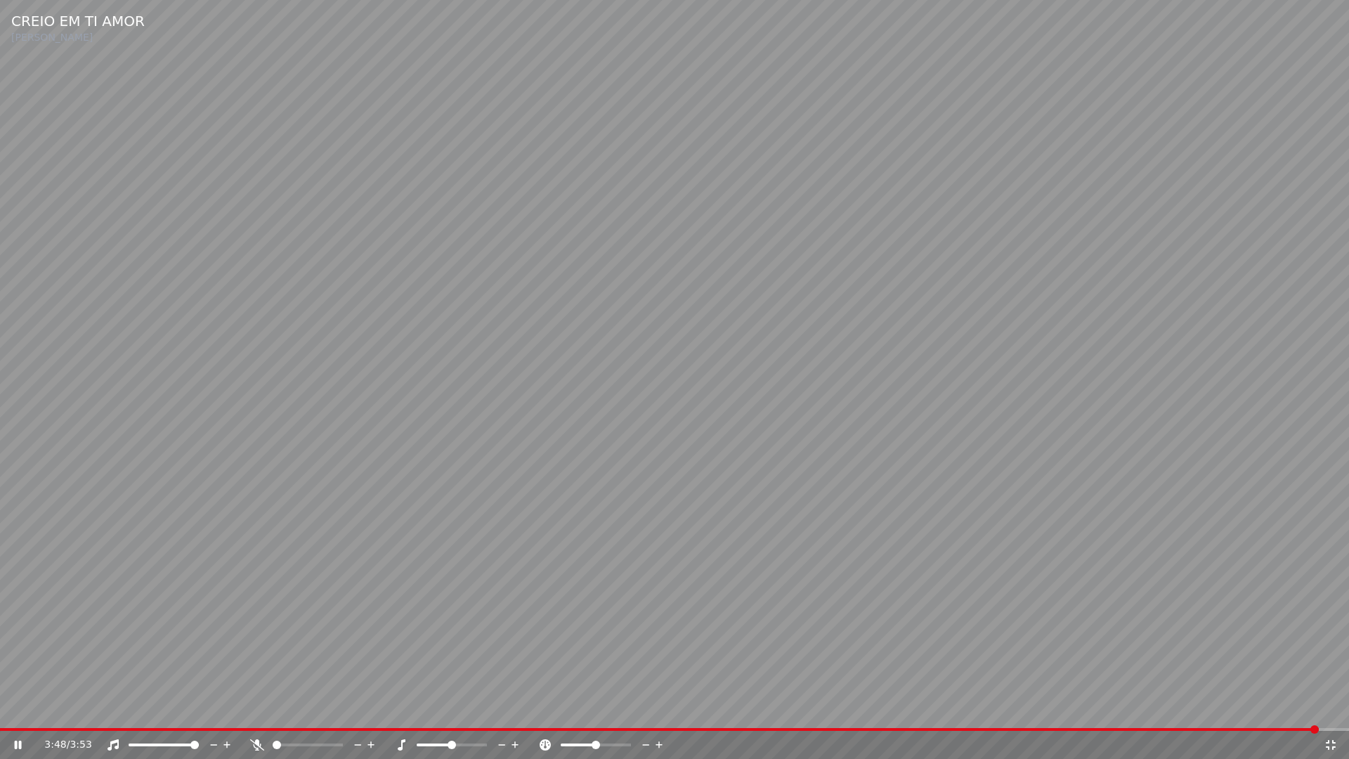
click at [1330, 708] on icon at bounding box center [1330, 744] width 14 height 11
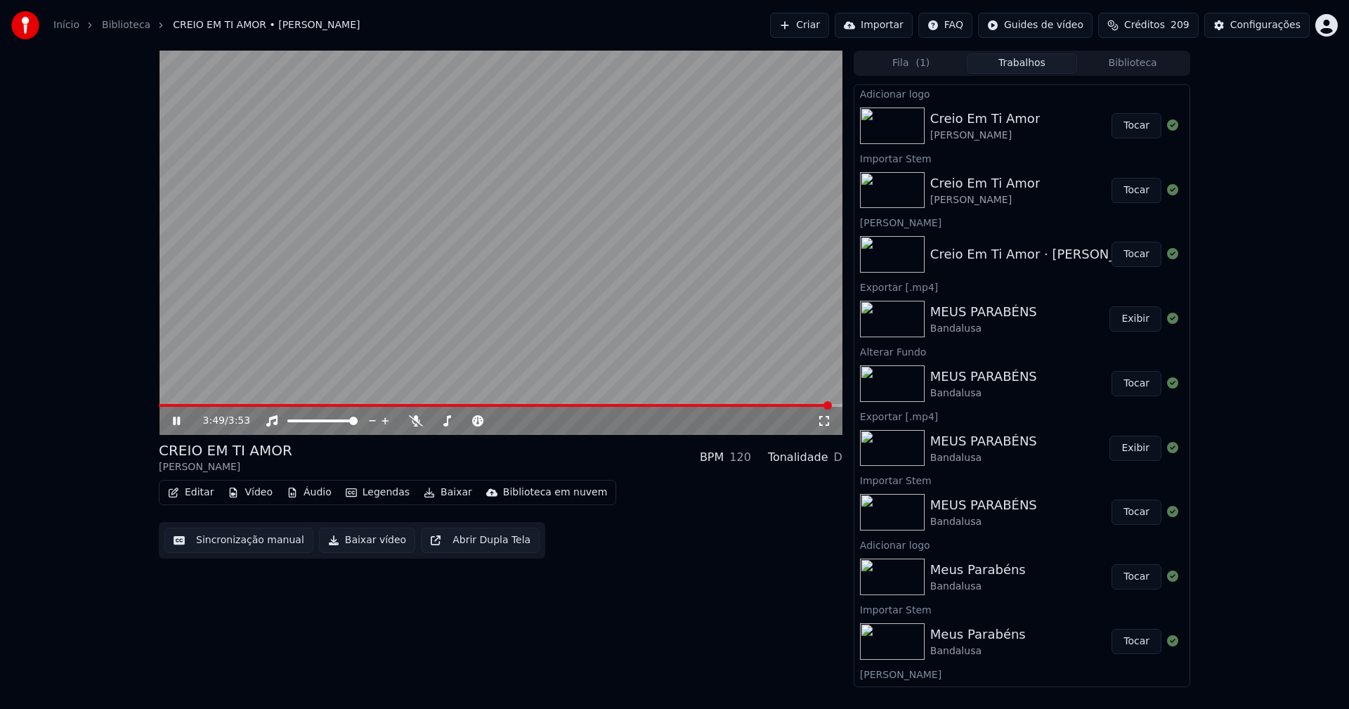
click at [179, 426] on icon at bounding box center [186, 420] width 33 height 11
click at [358, 543] on button "Baixar vídeo" at bounding box center [367, 540] width 96 height 25
click at [255, 496] on button "Vídeo" at bounding box center [250, 493] width 56 height 20
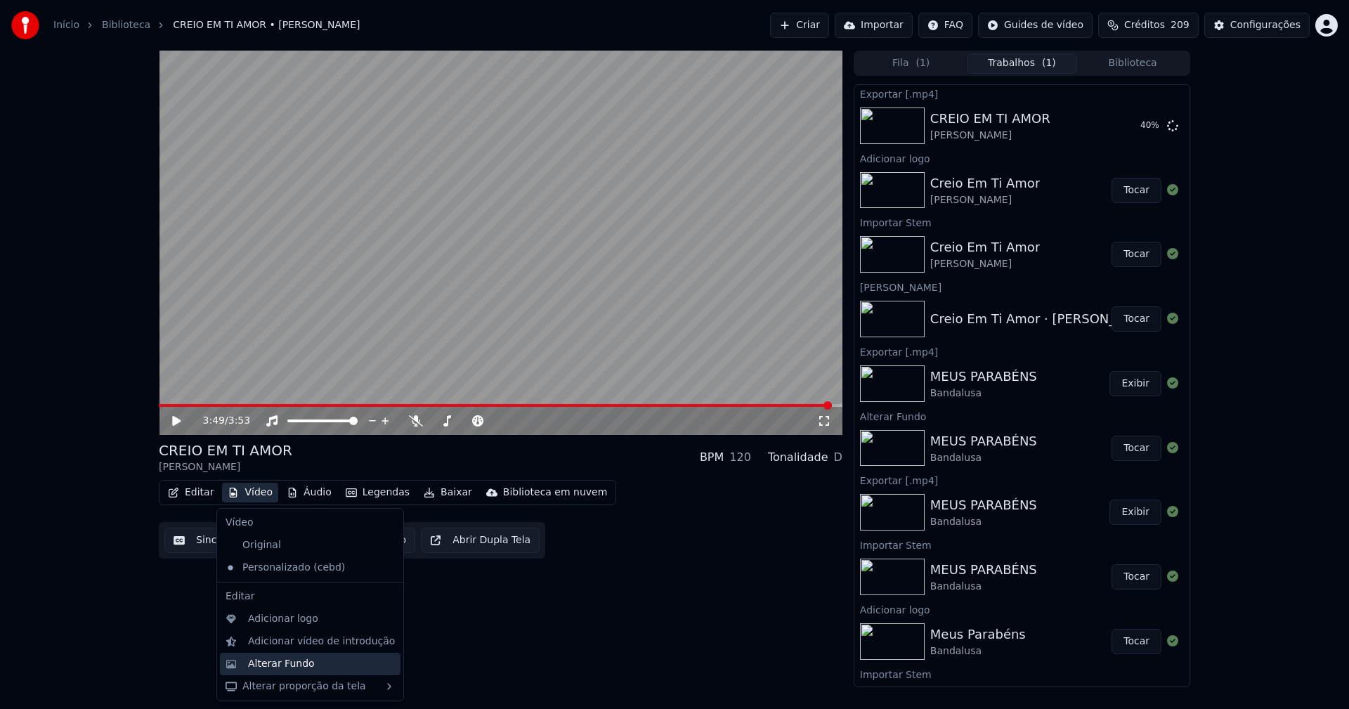
click at [280, 663] on div "Alterar Fundo" at bounding box center [281, 664] width 67 height 14
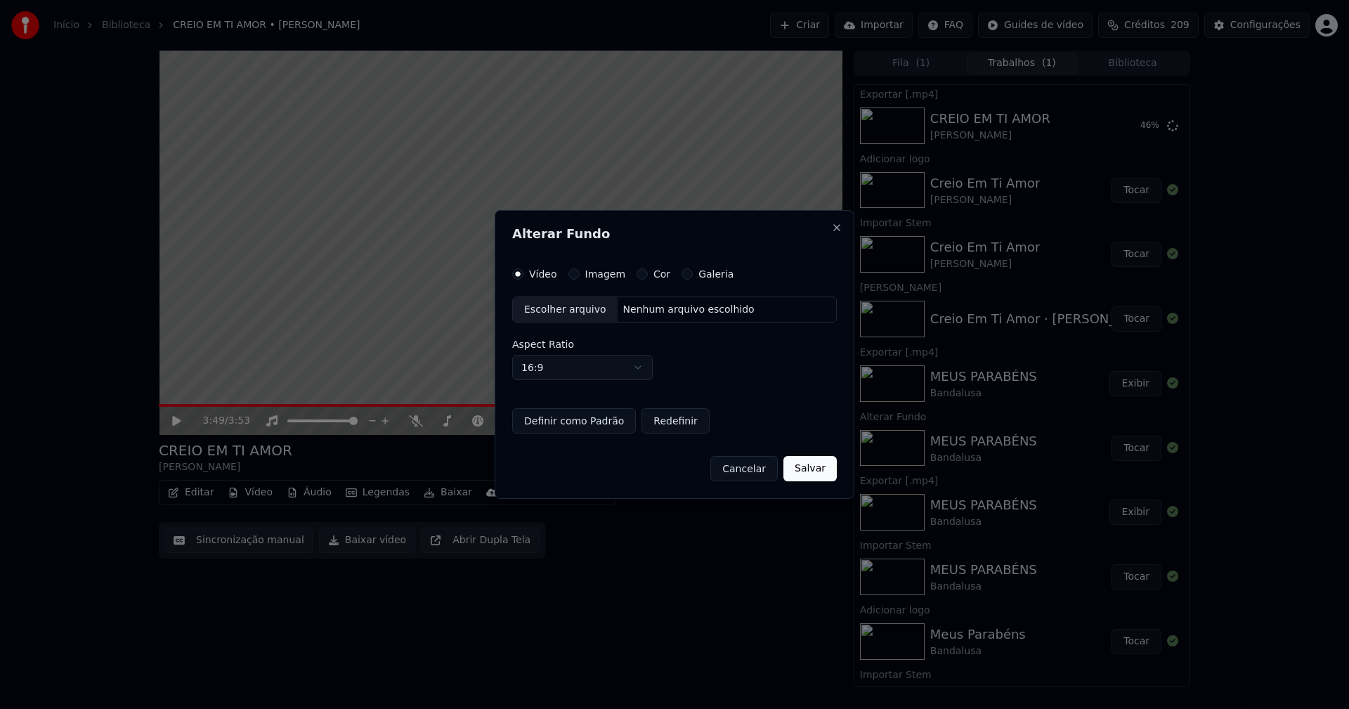
click at [572, 313] on div "Escolher arquivo" at bounding box center [565, 309] width 105 height 25
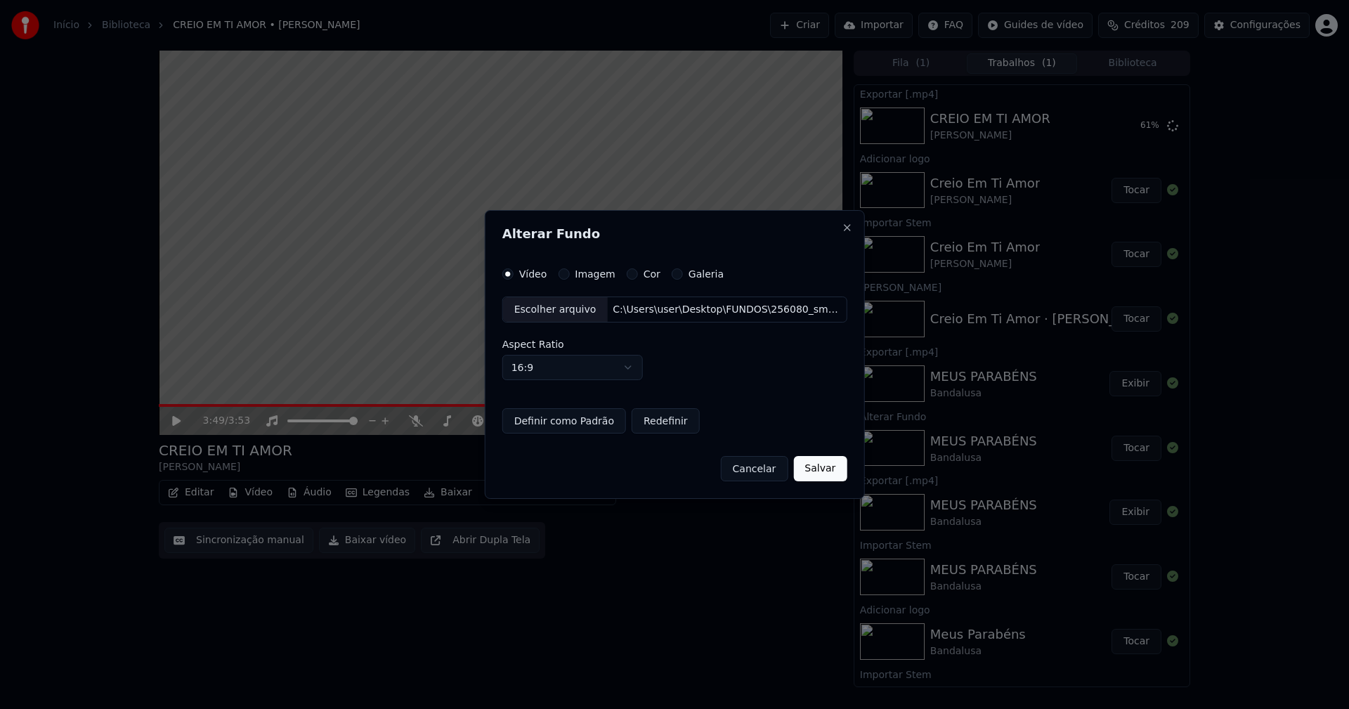
click at [822, 468] on button "Salvar" at bounding box center [819, 468] width 53 height 25
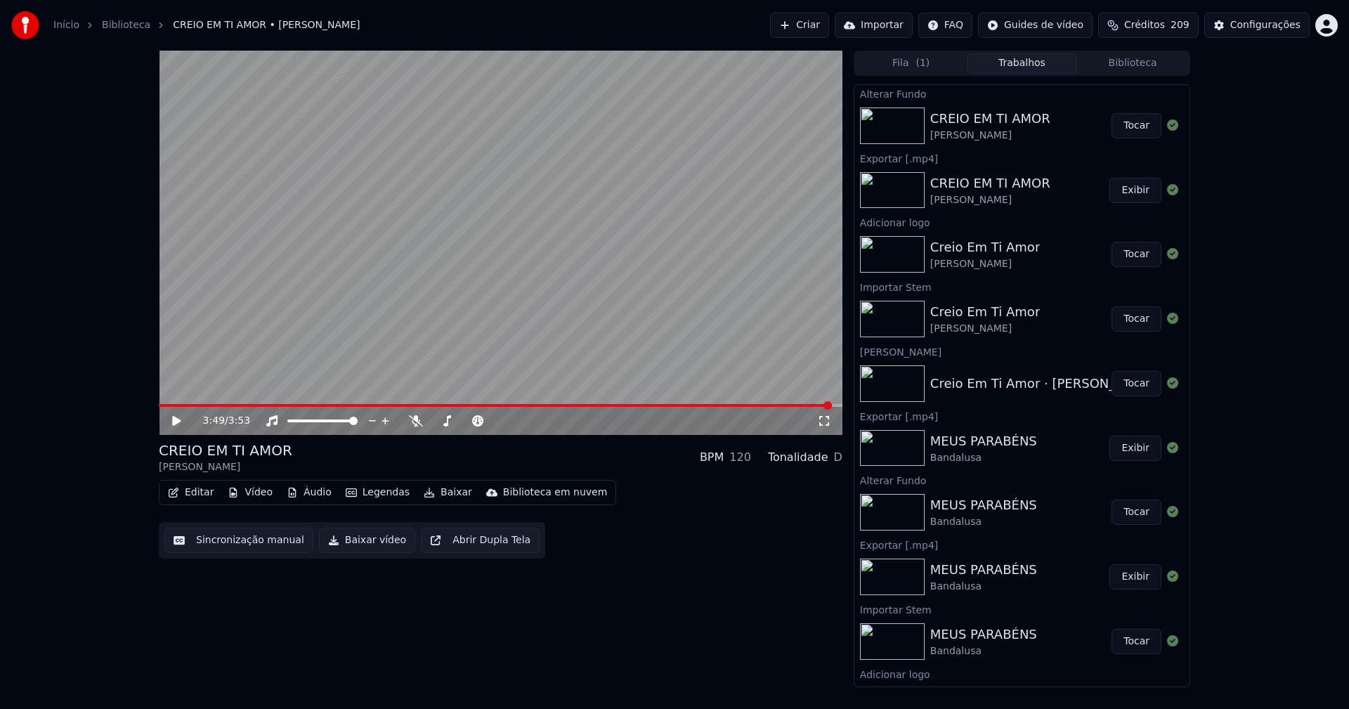
drag, startPoint x: 1133, startPoint y: 127, endPoint x: 1100, endPoint y: 133, distance: 33.5
click at [1133, 128] on button "Tocar" at bounding box center [1136, 125] width 50 height 25
click at [177, 420] on icon at bounding box center [186, 420] width 33 height 11
click at [355, 535] on button "Baixar vídeo" at bounding box center [367, 540] width 96 height 25
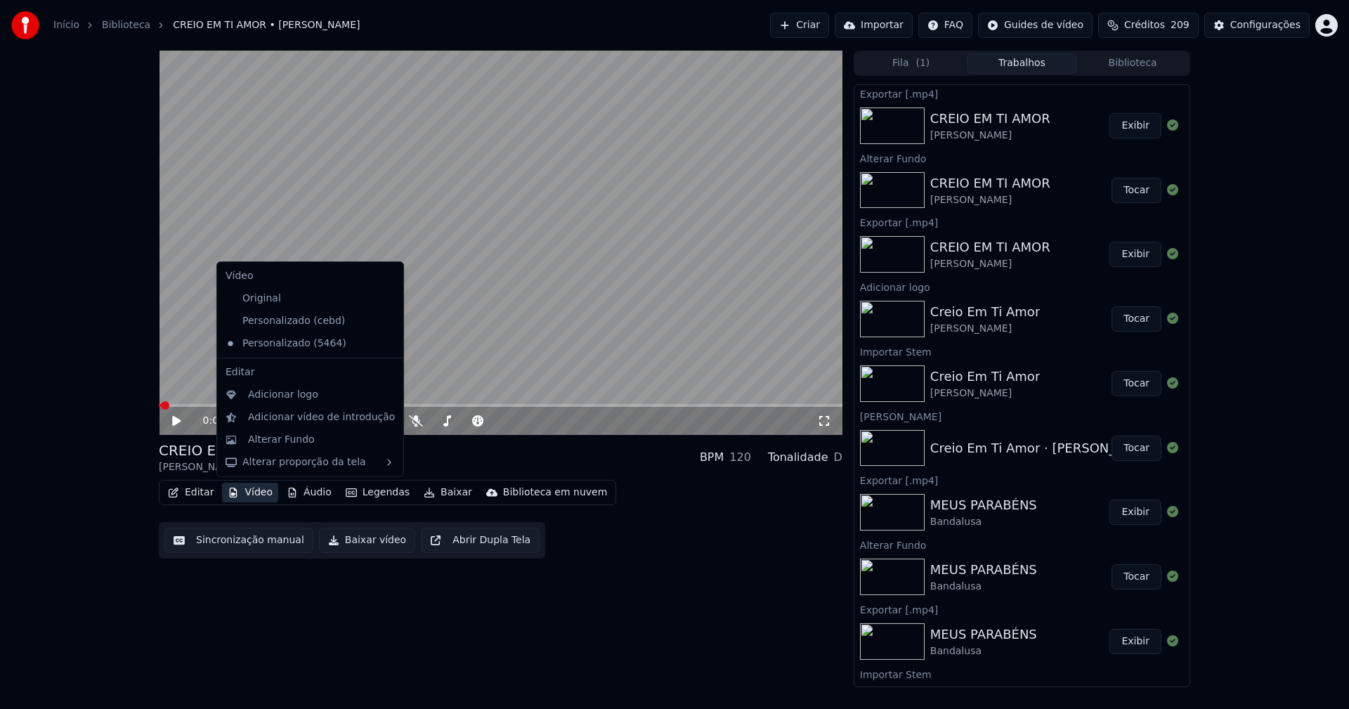
click at [250, 495] on button "Vídeo" at bounding box center [250, 493] width 56 height 20
click at [289, 318] on div "Personalizado (cebd)" at bounding box center [299, 321] width 159 height 22
